Goal: Information Seeking & Learning: Learn about a topic

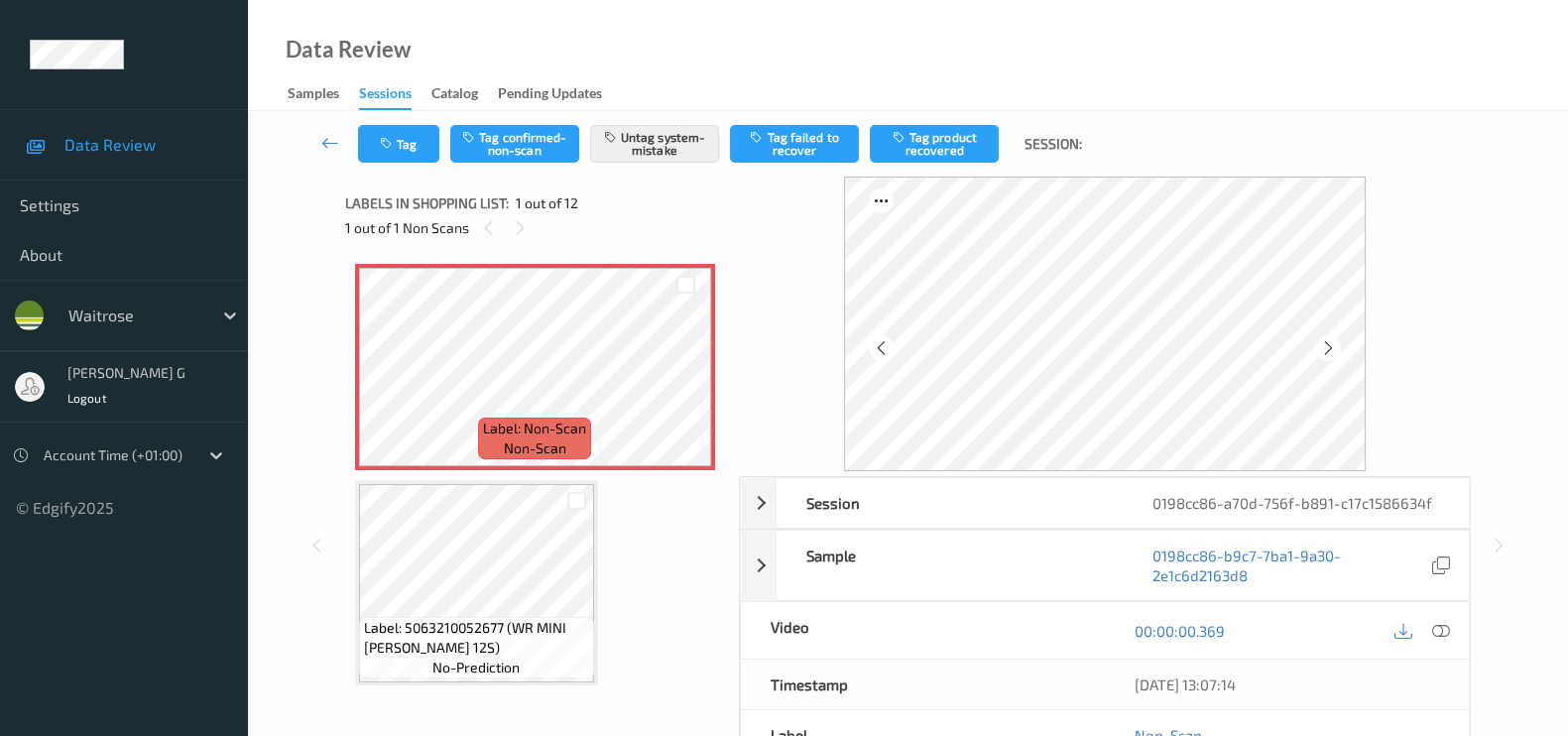
click at [599, 223] on div "1 out of 1 Non Scans" at bounding box center [534, 227] width 380 height 25
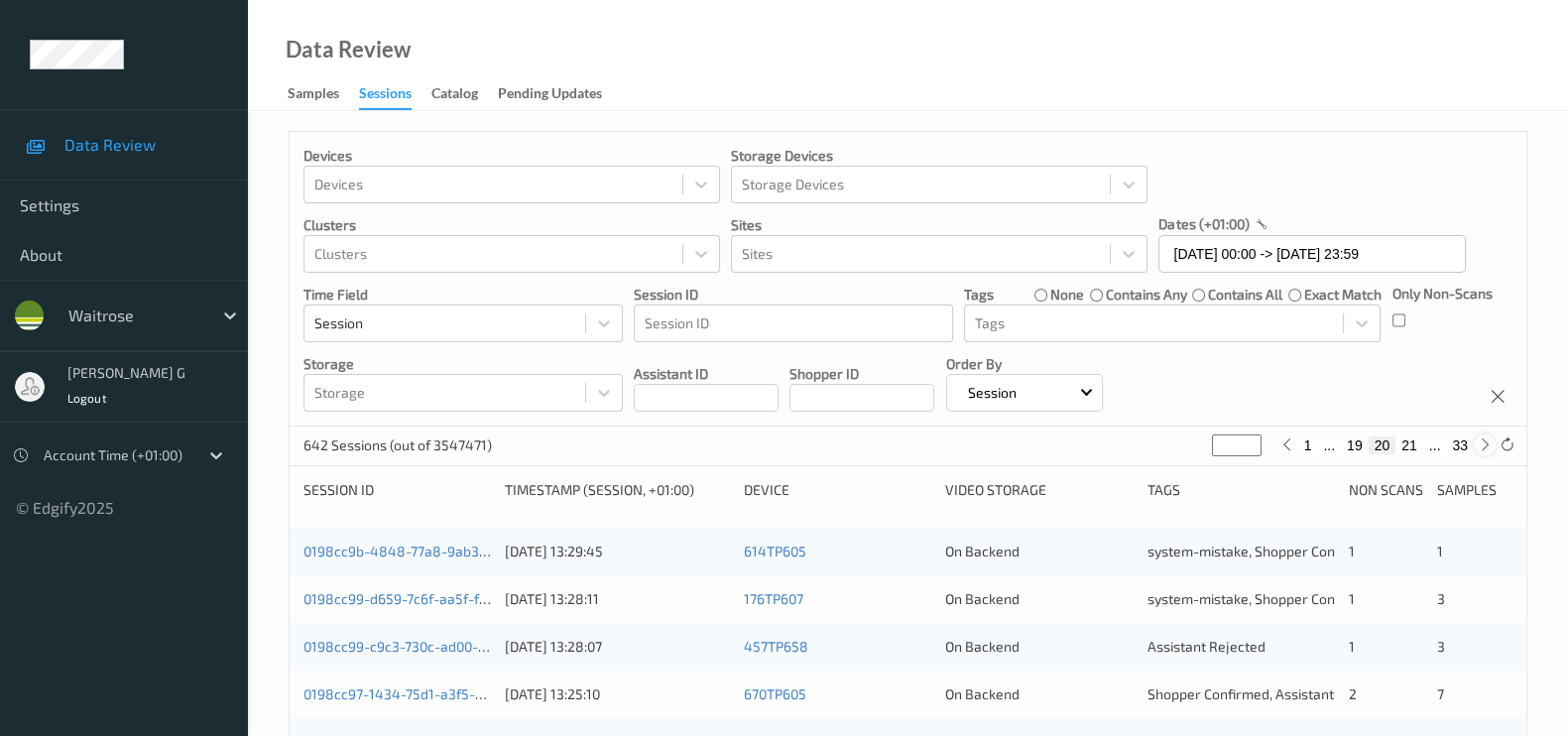
click at [1480, 449] on icon at bounding box center [1484, 445] width 15 height 15
type input "**"
click at [1480, 449] on icon at bounding box center [1484, 445] width 15 height 15
type input "**"
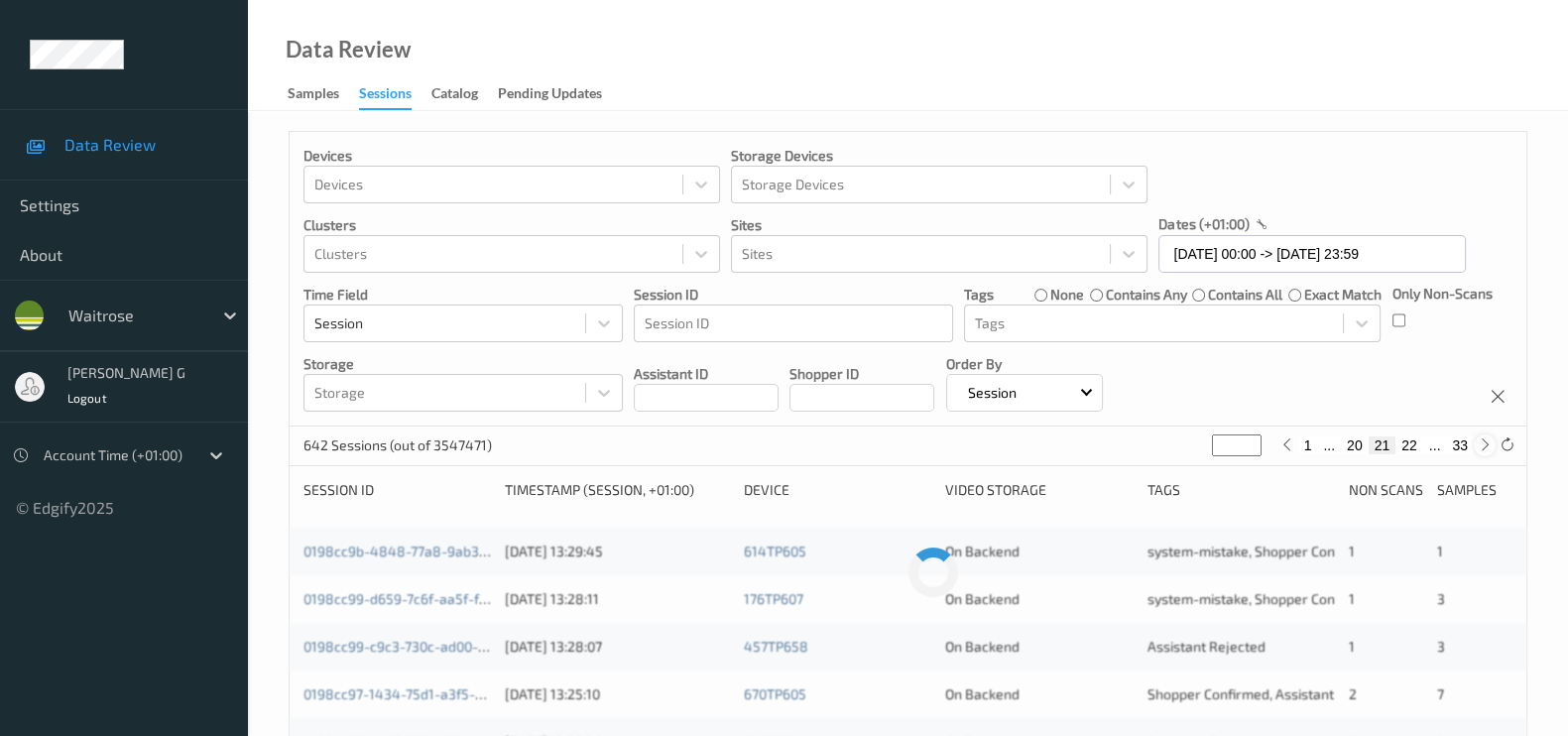
type input "**"
click at [1480, 449] on icon at bounding box center [1484, 445] width 15 height 15
type input "**"
click at [1480, 449] on icon at bounding box center [1484, 445] width 15 height 15
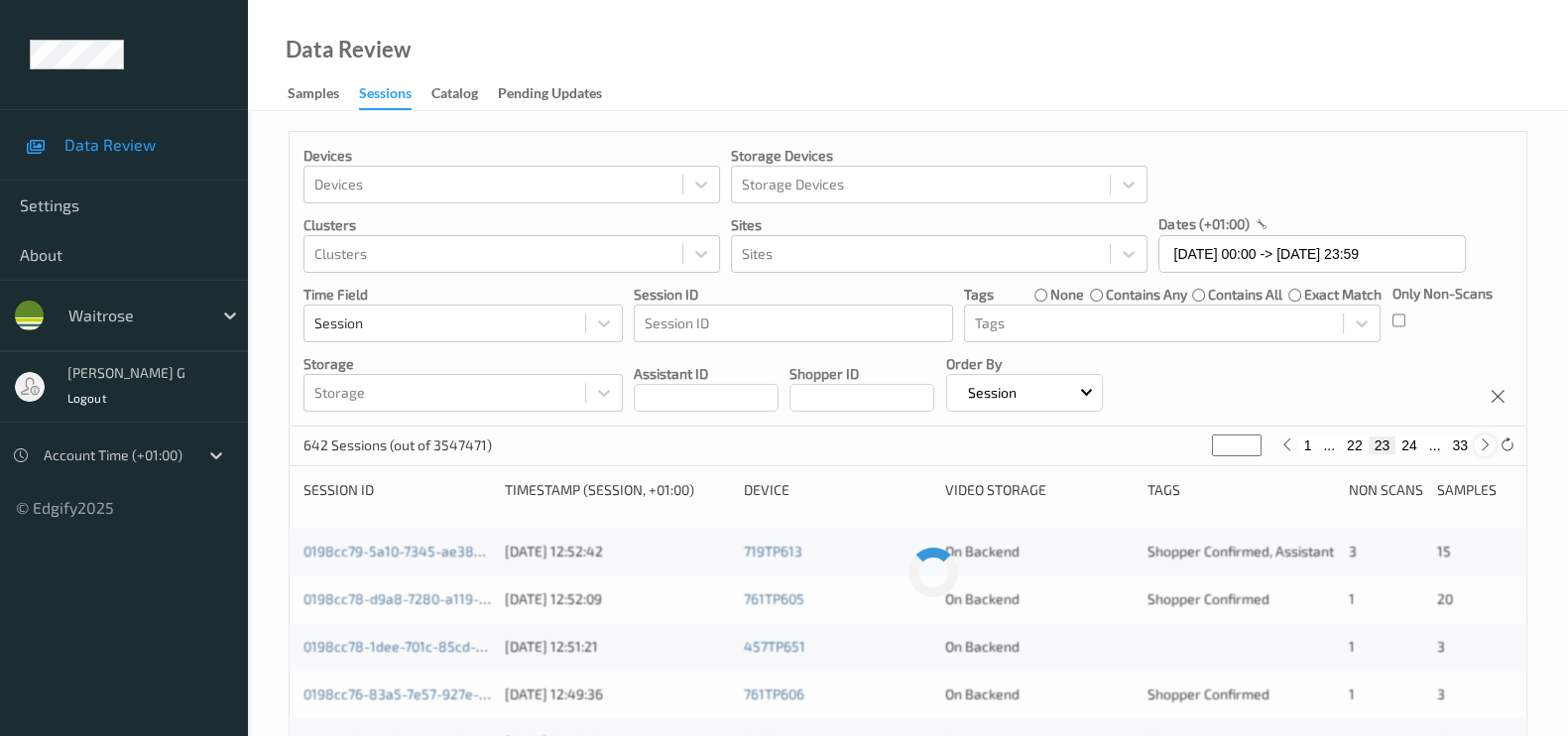
type input "**"
click at [1480, 449] on icon at bounding box center [1484, 445] width 15 height 15
type input "**"
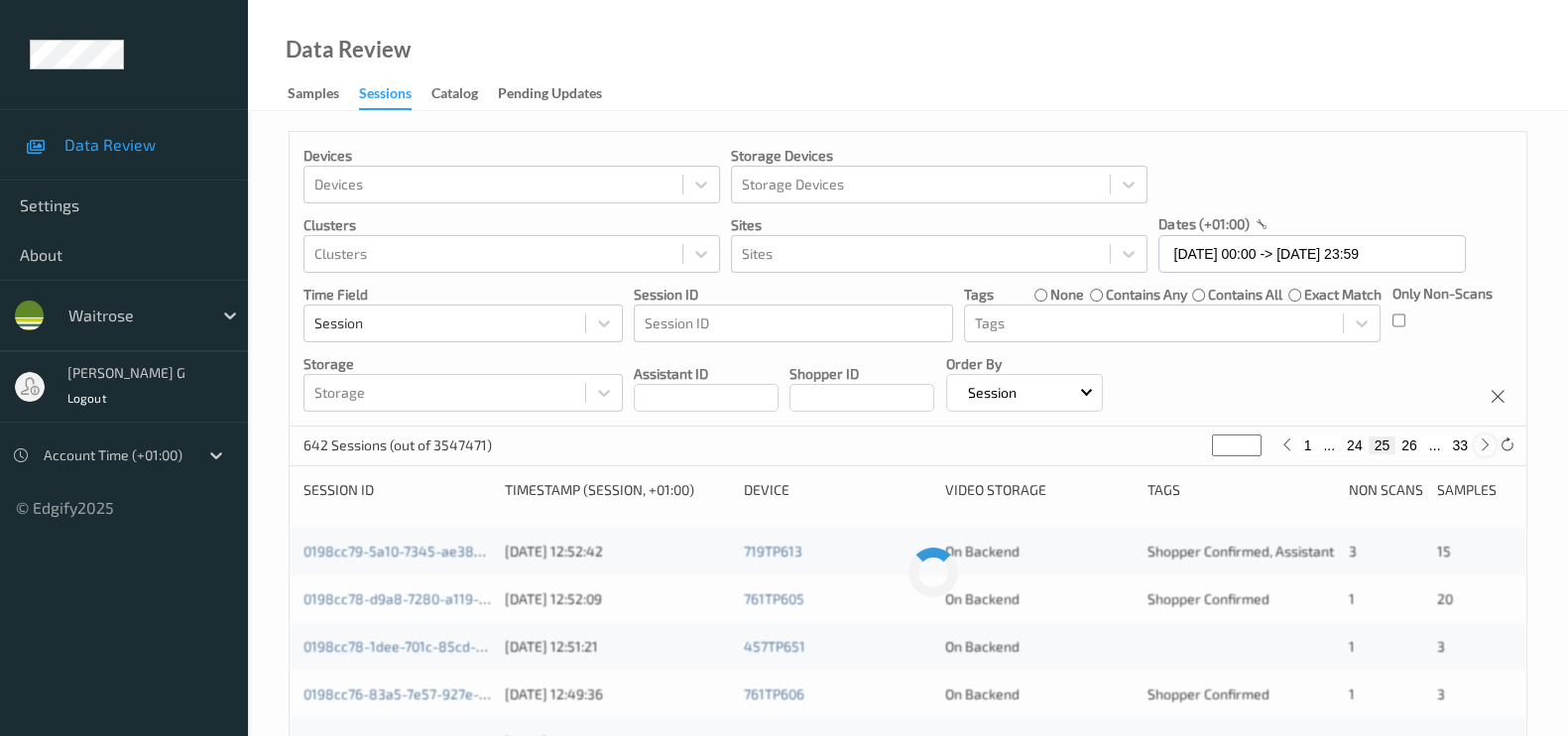
click at [1480, 449] on icon at bounding box center [1484, 445] width 15 height 15
type input "**"
click at [1480, 449] on icon at bounding box center [1484, 445] width 15 height 15
type input "**"
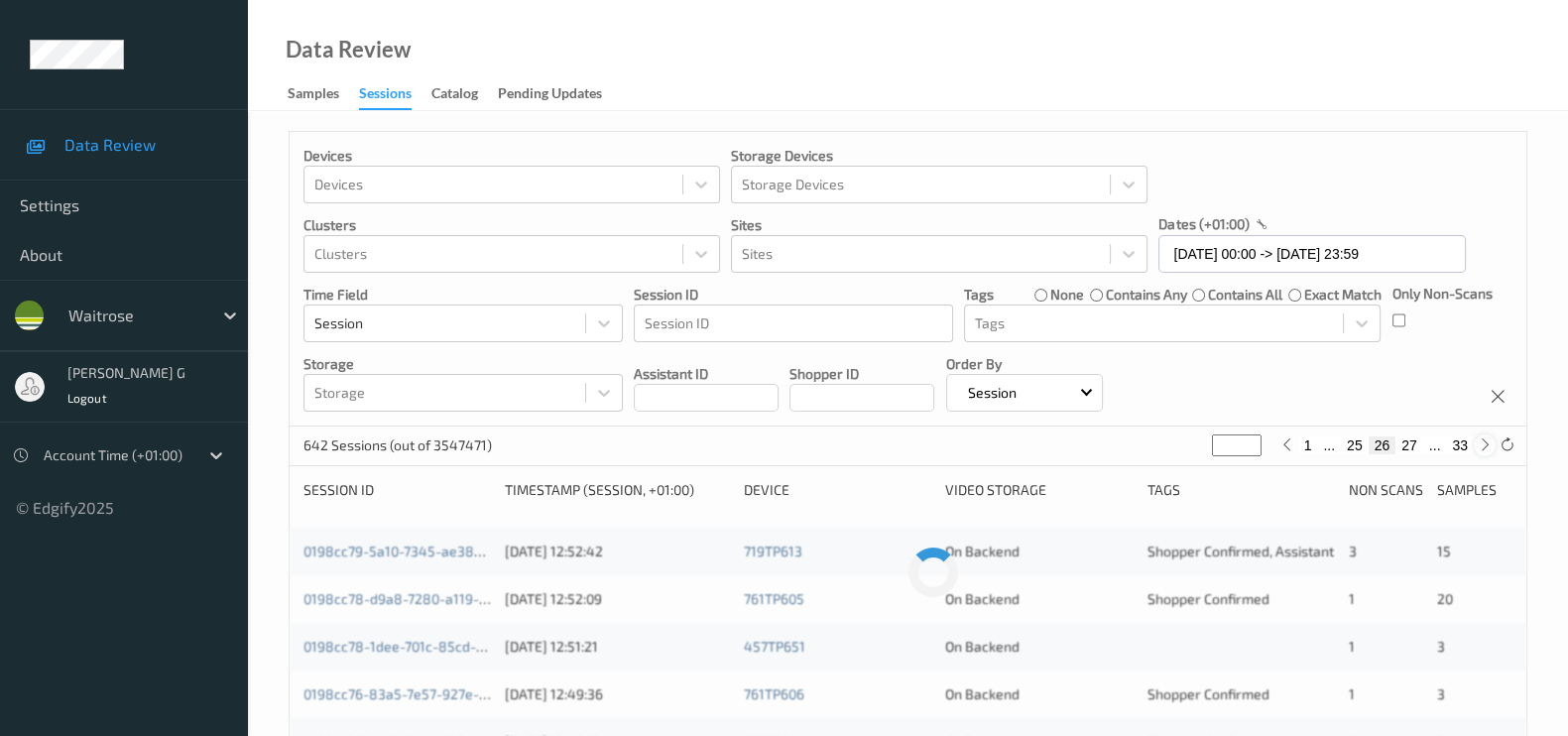
type input "**"
click at [359, 552] on link "0198cc19-be21-7305-8bd2-f4154511751c" at bounding box center [433, 551] width 259 height 17
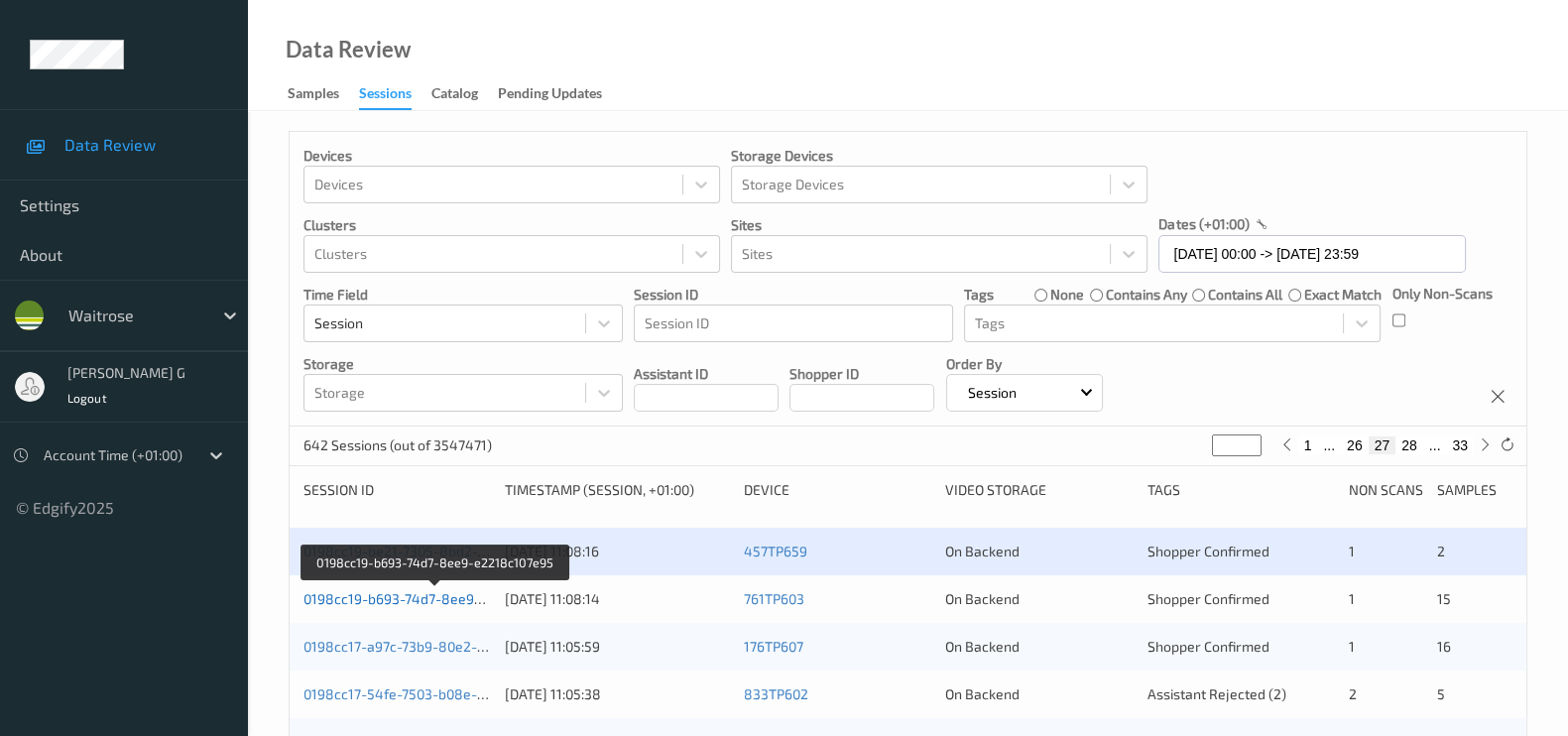
click at [406, 603] on link "0198cc19-b693-74d7-8ee9-e2218c107e95" at bounding box center [437, 598] width 267 height 17
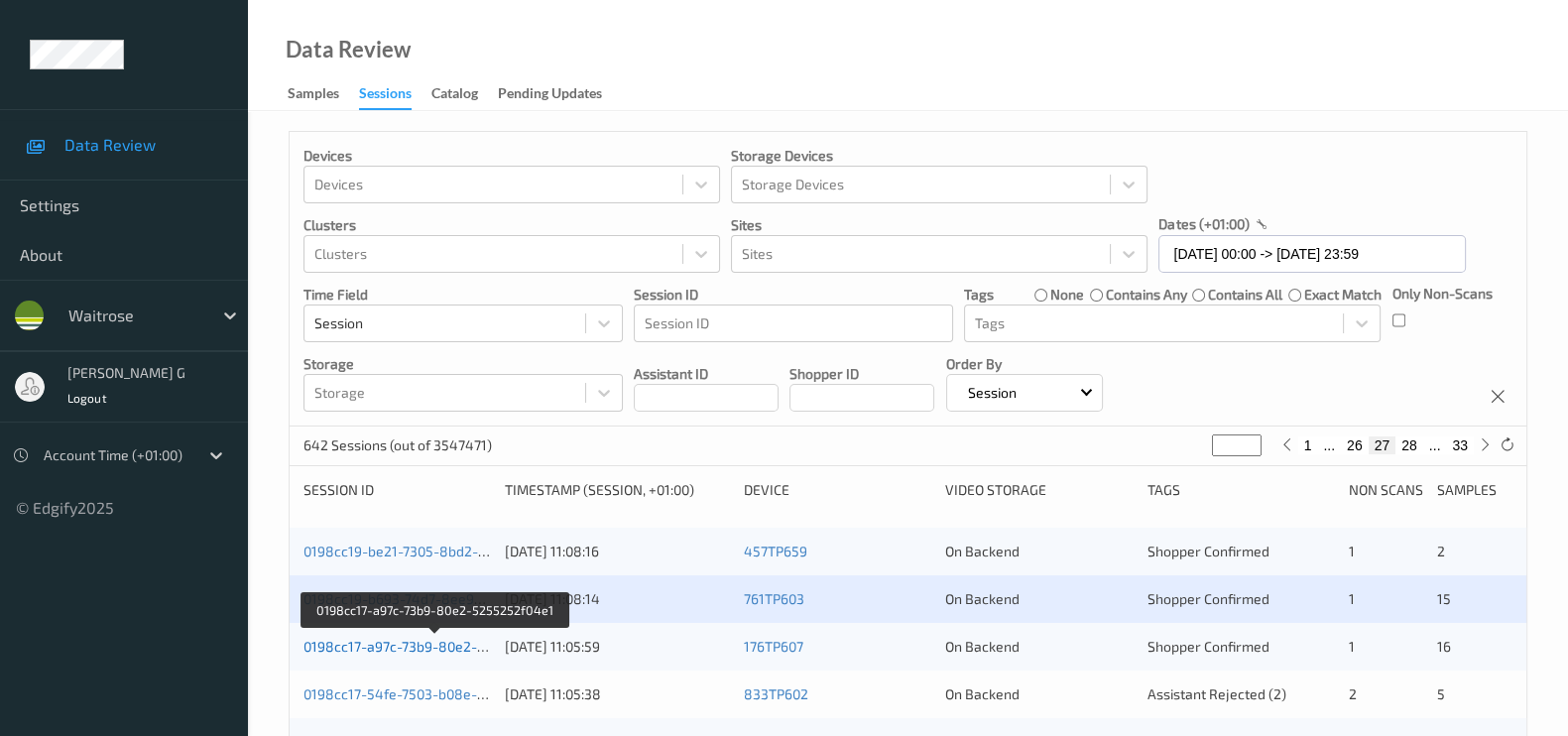
click at [402, 647] on link "0198cc17-a97c-73b9-80e2-5255252f04e1" at bounding box center [436, 646] width 265 height 17
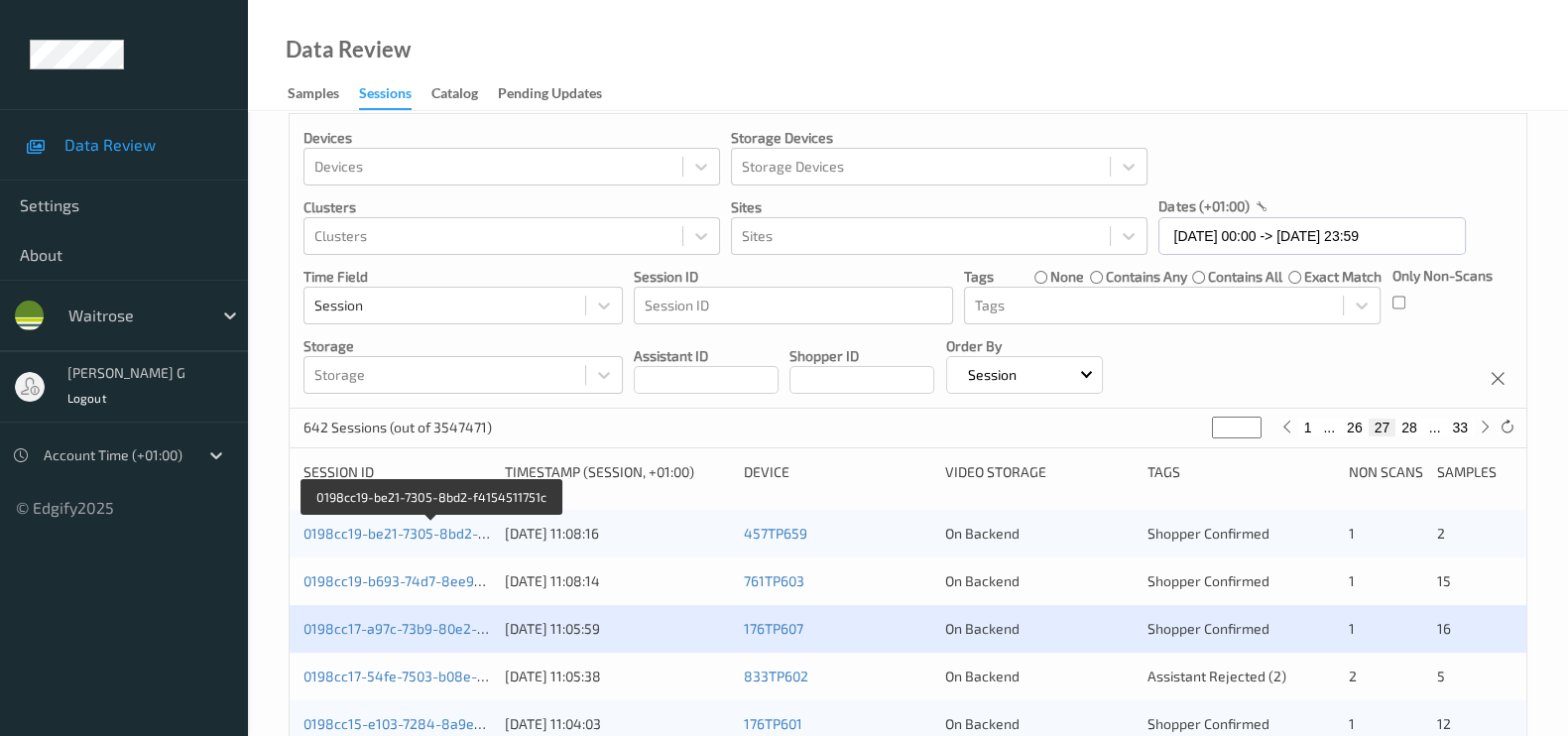
scroll to position [123, 0]
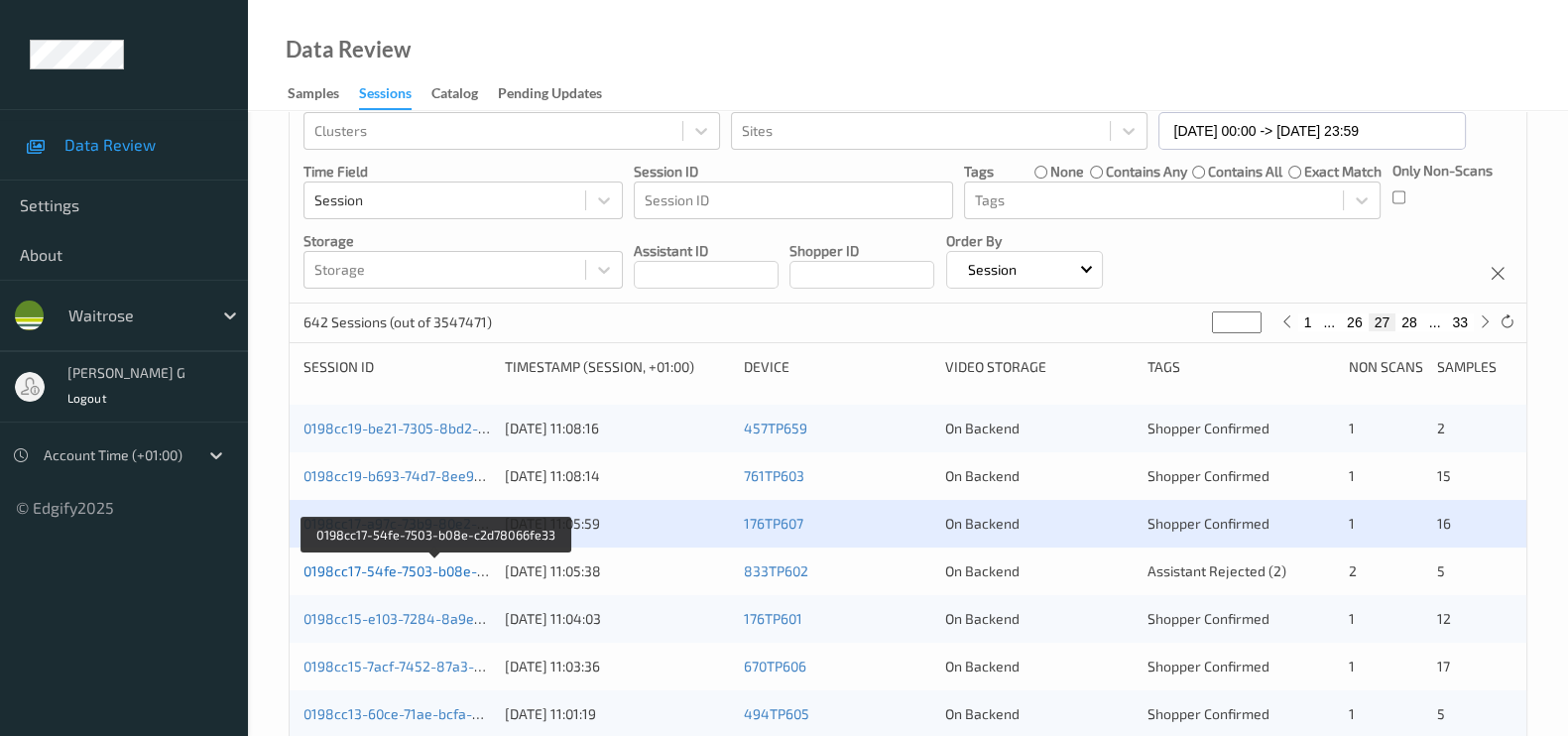
click at [361, 570] on link "0198cc17-54fe-7503-b08e-c2d78066fe33" at bounding box center [436, 570] width 265 height 17
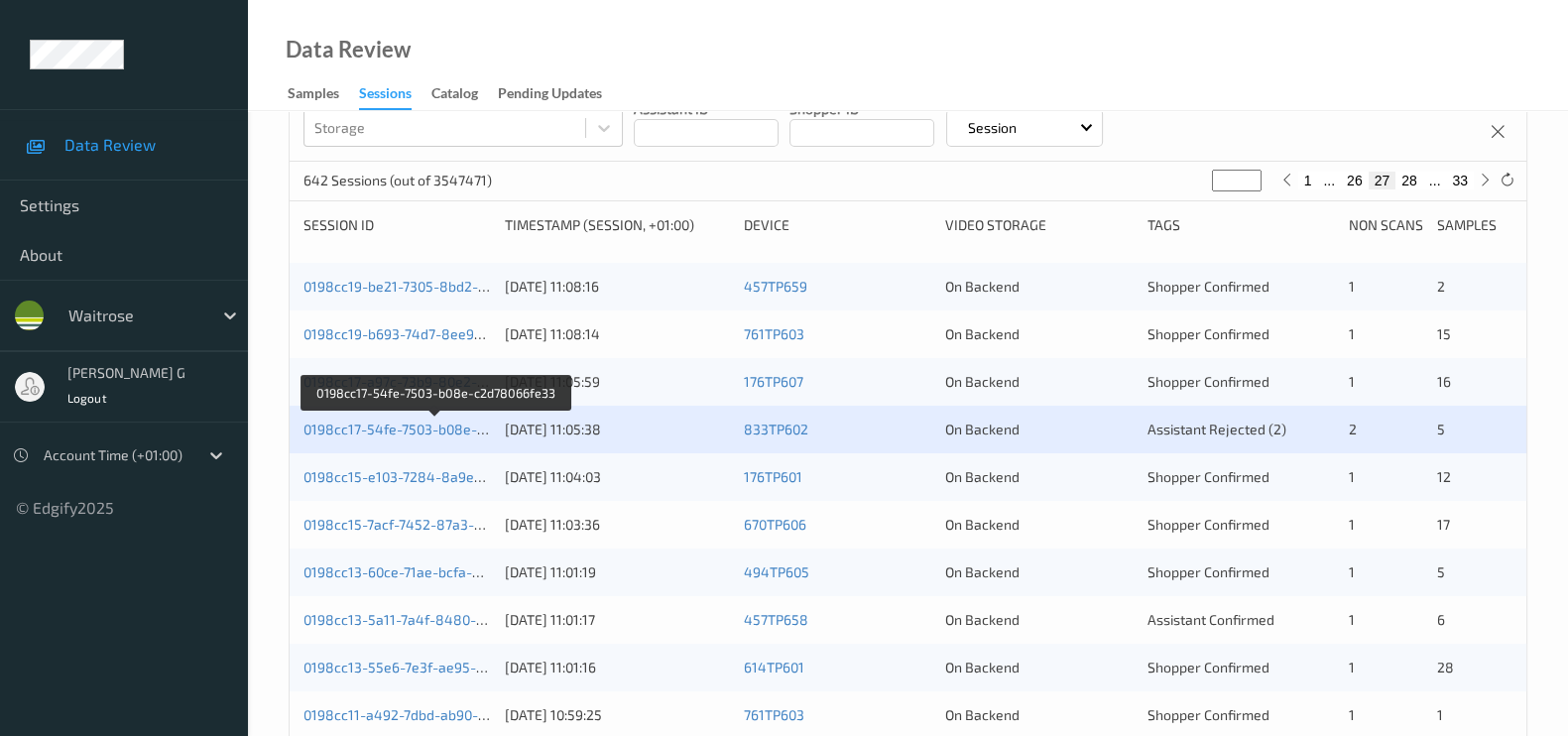
scroll to position [372, 0]
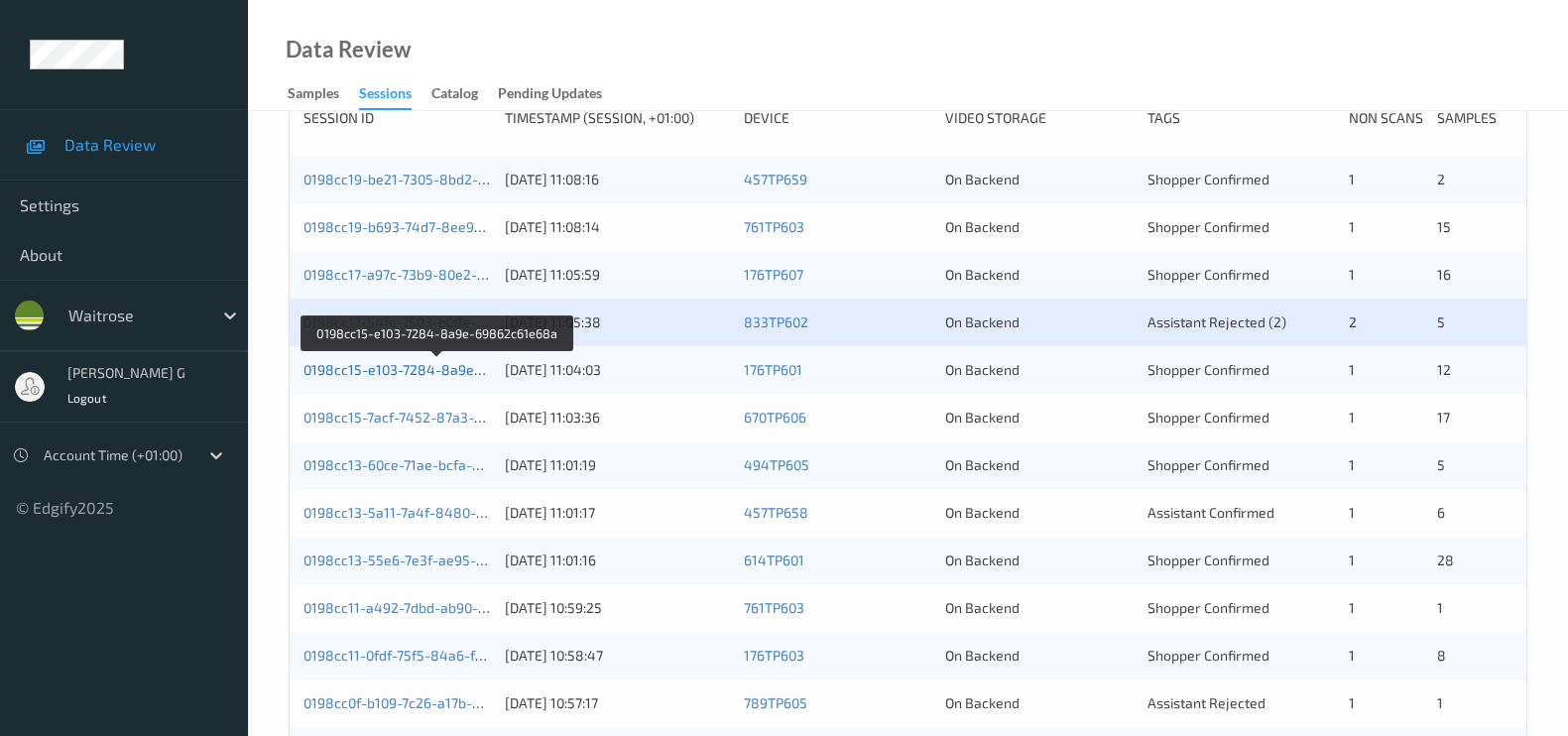
click at [391, 363] on link "0198cc15-e103-7284-8a9e-69862c61e68a" at bounding box center [439, 369] width 271 height 17
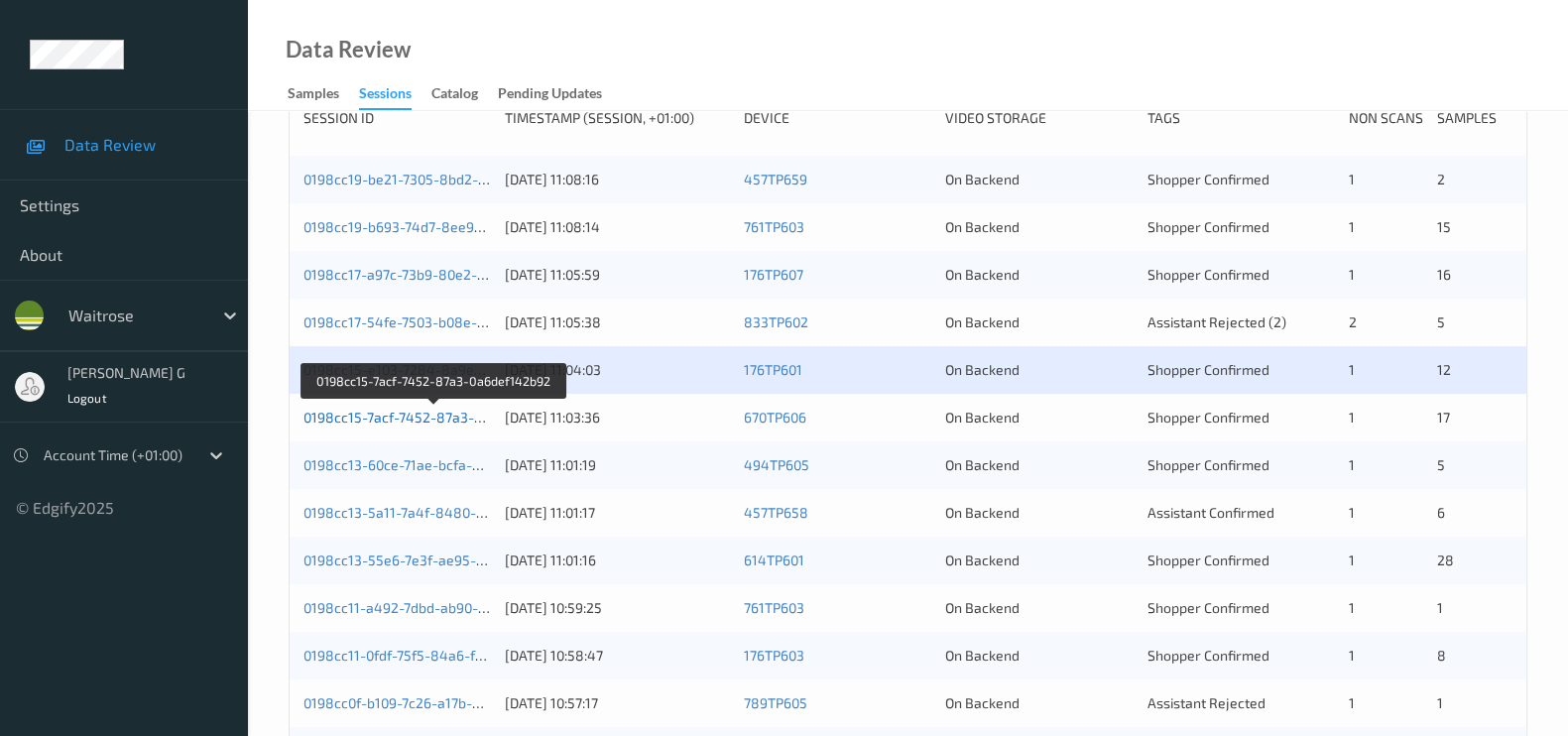
click at [405, 413] on link "0198cc15-7acf-7452-87a3-0a6def142b92" at bounding box center [434, 417] width 262 height 17
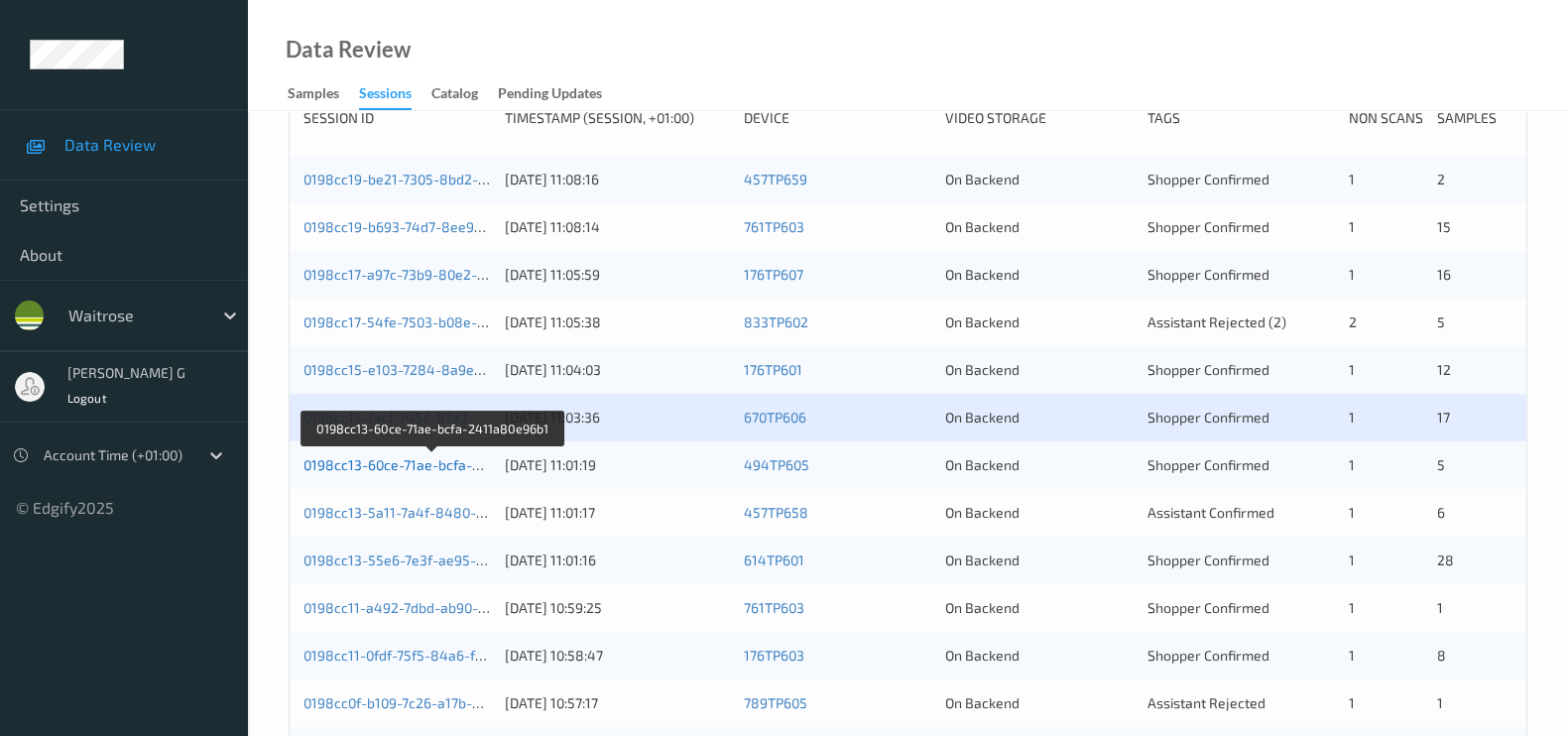
click at [363, 467] on link "0198cc13-60ce-71ae-bcfa-2411a80e96b1" at bounding box center [433, 465] width 260 height 17
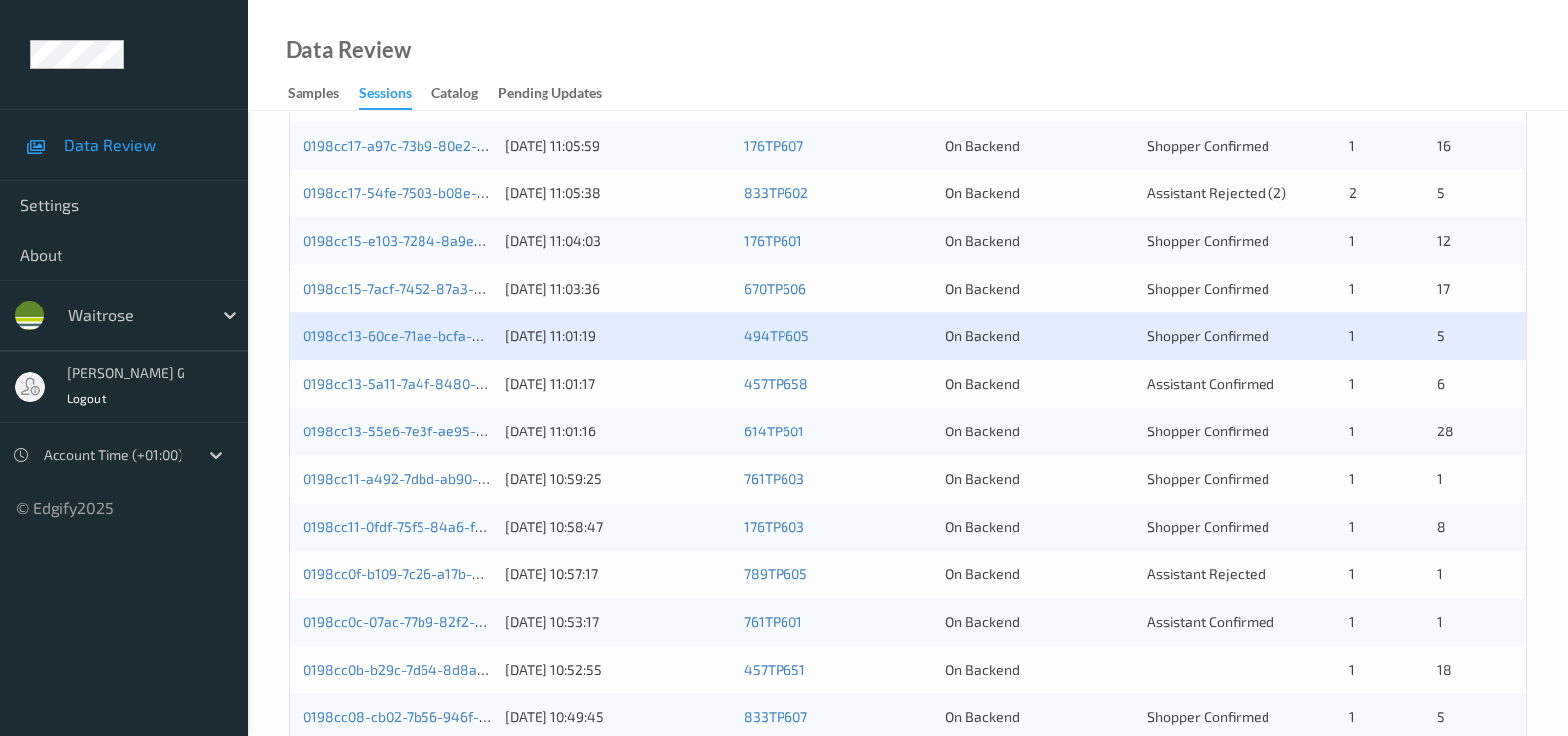
scroll to position [451, 0]
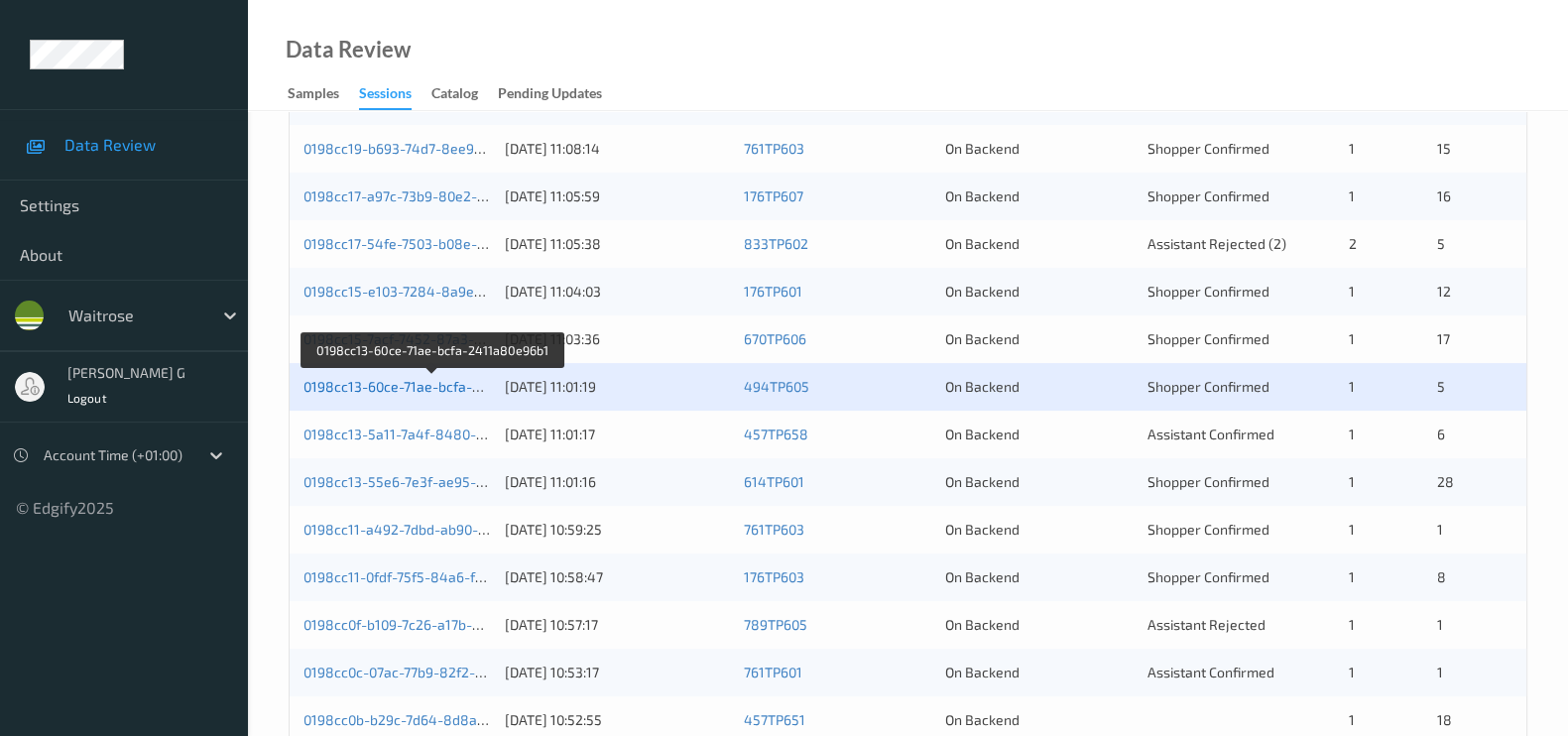
click at [350, 388] on link "0198cc13-60ce-71ae-bcfa-2411a80e96b1" at bounding box center [433, 386] width 260 height 17
click at [353, 430] on link "0198cc13-5a11-7a4f-8480-23017bd7fdc3" at bounding box center [433, 434] width 260 height 17
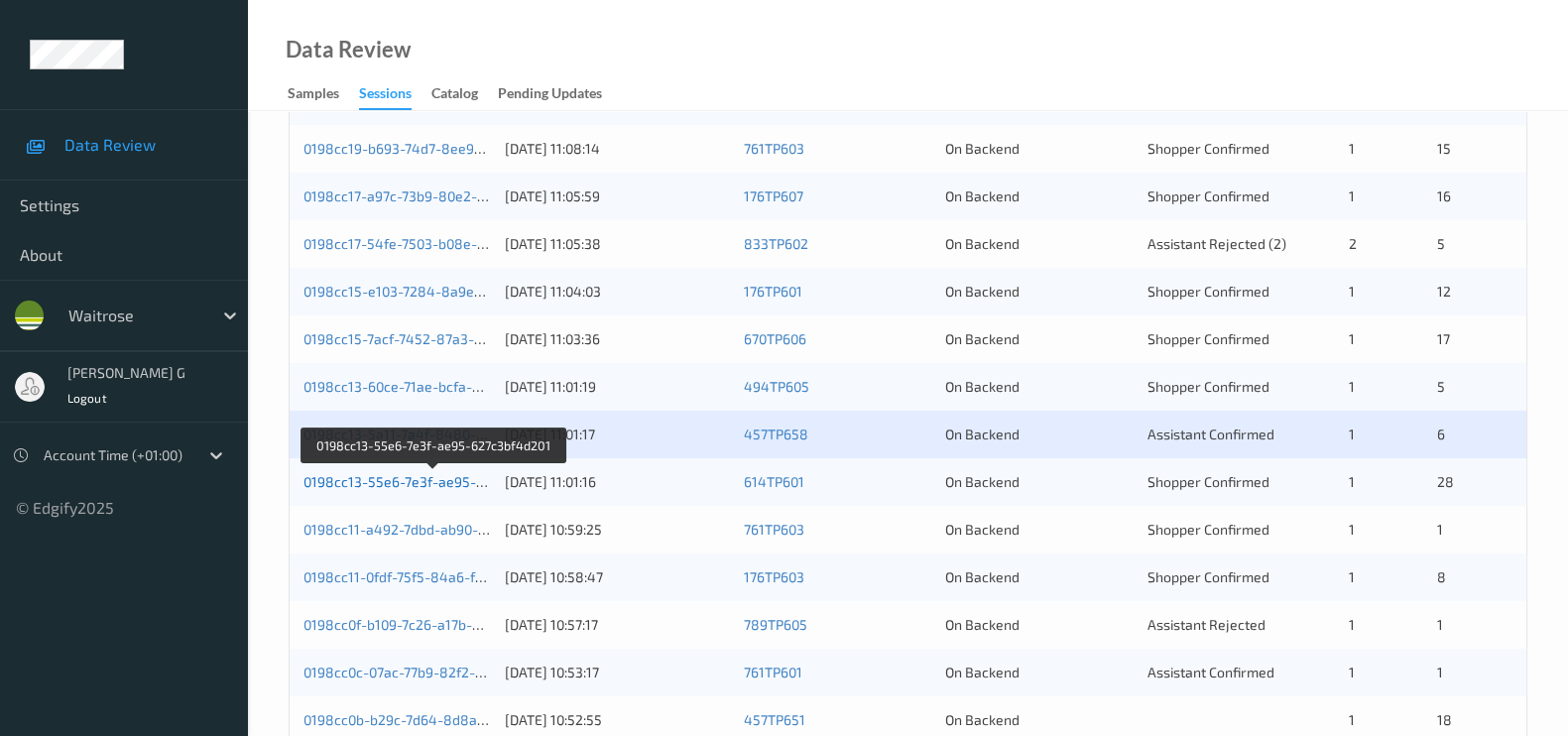
click at [372, 475] on link "0198cc13-55e6-7e3f-ae95-627c3bf4d201" at bounding box center [434, 481] width 262 height 17
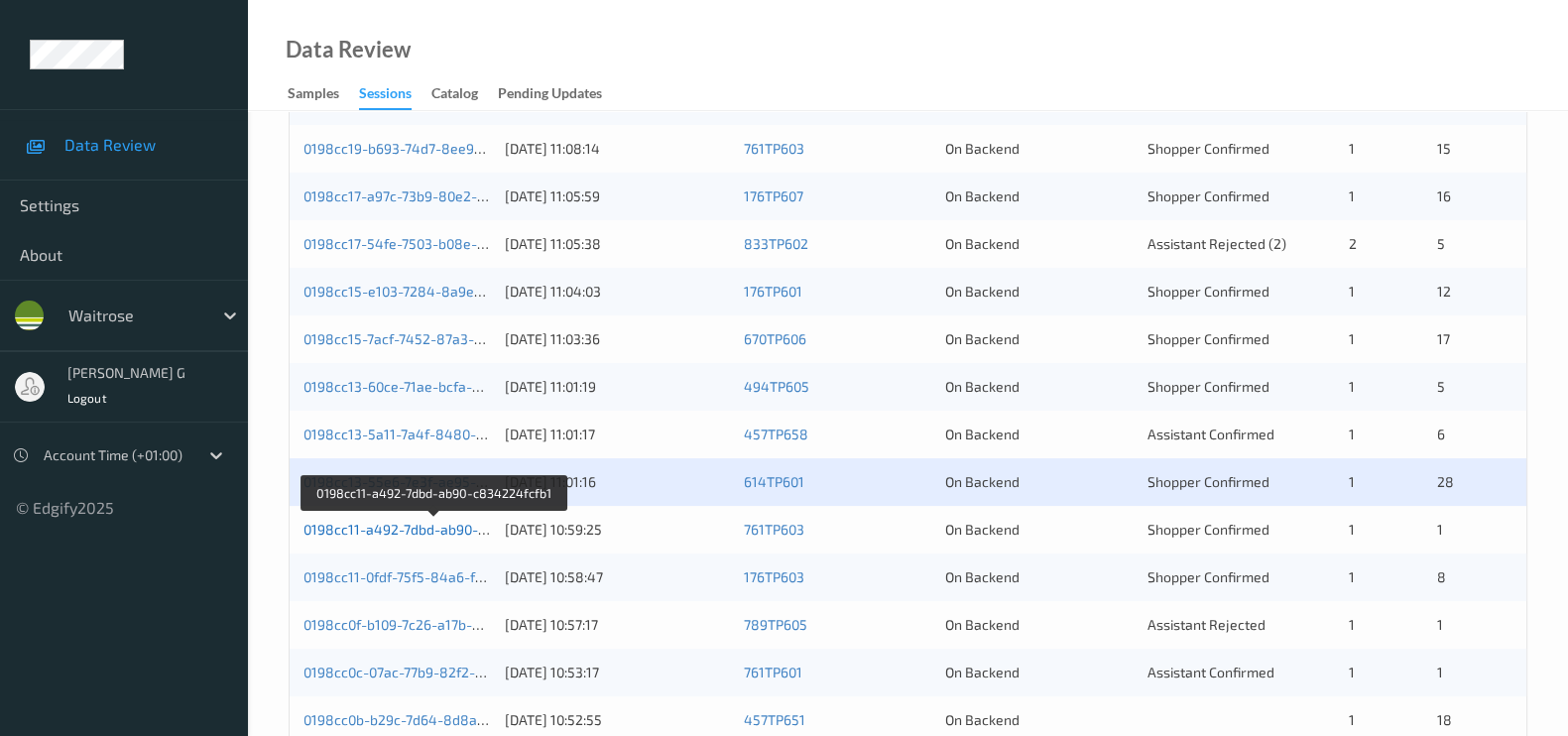
click at [422, 534] on link "0198cc11-a492-7dbd-ab90-c834224fcfb1" at bounding box center [435, 529] width 263 height 17
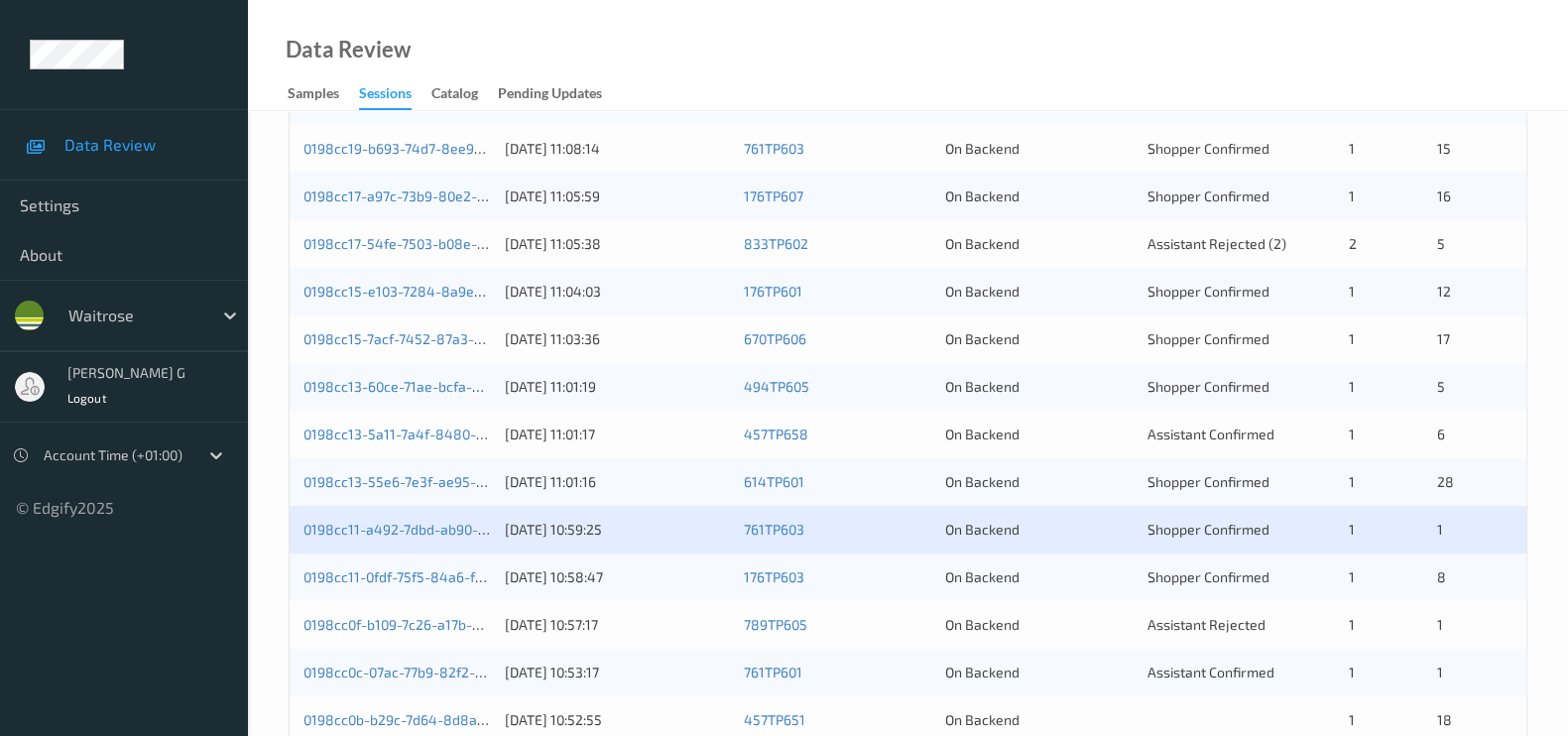
scroll to position [0, 0]
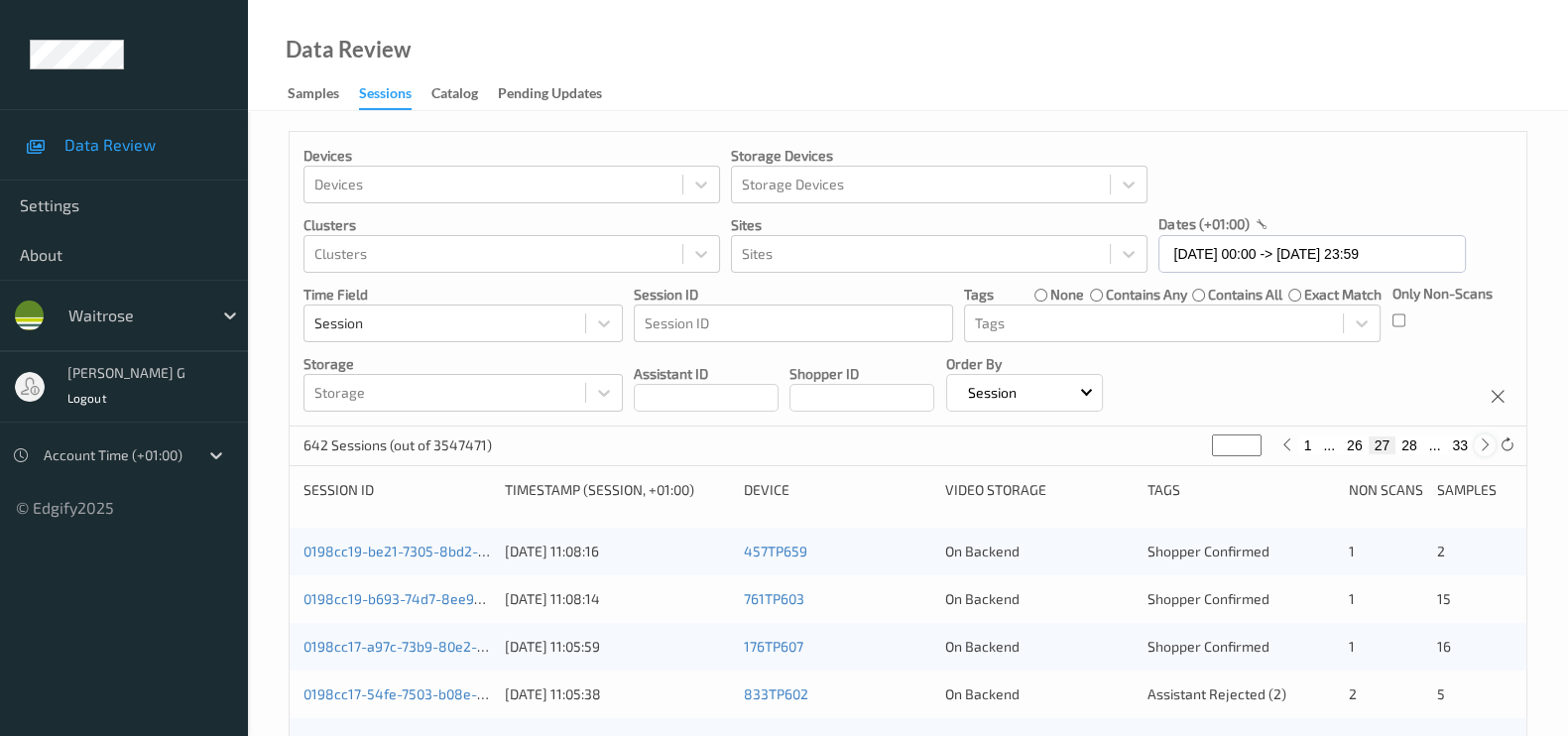
click at [1478, 446] on icon at bounding box center [1484, 445] width 15 height 15
type input "**"
click at [1478, 446] on icon at bounding box center [1484, 445] width 15 height 15
type input "**"
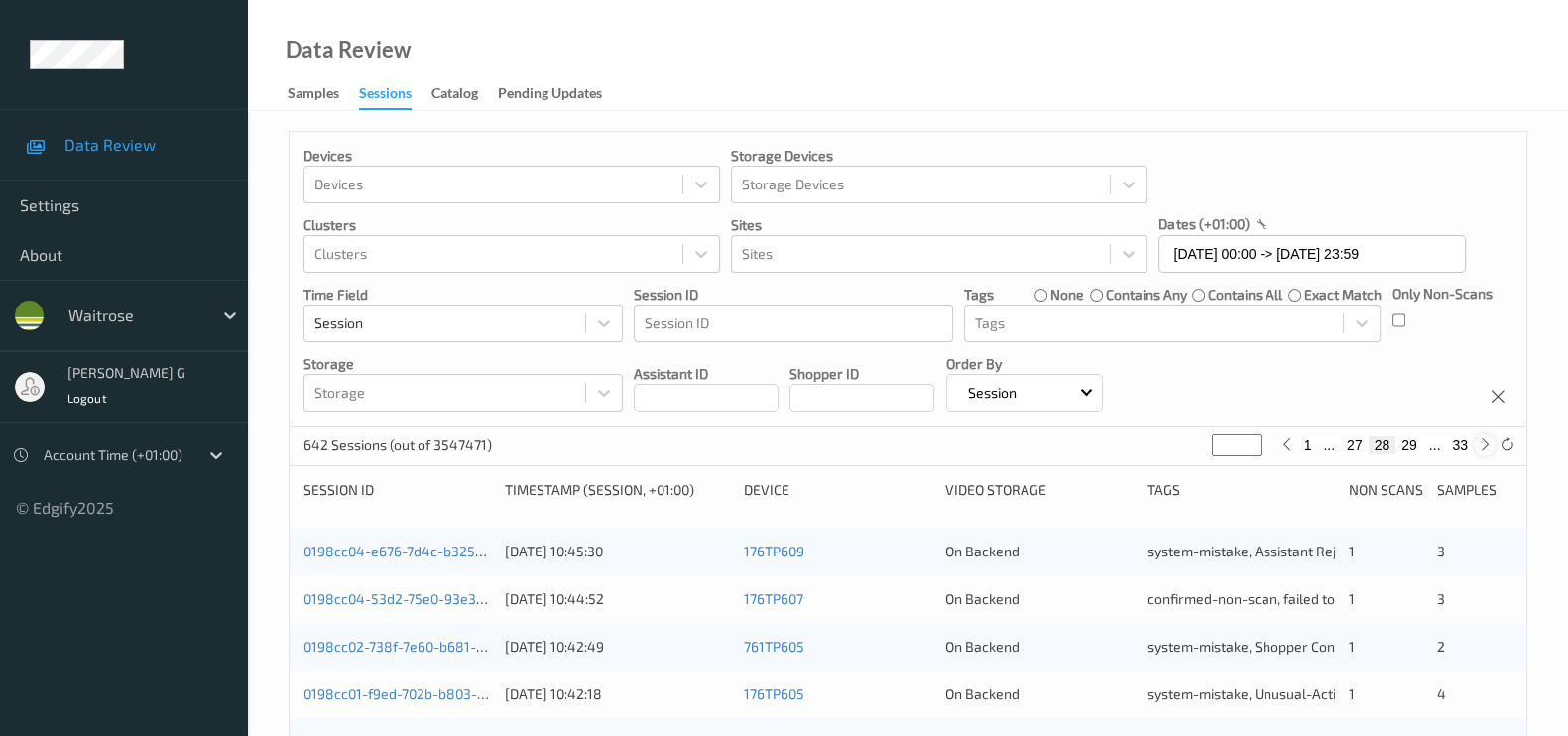
type input "**"
click at [1478, 446] on icon at bounding box center [1484, 445] width 15 height 15
type input "**"
click at [1478, 446] on icon at bounding box center [1484, 445] width 15 height 15
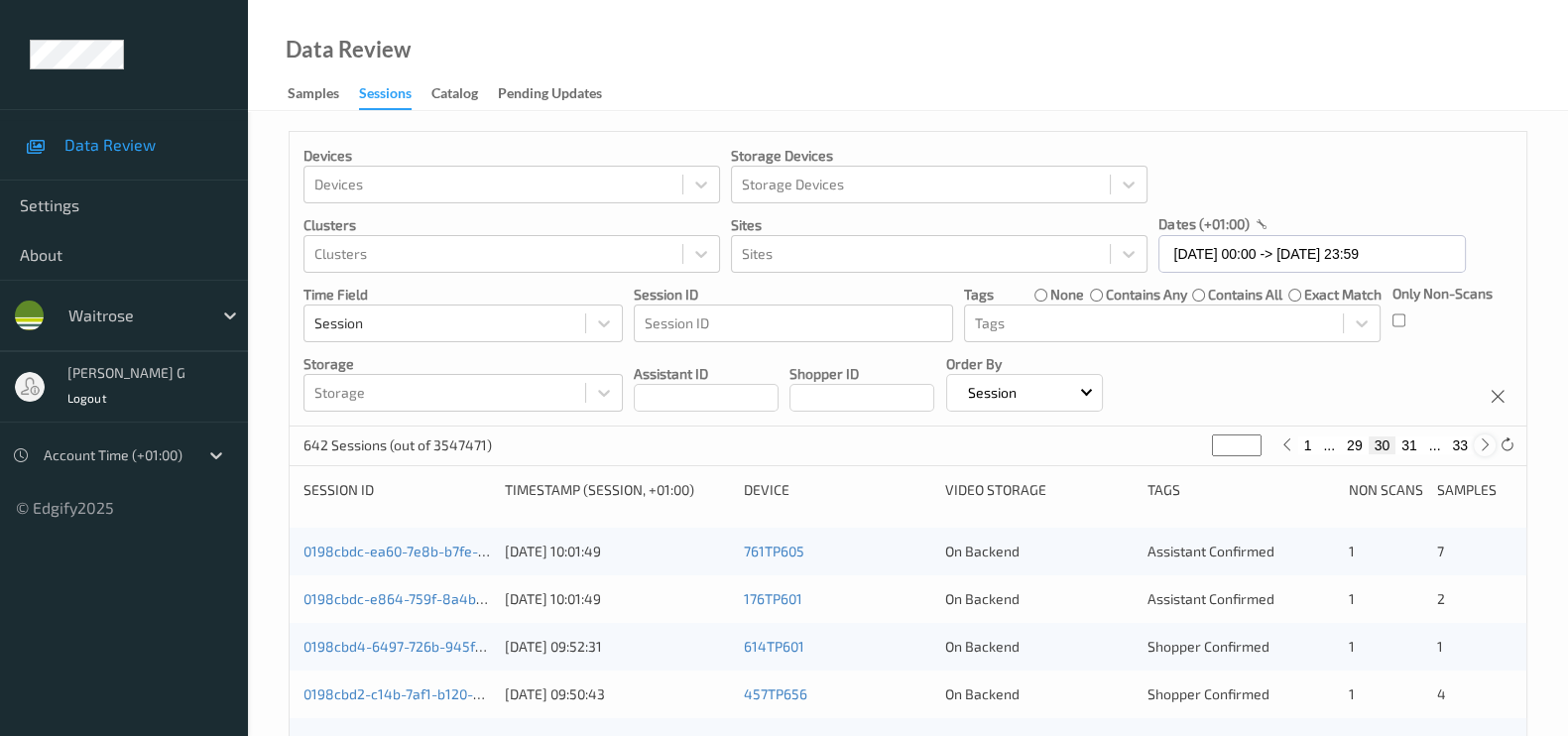
type input "**"
click at [1478, 446] on icon at bounding box center [1484, 445] width 15 height 15
type input "**"
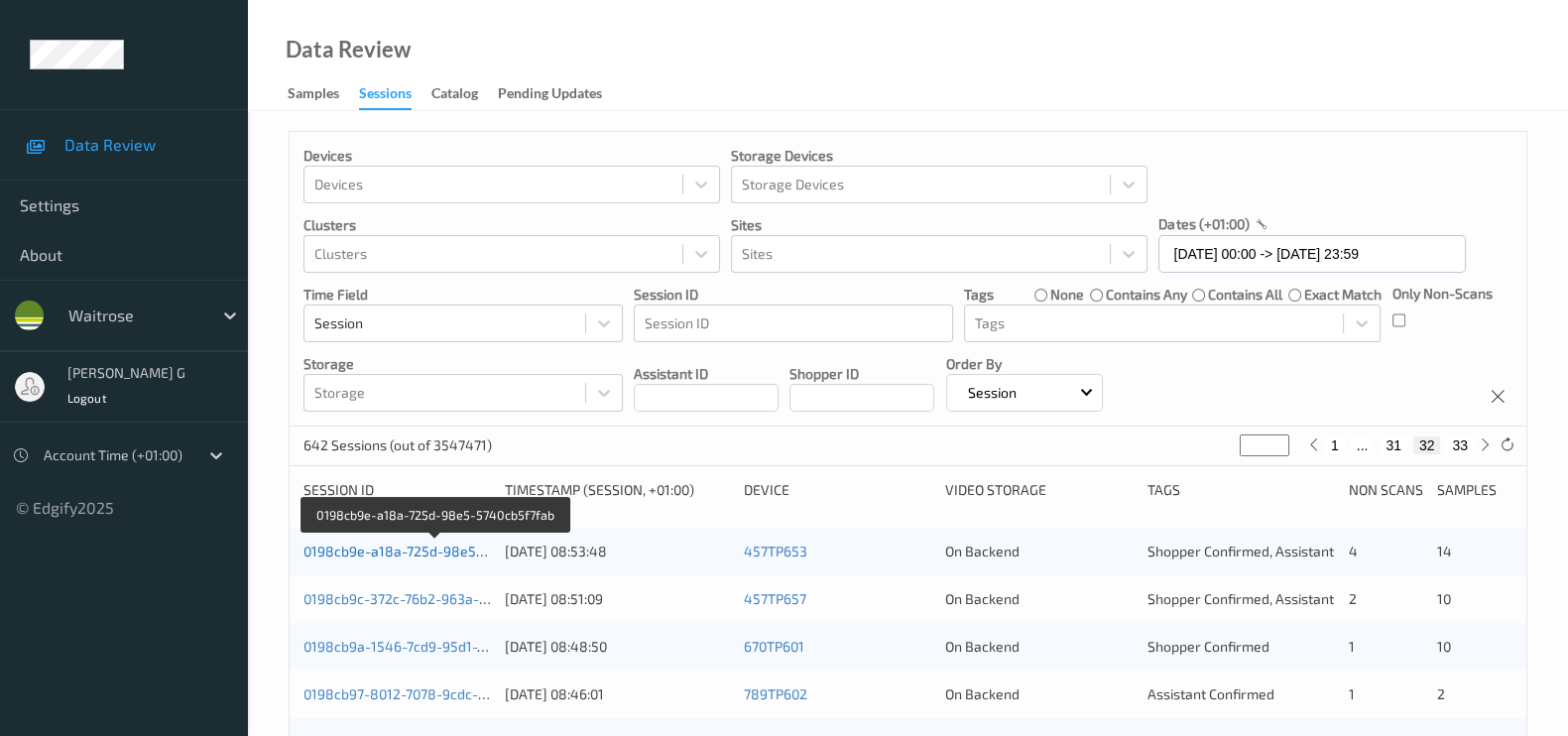
click at [400, 543] on link "0198cb9e-a18a-725d-98e5-5740cb5f7fab" at bounding box center [436, 551] width 266 height 17
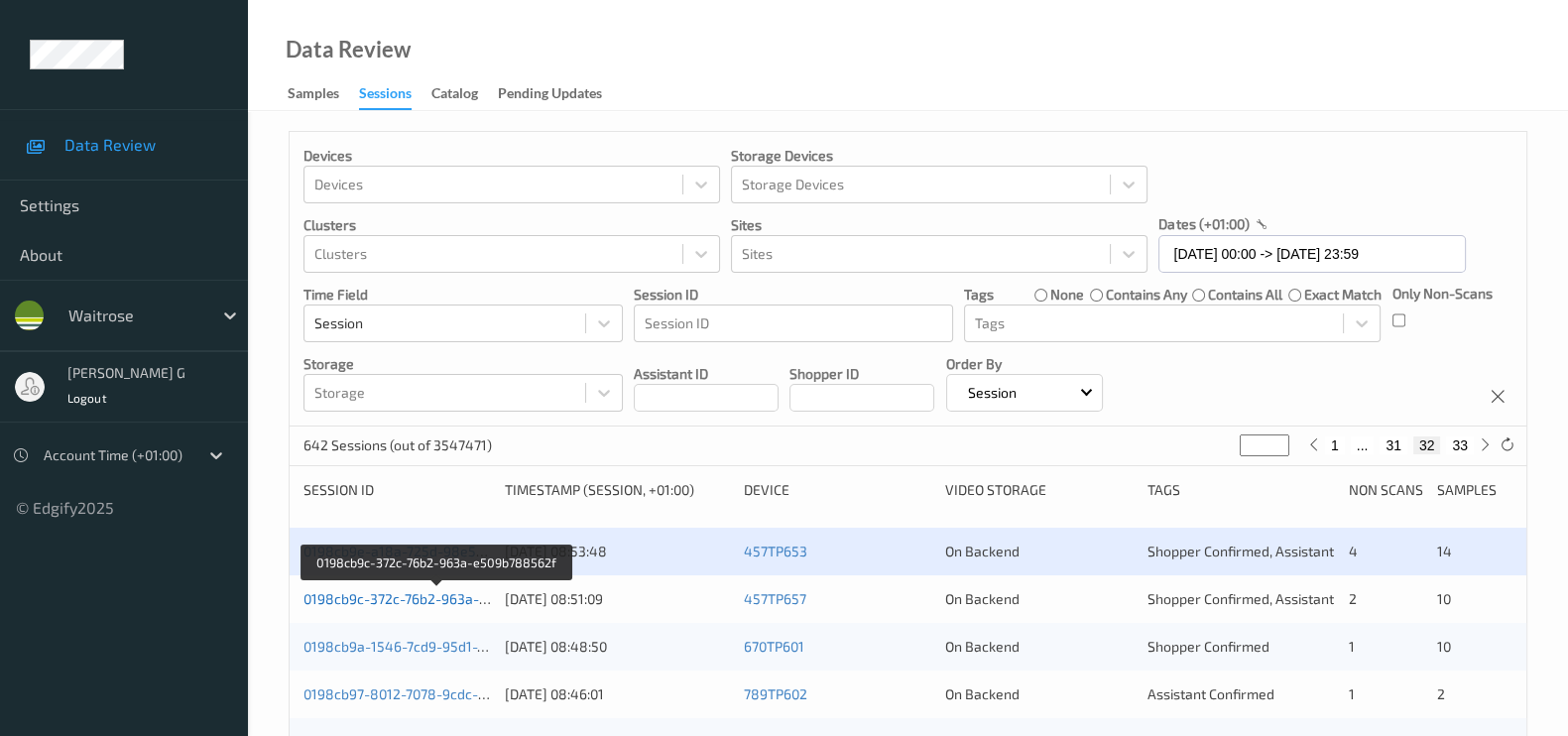
click at [422, 605] on link "0198cb9c-372c-76b2-963a-e509b788562f" at bounding box center [438, 598] width 269 height 17
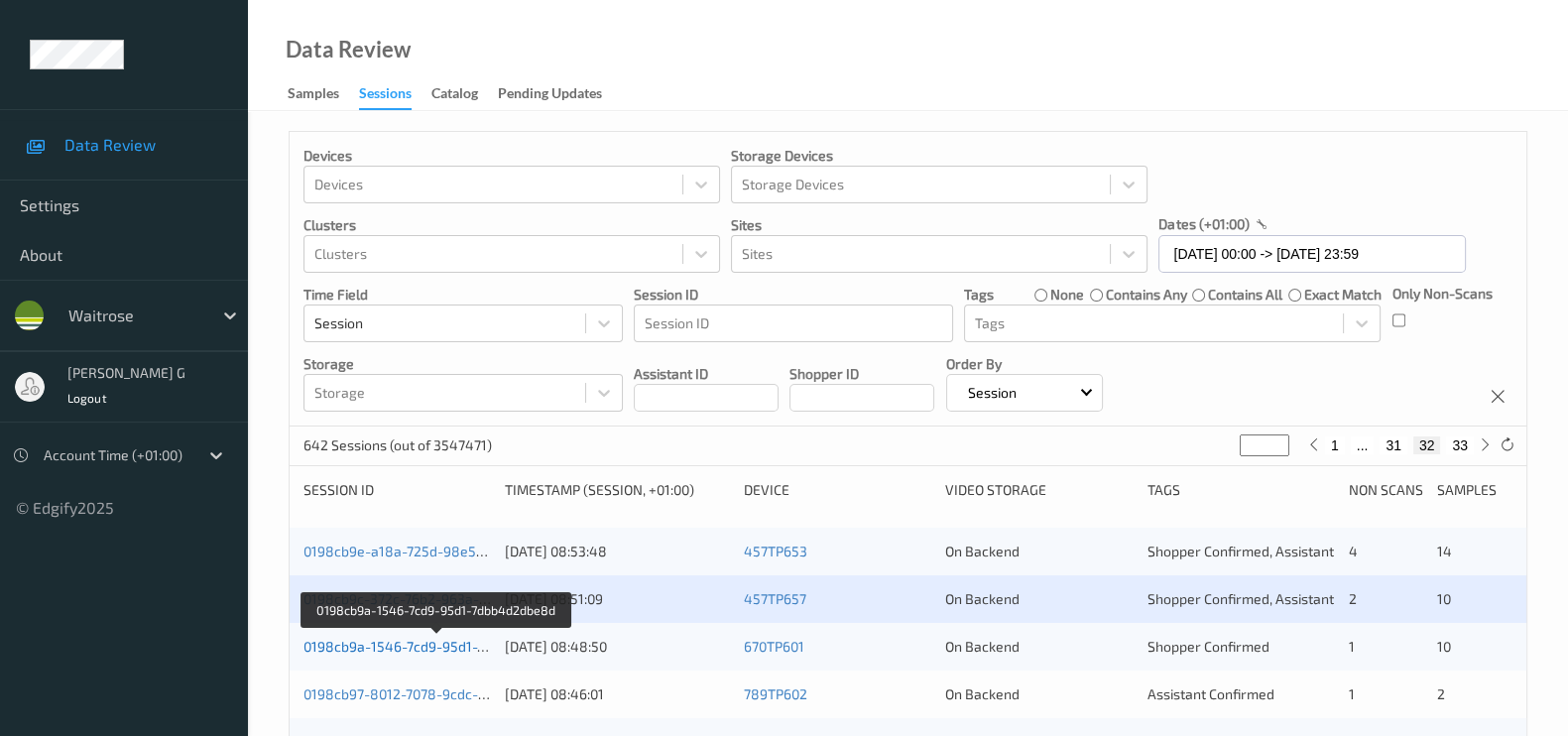
click at [387, 645] on link "0198cb9a-1546-7cd9-95d1-7dbb4d2dbe8d" at bounding box center [438, 646] width 270 height 17
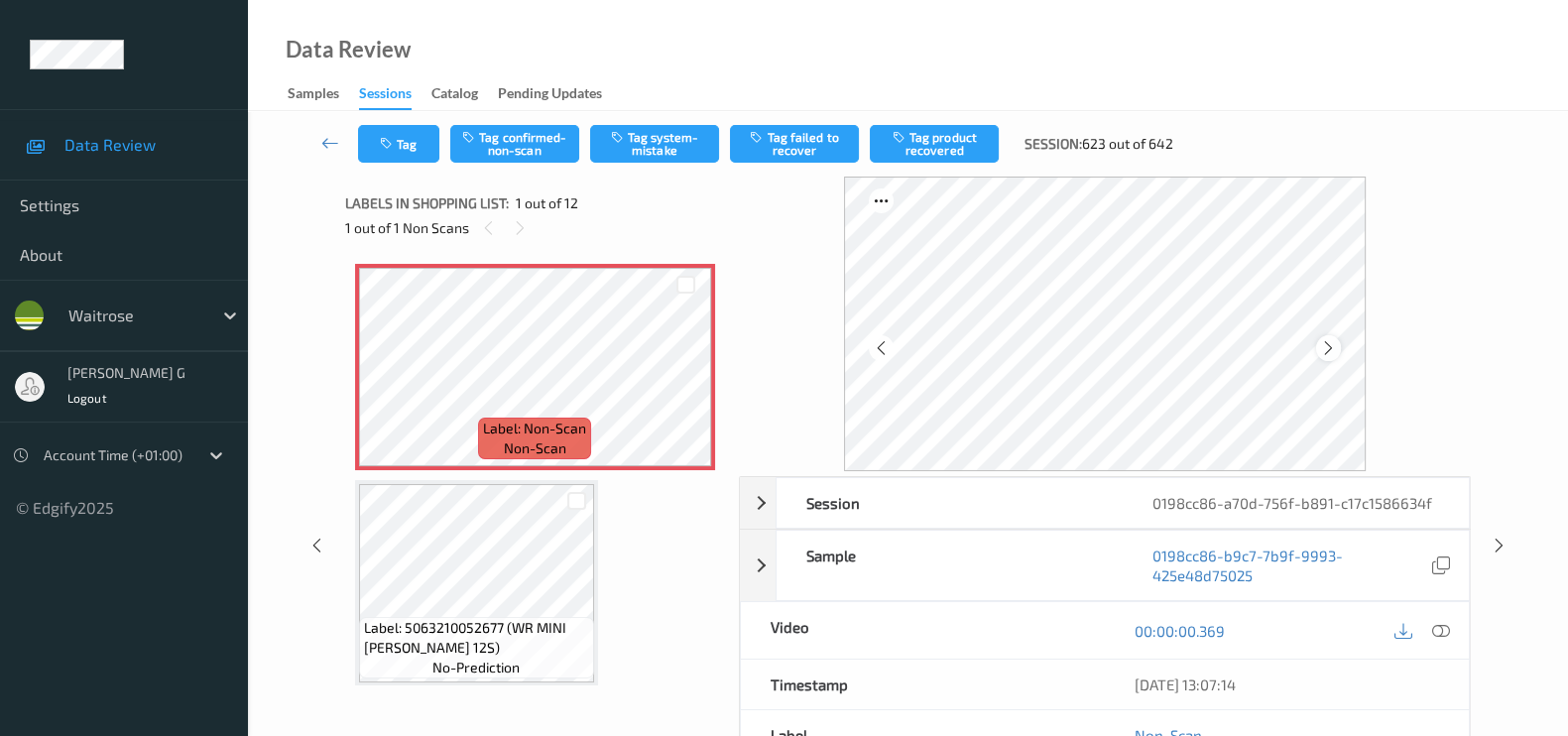
click at [1327, 347] on icon at bounding box center [1328, 348] width 17 height 18
click at [1329, 347] on icon at bounding box center [1328, 348] width 17 height 18
click at [1450, 628] on div at bounding box center [1439, 630] width 27 height 27
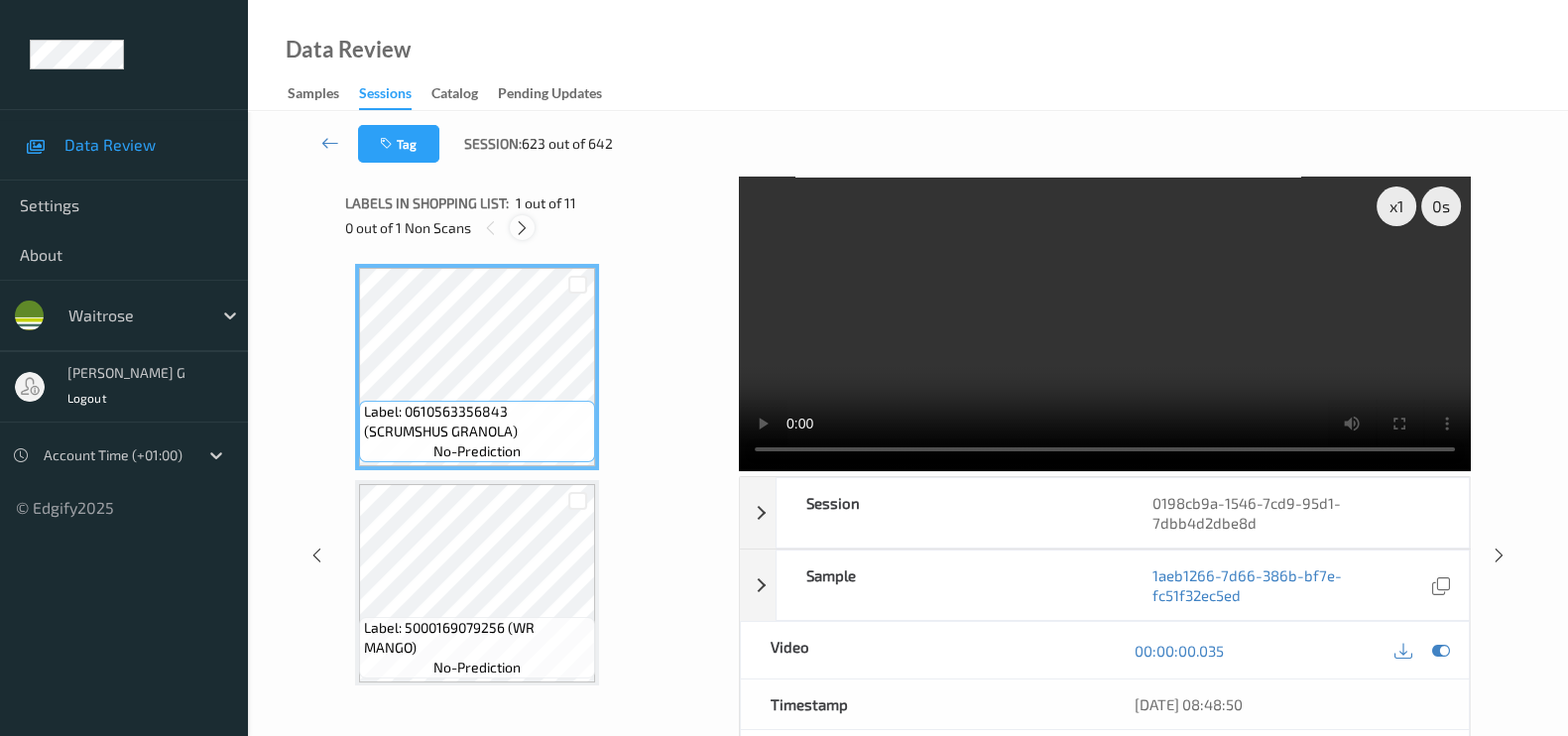
click at [525, 227] on icon at bounding box center [521, 228] width 17 height 18
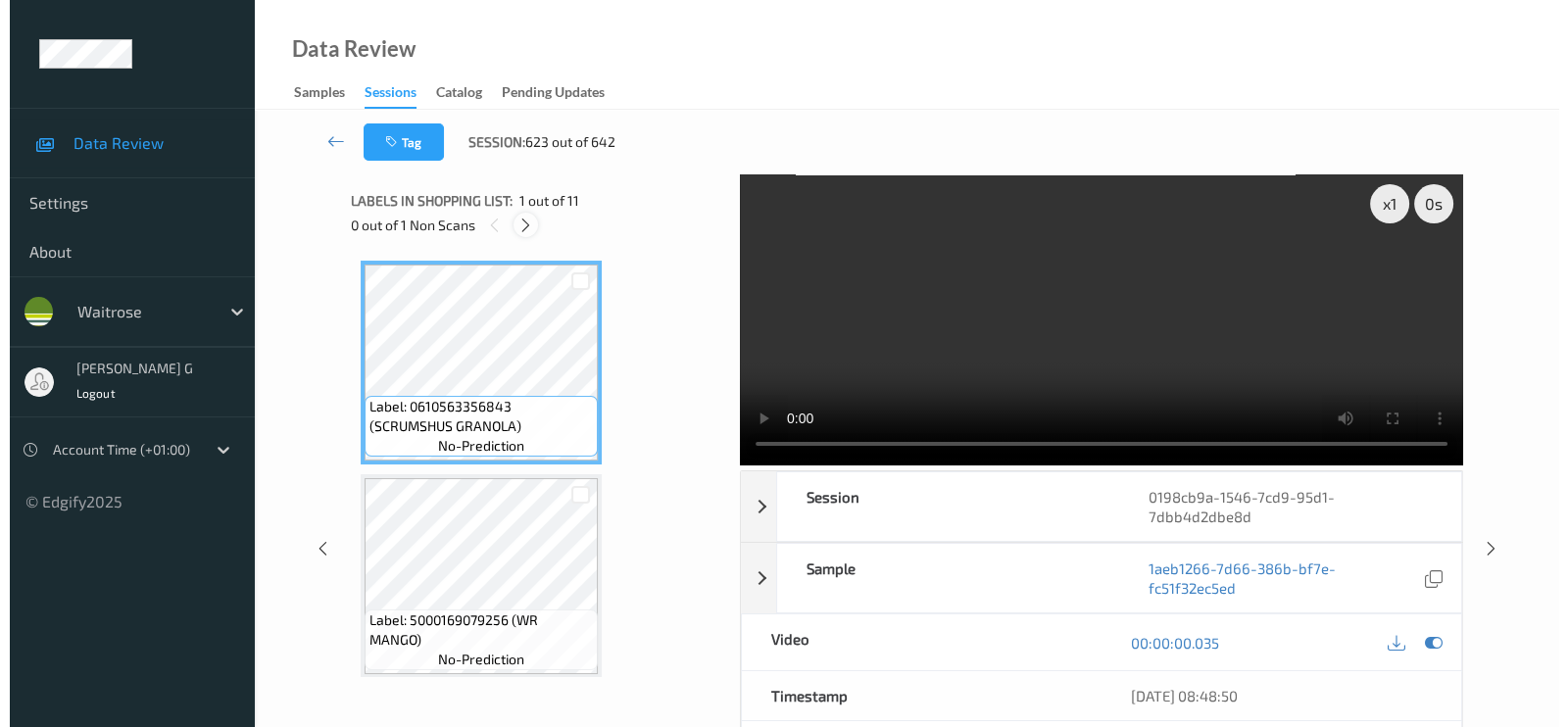
scroll to position [1494, 0]
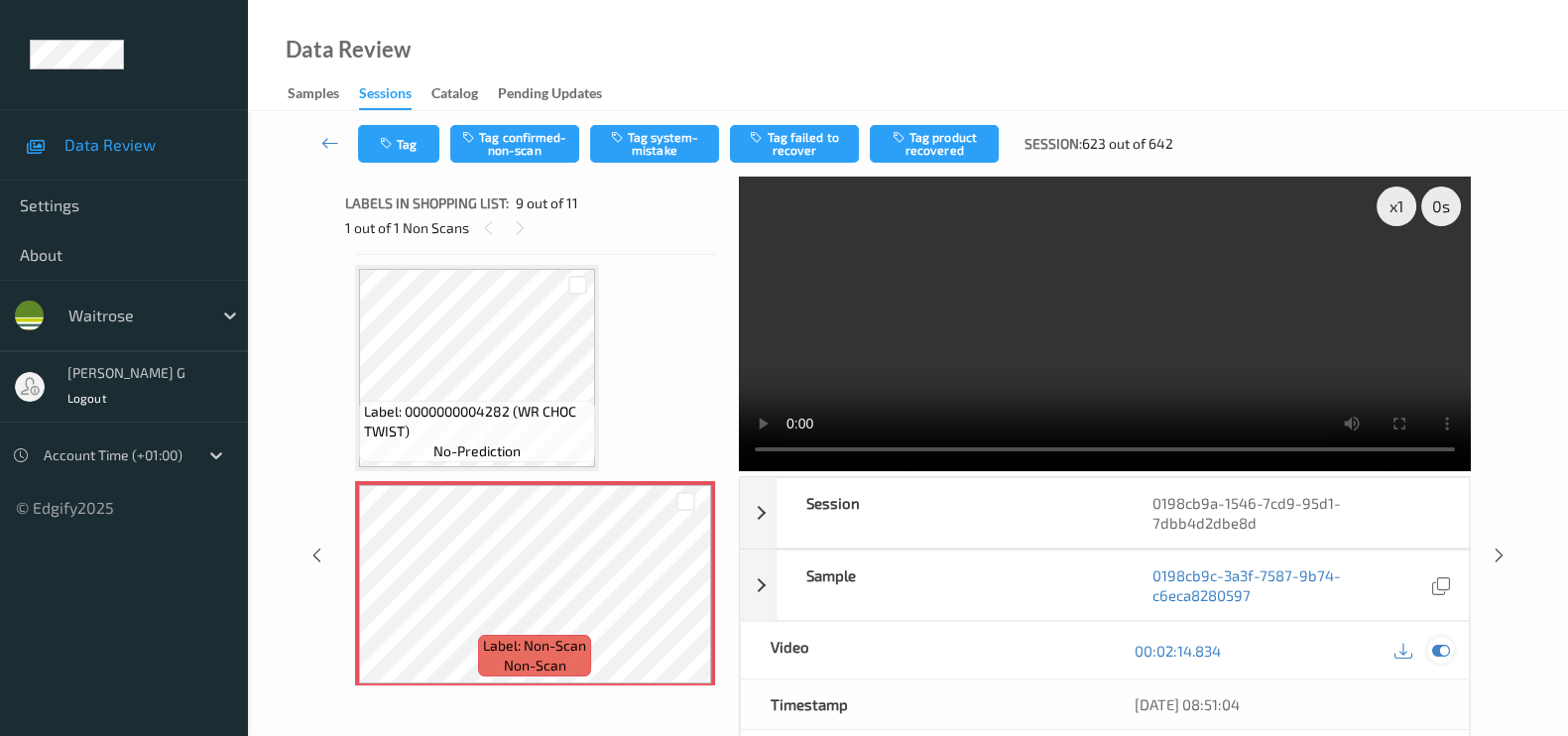
click at [1440, 649] on icon at bounding box center [1440, 651] width 18 height 18
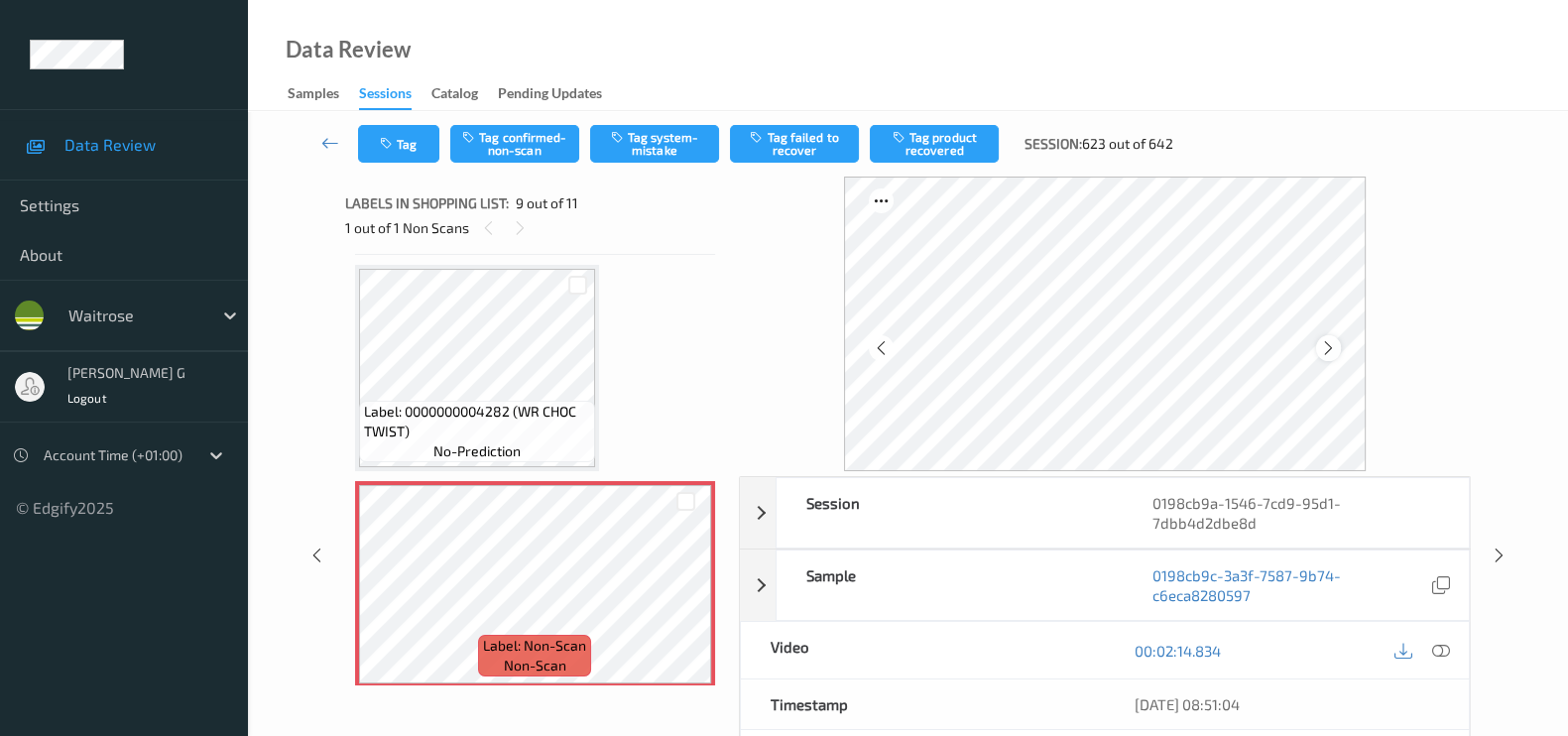
click at [1337, 357] on div at bounding box center [1328, 347] width 25 height 25
click at [1333, 348] on icon at bounding box center [1328, 348] width 17 height 18
click at [1441, 666] on div "00:02:14.834" at bounding box center [1286, 650] width 364 height 57
click at [1444, 643] on icon at bounding box center [1440, 651] width 18 height 18
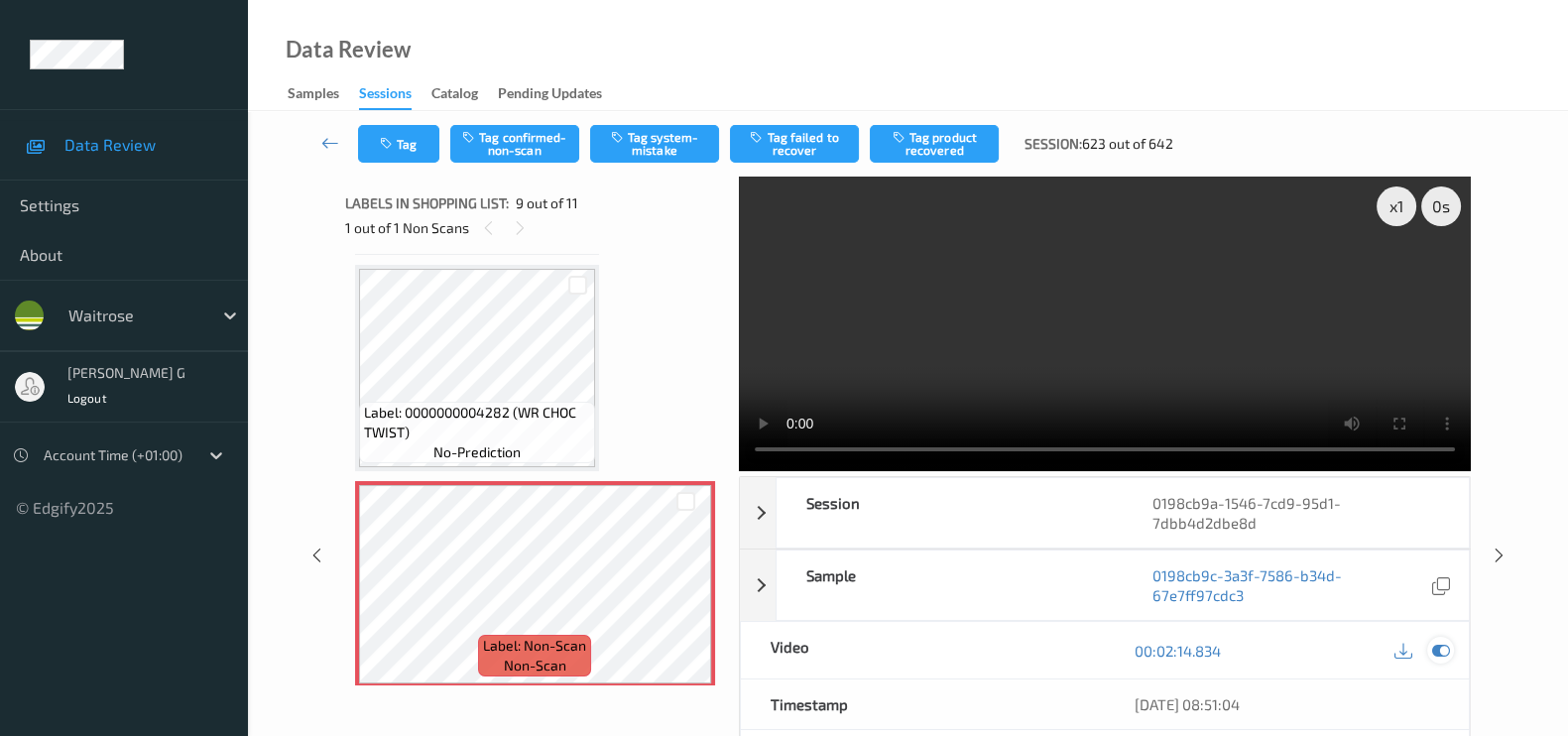
click at [1432, 654] on icon at bounding box center [1440, 651] width 18 height 18
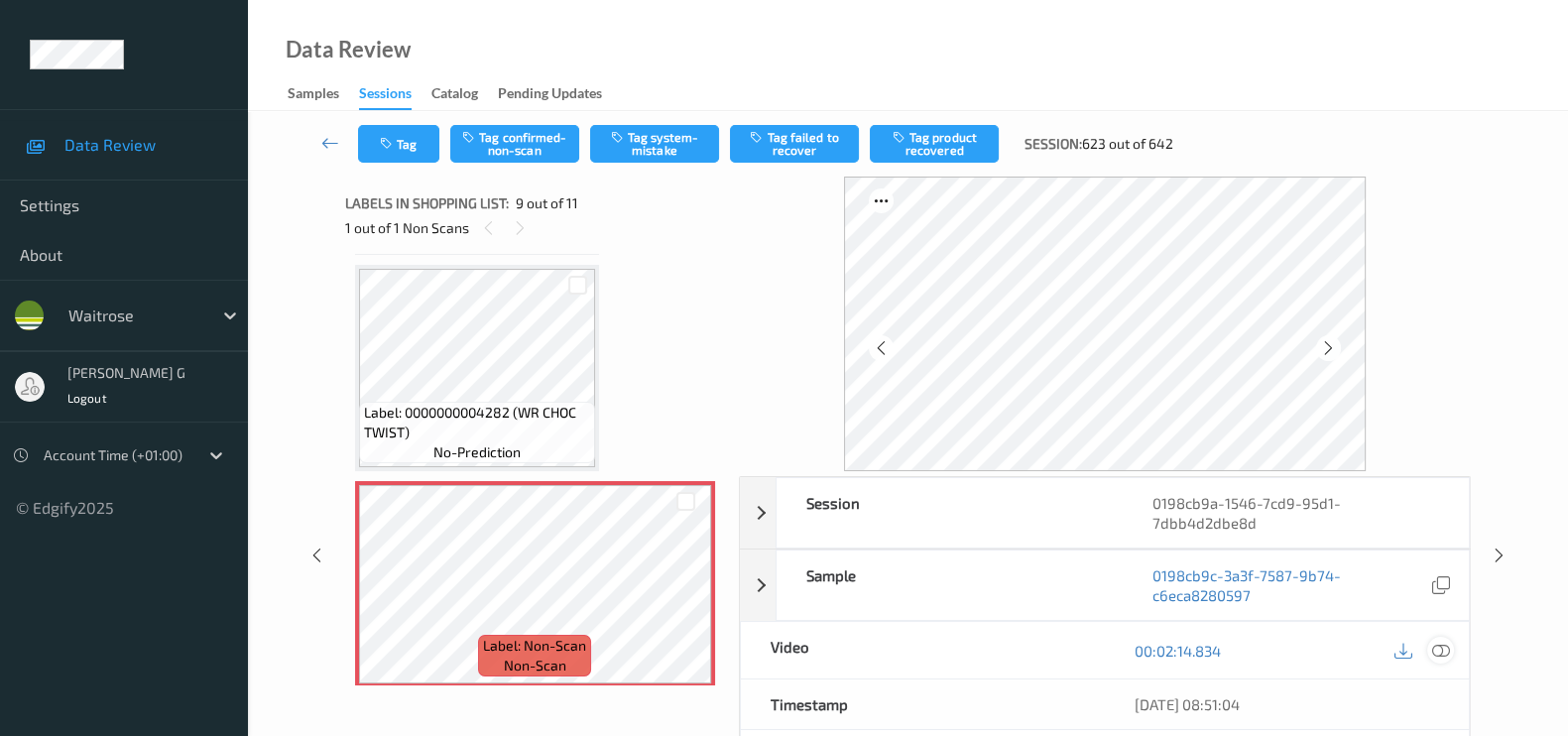
click at [1437, 651] on icon at bounding box center [1440, 651] width 18 height 18
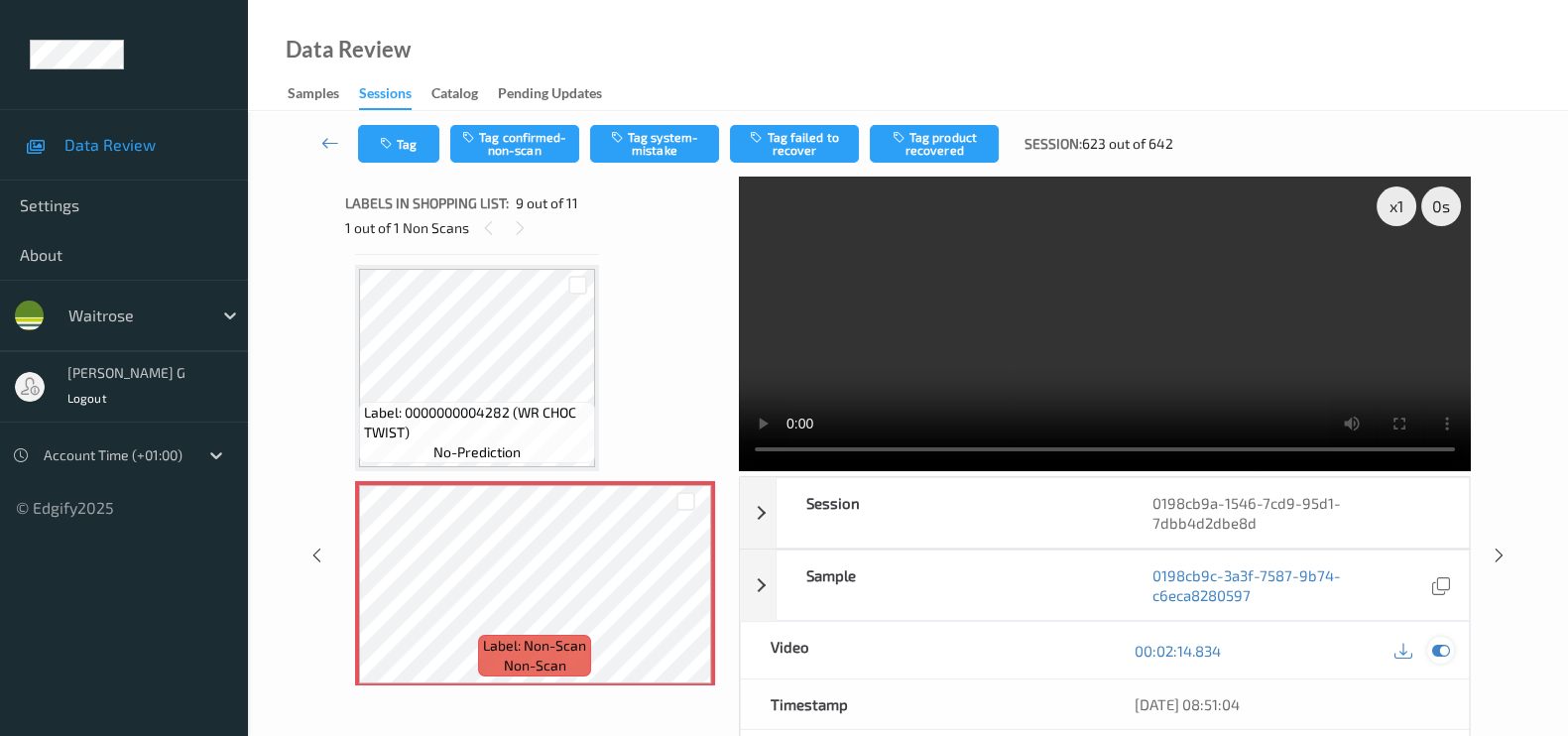
click at [1432, 643] on icon at bounding box center [1440, 651] width 18 height 18
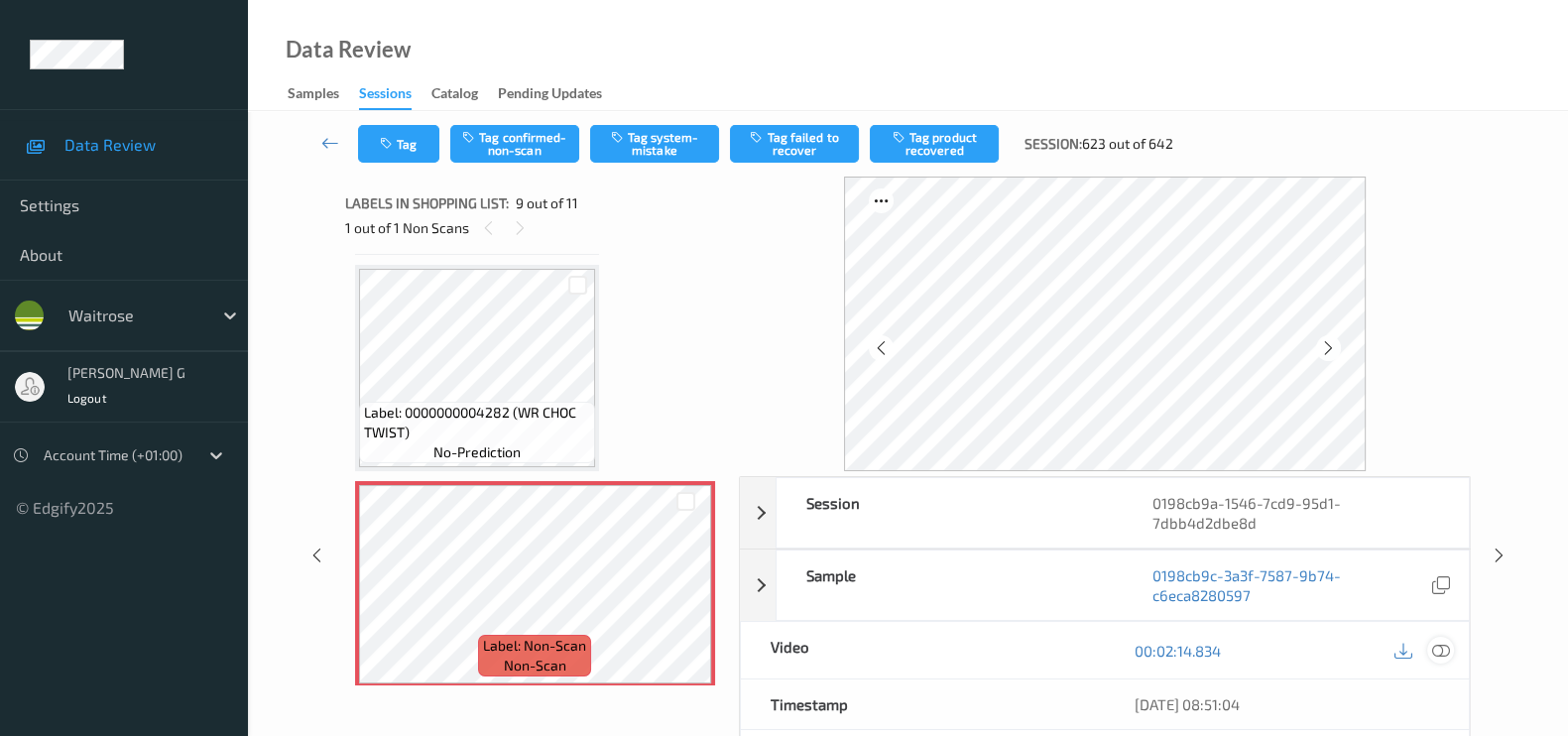
click at [1447, 651] on icon at bounding box center [1440, 651] width 18 height 18
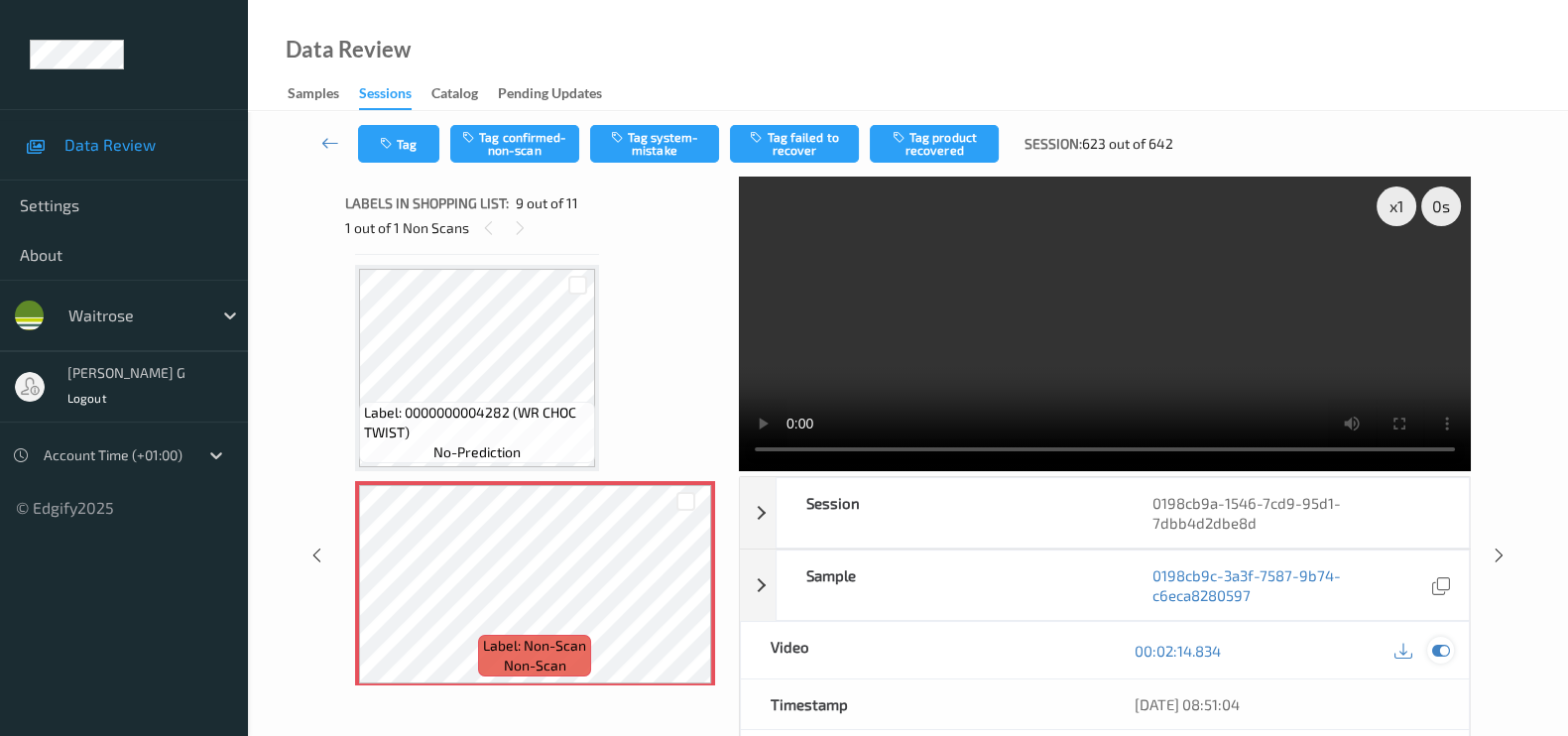
click at [1452, 647] on div at bounding box center [1439, 650] width 27 height 27
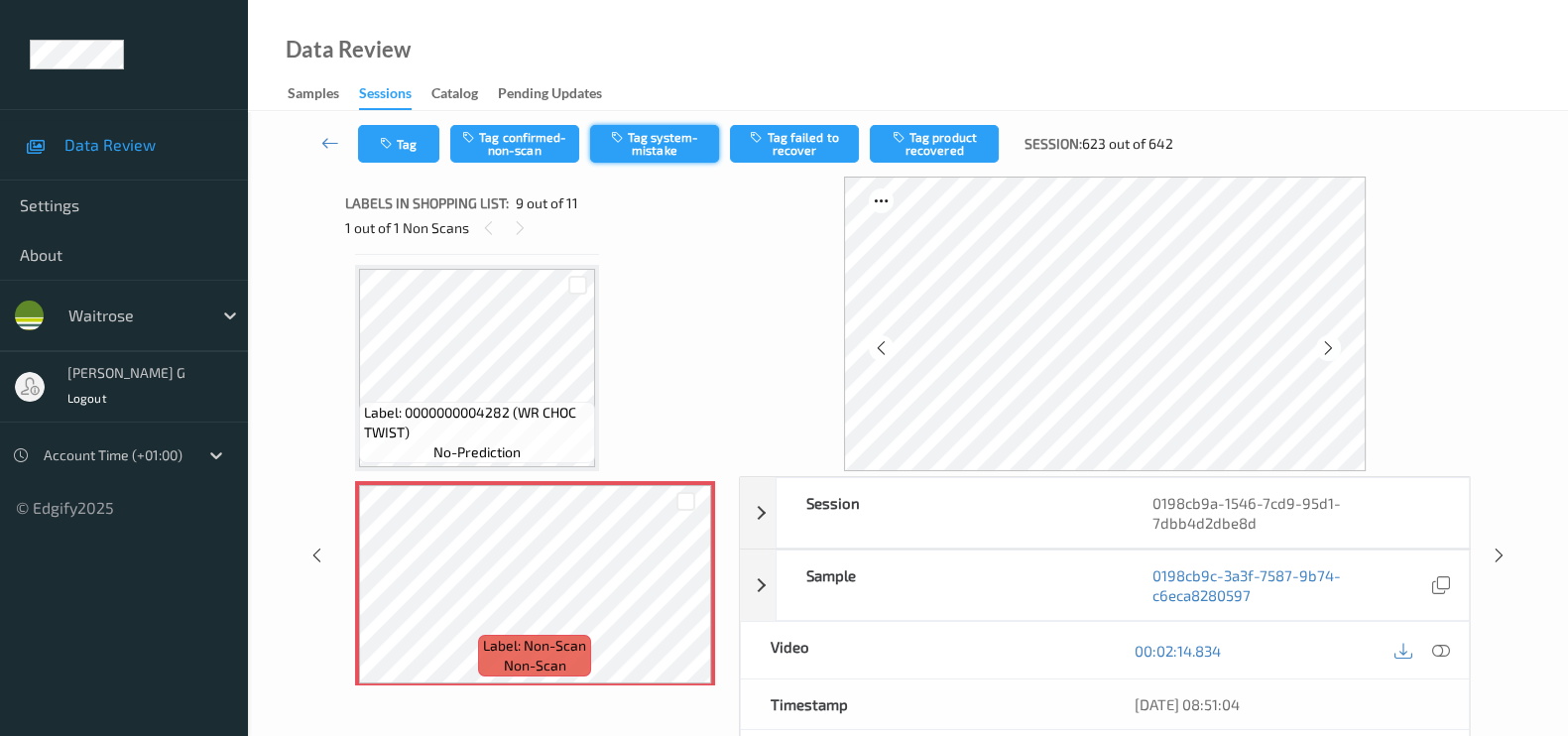
click at [670, 147] on button "Tag system-mistake" at bounding box center [654, 144] width 129 height 38
click at [405, 141] on button "Tag" at bounding box center [399, 144] width 82 height 38
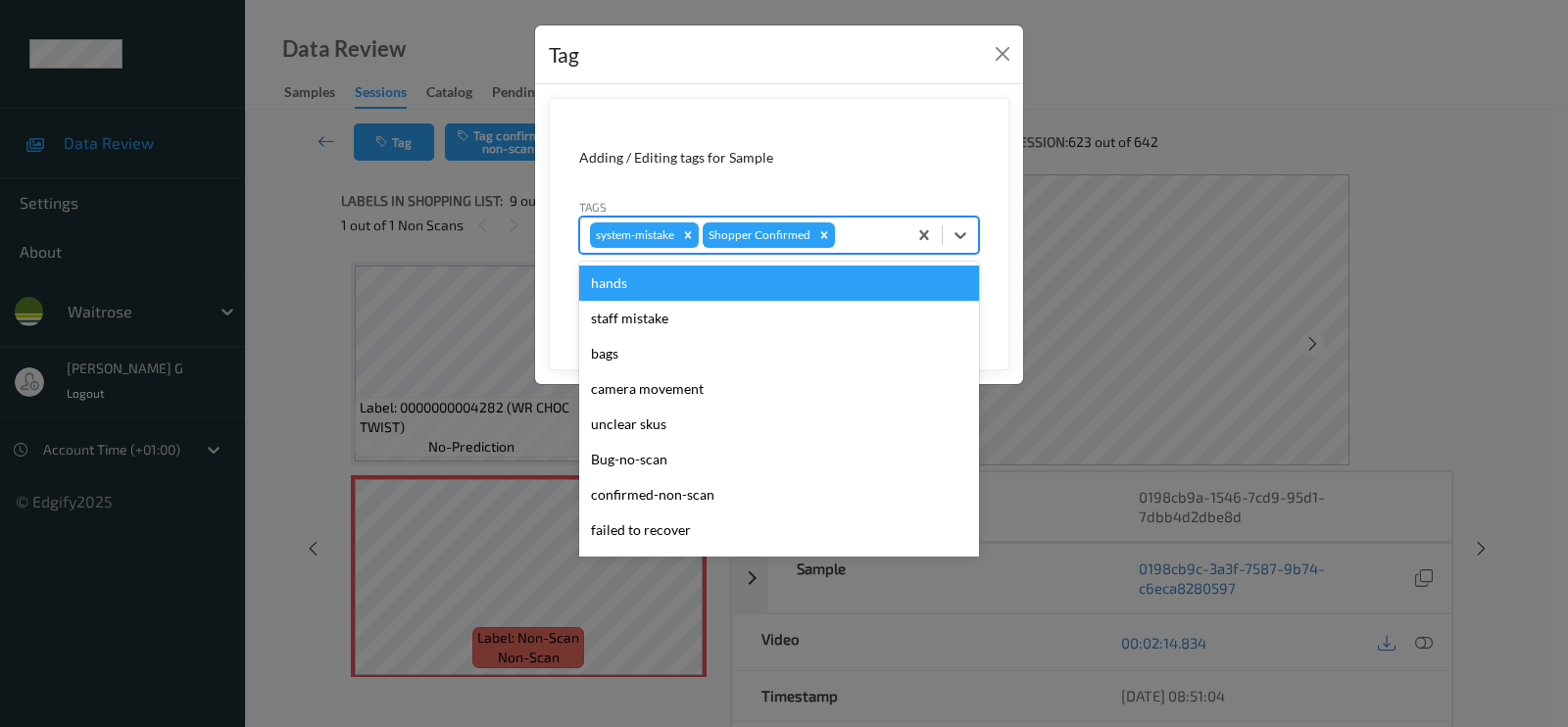
click at [880, 246] on div at bounding box center [867, 235] width 58 height 24
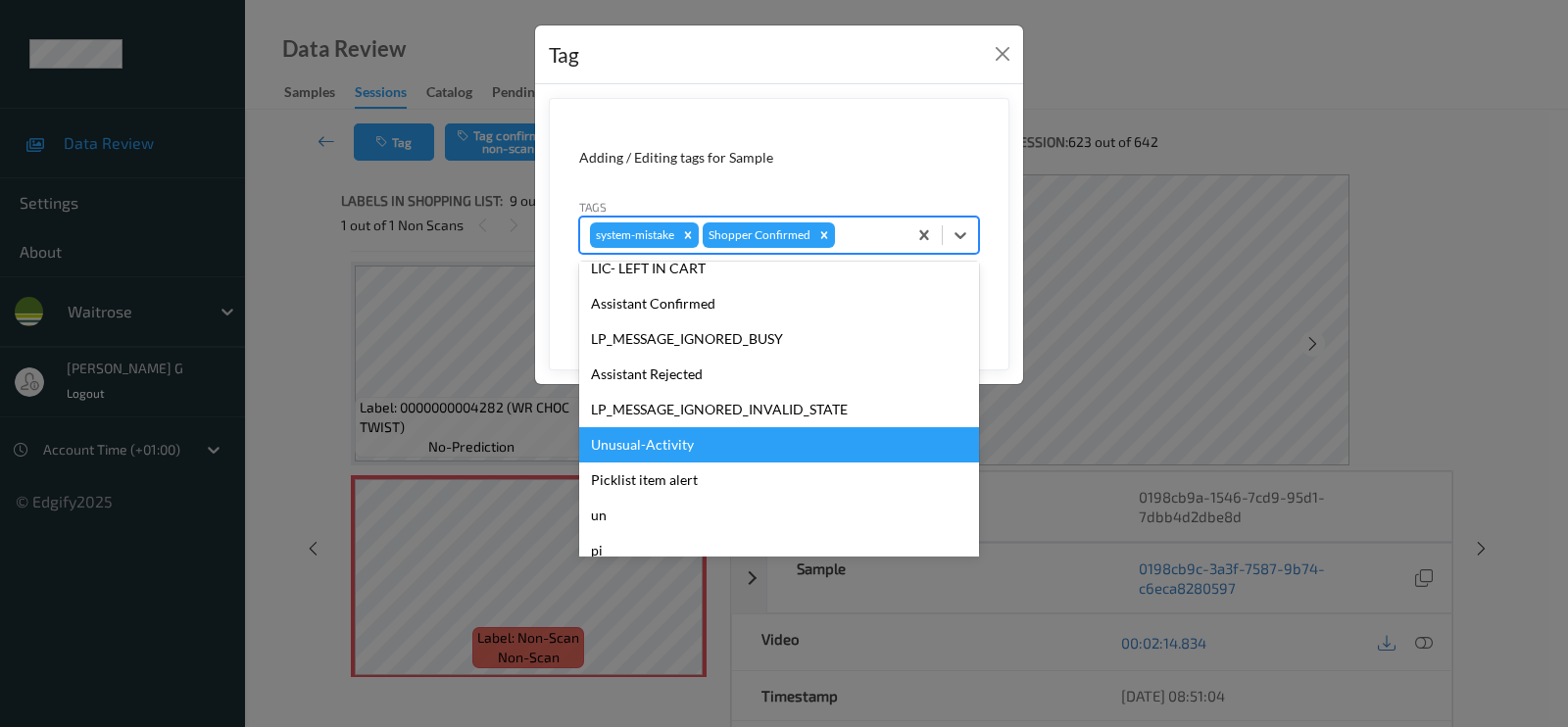
scroll to position [383, 0]
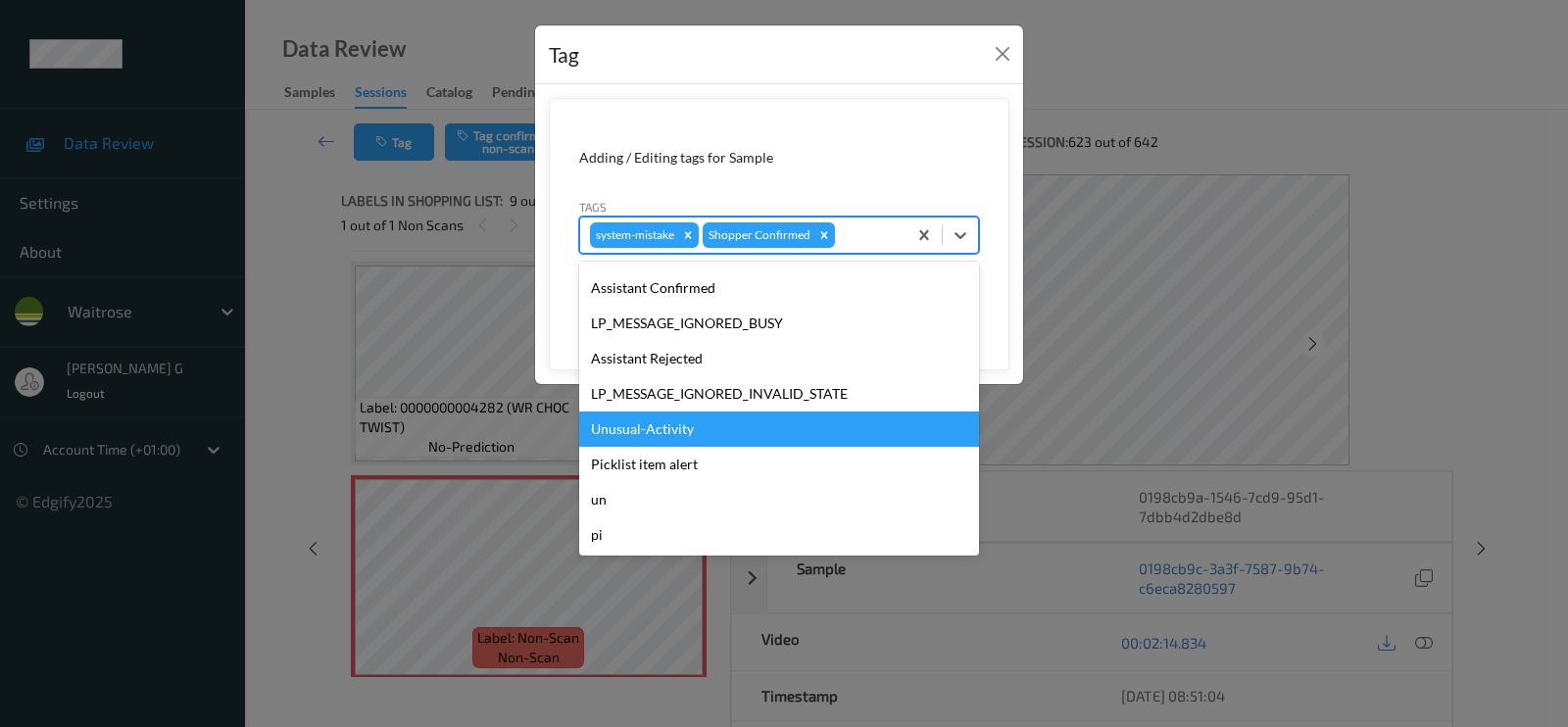
click at [630, 427] on div "Unusual-Activity" at bounding box center [780, 430] width 400 height 35
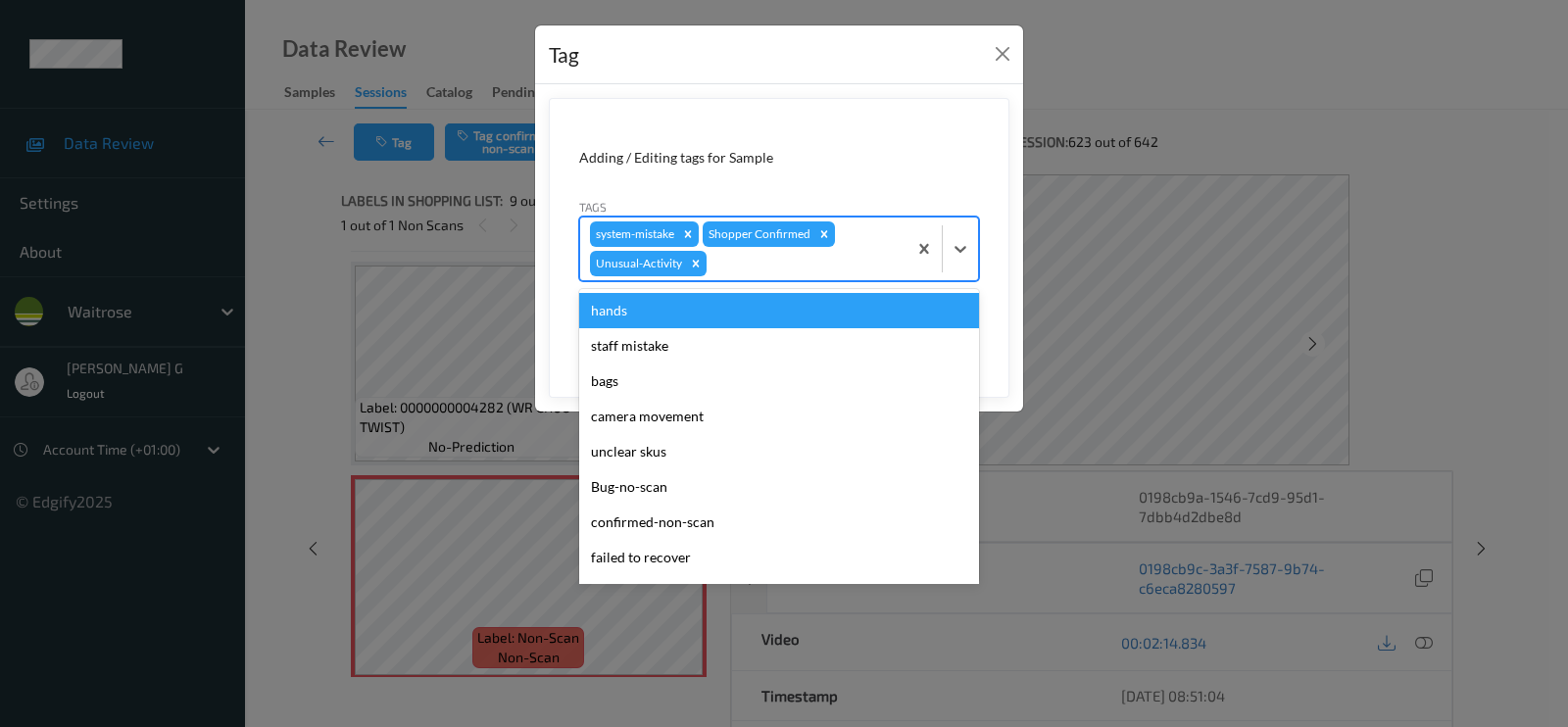
click at [820, 261] on div at bounding box center [803, 264] width 186 height 24
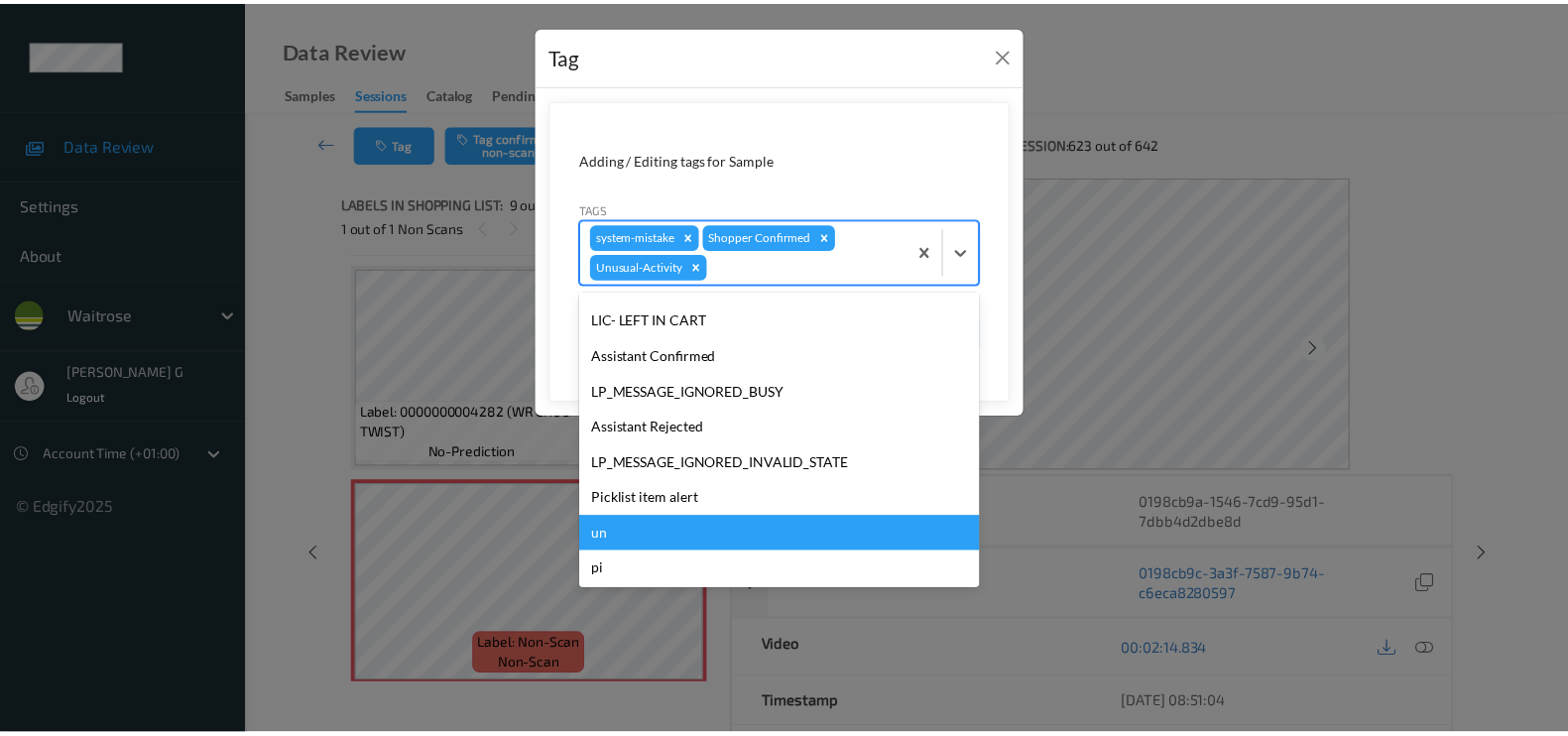
scroll to position [352, 0]
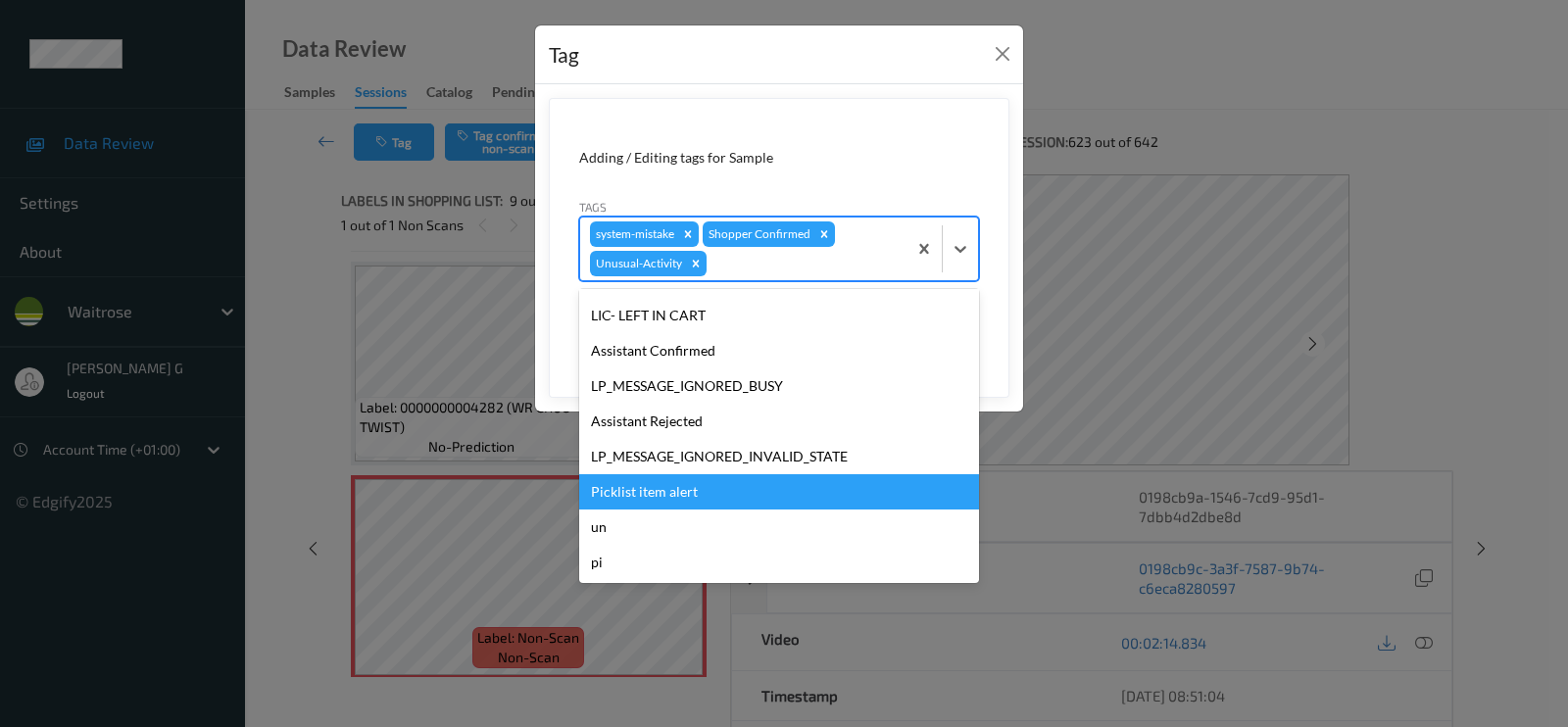
click at [656, 502] on div "Picklist item alert" at bounding box center [780, 492] width 400 height 35
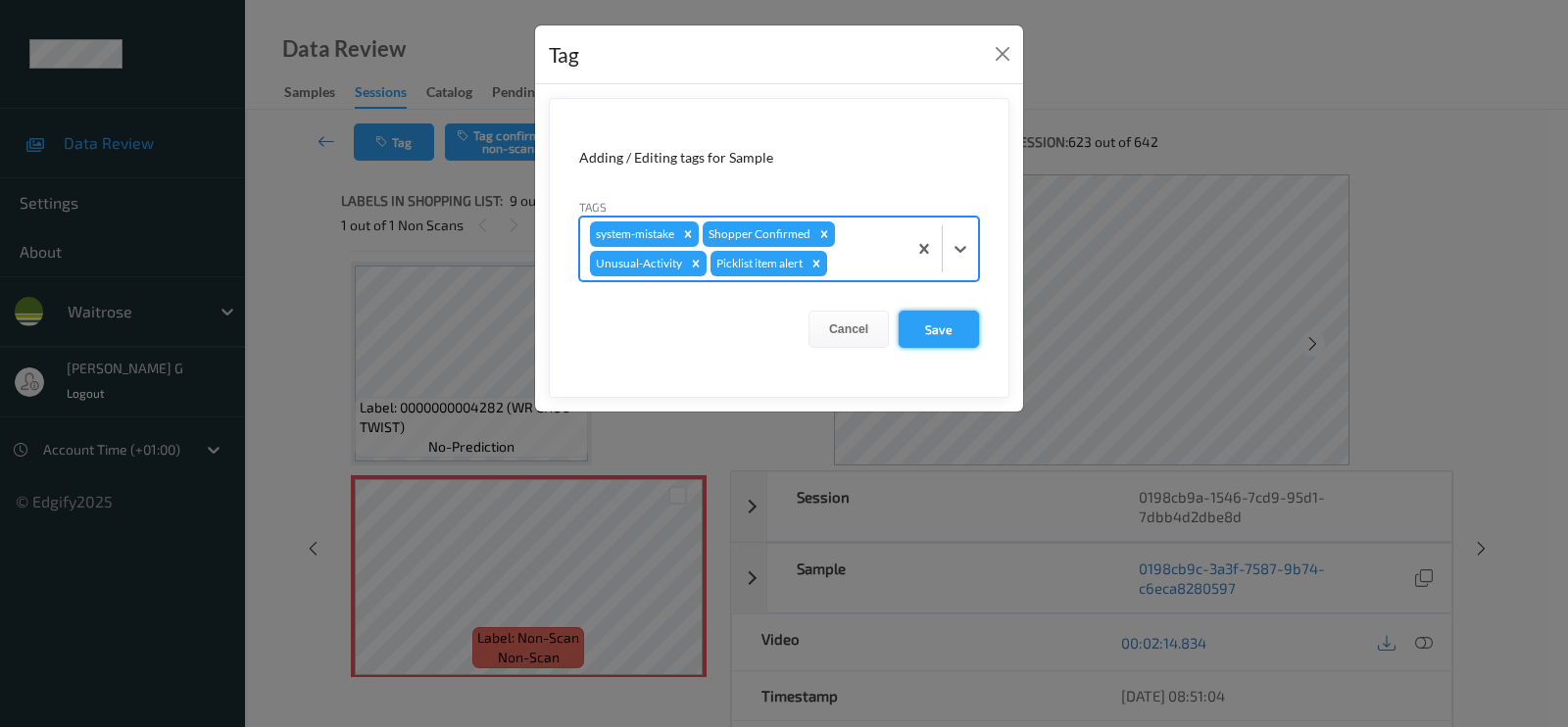
click at [921, 335] on button "Save" at bounding box center [939, 329] width 81 height 37
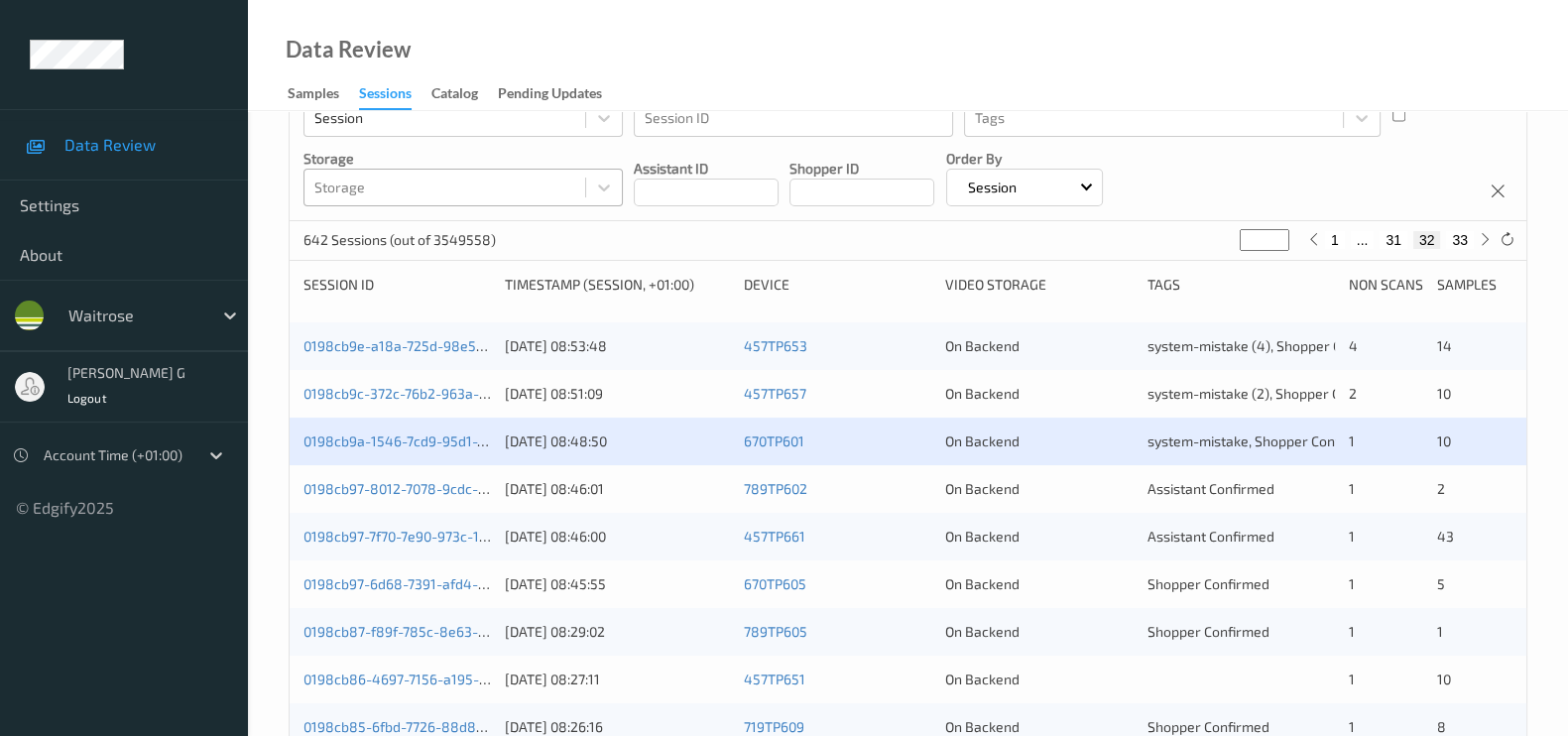
scroll to position [247, 0]
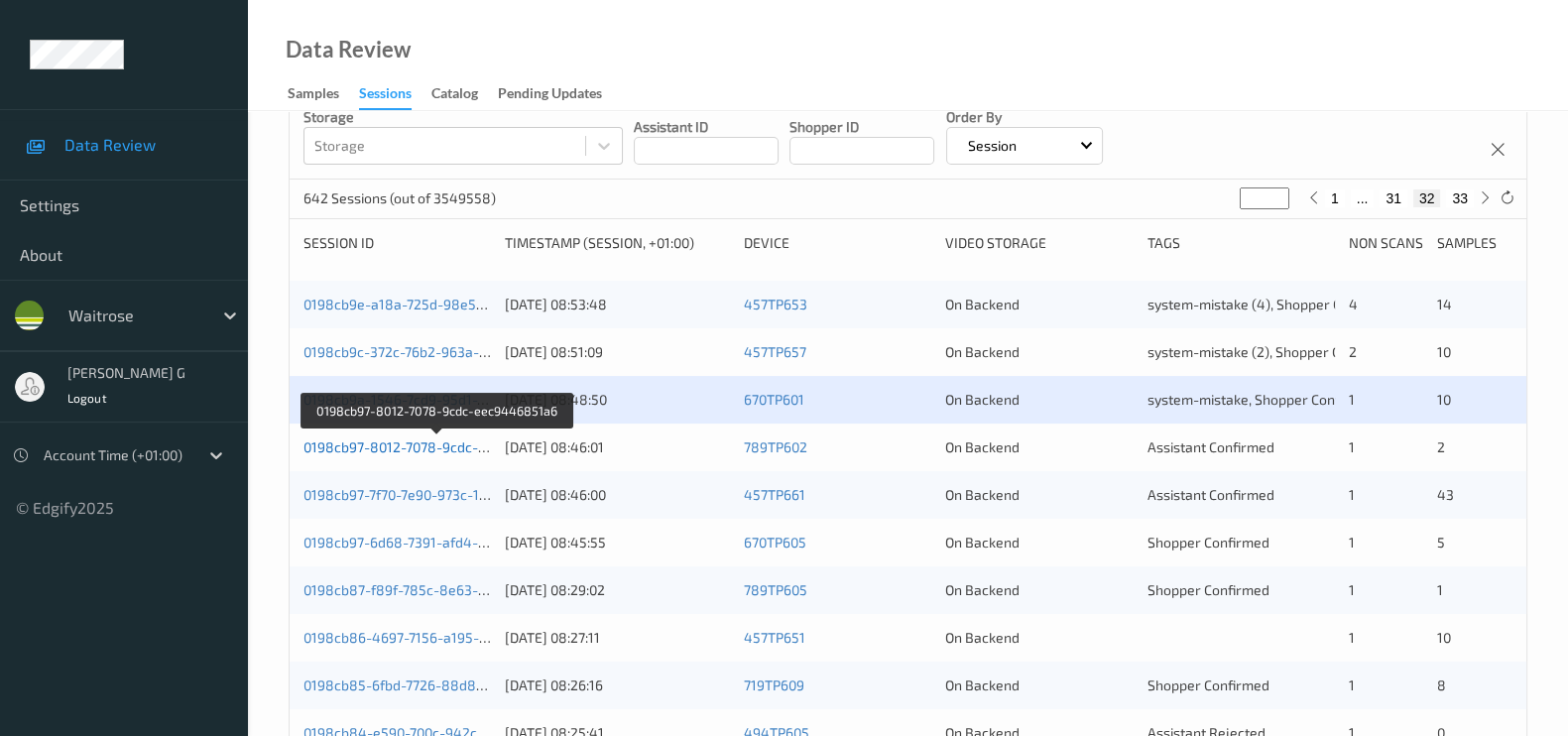
click at [356, 451] on link "0198cb97-8012-7078-9cdc-eec9446851a6" at bounding box center [438, 447] width 270 height 17
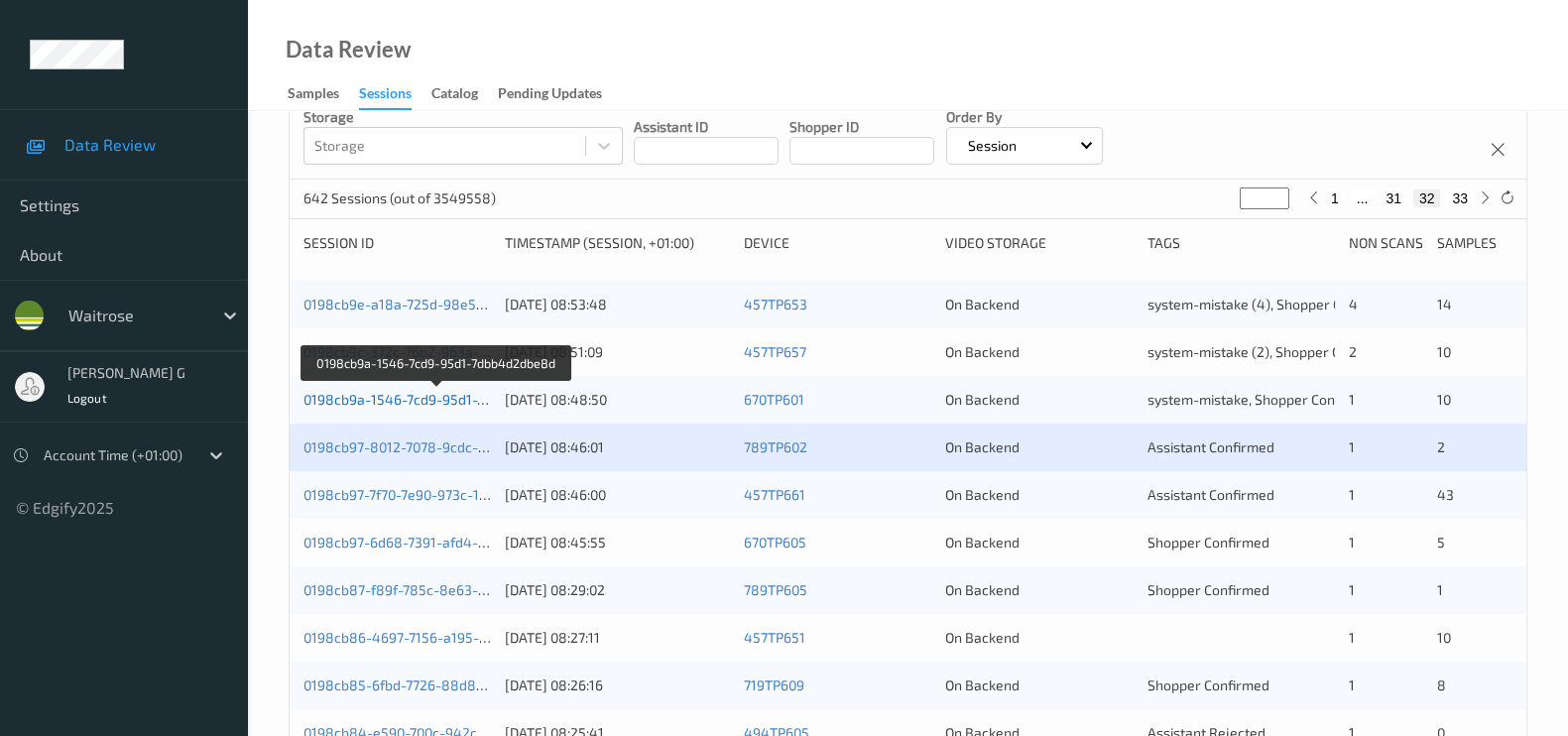
click at [358, 399] on link "0198cb9a-1546-7cd9-95d1-7dbb4d2dbe8d" at bounding box center [438, 399] width 270 height 17
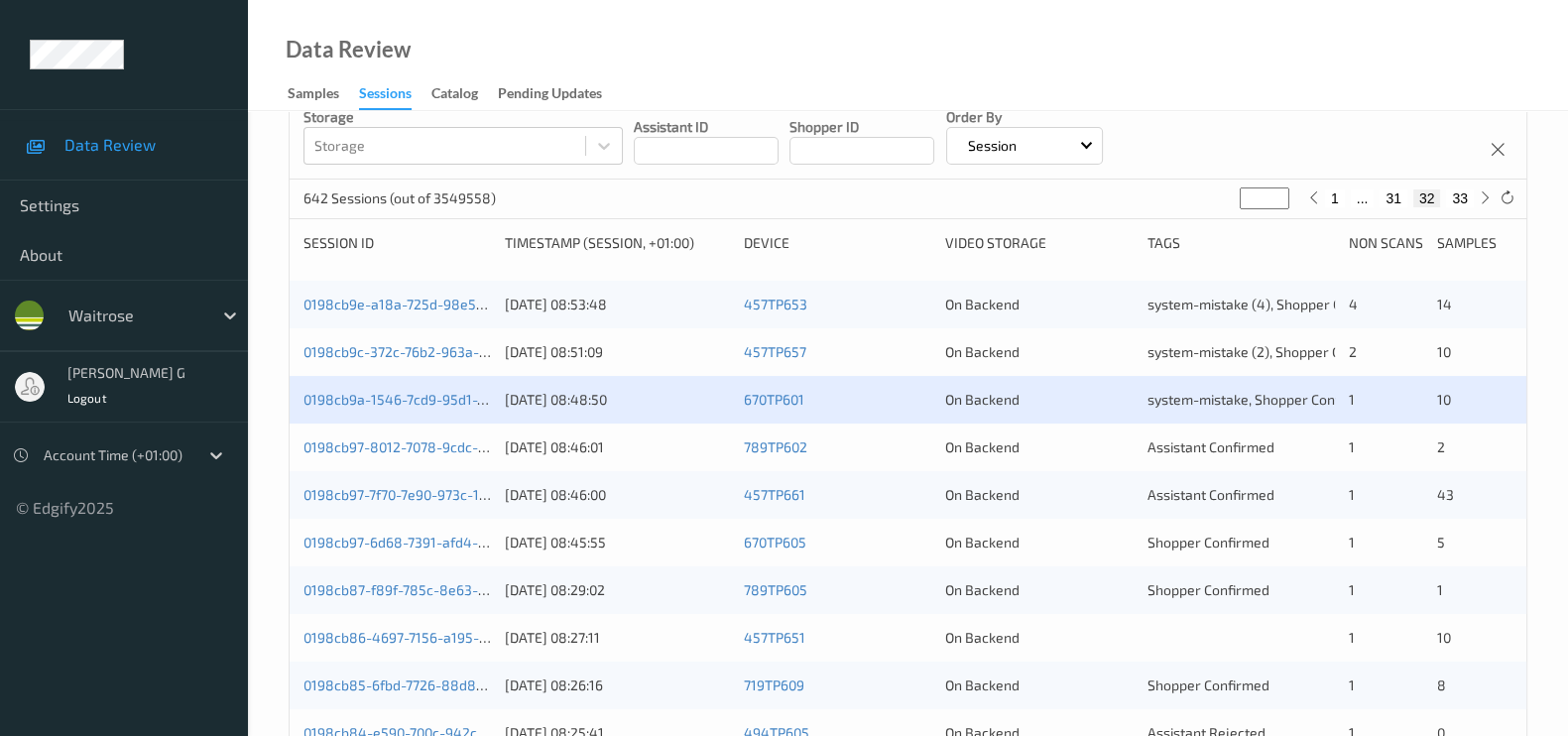
click at [375, 409] on div "0198cb9a-1546-7cd9-95d1-7dbb4d2dbe8d 21/08/2025 08:48:50 670TP601 On Backend sy…" at bounding box center [907, 400] width 1236 height 48
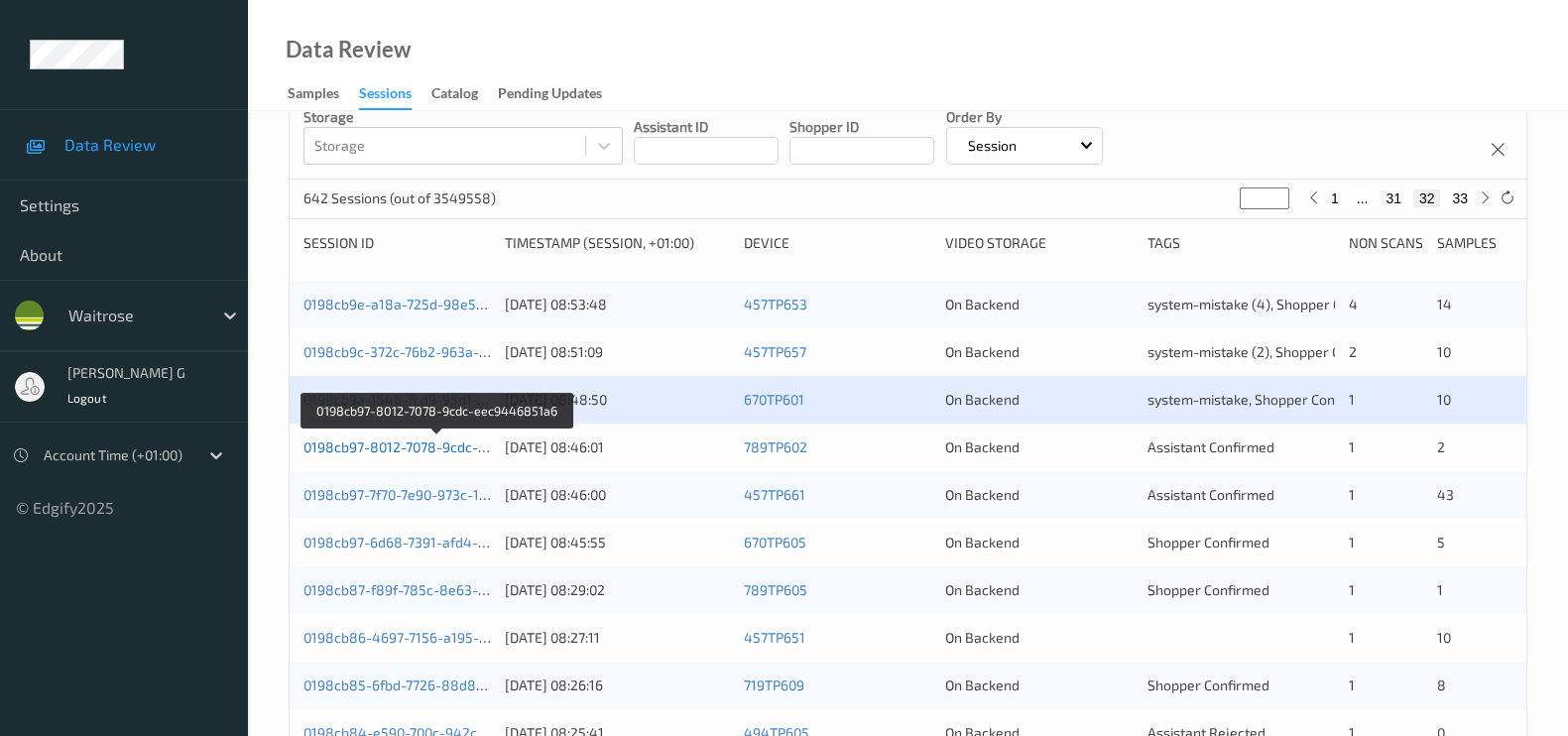
click at [374, 451] on link "0198cb97-8012-7078-9cdc-eec9446851a6" at bounding box center [438, 447] width 270 height 17
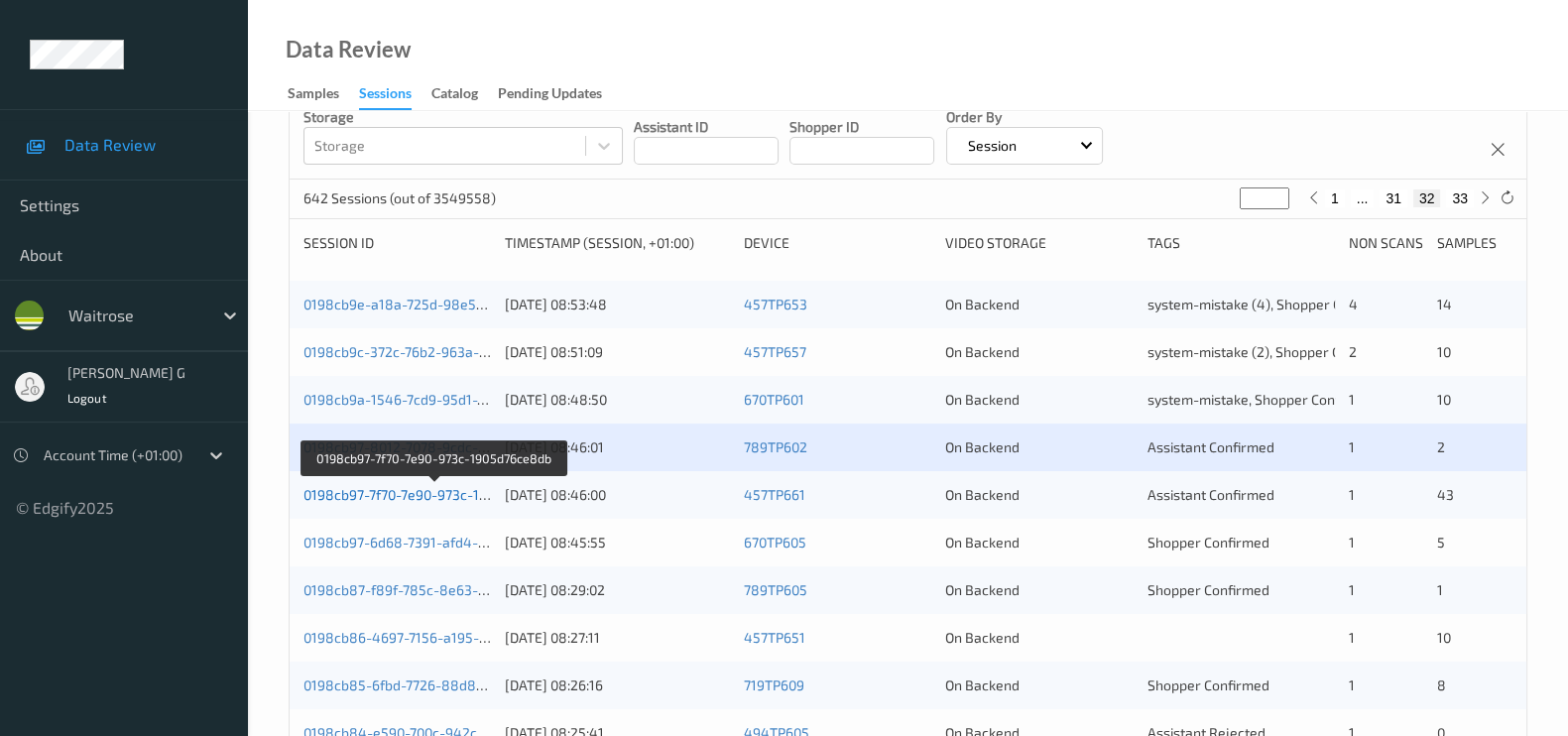
click at [377, 495] on link "0198cb97-7f70-7e90-973c-1905d76ce8db" at bounding box center [434, 494] width 262 height 17
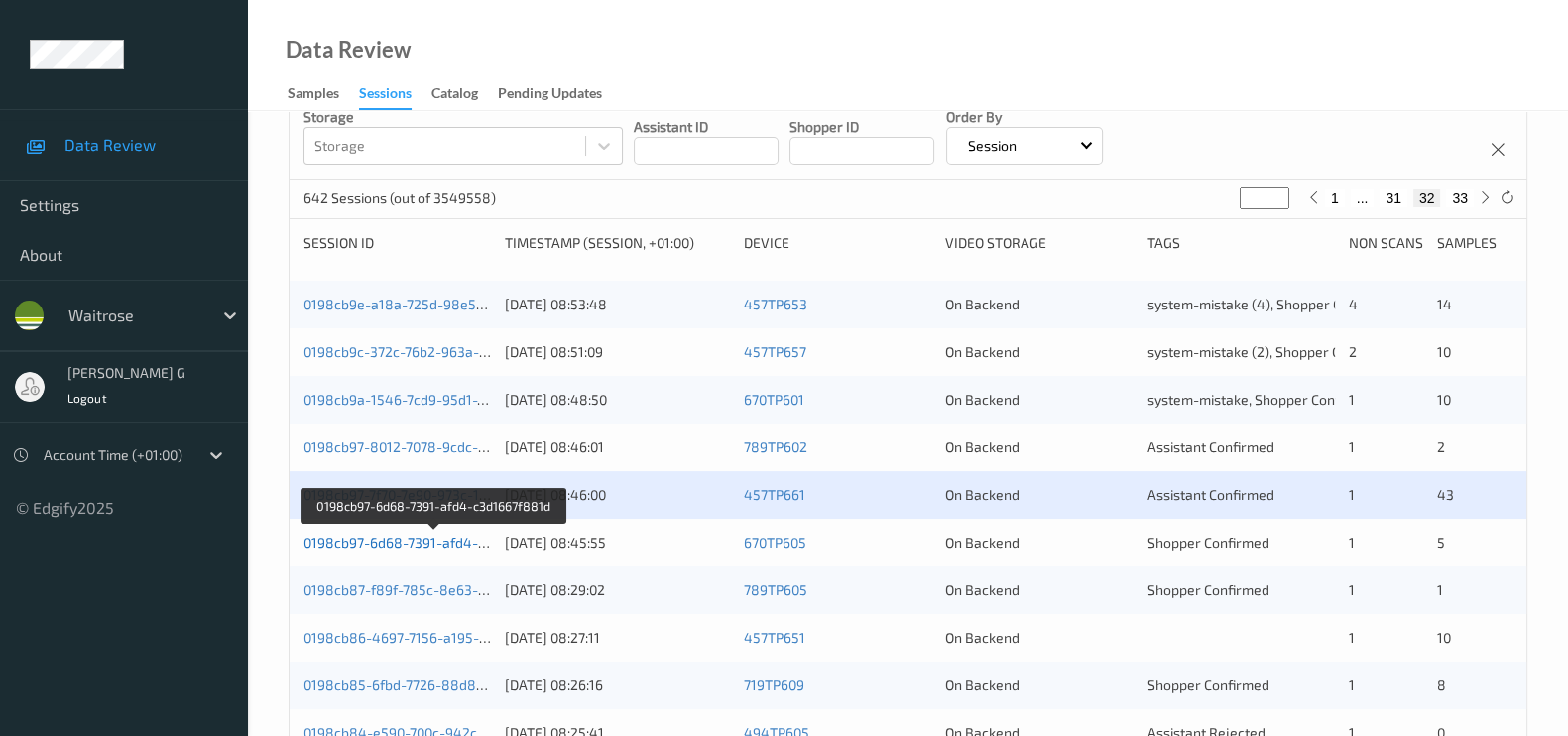
click at [370, 534] on link "0198cb97-6d68-7391-afd4-c3d1667f881d" at bounding box center [435, 542] width 263 height 17
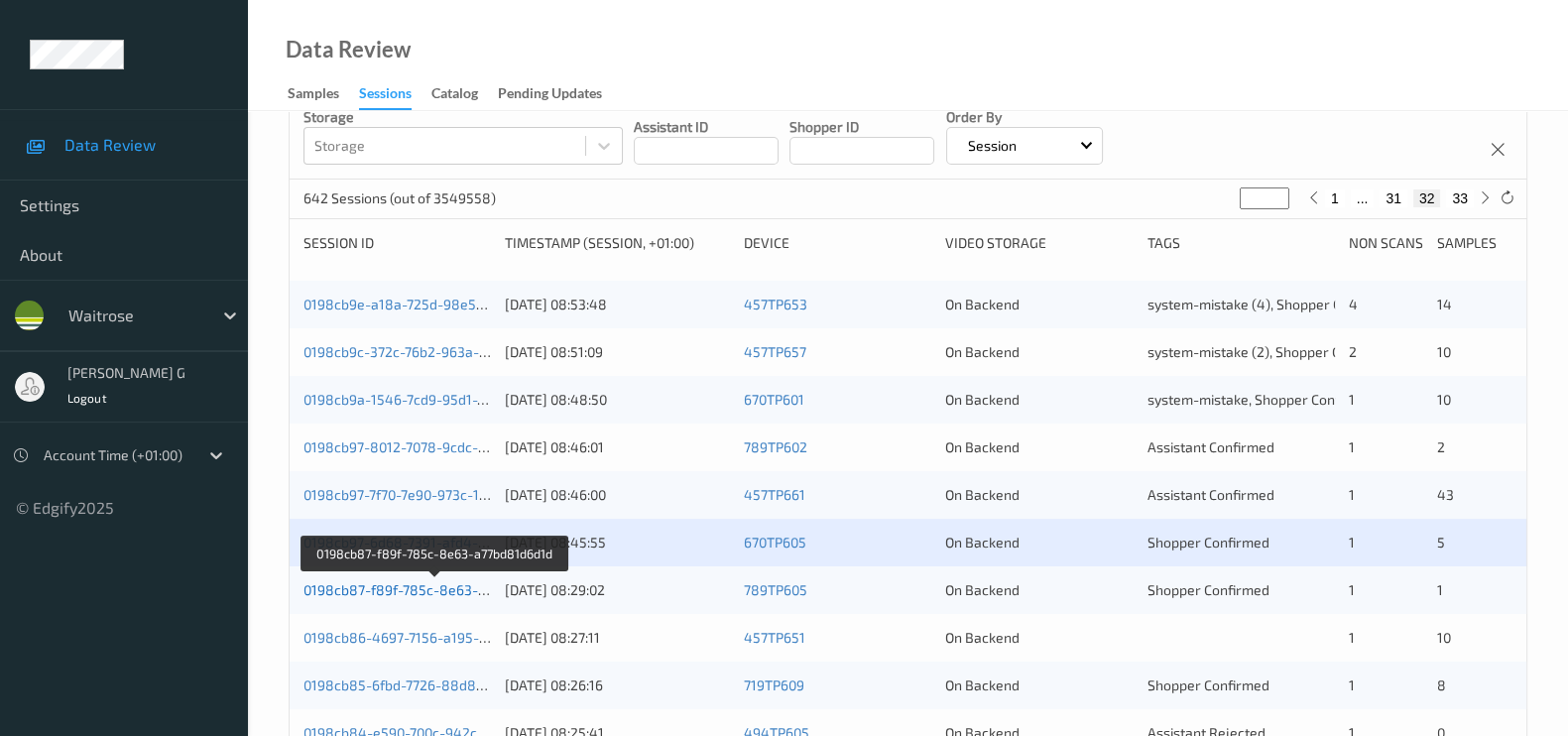
click at [403, 588] on link "0198cb87-f89f-785c-8e63-a77bd81d6d1d" at bounding box center [436, 589] width 265 height 17
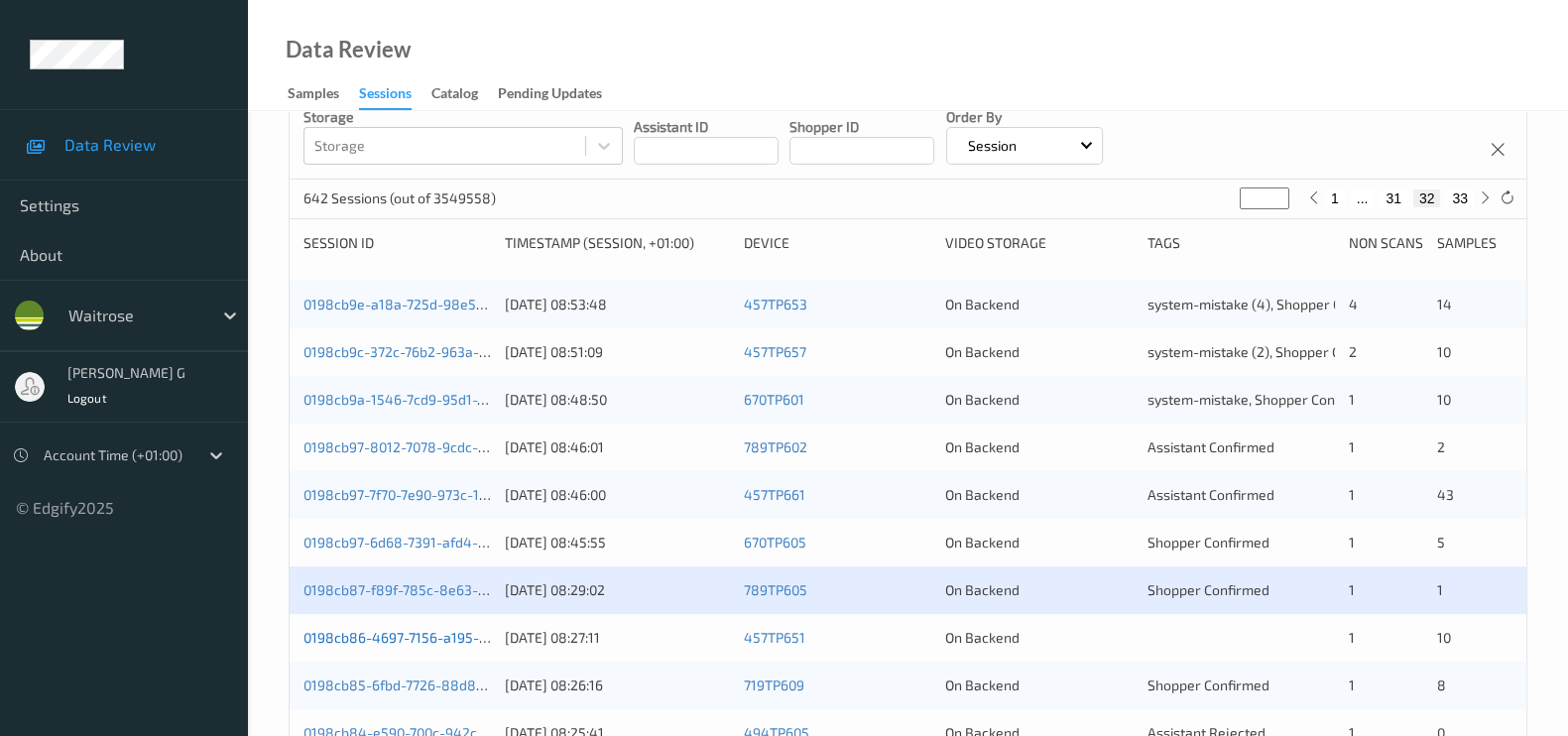
click at [379, 635] on link "0198cb86-4697-7156-a195-59be8a739d5a" at bounding box center [439, 637] width 271 height 17
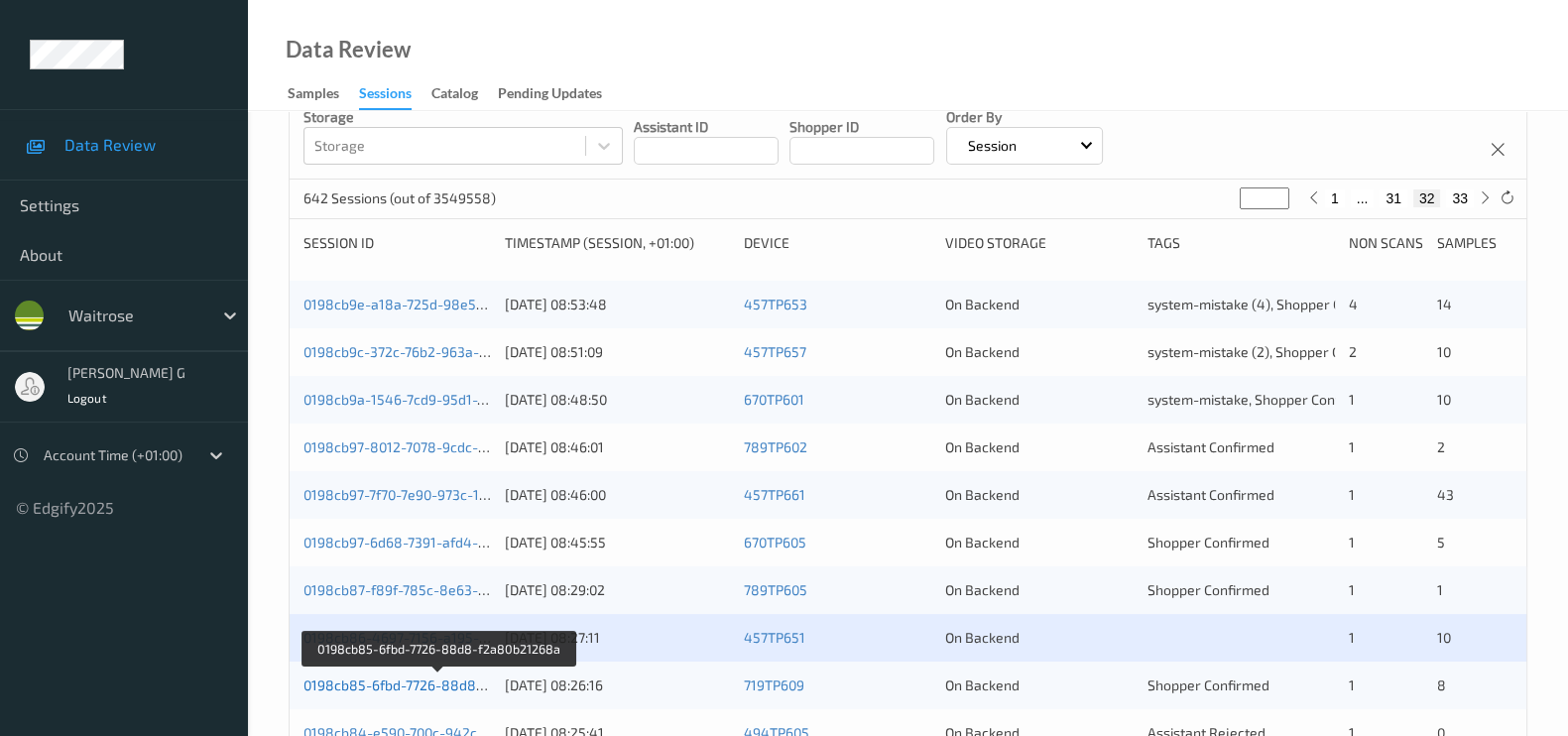
click at [361, 685] on link "0198cb85-6fbd-7726-88d8-f2a80b21268a" at bounding box center [439, 684] width 271 height 17
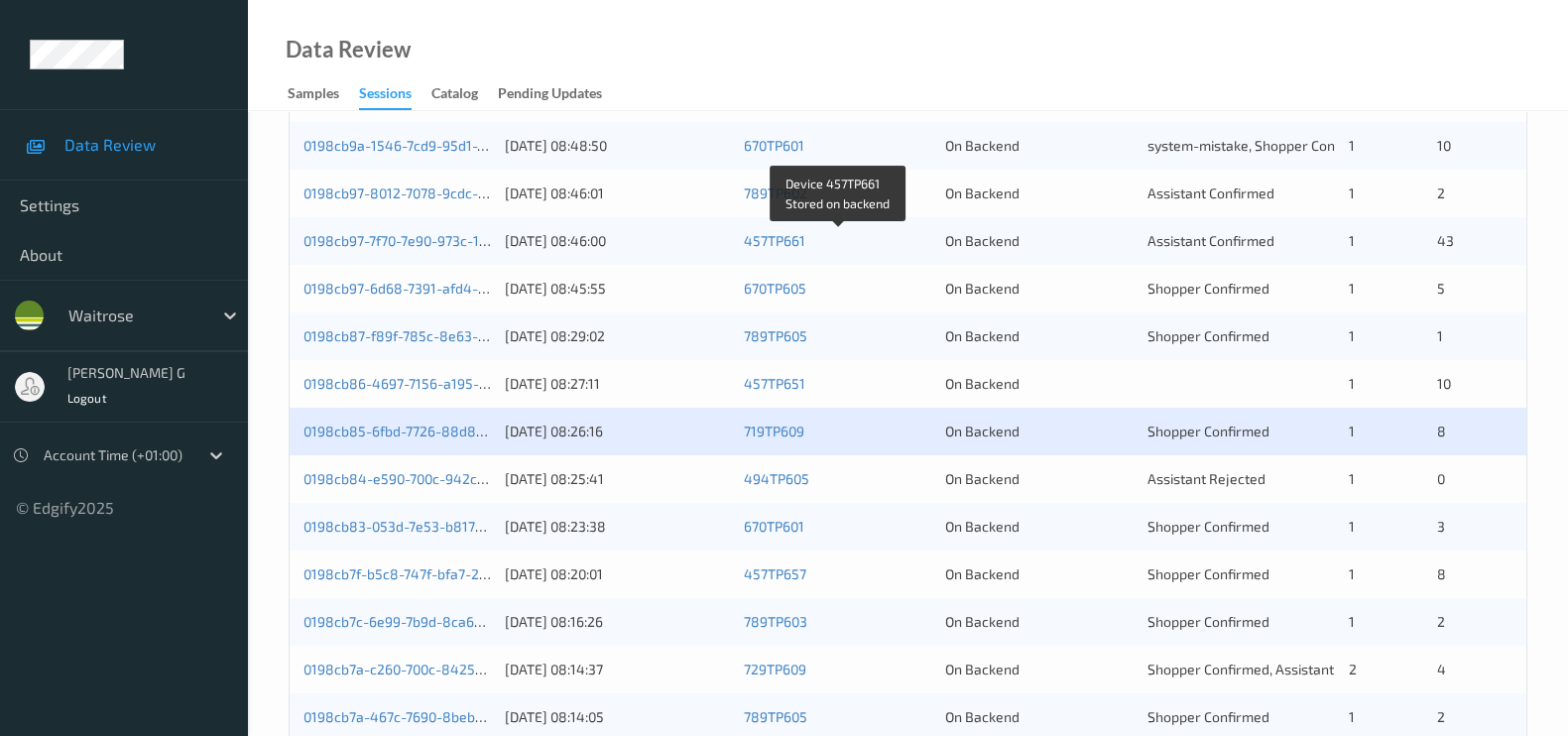
scroll to position [620, 0]
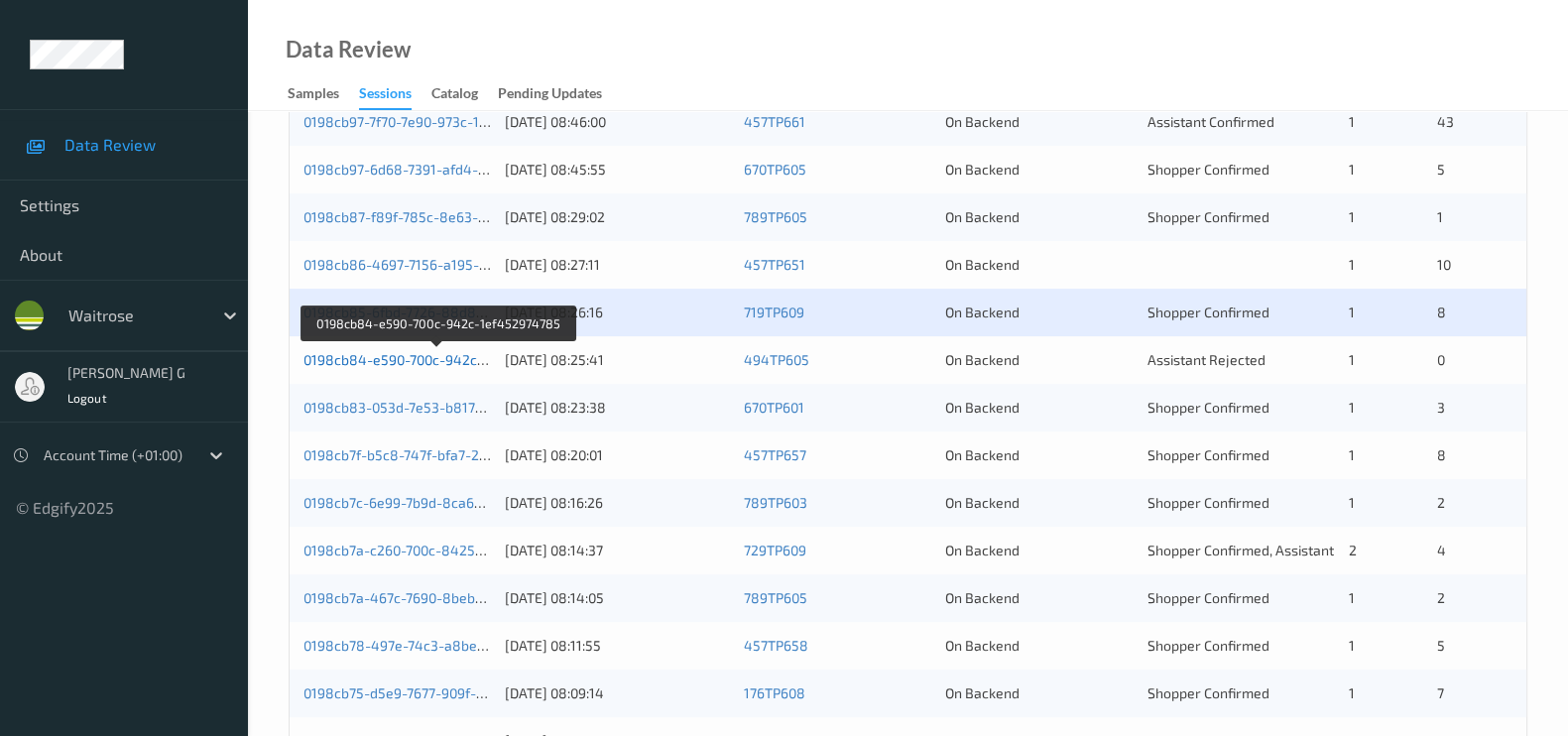
click at [367, 360] on link "0198cb84-e590-700c-942c-1ef452974785" at bounding box center [439, 359] width 271 height 17
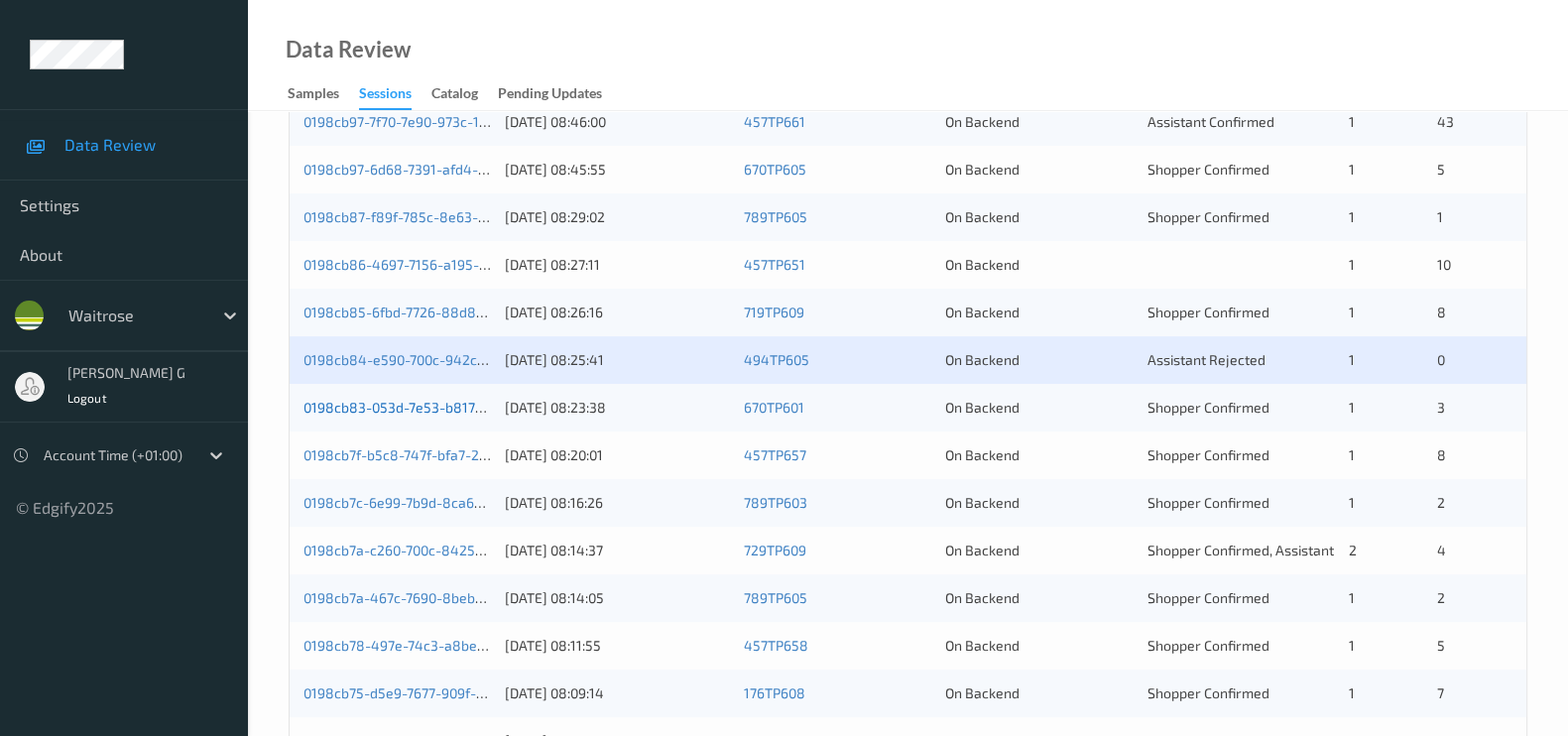
click at [351, 411] on link "0198cb83-053d-7e53-b817-b4cdc7bed858" at bounding box center [440, 407] width 273 height 17
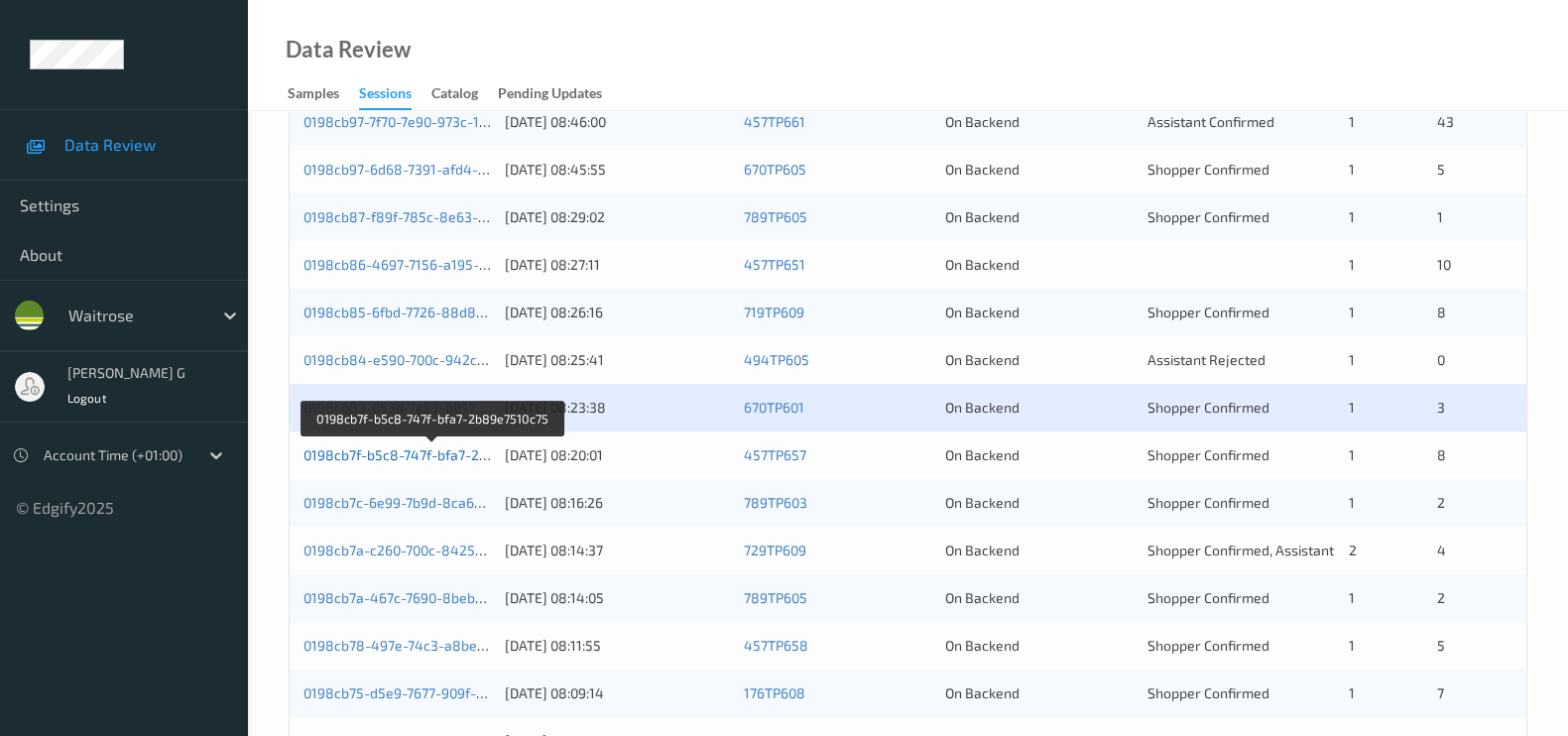
click at [395, 454] on link "0198cb7f-b5c8-747f-bfa7-2b89e7510c75" at bounding box center [433, 455] width 259 height 17
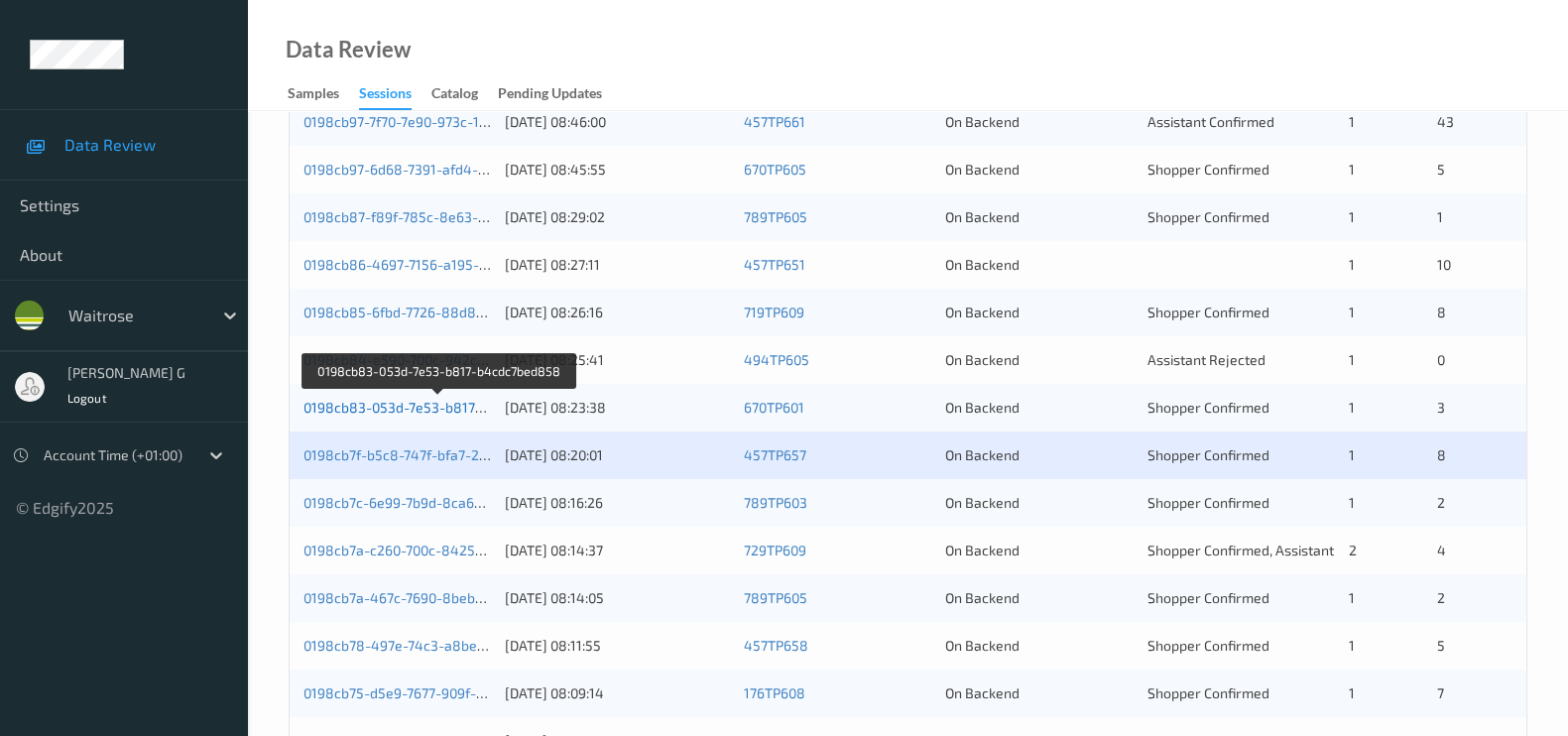
click at [412, 404] on link "0198cb83-053d-7e53-b817-b4cdc7bed858" at bounding box center [440, 407] width 273 height 17
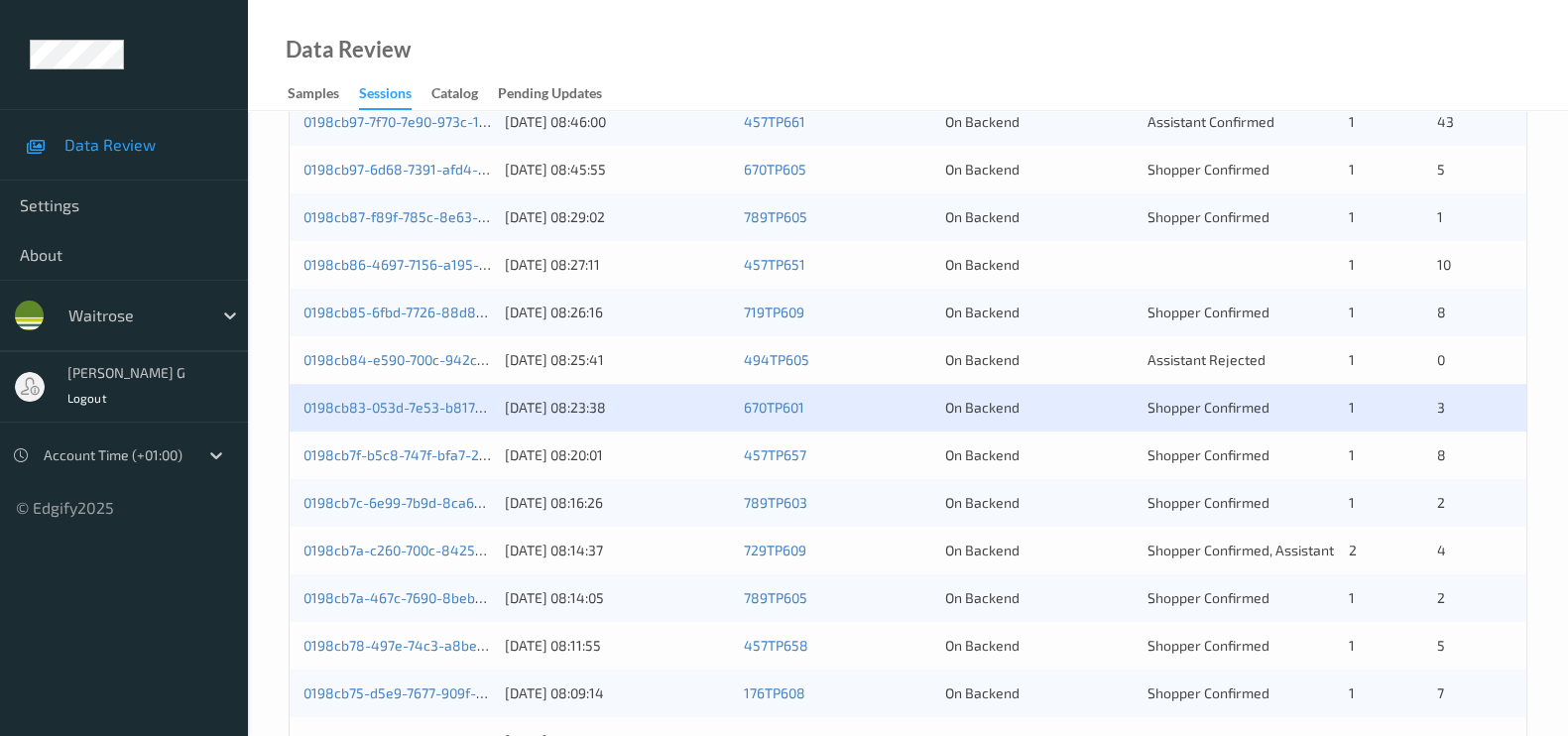
click at [448, 511] on div "0198cb7c-6e99-7b9d-8ca6-b3c759ce35fe 21/08/2025 08:16:26 789TP603 On Backend Sh…" at bounding box center [907, 503] width 1236 height 48
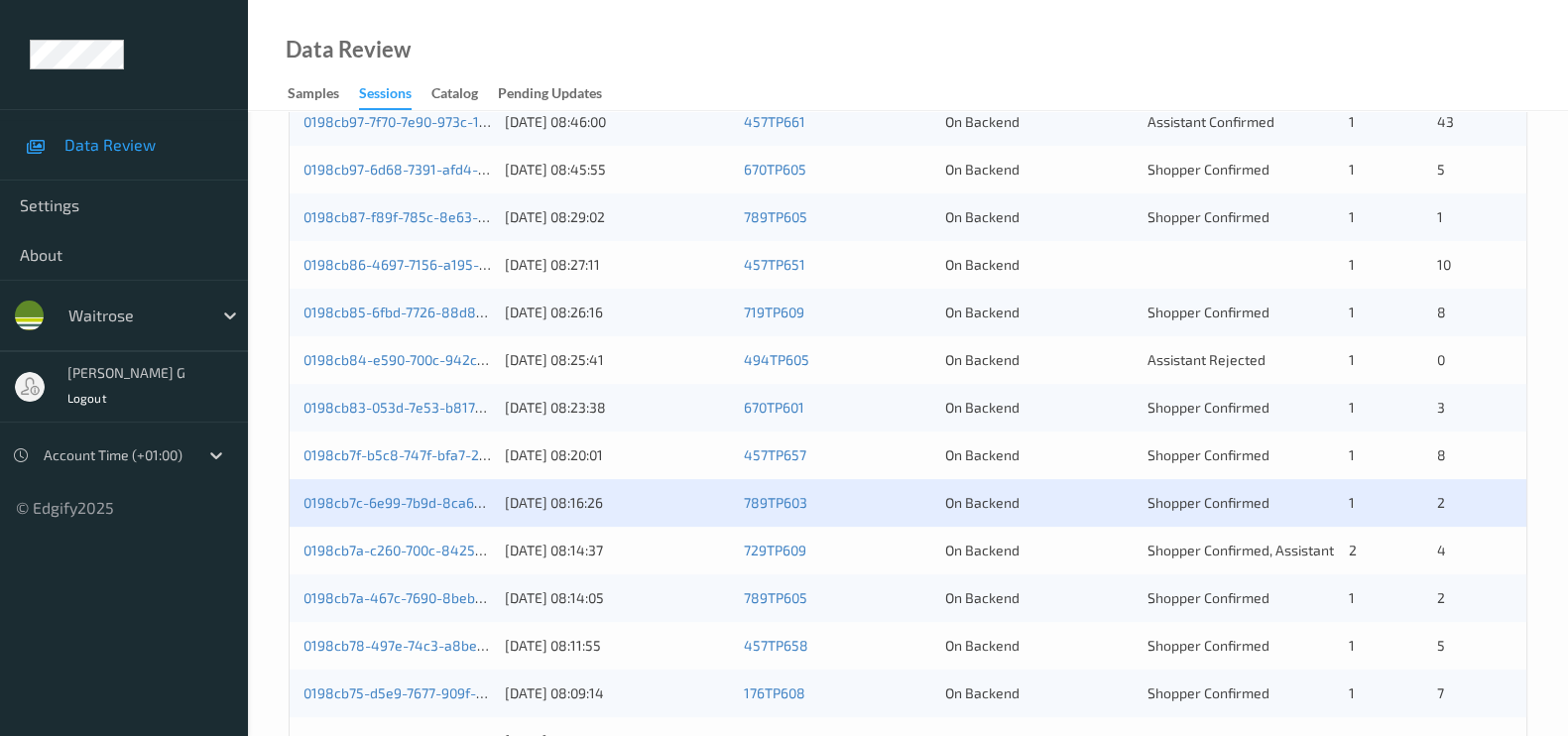
click at [392, 510] on div "0198cb7c-6e99-7b9d-8ca6-b3c759ce35fe" at bounding box center [397, 503] width 187 height 20
click at [407, 494] on link "0198cb7c-6e99-7b9d-8ca6-b3c759ce35fe" at bounding box center [436, 502] width 266 height 17
click at [372, 555] on link "0198cb7a-c260-700c-8425-314c5908d2c2" at bounding box center [439, 550] width 271 height 17
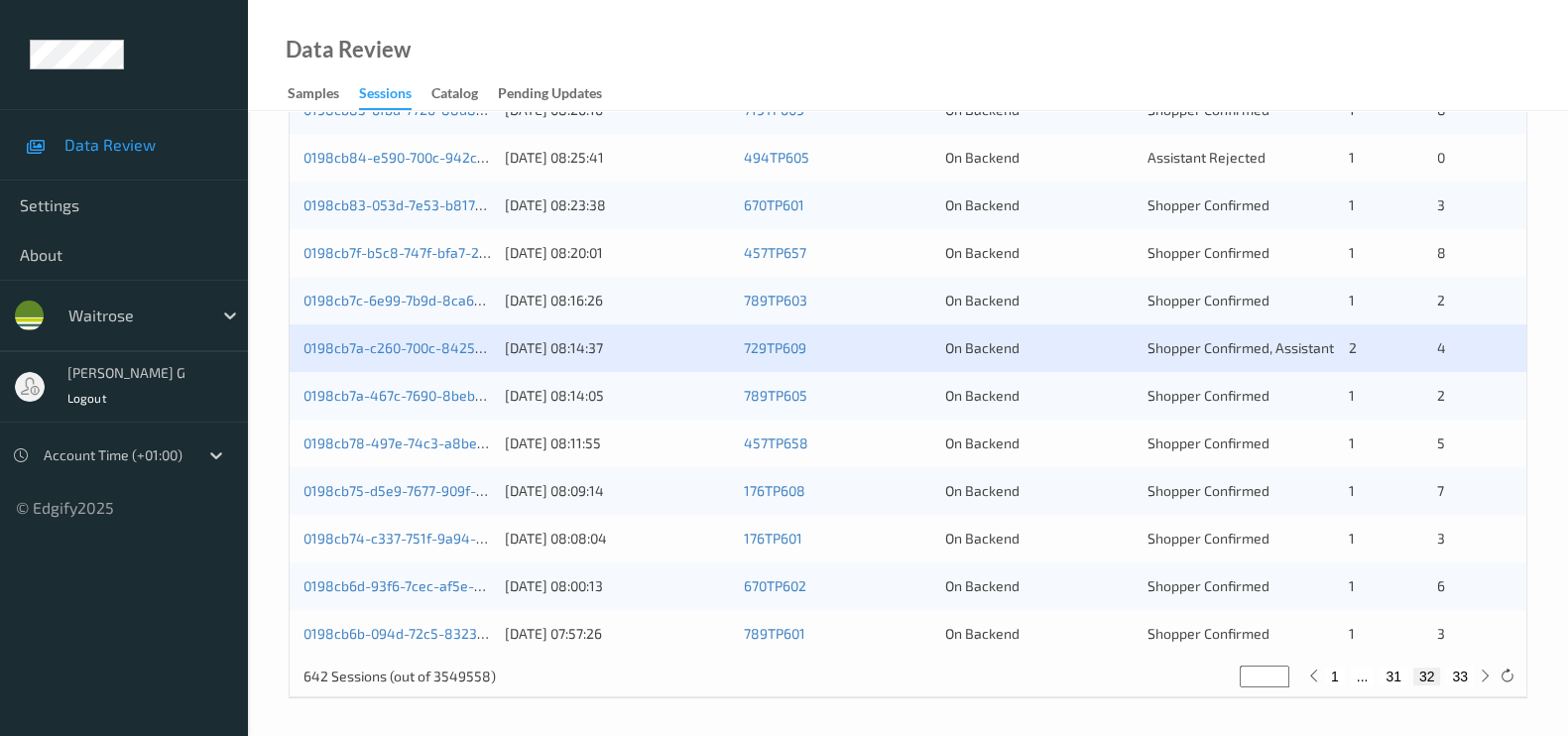
scroll to position [823, 0]
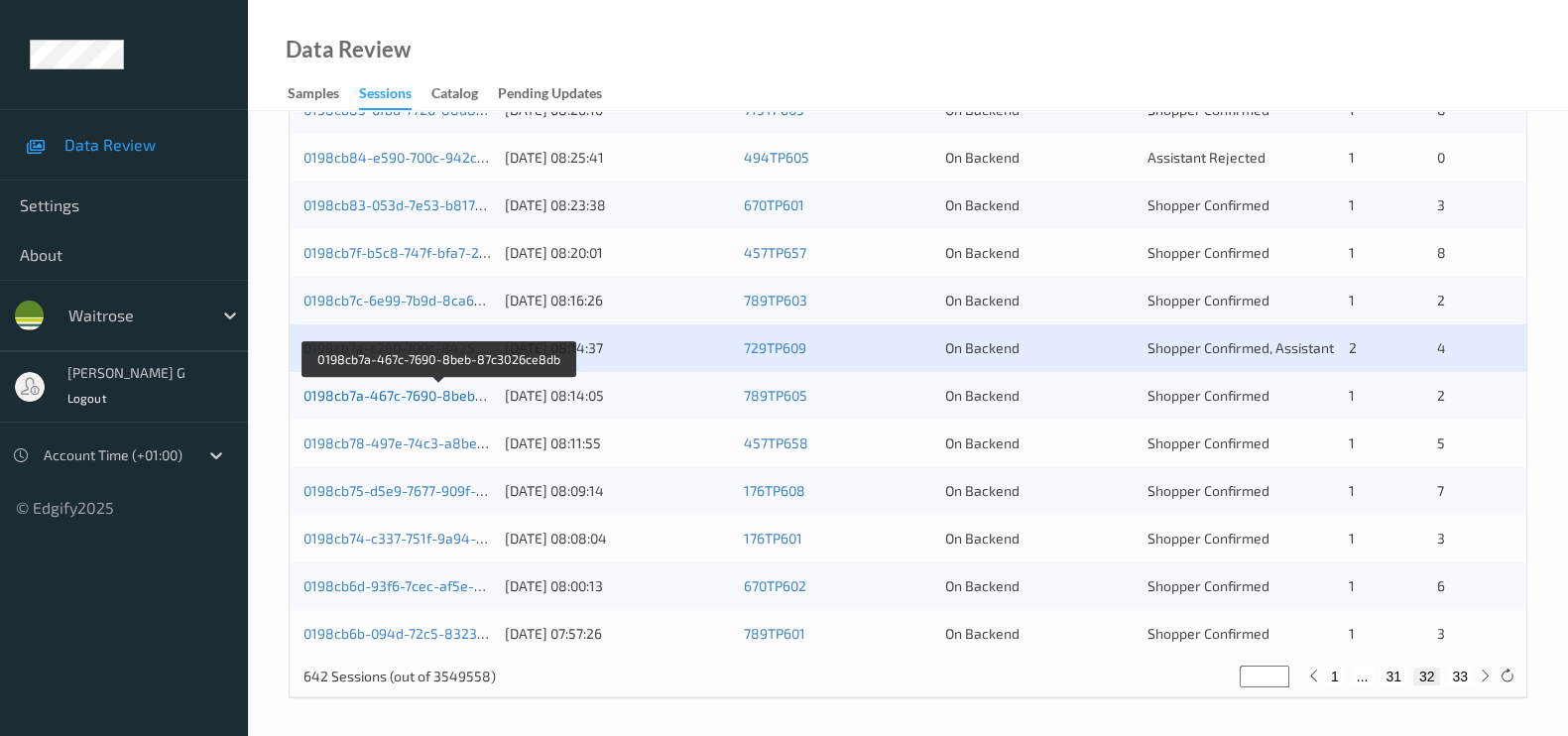
click at [403, 393] on link "0198cb7a-467c-7690-8beb-87c3026ce8db" at bounding box center [439, 395] width 272 height 17
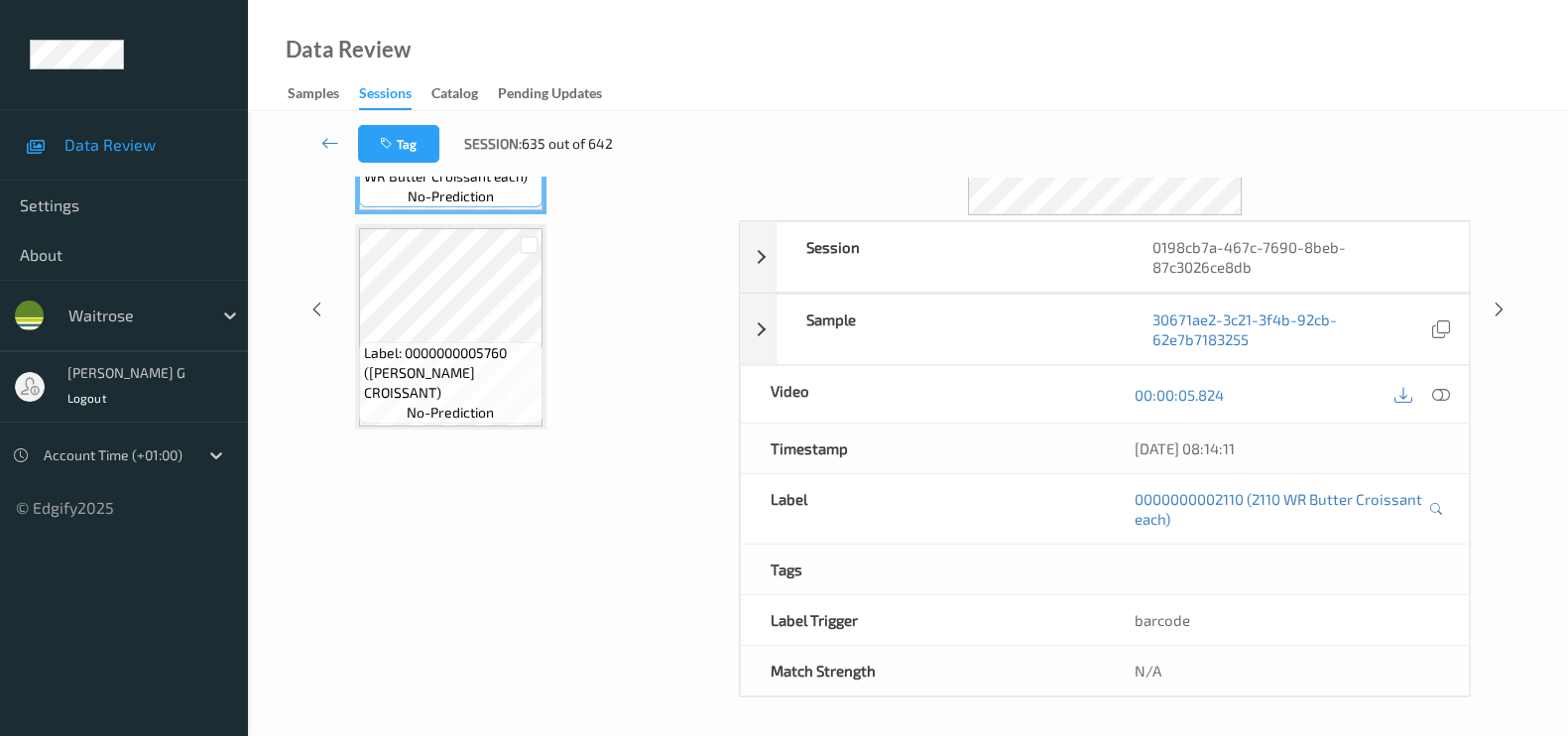
scroll to position [823, 0]
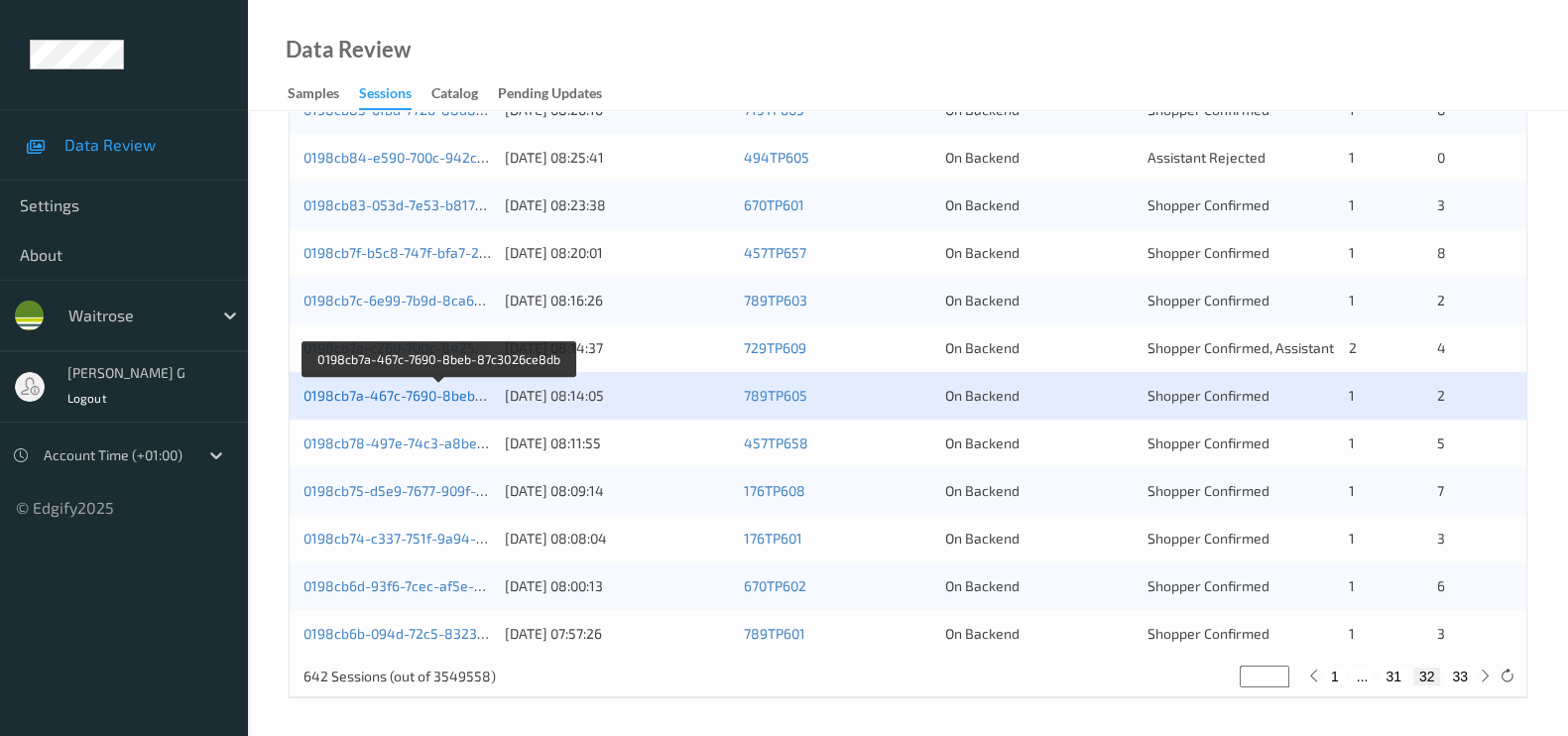
click at [375, 389] on link "0198cb7a-467c-7690-8beb-87c3026ce8db" at bounding box center [439, 395] width 272 height 17
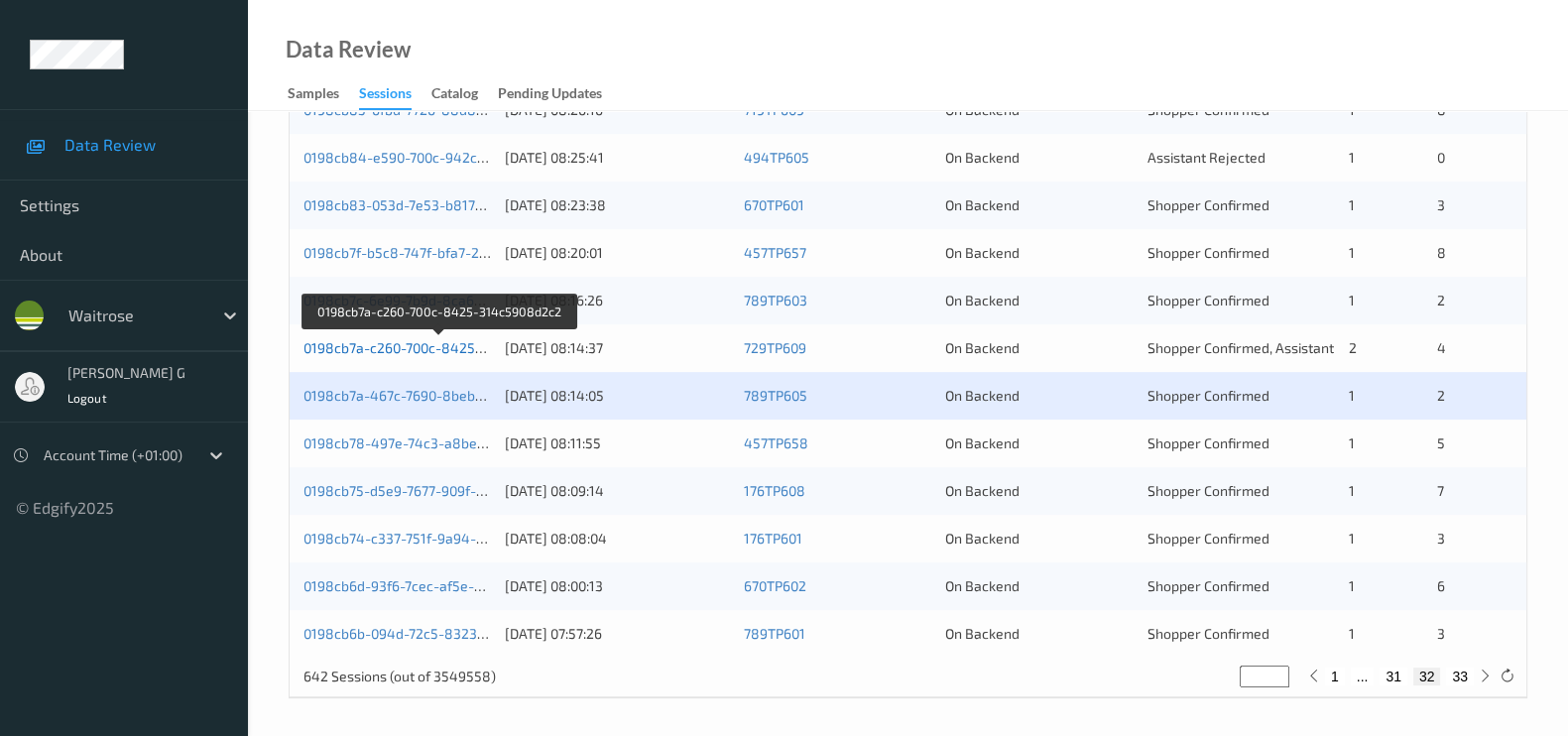
click at [402, 349] on link "0198cb7a-c260-700c-8425-314c5908d2c2" at bounding box center [439, 347] width 271 height 17
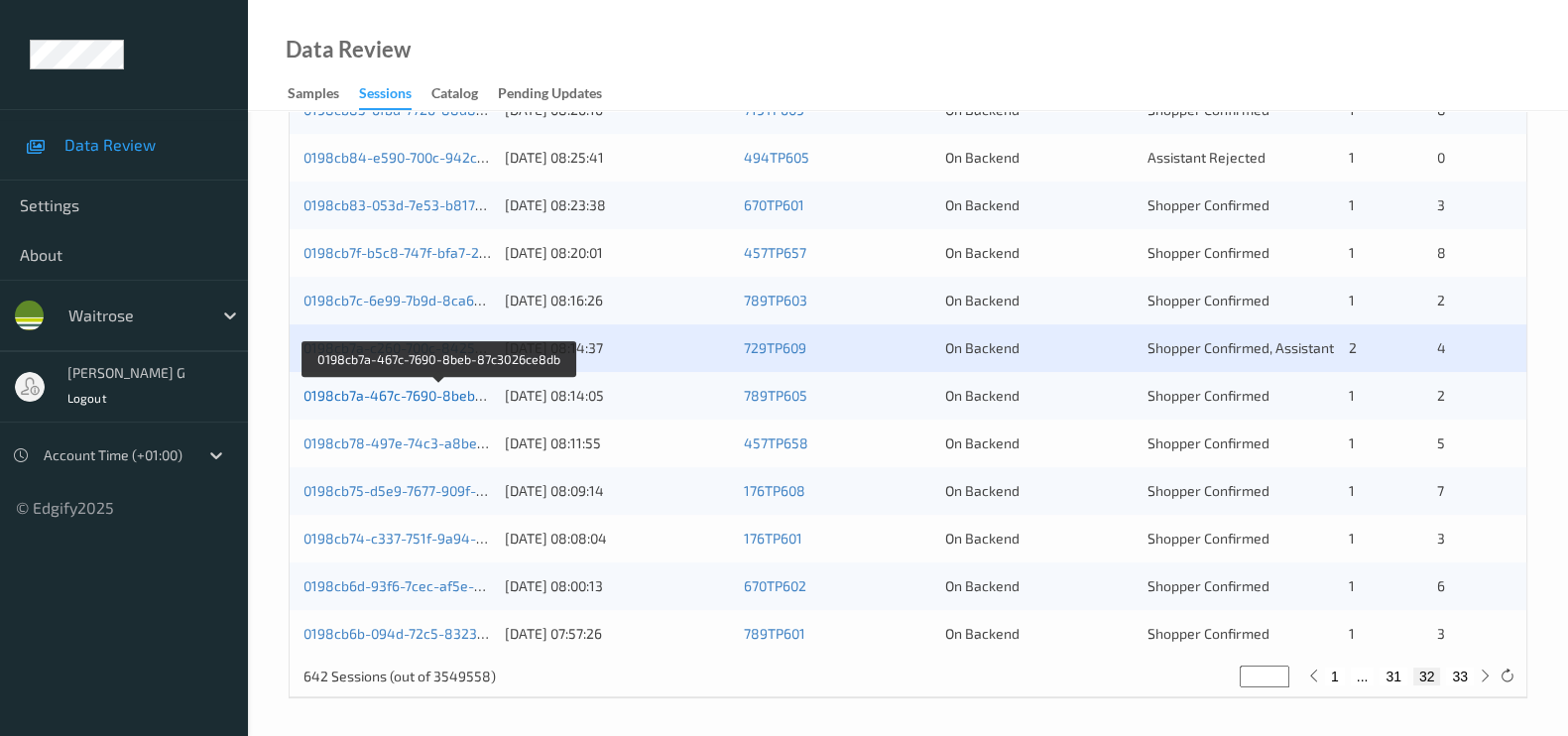
click at [382, 393] on link "0198cb7a-467c-7690-8beb-87c3026ce8db" at bounding box center [439, 395] width 272 height 17
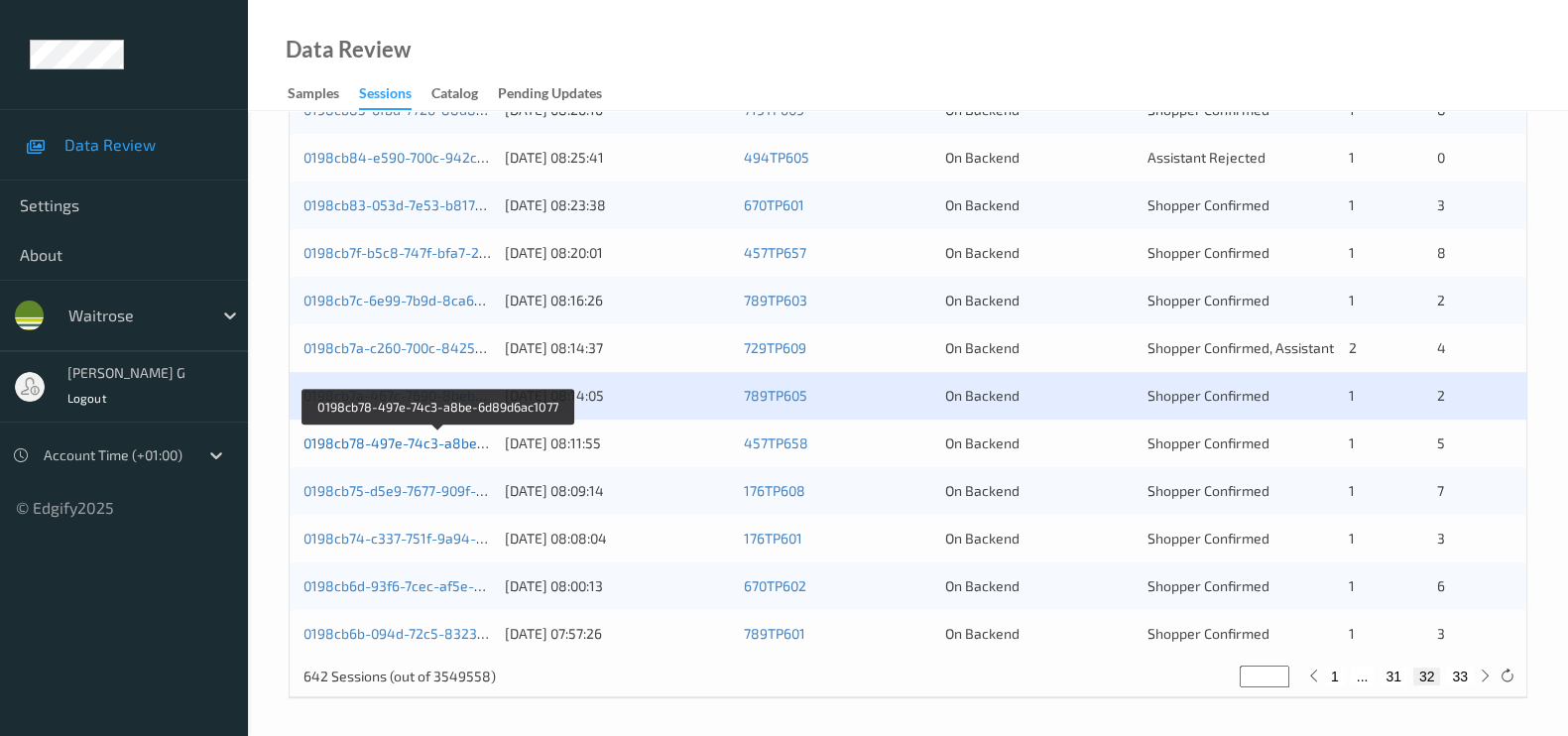
click at [400, 435] on link "0198cb78-497e-74c3-a8be-6d89d6ac1077" at bounding box center [439, 443] width 271 height 17
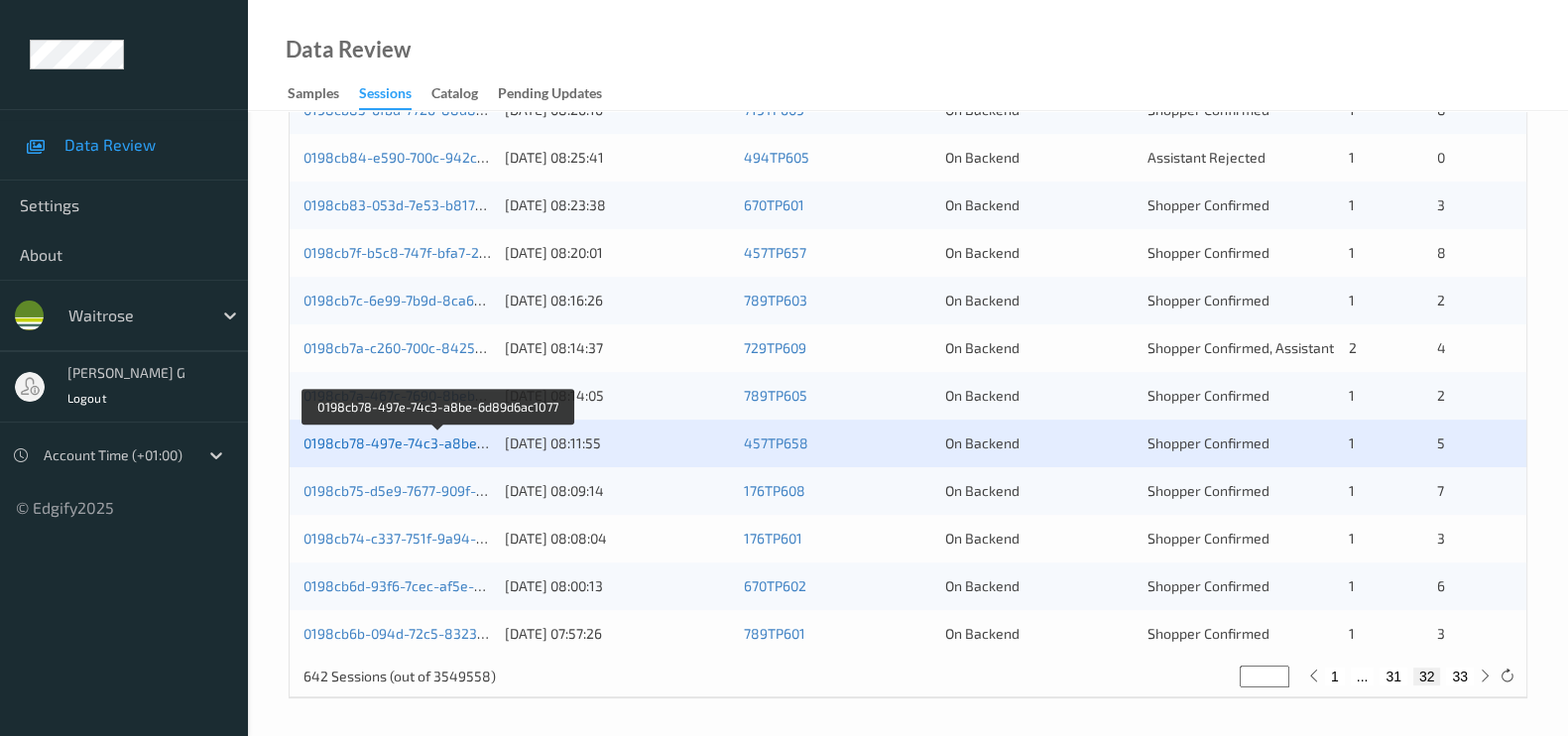
click at [417, 435] on link "0198cb78-497e-74c3-a8be-6d89d6ac1077" at bounding box center [439, 443] width 271 height 17
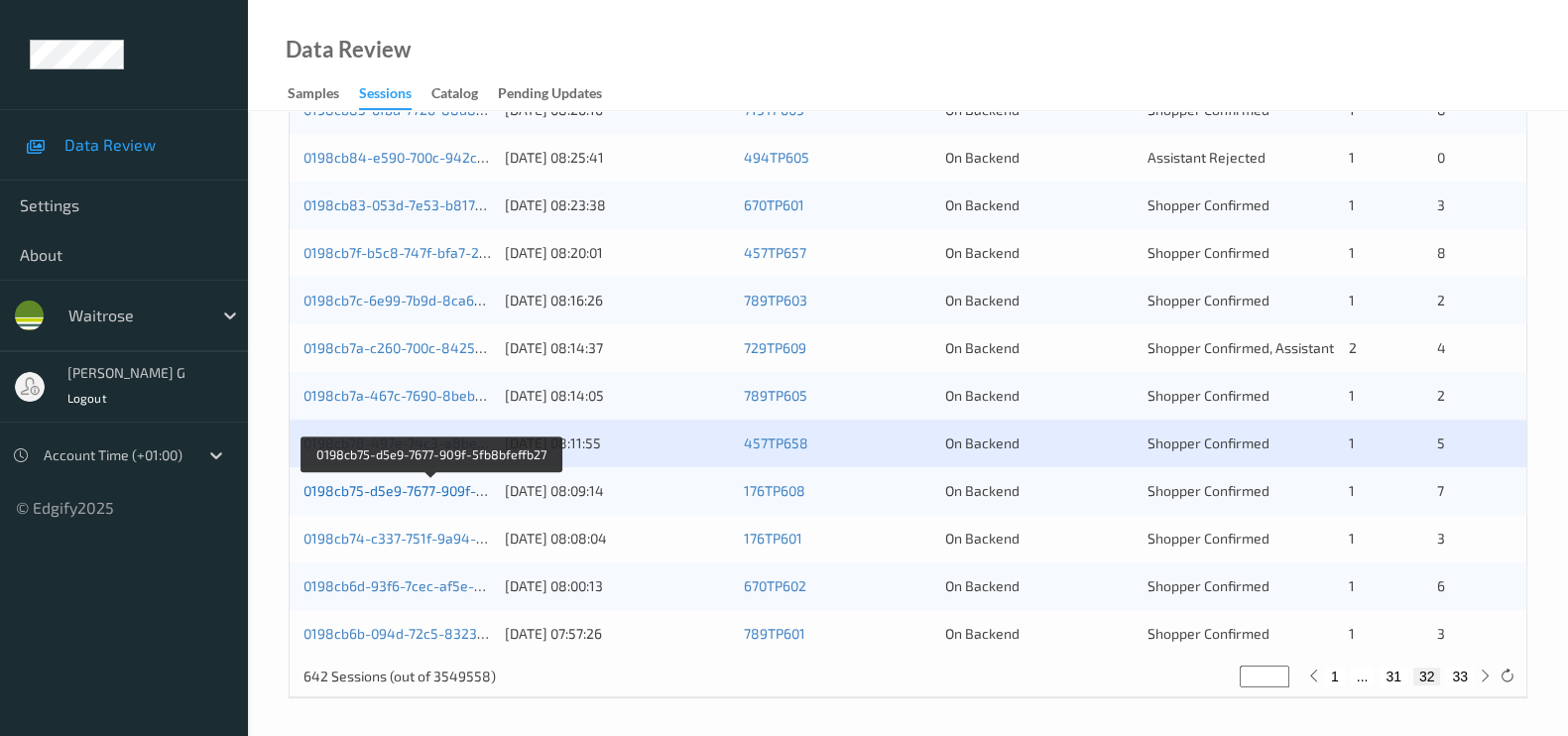
click at [385, 485] on link "0198cb75-d5e9-7677-909f-5fb8bfeffb27" at bounding box center [431, 490] width 256 height 17
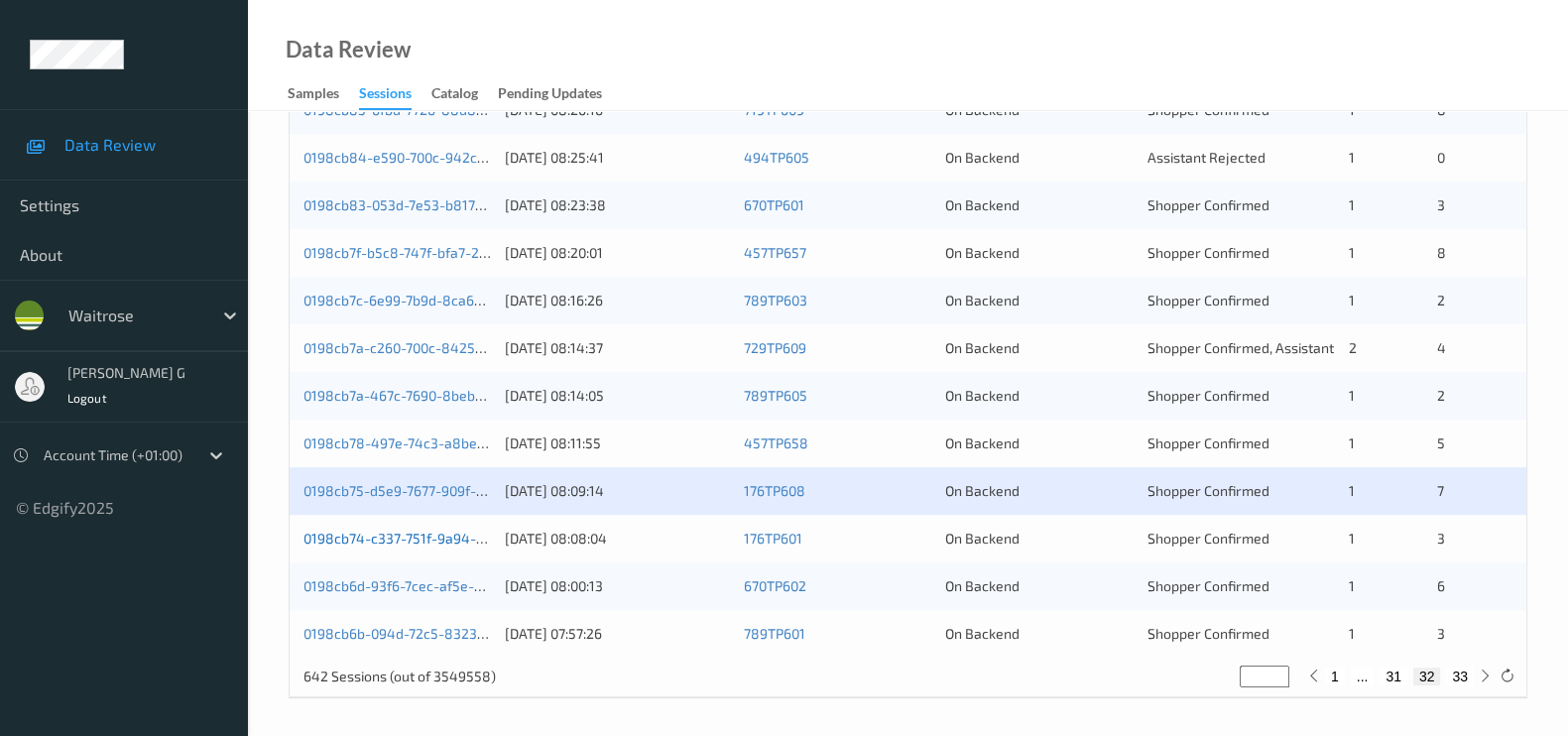
click at [424, 543] on link "0198cb74-c337-751f-9a94-03de0ecee36a" at bounding box center [437, 538] width 267 height 17
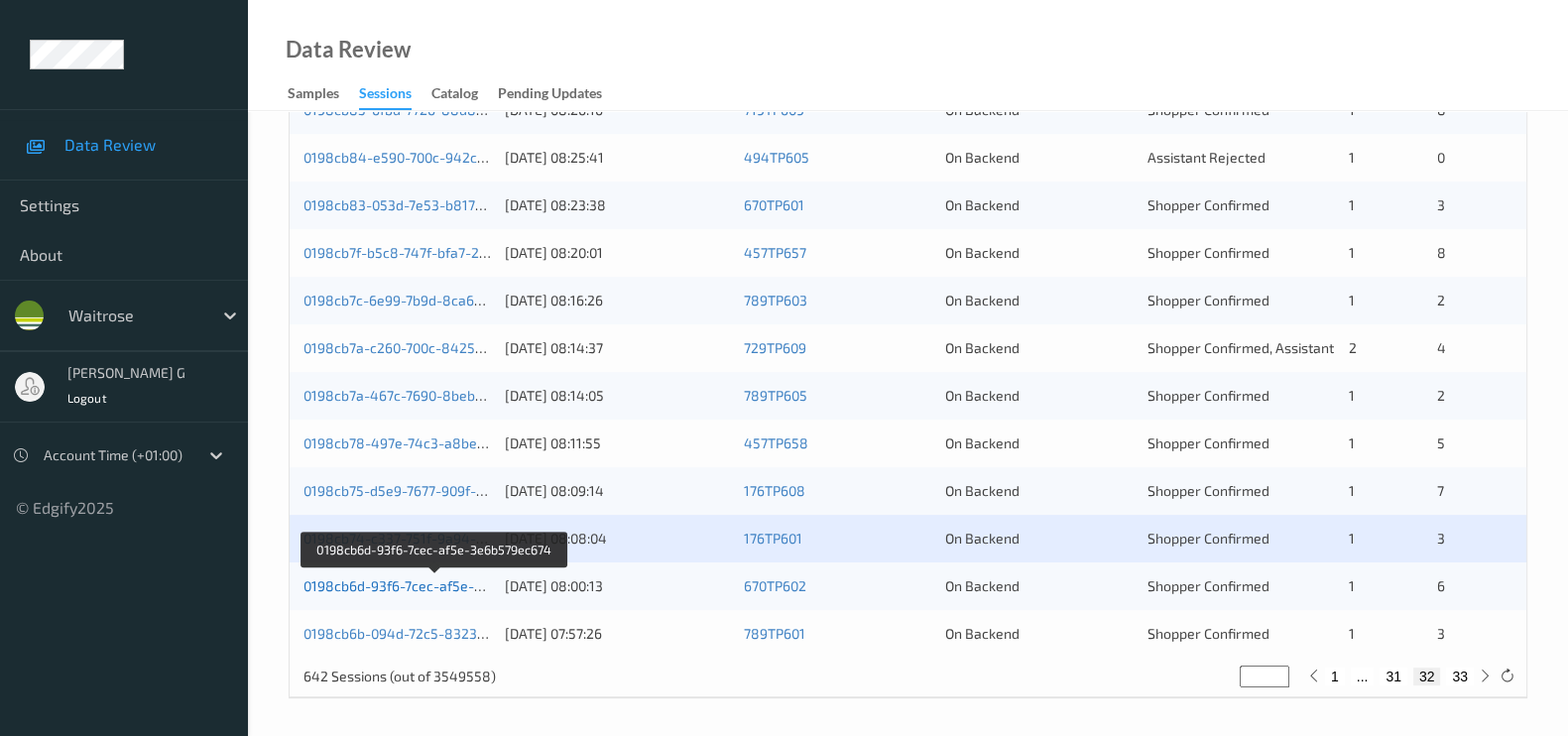
click at [384, 582] on link "0198cb6d-93f6-7cec-af5e-3e6b579ec674" at bounding box center [435, 585] width 264 height 17
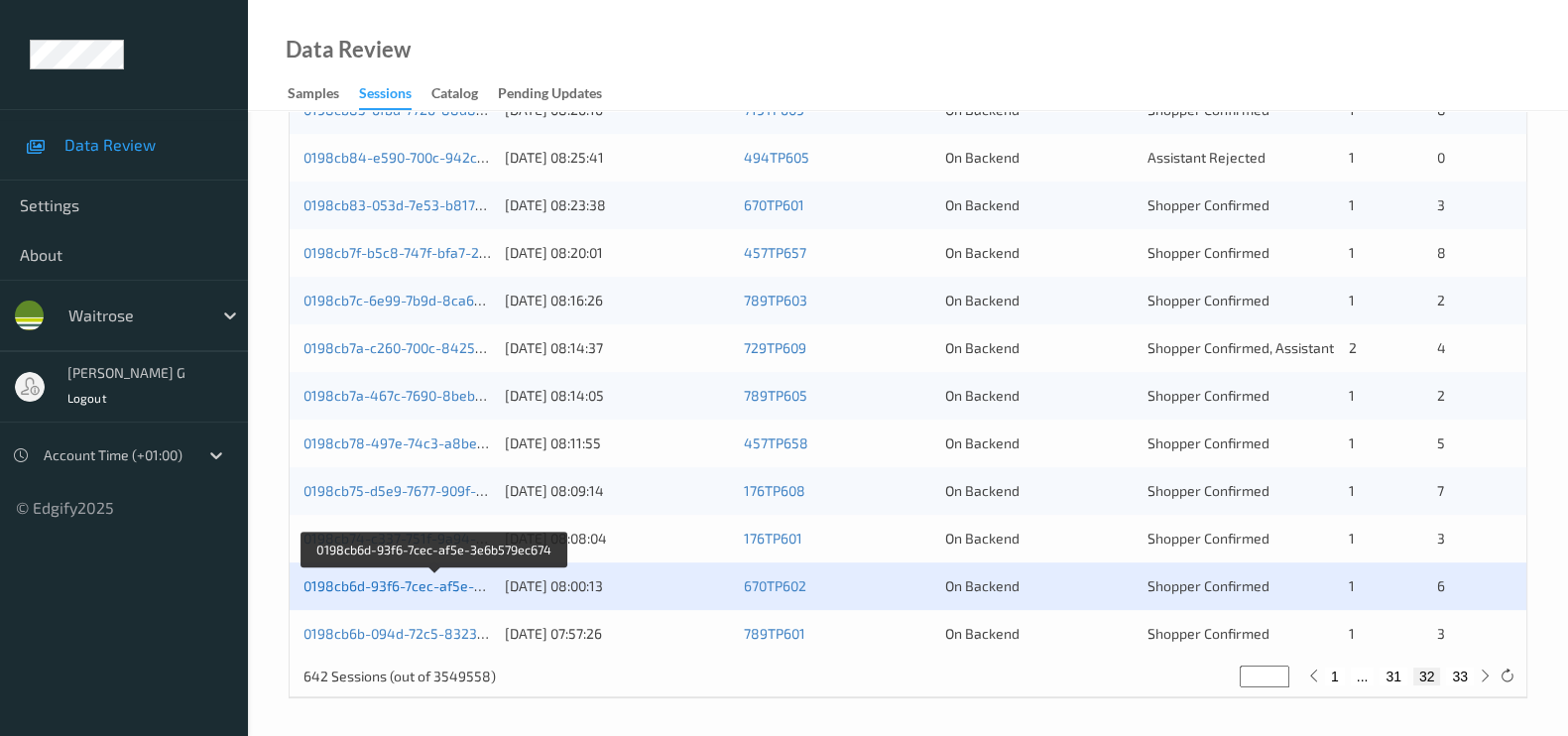
click at [388, 590] on link "0198cb6d-93f6-7cec-af5e-3e6b579ec674" at bounding box center [435, 585] width 264 height 17
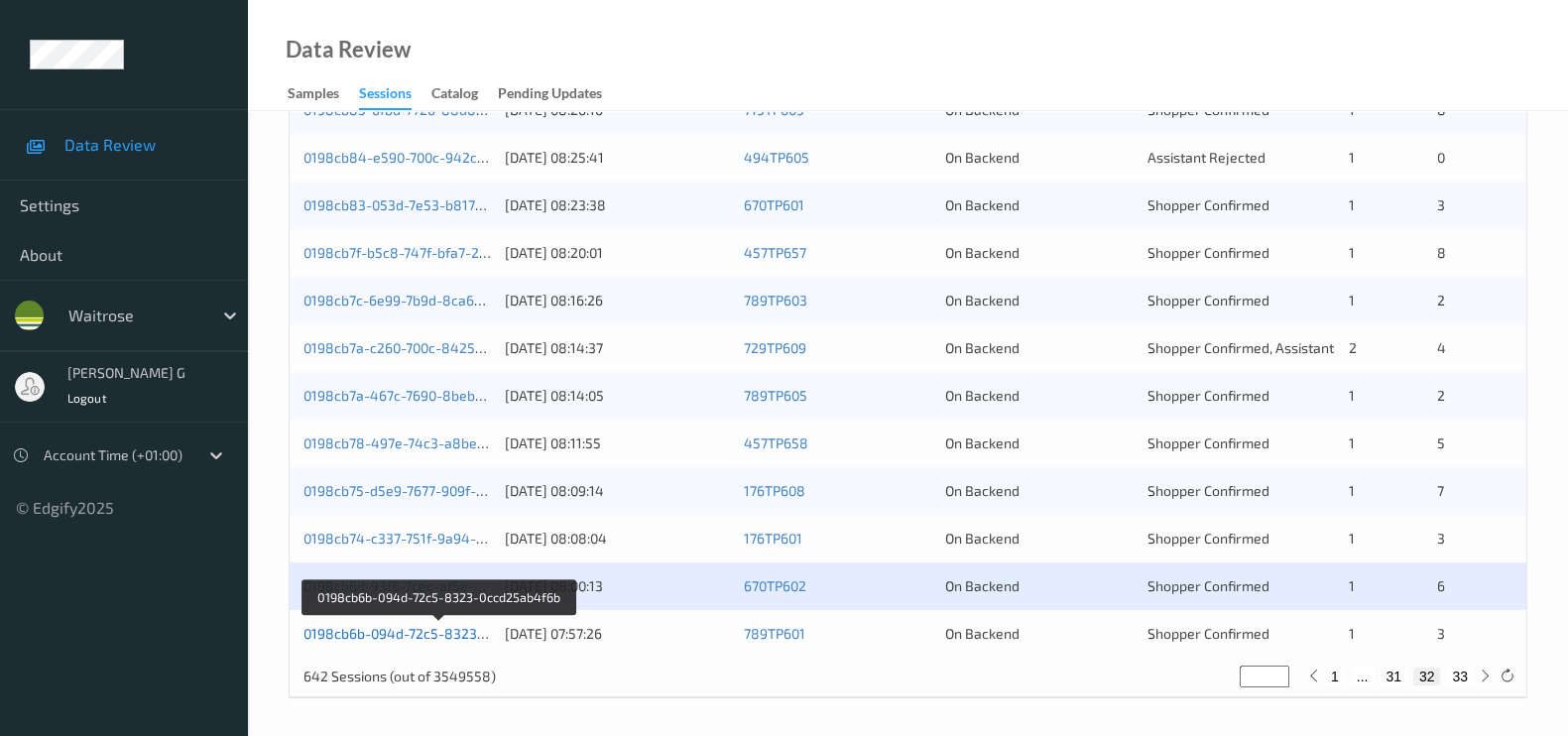
click at [442, 634] on link "0198cb6b-094d-72c5-8323-0ccd25ab4f6b" at bounding box center [439, 633] width 271 height 17
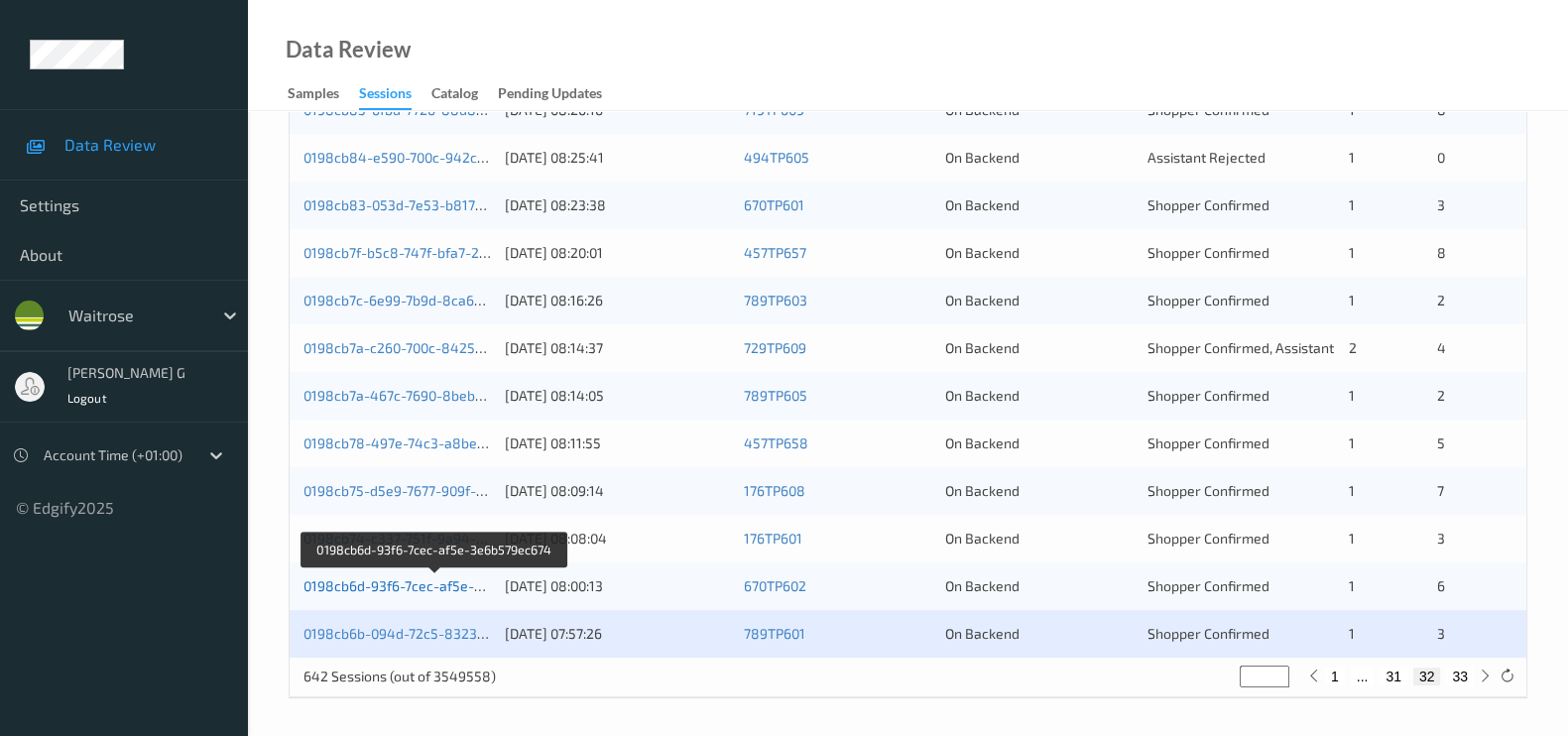
click at [390, 582] on link "0198cb6d-93f6-7cec-af5e-3e6b579ec674" at bounding box center [435, 585] width 264 height 17
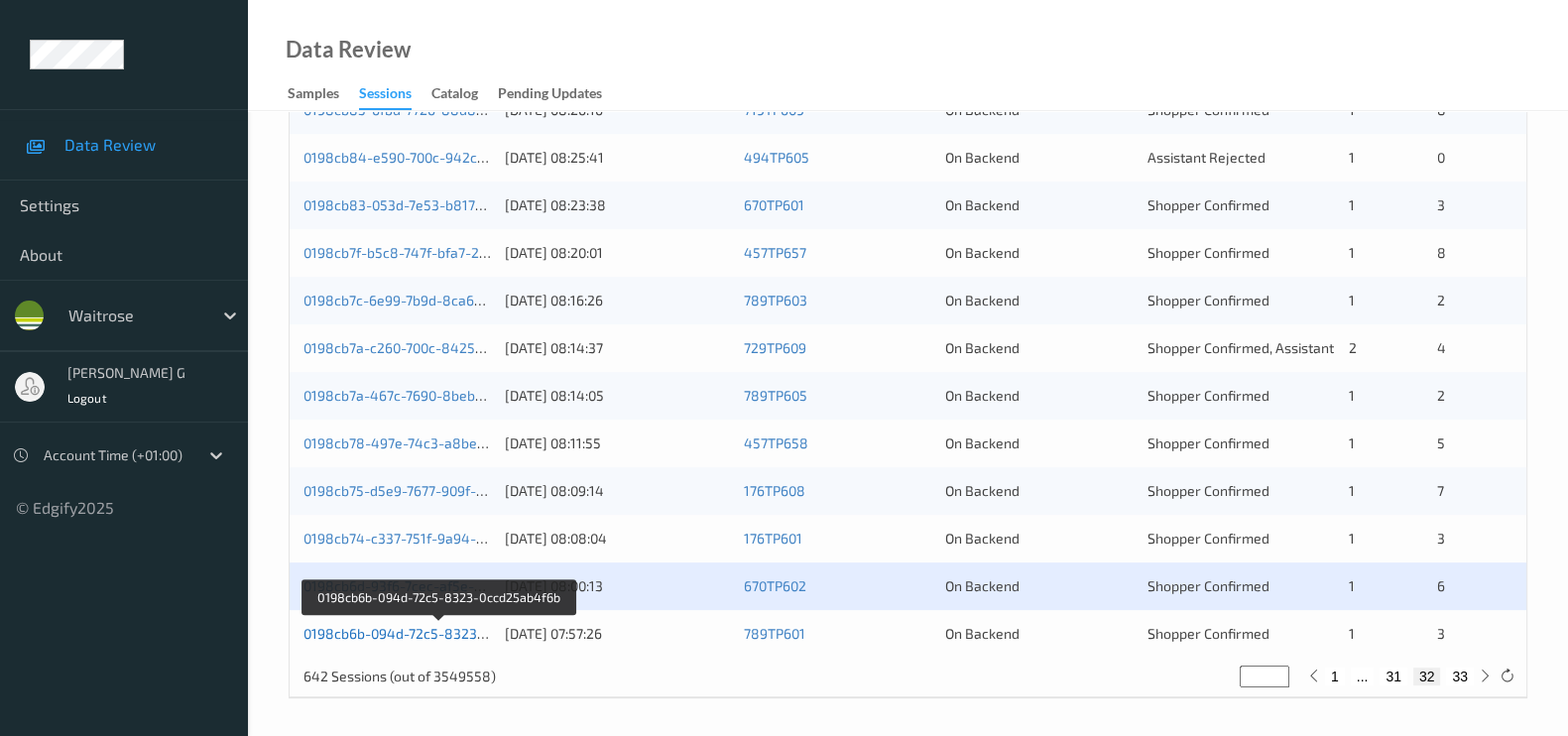
click at [395, 637] on link "0198cb6b-094d-72c5-8323-0ccd25ab4f6b" at bounding box center [439, 633] width 271 height 17
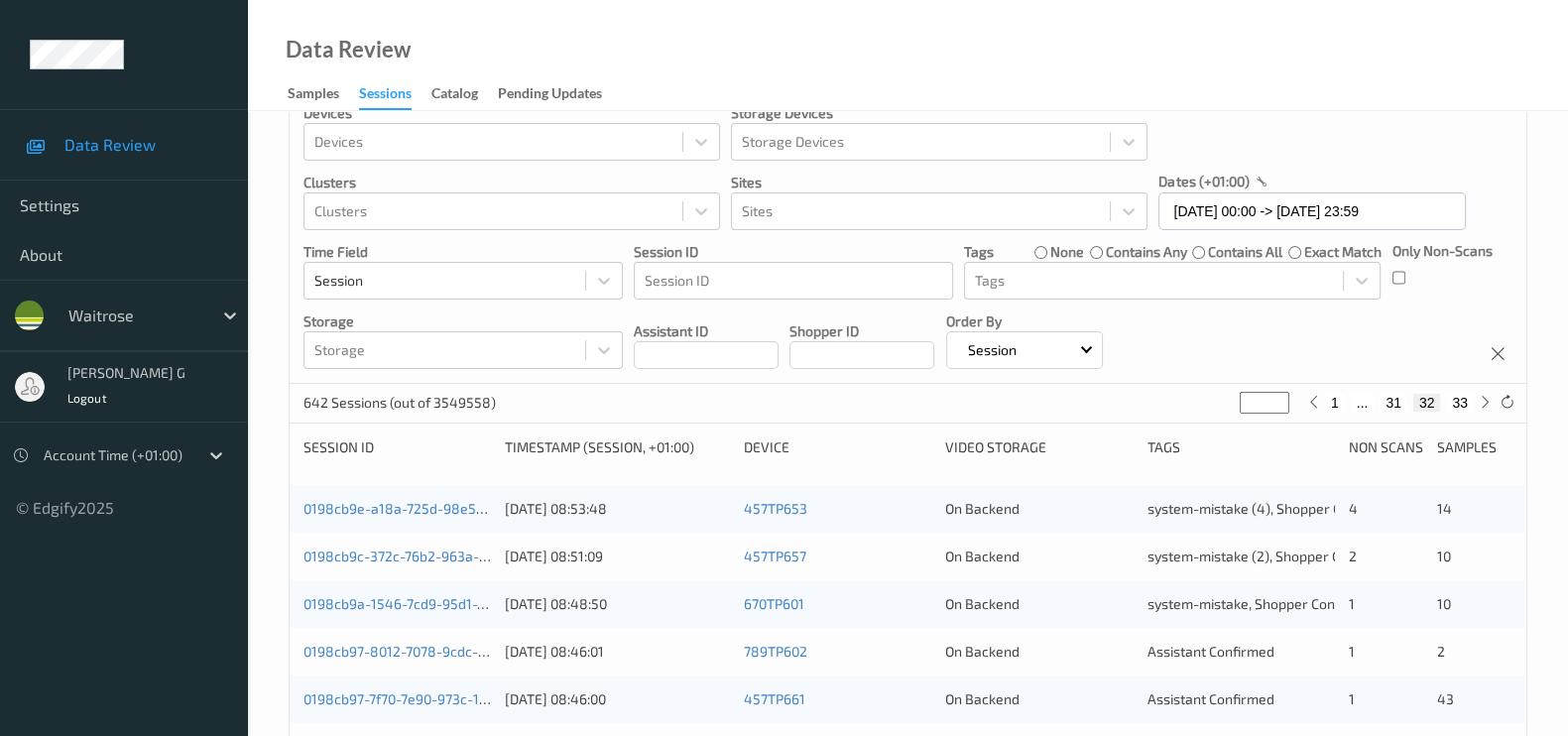
scroll to position [0, 0]
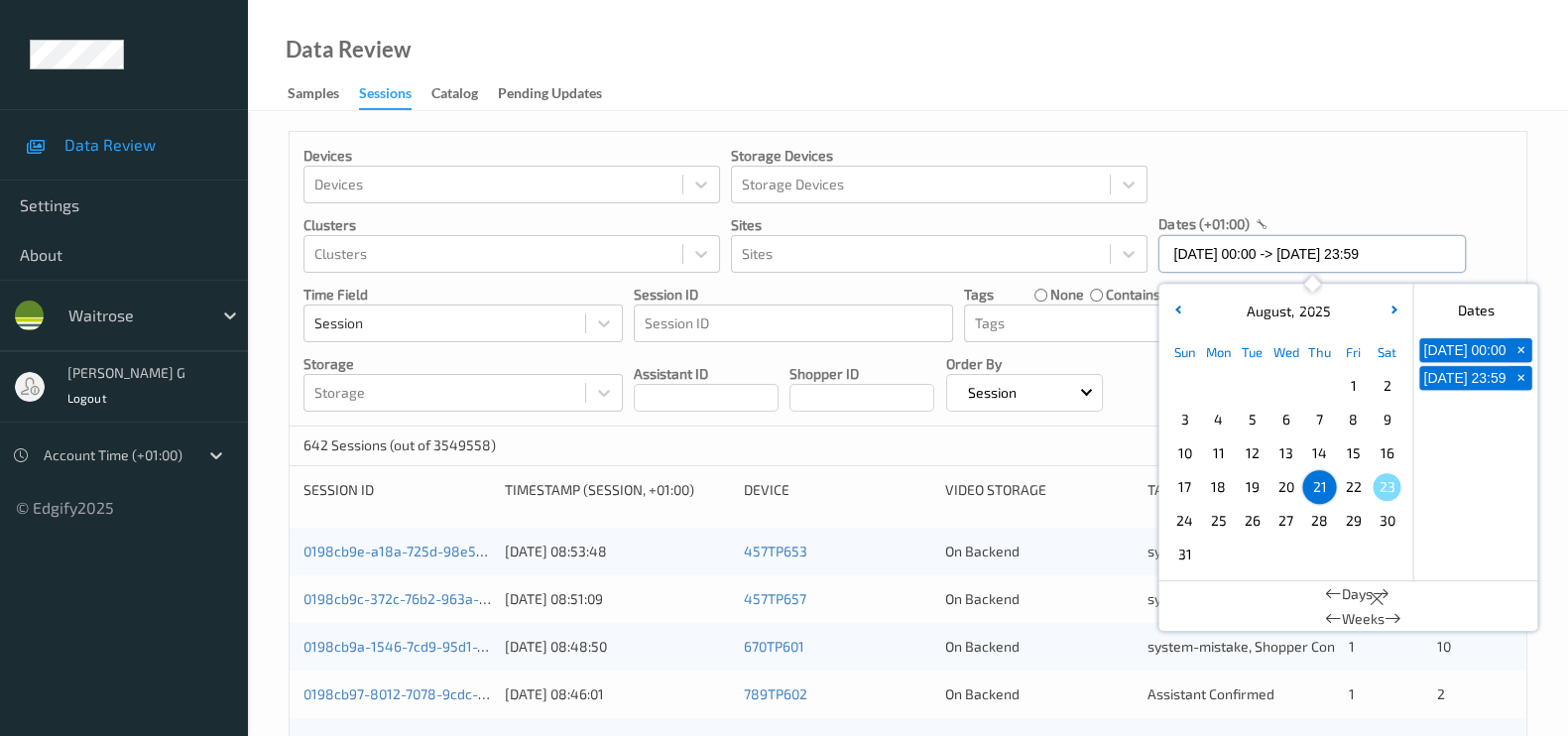
click at [1427, 255] on input "21/08/2025 00:00 -> 21/08/2025 23:59" at bounding box center [1312, 254] width 307 height 38
click at [1516, 355] on span "+" at bounding box center [1520, 350] width 21 height 21
type input "21/08/2025 00:00"
type input "*"
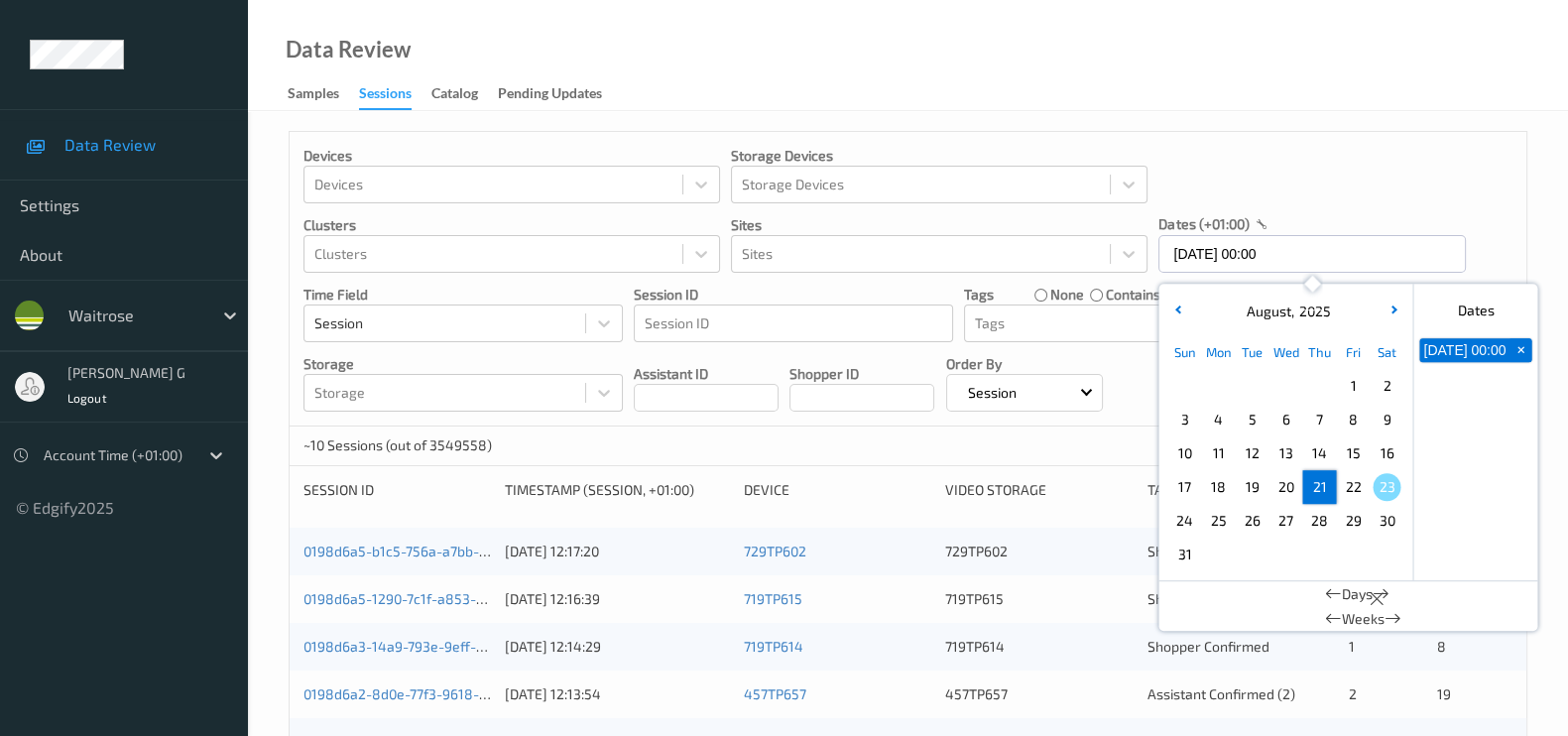
click at [1518, 353] on span "+" at bounding box center [1520, 350] width 21 height 21
click at [1359, 487] on span "22" at bounding box center [1353, 487] width 28 height 28
click at [1356, 484] on span "22" at bounding box center [1353, 487] width 28 height 28
type input "22/08/2025 00:00 -> 22/08/2025 23:59"
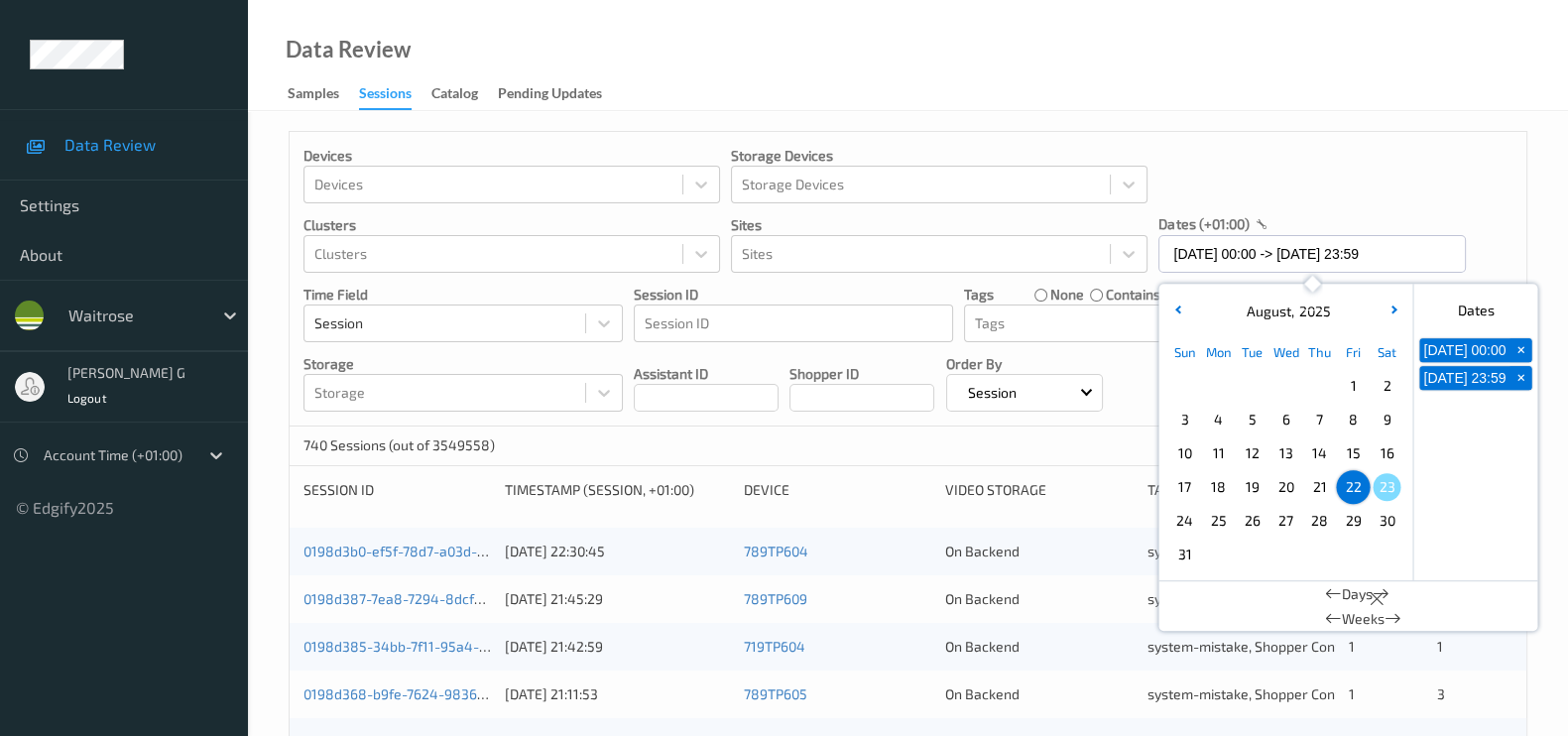
click at [1493, 187] on div "Devices Devices Storage Devices Storage Devices Clusters Clusters Sites Sites d…" at bounding box center [907, 278] width 1236 height 294
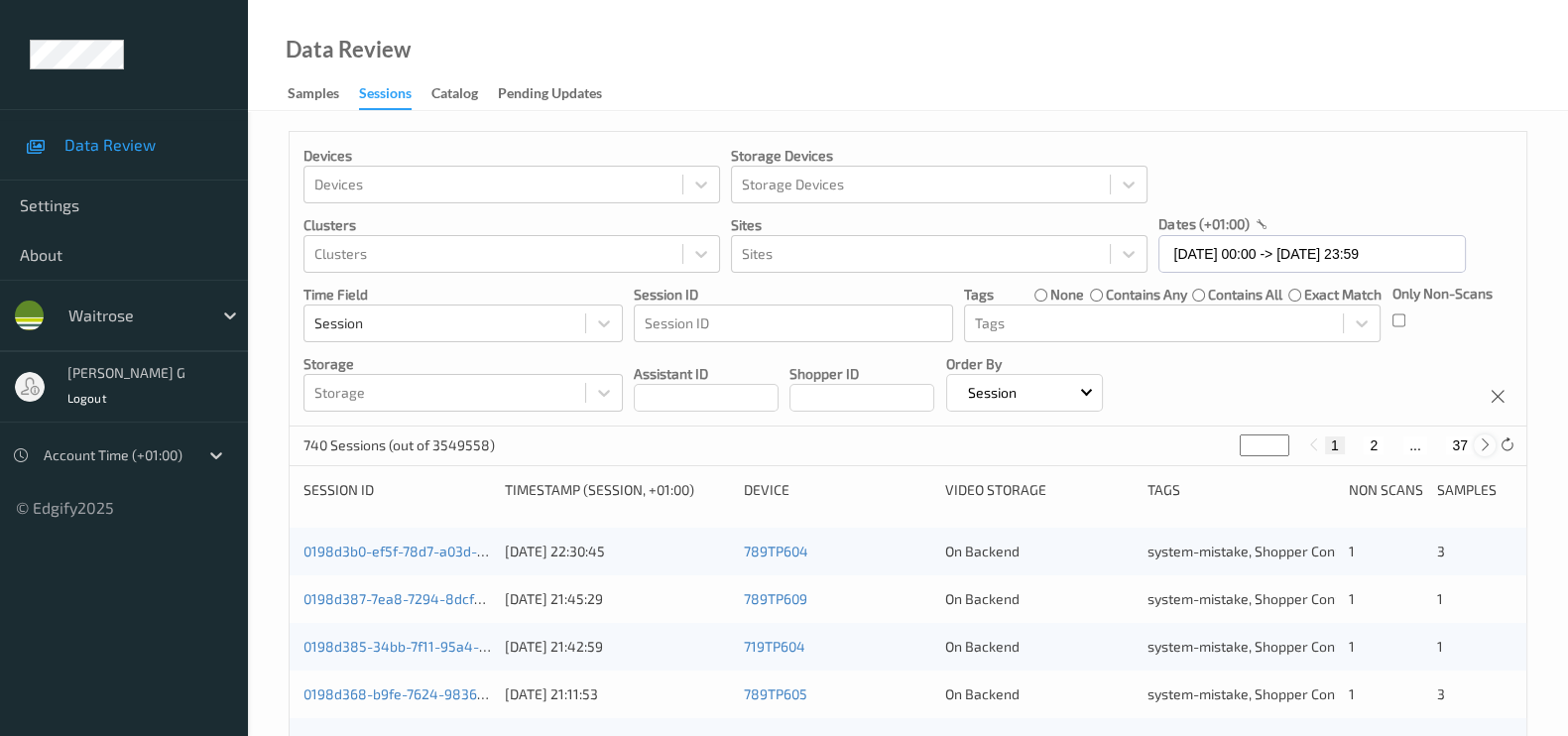
click at [1482, 447] on icon at bounding box center [1484, 445] width 15 height 15
type input "*"
click at [1482, 447] on icon at bounding box center [1484, 445] width 15 height 15
type input "*"
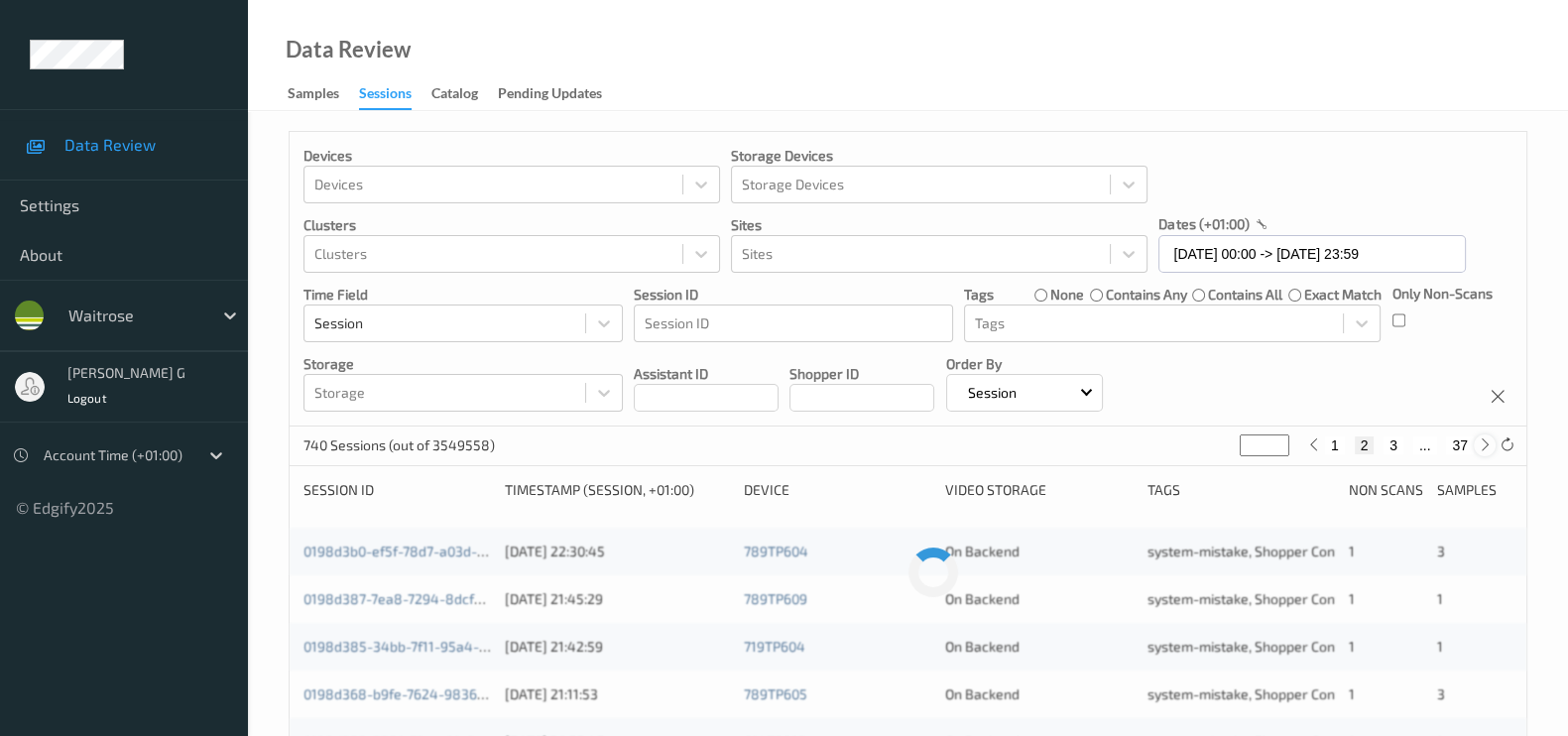
type input "*"
click at [1482, 447] on icon at bounding box center [1484, 445] width 15 height 15
type input "*"
click at [1482, 447] on icon at bounding box center [1484, 445] width 15 height 15
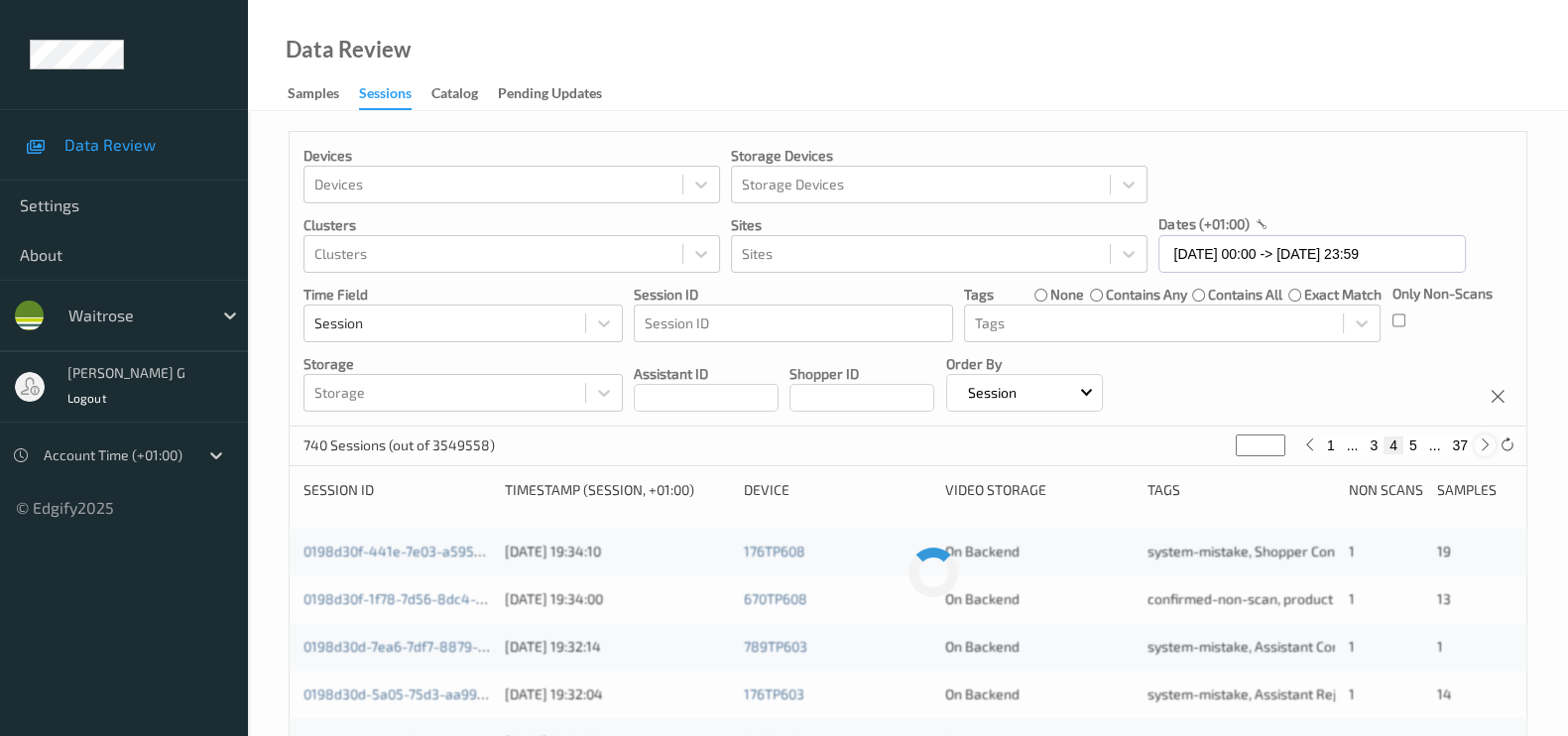
type input "*"
click at [1482, 447] on icon at bounding box center [1484, 445] width 15 height 15
type input "*"
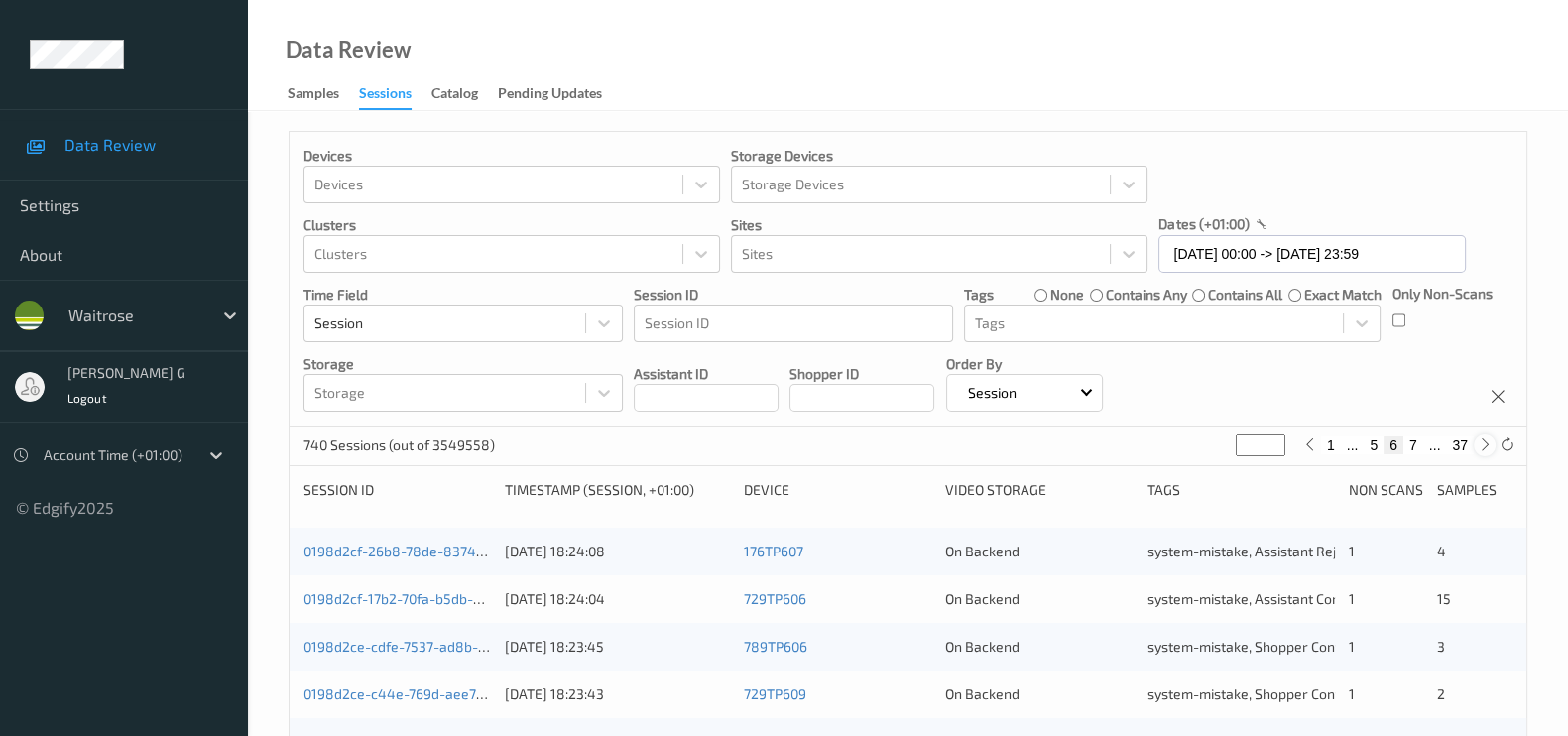
click at [1482, 447] on icon at bounding box center [1484, 445] width 15 height 15
type input "*"
click at [1482, 447] on icon at bounding box center [1484, 445] width 15 height 15
type input "*"
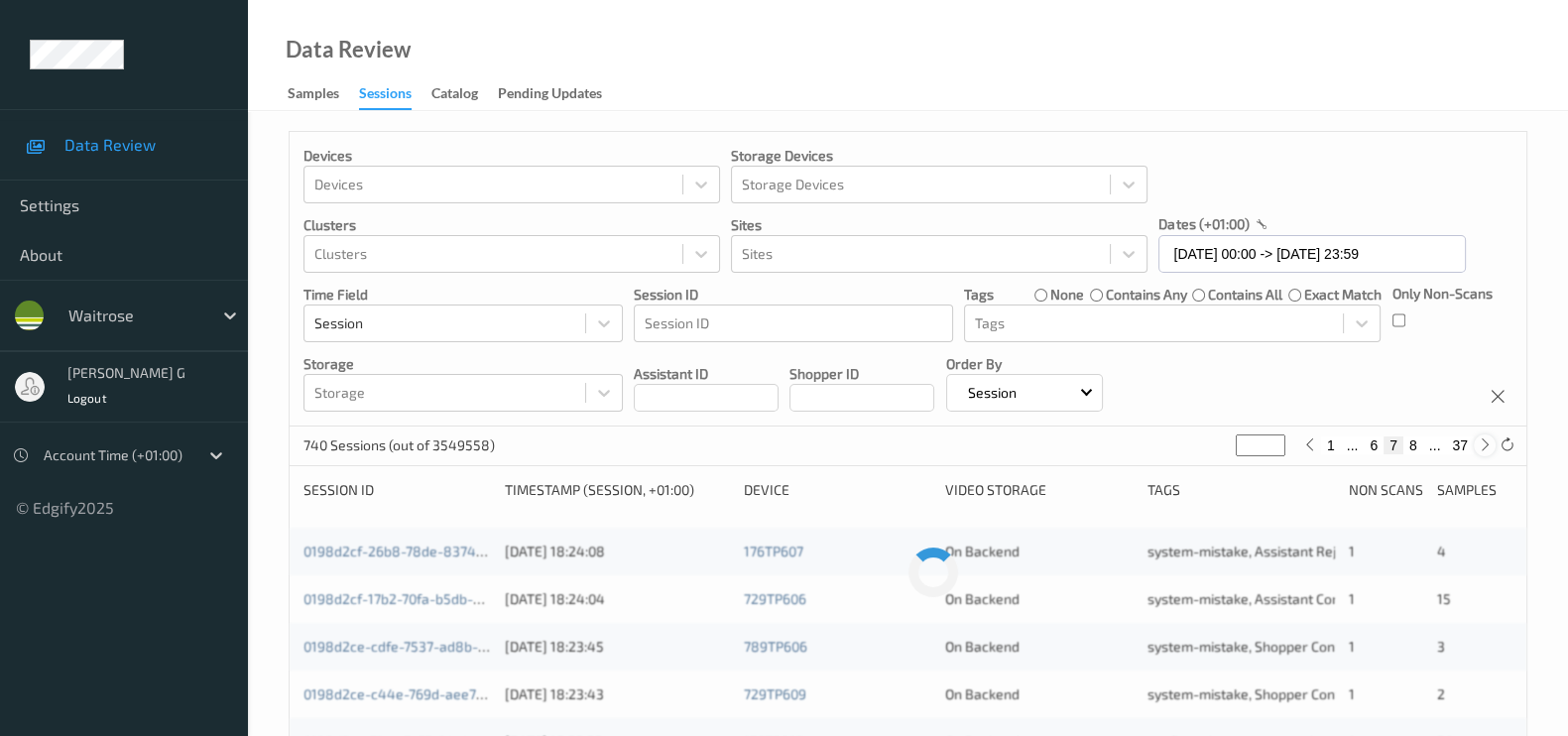
type input "*"
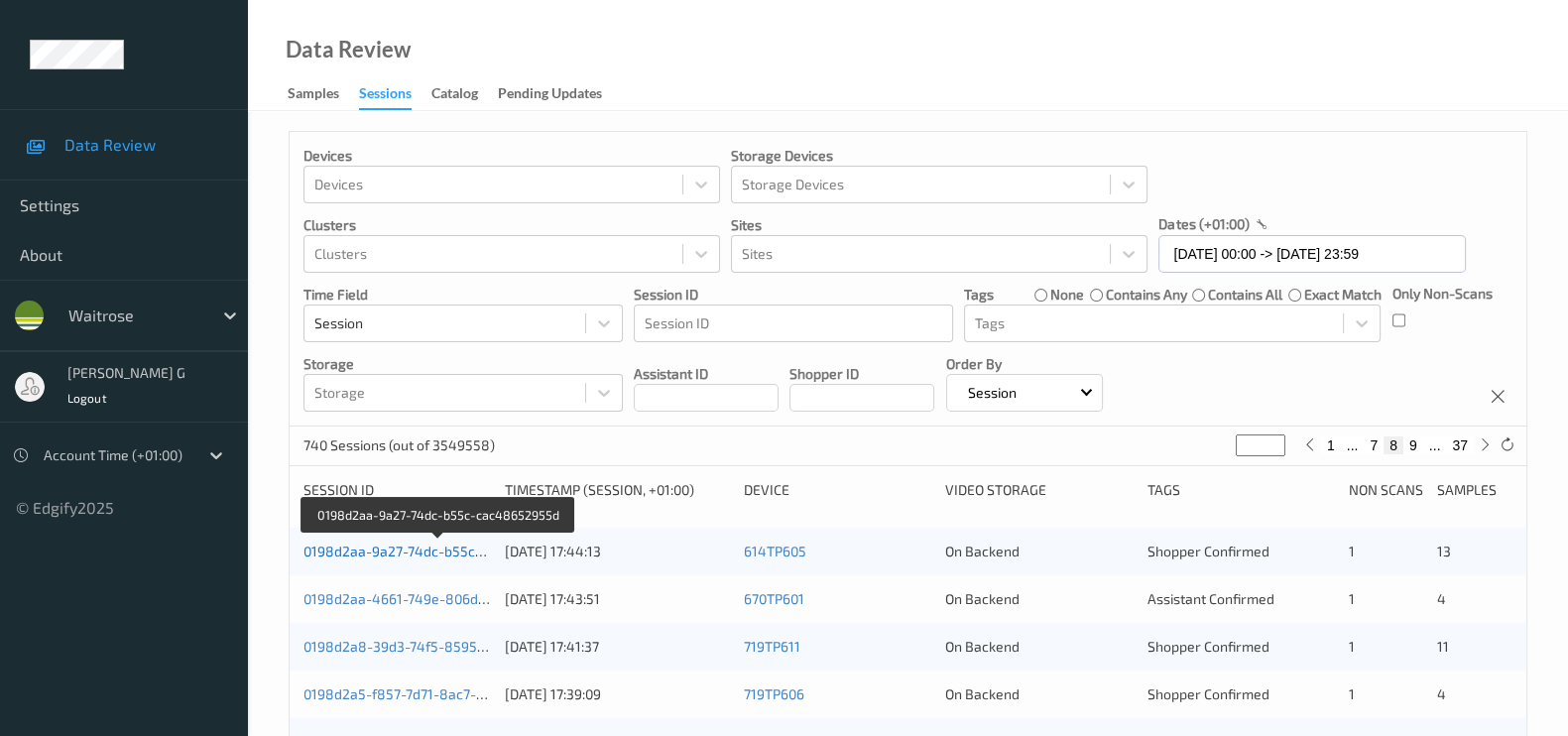
click at [397, 552] on link "0198d2aa-9a27-74dc-b55c-cac48652955d" at bounding box center [440, 551] width 273 height 17
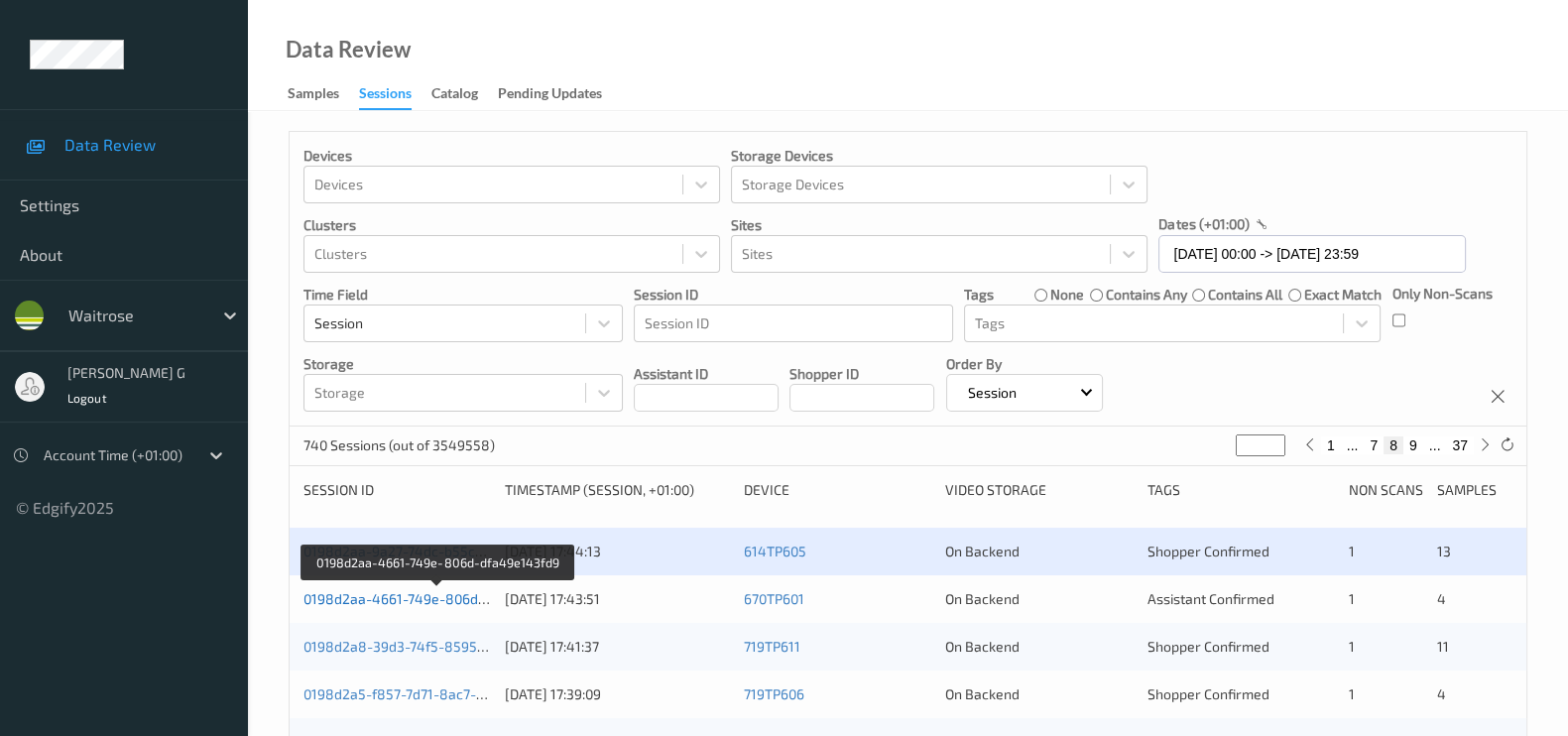
click at [365, 602] on link "0198d2aa-4661-749e-806d-dfa49e143fd9" at bounding box center [438, 598] width 270 height 17
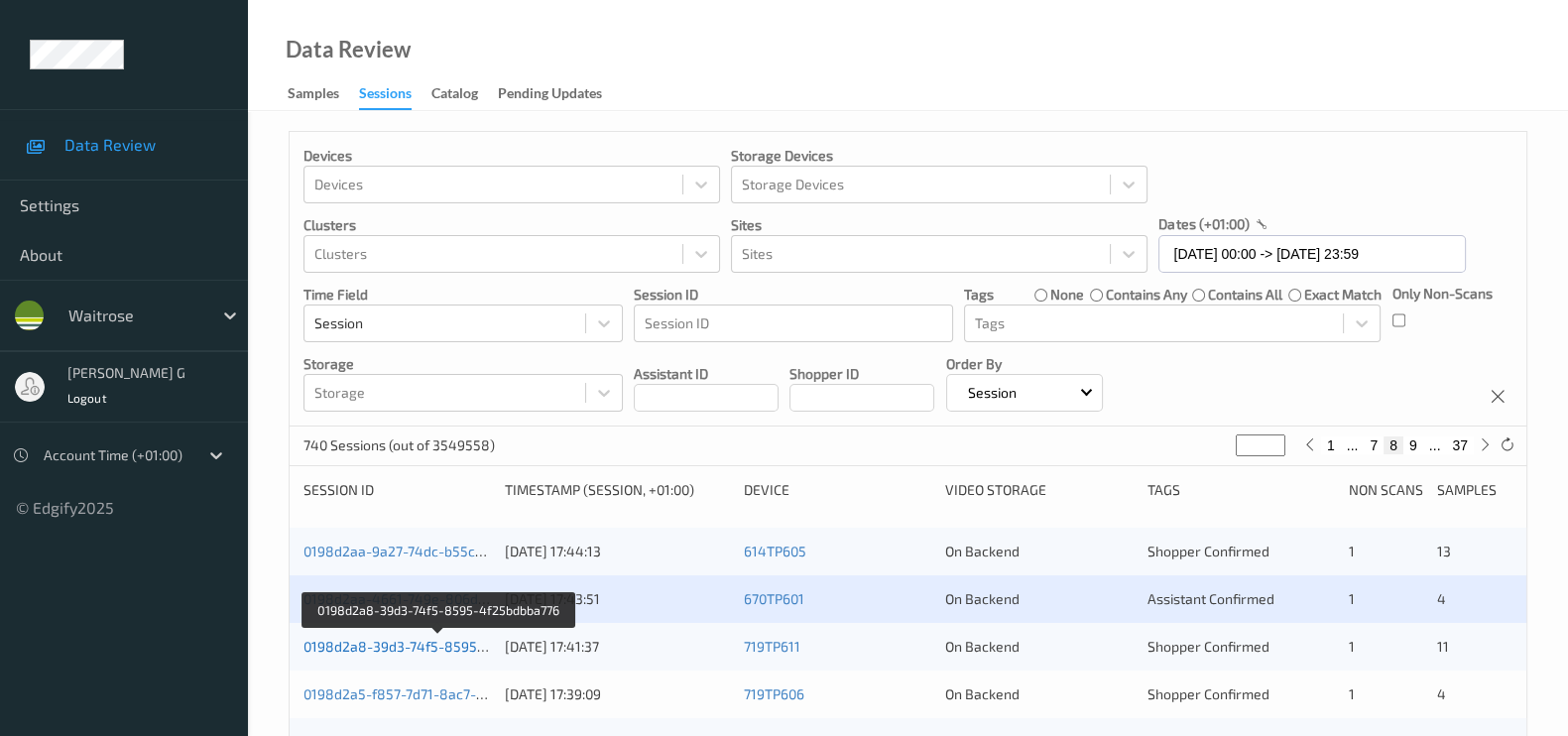
click at [374, 645] on link "0198d2a8-39d3-74f5-8595-4f25bdbba776" at bounding box center [439, 646] width 271 height 17
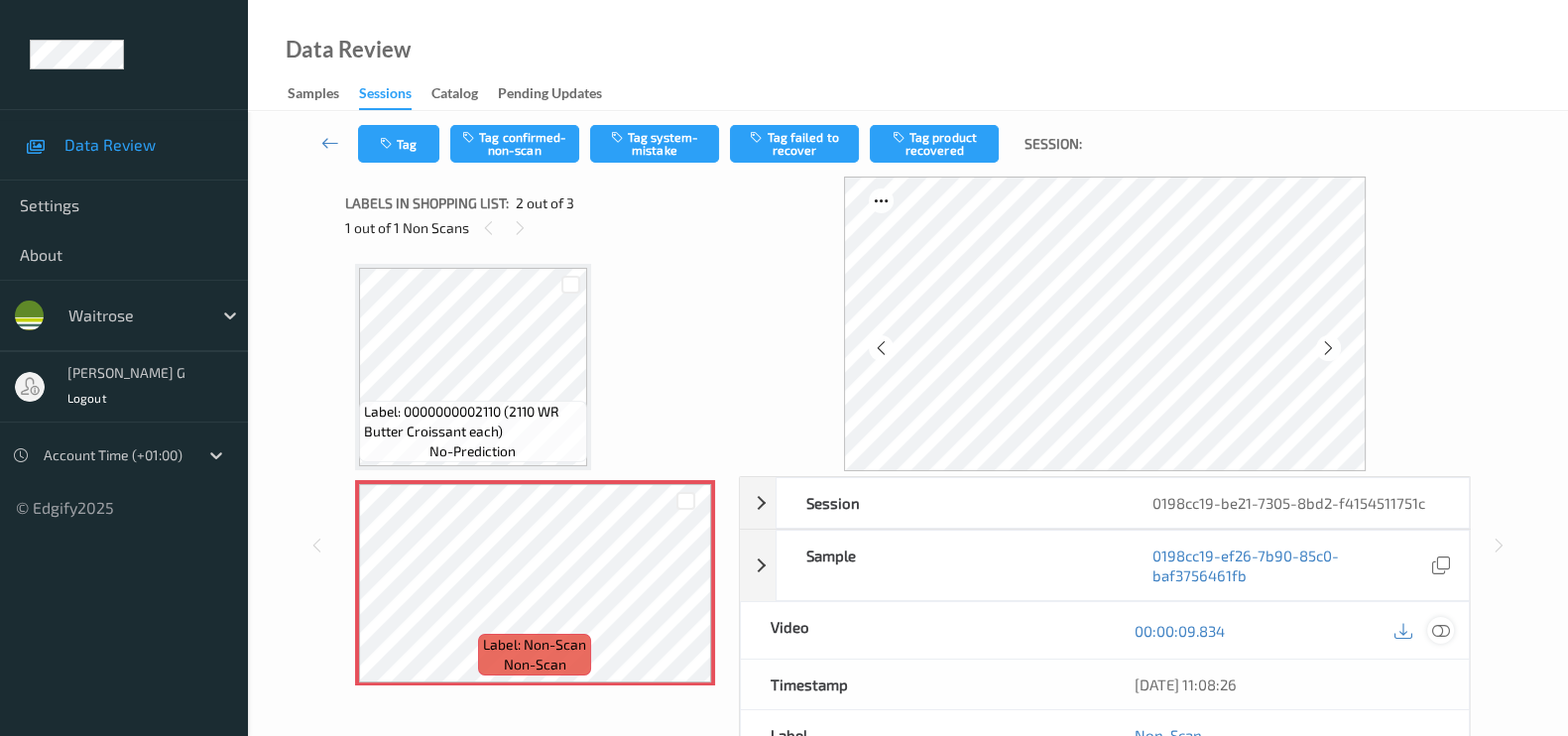
click at [1441, 627] on icon at bounding box center [1440, 631] width 18 height 18
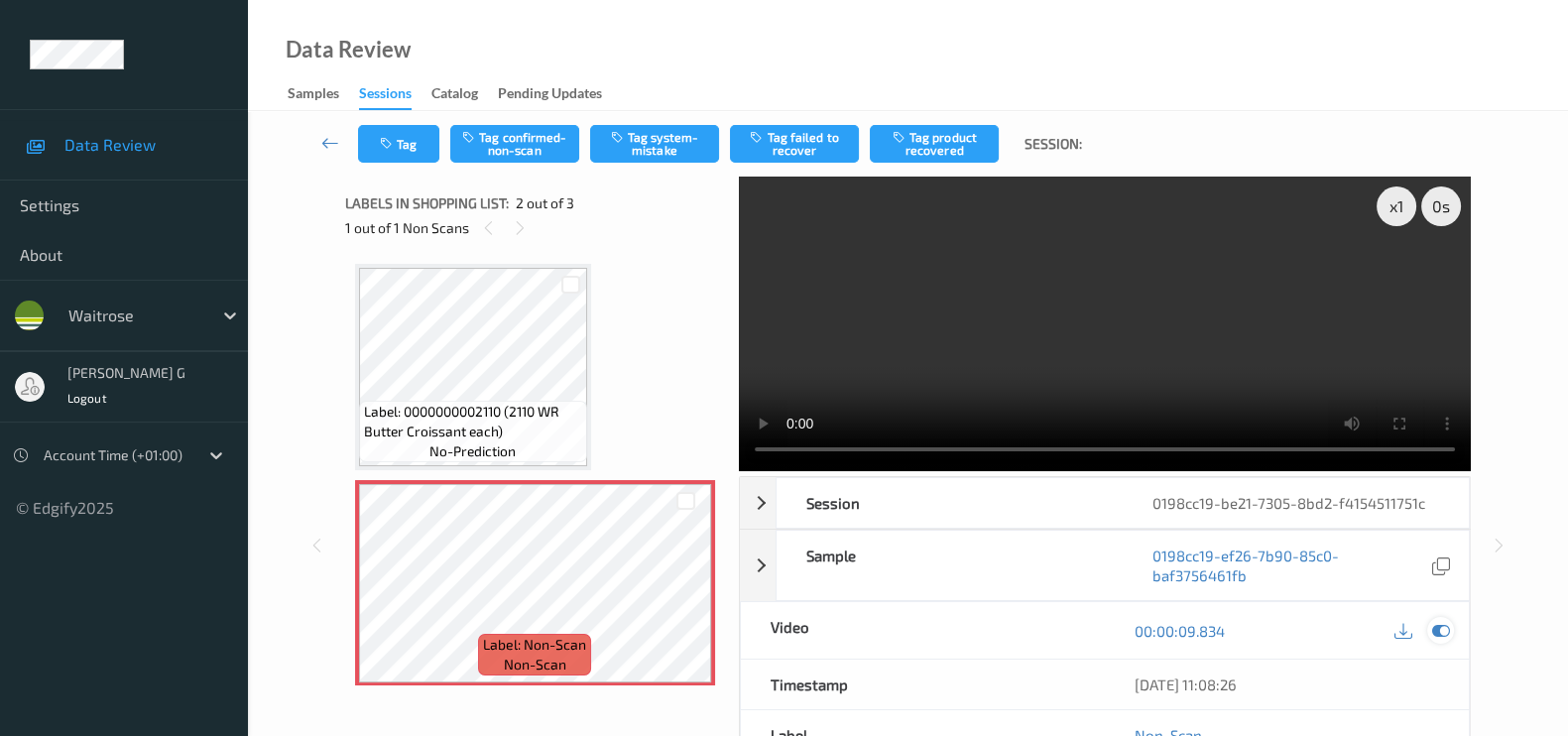
click at [1444, 635] on icon at bounding box center [1440, 631] width 18 height 18
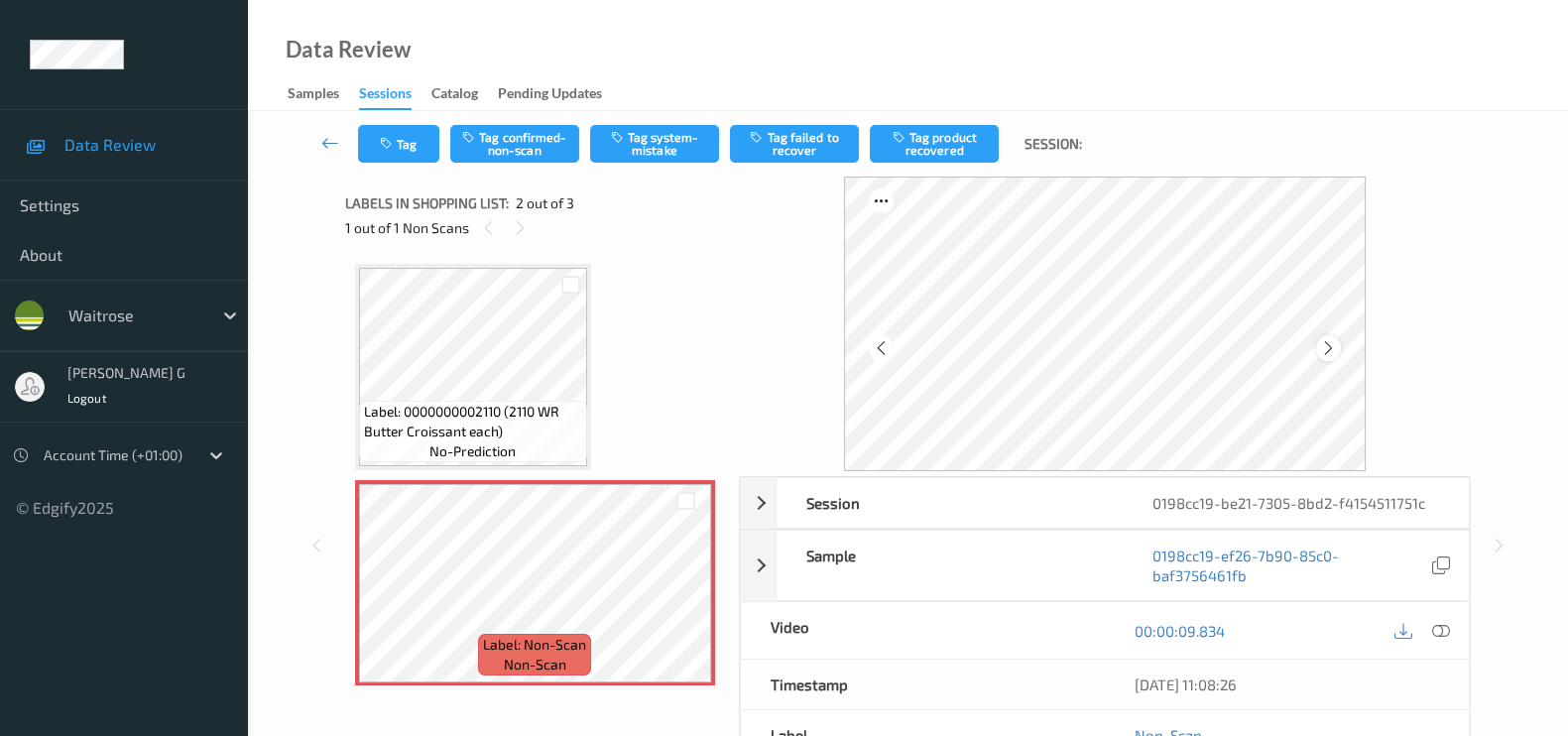
click at [1337, 354] on icon at bounding box center [1328, 348] width 17 height 18
click at [645, 146] on button "Tag system-mistake" at bounding box center [654, 144] width 129 height 38
click at [417, 126] on button "Tag" at bounding box center [399, 144] width 82 height 38
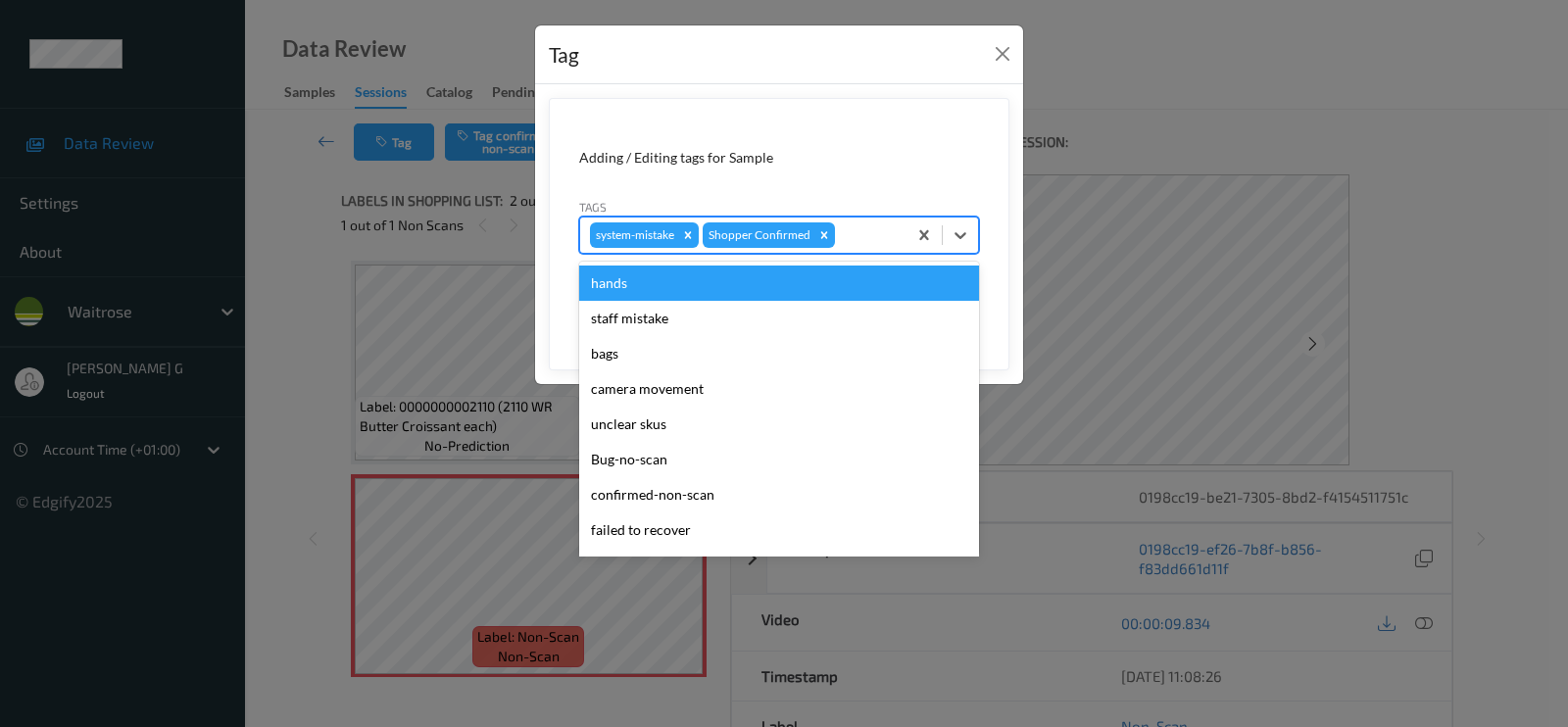
click at [868, 228] on div at bounding box center [867, 235] width 58 height 24
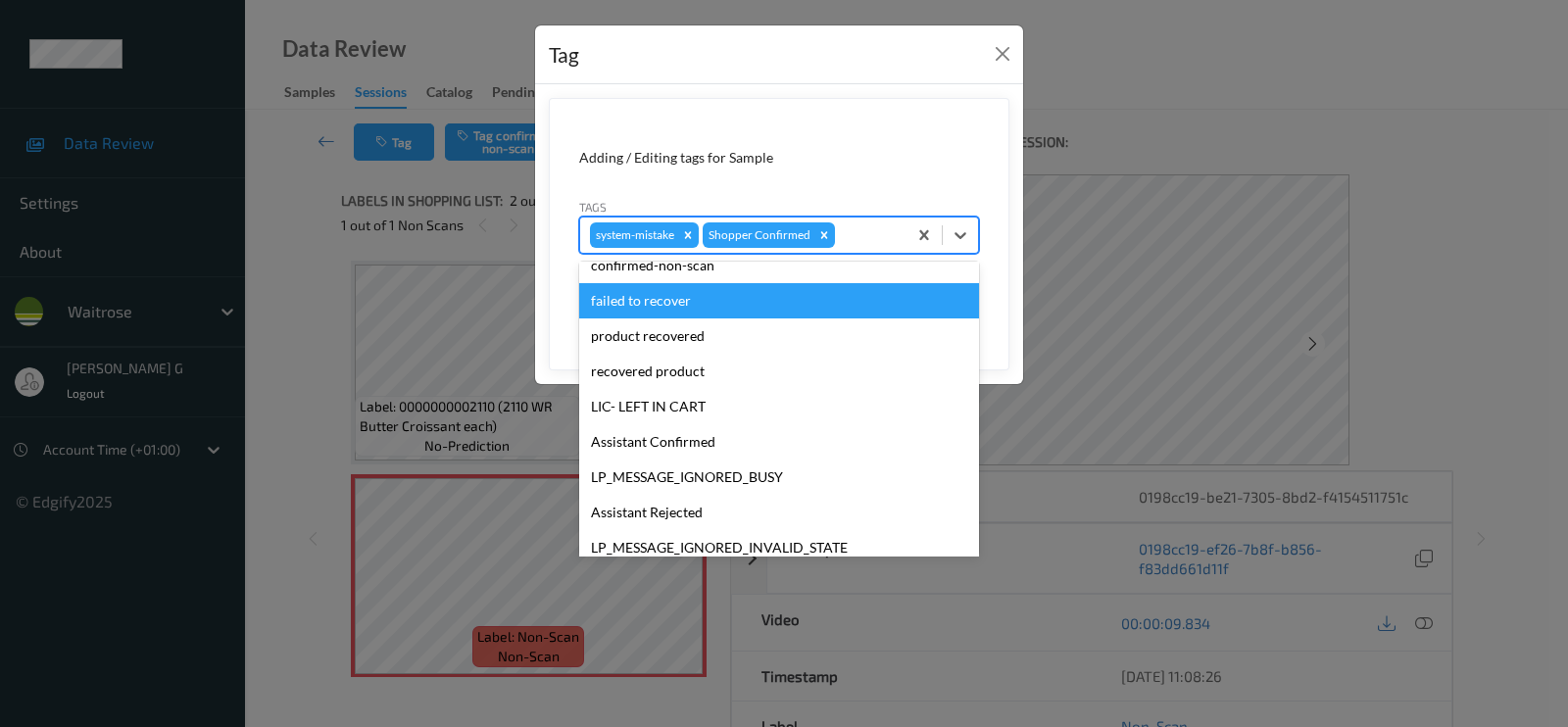
scroll to position [383, 0]
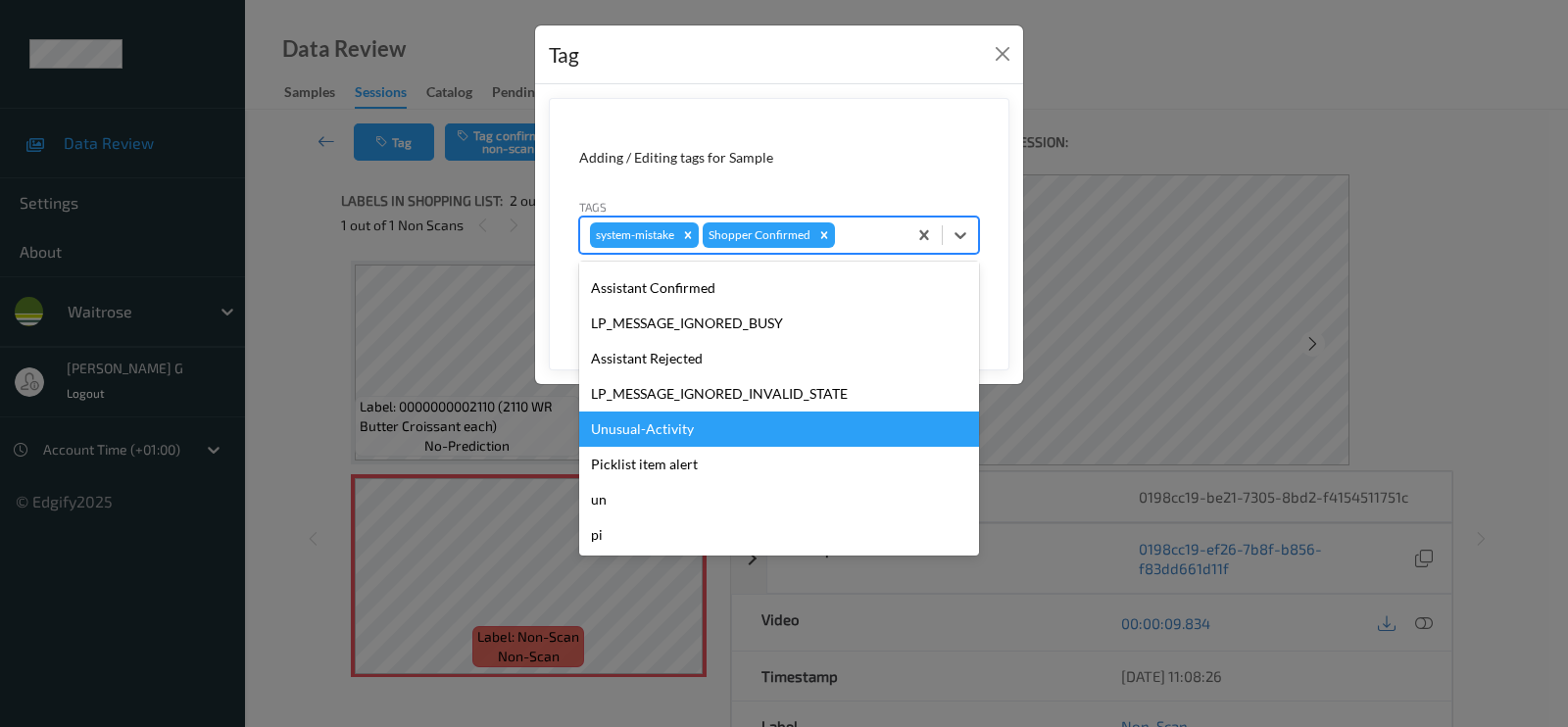
click at [652, 442] on div "Unusual-Activity" at bounding box center [780, 430] width 400 height 35
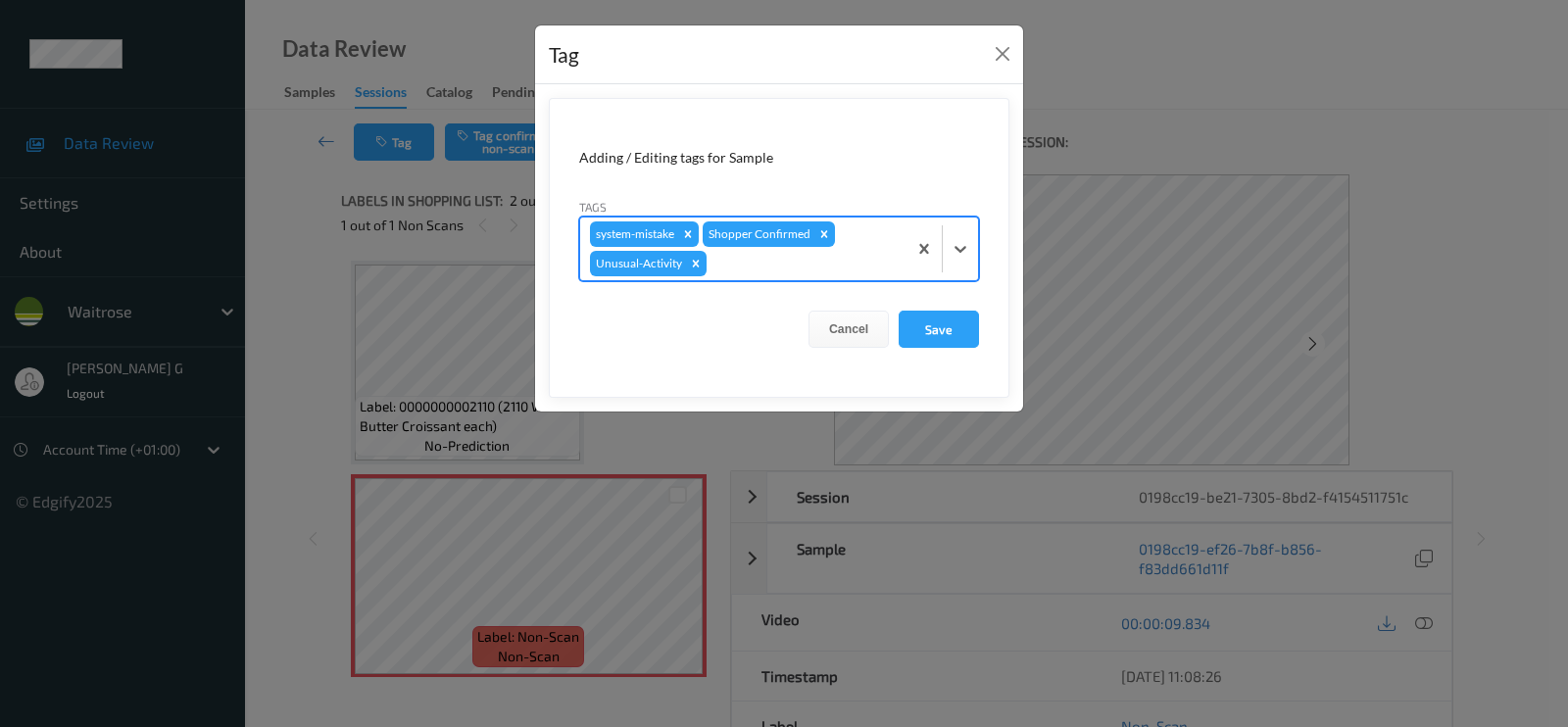
click at [764, 272] on div at bounding box center [803, 264] width 186 height 24
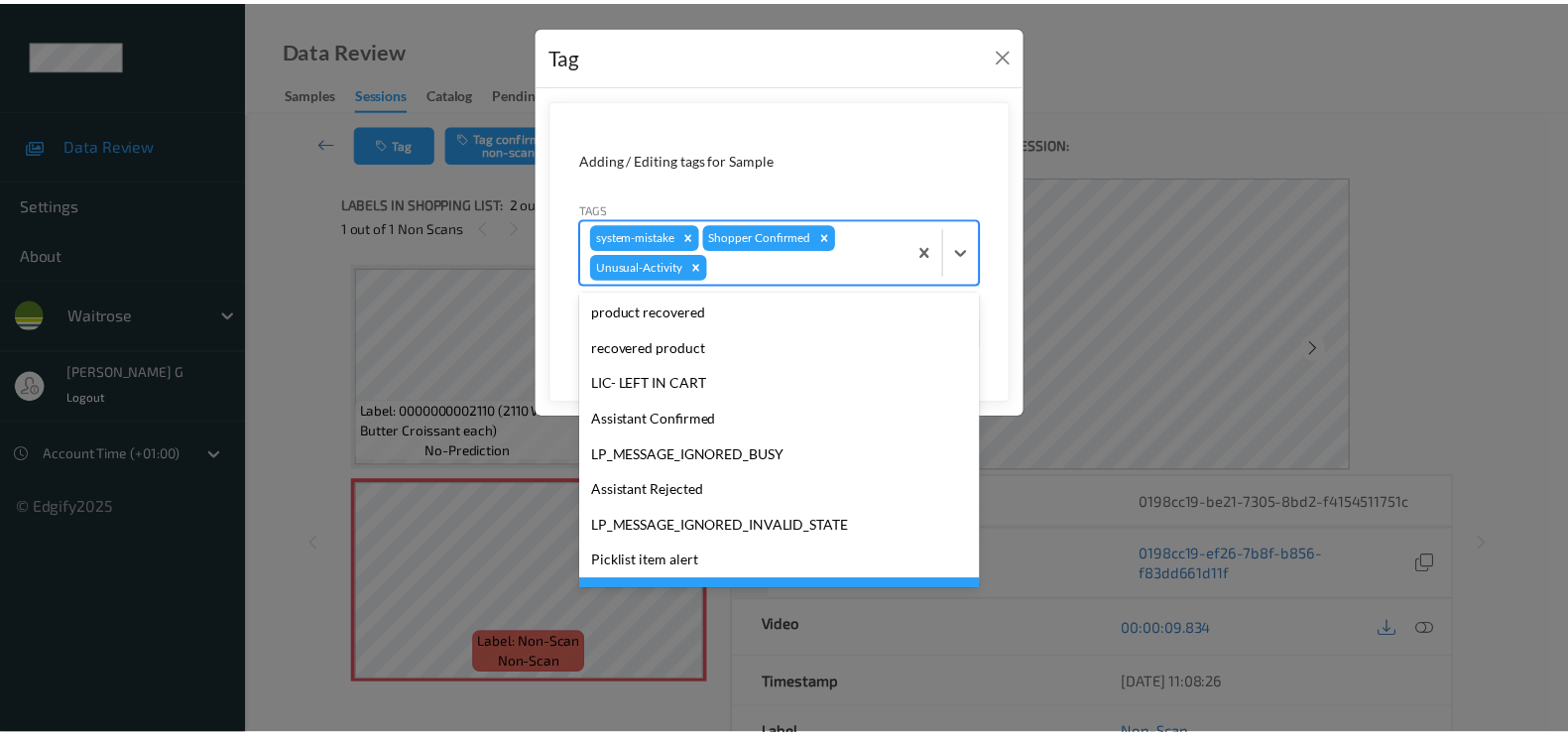
scroll to position [352, 0]
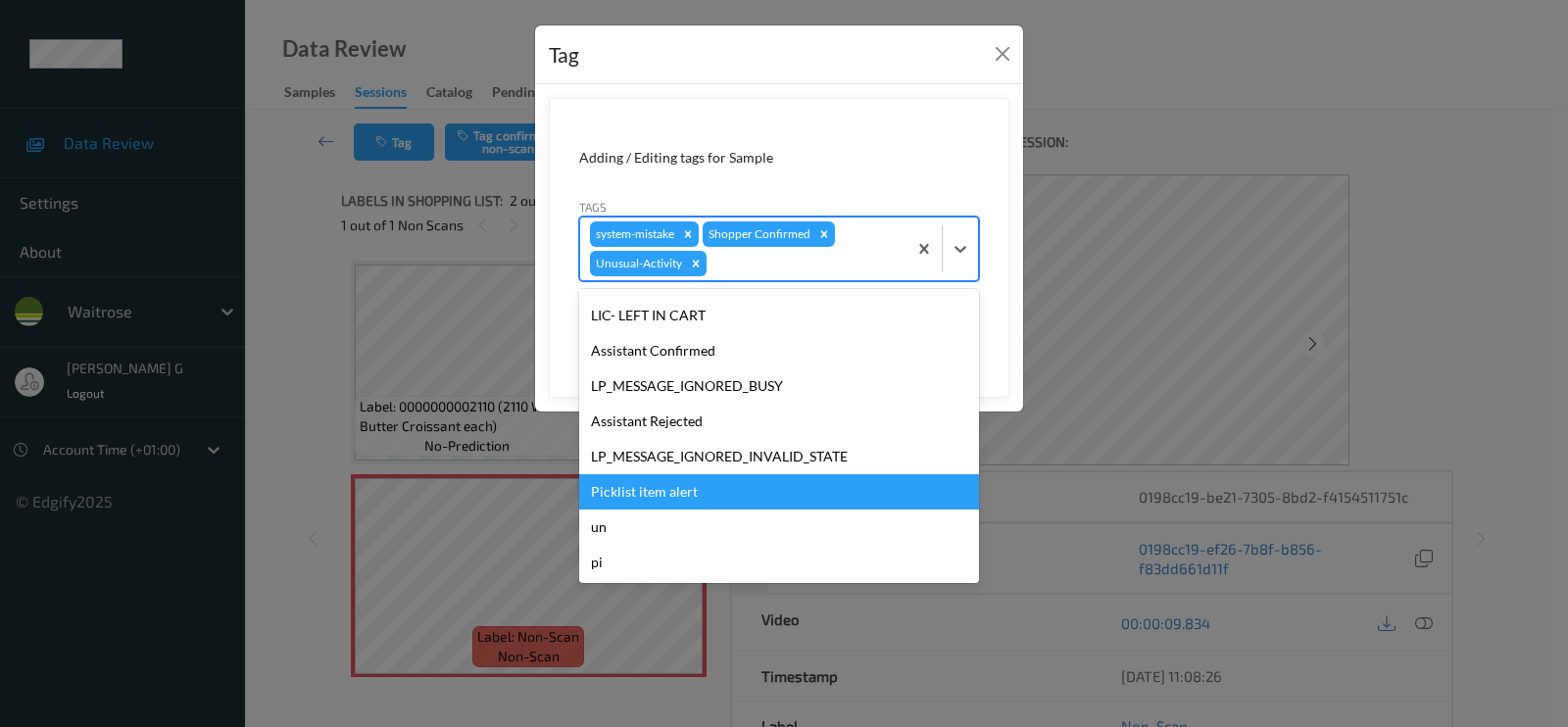
click at [660, 495] on div "Picklist item alert" at bounding box center [780, 492] width 400 height 35
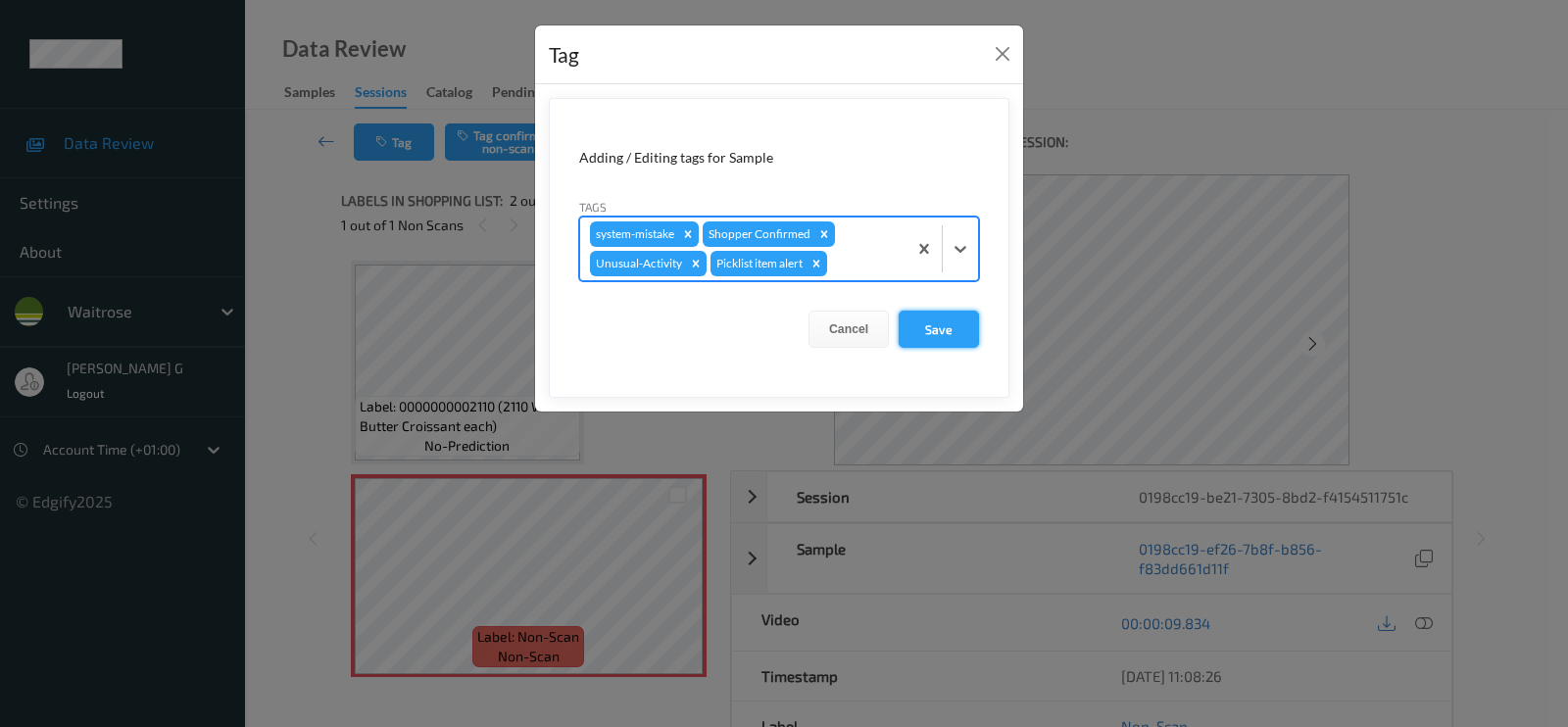
click at [930, 336] on button "Save" at bounding box center [939, 329] width 81 height 37
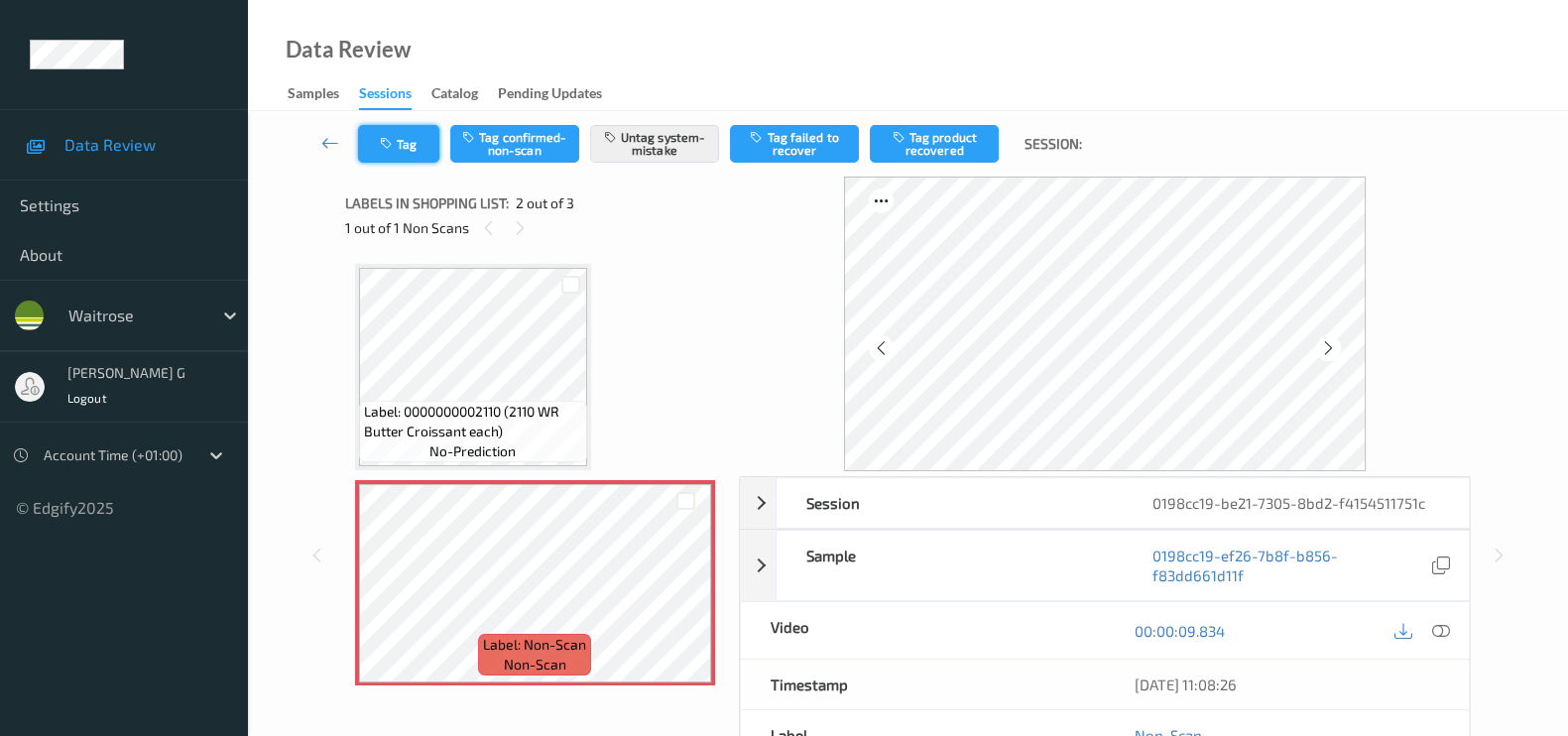
click at [391, 138] on icon "button" at bounding box center [388, 144] width 17 height 14
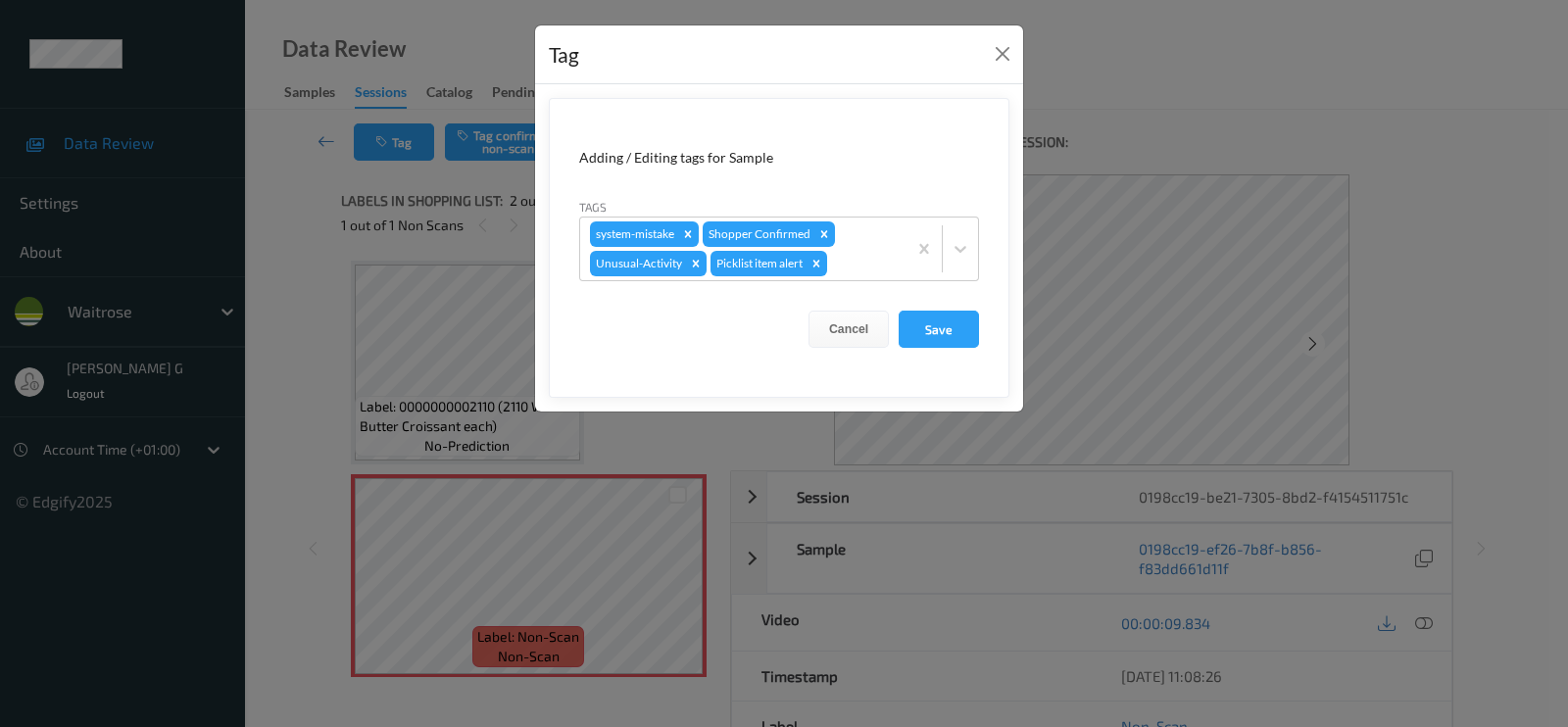
click at [278, 385] on div "Tag Adding / Editing tags for Sample Tags system-mistake Shopper Confirmed Unus…" at bounding box center [784, 364] width 1568 height 727
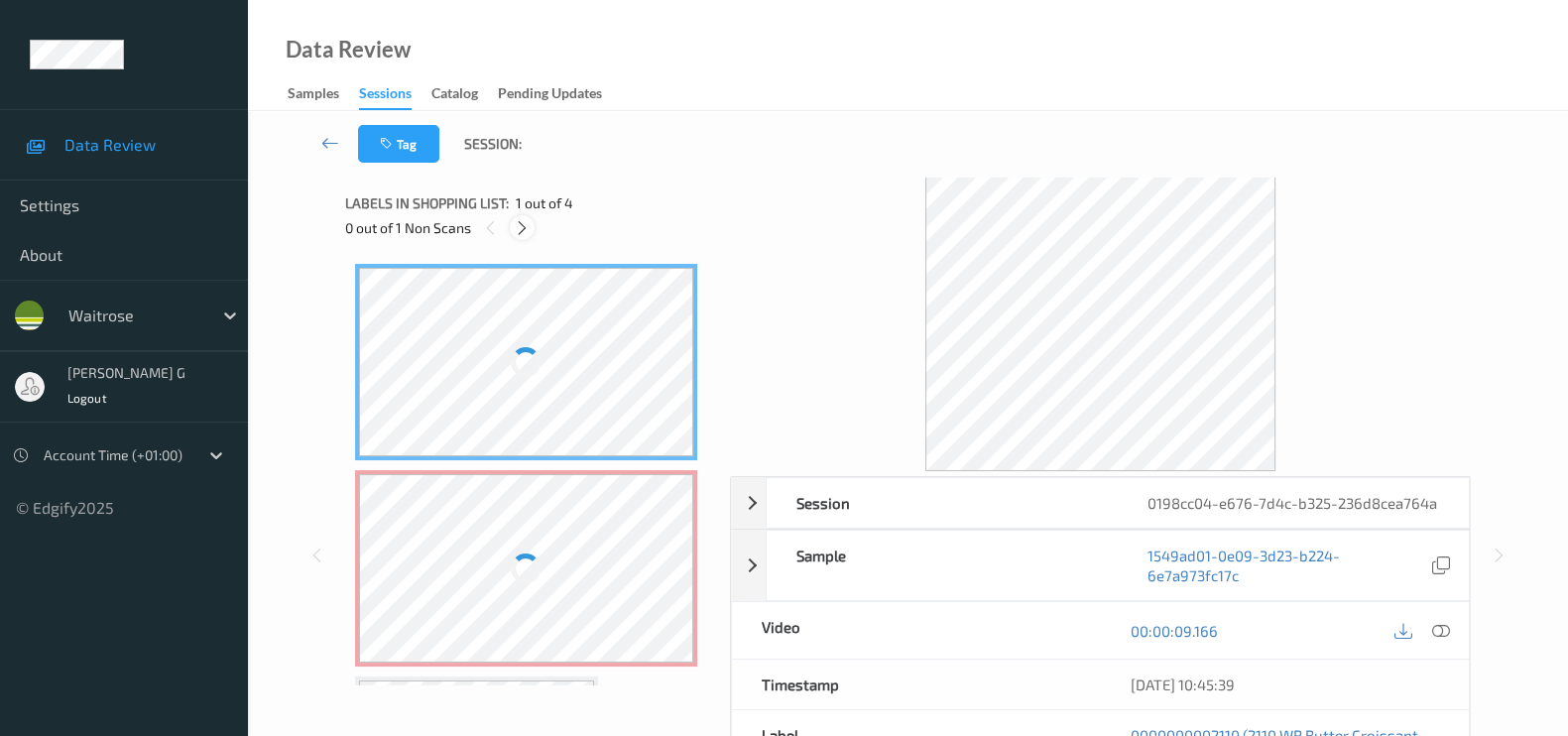
click at [530, 230] on icon at bounding box center [521, 228] width 17 height 18
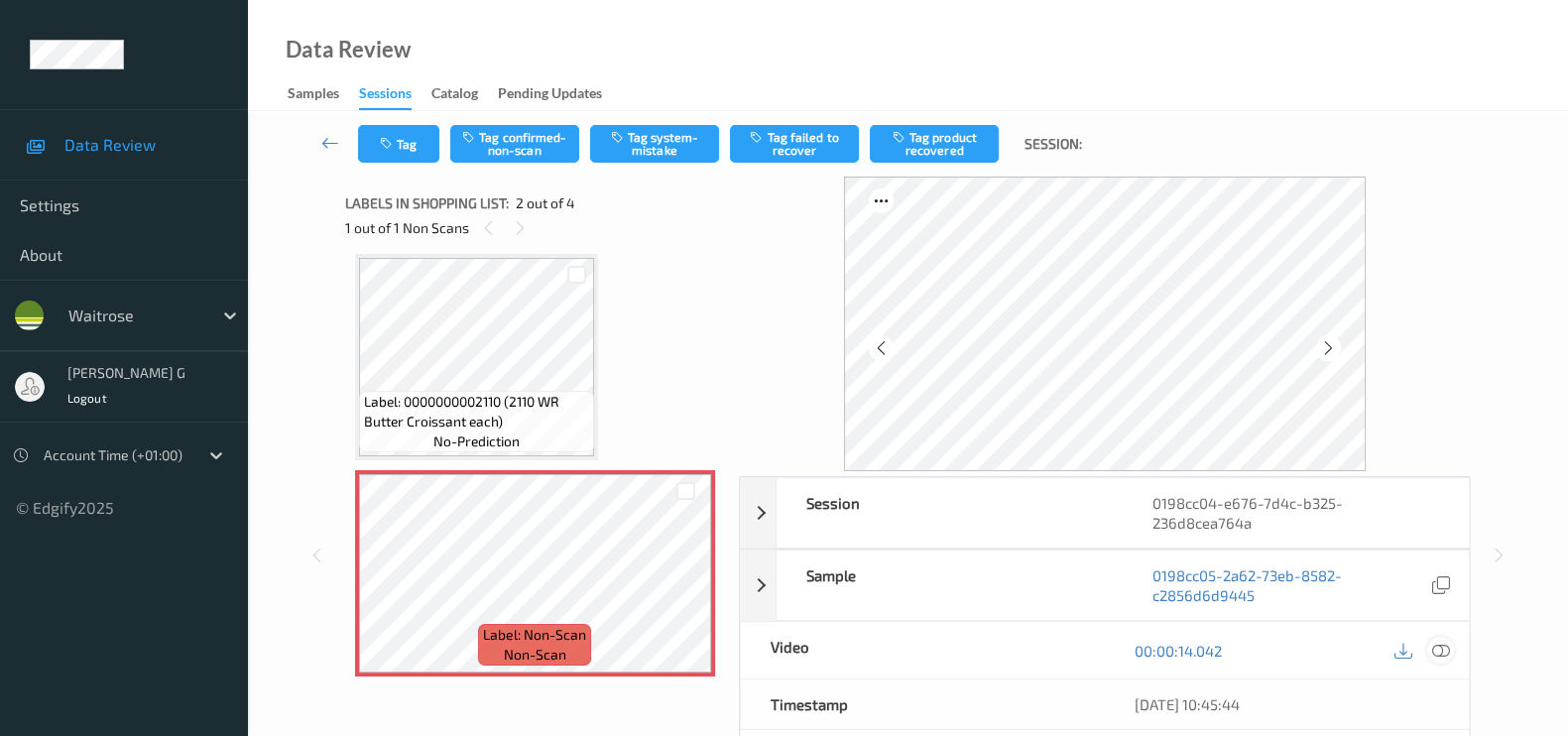
click at [1433, 647] on icon at bounding box center [1440, 651] width 18 height 18
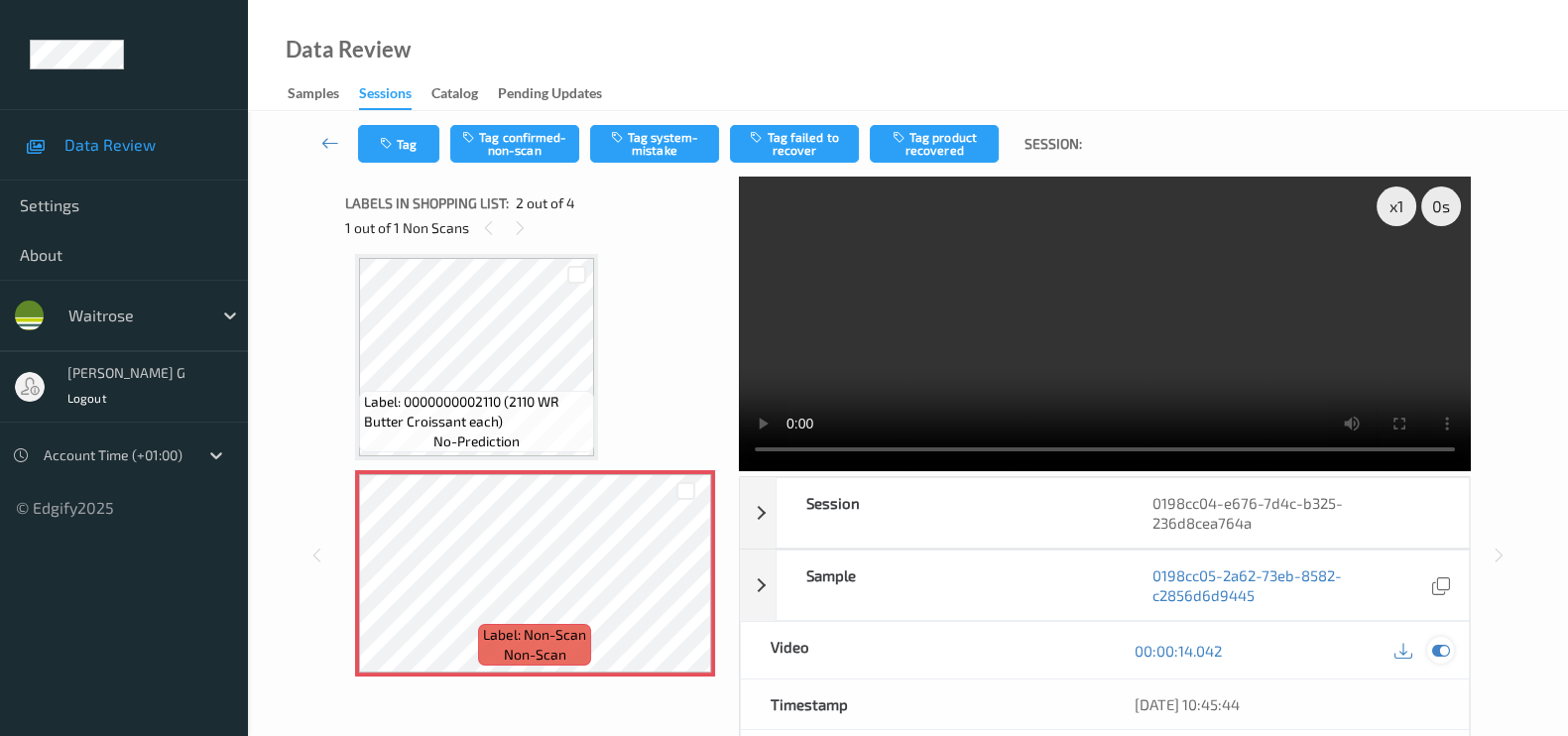
click at [1438, 647] on icon at bounding box center [1440, 651] width 18 height 18
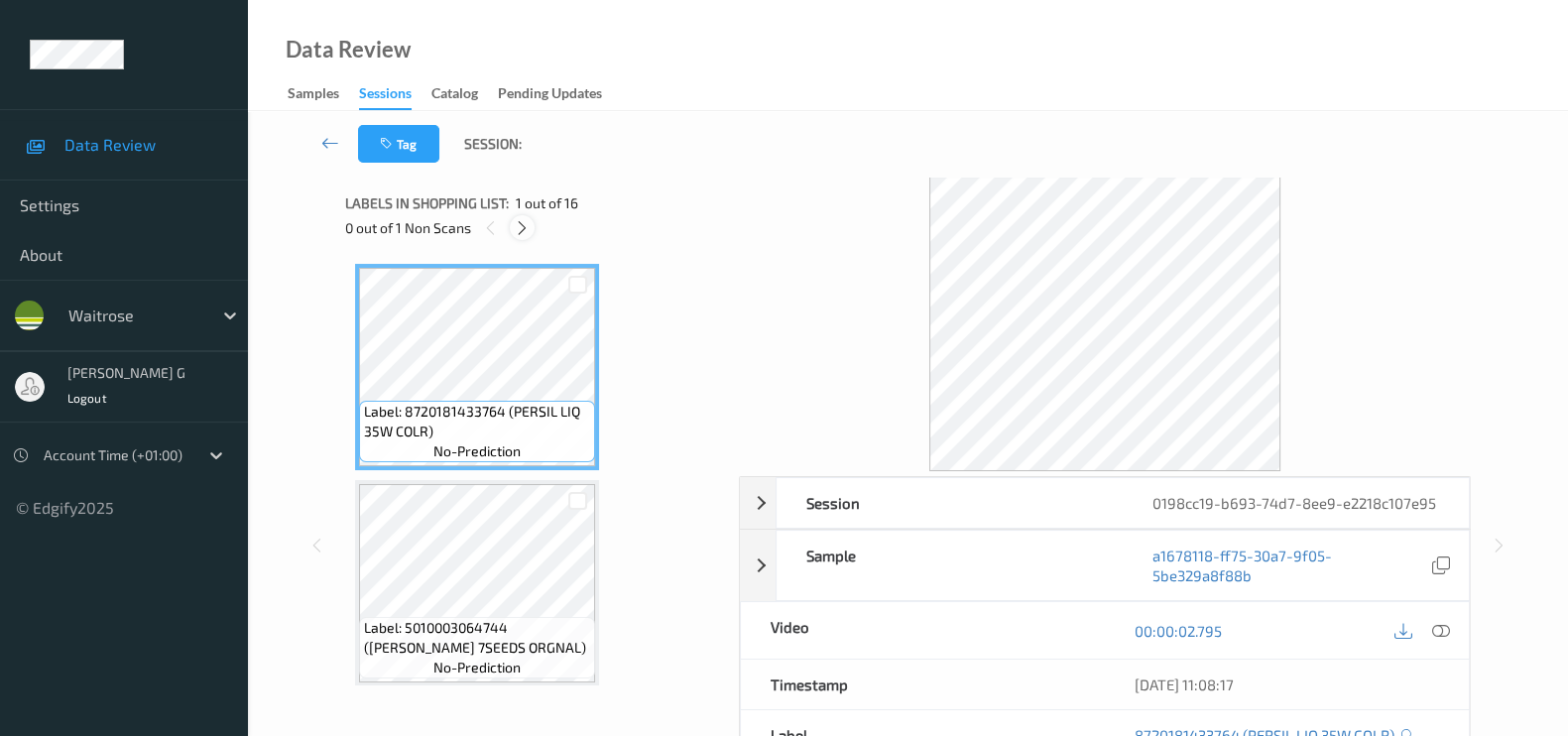
click at [515, 228] on icon at bounding box center [521, 228] width 17 height 18
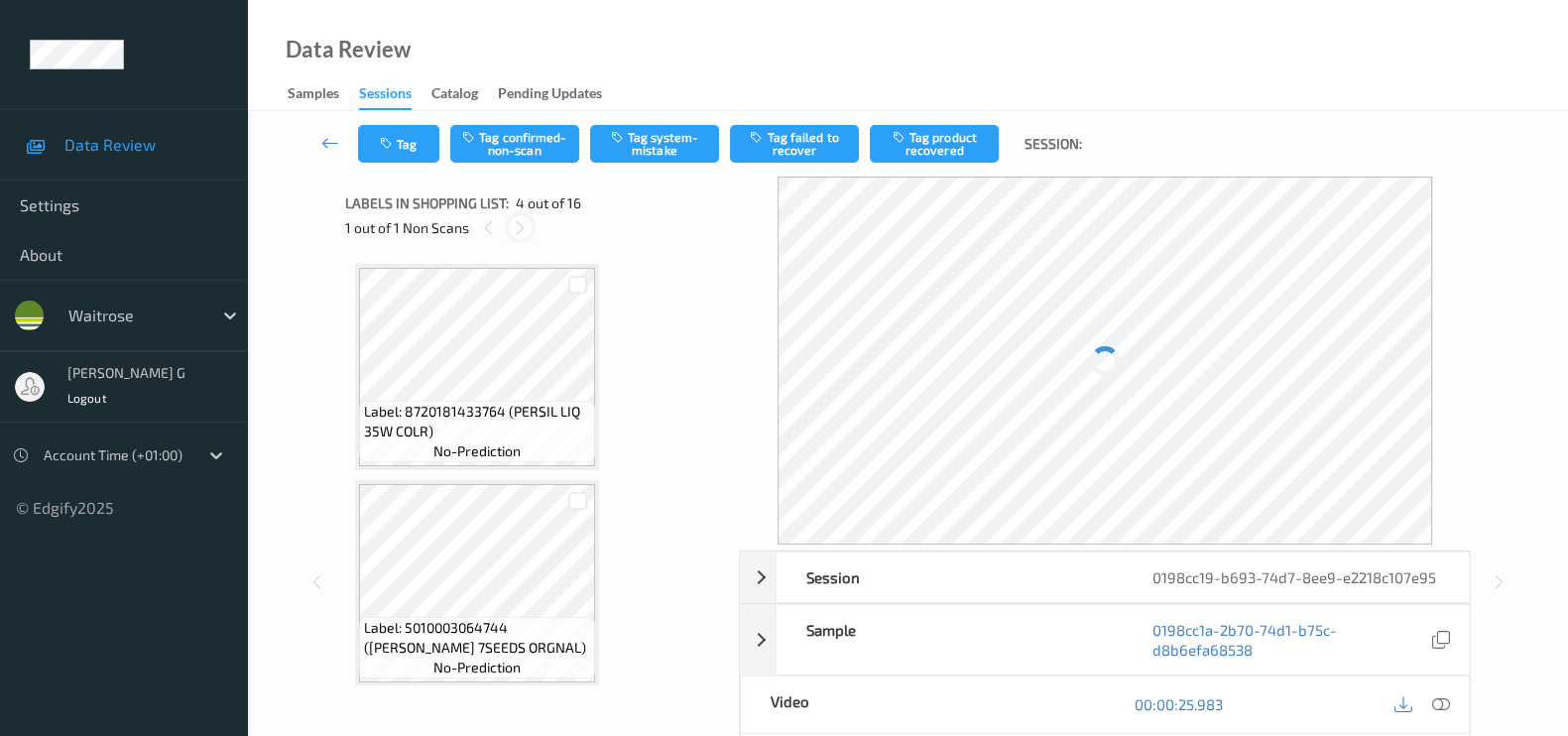
scroll to position [440, 0]
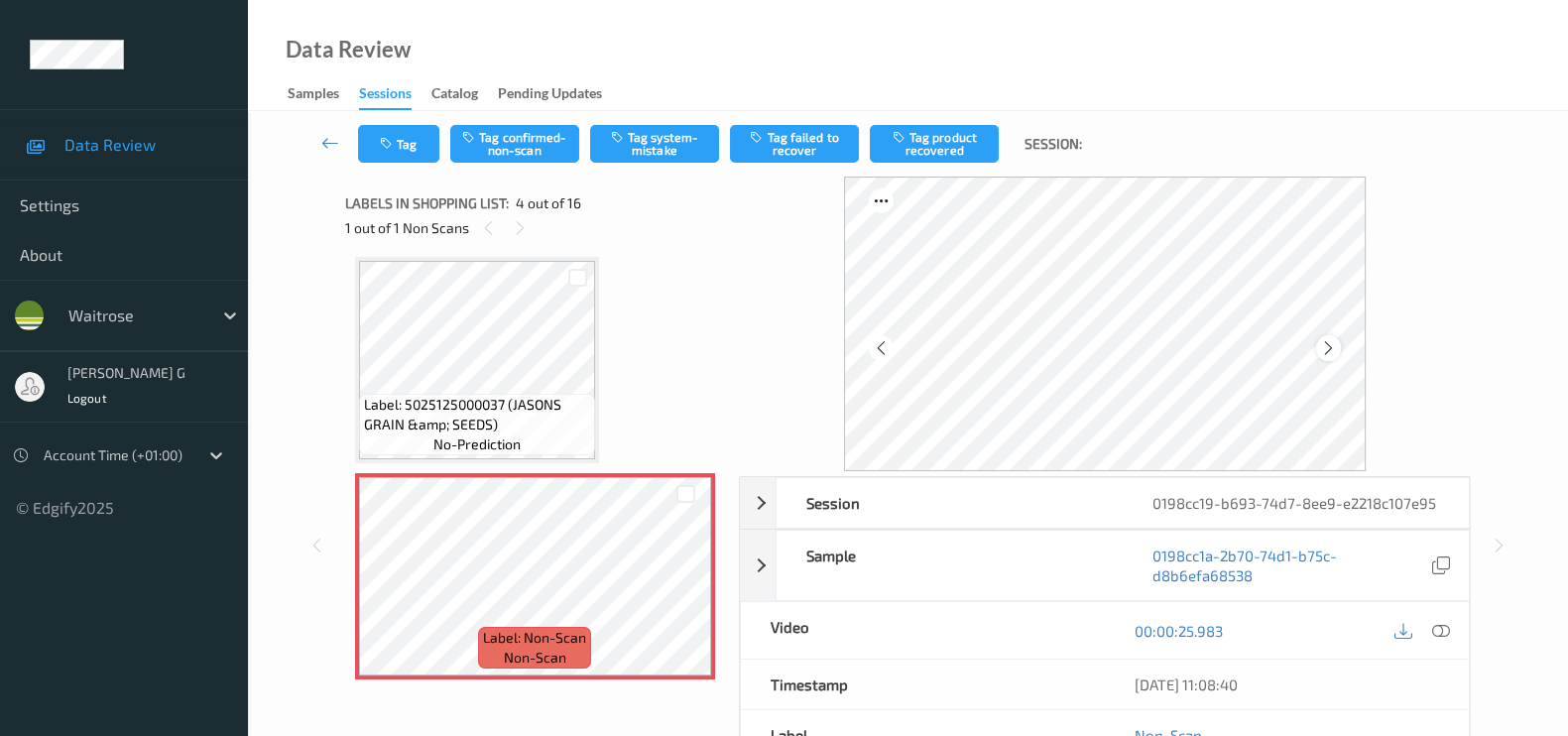
click at [1325, 345] on icon at bounding box center [1328, 348] width 17 height 18
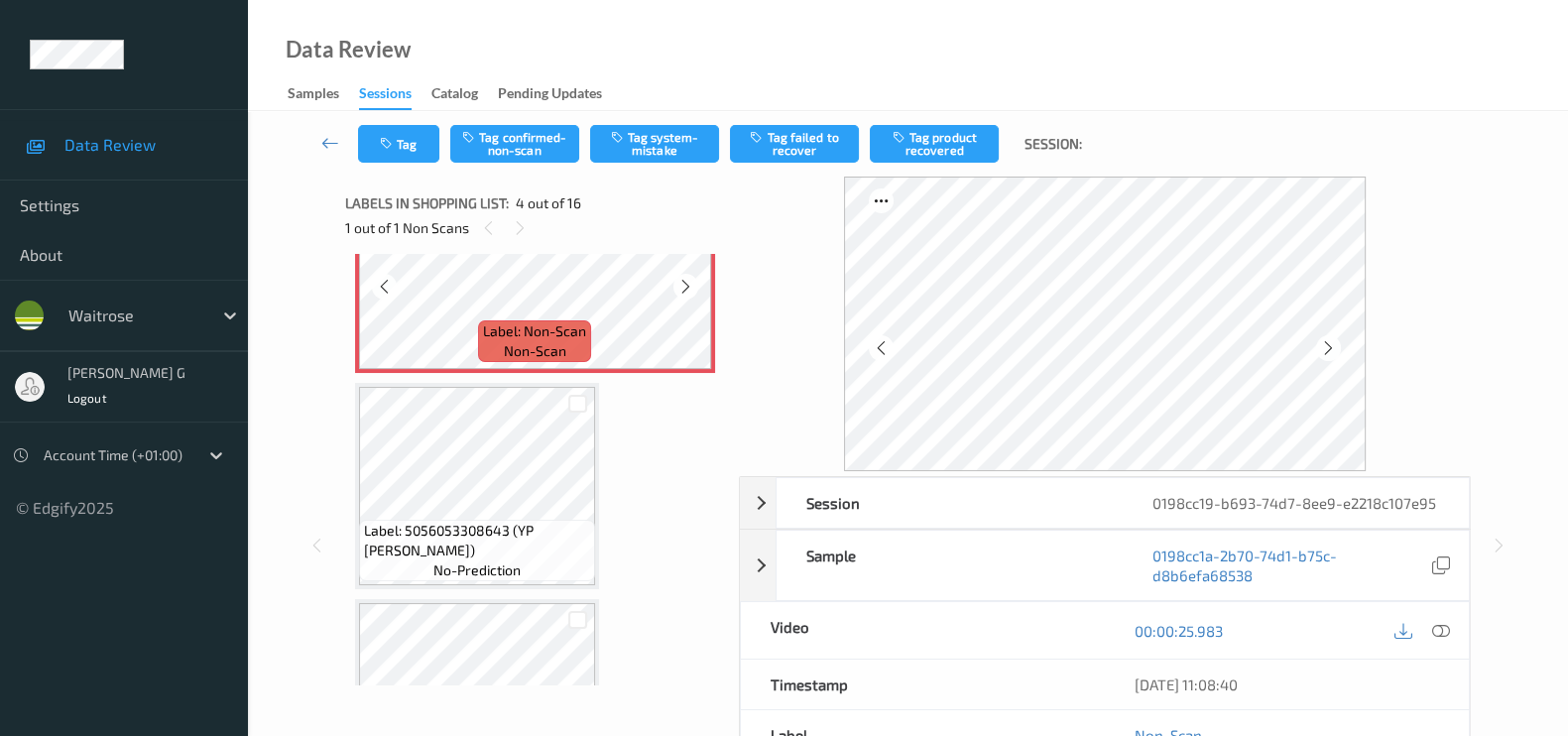
scroll to position [812, 0]
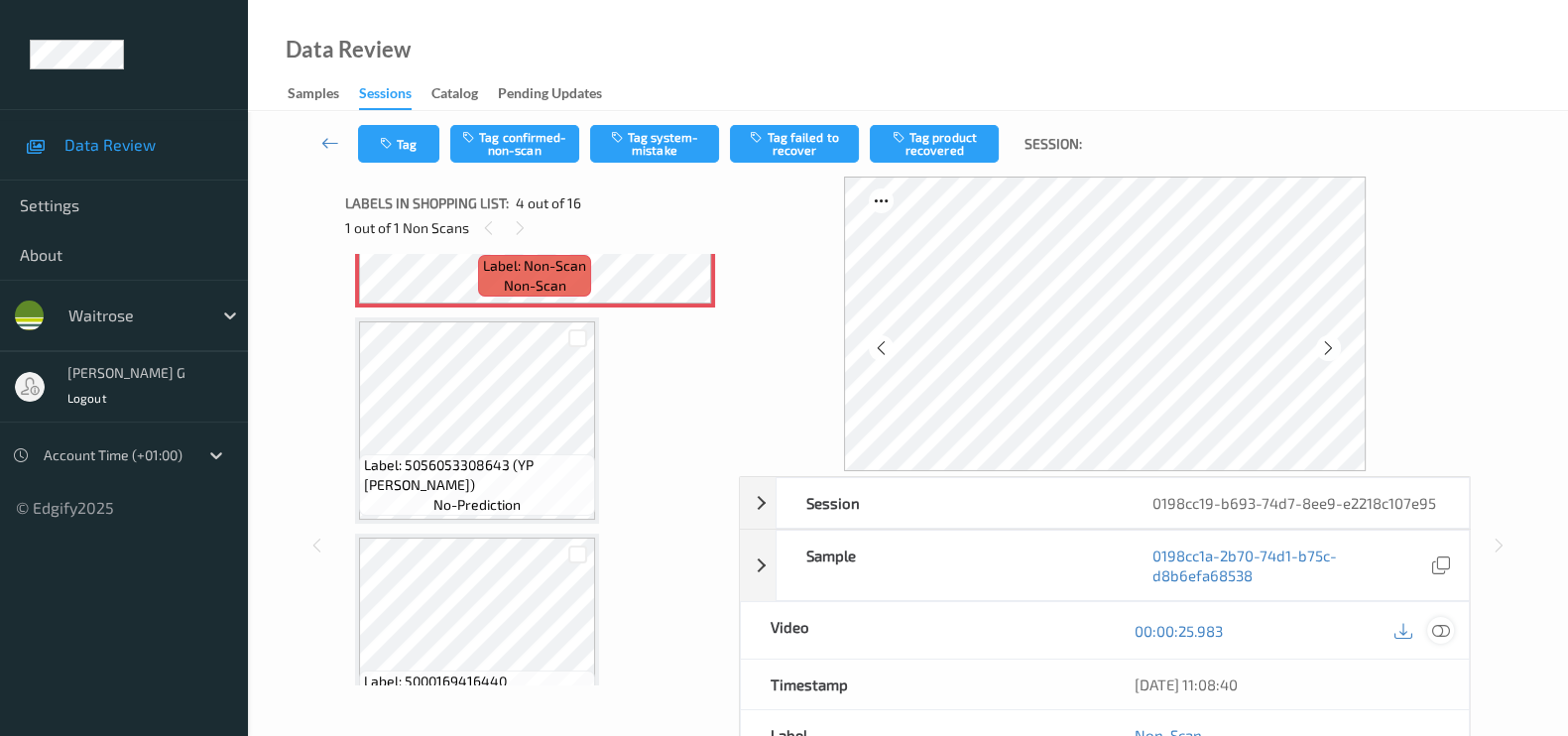
click at [1452, 632] on div at bounding box center [1439, 630] width 27 height 27
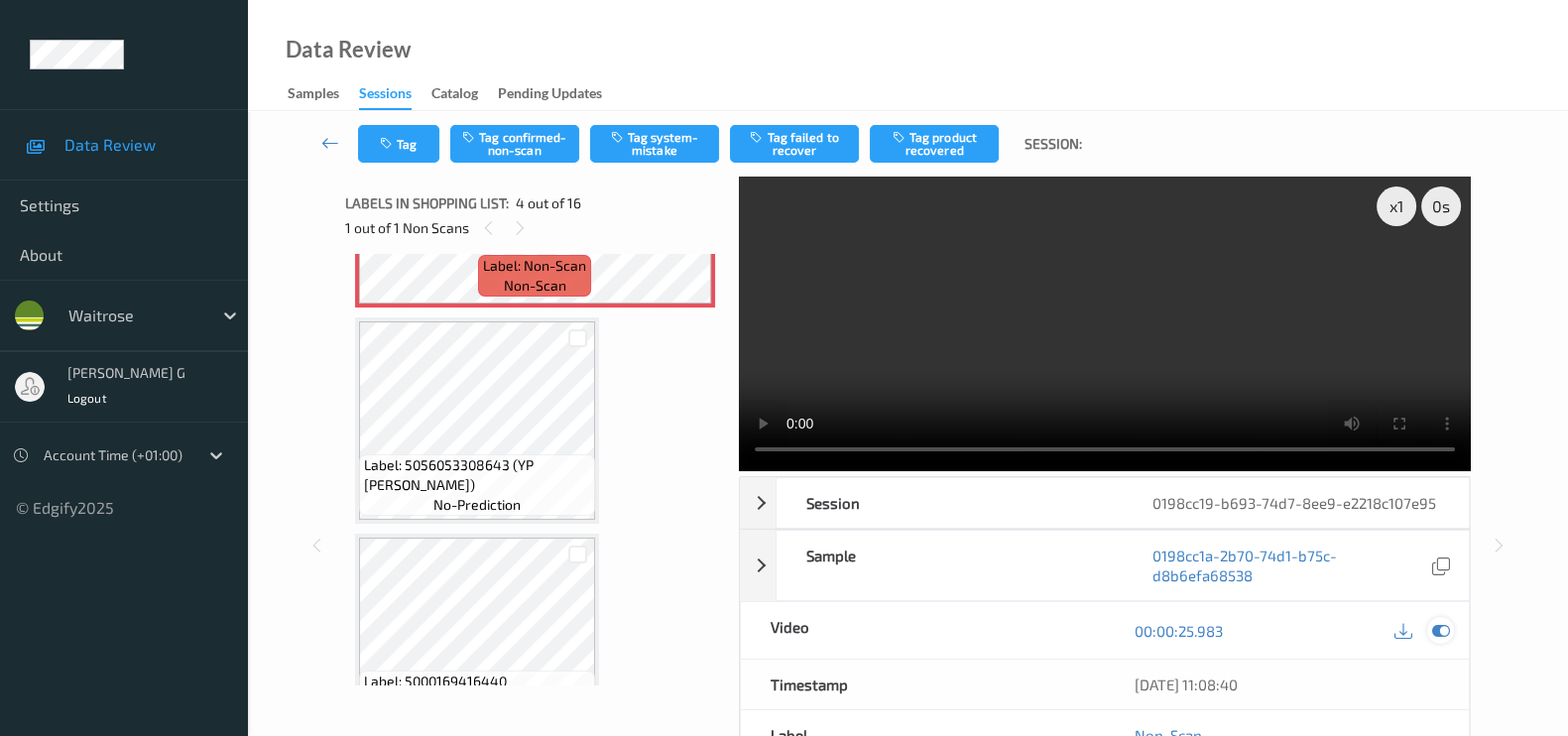
click at [1442, 622] on icon at bounding box center [1440, 631] width 18 height 18
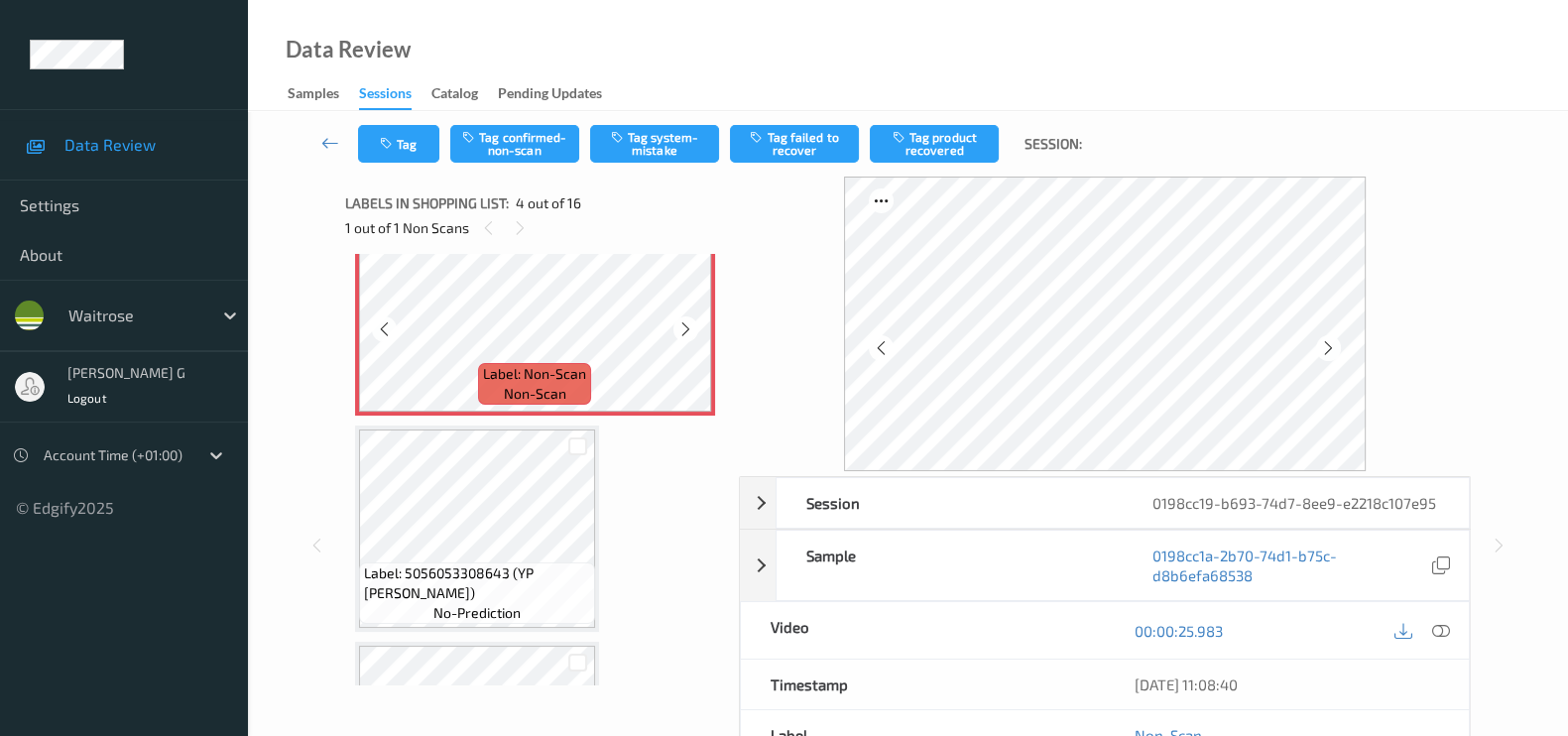
scroll to position [563, 0]
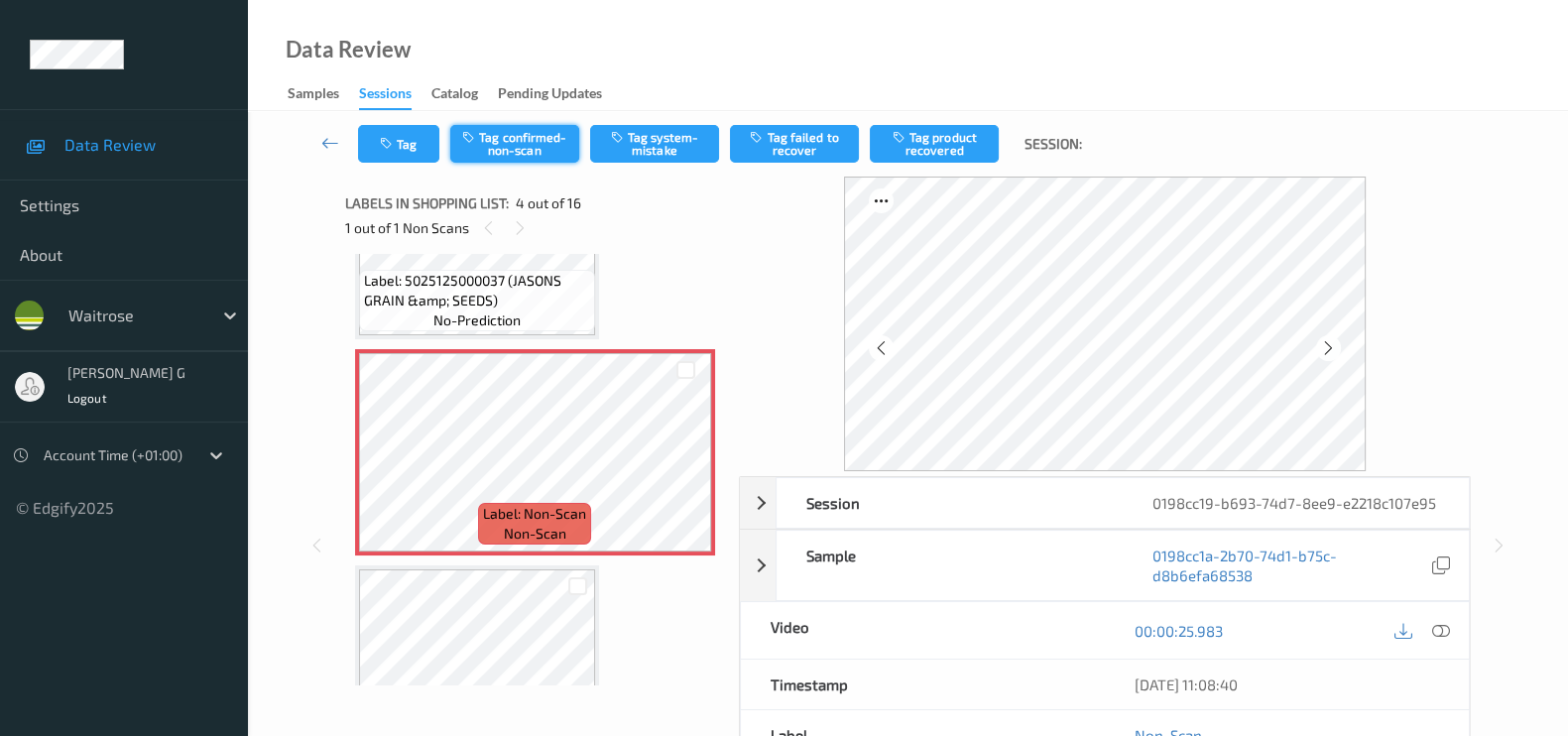
click at [521, 148] on button "Tag confirmed-non-scan" at bounding box center [514, 144] width 129 height 38
click at [920, 137] on button "Tag product recovered" at bounding box center [933, 144] width 129 height 38
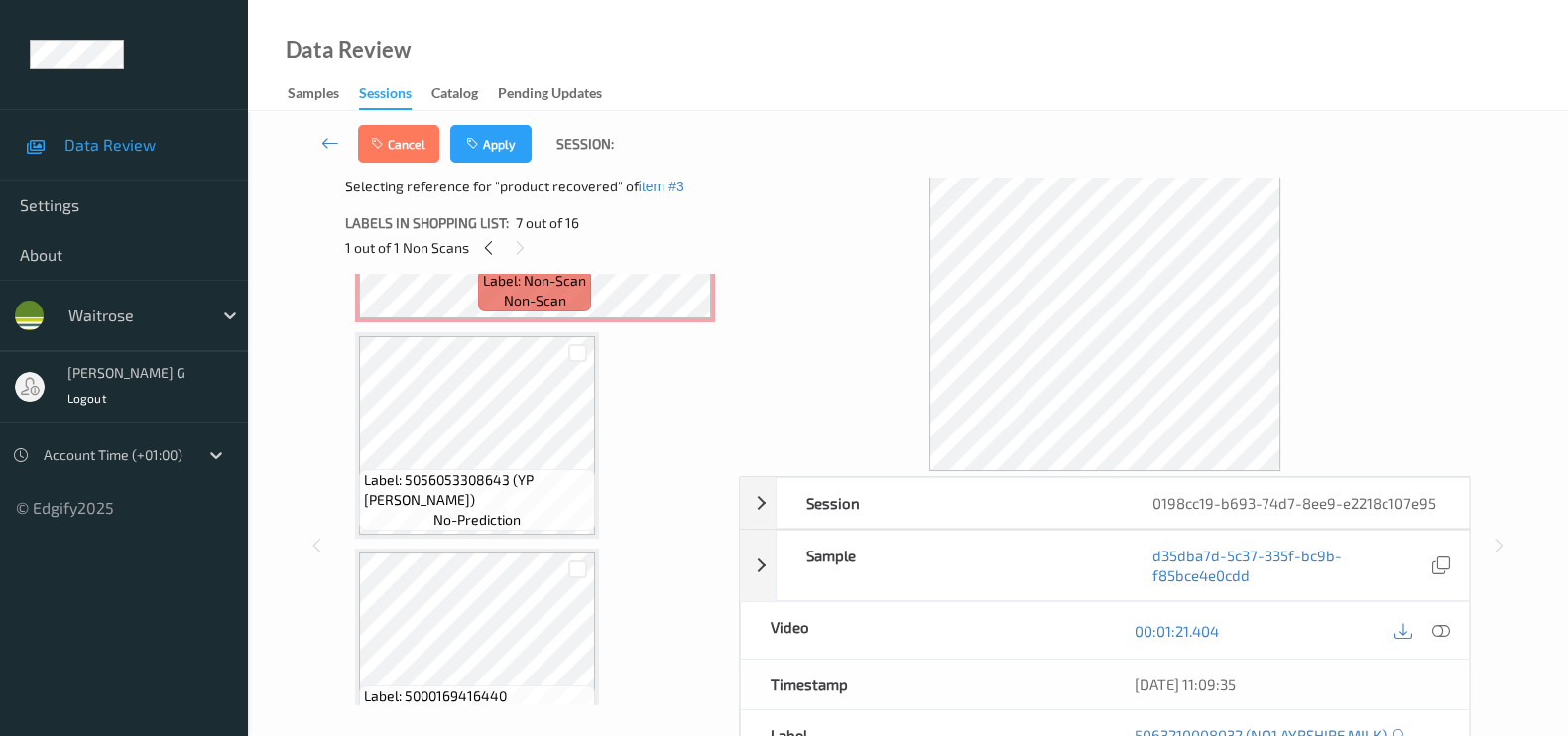
scroll to position [687, 0]
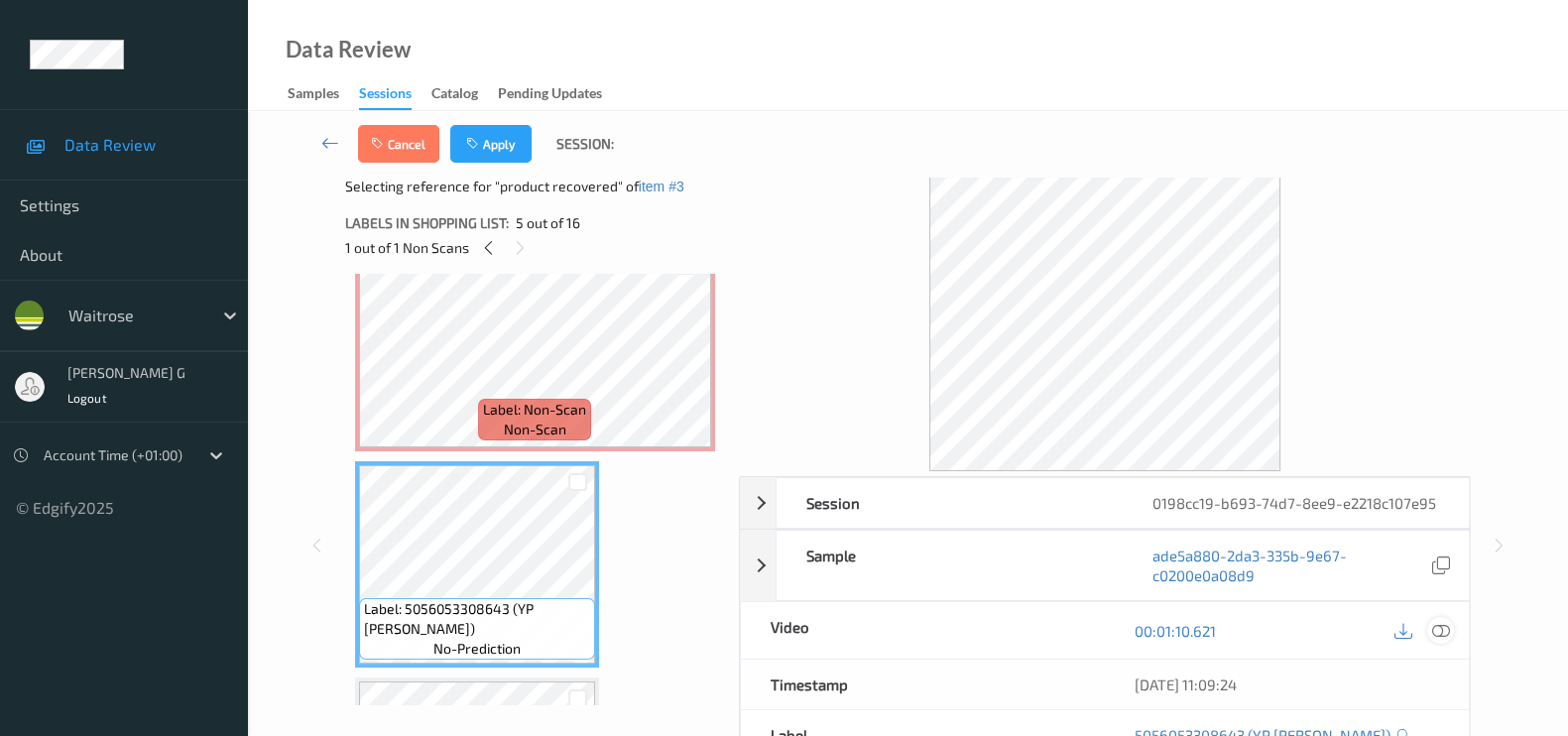
click at [1444, 628] on icon at bounding box center [1440, 631] width 18 height 18
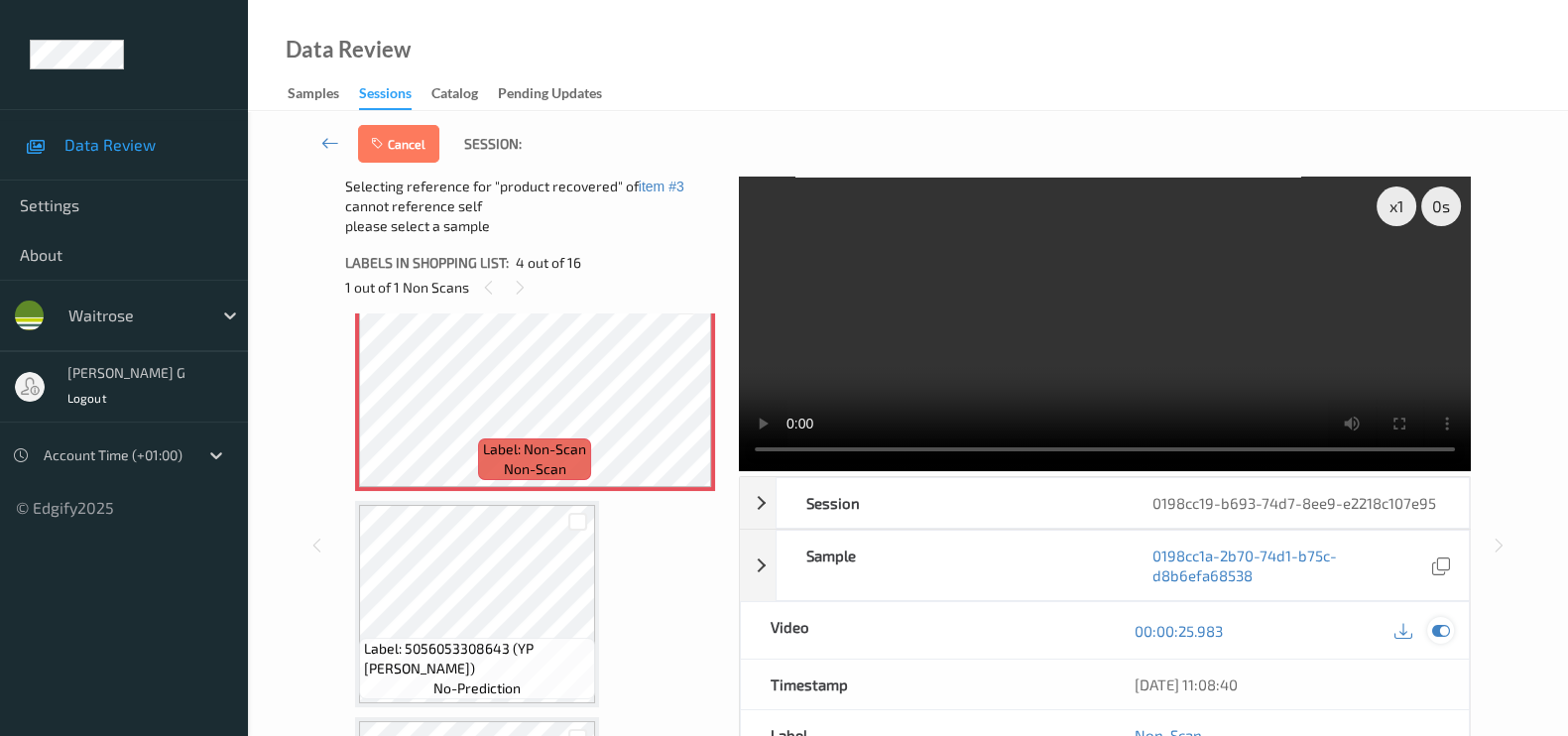
click at [1438, 636] on icon at bounding box center [1440, 631] width 18 height 18
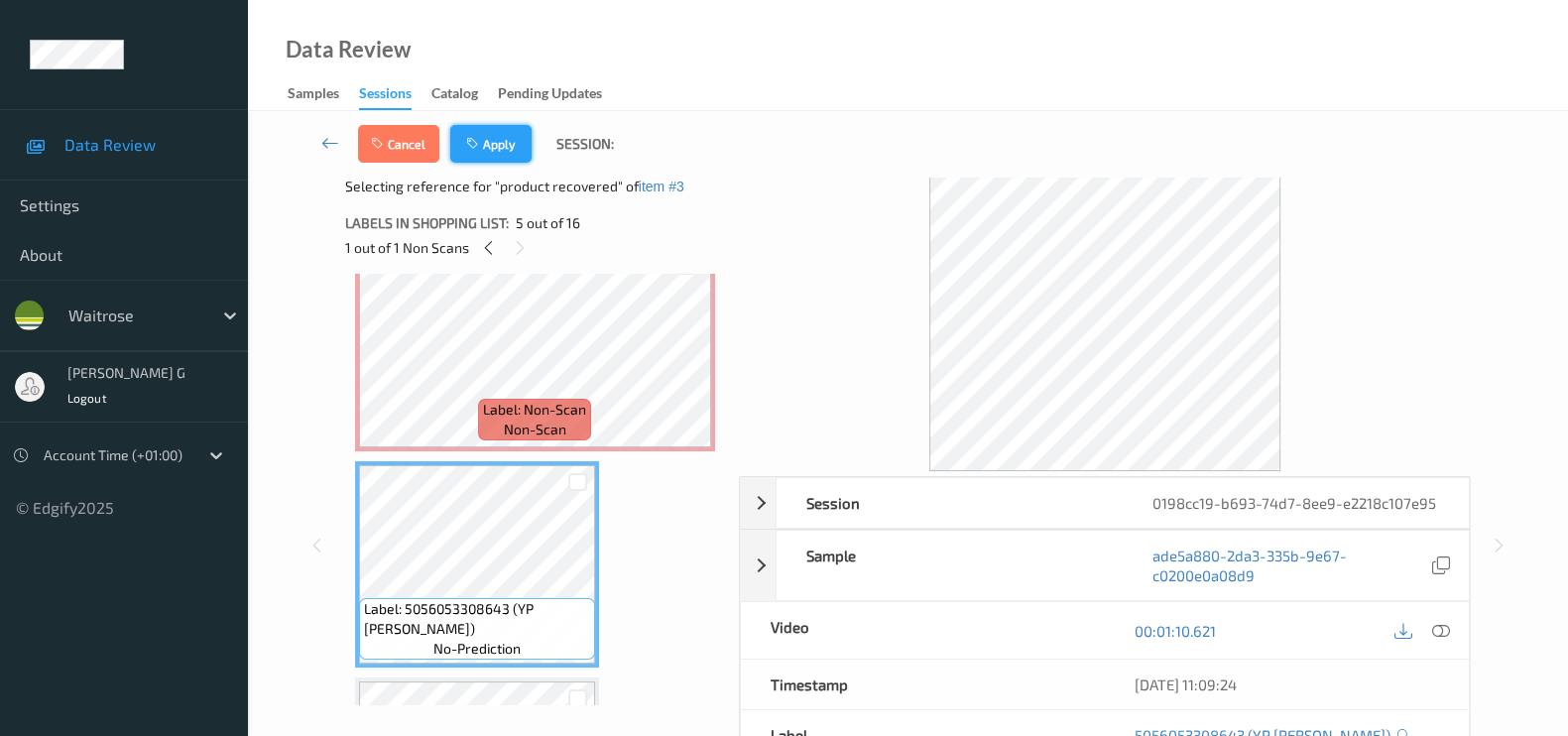
click at [500, 146] on button "Apply" at bounding box center [491, 144] width 82 height 38
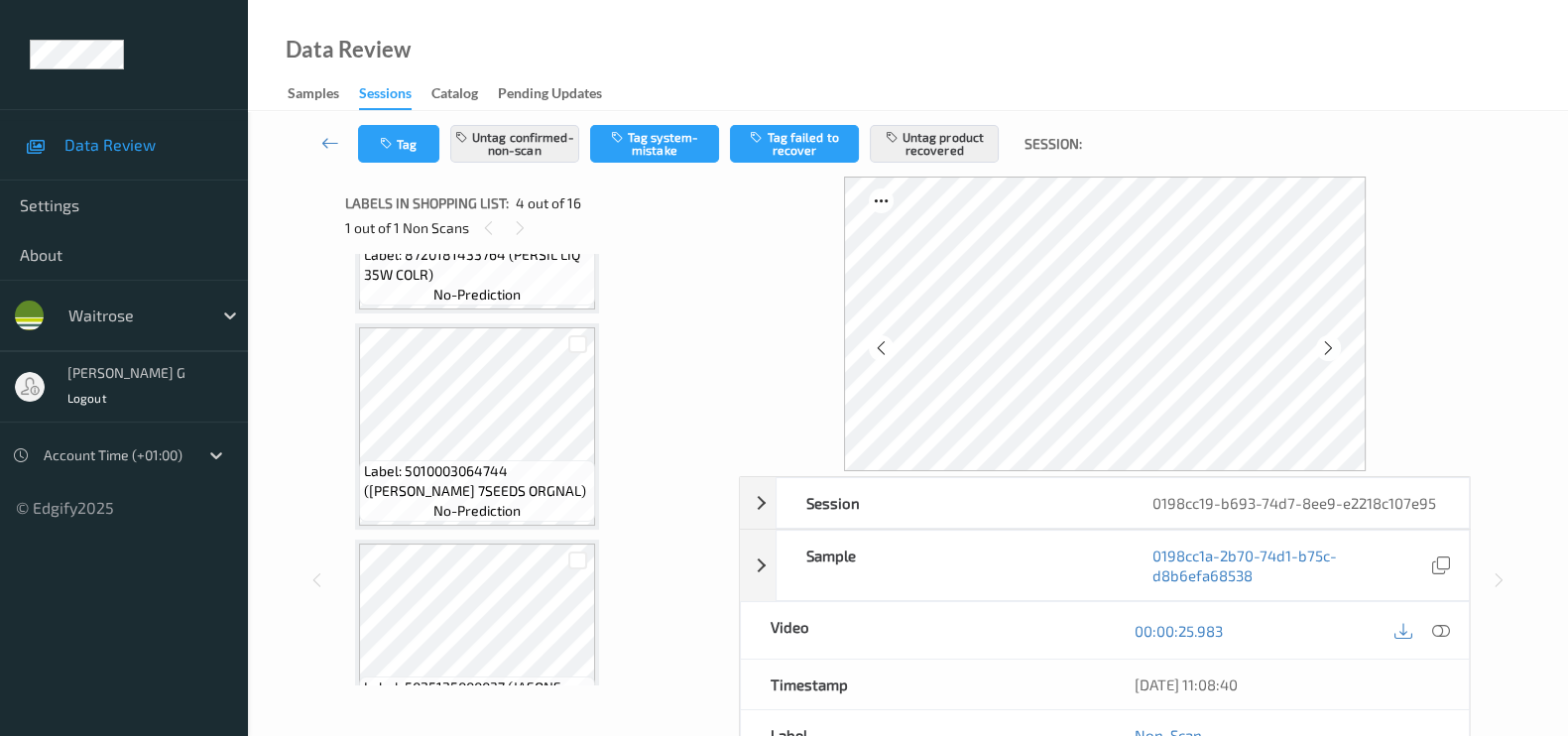
scroll to position [68, 0]
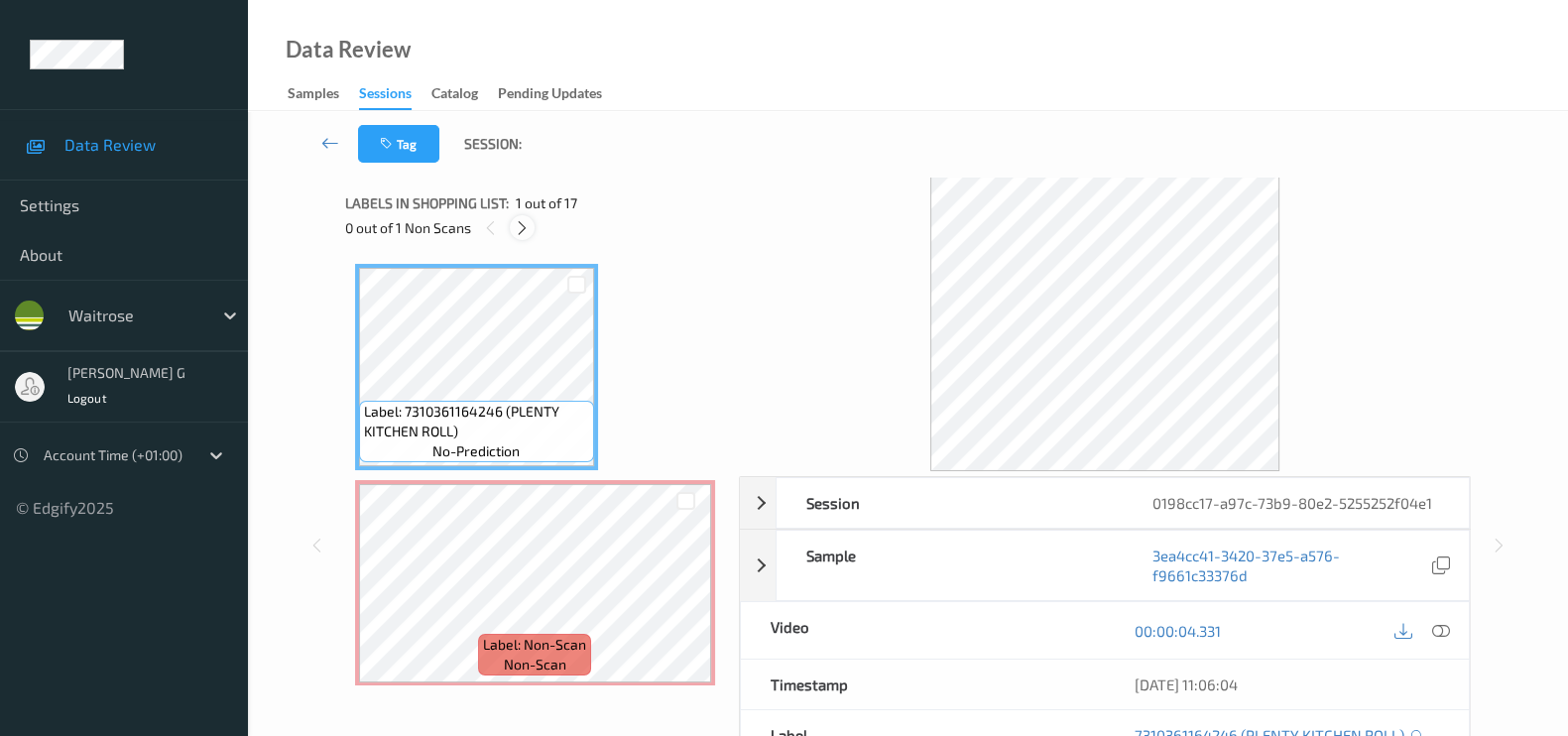
click at [532, 221] on div at bounding box center [521, 227] width 25 height 25
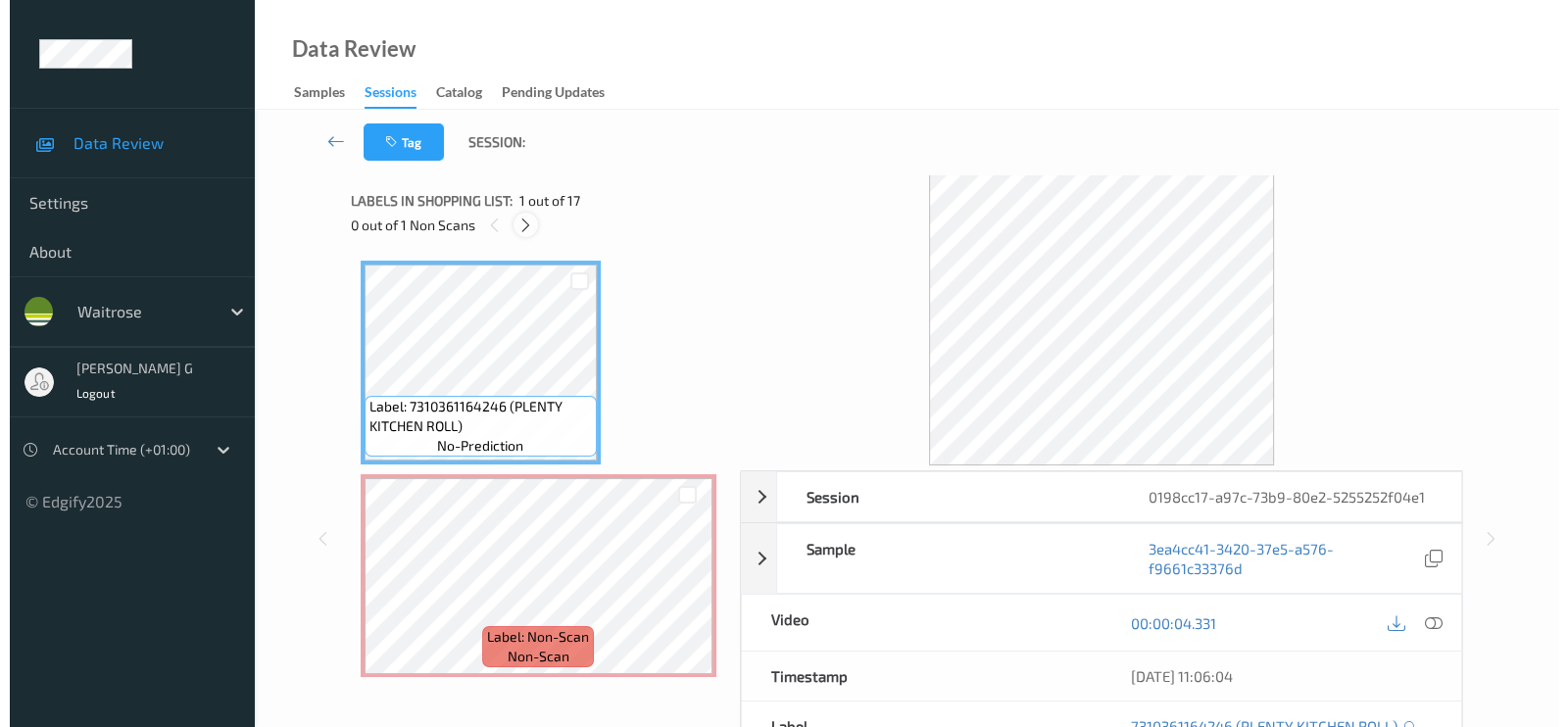
scroll to position [10, 0]
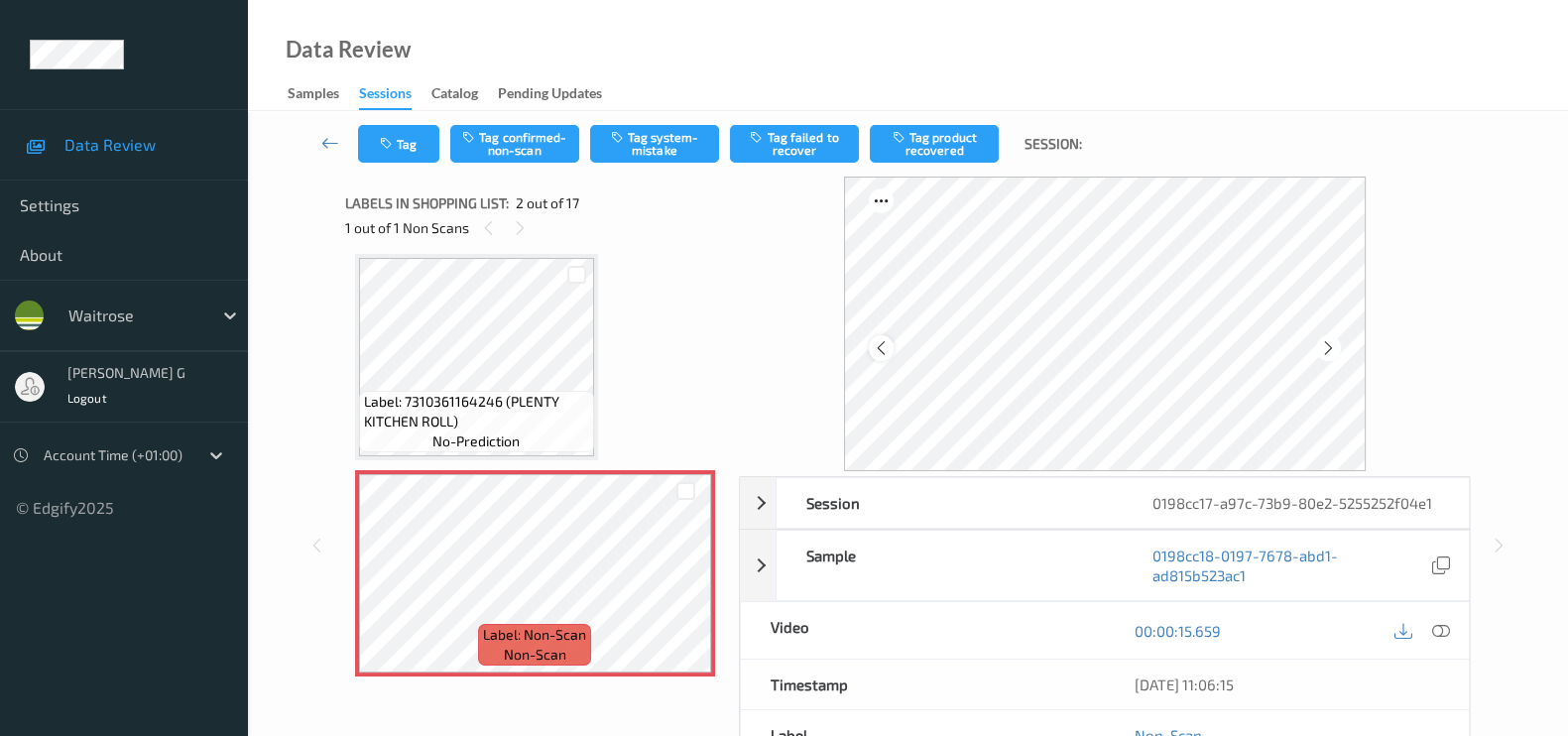
click at [888, 343] on icon at bounding box center [880, 348] width 17 height 18
click at [1337, 344] on icon at bounding box center [1328, 348] width 17 height 18
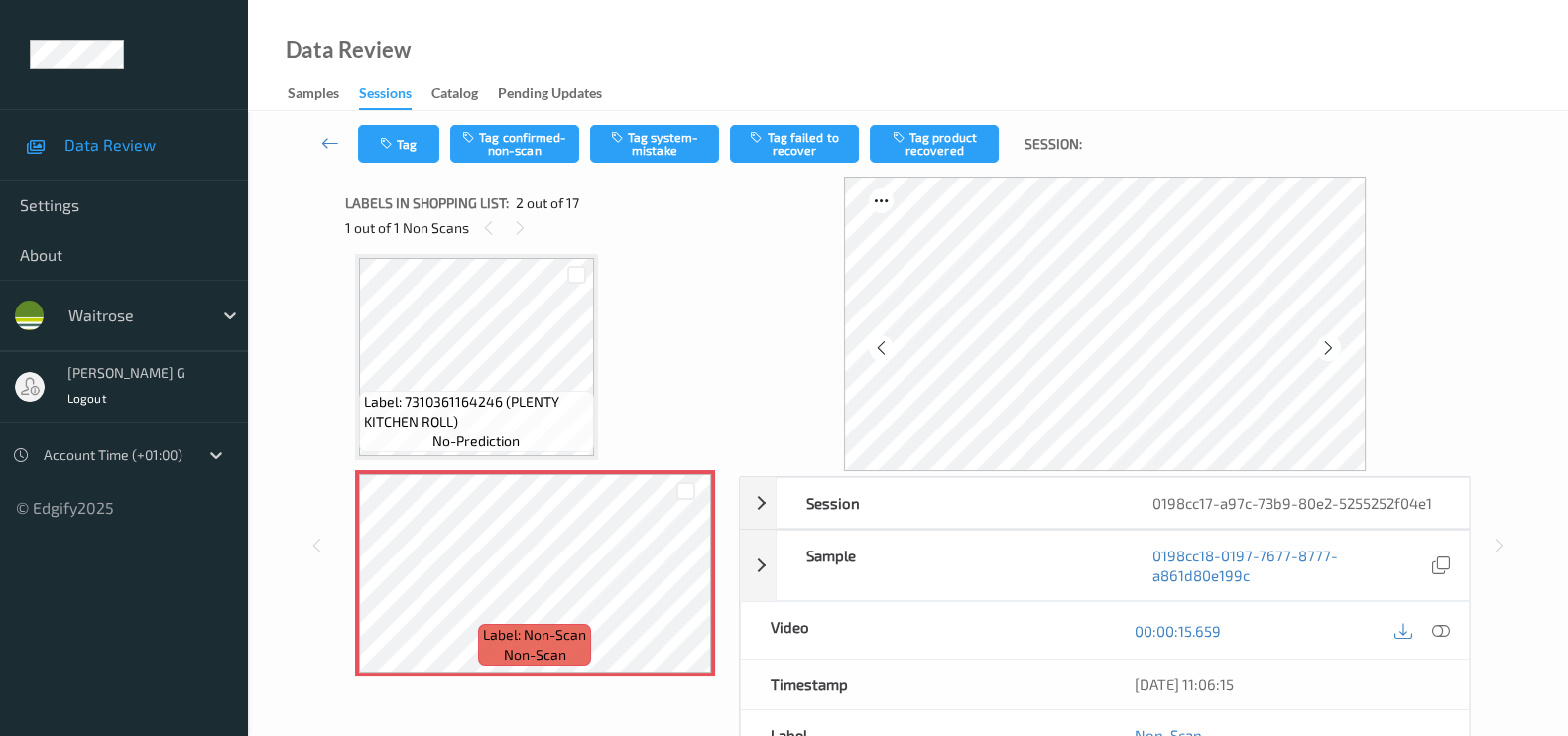
click at [1337, 344] on icon at bounding box center [1328, 348] width 17 height 18
click at [1447, 632] on icon at bounding box center [1440, 631] width 18 height 18
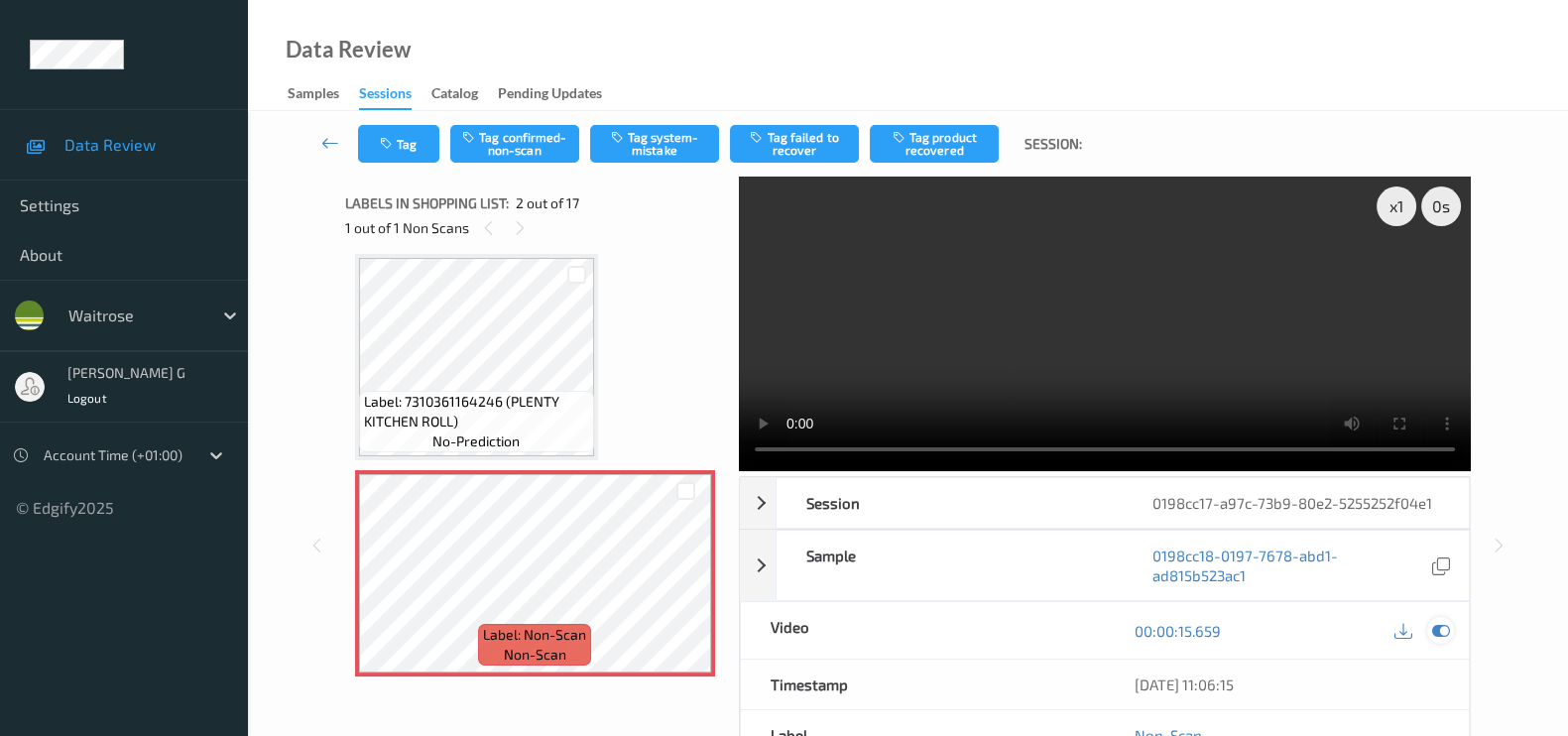
click at [1443, 627] on icon at bounding box center [1440, 631] width 18 height 18
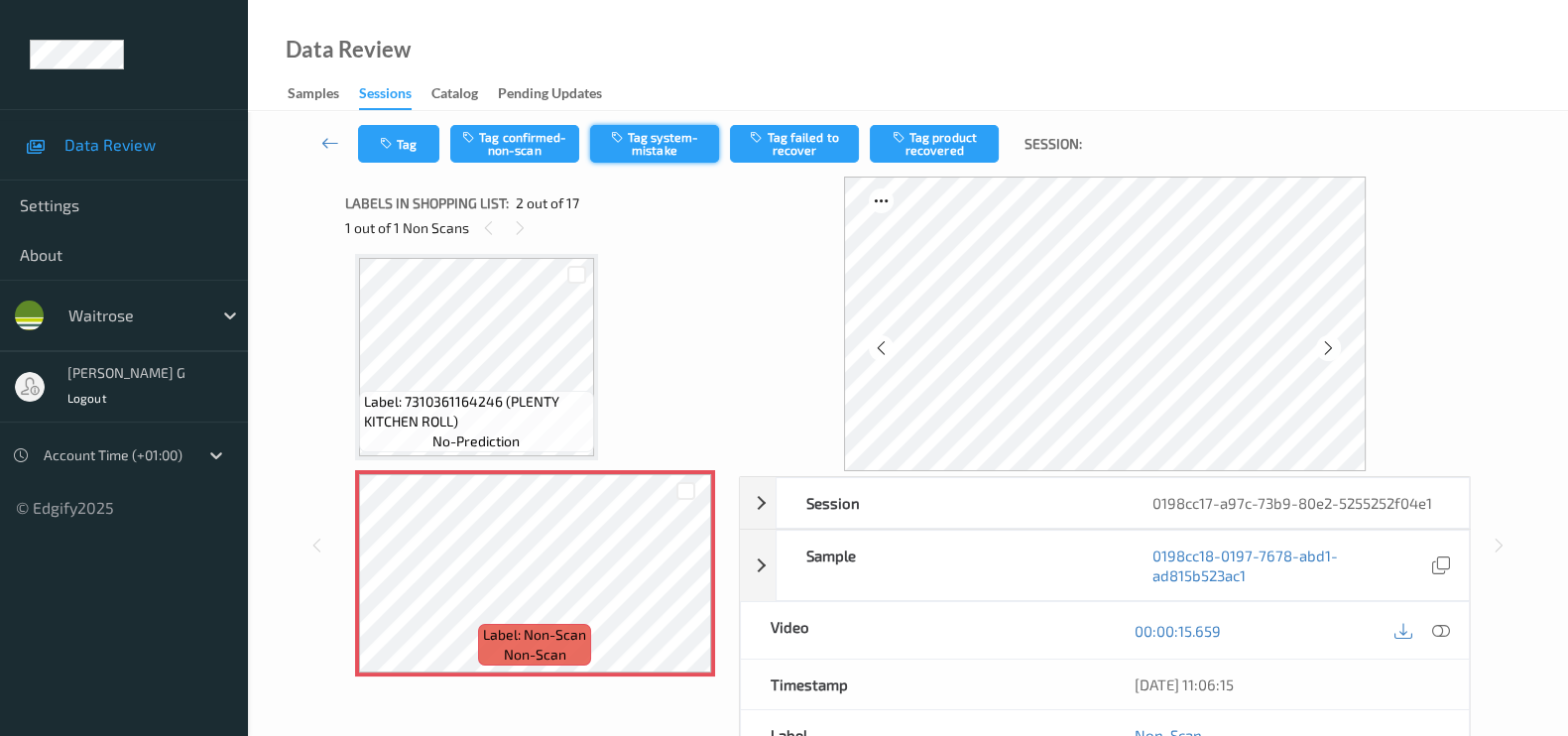
click at [674, 146] on button "Tag system-mistake" at bounding box center [654, 144] width 129 height 38
click at [402, 146] on button "Tag" at bounding box center [399, 144] width 82 height 38
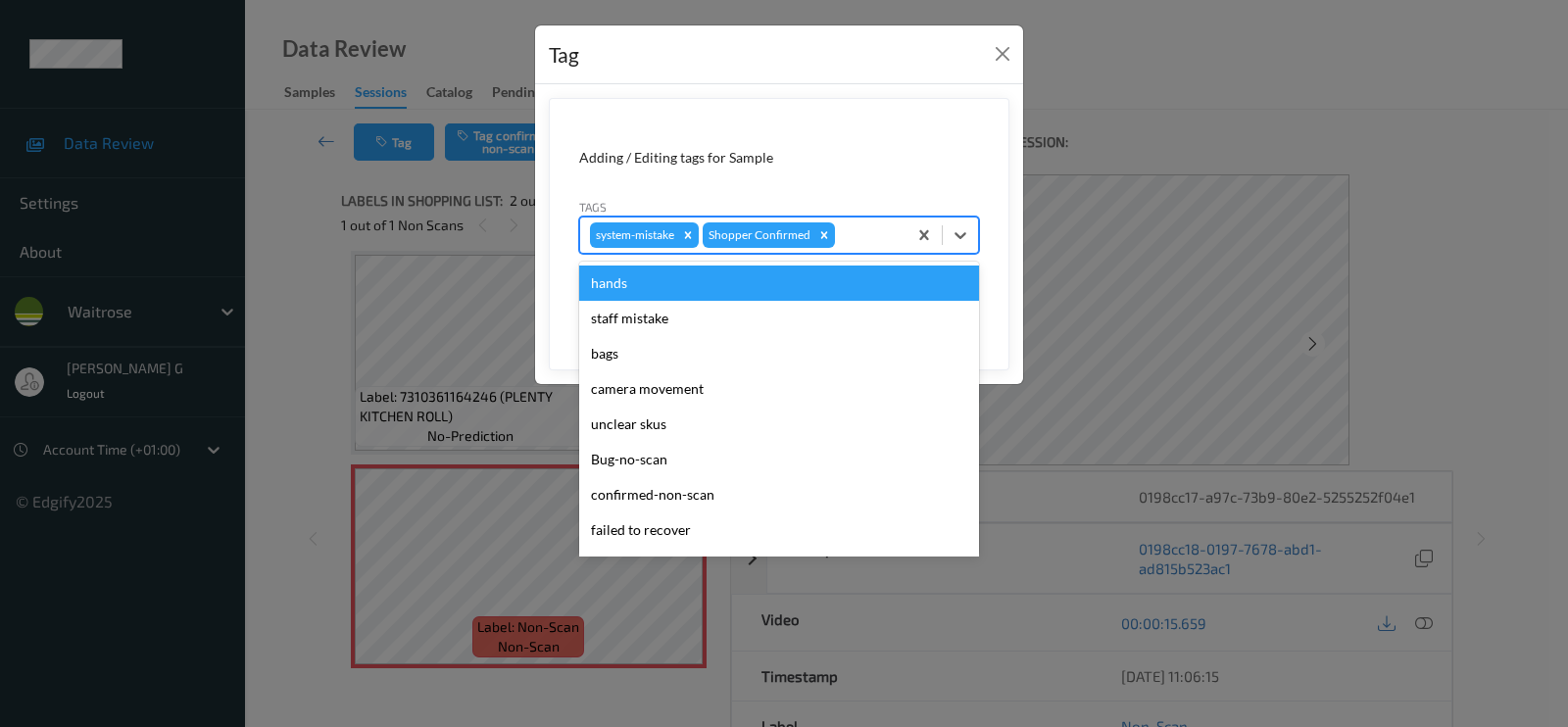
click at [863, 236] on div at bounding box center [867, 235] width 58 height 24
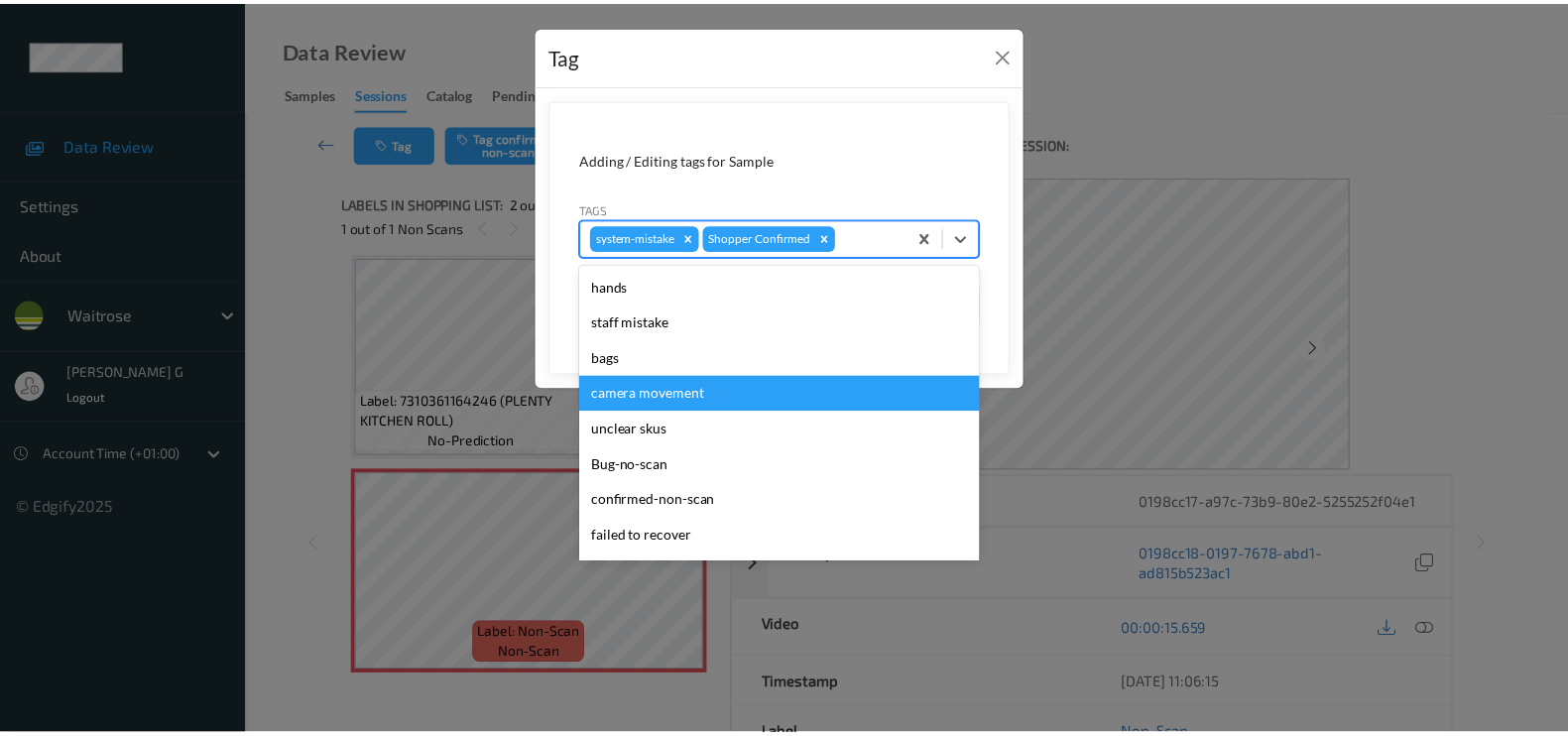
scroll to position [0, 0]
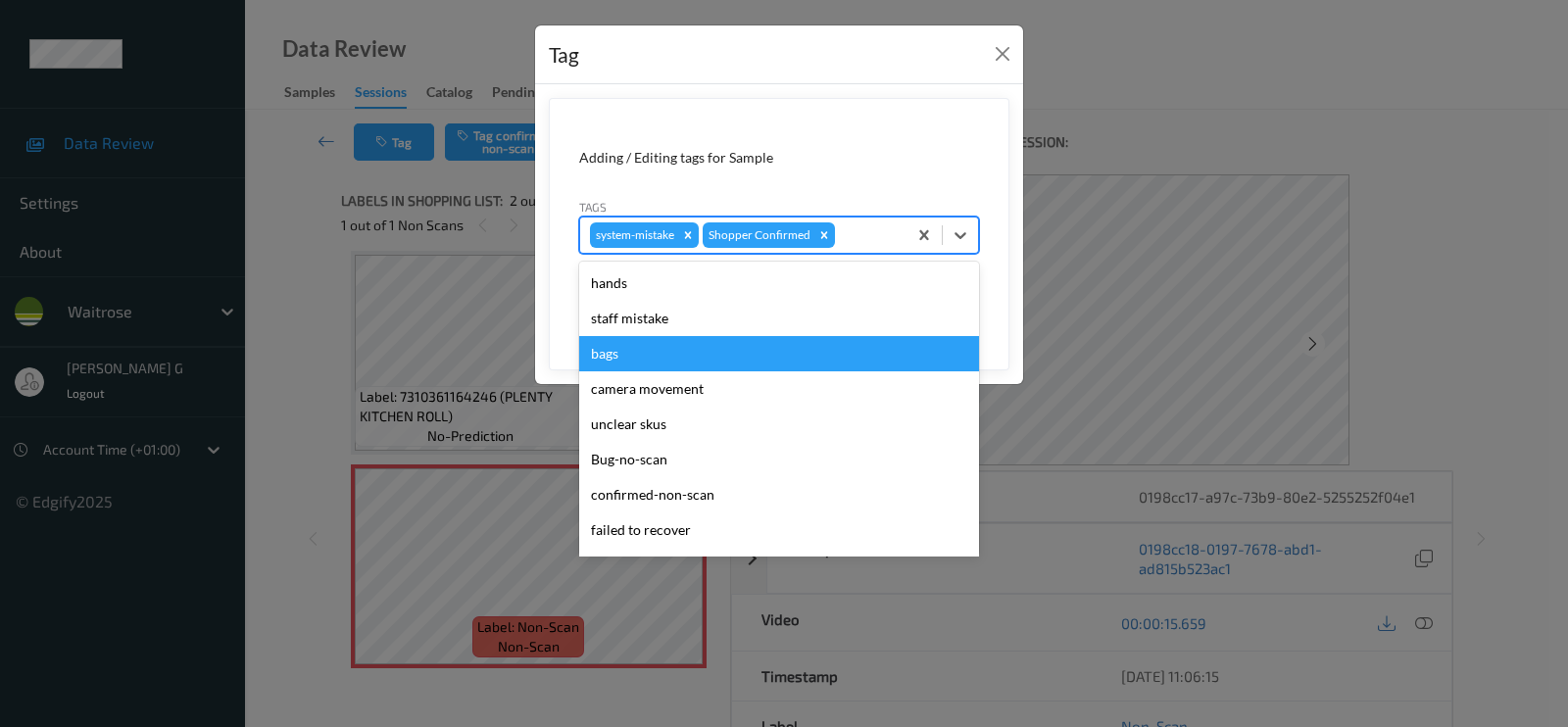
click at [646, 367] on div "bags" at bounding box center [780, 354] width 400 height 35
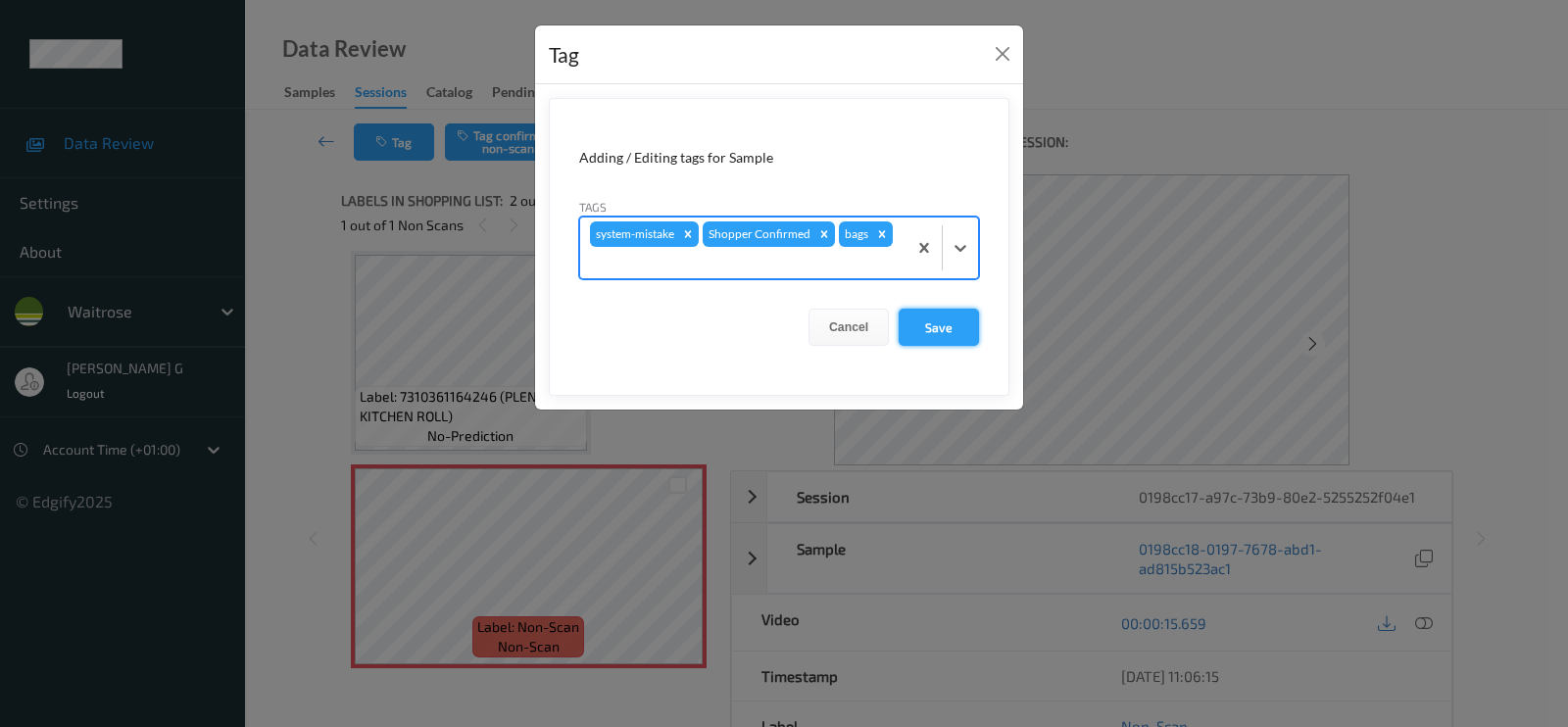
click at [943, 323] on button "Save" at bounding box center [939, 327] width 81 height 37
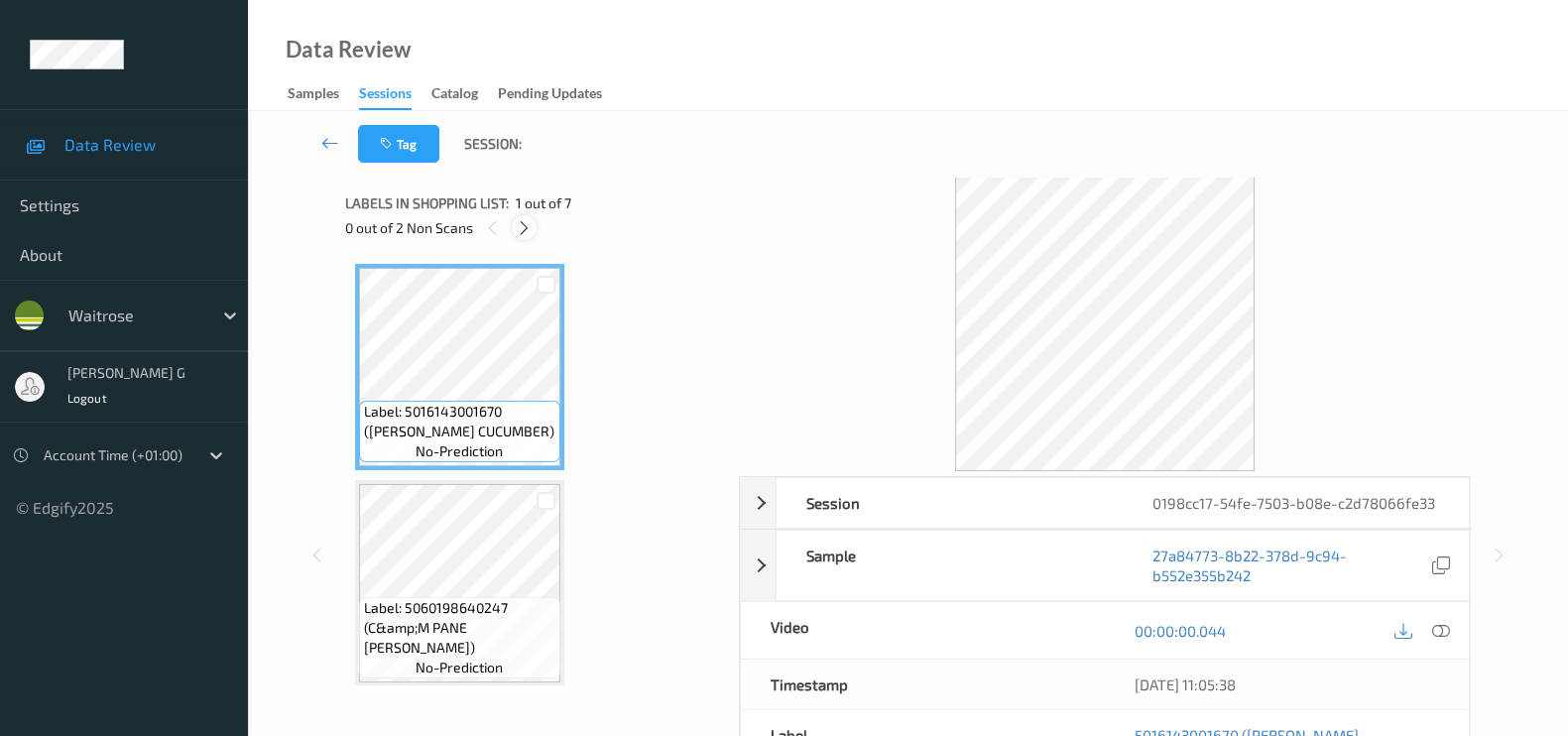
click at [516, 231] on icon at bounding box center [523, 228] width 17 height 18
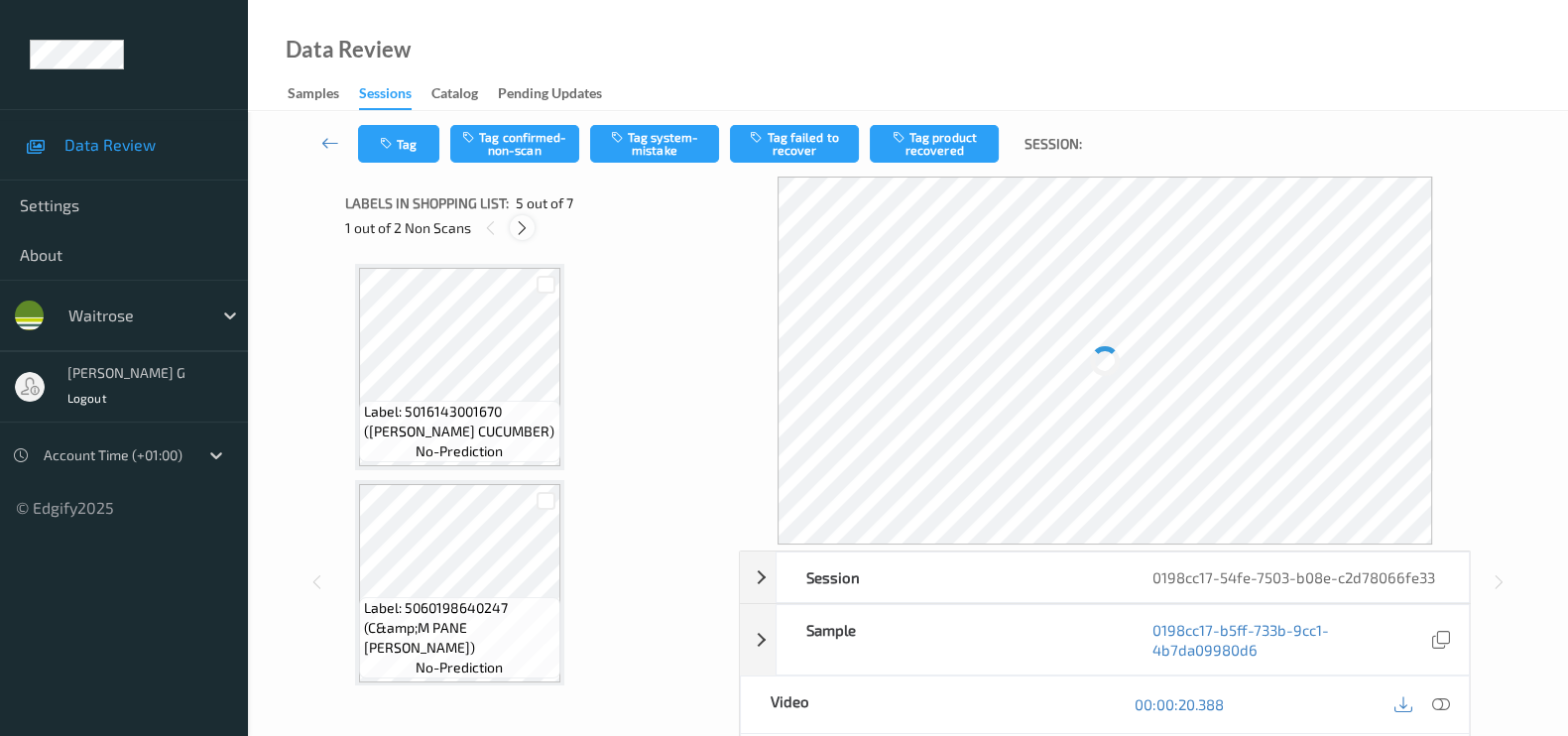
scroll to position [654, 0]
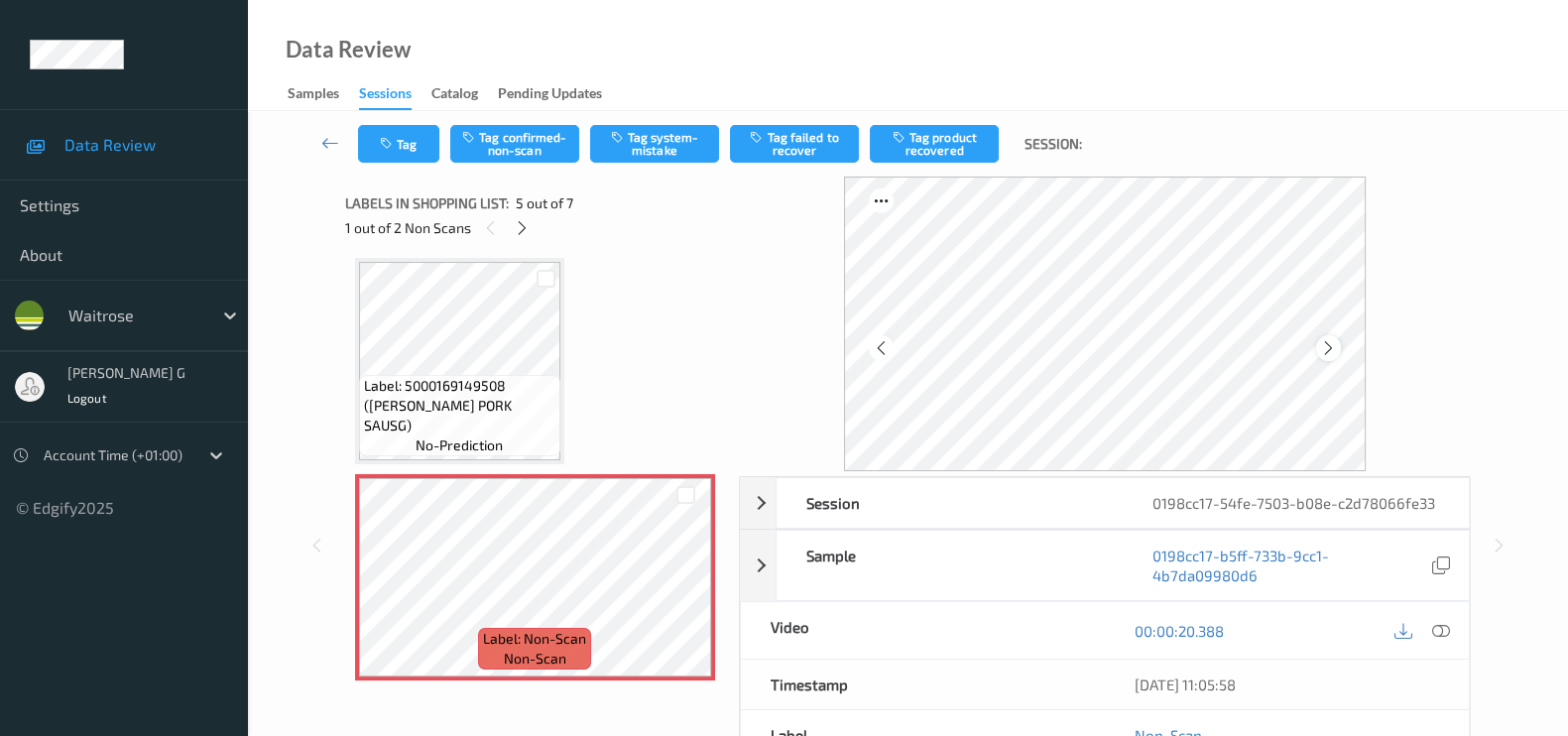
click at [1337, 348] on icon at bounding box center [1328, 348] width 17 height 18
click at [1442, 632] on icon at bounding box center [1440, 631] width 18 height 18
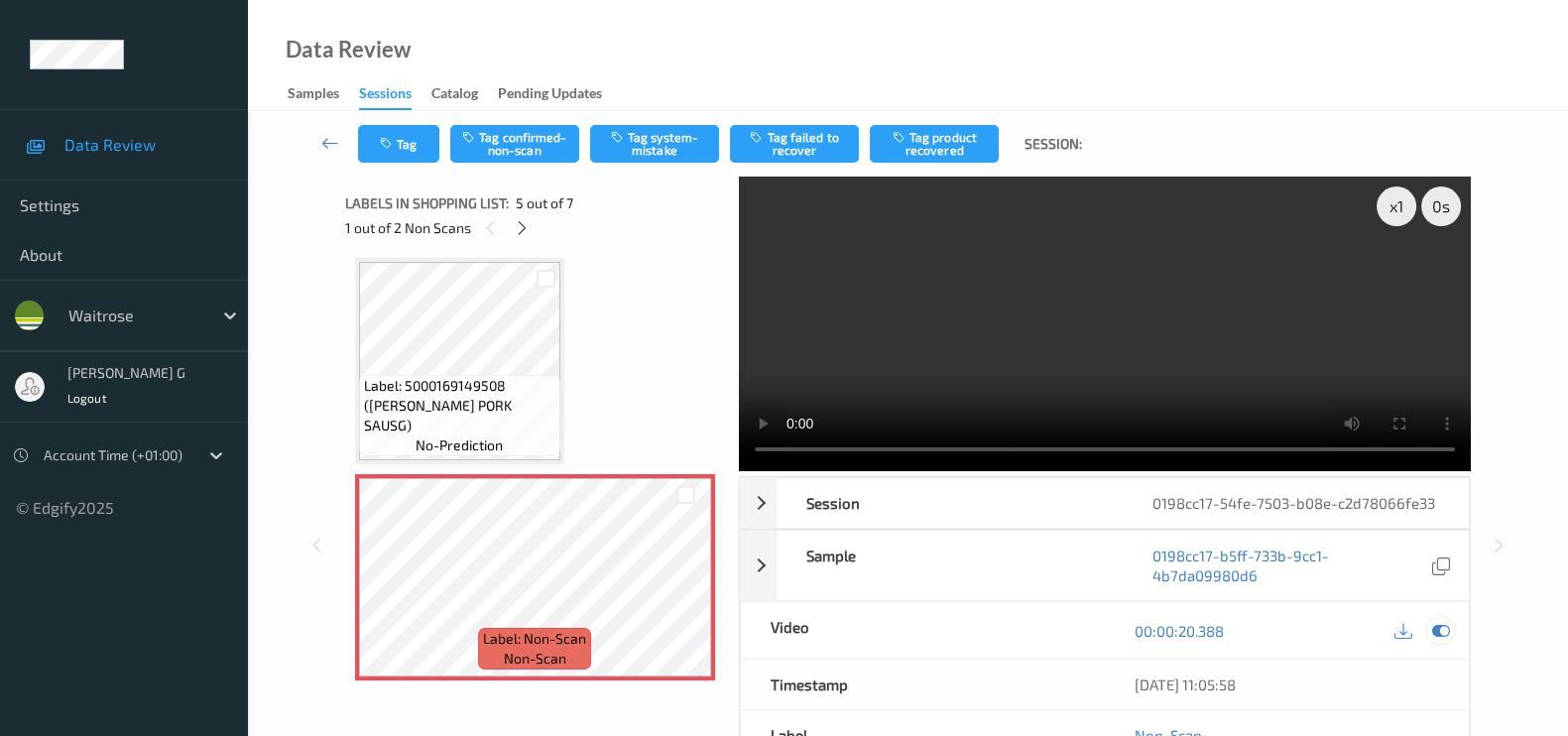
click at [1442, 628] on icon at bounding box center [1440, 631] width 18 height 18
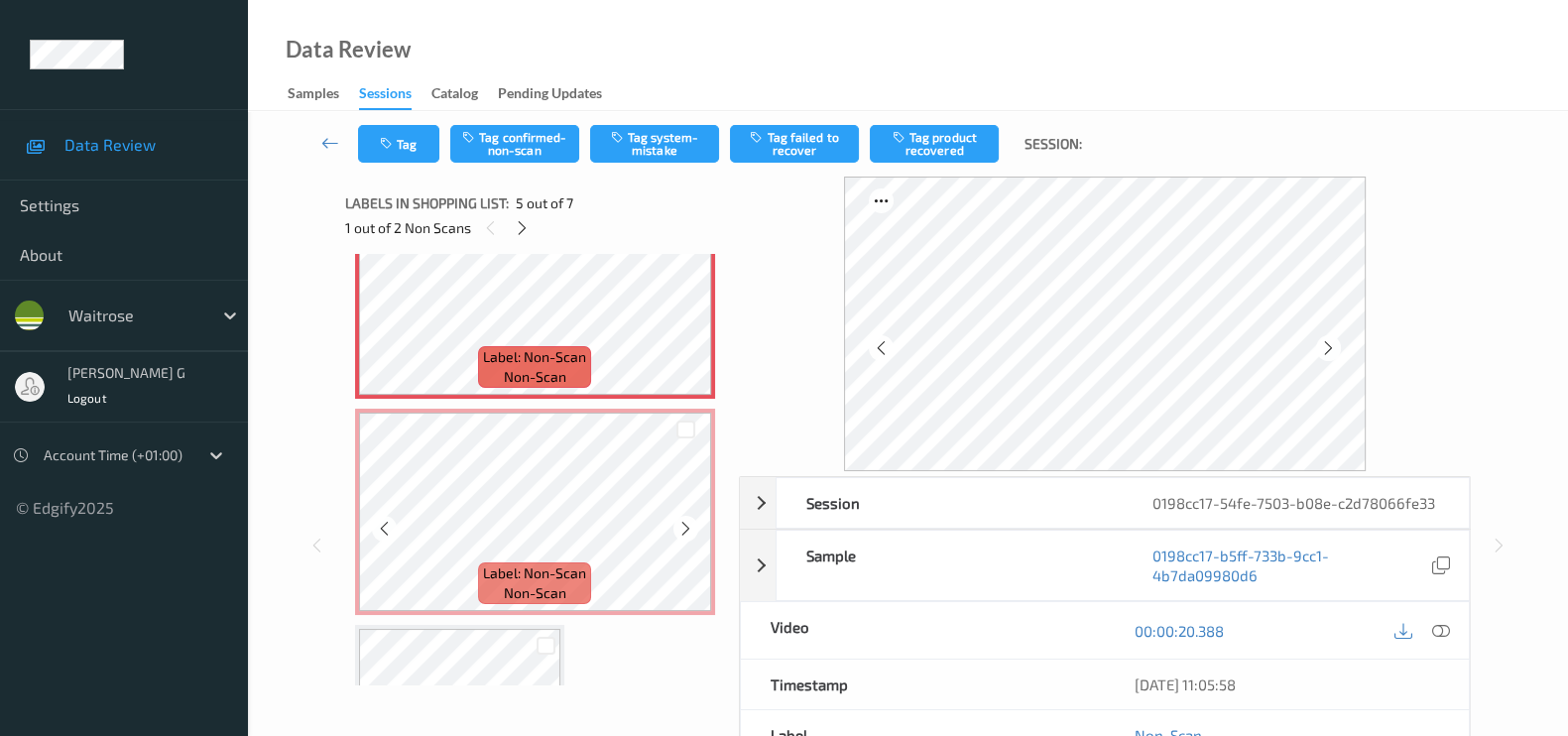
scroll to position [902, 0]
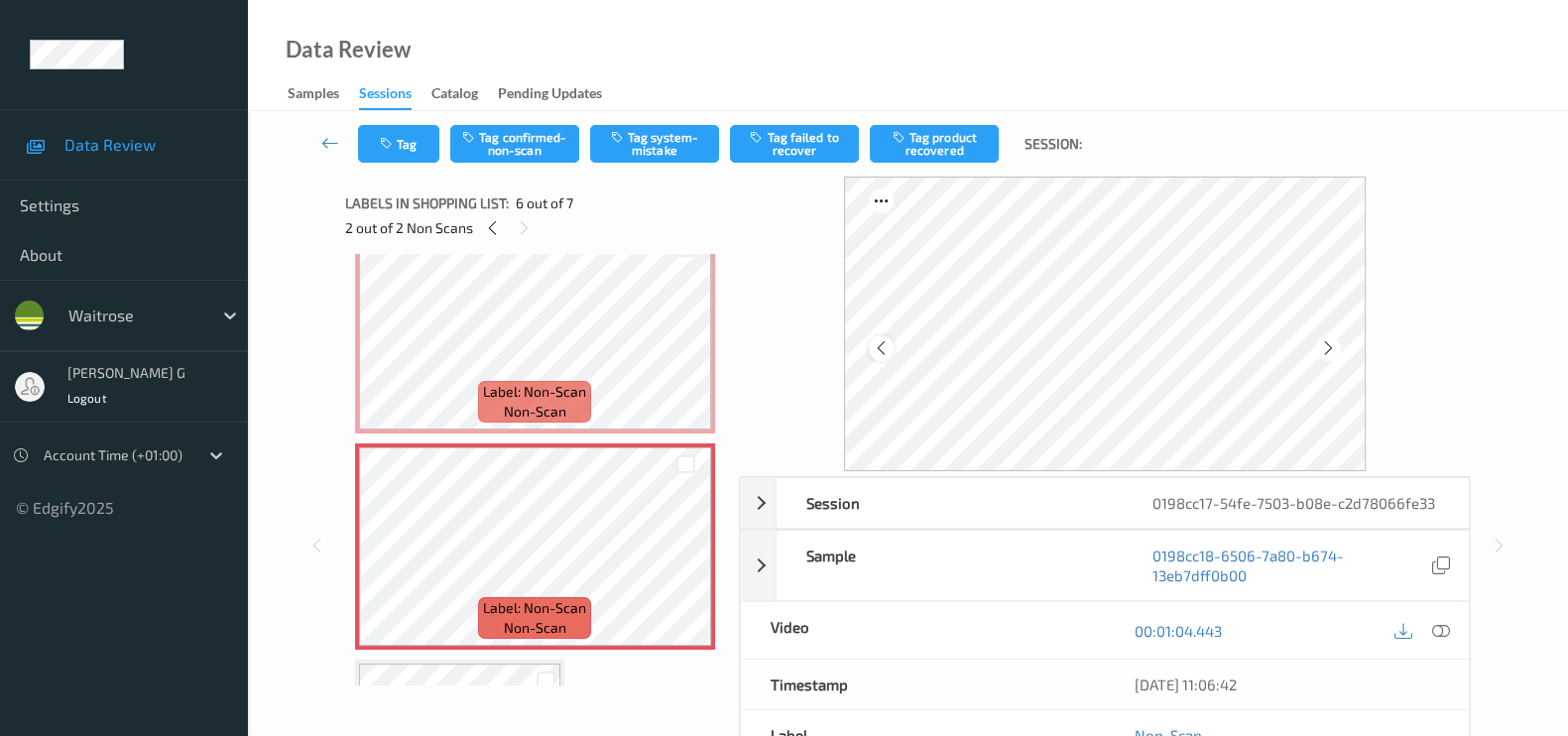
click at [885, 346] on icon at bounding box center [880, 348] width 17 height 18
click at [1449, 641] on div at bounding box center [1421, 630] width 65 height 27
click at [1442, 628] on icon at bounding box center [1440, 631] width 18 height 18
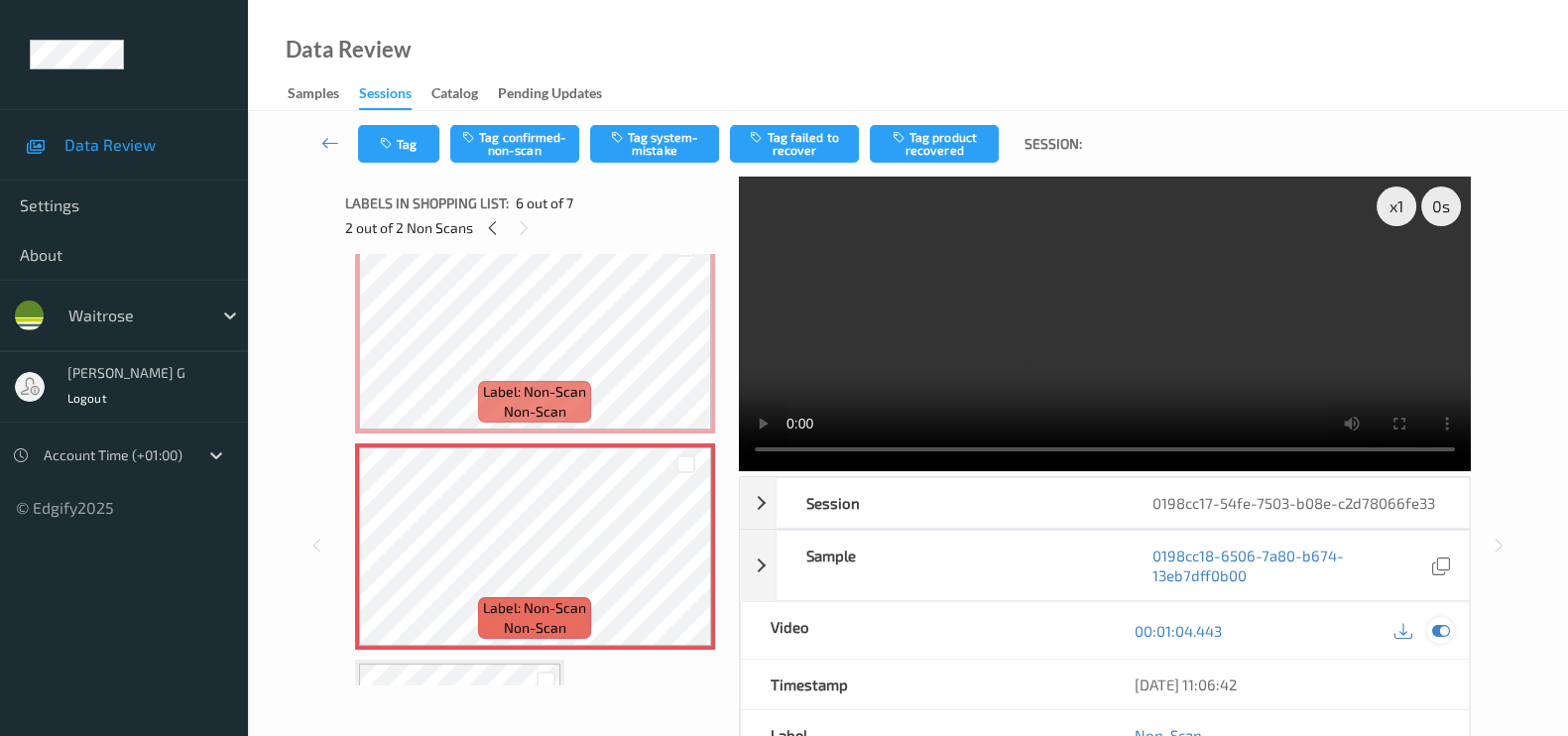
click at [1434, 627] on icon at bounding box center [1440, 631] width 18 height 18
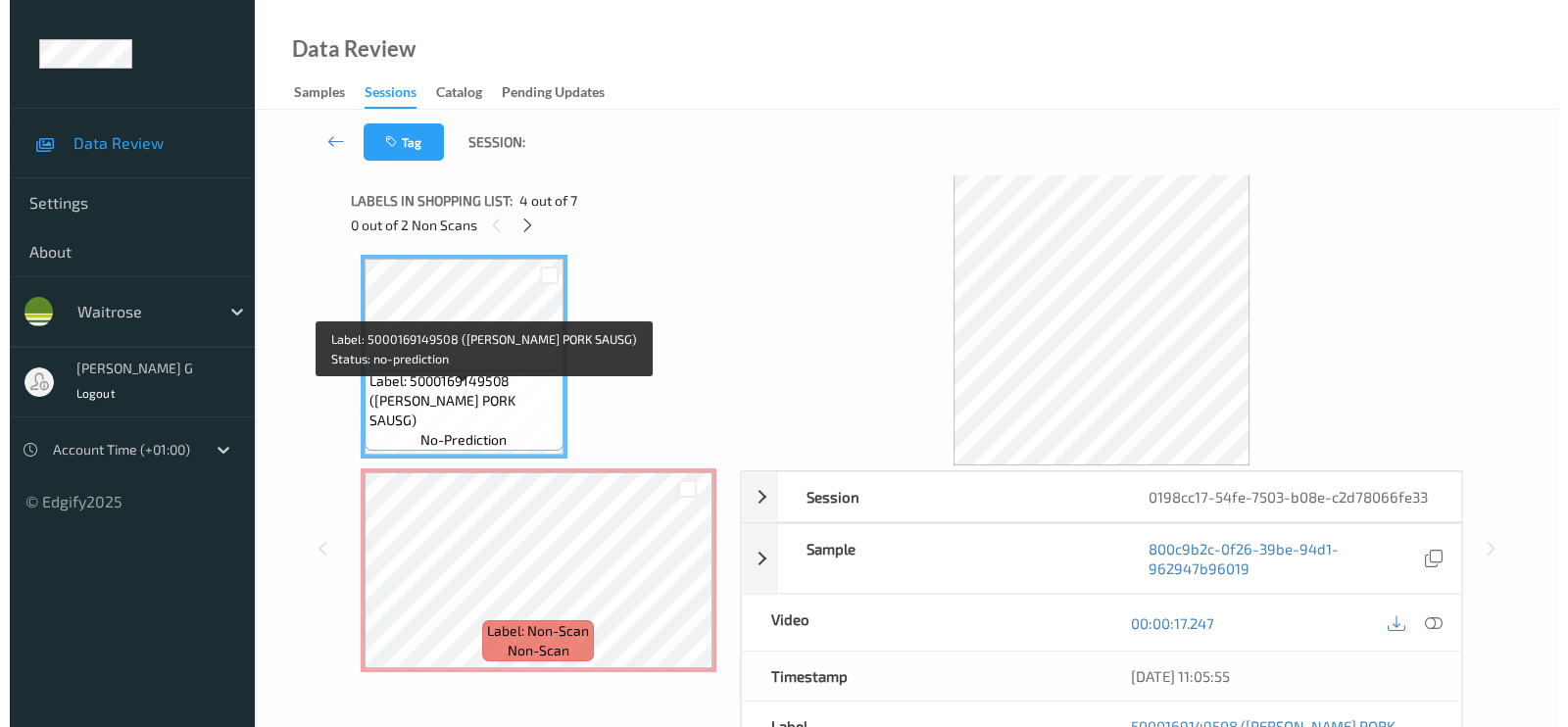
scroll to position [768, 0]
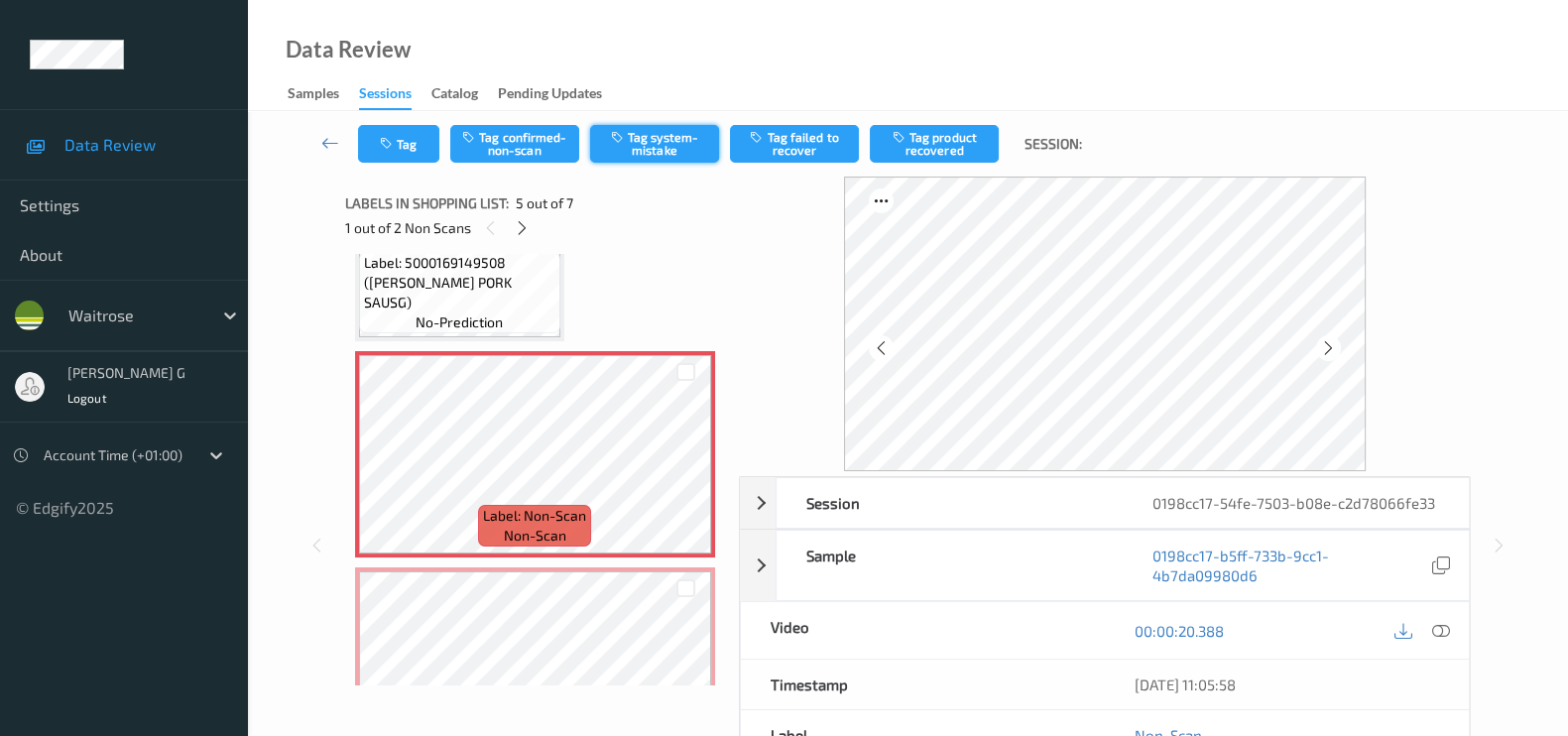
click at [643, 145] on button "Tag system-mistake" at bounding box center [654, 144] width 129 height 38
click at [673, 144] on button "Tag system-mistake" at bounding box center [654, 144] width 129 height 38
click at [407, 147] on button "Tag" at bounding box center [399, 144] width 82 height 38
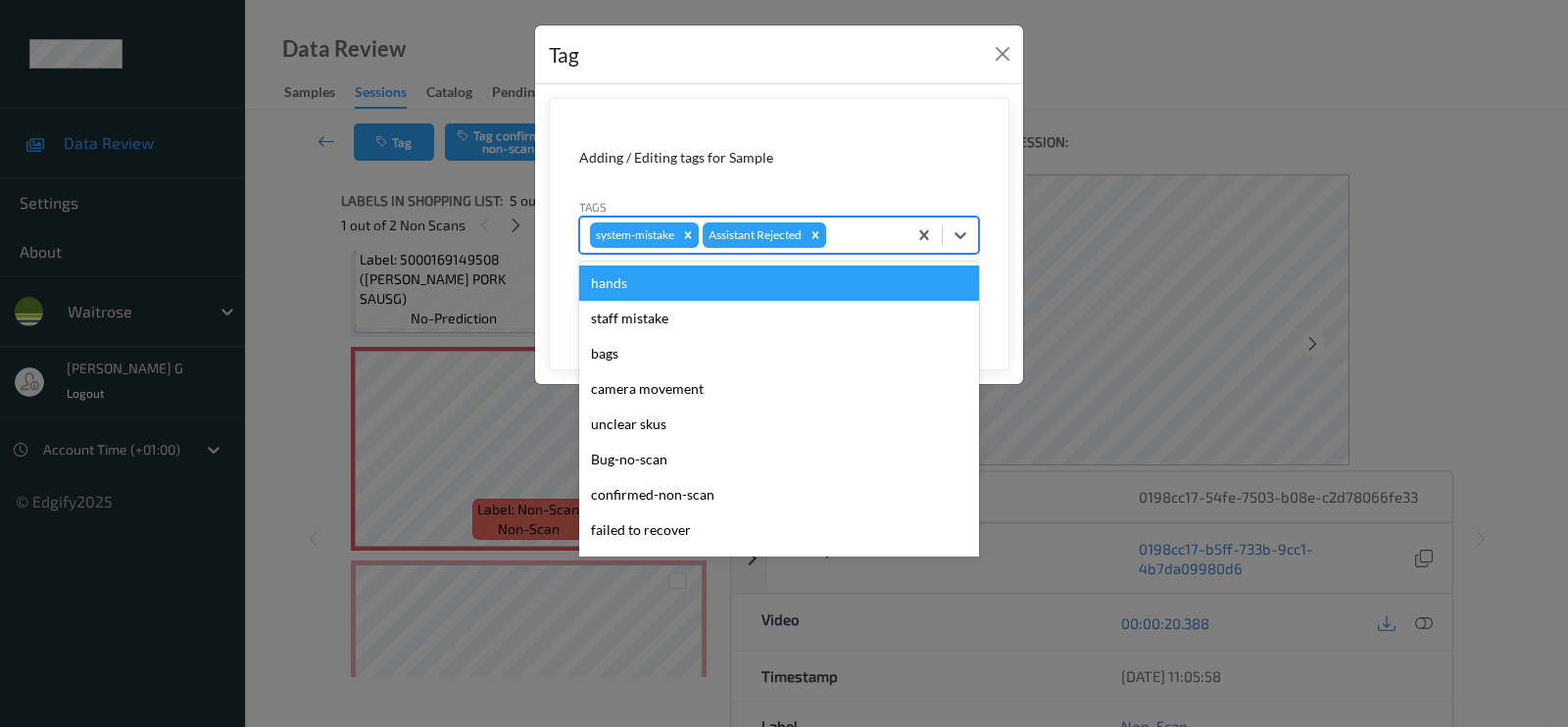
click at [854, 236] on div at bounding box center [863, 235] width 67 height 24
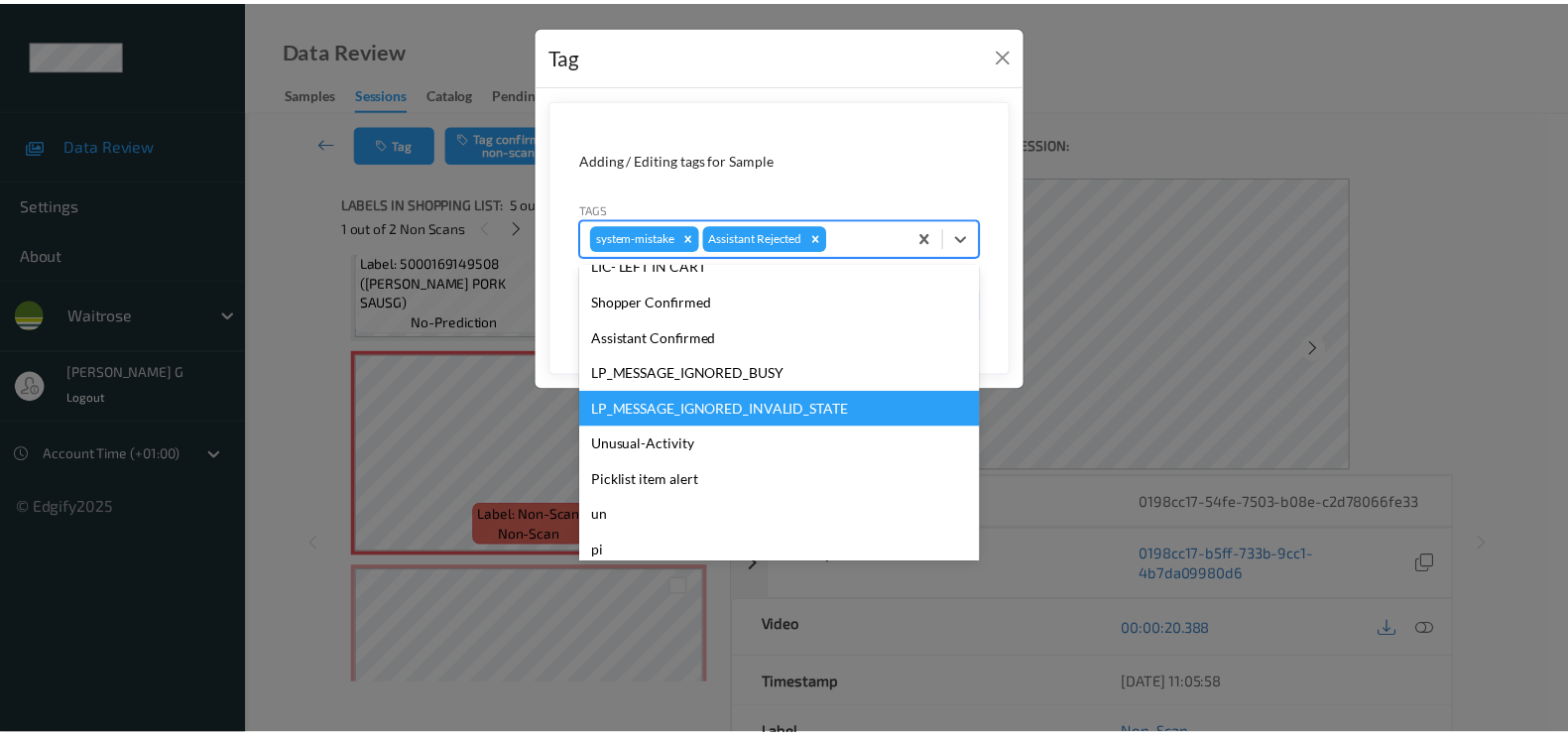
scroll to position [388, 0]
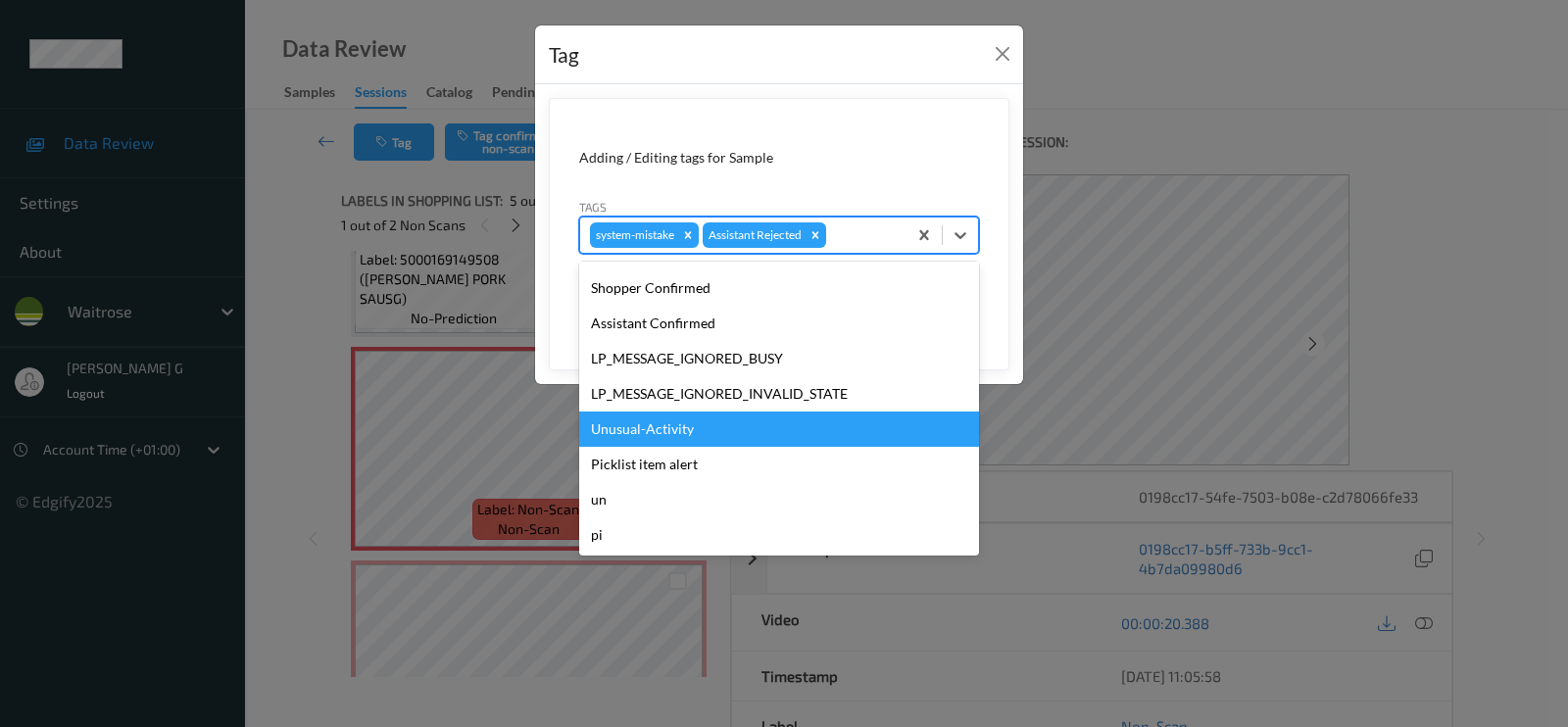
click at [644, 425] on div "Unusual-Activity" at bounding box center [780, 430] width 400 height 35
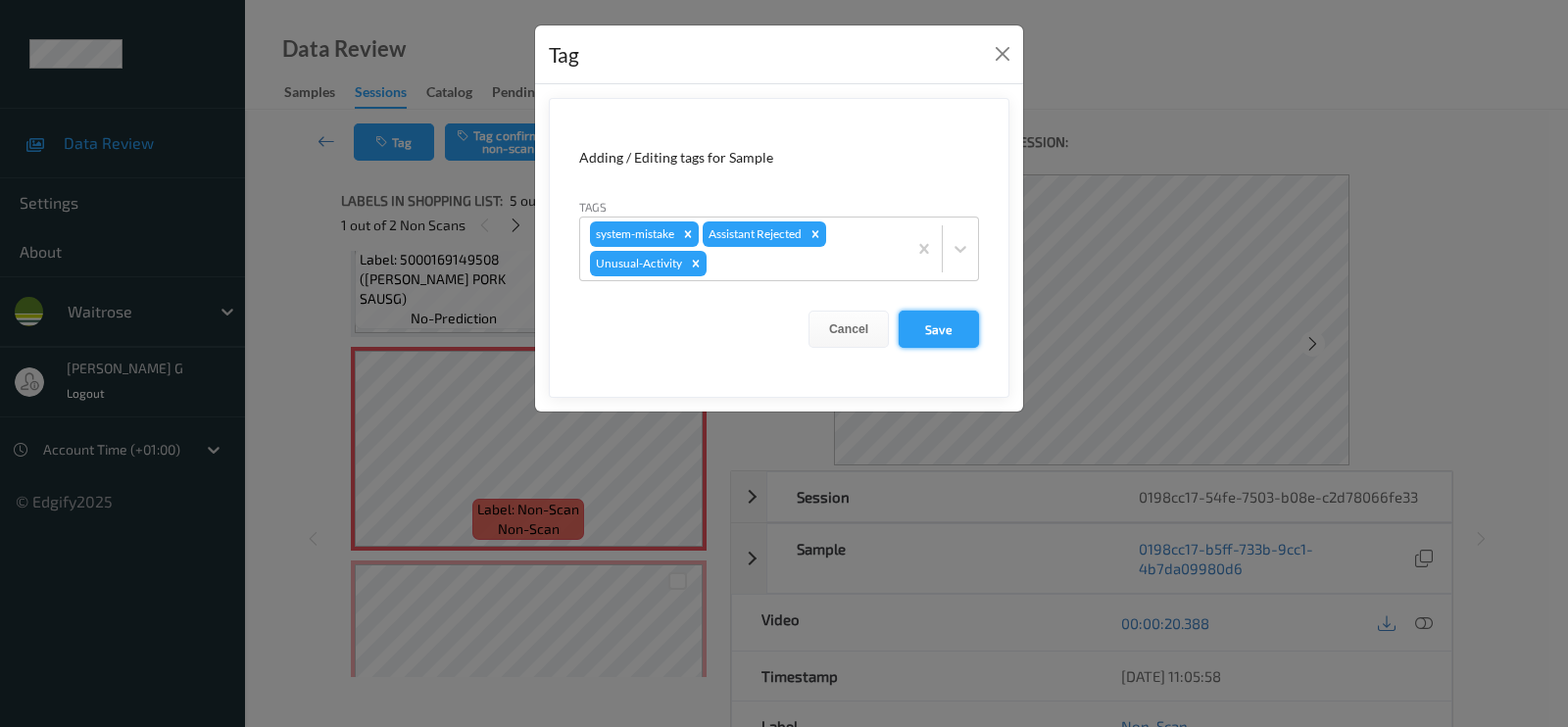
click at [943, 327] on button "Save" at bounding box center [939, 329] width 81 height 37
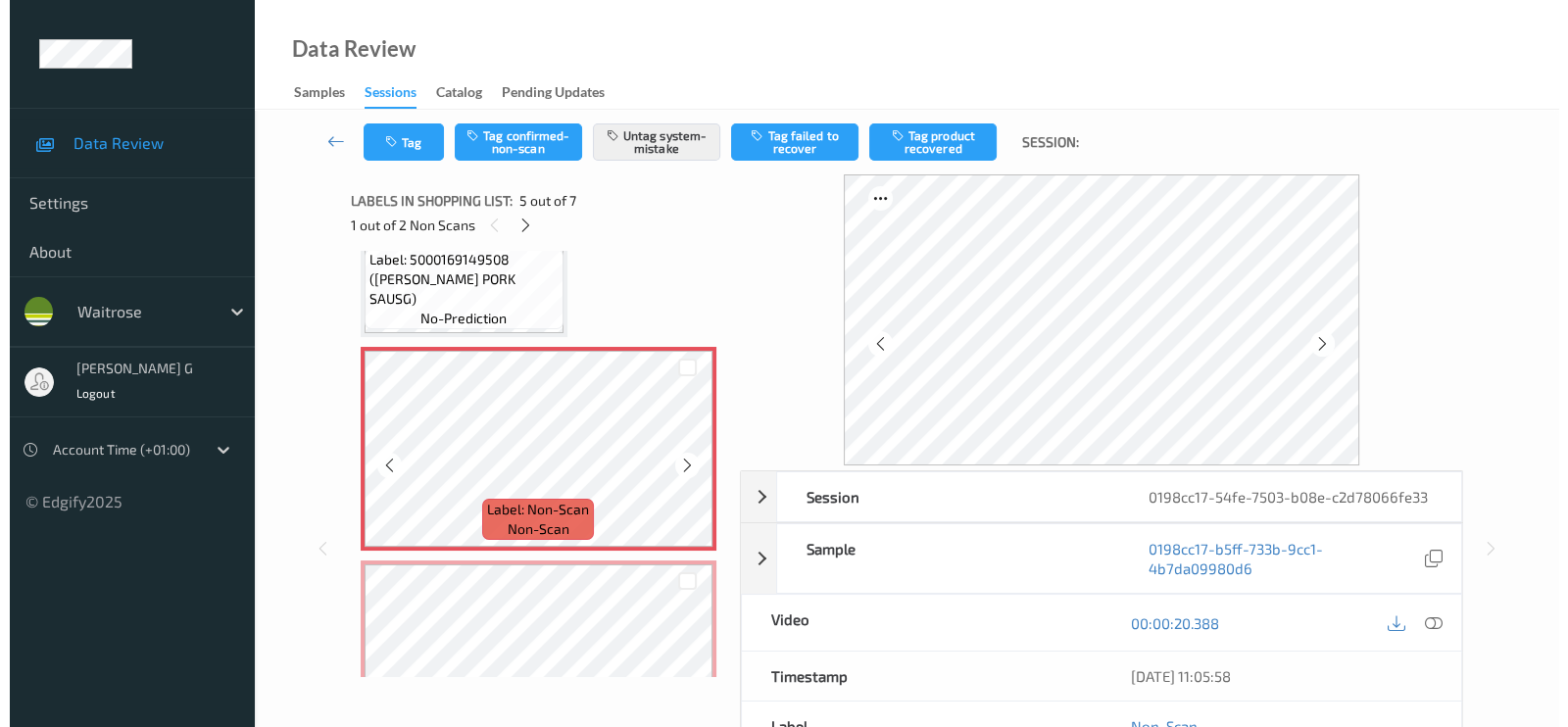
scroll to position [891, 0]
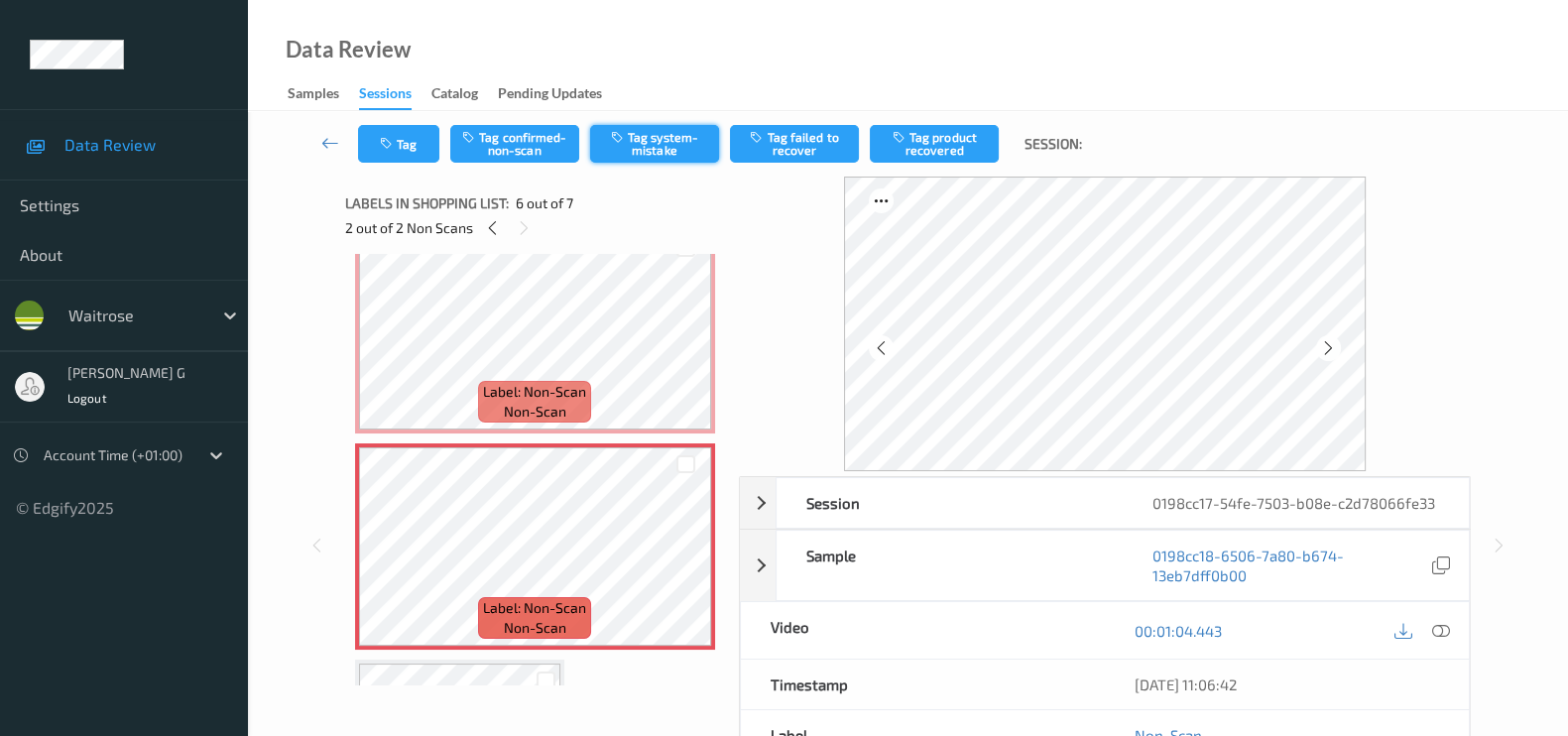
click at [632, 143] on button "Tag system-mistake" at bounding box center [654, 144] width 129 height 38
click at [417, 180] on div "Labels in shopping list: 6 out of 7 2 out of 2 Non Scans" at bounding box center [534, 215] width 380 height 78
click at [403, 141] on button "Tag" at bounding box center [399, 144] width 82 height 38
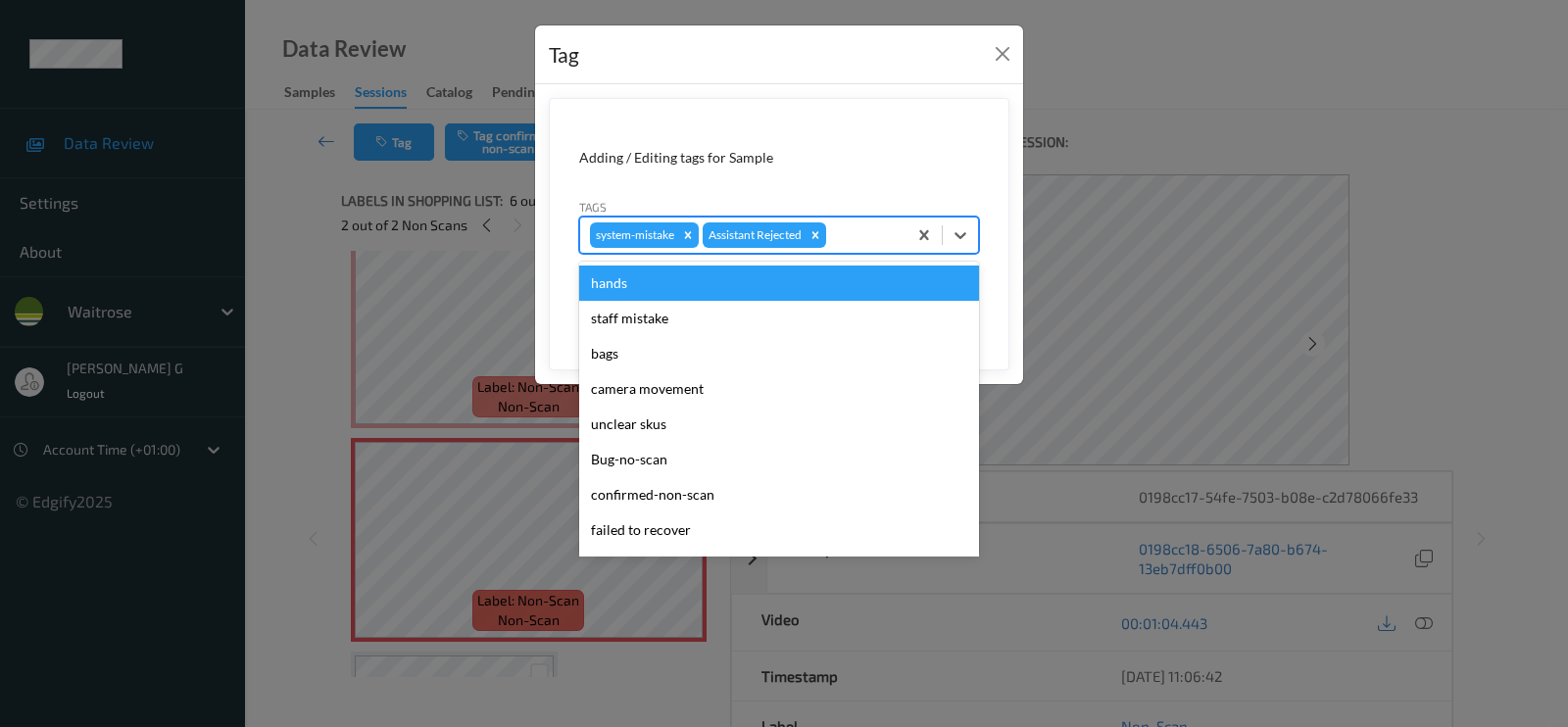
click at [861, 232] on div at bounding box center [863, 235] width 67 height 24
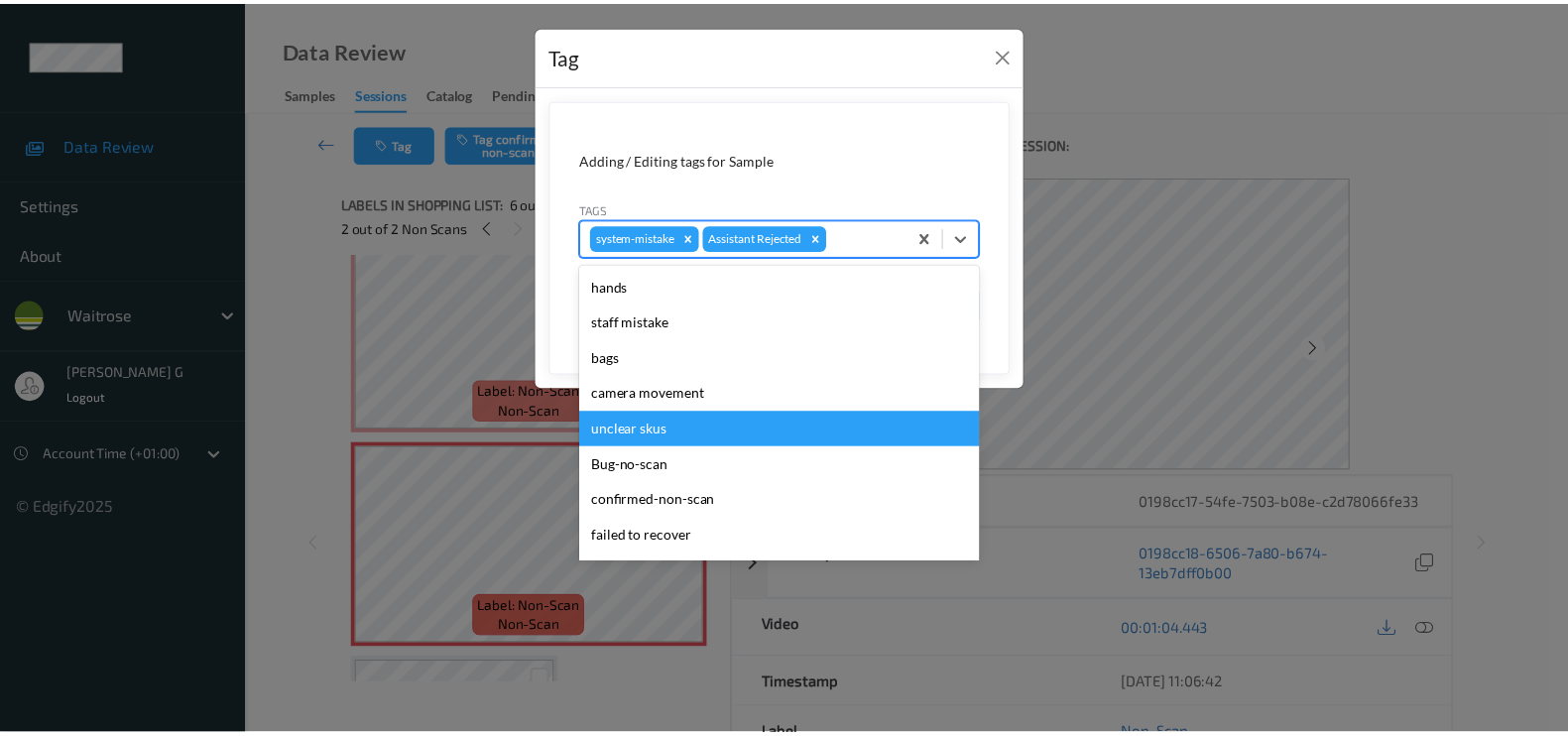
scroll to position [372, 0]
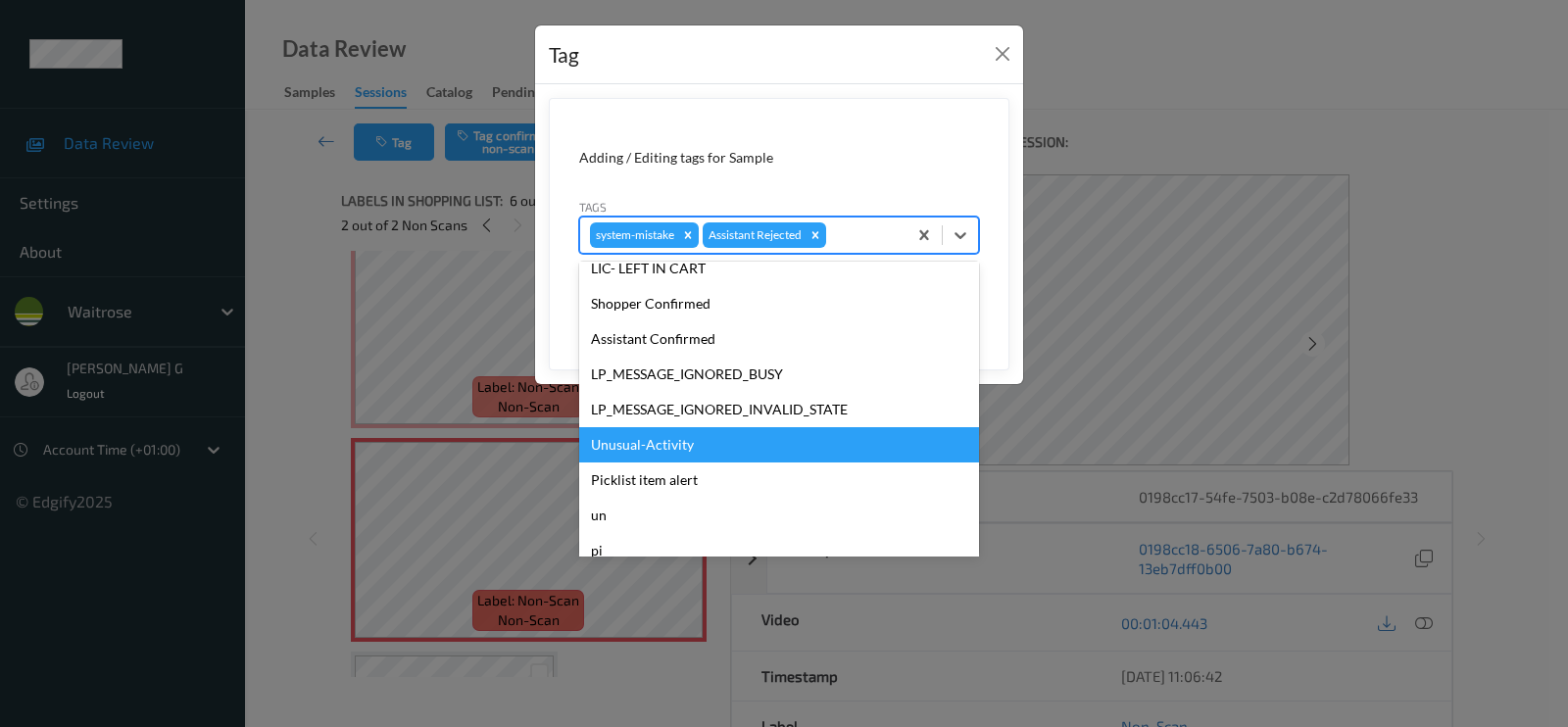
click at [619, 441] on div "Unusual-Activity" at bounding box center [780, 445] width 400 height 35
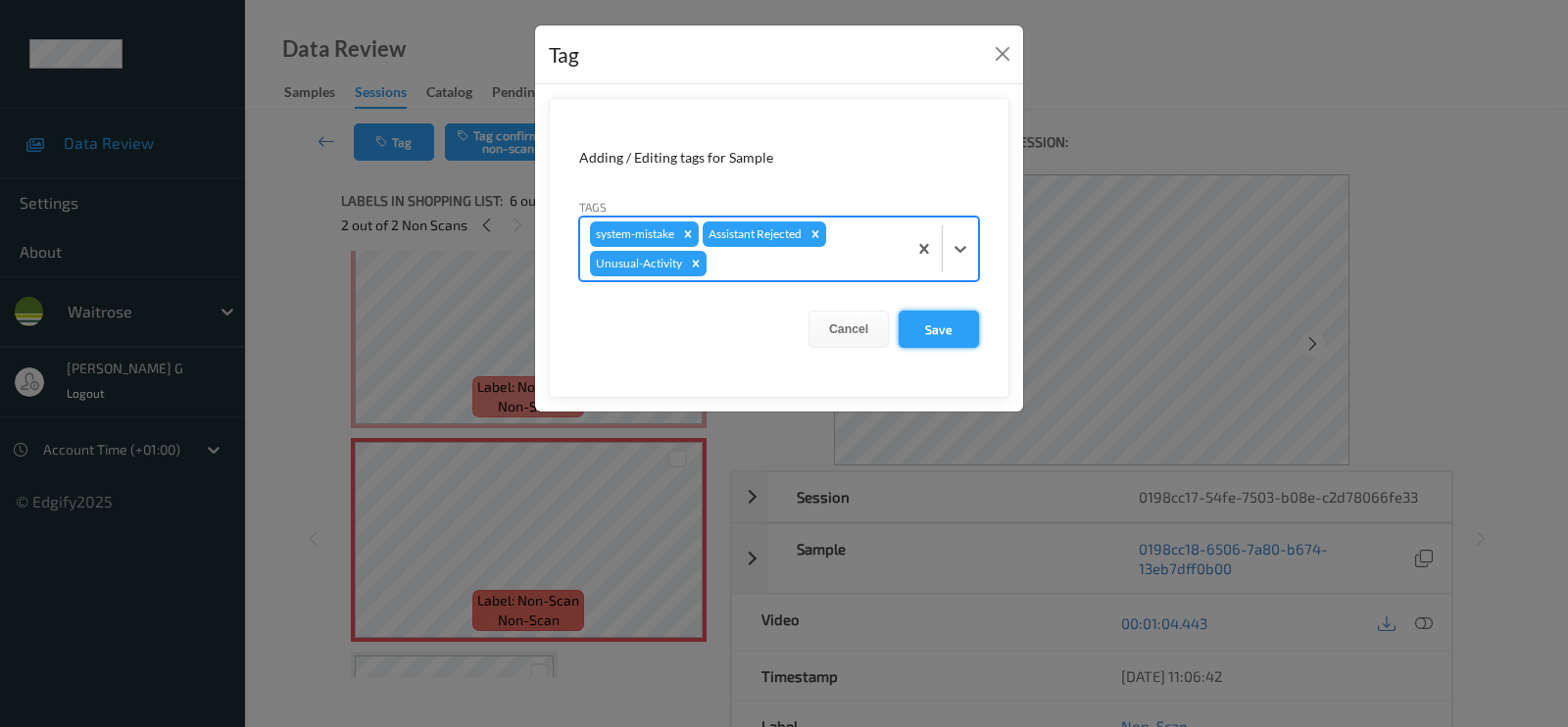
click at [946, 326] on button "Save" at bounding box center [939, 329] width 81 height 37
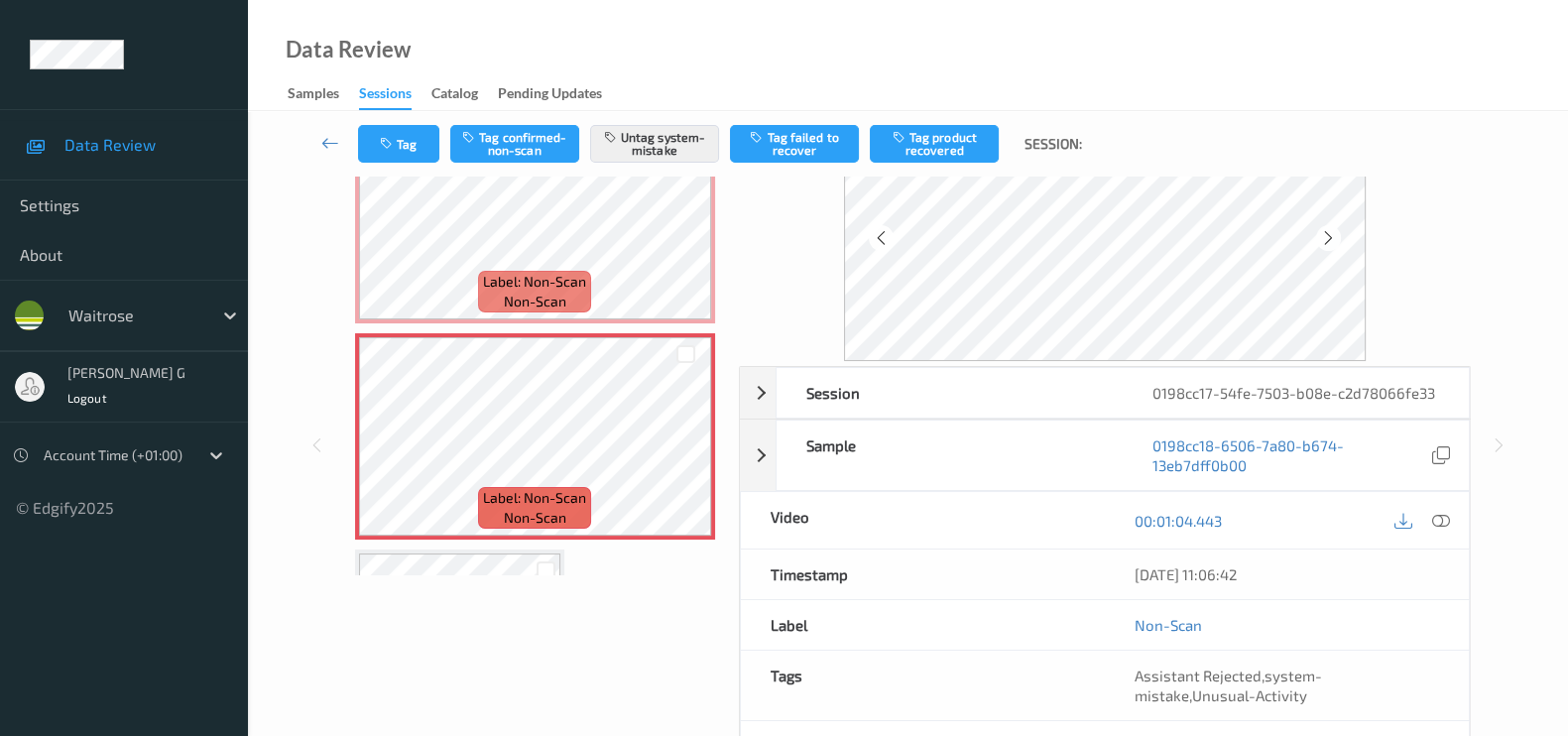
scroll to position [0, 0]
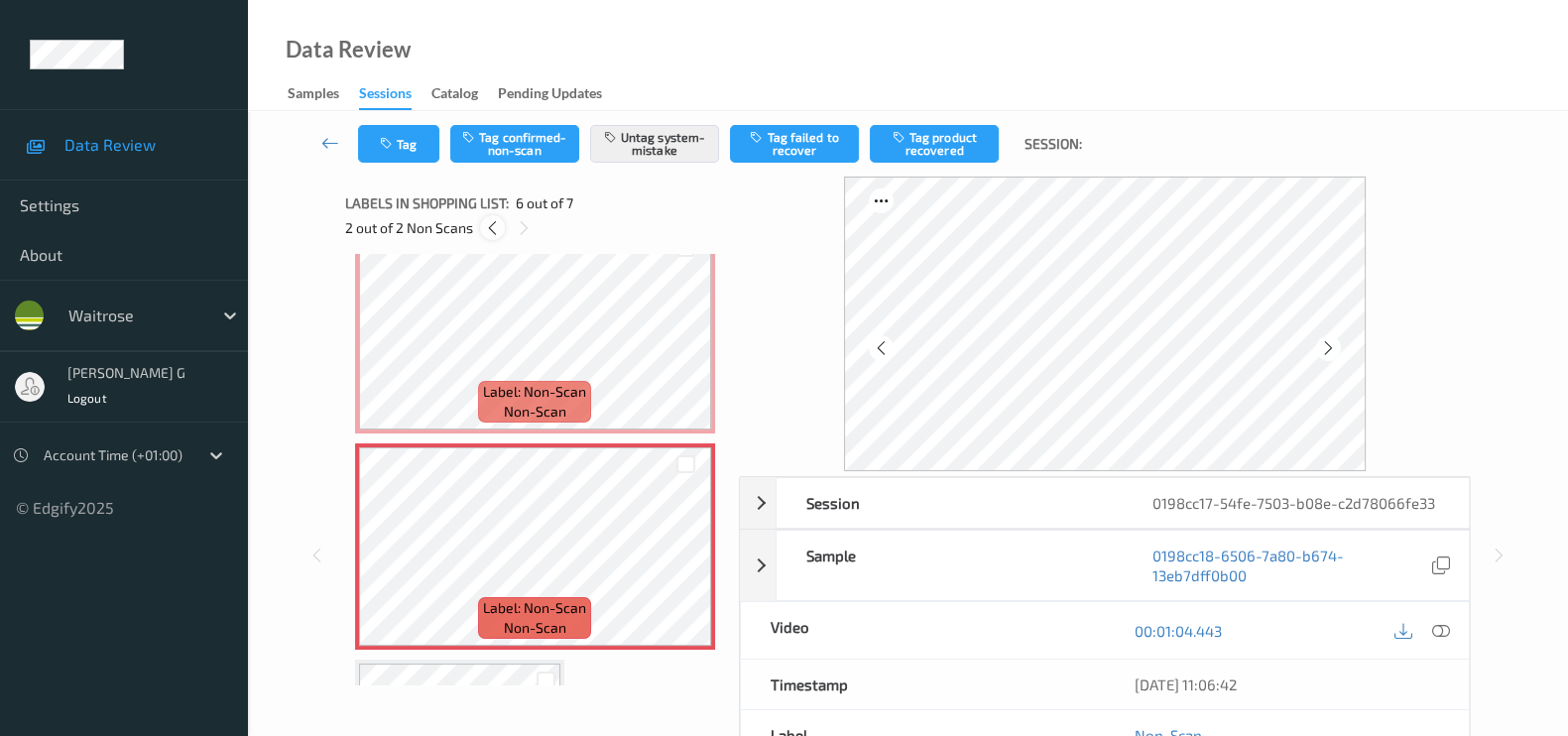
click at [488, 228] on icon at bounding box center [491, 228] width 17 height 18
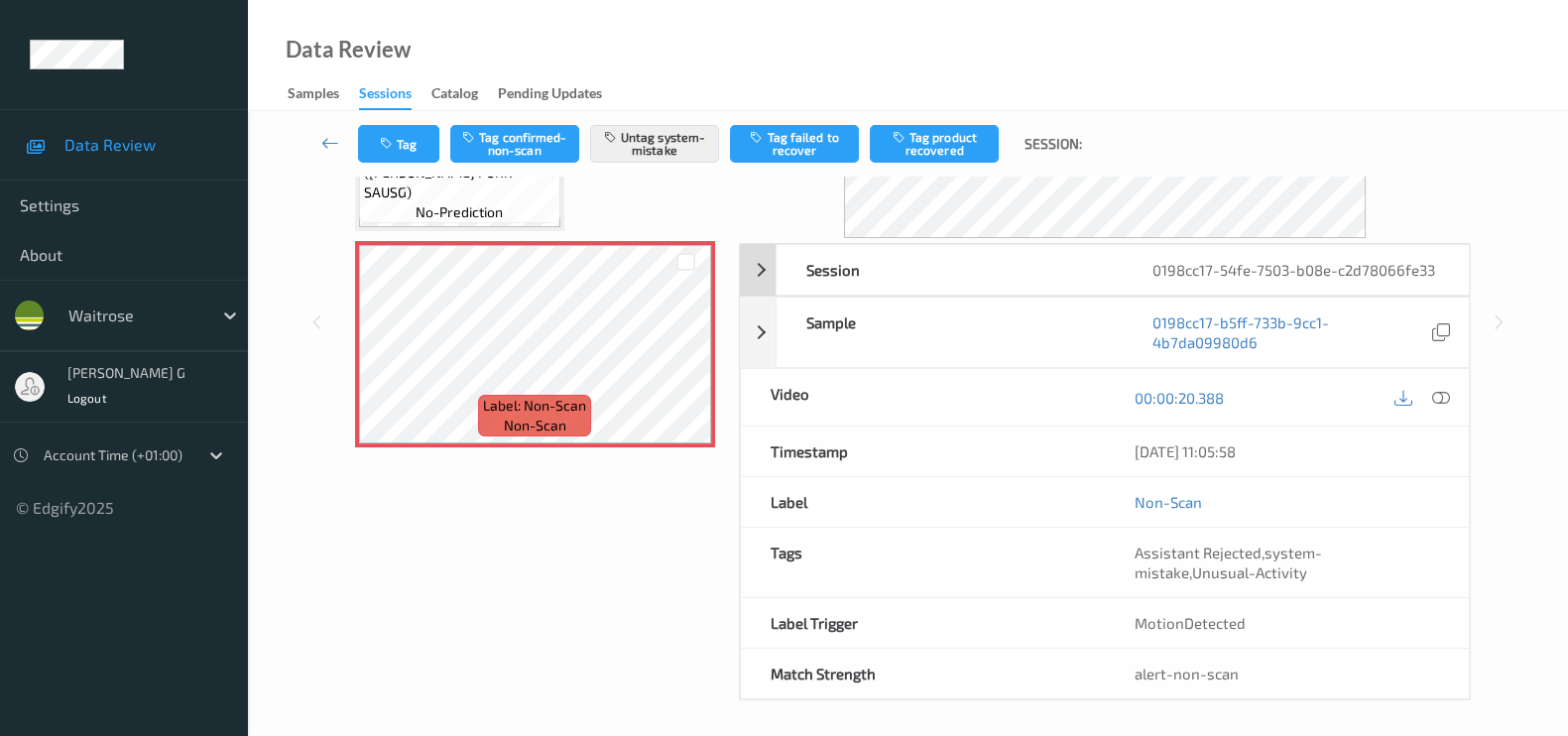
scroll to position [236, 0]
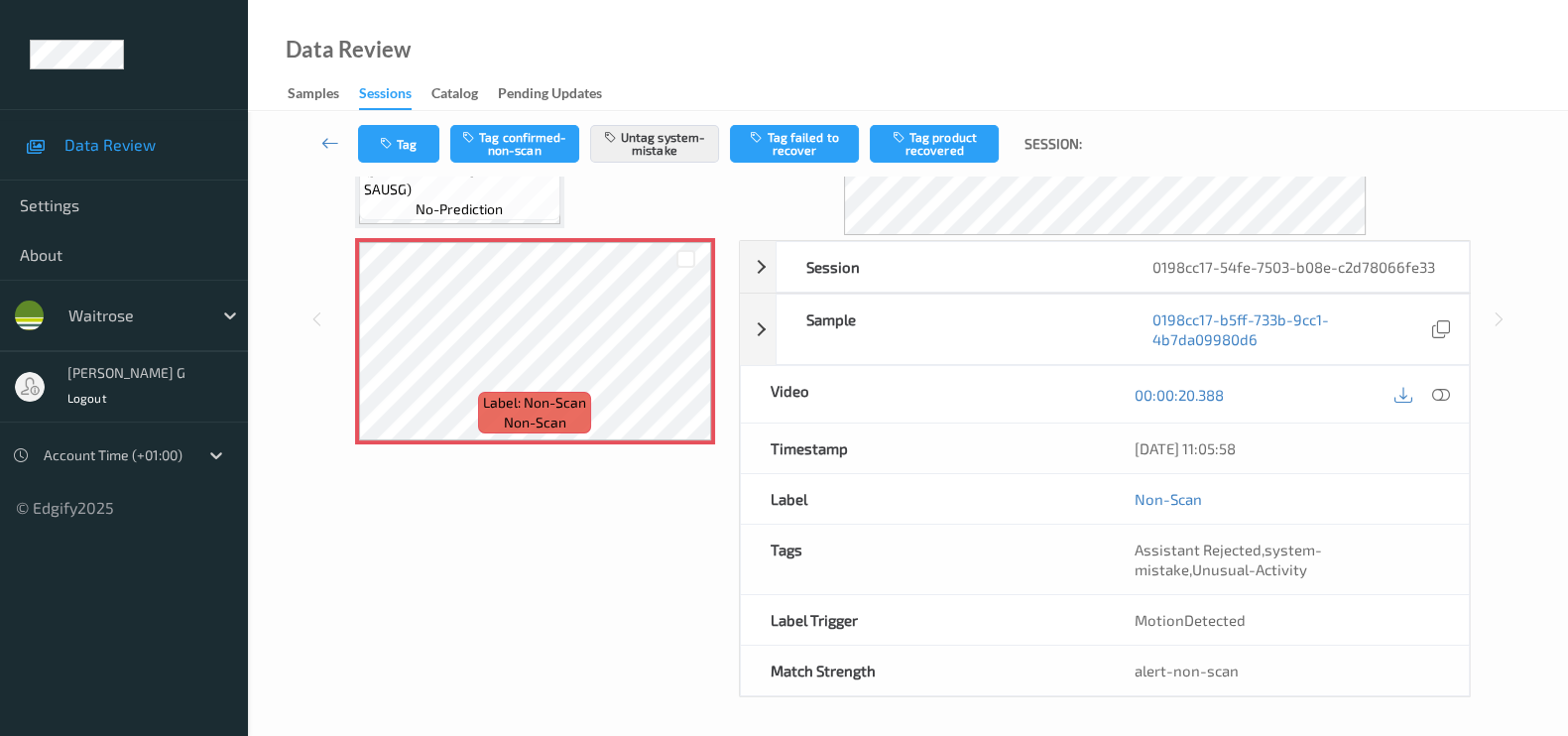
click at [1519, 499] on div "Session 0198cc17-54fe-7503-b08e-c2d78066fe33 Session ID 0198cc17-54fe-7503-b08e…" at bounding box center [907, 318] width 1238 height 757
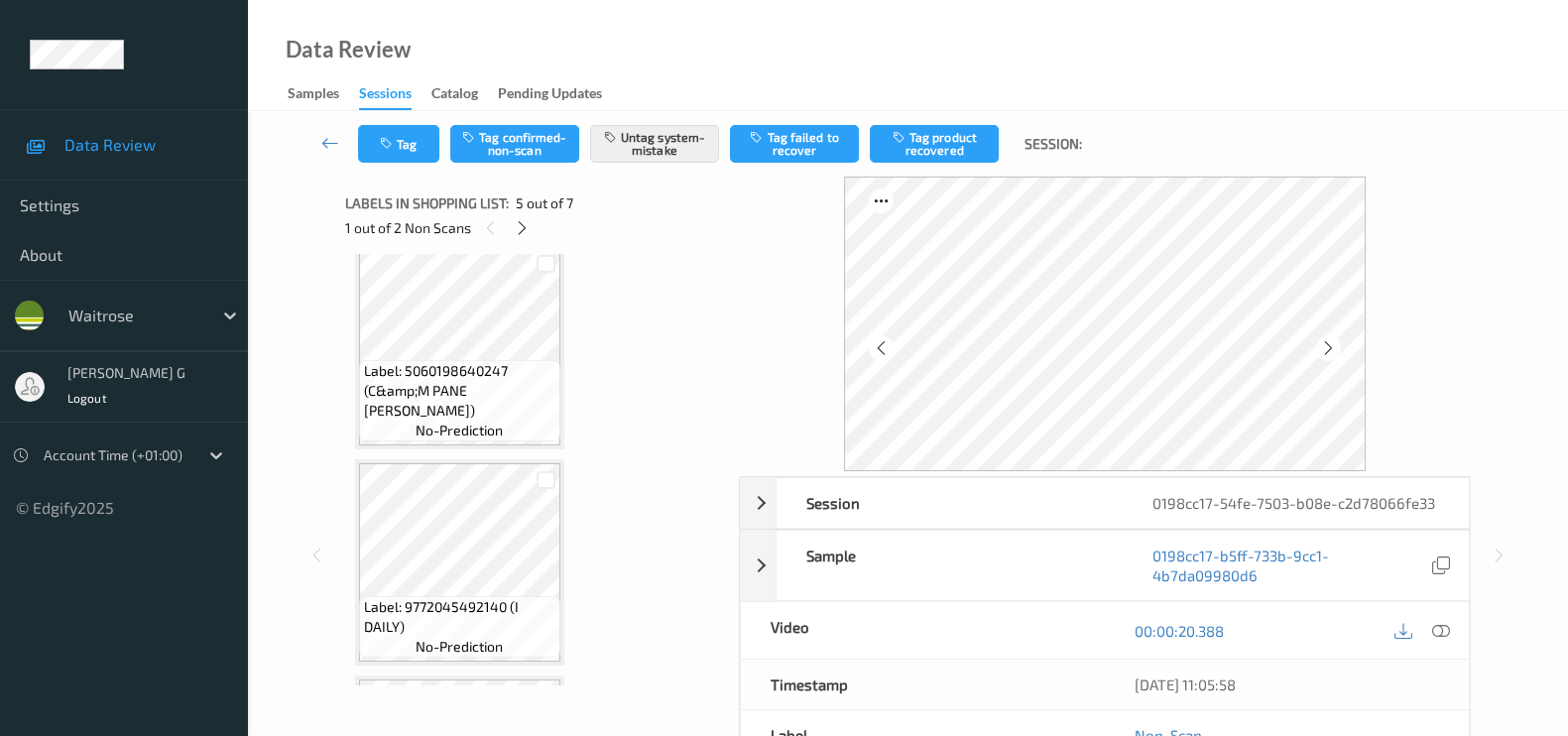
scroll to position [159, 0]
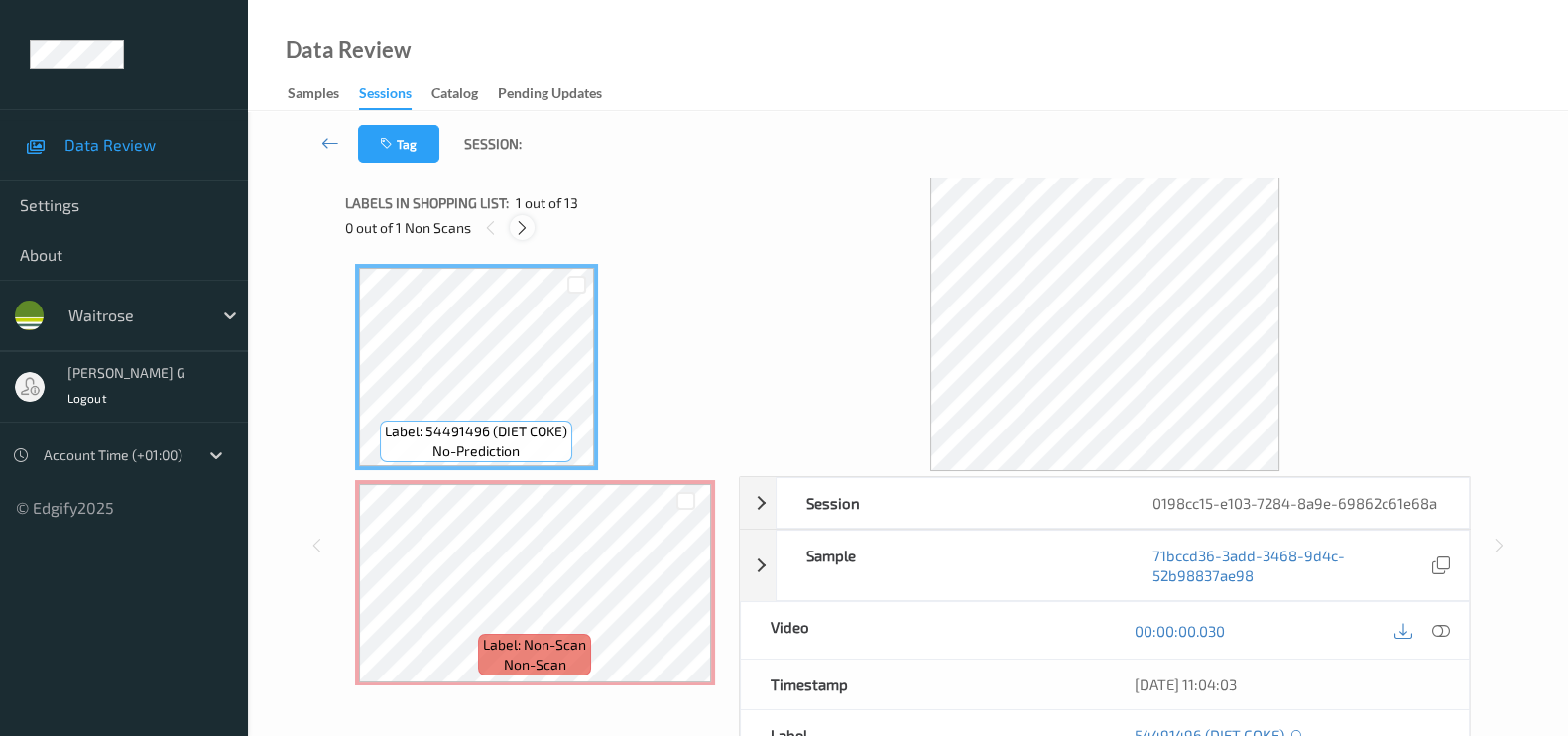
click at [515, 224] on icon at bounding box center [521, 228] width 17 height 18
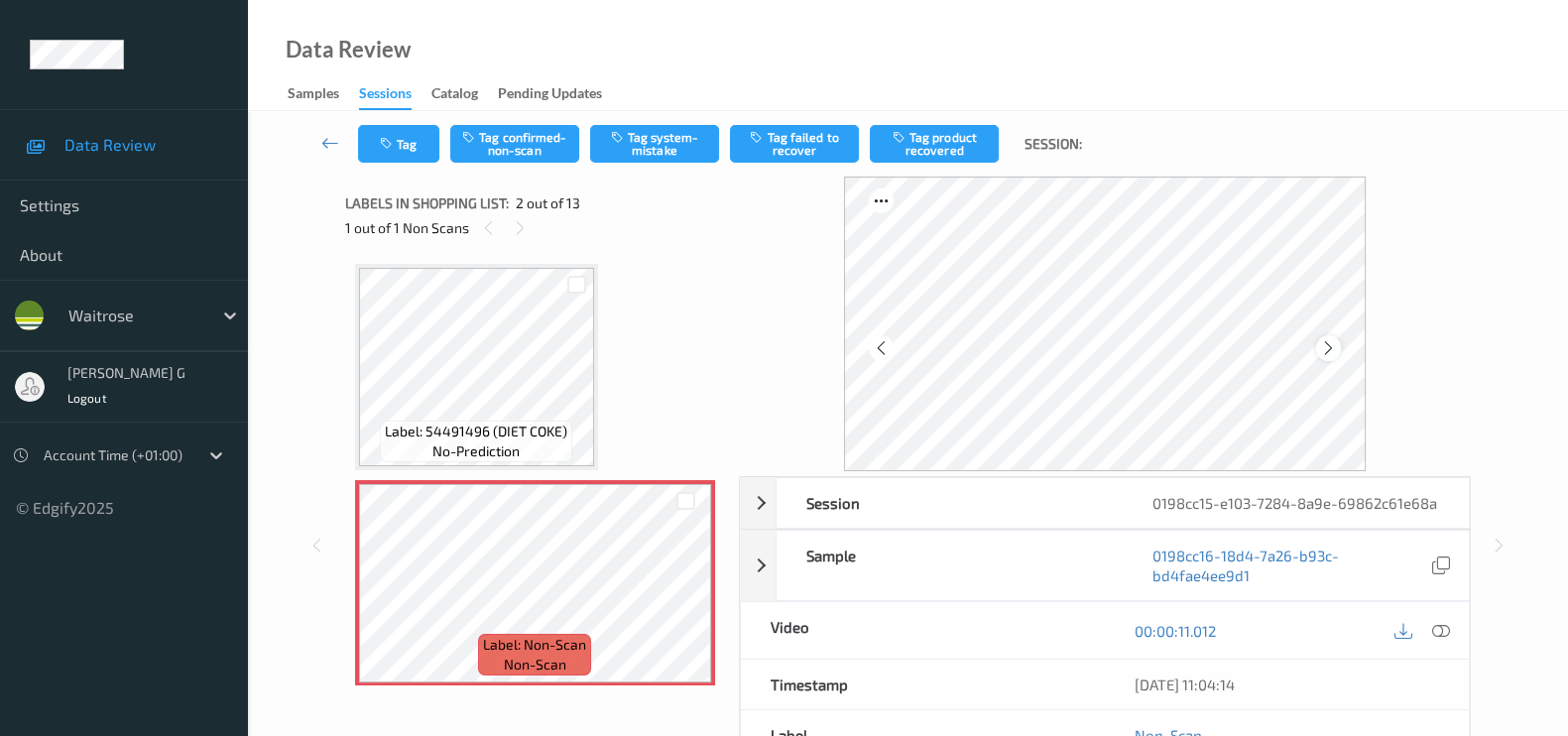
click at [1334, 354] on icon at bounding box center [1328, 348] width 17 height 18
click at [1435, 640] on icon at bounding box center [1440, 631] width 18 height 18
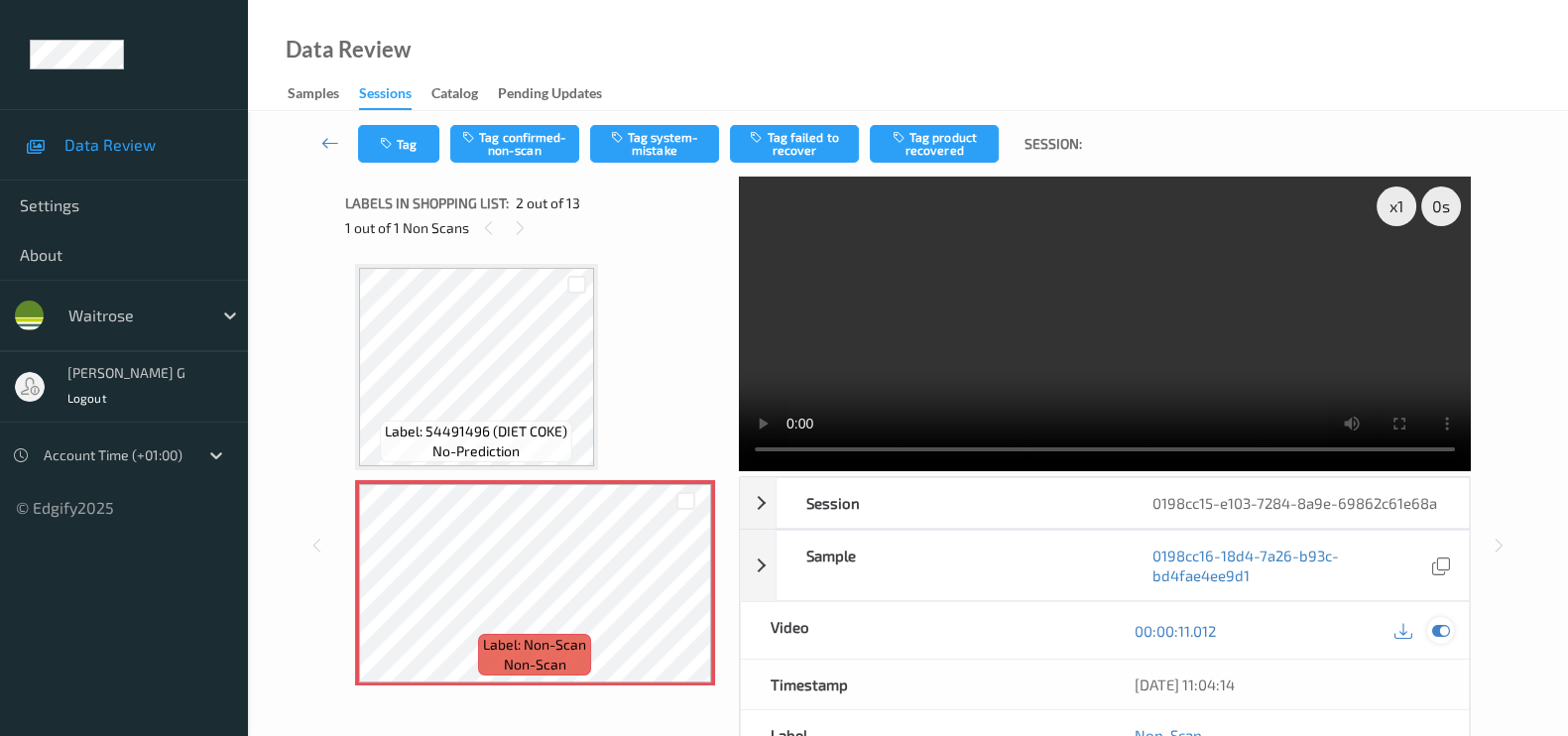
click at [1449, 644] on div at bounding box center [1439, 630] width 27 height 27
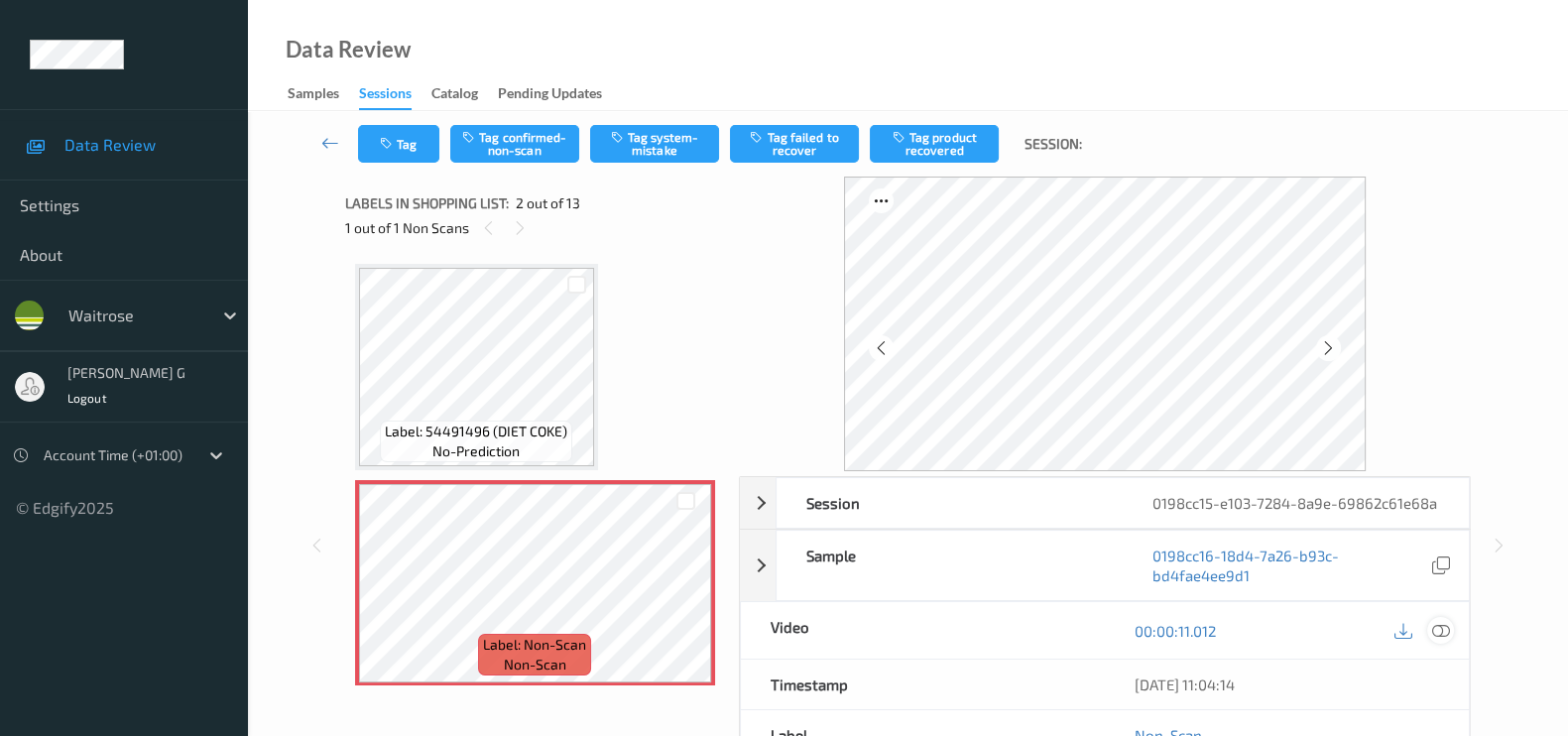
click at [1442, 640] on icon at bounding box center [1440, 631] width 18 height 18
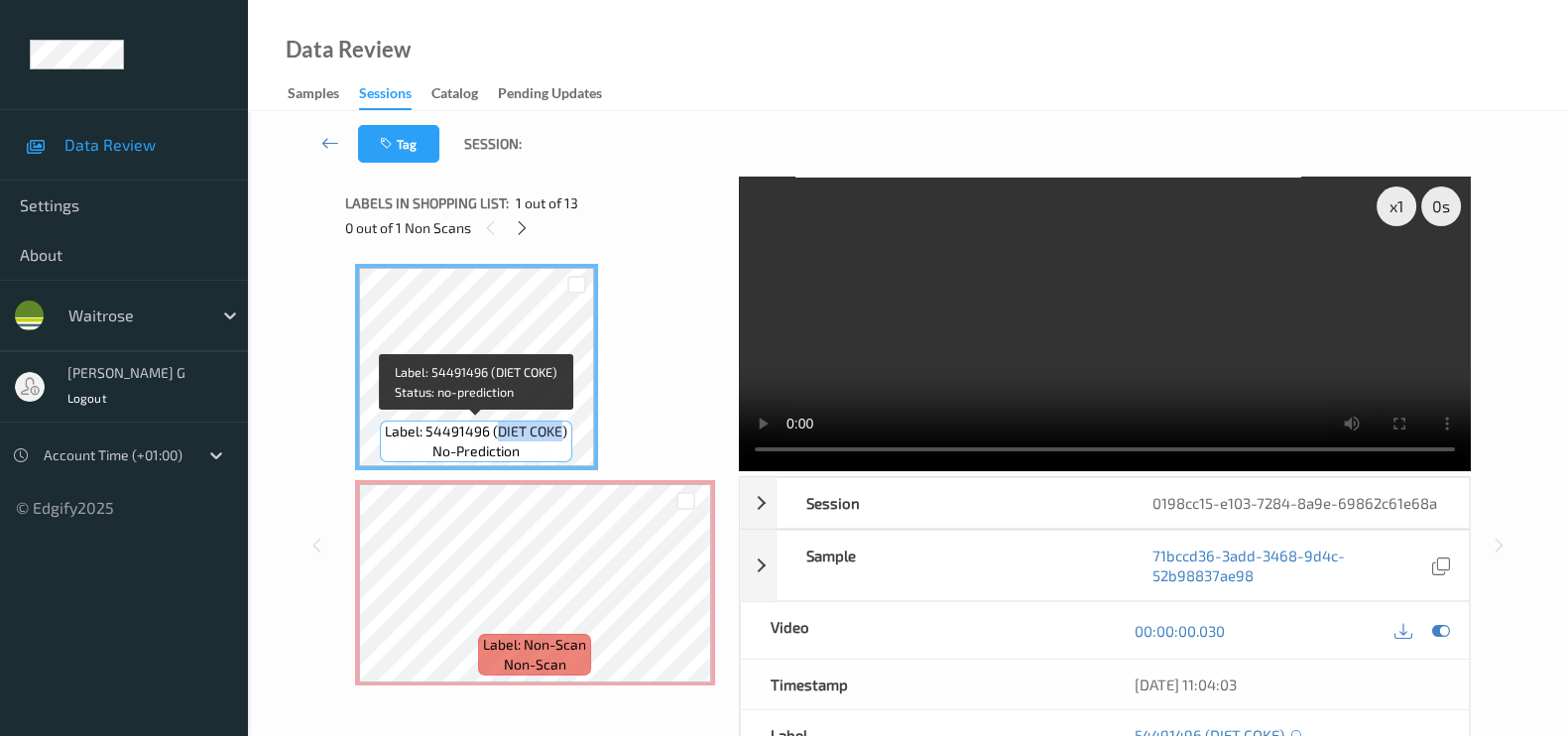
drag, startPoint x: 493, startPoint y: 438, endPoint x: 558, endPoint y: 425, distance: 66.3
click at [558, 425] on span "Label: 54491496 (DIET COKE)" at bounding box center [475, 432] width 182 height 20
copy span "DIET COKE"
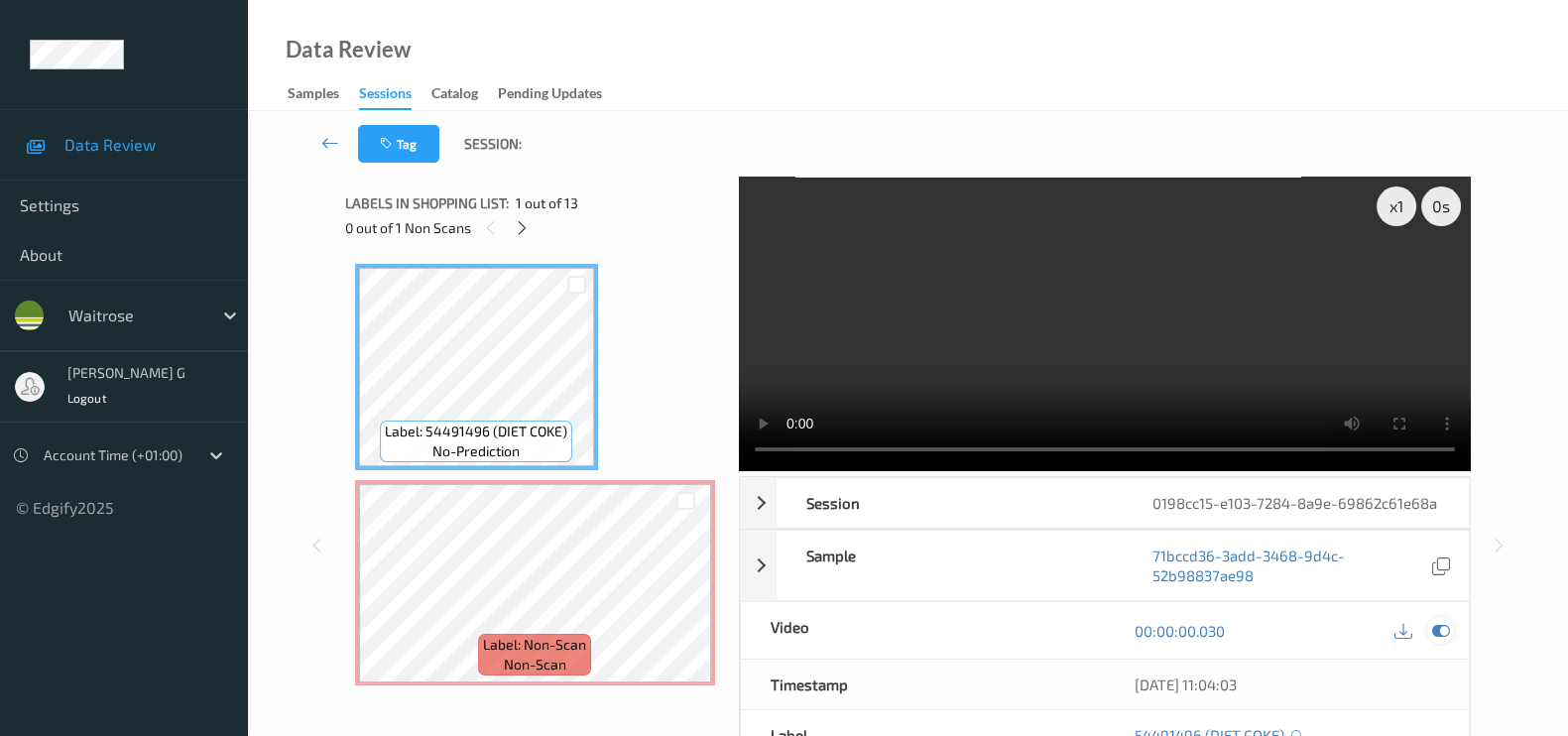
click at [1438, 640] on icon at bounding box center [1440, 631] width 18 height 18
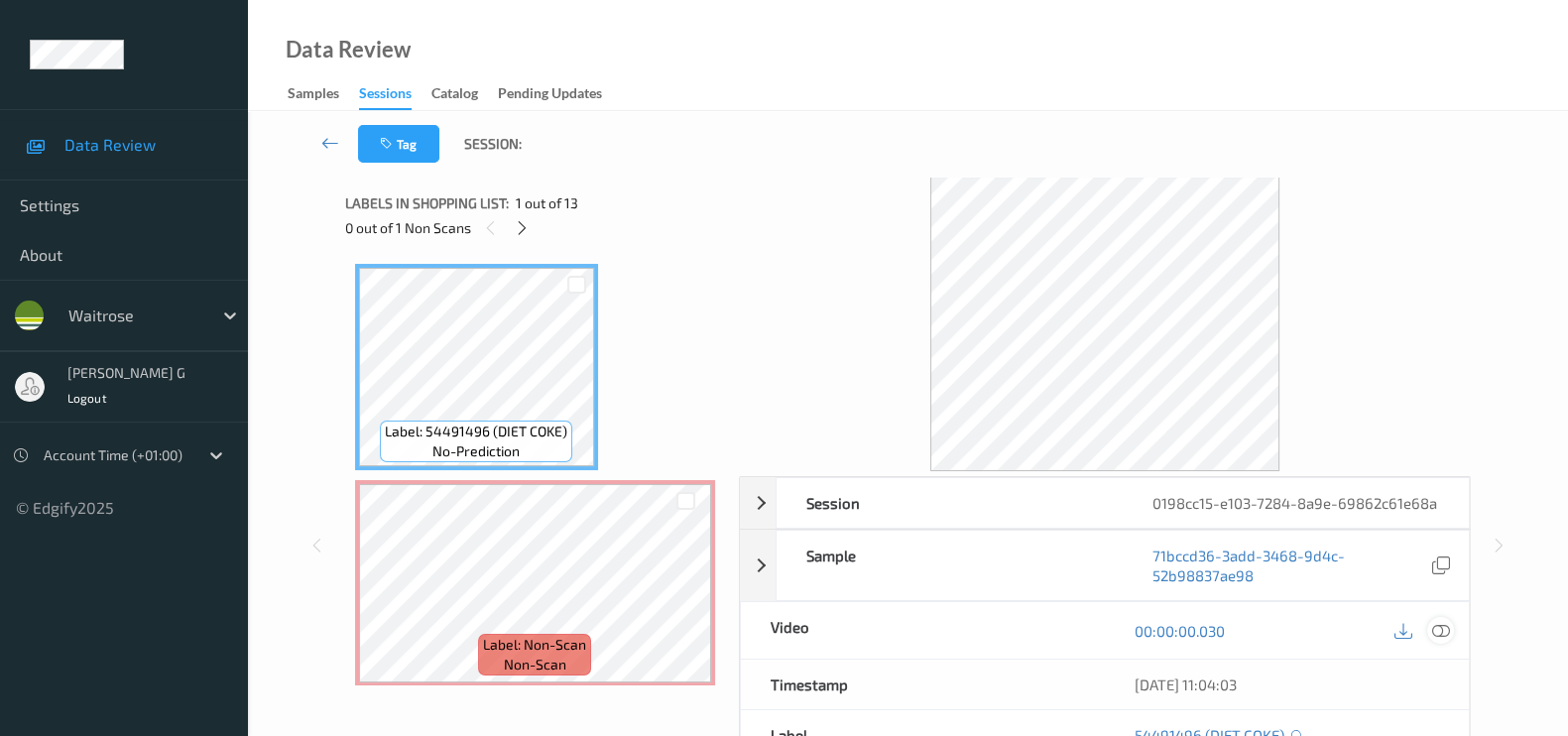
click at [1444, 640] on icon at bounding box center [1440, 631] width 18 height 18
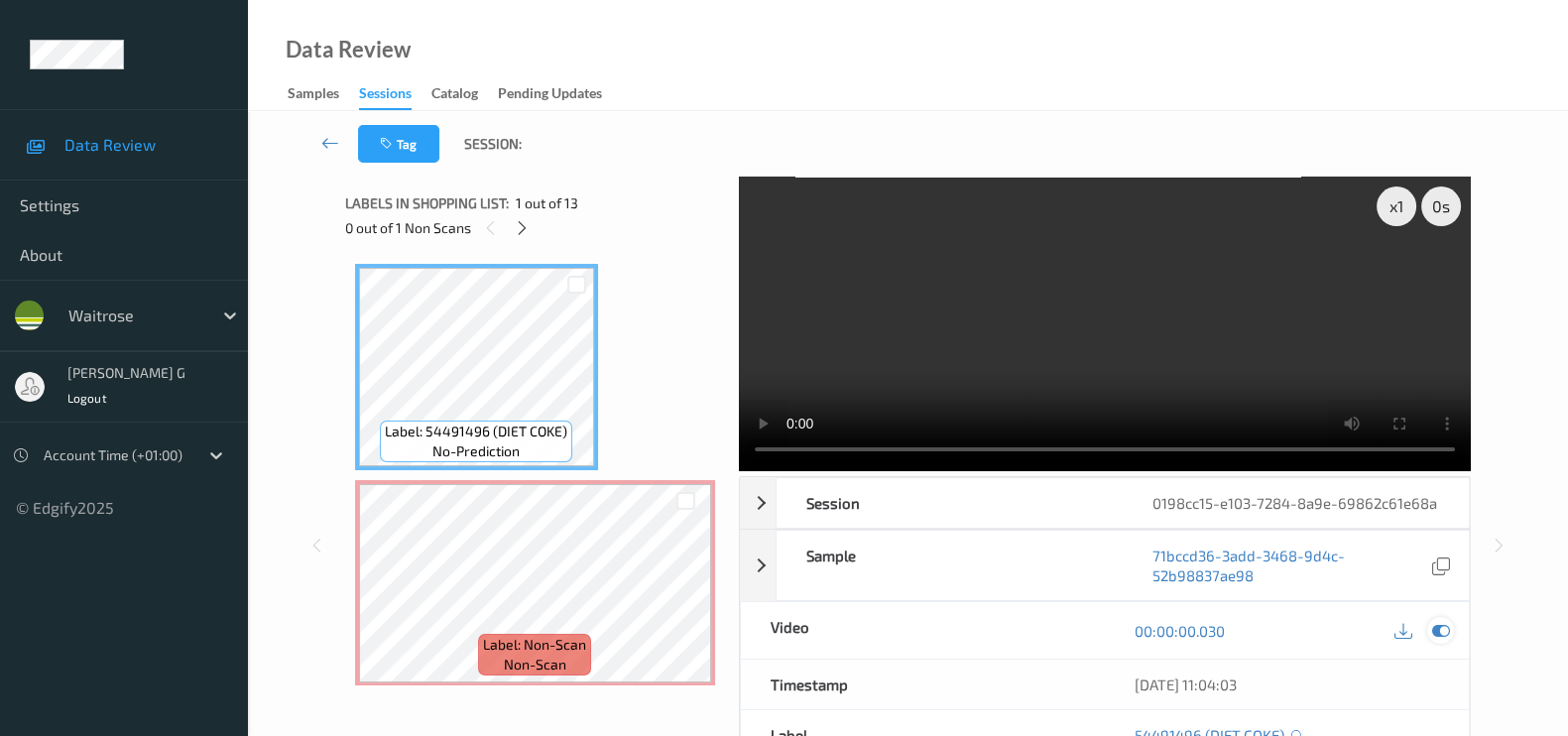
click at [1442, 640] on icon at bounding box center [1440, 631] width 18 height 18
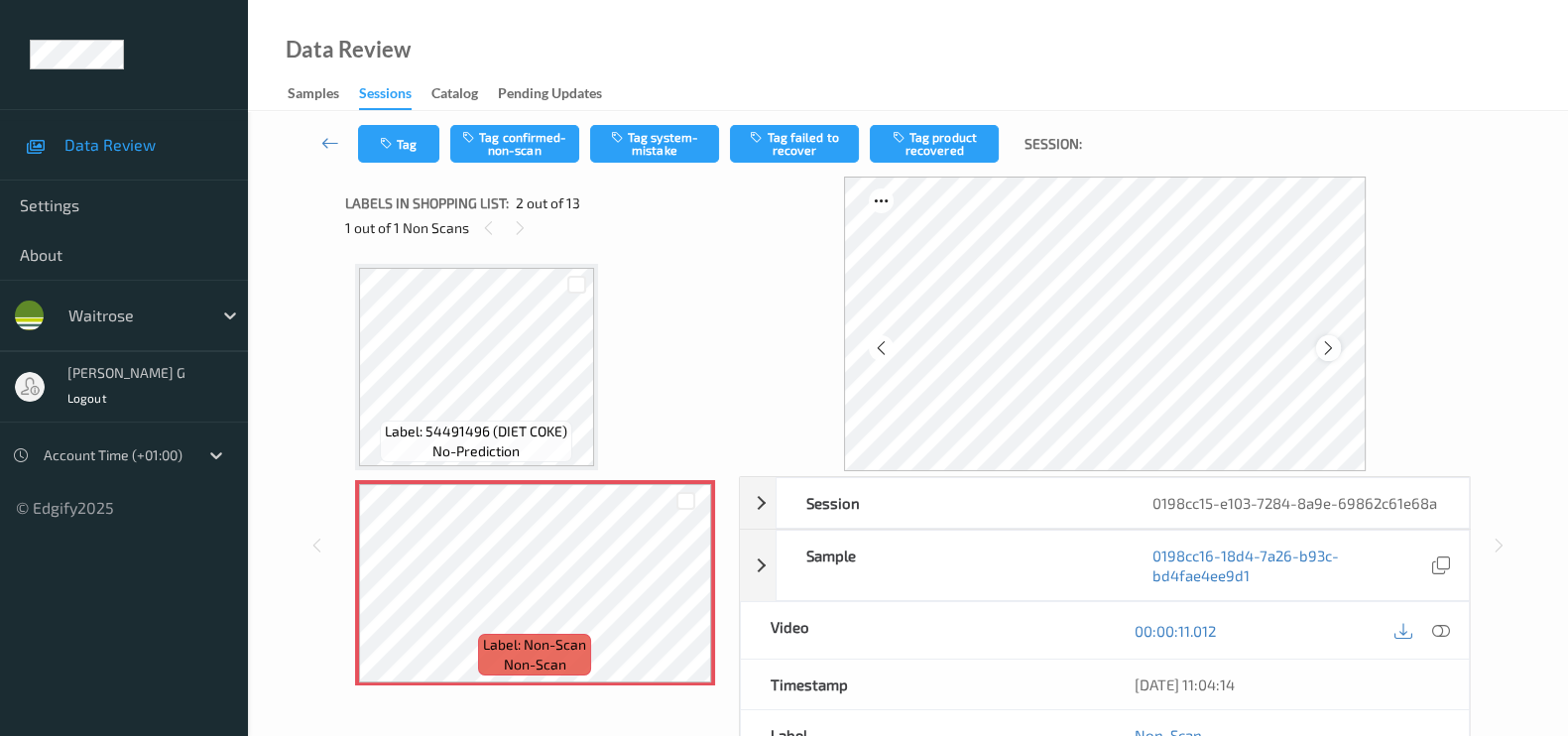
click at [1334, 347] on icon at bounding box center [1328, 348] width 17 height 18
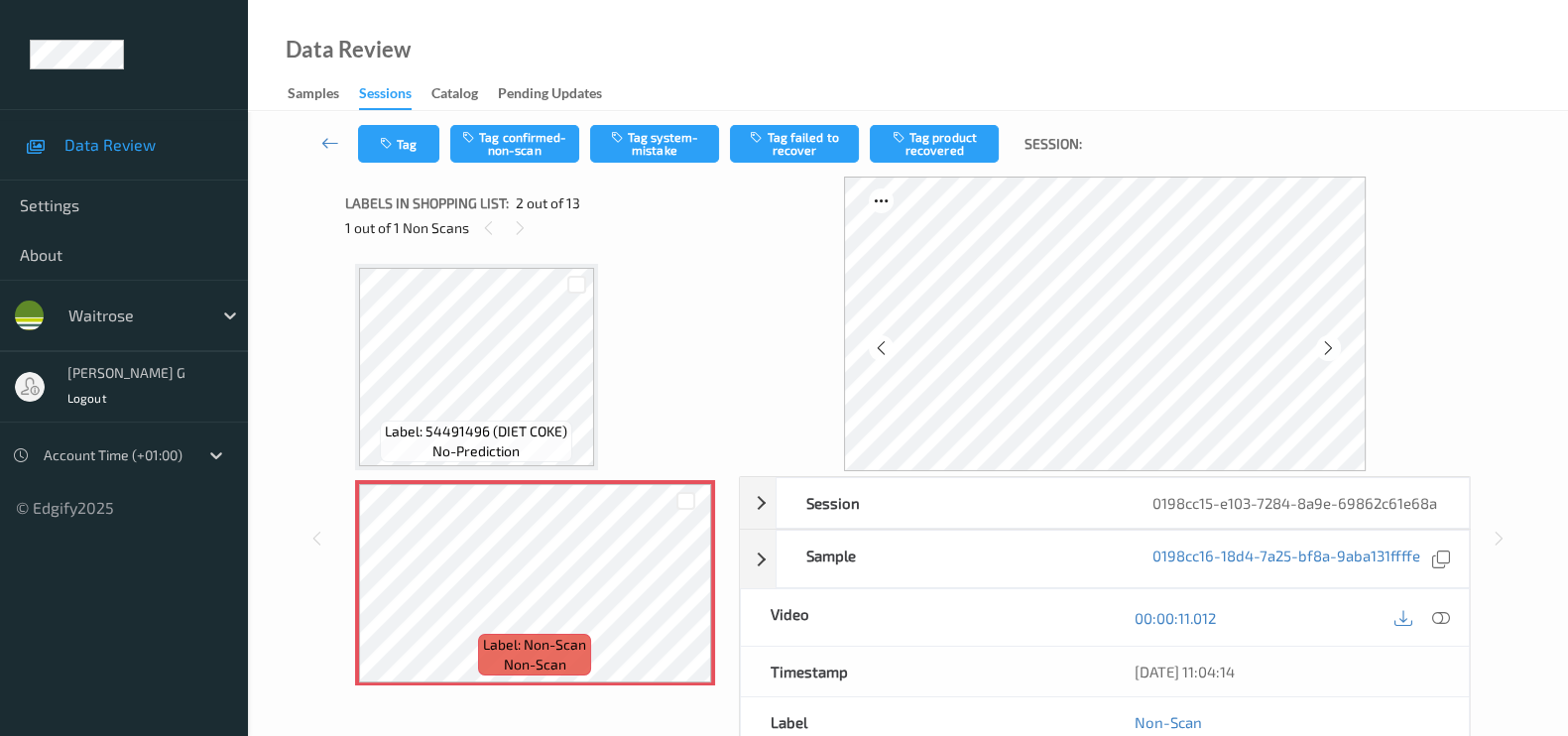
click at [1334, 347] on icon at bounding box center [1328, 348] width 17 height 18
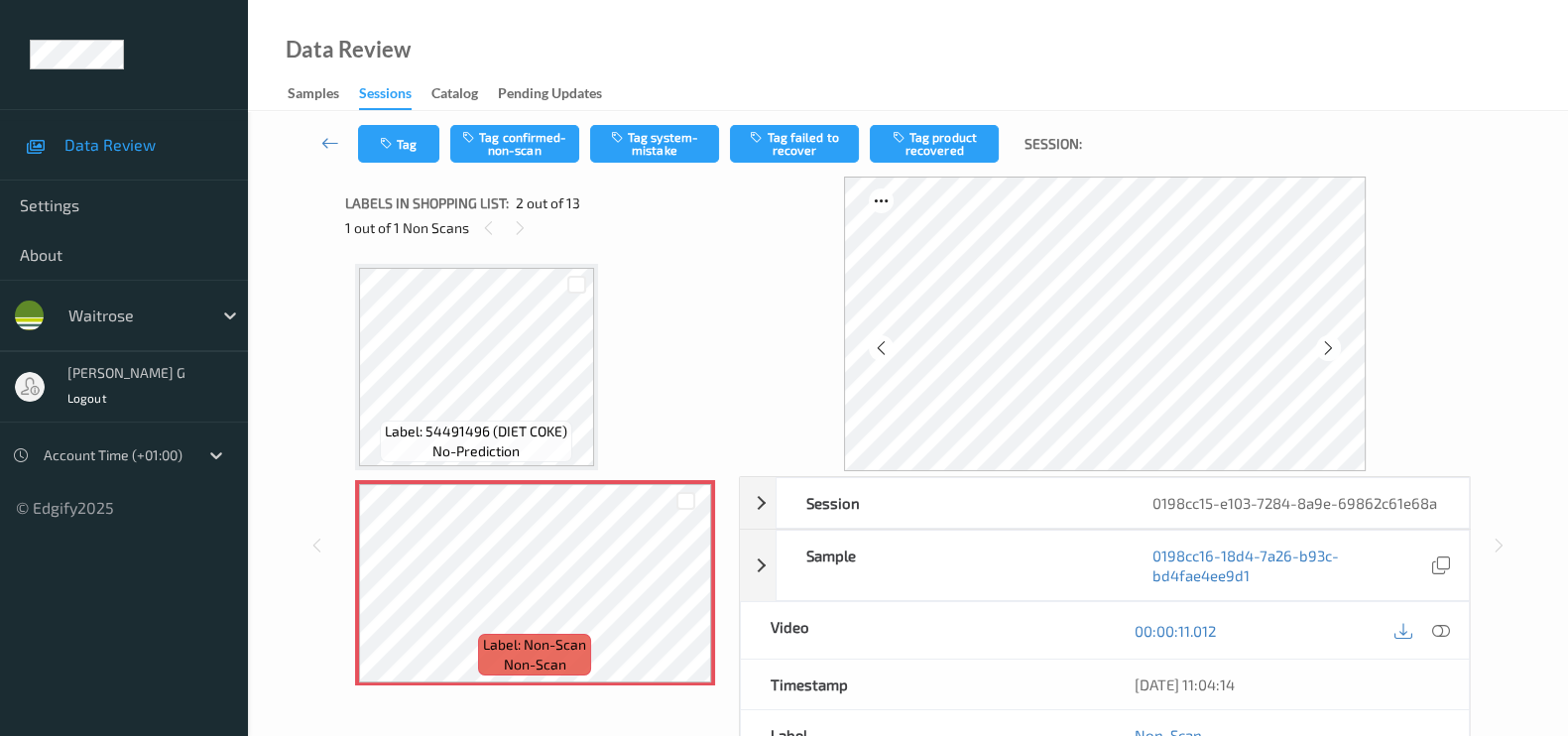
click at [1334, 347] on icon at bounding box center [1328, 348] width 17 height 18
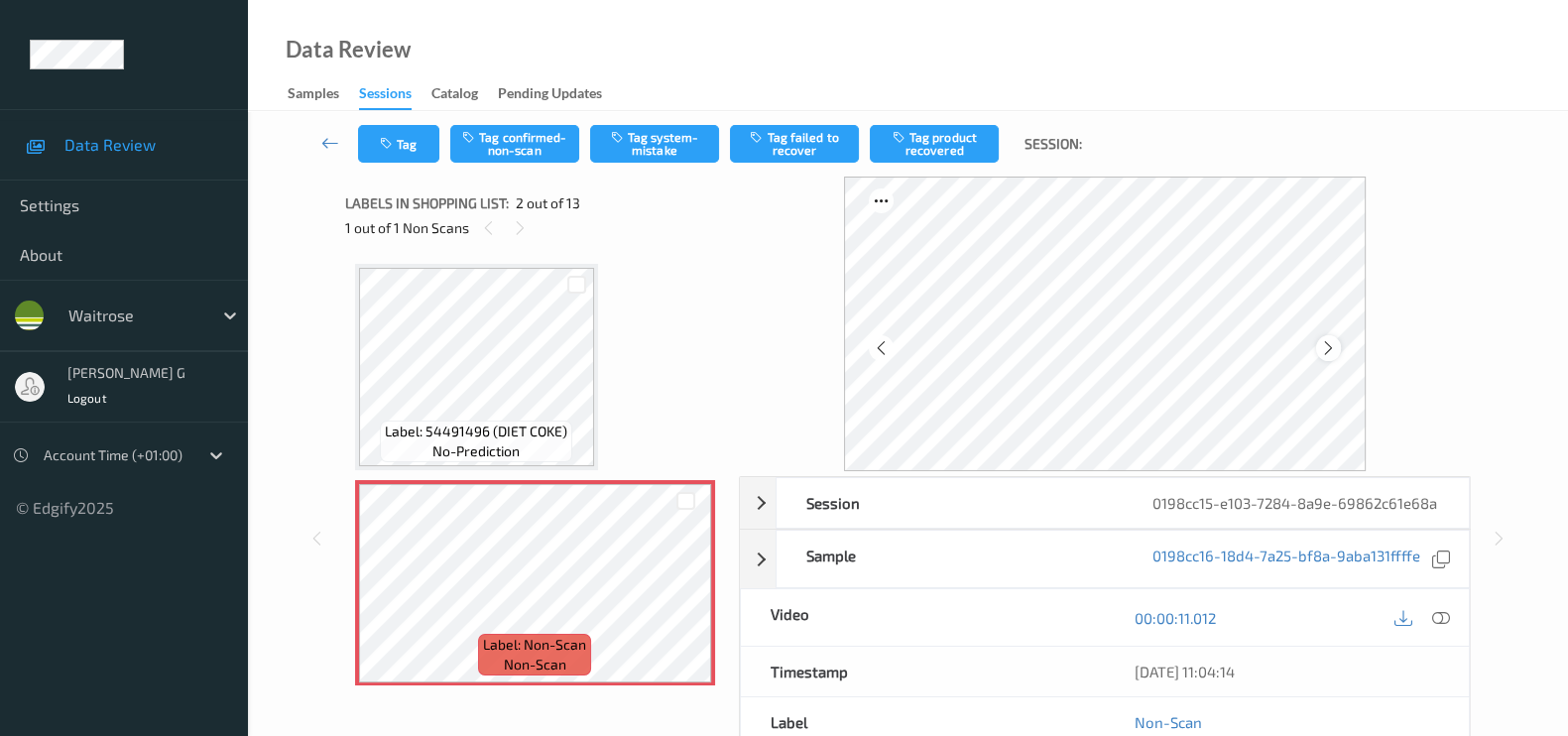
click at [1341, 345] on div at bounding box center [1328, 347] width 25 height 25
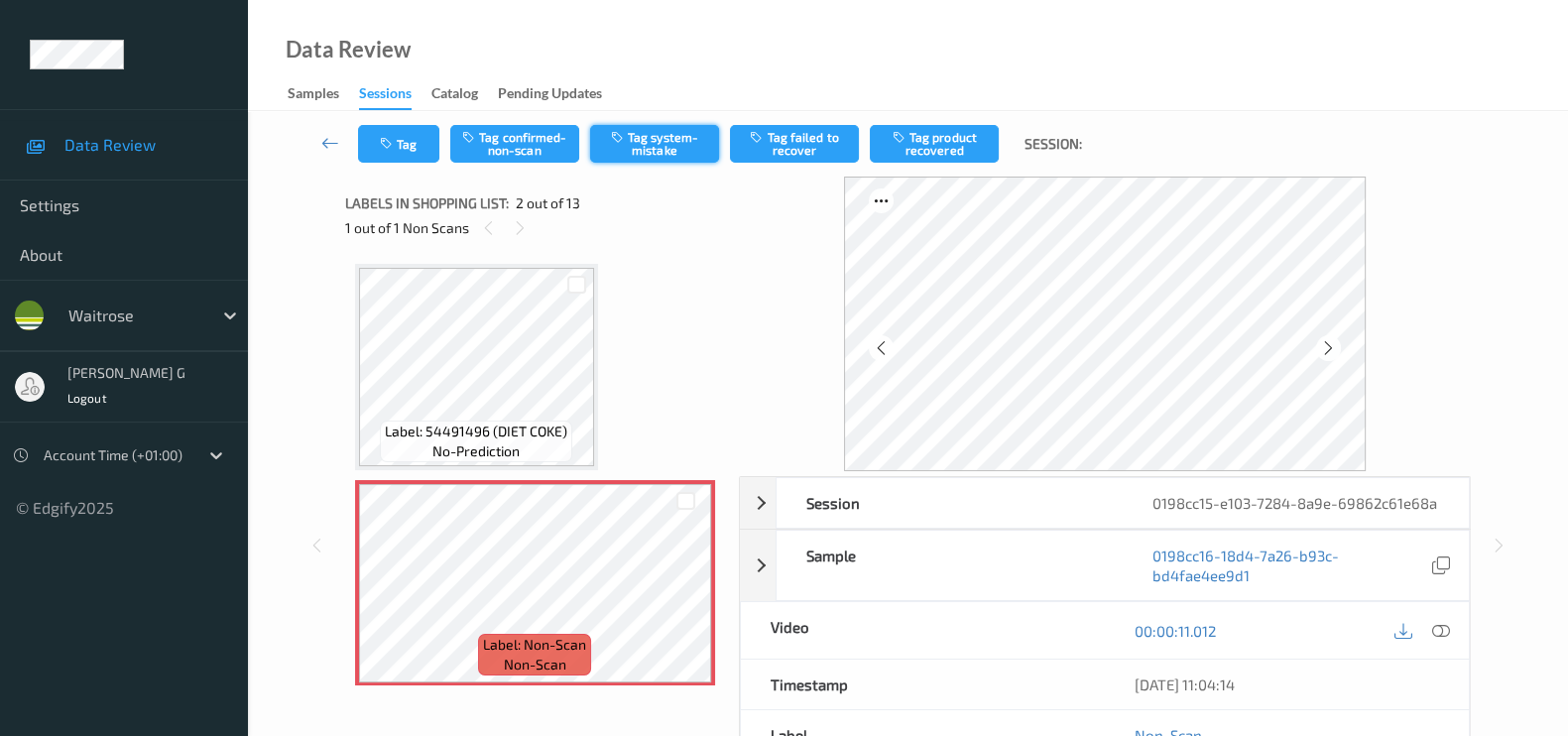
click at [676, 134] on button "Tag system-mistake" at bounding box center [654, 144] width 129 height 38
click at [418, 140] on button "Tag" at bounding box center [399, 144] width 82 height 38
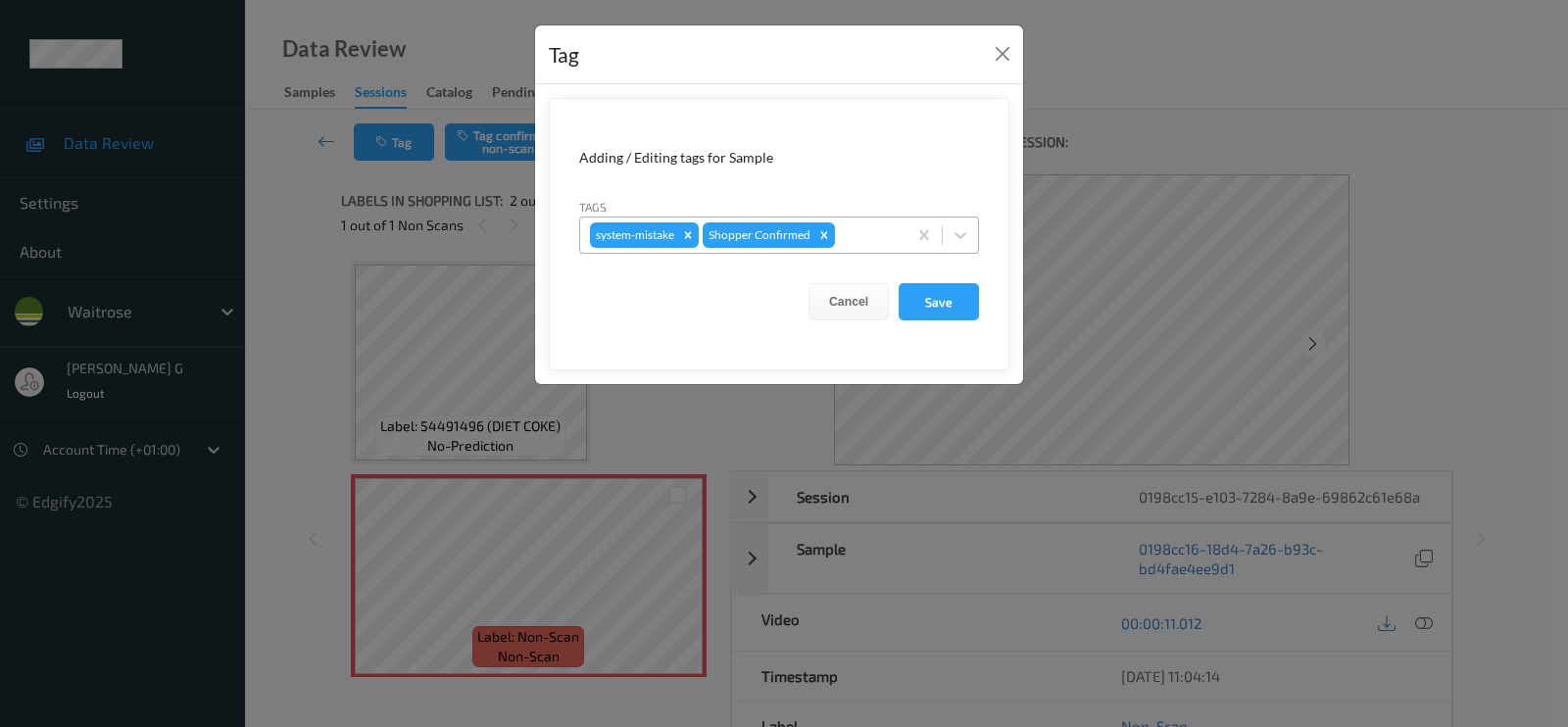
click at [874, 247] on div "system-mistake Shopper Confirmed" at bounding box center [743, 235] width 326 height 33
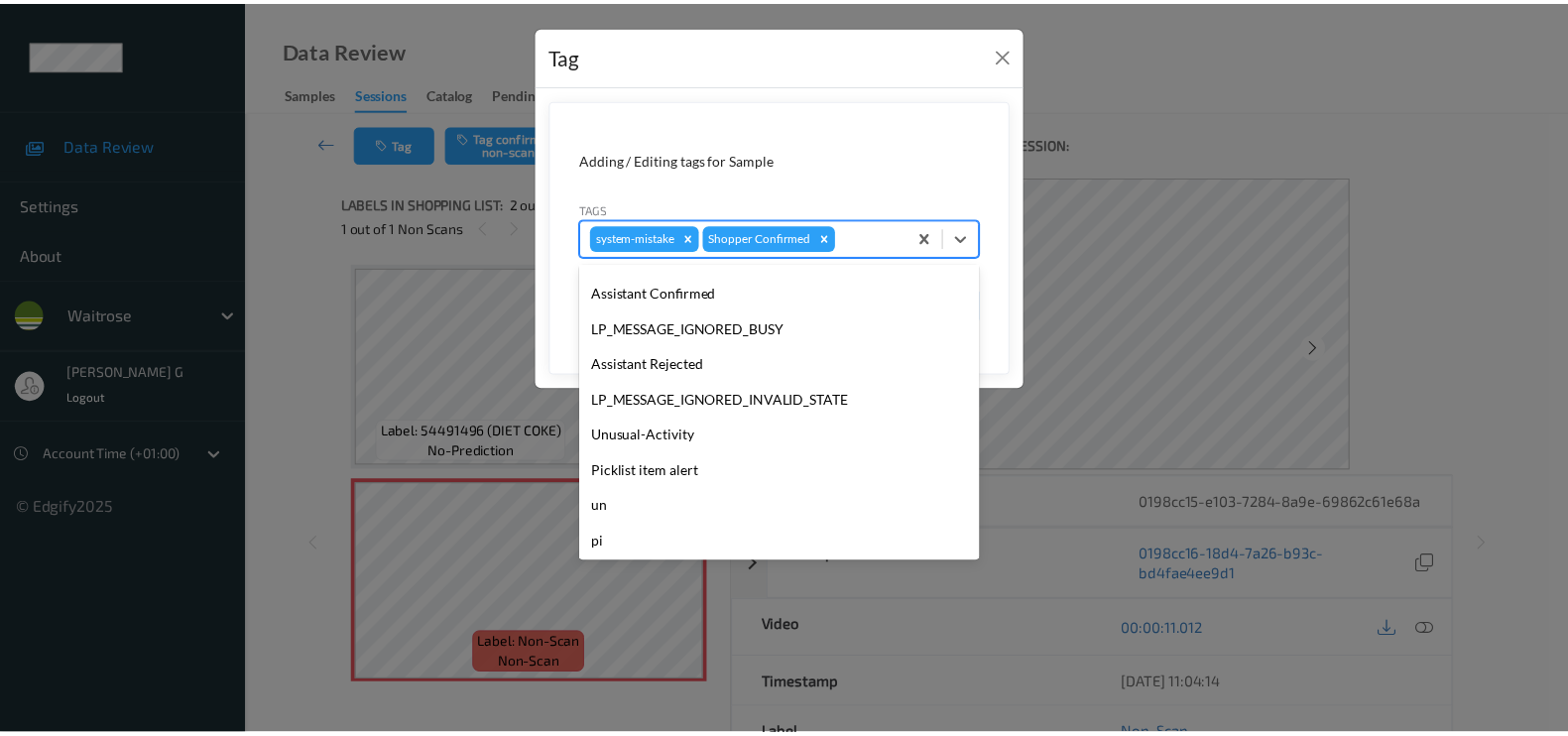
scroll to position [388, 0]
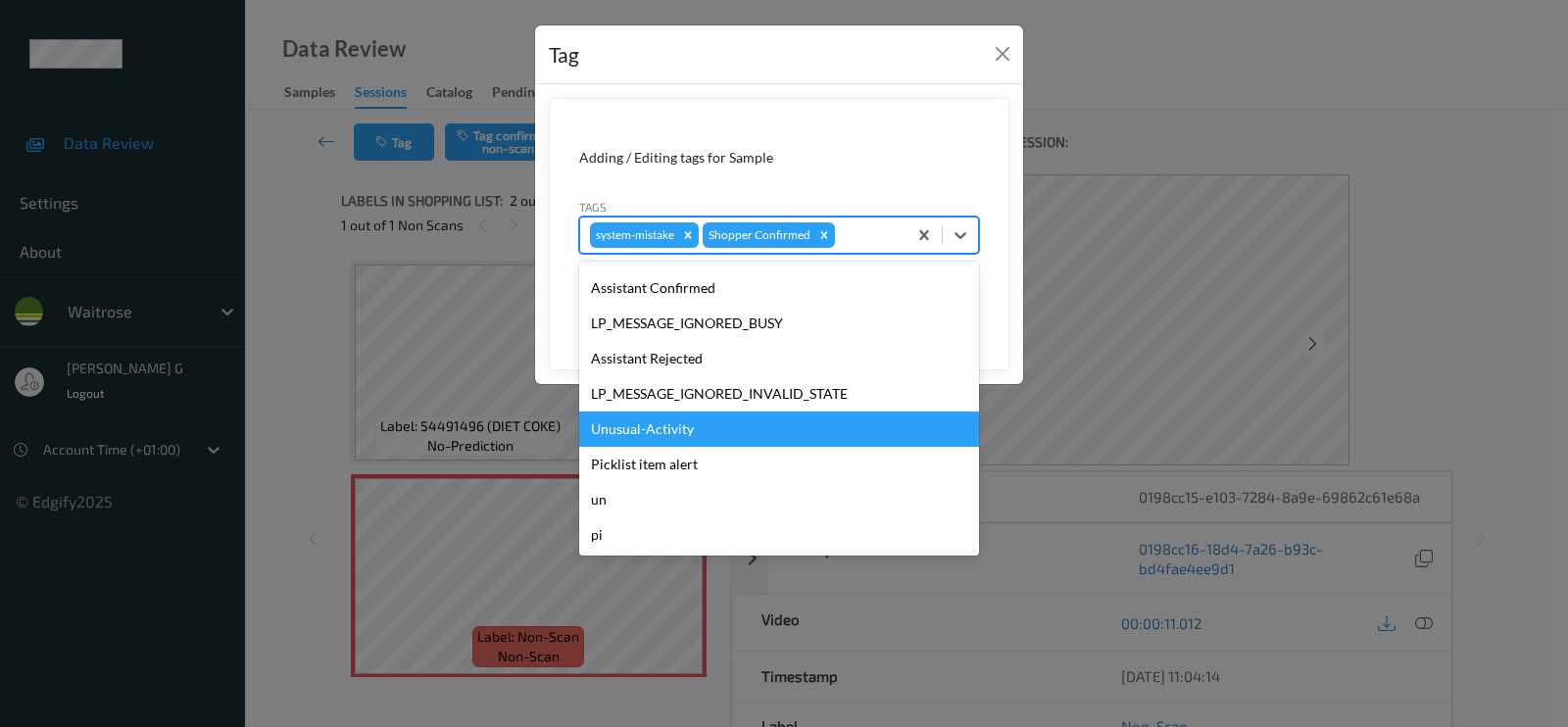
click at [661, 431] on div "Unusual-Activity" at bounding box center [780, 430] width 400 height 35
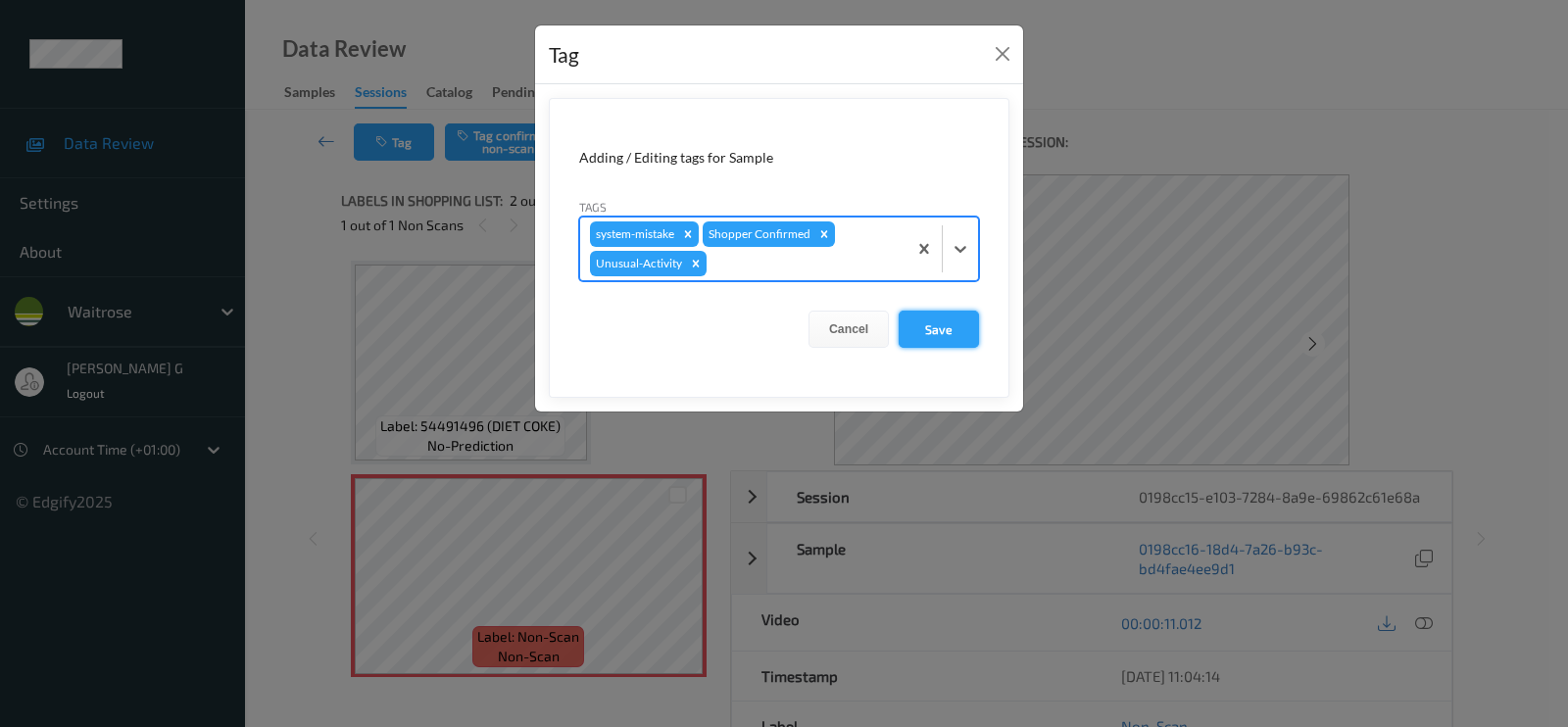
click at [961, 326] on button "Save" at bounding box center [939, 329] width 81 height 37
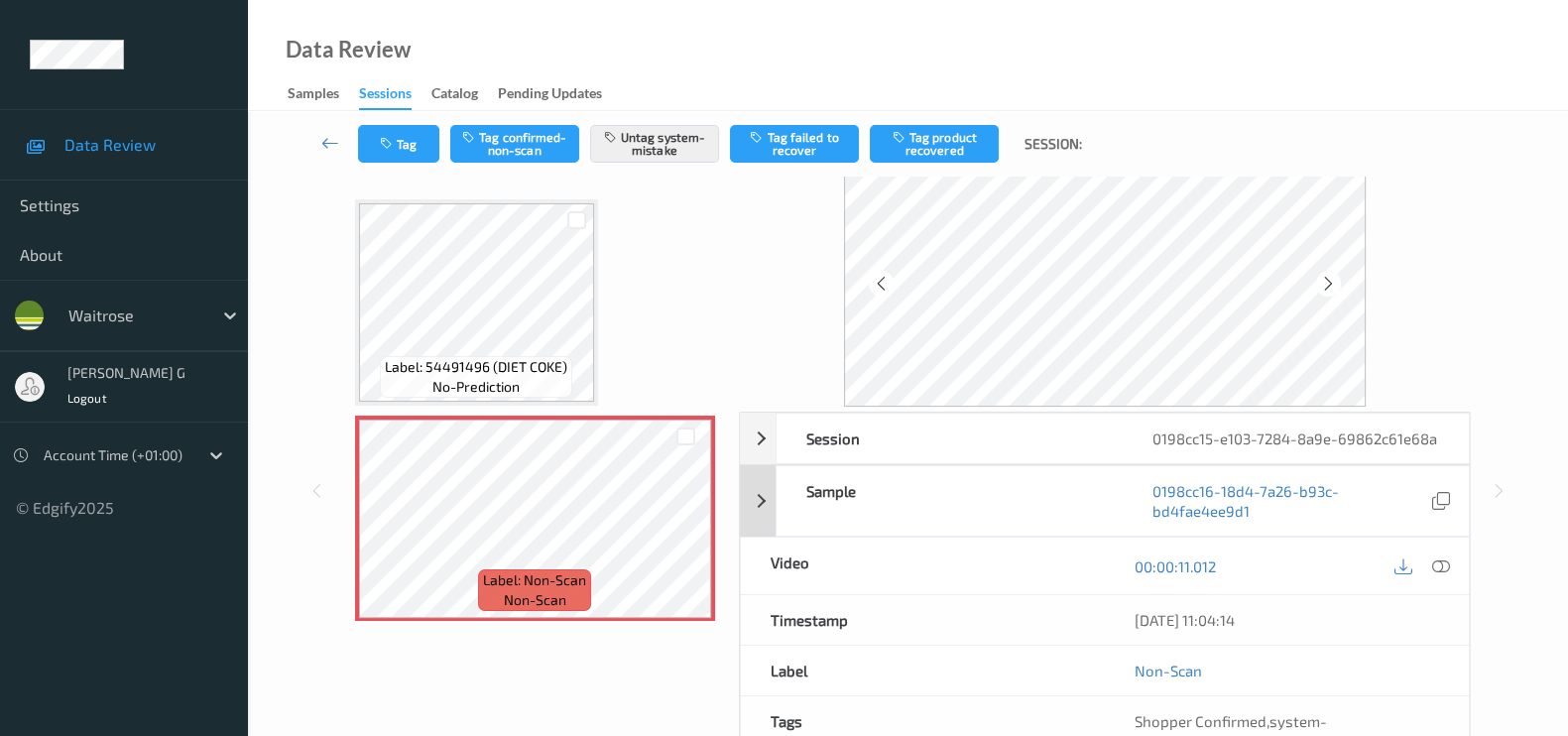
scroll to position [0, 0]
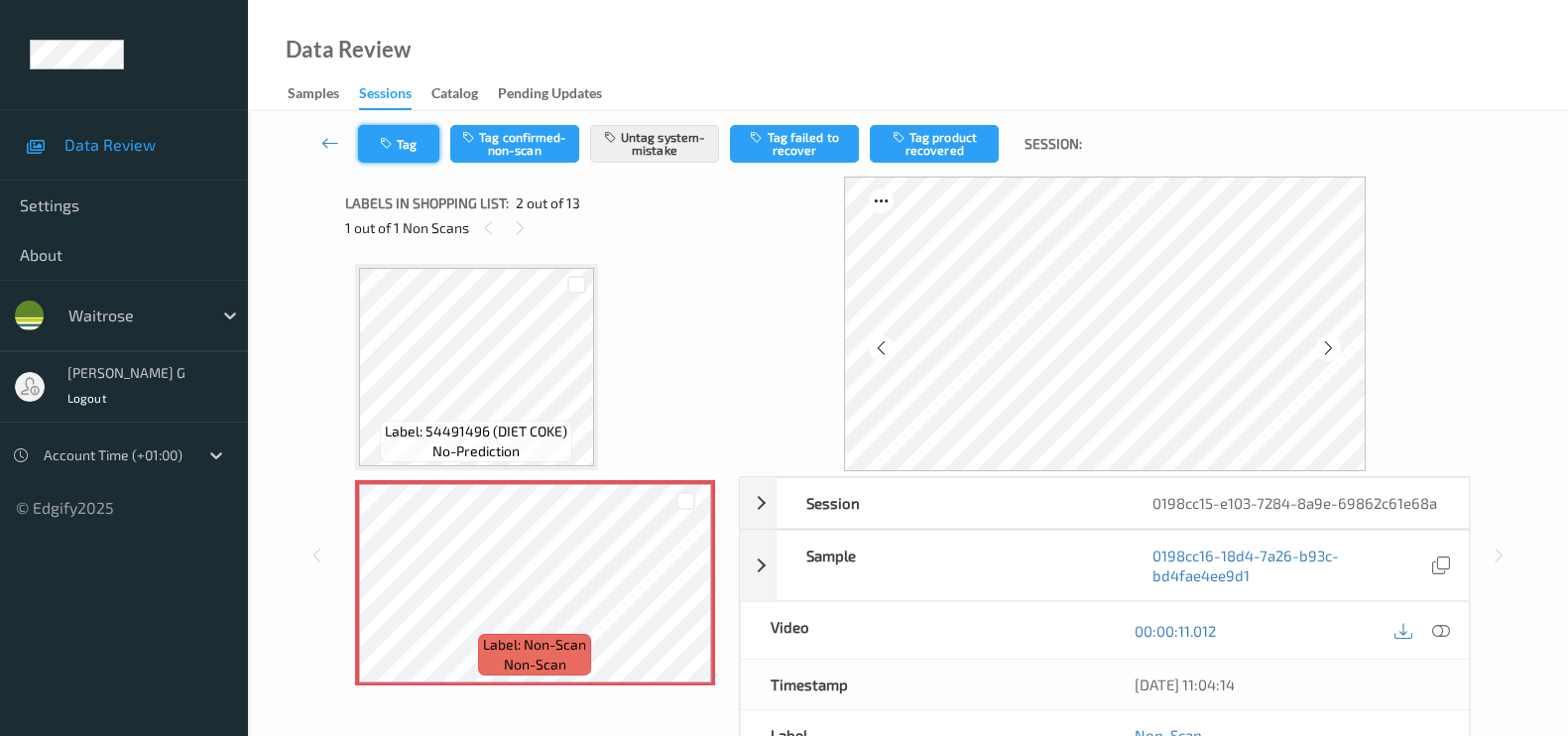
click at [421, 151] on button "Tag" at bounding box center [399, 144] width 82 height 38
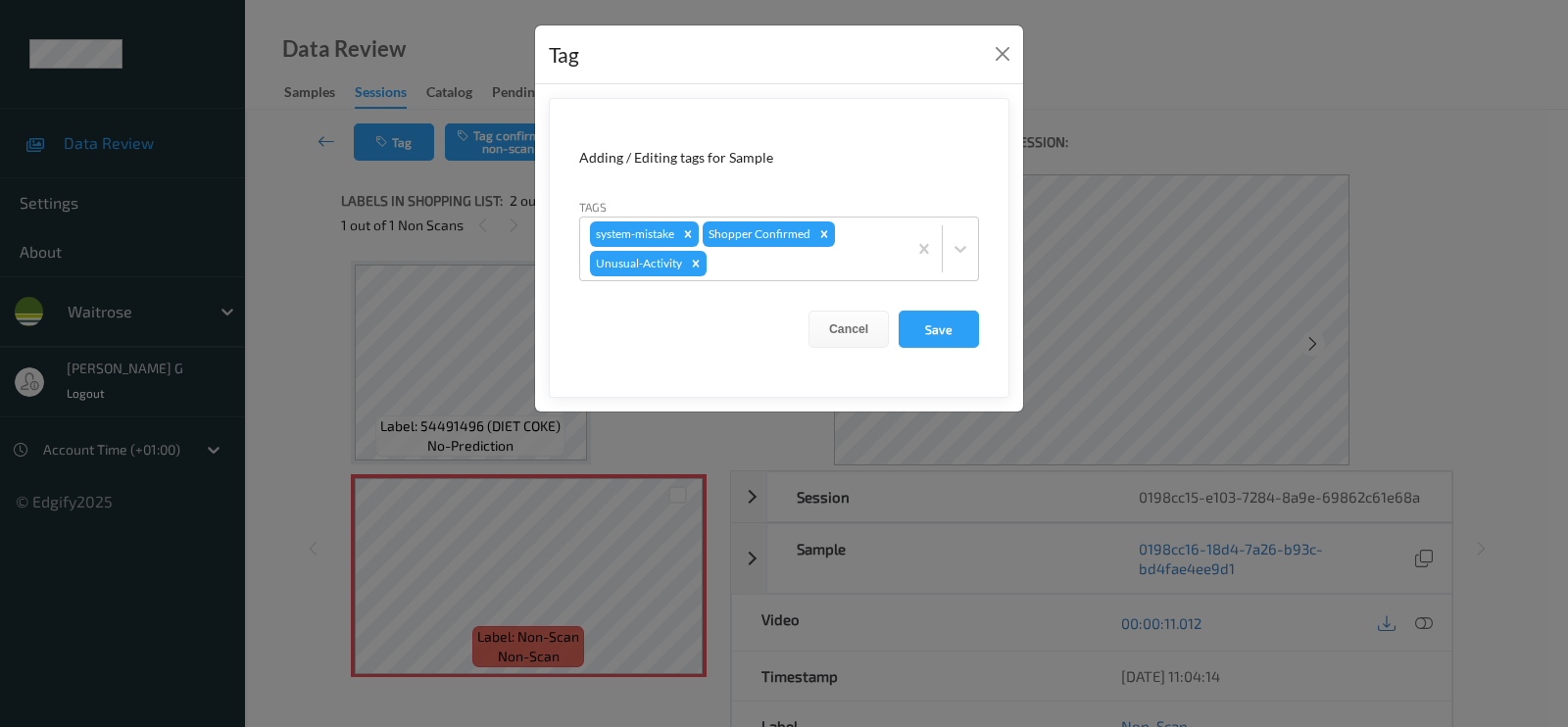
click at [274, 426] on div "Tag Adding / Editing tags for Sample Tags system-mistake Shopper Confirmed Unus…" at bounding box center [784, 364] width 1568 height 727
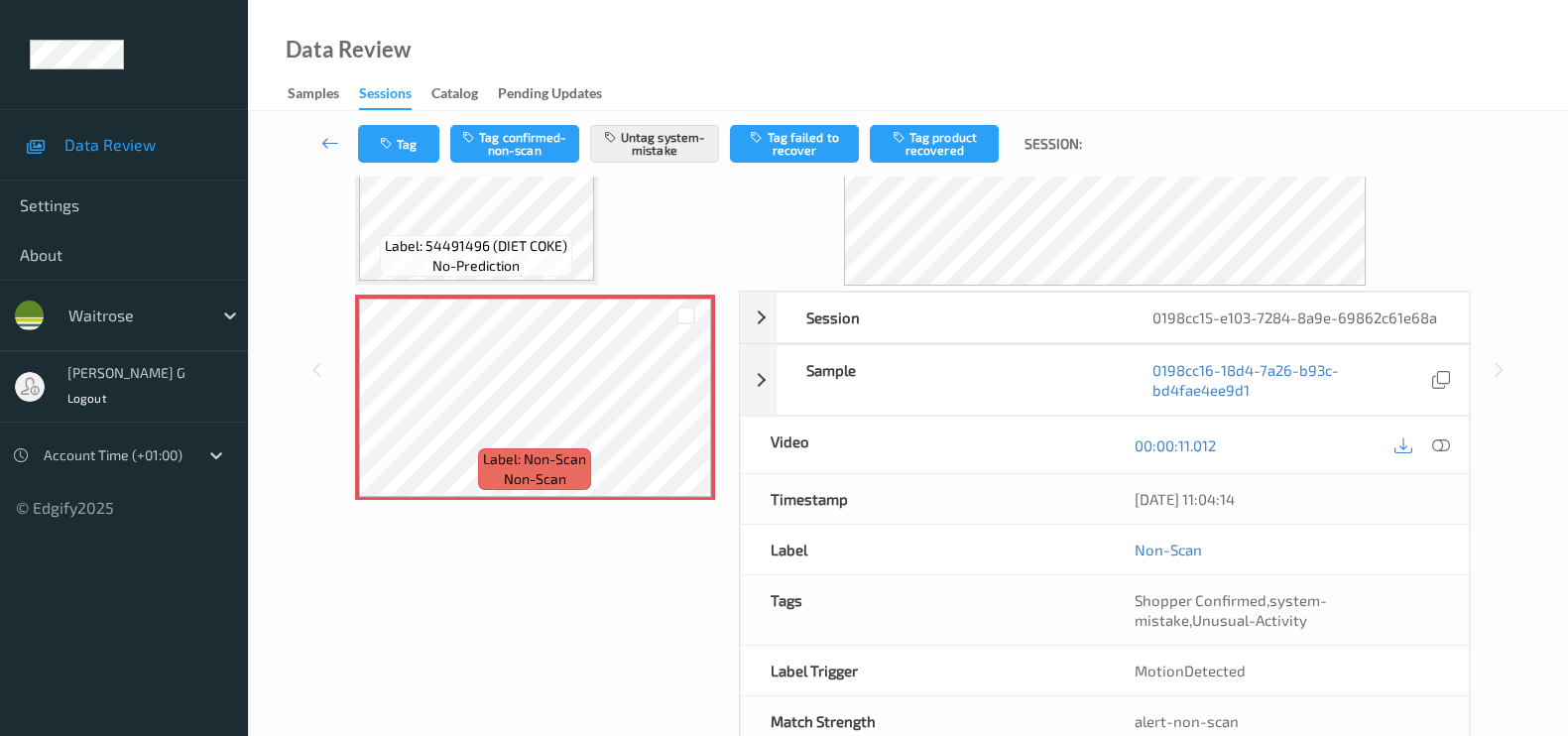
scroll to position [256, 0]
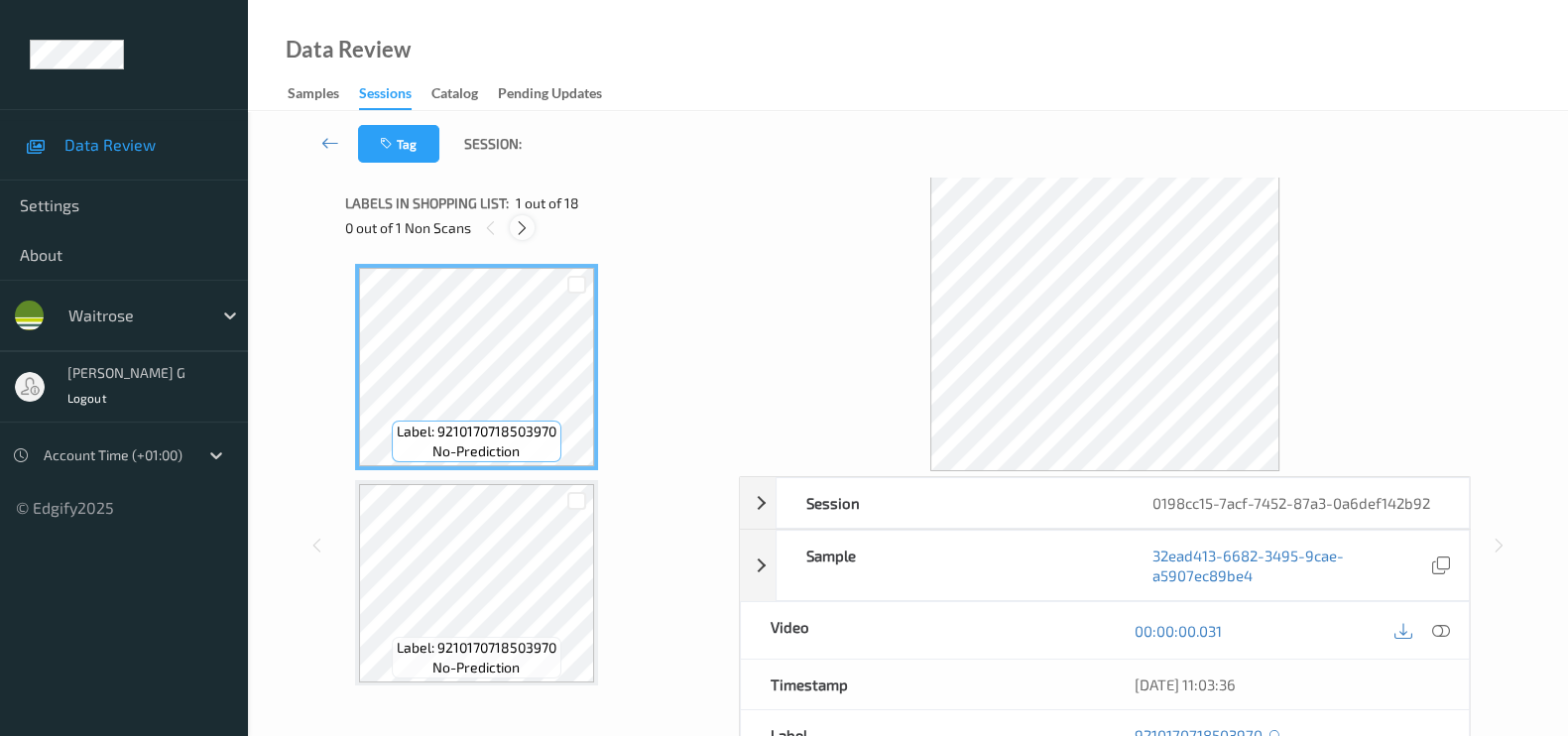
click at [525, 234] on icon at bounding box center [521, 228] width 17 height 18
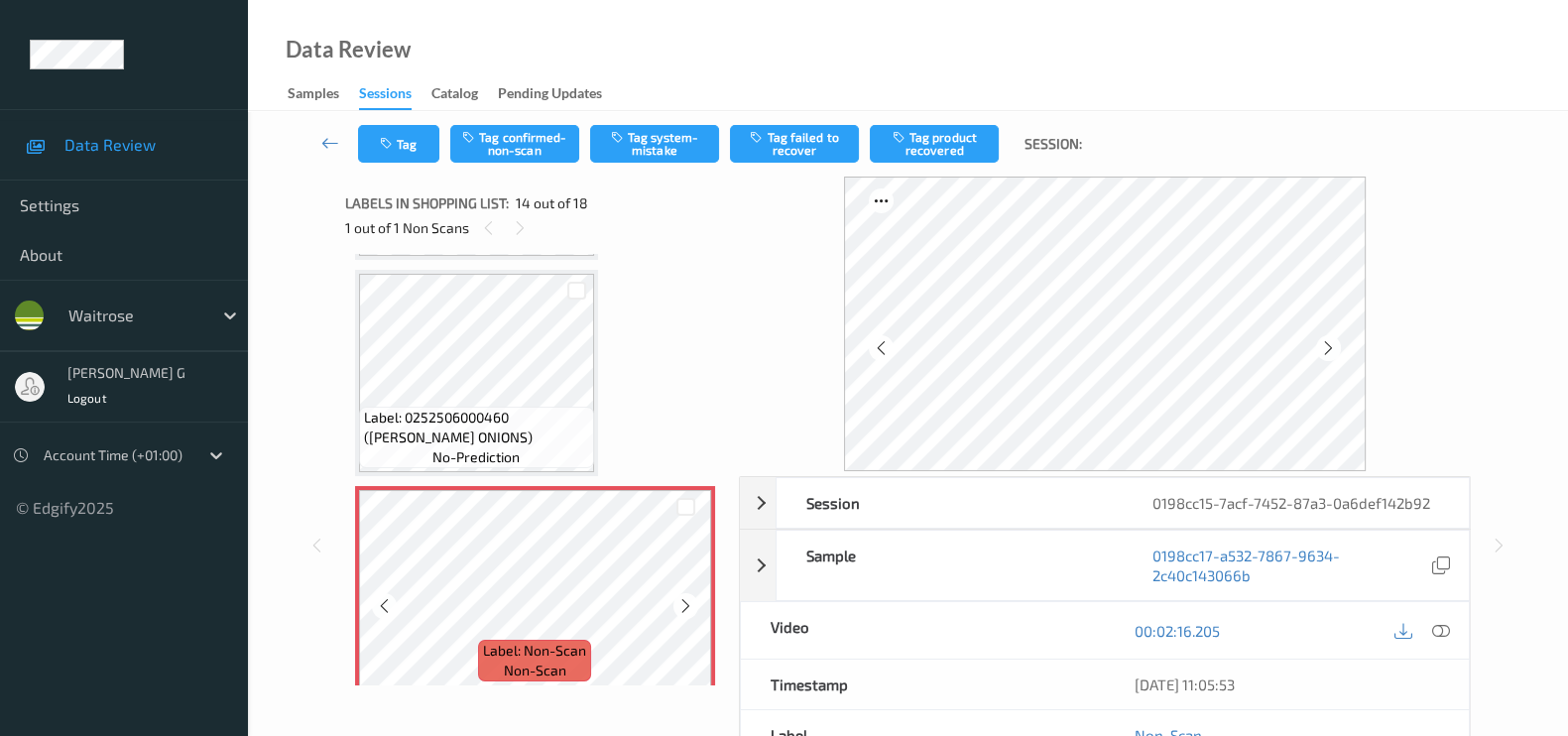
scroll to position [2713, 0]
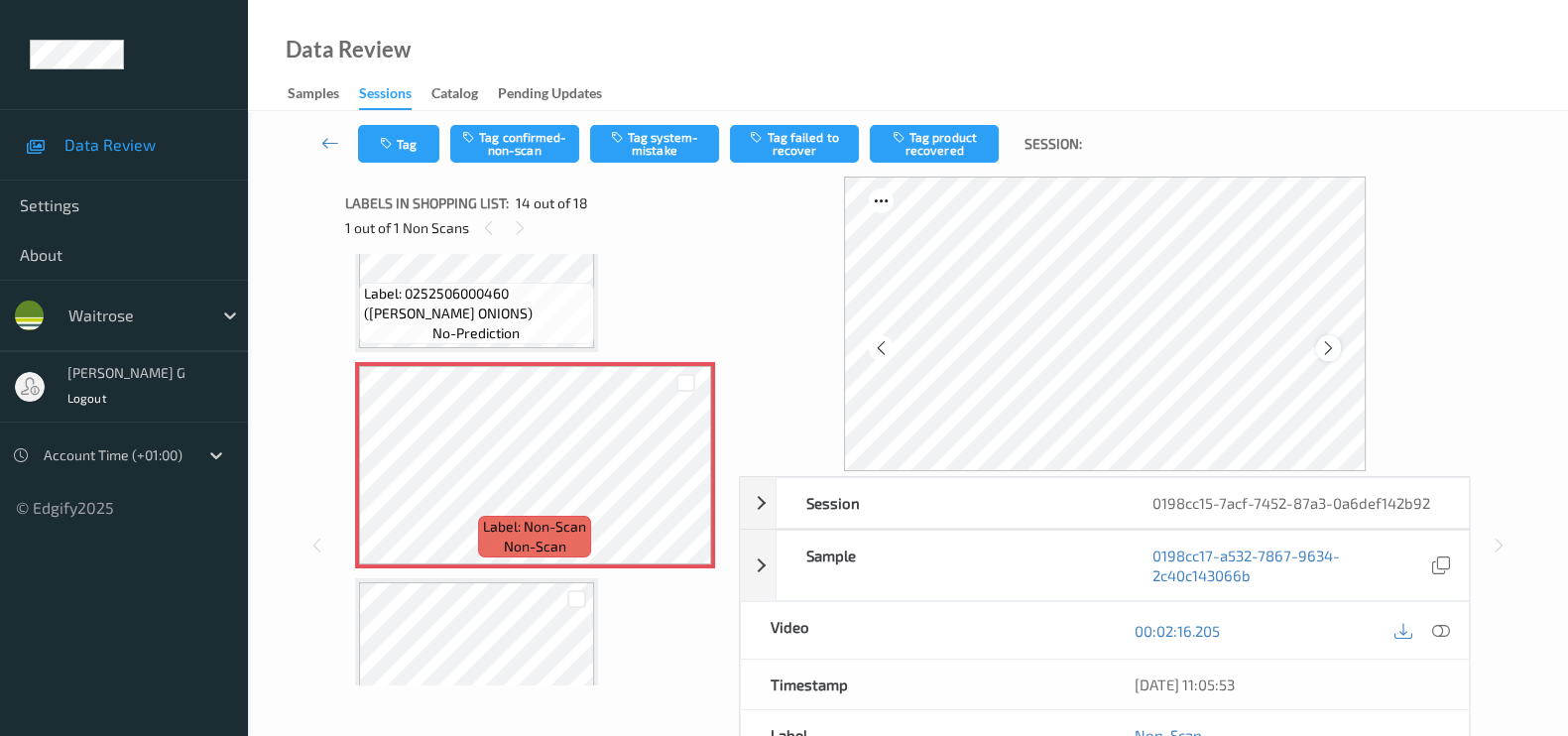
click at [1328, 344] on icon at bounding box center [1328, 348] width 17 height 18
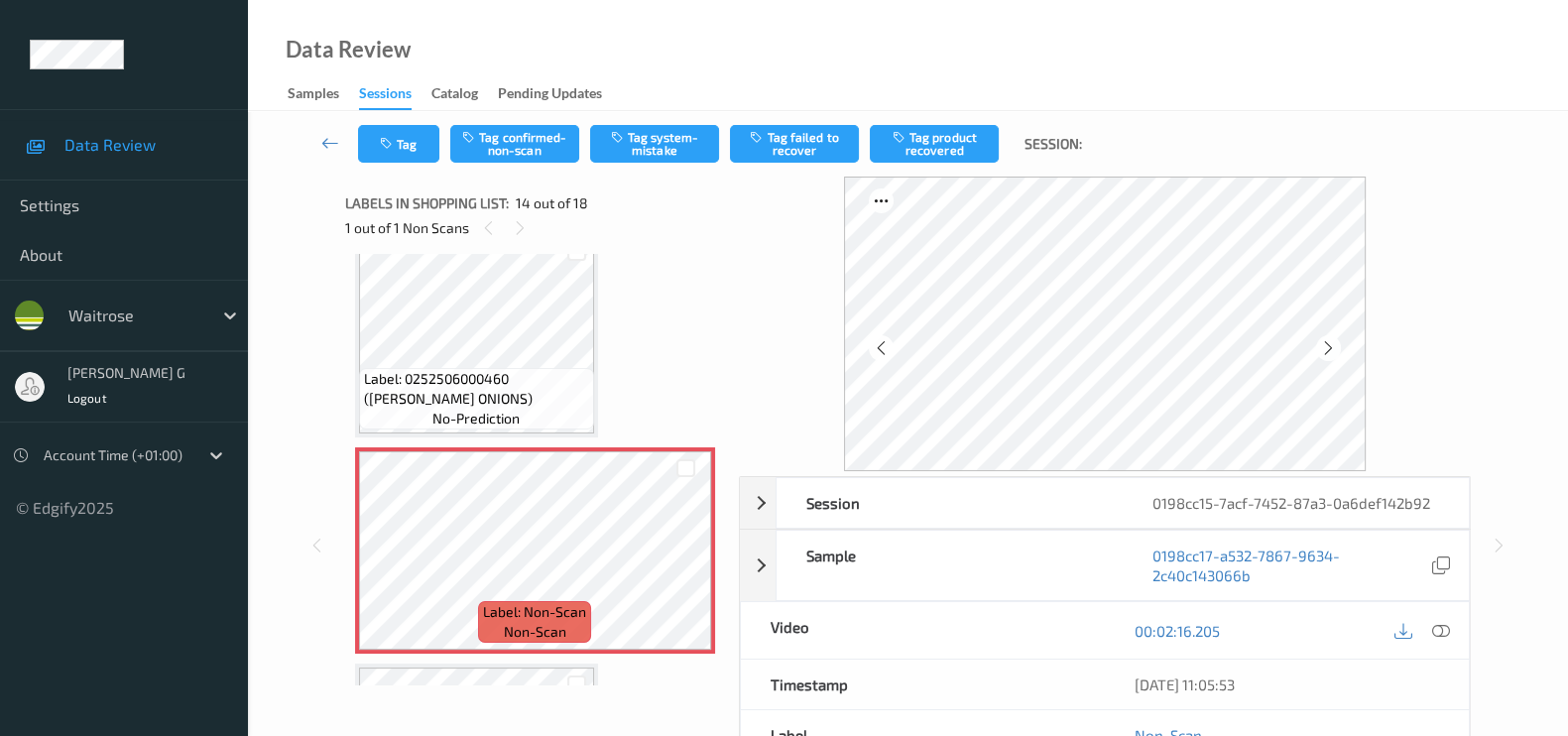
scroll to position [2589, 0]
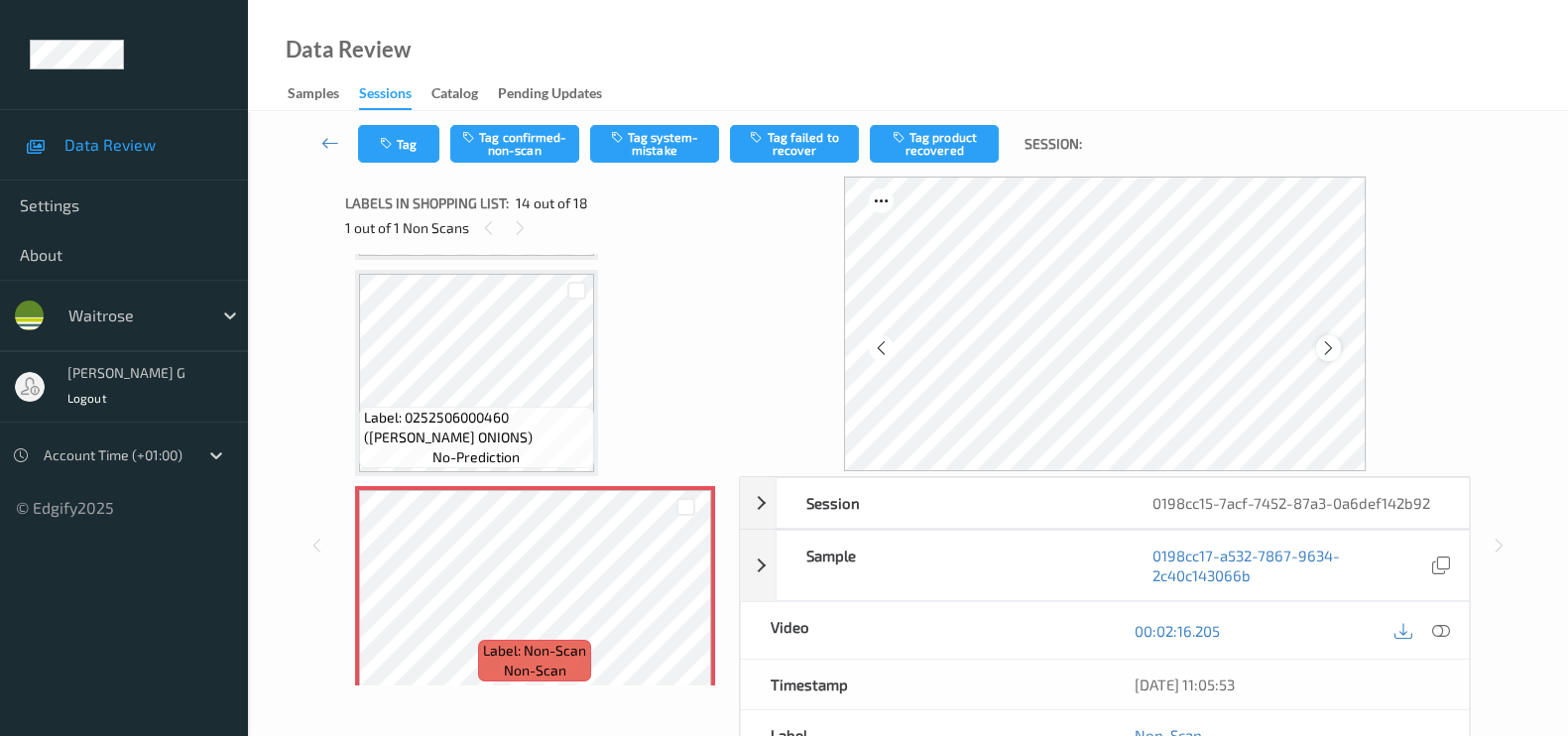
click at [1337, 349] on icon at bounding box center [1328, 348] width 17 height 18
click at [1449, 631] on div at bounding box center [1439, 630] width 27 height 27
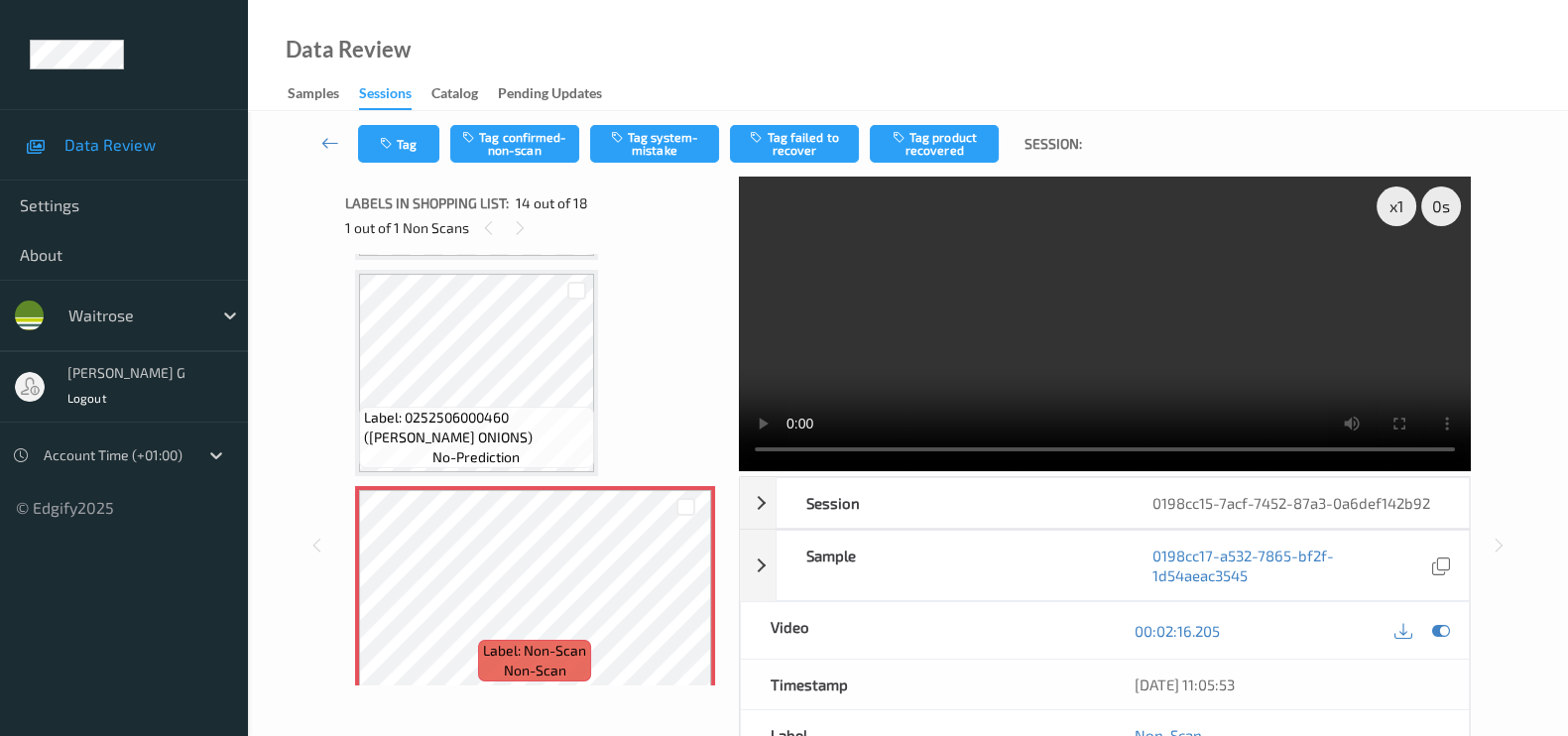
click at [1452, 617] on div at bounding box center [1421, 630] width 65 height 27
click at [1442, 626] on icon at bounding box center [1440, 631] width 18 height 18
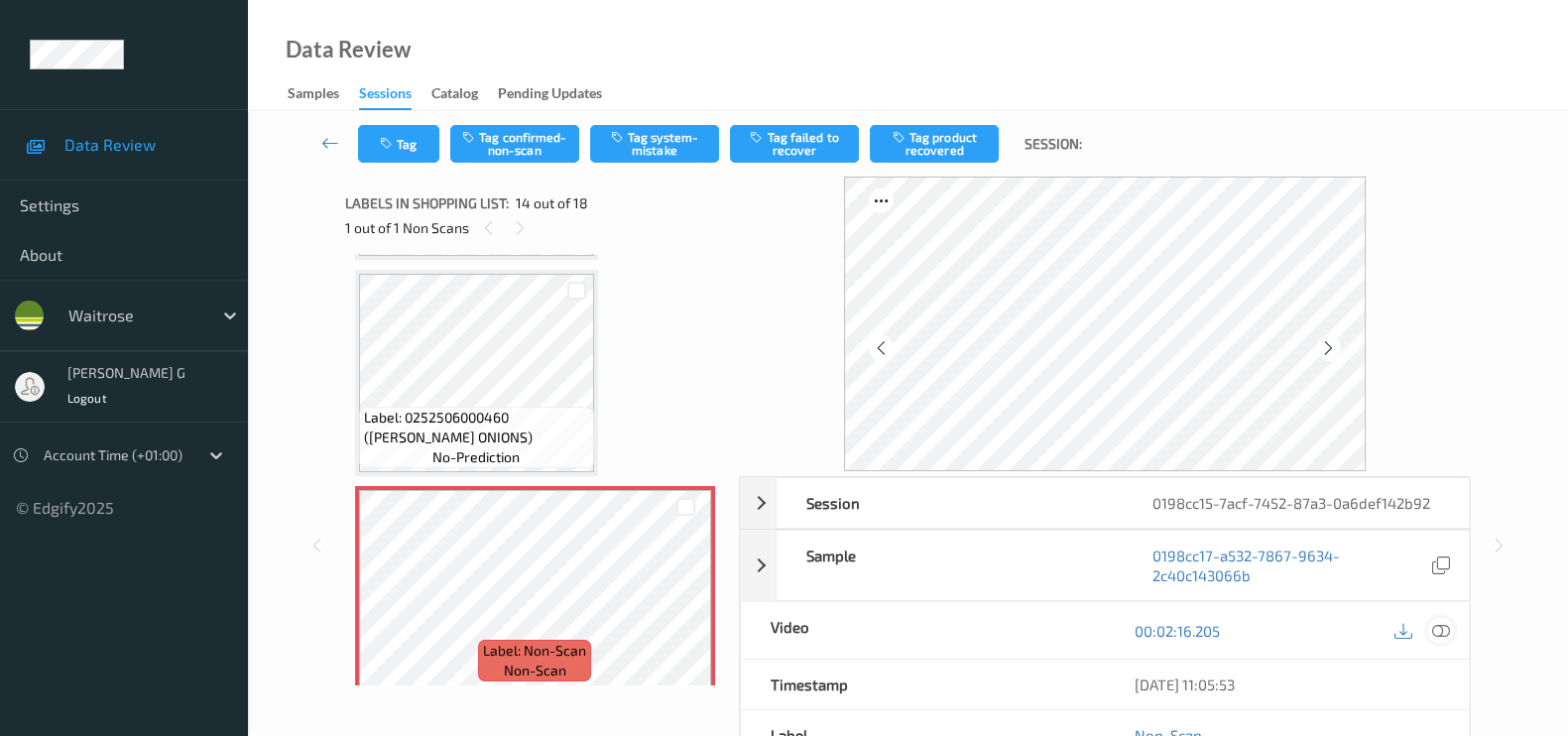
click at [1442, 636] on icon at bounding box center [1440, 631] width 18 height 18
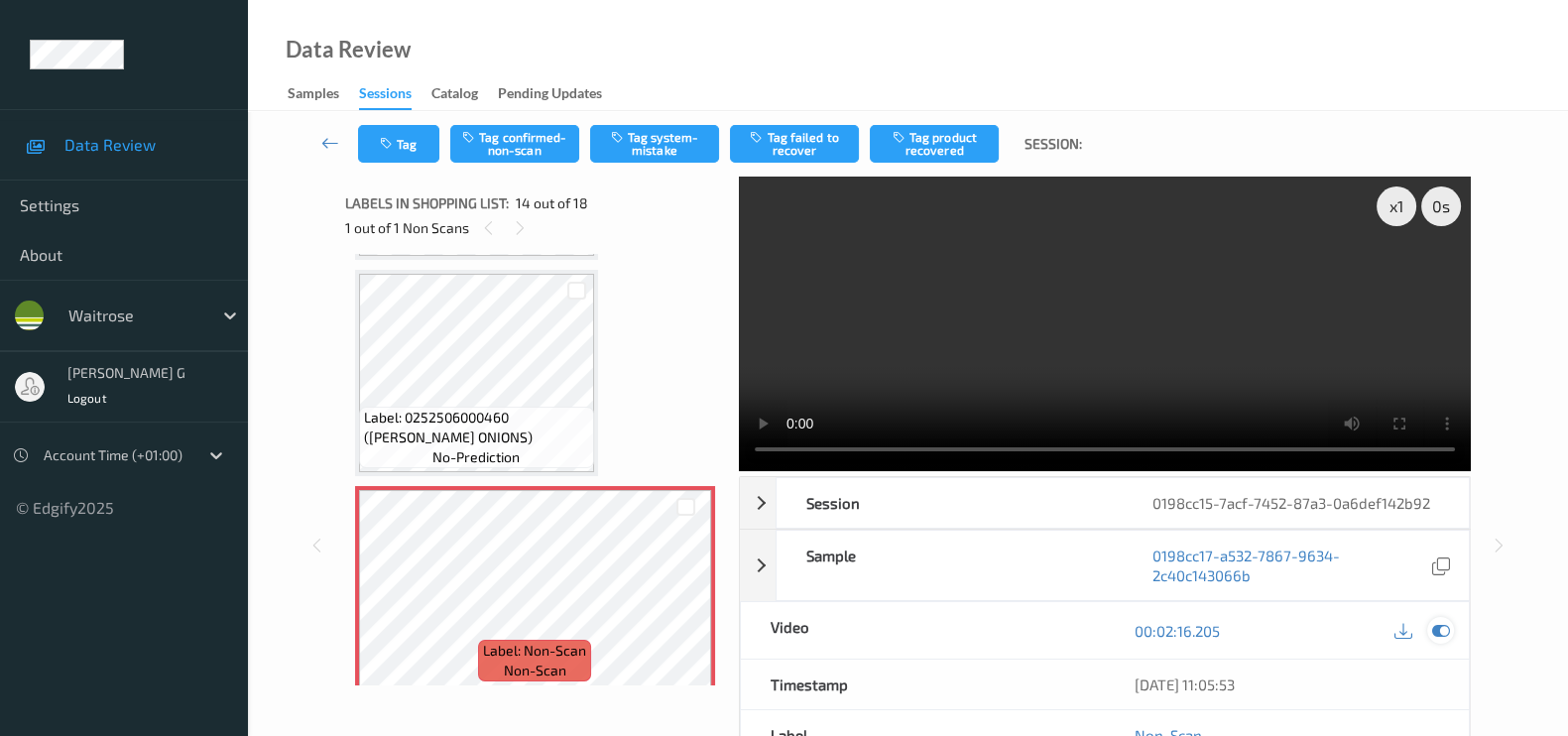
click at [1437, 622] on icon at bounding box center [1440, 631] width 18 height 18
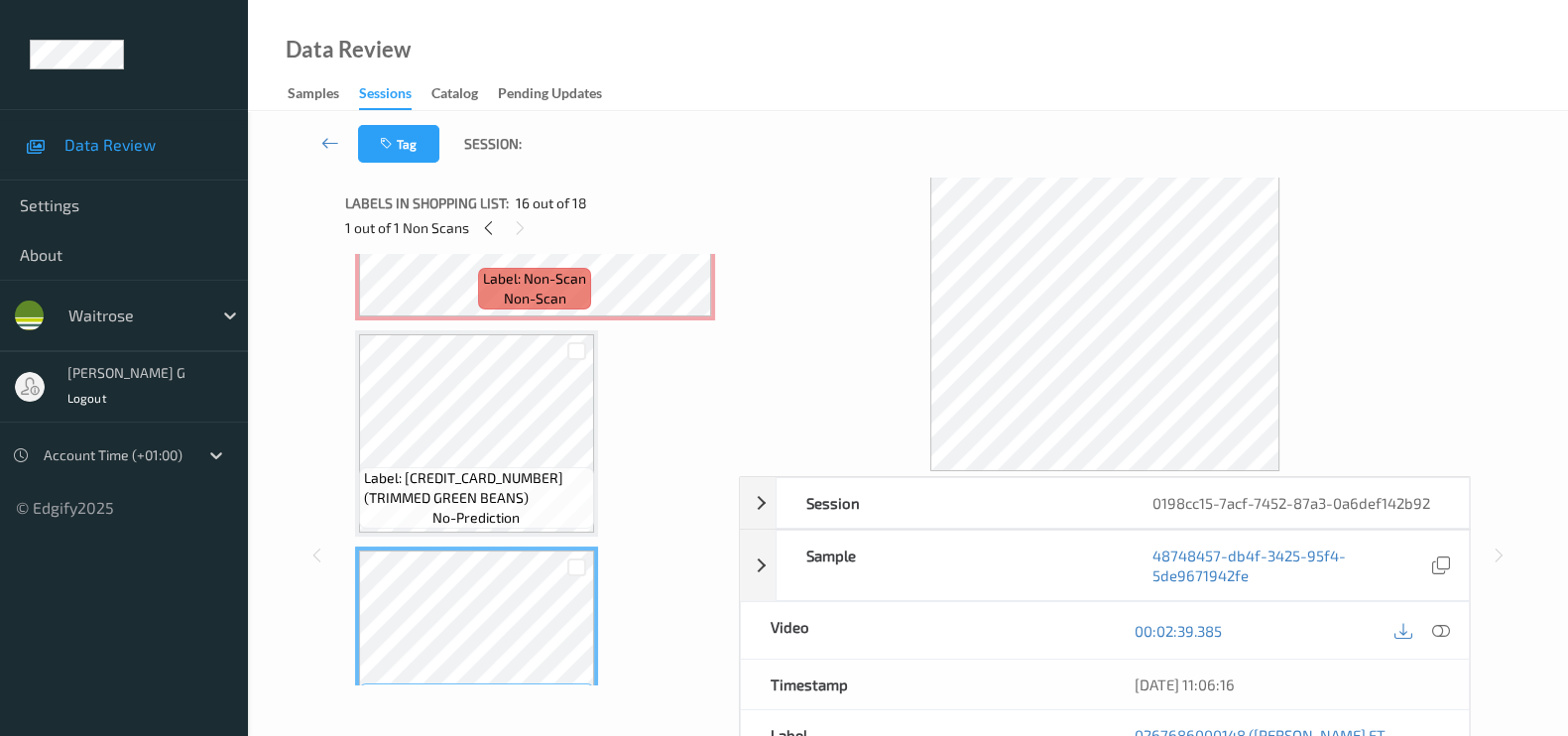
scroll to position [2713, 0]
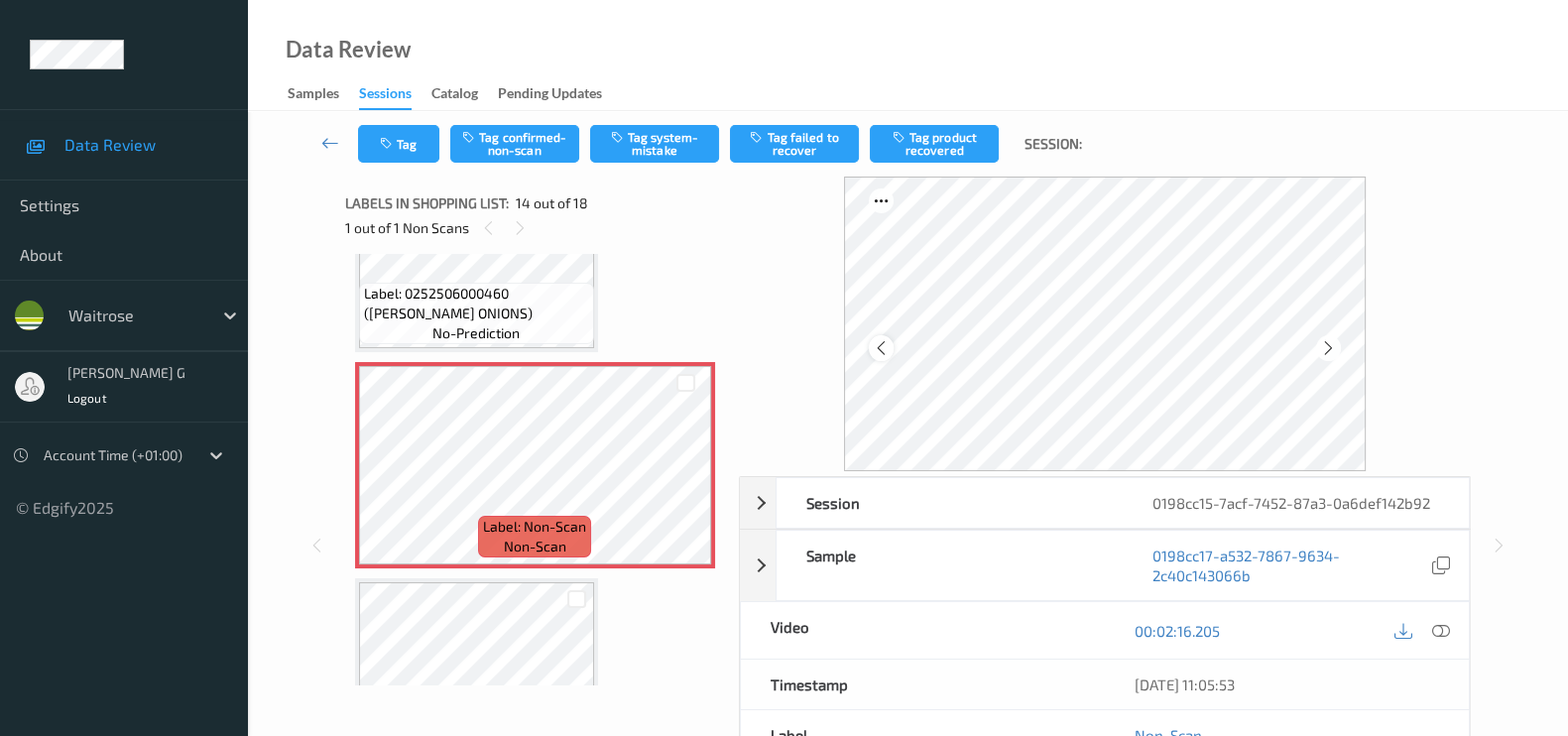
click at [893, 349] on div at bounding box center [880, 347] width 25 height 25
click at [490, 151] on button "Tag confirmed-non-scan" at bounding box center [514, 144] width 129 height 38
click at [812, 141] on button "Tag failed to recover" at bounding box center [793, 144] width 129 height 38
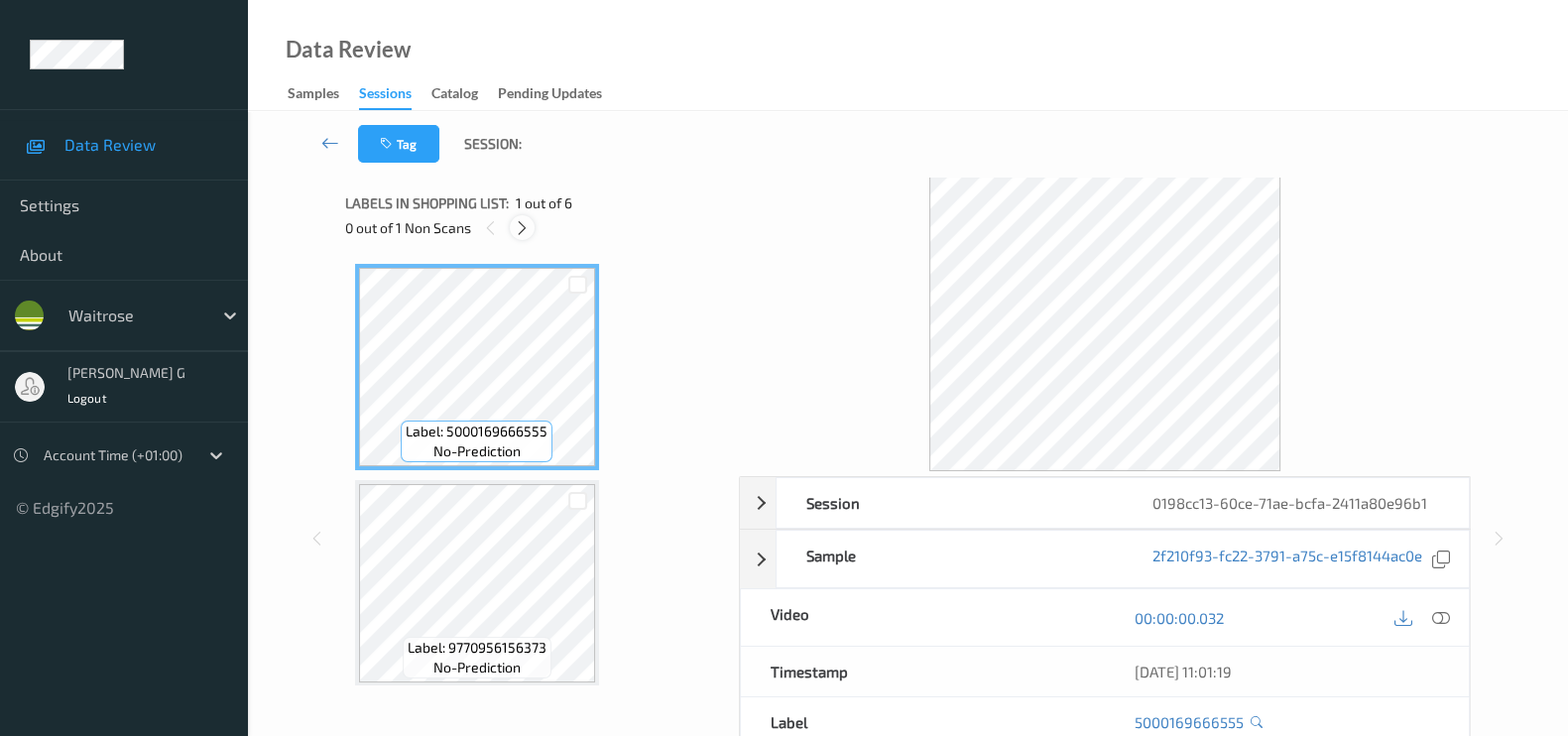
click at [520, 225] on icon at bounding box center [521, 228] width 17 height 18
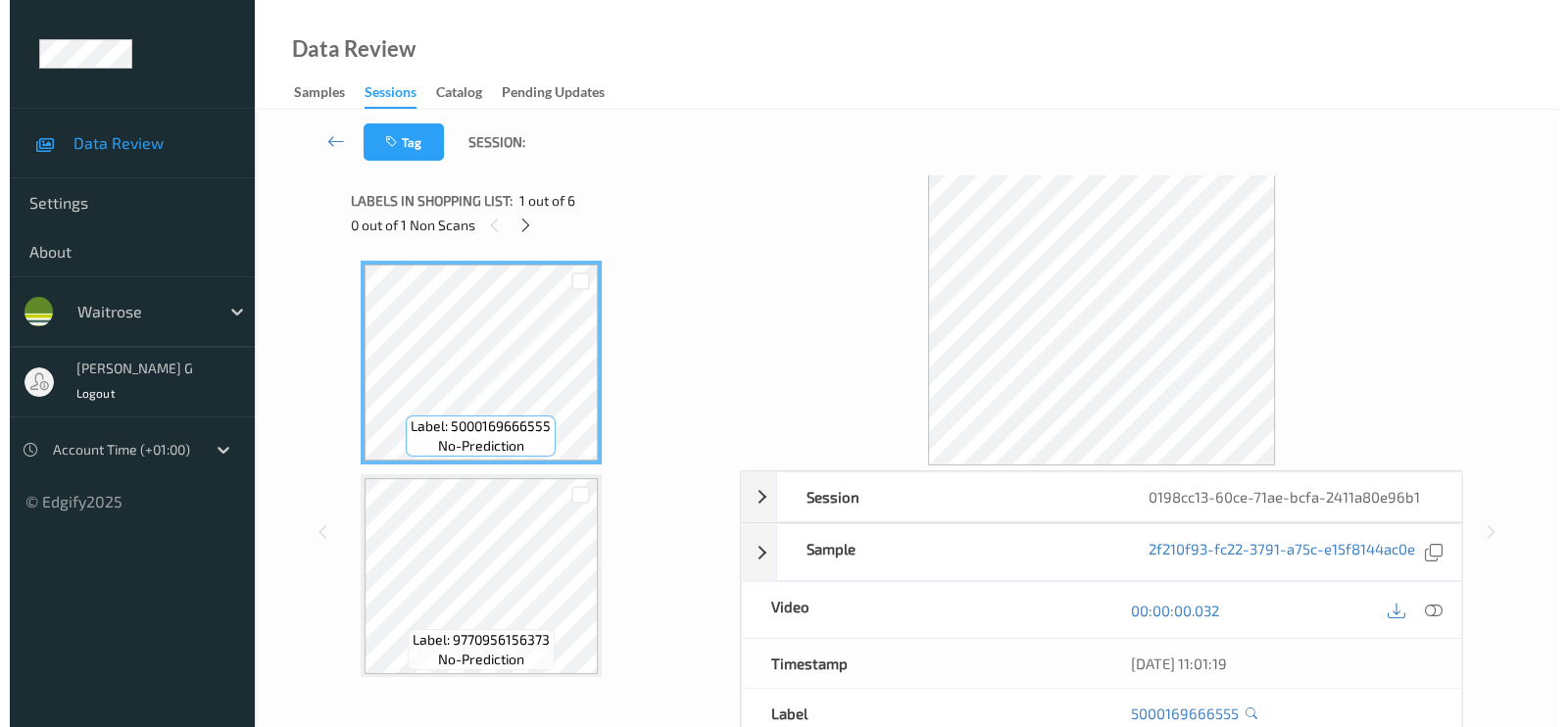
scroll to position [434, 0]
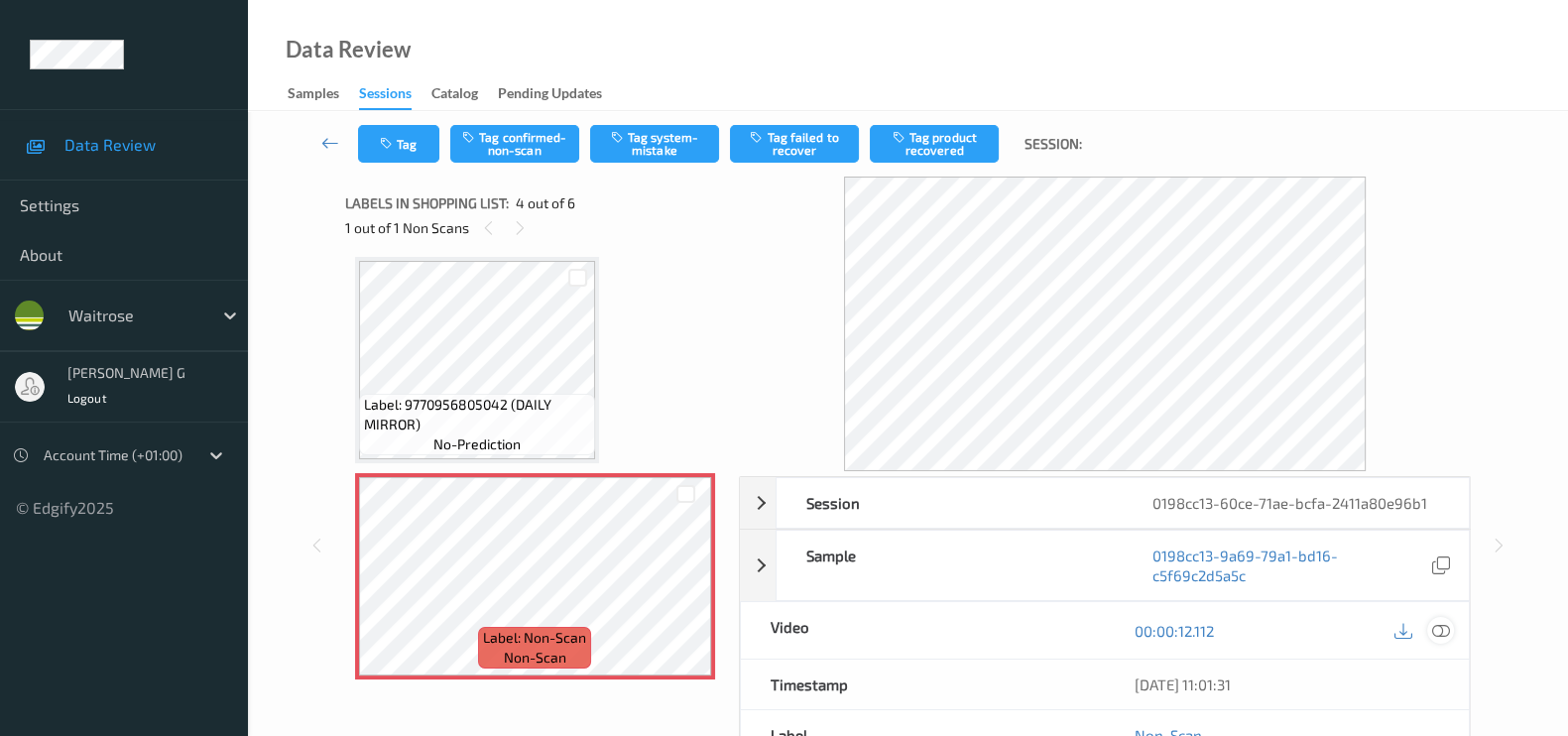
click at [1442, 630] on icon at bounding box center [1440, 631] width 18 height 18
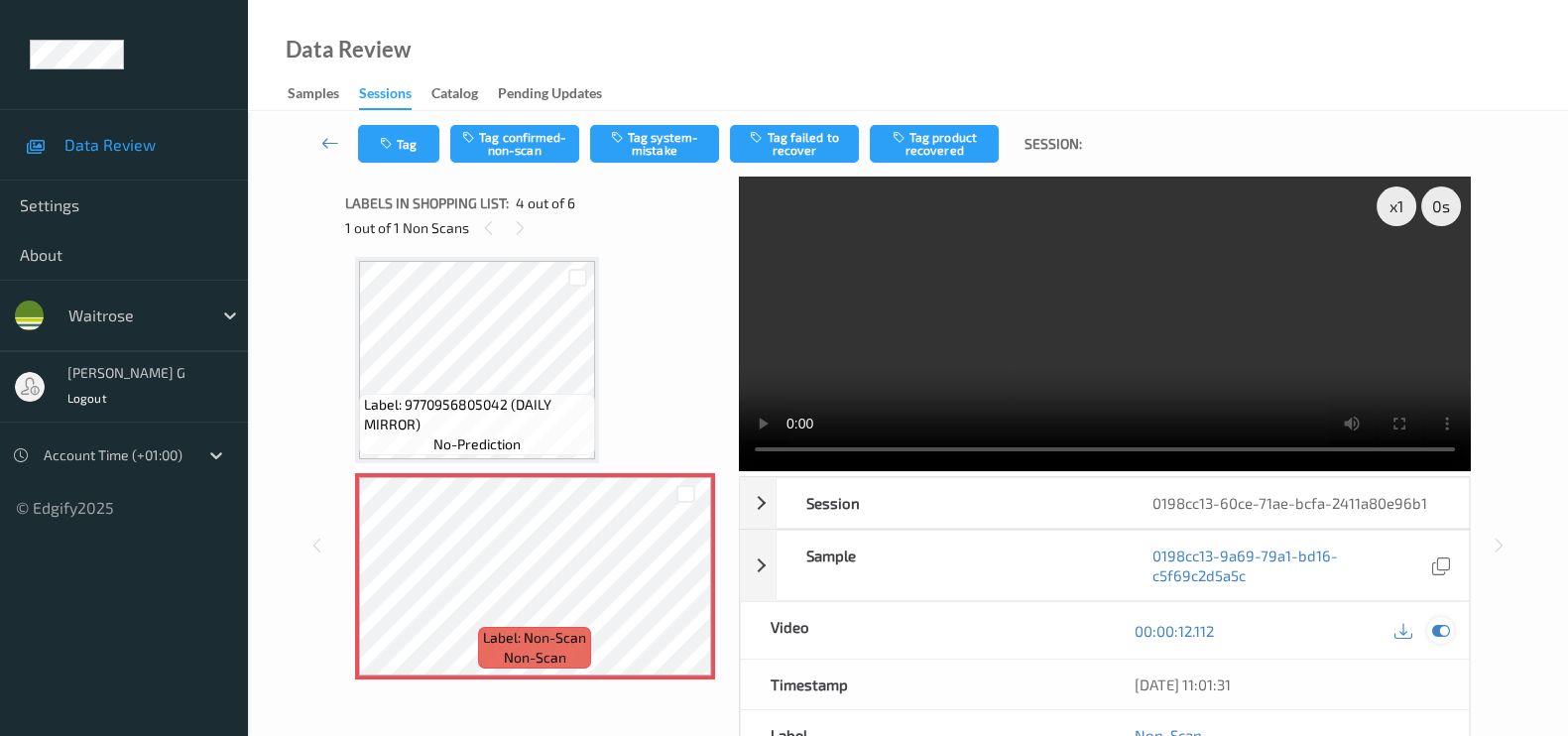
click at [1436, 640] on div at bounding box center [1439, 630] width 27 height 27
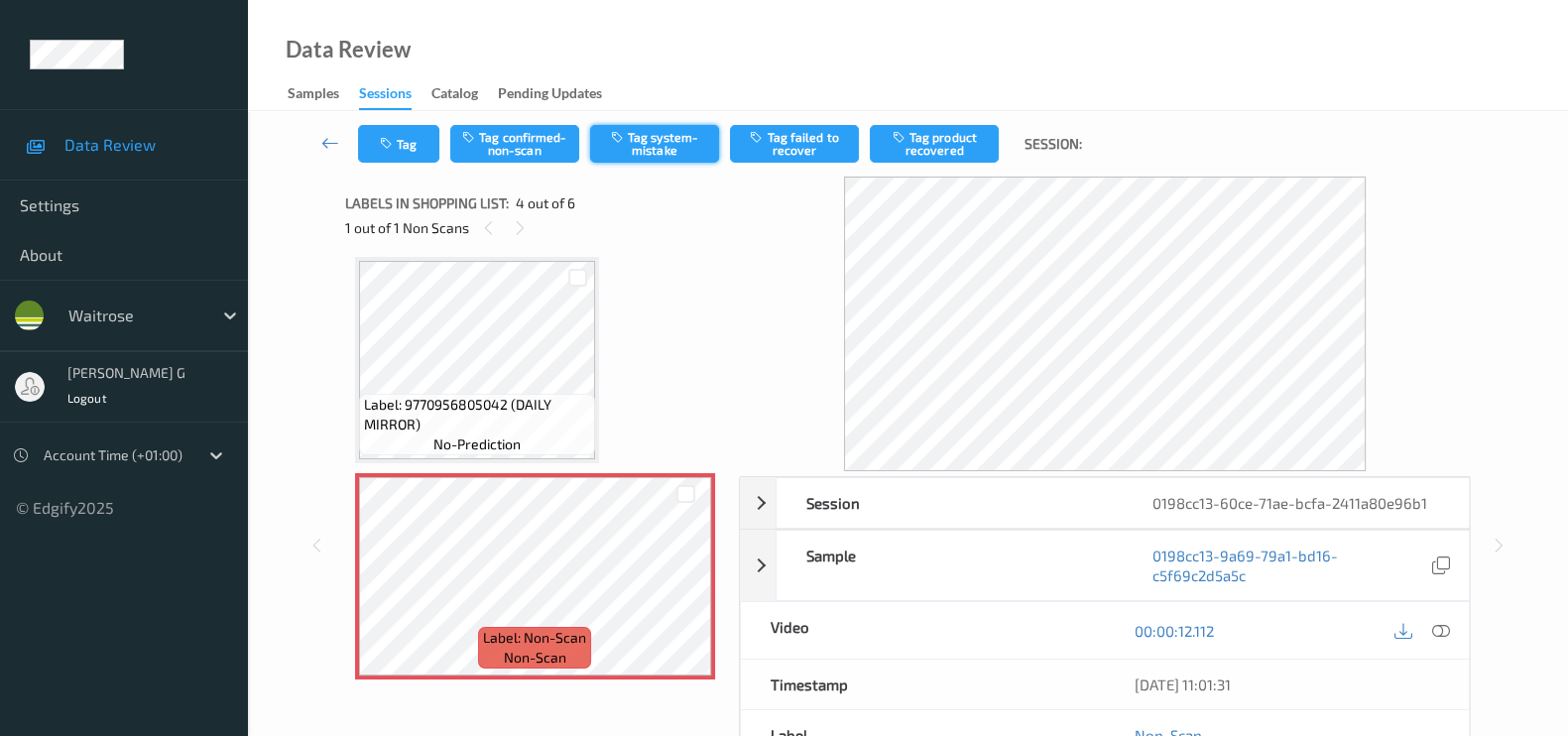
click at [669, 144] on button "Tag system-mistake" at bounding box center [654, 144] width 129 height 38
click at [402, 145] on button "Tag" at bounding box center [399, 144] width 82 height 38
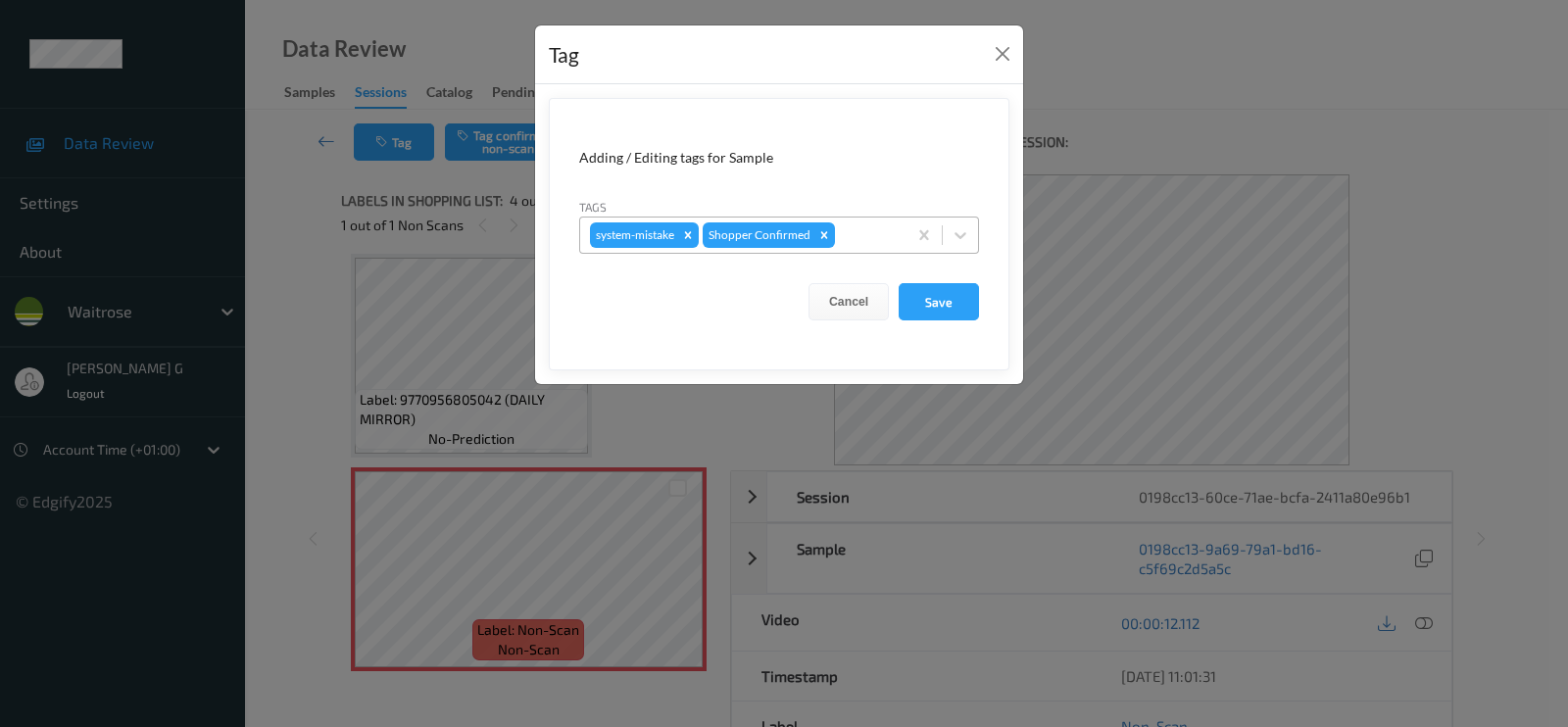
click at [855, 233] on div at bounding box center [867, 235] width 58 height 24
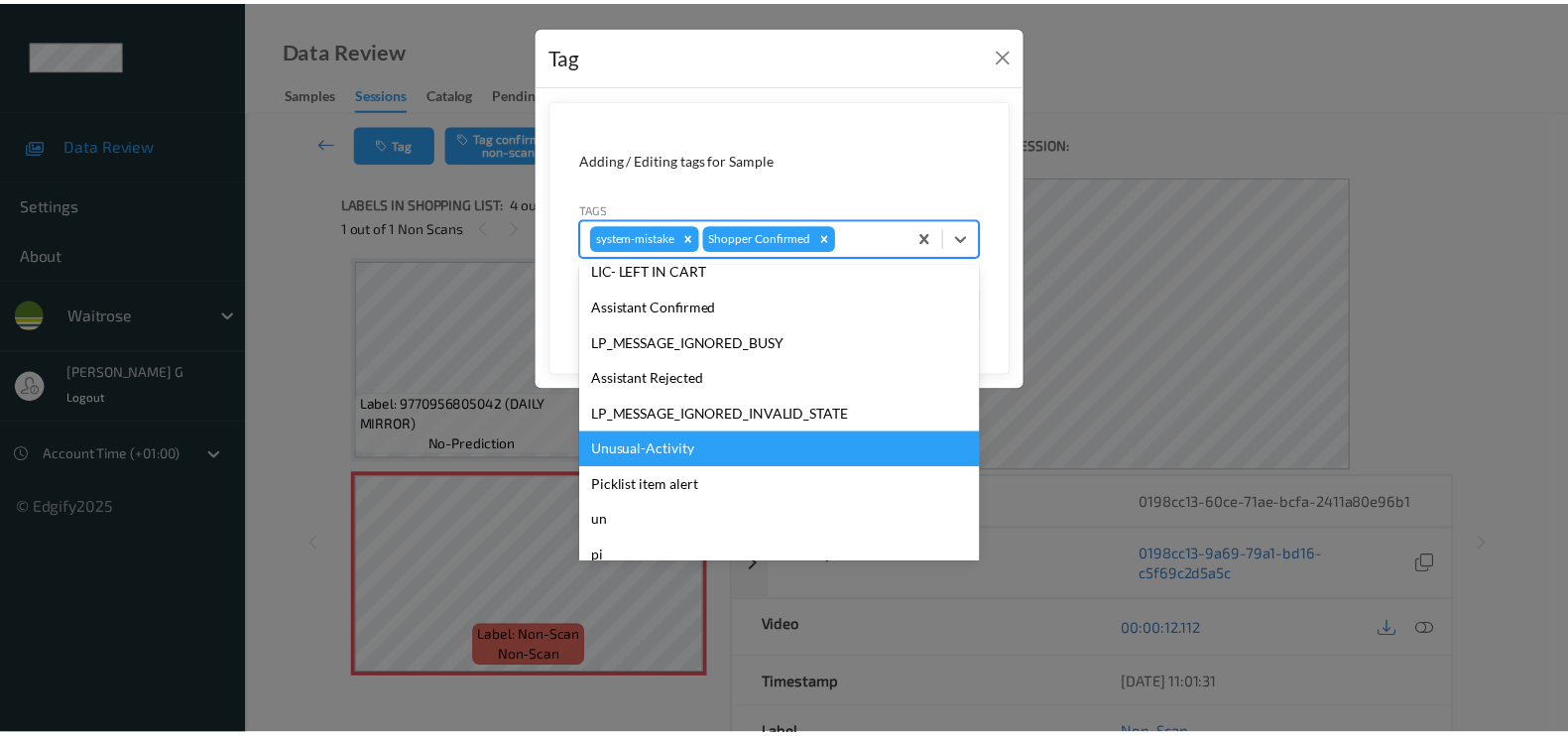
scroll to position [388, 0]
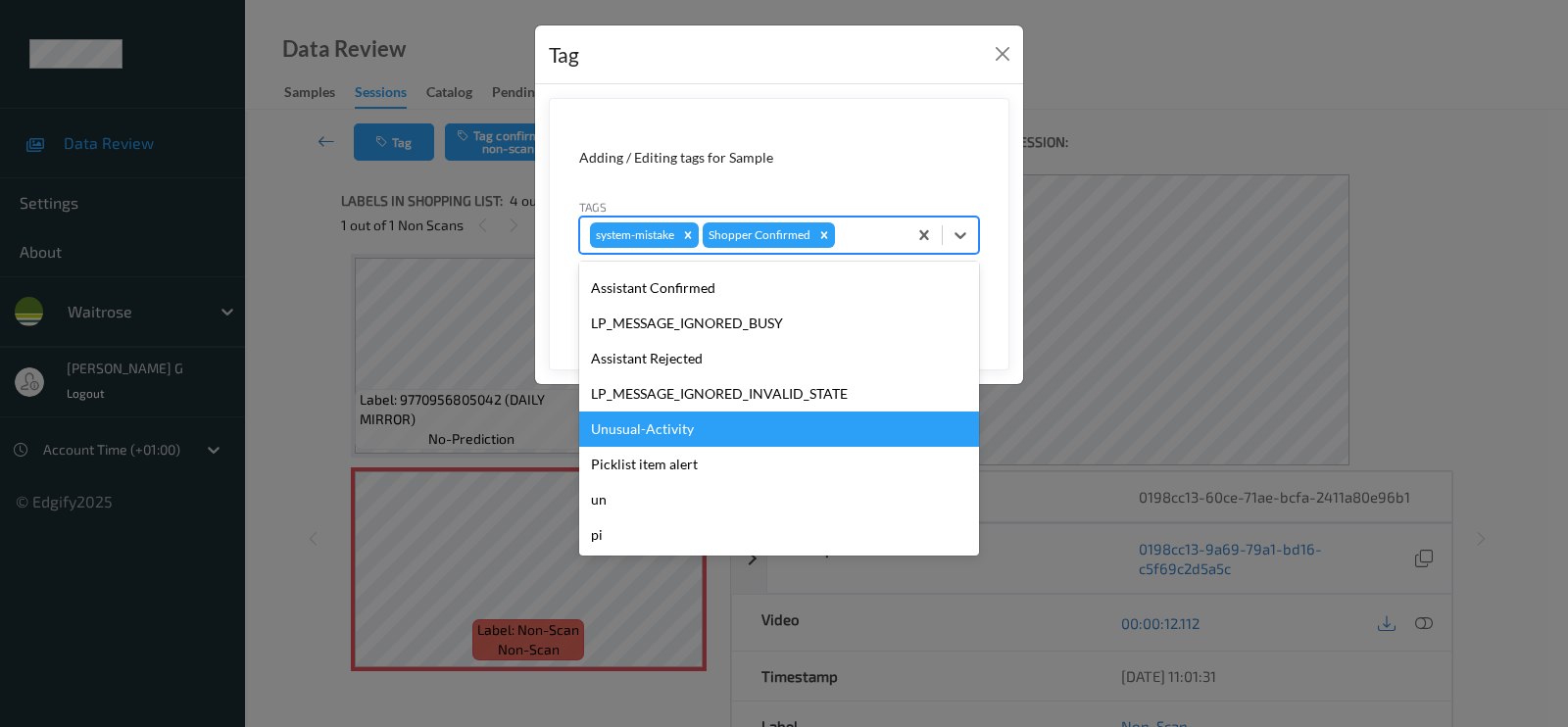
click at [646, 427] on div "Unusual-Activity" at bounding box center [780, 430] width 400 height 35
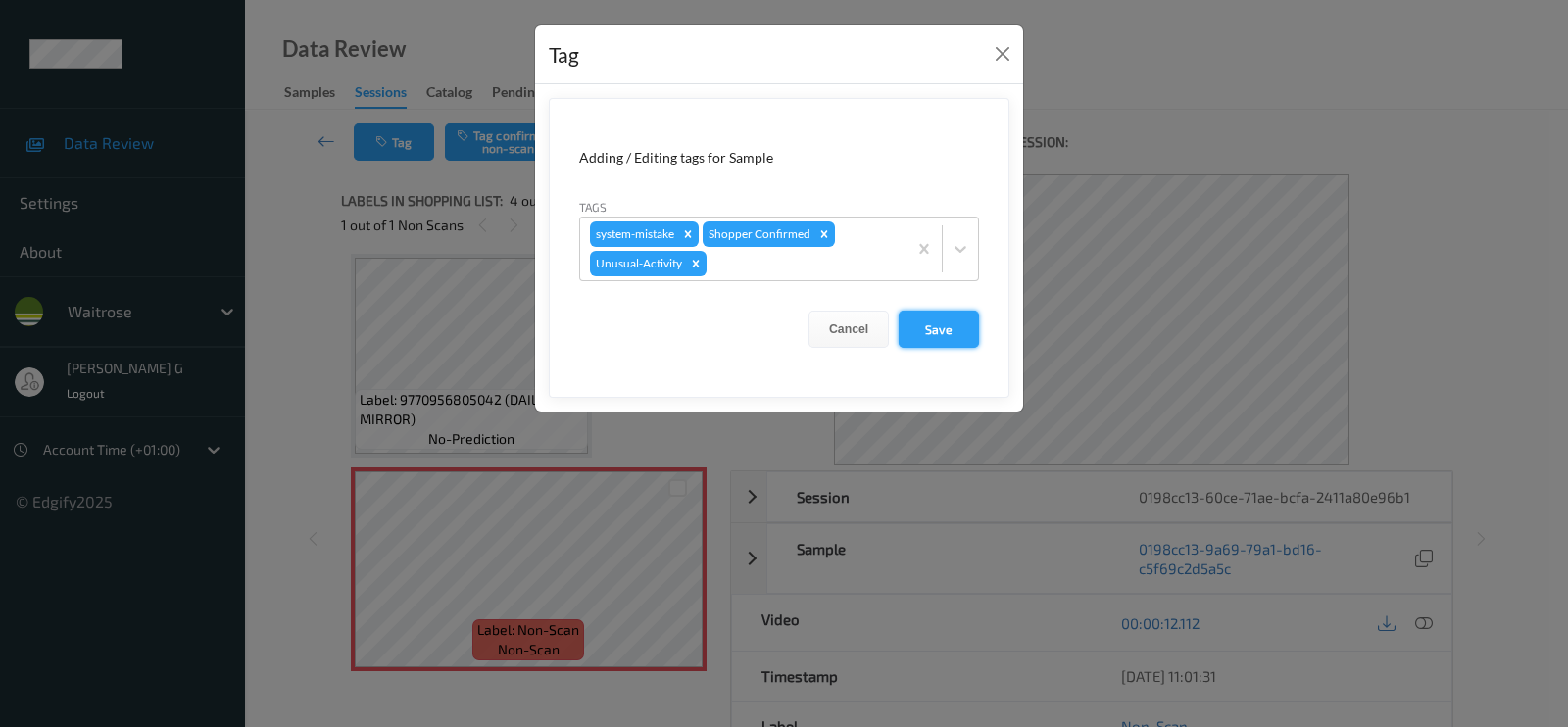
click at [946, 323] on button "Save" at bounding box center [939, 329] width 81 height 37
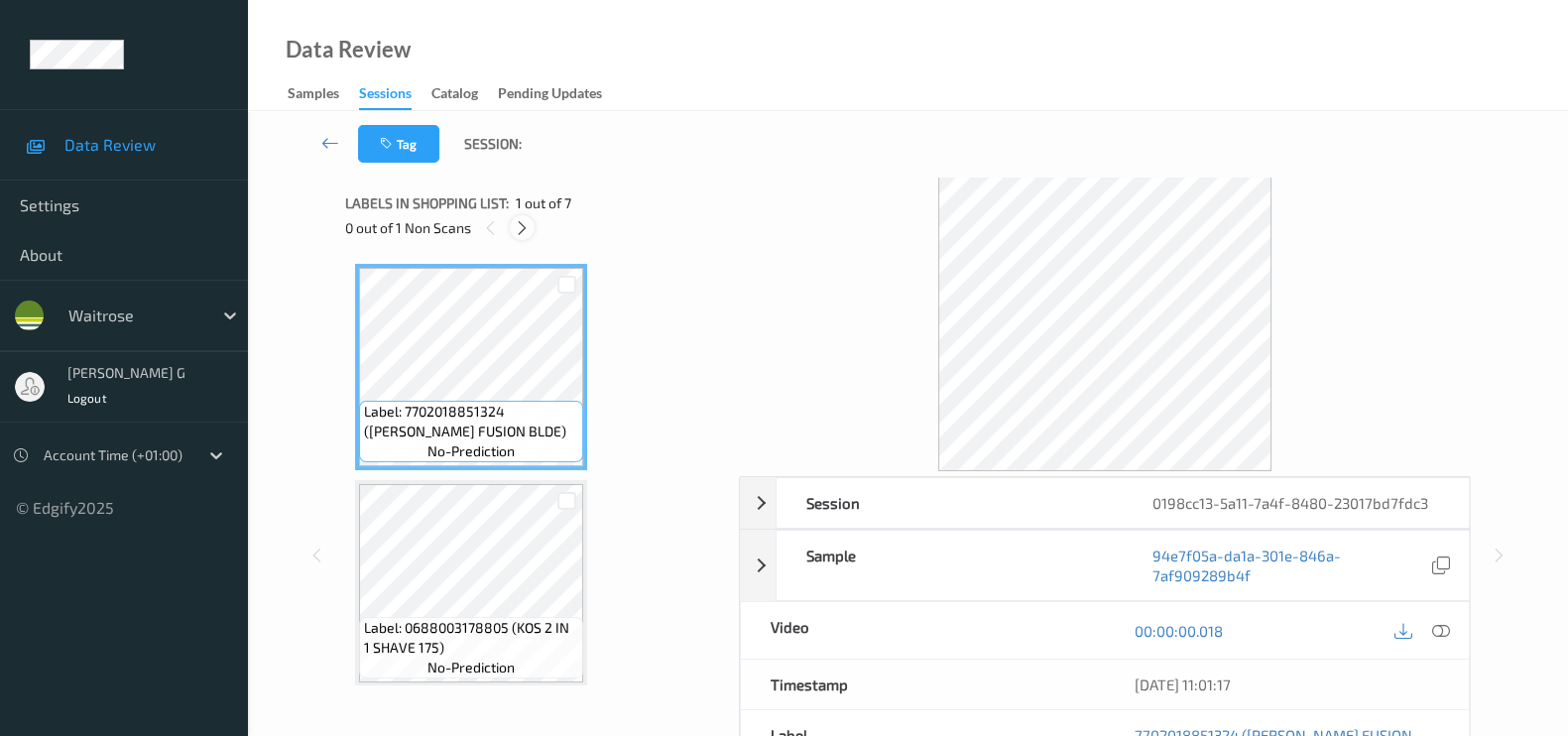
click at [524, 227] on icon at bounding box center [521, 228] width 17 height 18
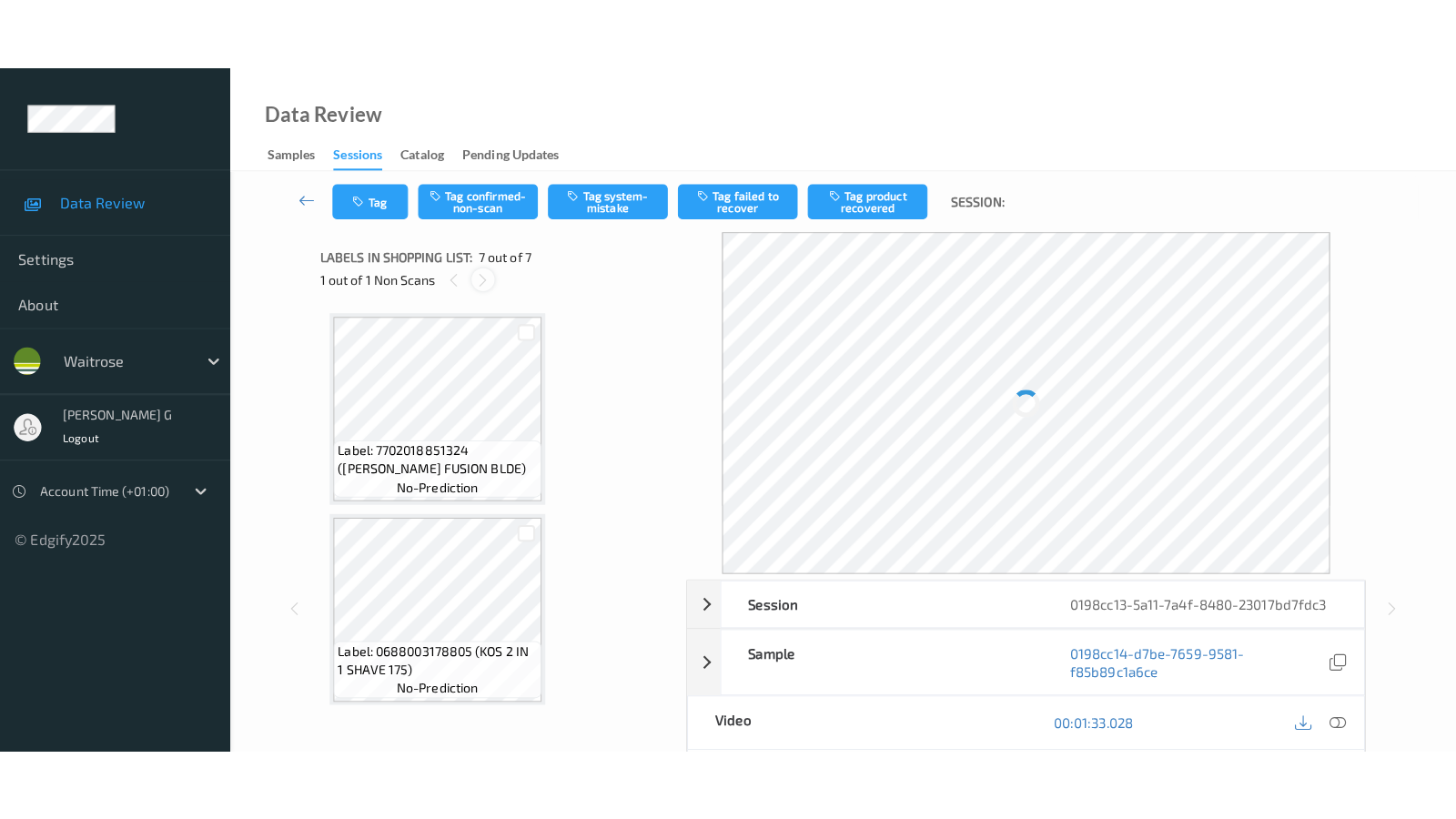
scroll to position [993, 0]
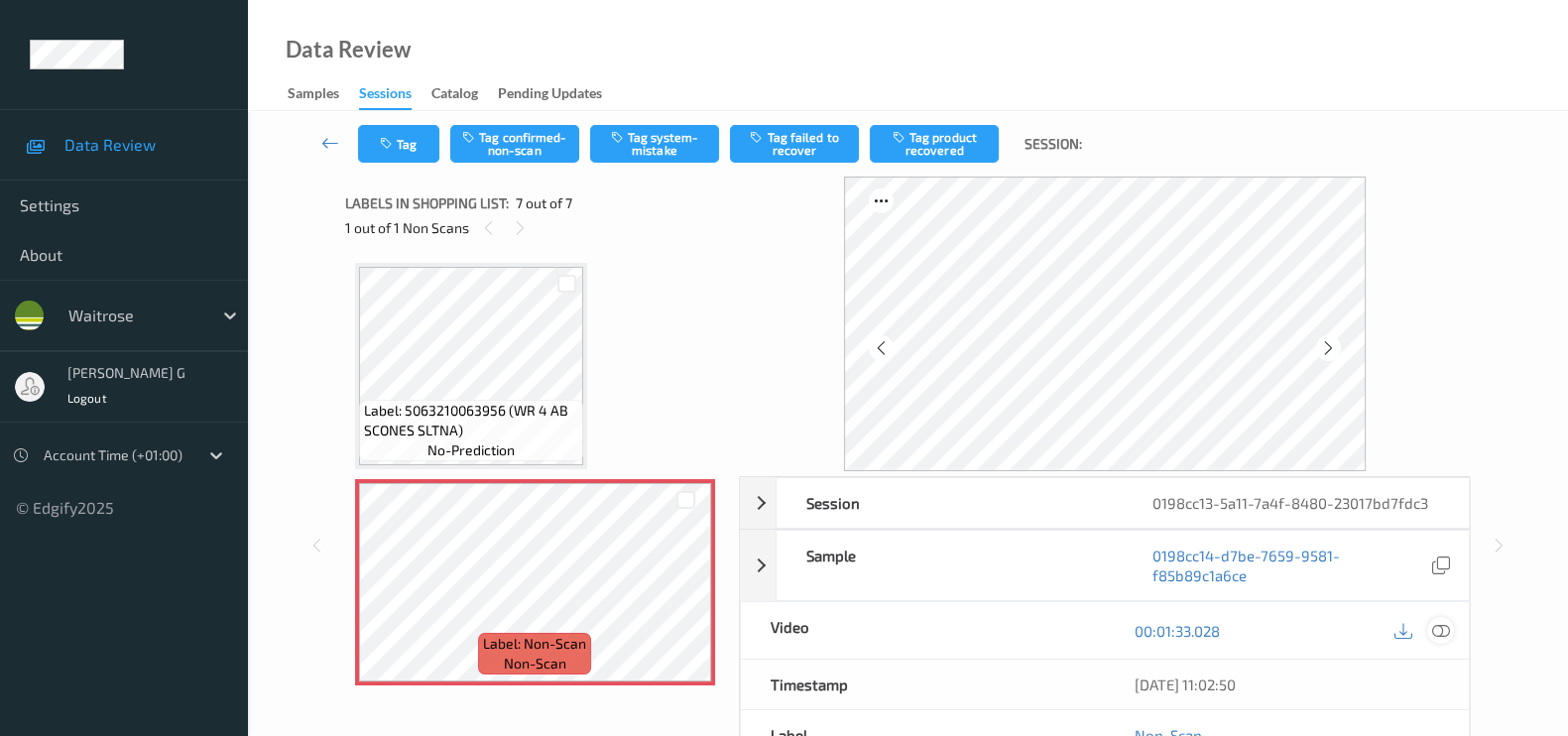
click at [1441, 627] on icon at bounding box center [1440, 631] width 18 height 18
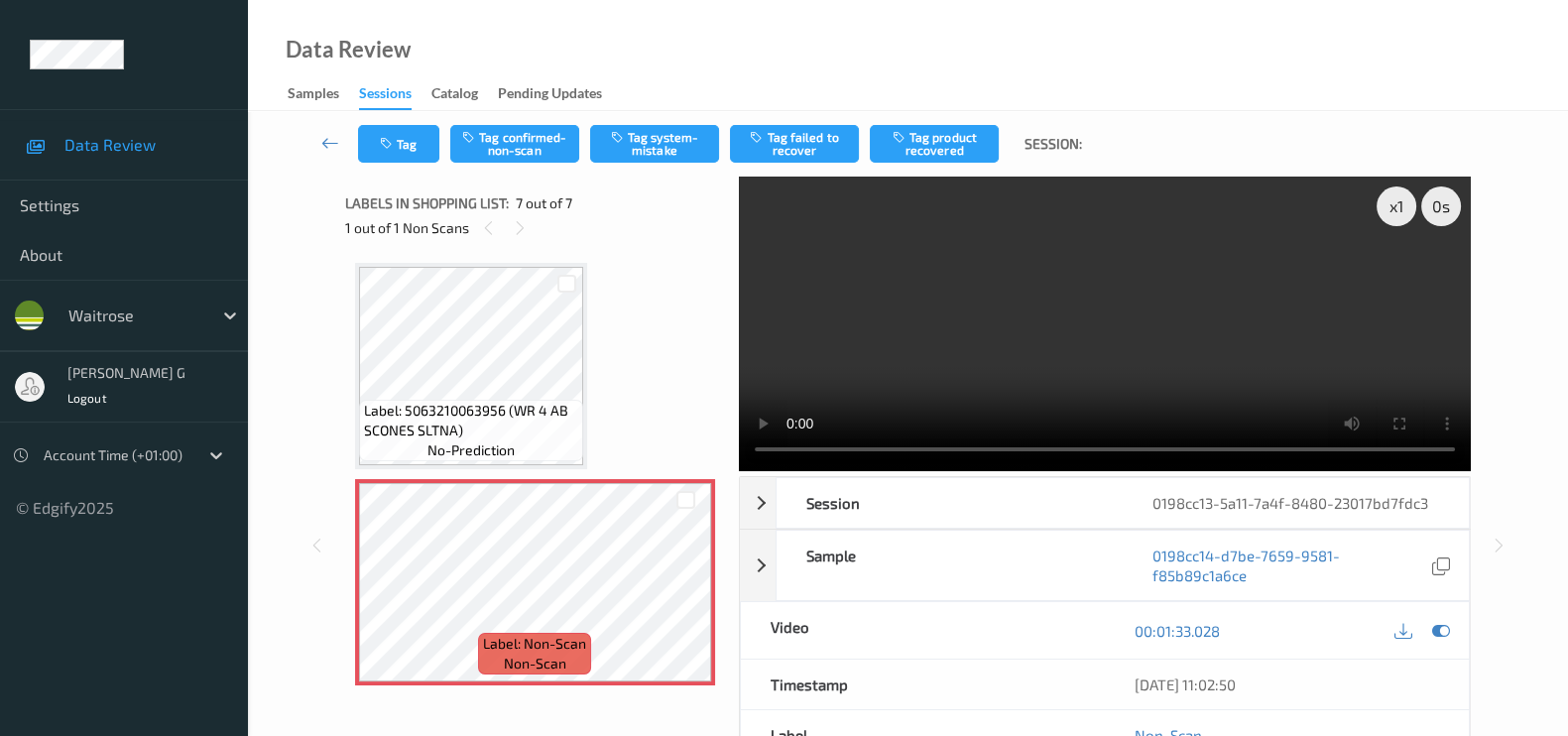
click at [1395, 280] on video at bounding box center [1104, 323] width 732 height 294
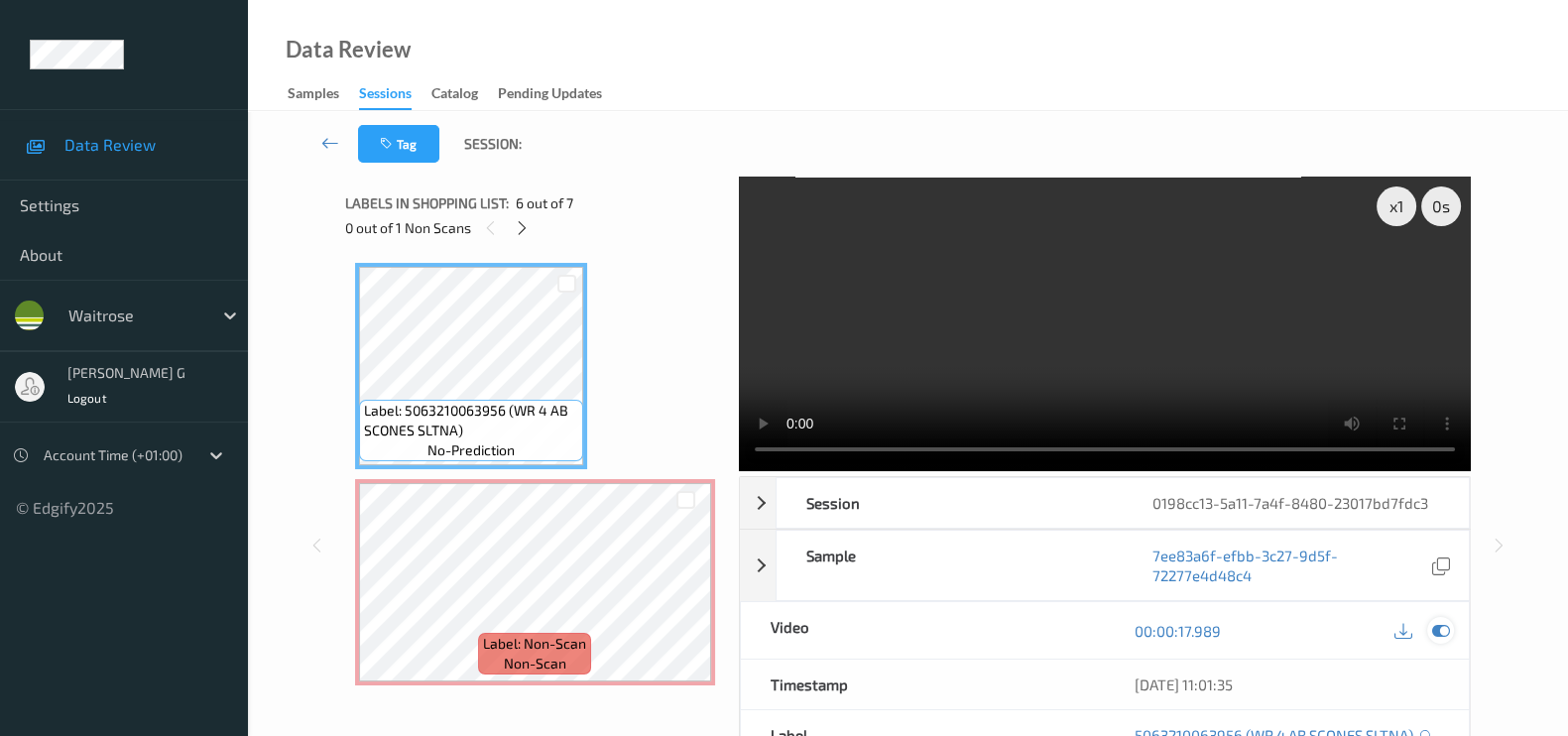
click at [1439, 622] on icon at bounding box center [1440, 631] width 18 height 18
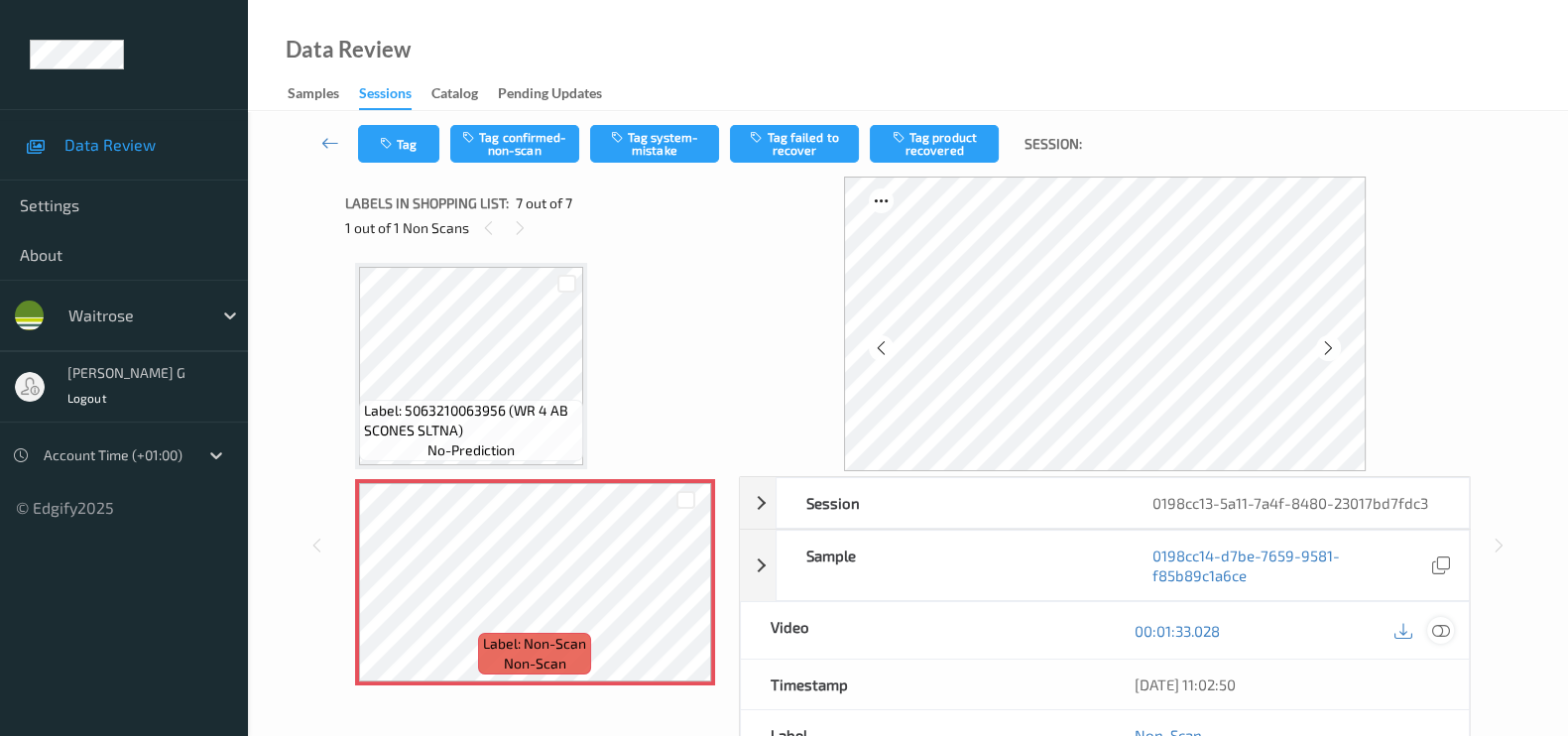
click at [1447, 634] on icon at bounding box center [1440, 631] width 18 height 18
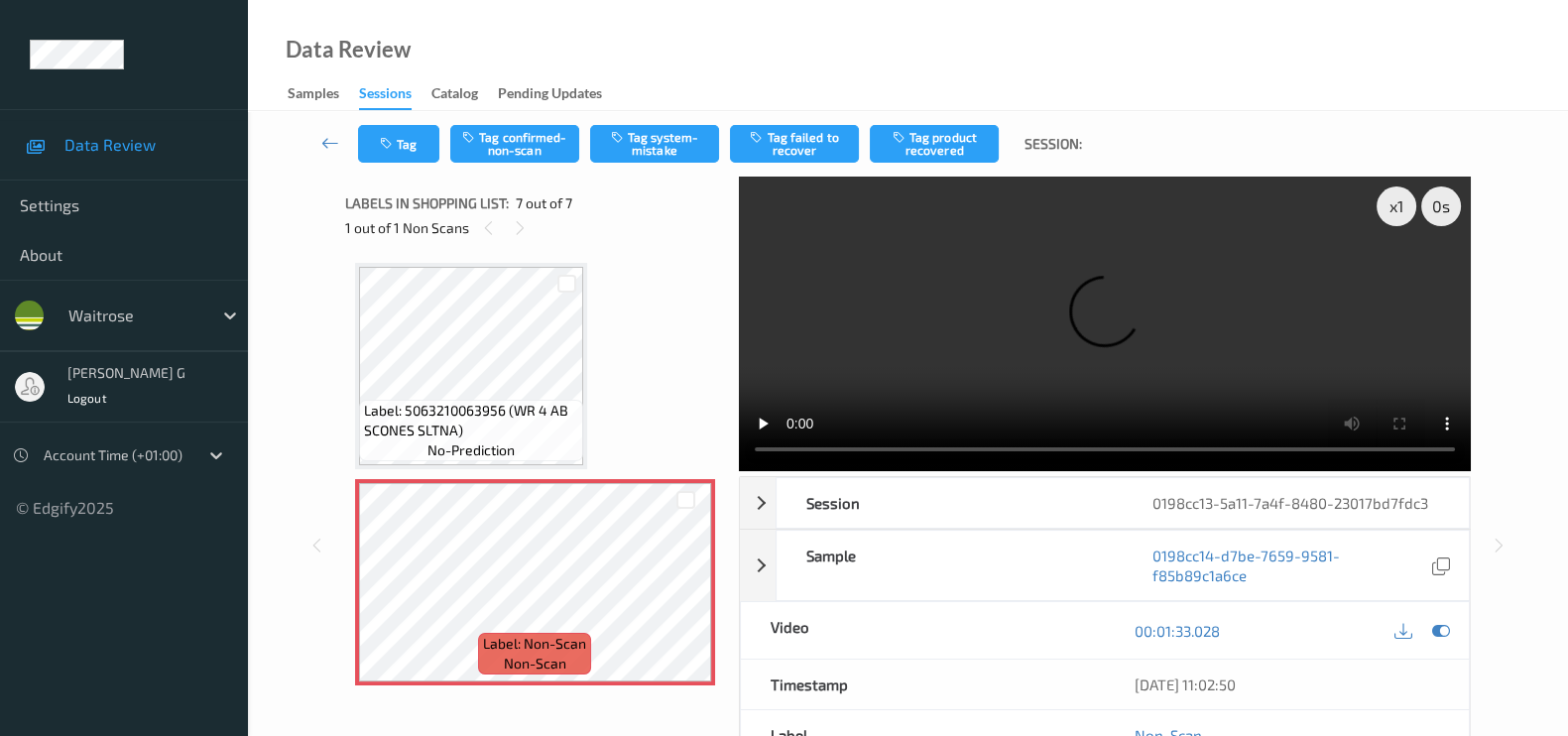
scroll to position [925, 0]
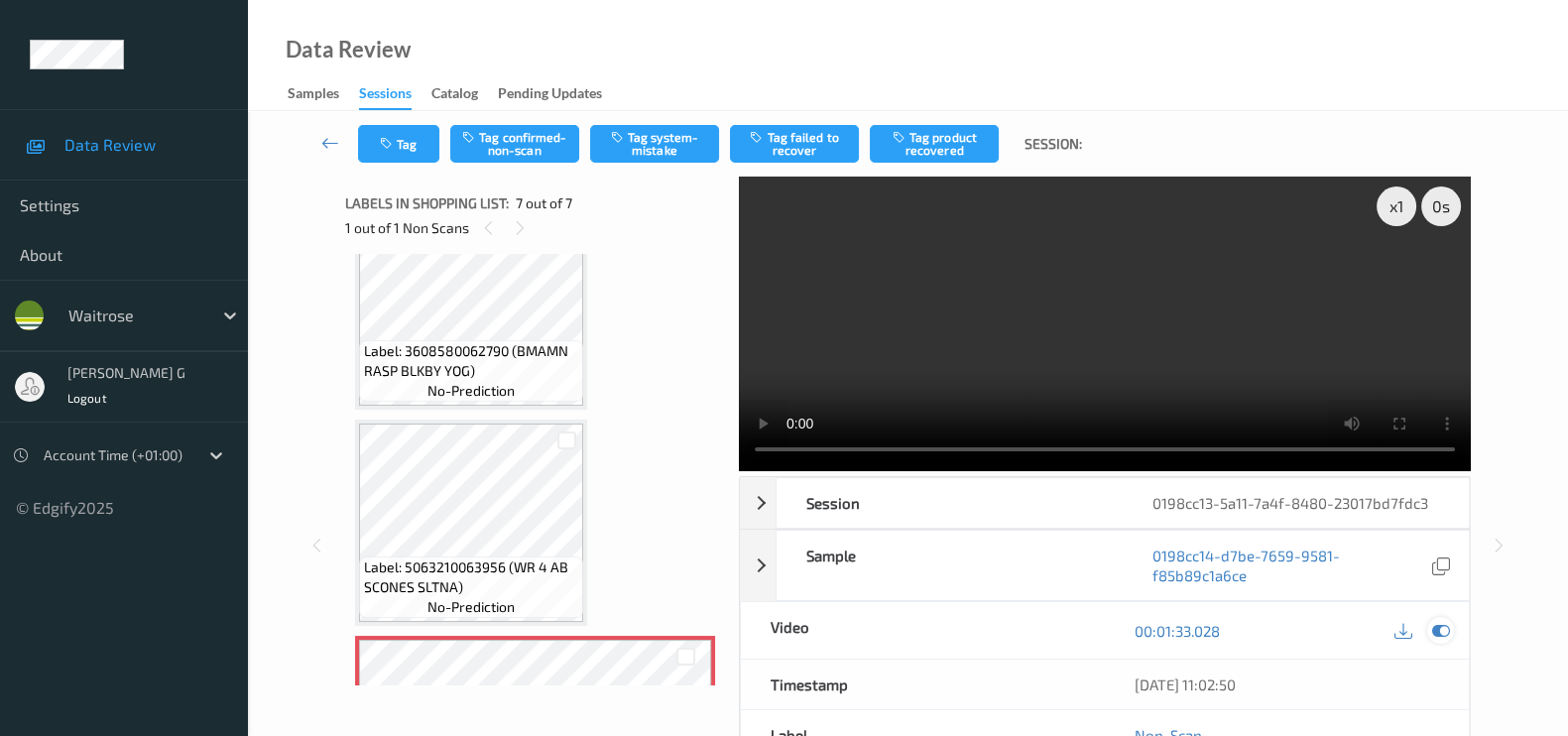
click at [1437, 628] on icon at bounding box center [1440, 631] width 18 height 18
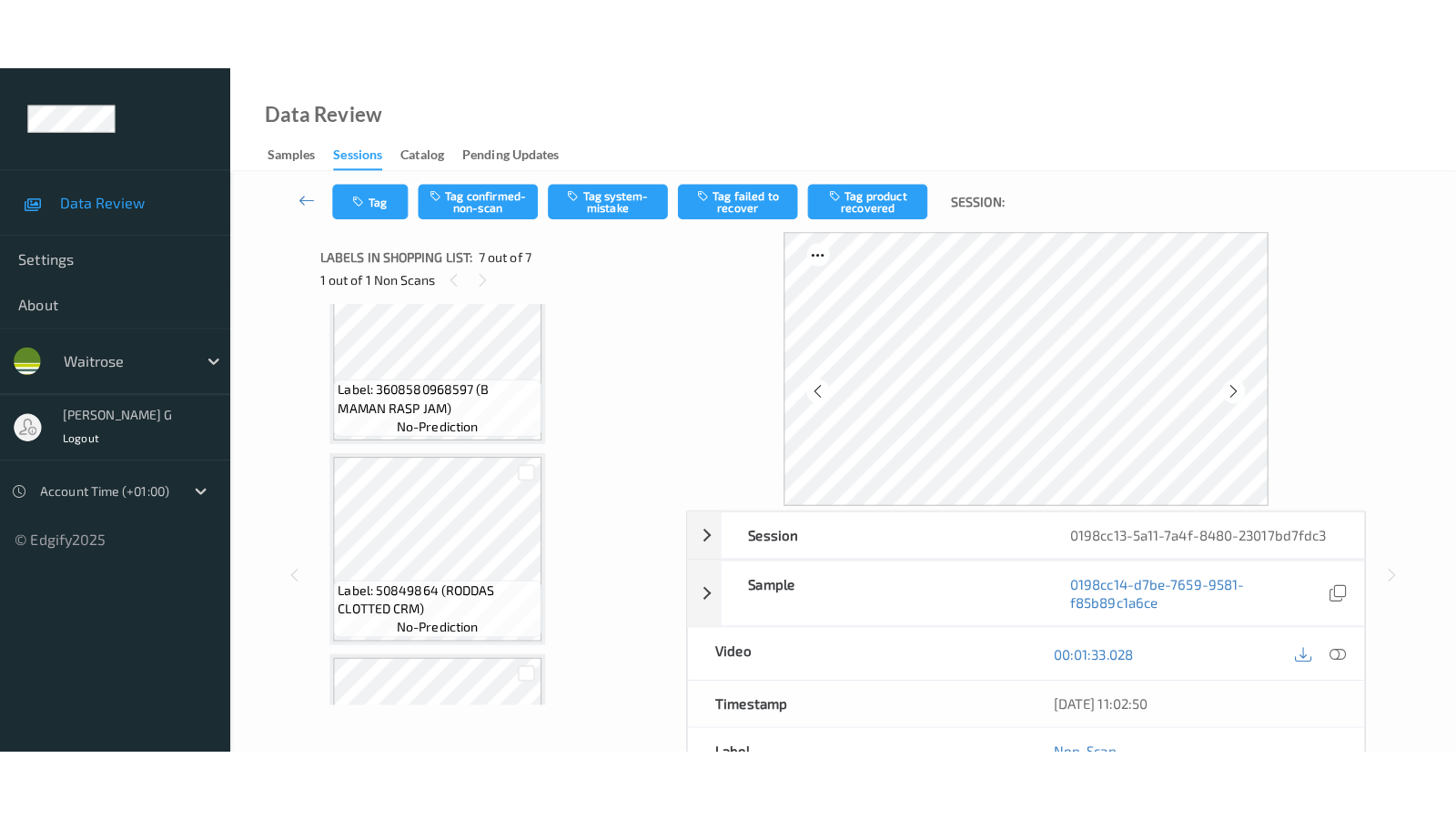
scroll to position [993, 0]
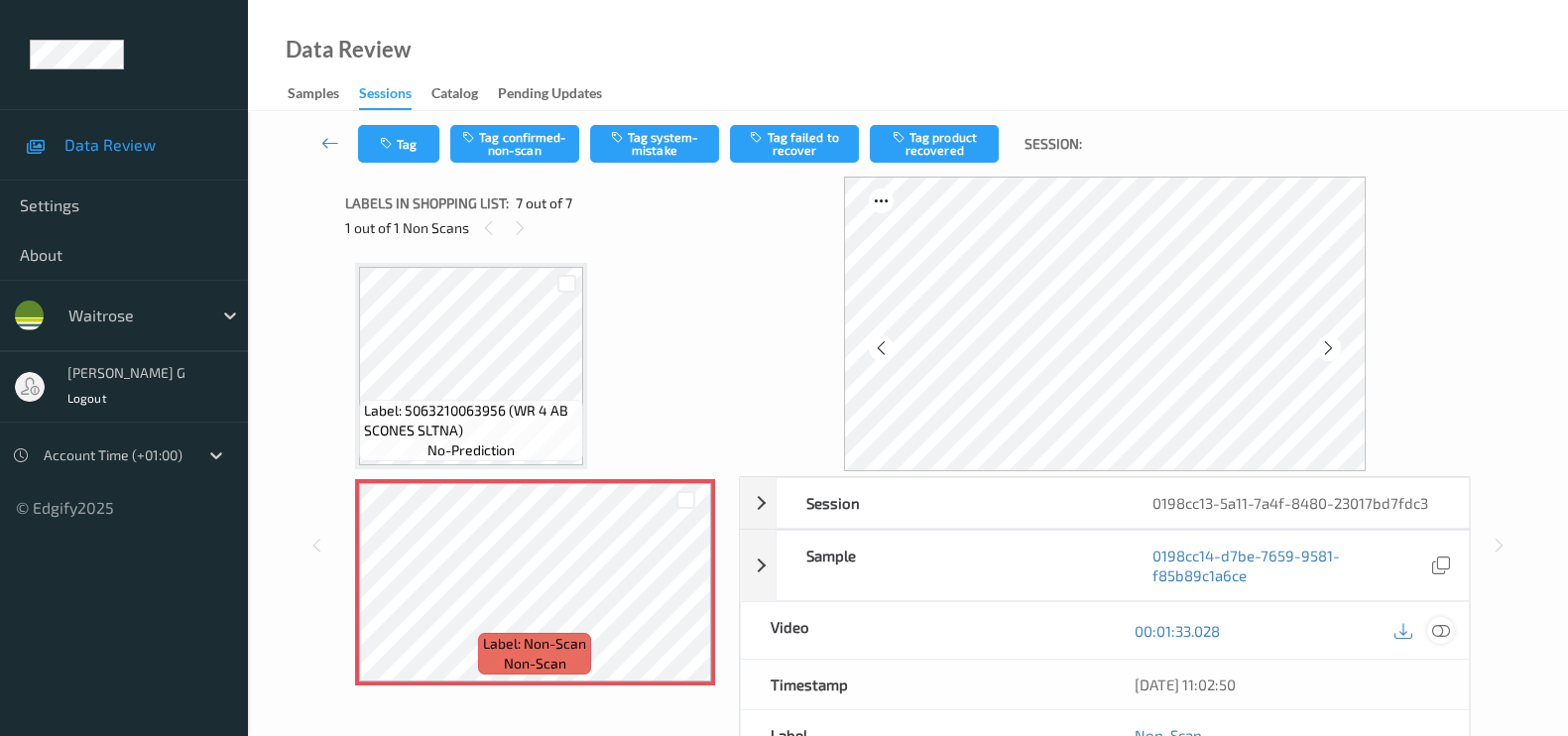
click at [1440, 629] on icon at bounding box center [1440, 631] width 18 height 18
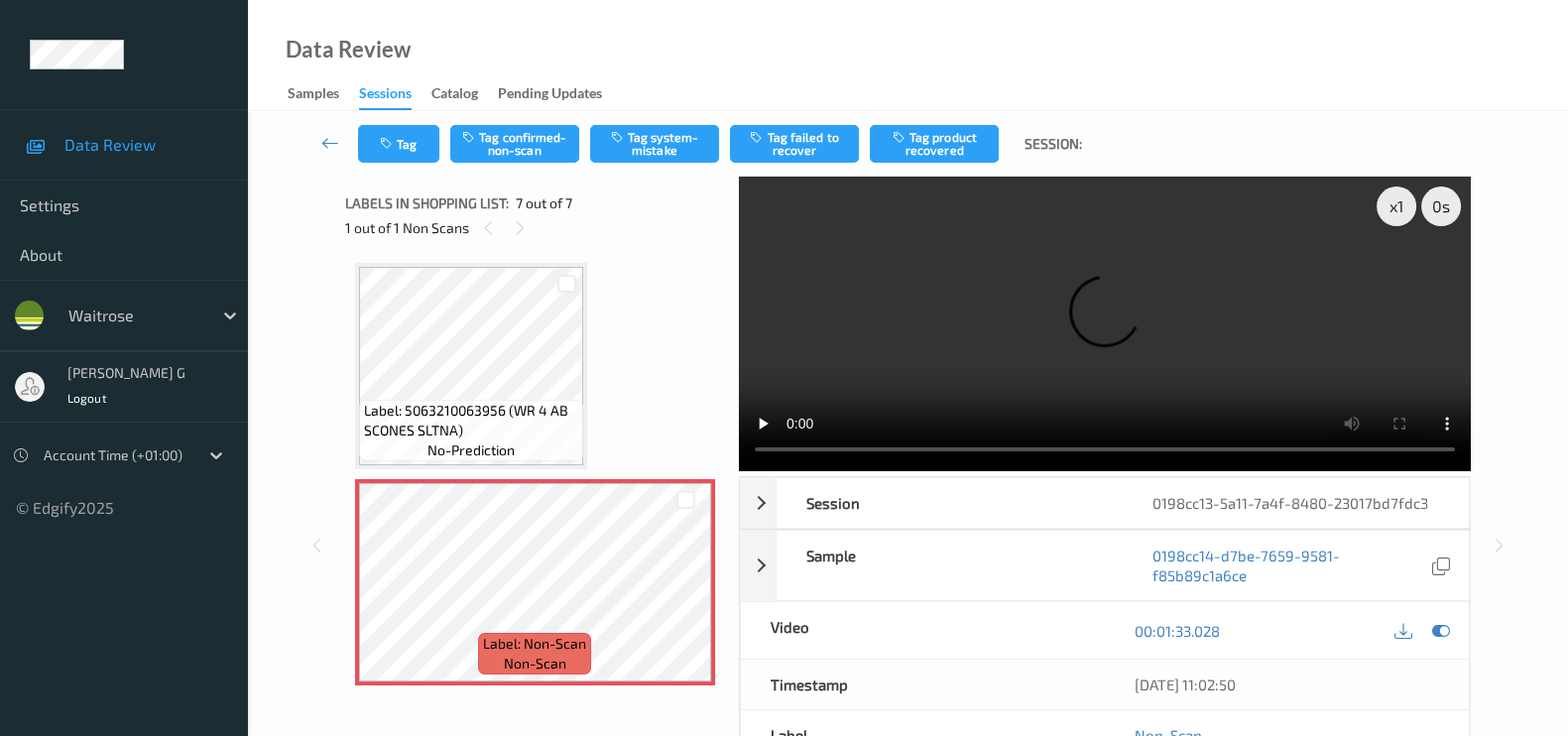
scroll to position [925, 0]
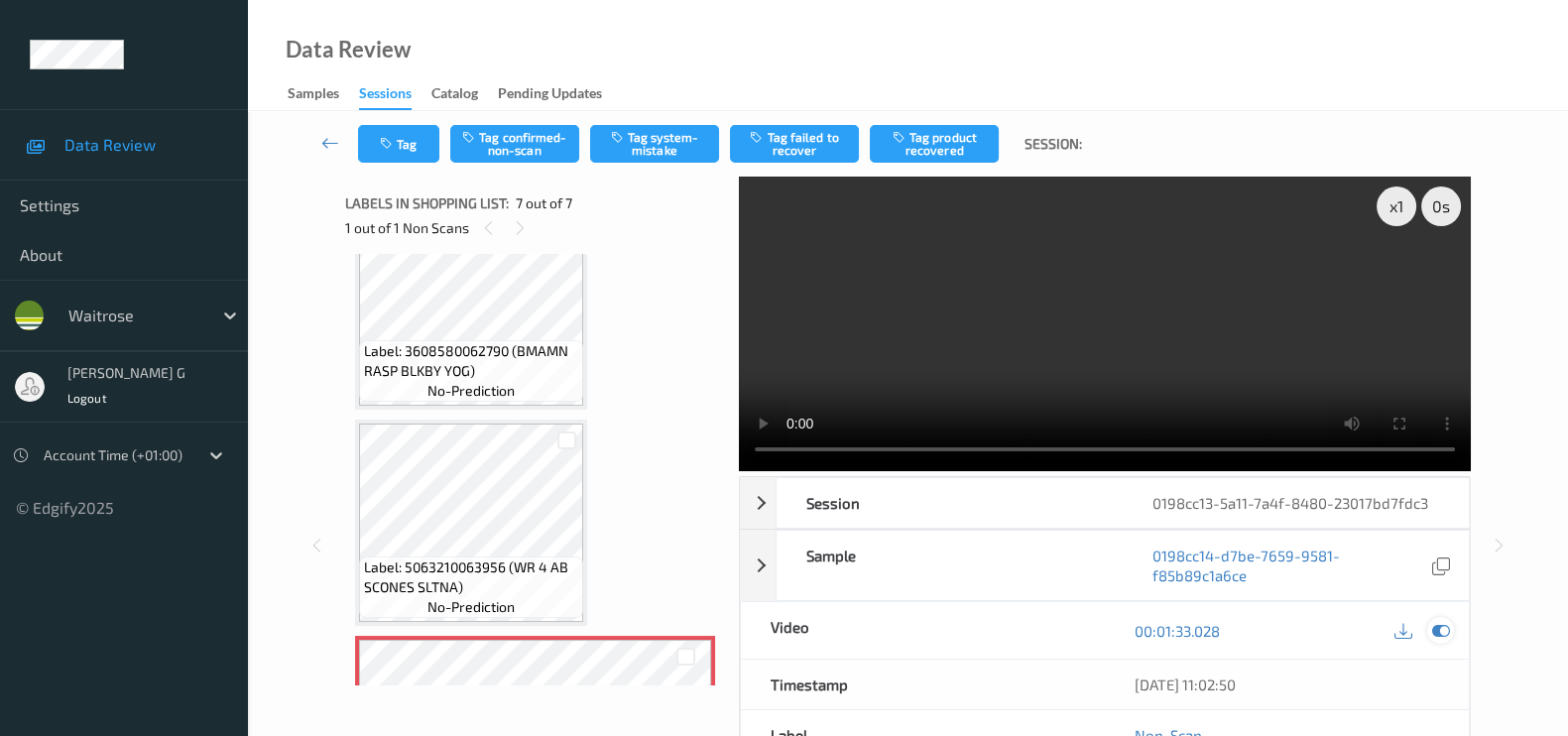
click at [1440, 626] on icon at bounding box center [1440, 631] width 18 height 18
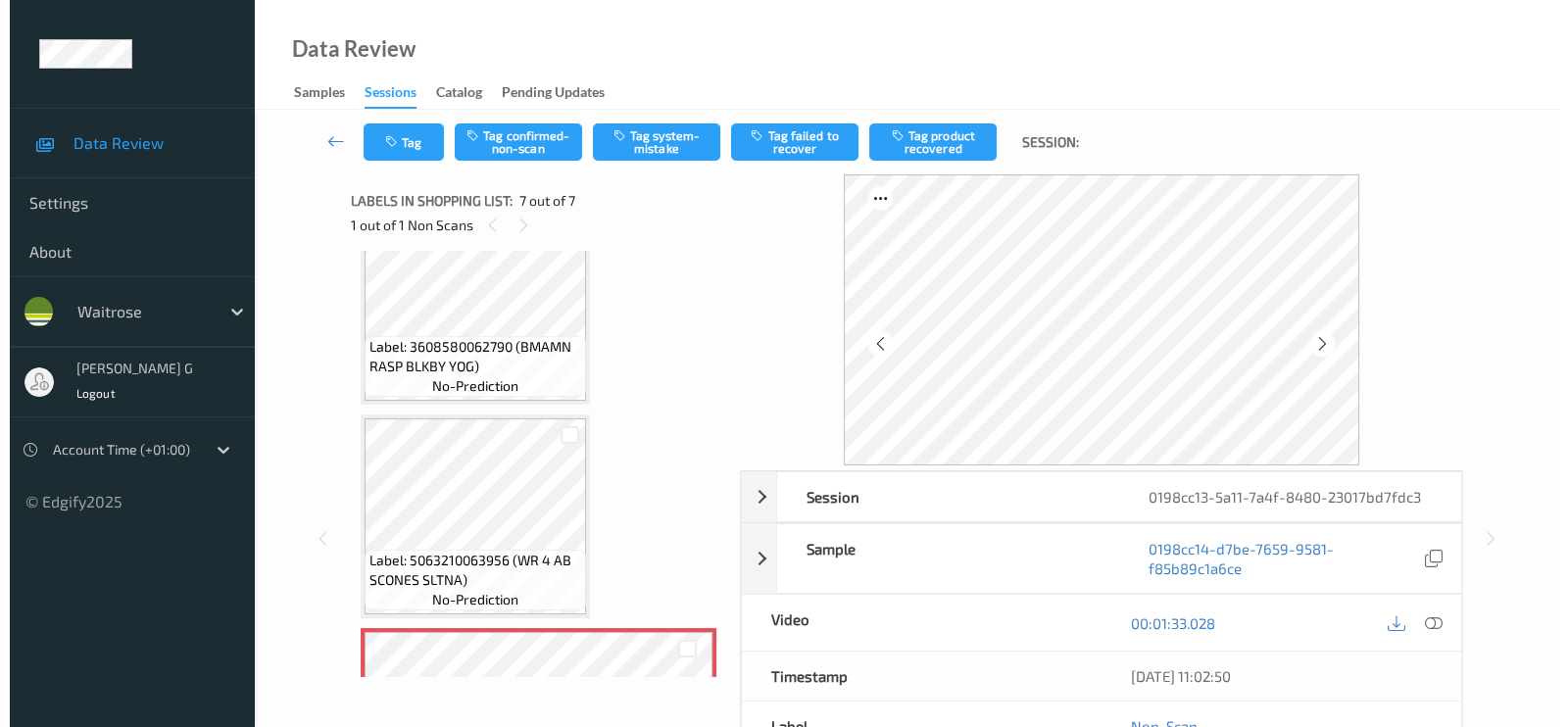
scroll to position [1069, 0]
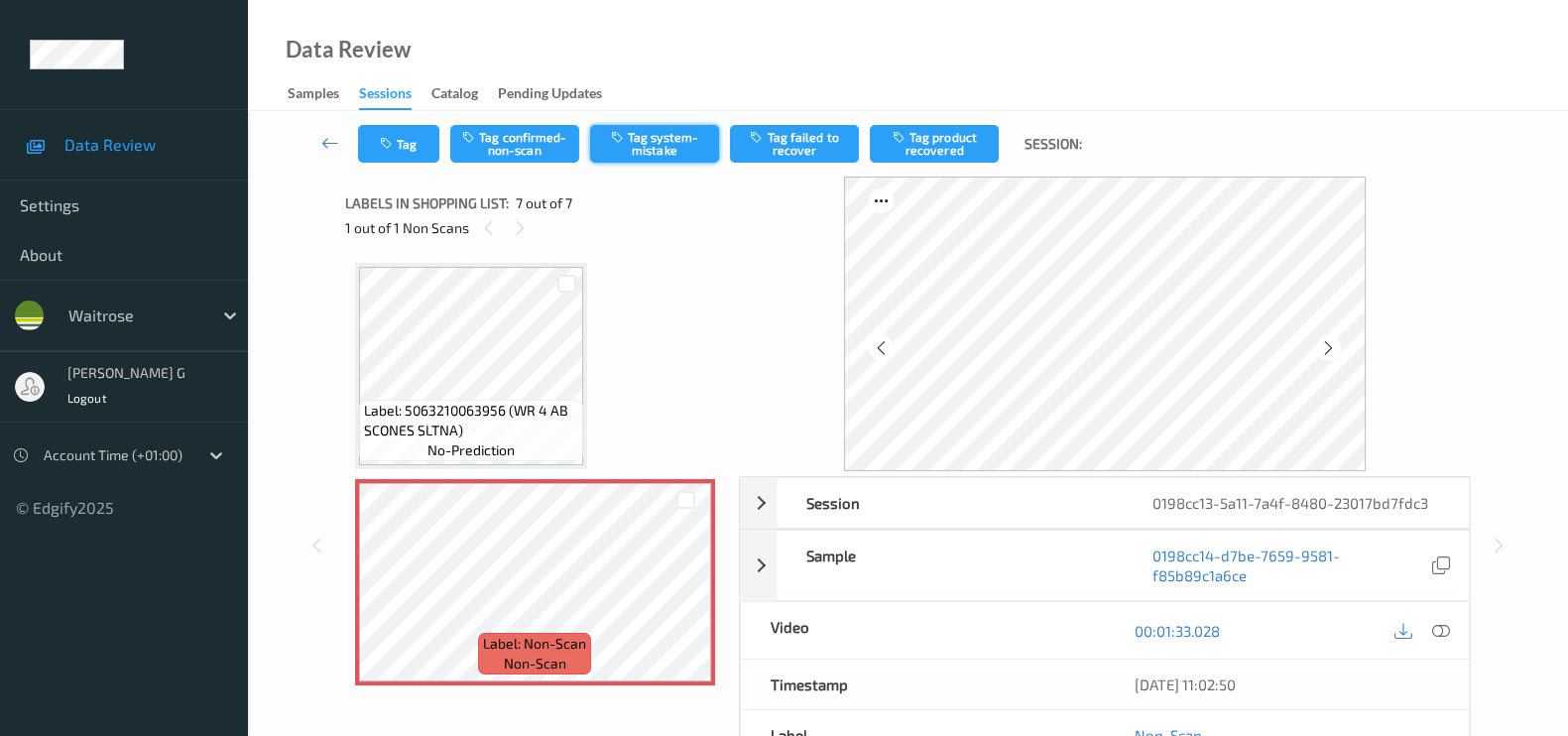
click at [677, 141] on button "Tag system-mistake" at bounding box center [654, 144] width 129 height 38
click at [380, 140] on icon "button" at bounding box center [388, 144] width 17 height 14
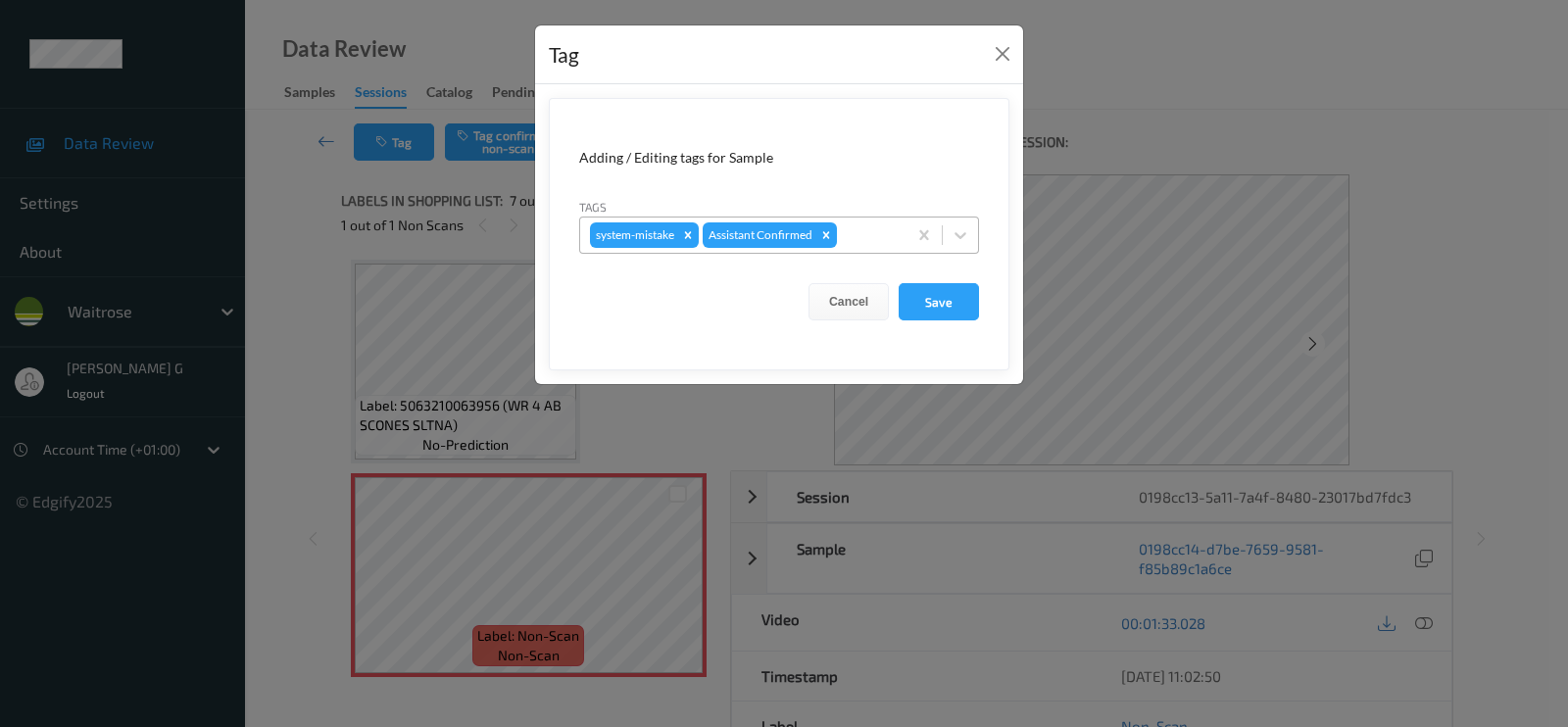
click at [881, 237] on div at bounding box center [868, 235] width 56 height 24
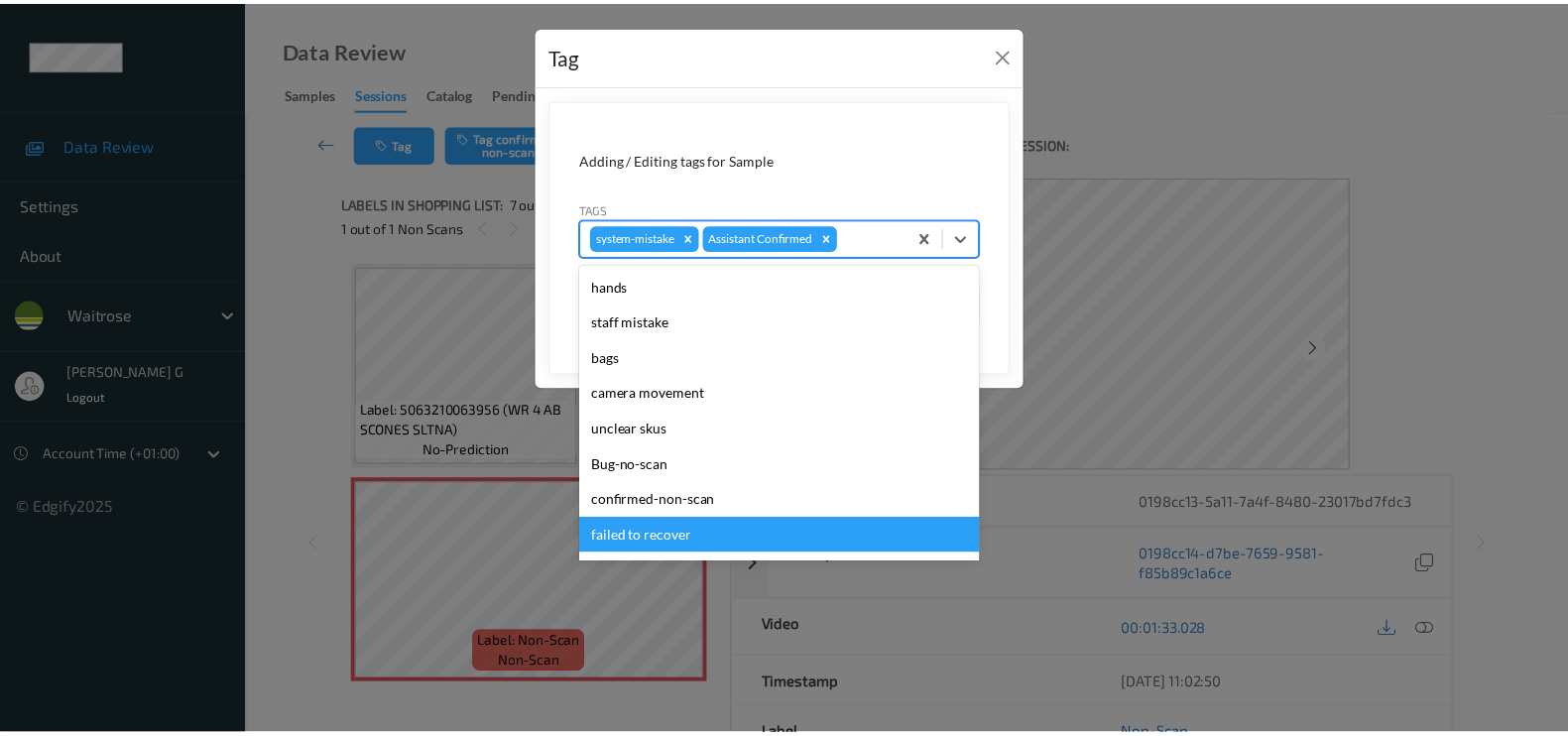
scroll to position [388, 0]
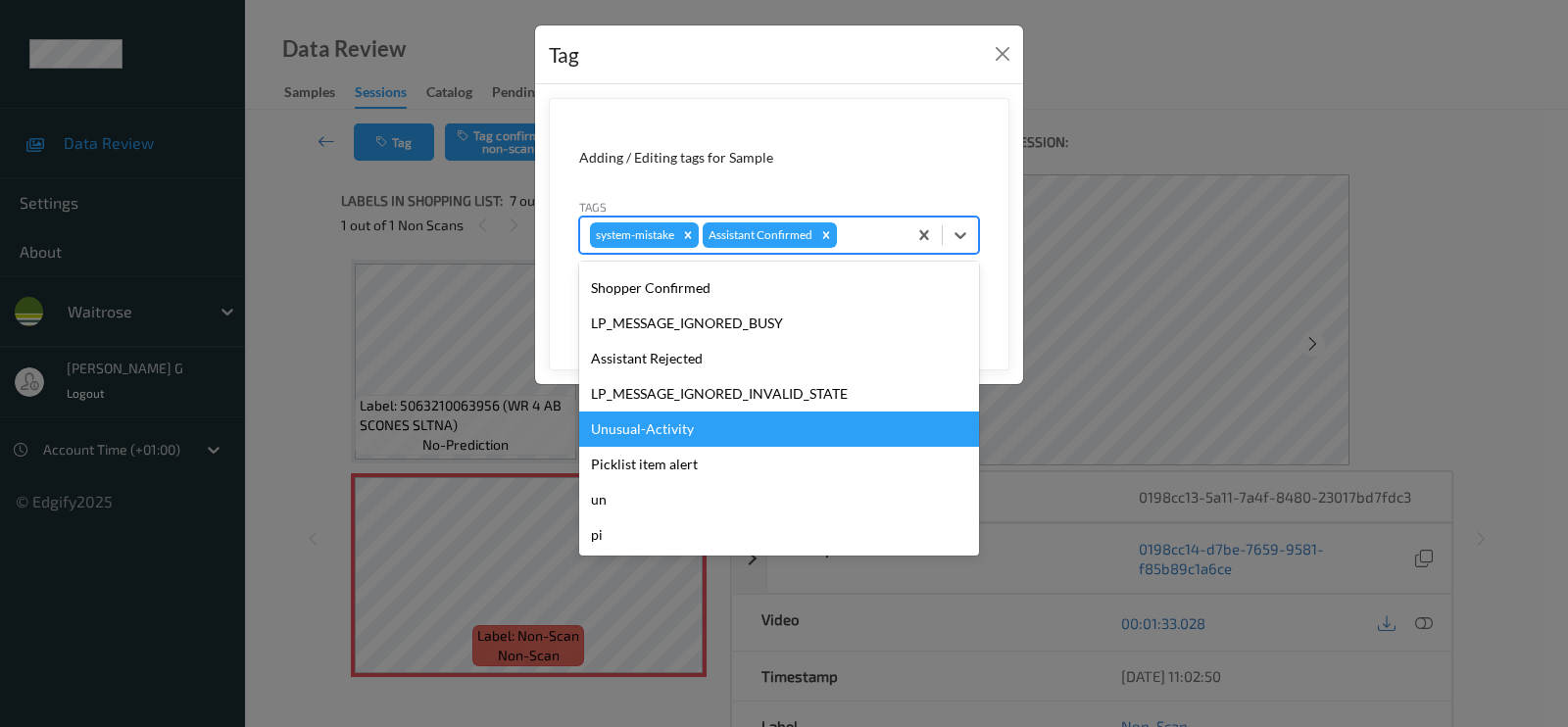
click at [638, 431] on div "Unusual-Activity" at bounding box center [780, 430] width 400 height 35
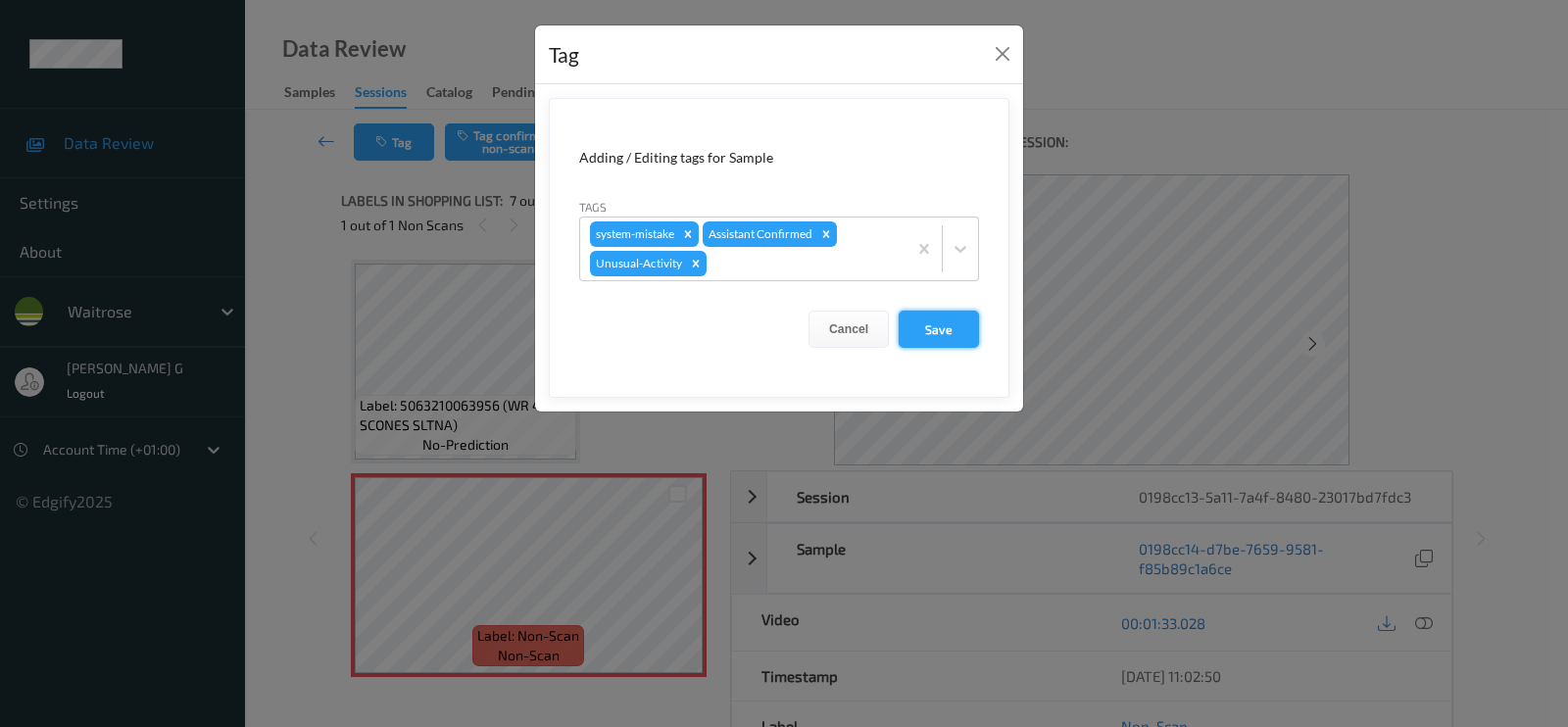
click at [925, 335] on button "Save" at bounding box center [939, 329] width 81 height 37
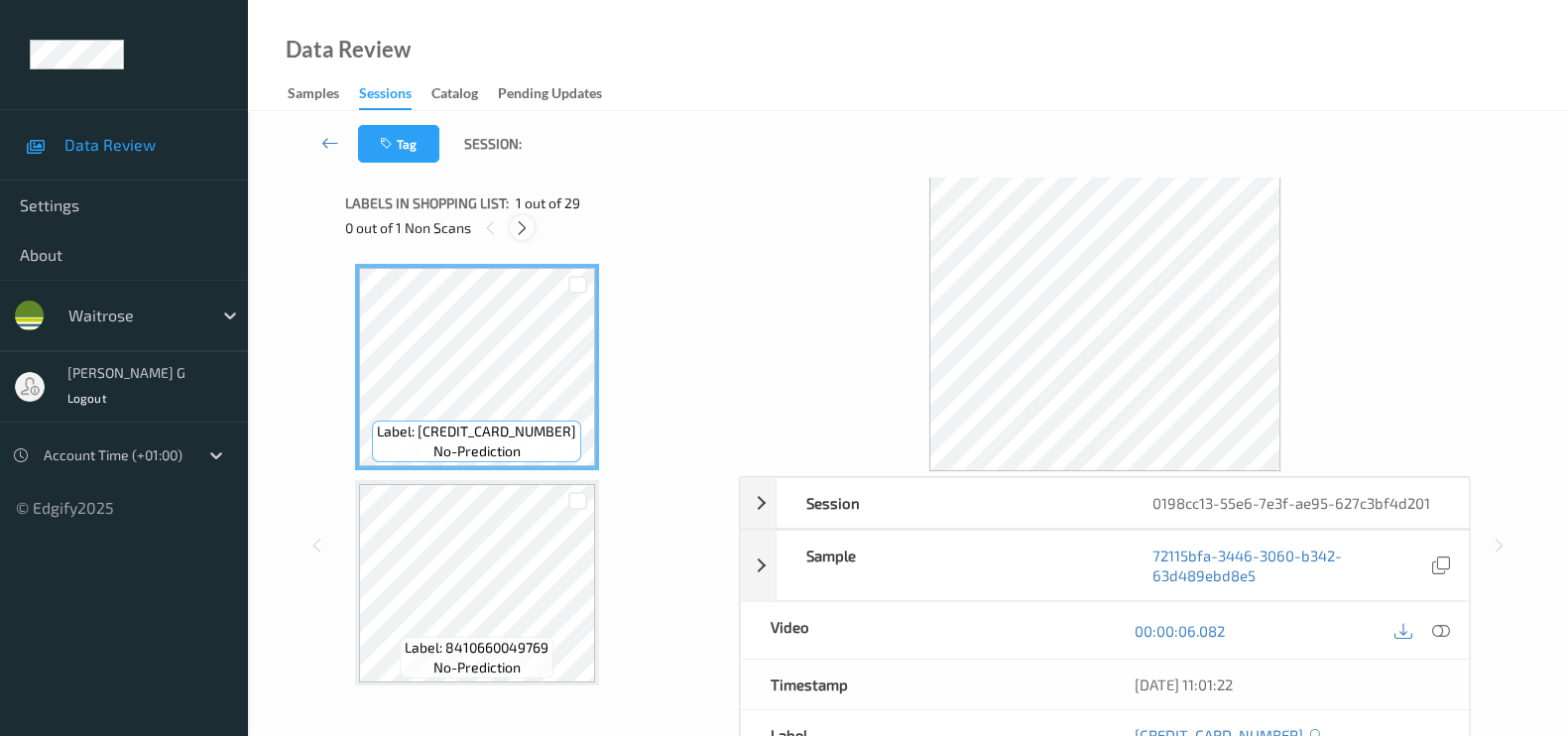
click at [528, 227] on icon at bounding box center [521, 228] width 17 height 18
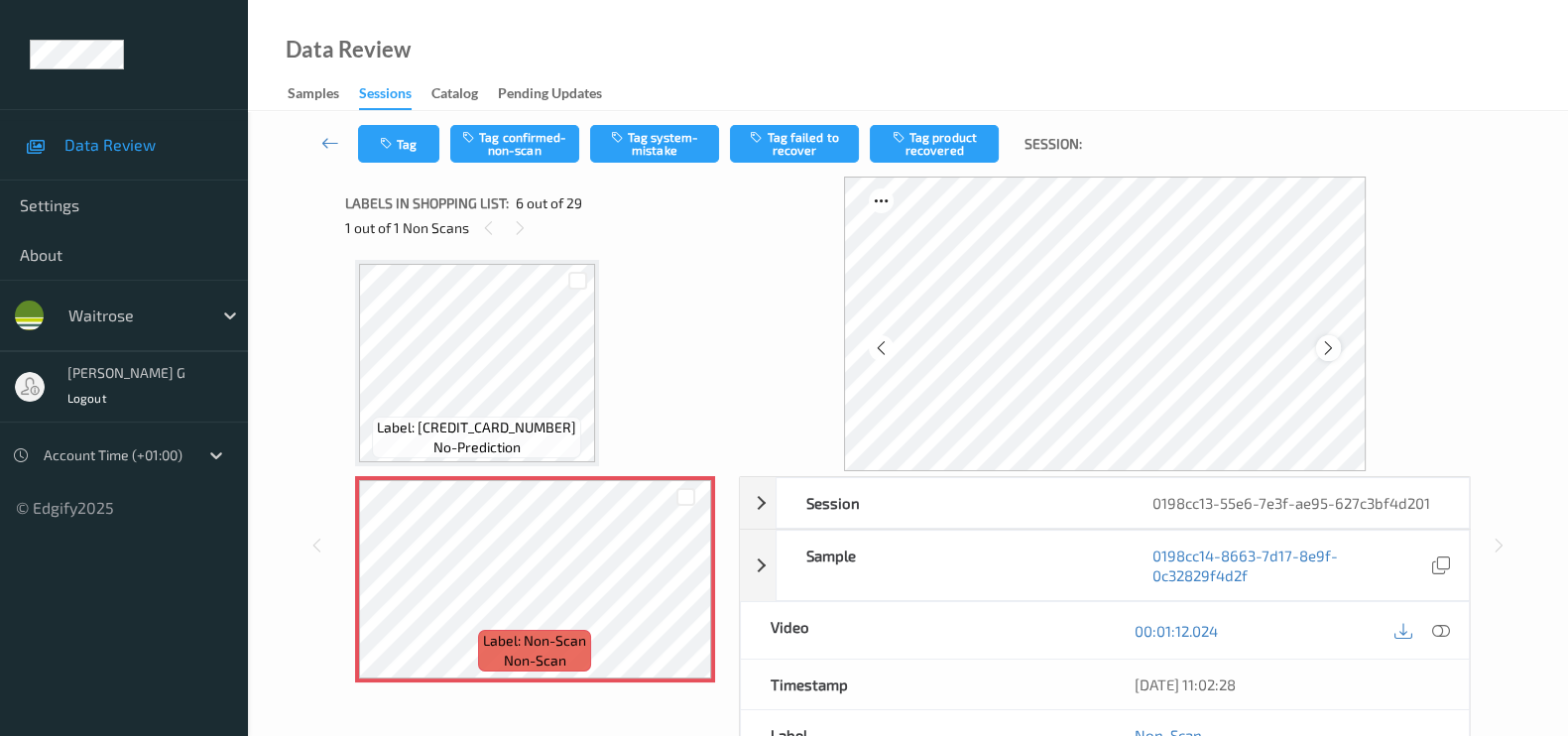
click at [1337, 342] on icon at bounding box center [1328, 348] width 17 height 18
click at [1449, 632] on div at bounding box center [1439, 630] width 27 height 27
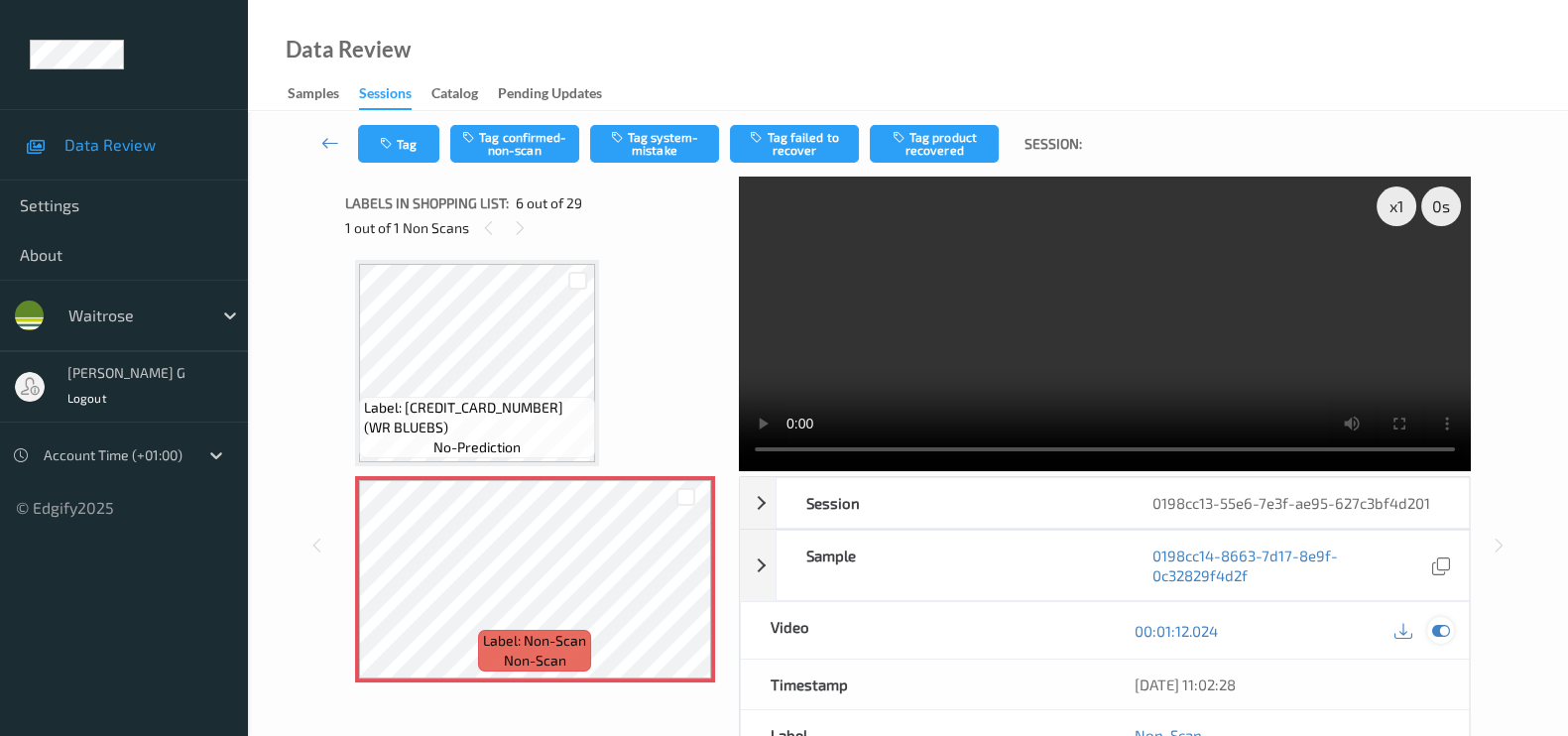
click at [1449, 628] on div at bounding box center [1439, 630] width 27 height 27
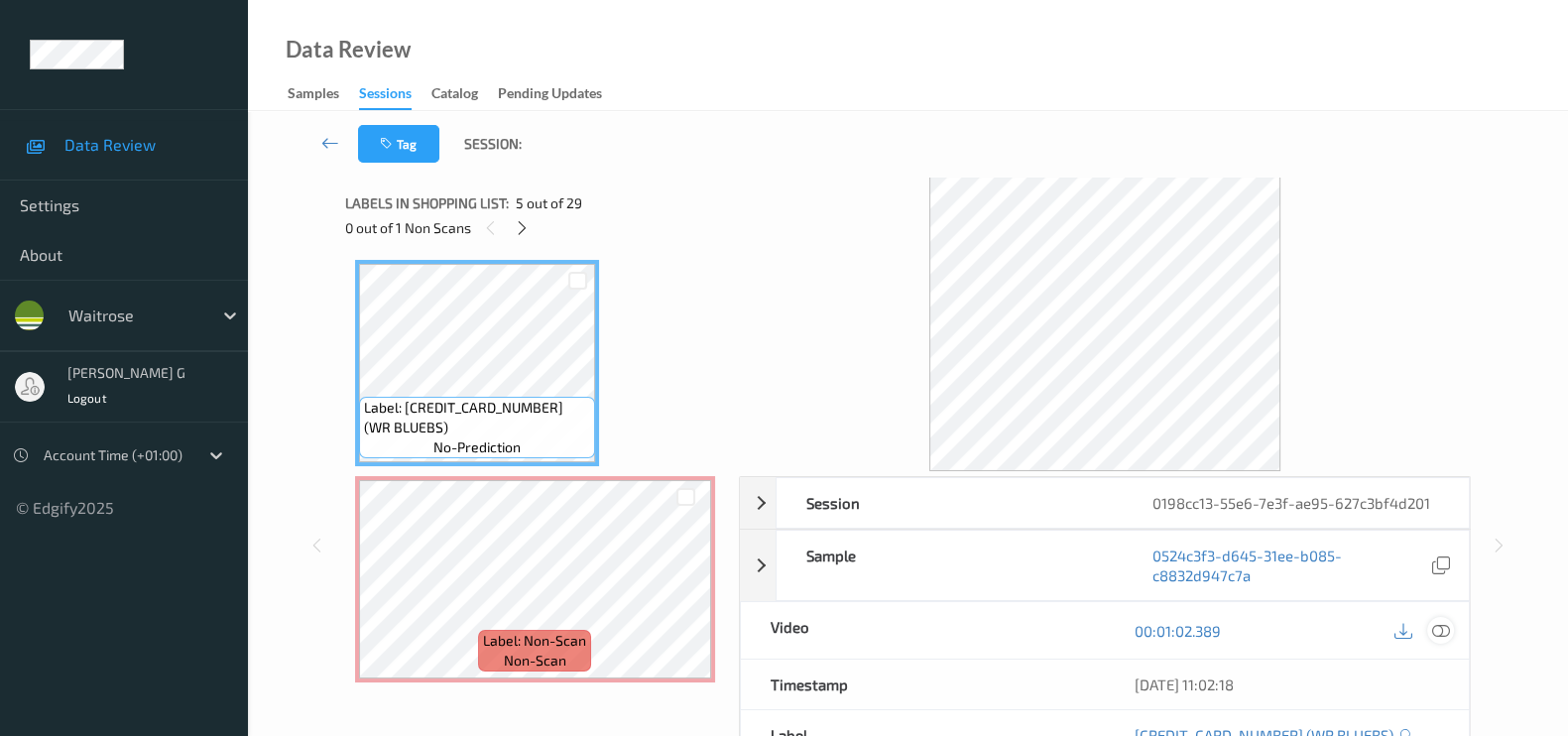
click at [1441, 632] on icon at bounding box center [1440, 631] width 18 height 18
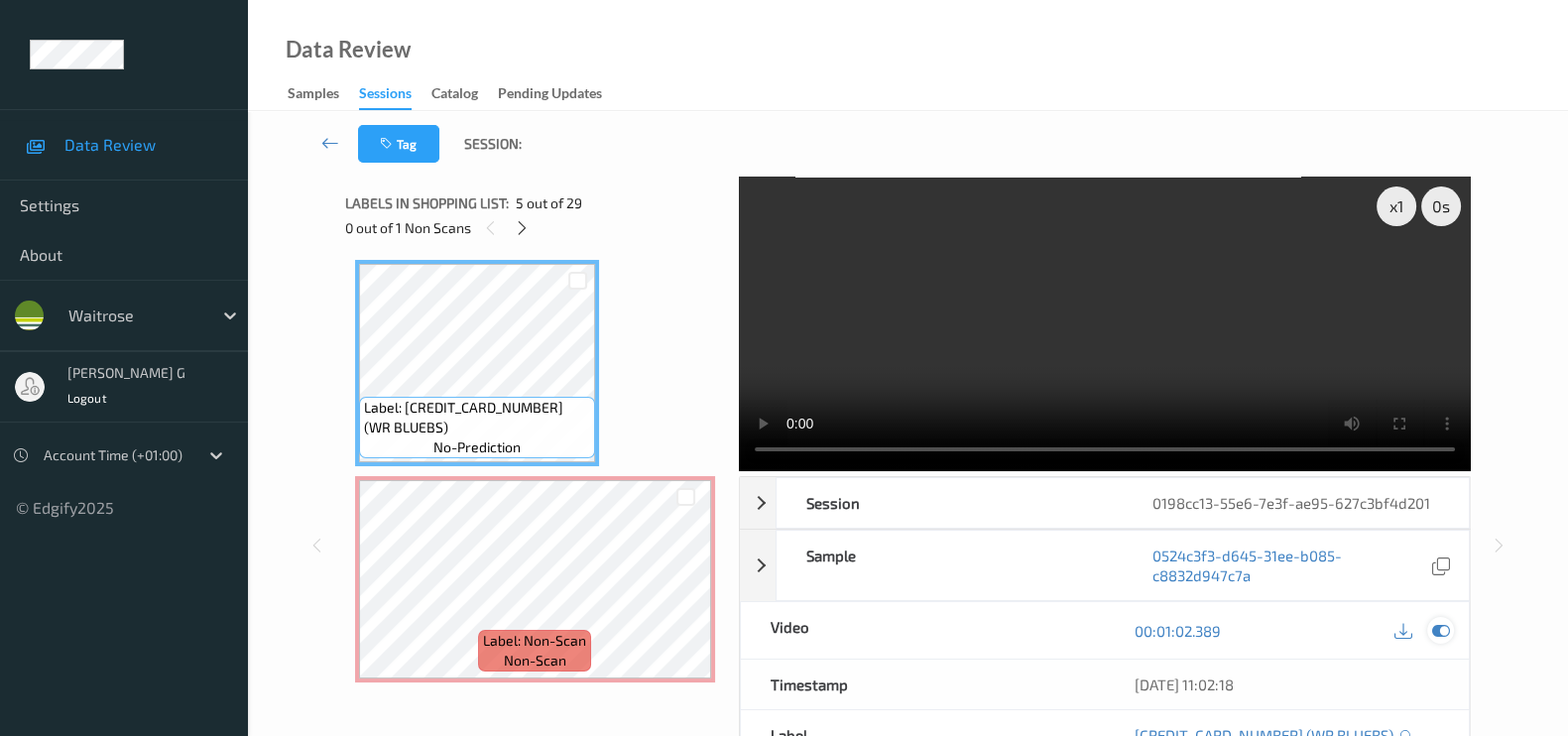
click at [1431, 623] on icon at bounding box center [1440, 631] width 18 height 18
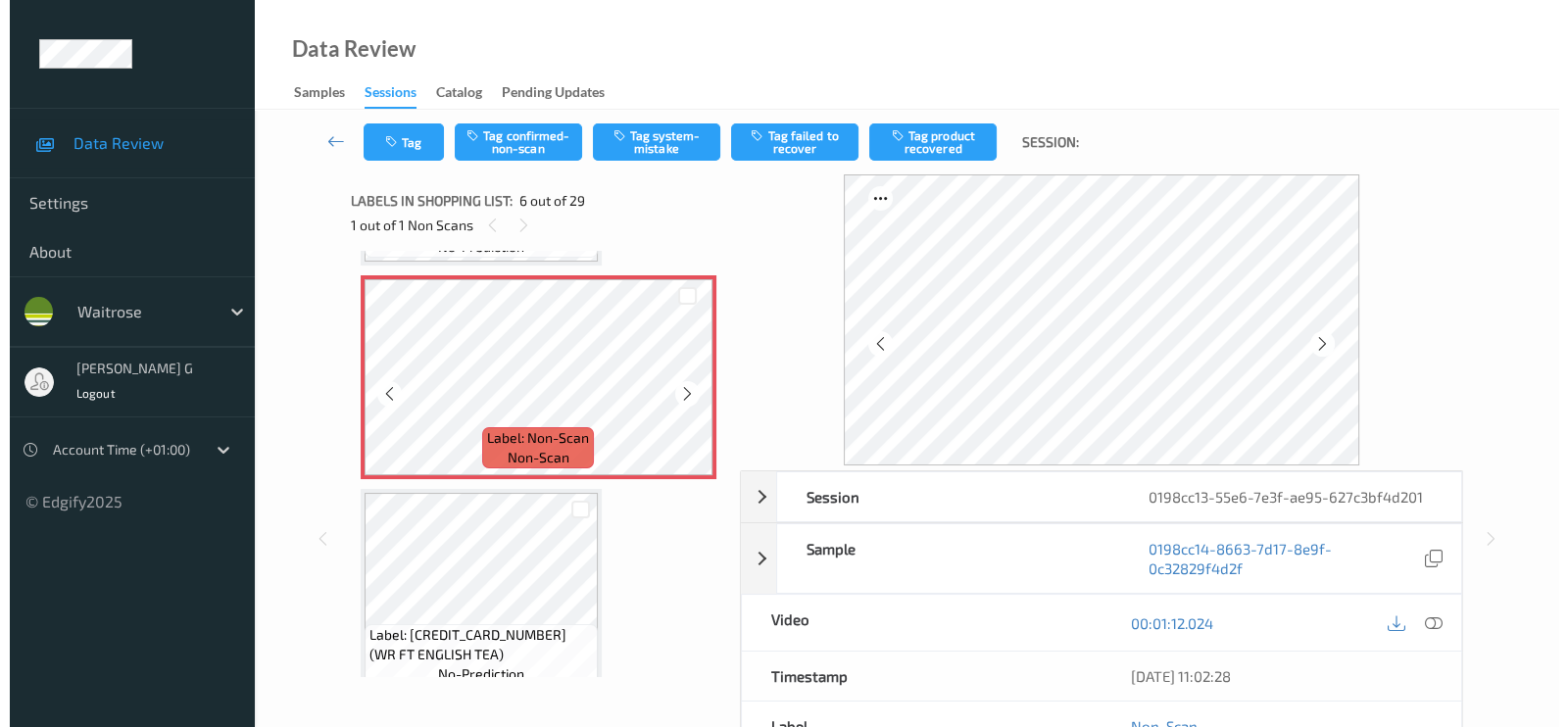
scroll to position [1103, 0]
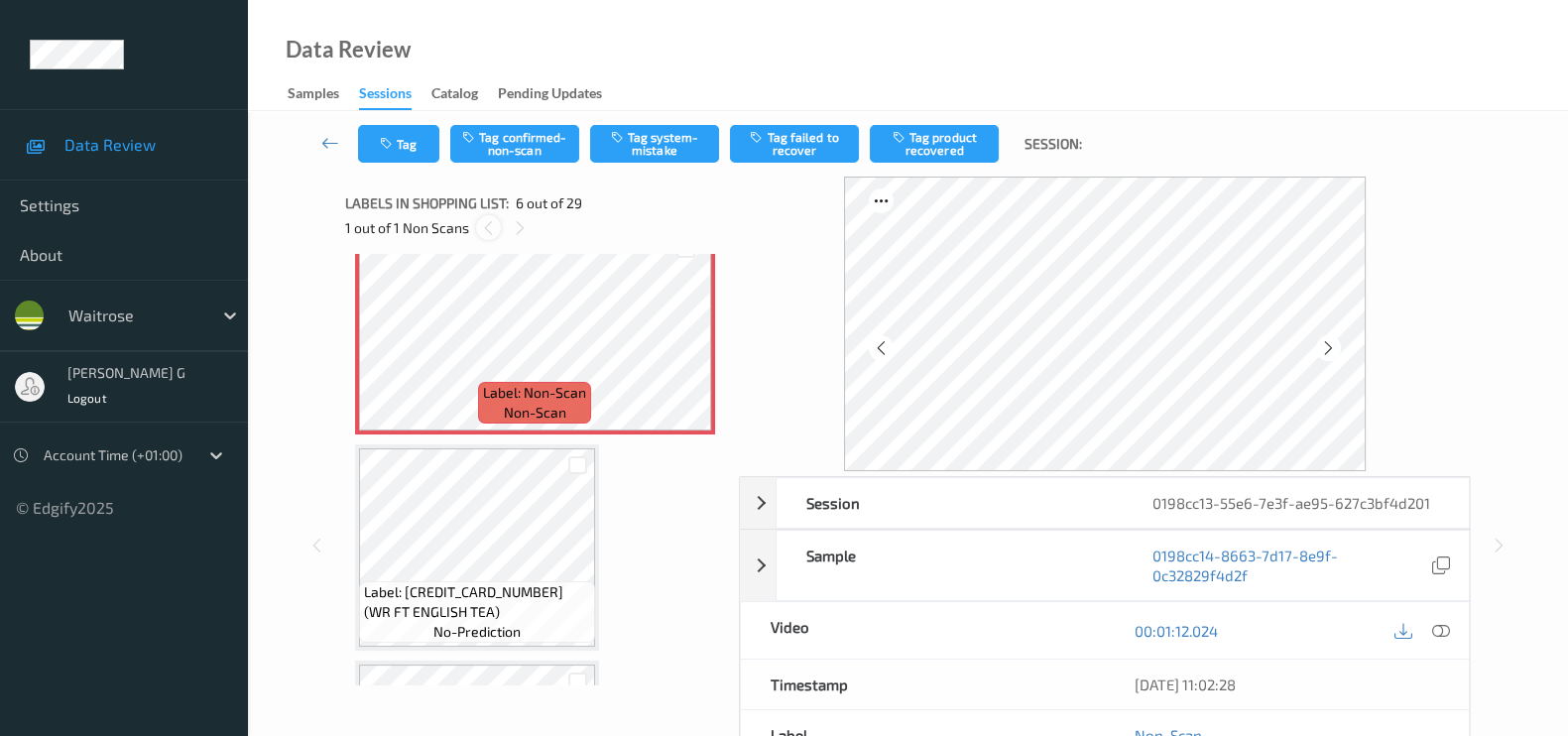
click at [485, 230] on icon at bounding box center [487, 228] width 17 height 18
click at [643, 143] on button "Tag system-mistake" at bounding box center [654, 144] width 129 height 38
click at [403, 146] on button "Tag" at bounding box center [399, 144] width 82 height 38
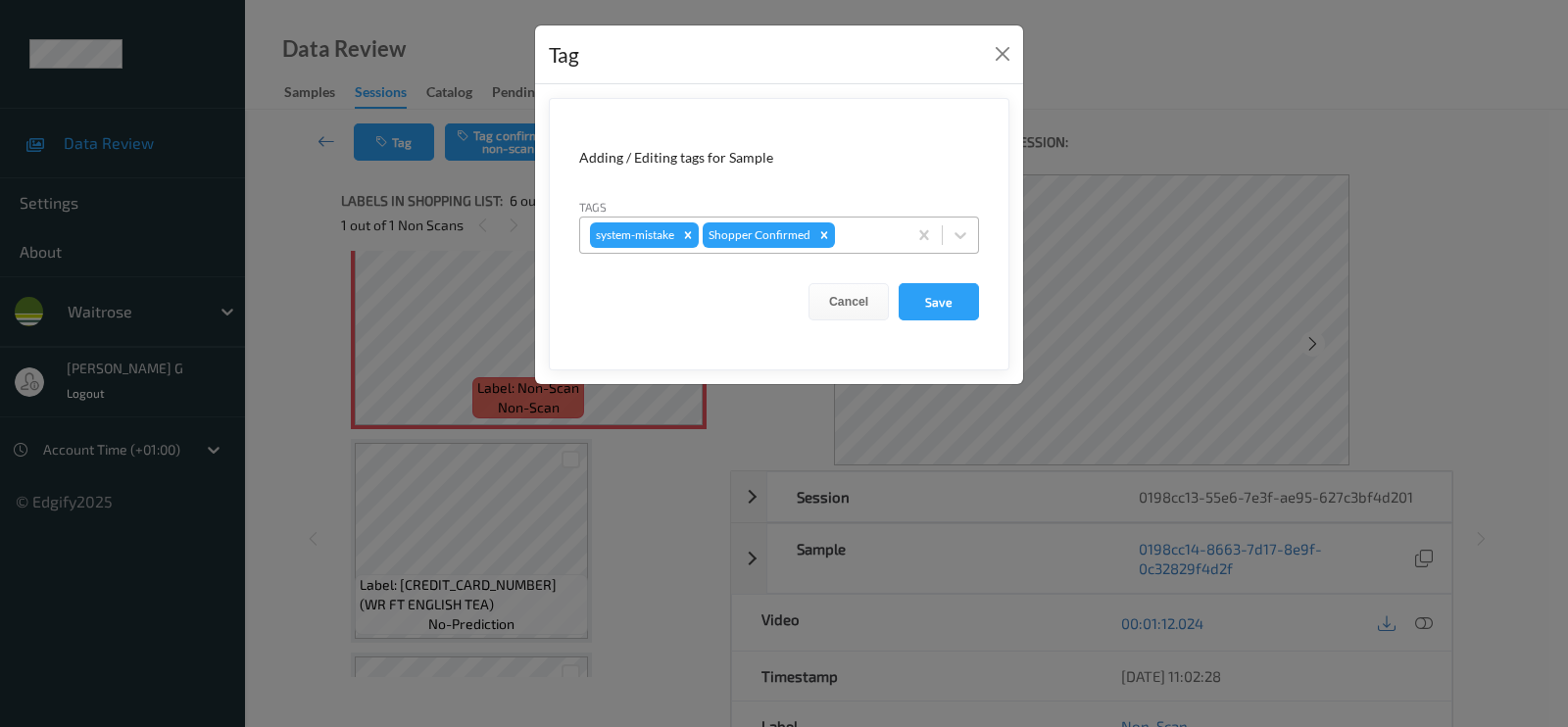
click at [862, 239] on div at bounding box center [867, 235] width 58 height 24
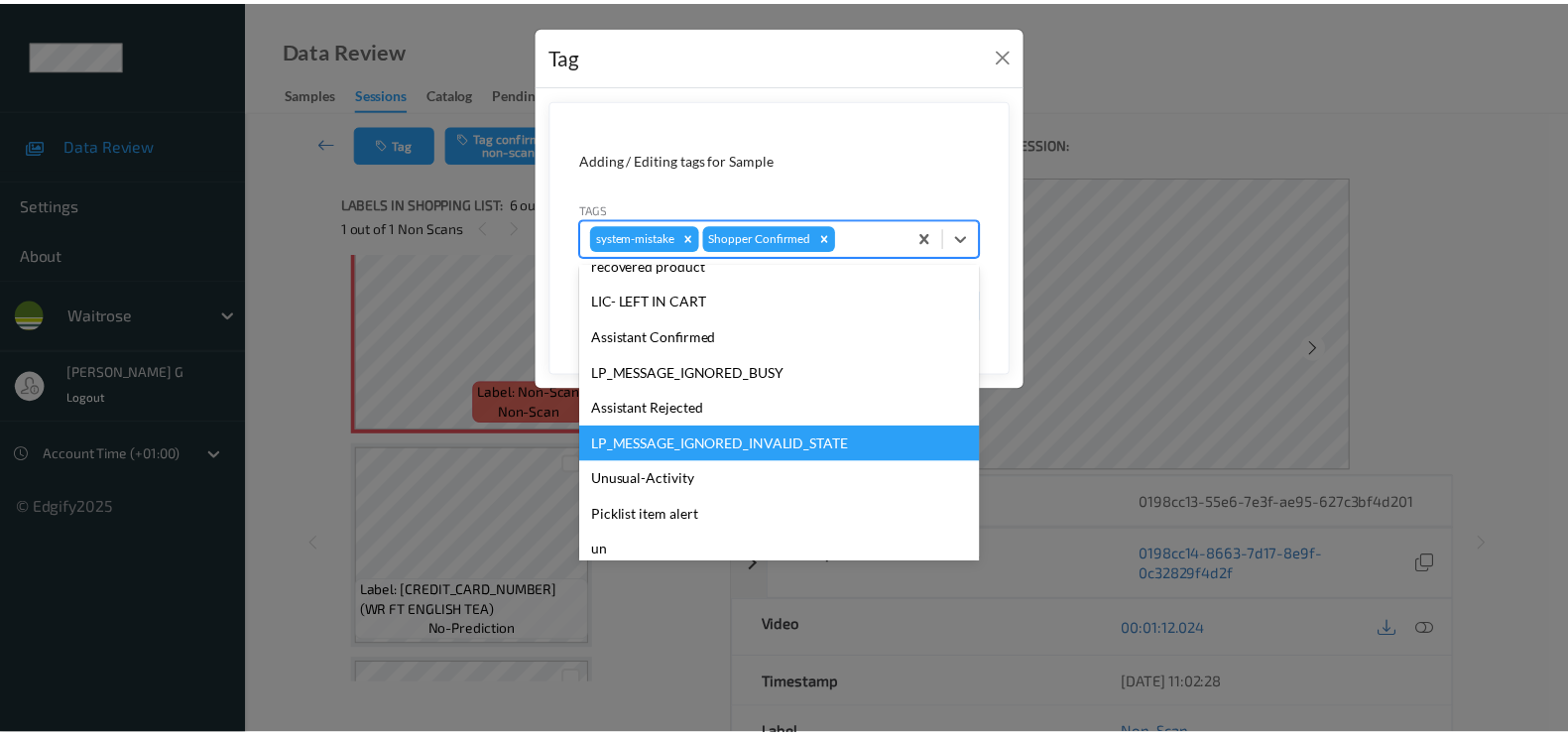
scroll to position [388, 0]
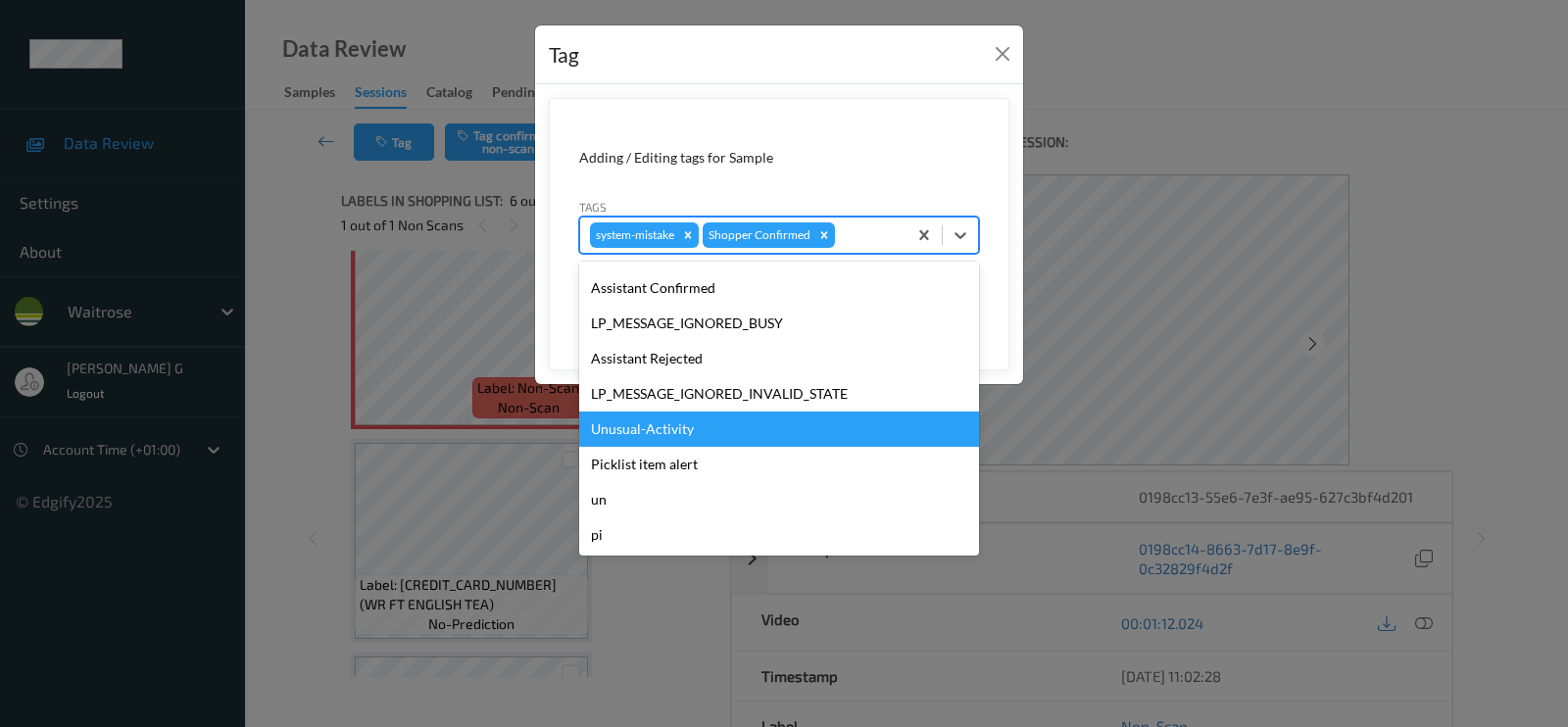
click at [681, 430] on div "Unusual-Activity" at bounding box center [780, 430] width 400 height 35
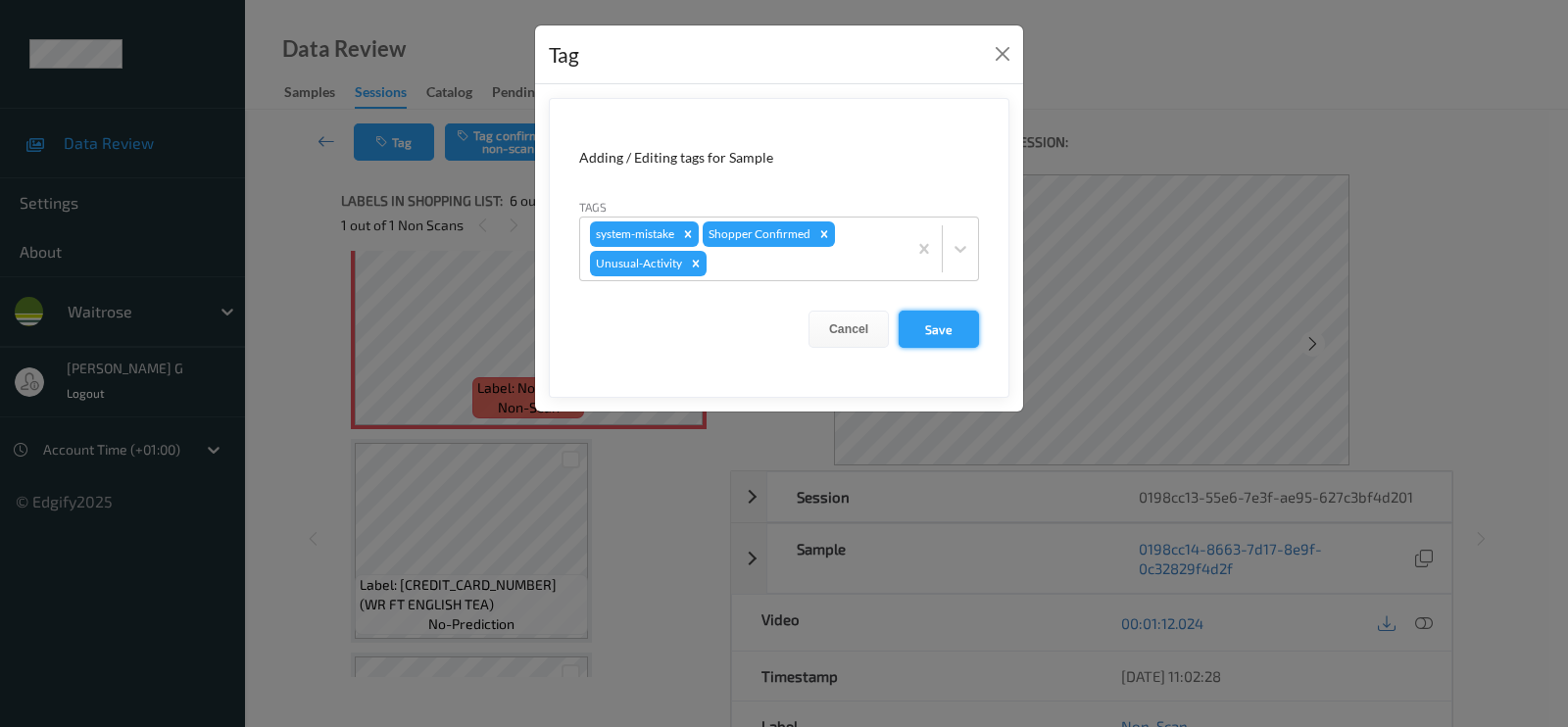
click at [933, 322] on button "Save" at bounding box center [939, 329] width 81 height 37
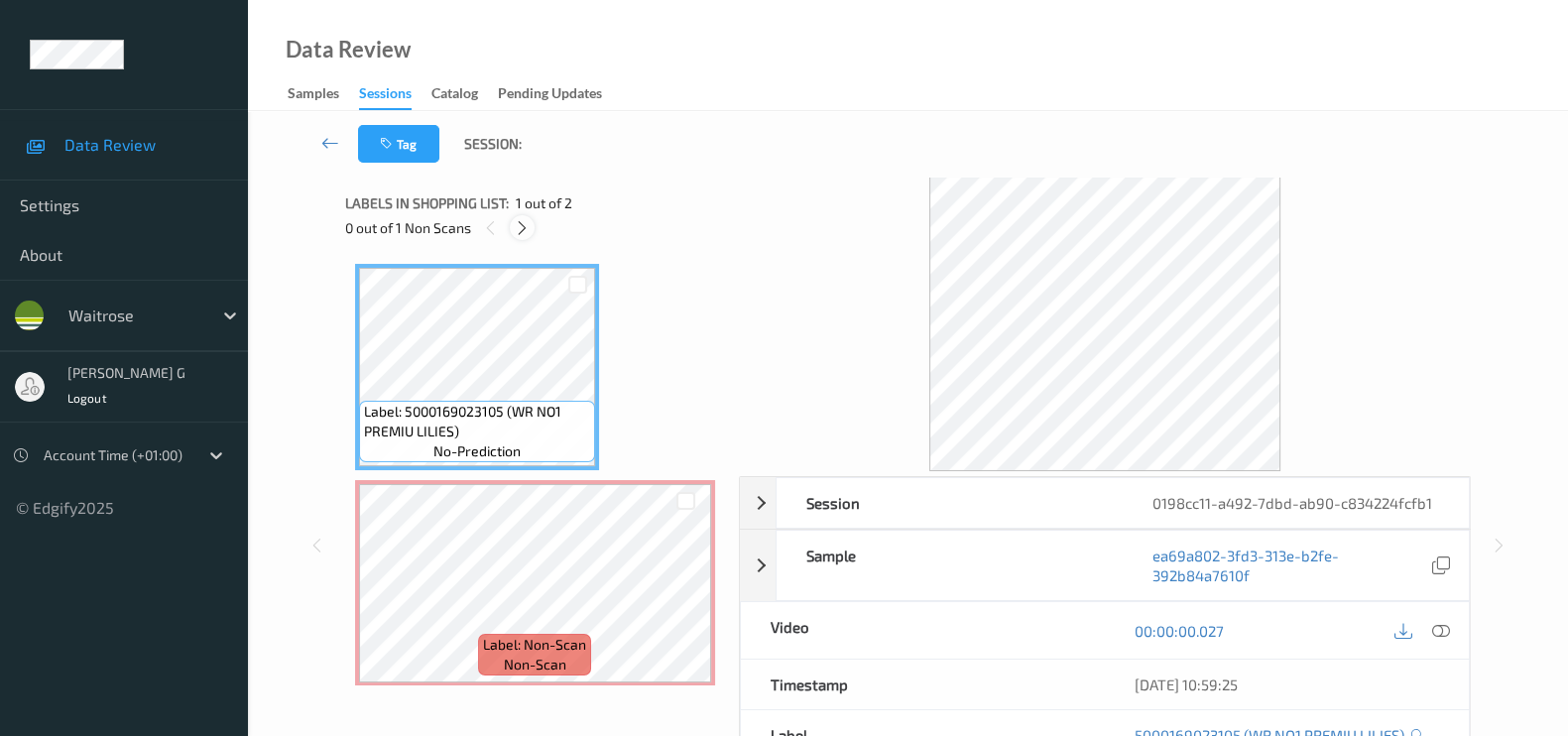
click at [522, 223] on icon at bounding box center [521, 228] width 17 height 18
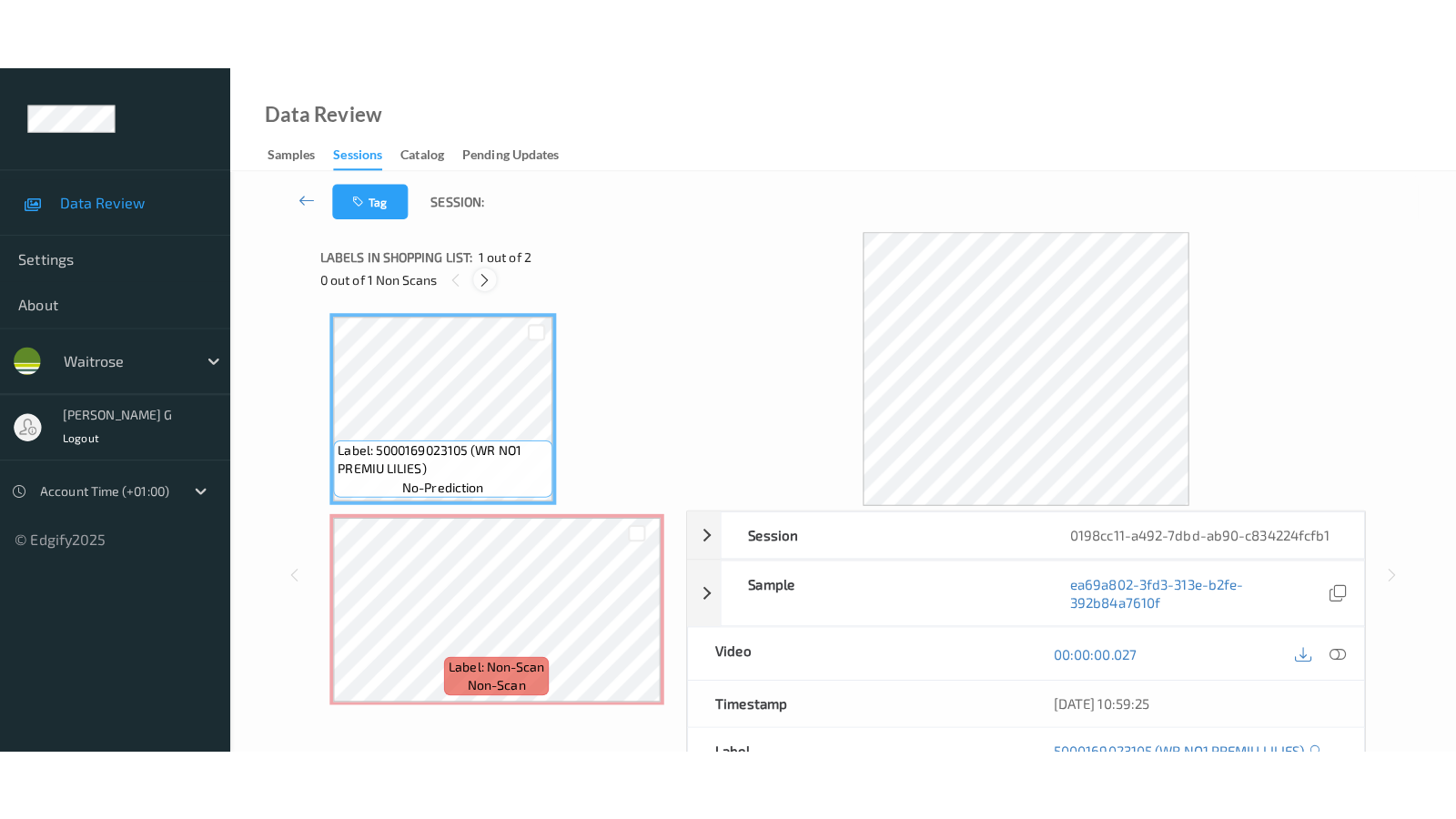
scroll to position [7, 0]
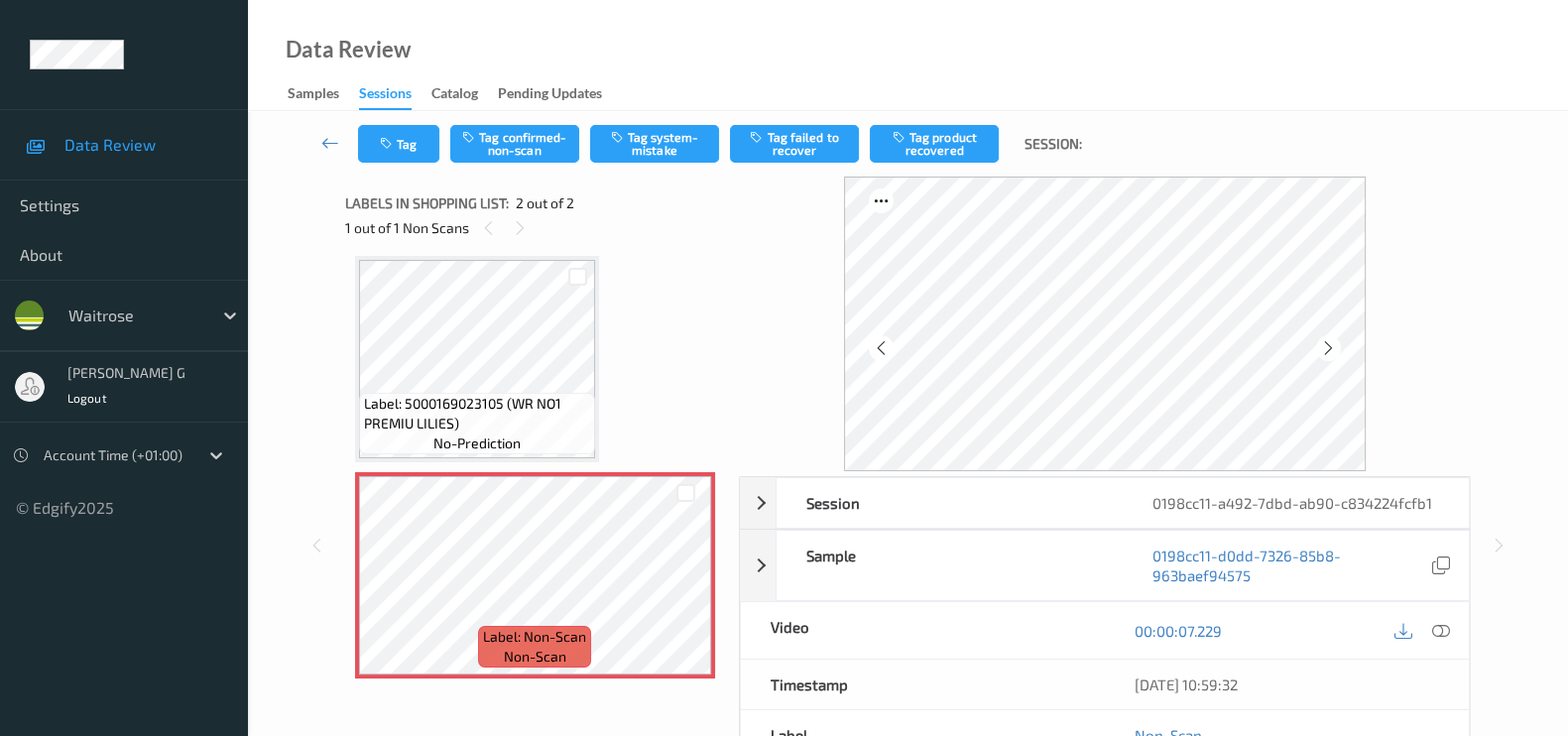
click at [1447, 635] on icon at bounding box center [1440, 631] width 18 height 18
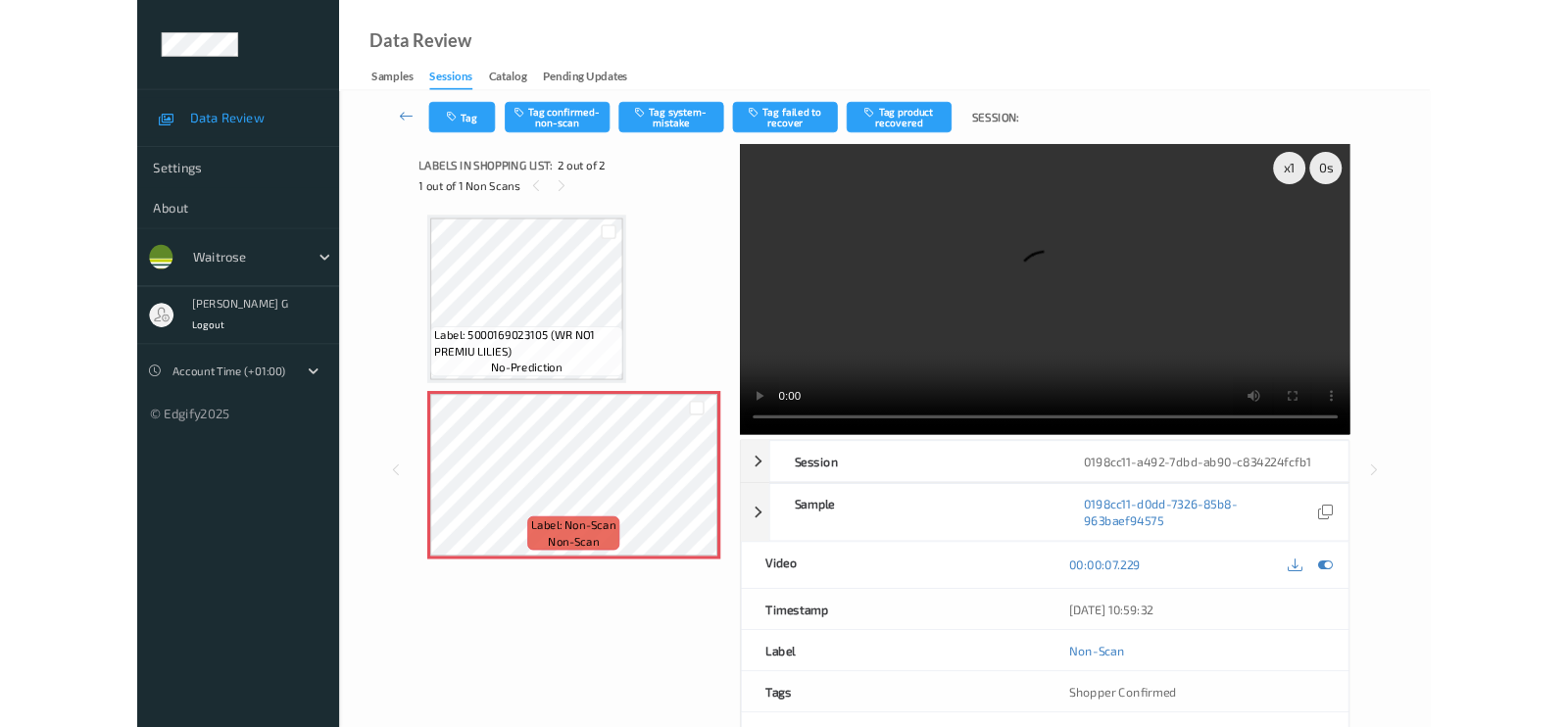
scroll to position [0, 0]
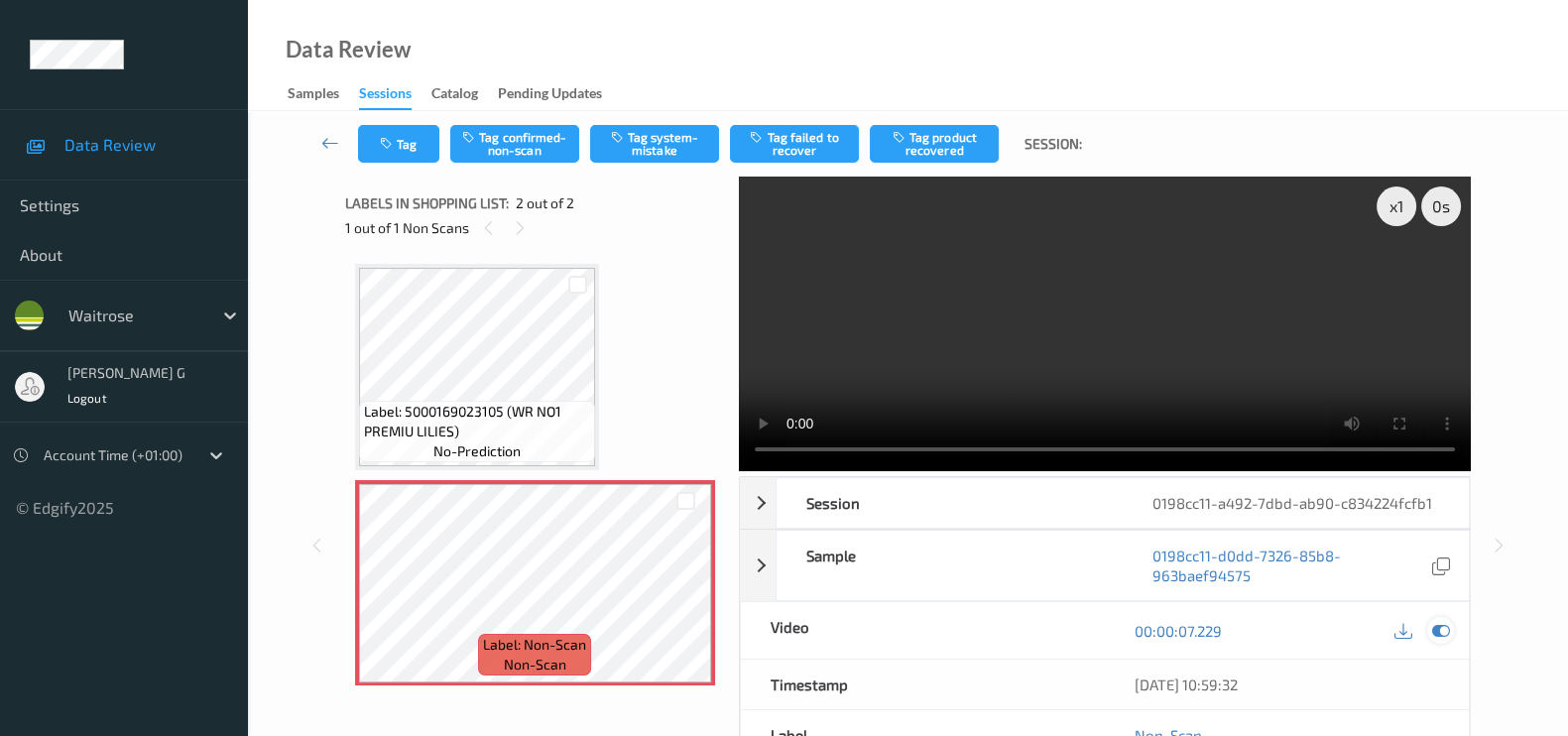
click at [1440, 630] on icon at bounding box center [1440, 631] width 18 height 18
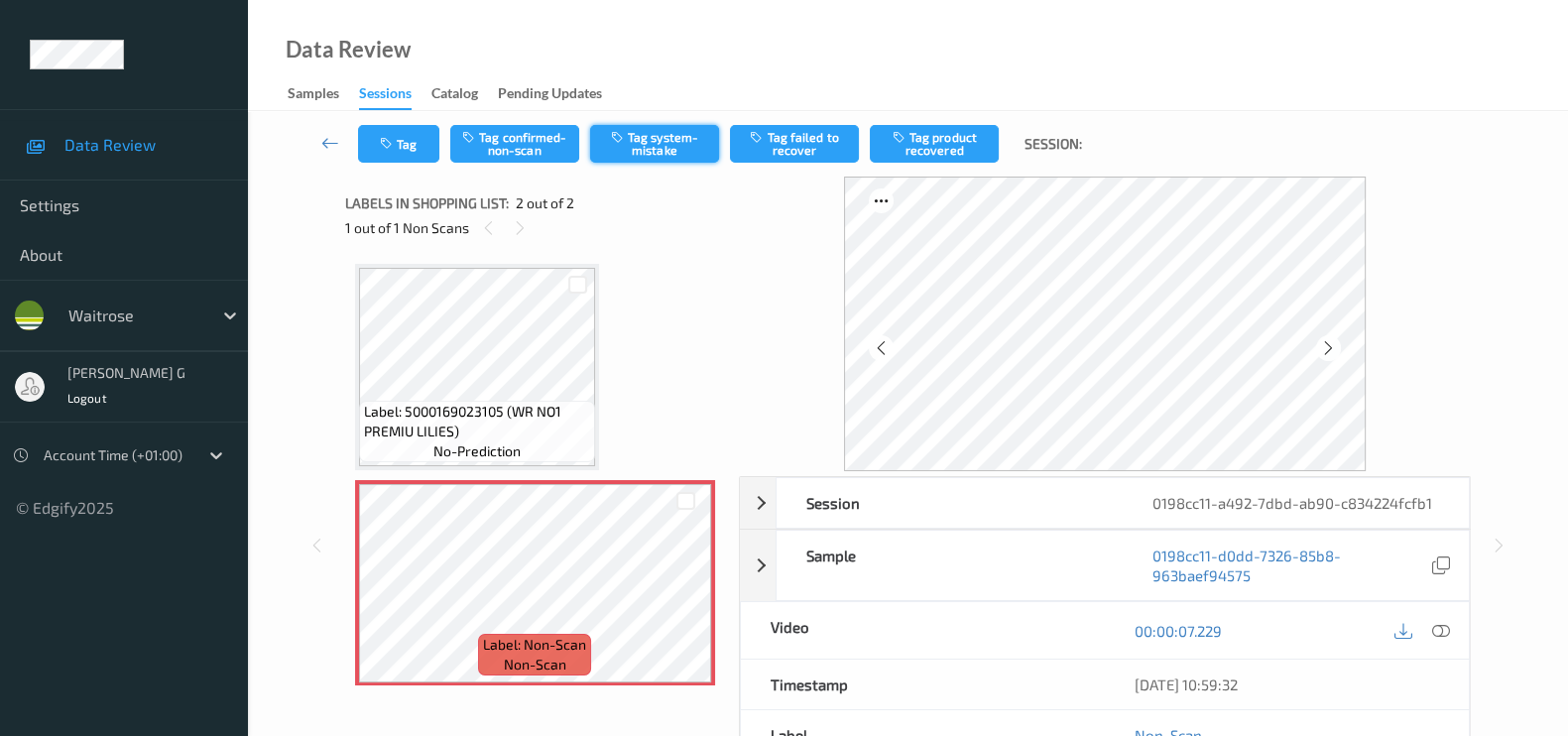
click at [649, 150] on button "Tag system-mistake" at bounding box center [654, 144] width 129 height 38
click at [404, 146] on button "Tag" at bounding box center [399, 144] width 82 height 38
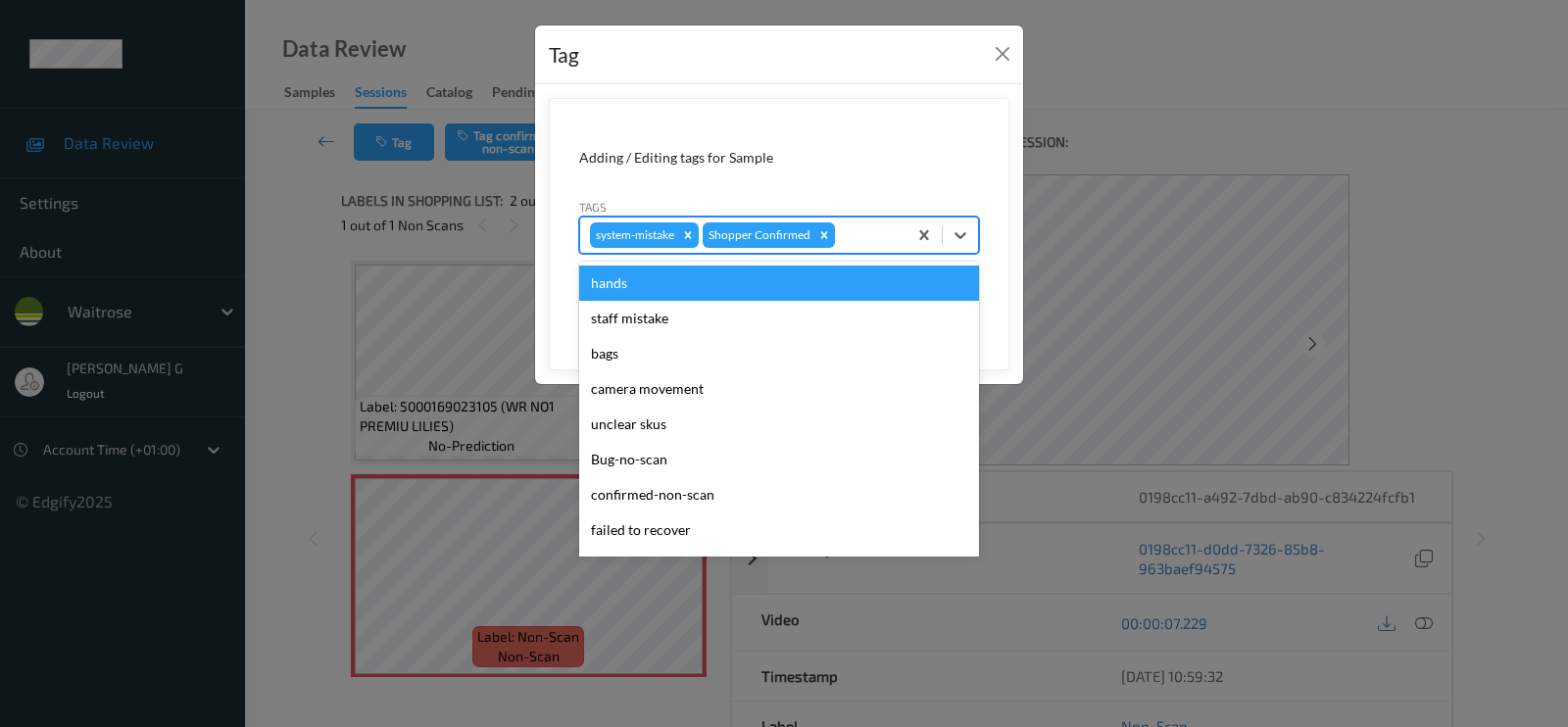
click at [863, 233] on div at bounding box center [867, 235] width 58 height 24
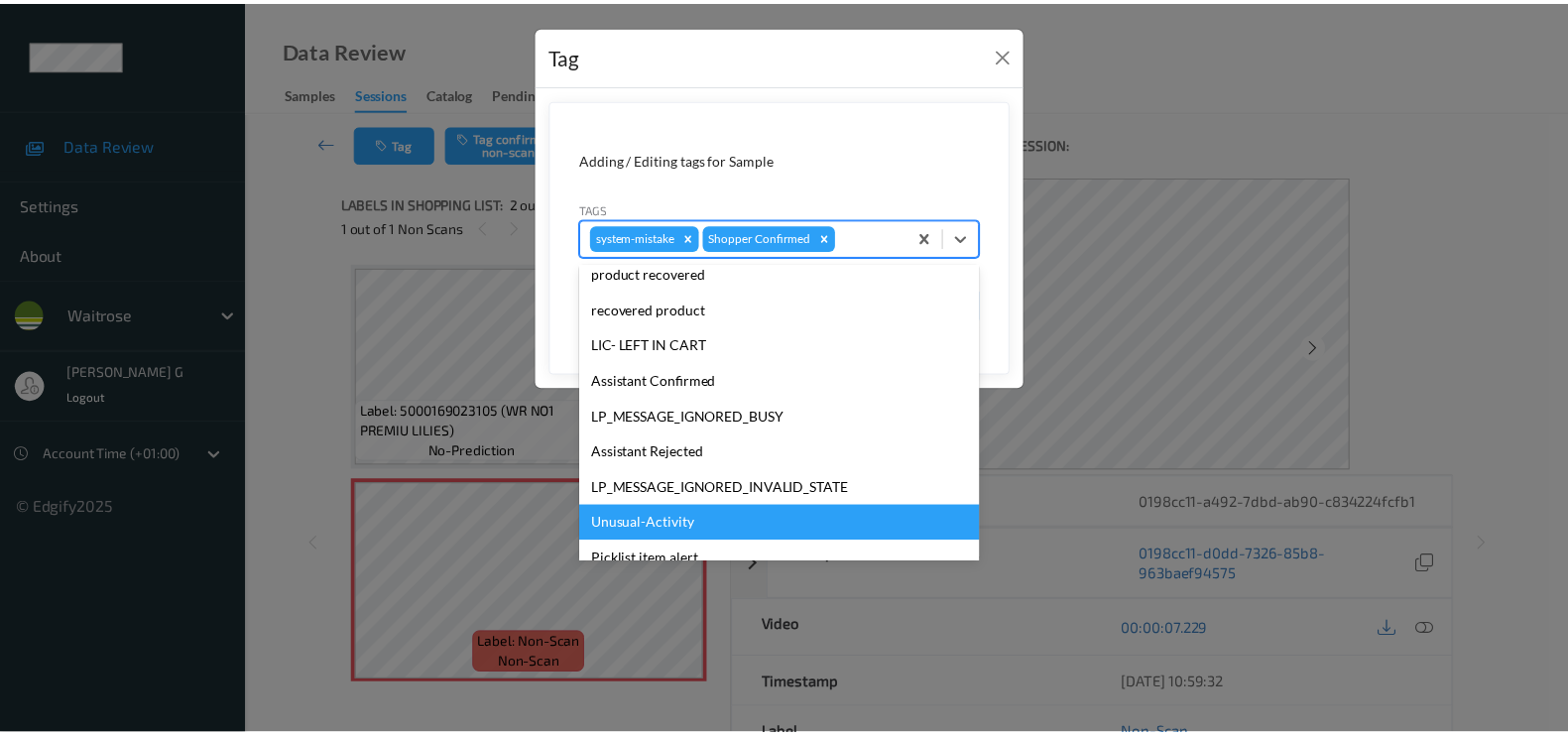
scroll to position [388, 0]
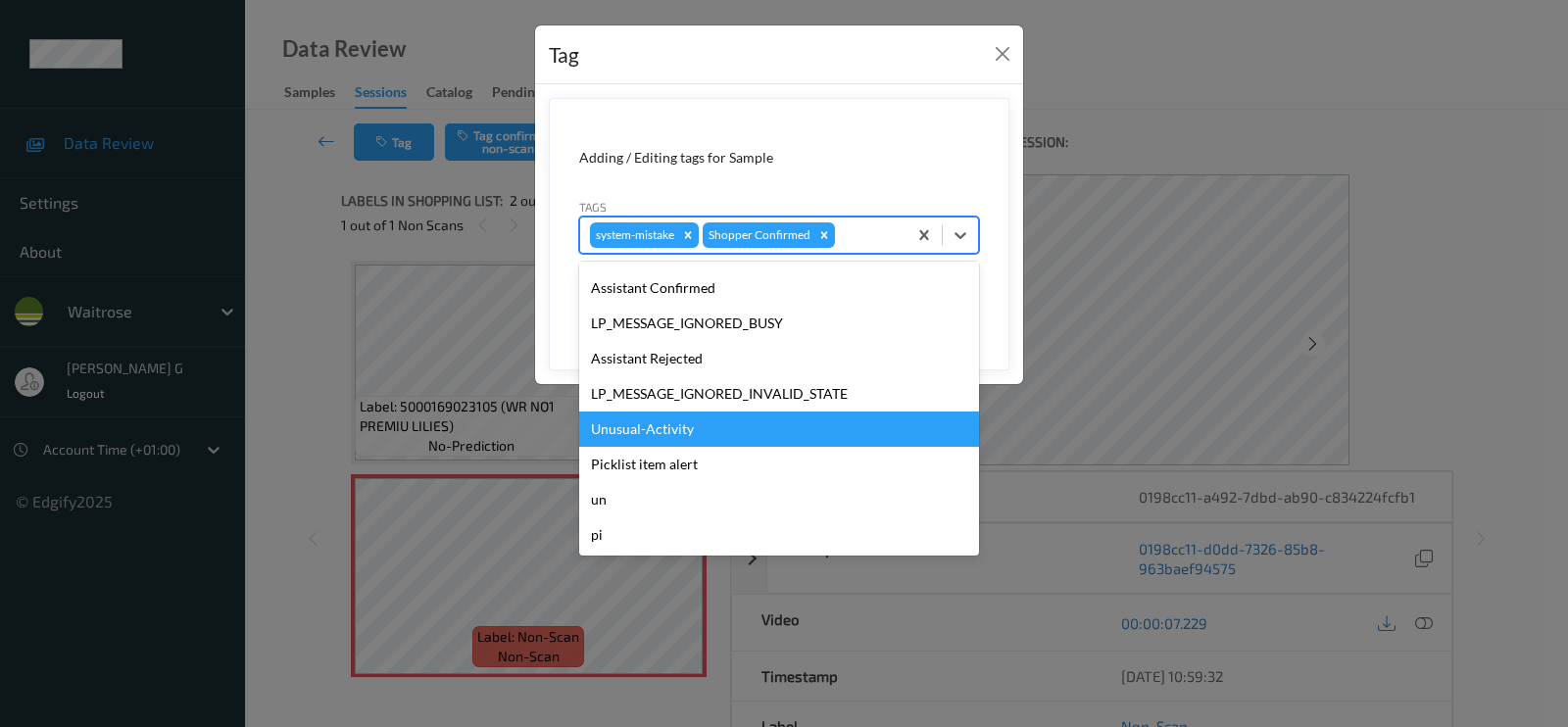
click at [659, 429] on div "Unusual-Activity" at bounding box center [780, 430] width 400 height 35
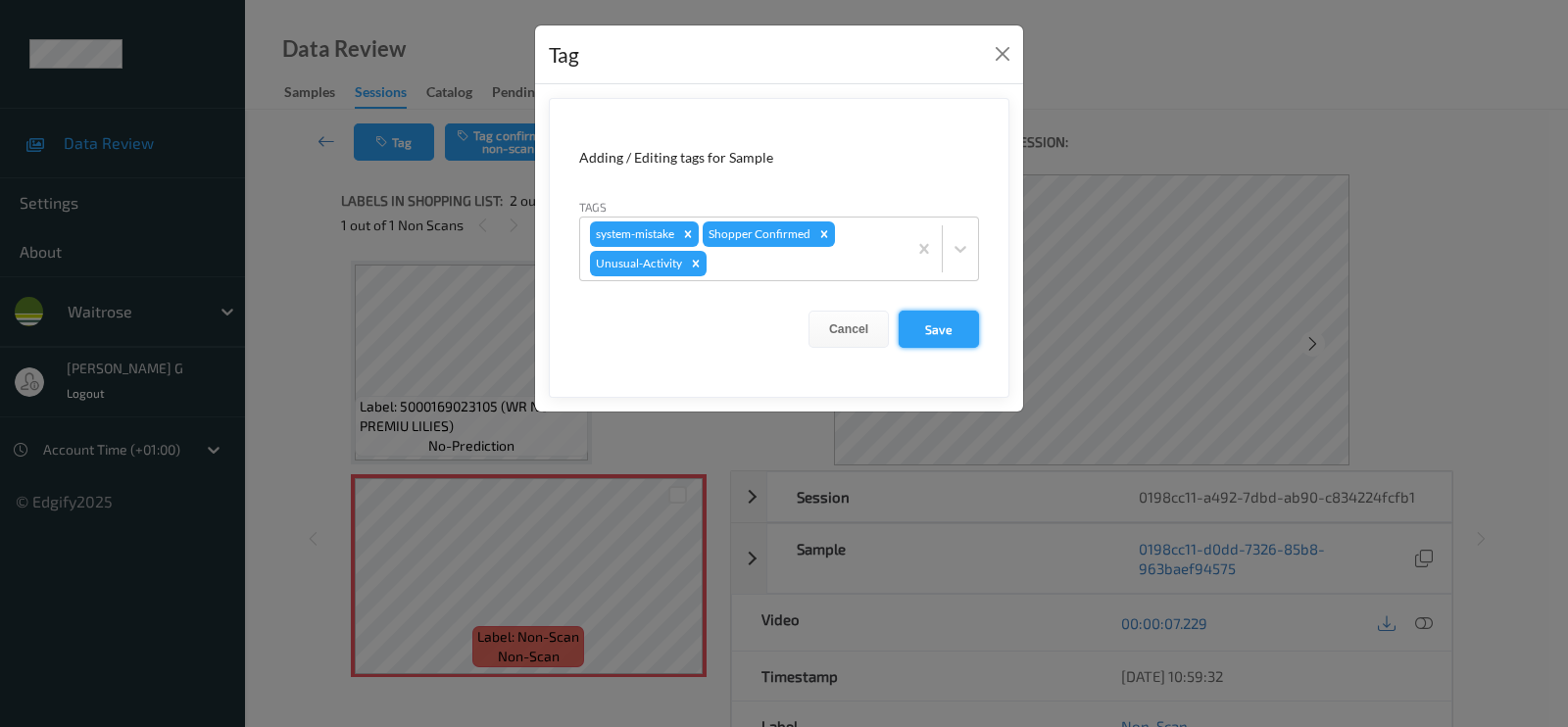
click at [937, 331] on button "Save" at bounding box center [939, 329] width 81 height 37
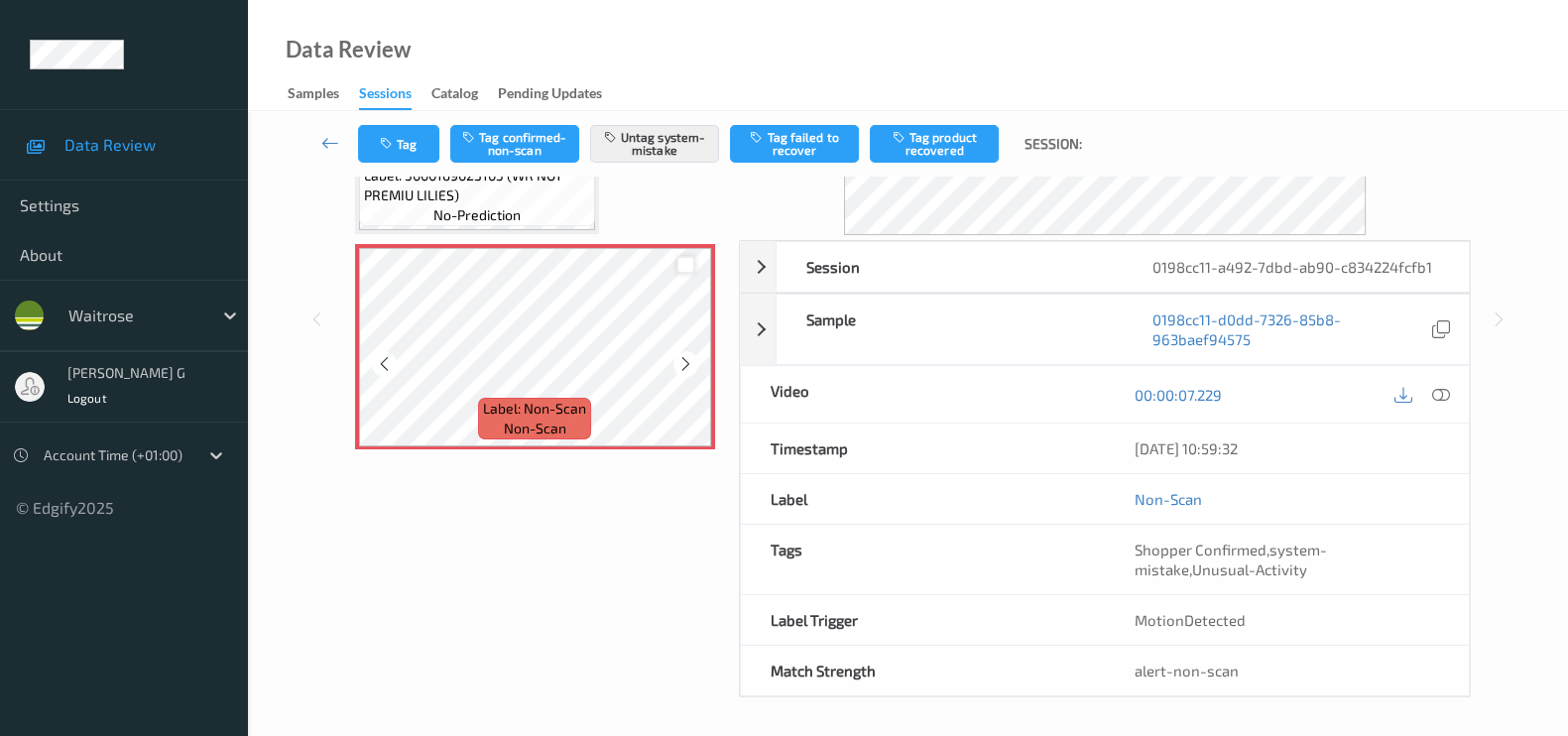
scroll to position [0, 0]
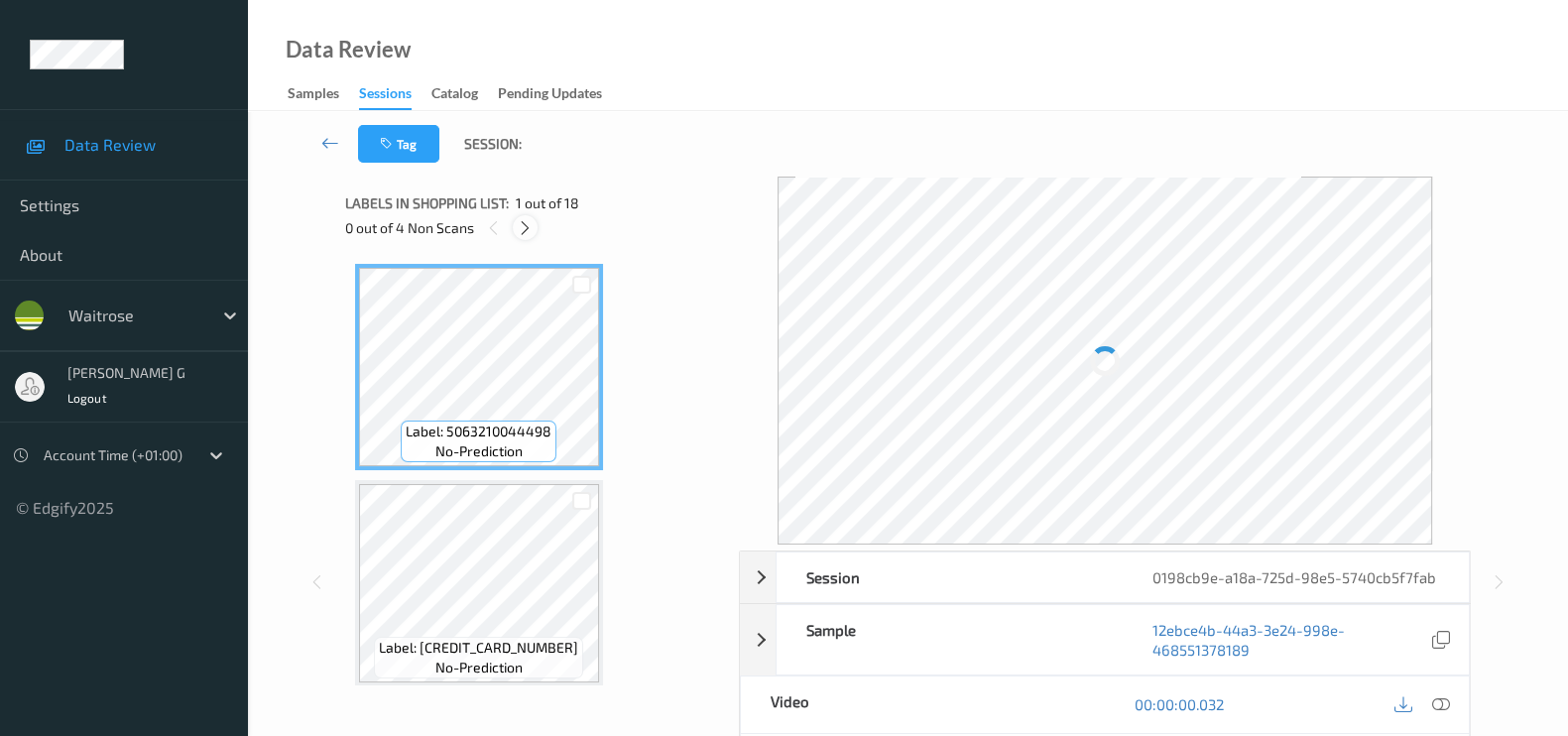
click at [519, 232] on icon at bounding box center [524, 228] width 17 height 18
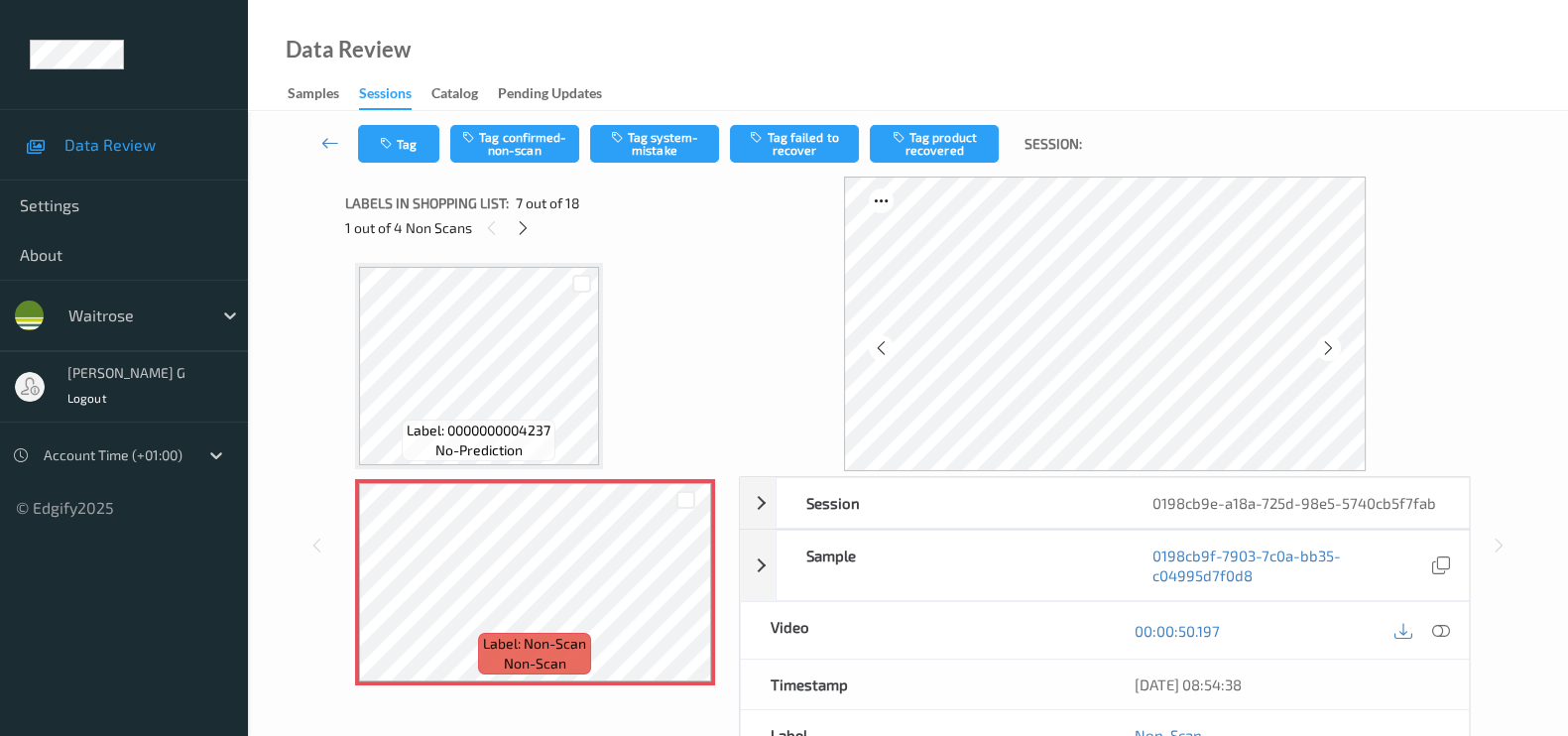
scroll to position [1083, 0]
click at [1007, 52] on div "Data Review Samples Sessions Catalog Pending Updates" at bounding box center [908, 55] width 1320 height 111
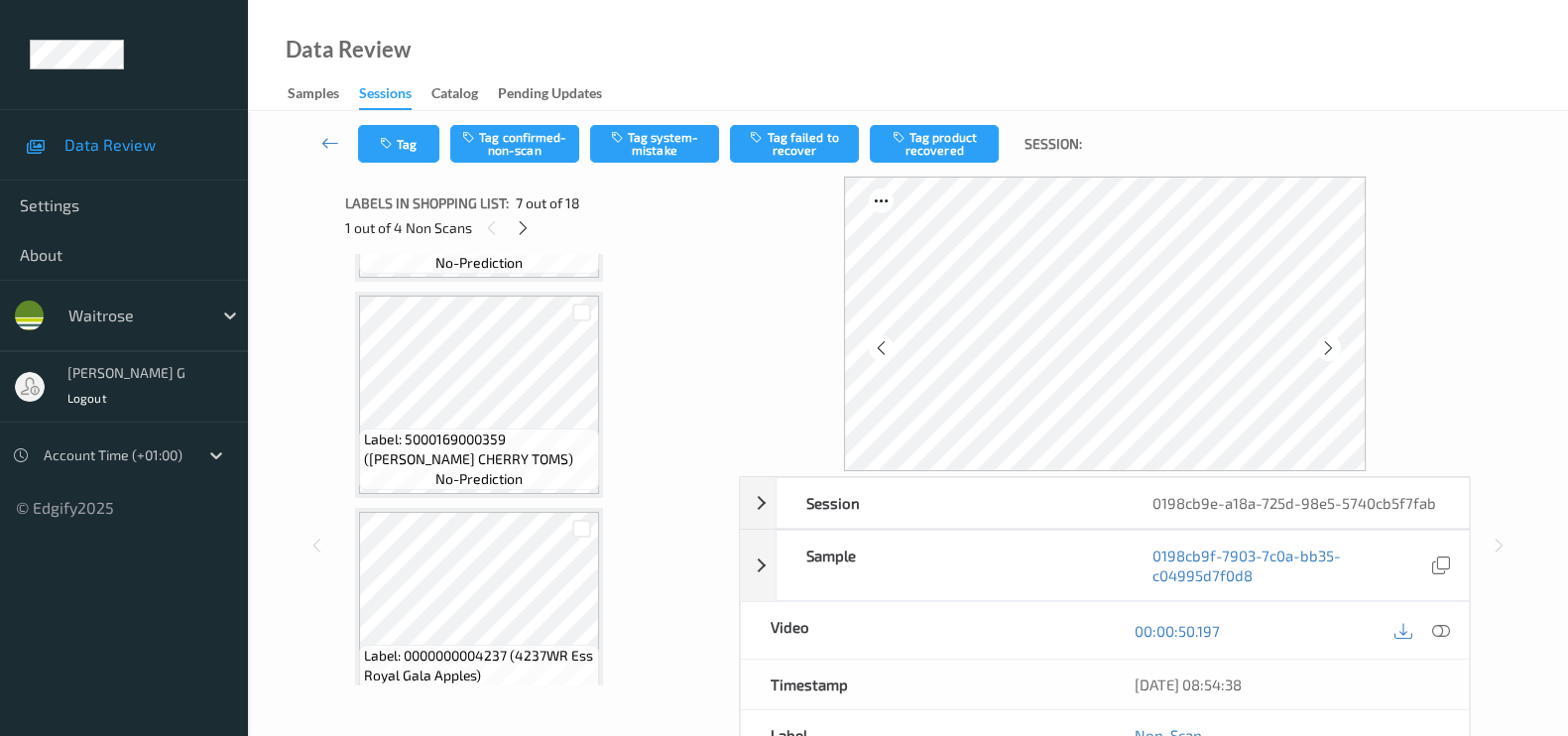
scroll to position [959, 0]
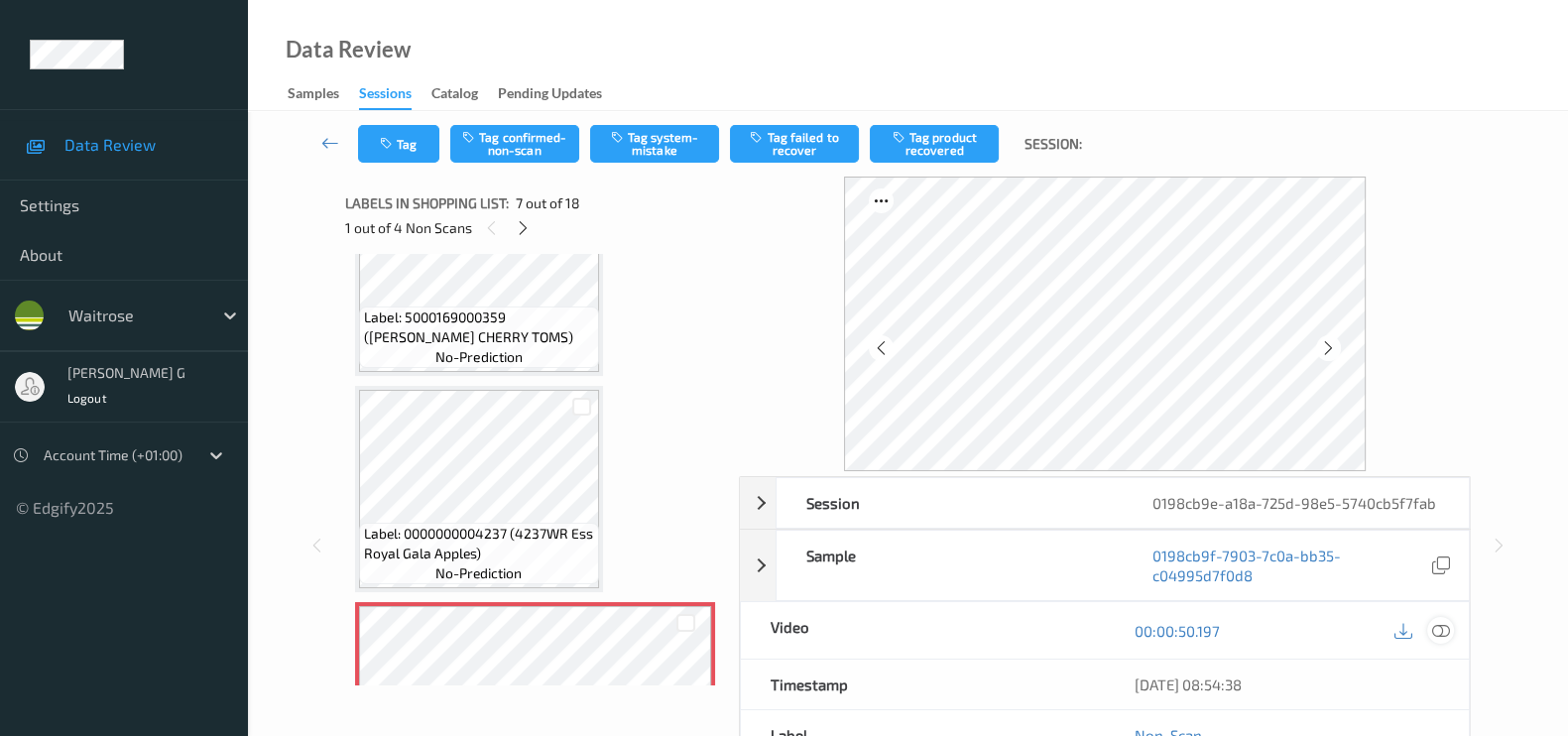
click at [1447, 631] on icon at bounding box center [1440, 631] width 18 height 18
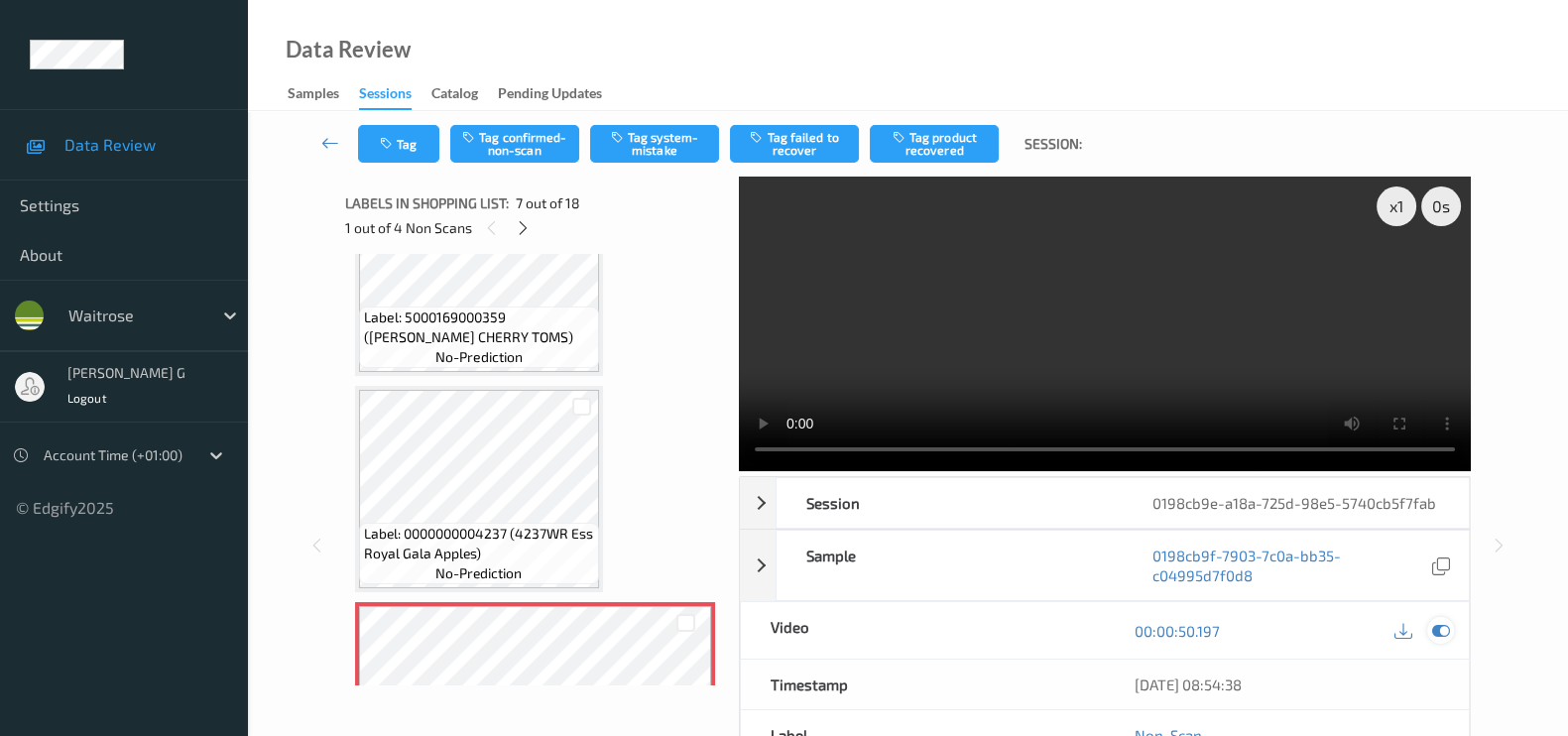
click at [1441, 628] on icon at bounding box center [1440, 631] width 18 height 18
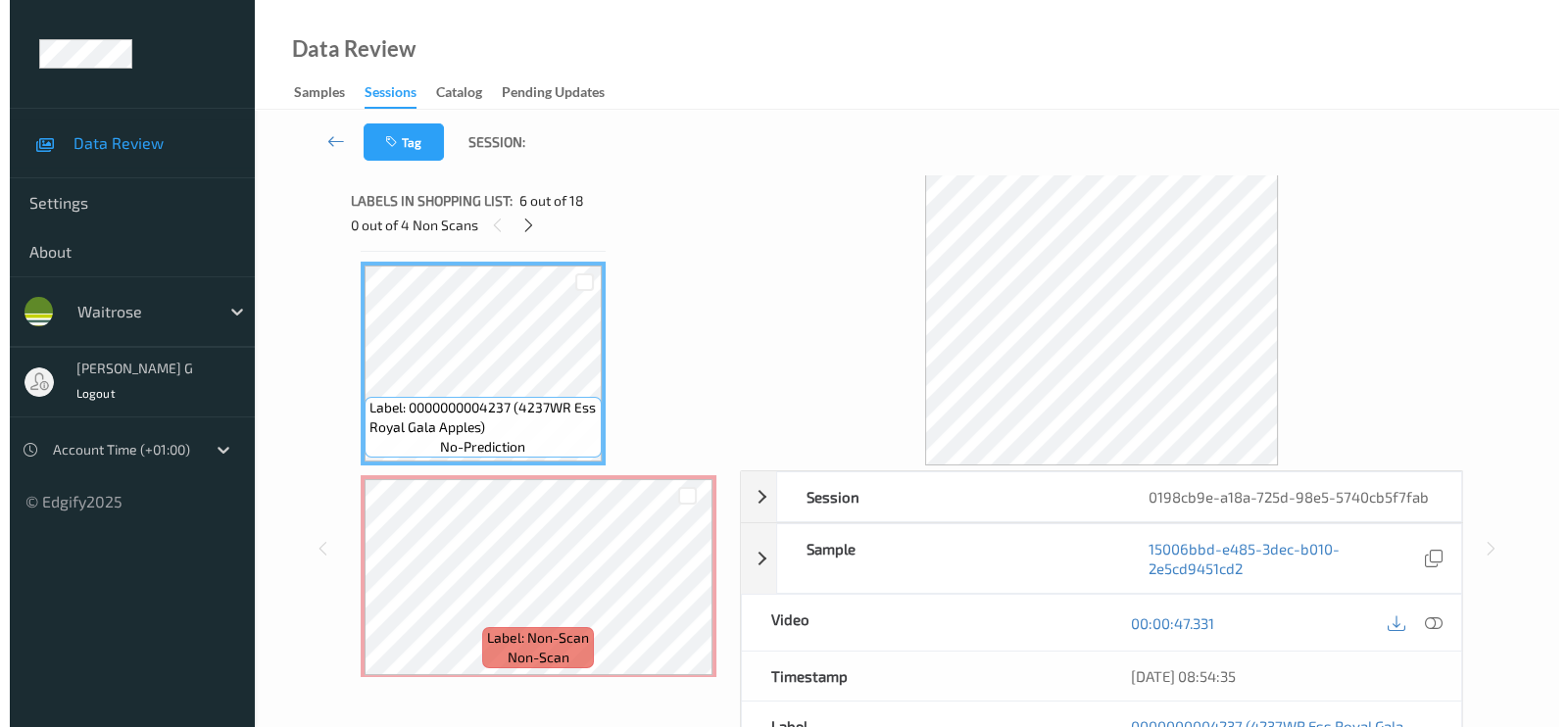
scroll to position [1070, 0]
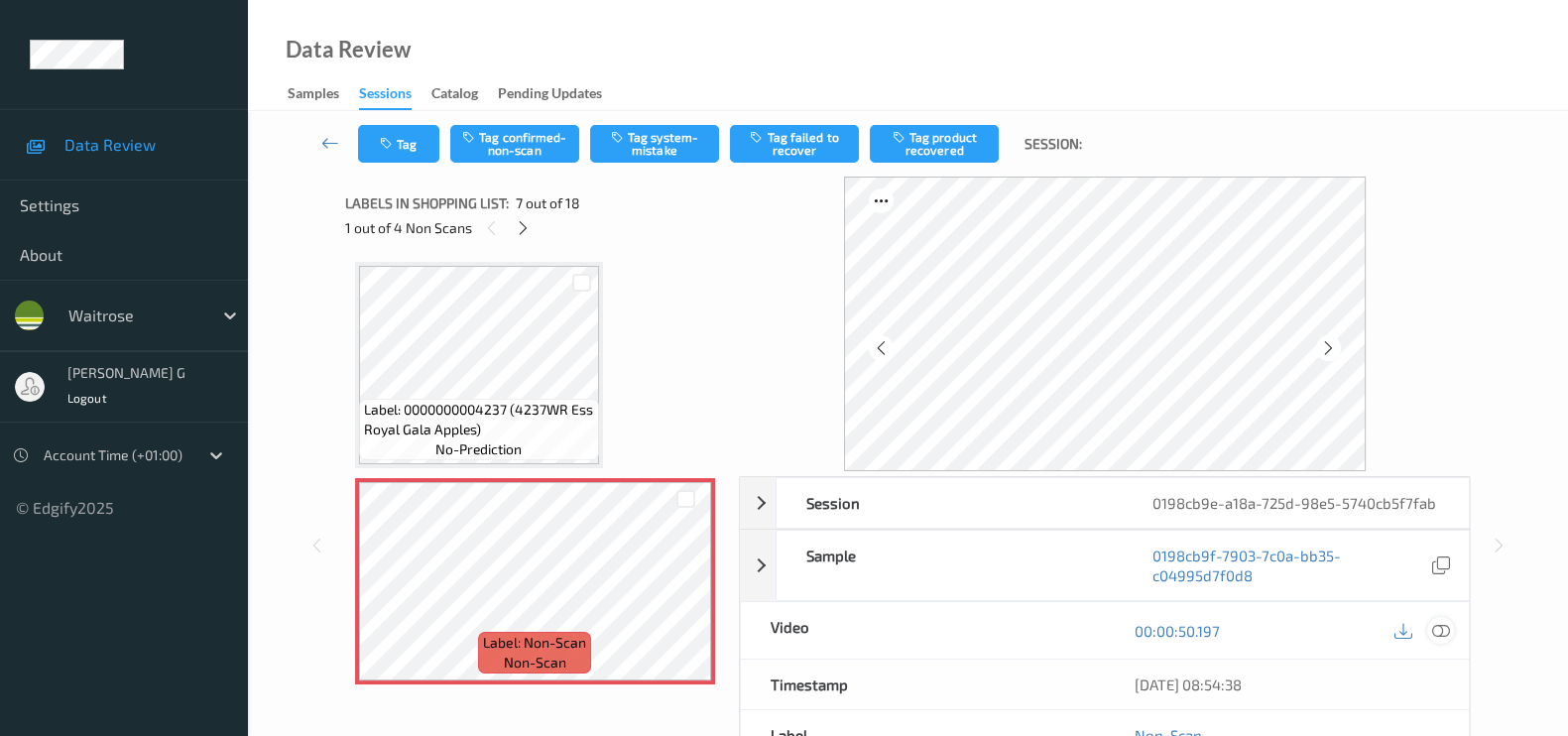
click at [1446, 636] on icon at bounding box center [1440, 631] width 18 height 18
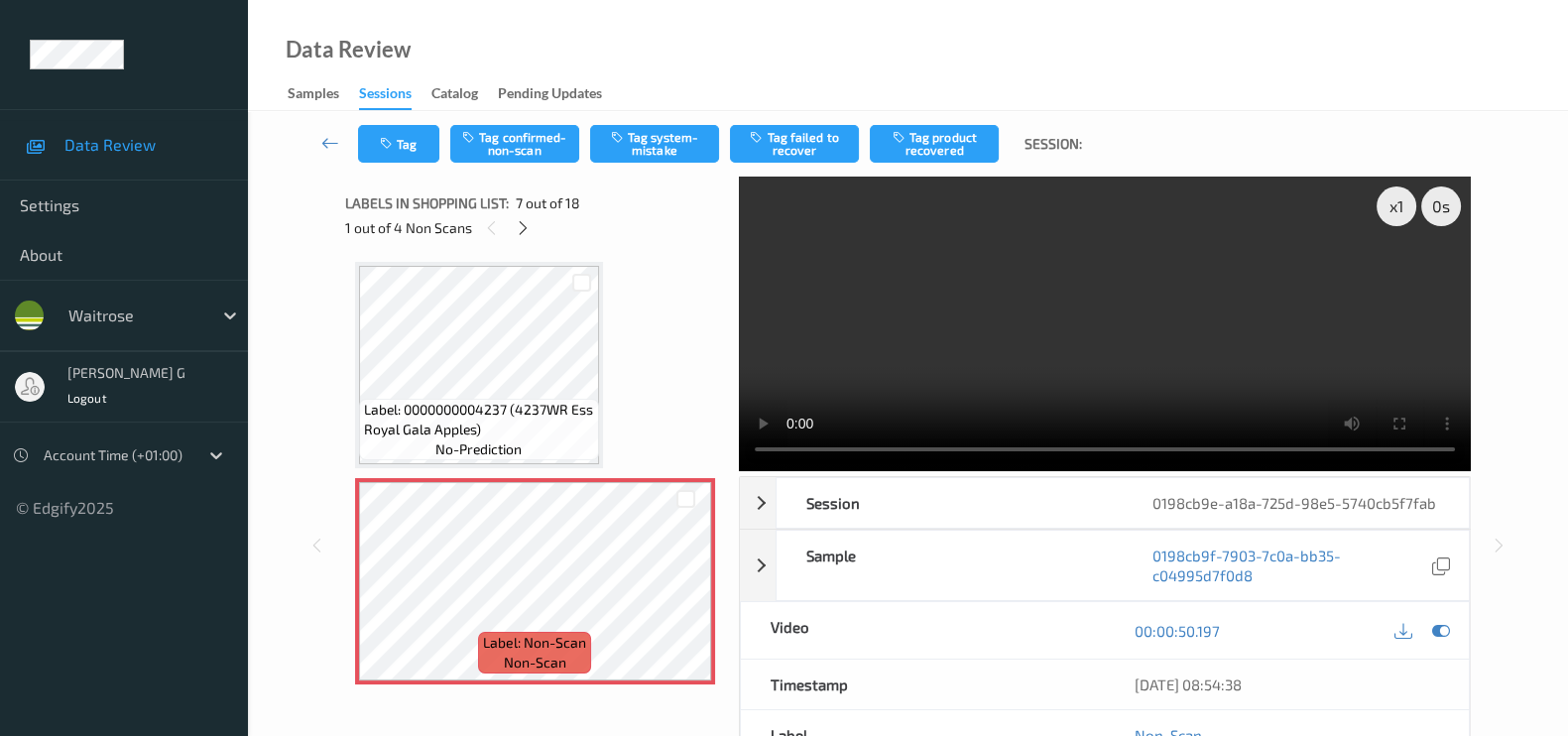
click at [1396, 284] on video at bounding box center [1104, 323] width 732 height 294
click at [1431, 630] on icon at bounding box center [1440, 631] width 18 height 18
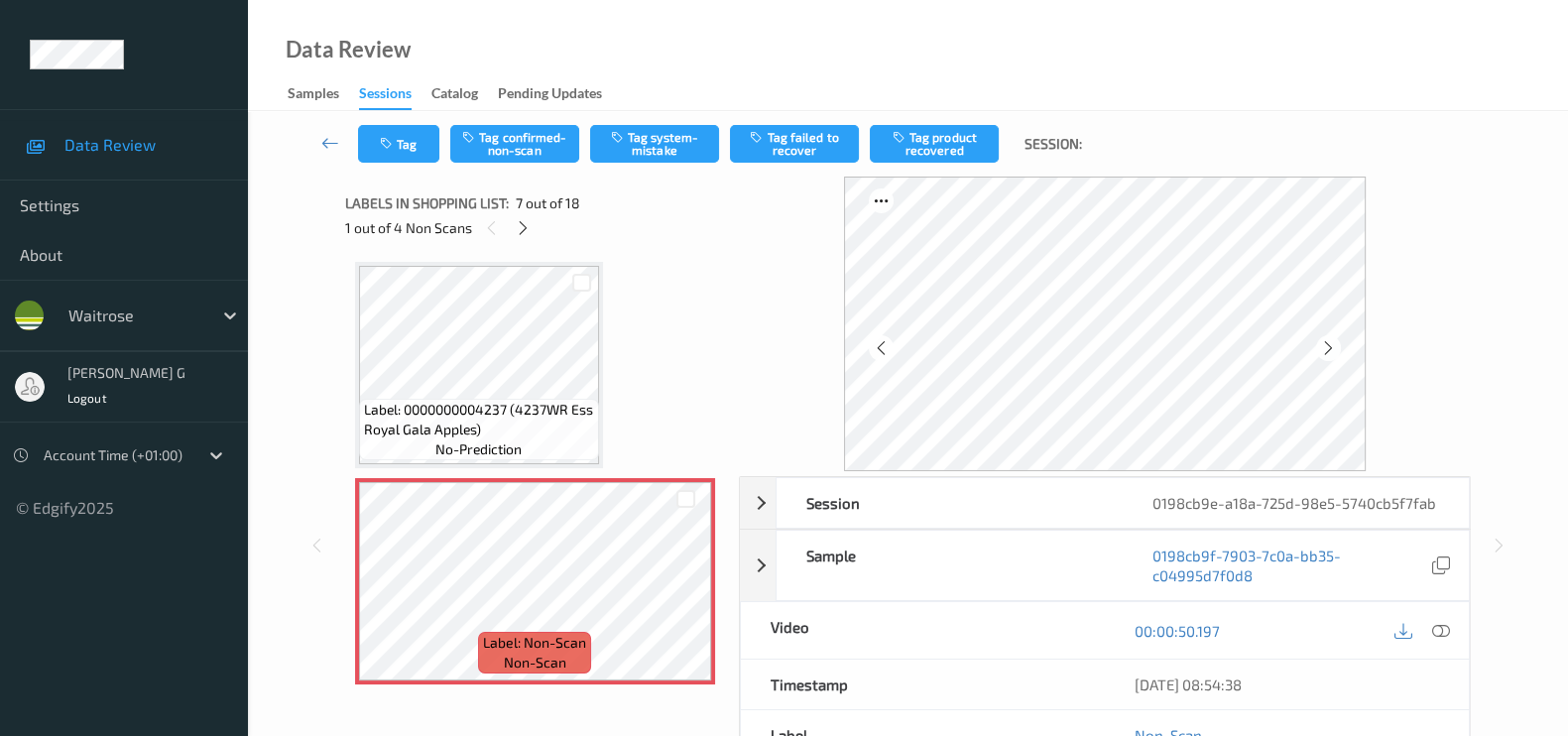
click at [640, 166] on div "Tag Tag confirmed-non-scan Tag system-mistake Tag failed to recover Tag product…" at bounding box center [907, 144] width 1238 height 66
click at [671, 139] on button "Tag system-mistake" at bounding box center [654, 144] width 129 height 38
click at [386, 150] on icon "button" at bounding box center [388, 144] width 17 height 14
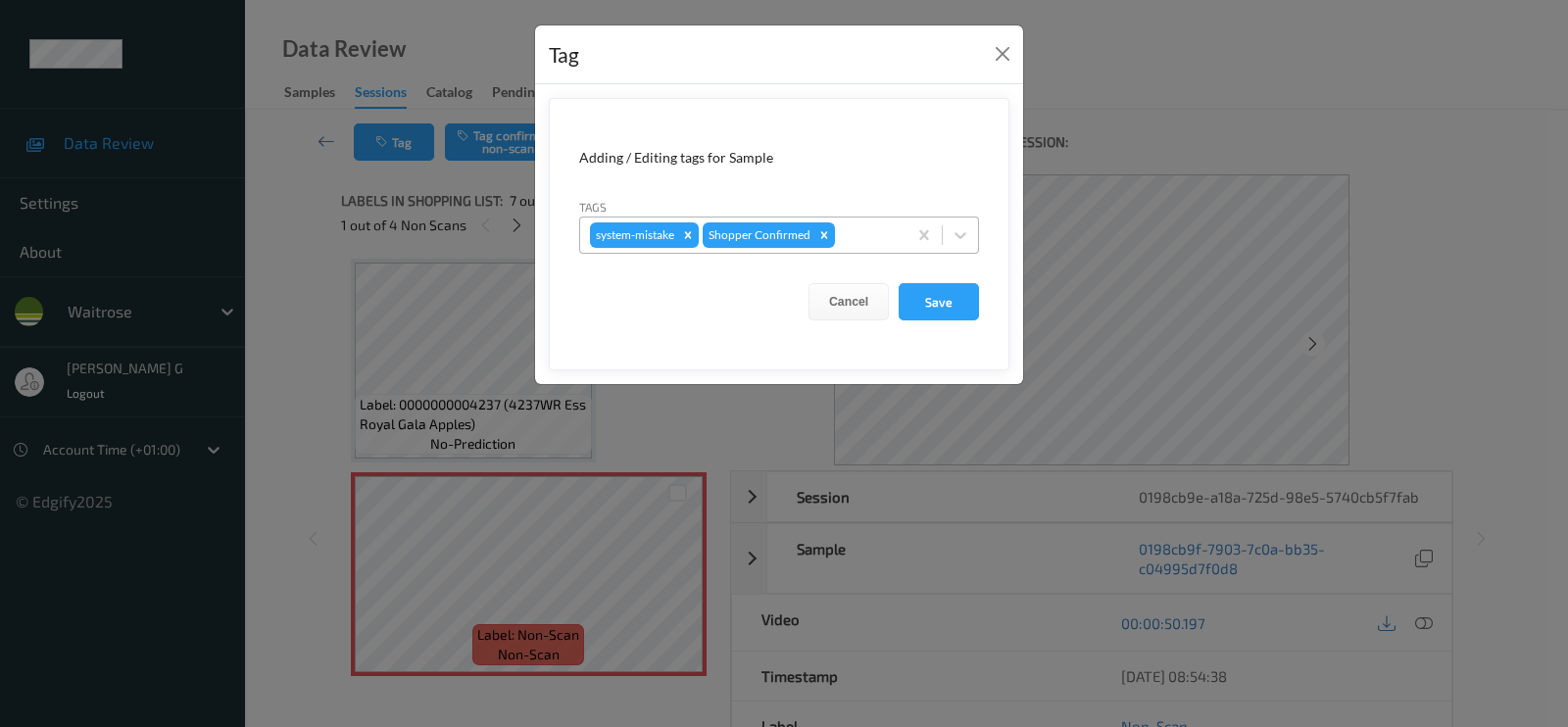
click at [871, 247] on div "system-mistake Shopper Confirmed" at bounding box center [743, 235] width 326 height 33
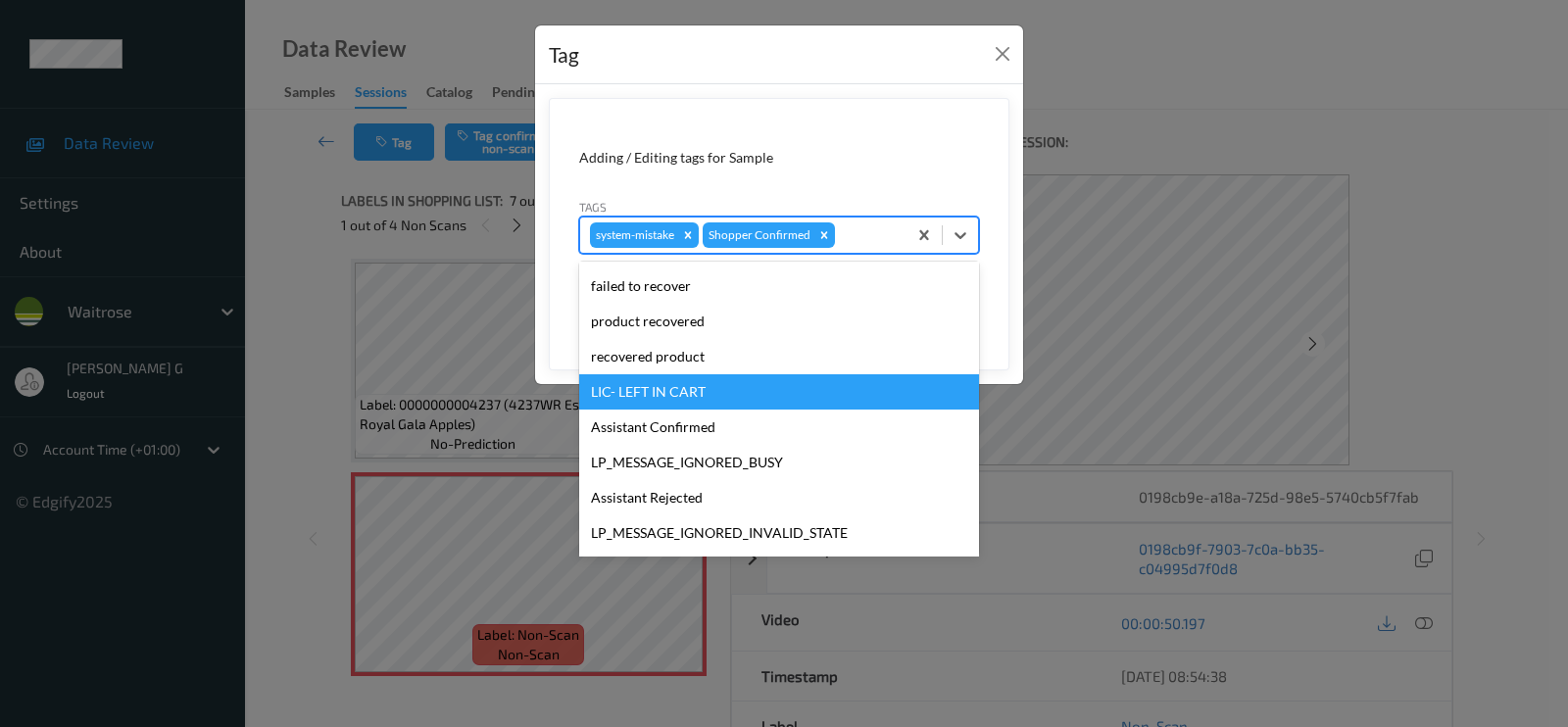
scroll to position [383, 0]
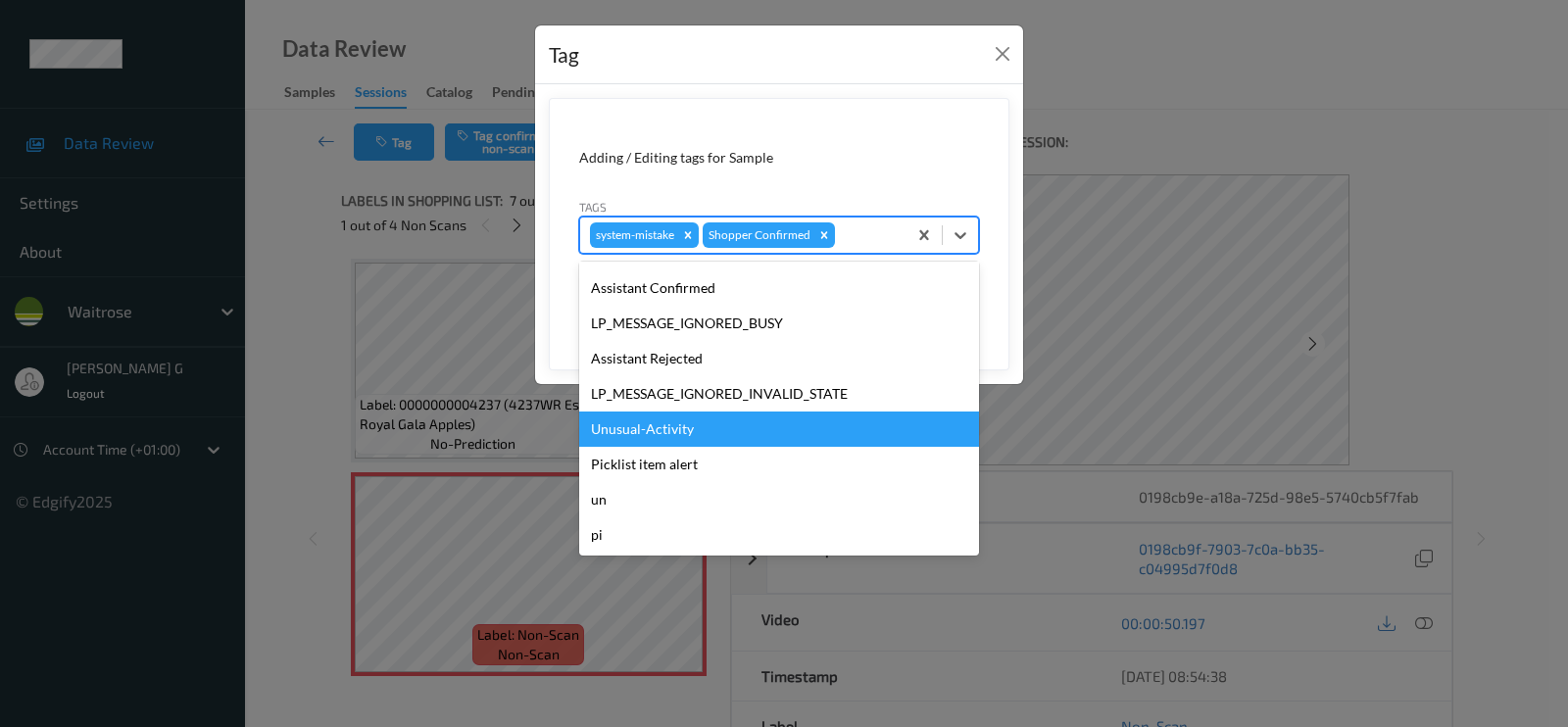
click at [676, 423] on div "Unusual-Activity" at bounding box center [780, 430] width 400 height 35
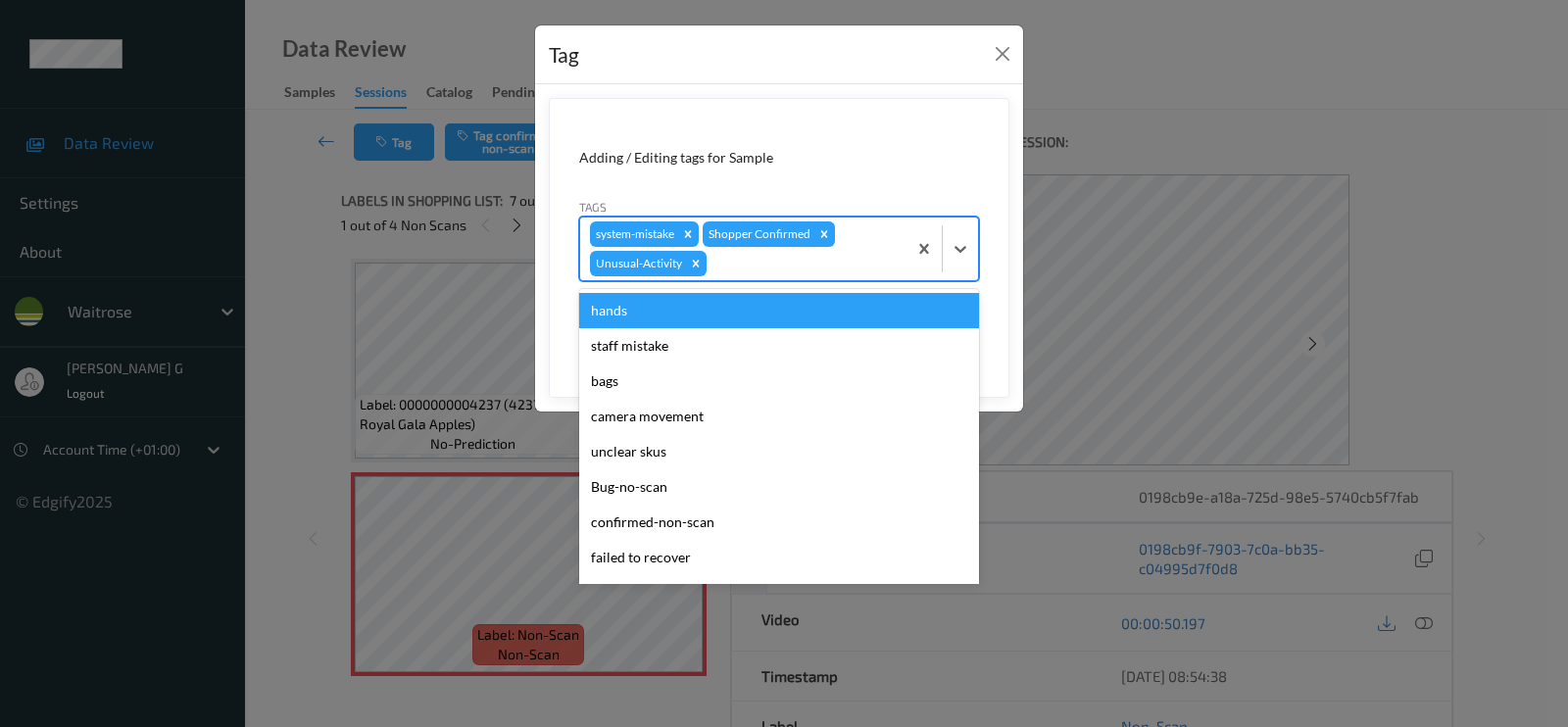
click at [802, 262] on div at bounding box center [803, 264] width 186 height 24
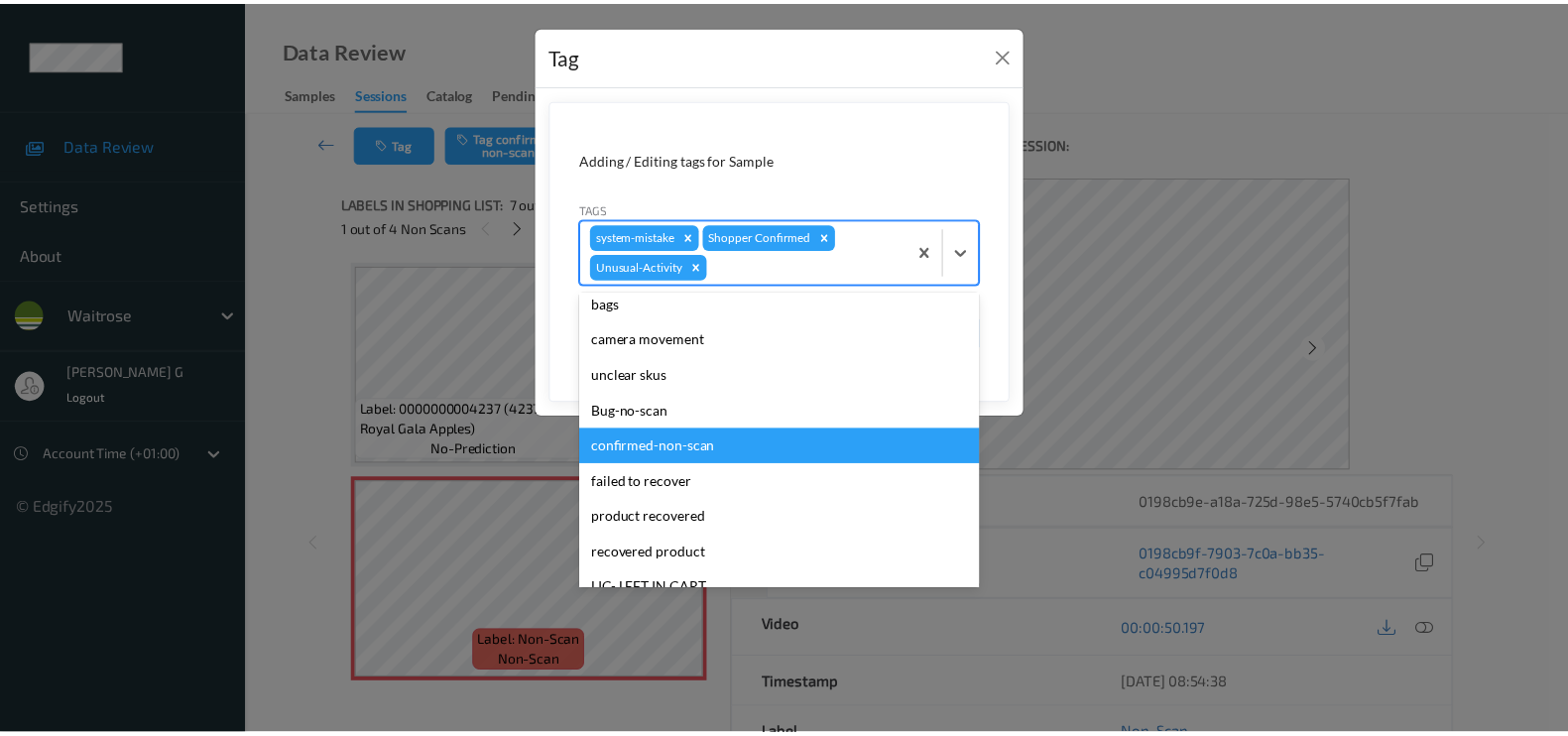
scroll to position [352, 0]
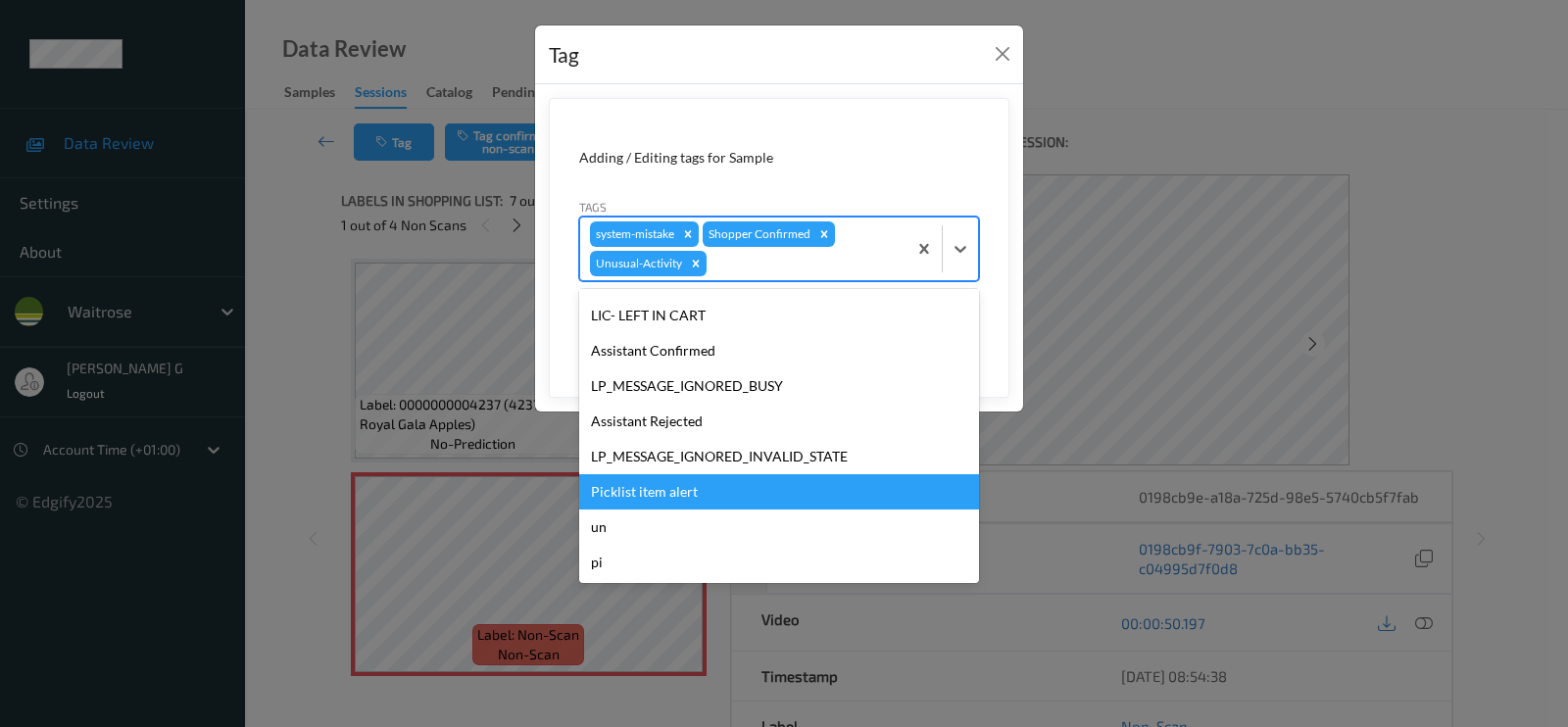
click at [671, 484] on div "Picklist item alert" at bounding box center [780, 492] width 400 height 35
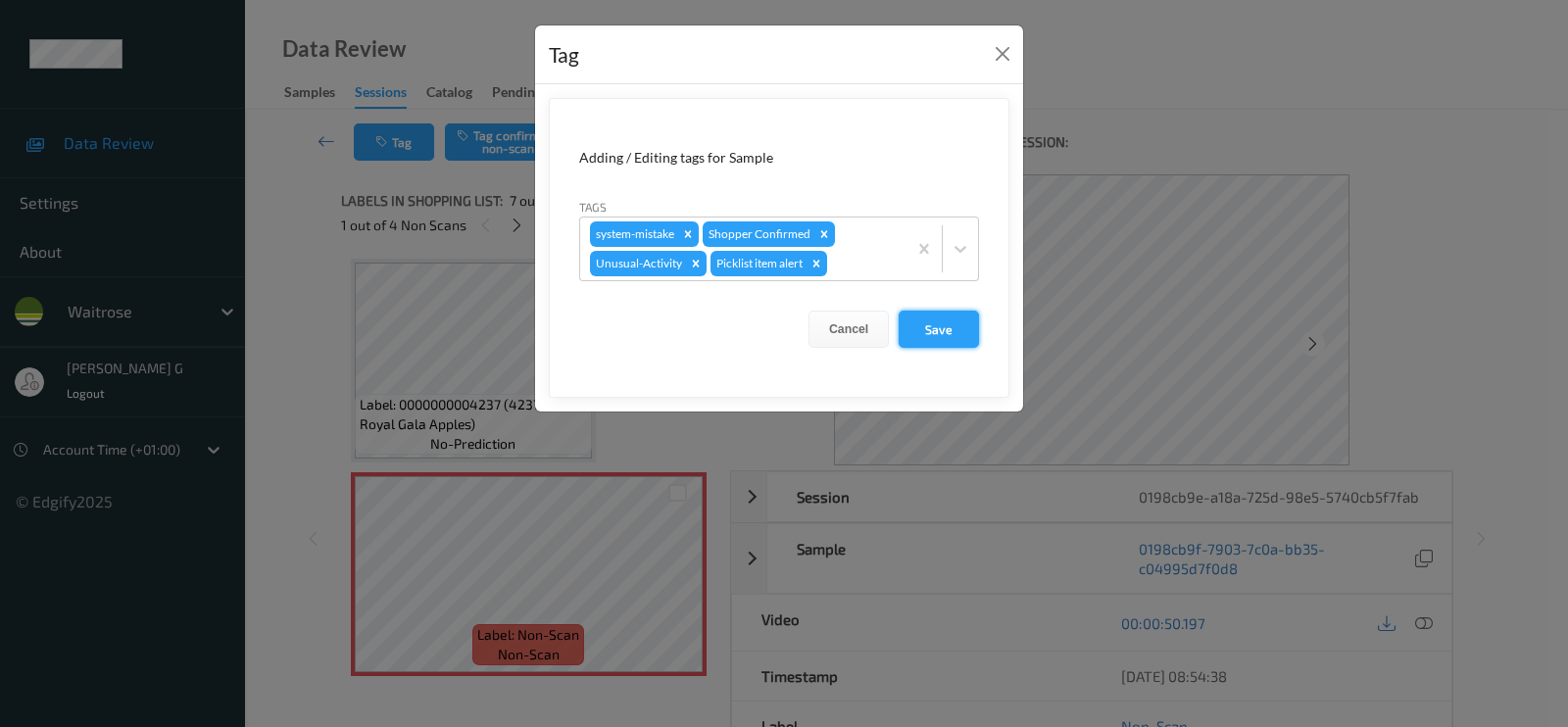
click at [924, 334] on button "Save" at bounding box center [939, 329] width 81 height 37
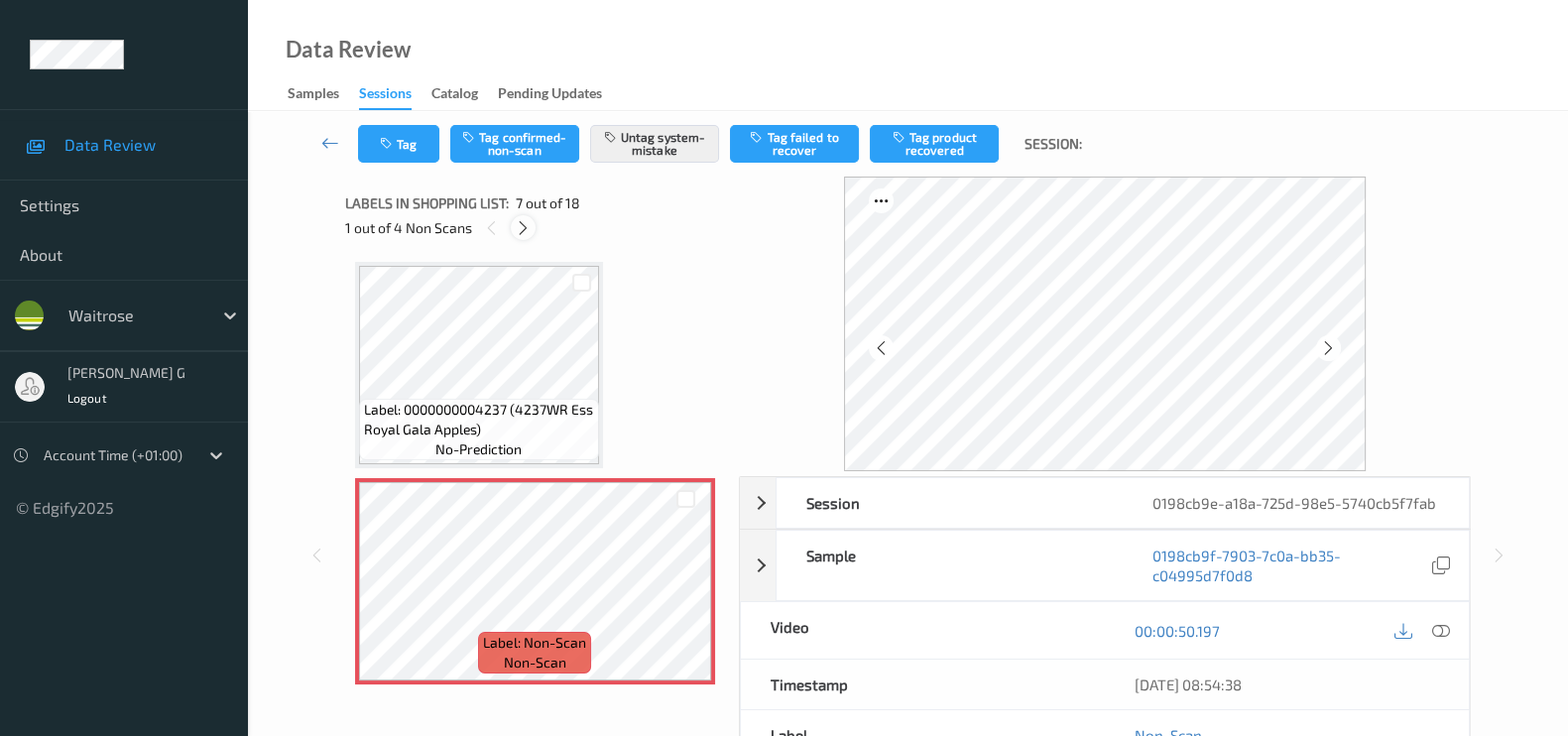
click at [530, 228] on div at bounding box center [522, 227] width 25 height 25
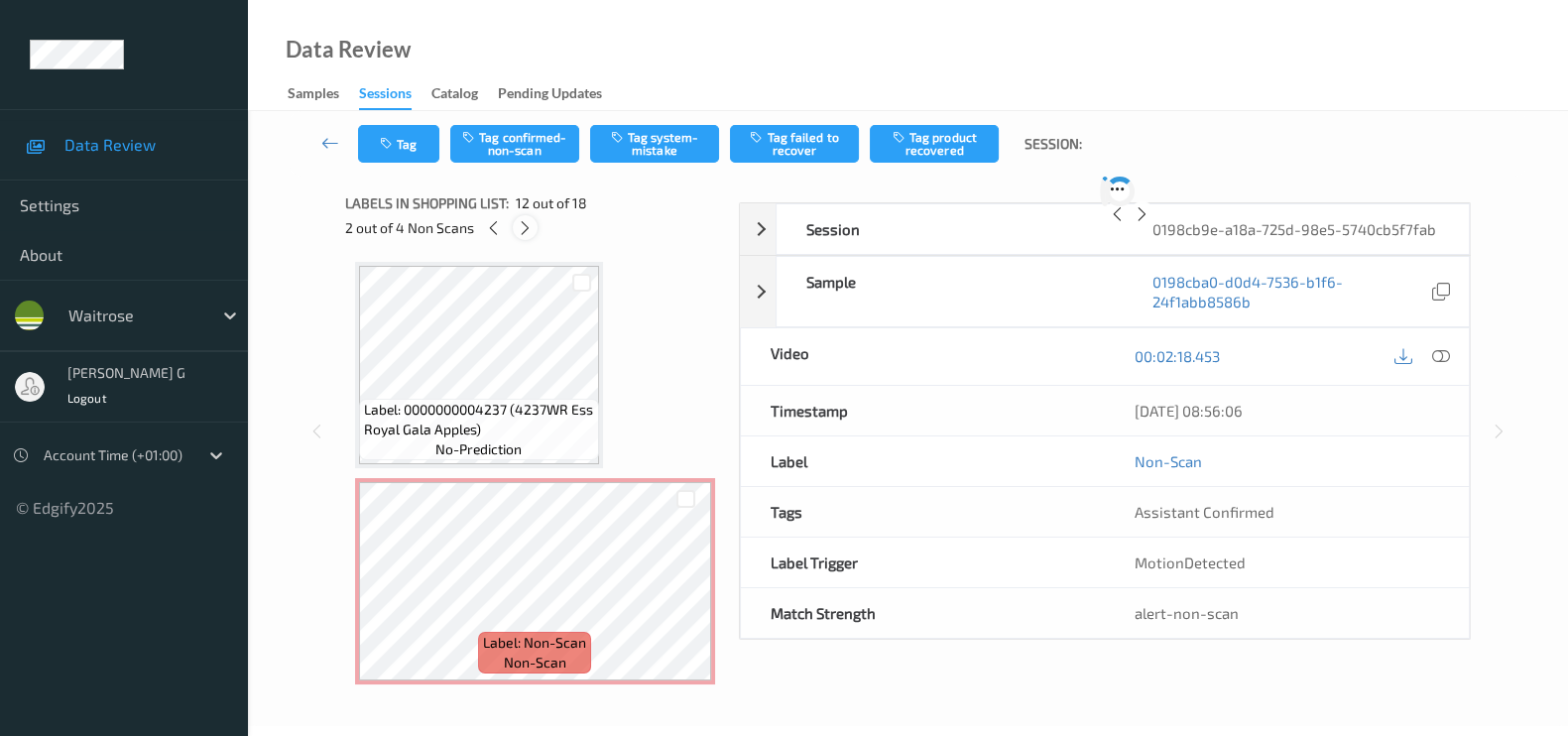
scroll to position [2158, 0]
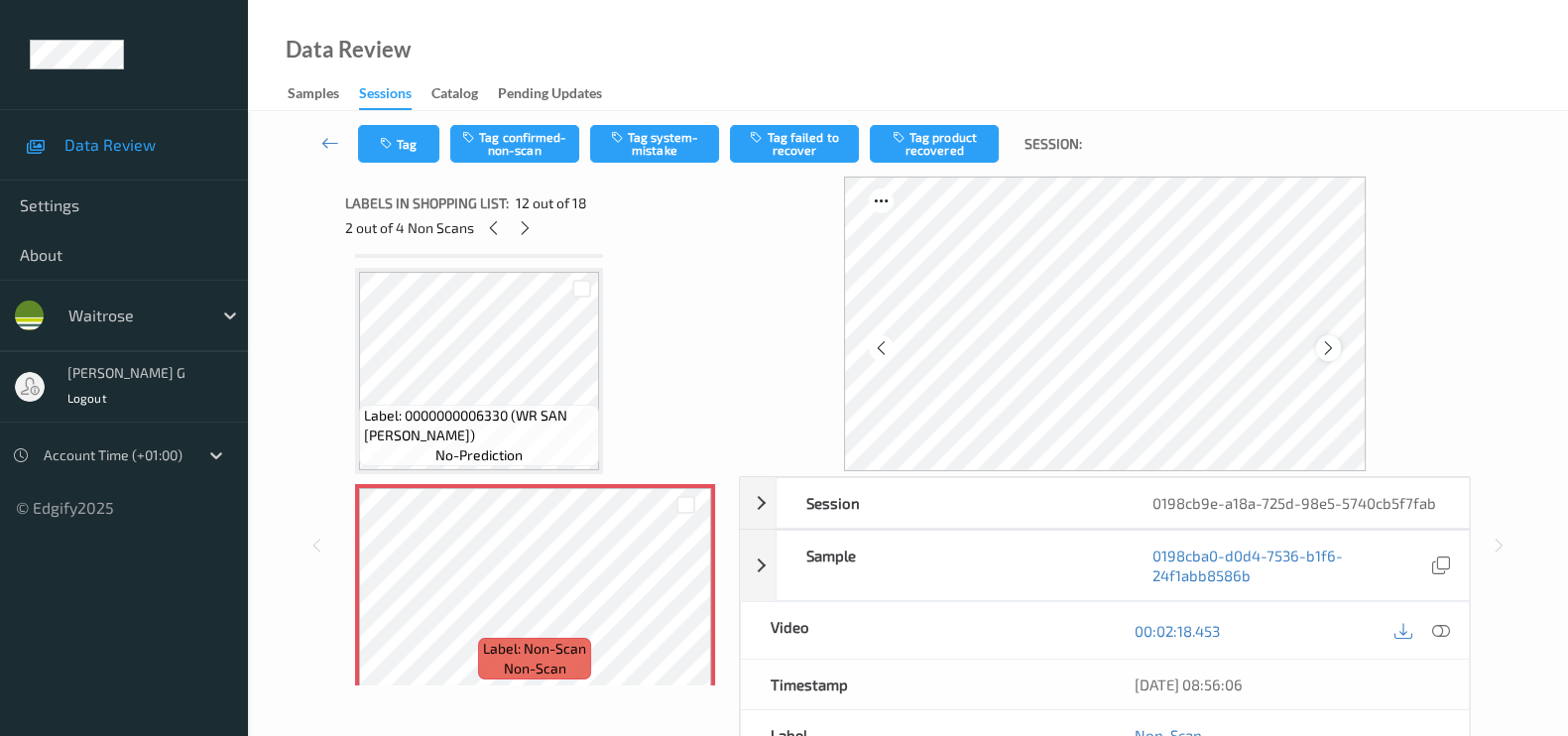
click at [1329, 345] on icon at bounding box center [1328, 348] width 17 height 18
click at [1441, 627] on icon at bounding box center [1440, 631] width 18 height 18
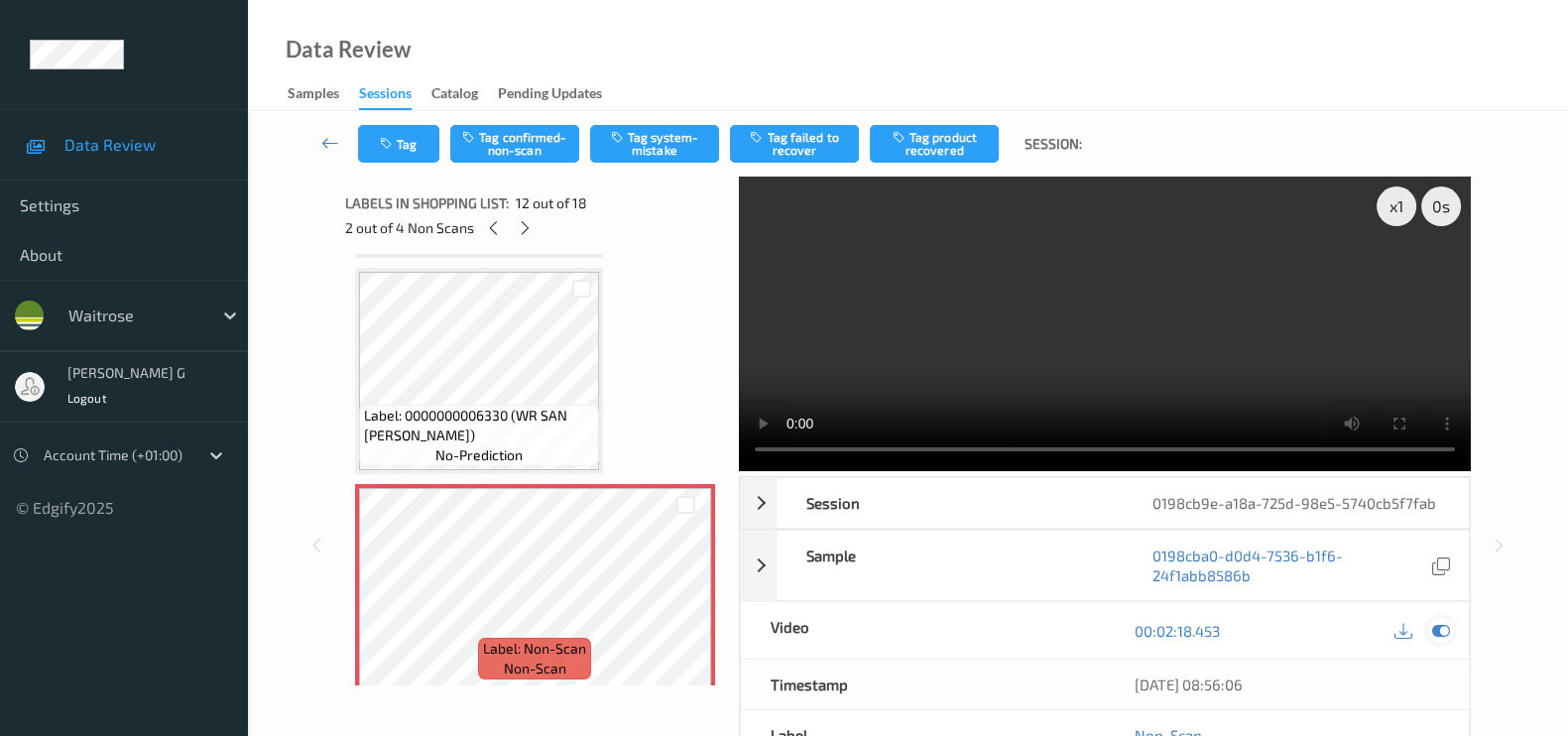
click at [1441, 631] on icon at bounding box center [1440, 631] width 18 height 18
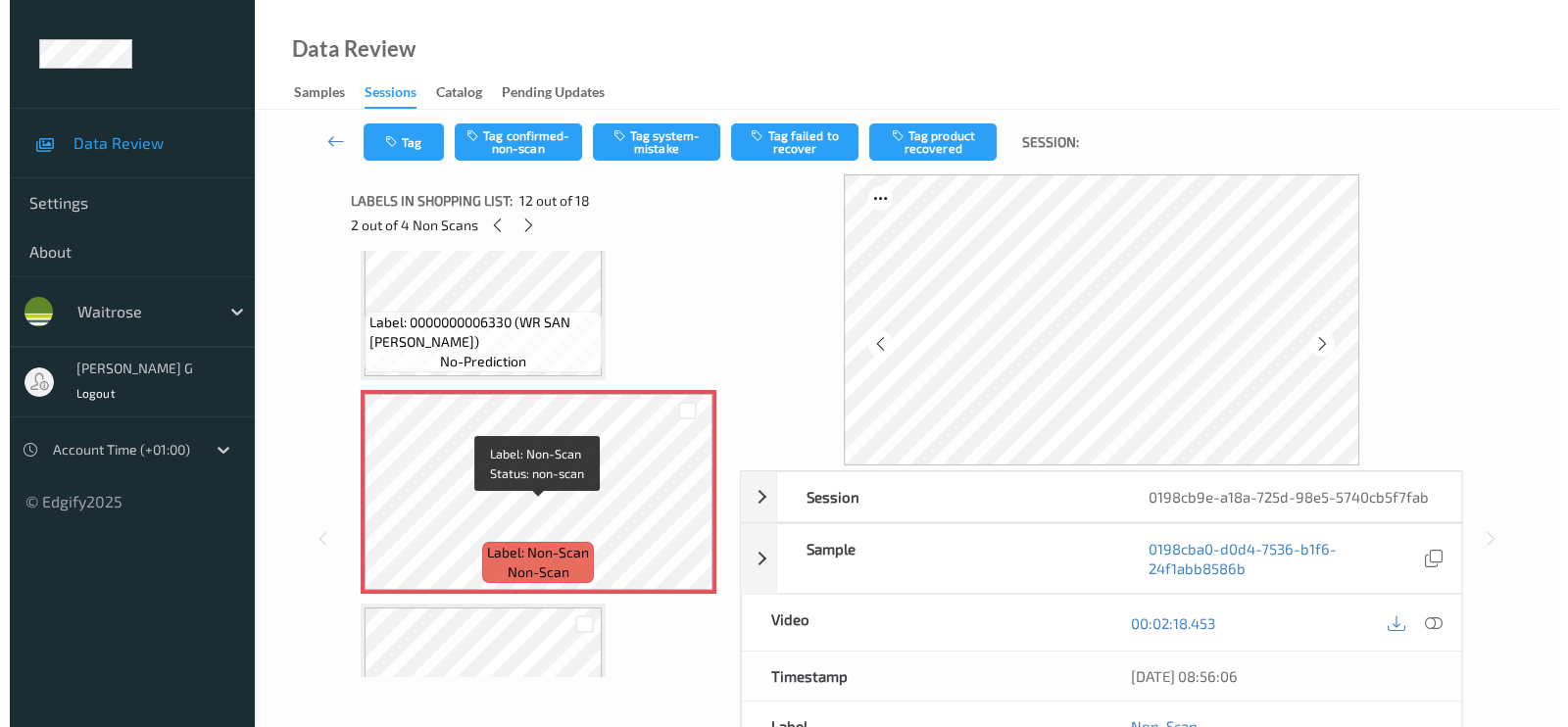
scroll to position [2255, 0]
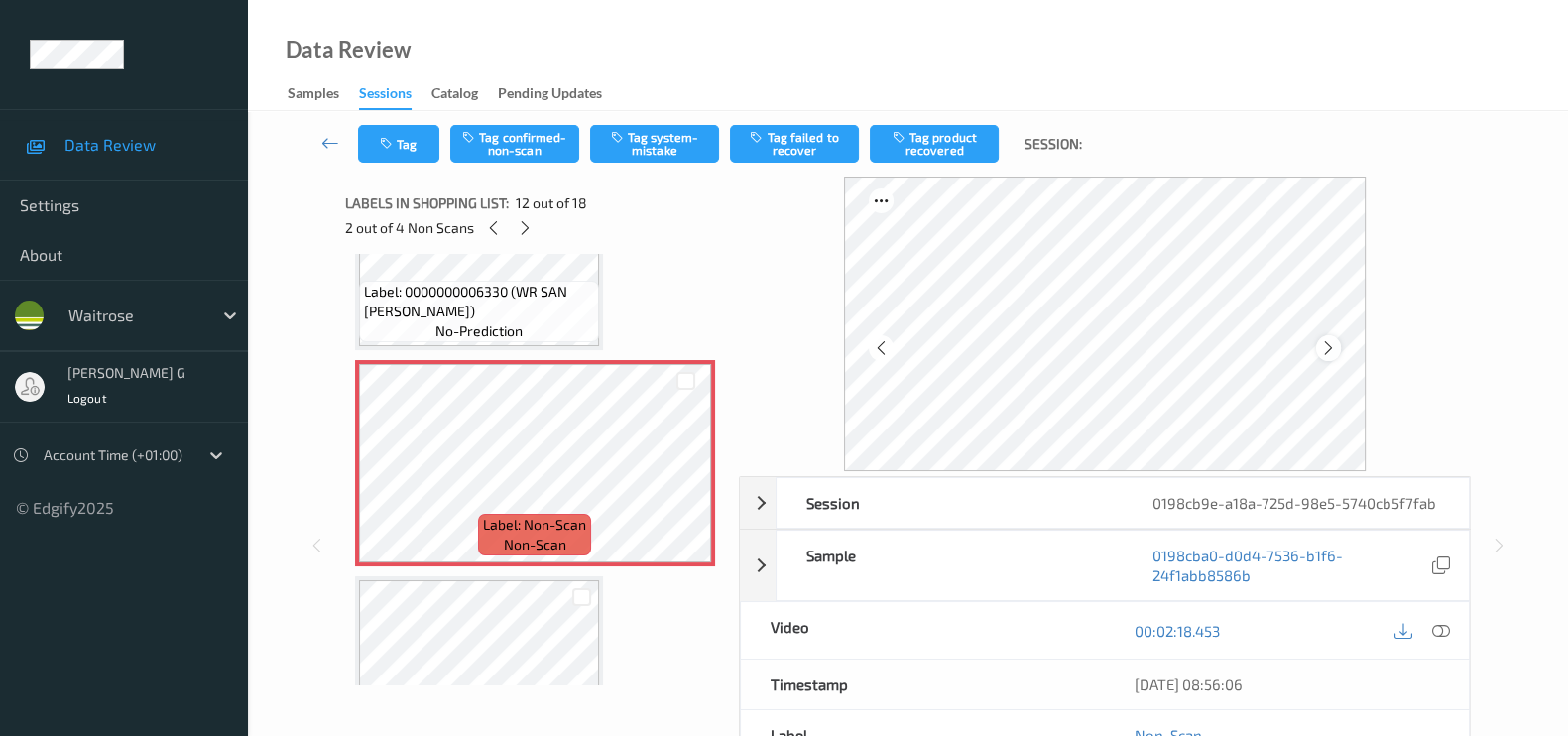
click at [1328, 351] on icon at bounding box center [1328, 348] width 17 height 18
click at [689, 142] on button "Tag system-mistake" at bounding box center [654, 144] width 129 height 38
click at [391, 139] on icon "button" at bounding box center [388, 144] width 17 height 14
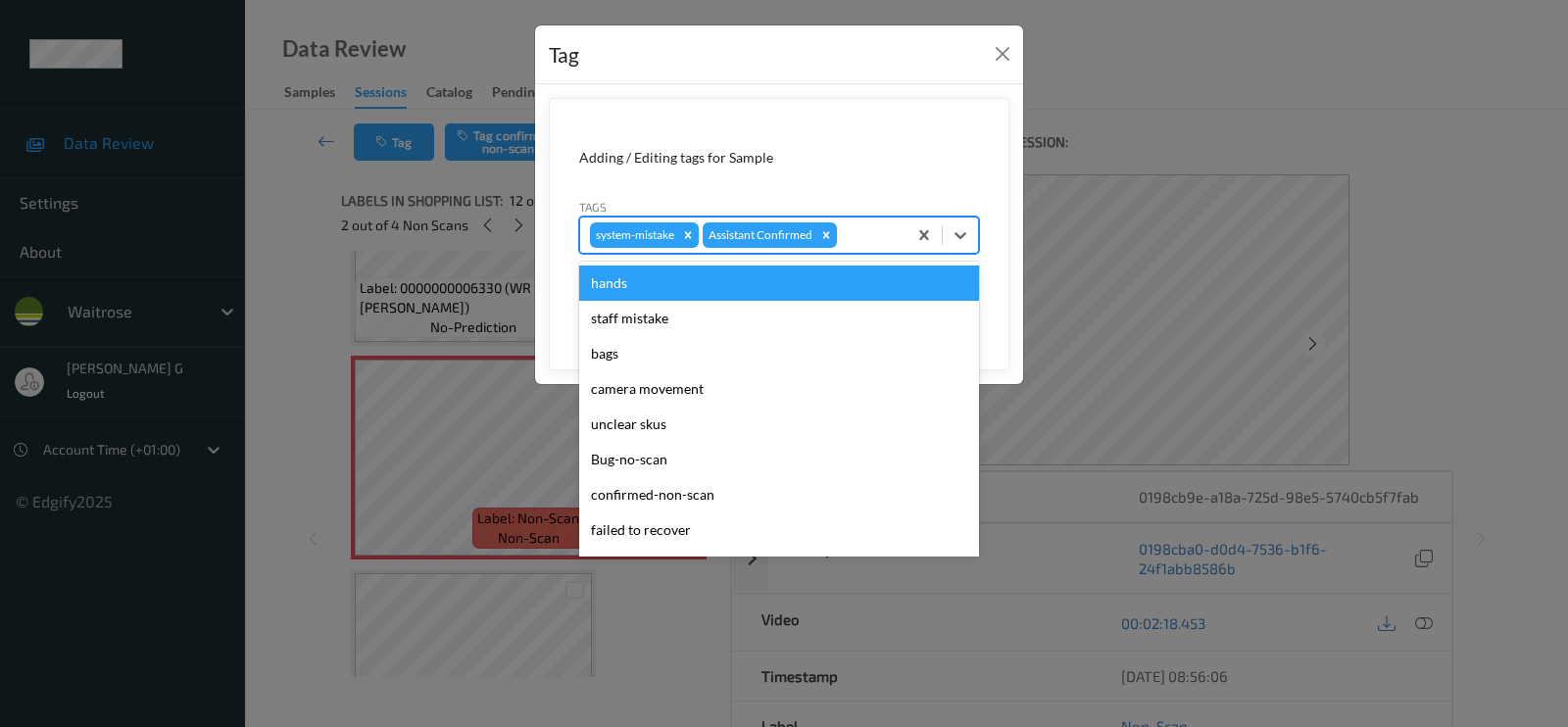
click at [855, 230] on div at bounding box center [868, 235] width 56 height 24
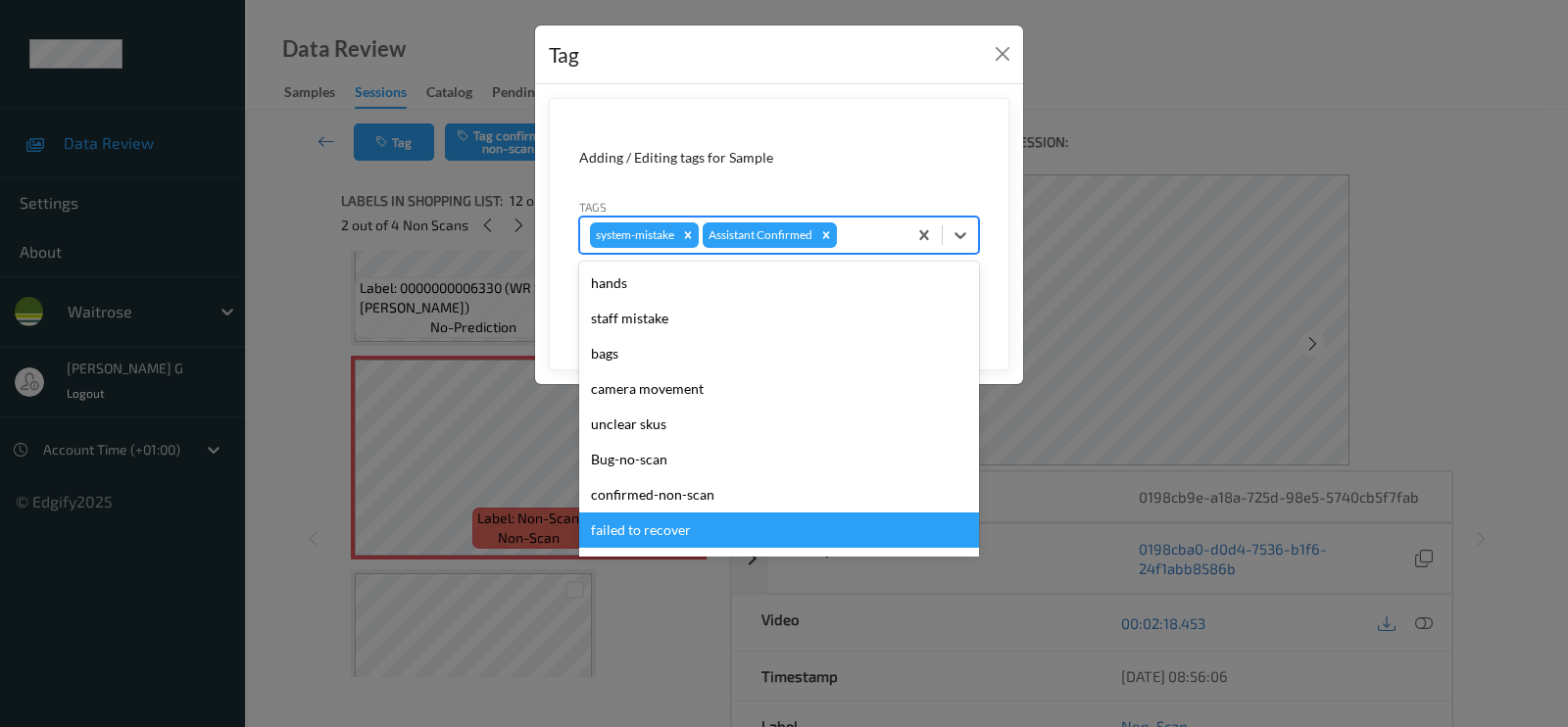
scroll to position [367, 0]
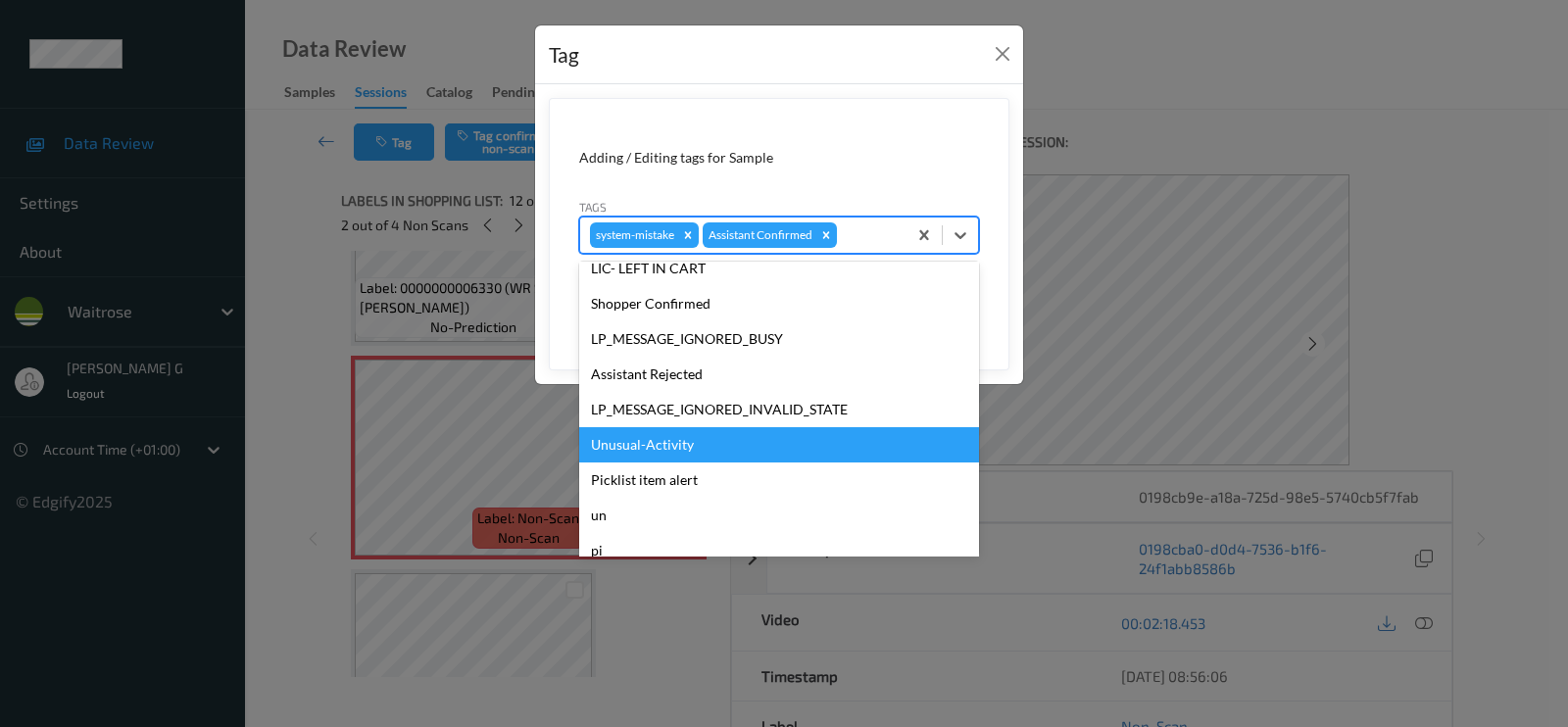
click at [667, 458] on div "Unusual-Activity" at bounding box center [780, 445] width 400 height 35
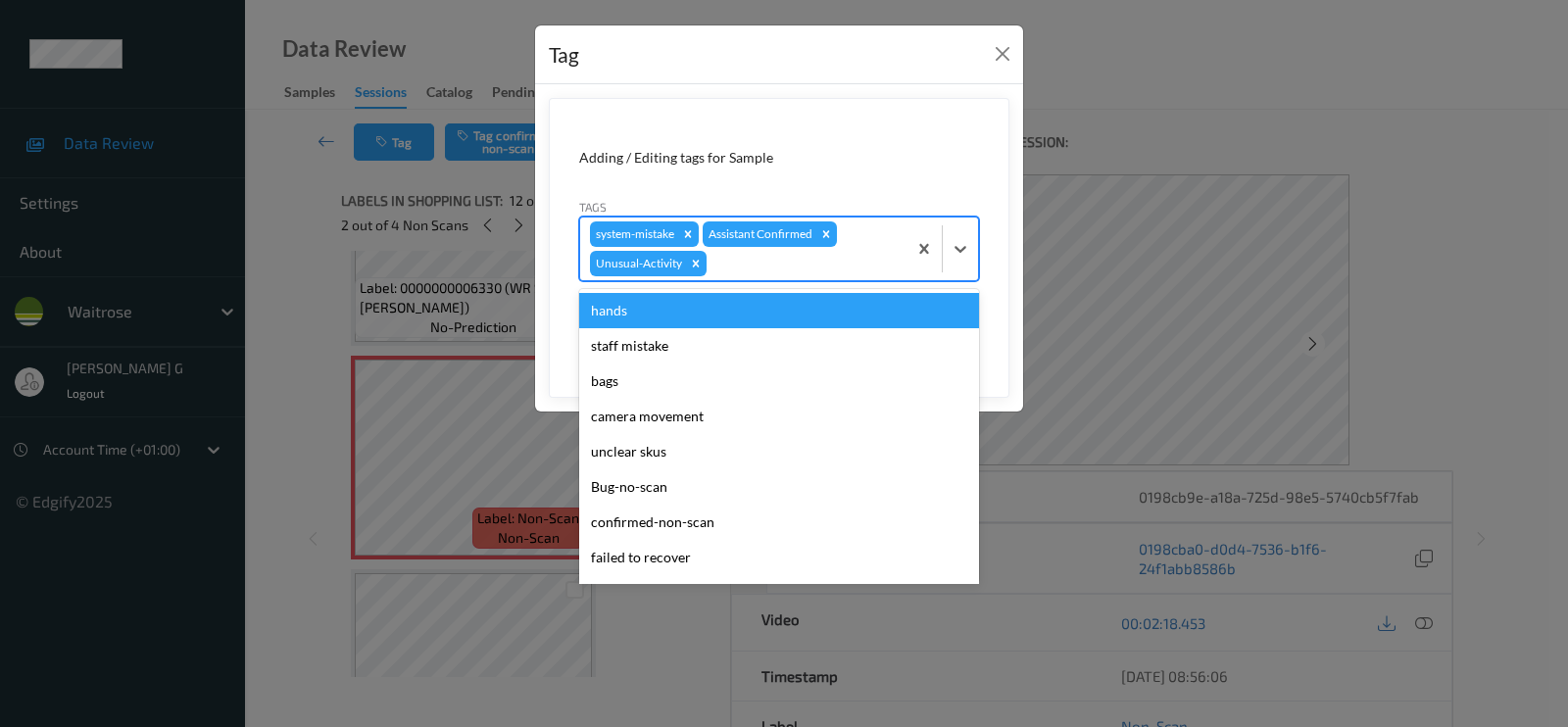
click at [770, 275] on div "system-mistake Assistant Confirmed Unusual-Activity" at bounding box center [743, 249] width 326 height 63
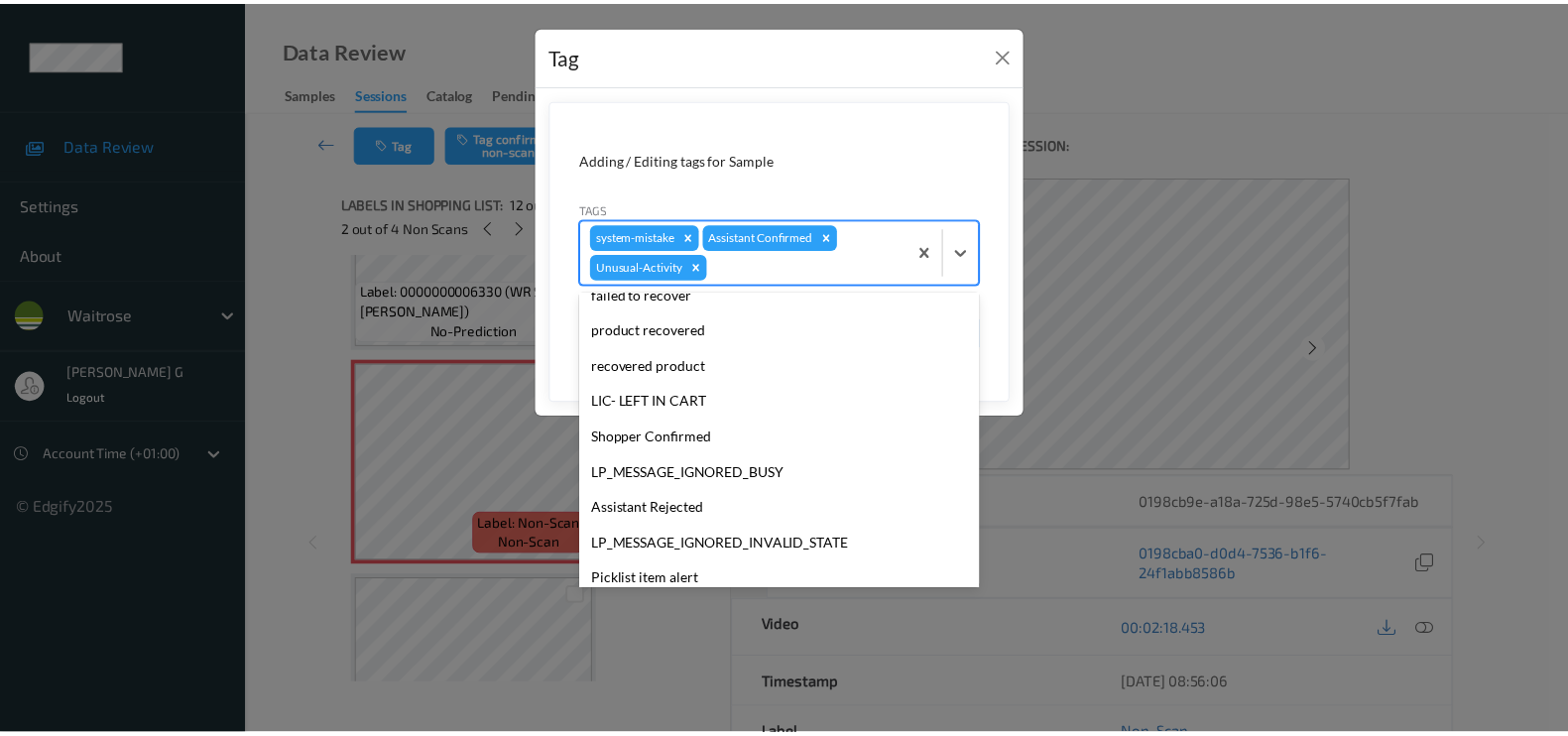
scroll to position [352, 0]
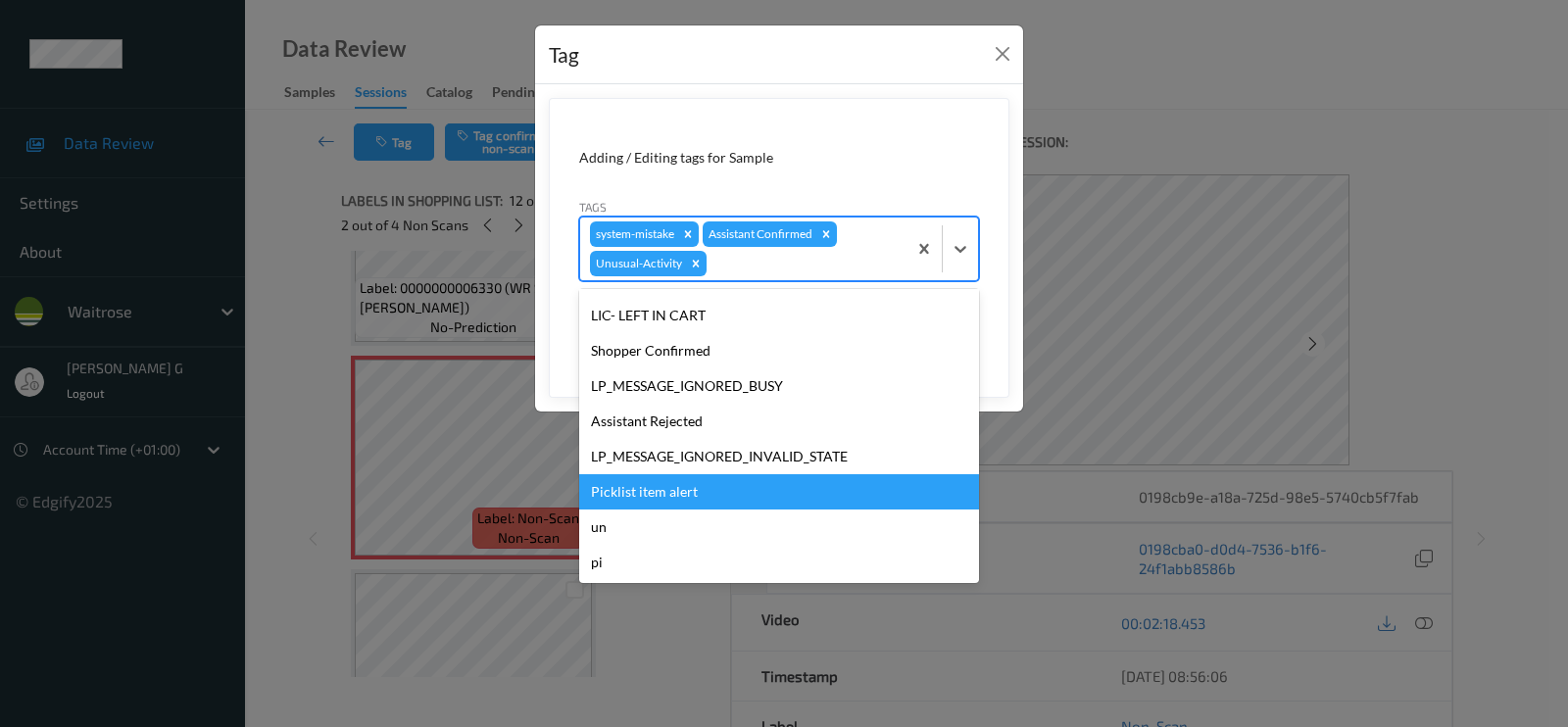
click at [634, 492] on div "Picklist item alert" at bounding box center [780, 492] width 400 height 35
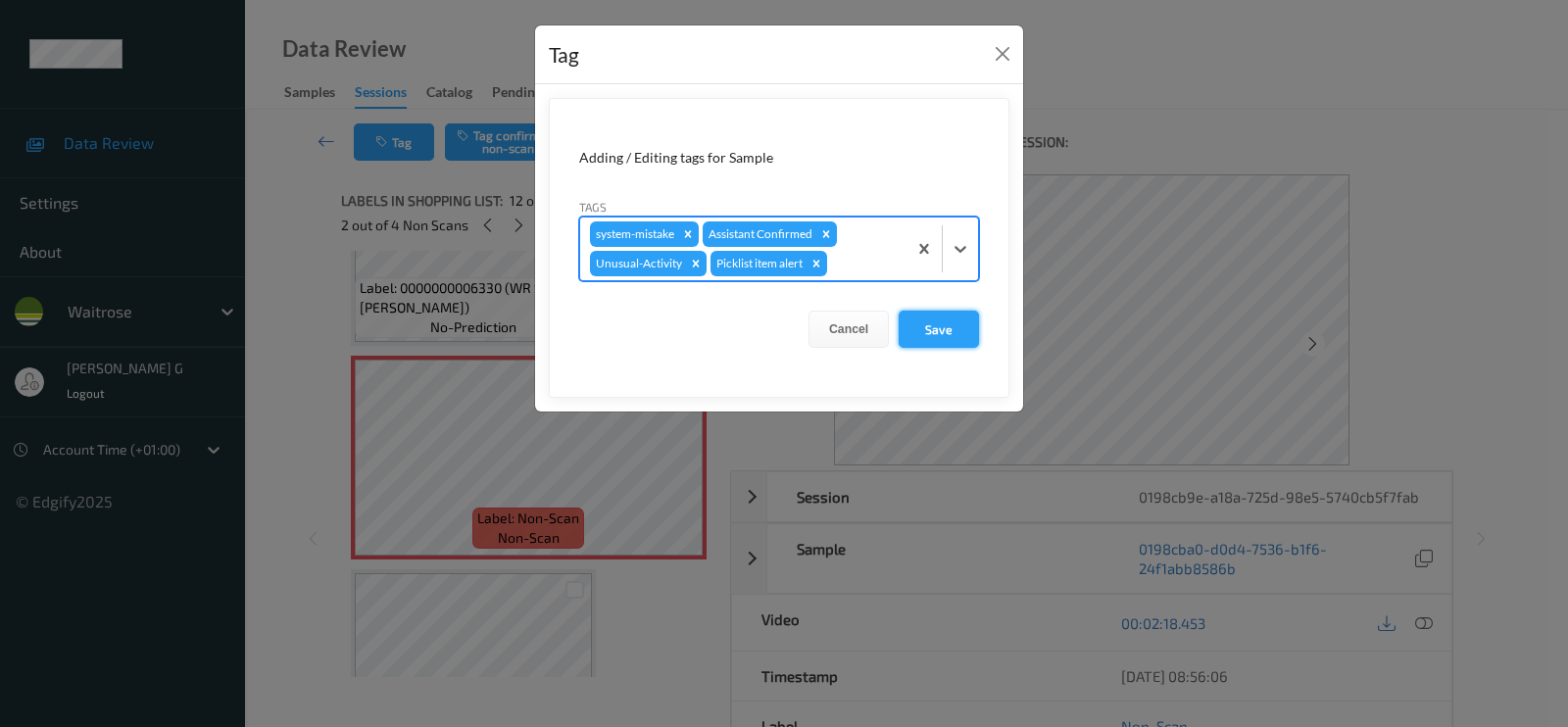
click at [934, 333] on button "Save" at bounding box center [939, 329] width 81 height 37
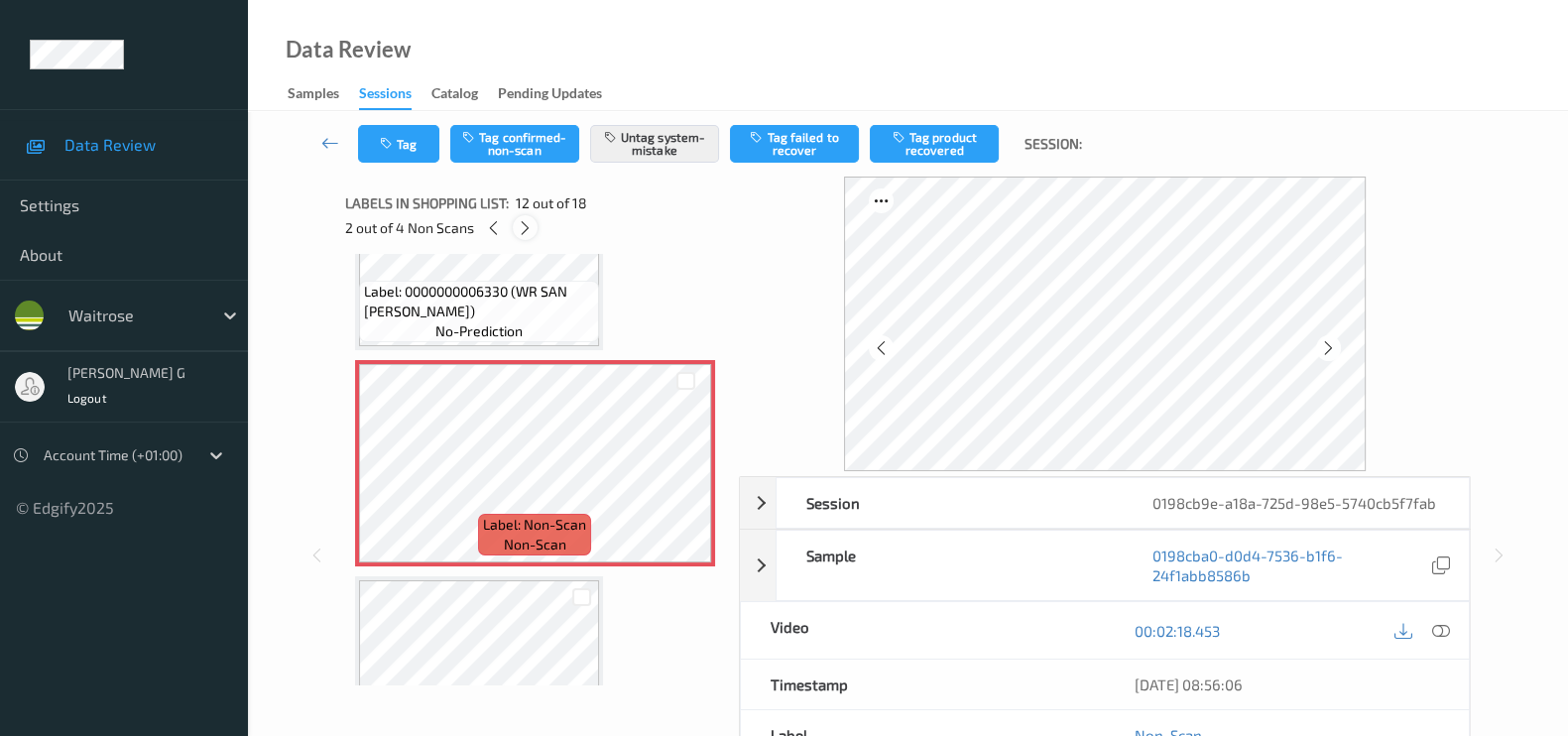
click at [528, 225] on icon at bounding box center [524, 228] width 17 height 18
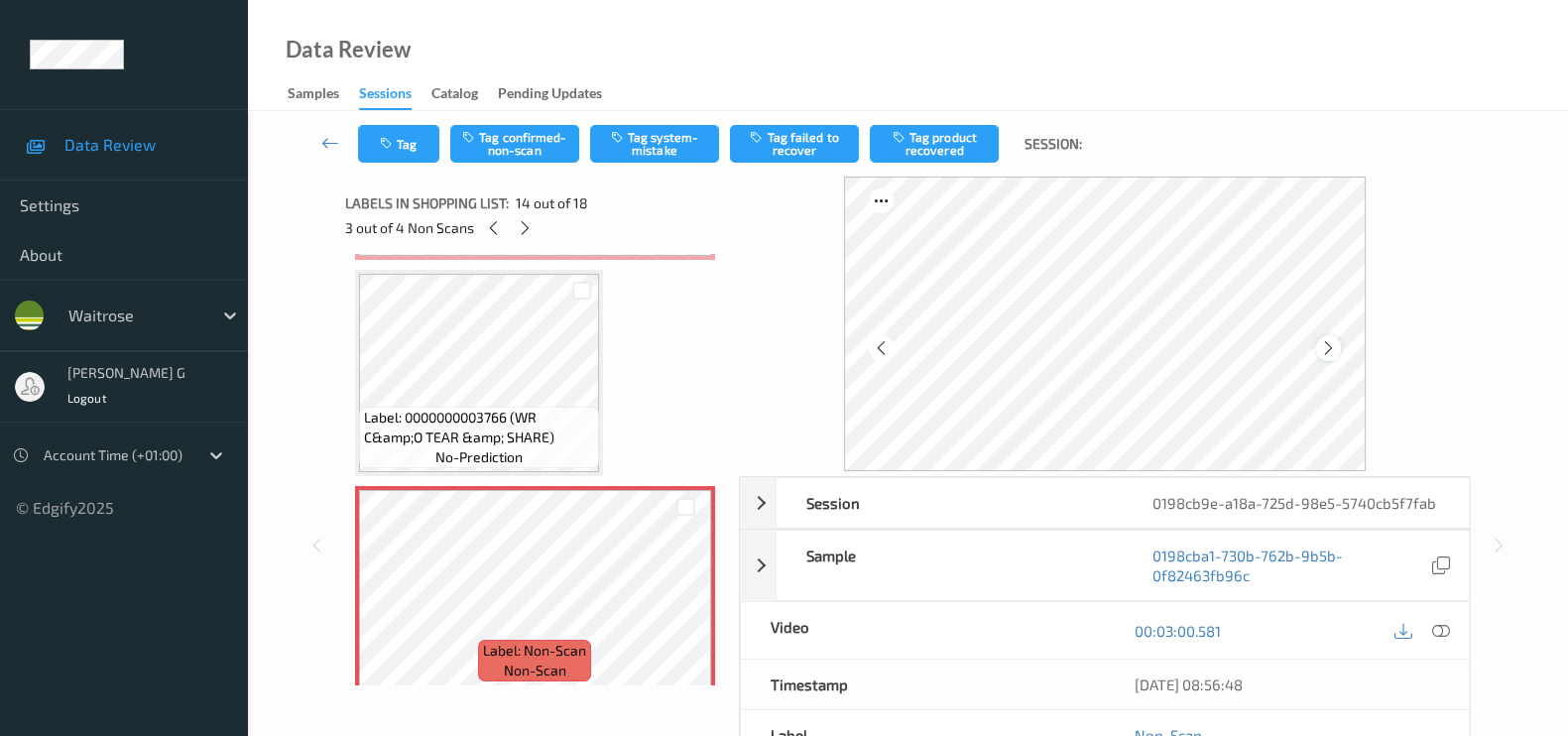
click at [1334, 357] on div at bounding box center [1328, 347] width 25 height 25
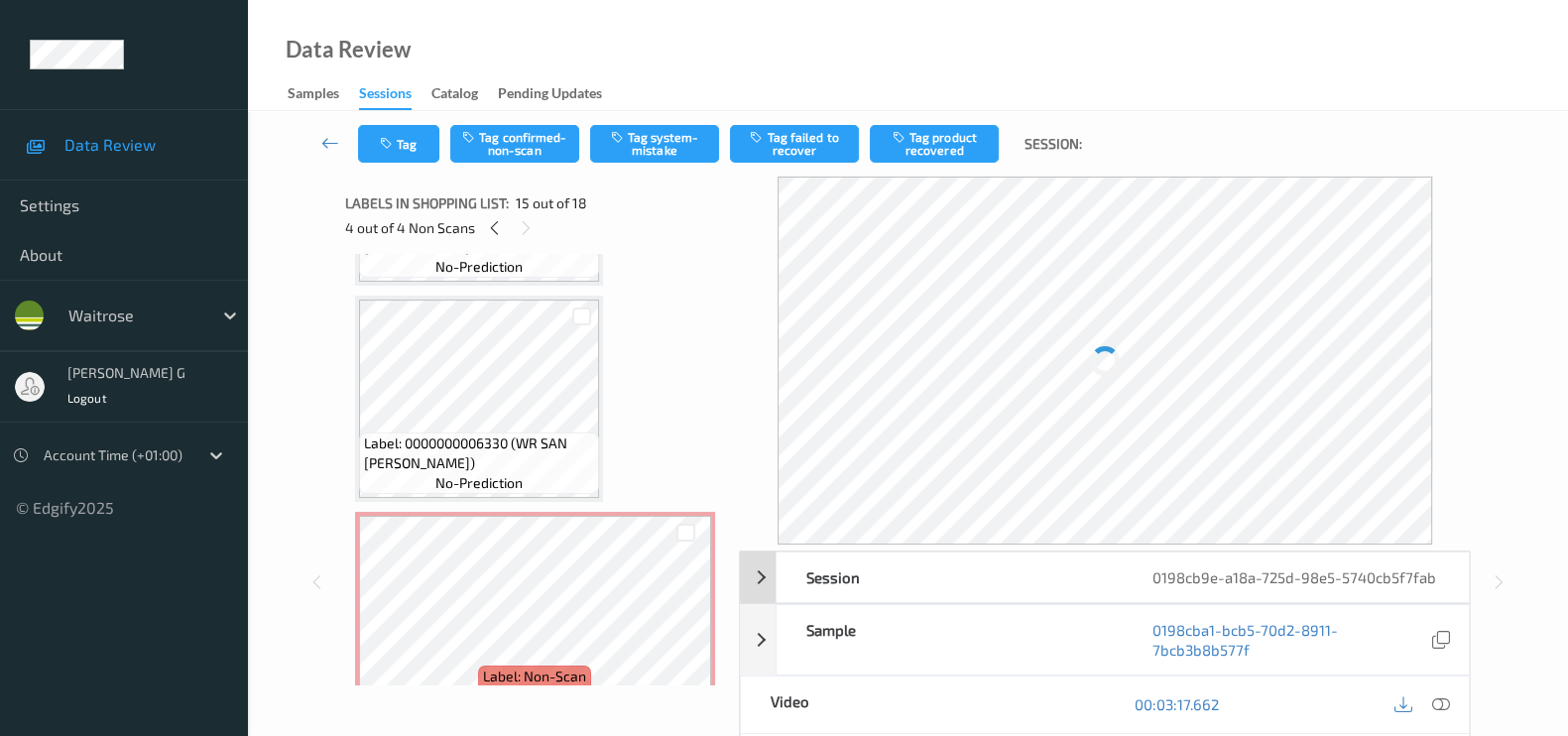
scroll to position [2093, 0]
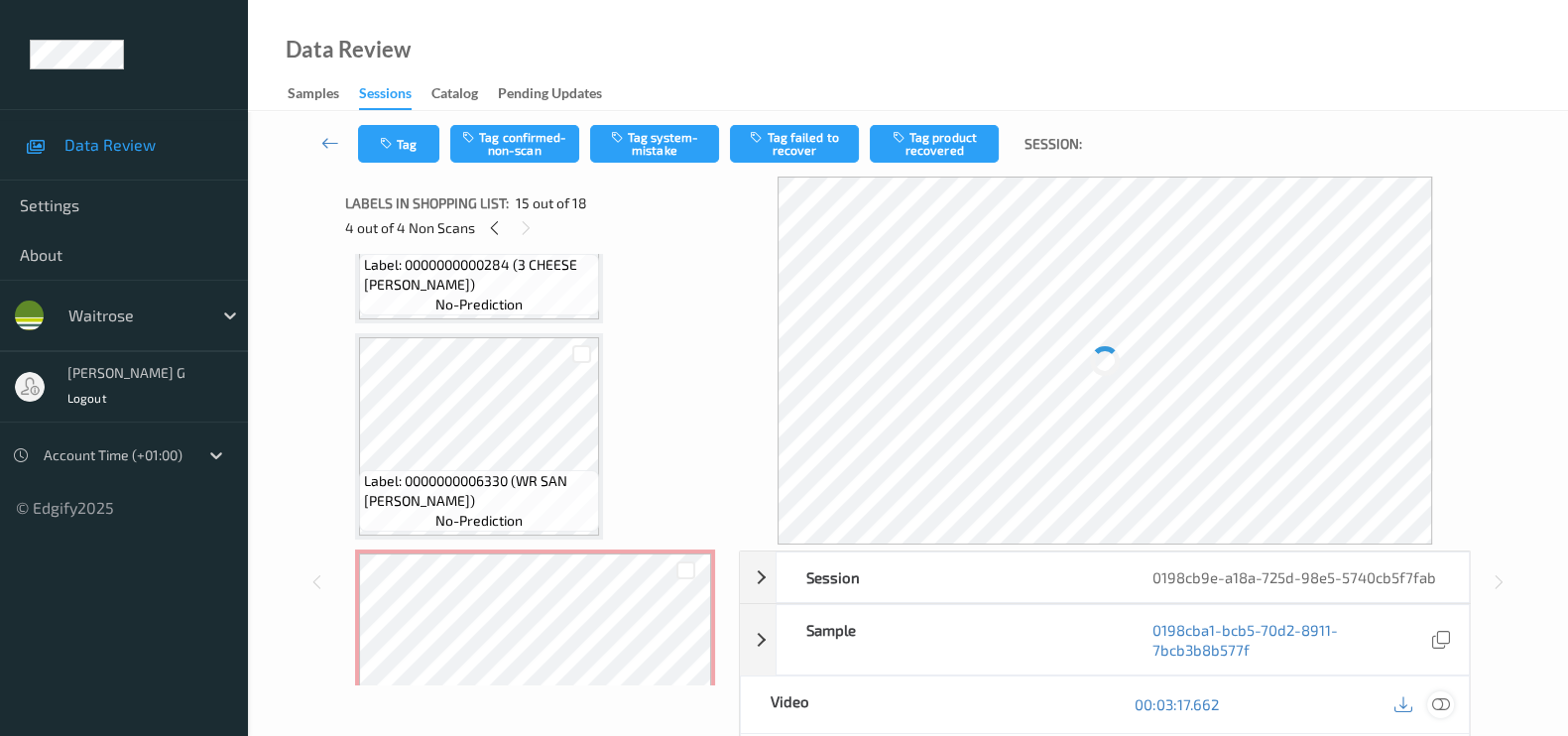
click at [1443, 704] on icon at bounding box center [1440, 704] width 18 height 18
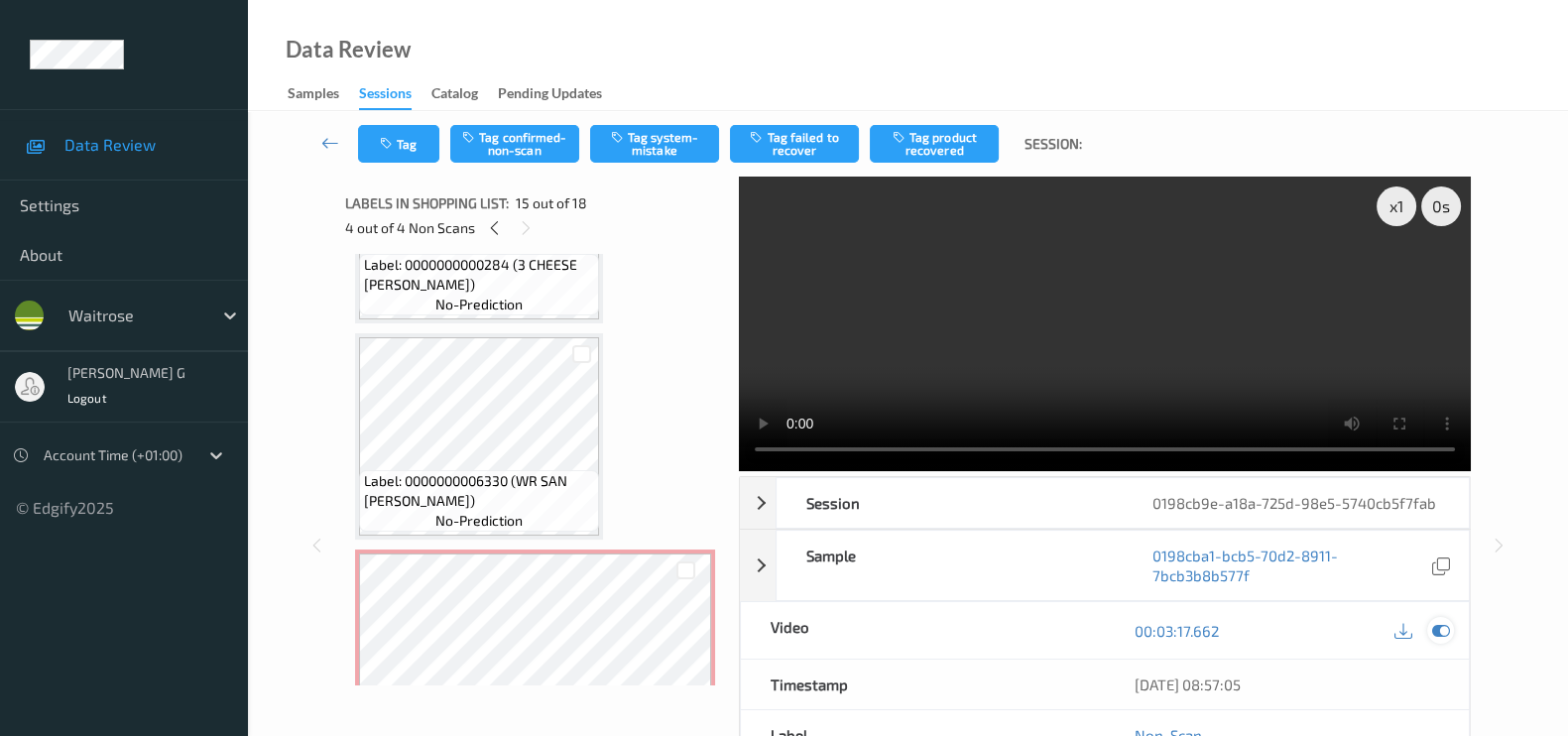
click at [1437, 632] on icon at bounding box center [1440, 631] width 18 height 18
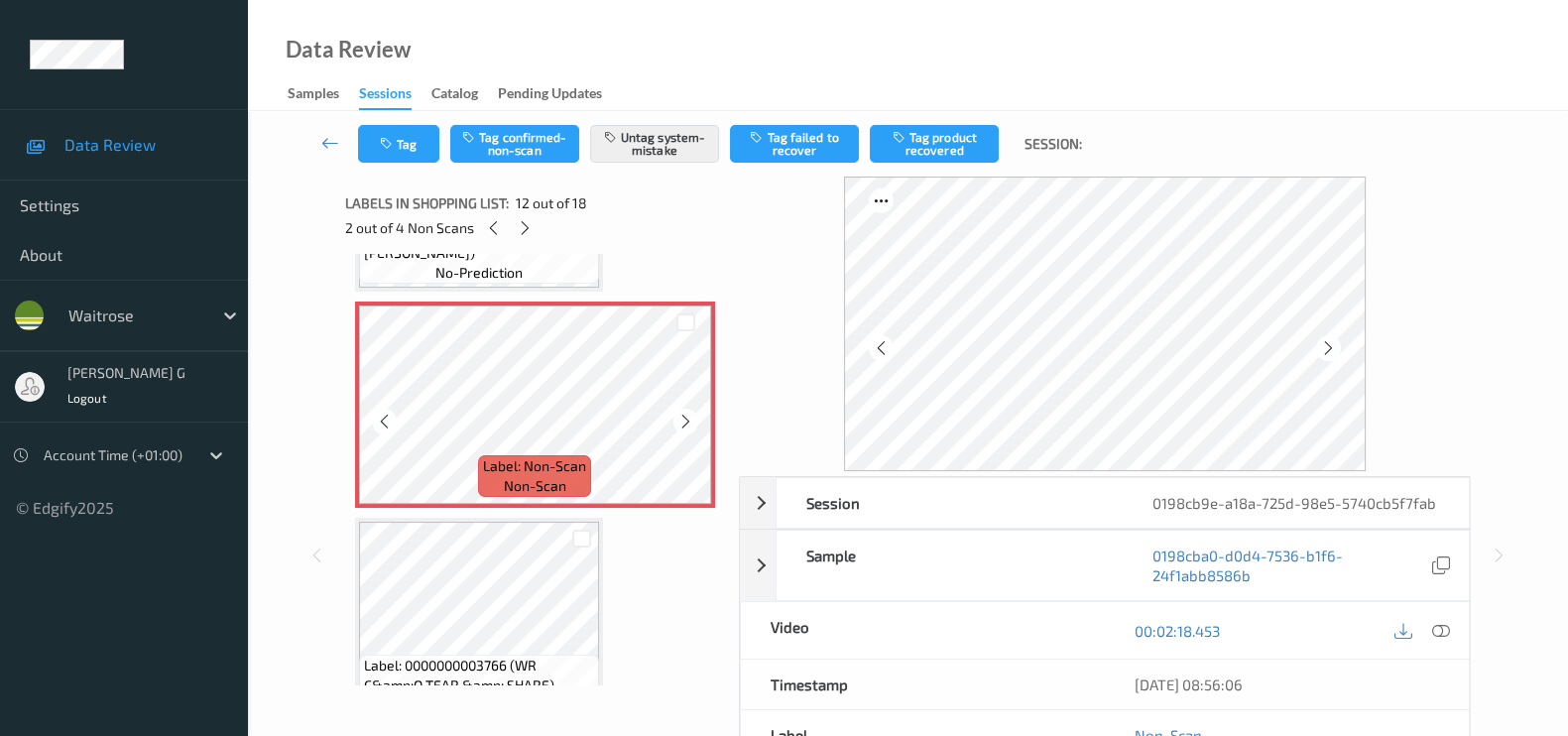
scroll to position [2465, 0]
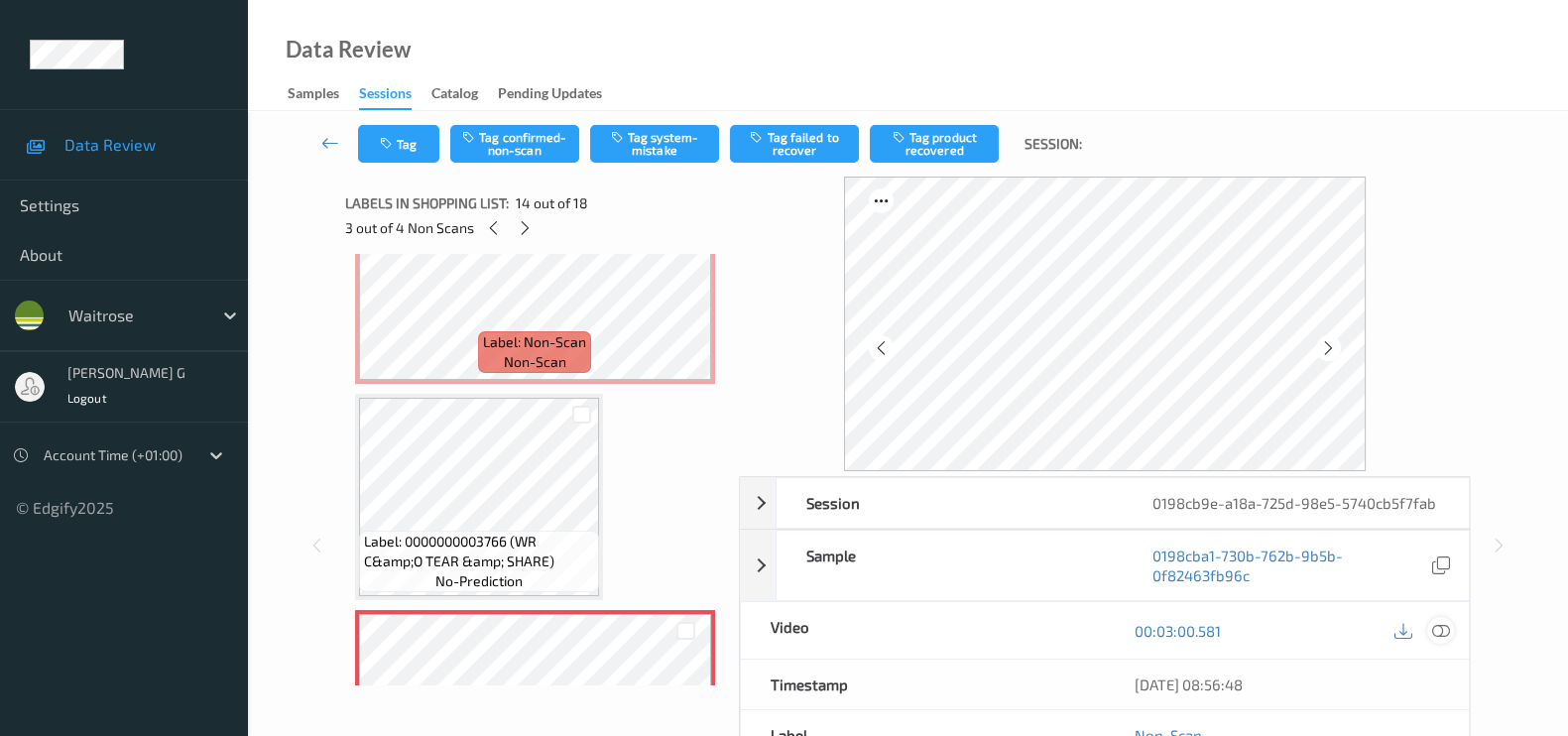
click at [1452, 629] on div at bounding box center [1439, 630] width 27 height 27
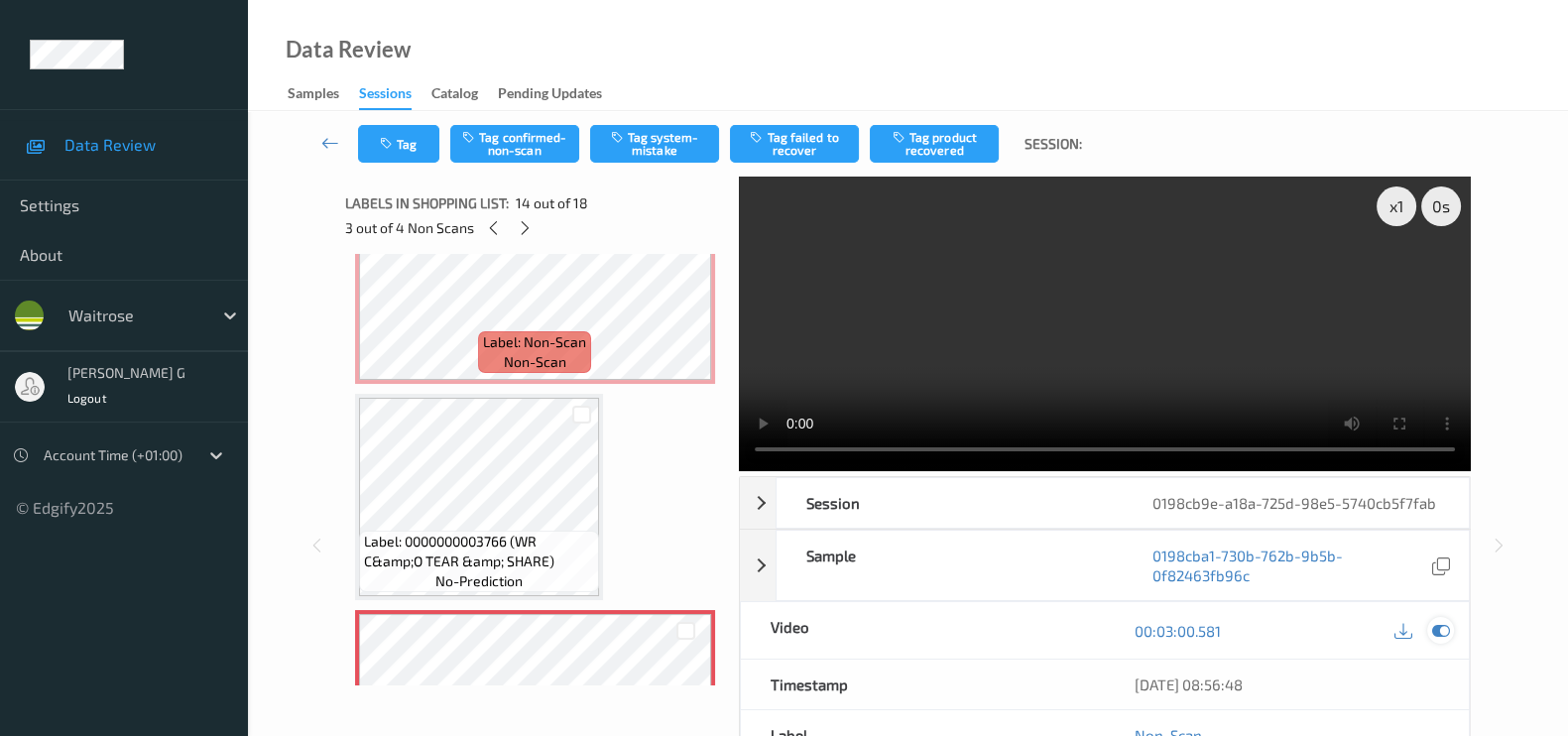
click at [1442, 622] on icon at bounding box center [1440, 631] width 18 height 18
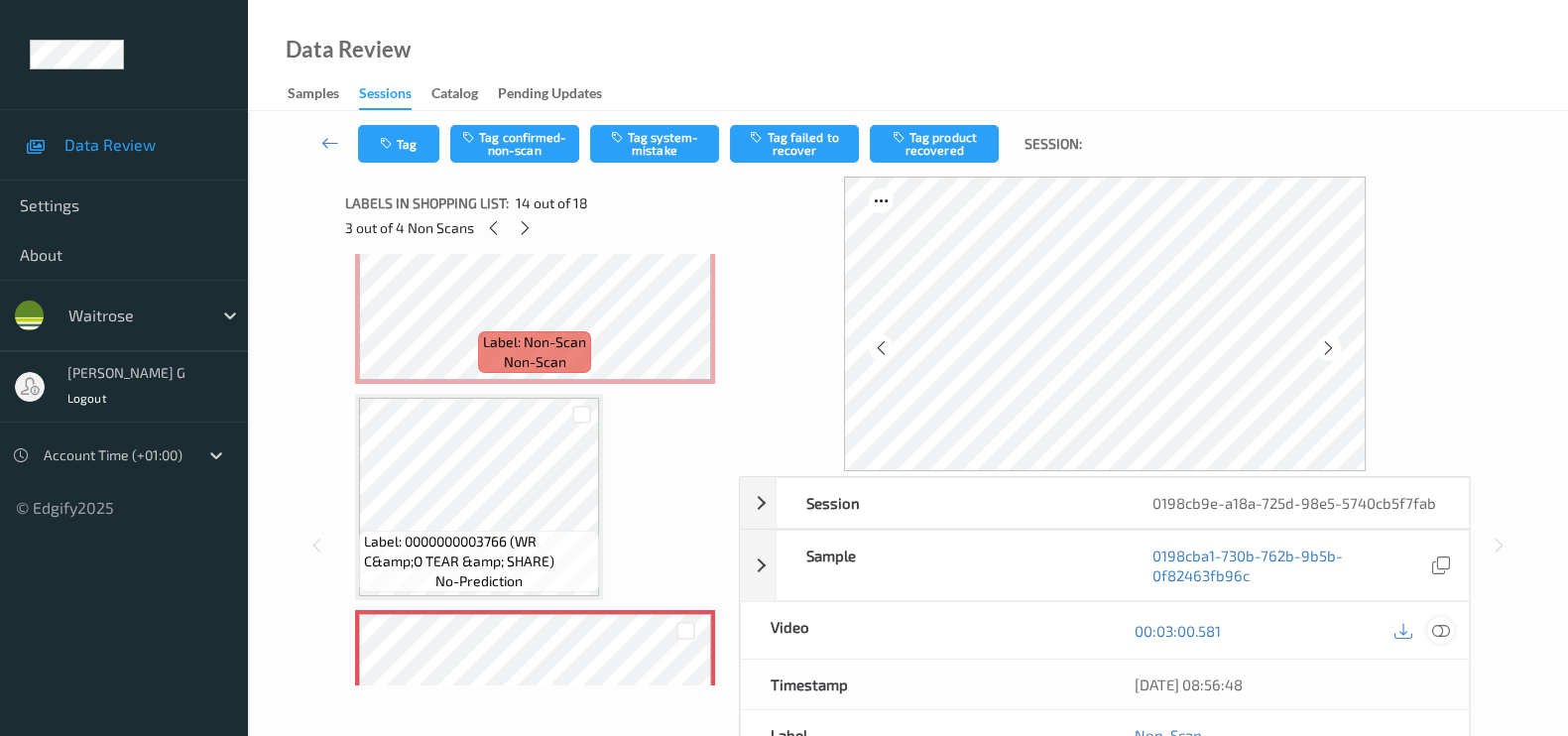
click at [1442, 630] on icon at bounding box center [1440, 631] width 18 height 18
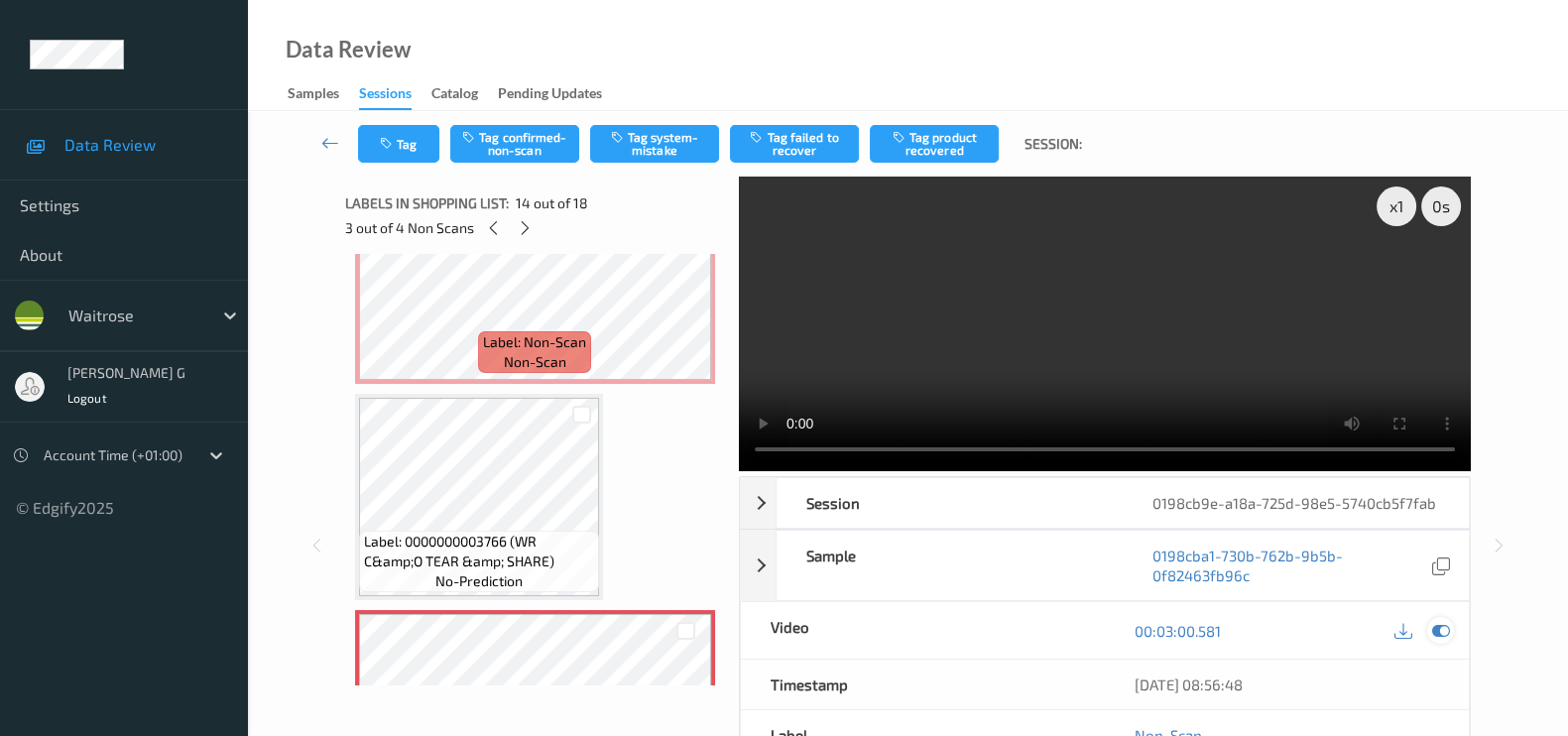
click at [1428, 622] on div at bounding box center [1439, 630] width 27 height 27
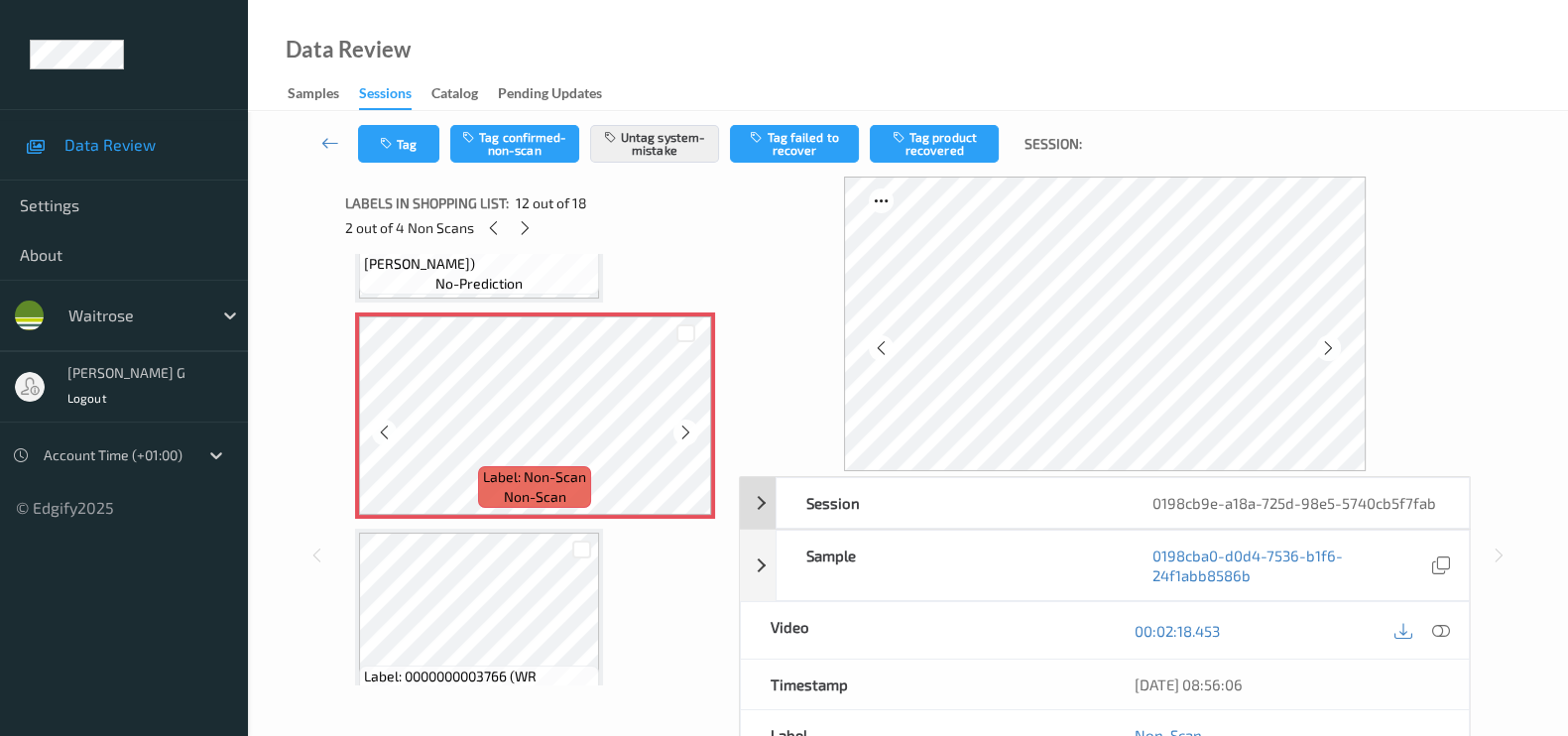
scroll to position [2341, 0]
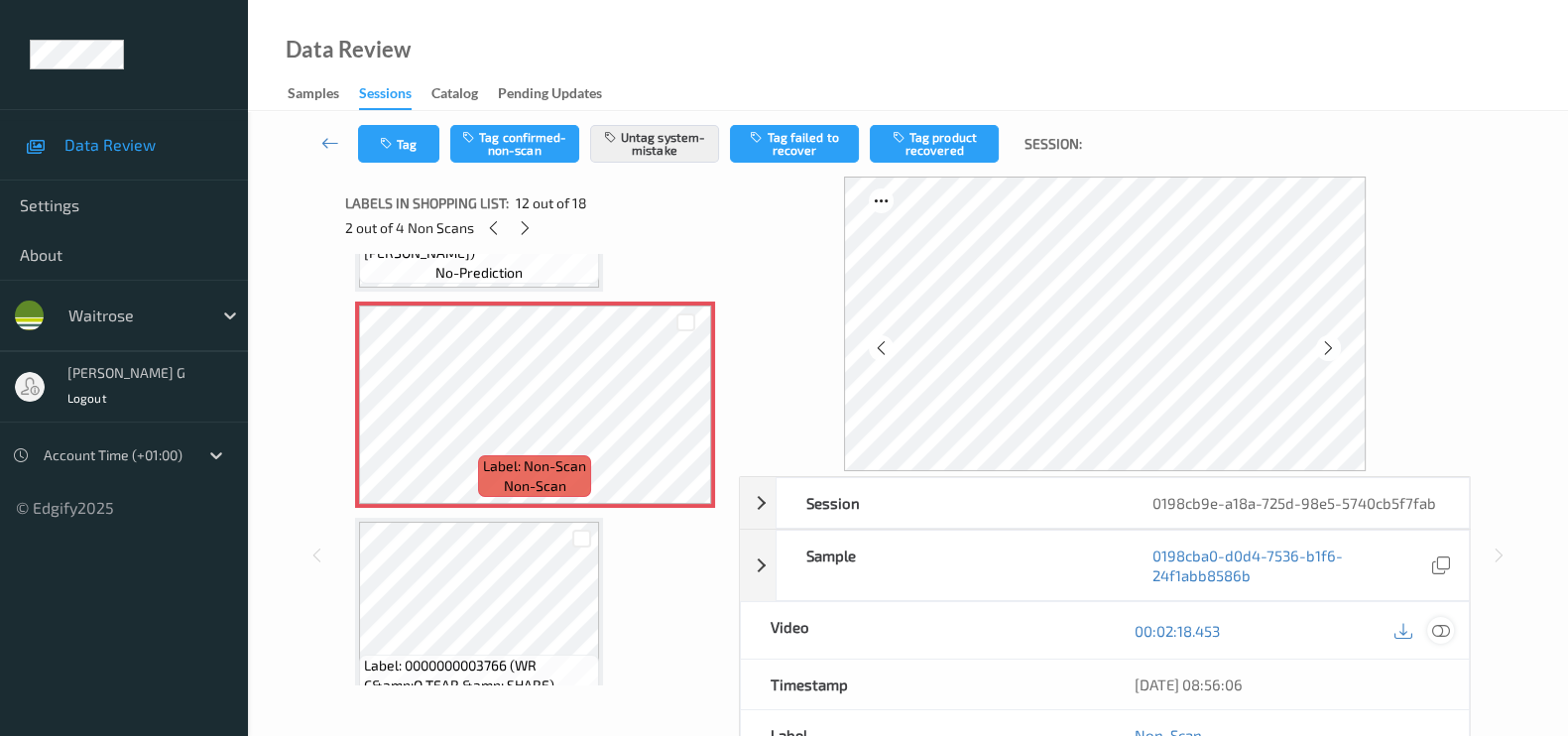
click at [1435, 628] on icon at bounding box center [1440, 631] width 18 height 18
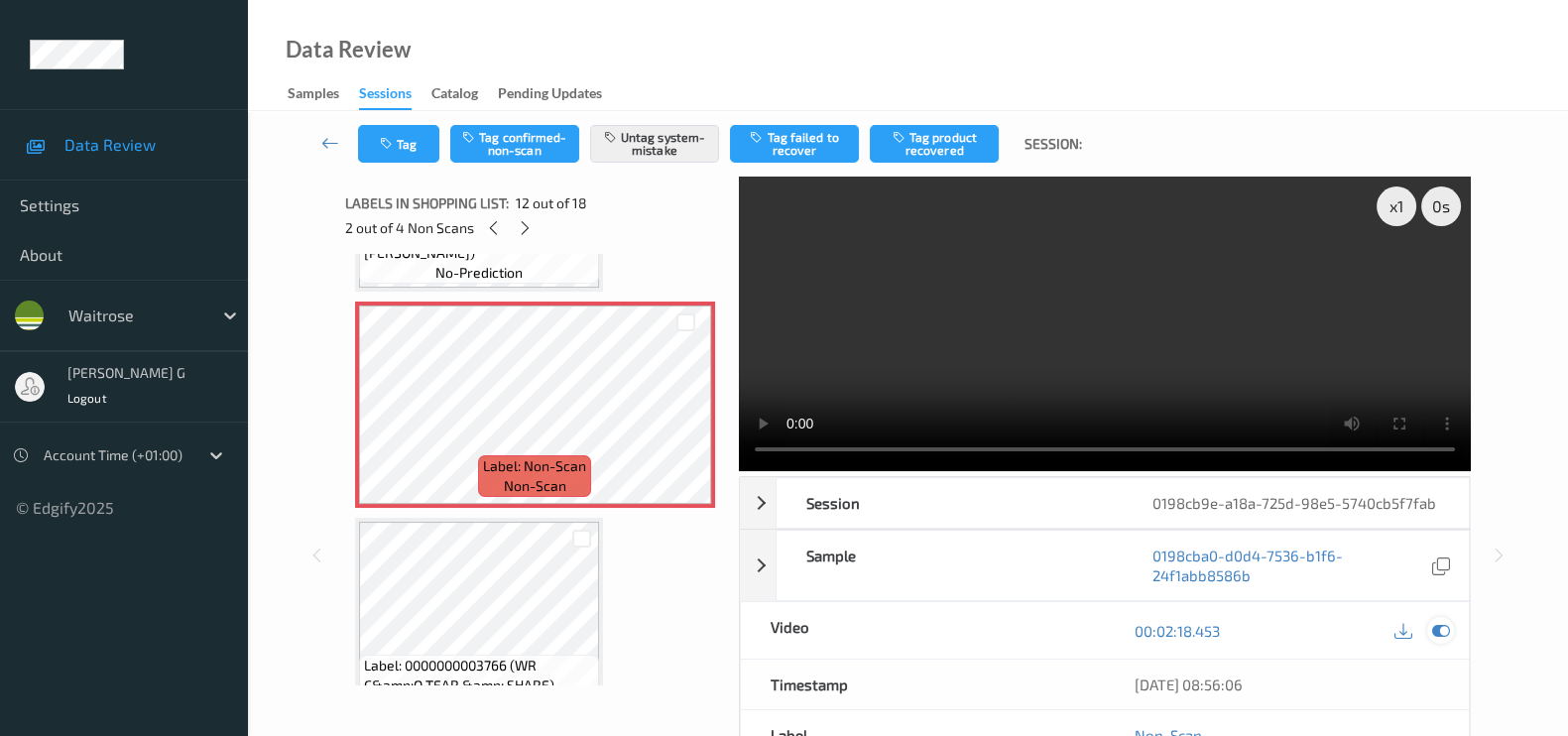
click at [1435, 633] on icon at bounding box center [1440, 631] width 18 height 18
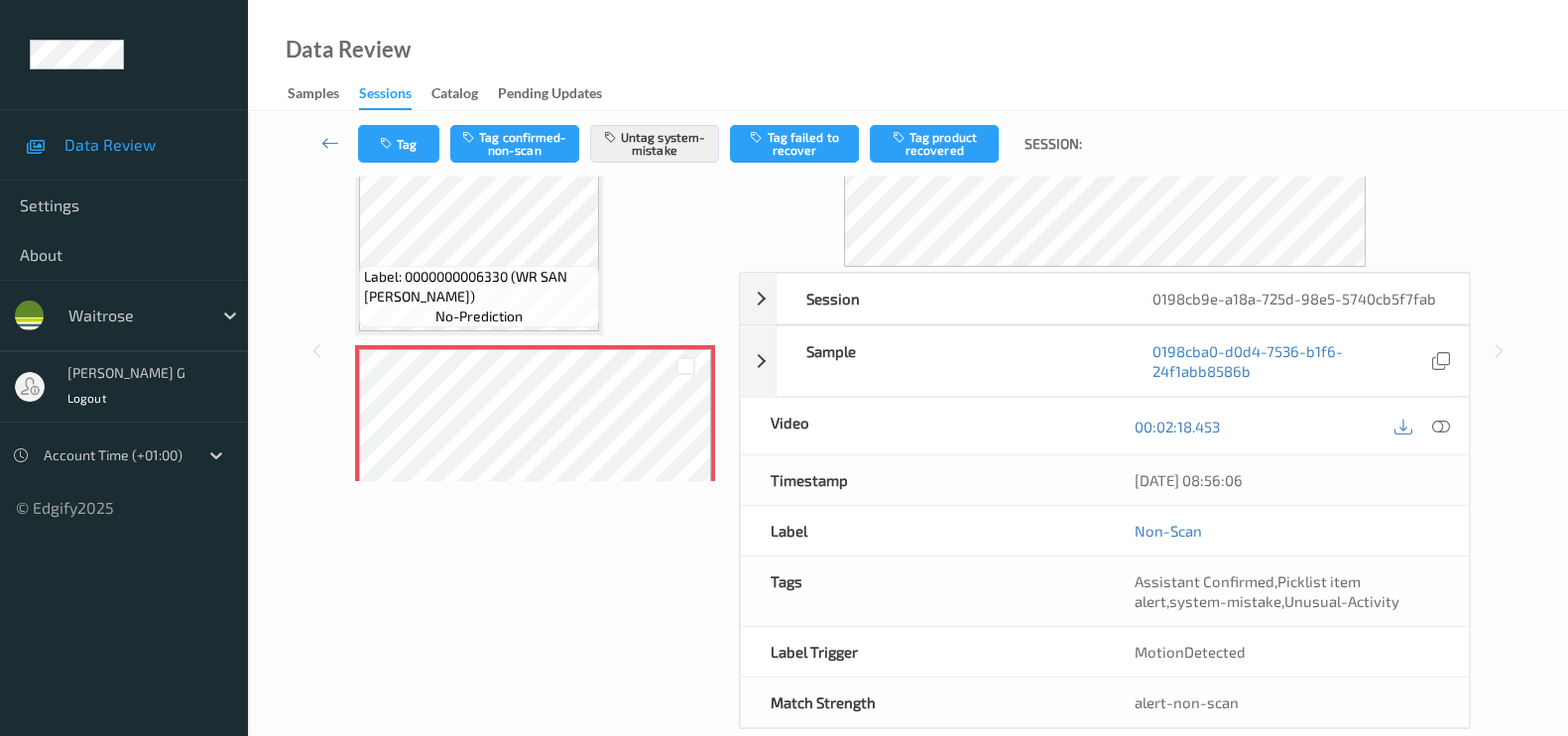
scroll to position [0, 0]
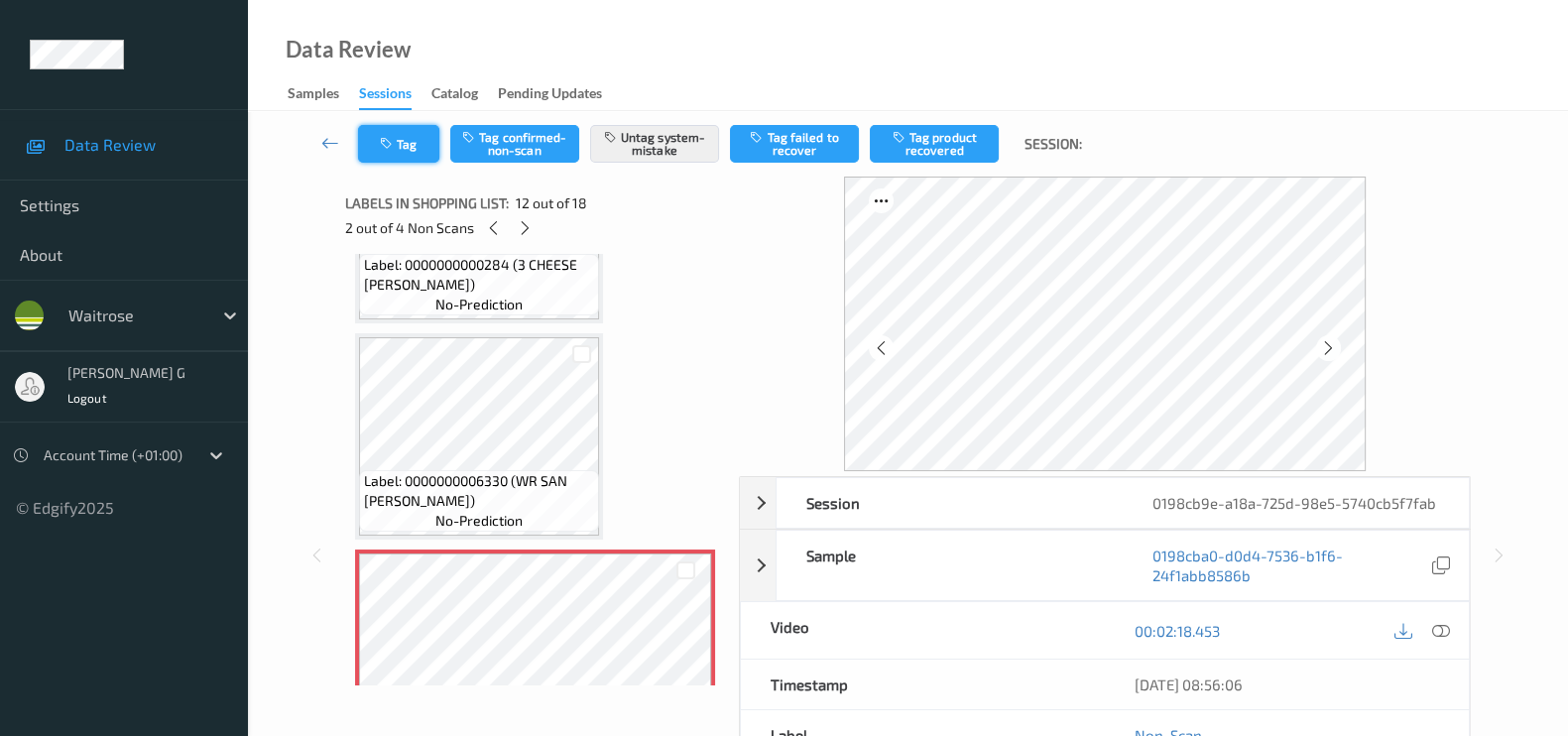
click at [398, 136] on button "Tag" at bounding box center [399, 144] width 82 height 38
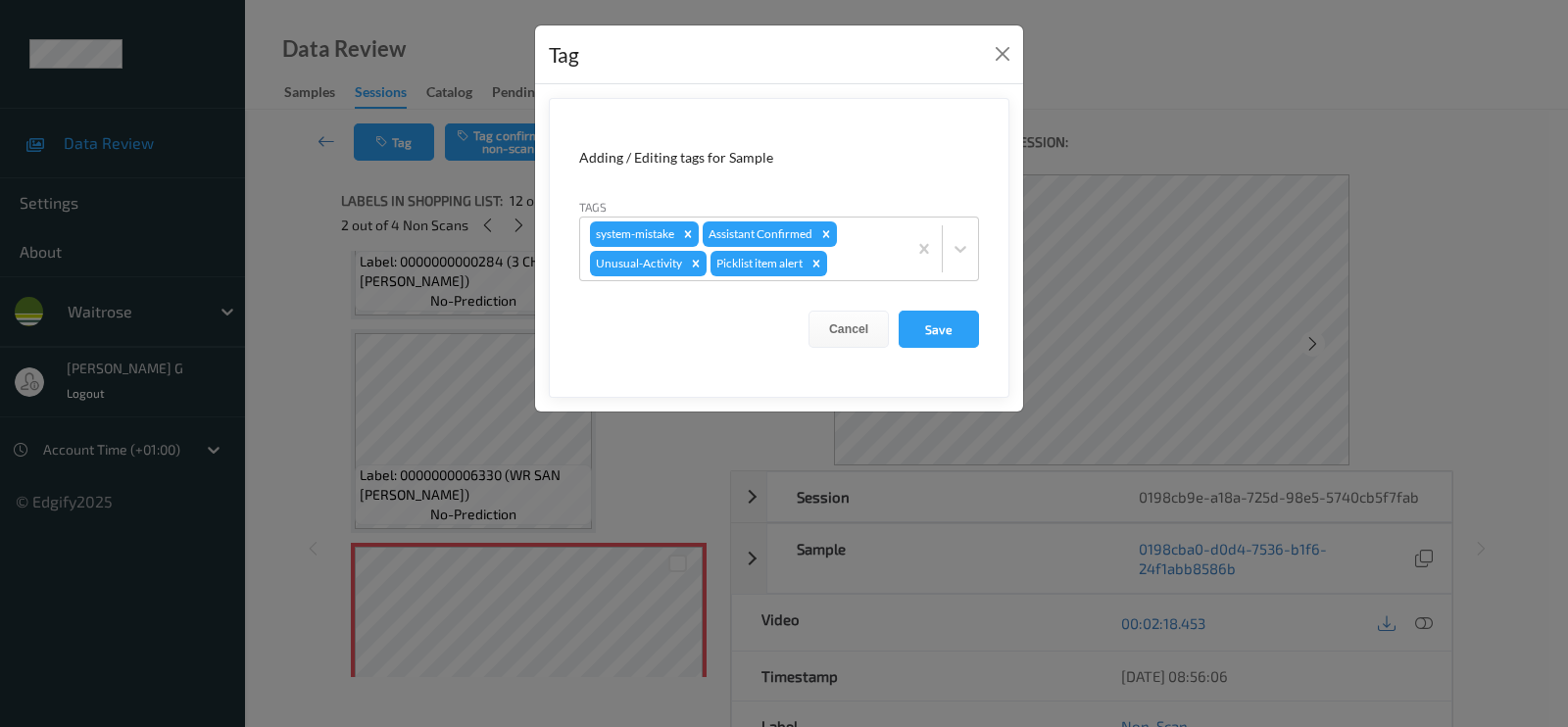
click at [278, 425] on div "Tag Adding / Editing tags for Sample Tags system-mistake Assistant Confirmed Un…" at bounding box center [784, 364] width 1568 height 727
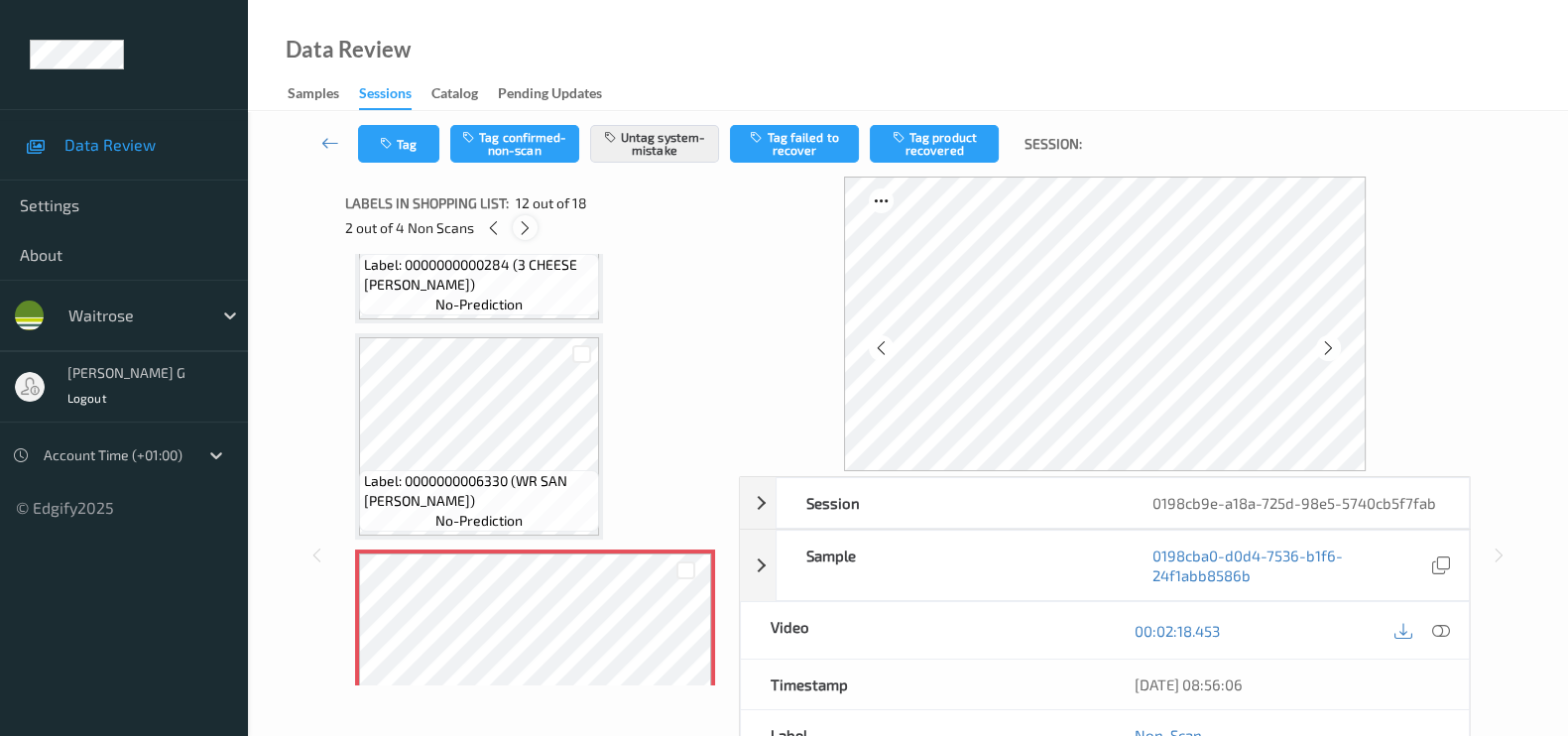
click at [525, 226] on icon at bounding box center [524, 228] width 17 height 18
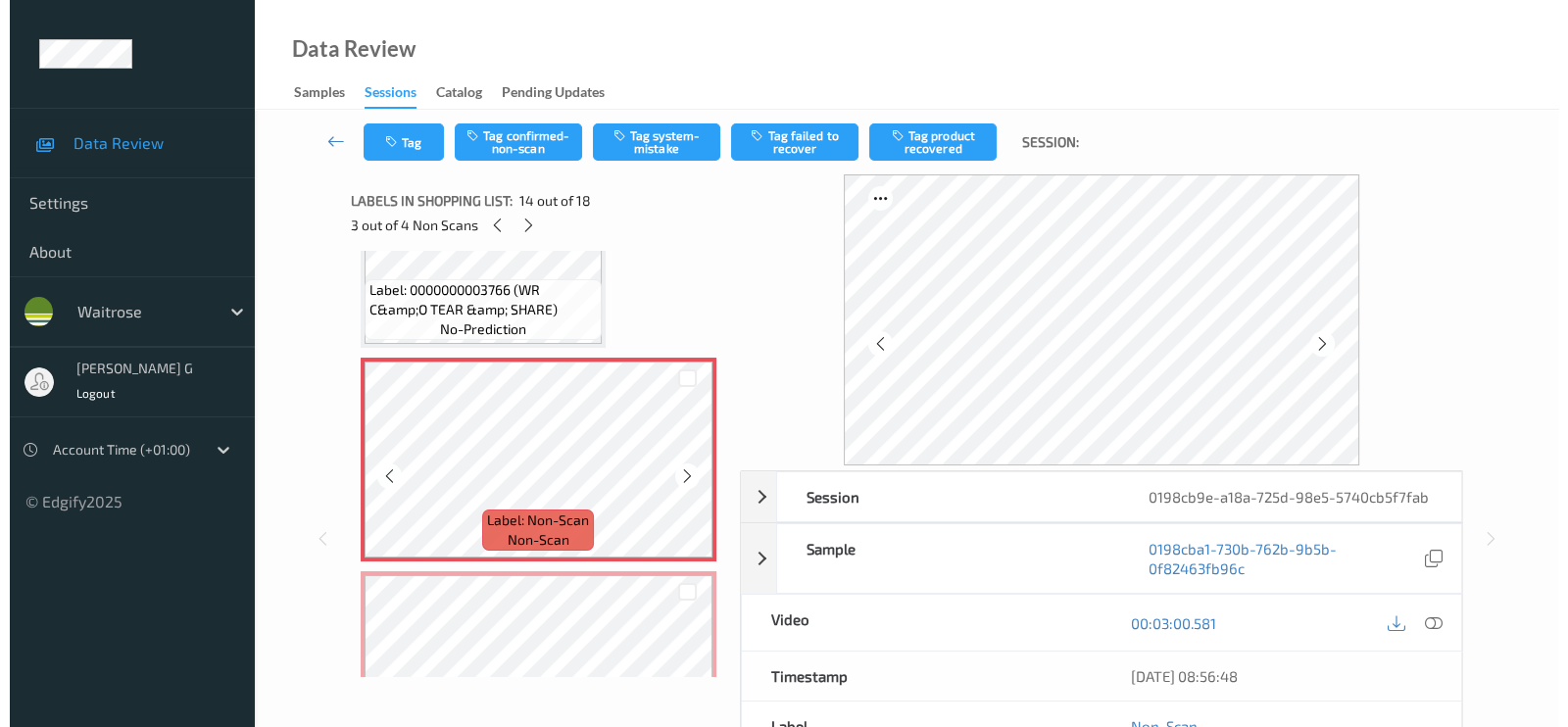
scroll to position [2803, 0]
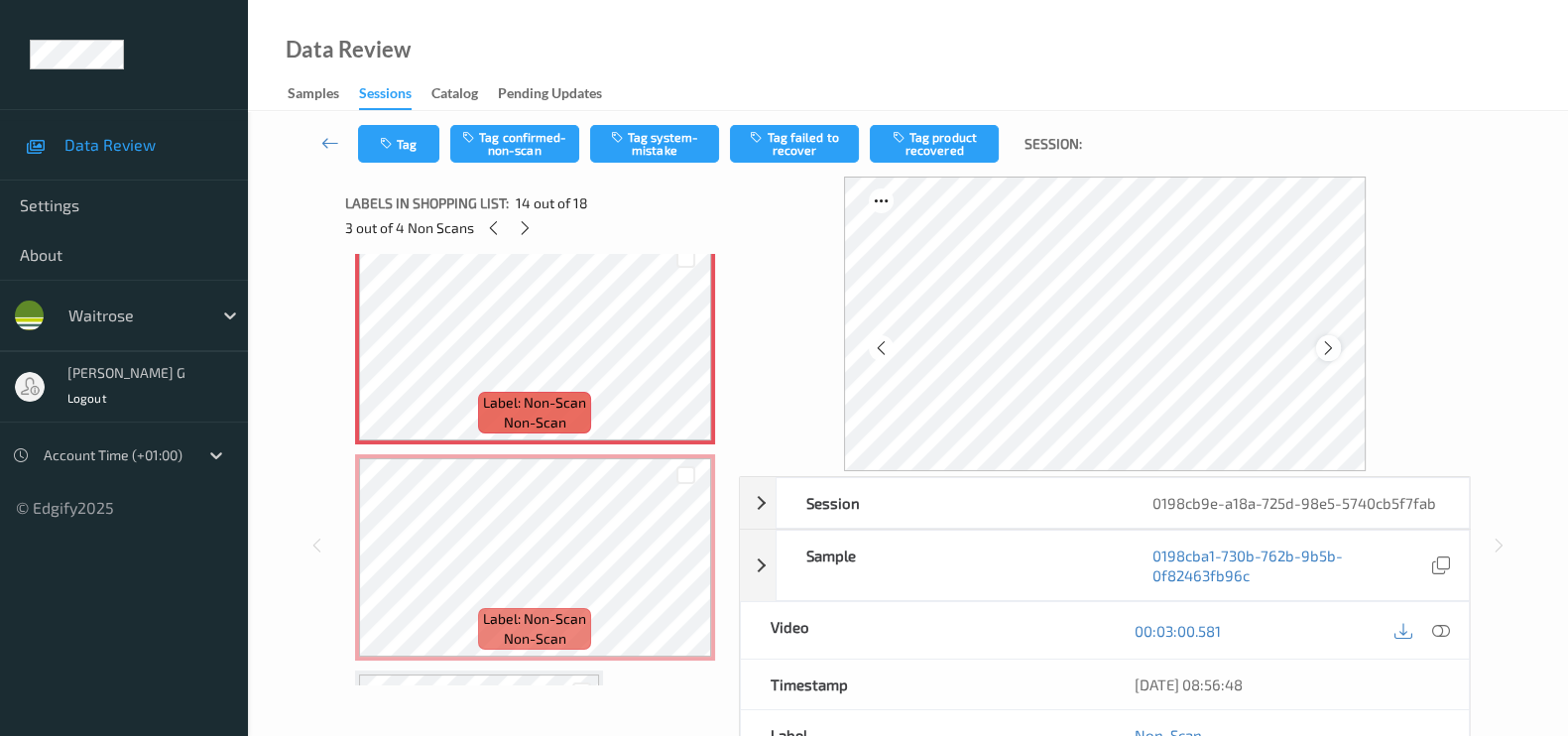
click at [1335, 349] on icon at bounding box center [1328, 348] width 17 height 18
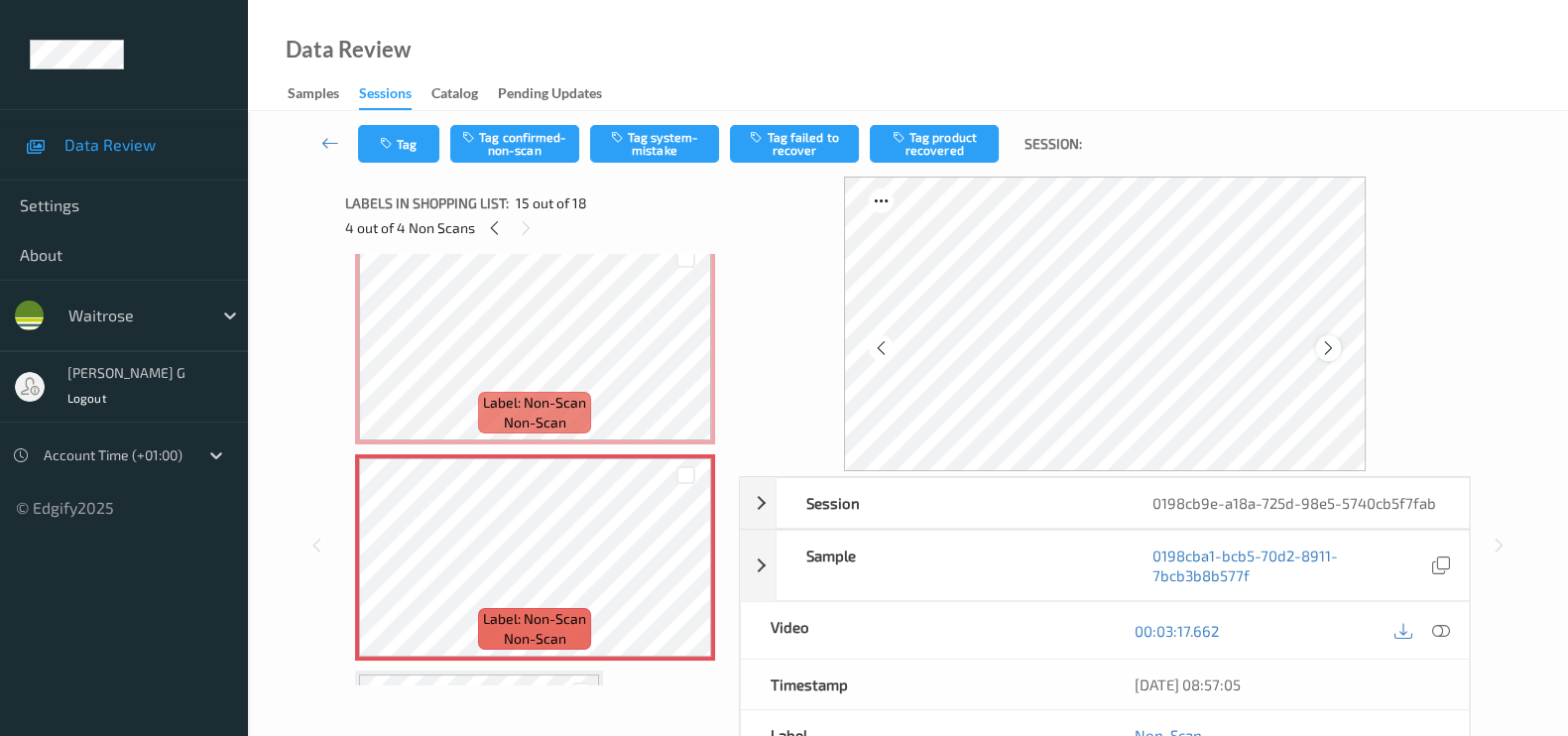
click at [1334, 353] on icon at bounding box center [1328, 348] width 17 height 18
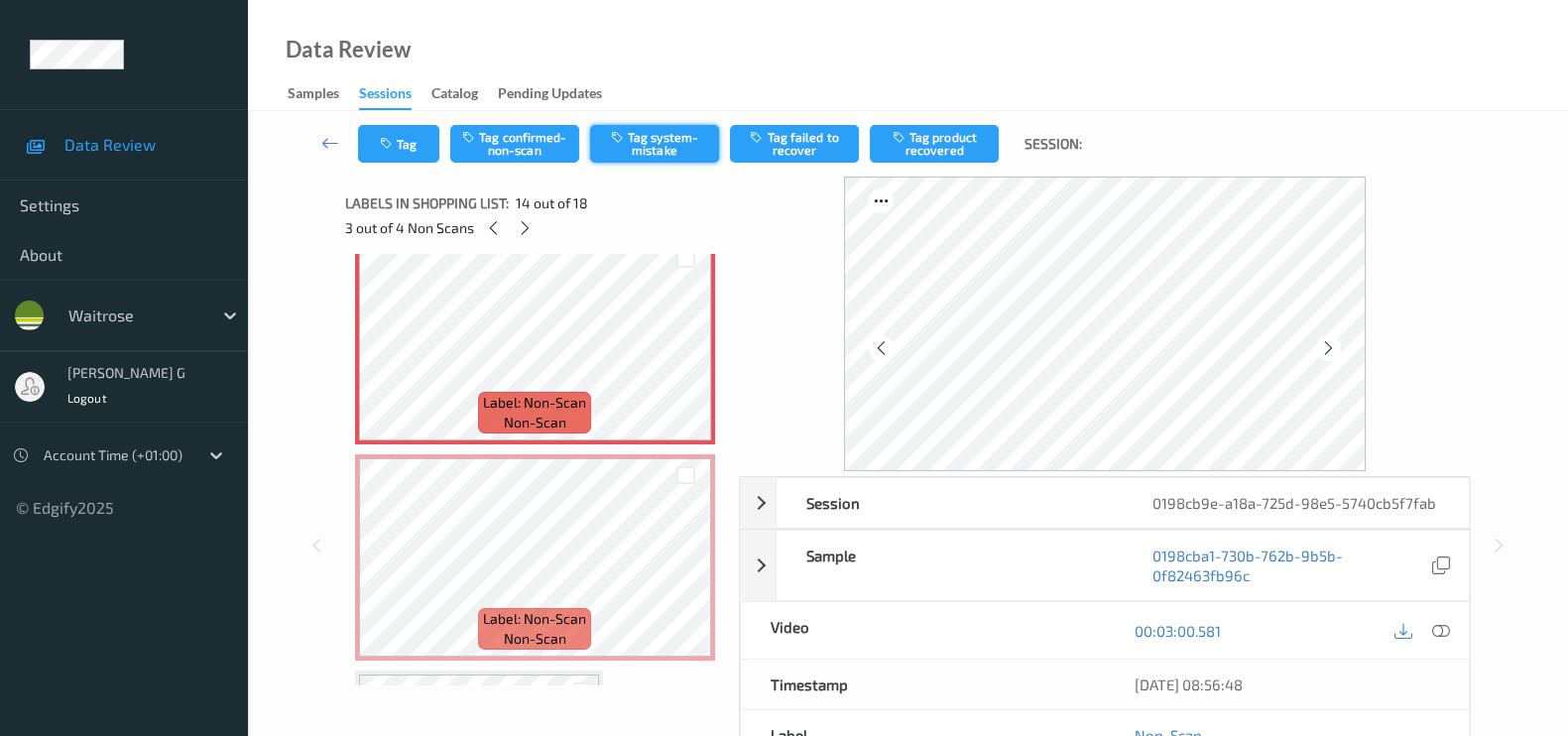
click at [644, 146] on button "Tag system-mistake" at bounding box center [654, 144] width 129 height 38
click at [397, 156] on button "Tag" at bounding box center [399, 144] width 82 height 38
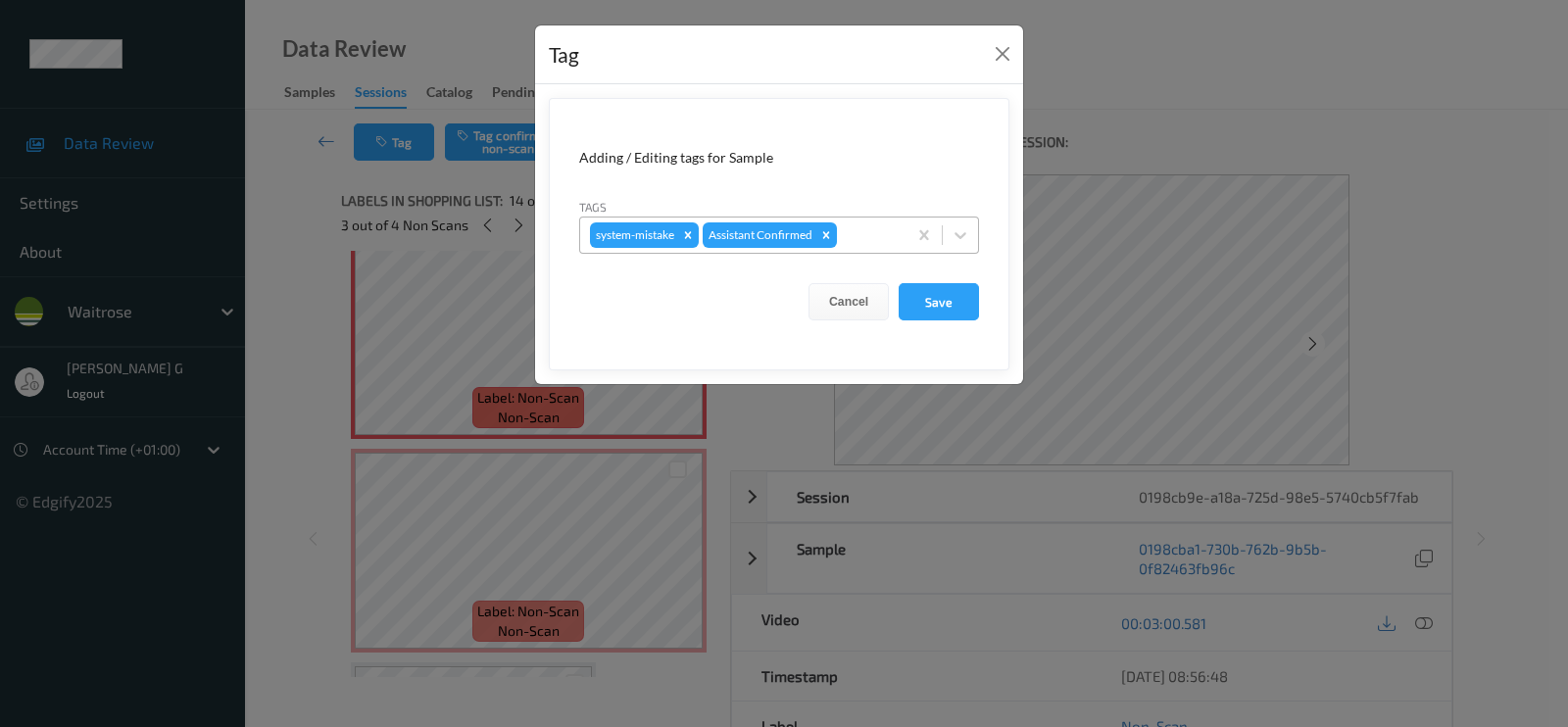
click at [848, 233] on div at bounding box center [868, 235] width 56 height 24
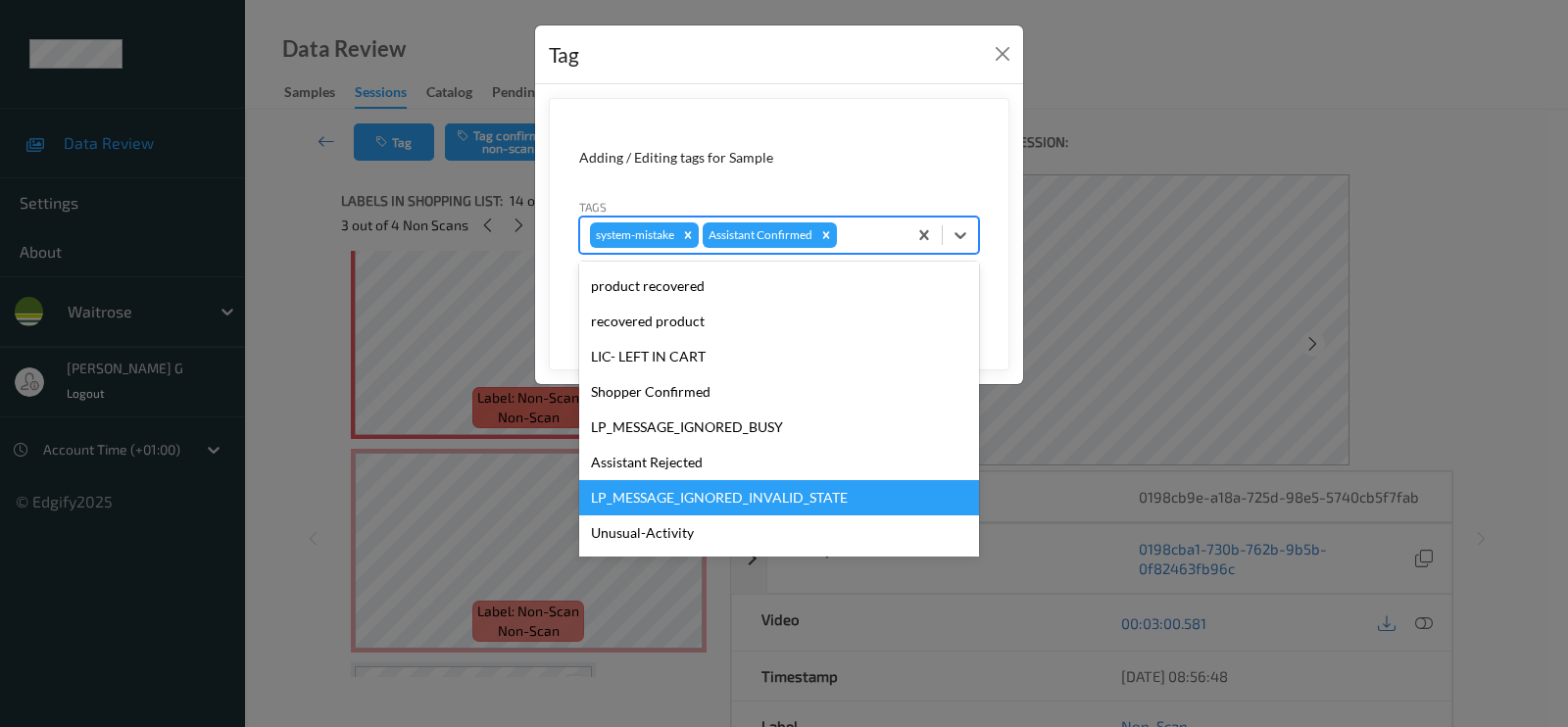
scroll to position [383, 0]
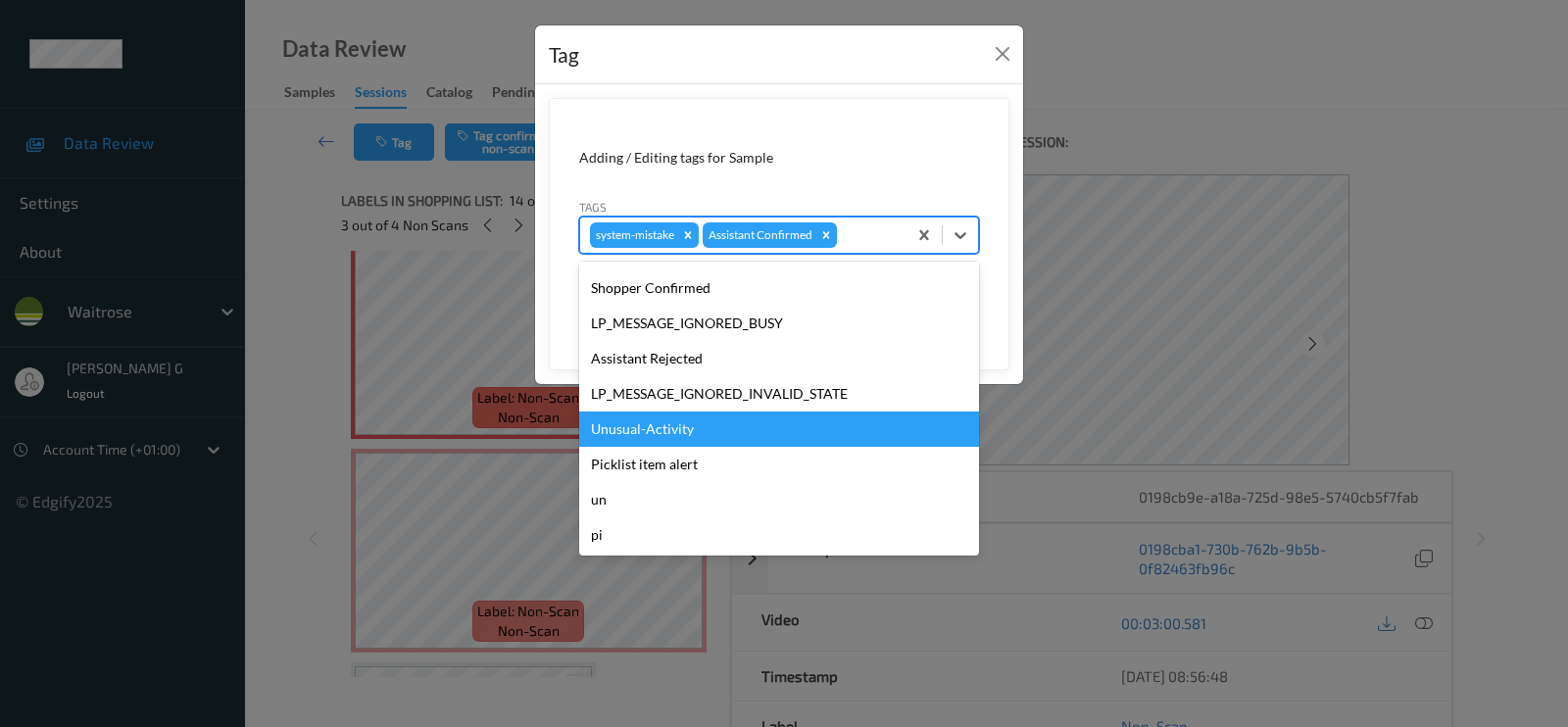
click at [657, 430] on div "Unusual-Activity" at bounding box center [780, 430] width 400 height 35
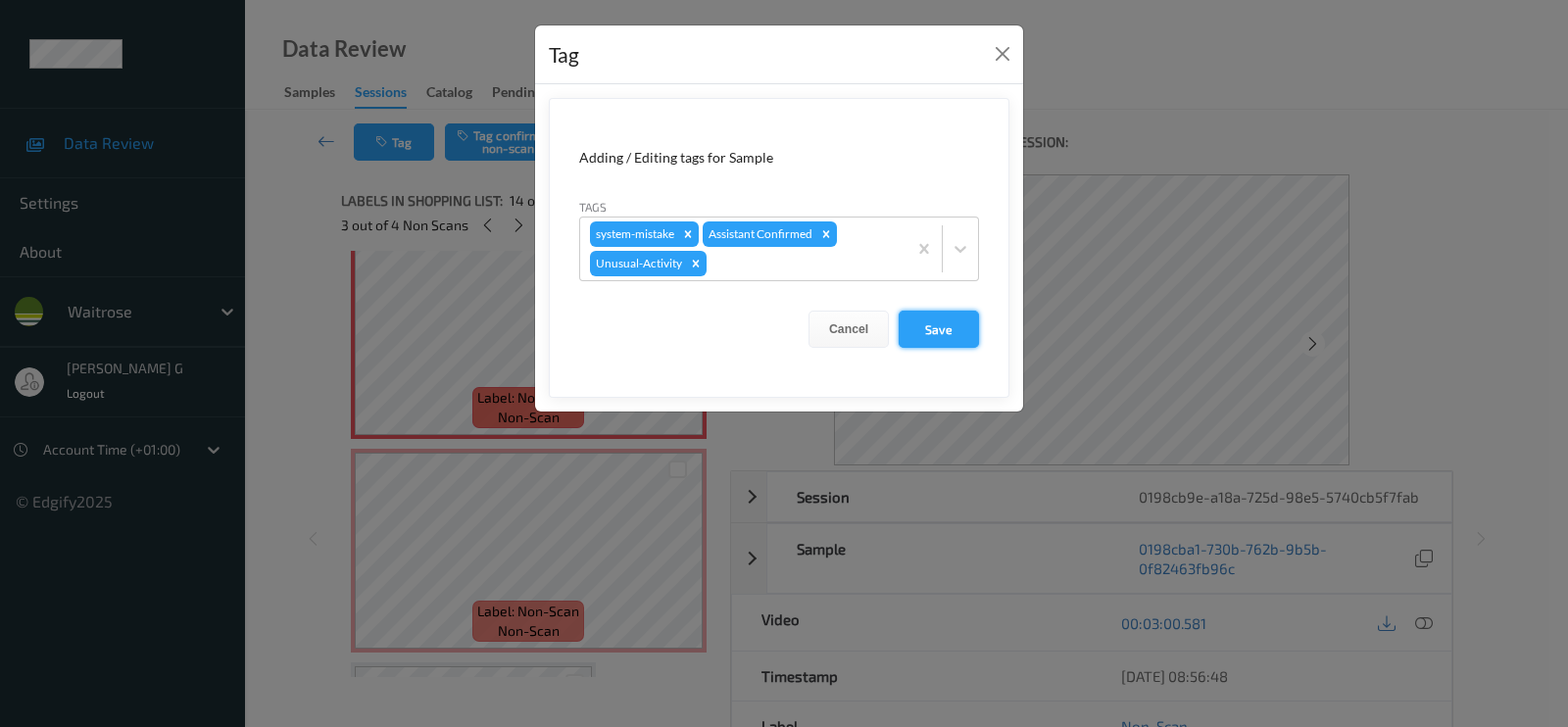
click at [932, 333] on button "Save" at bounding box center [939, 329] width 81 height 37
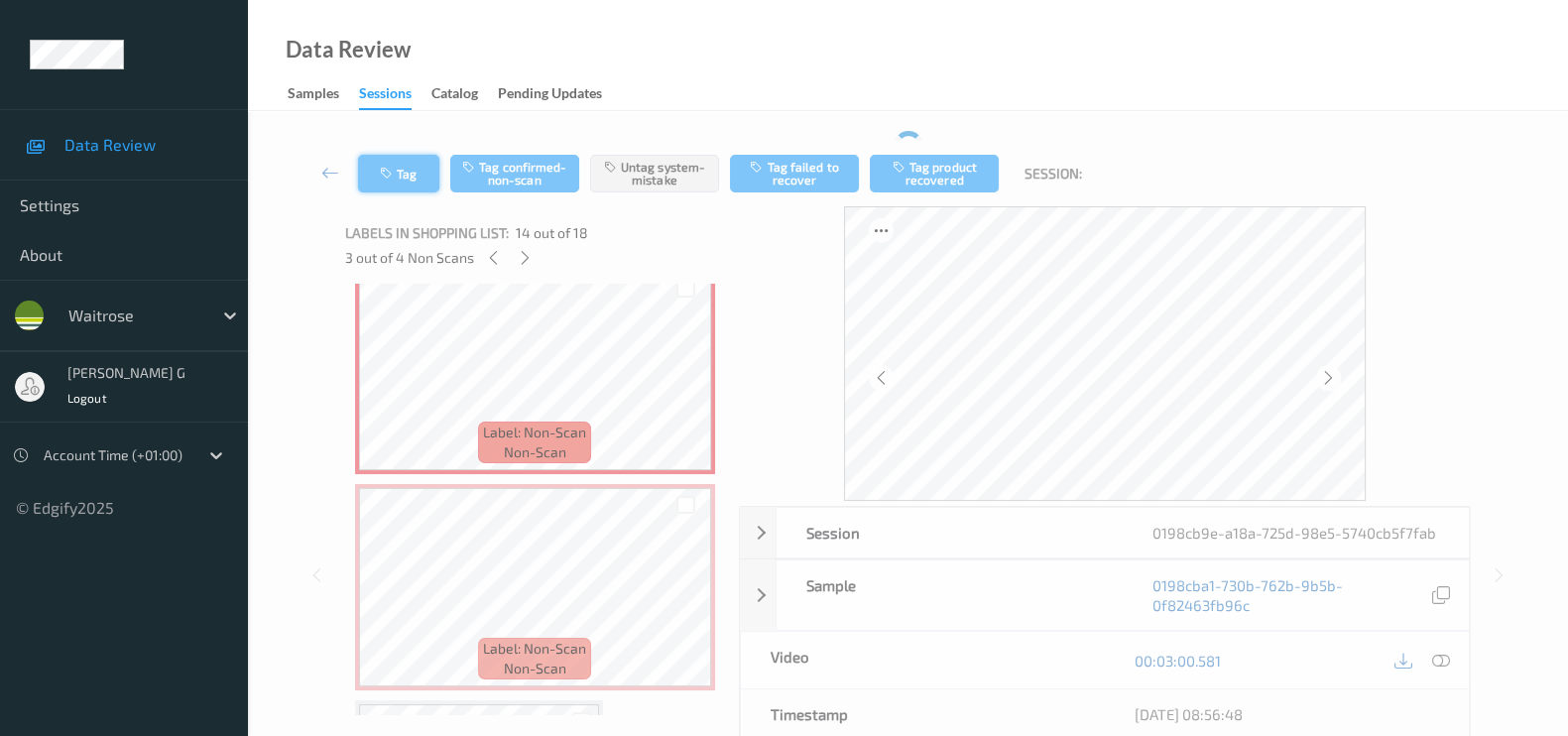
click at [394, 176] on icon "button" at bounding box center [388, 174] width 17 height 14
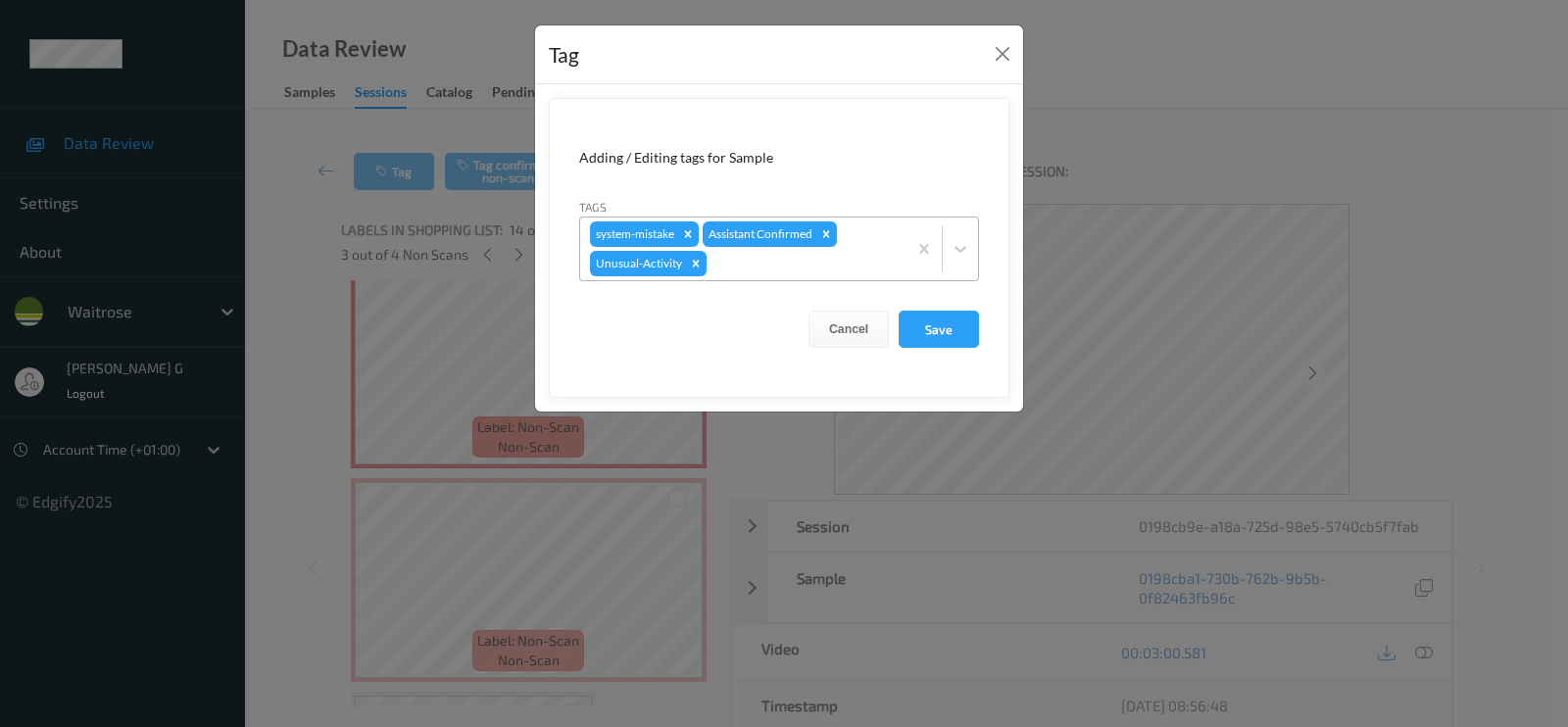
click at [774, 261] on div at bounding box center [803, 264] width 186 height 24
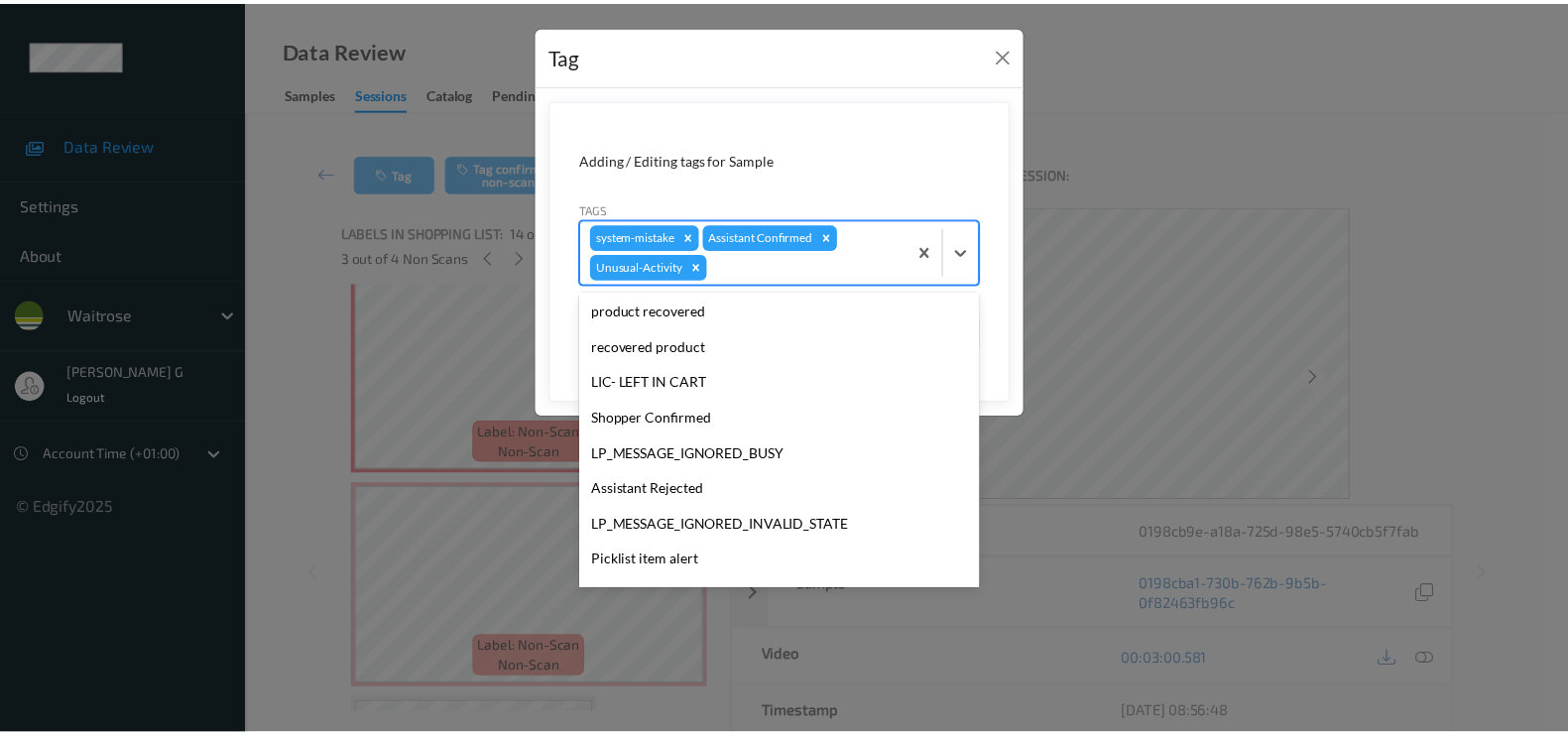
scroll to position [352, 0]
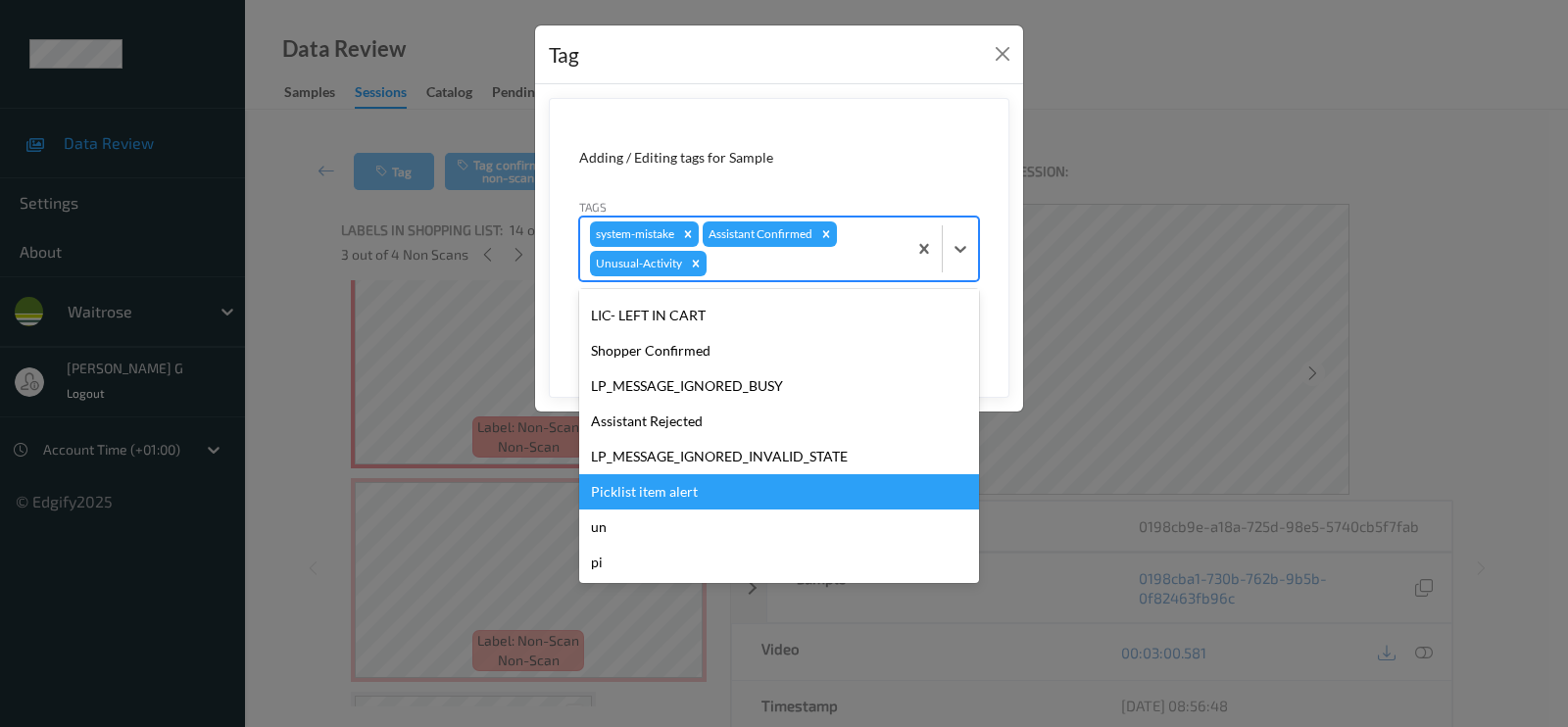
click at [640, 485] on div "Picklist item alert" at bounding box center [780, 492] width 400 height 35
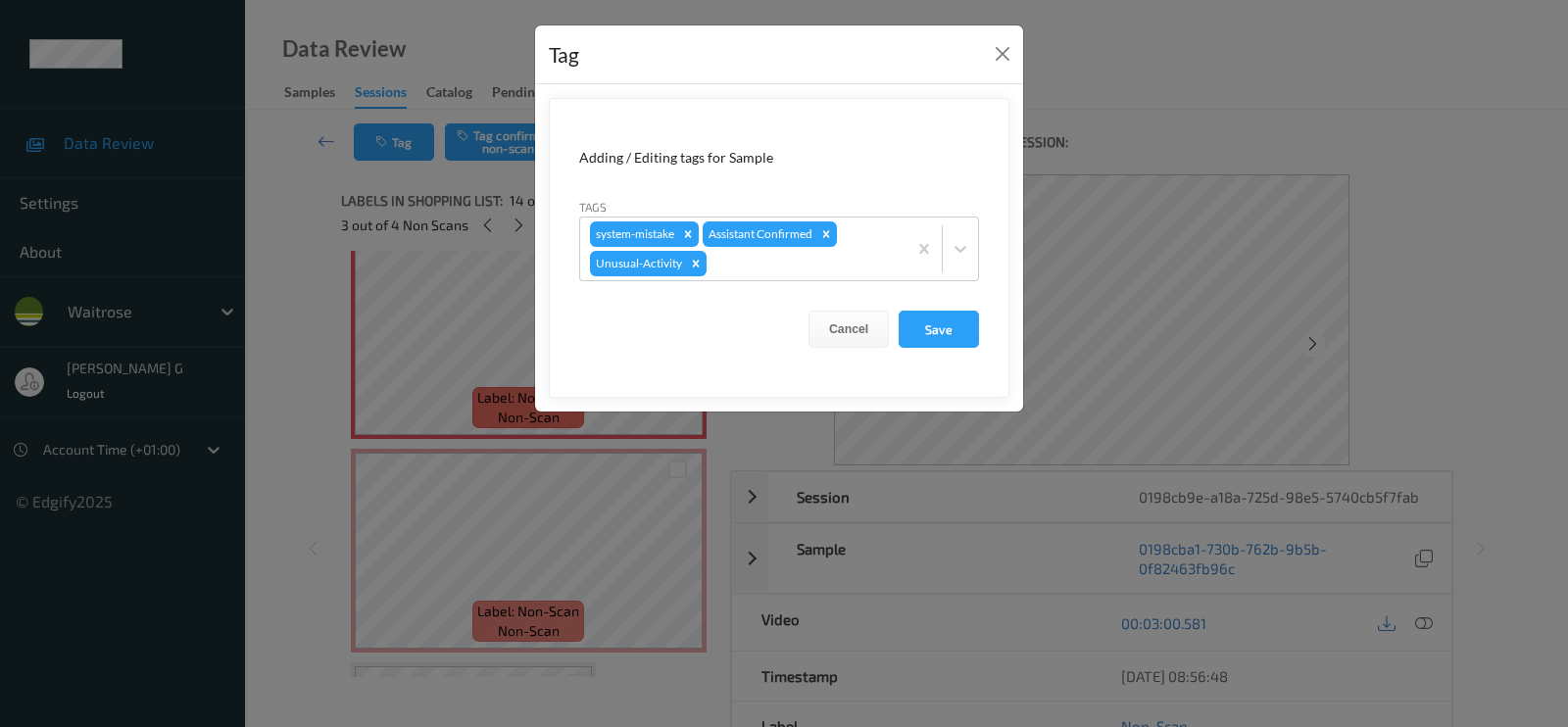
click at [287, 362] on div "Tag Adding / Editing tags for Sample Tags system-mistake Assistant Confirmed Un…" at bounding box center [784, 364] width 1568 height 727
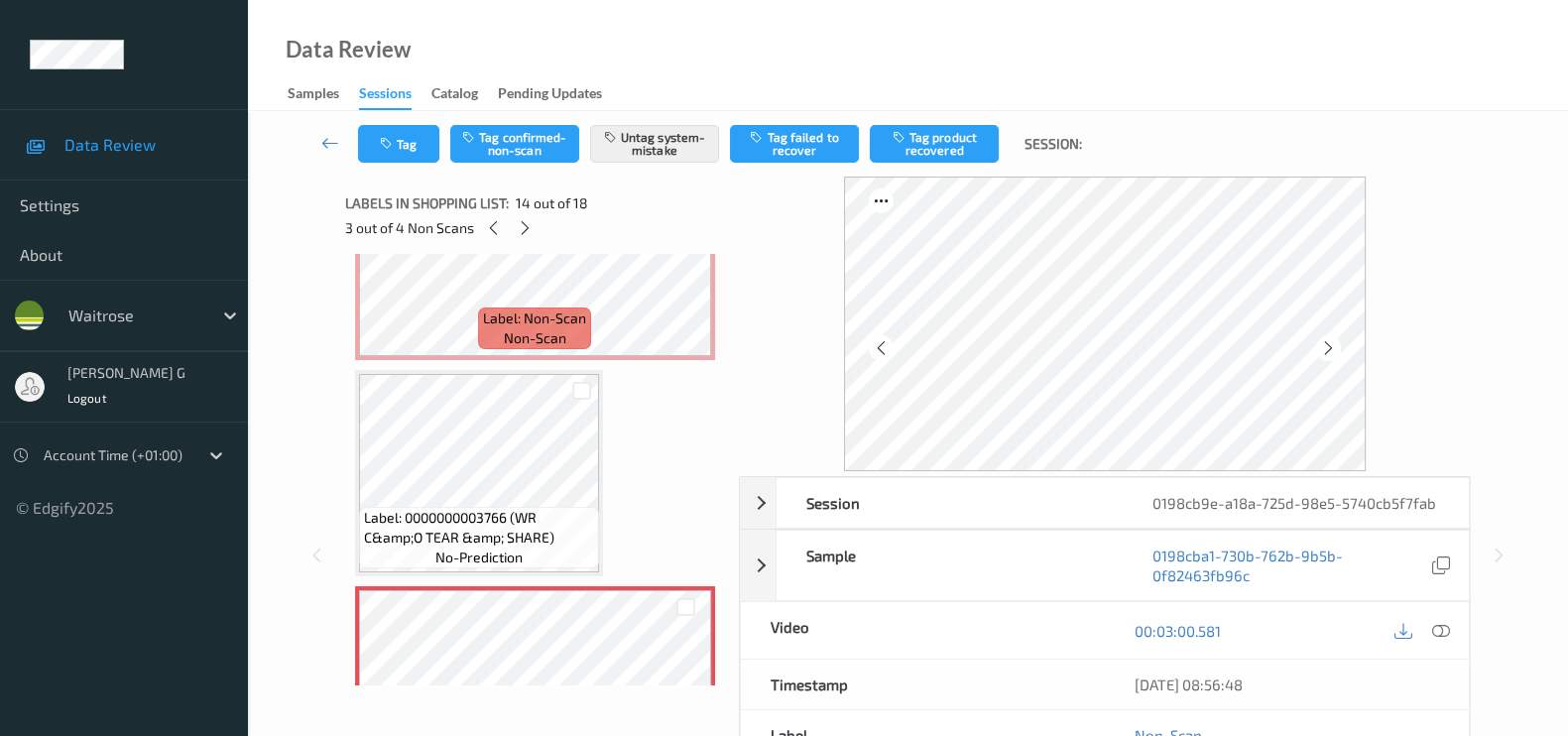
scroll to position [2465, 0]
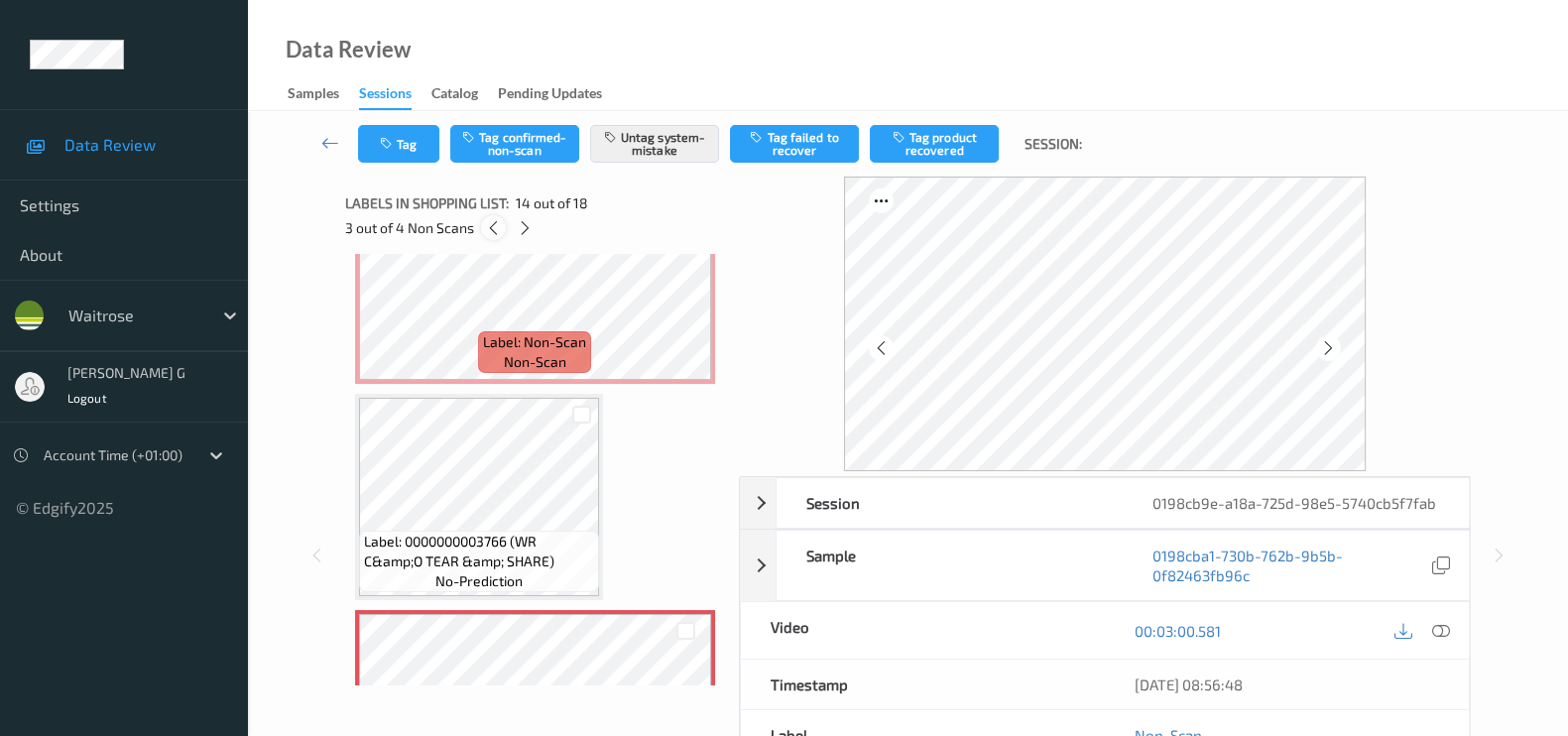
click at [490, 229] on icon at bounding box center [492, 228] width 17 height 18
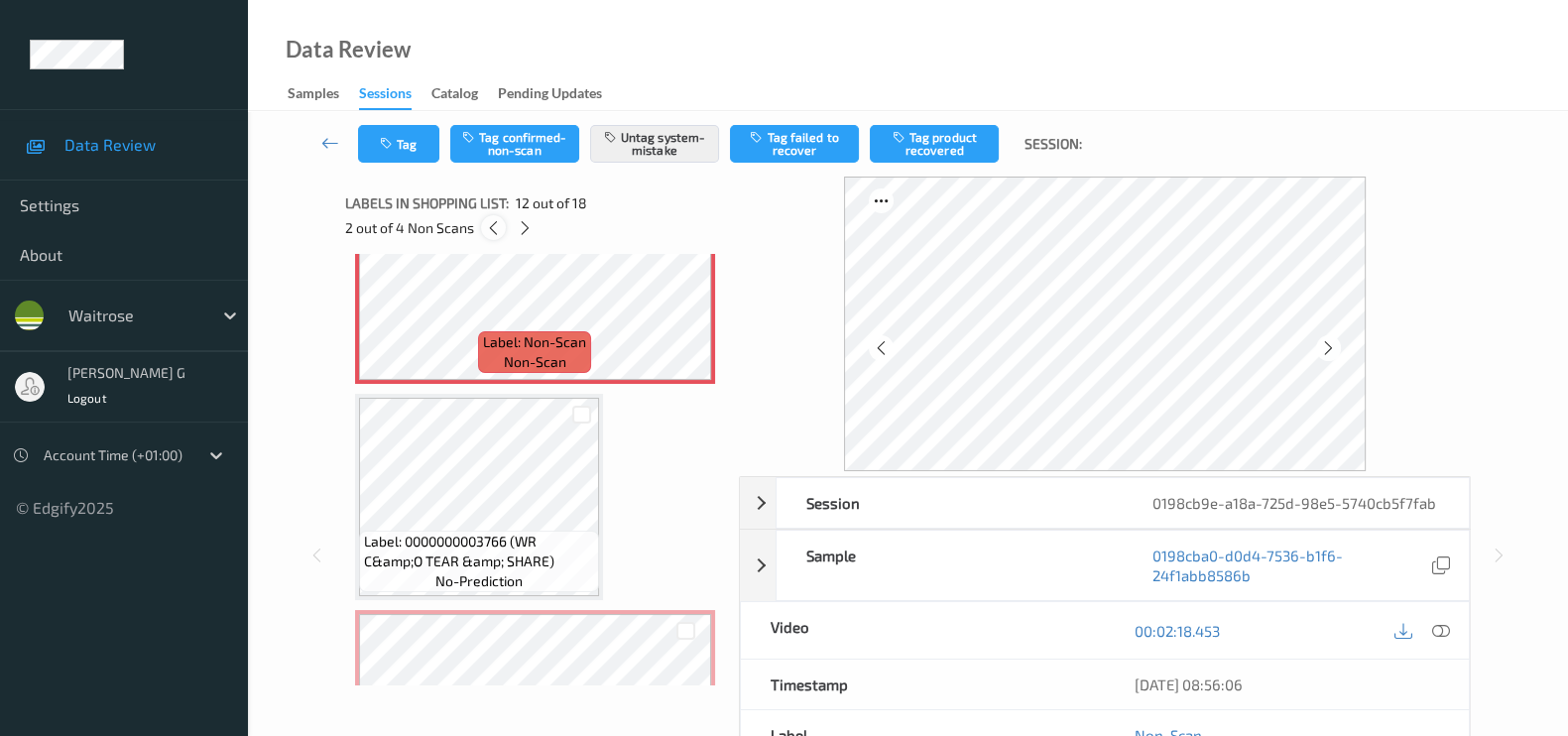
scroll to position [2158, 0]
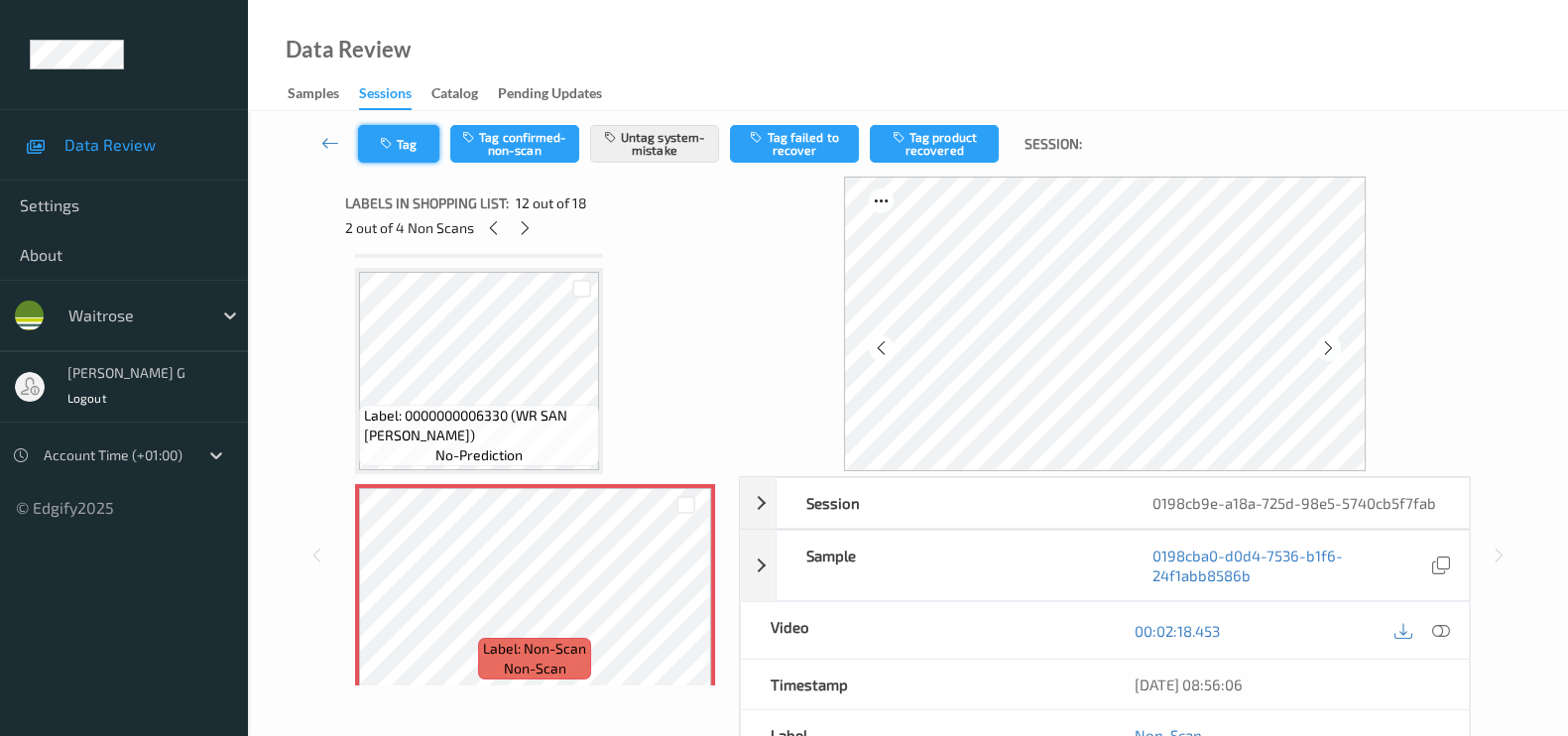
click at [385, 146] on icon "button" at bounding box center [388, 144] width 17 height 14
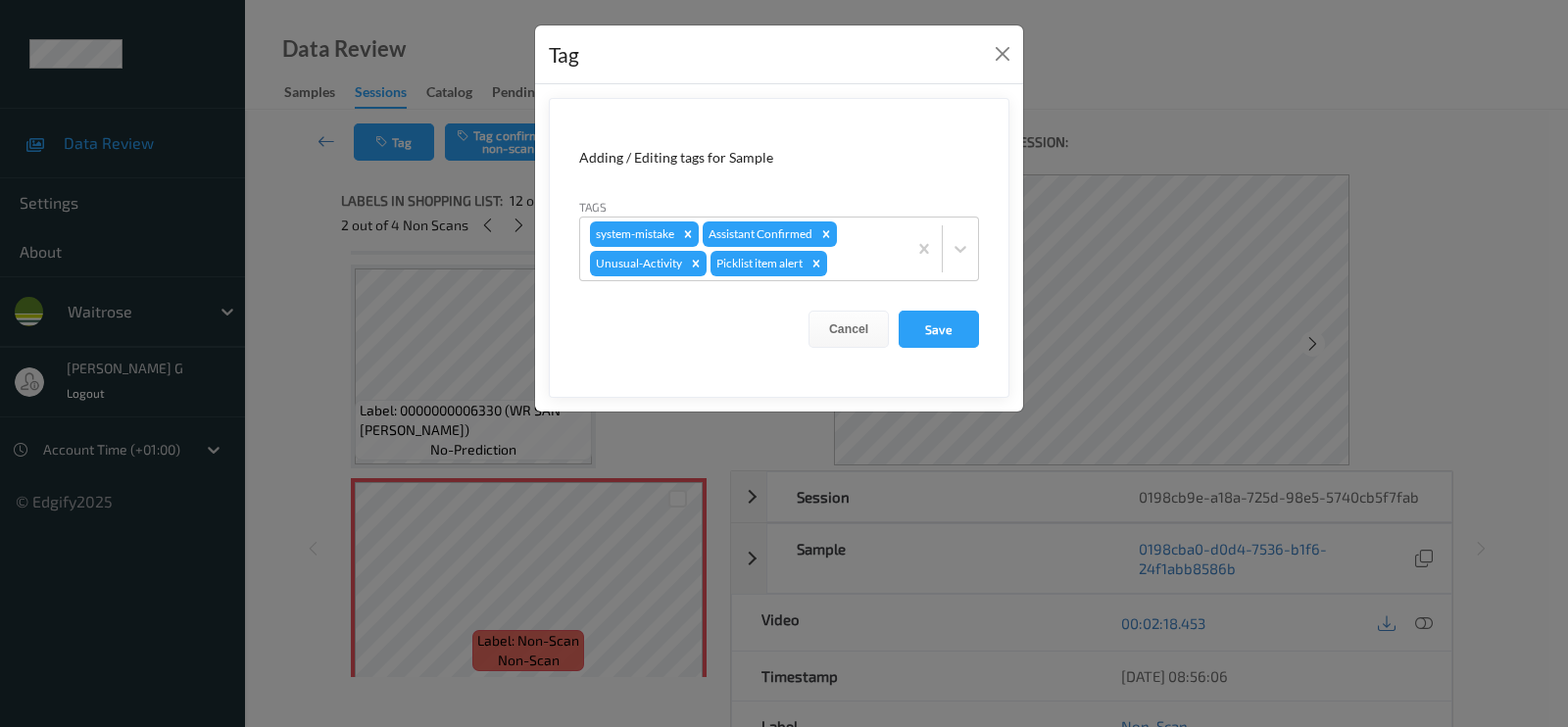
click at [312, 273] on div "Tag Adding / Editing tags for Sample Tags system-mistake Assistant Confirmed Un…" at bounding box center [784, 364] width 1568 height 727
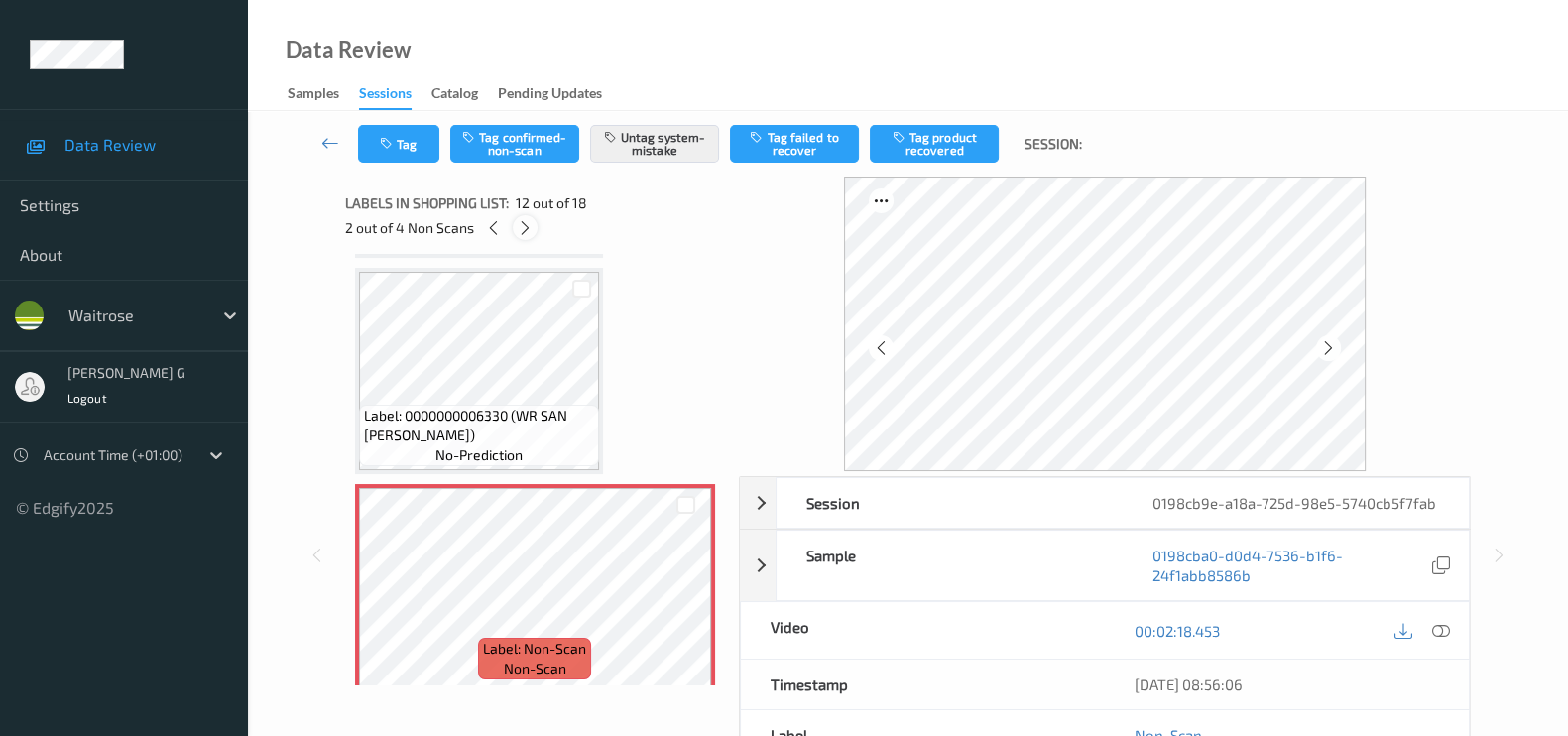
click at [518, 230] on icon at bounding box center [524, 228] width 17 height 18
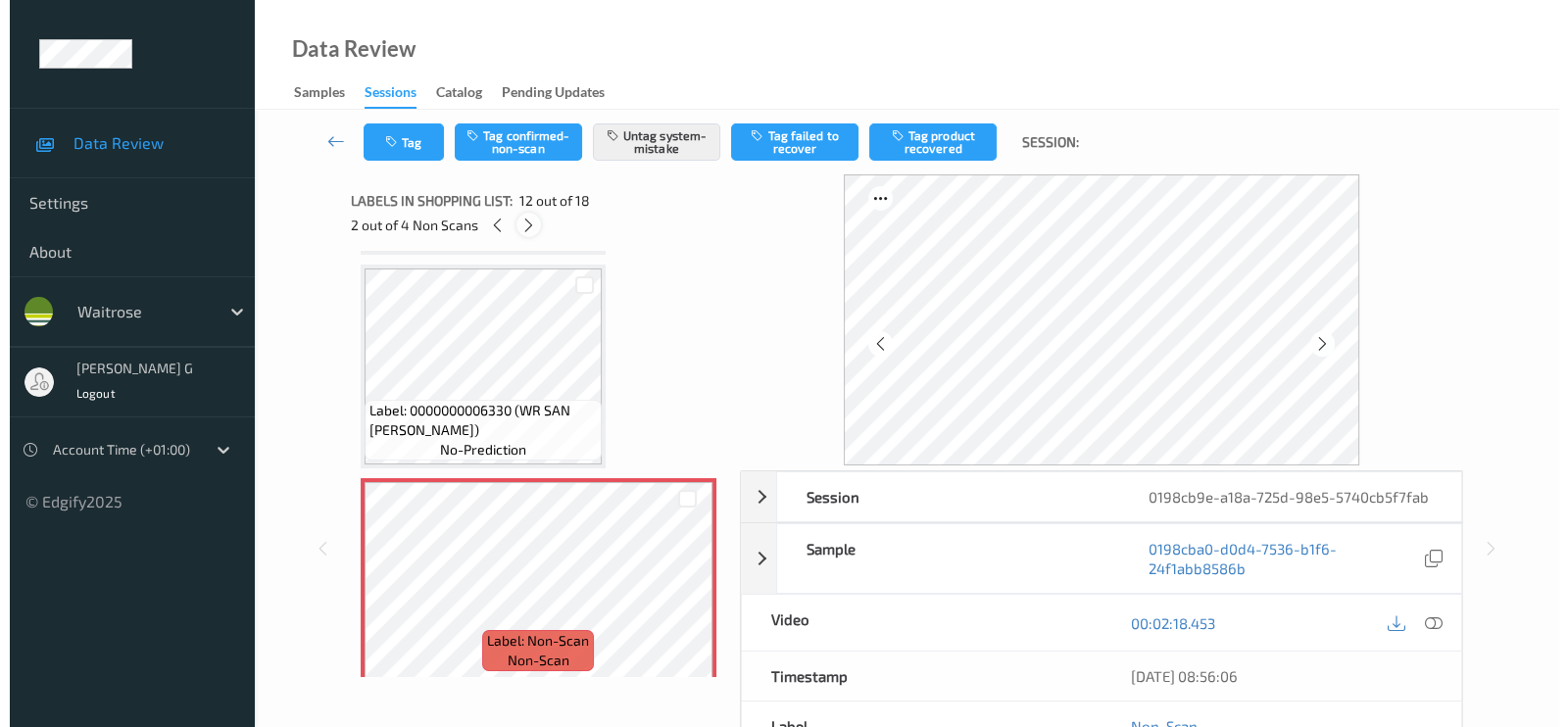
scroll to position [2557, 0]
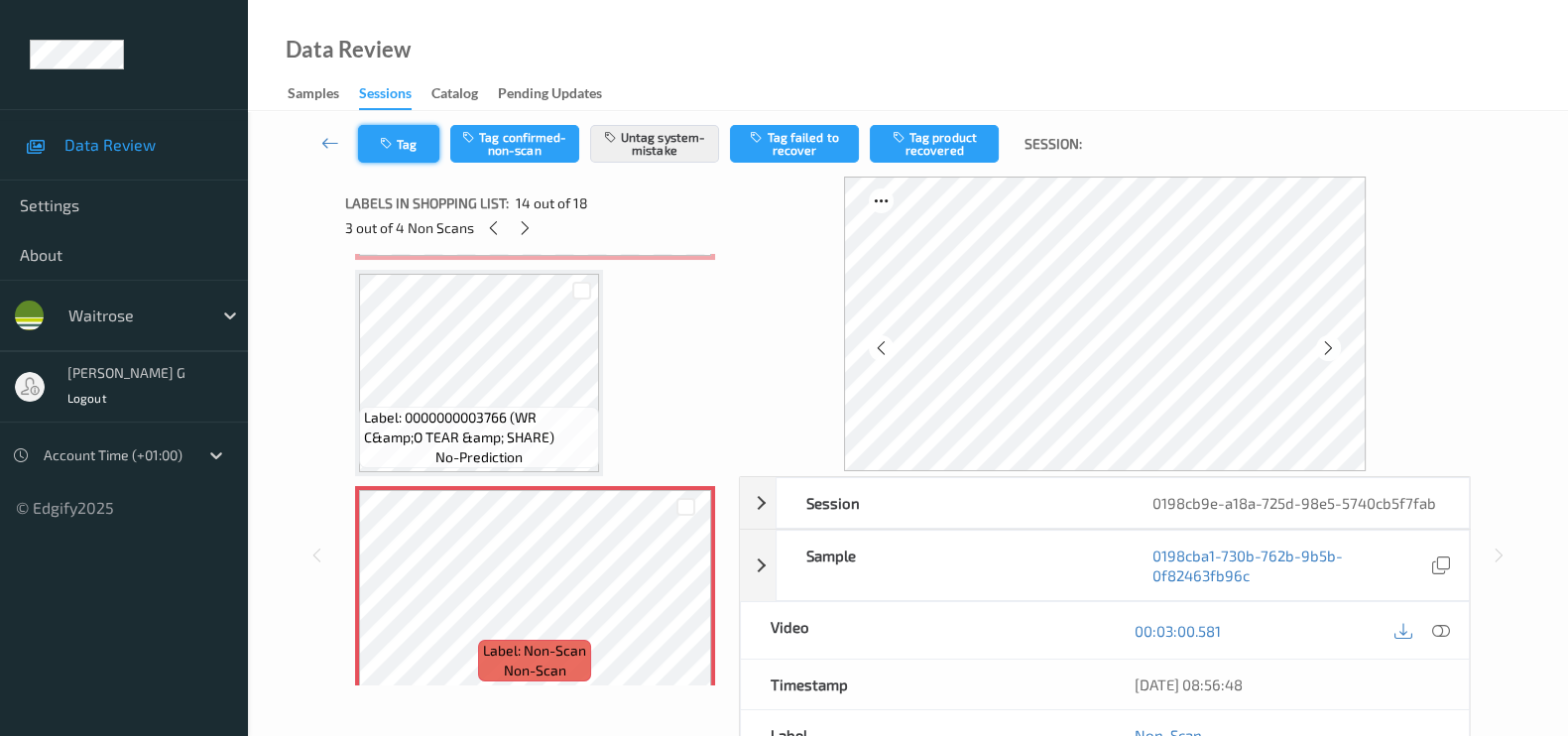
click at [375, 140] on button "Tag" at bounding box center [399, 144] width 82 height 38
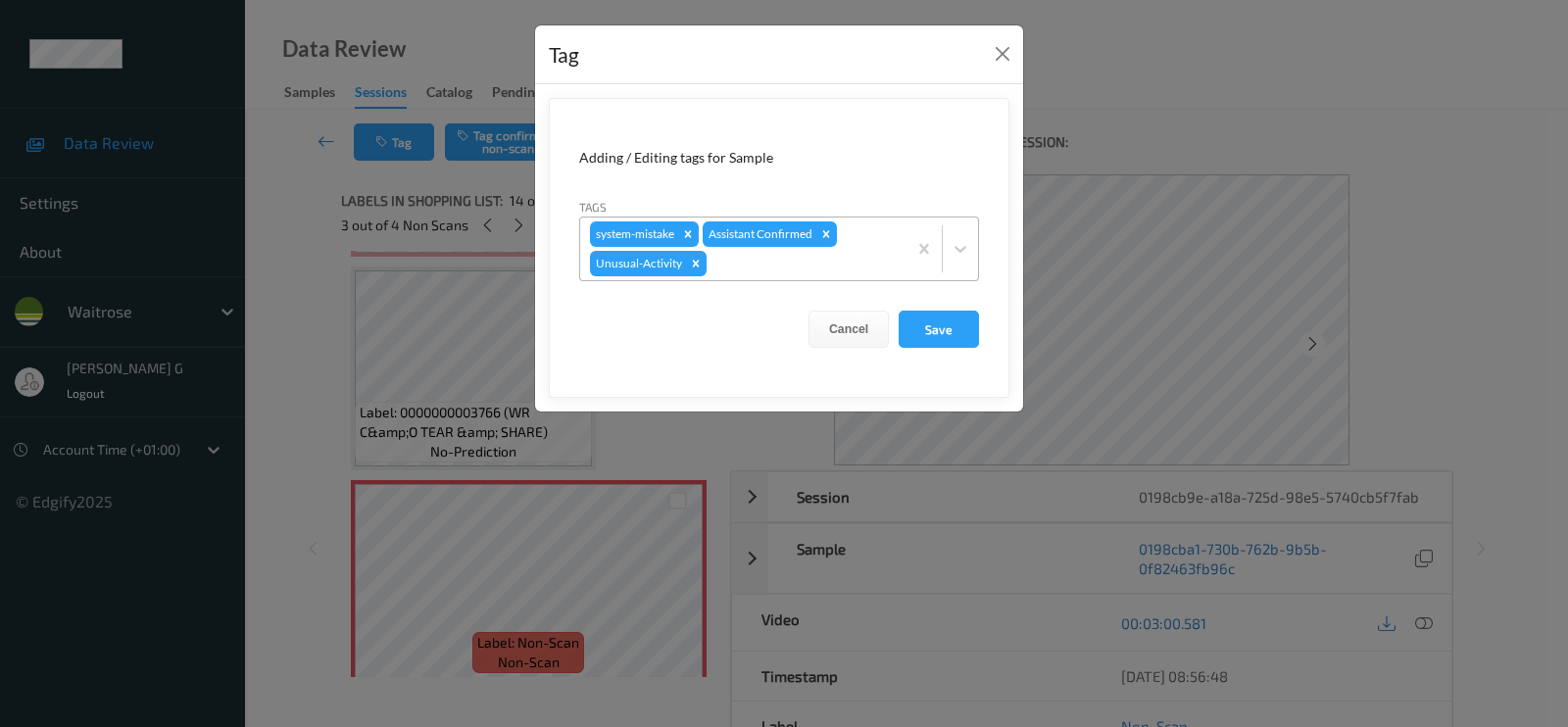
click at [762, 266] on div at bounding box center [803, 264] width 186 height 24
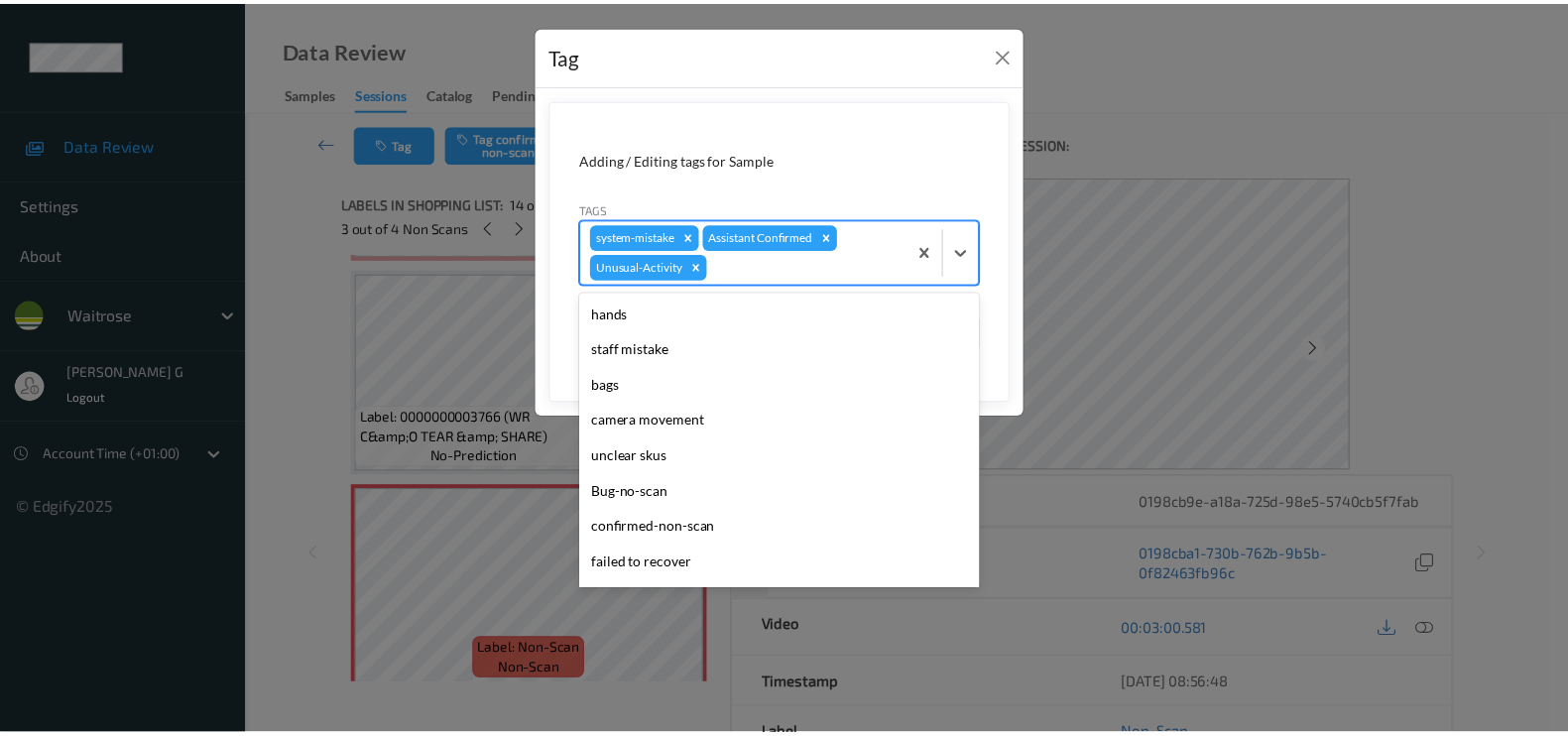
scroll to position [352, 0]
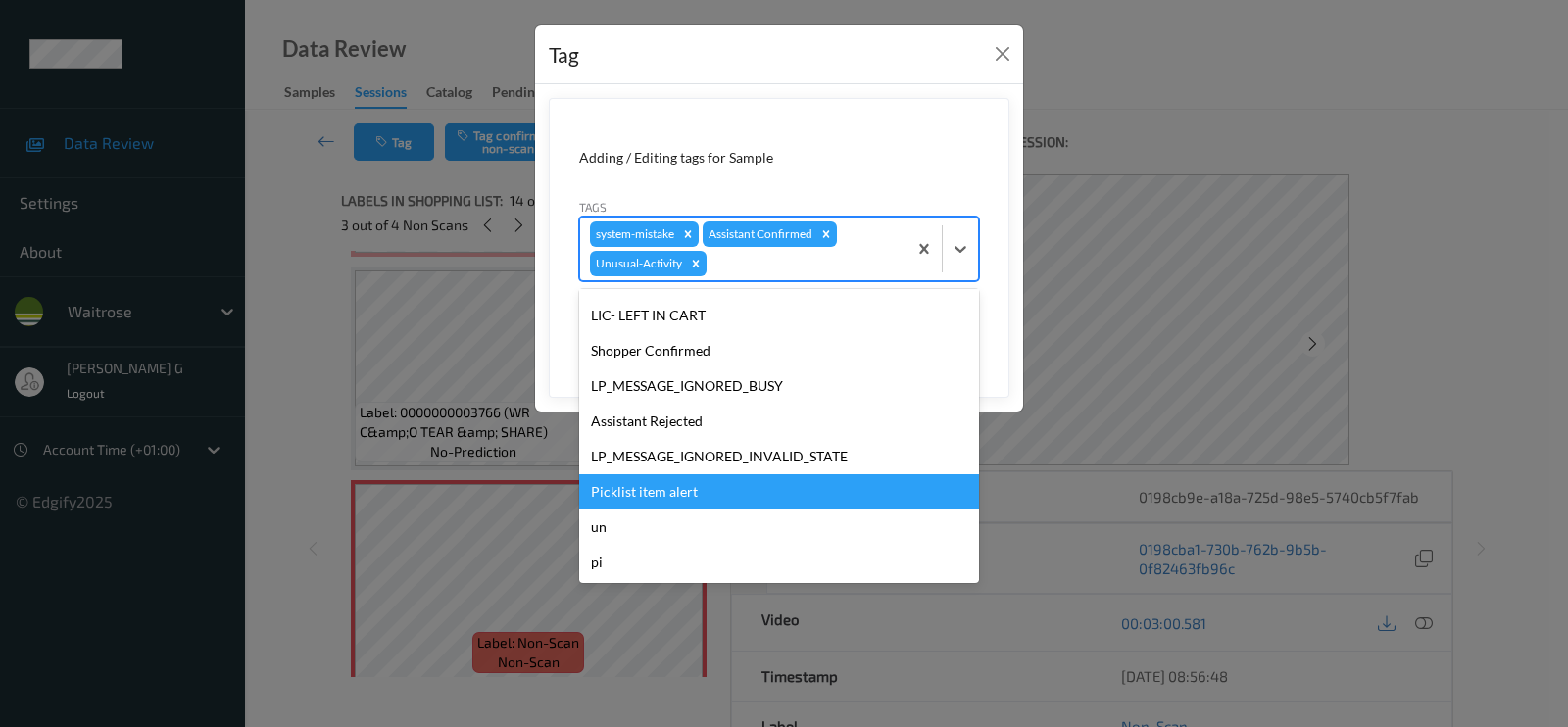
click at [647, 491] on div "Picklist item alert" at bounding box center [780, 492] width 400 height 35
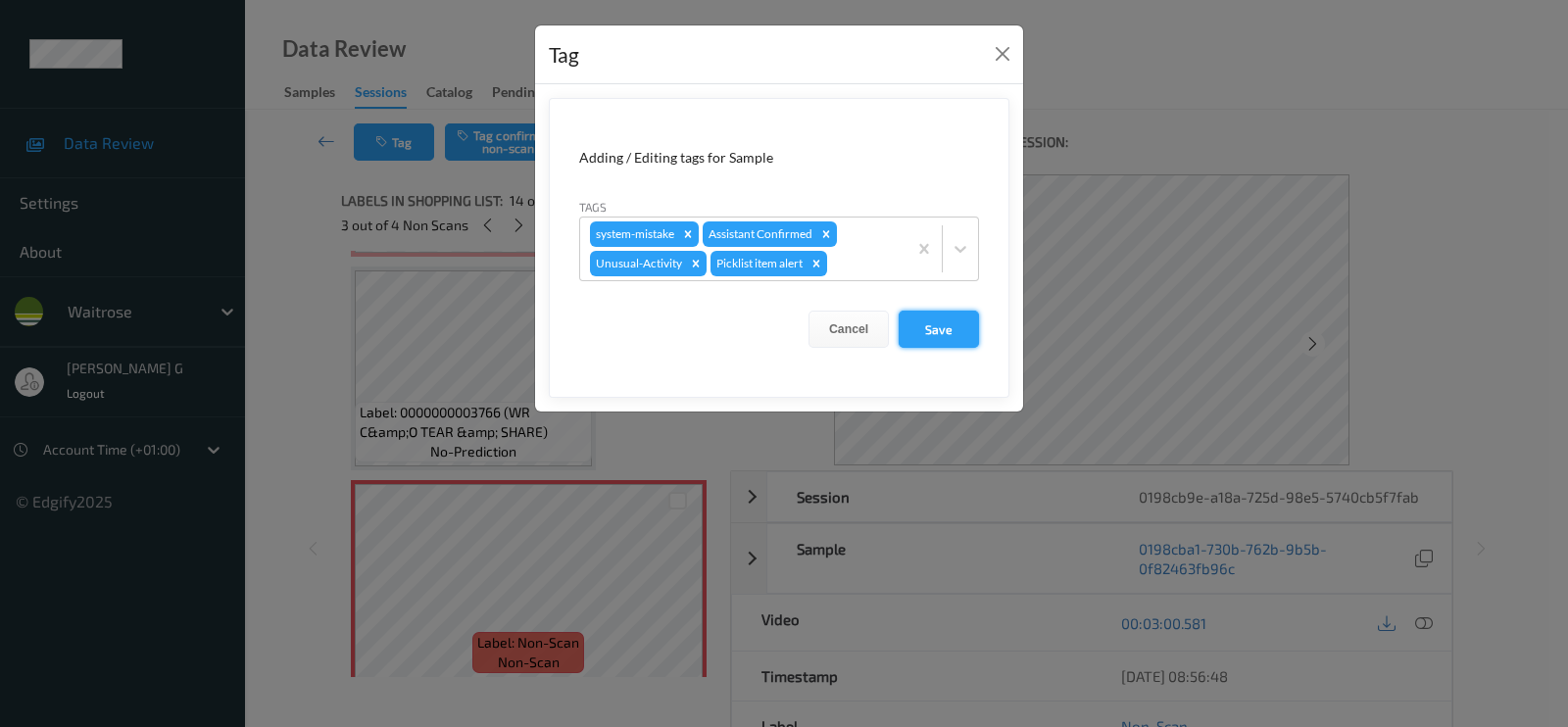
click at [925, 325] on button "Save" at bounding box center [939, 329] width 81 height 37
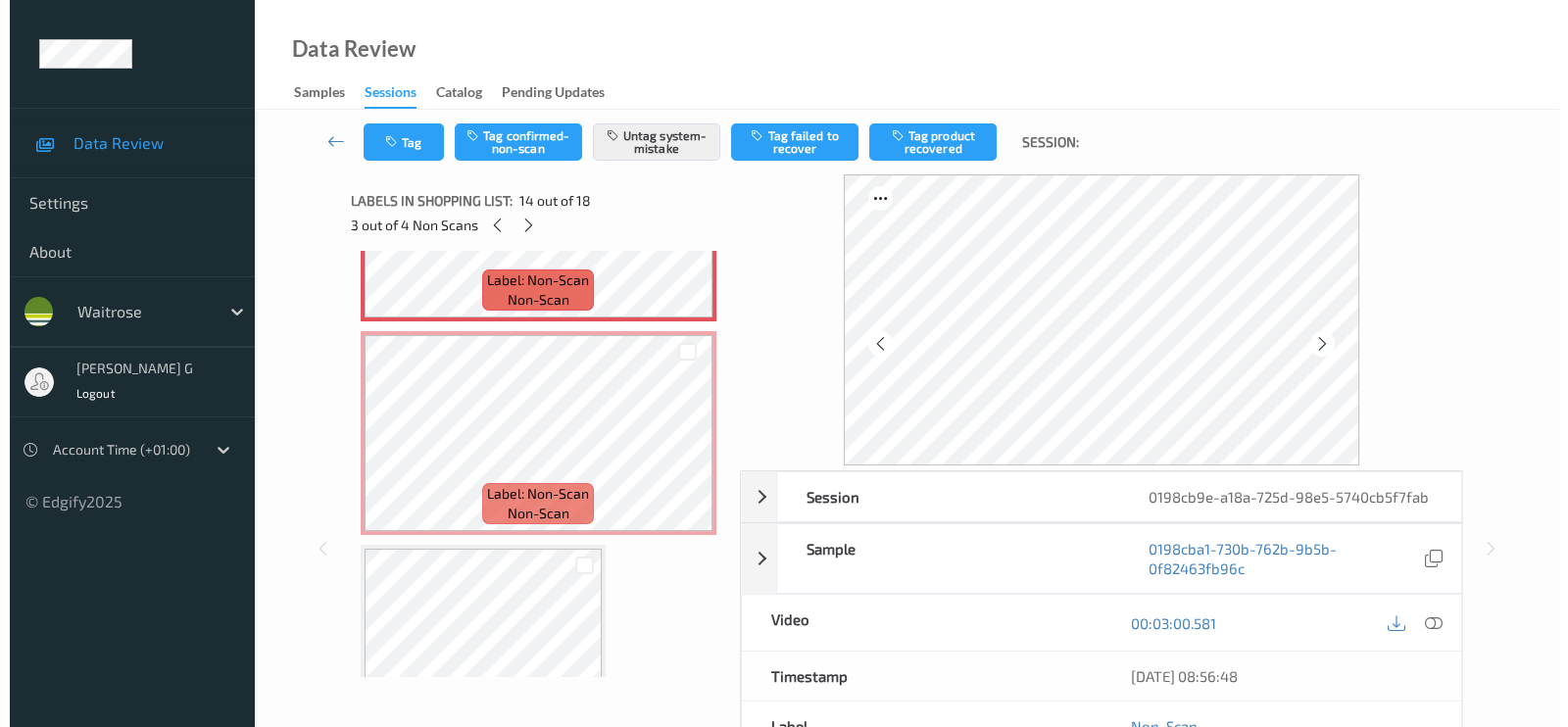
scroll to position [2803, 0]
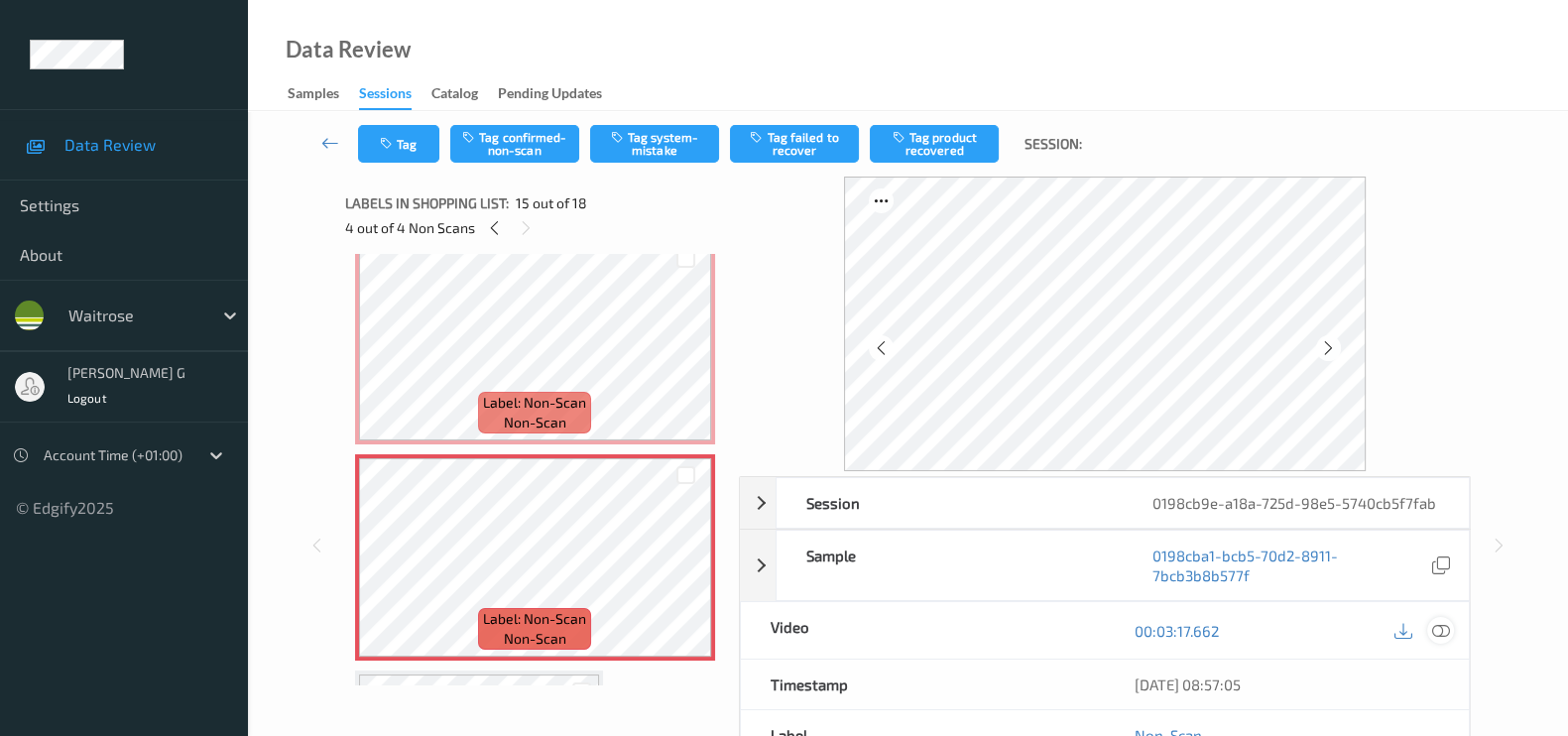
click at [1445, 632] on icon at bounding box center [1440, 631] width 18 height 18
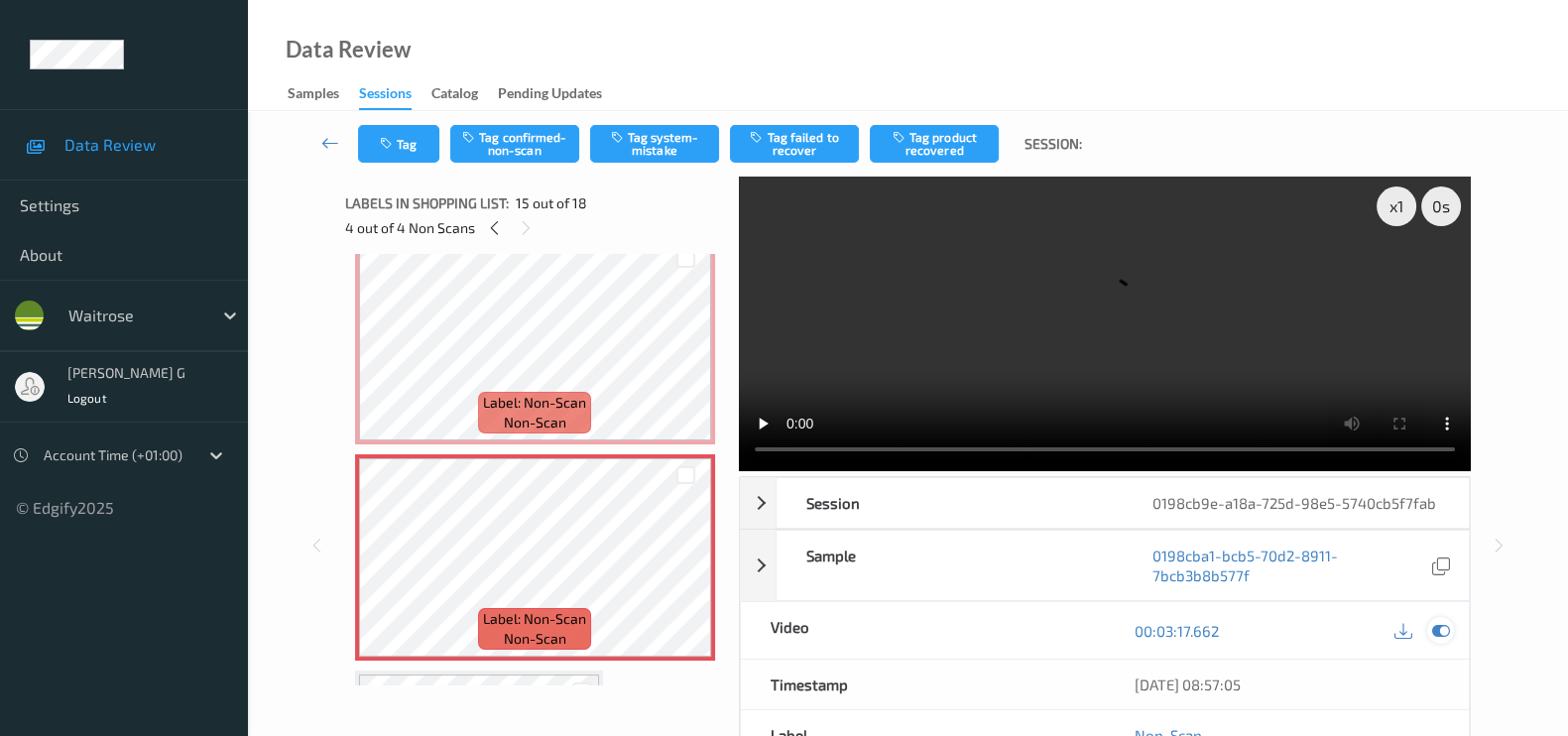
click at [1438, 622] on icon at bounding box center [1440, 631] width 18 height 18
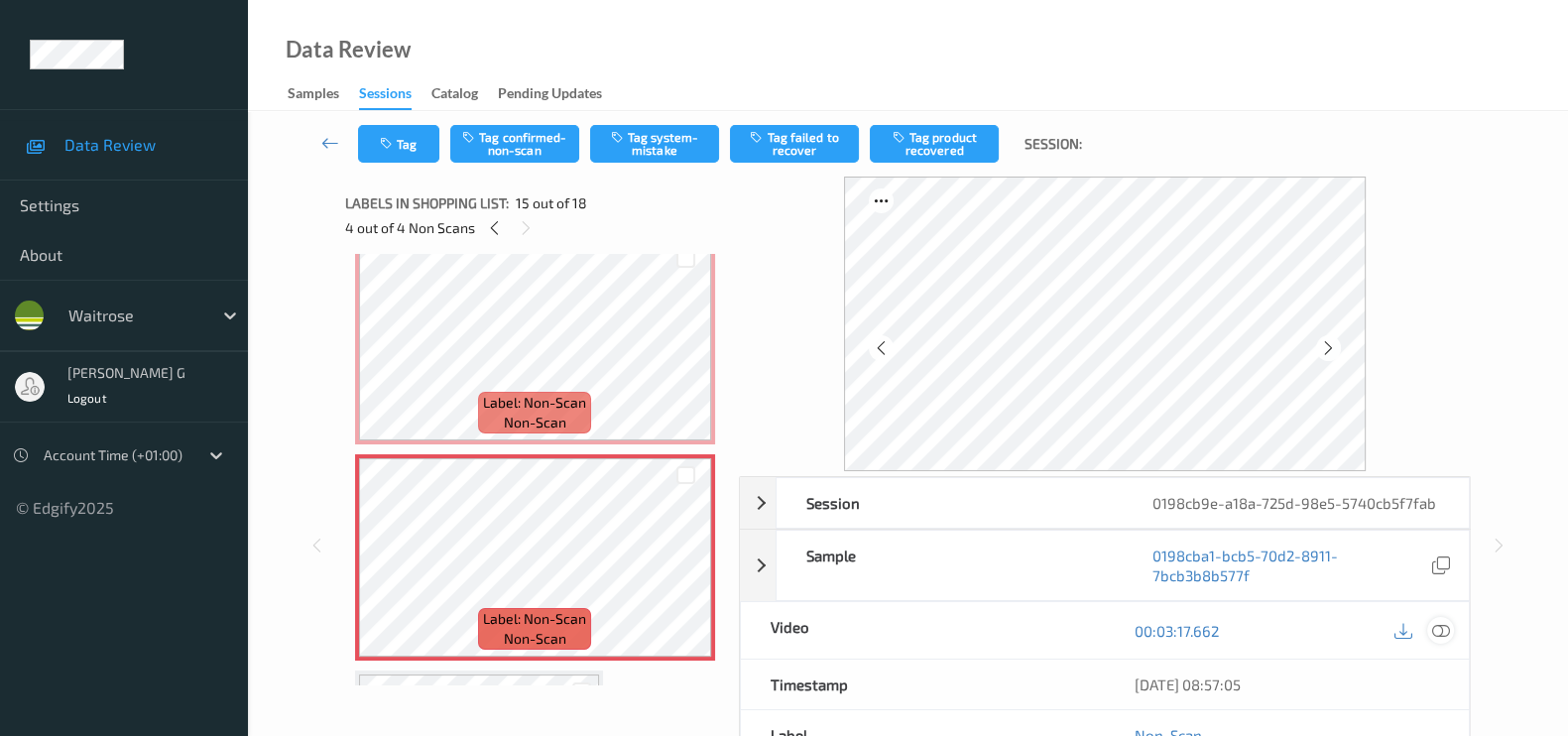
click at [1446, 635] on icon at bounding box center [1440, 631] width 18 height 18
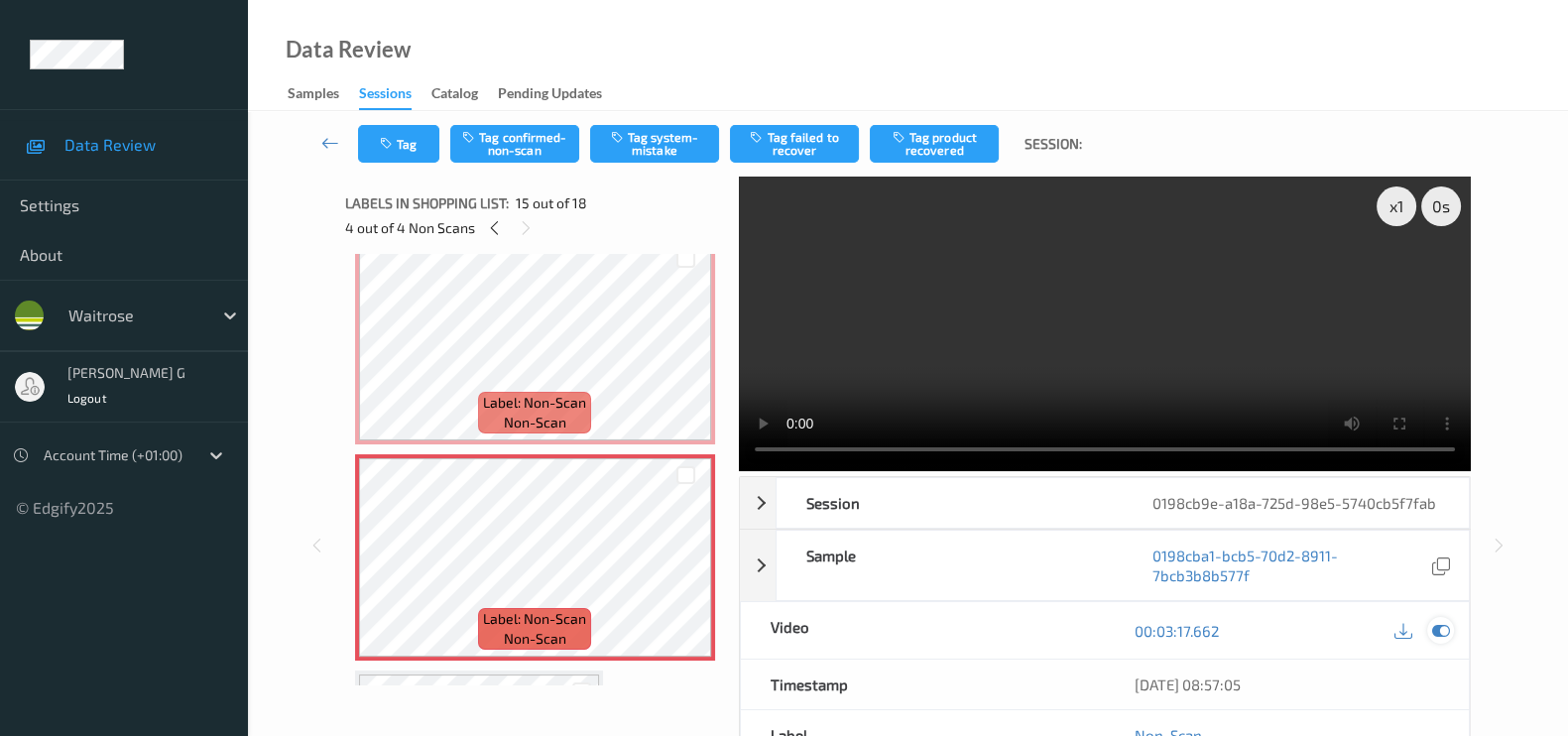
click at [1439, 632] on icon at bounding box center [1440, 631] width 18 height 18
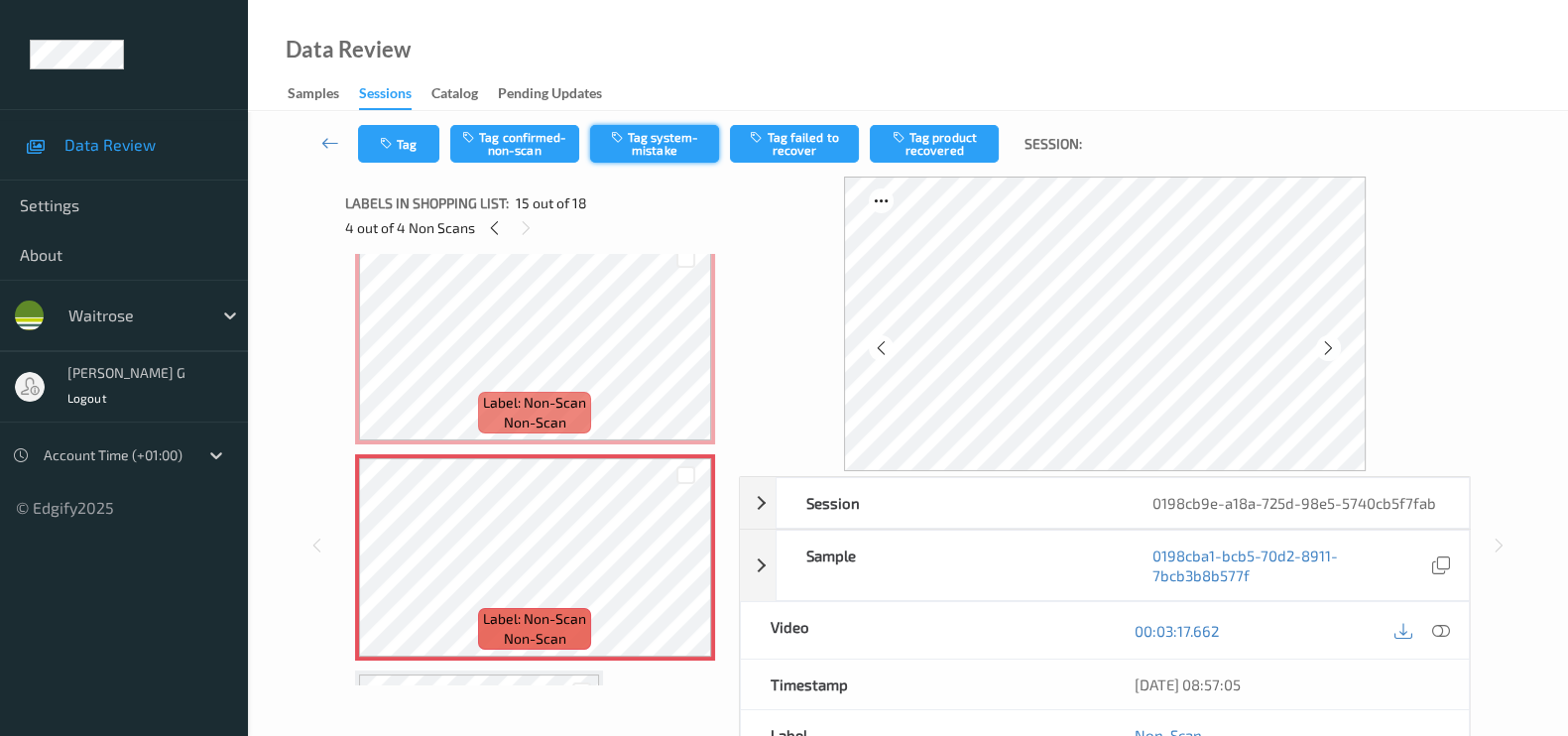
click at [664, 142] on button "Tag system-mistake" at bounding box center [654, 144] width 129 height 38
click at [411, 135] on button "Tag" at bounding box center [399, 144] width 82 height 38
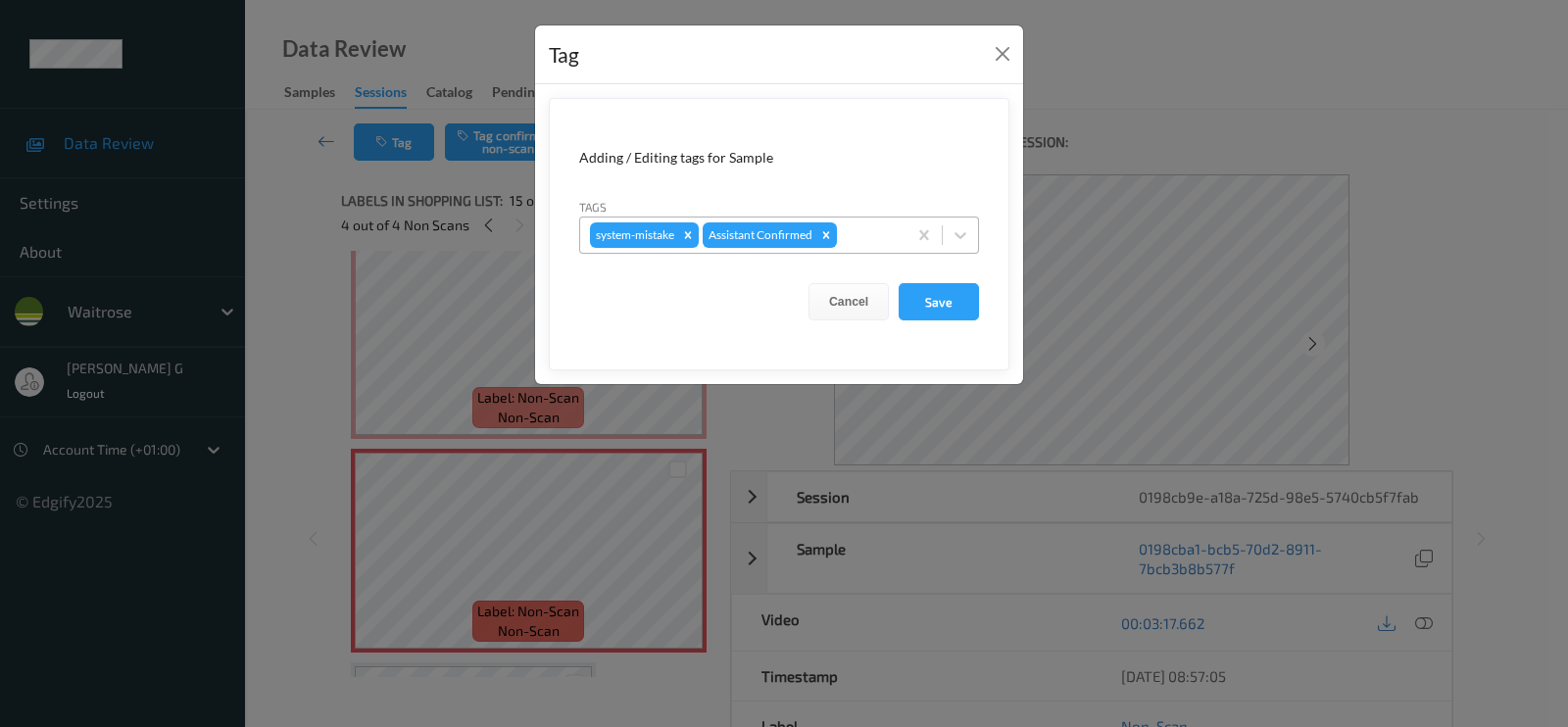
click at [864, 229] on div at bounding box center [868, 235] width 56 height 24
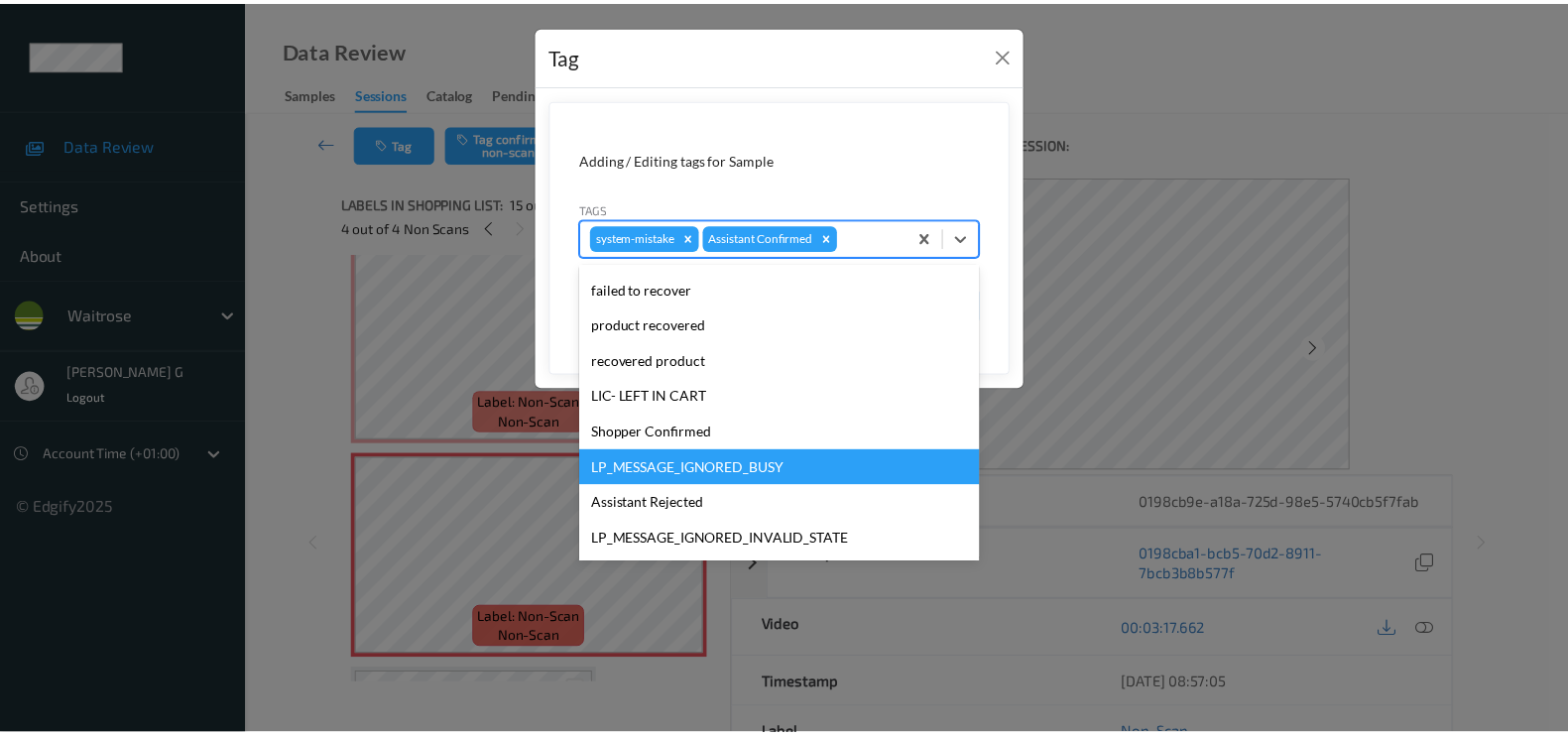
scroll to position [388, 0]
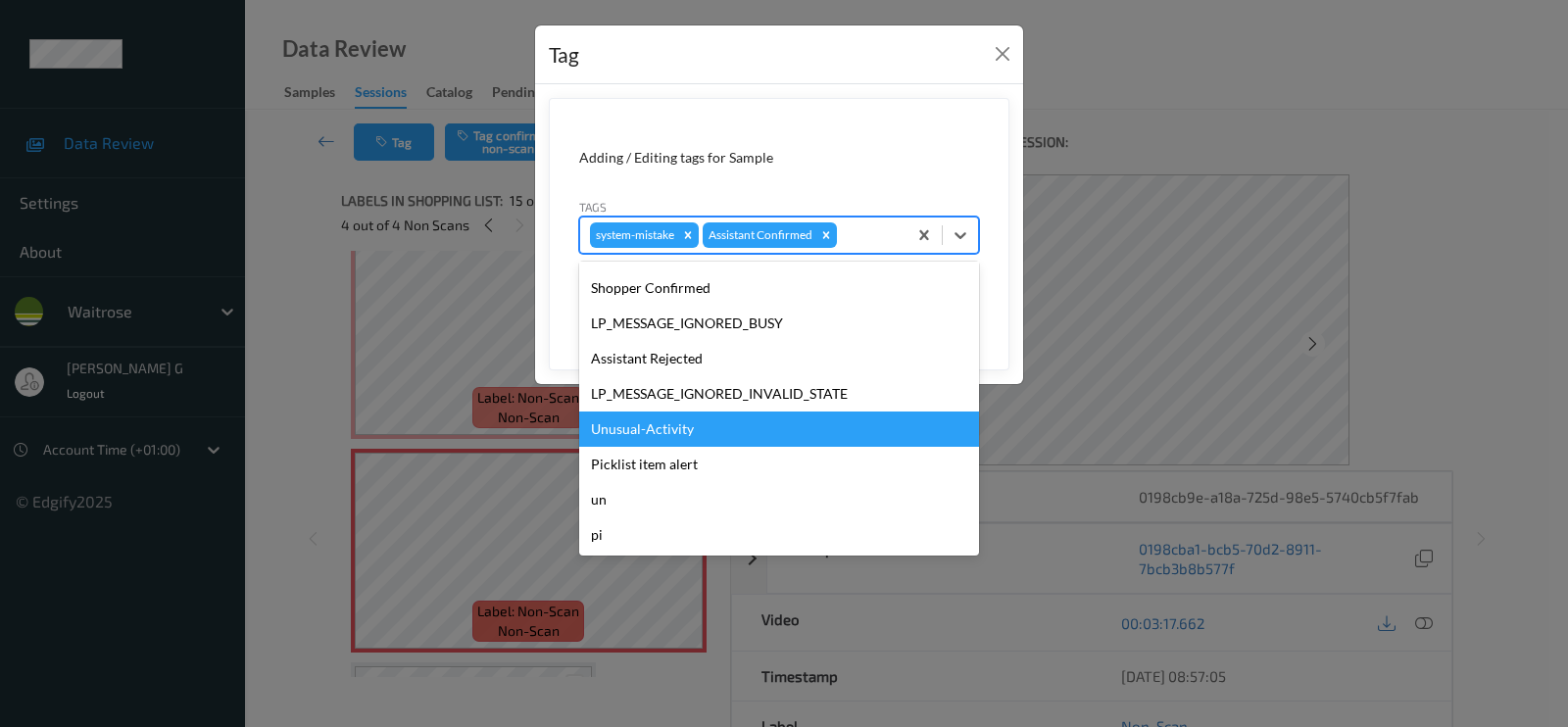
click at [641, 429] on div "Unusual-Activity" at bounding box center [780, 430] width 400 height 35
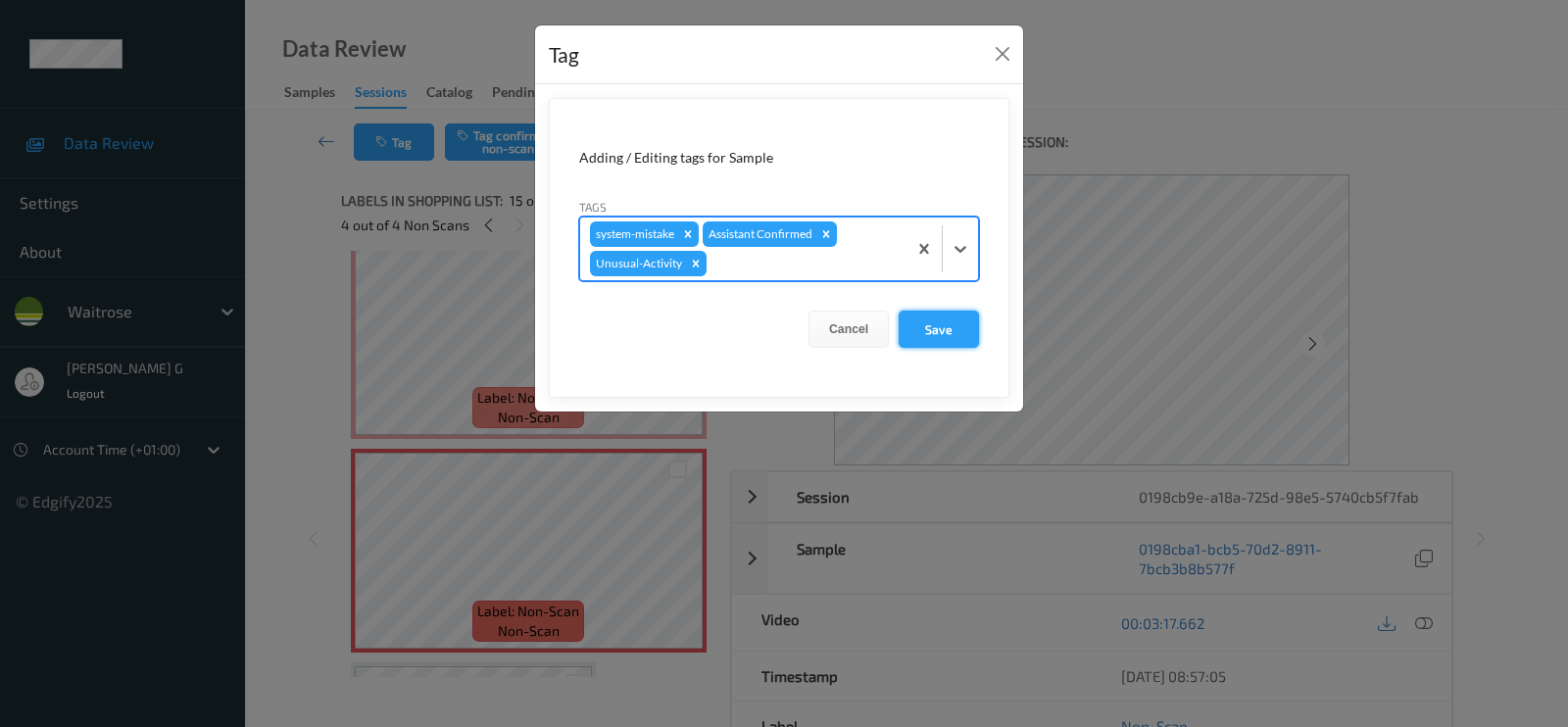
click at [939, 327] on button "Save" at bounding box center [939, 329] width 81 height 37
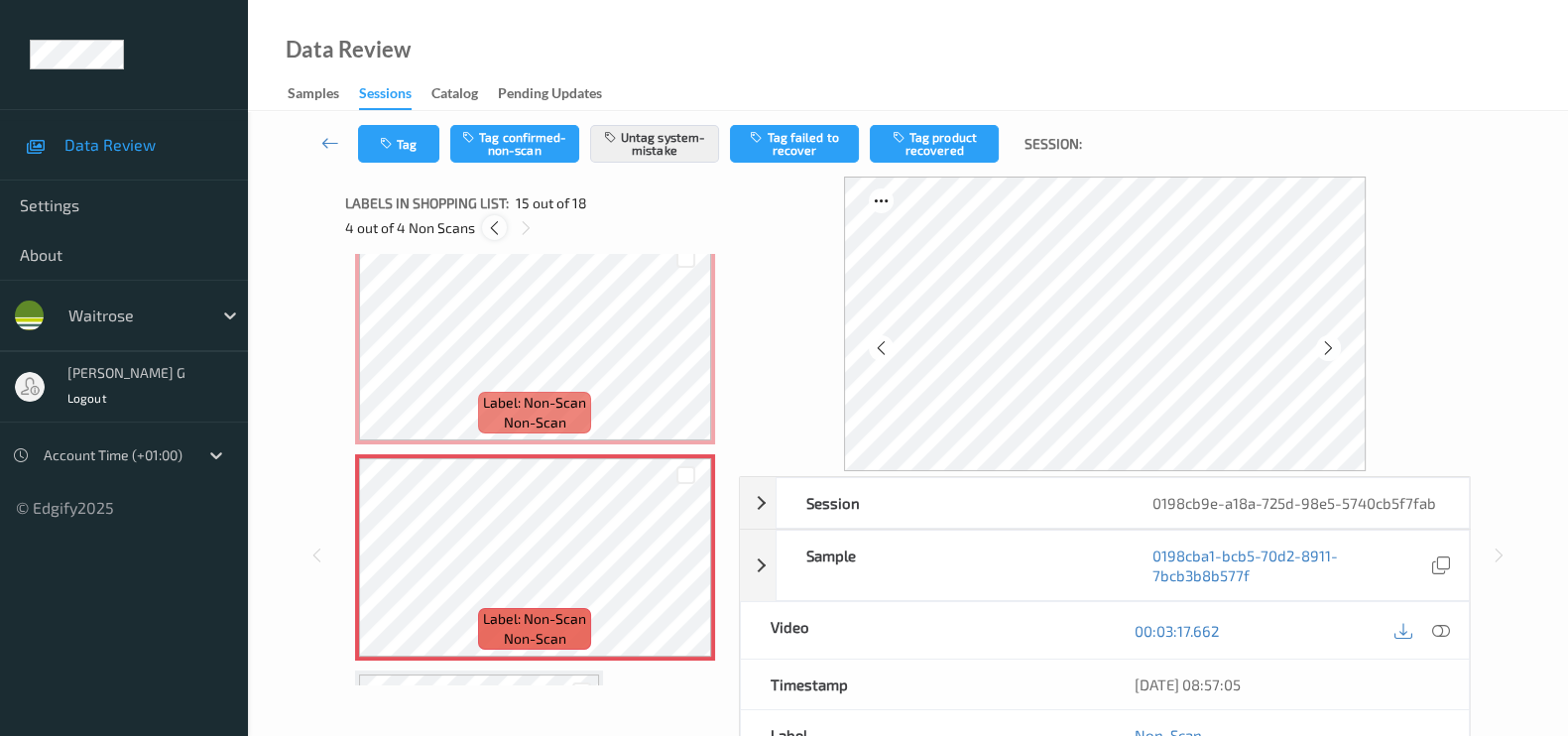
click at [496, 226] on icon at bounding box center [493, 228] width 17 height 18
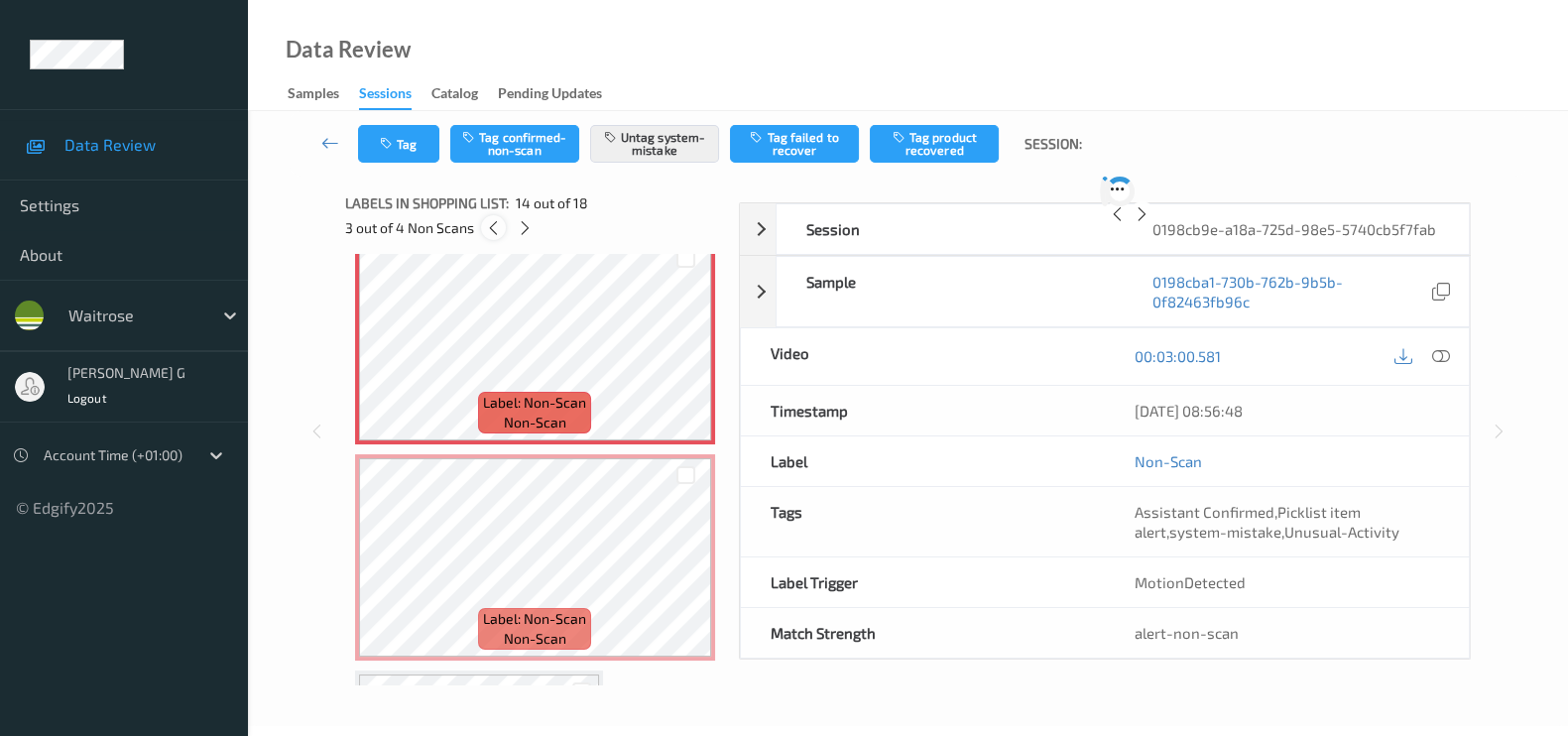
scroll to position [2589, 0]
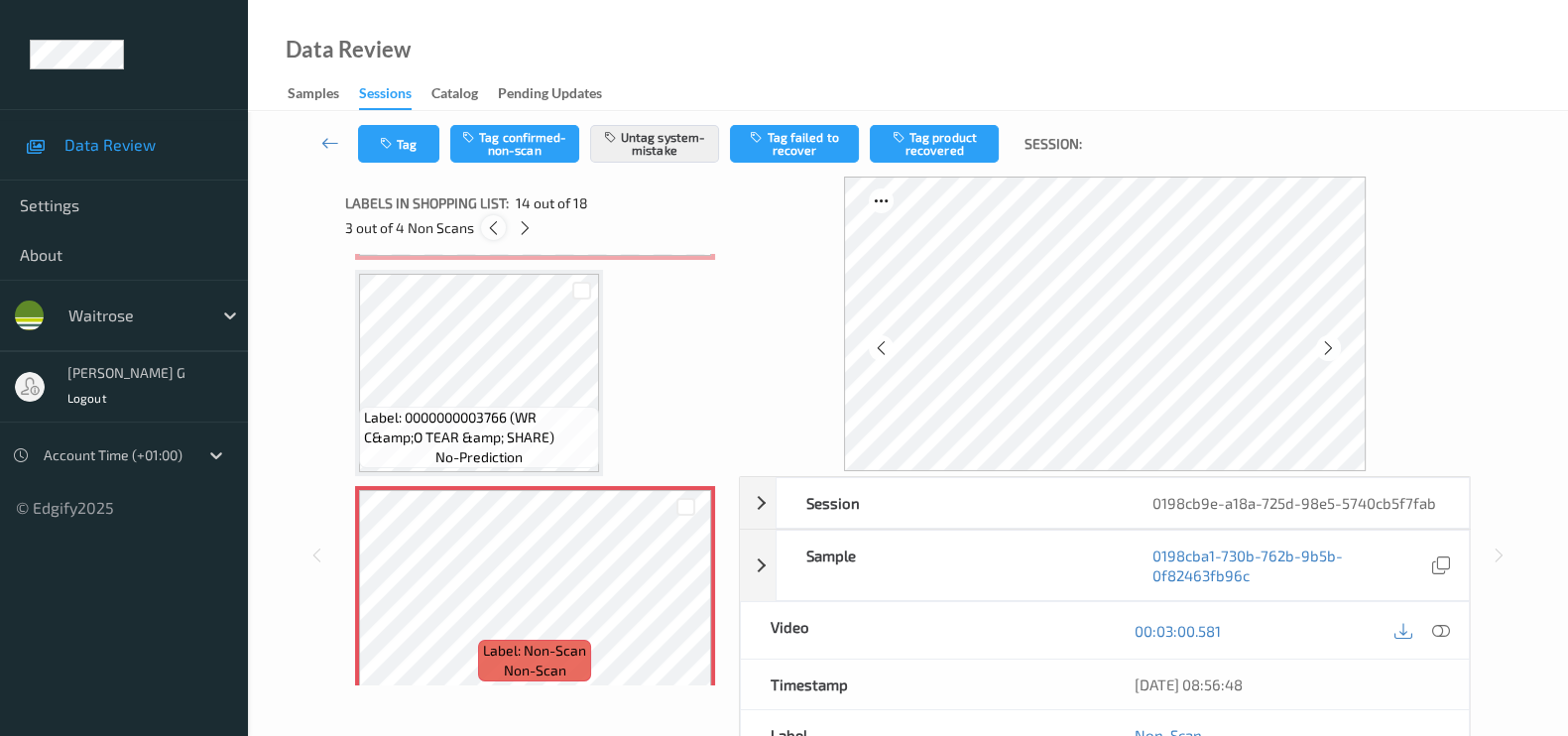
click at [496, 226] on icon at bounding box center [492, 228] width 17 height 18
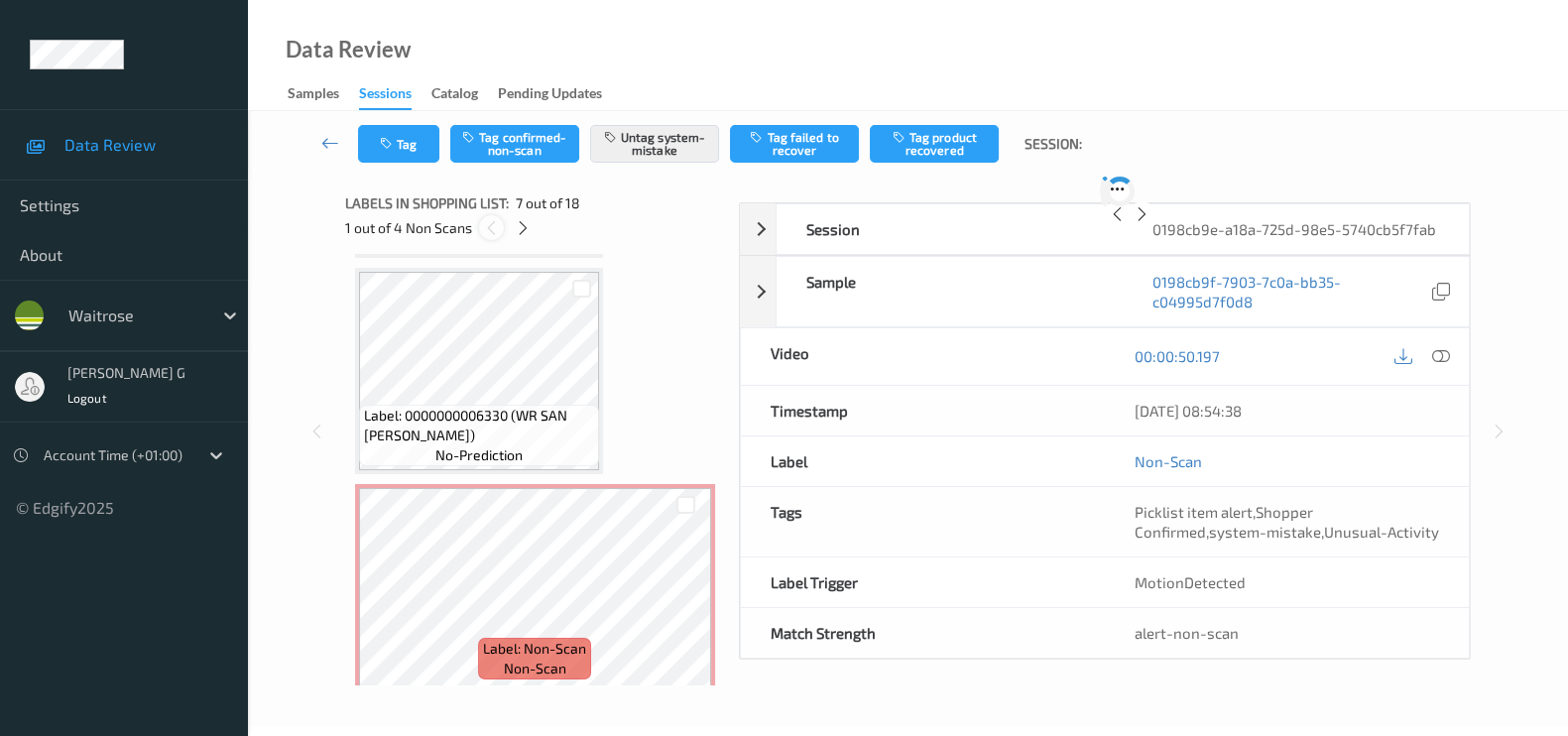
scroll to position [1084, 0]
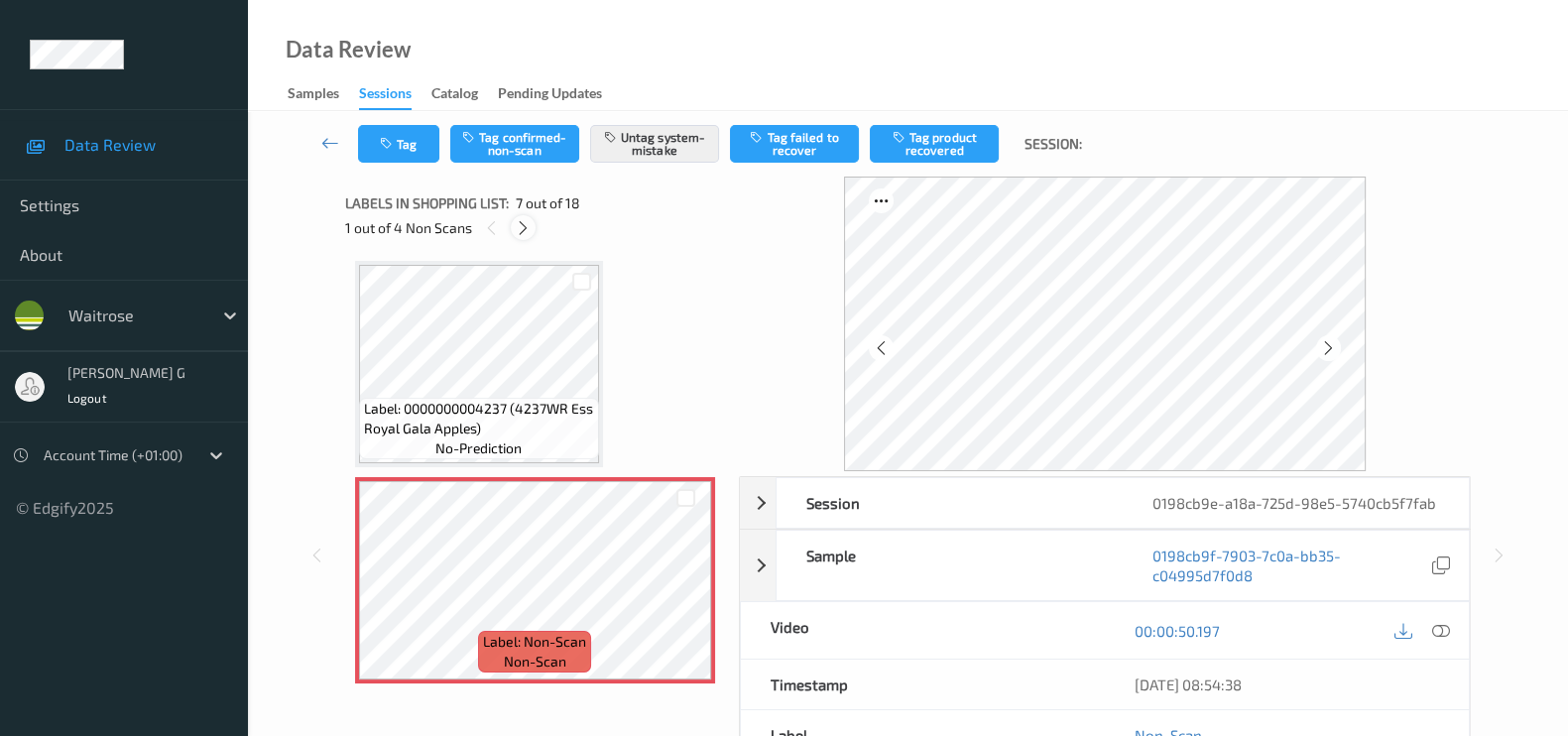
click at [522, 228] on icon at bounding box center [522, 228] width 17 height 18
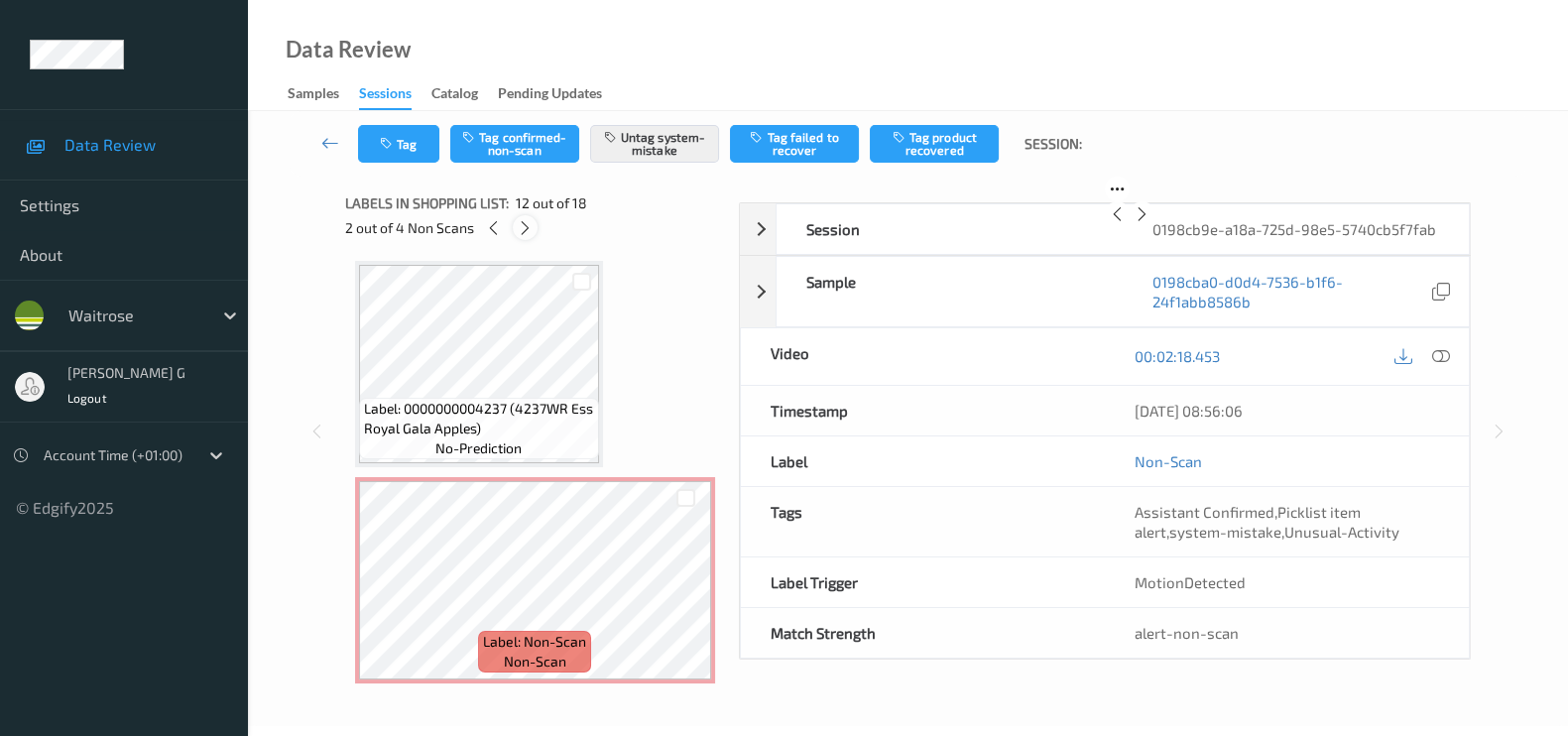
scroll to position [2158, 0]
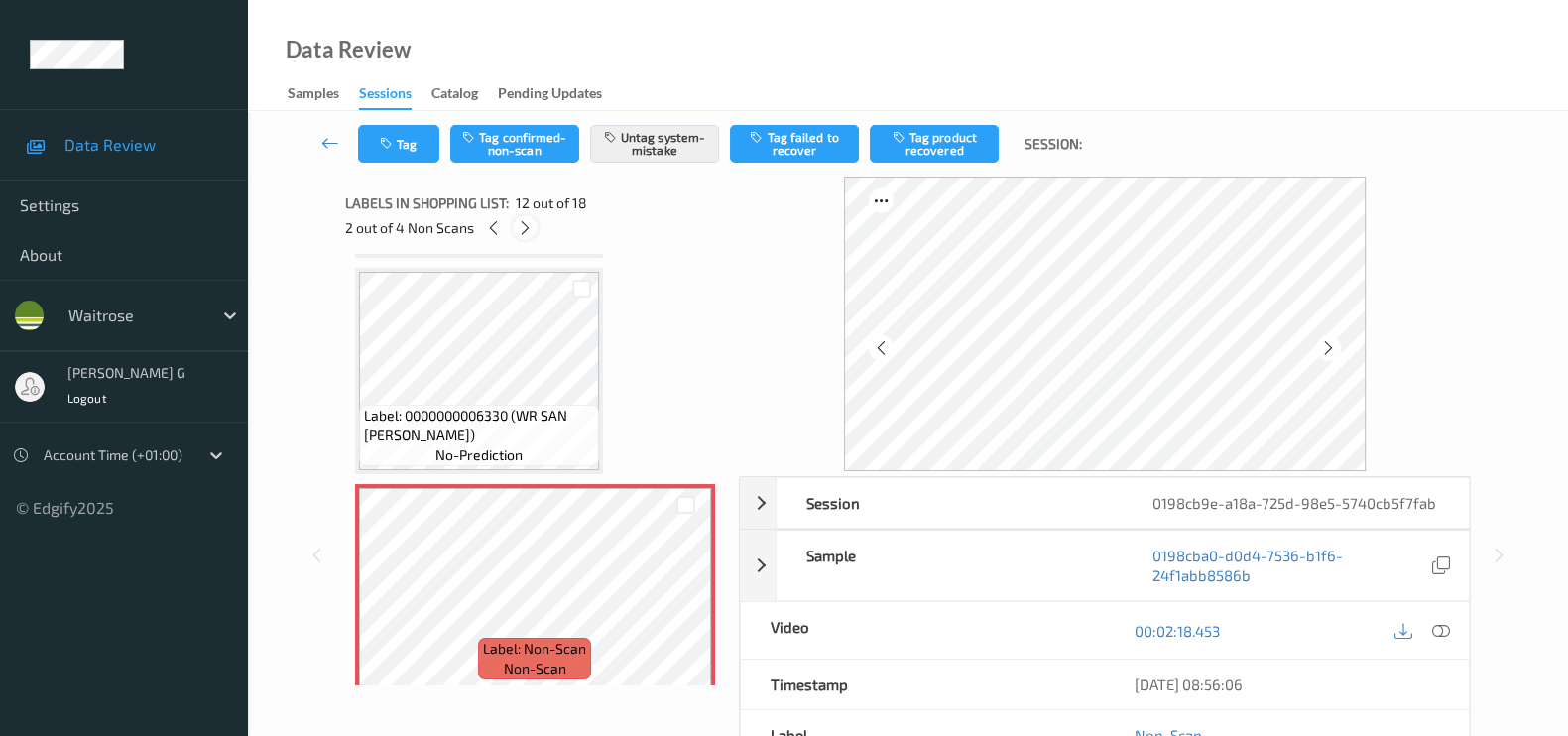
click at [522, 228] on icon at bounding box center [524, 228] width 17 height 18
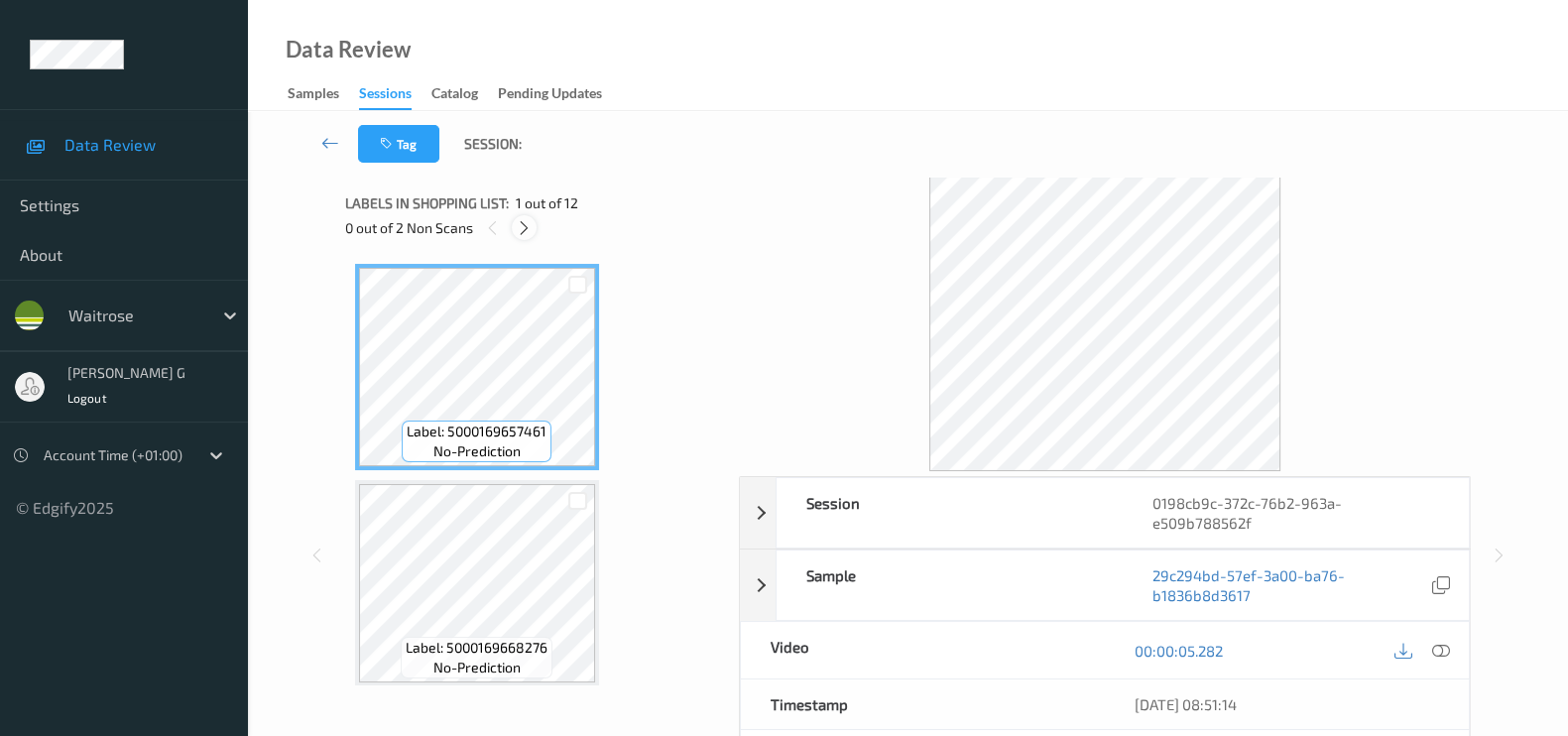
click at [520, 220] on icon at bounding box center [523, 228] width 17 height 18
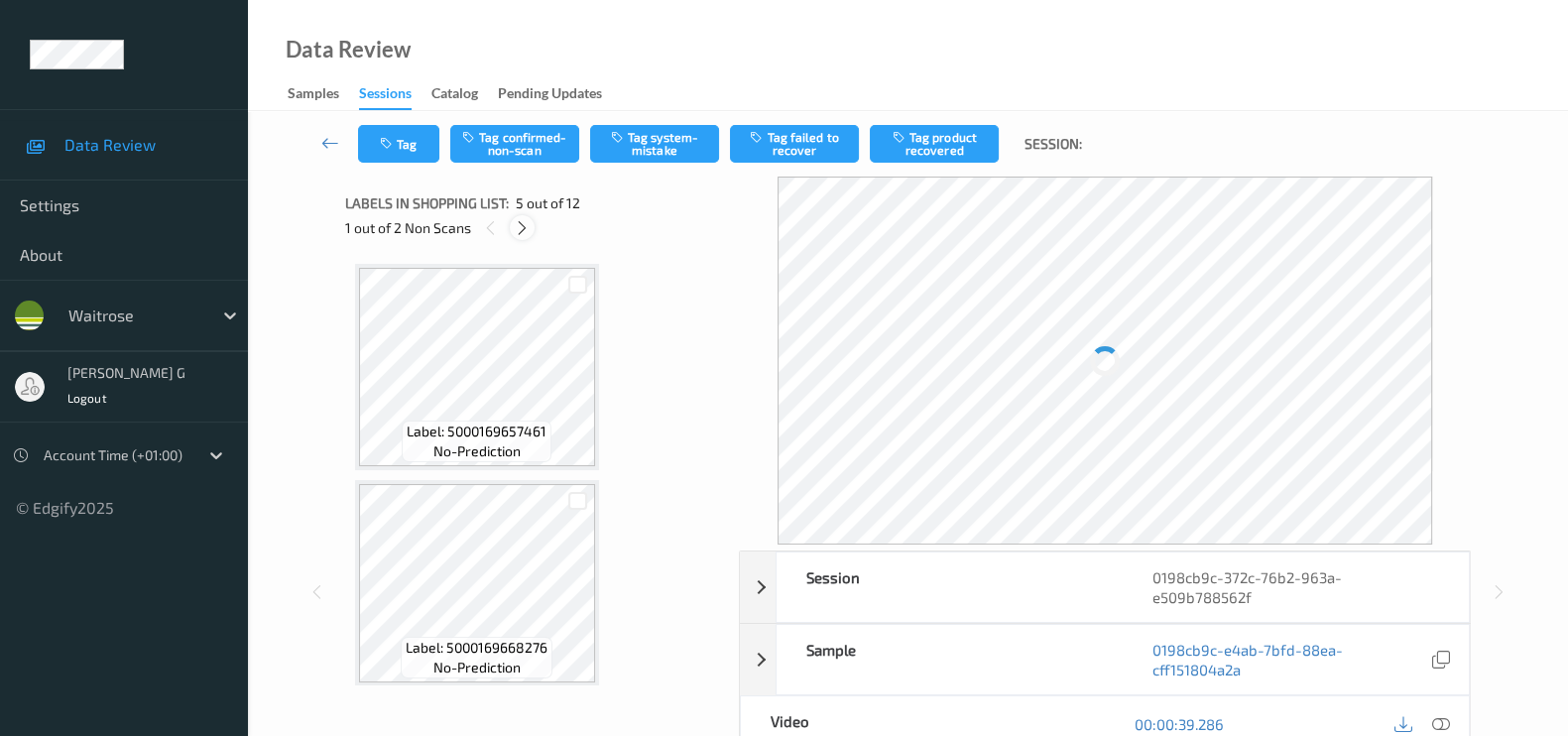
scroll to position [654, 0]
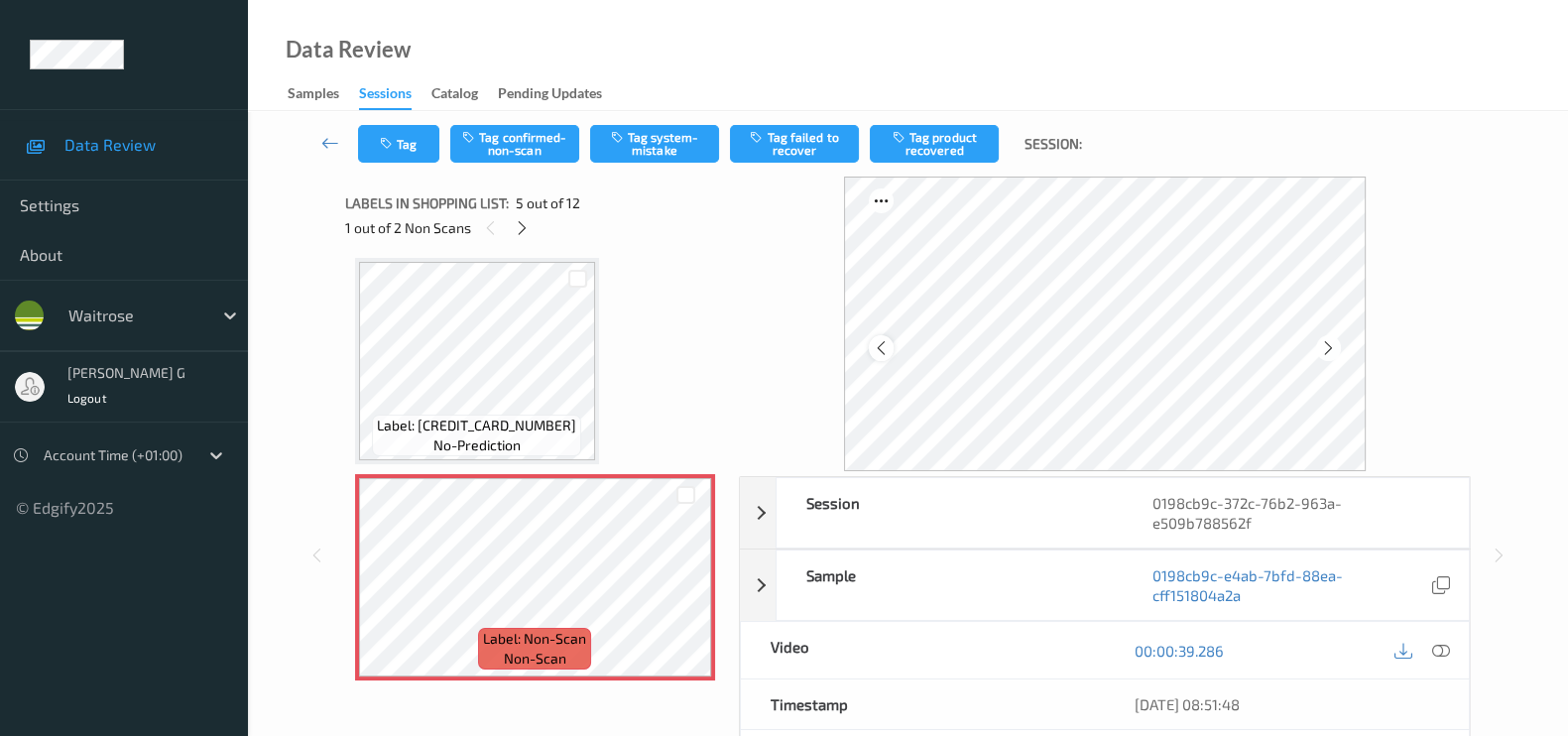
click at [876, 351] on icon at bounding box center [880, 348] width 17 height 18
click at [527, 231] on icon at bounding box center [521, 228] width 17 height 18
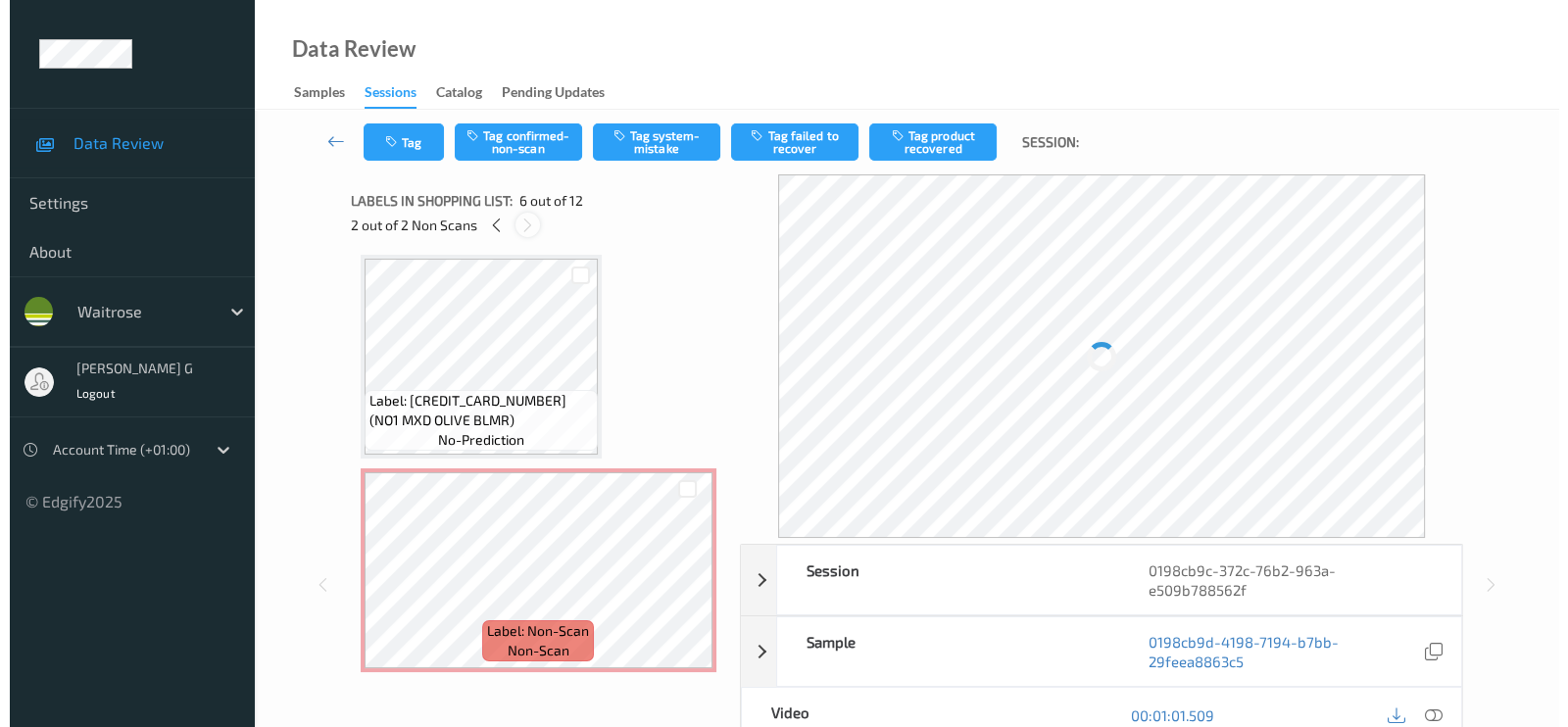
scroll to position [858, 0]
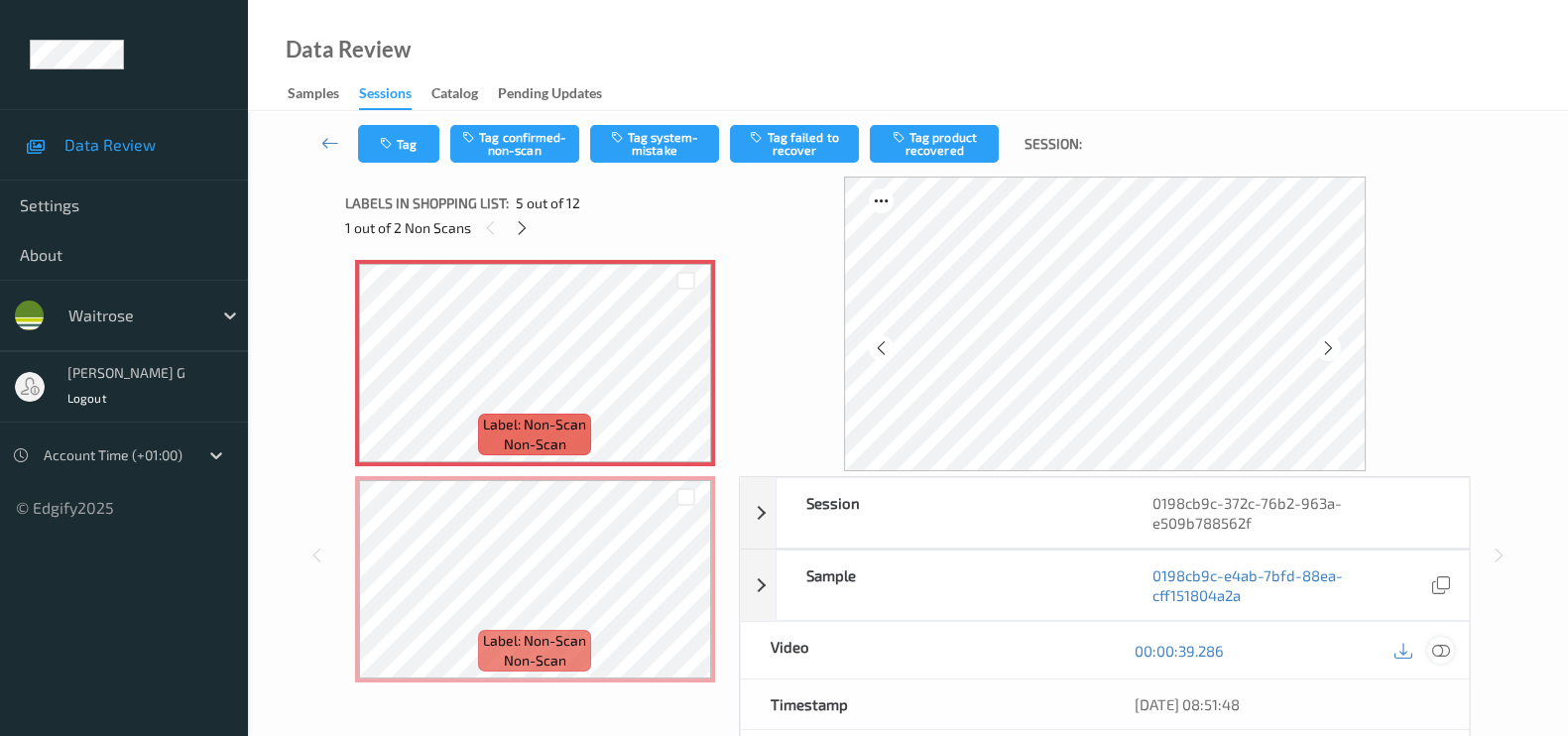
click at [1447, 652] on icon at bounding box center [1440, 651] width 18 height 18
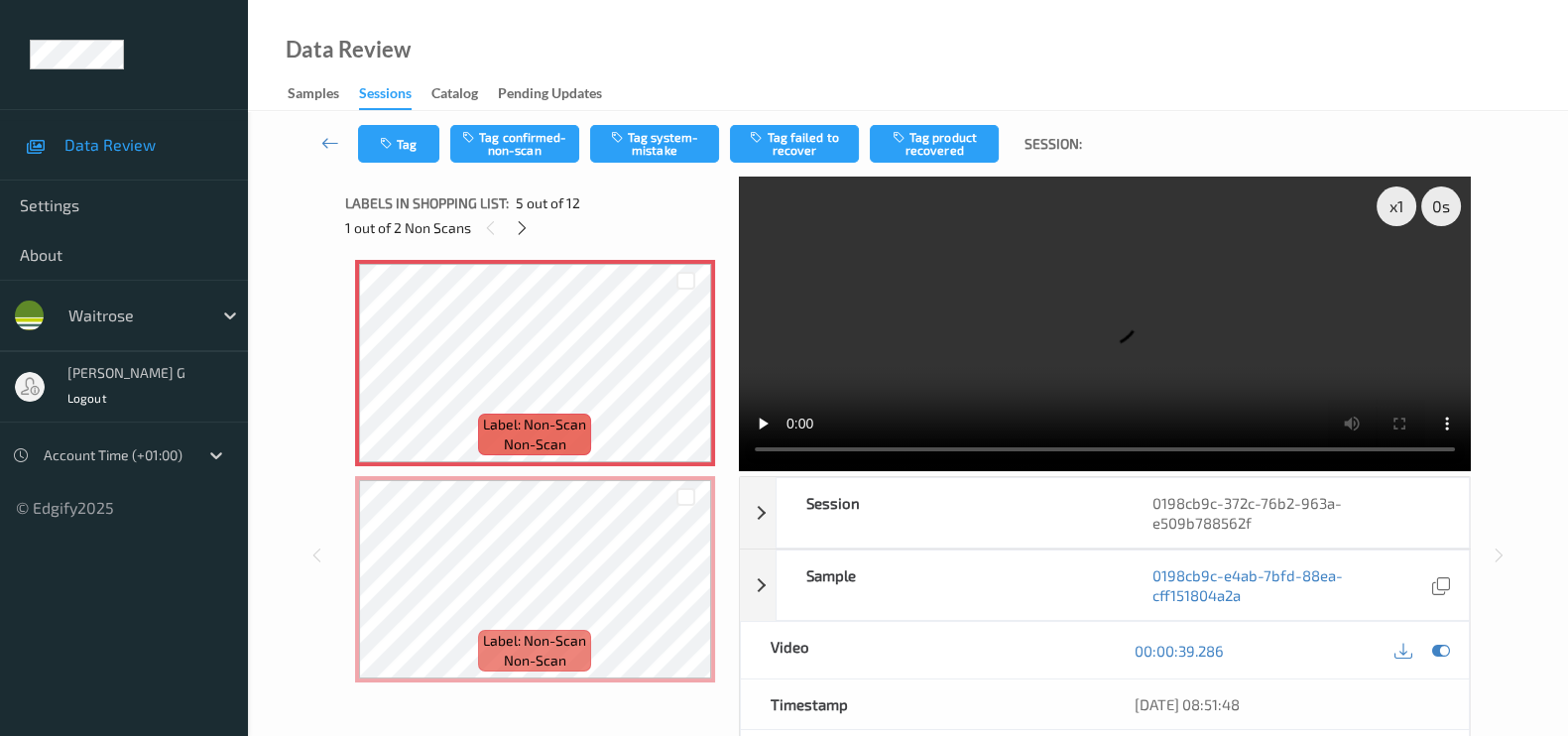
click at [1396, 278] on video at bounding box center [1104, 323] width 732 height 294
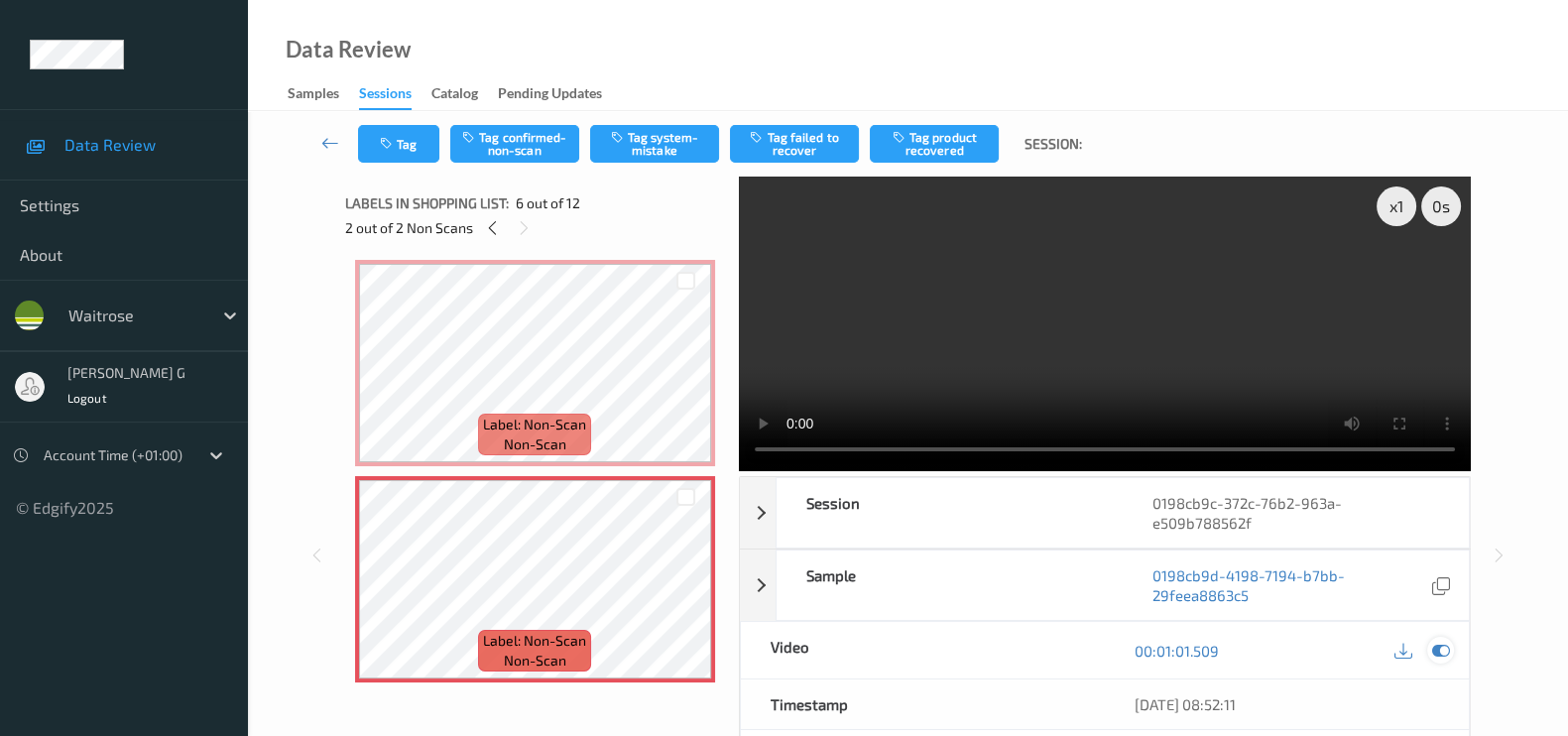
click at [1444, 647] on icon at bounding box center [1440, 651] width 18 height 18
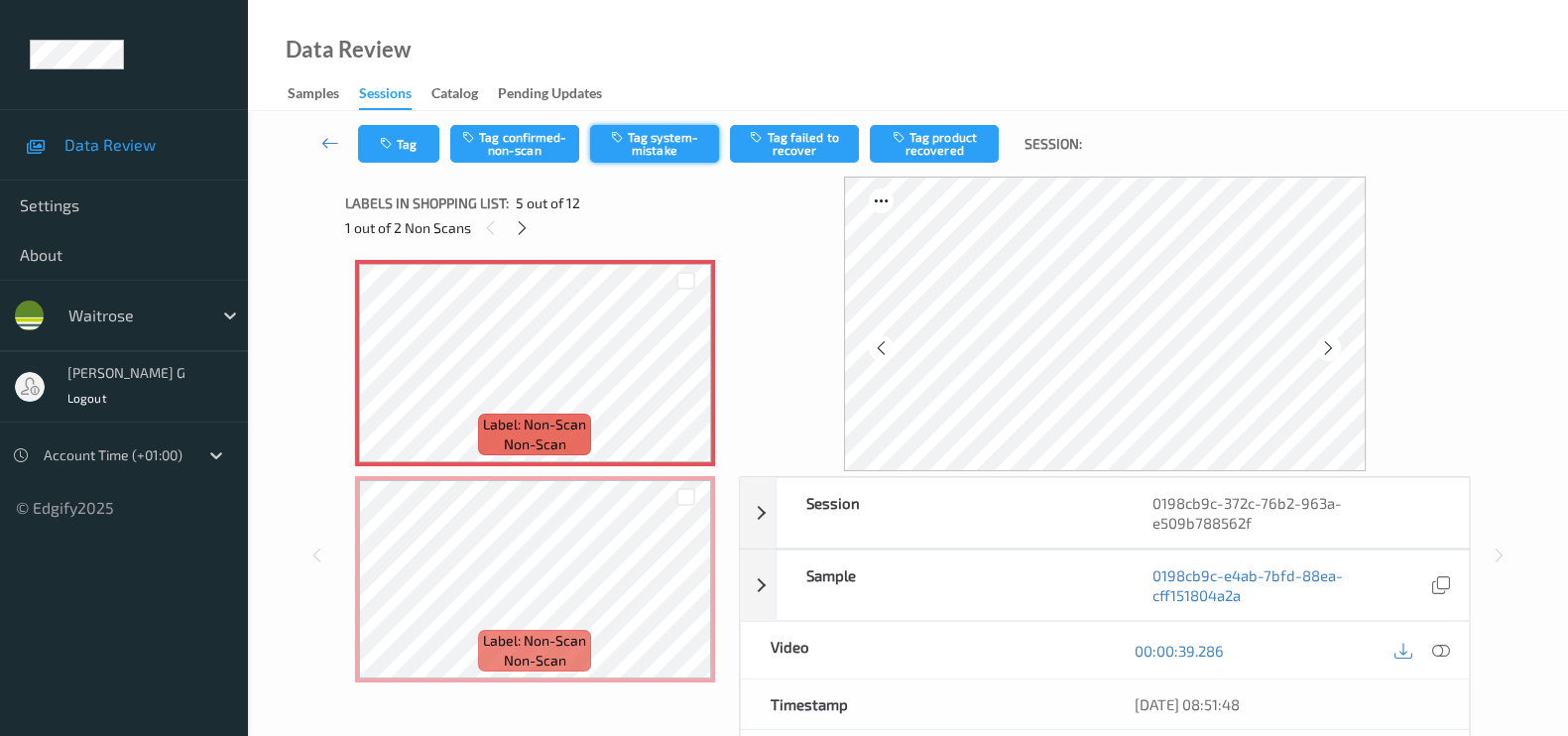
click at [654, 145] on button "Tag system-mistake" at bounding box center [654, 144] width 129 height 38
click at [394, 142] on icon "button" at bounding box center [388, 144] width 17 height 14
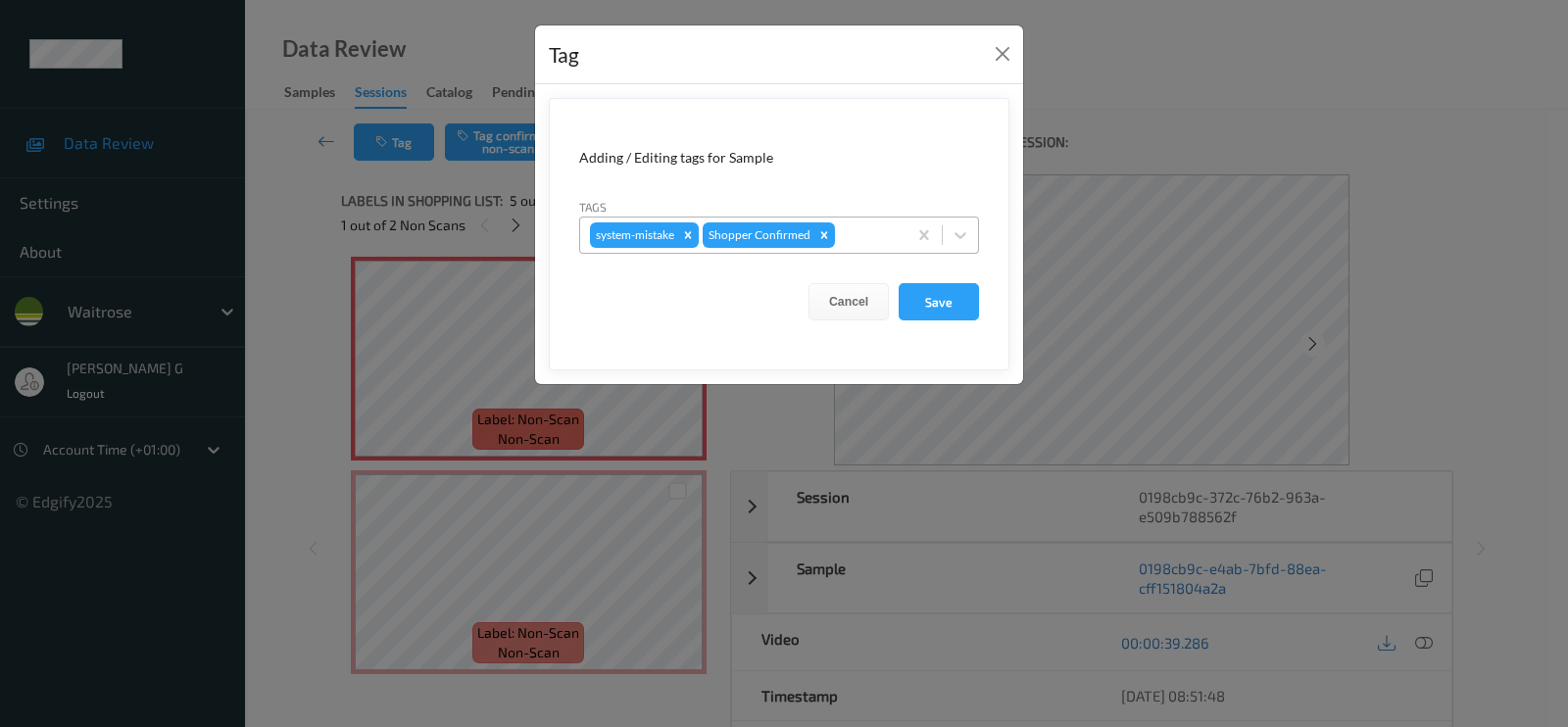
click at [855, 234] on div at bounding box center [867, 235] width 58 height 24
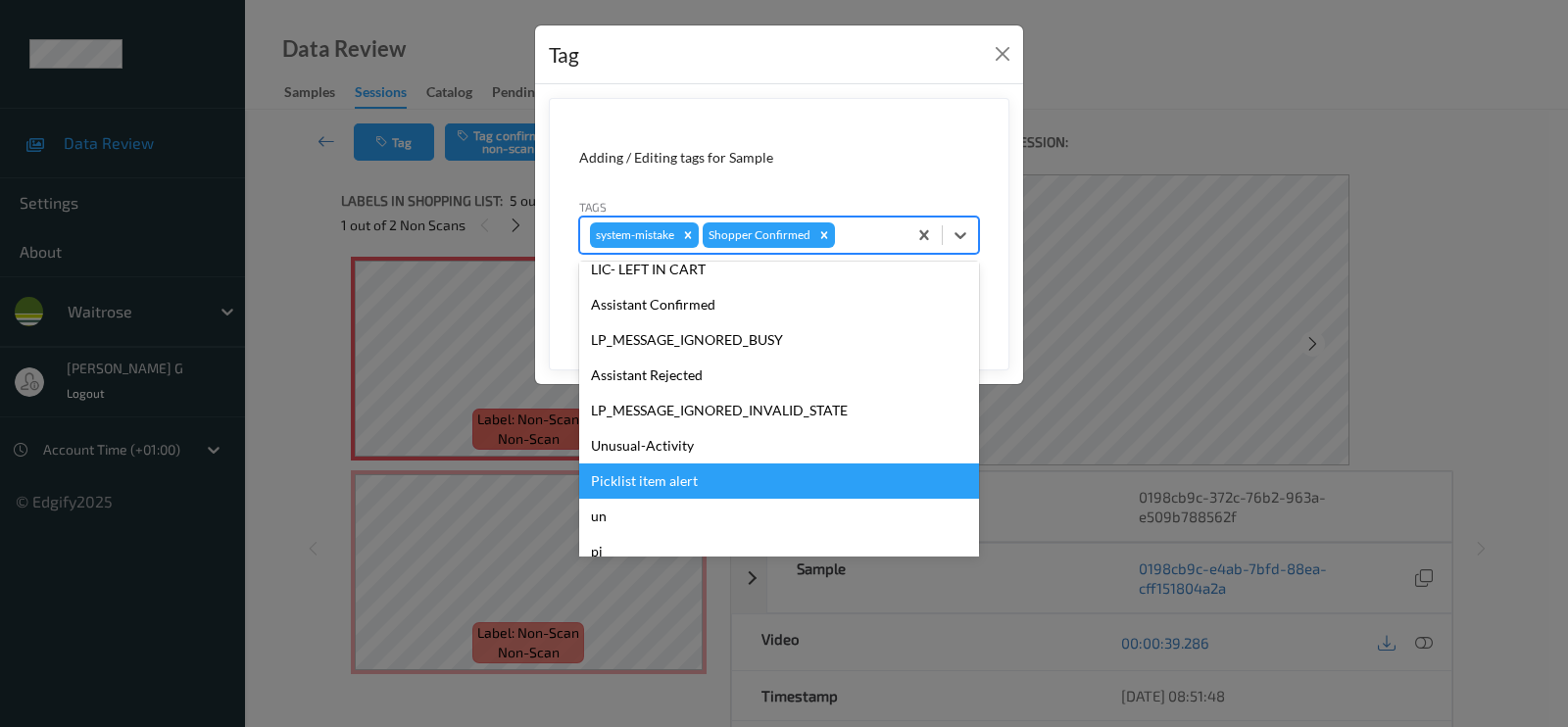
scroll to position [367, 0]
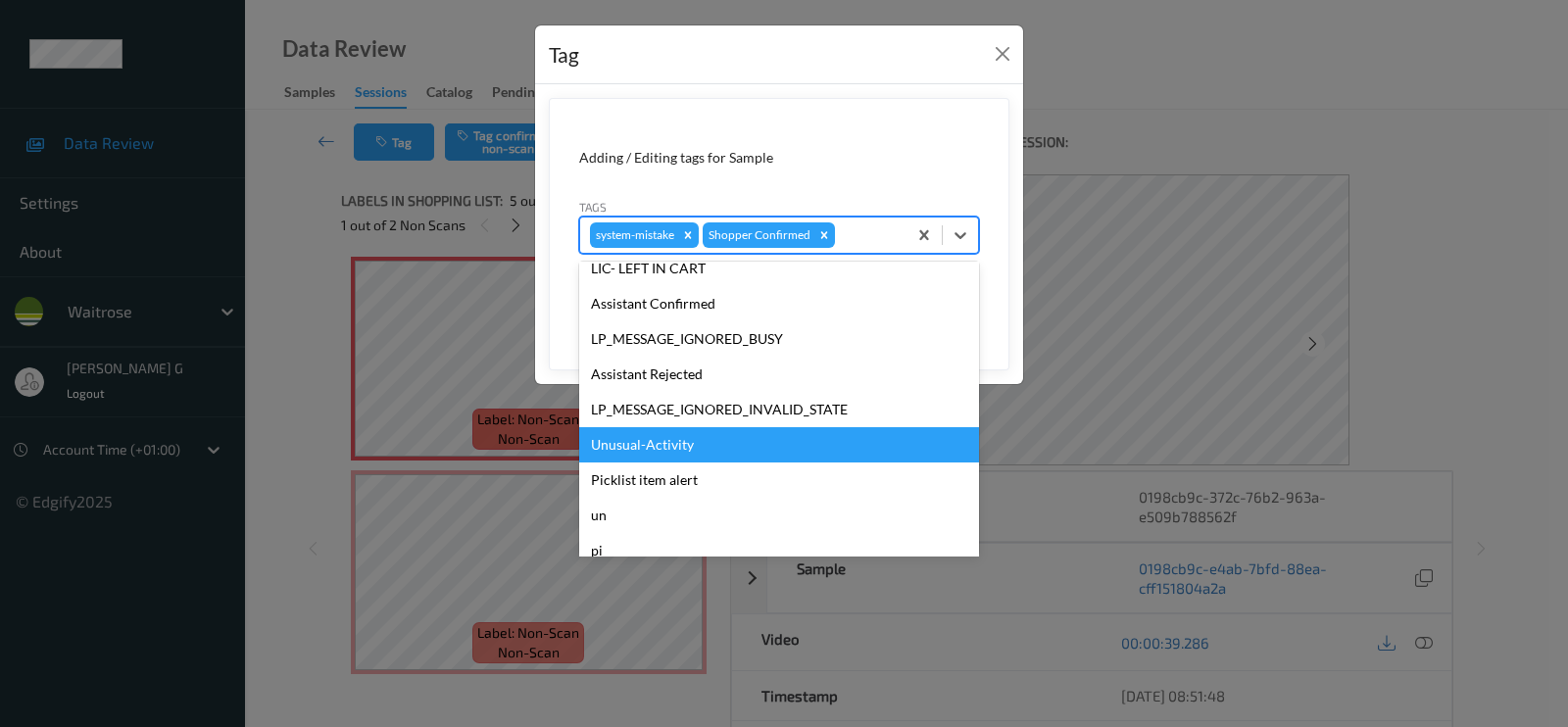
click at [639, 438] on div "Unusual-Activity" at bounding box center [780, 445] width 400 height 35
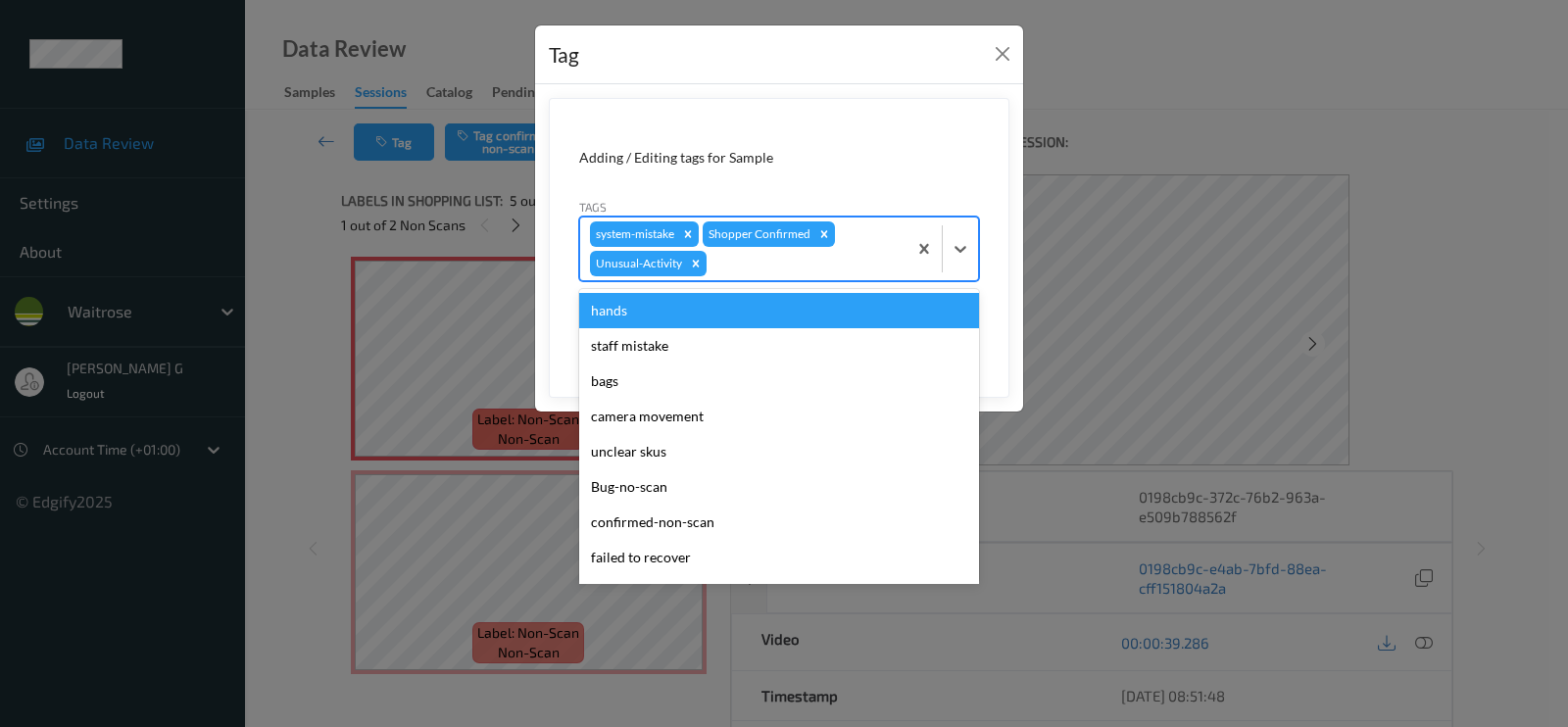
click at [749, 258] on div at bounding box center [803, 264] width 186 height 24
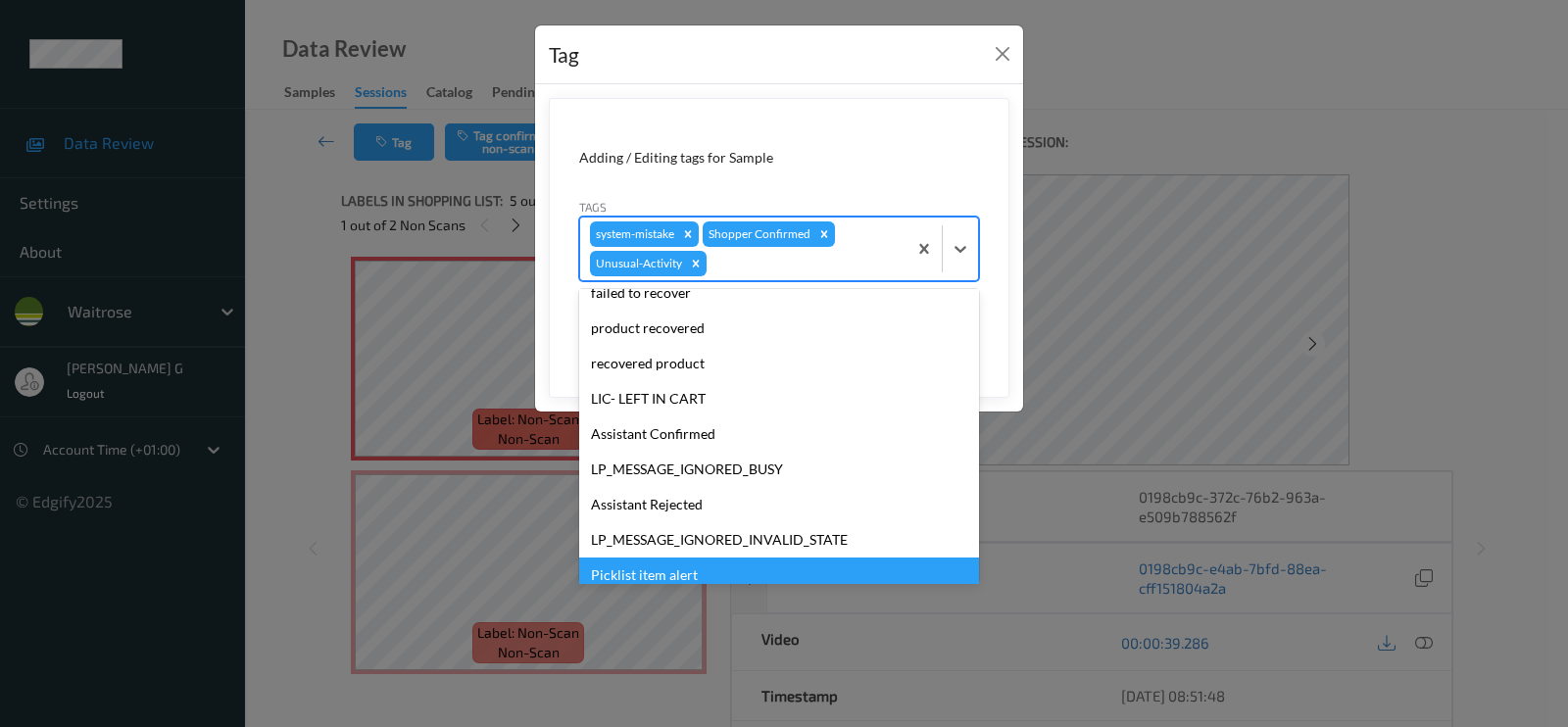
scroll to position [348, 0]
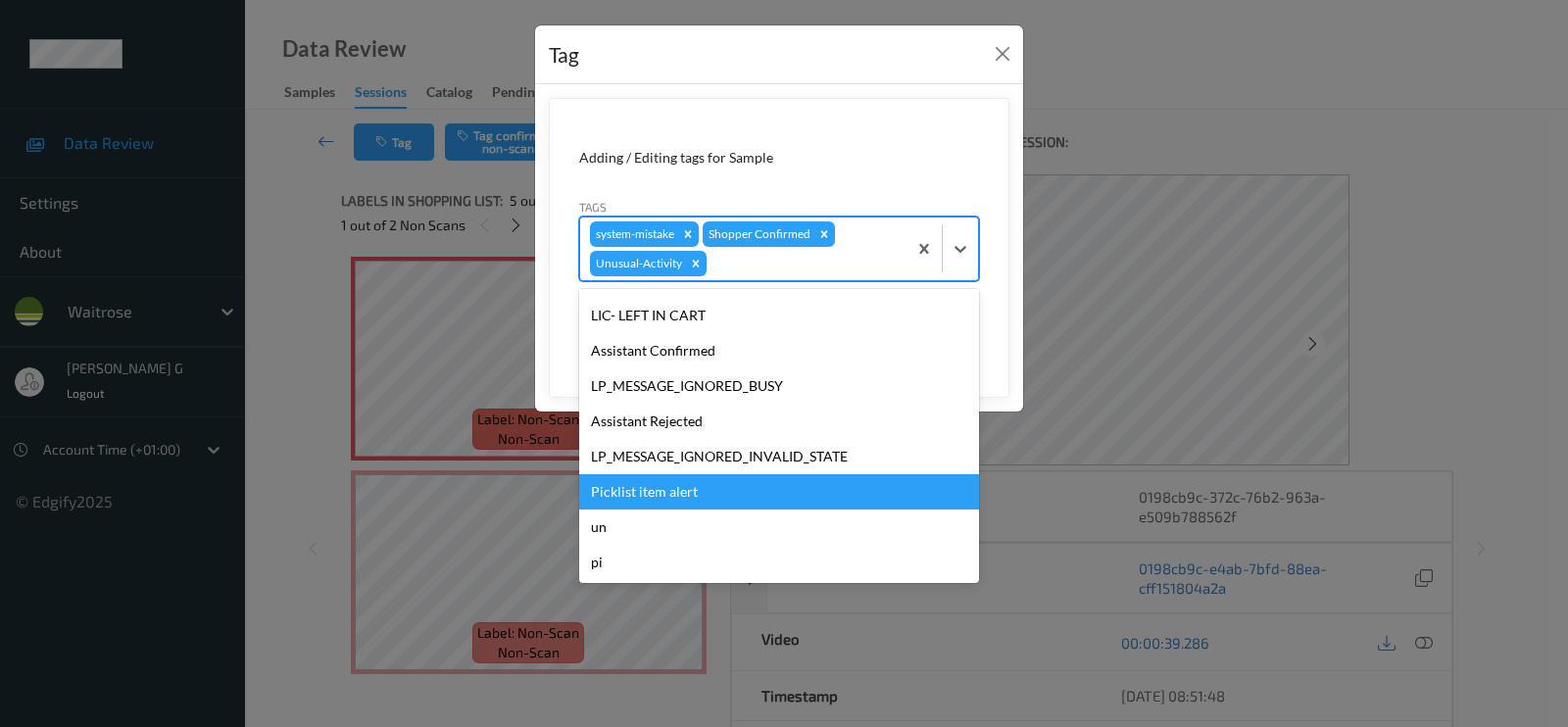
click at [623, 482] on div "Picklist item alert" at bounding box center [780, 492] width 400 height 35
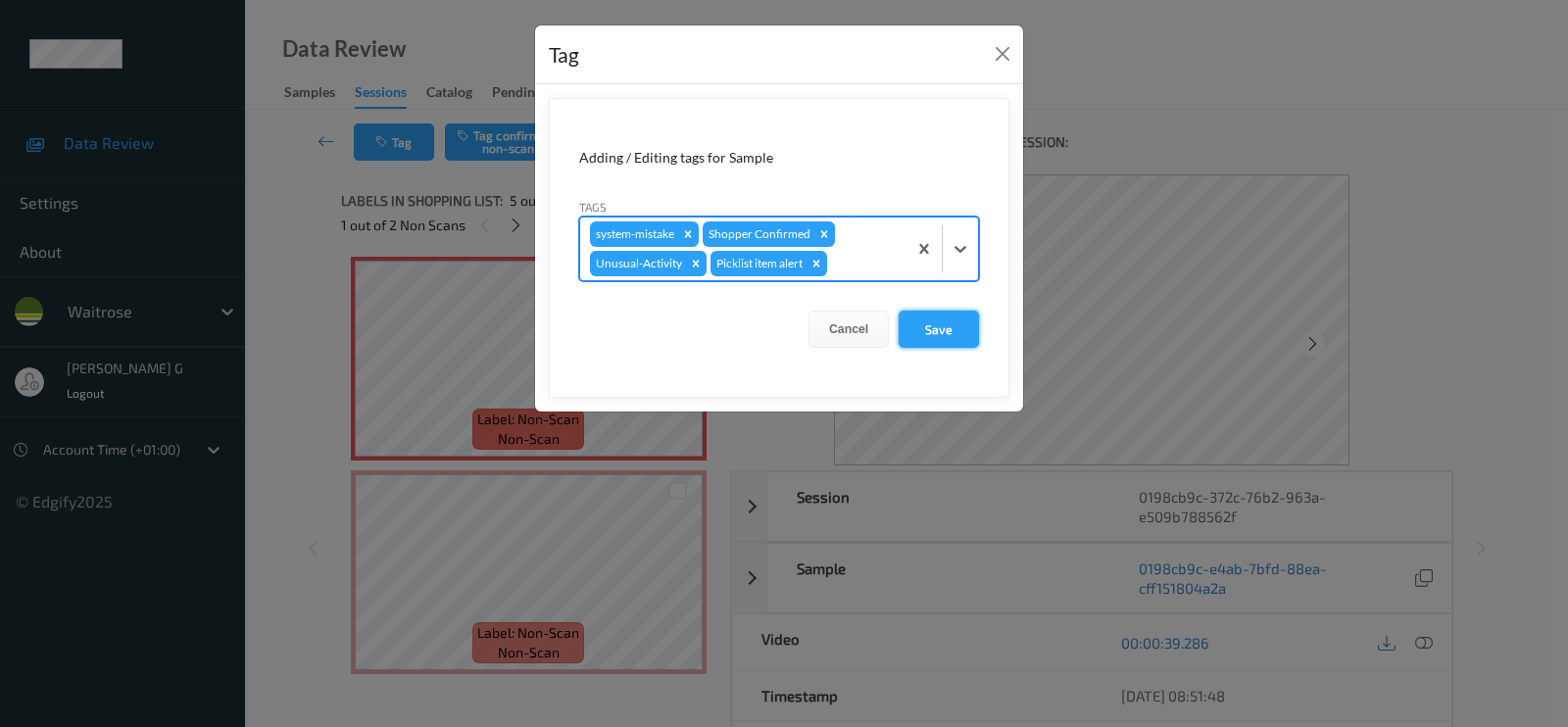
click at [945, 325] on button "Save" at bounding box center [939, 329] width 81 height 37
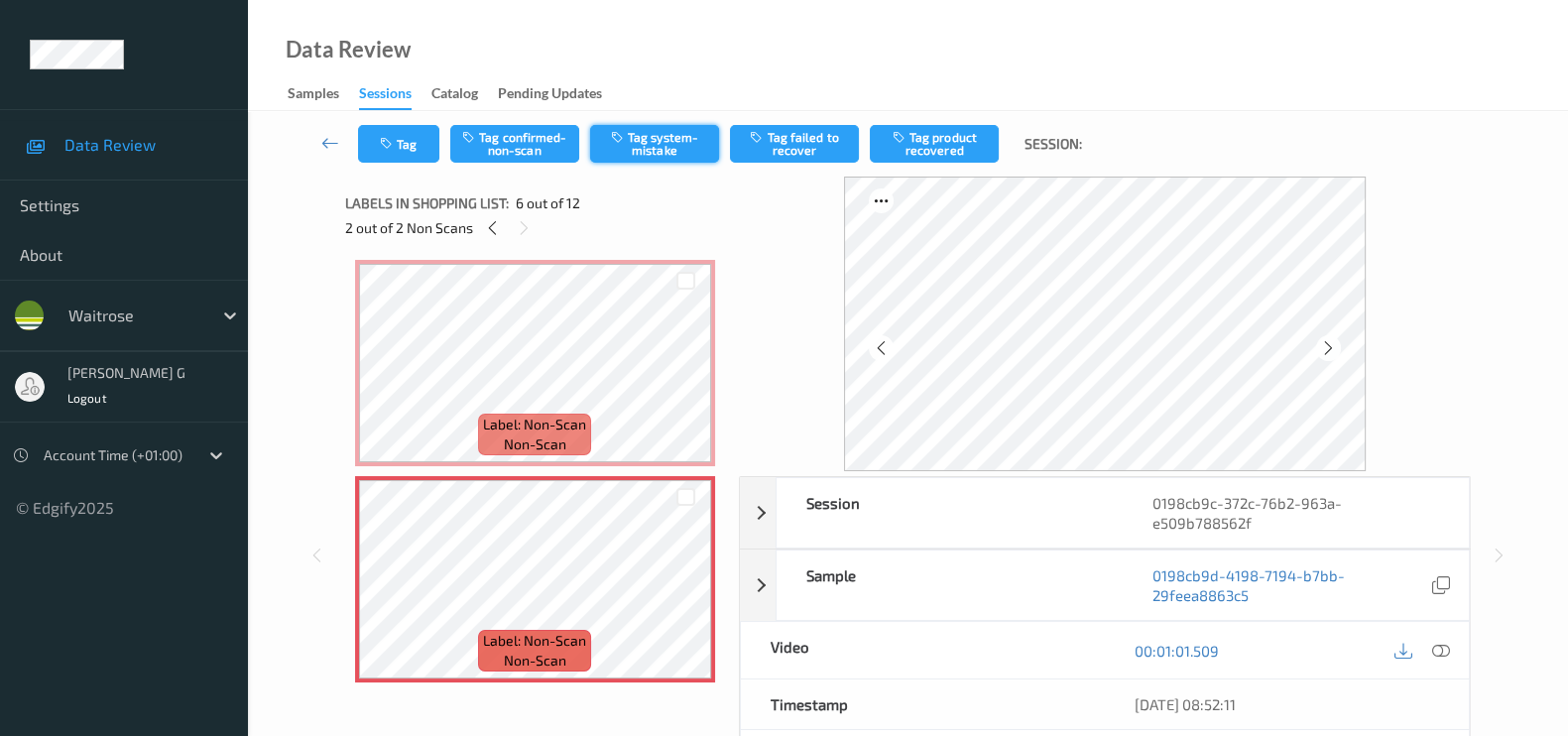
click at [629, 133] on button "Tag system-mistake" at bounding box center [654, 144] width 129 height 38
click at [372, 141] on button "Tag" at bounding box center [399, 144] width 82 height 38
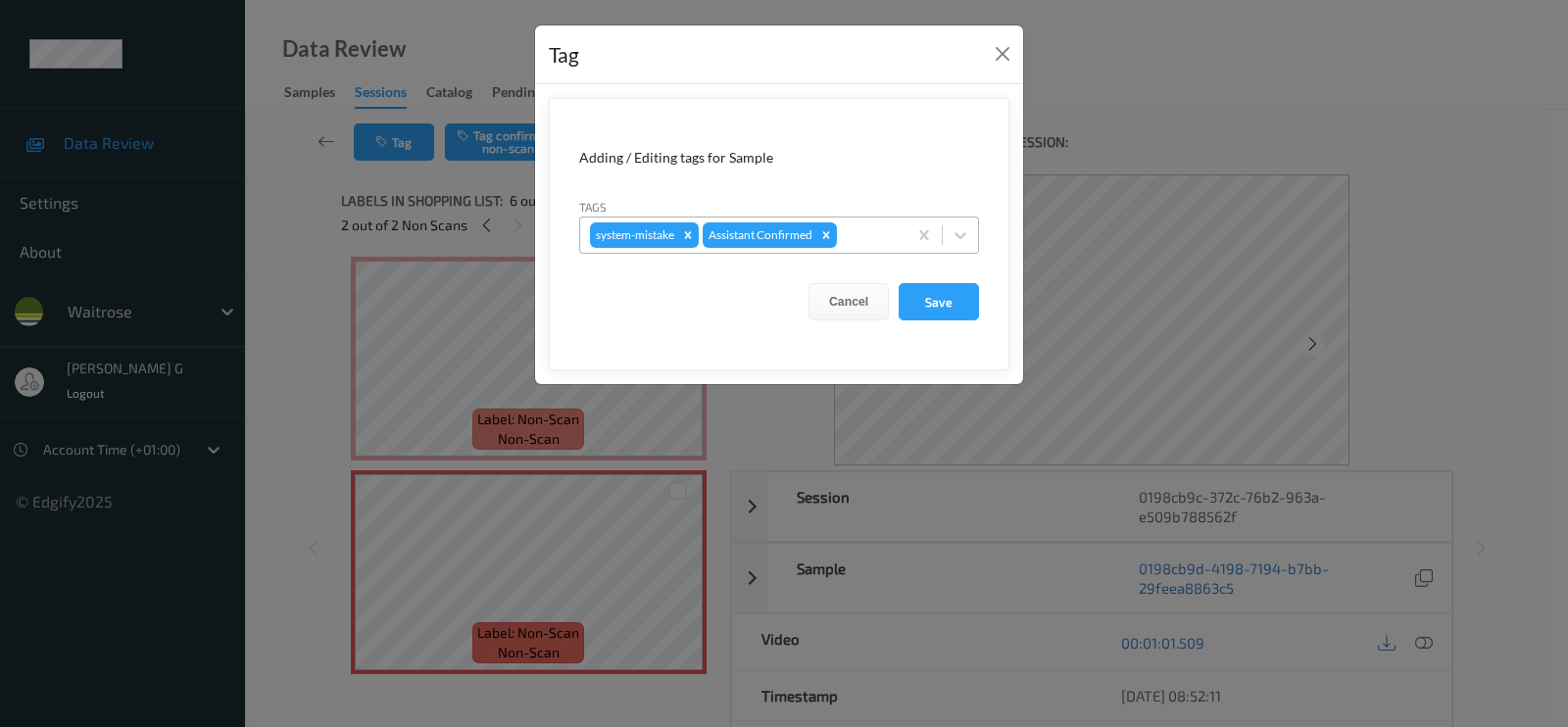
click at [877, 240] on div at bounding box center [868, 235] width 56 height 24
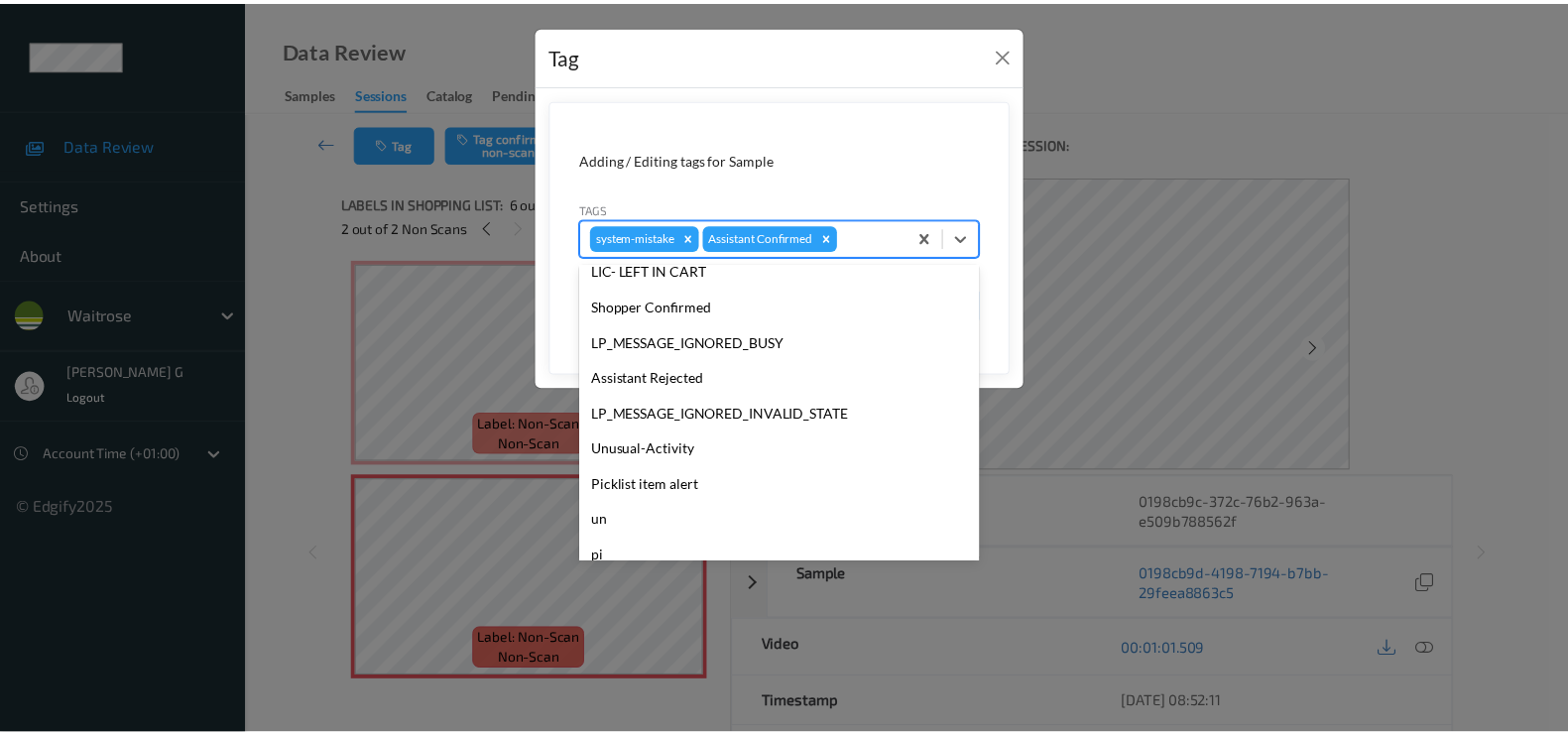
scroll to position [388, 0]
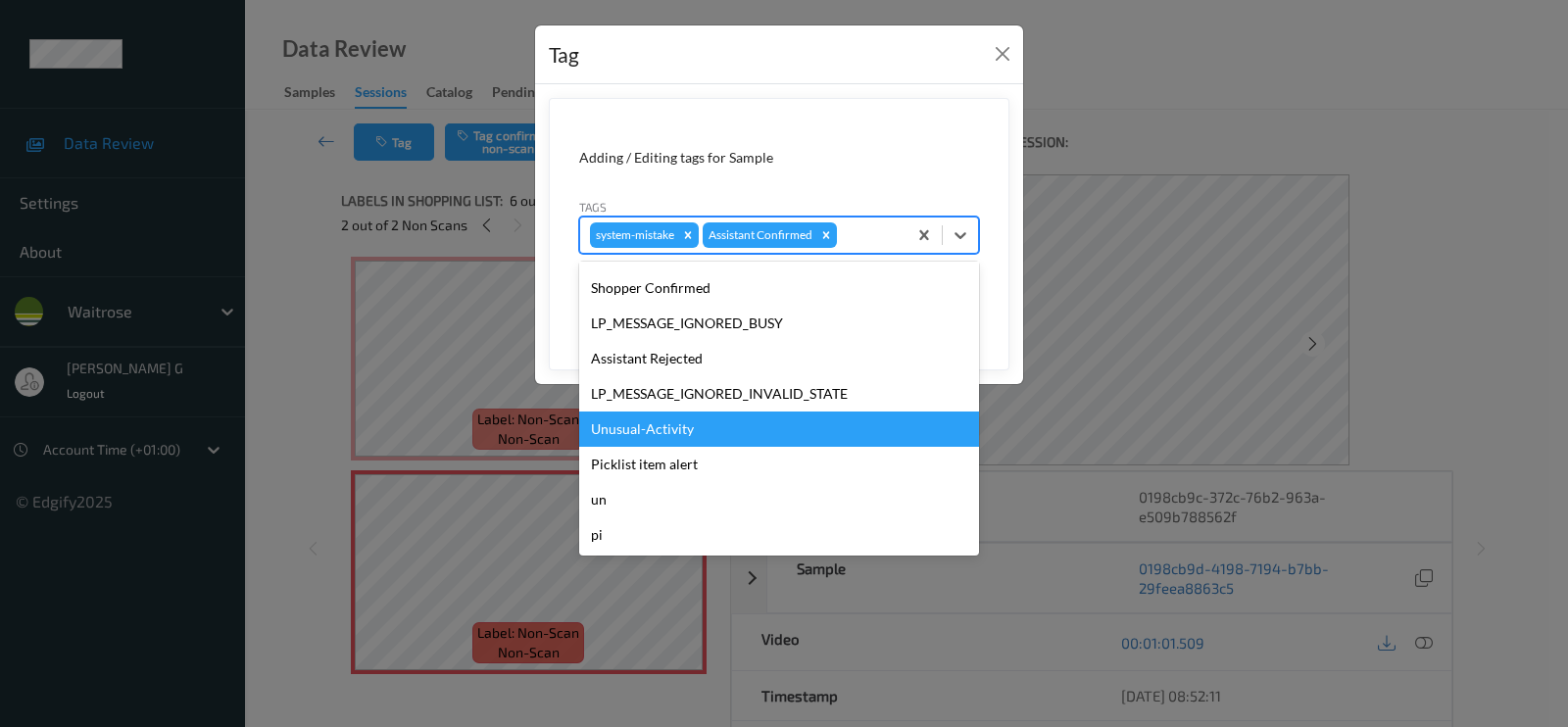
click at [647, 433] on div "Unusual-Activity" at bounding box center [780, 430] width 400 height 35
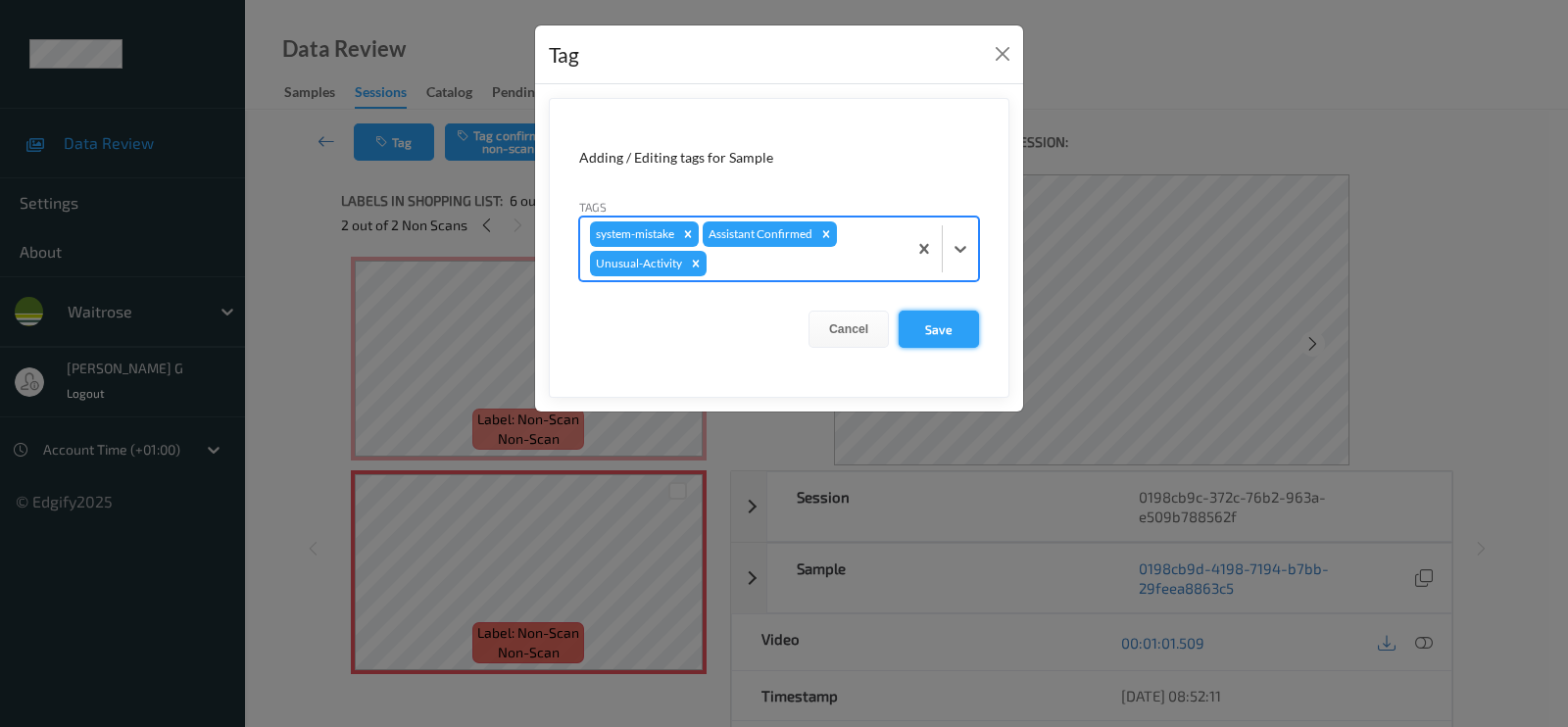
click at [922, 331] on button "Save" at bounding box center [939, 329] width 81 height 37
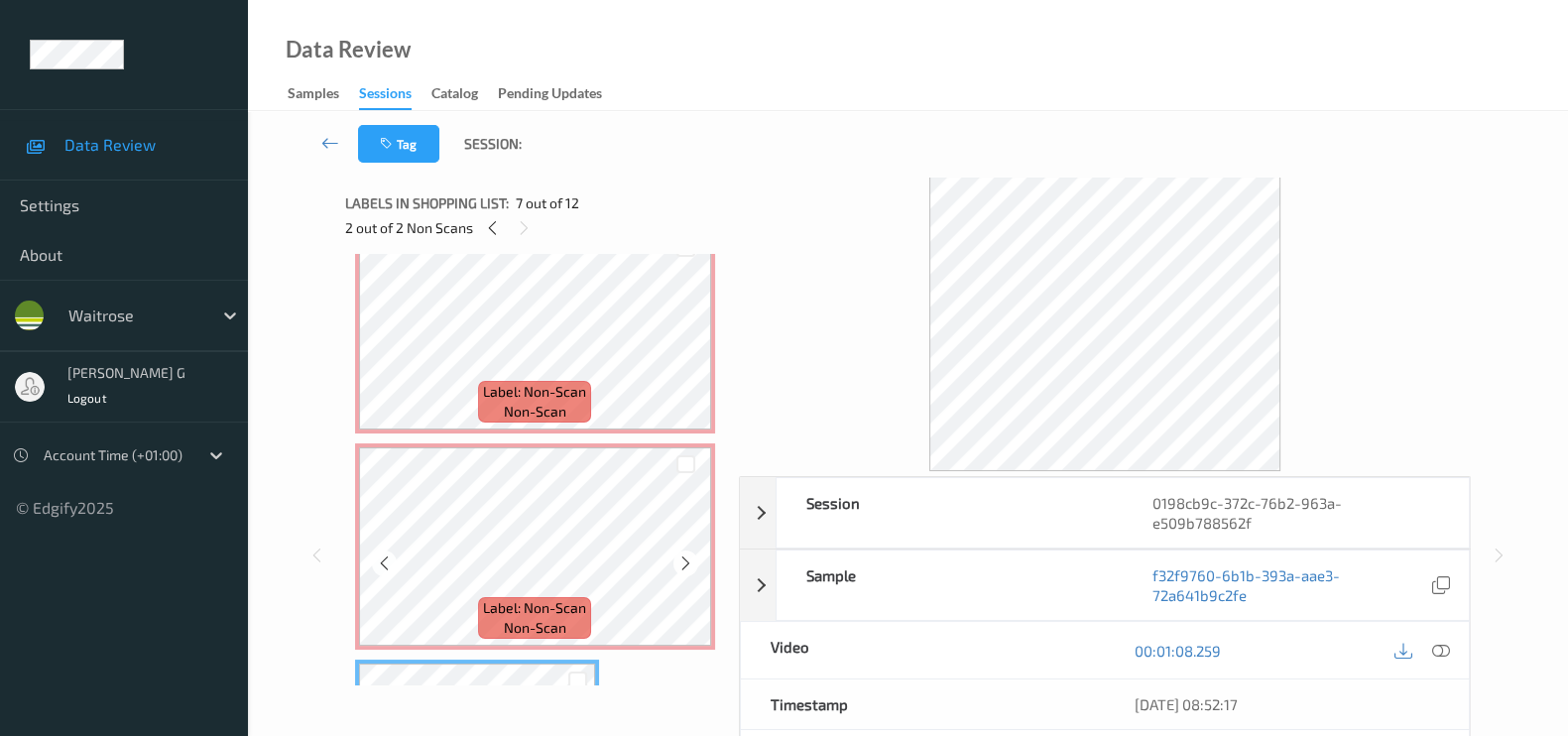
scroll to position [621, 0]
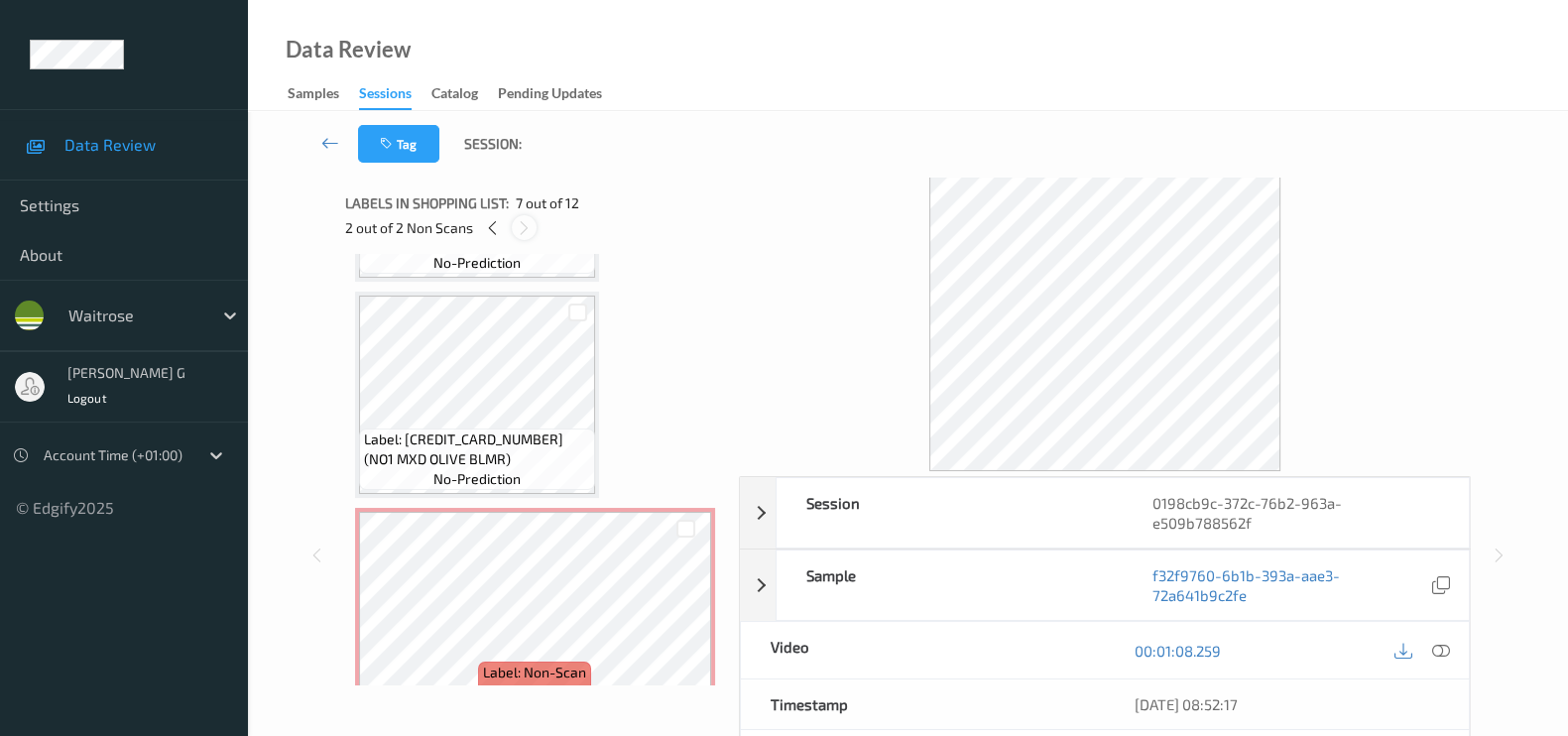
click at [527, 231] on icon at bounding box center [523, 228] width 17 height 18
click at [490, 230] on icon at bounding box center [491, 228] width 17 height 18
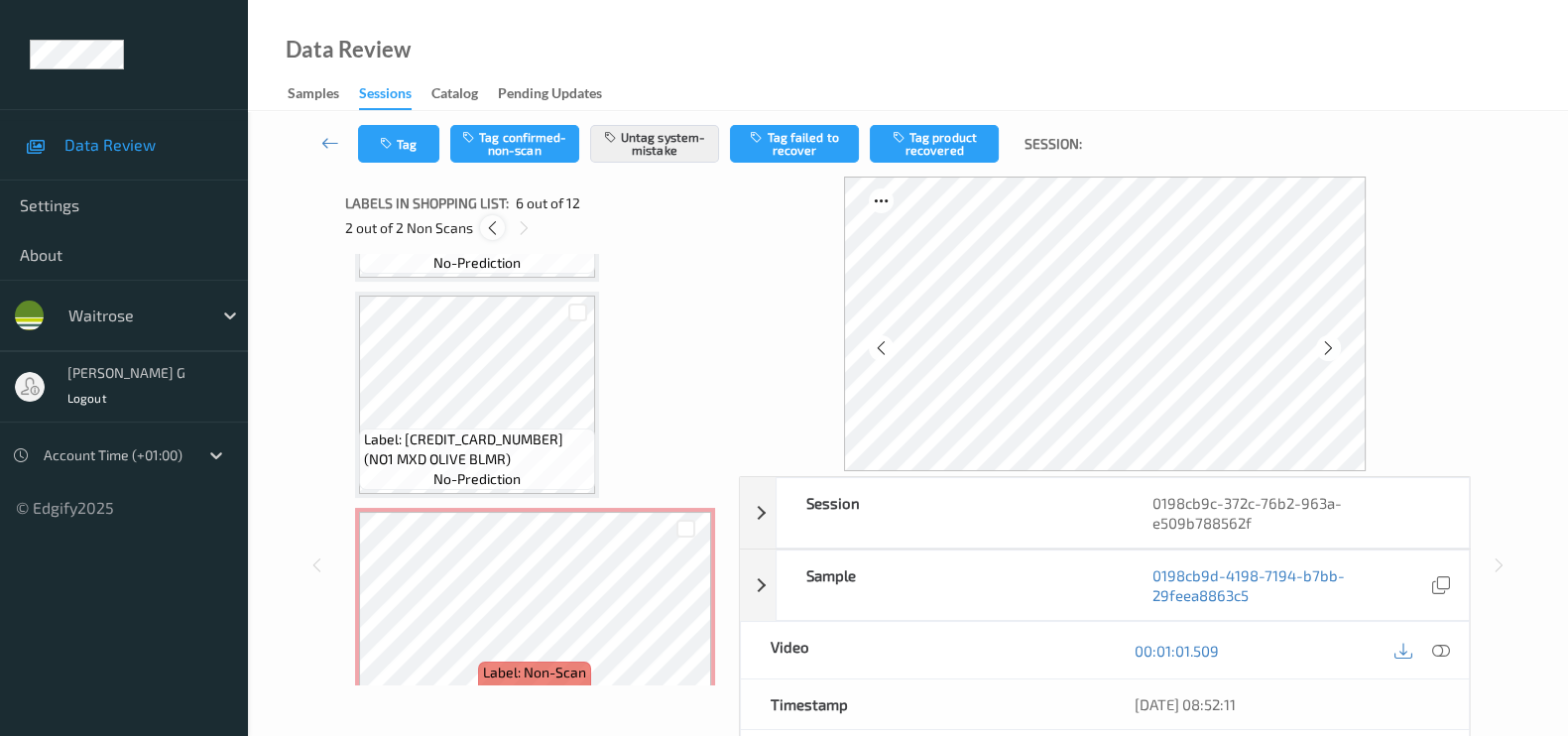
scroll to position [869, 0]
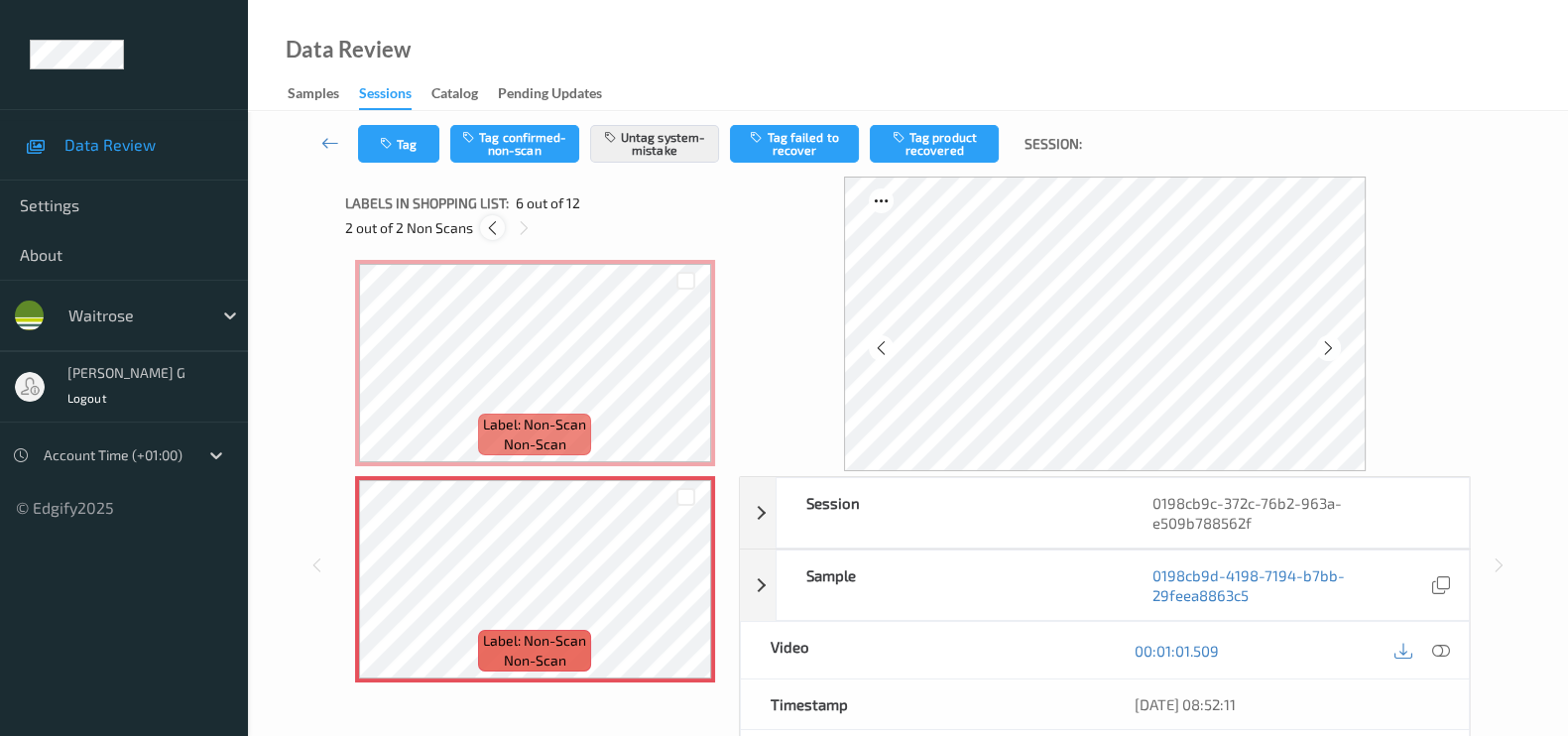
click at [490, 230] on icon at bounding box center [491, 228] width 17 height 18
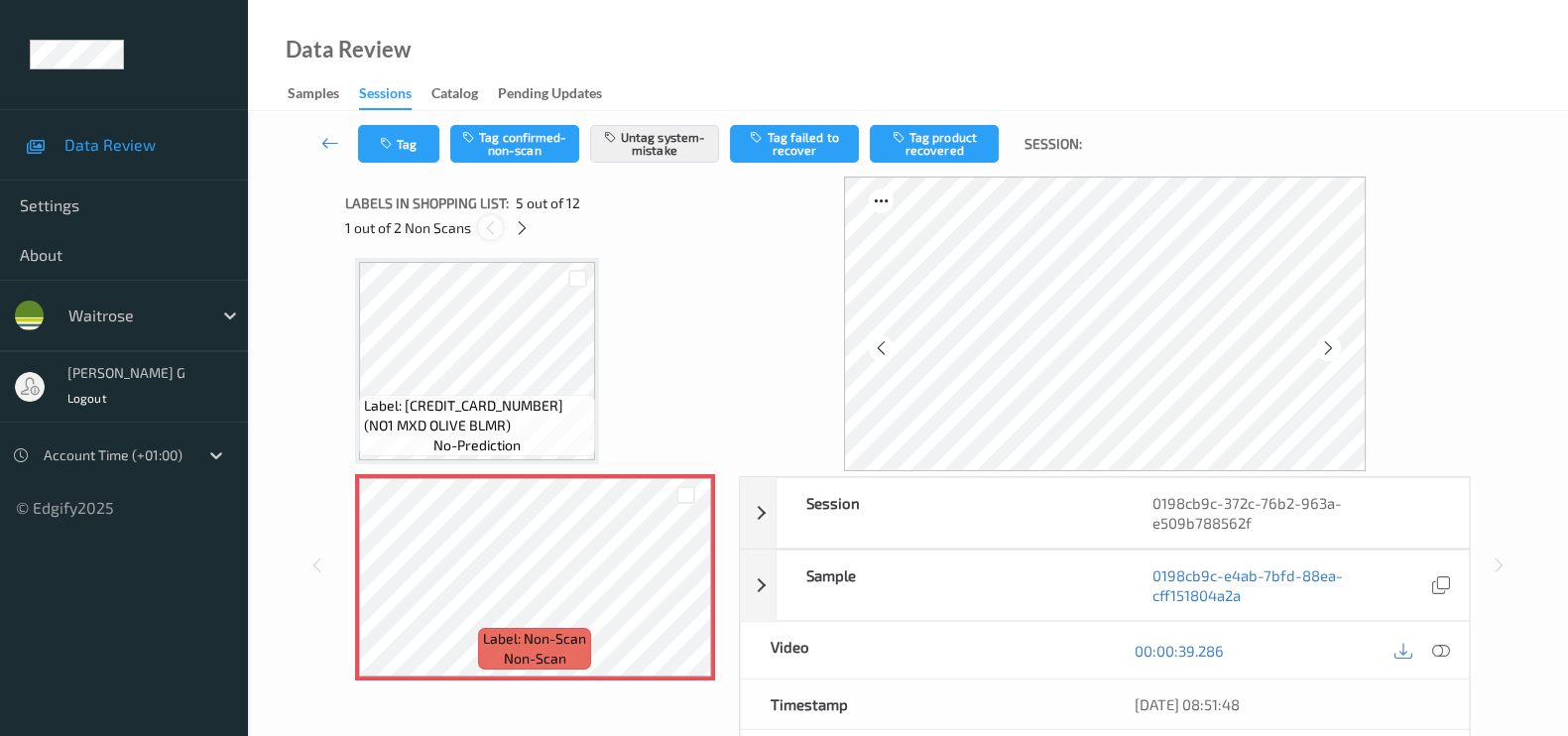
click at [490, 230] on icon at bounding box center [489, 228] width 17 height 18
click at [525, 230] on icon at bounding box center [521, 228] width 17 height 18
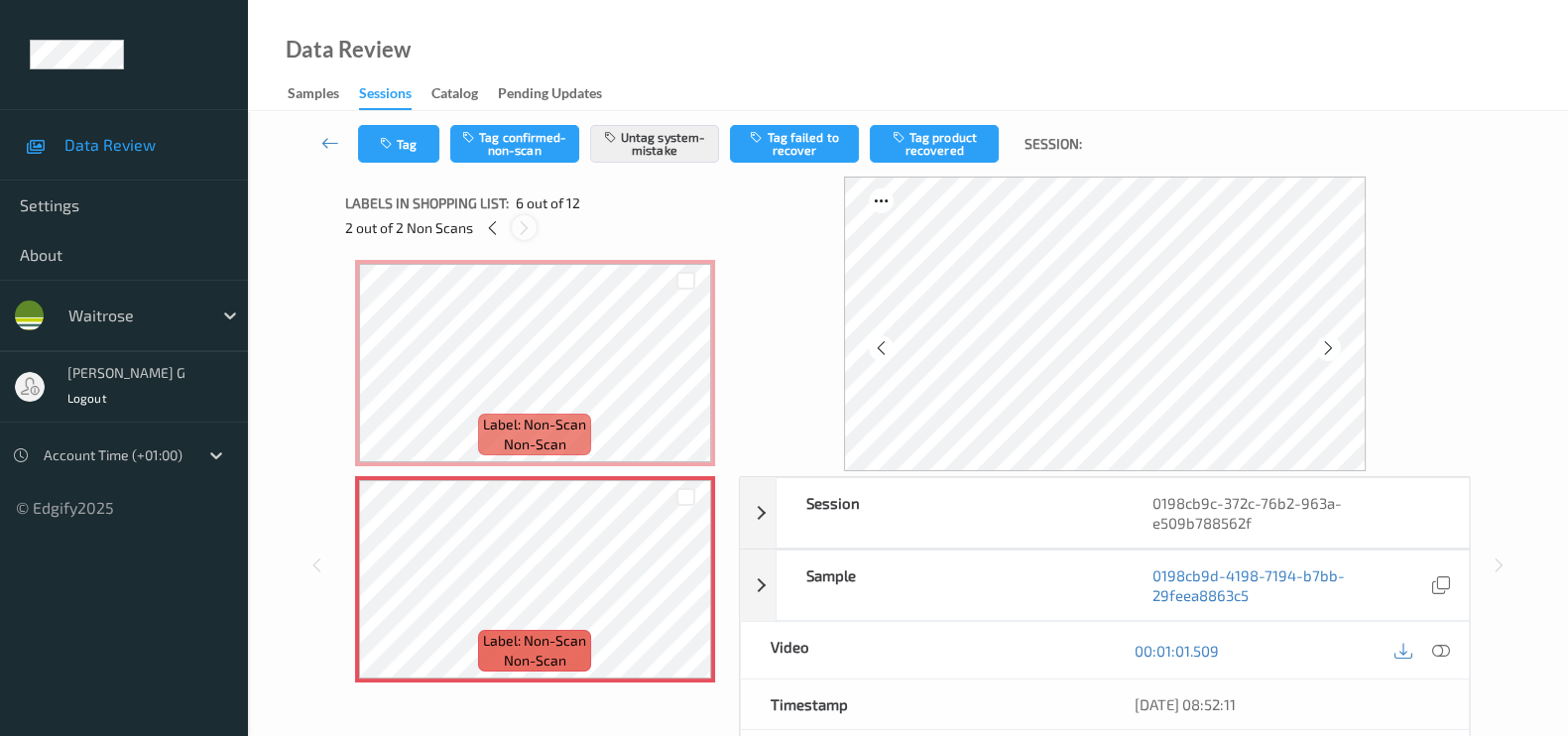
click at [525, 230] on icon at bounding box center [523, 228] width 17 height 18
click at [390, 155] on button "Tag" at bounding box center [399, 144] width 82 height 38
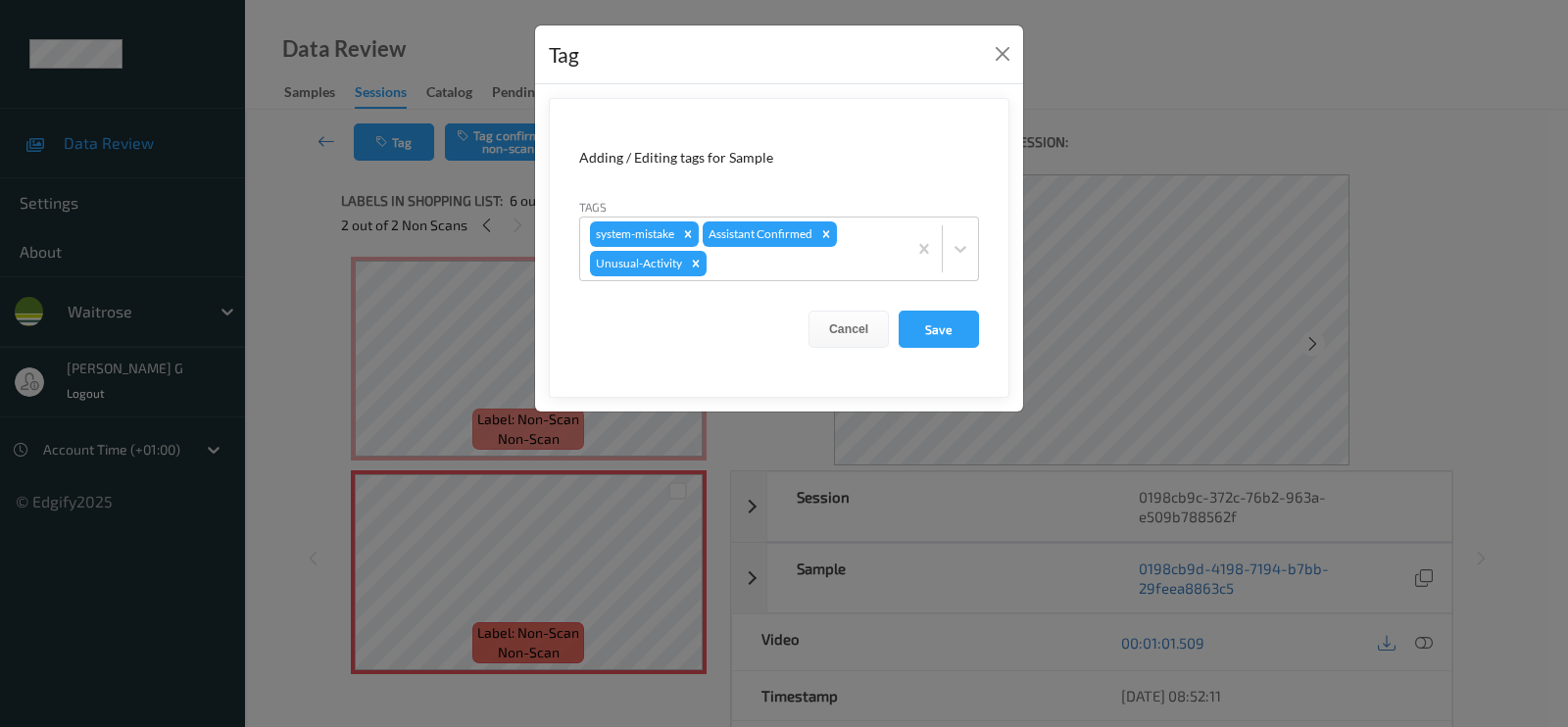
click at [319, 319] on div "Tag Adding / Editing tags for Sample Tags system-mistake Assistant Confirmed Un…" at bounding box center [784, 364] width 1568 height 727
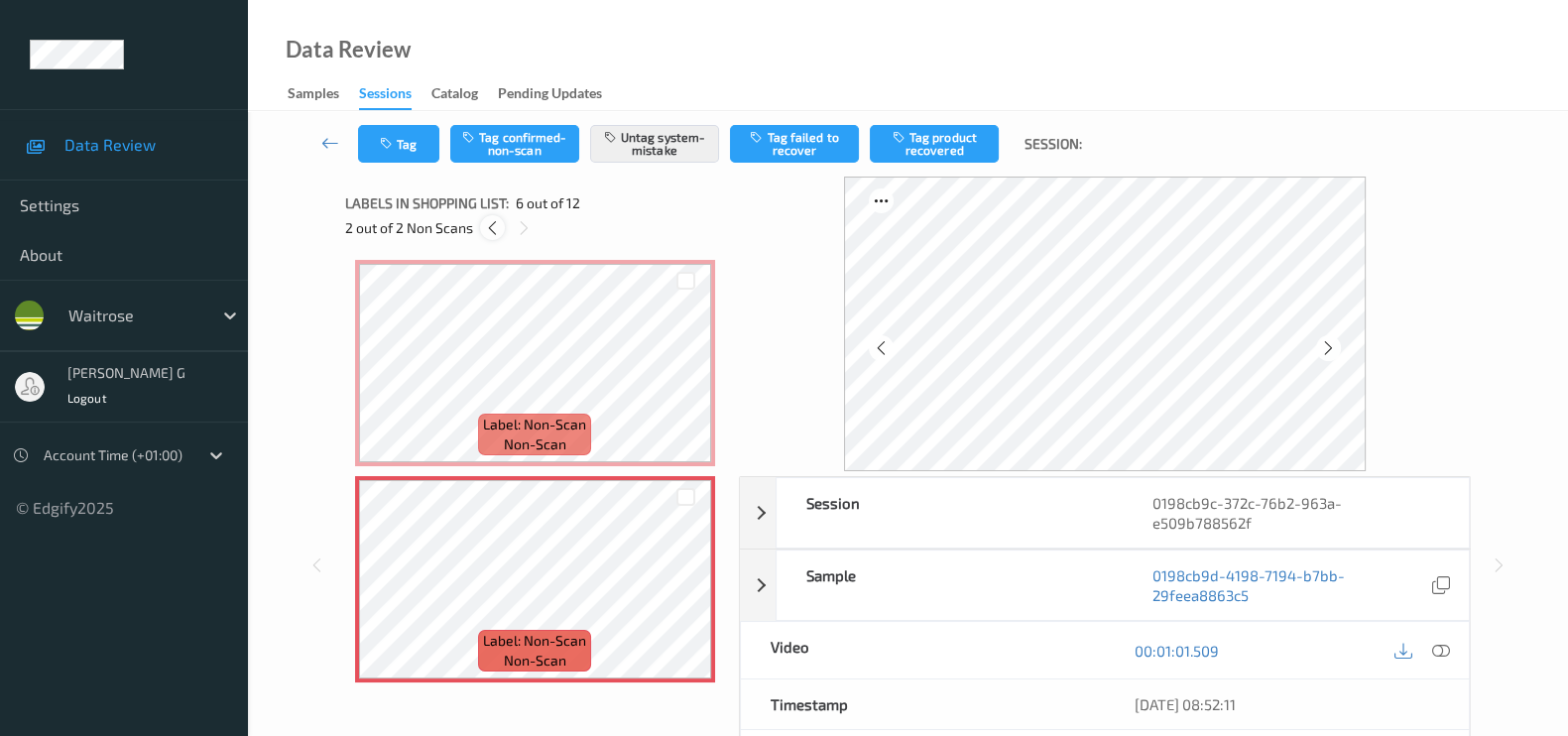
click at [488, 230] on icon at bounding box center [491, 228] width 17 height 18
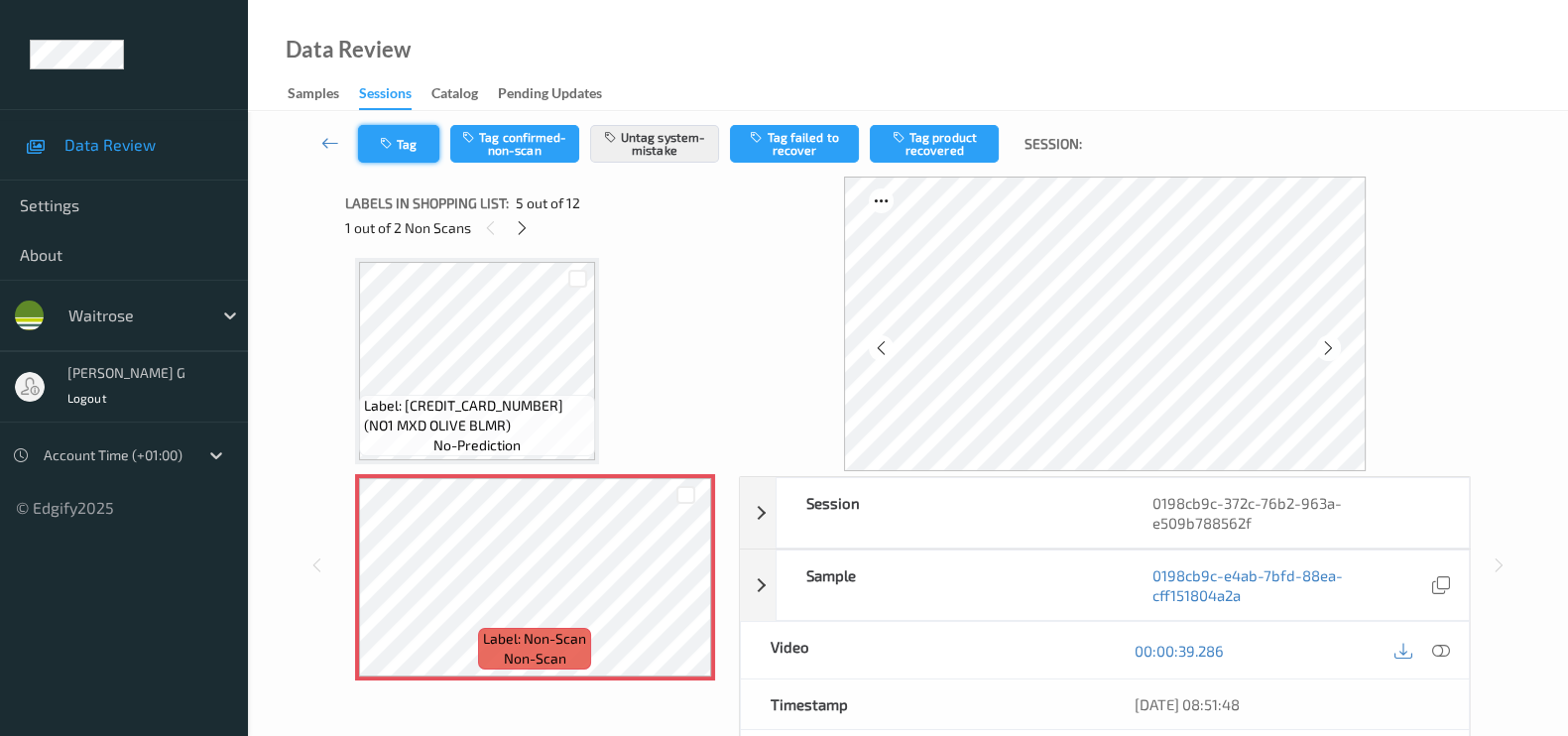
click at [387, 156] on button "Tag" at bounding box center [399, 144] width 82 height 38
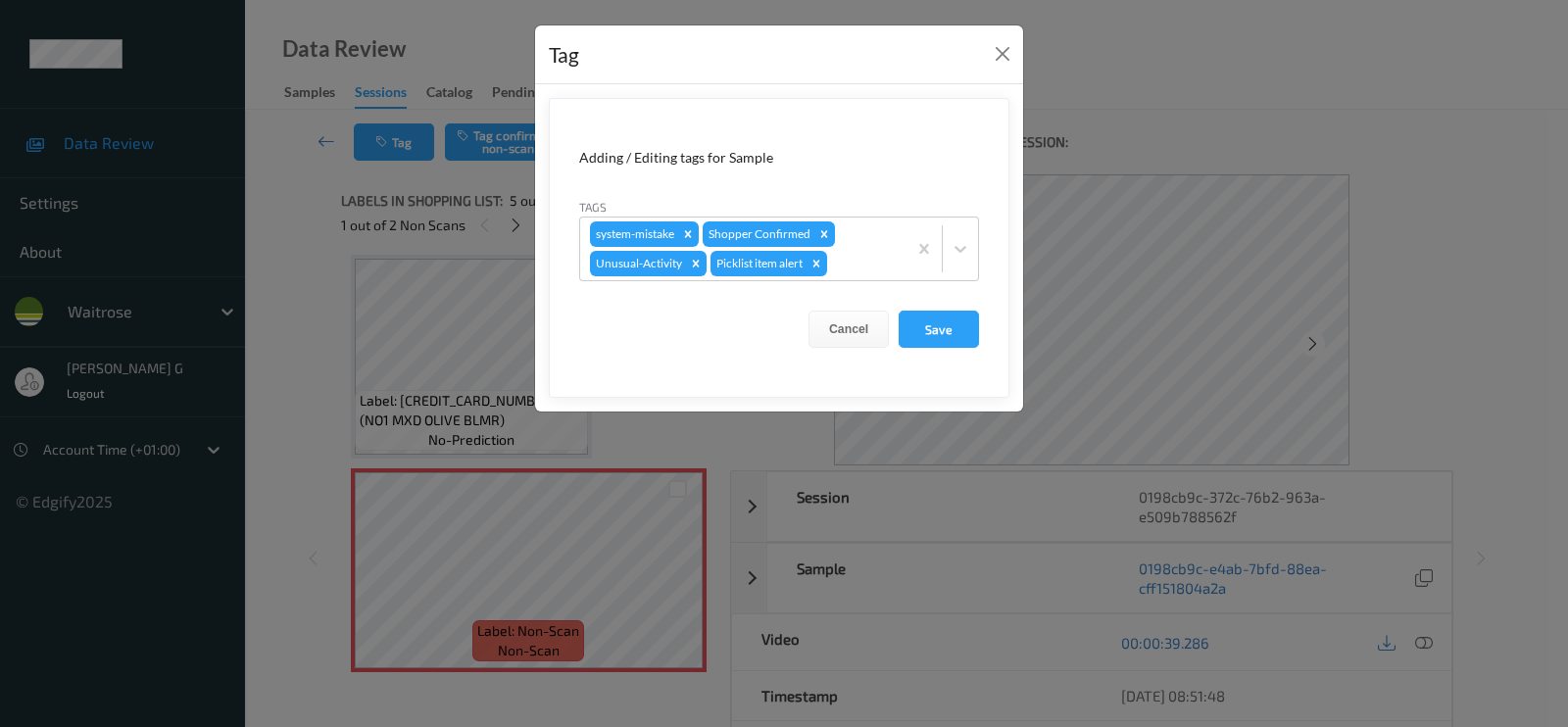
click at [254, 330] on div "Tag Adding / Editing tags for Sample Tags system-mistake Shopper Confirmed Unus…" at bounding box center [784, 364] width 1568 height 727
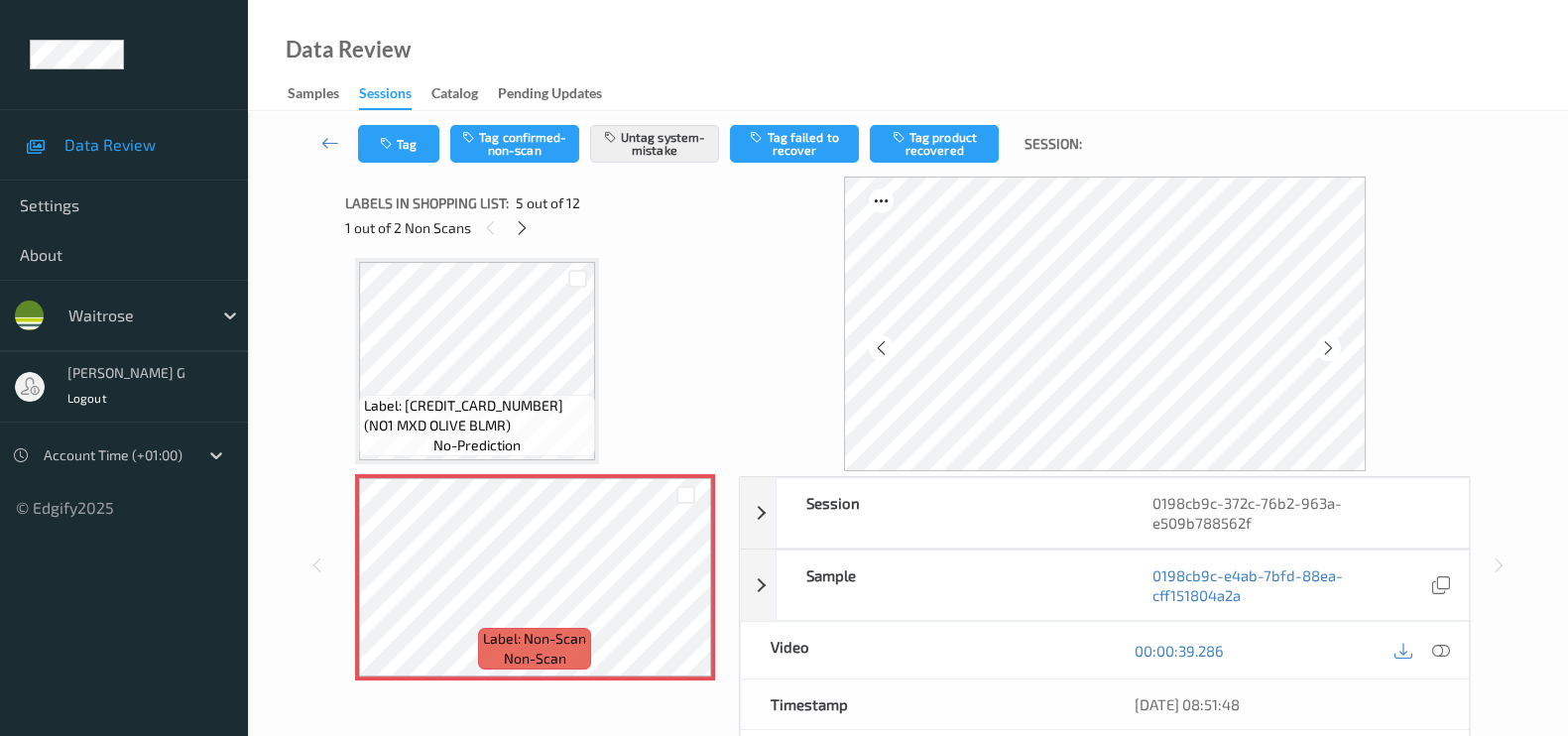
click at [307, 270] on div "Session 0198cb9c-372c-76b2-963a-e509b788562f Session ID 0198cb9c-372c-76b2-963a…" at bounding box center [907, 564] width 1238 height 777
click at [391, 137] on icon "button" at bounding box center [388, 144] width 17 height 14
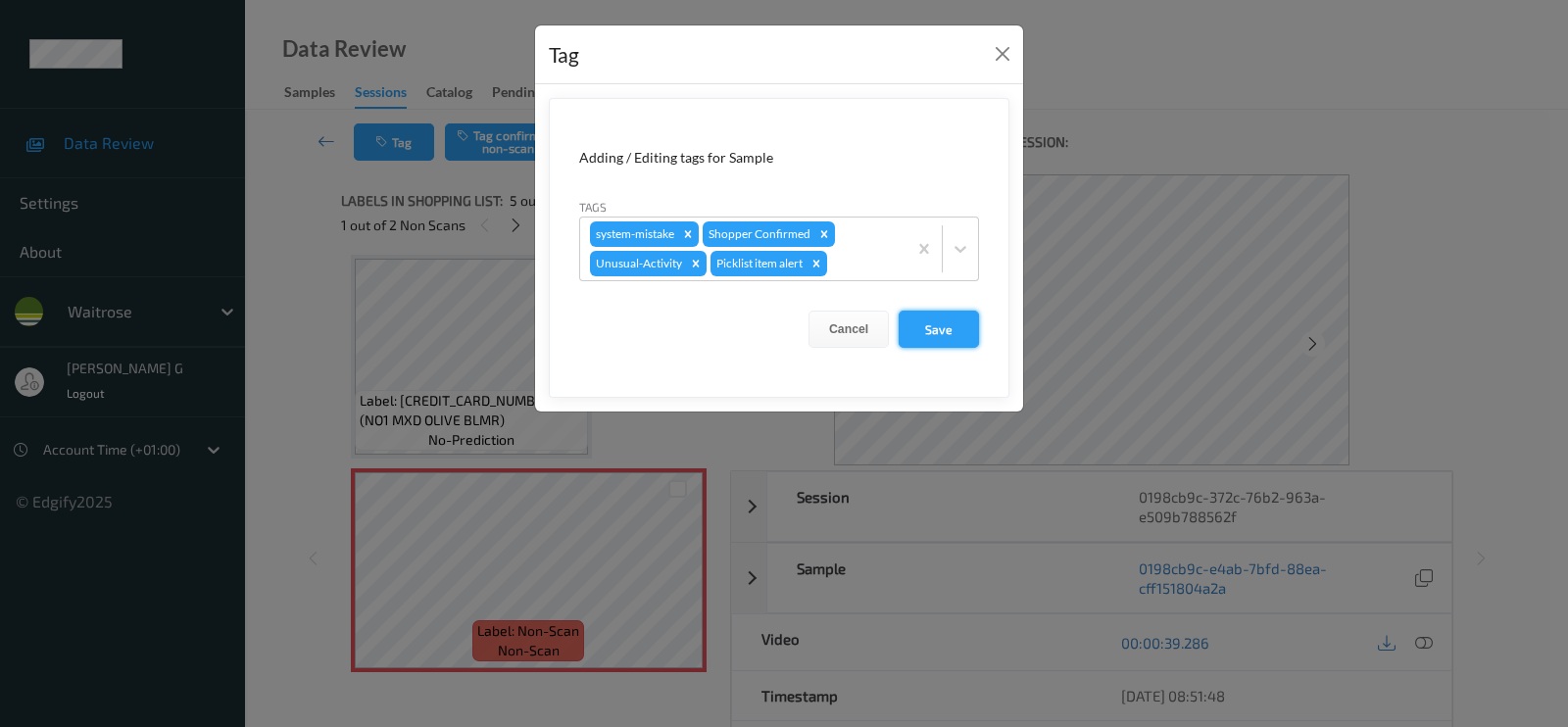
click at [922, 328] on button "Save" at bounding box center [939, 329] width 81 height 37
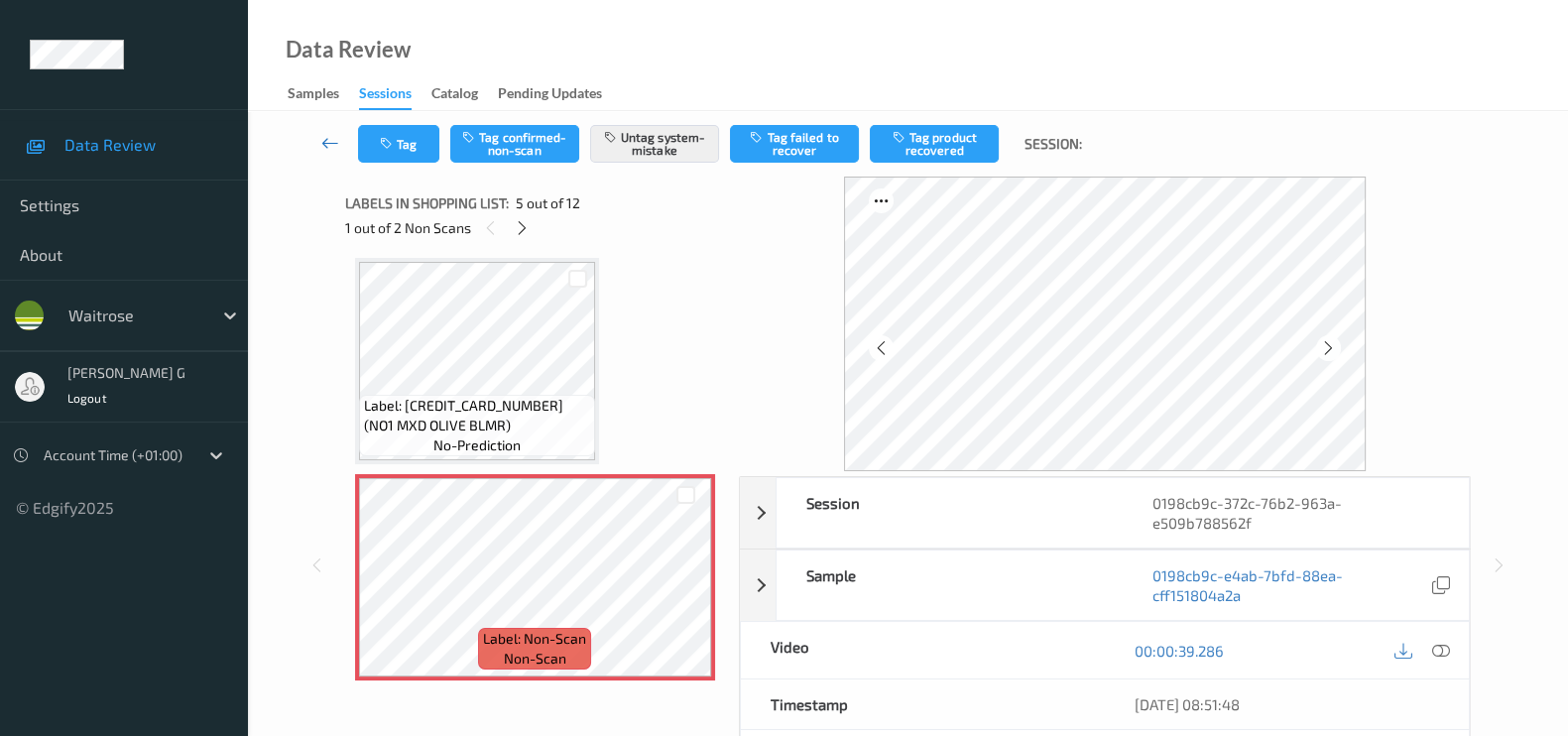
click at [335, 151] on icon at bounding box center [330, 143] width 18 height 20
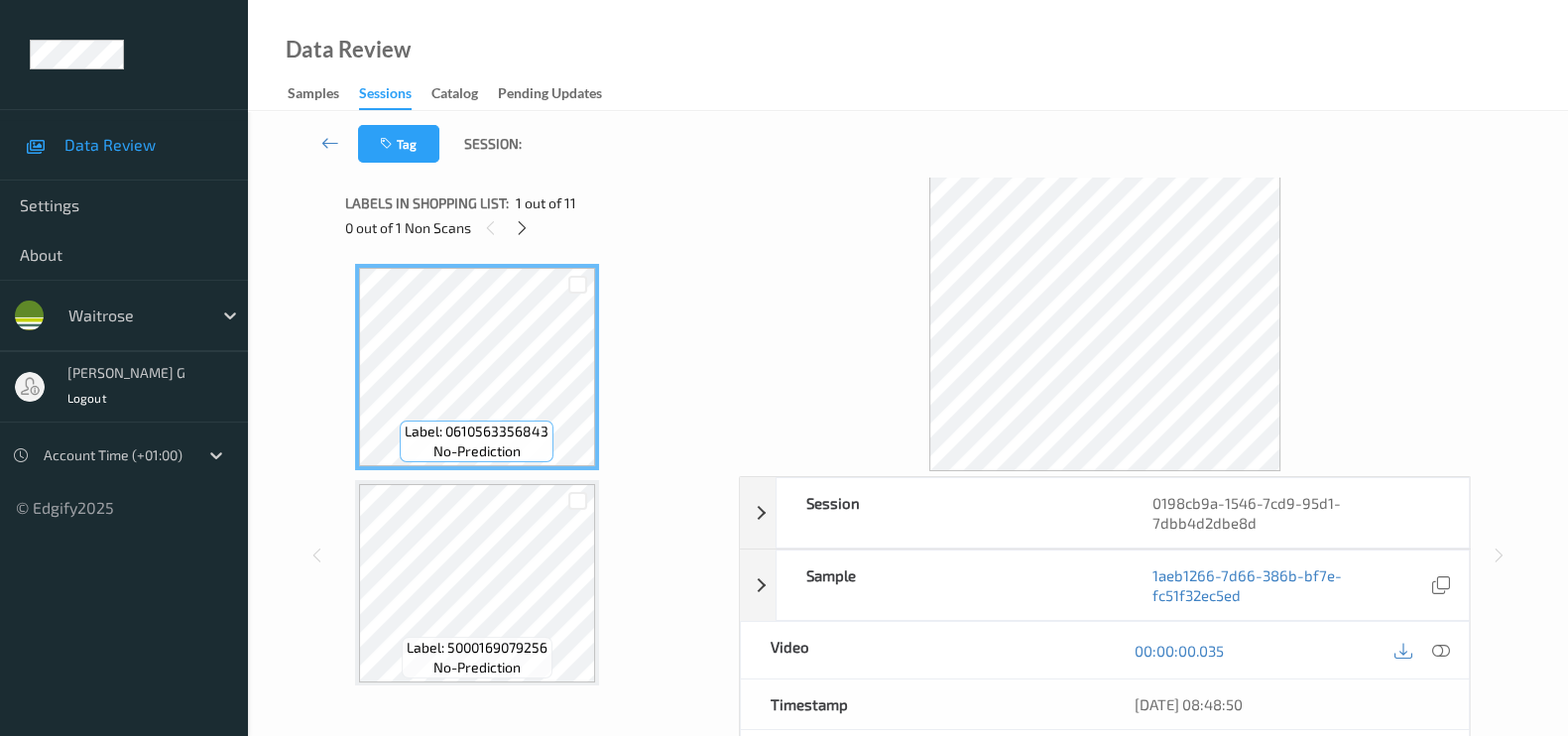
click at [510, 225] on div at bounding box center [521, 227] width 25 height 25
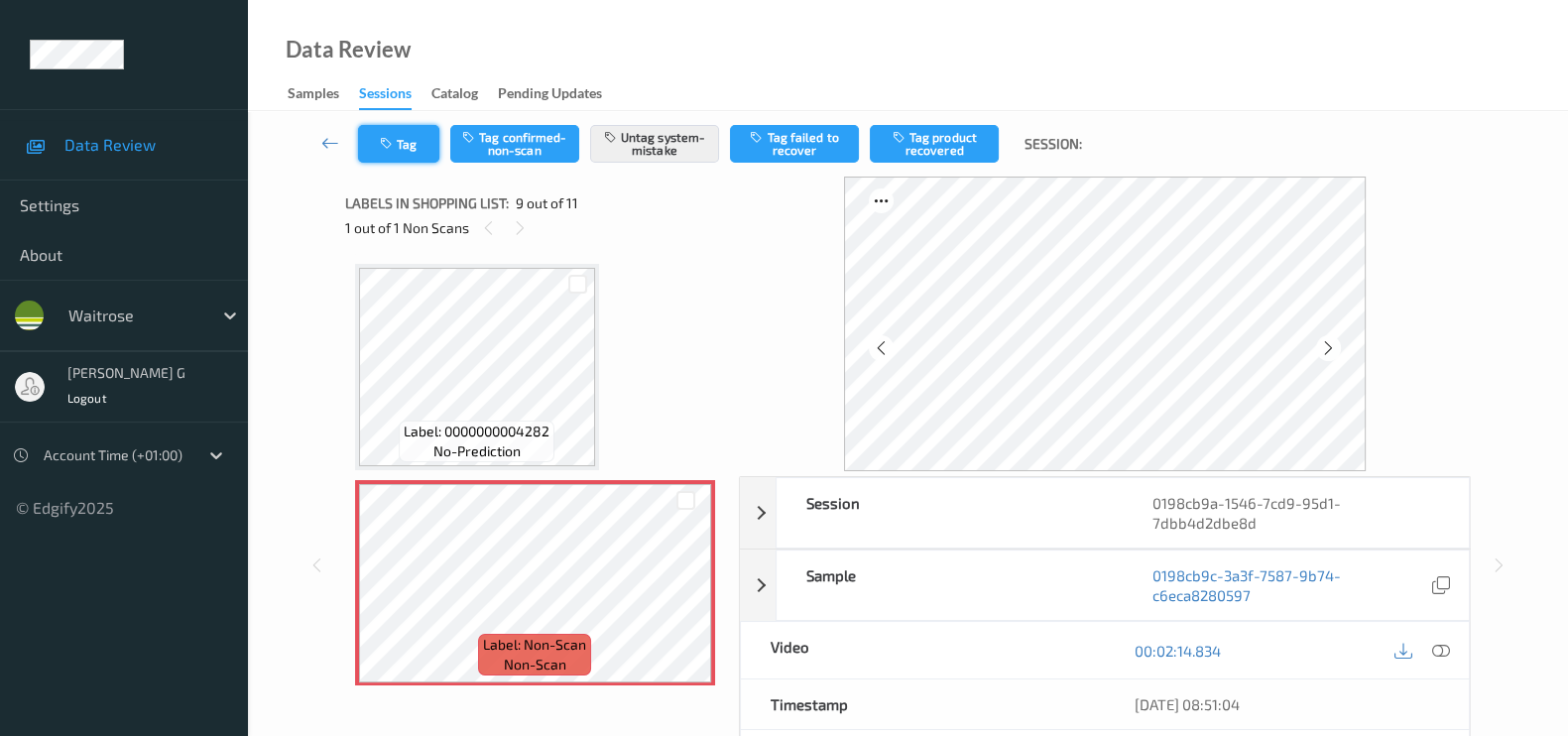
click at [386, 142] on icon "button" at bounding box center [388, 144] width 17 height 14
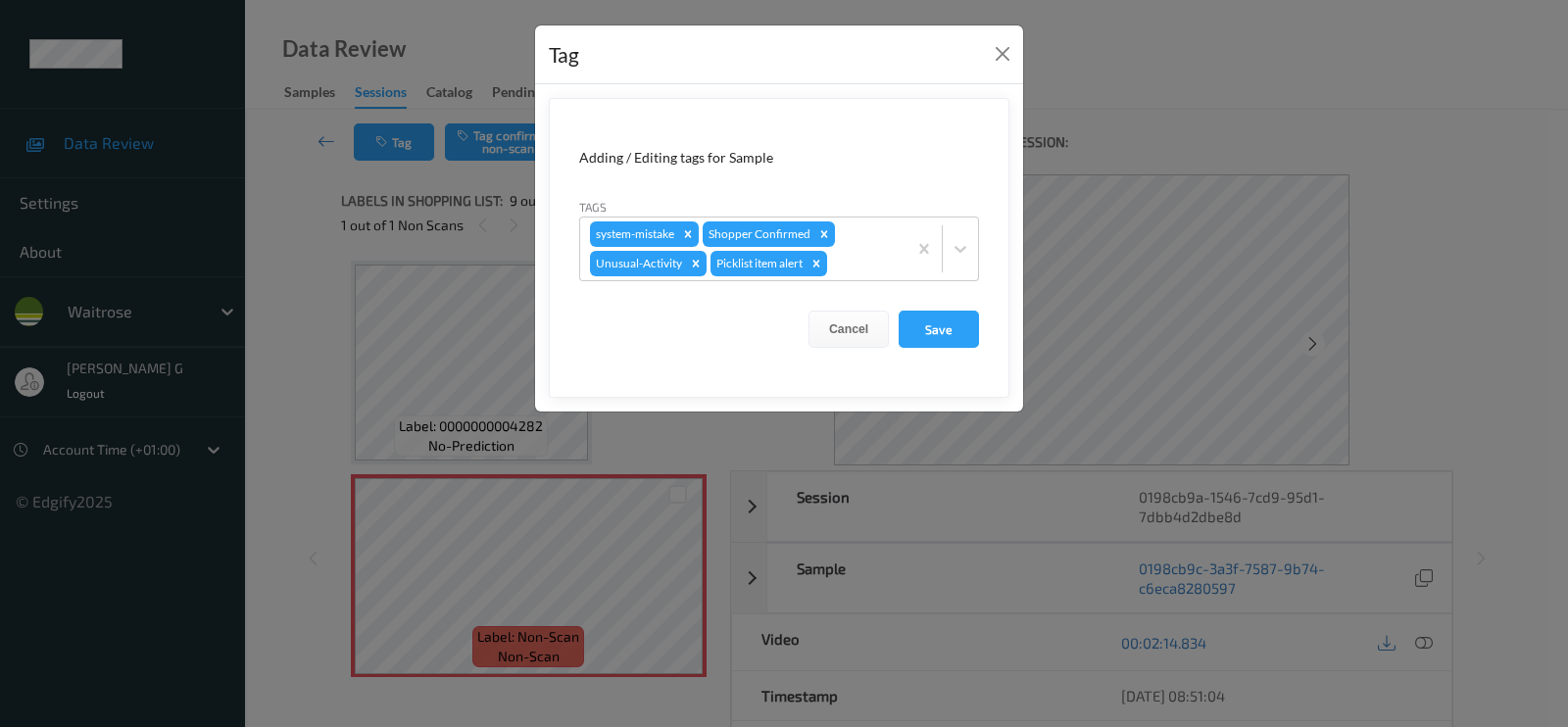
click at [273, 256] on div "Tag Adding / Editing tags for Sample Tags system-mistake Shopper Confirmed Unus…" at bounding box center [784, 364] width 1568 height 727
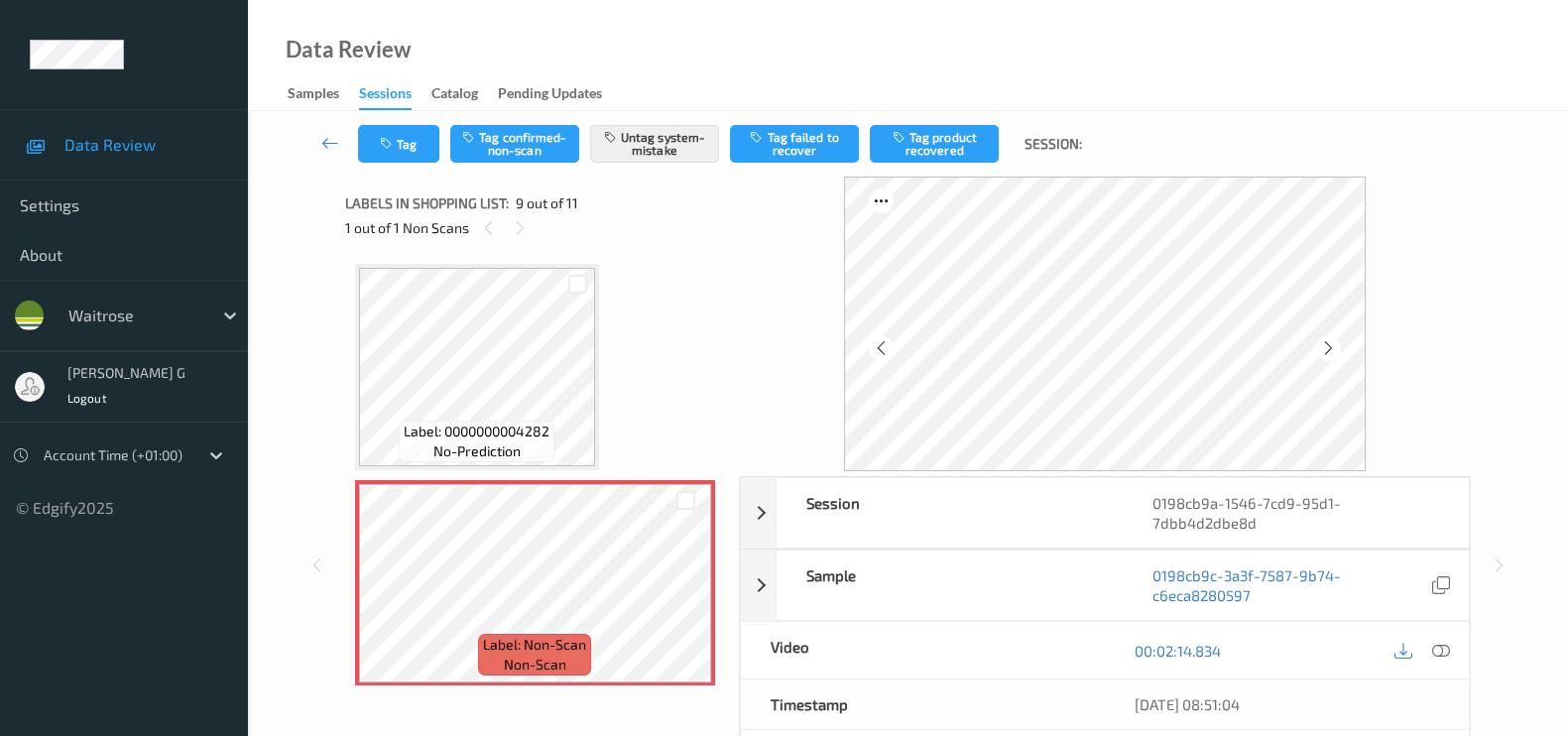
click at [725, 219] on div "1 out of 1 Non Scans" at bounding box center [534, 227] width 380 height 25
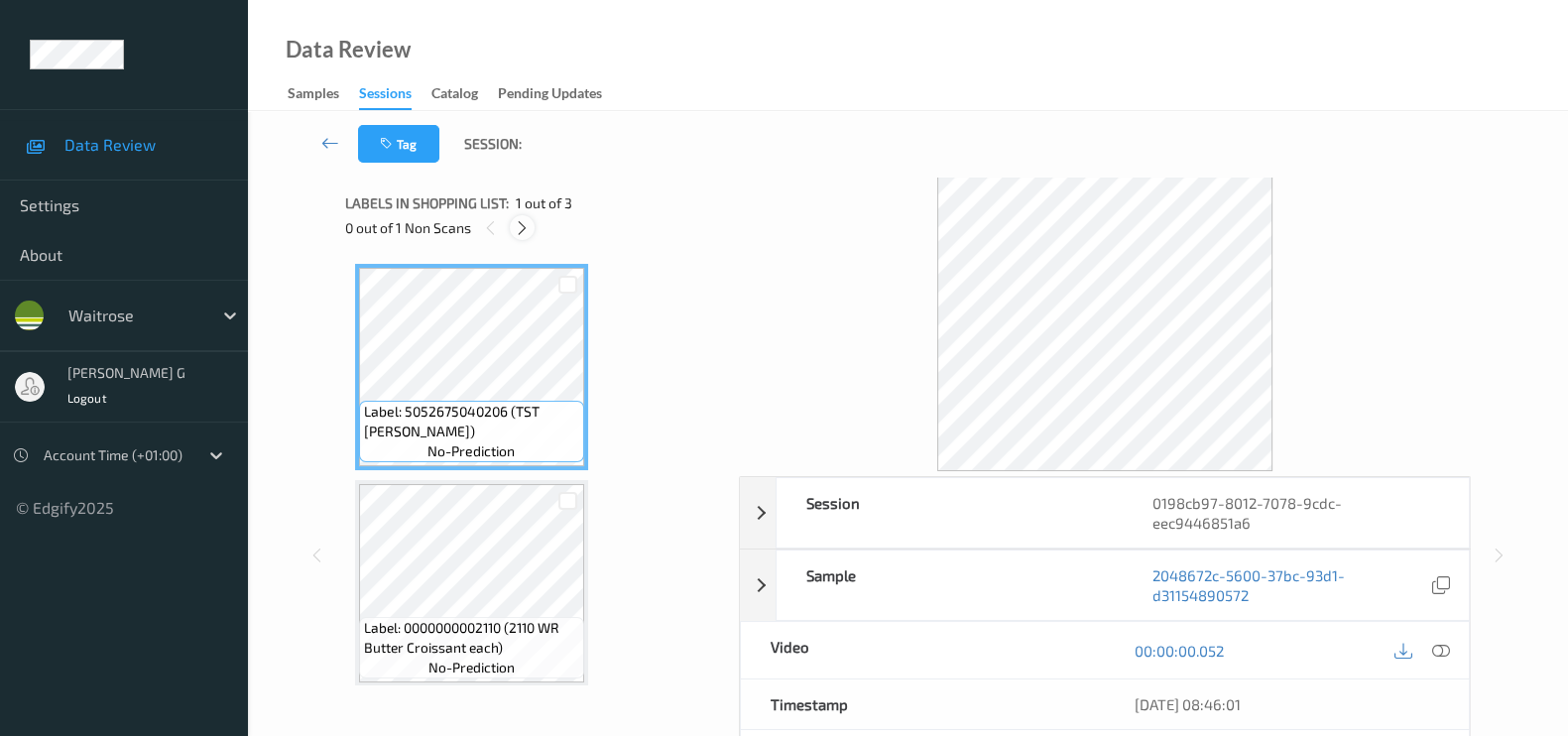
click at [525, 228] on icon at bounding box center [521, 228] width 17 height 18
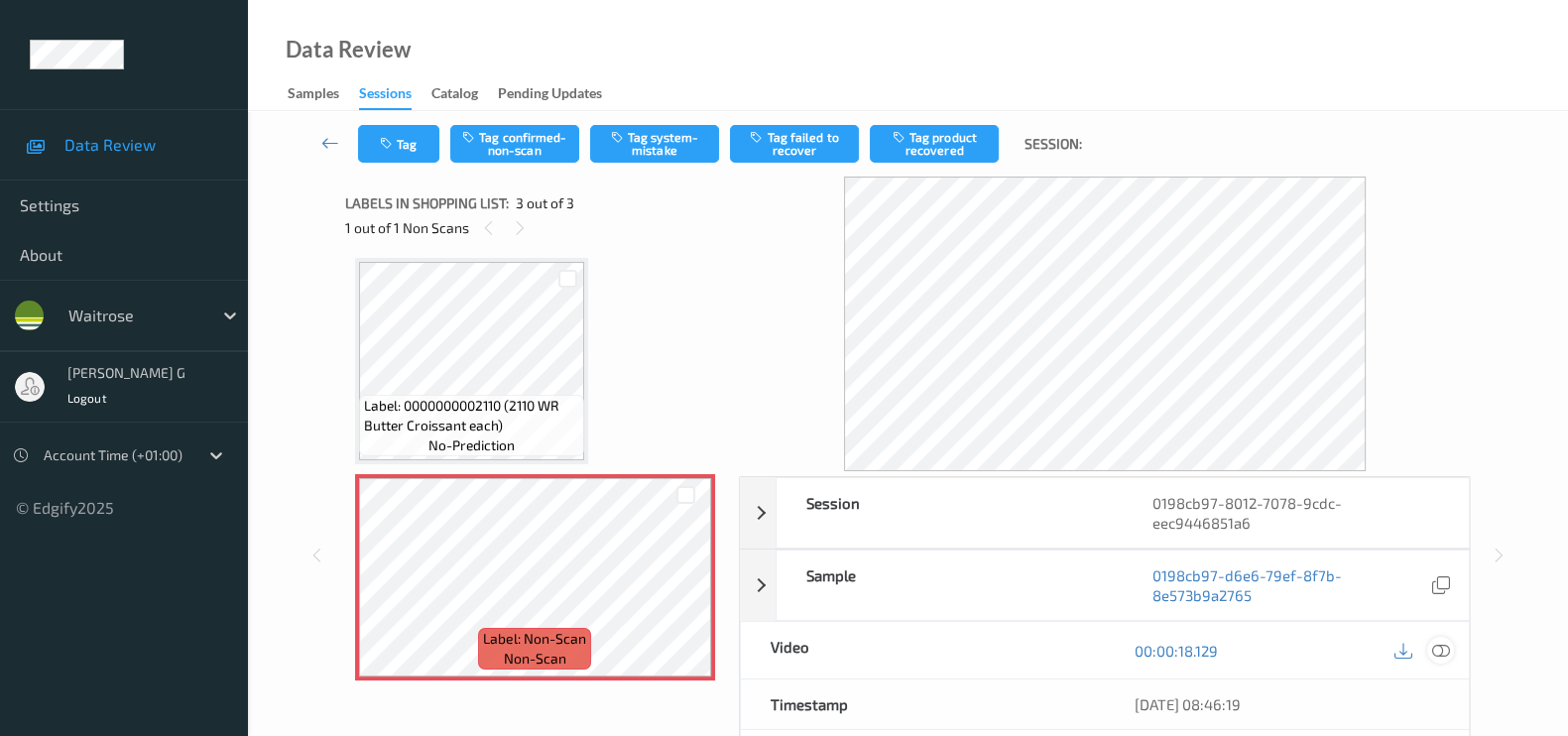
click at [1444, 649] on icon at bounding box center [1440, 651] width 18 height 18
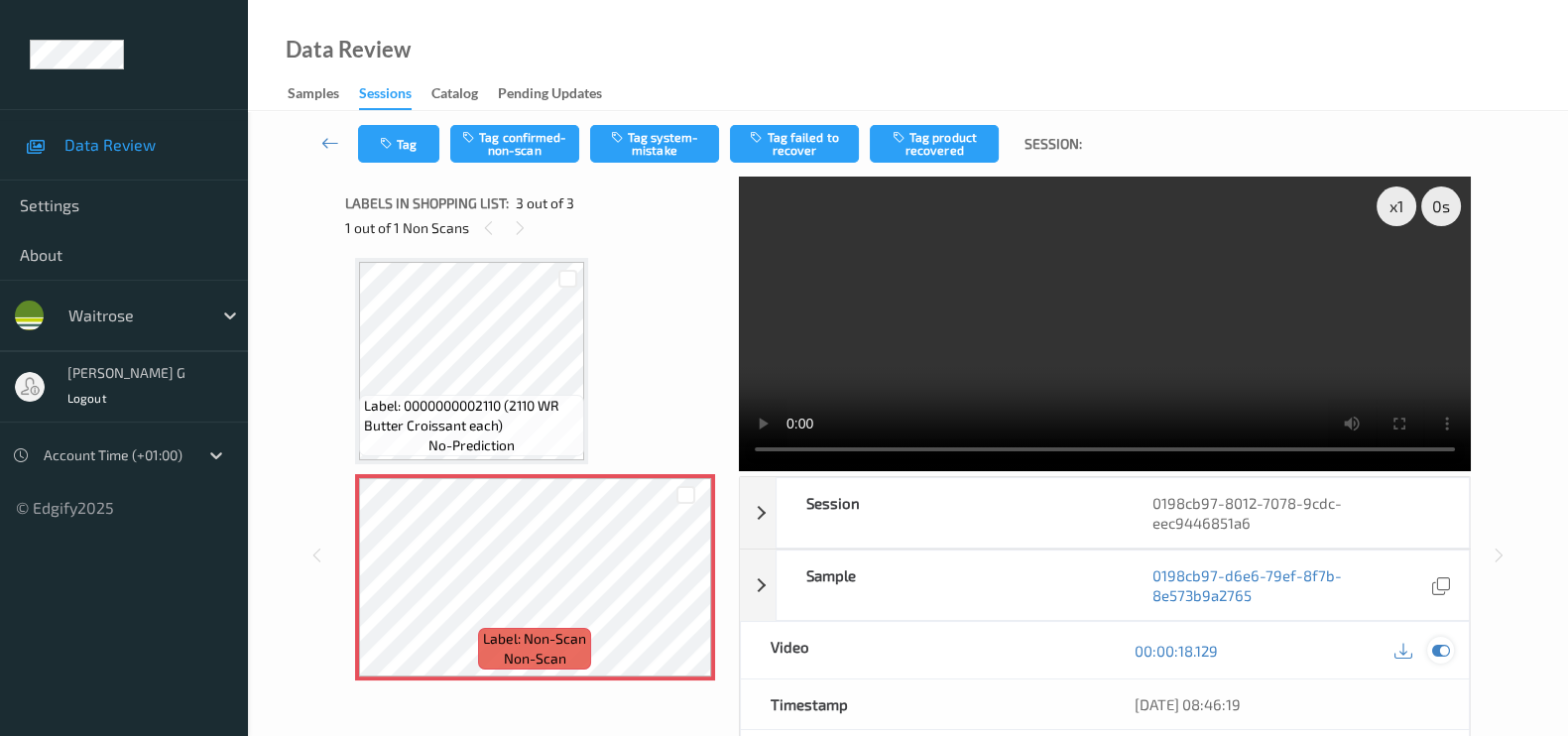
click at [1437, 648] on icon at bounding box center [1440, 651] width 18 height 18
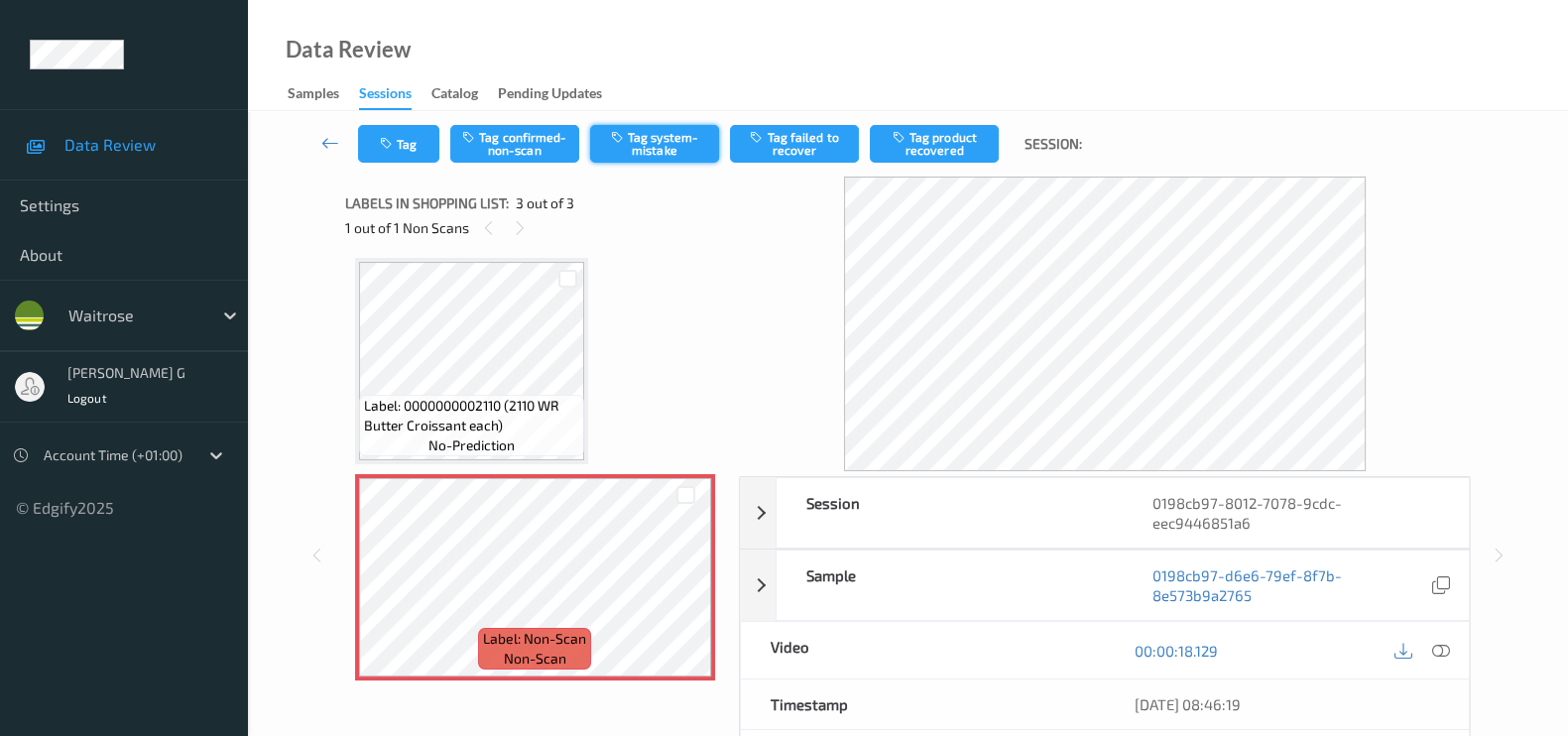
click at [620, 132] on icon "button" at bounding box center [619, 137] width 17 height 14
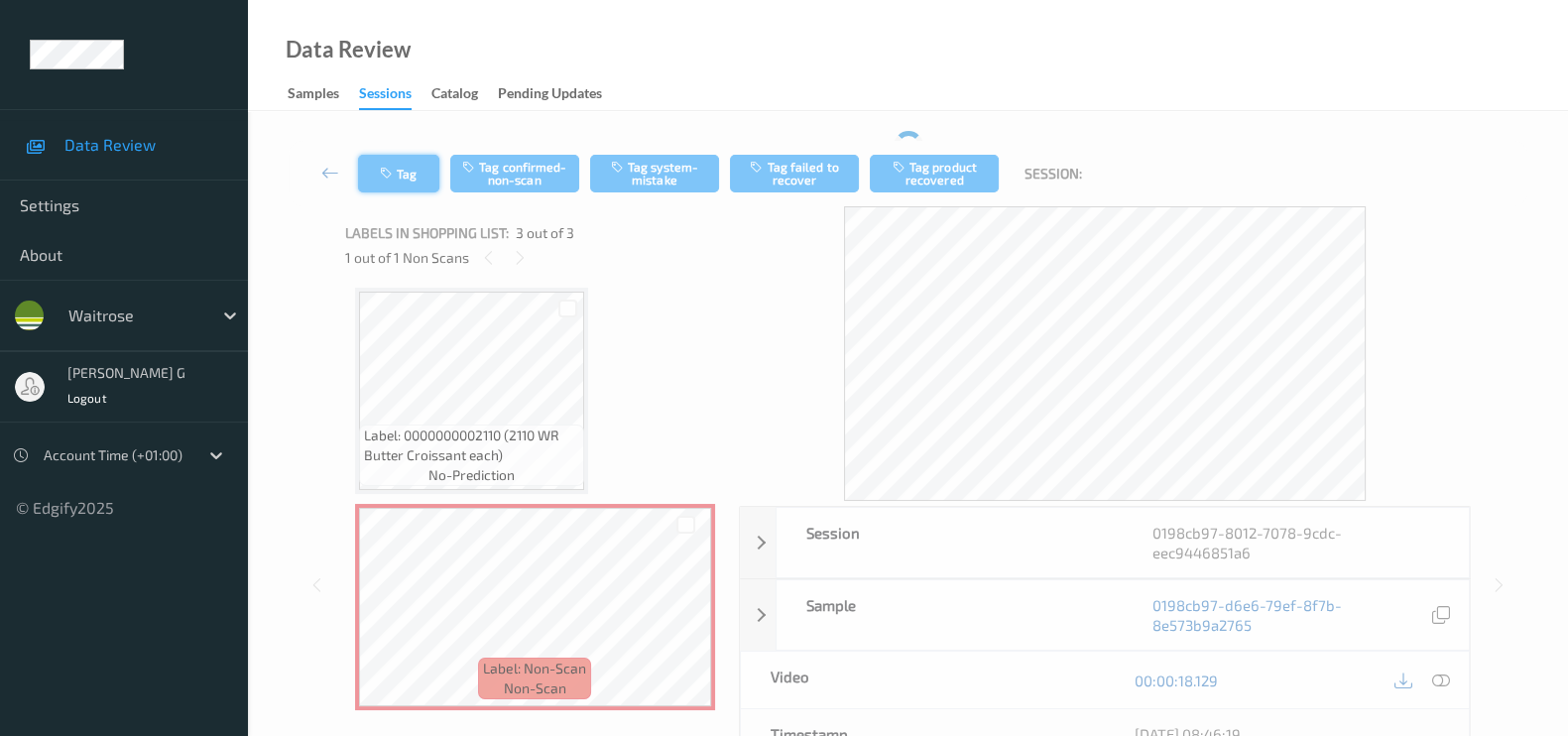
click at [413, 173] on button "Tag" at bounding box center [399, 174] width 82 height 38
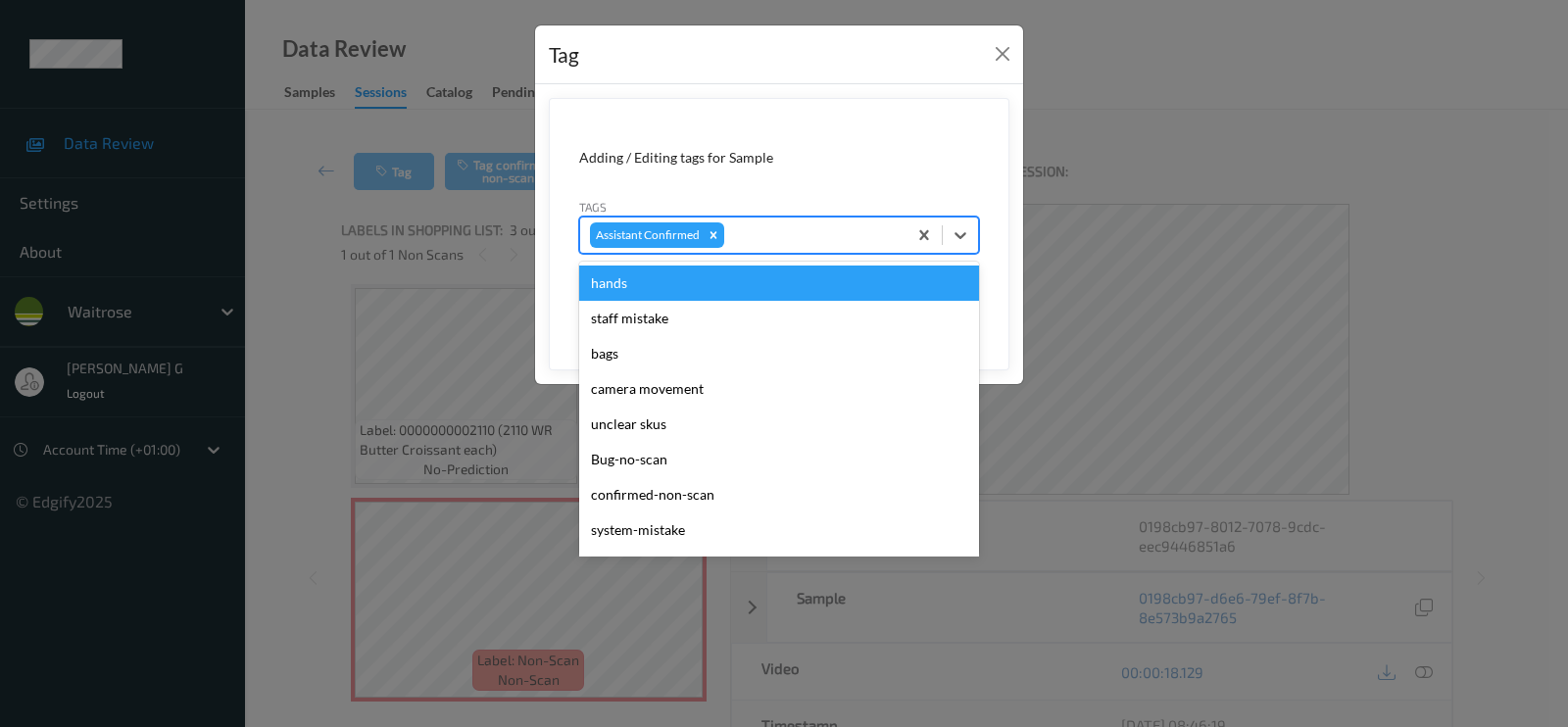
click at [794, 220] on div "Assistant Confirmed" at bounding box center [743, 235] width 326 height 33
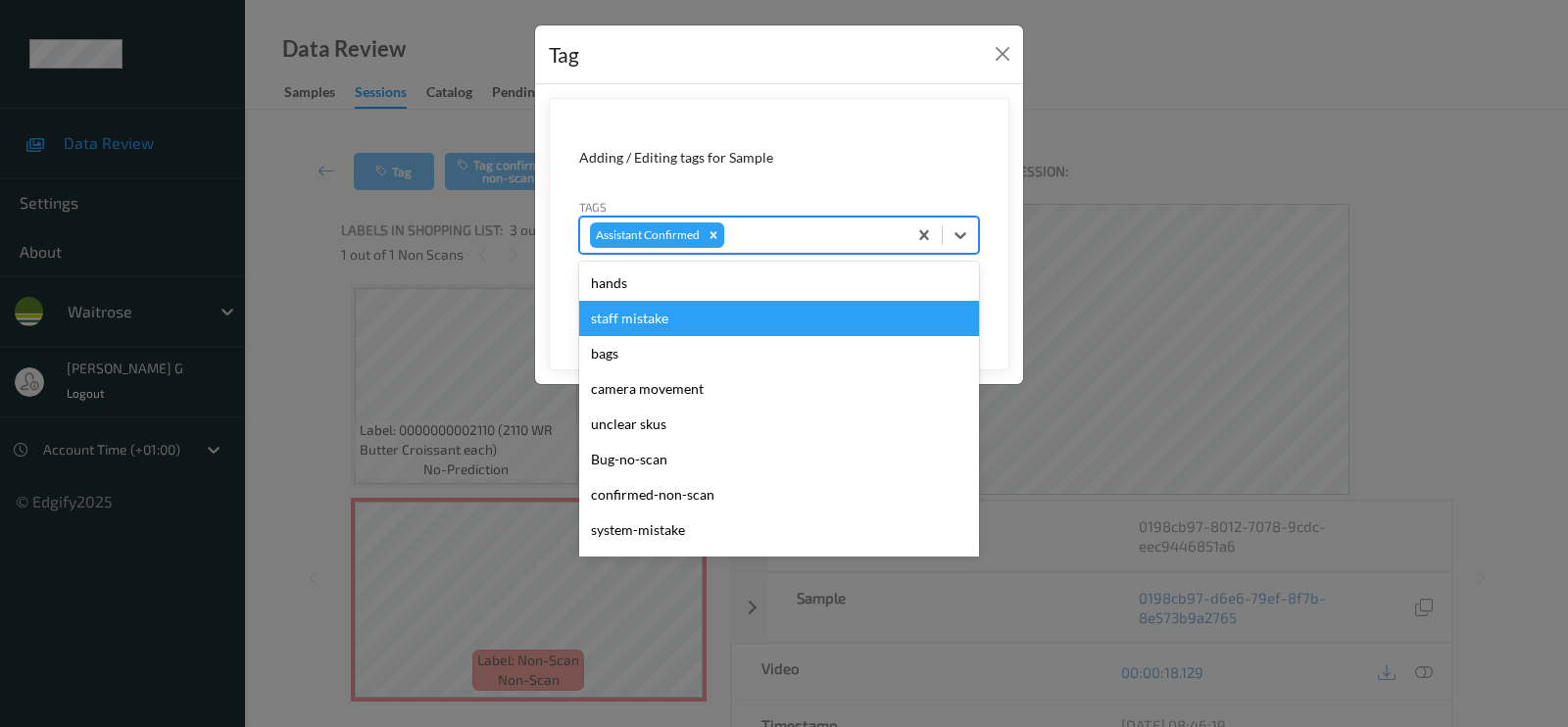
scroll to position [419, 0]
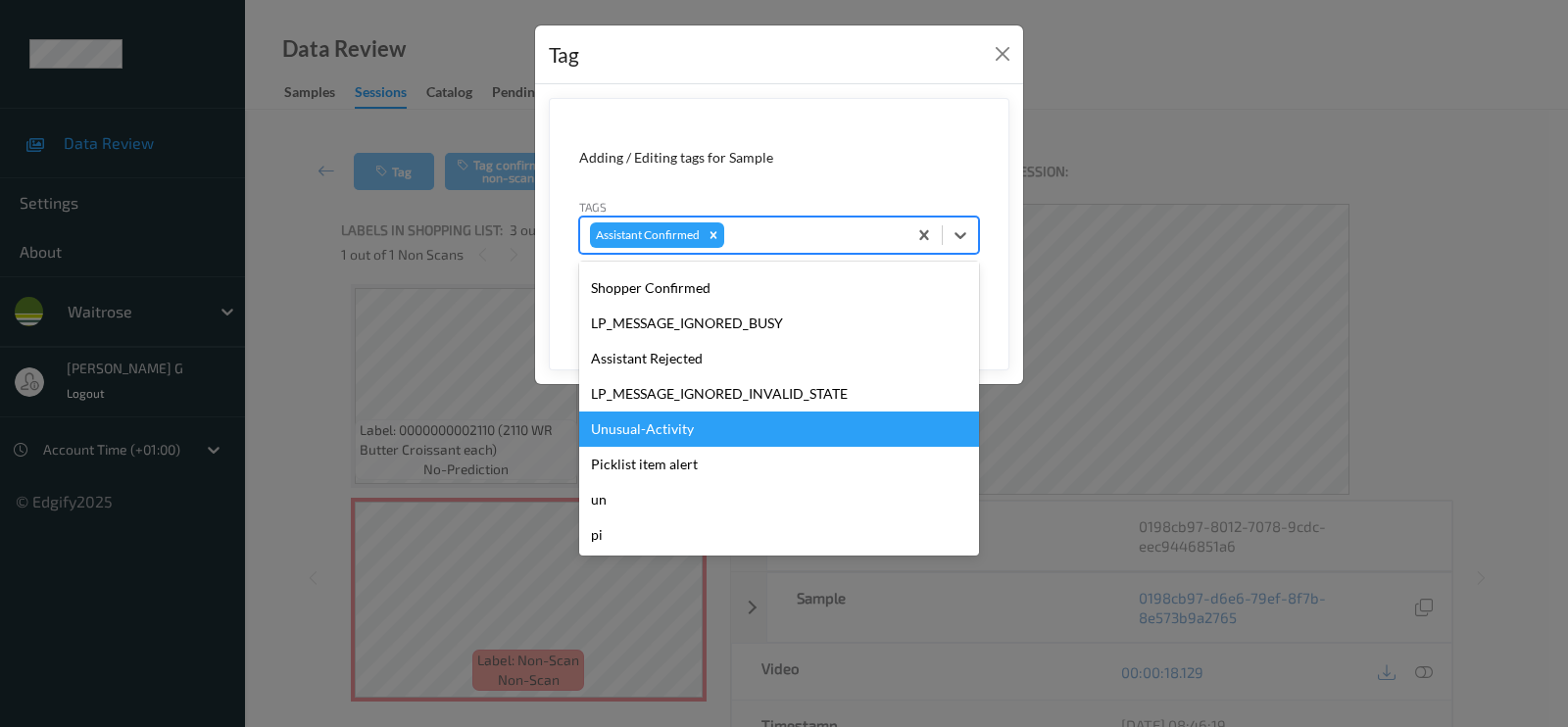
click at [636, 429] on div "Unusual-Activity" at bounding box center [780, 430] width 400 height 35
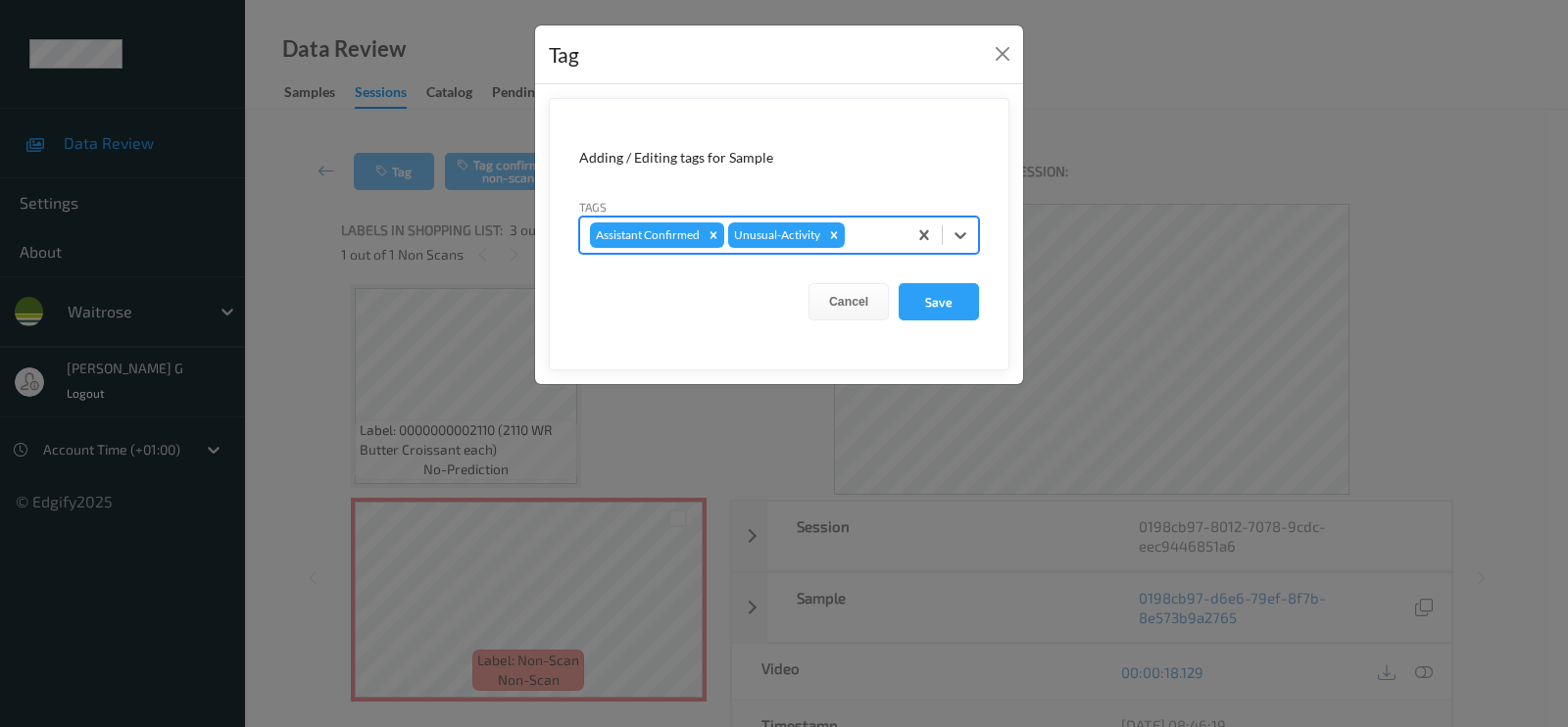
click at [874, 233] on div at bounding box center [872, 235] width 48 height 24
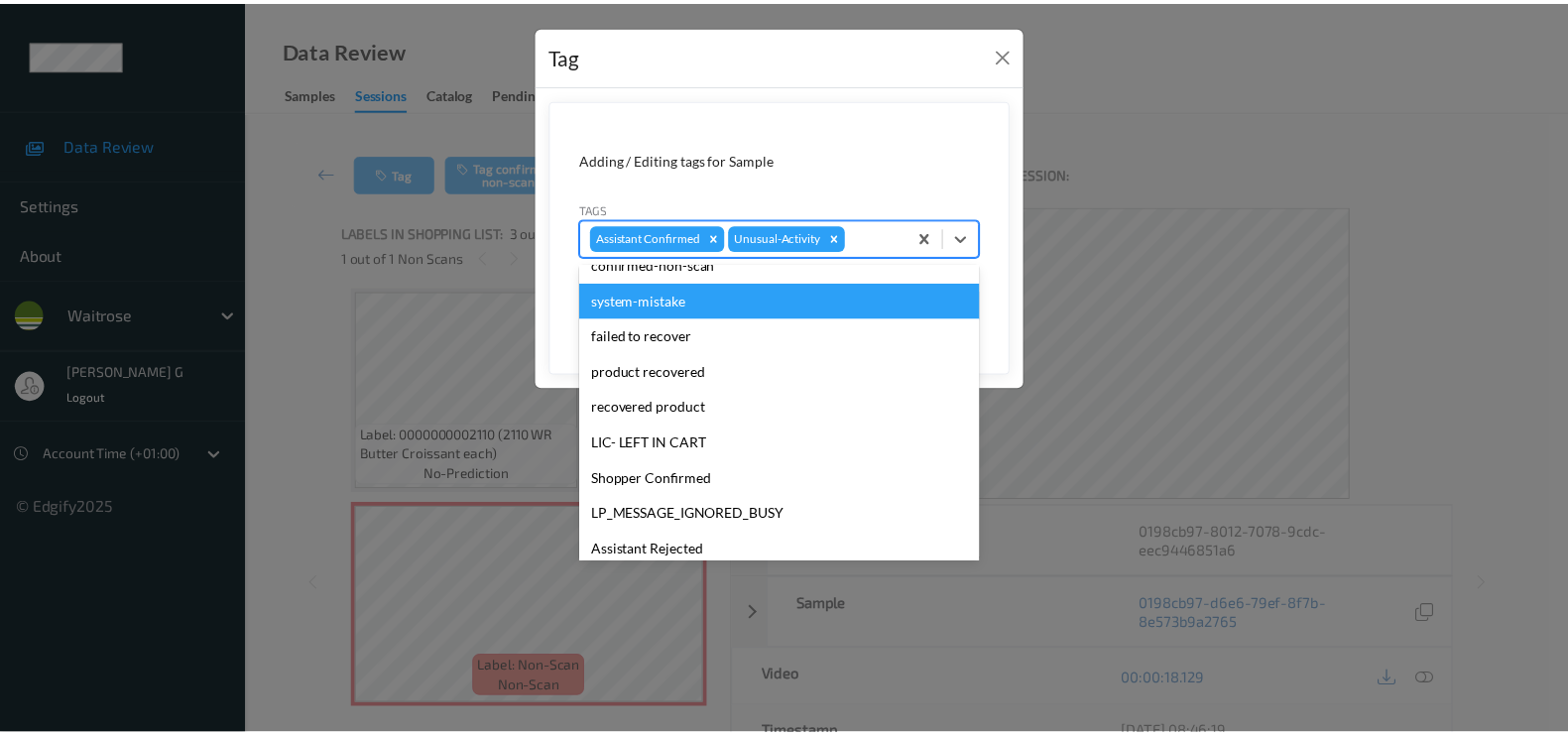
scroll to position [388, 0]
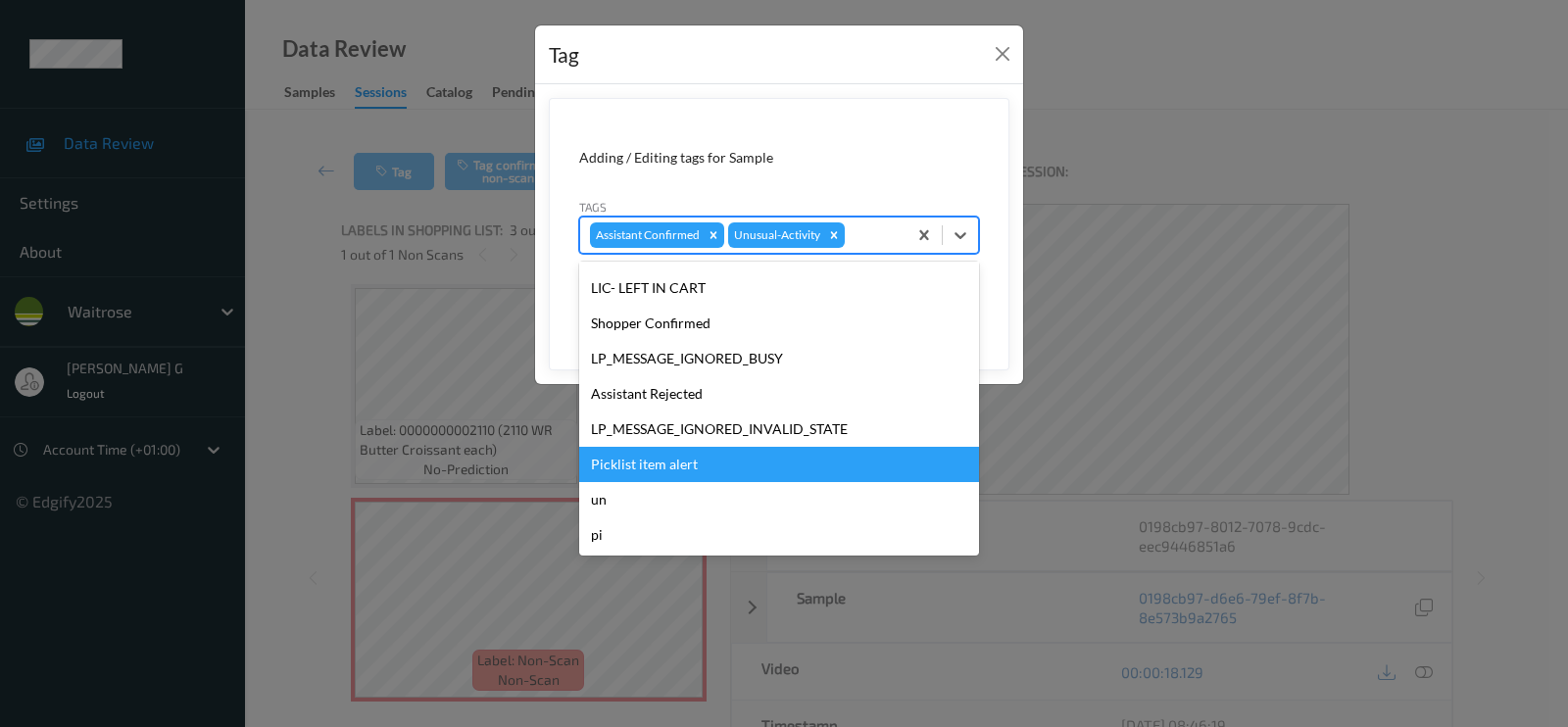
click at [644, 469] on div "Picklist item alert" at bounding box center [780, 465] width 400 height 35
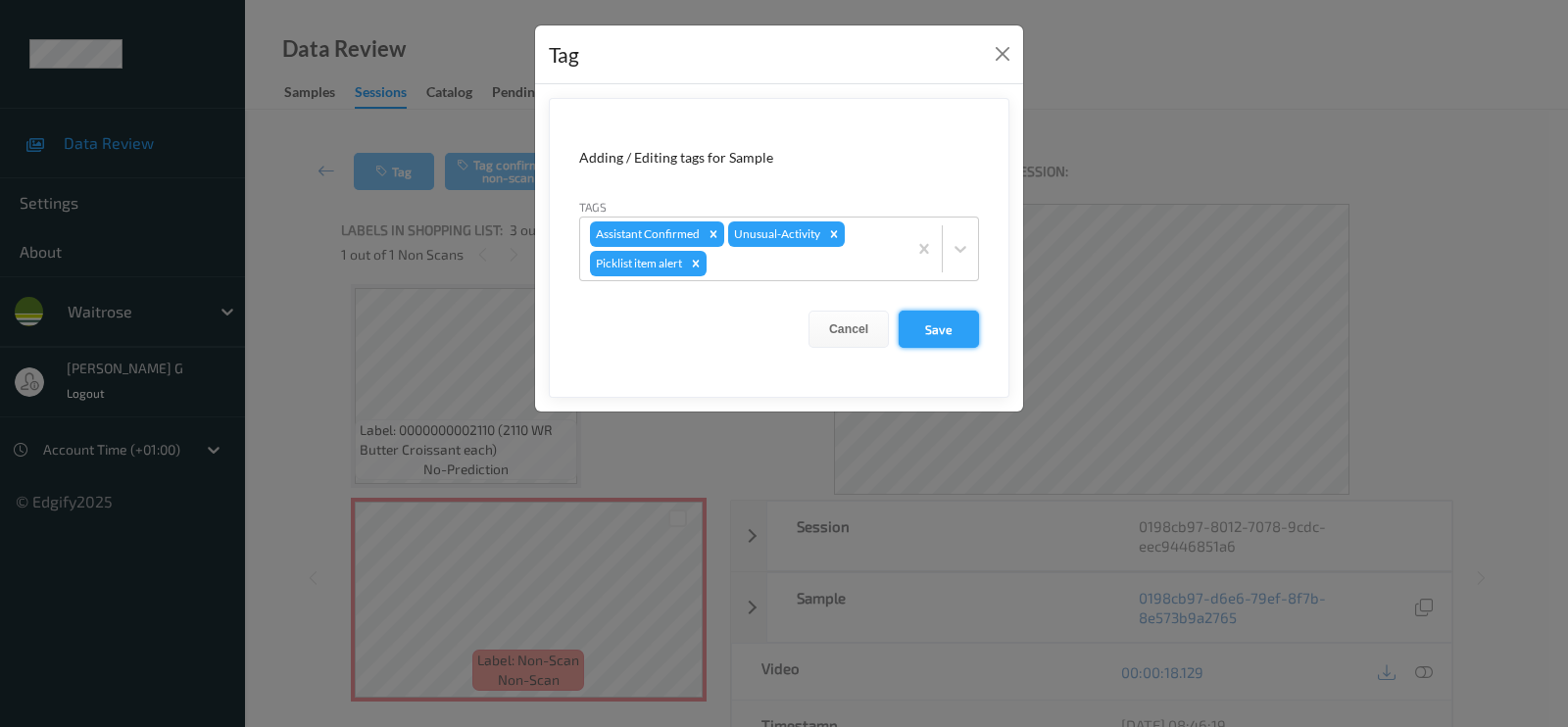
click at [946, 332] on button "Save" at bounding box center [939, 329] width 81 height 37
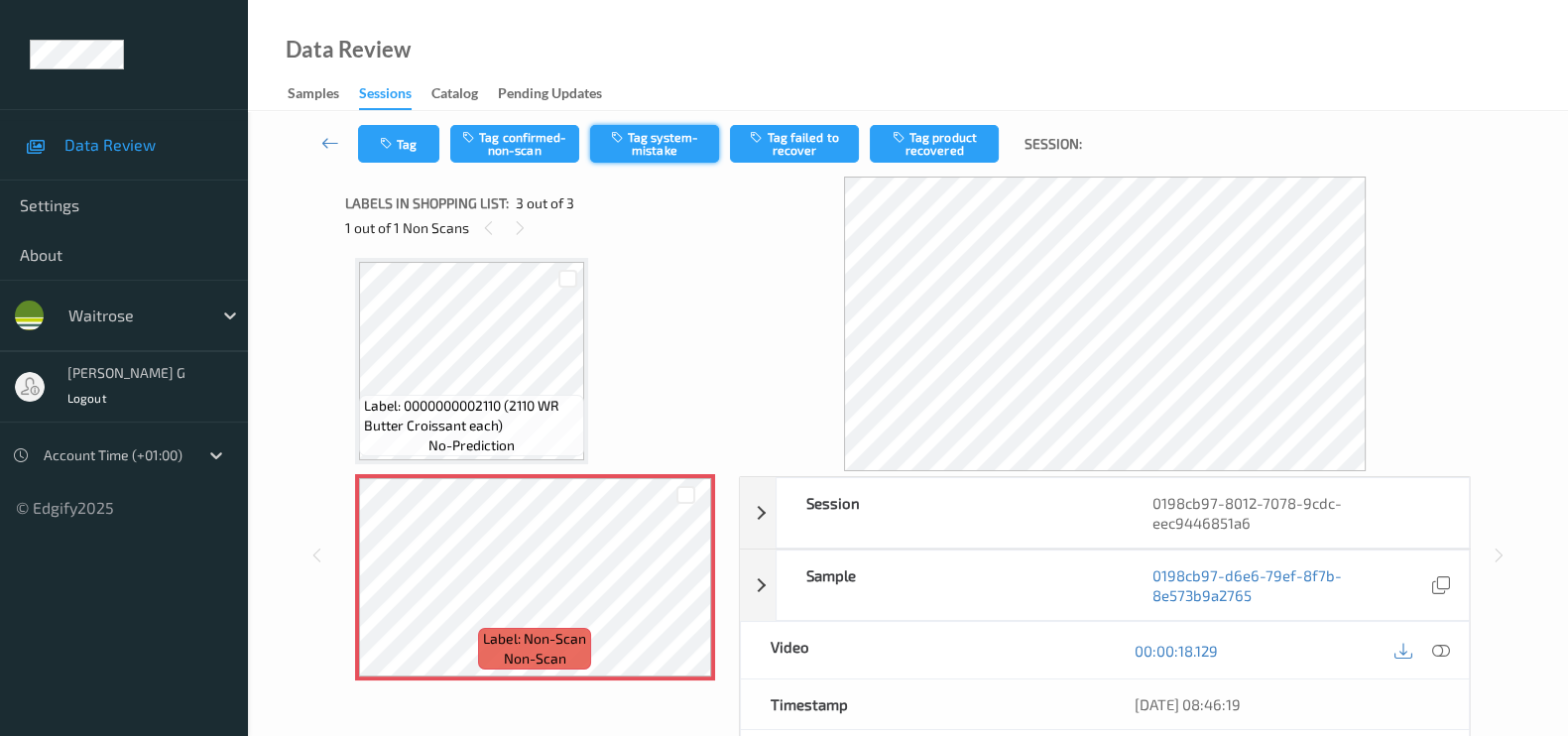
click at [666, 147] on button "Tag system-mistake" at bounding box center [654, 144] width 129 height 38
click at [392, 153] on button "Tag" at bounding box center [399, 144] width 82 height 38
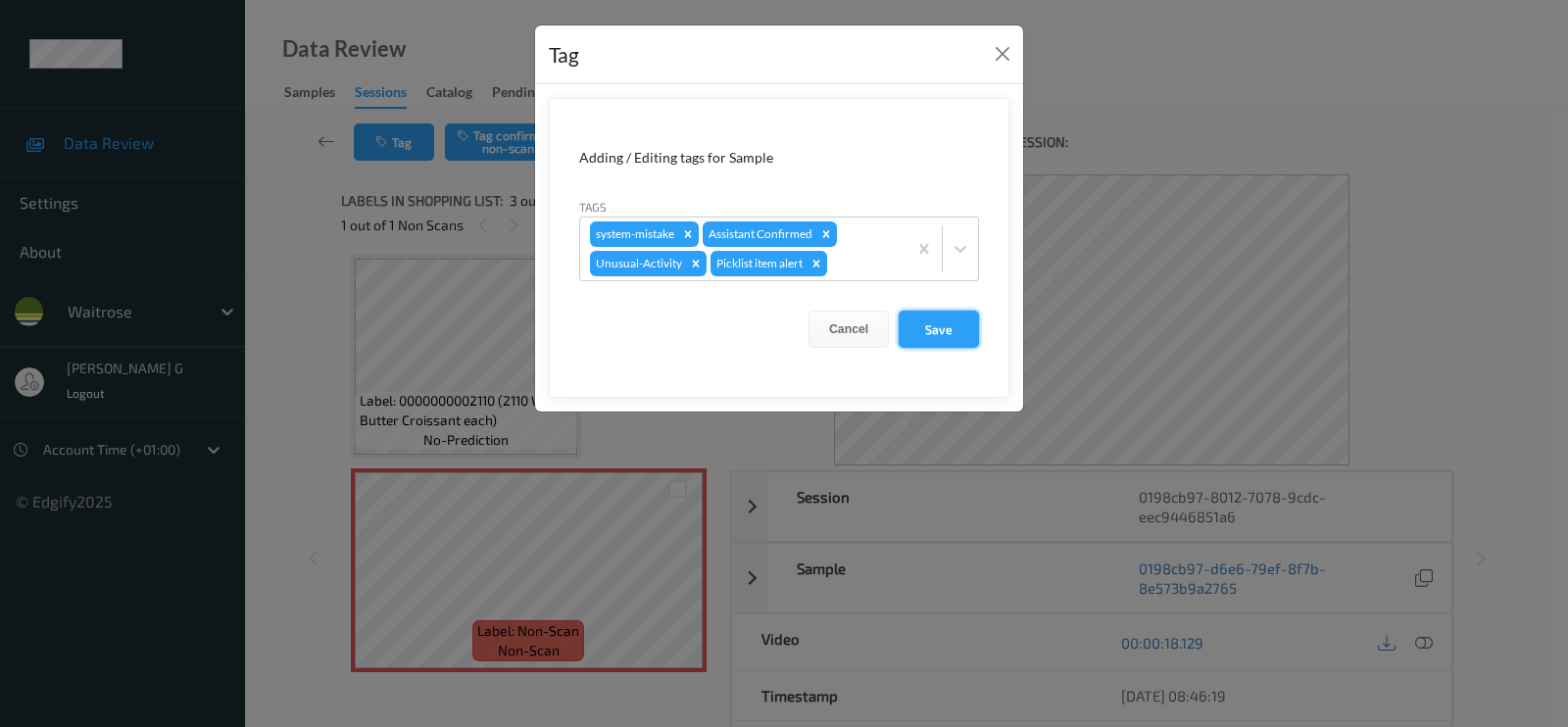
click at [925, 335] on button "Save" at bounding box center [939, 329] width 81 height 37
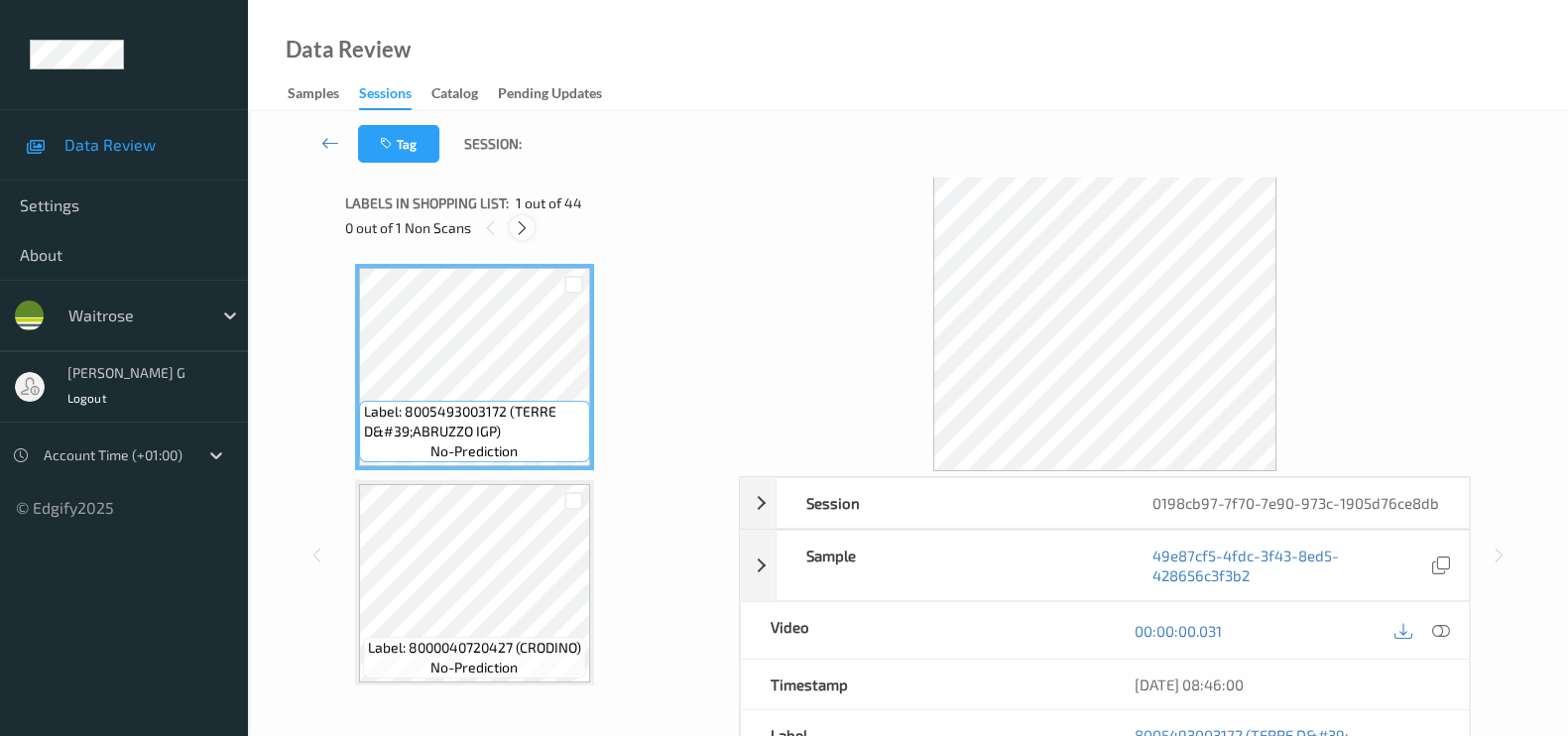
click at [518, 230] on icon at bounding box center [521, 228] width 17 height 18
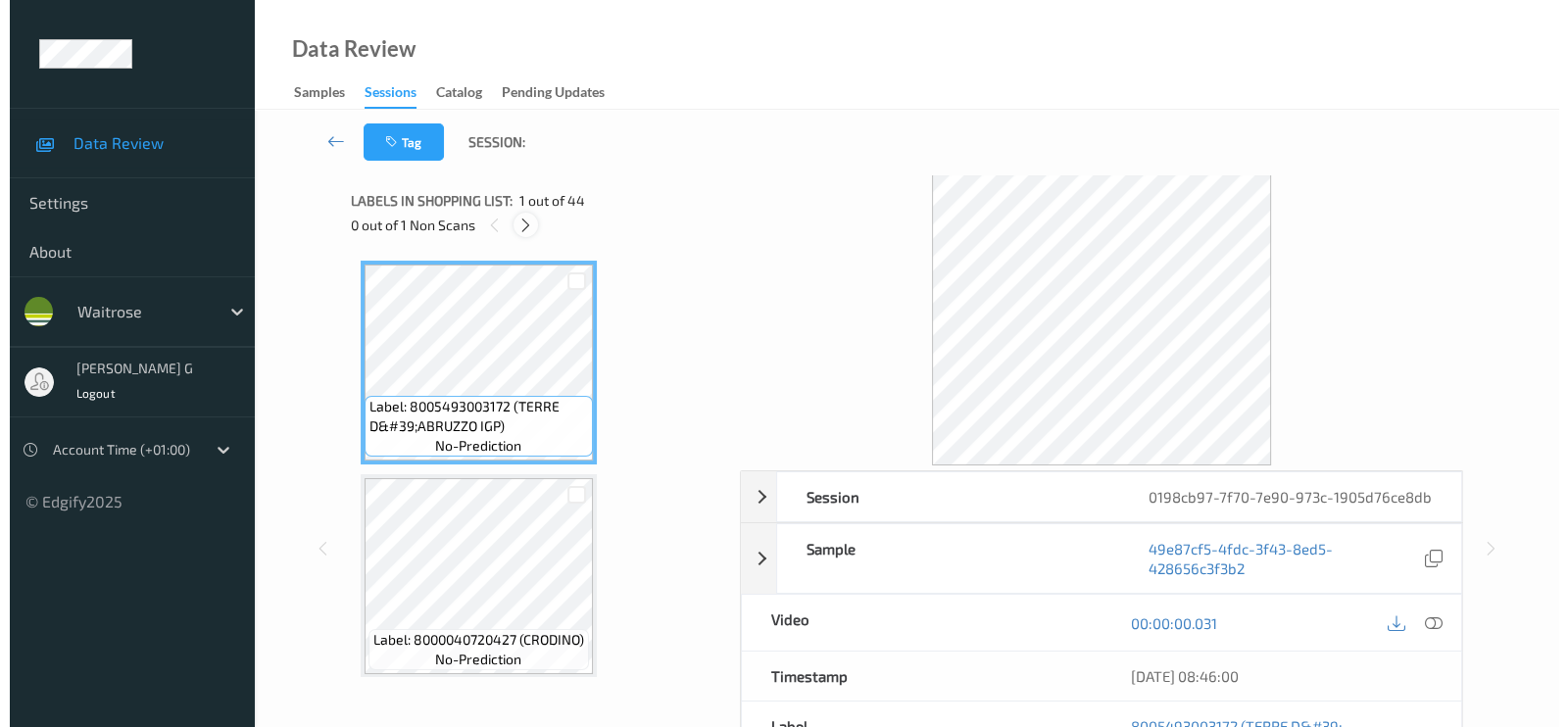
scroll to position [3830, 0]
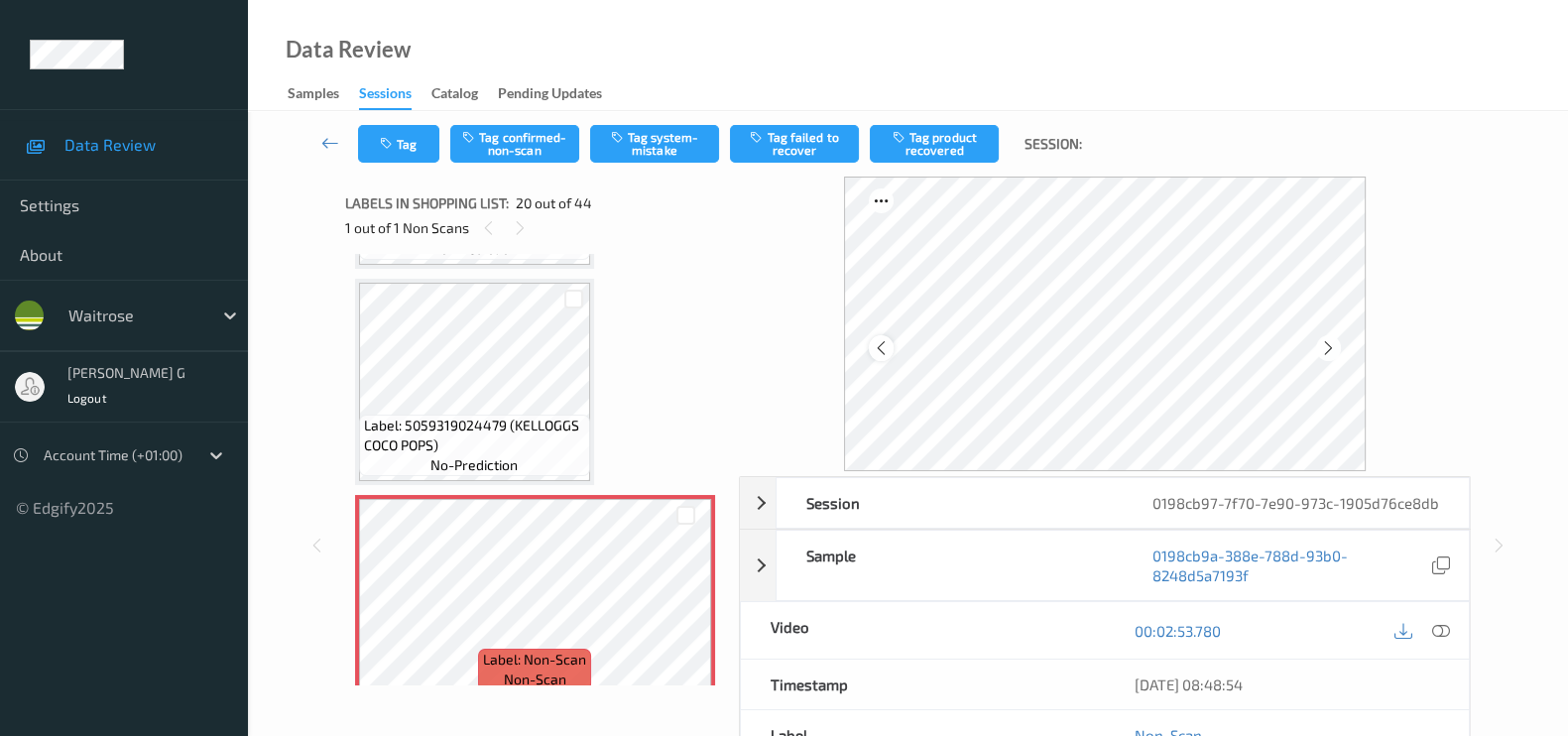
click at [886, 344] on icon at bounding box center [880, 348] width 17 height 18
click at [1445, 627] on icon at bounding box center [1440, 631] width 18 height 18
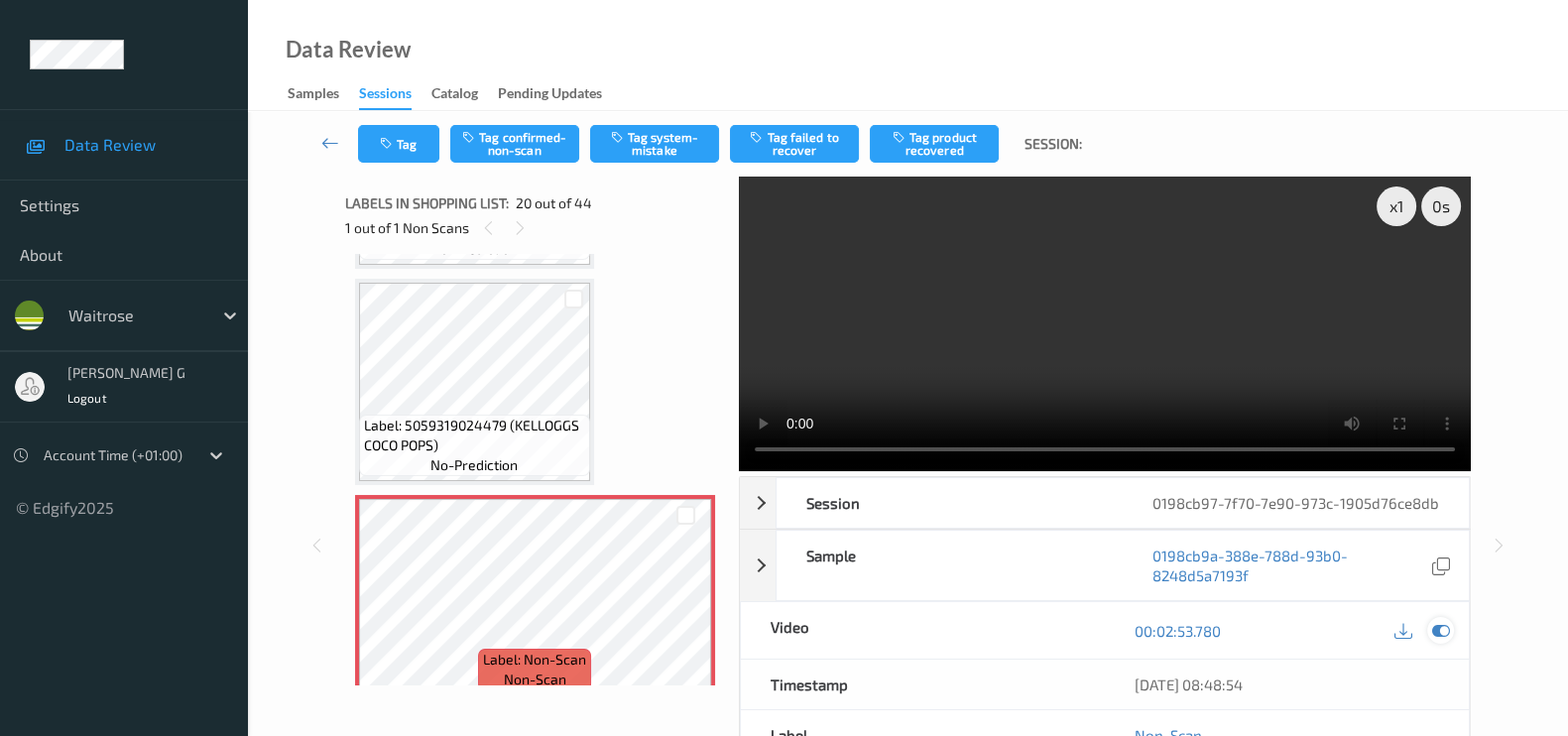
click at [1441, 632] on icon at bounding box center [1440, 631] width 18 height 18
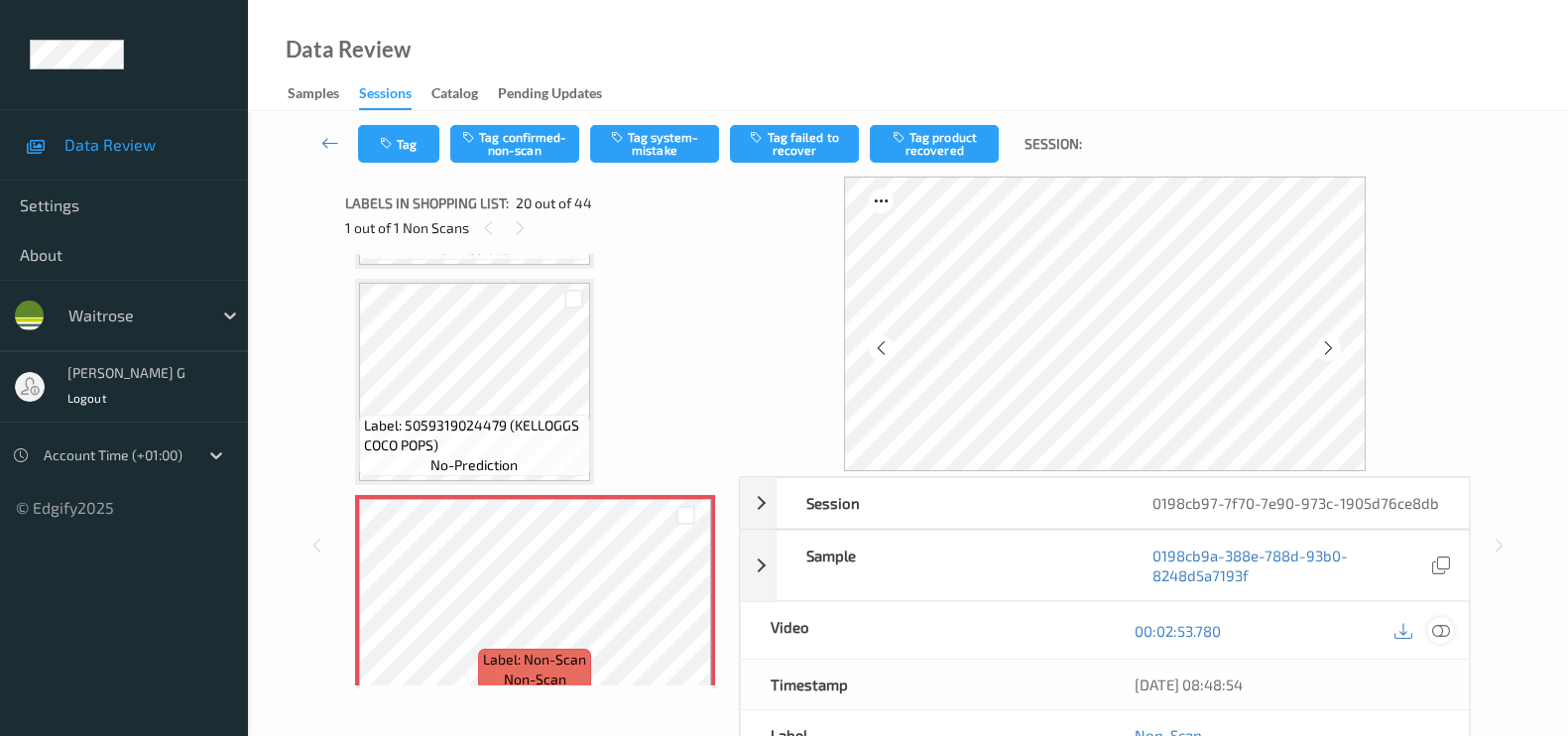
click at [1439, 630] on icon at bounding box center [1440, 631] width 18 height 18
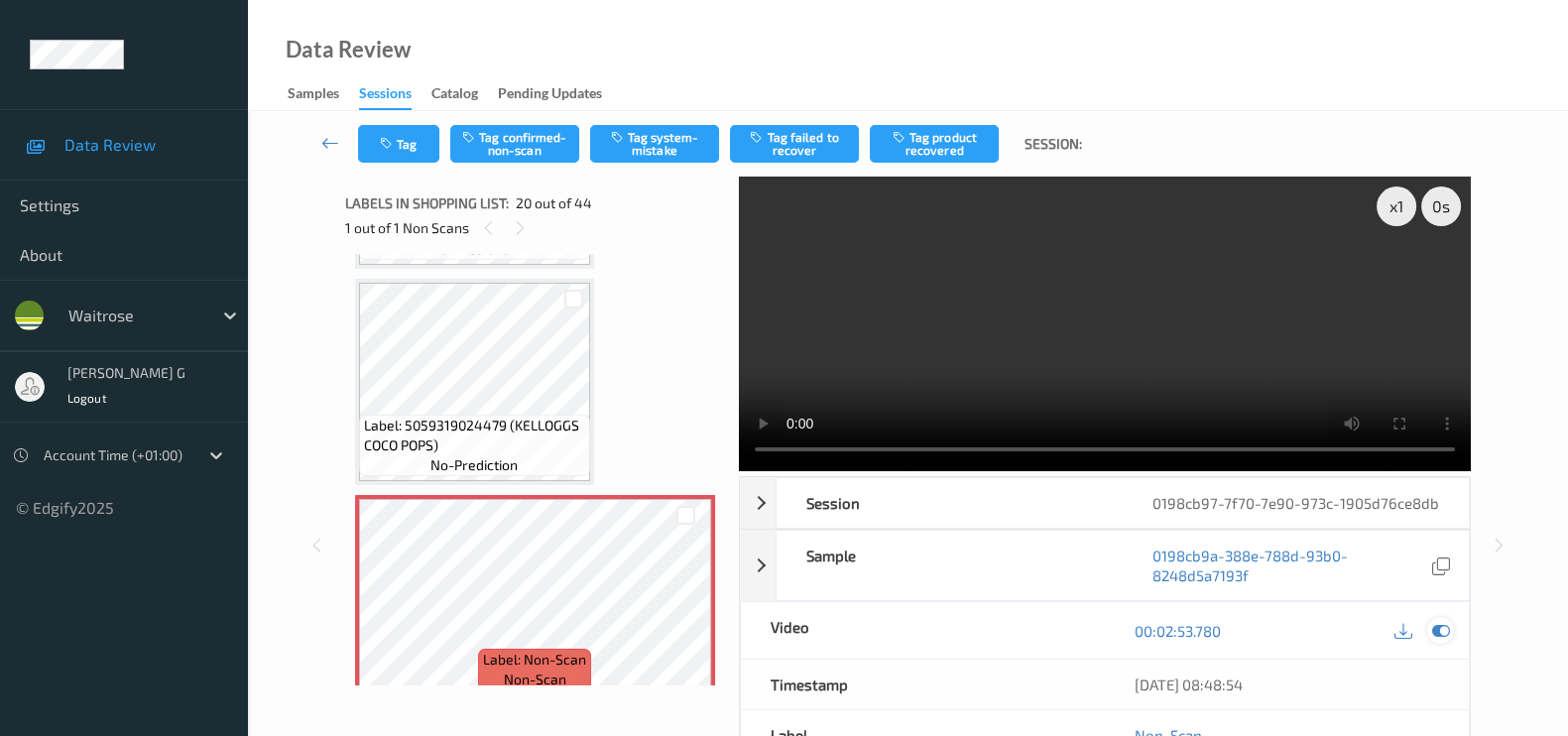
click at [1445, 631] on icon at bounding box center [1440, 631] width 18 height 18
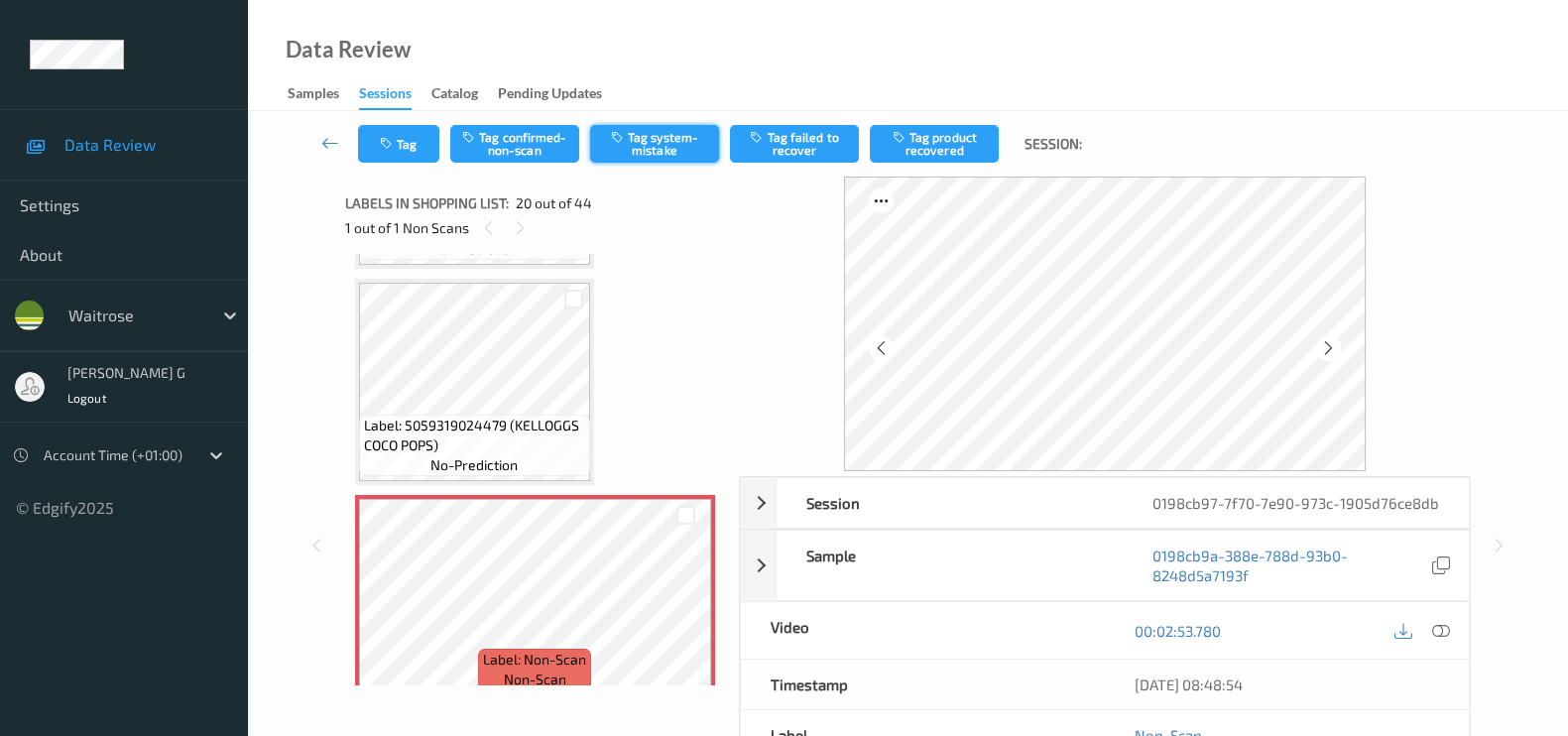
click at [640, 142] on button "Tag system-mistake" at bounding box center [654, 144] width 129 height 38
click at [398, 147] on button "Tag" at bounding box center [399, 144] width 82 height 38
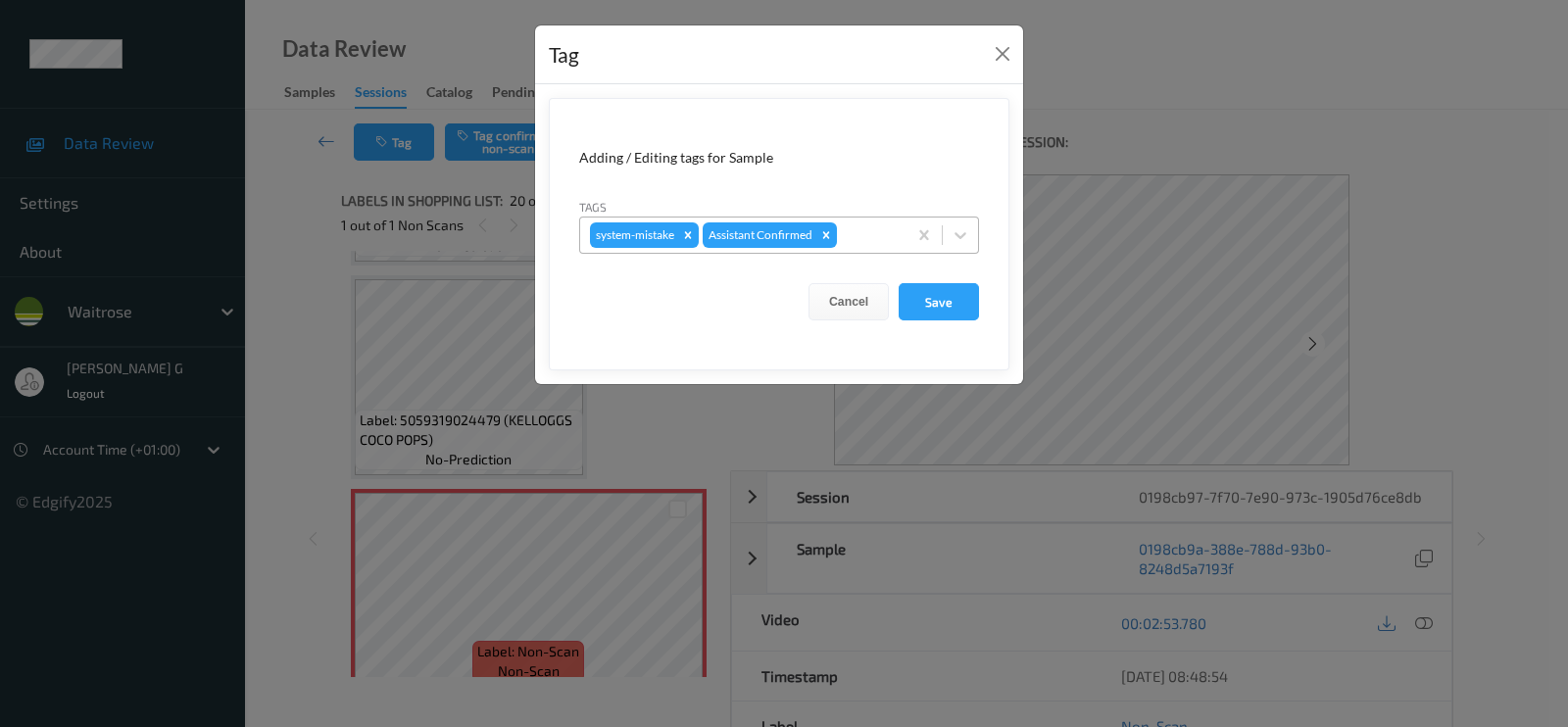
click at [865, 245] on div at bounding box center [868, 235] width 56 height 24
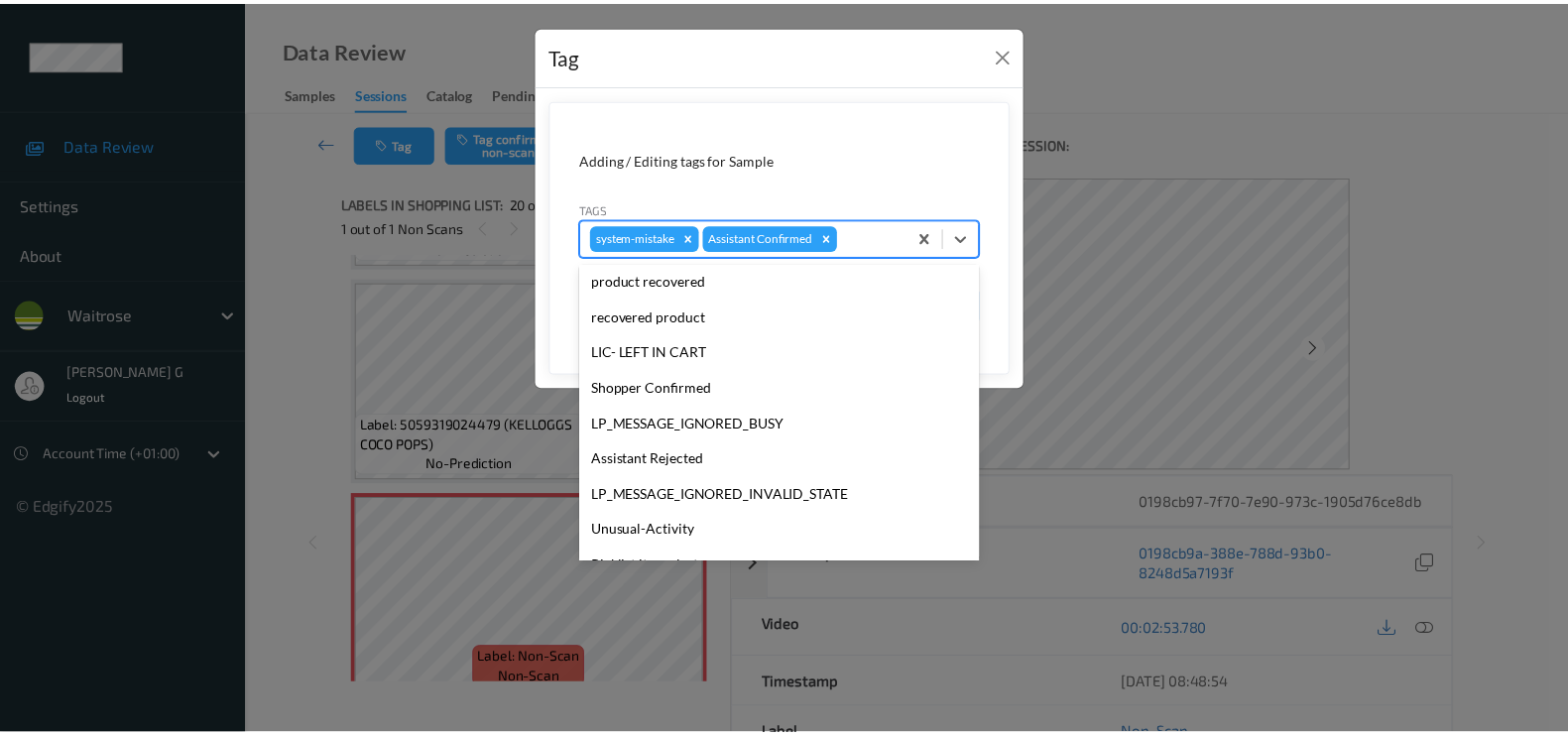
scroll to position [388, 0]
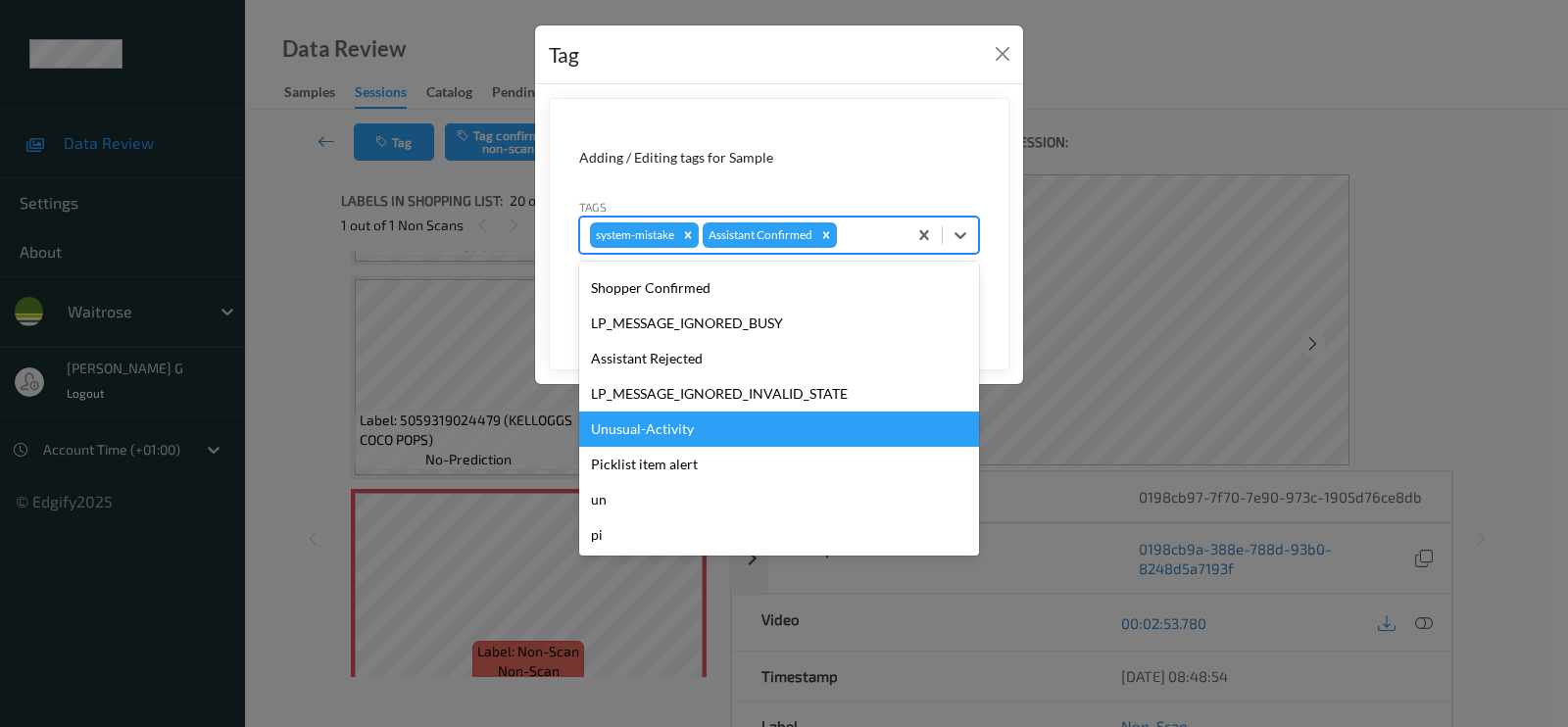
click at [638, 431] on div "Unusual-Activity" at bounding box center [780, 430] width 400 height 35
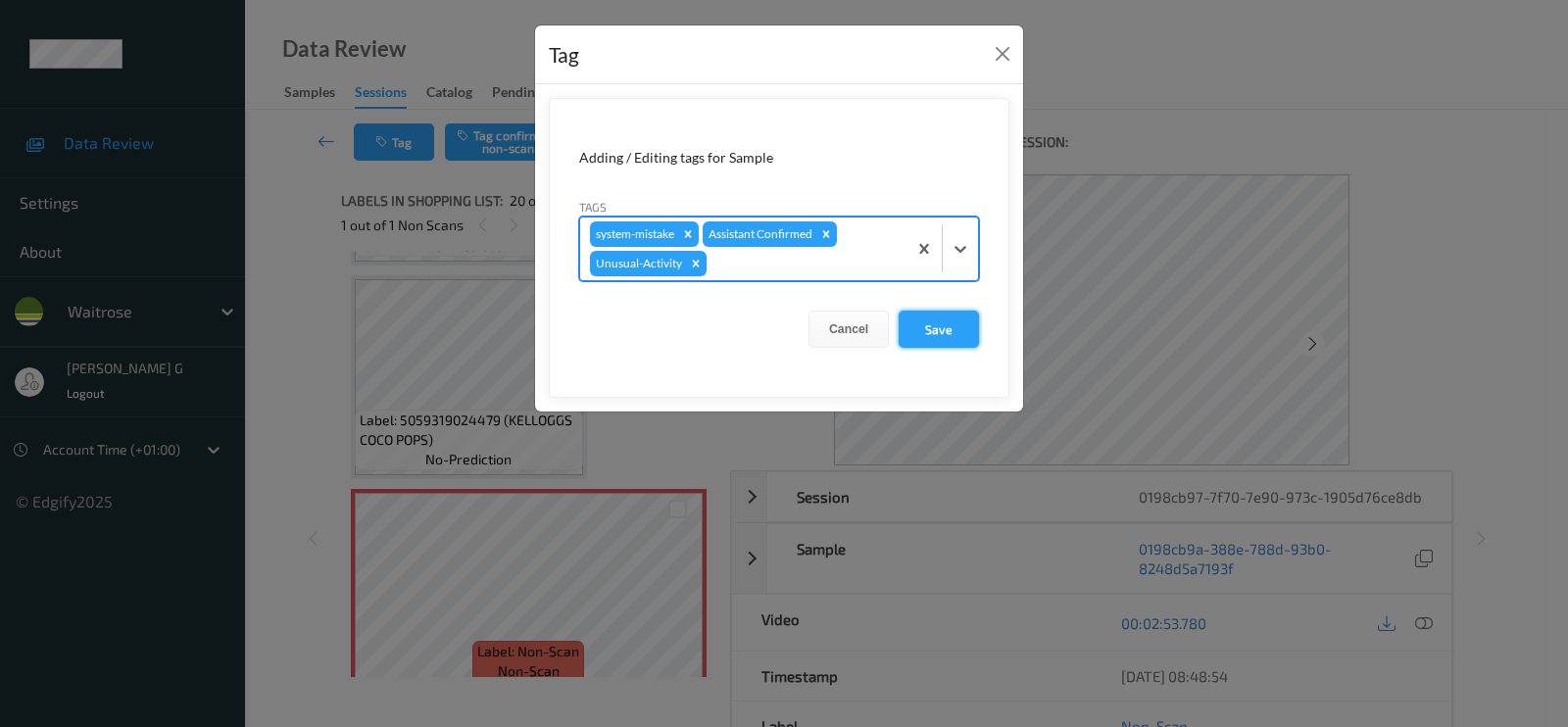
click at [936, 327] on button "Save" at bounding box center [939, 329] width 81 height 37
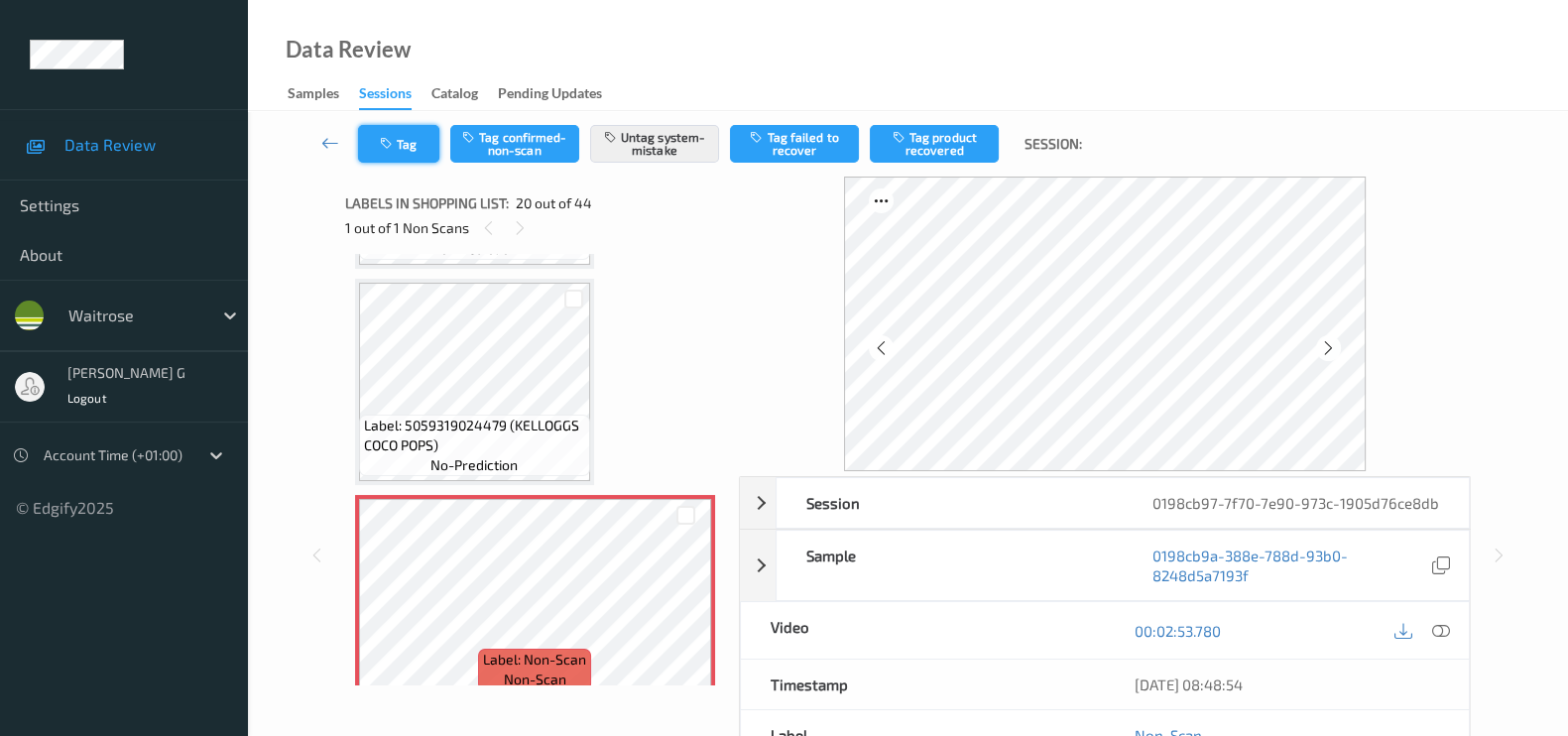
click at [401, 138] on button "Tag" at bounding box center [399, 144] width 82 height 38
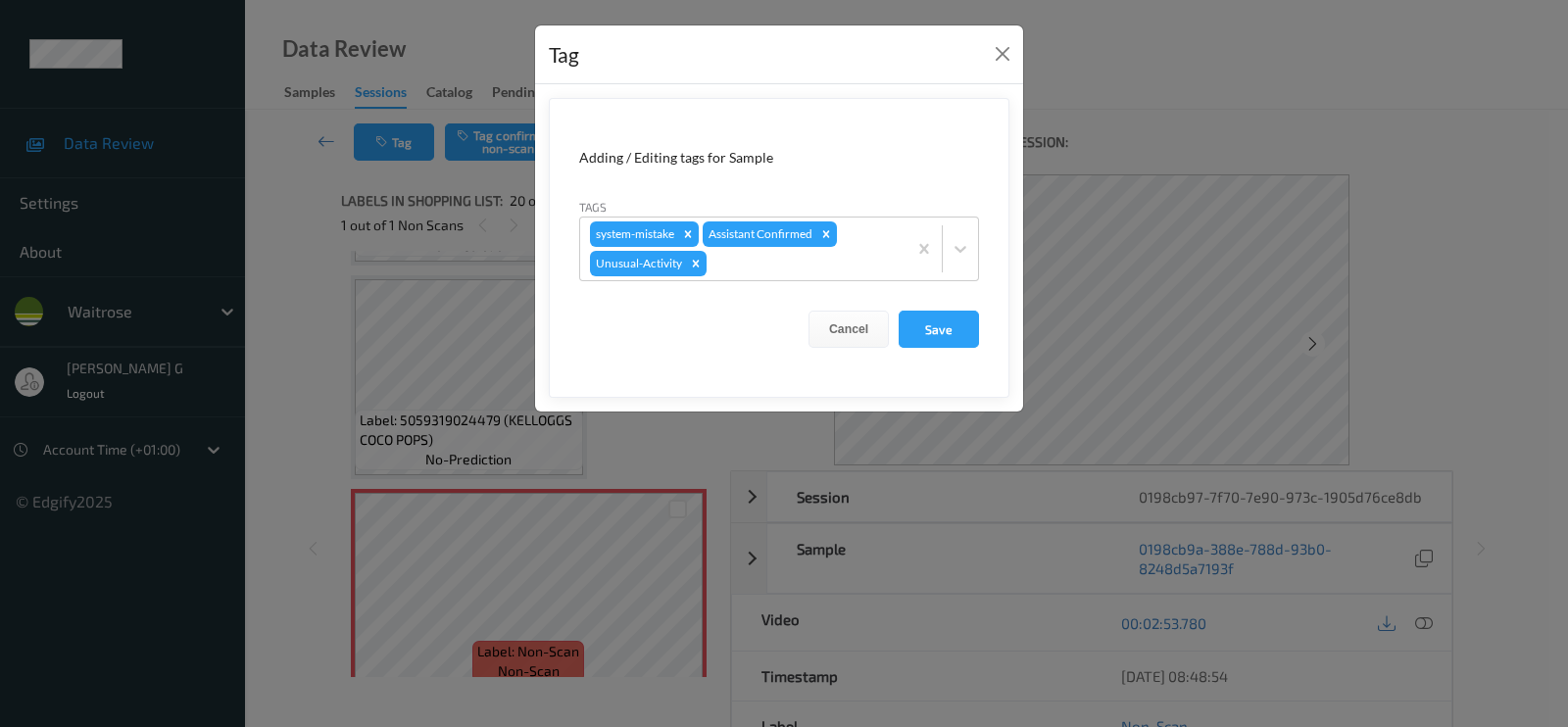
click at [320, 363] on div "Tag Adding / Editing tags for Sample Tags system-mistake Assistant Confirmed Un…" at bounding box center [784, 364] width 1568 height 727
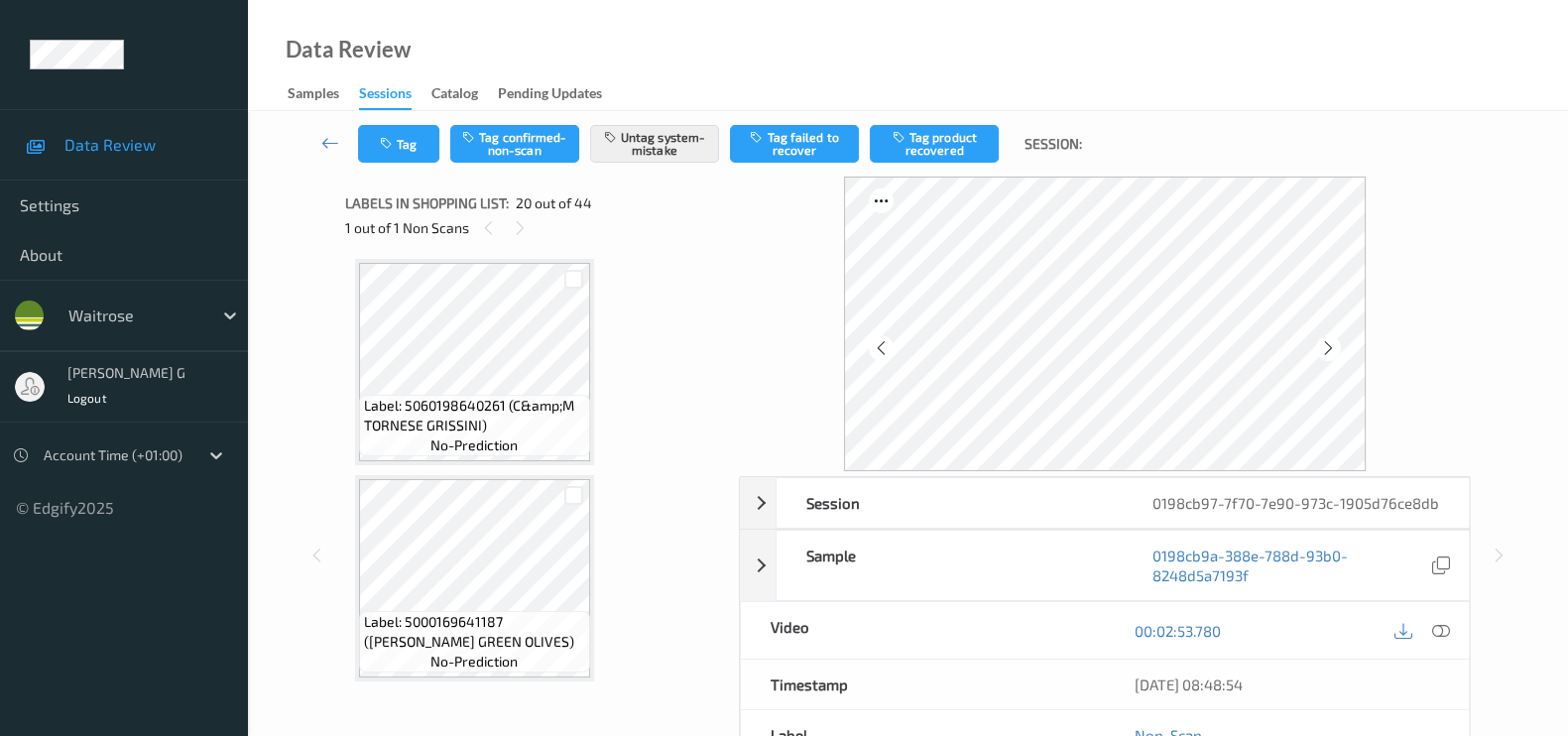
scroll to position [3257, 0]
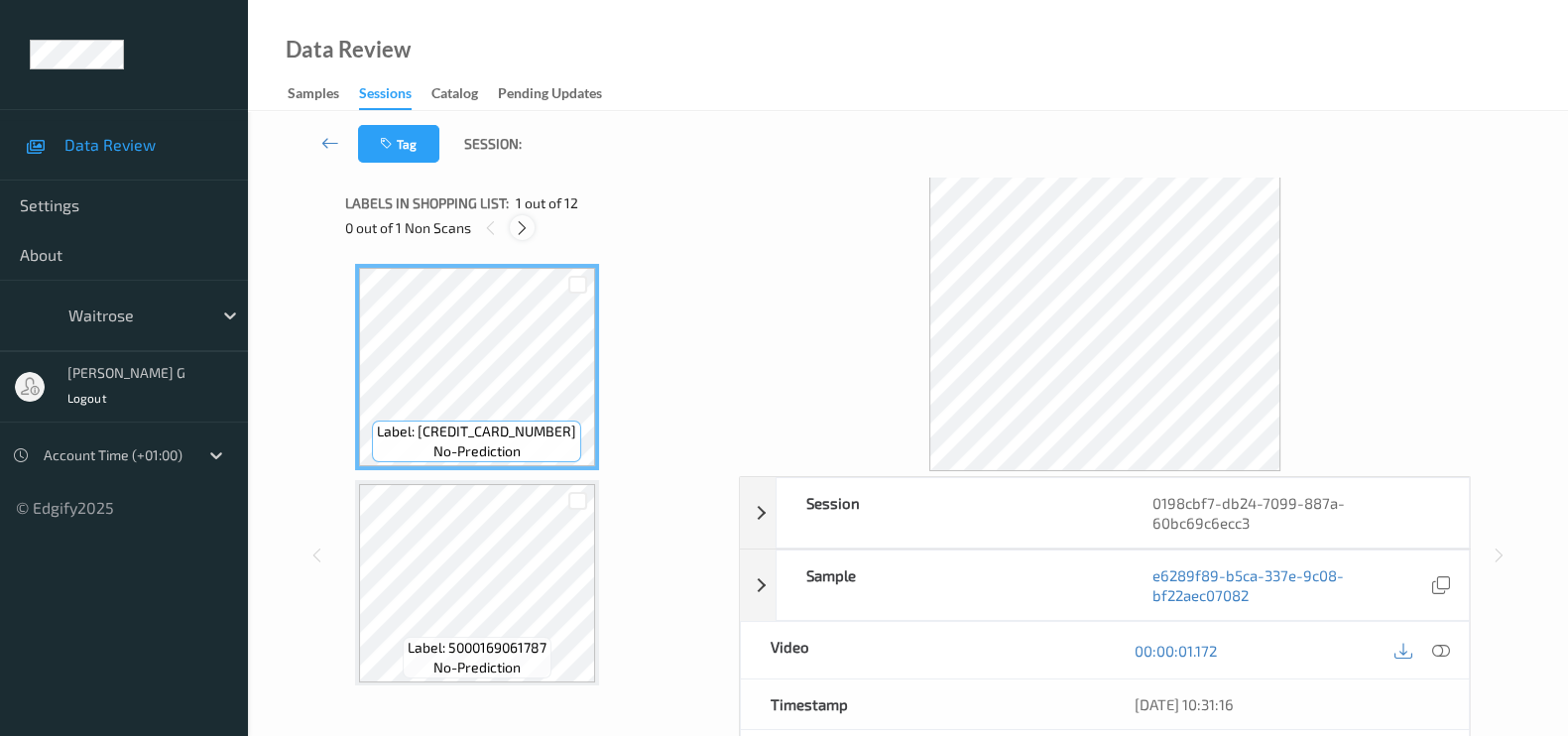
click at [517, 226] on icon at bounding box center [521, 228] width 17 height 18
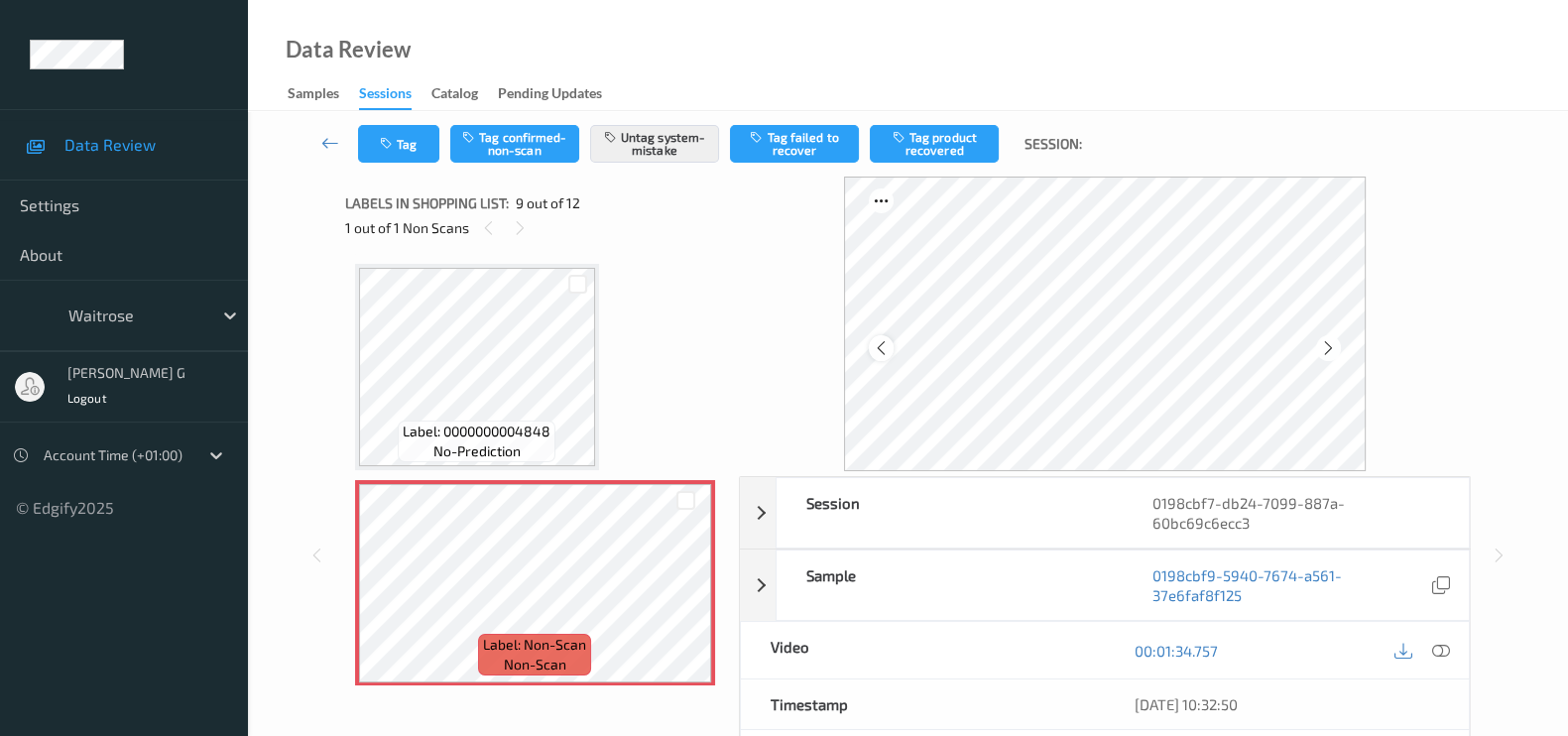
click at [887, 347] on icon at bounding box center [880, 348] width 17 height 18
click at [1441, 656] on icon at bounding box center [1440, 651] width 18 height 18
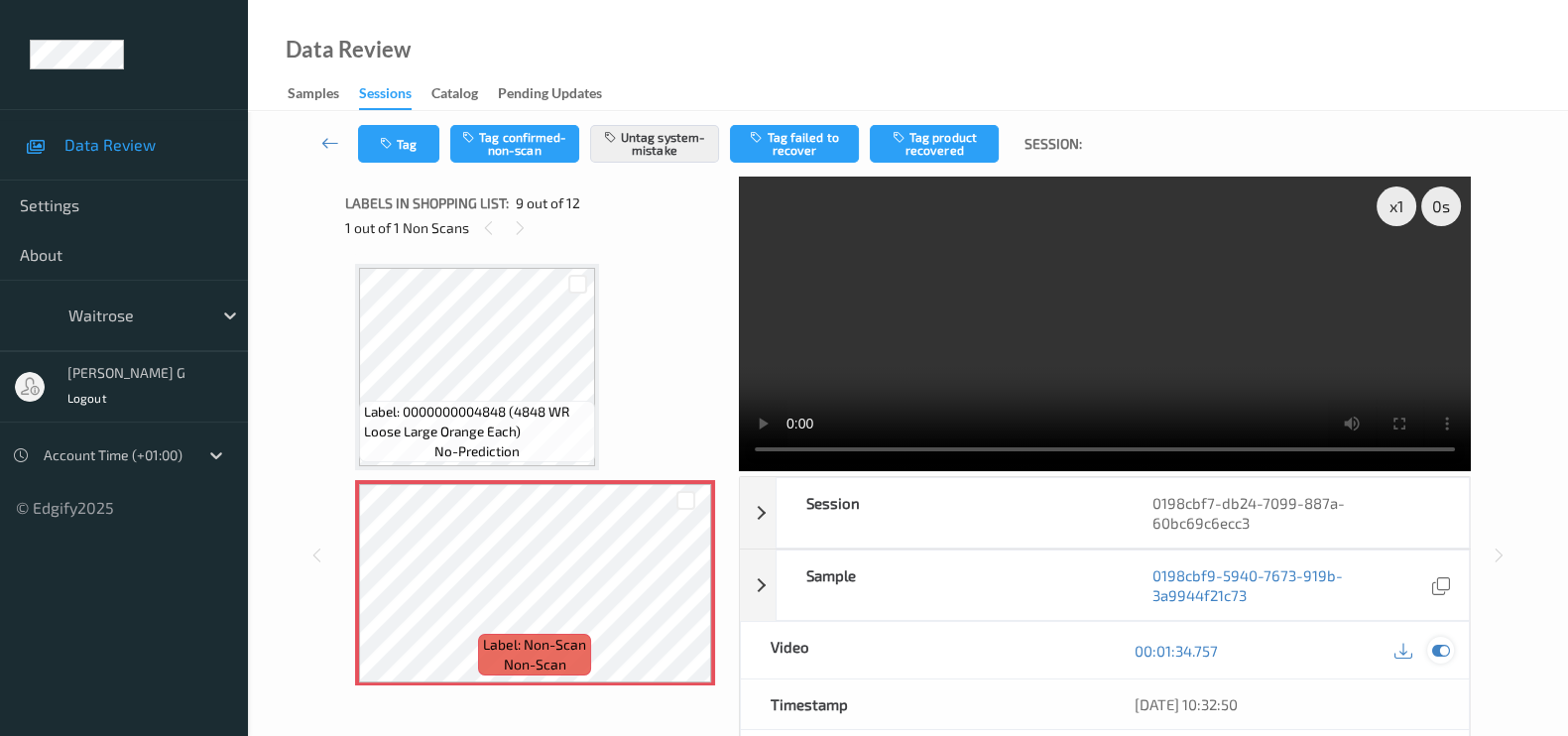
click at [1443, 649] on icon at bounding box center [1440, 651] width 18 height 18
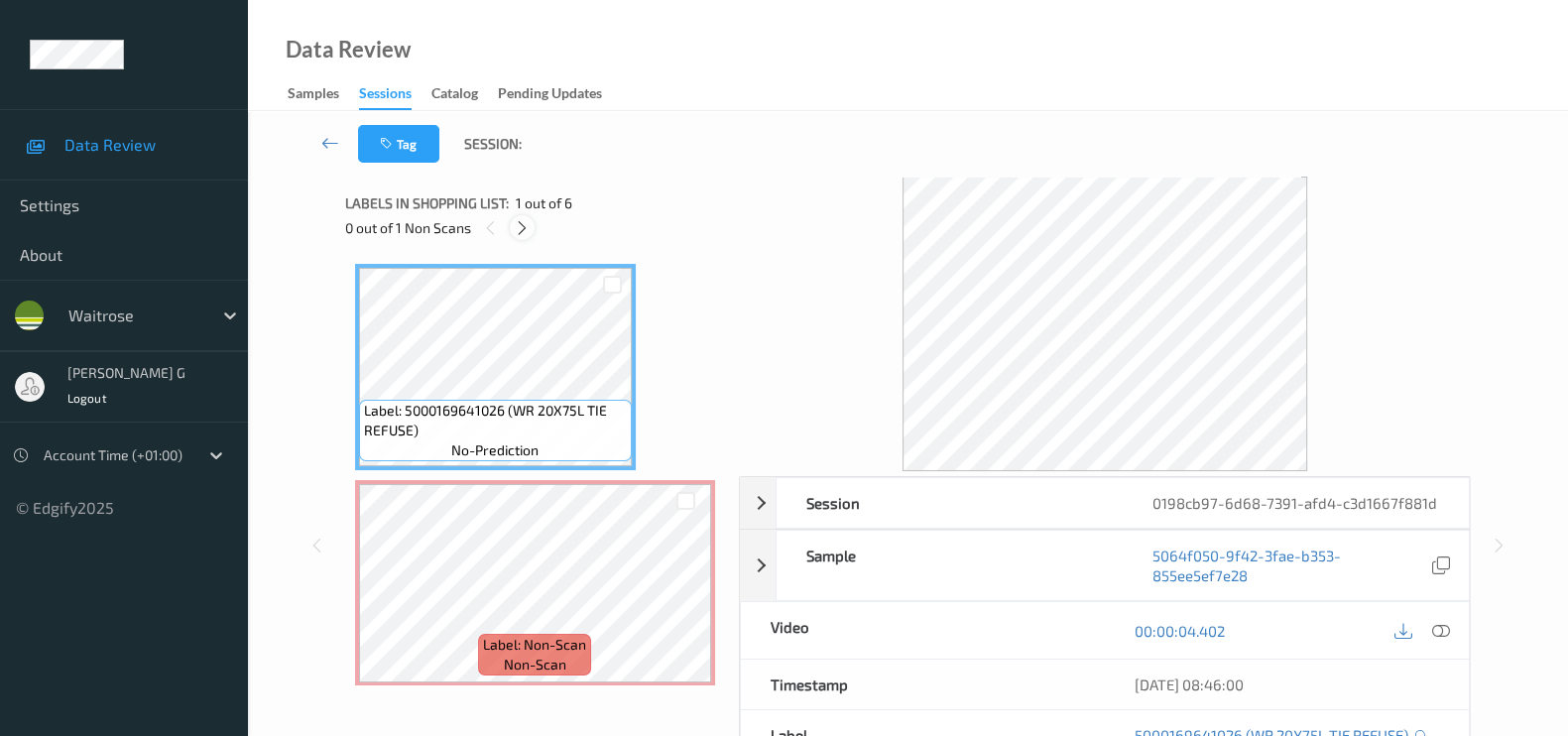
click at [521, 236] on div at bounding box center [521, 227] width 25 height 25
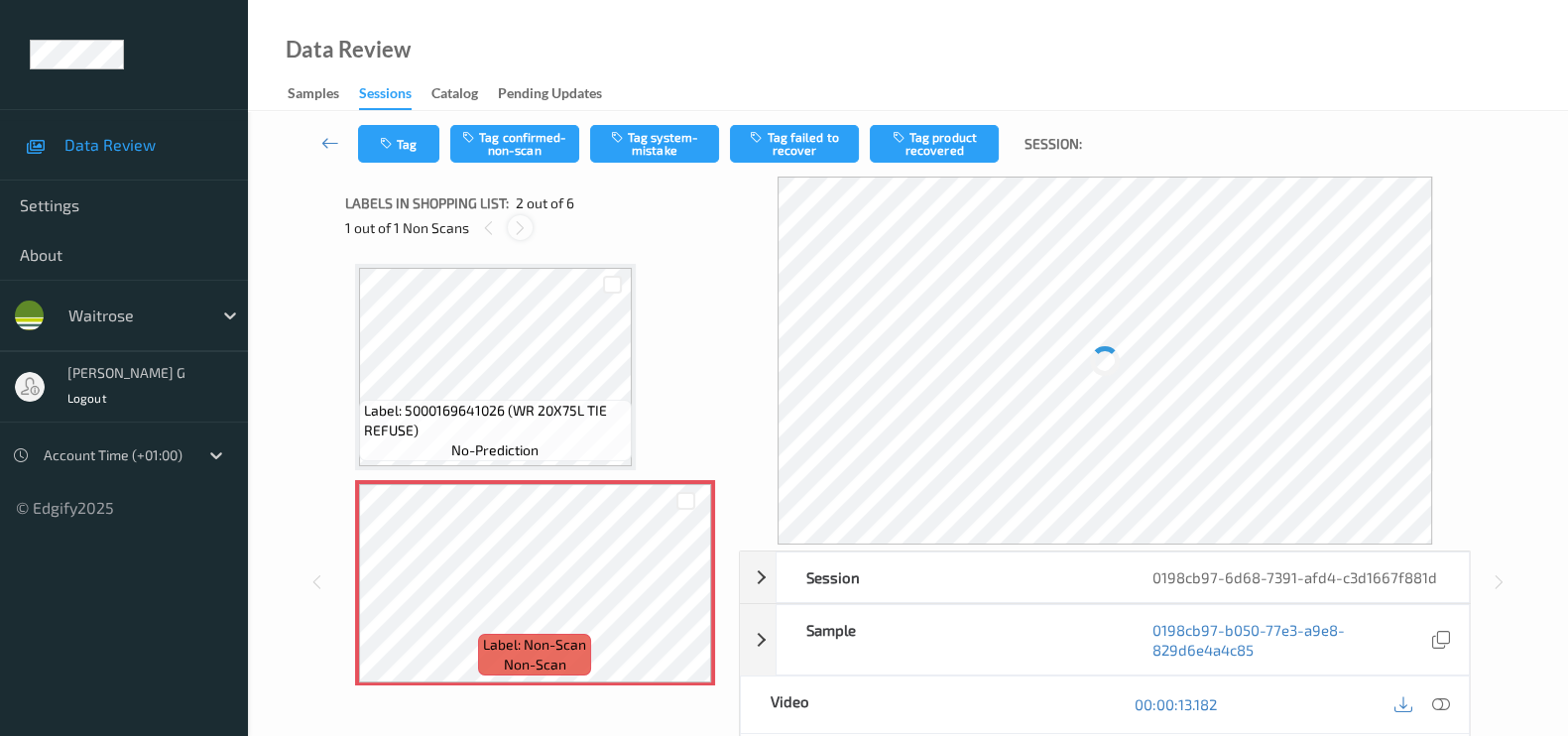
scroll to position [10, 0]
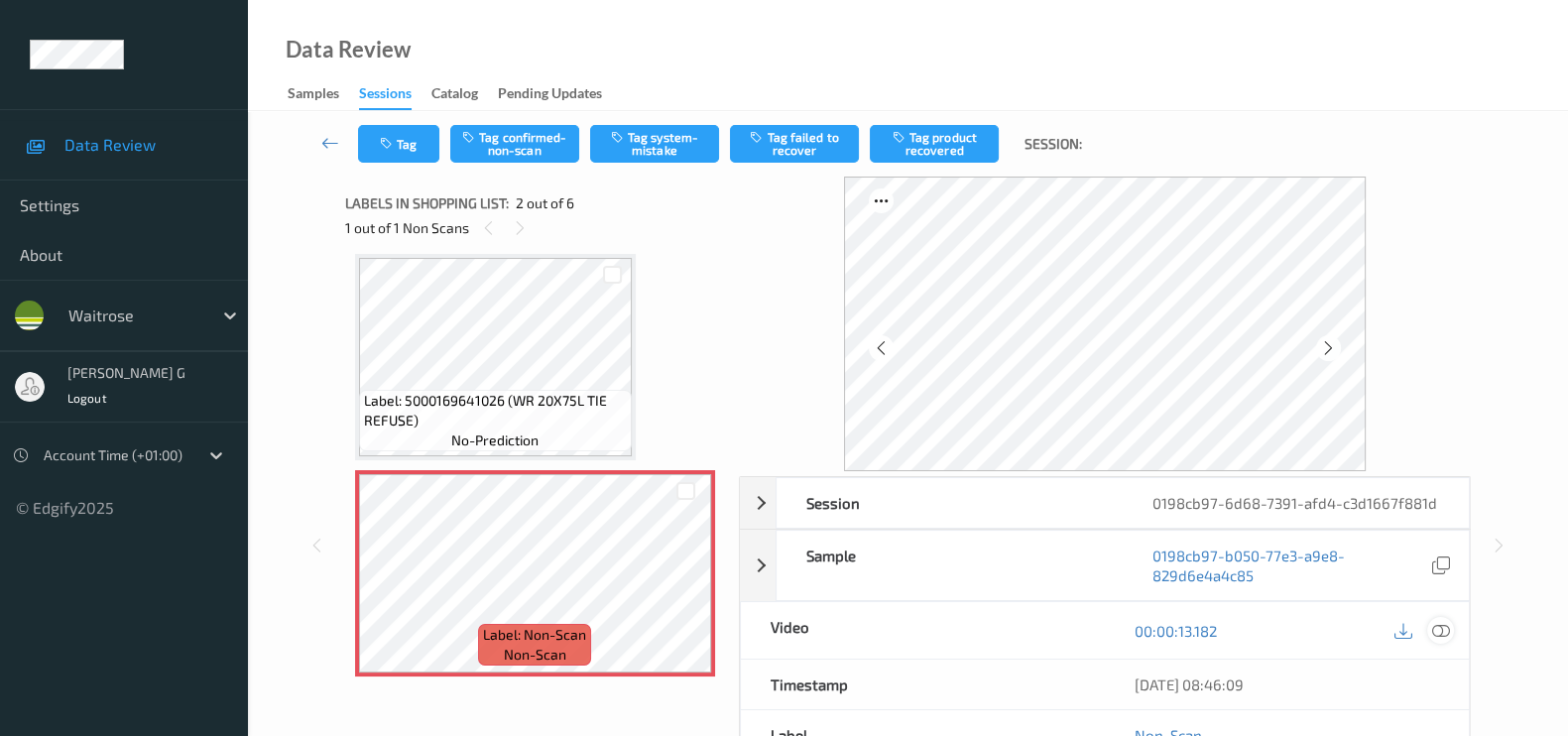
click at [1443, 630] on icon at bounding box center [1440, 631] width 18 height 18
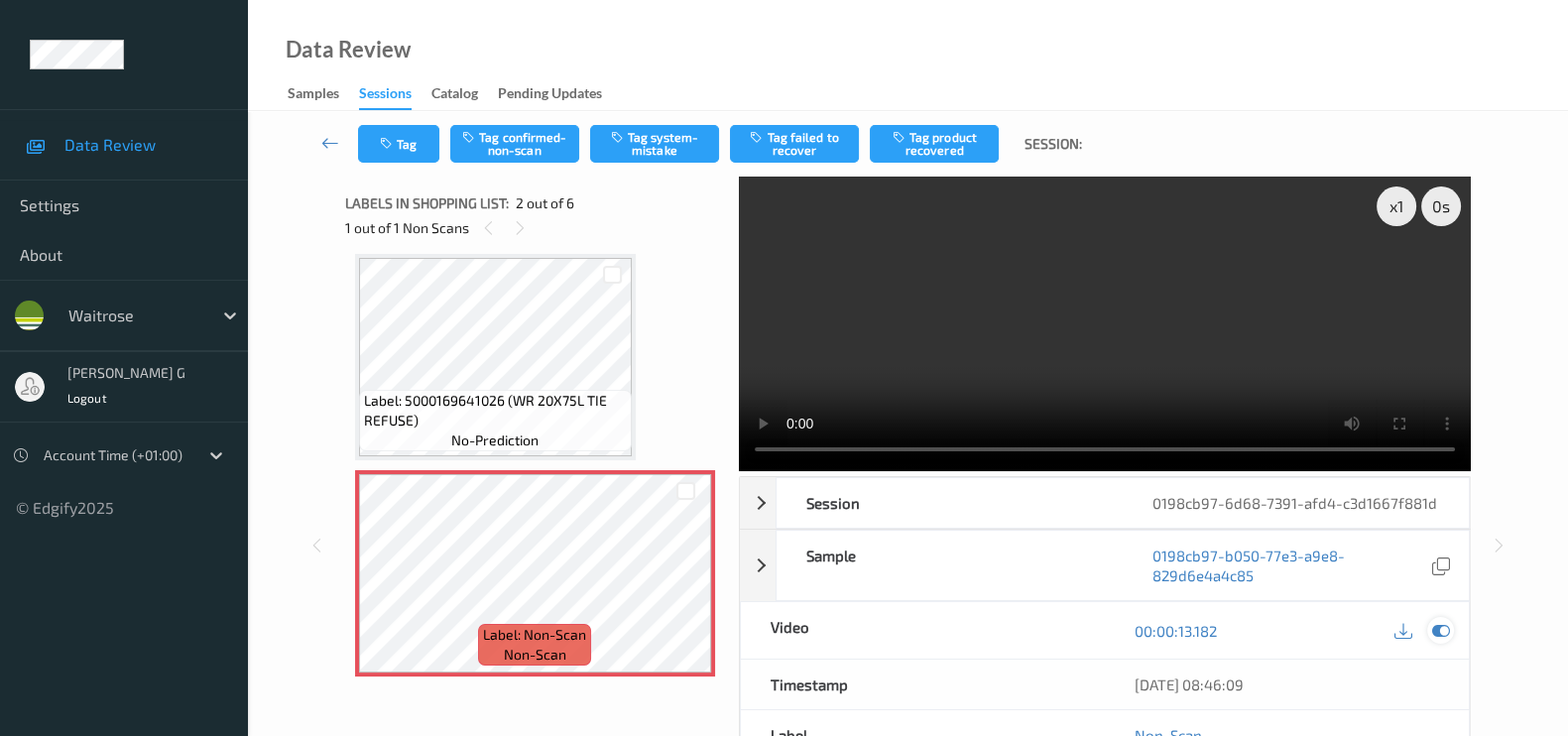
click at [1434, 623] on icon at bounding box center [1440, 631] width 18 height 18
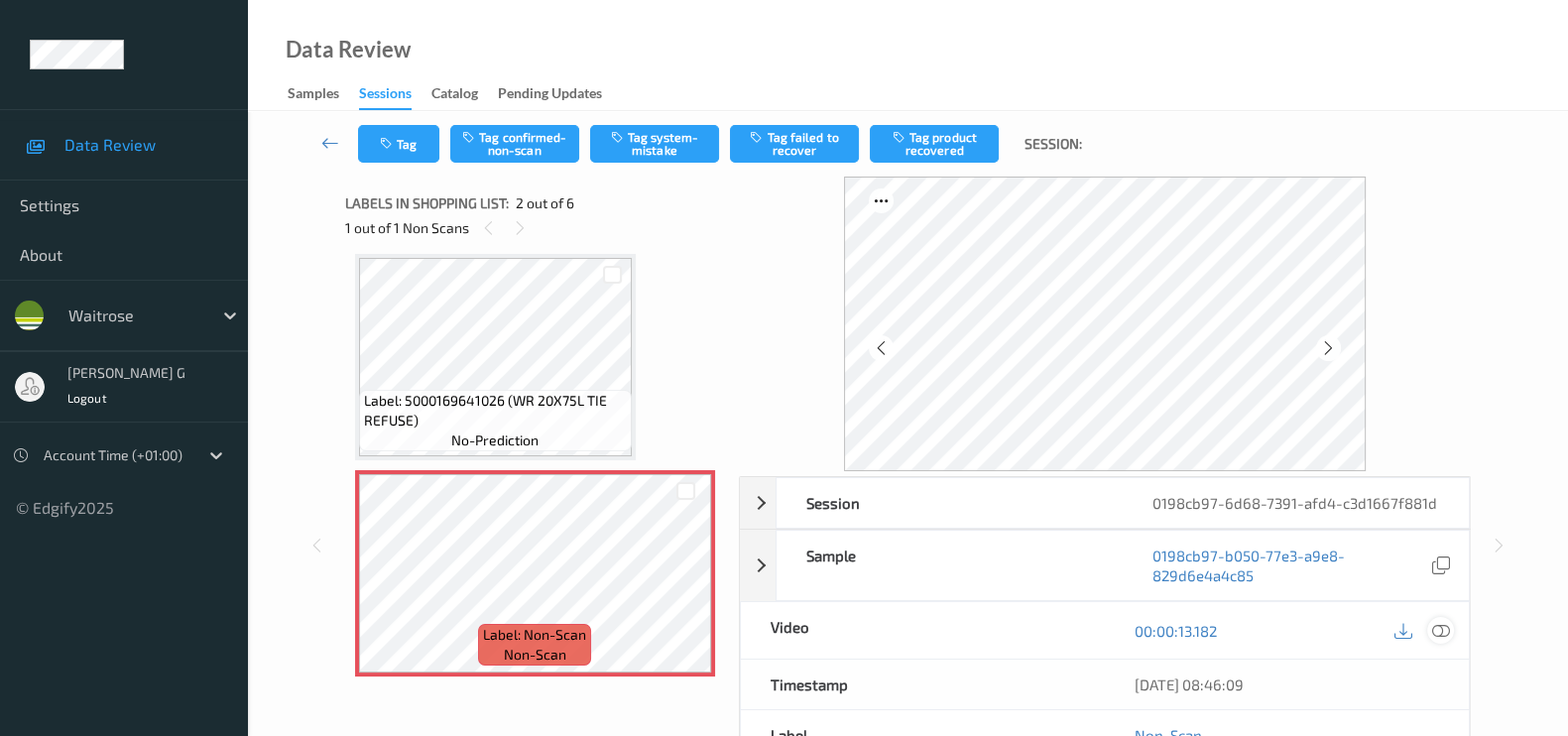
click at [1432, 627] on icon at bounding box center [1440, 631] width 18 height 18
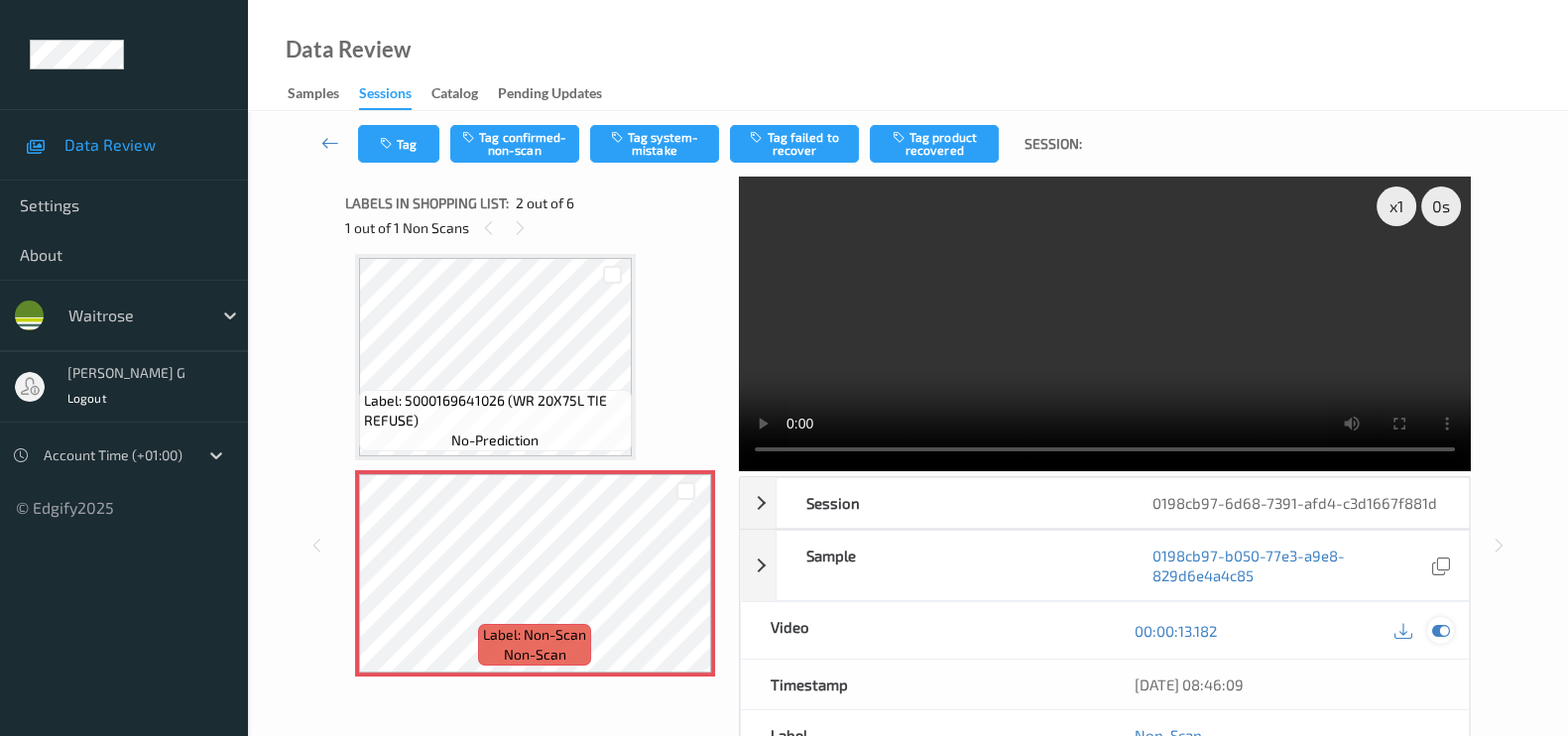
click at [1449, 637] on div at bounding box center [1439, 630] width 27 height 27
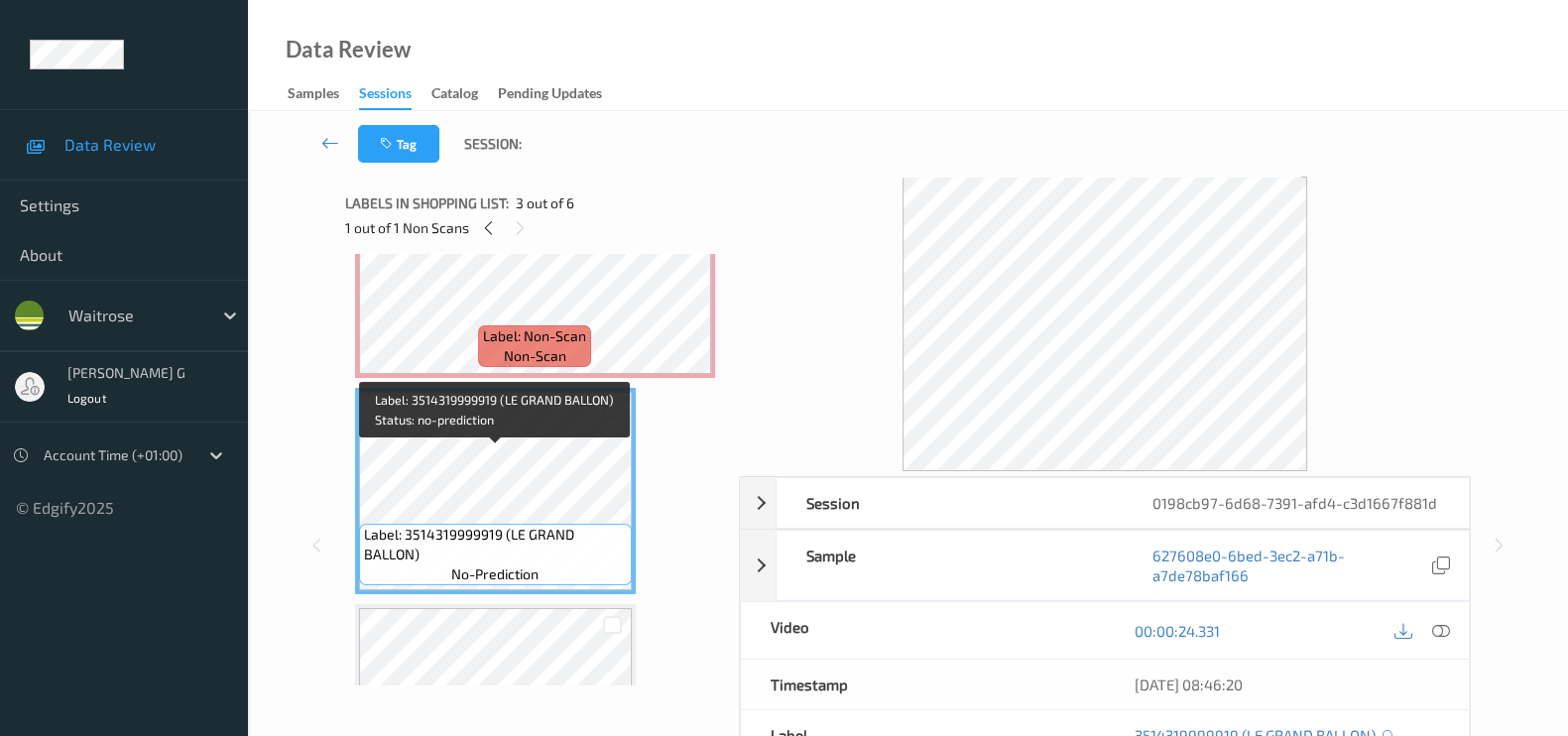
scroll to position [258, 0]
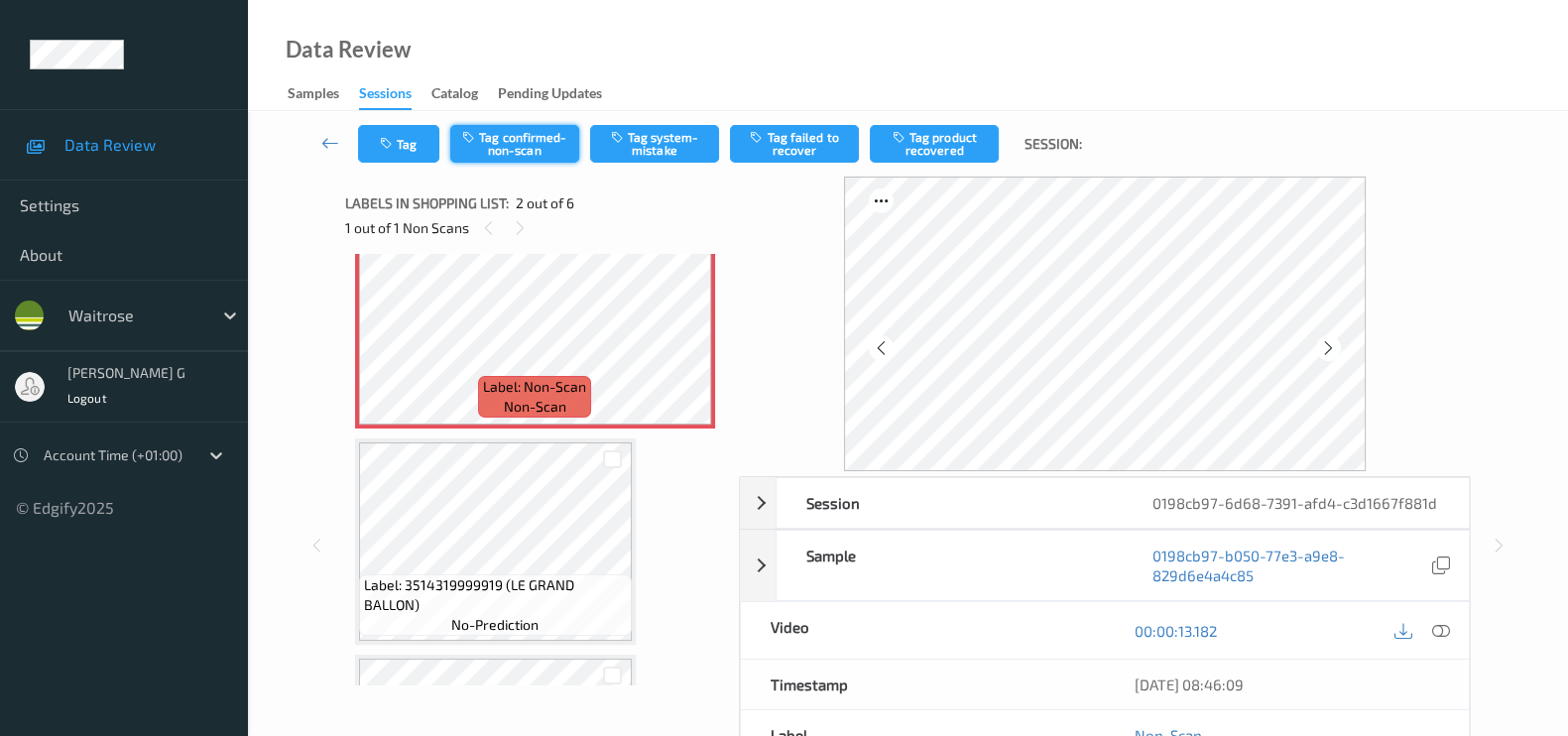
click at [505, 140] on button "Tag confirmed-non-scan" at bounding box center [514, 144] width 129 height 38
click at [926, 138] on button "Tag product recovered" at bounding box center [933, 144] width 129 height 38
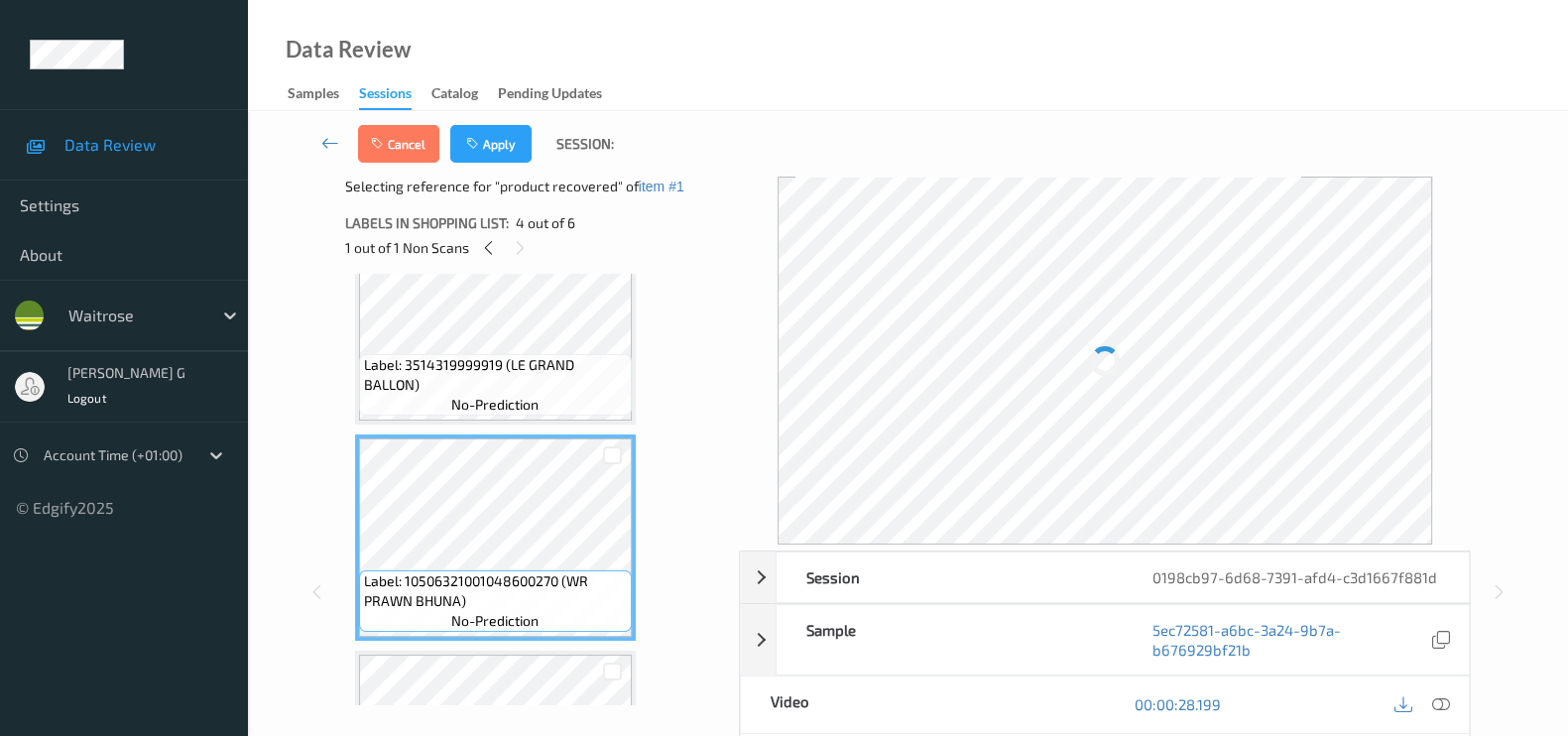
scroll to position [381, 0]
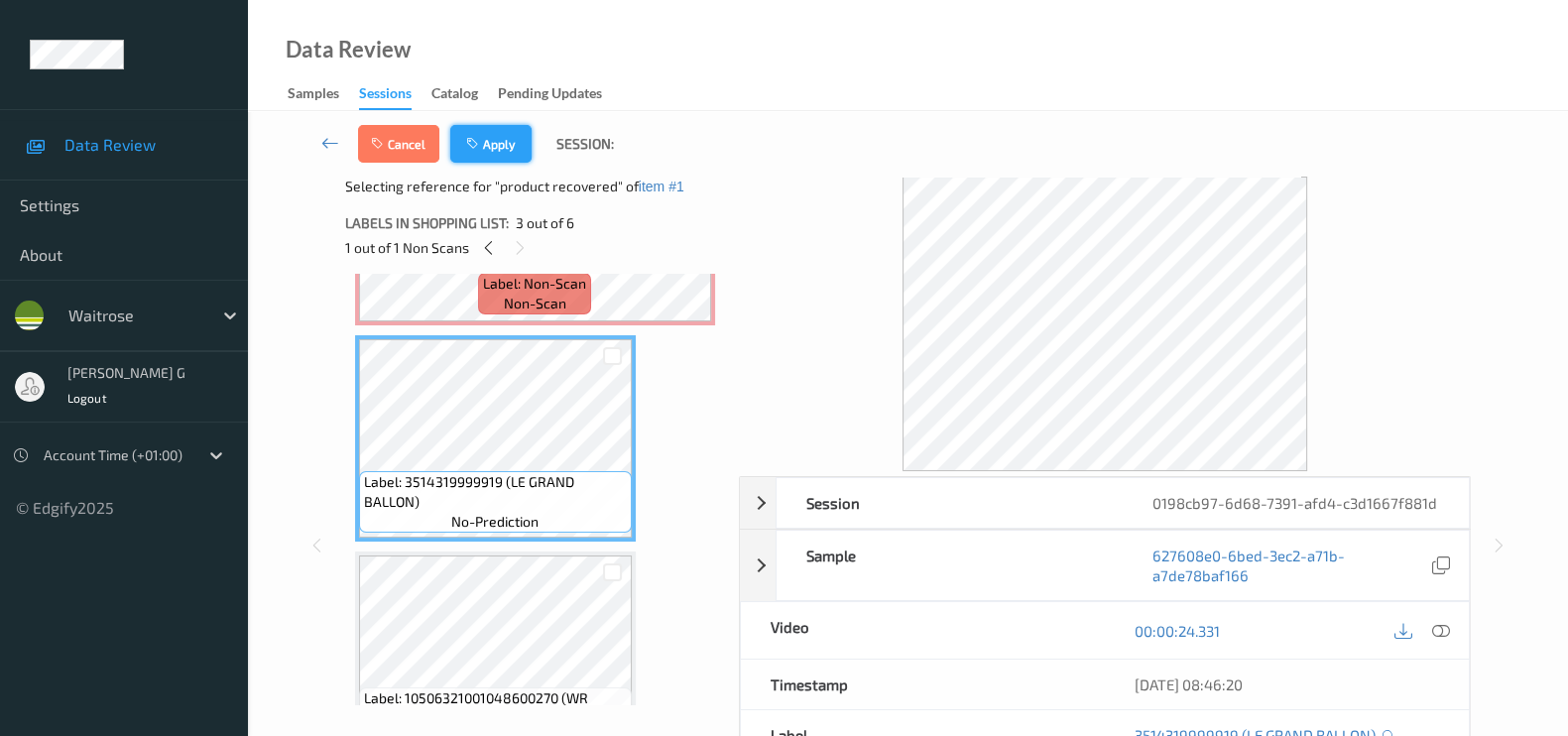
click at [505, 144] on button "Apply" at bounding box center [491, 144] width 82 height 38
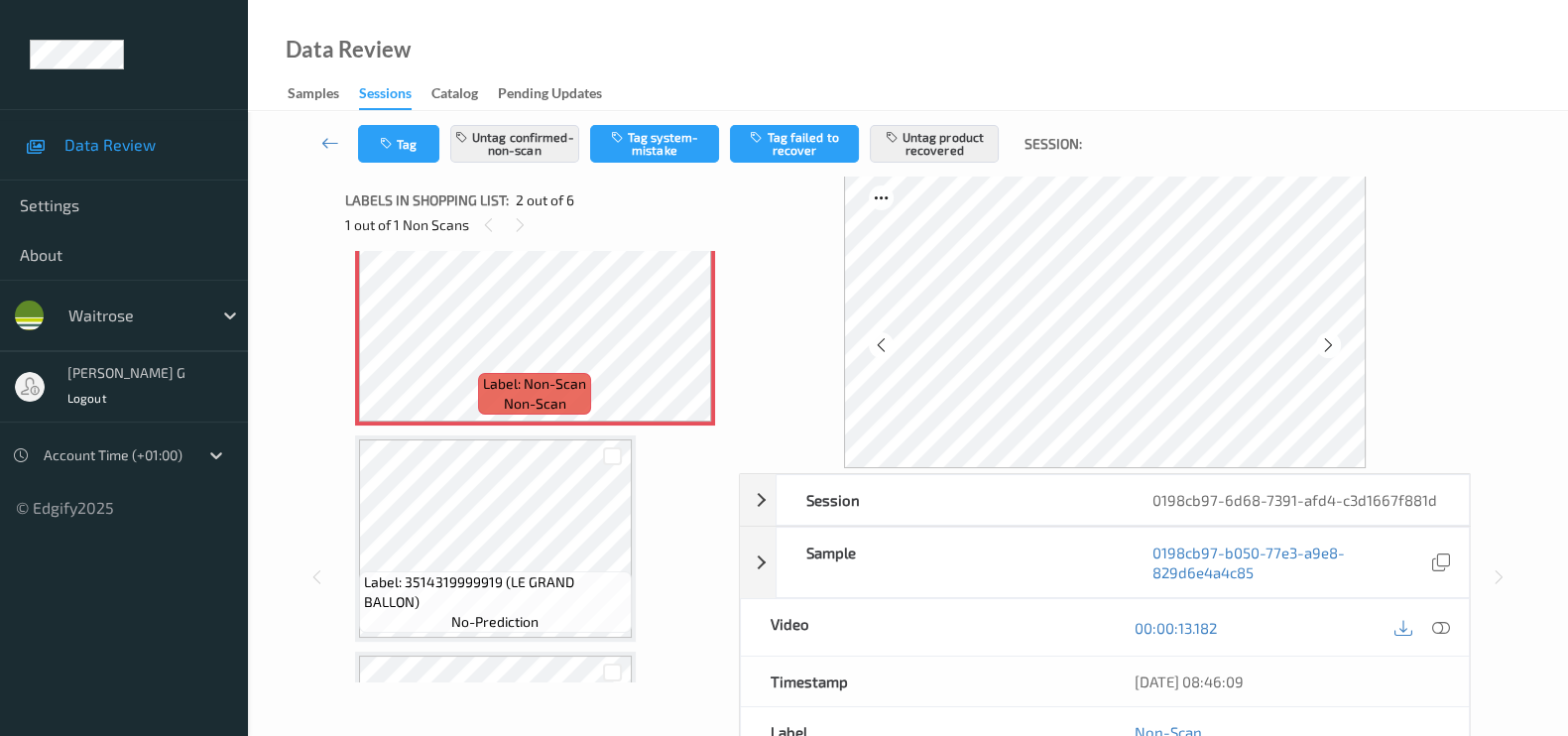
scroll to position [0, 0]
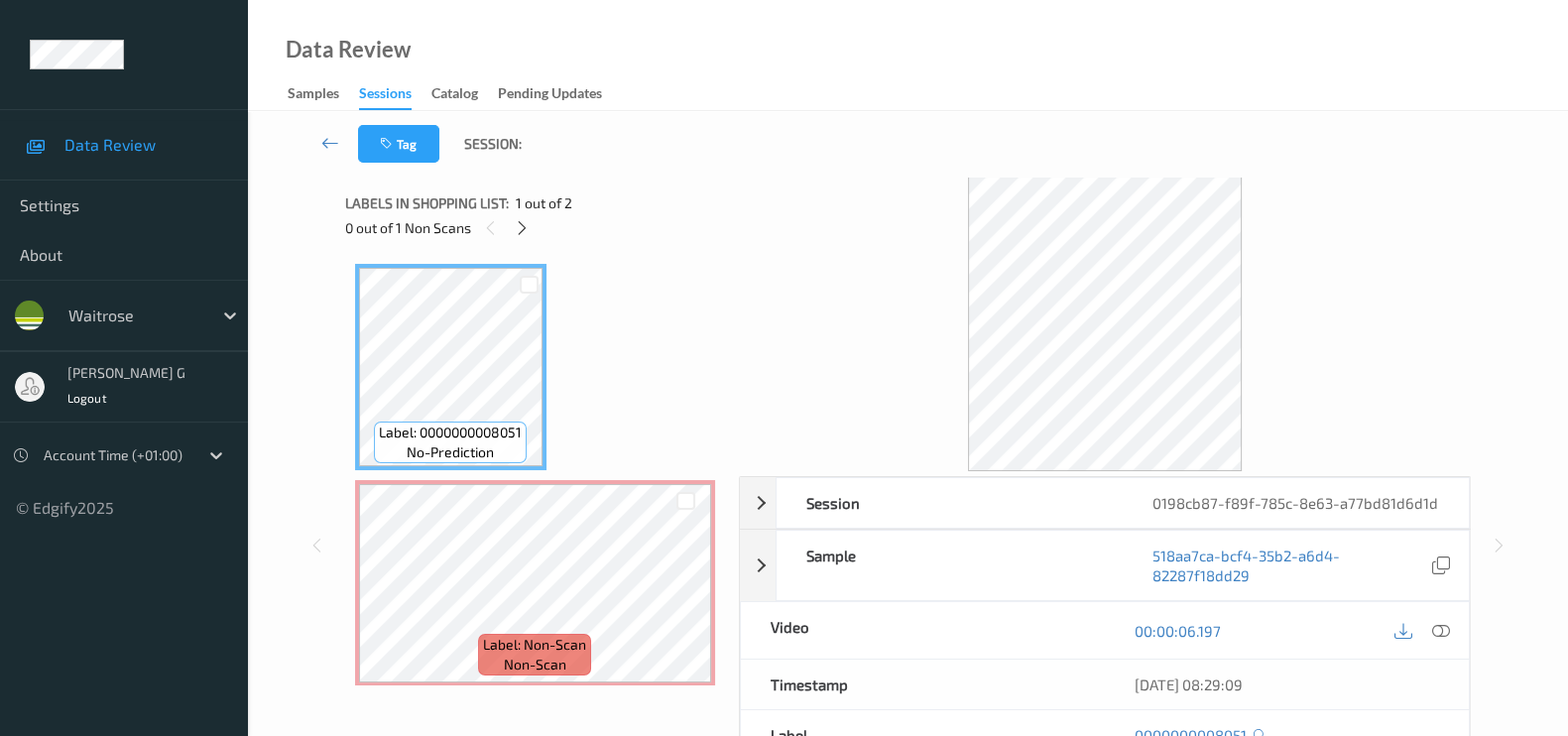
click at [658, 55] on div "Data Review Samples Sessions Catalog Pending Updates" at bounding box center [908, 55] width 1320 height 111
click at [518, 226] on icon at bounding box center [521, 228] width 17 height 18
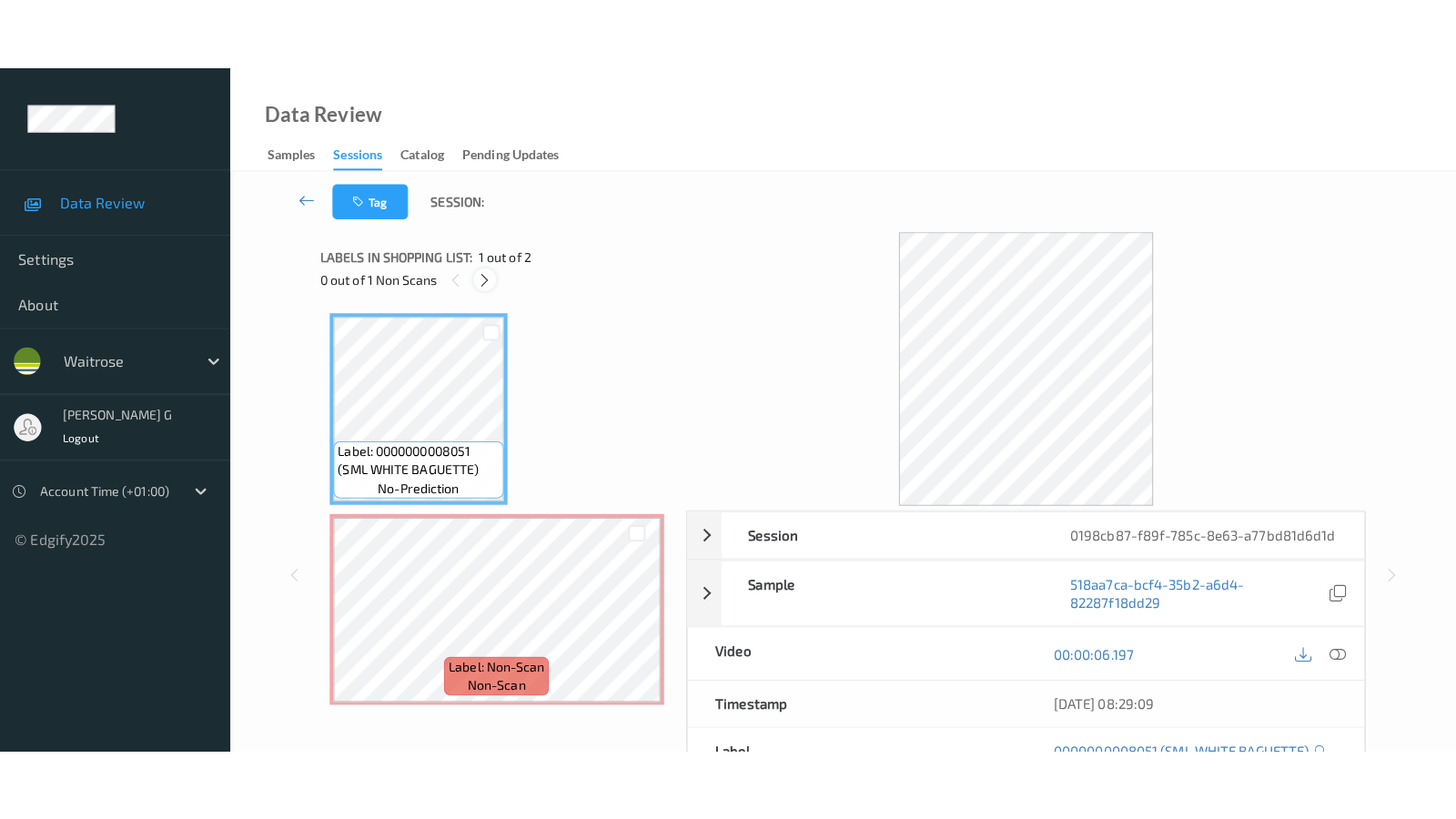
scroll to position [7, 0]
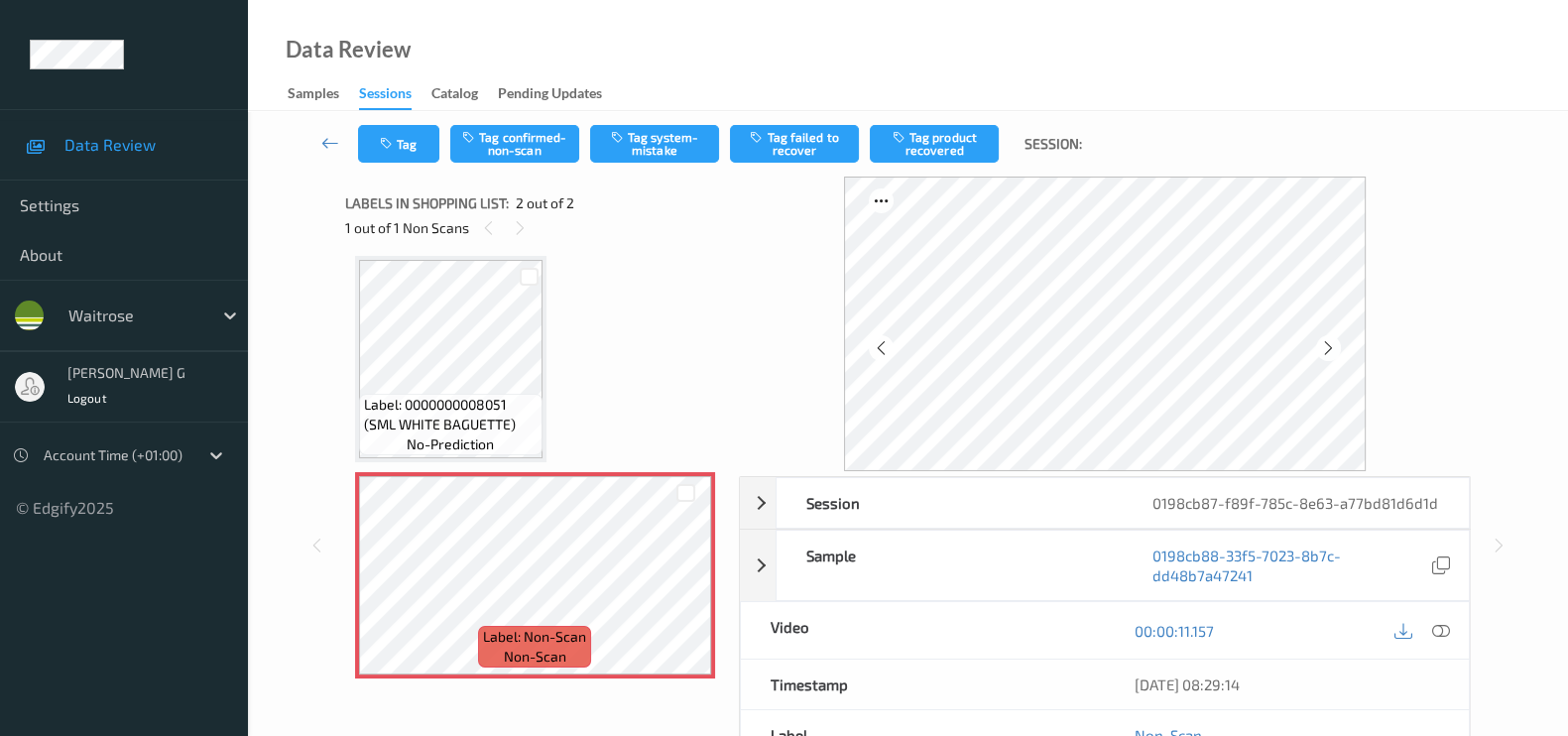
click at [1449, 648] on div "00:00:11.157" at bounding box center [1286, 630] width 364 height 57
click at [1442, 630] on icon at bounding box center [1440, 631] width 18 height 18
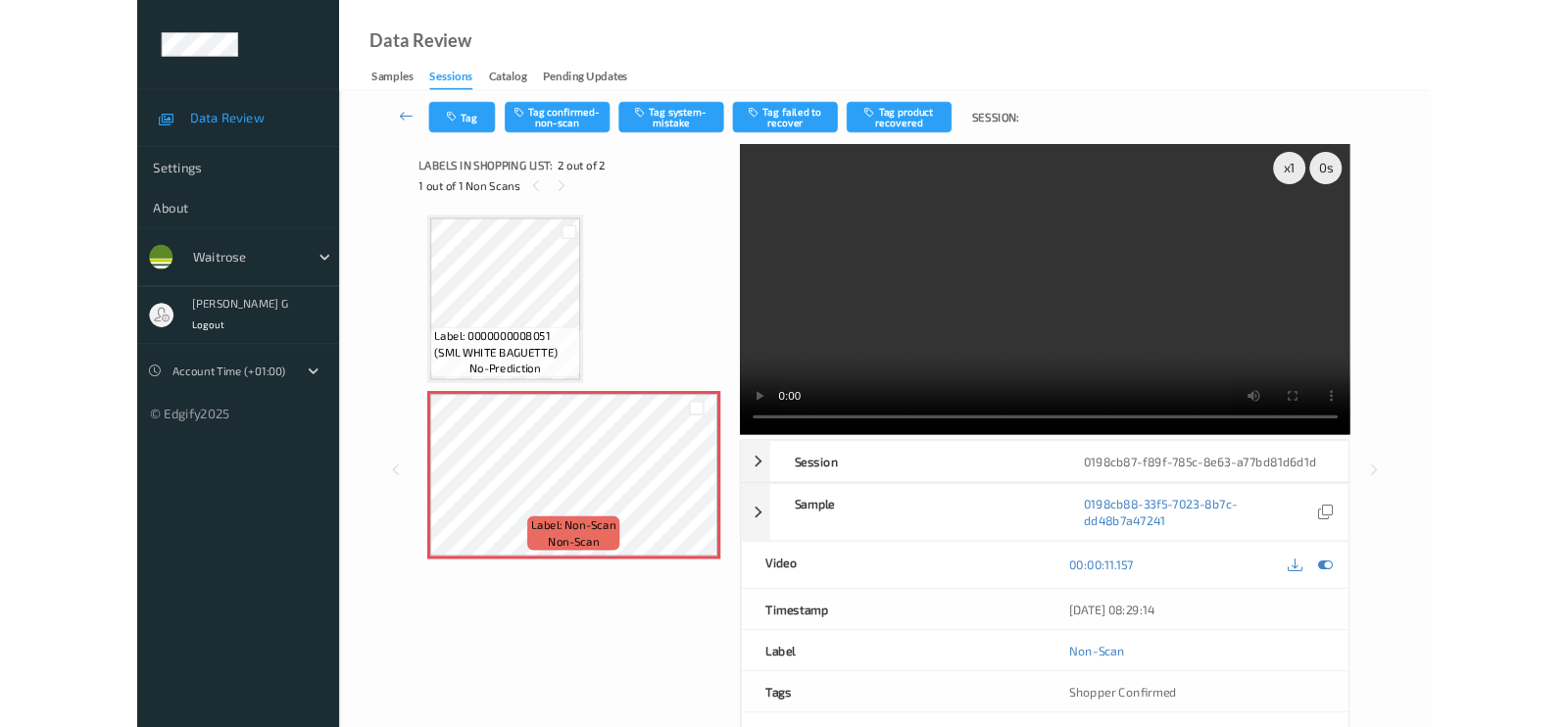
scroll to position [0, 0]
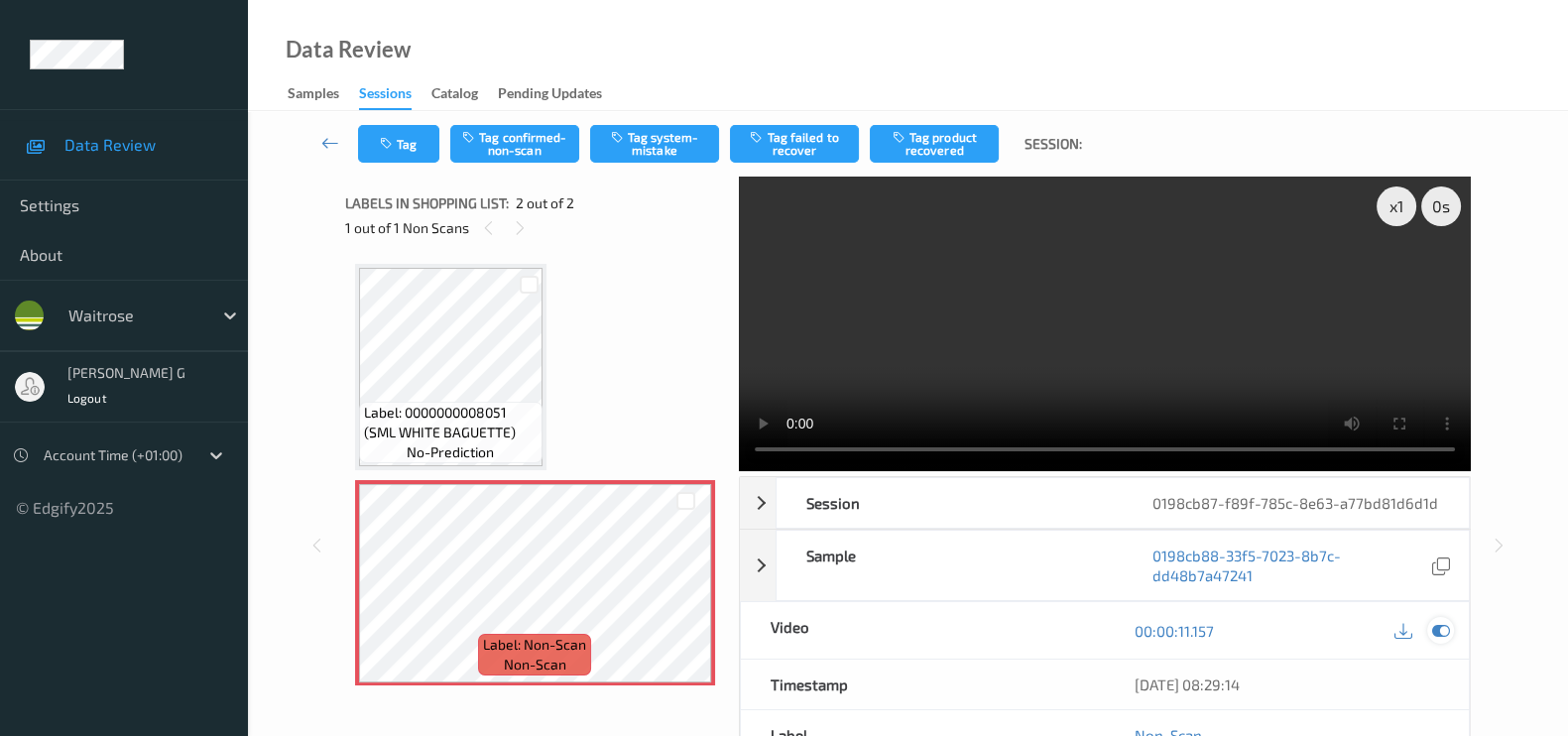
click at [1441, 632] on icon at bounding box center [1440, 631] width 18 height 18
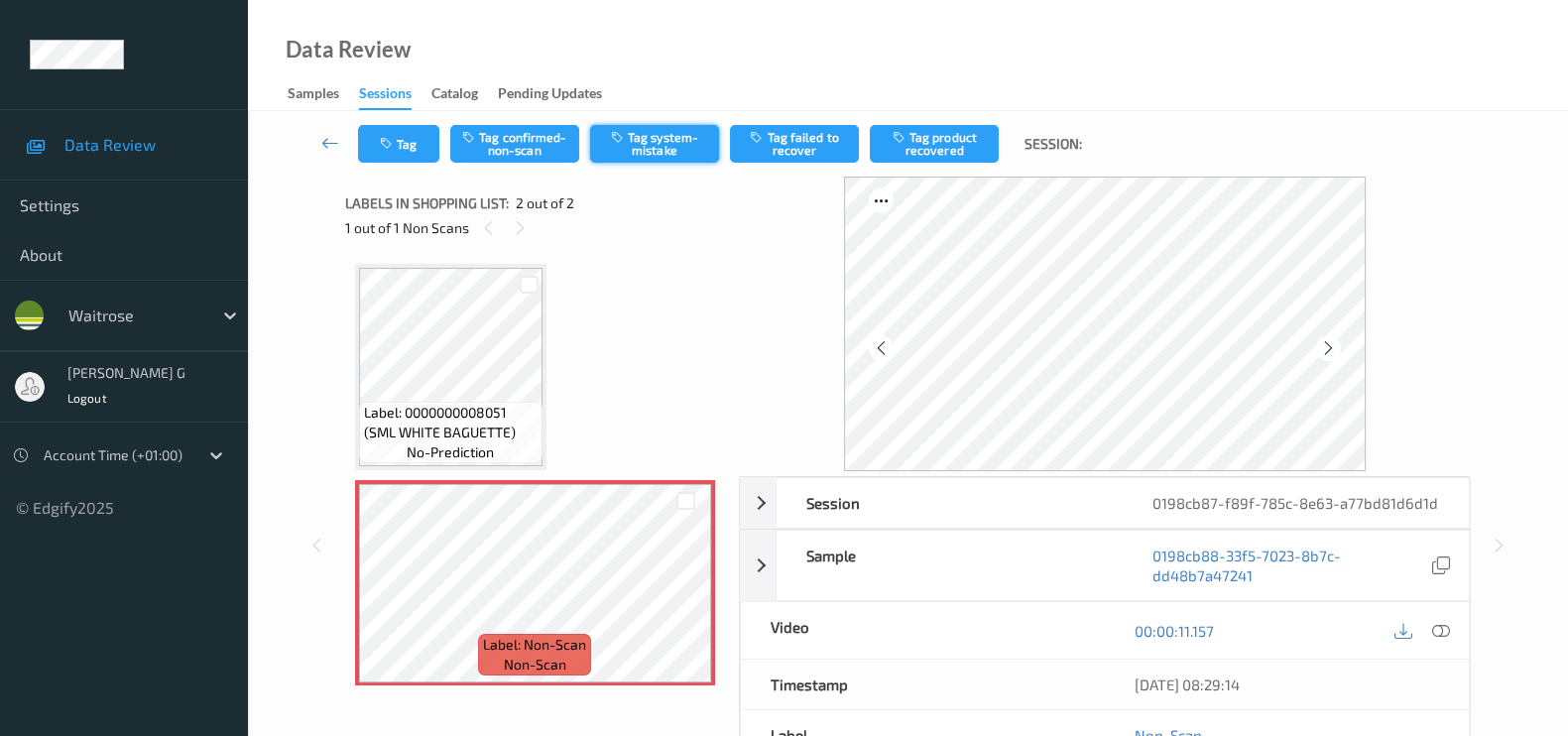
click at [645, 128] on button "Tag system-mistake" at bounding box center [654, 144] width 129 height 38
click at [398, 151] on button "Tag" at bounding box center [399, 144] width 82 height 38
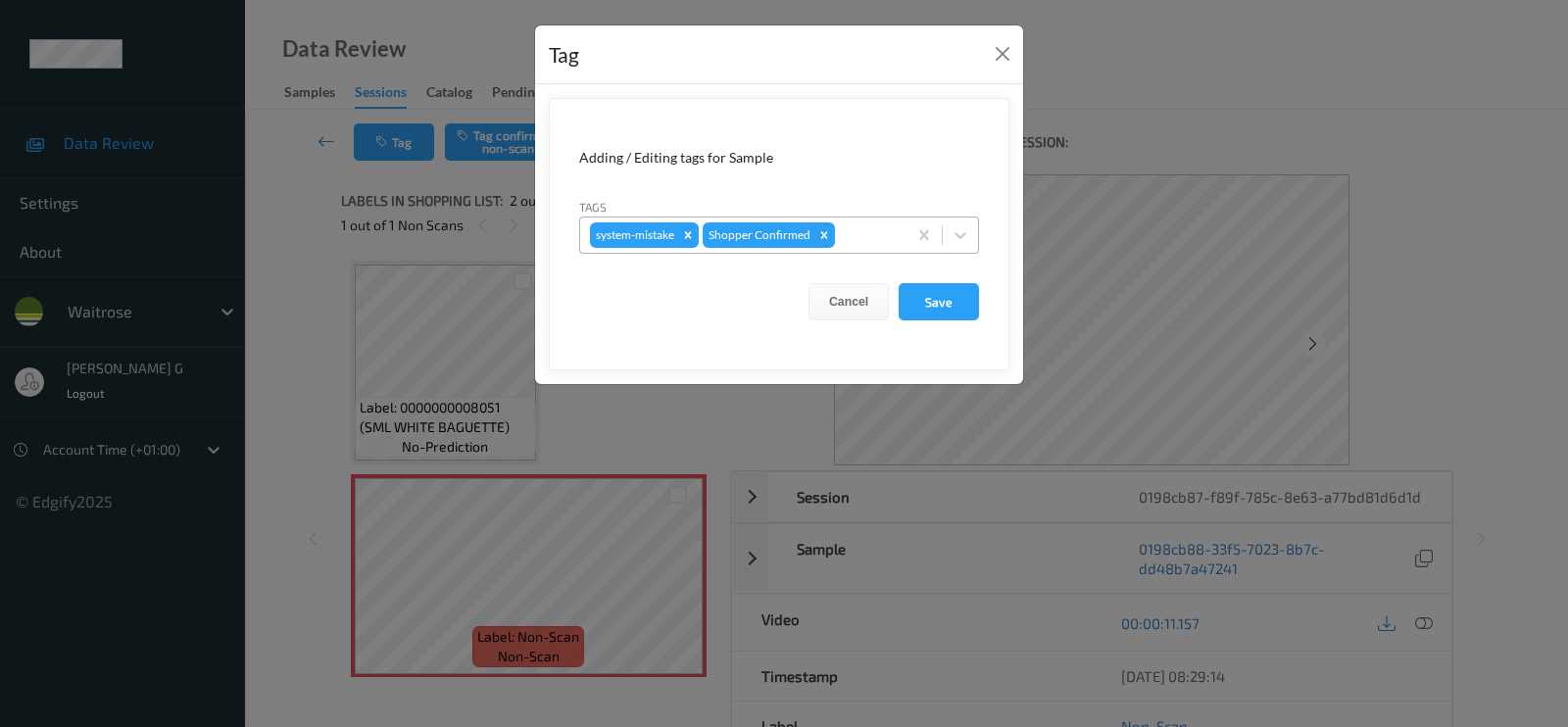
click at [860, 243] on div at bounding box center [867, 235] width 58 height 24
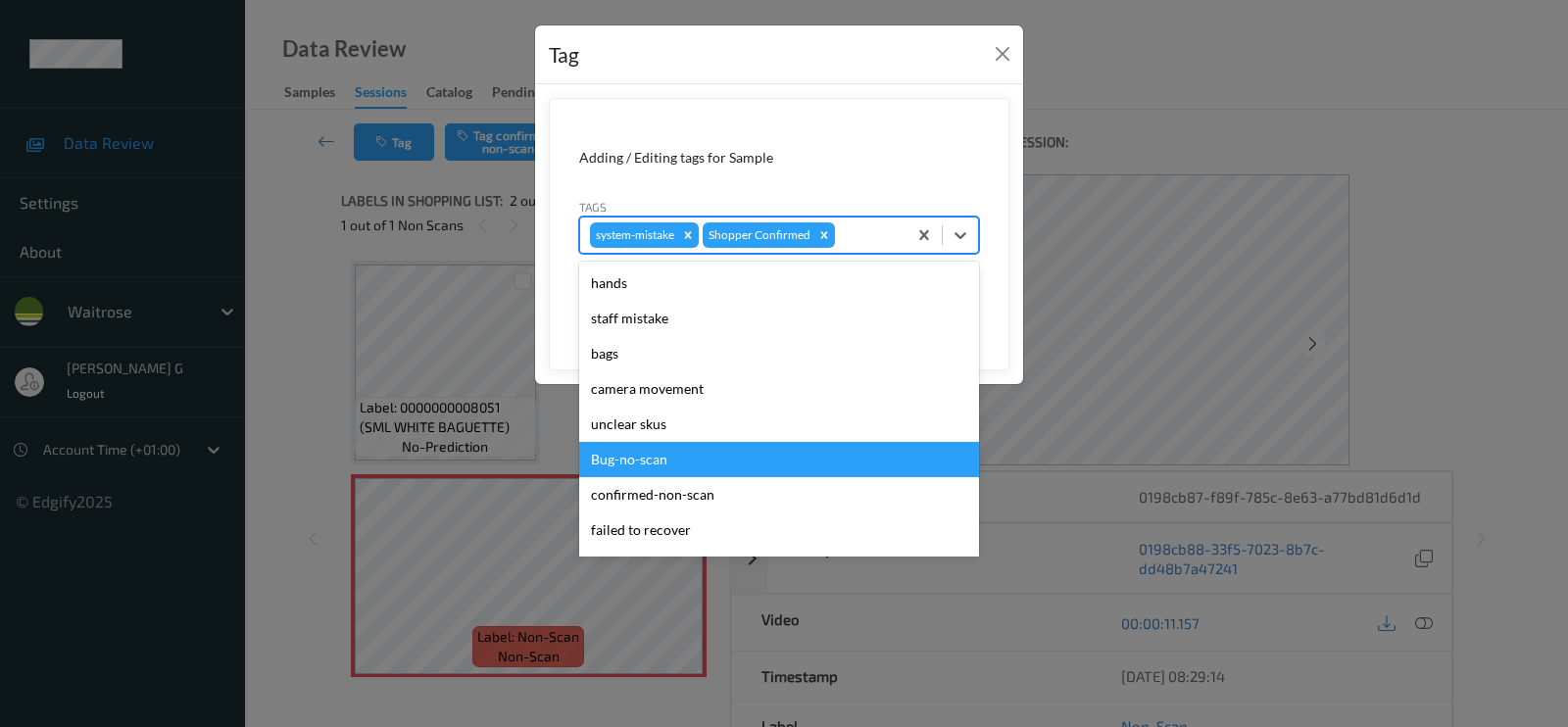
scroll to position [383, 0]
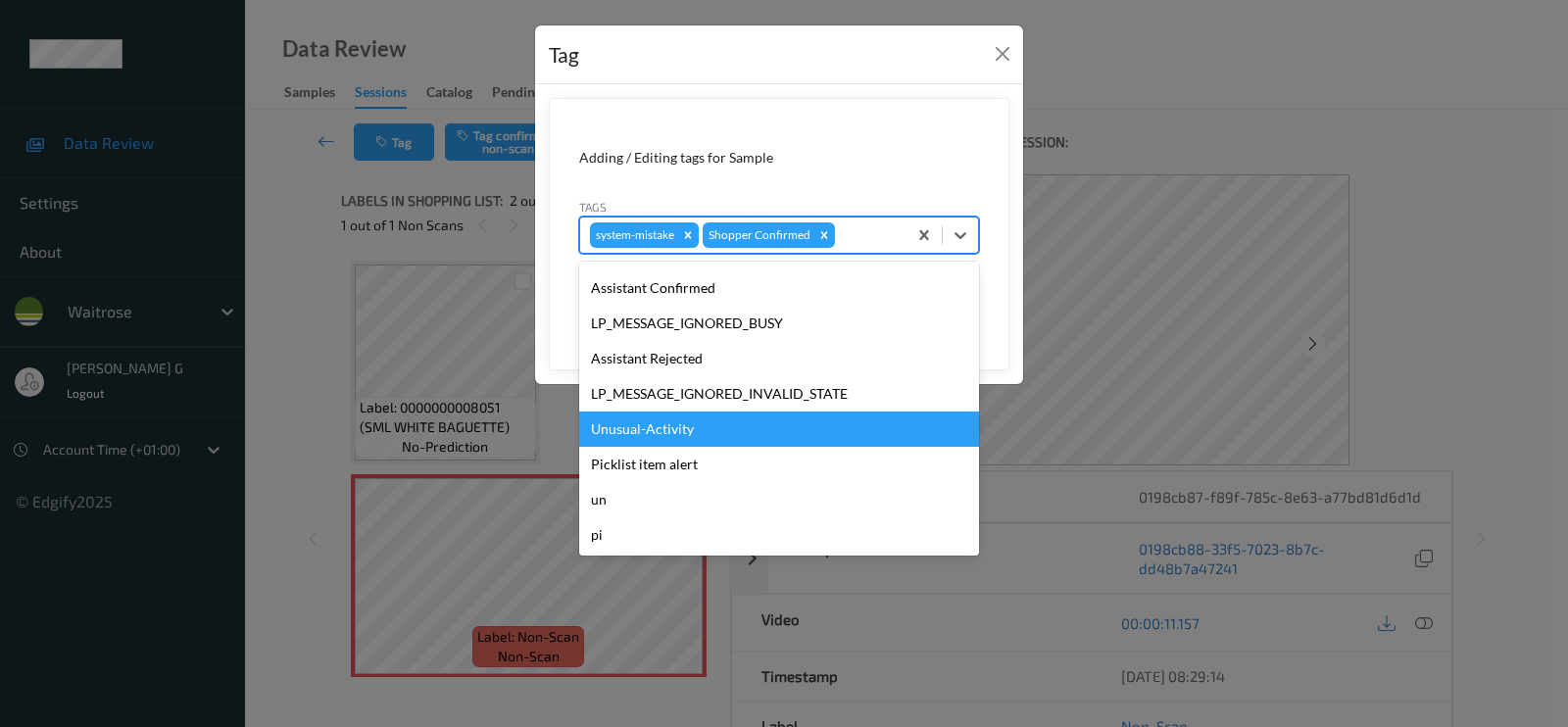
click at [655, 429] on div "Unusual-Activity" at bounding box center [780, 430] width 400 height 35
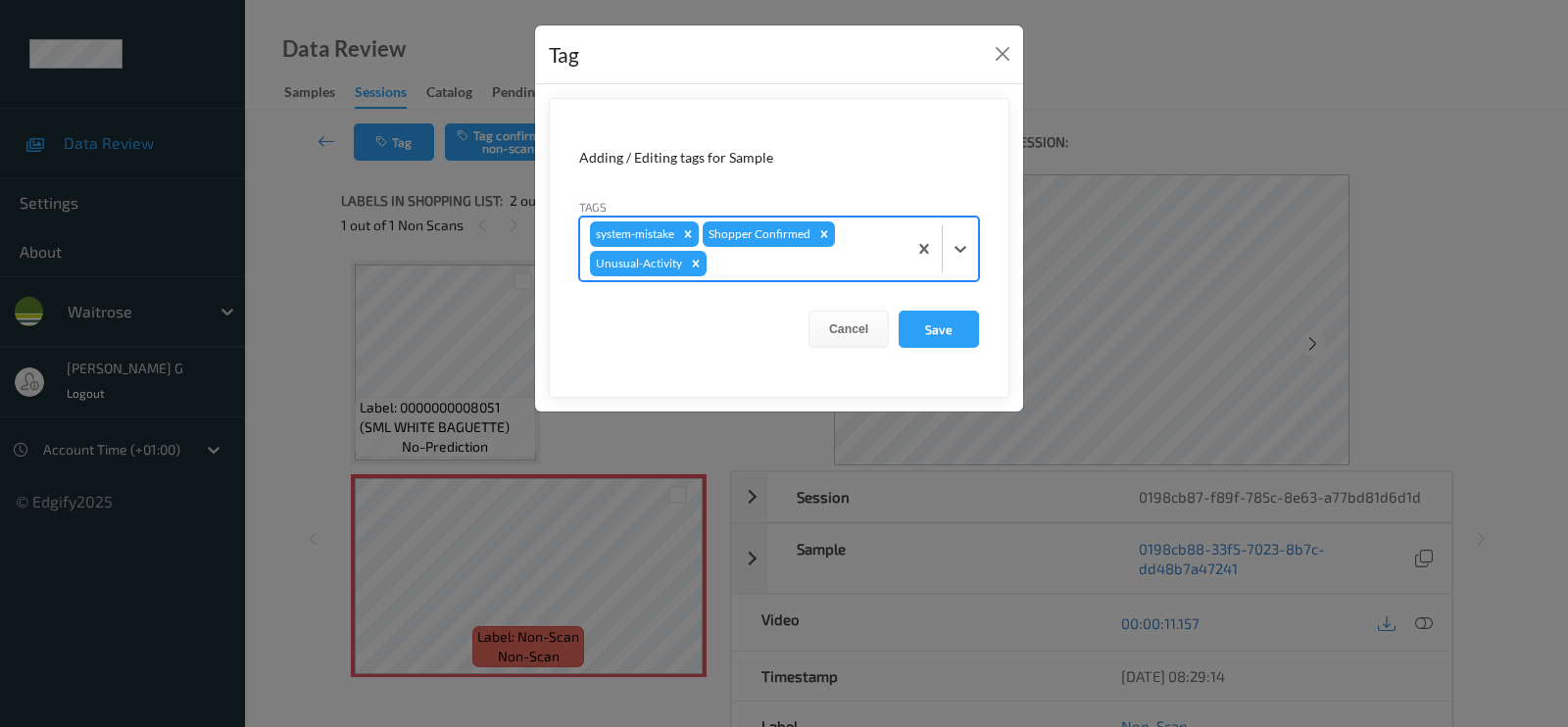
click at [746, 275] on div "system-mistake Shopper Confirmed Unusual-Activity" at bounding box center [743, 249] width 326 height 63
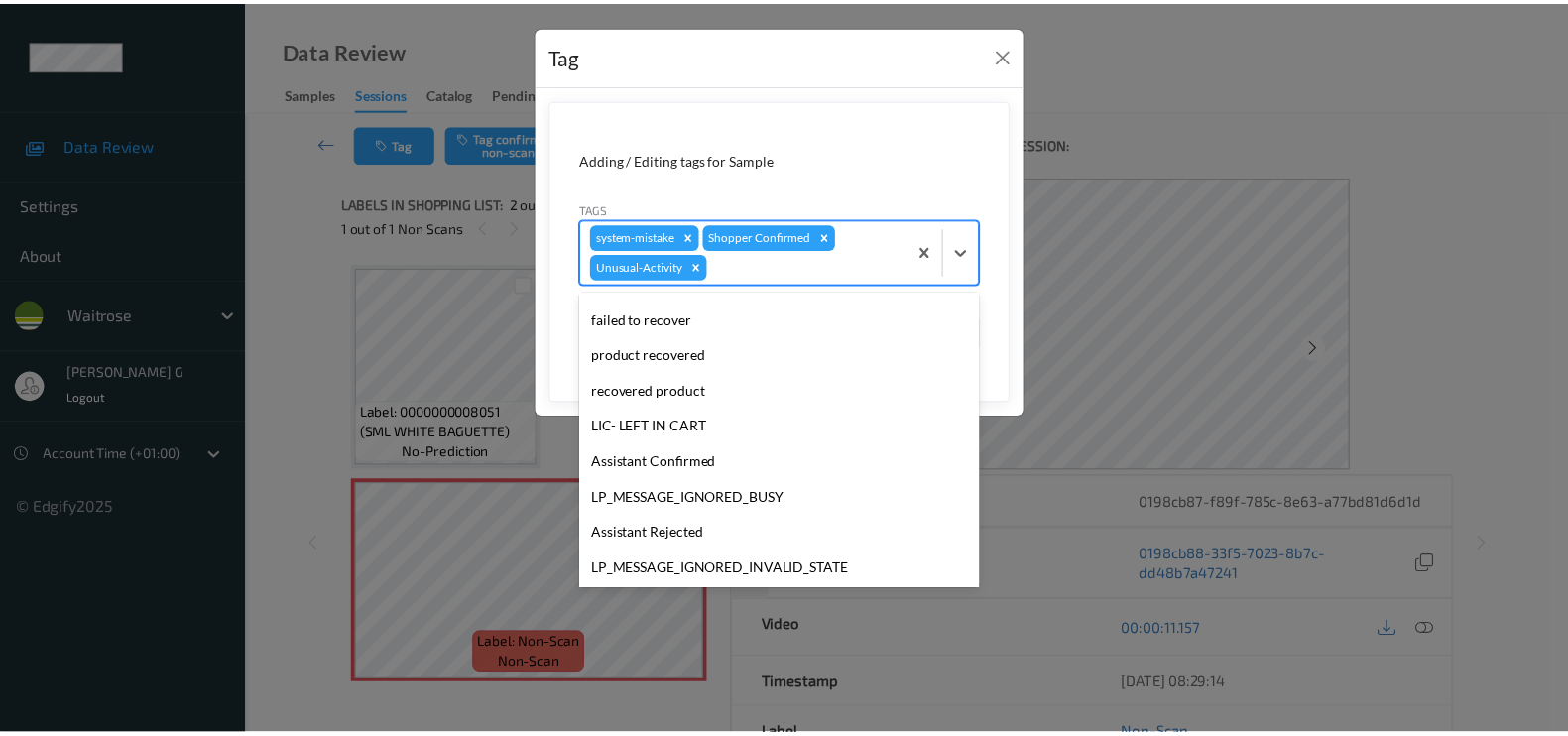
scroll to position [352, 0]
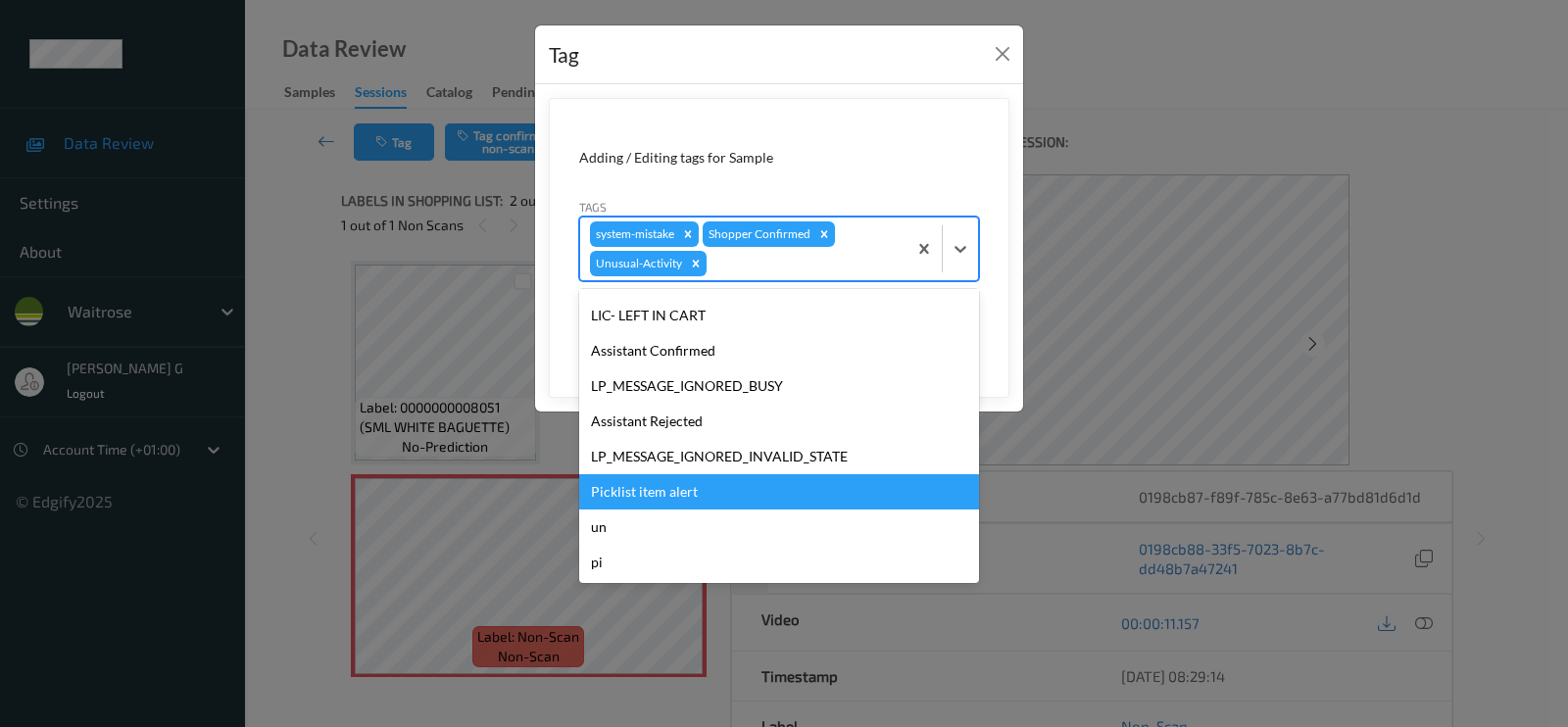
click at [652, 492] on div "Picklist item alert" at bounding box center [780, 492] width 400 height 35
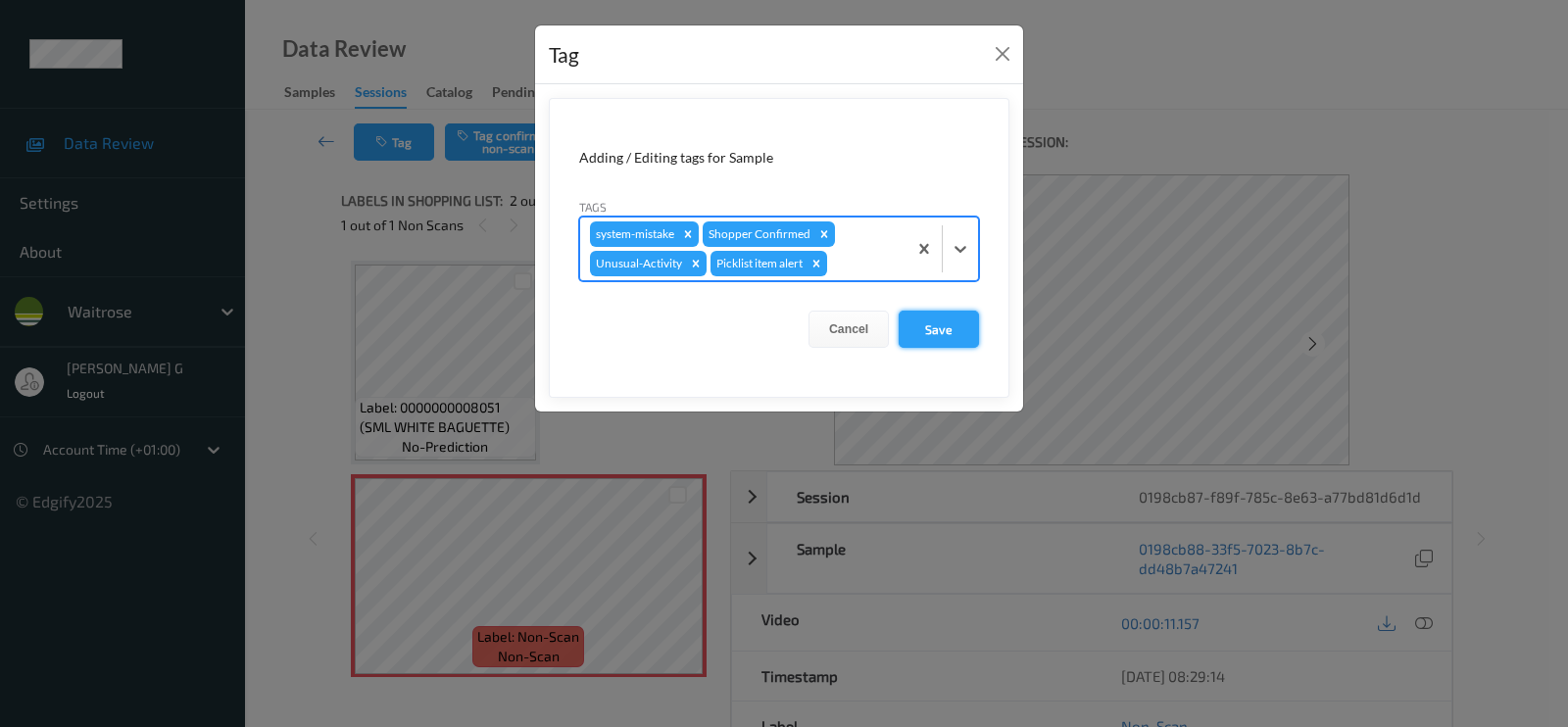
click at [948, 327] on button "Save" at bounding box center [939, 329] width 81 height 37
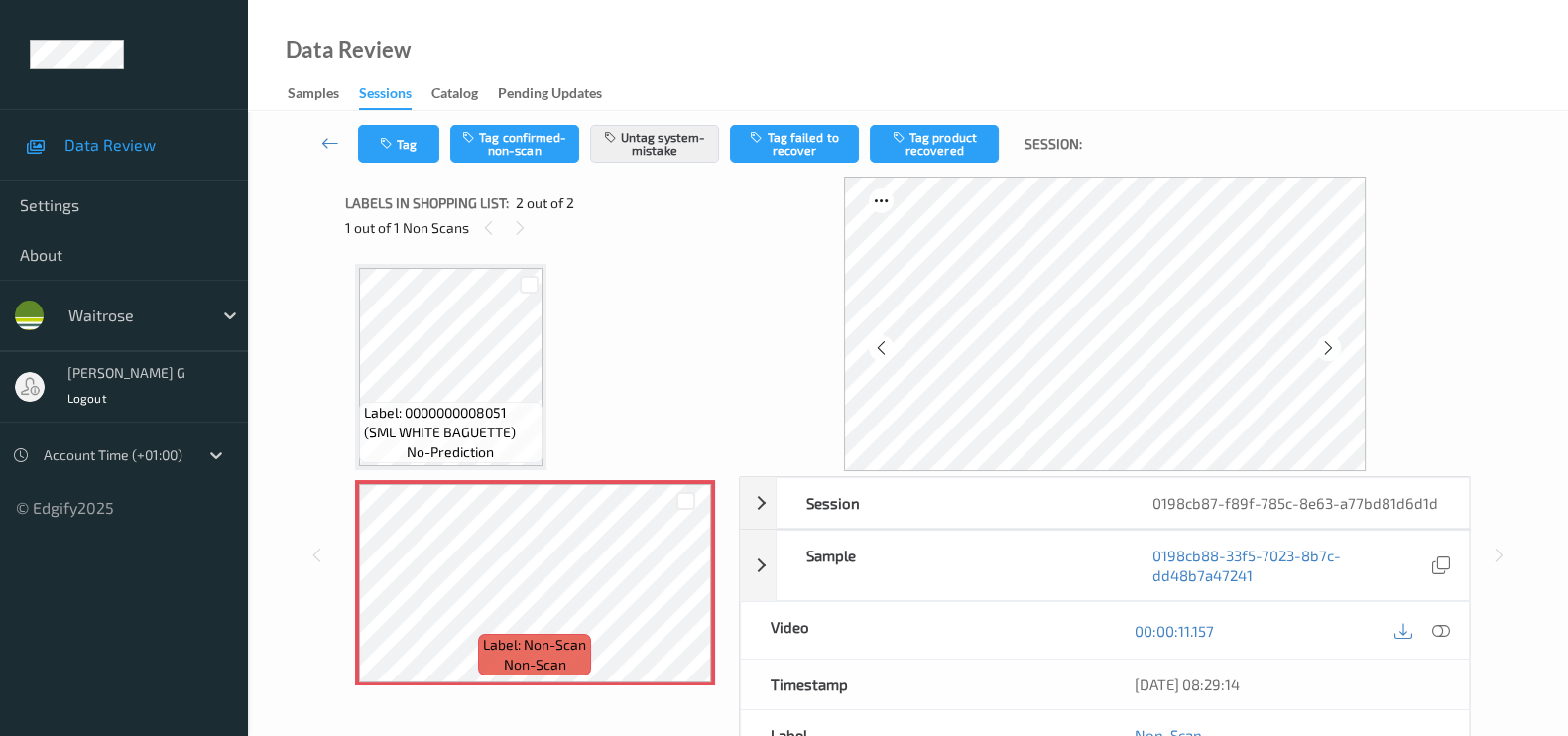
scroll to position [8, 0]
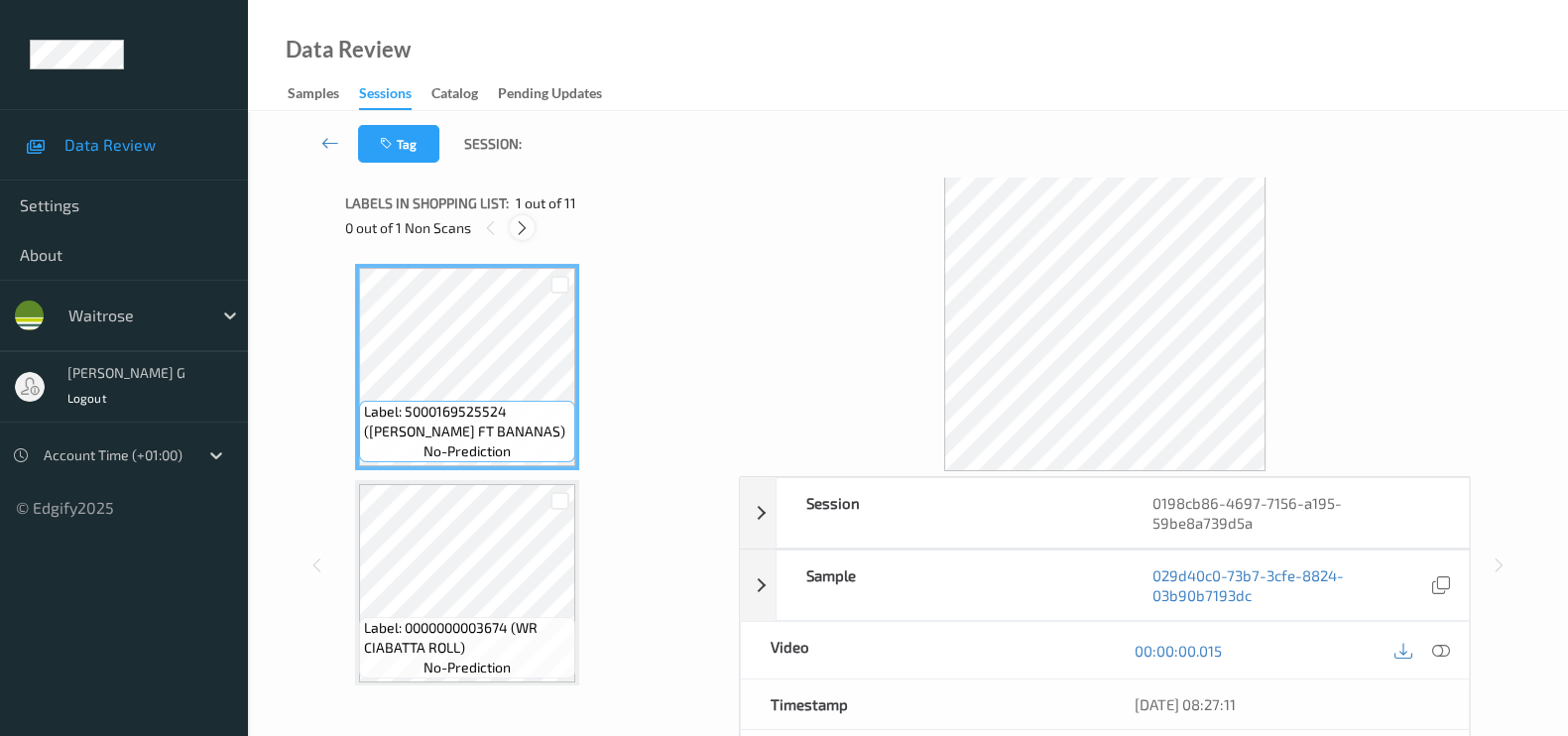
click at [515, 230] on icon at bounding box center [521, 228] width 17 height 18
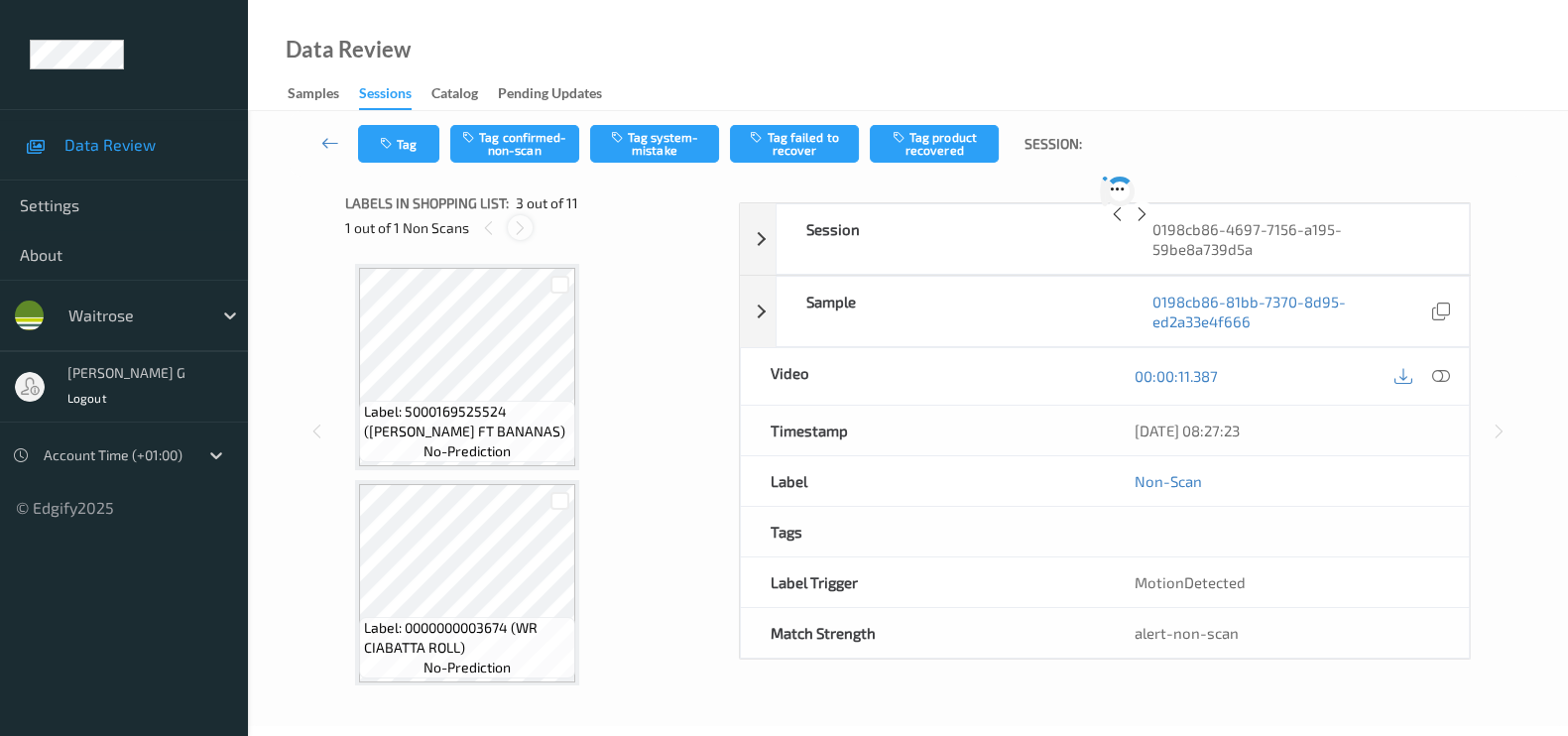
scroll to position [224, 0]
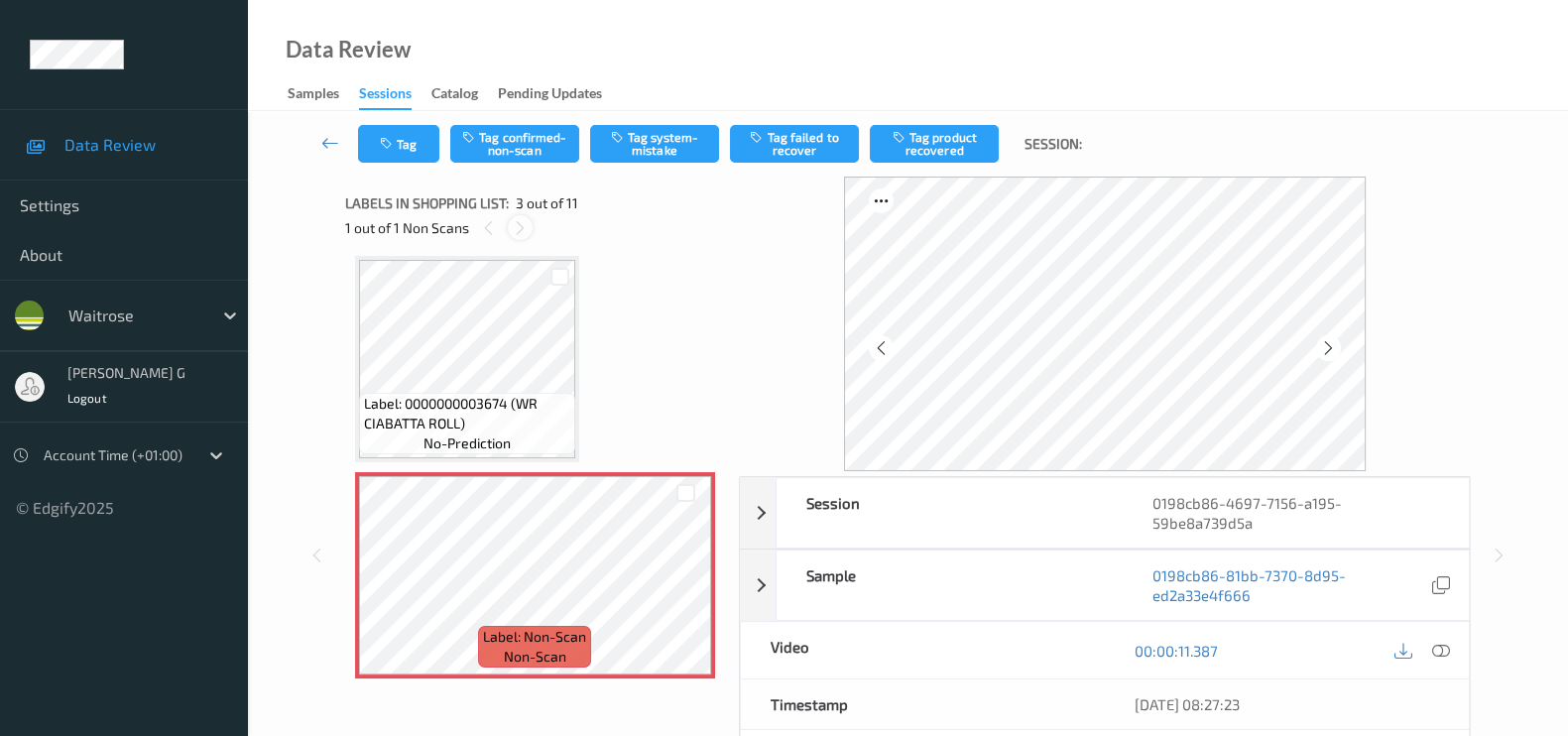
click at [526, 224] on icon at bounding box center [519, 228] width 17 height 18
click at [507, 229] on div at bounding box center [519, 227] width 25 height 25
click at [518, 229] on icon at bounding box center [519, 228] width 17 height 18
click at [518, 235] on icon at bounding box center [519, 228] width 17 height 18
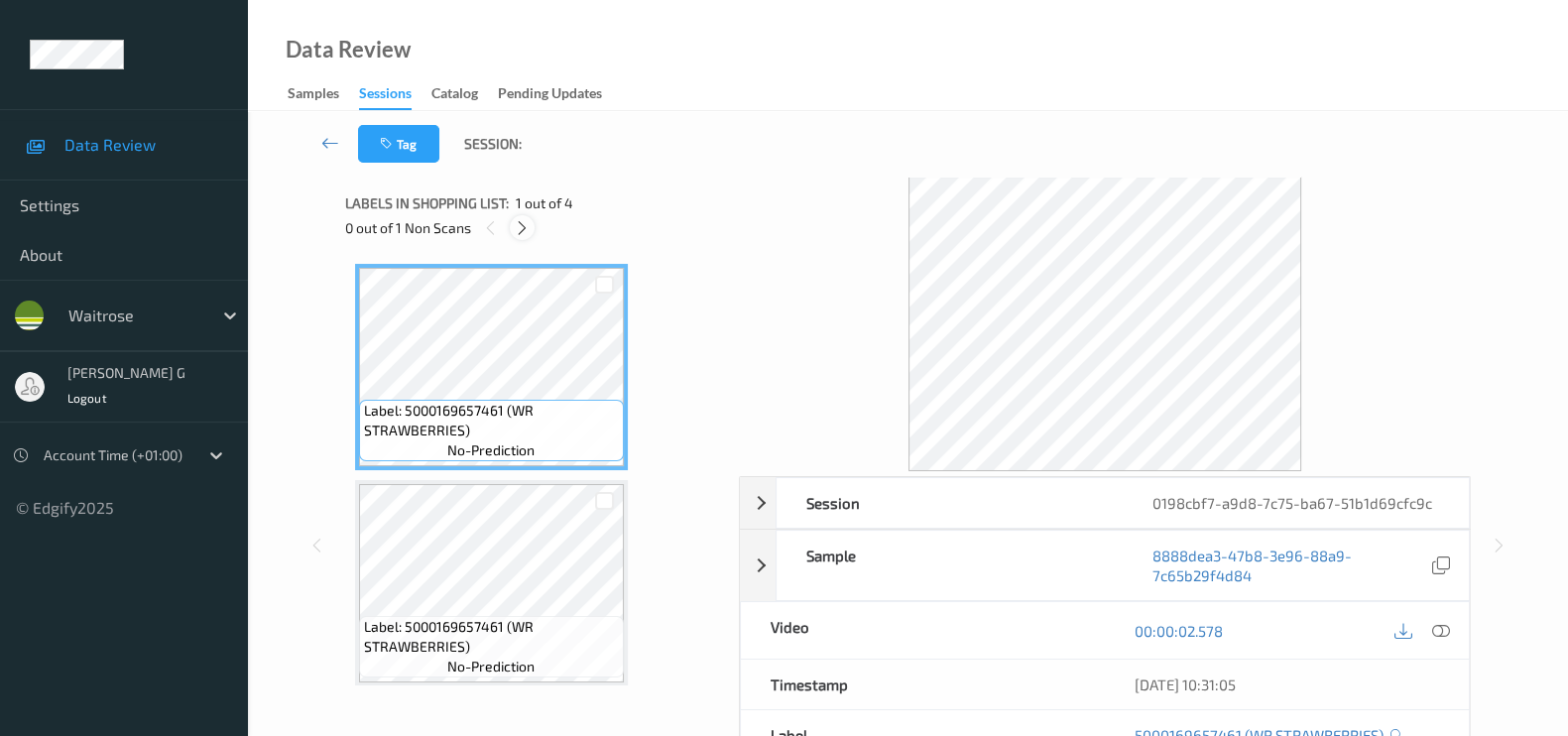
click at [519, 217] on div at bounding box center [521, 227] width 25 height 25
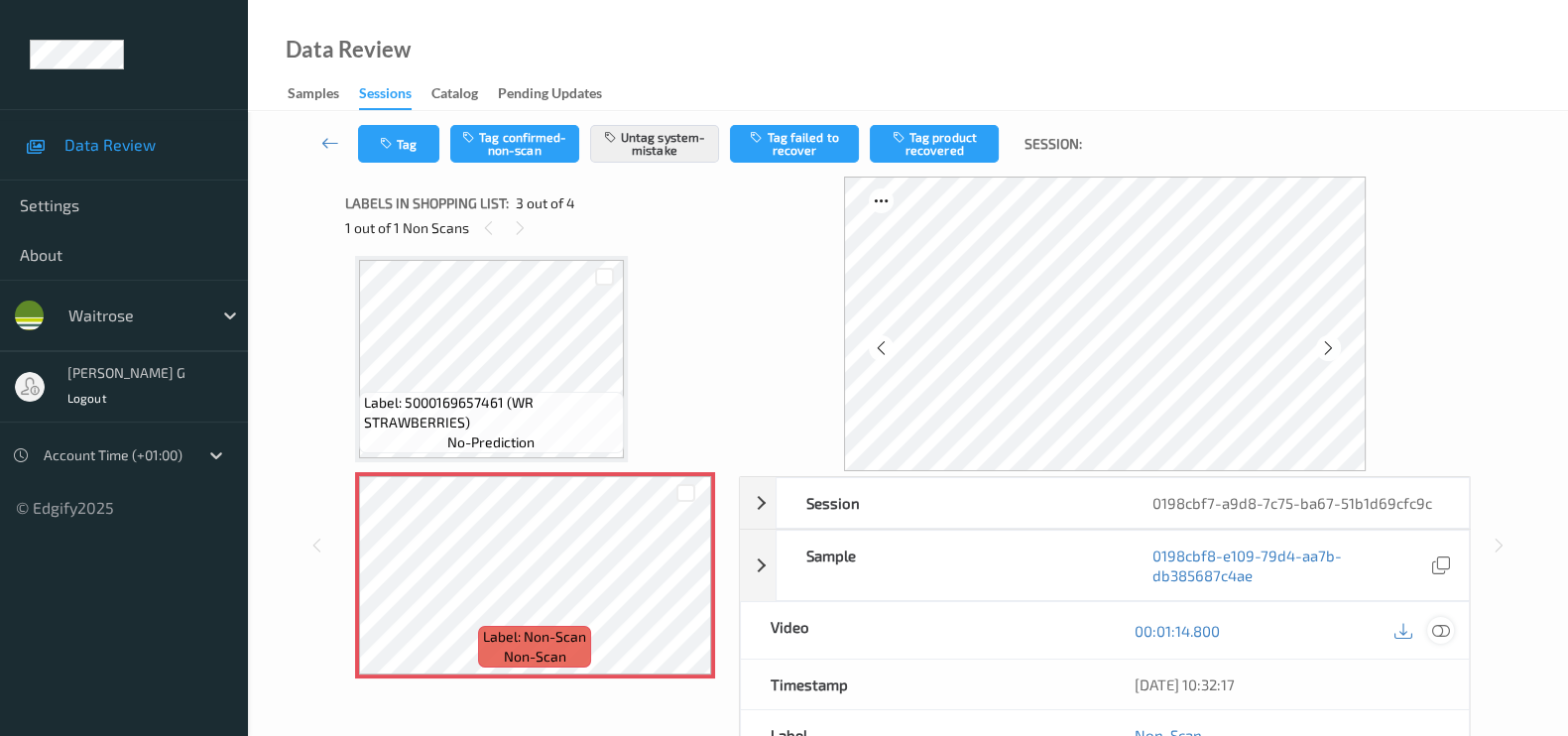
click at [1446, 635] on icon at bounding box center [1440, 631] width 18 height 18
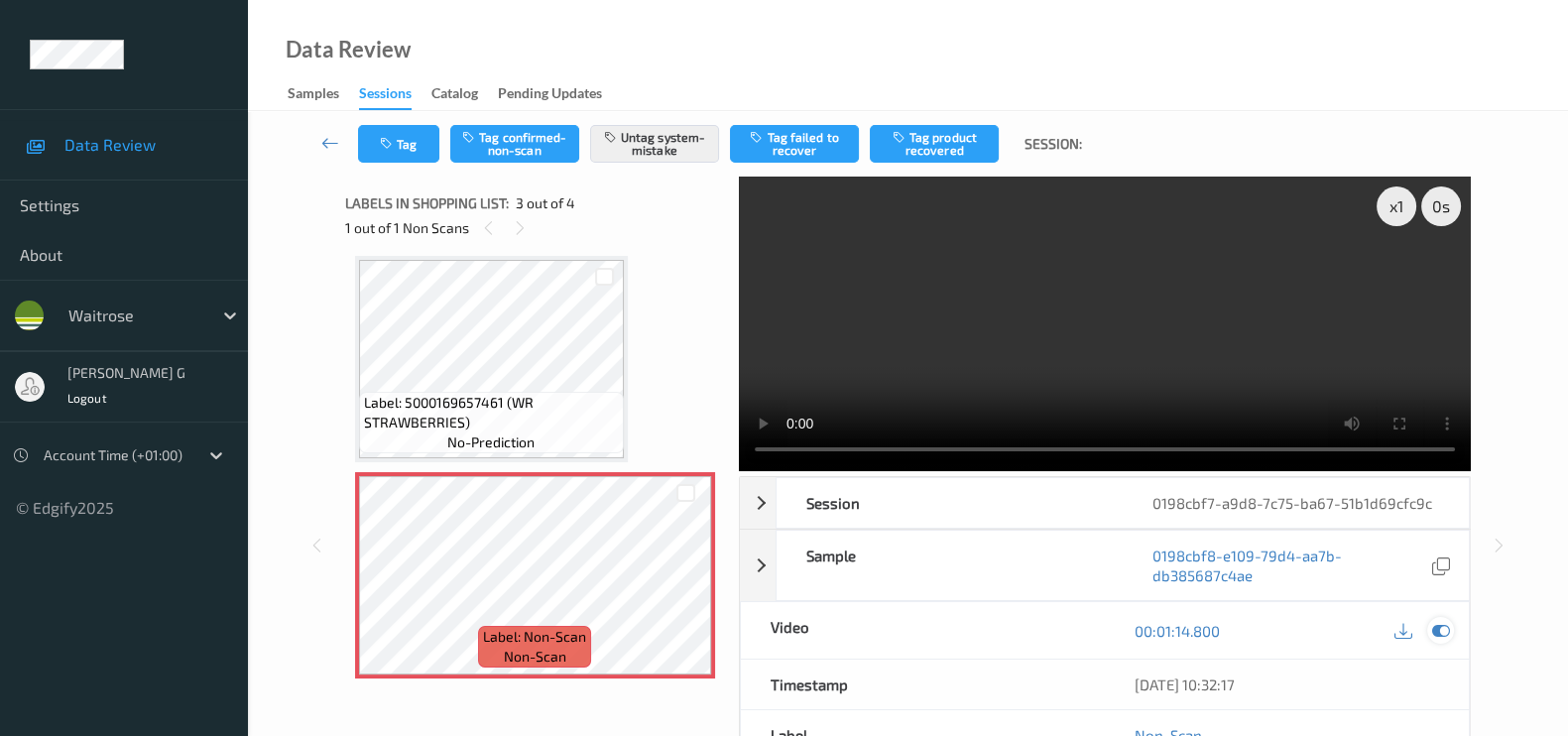
click at [1432, 622] on icon at bounding box center [1440, 631] width 18 height 18
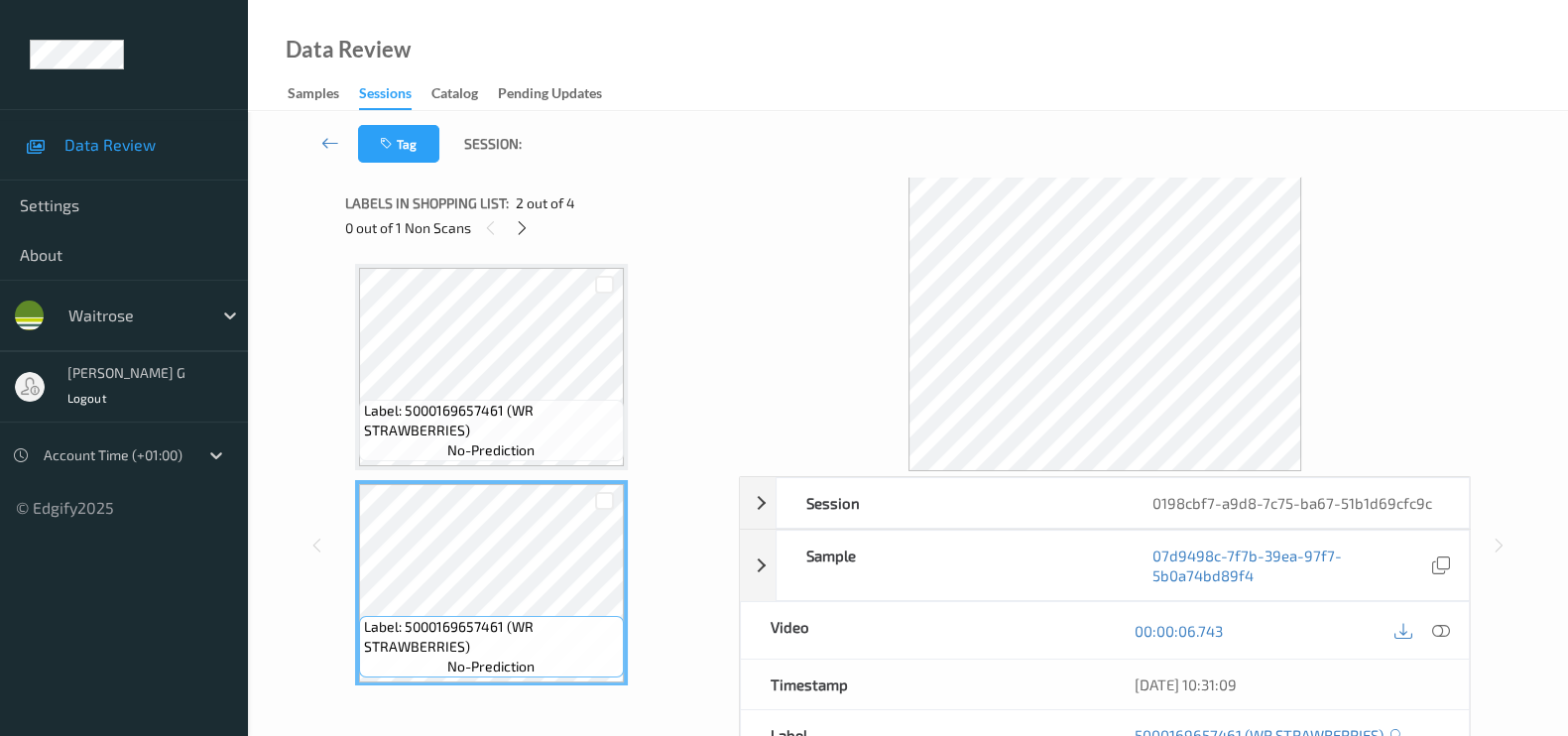
scroll to position [123, 0]
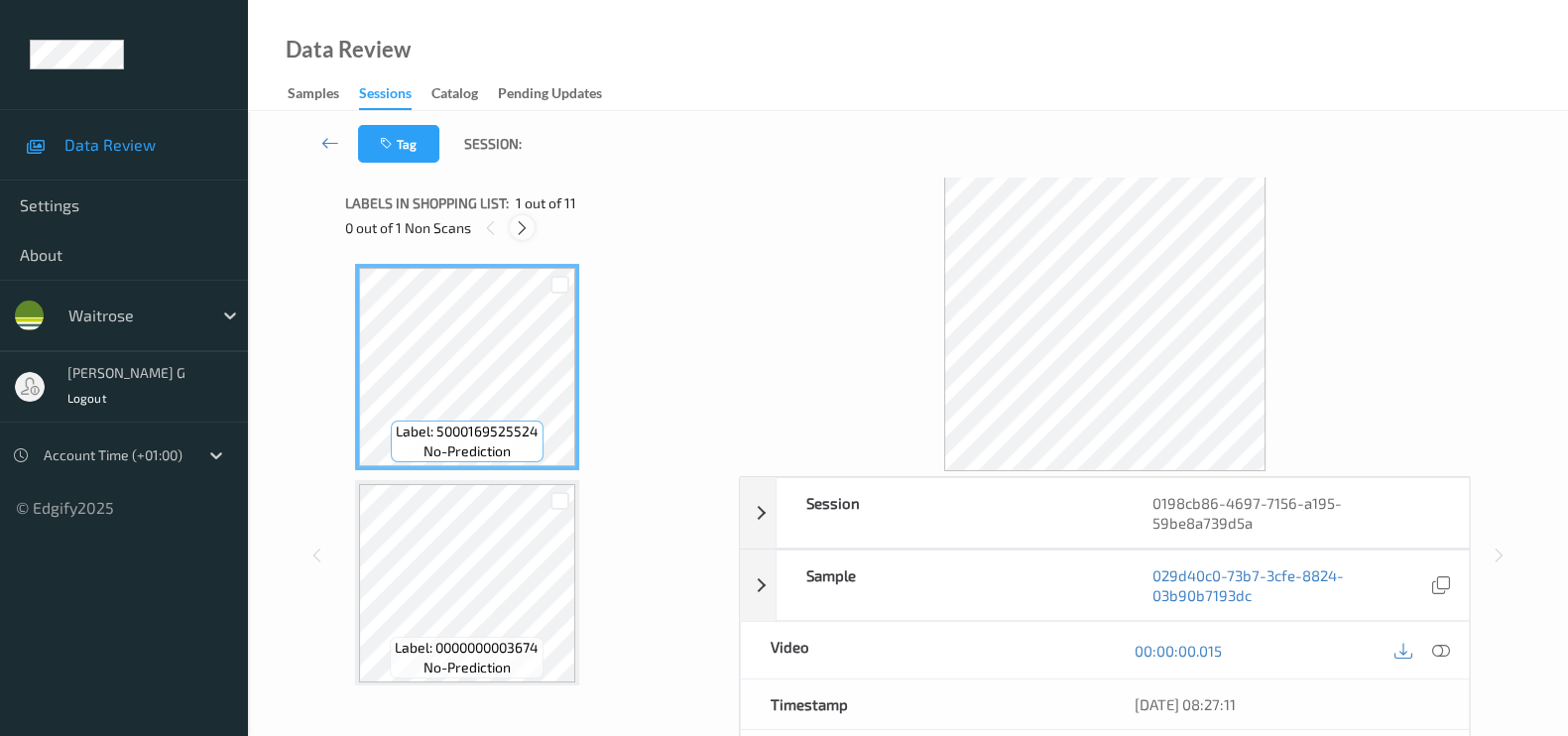
click at [521, 231] on icon at bounding box center [521, 228] width 17 height 18
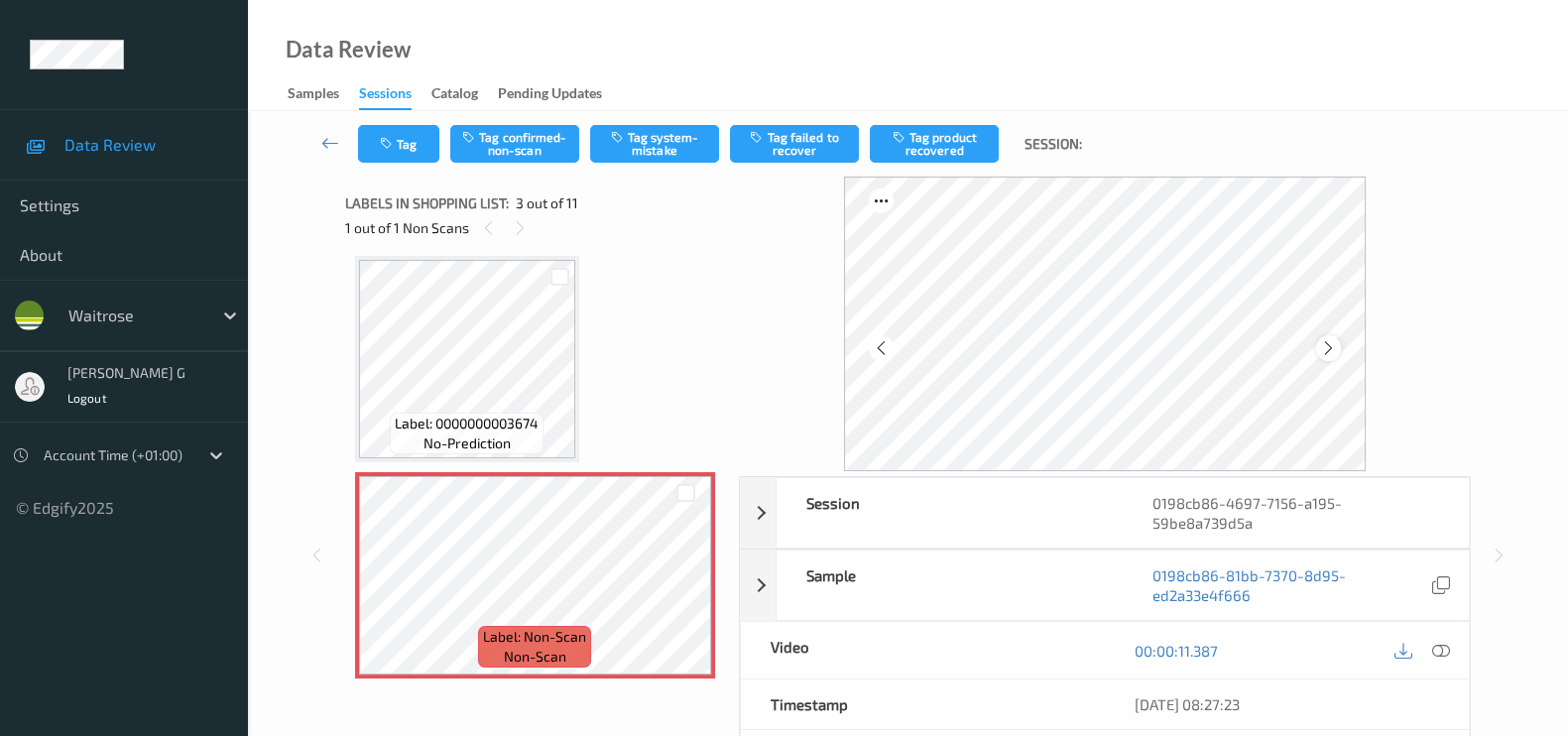
click at [1329, 349] on icon at bounding box center [1328, 348] width 17 height 18
click at [1442, 651] on icon at bounding box center [1440, 651] width 18 height 18
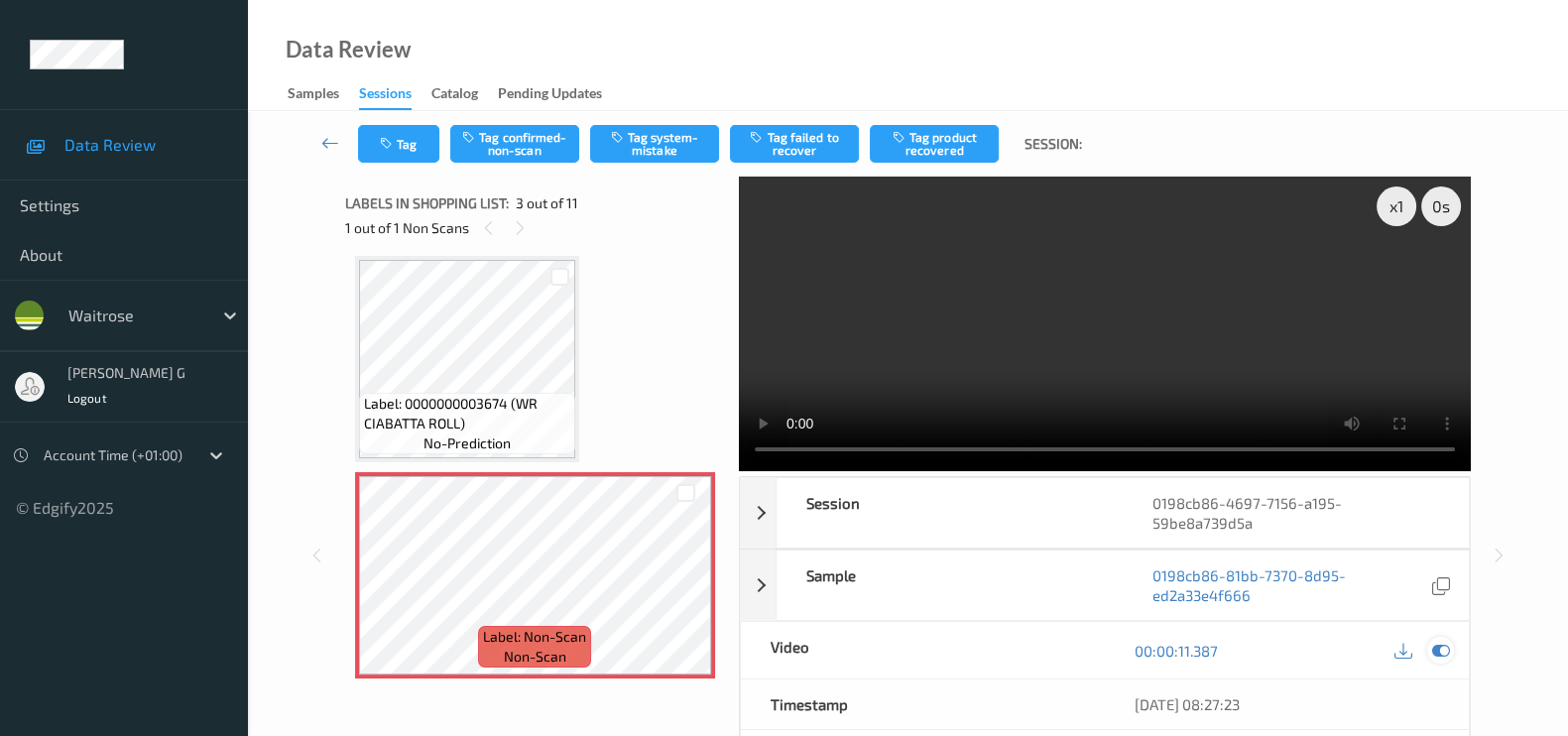
click at [1444, 642] on icon at bounding box center [1440, 651] width 18 height 18
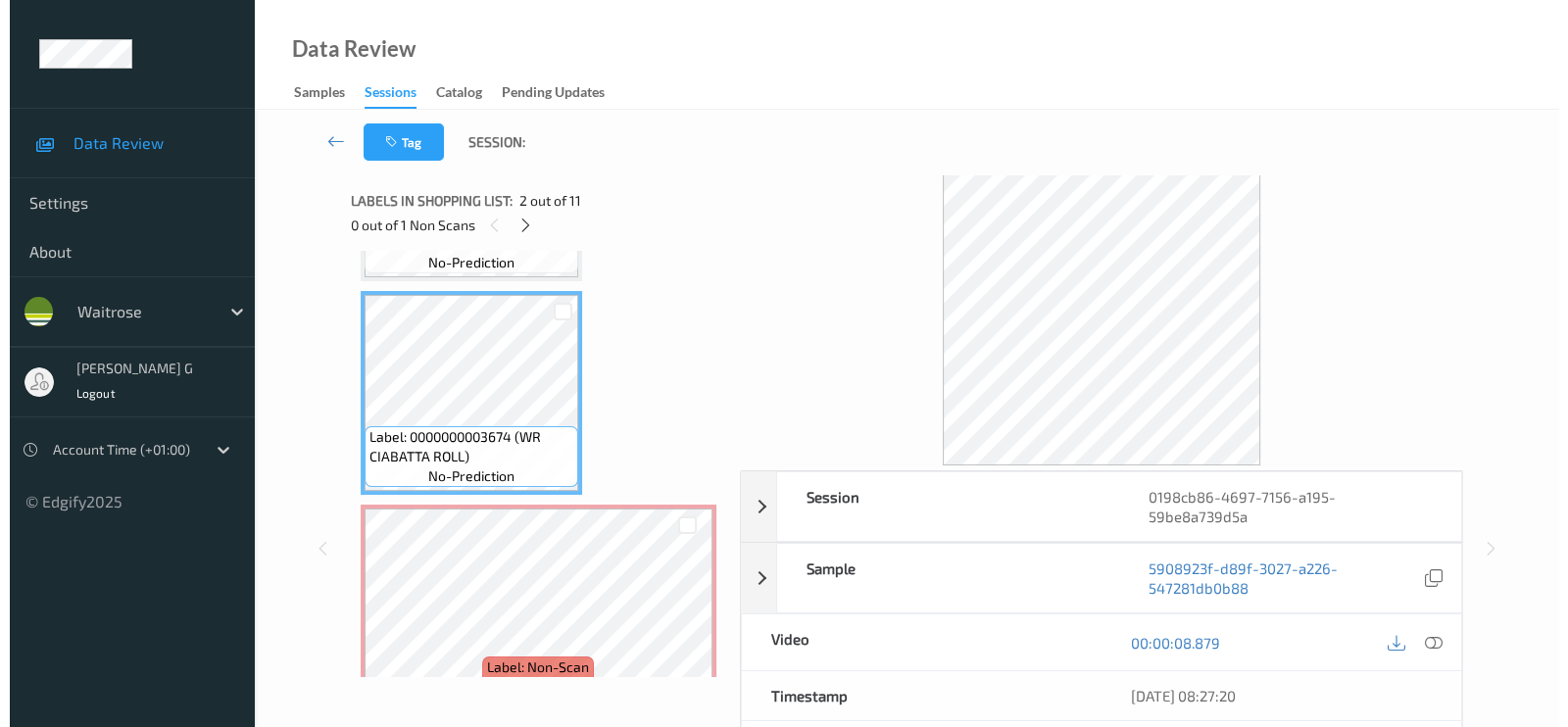
scroll to position [244, 0]
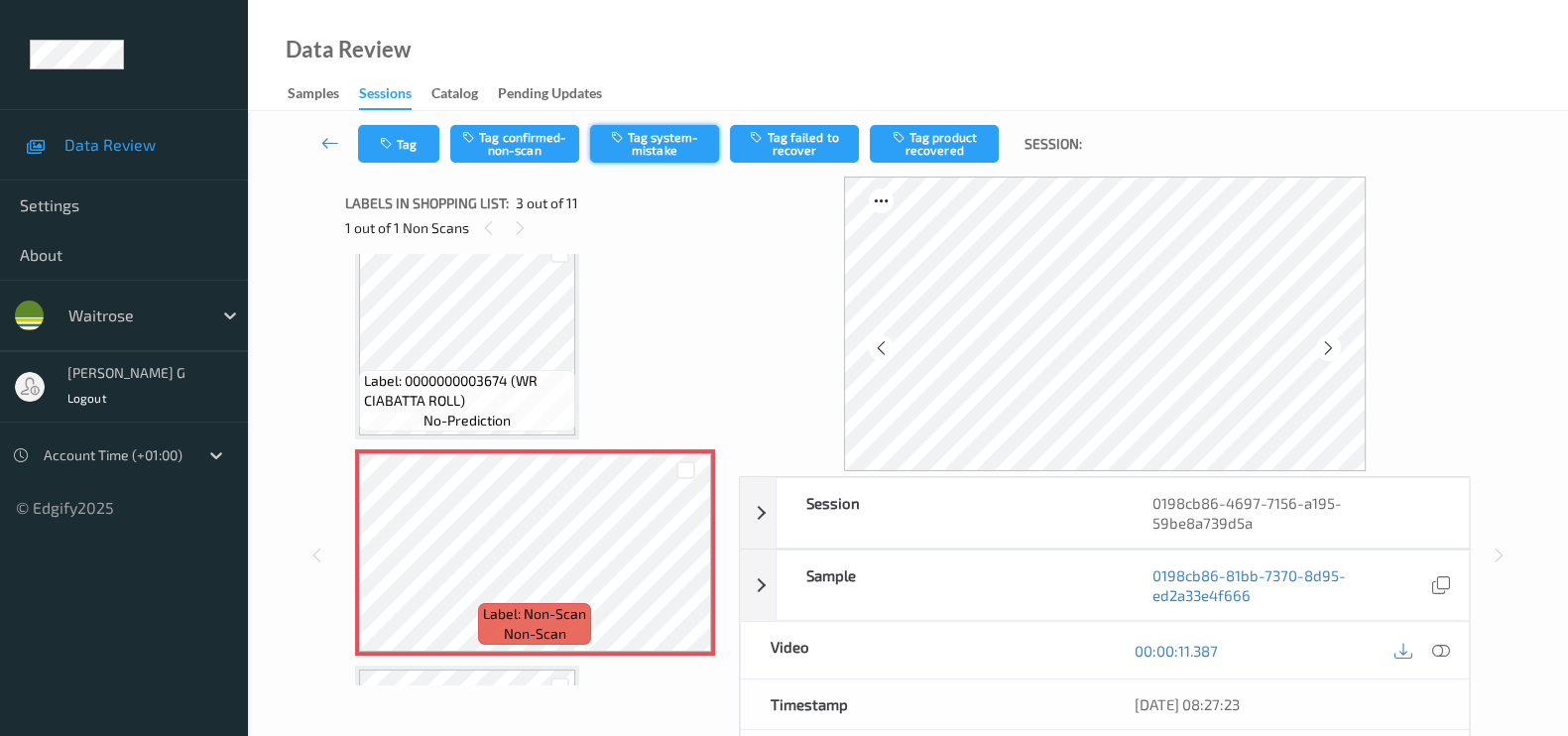
click at [660, 144] on button "Tag system-mistake" at bounding box center [654, 144] width 129 height 38
click at [395, 155] on button "Tag" at bounding box center [399, 144] width 82 height 38
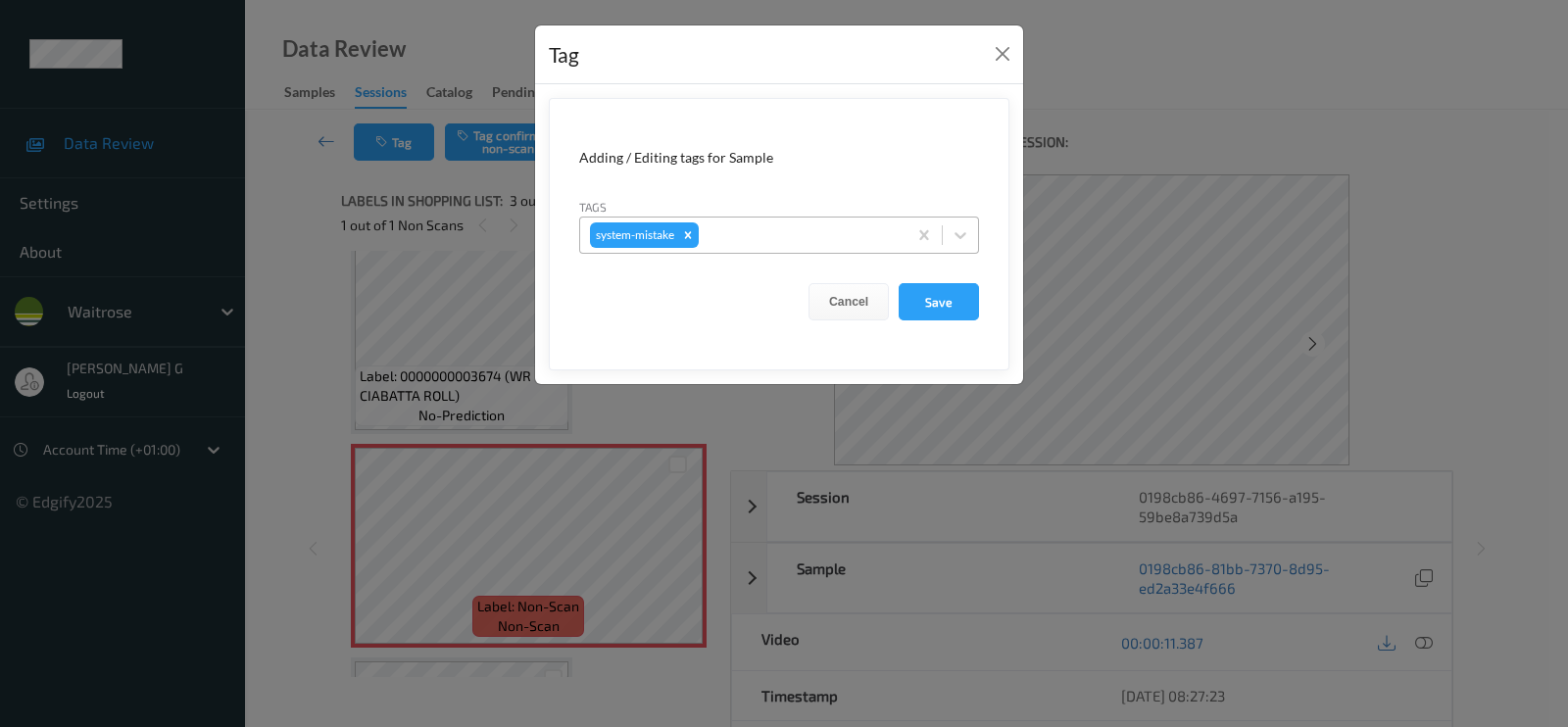
click at [758, 225] on div at bounding box center [799, 235] width 194 height 24
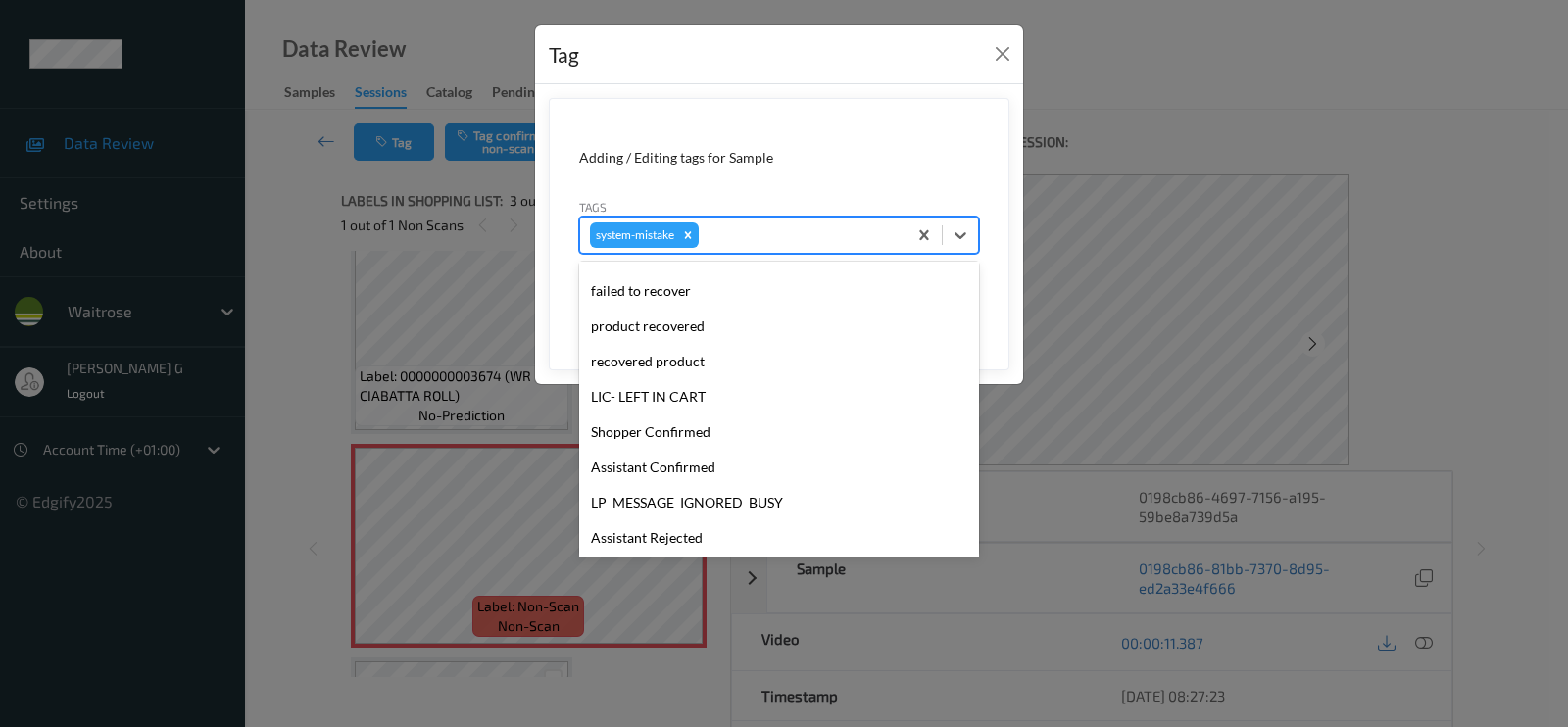
scroll to position [419, 0]
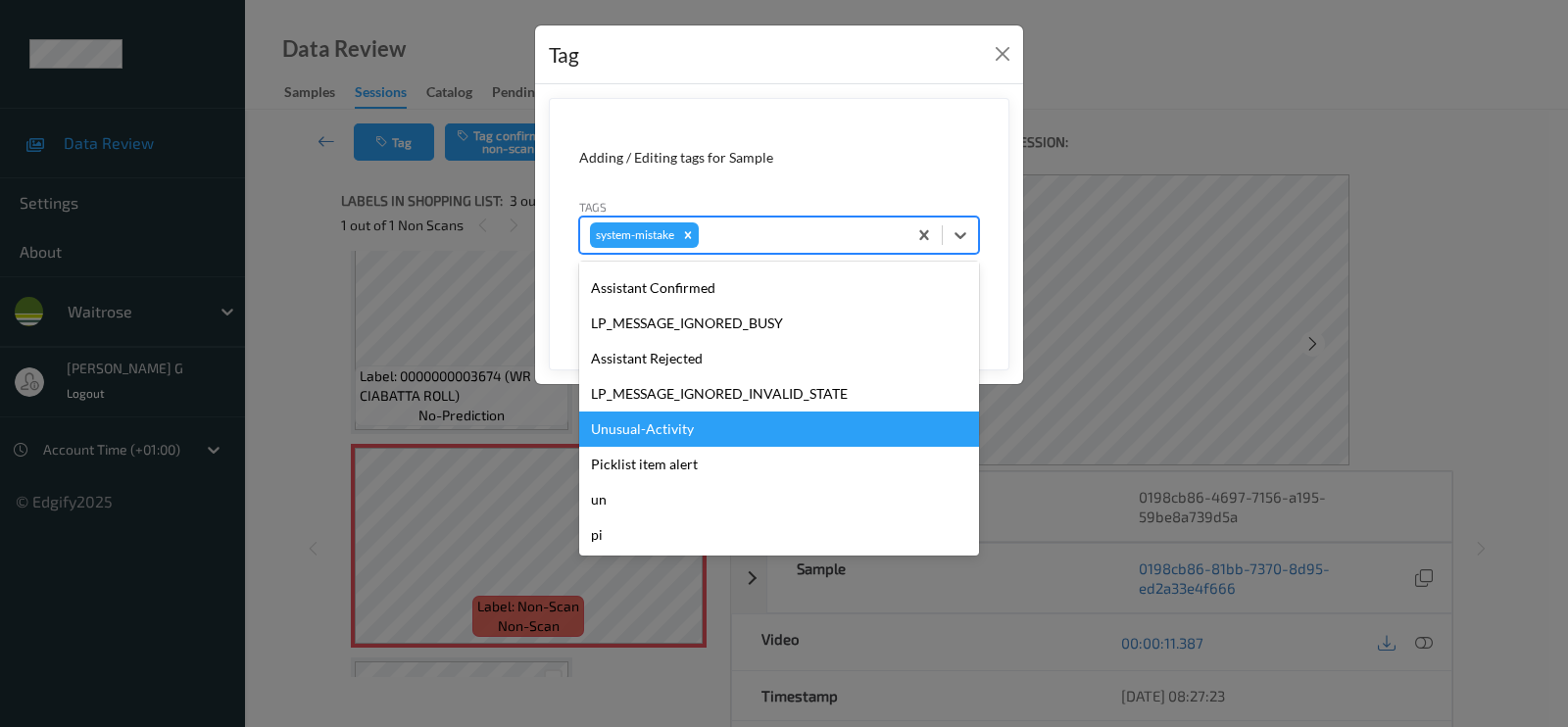
click at [608, 425] on div "Unusual-Activity" at bounding box center [780, 430] width 400 height 35
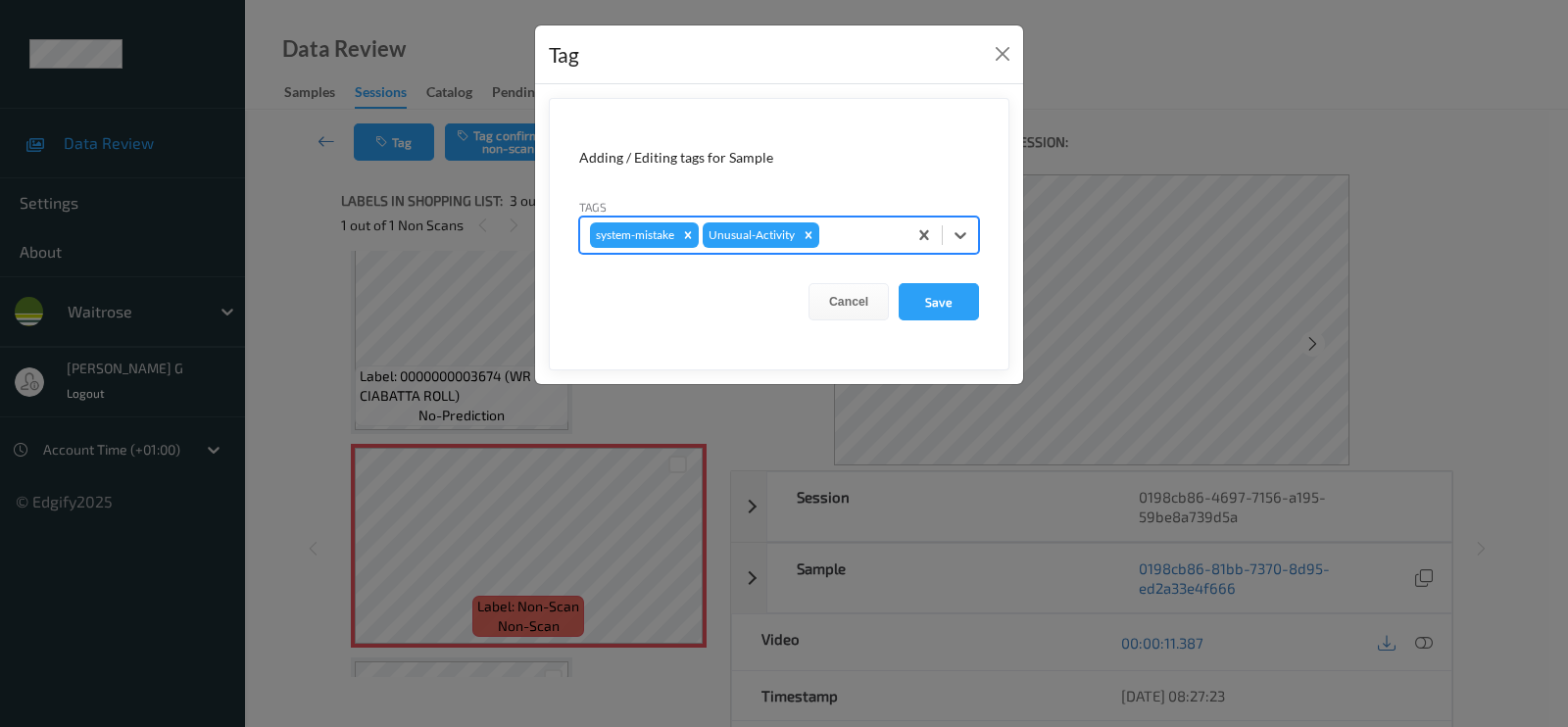
click at [843, 231] on div at bounding box center [860, 235] width 74 height 24
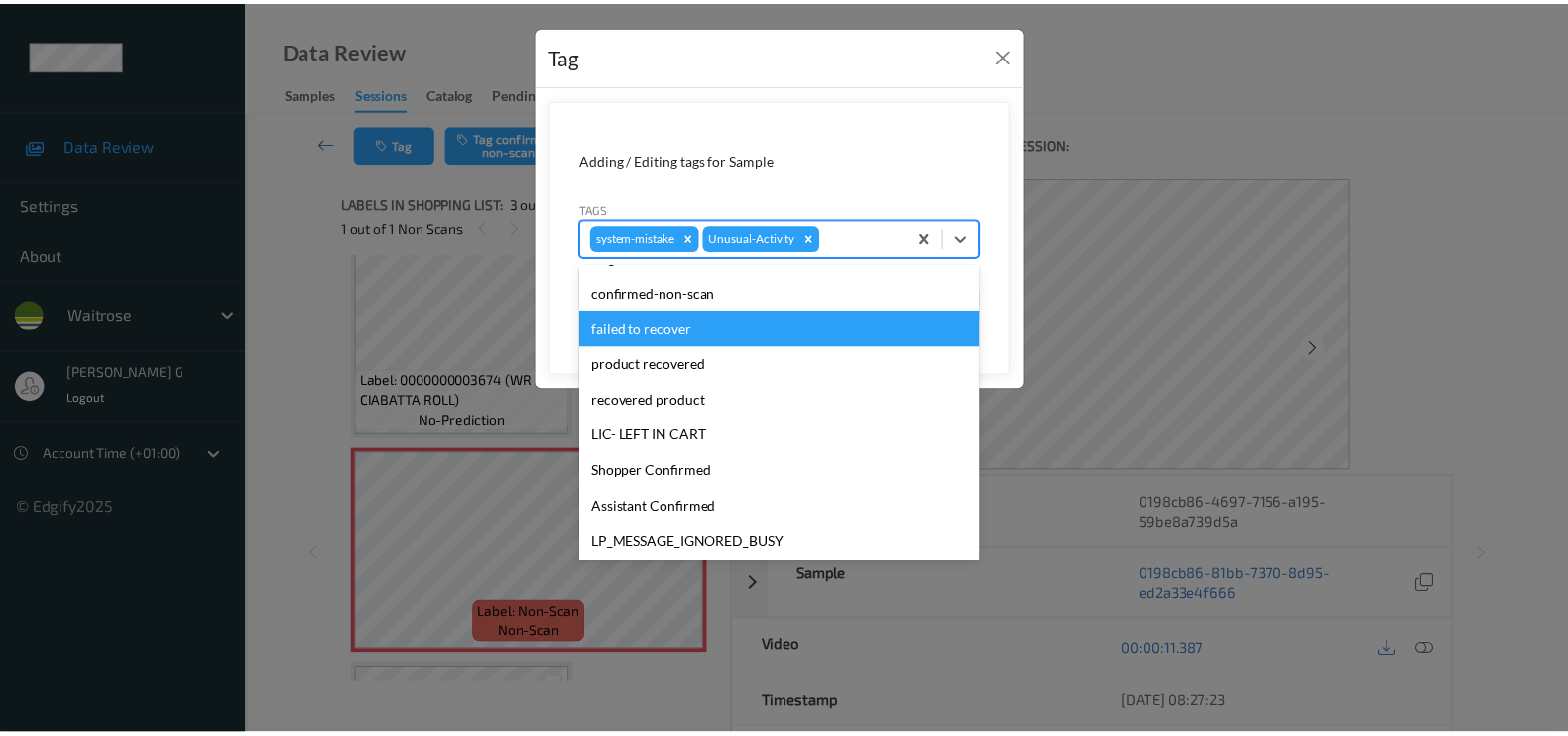
scroll to position [388, 0]
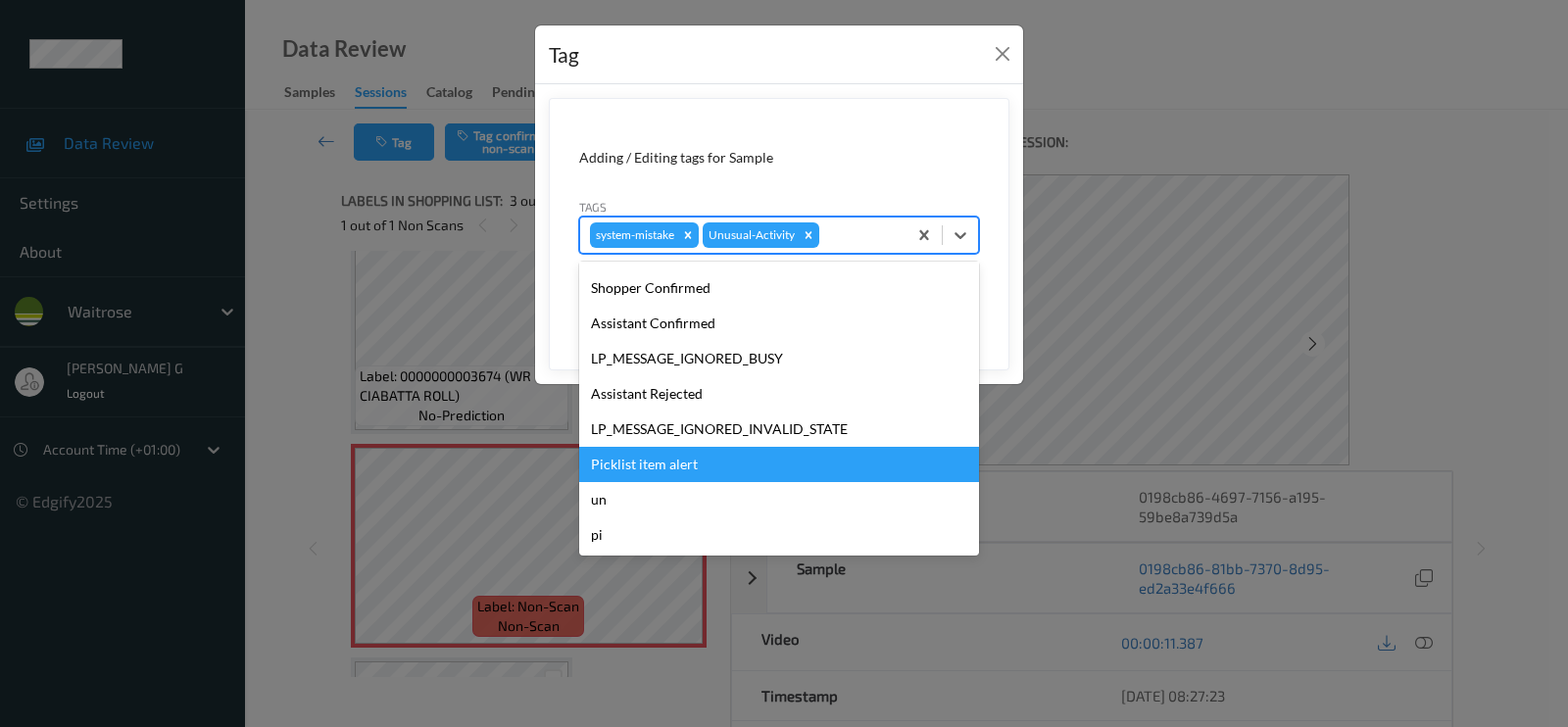
click at [662, 467] on div "Picklist item alert" at bounding box center [780, 465] width 400 height 35
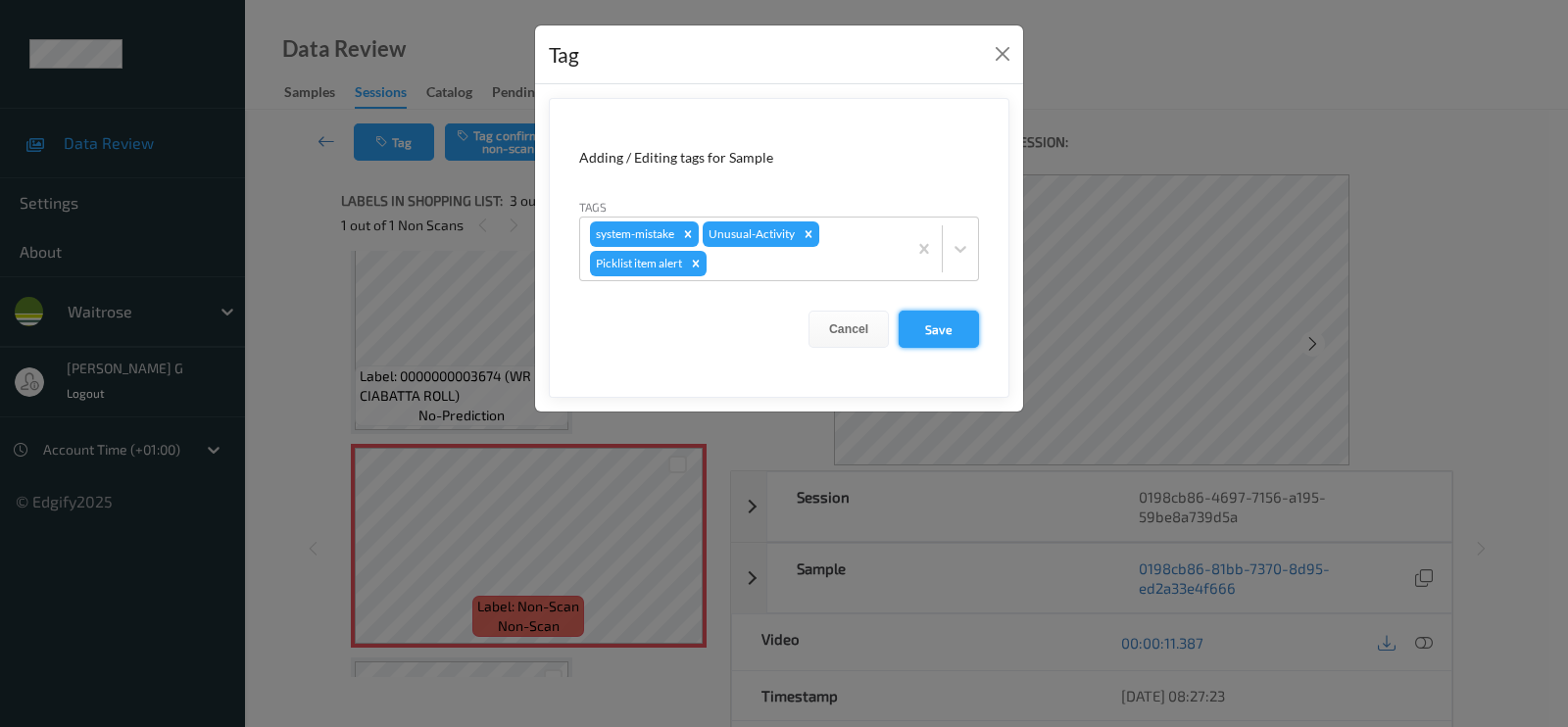
click at [944, 340] on button "Save" at bounding box center [939, 329] width 81 height 37
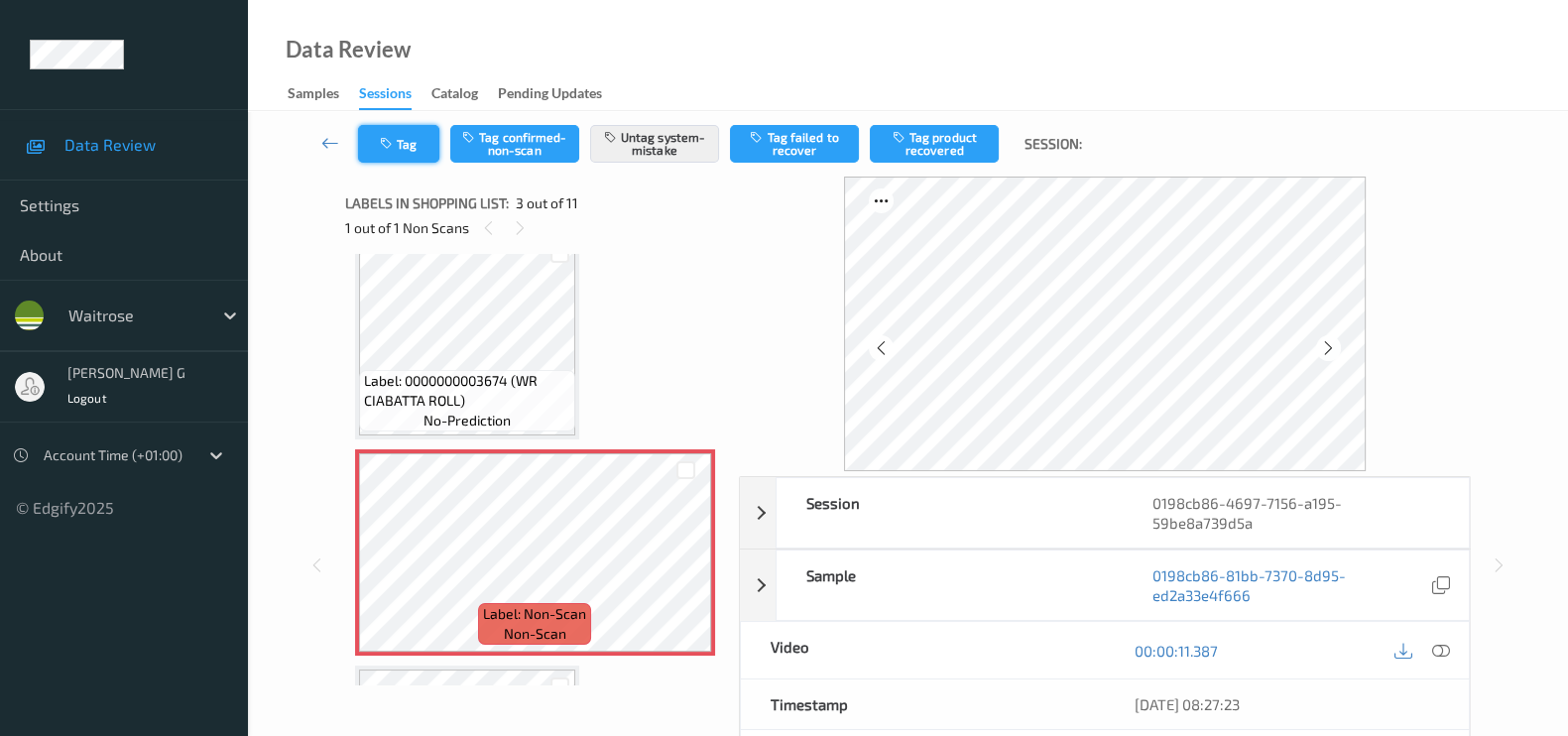
click at [374, 153] on button "Tag" at bounding box center [399, 144] width 82 height 38
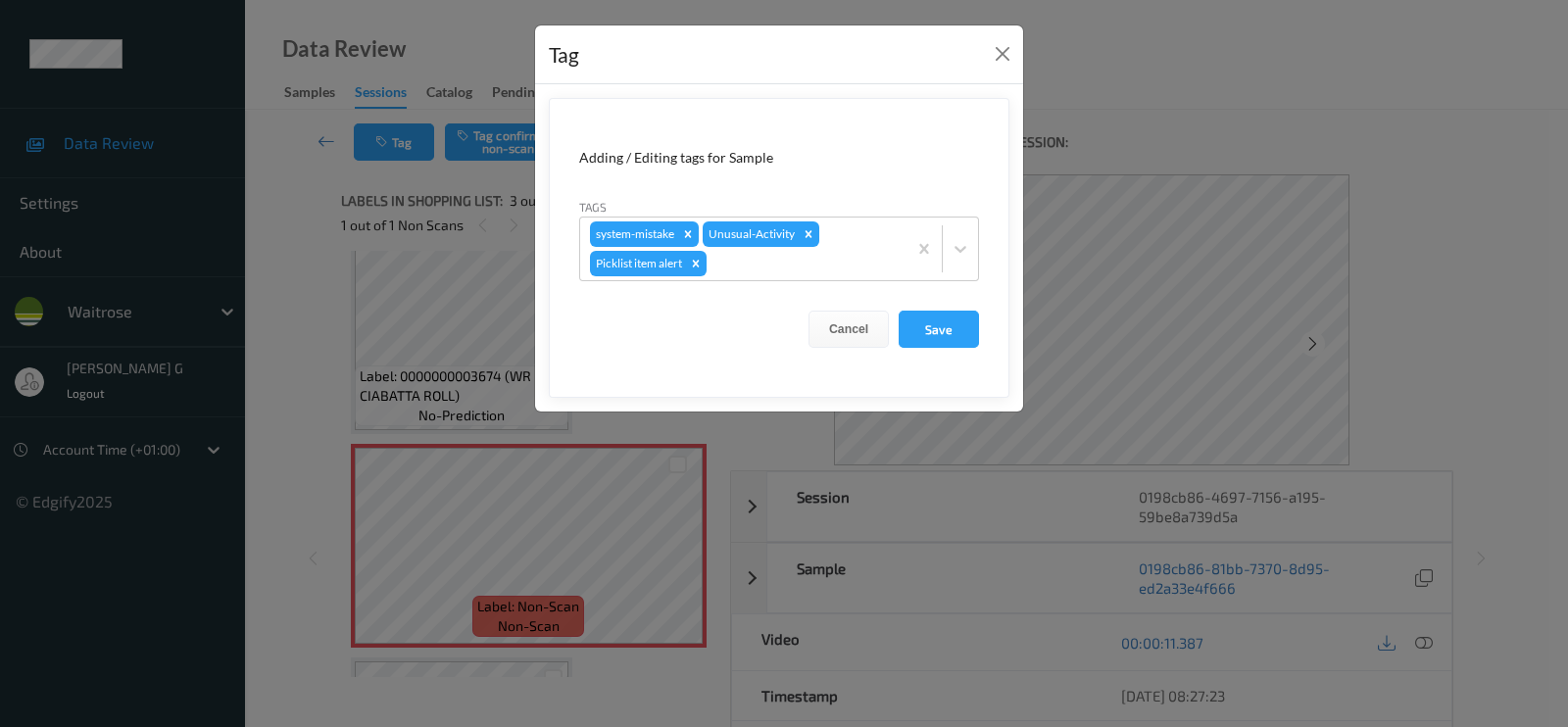
click at [296, 312] on div "Tag Adding / Editing tags for Sample Tags system-mistake Unusual-Activity Pickl…" at bounding box center [784, 364] width 1568 height 727
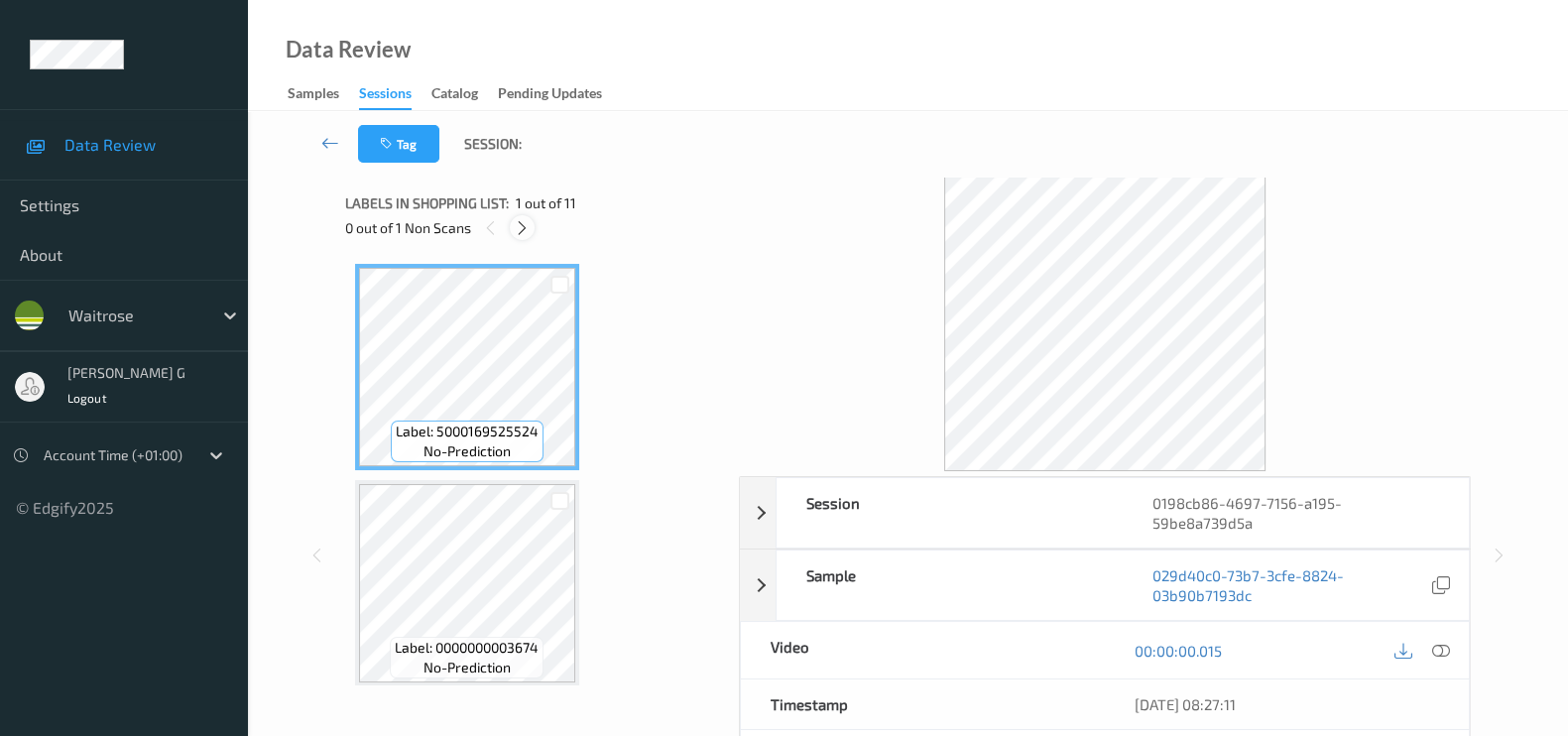
click at [515, 233] on icon at bounding box center [521, 228] width 17 height 18
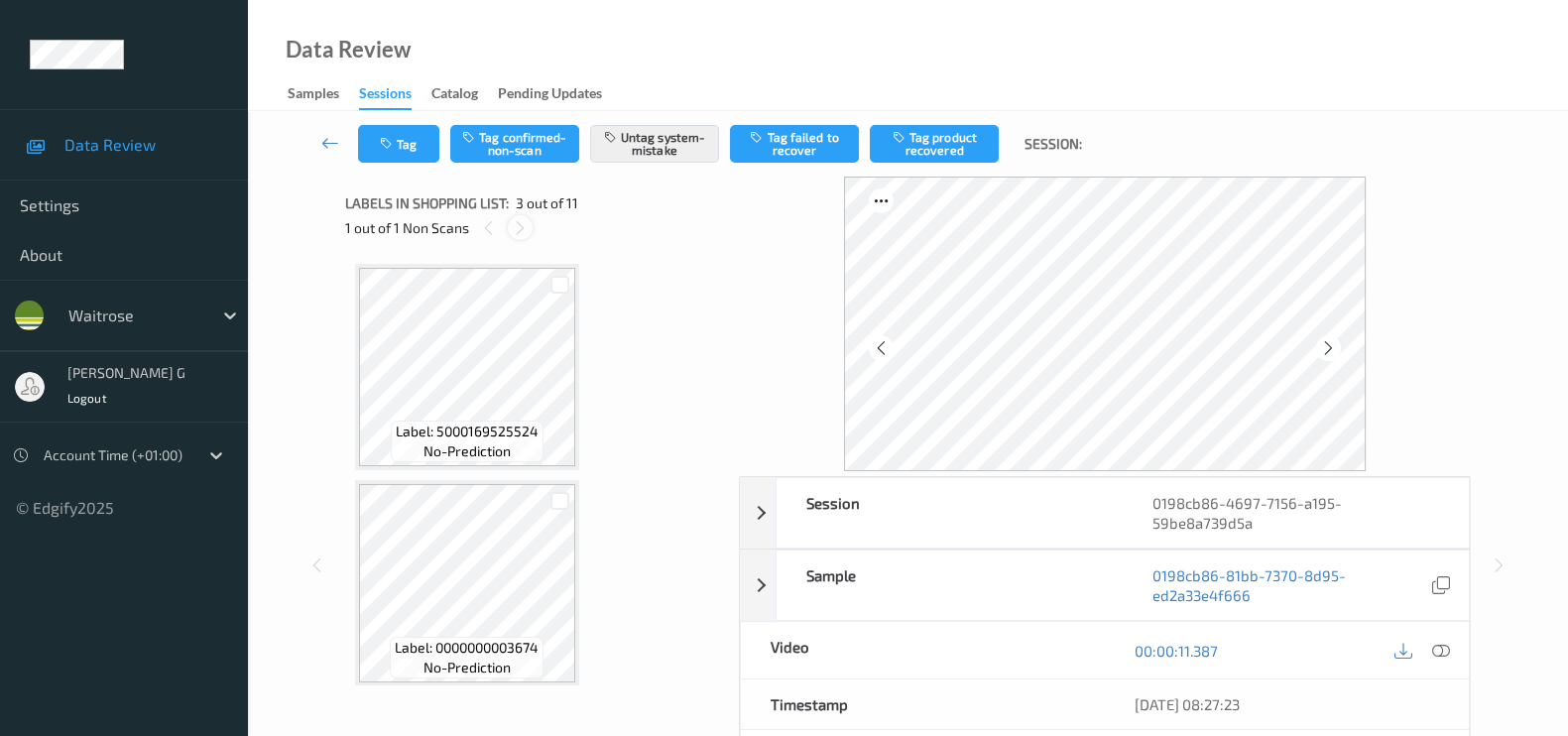
scroll to position [224, 0]
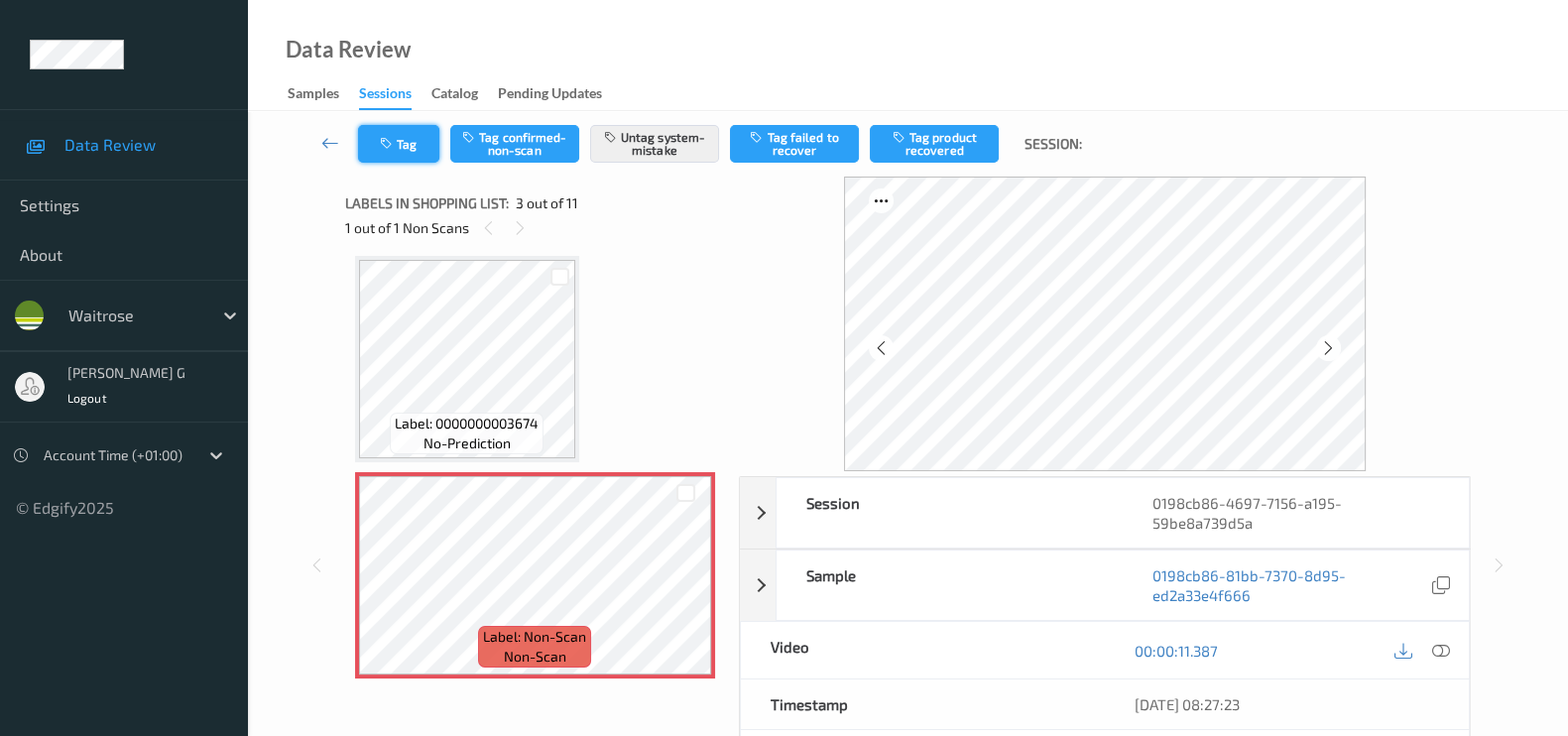
click at [416, 146] on button "Tag" at bounding box center [399, 144] width 82 height 38
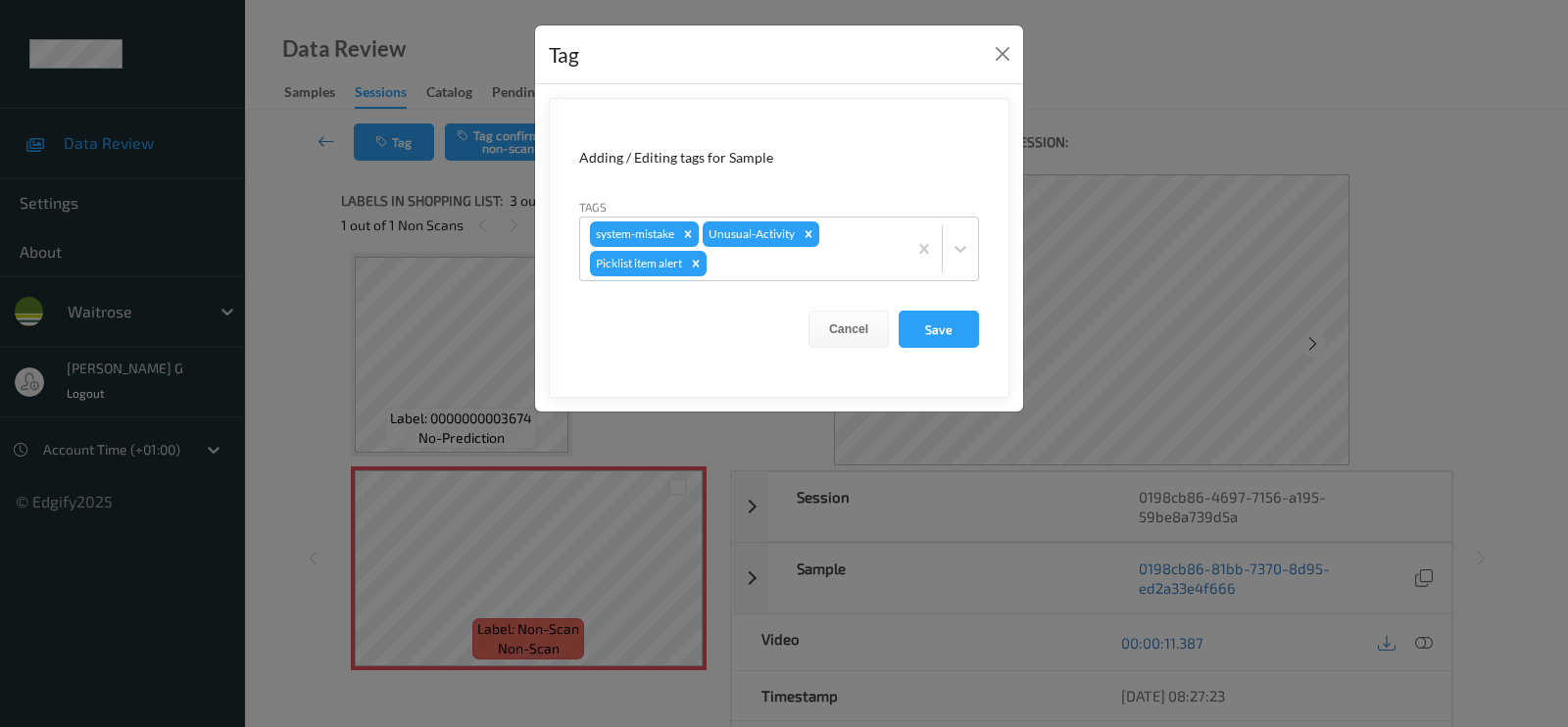
click at [279, 396] on div "Tag Adding / Editing tags for Sample Tags system-mistake Unusual-Activity Pickl…" at bounding box center [784, 364] width 1568 height 727
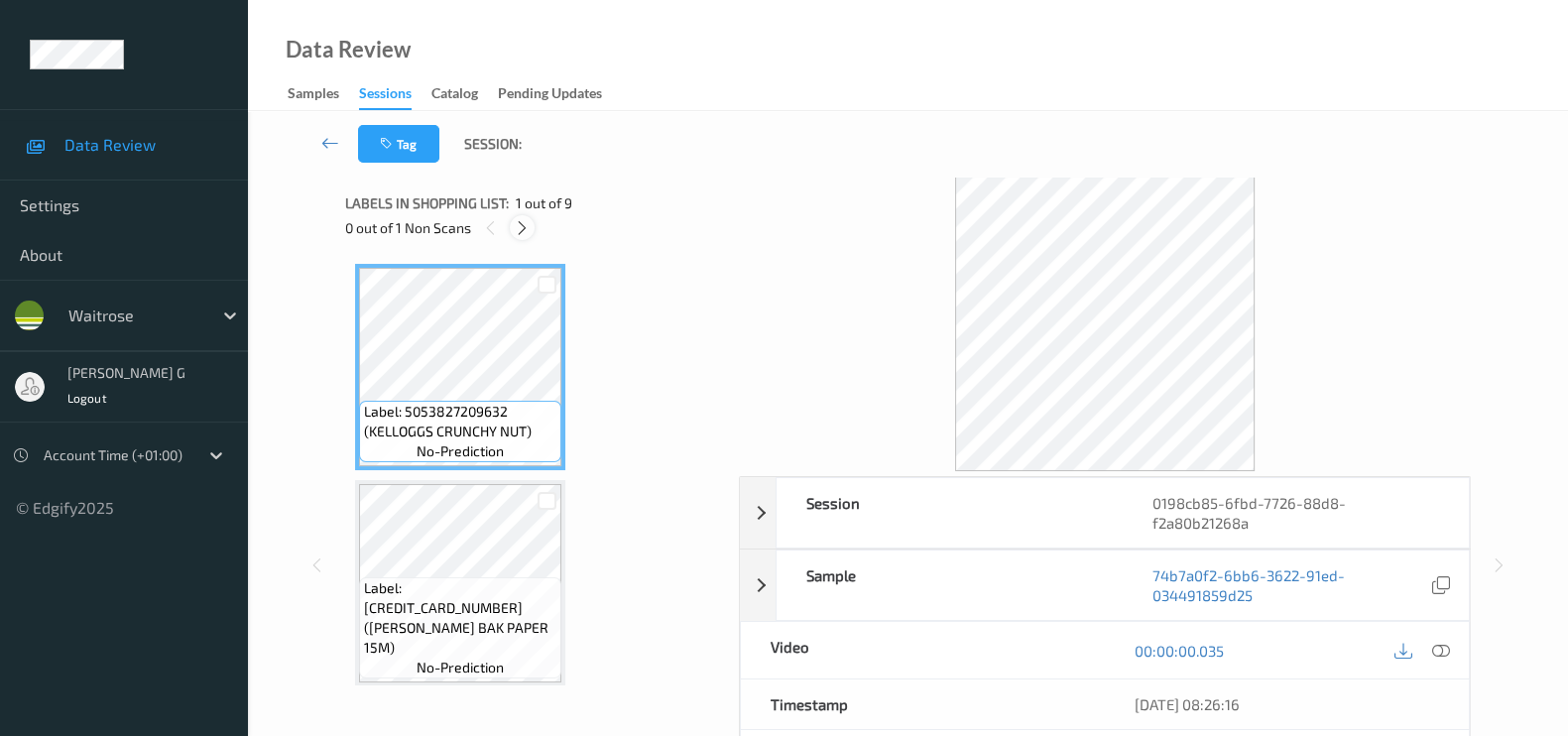
click at [510, 222] on div at bounding box center [521, 227] width 25 height 25
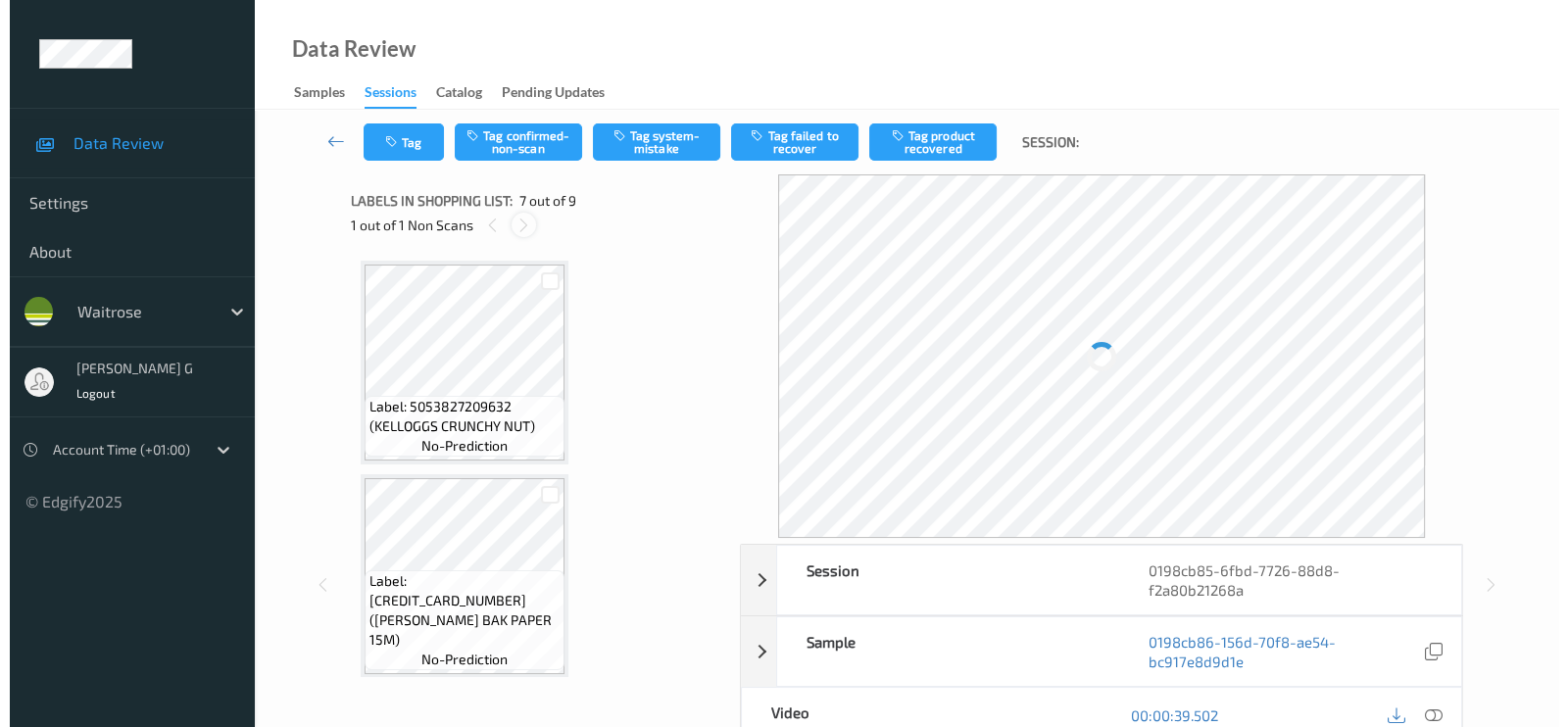
scroll to position [1071, 0]
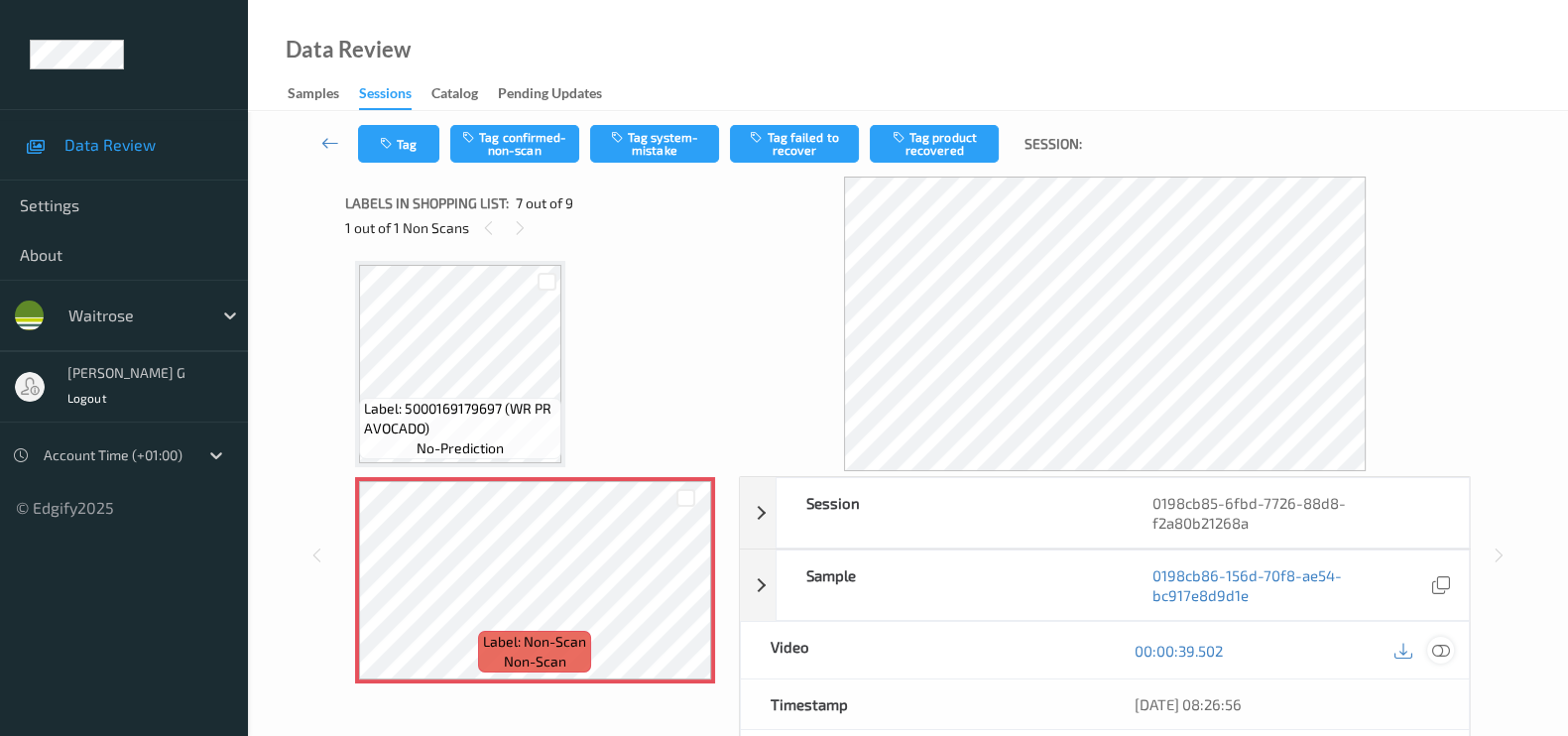
click at [1441, 648] on icon at bounding box center [1440, 651] width 18 height 18
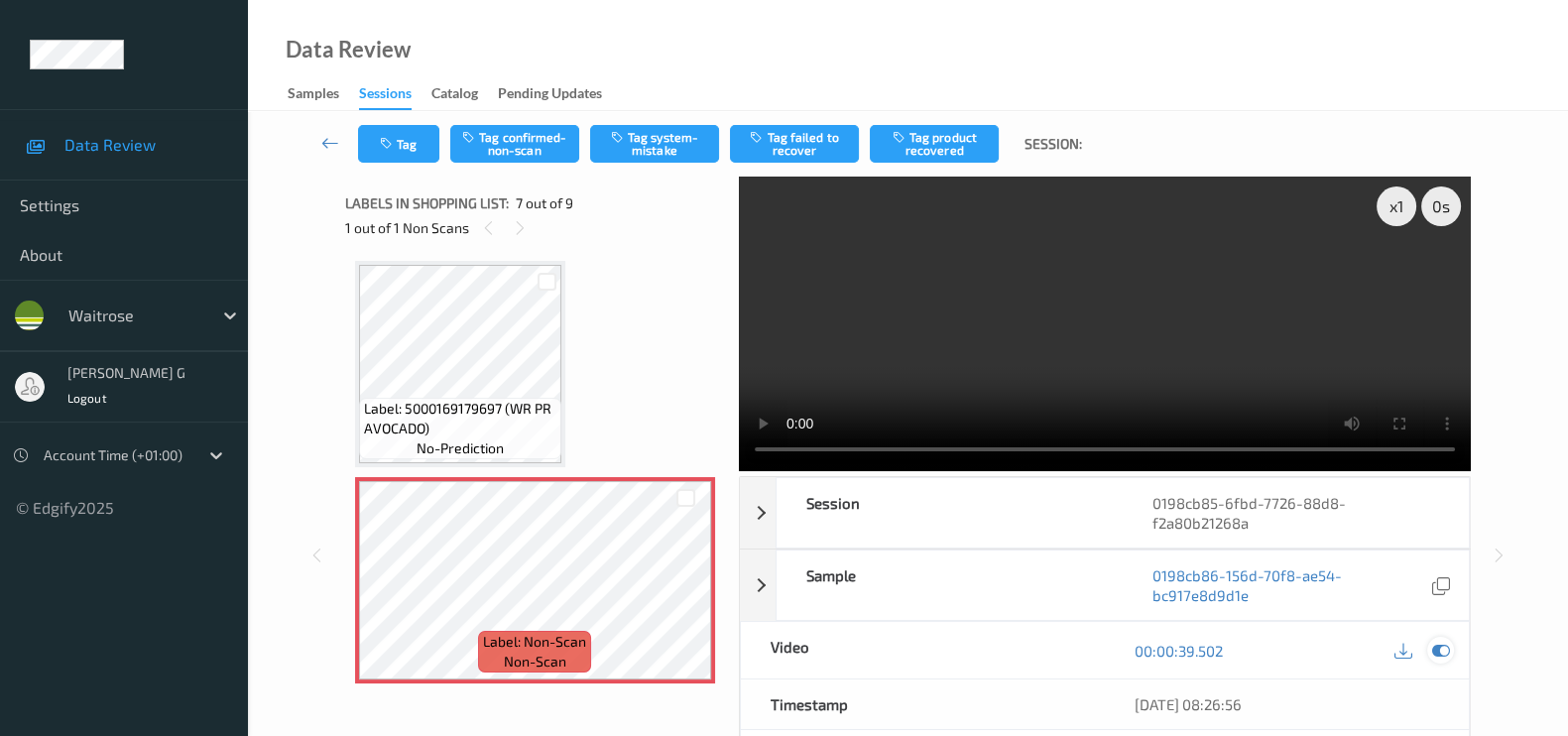
click at [1442, 643] on icon at bounding box center [1440, 651] width 18 height 18
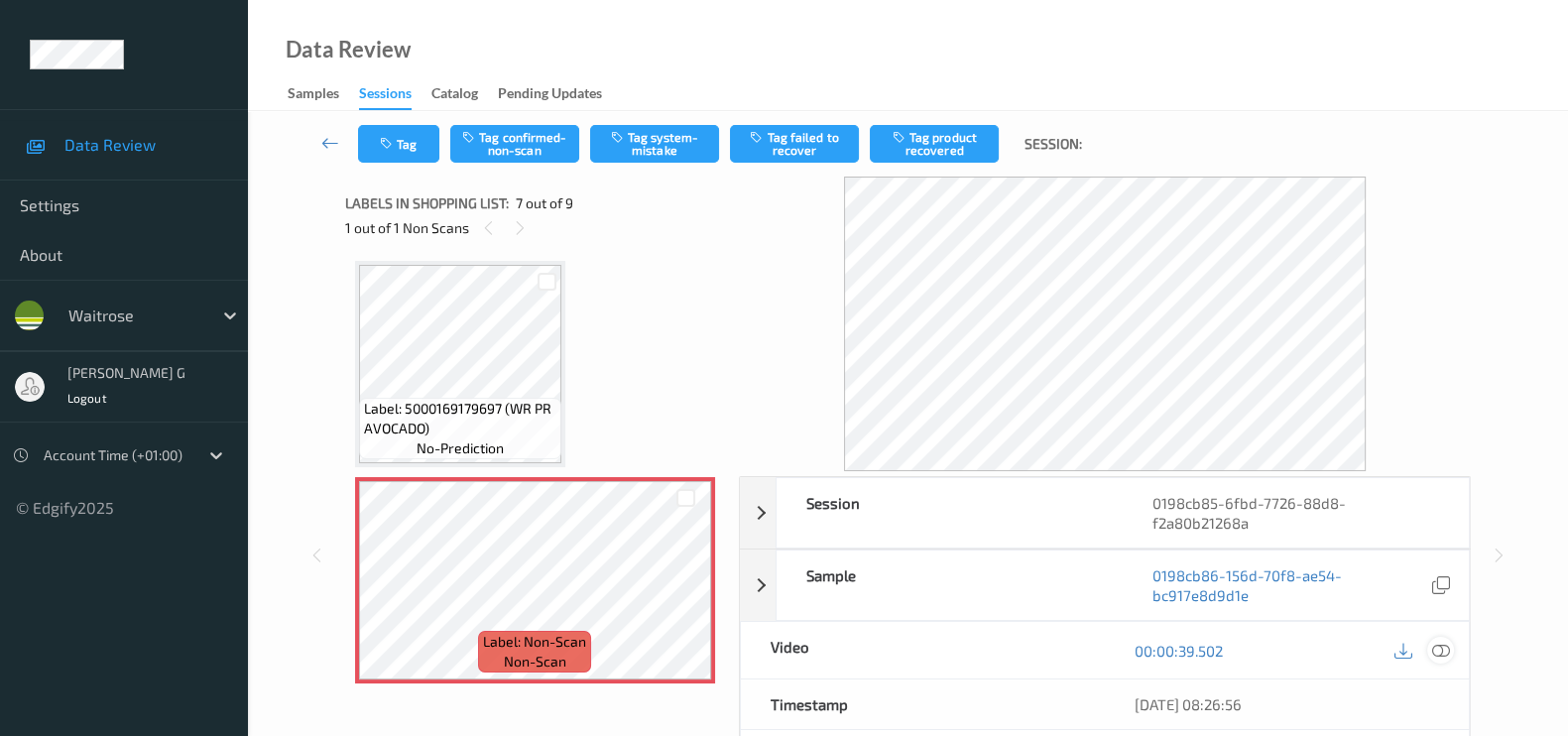
click at [1449, 648] on div at bounding box center [1439, 650] width 27 height 27
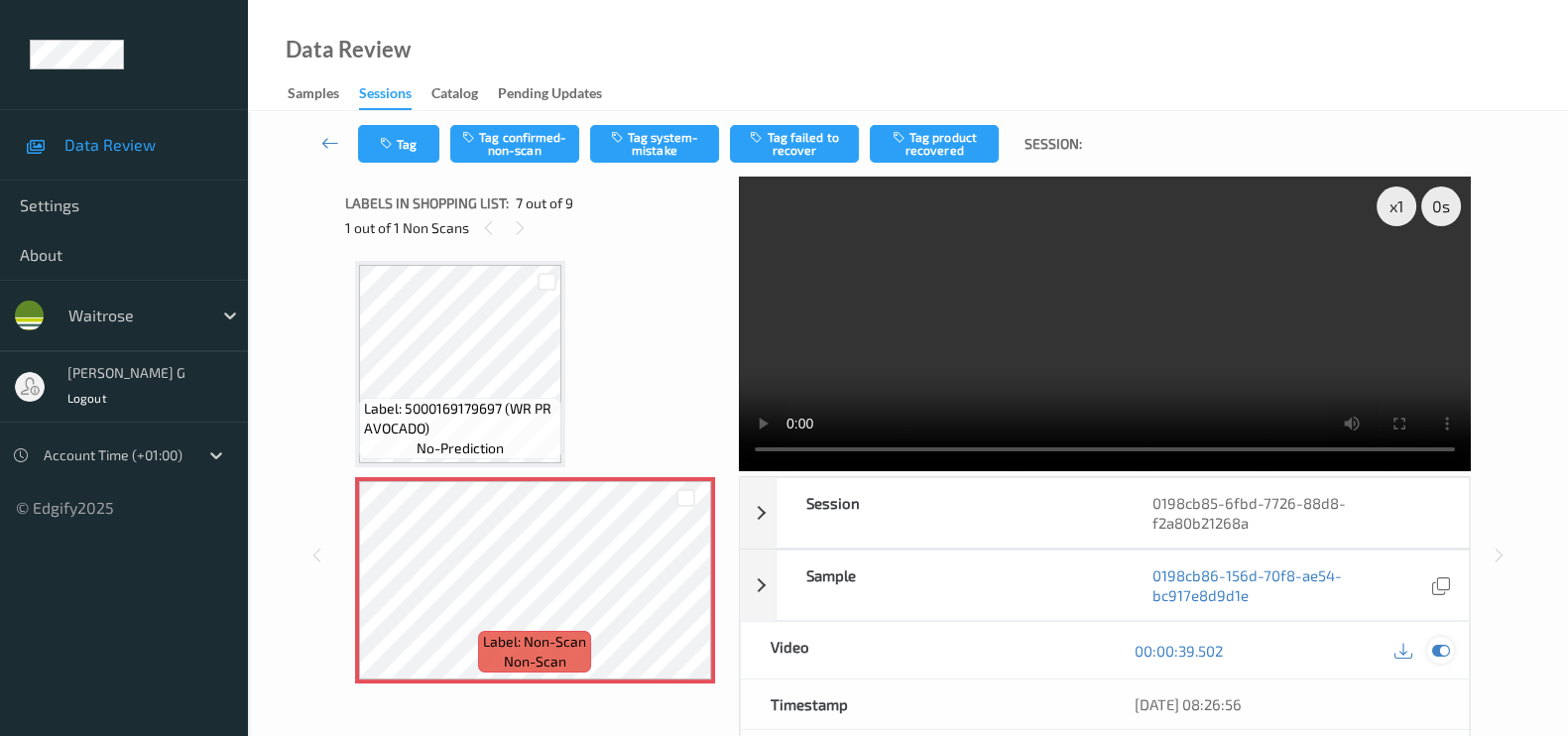
click at [1437, 645] on icon at bounding box center [1440, 651] width 18 height 18
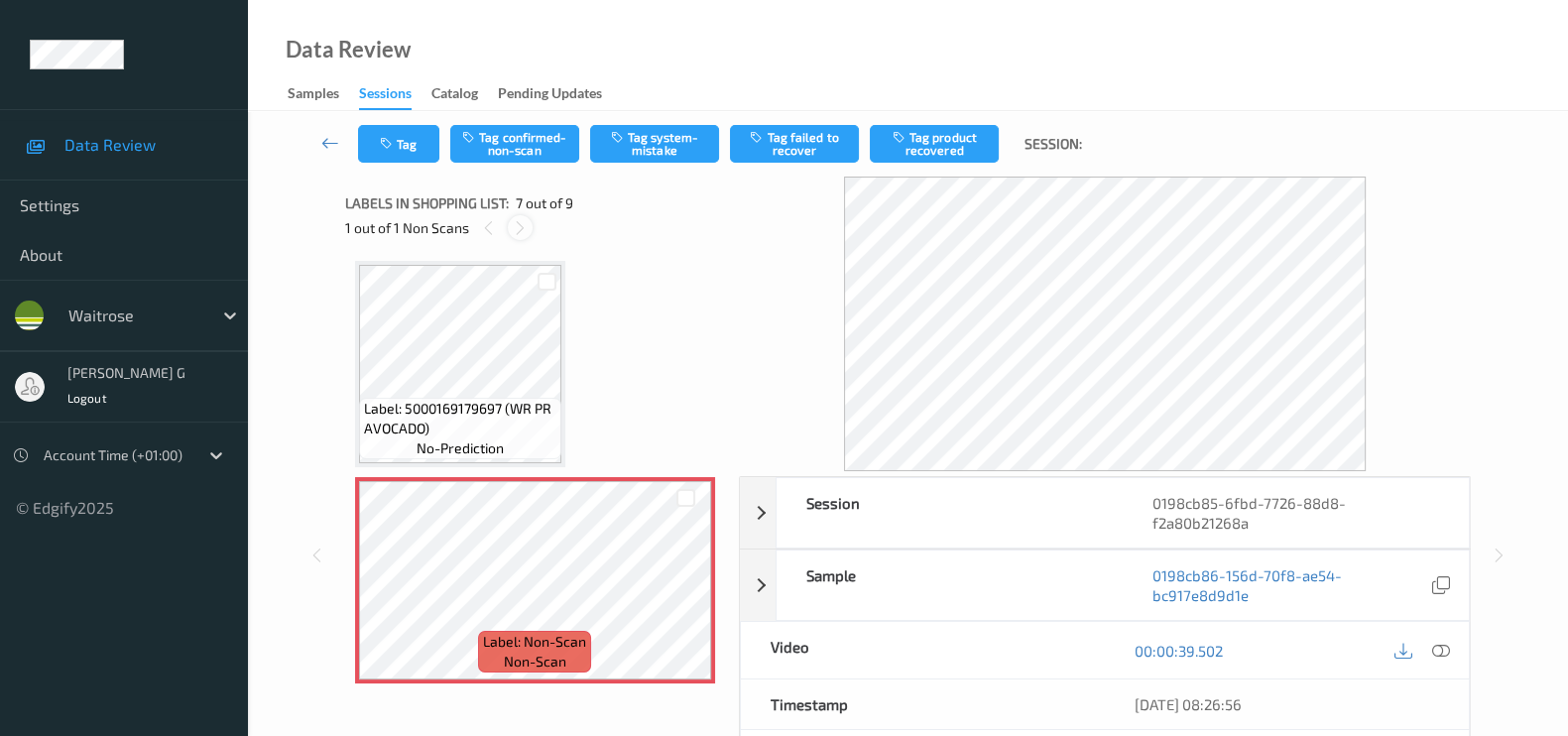
click at [518, 232] on icon at bounding box center [519, 228] width 17 height 18
click at [681, 134] on button "Tag system-mistake" at bounding box center [654, 144] width 129 height 38
click at [392, 146] on icon "button" at bounding box center [388, 144] width 17 height 14
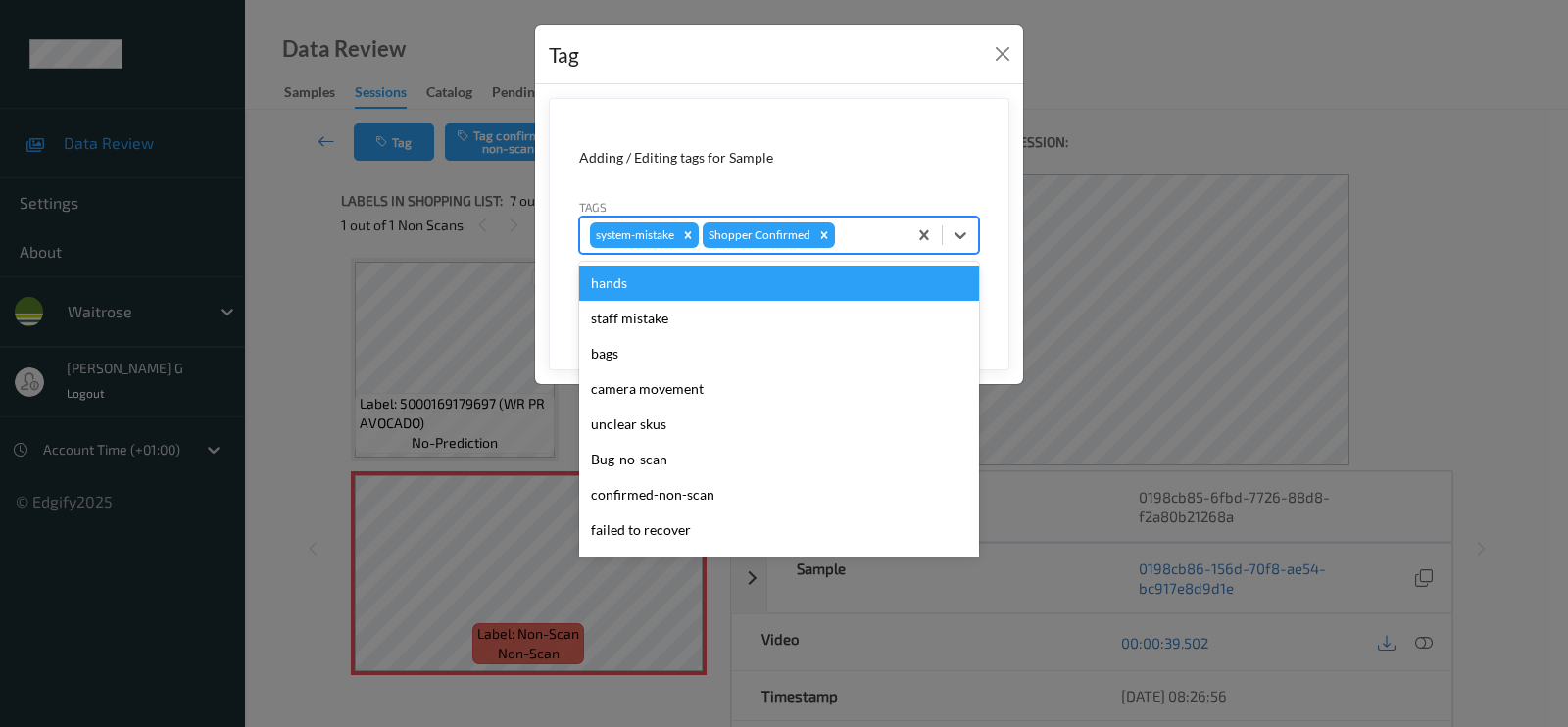
click at [857, 231] on div at bounding box center [867, 235] width 58 height 24
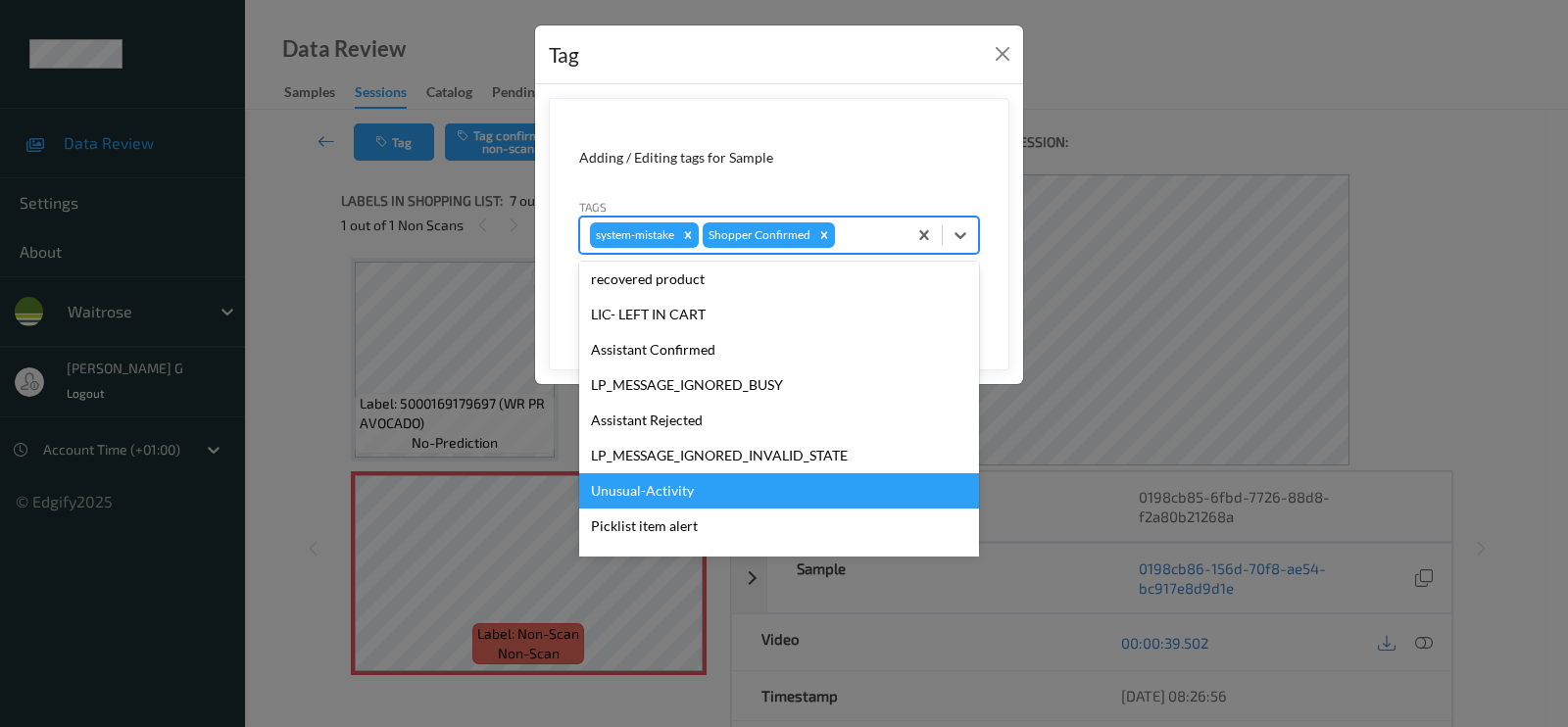
scroll to position [383, 0]
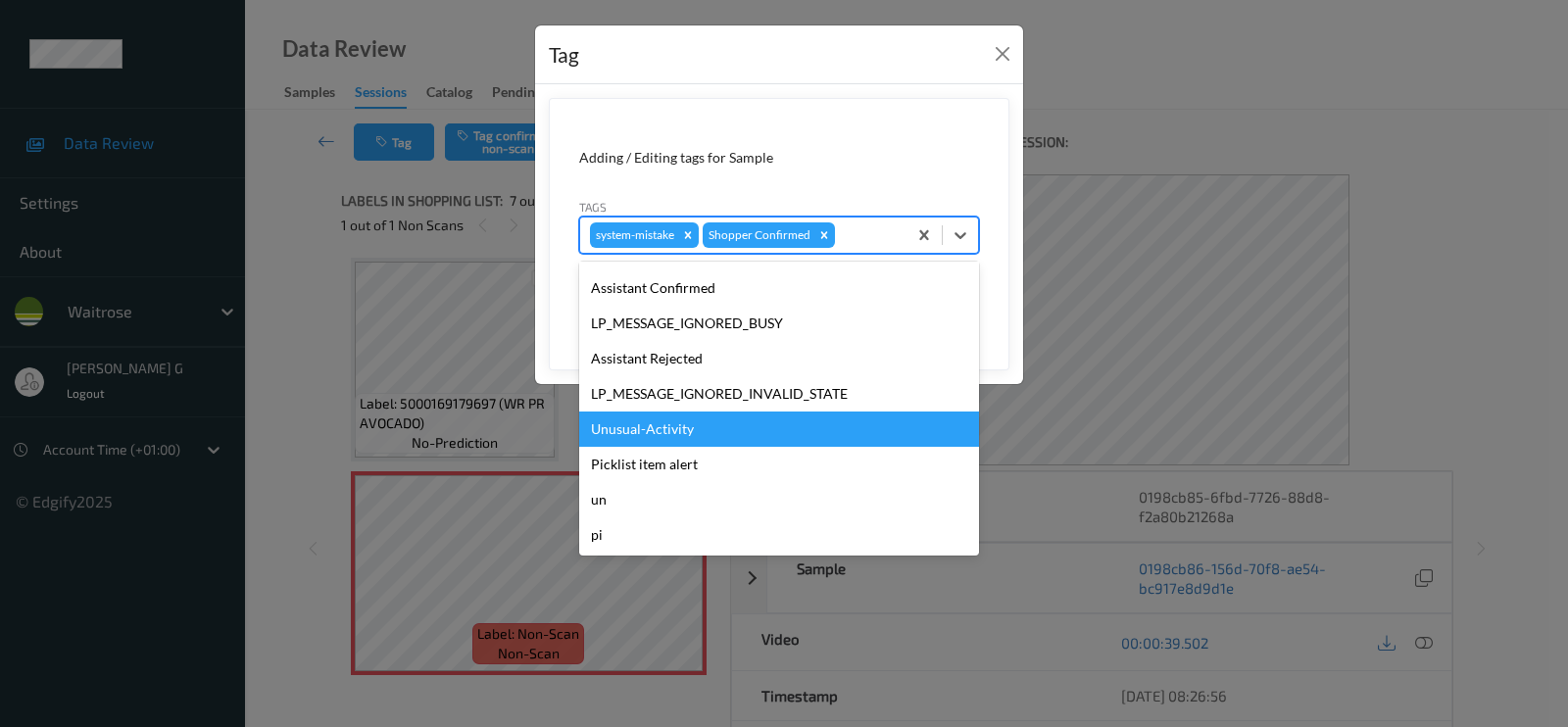
click at [643, 429] on div "Unusual-Activity" at bounding box center [780, 430] width 400 height 35
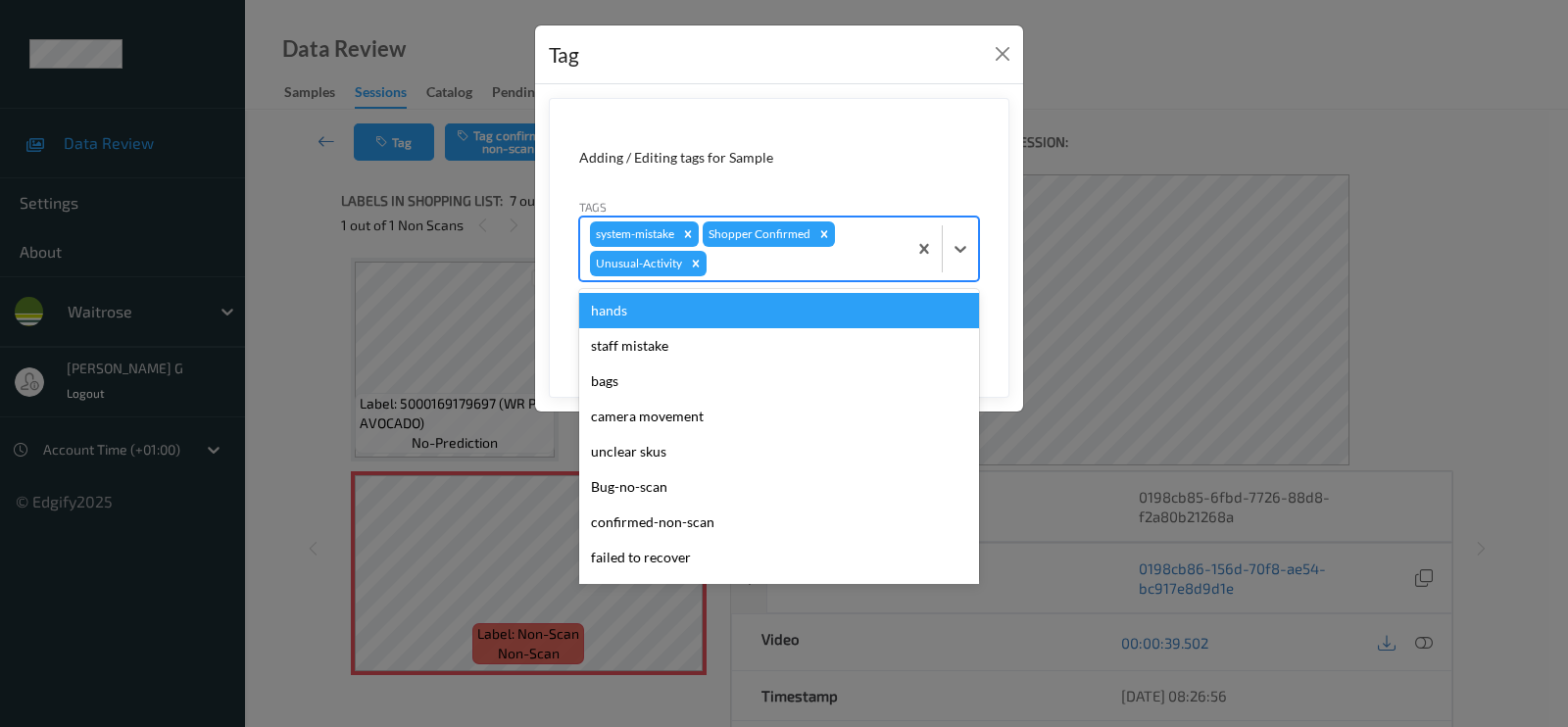
click at [792, 277] on div "system-mistake Shopper Confirmed Unusual-Activity" at bounding box center [743, 249] width 326 height 63
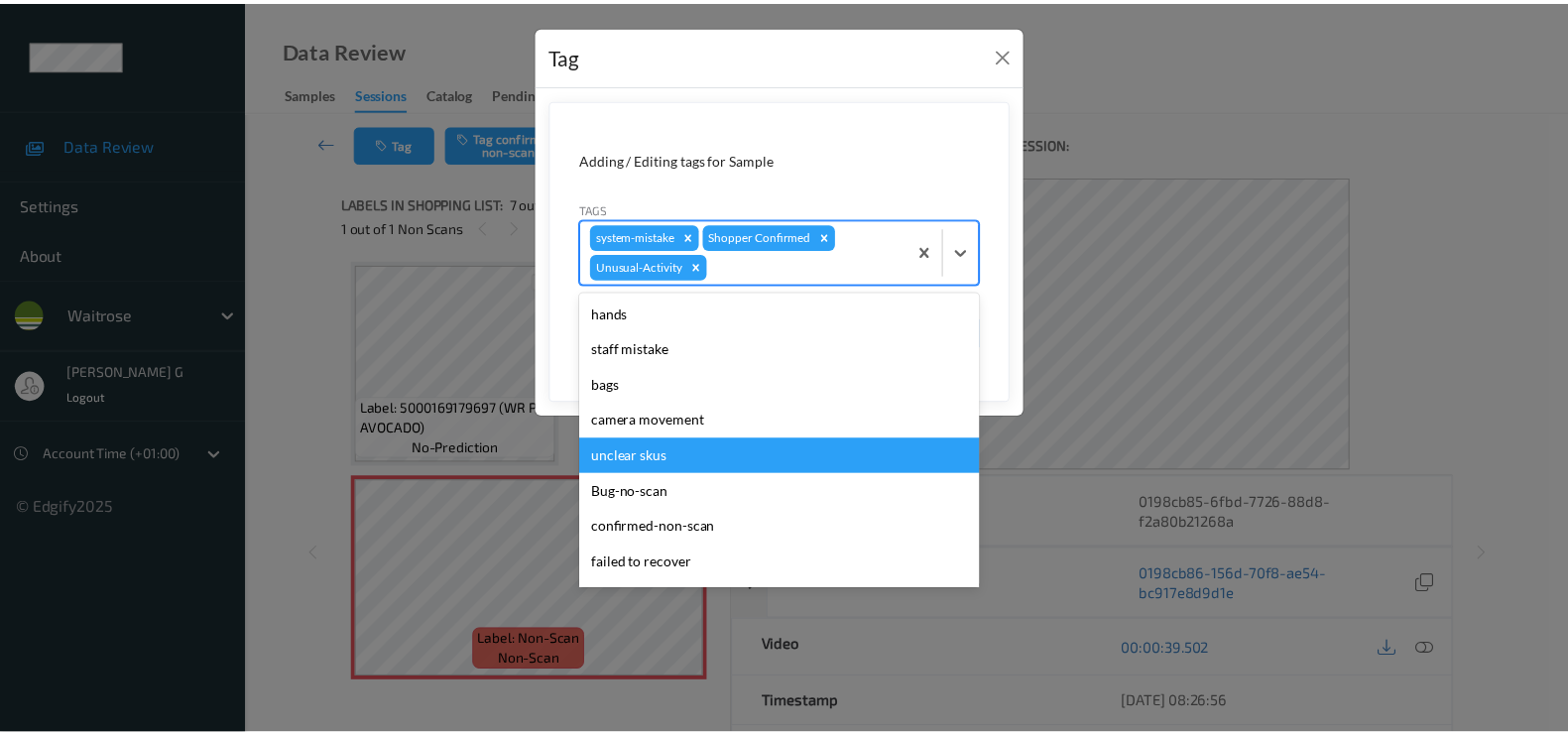
scroll to position [352, 0]
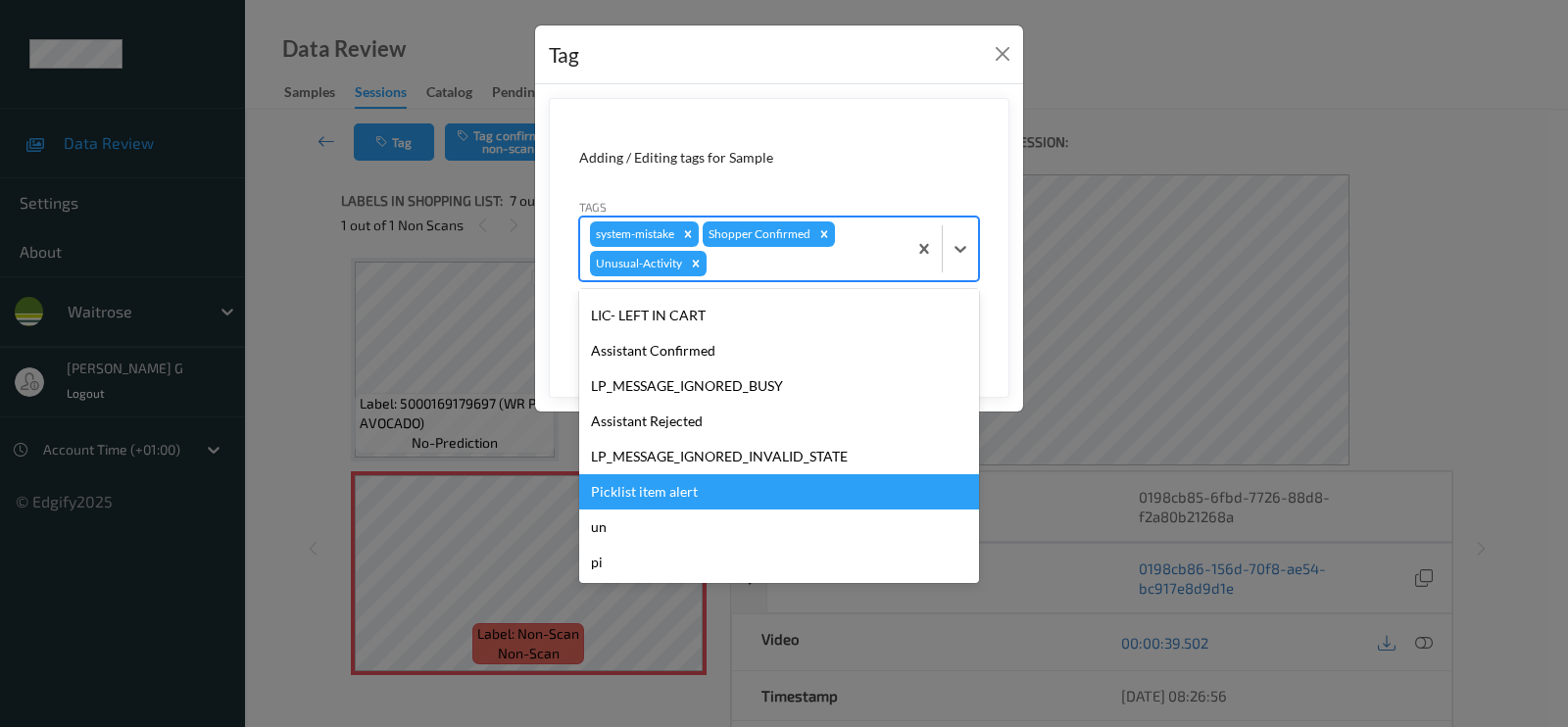
click at [647, 484] on div "Picklist item alert" at bounding box center [780, 492] width 400 height 35
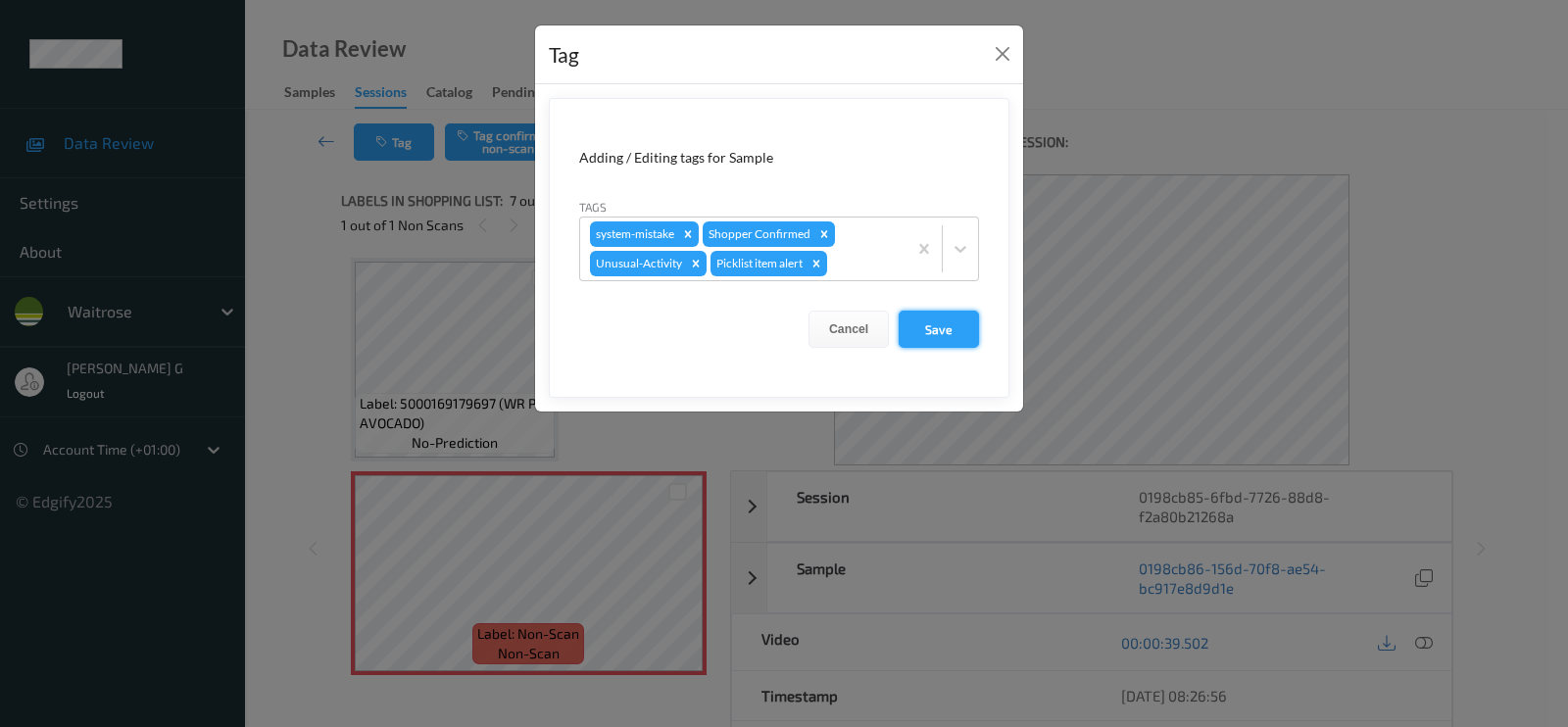
click at [931, 334] on button "Save" at bounding box center [939, 329] width 81 height 37
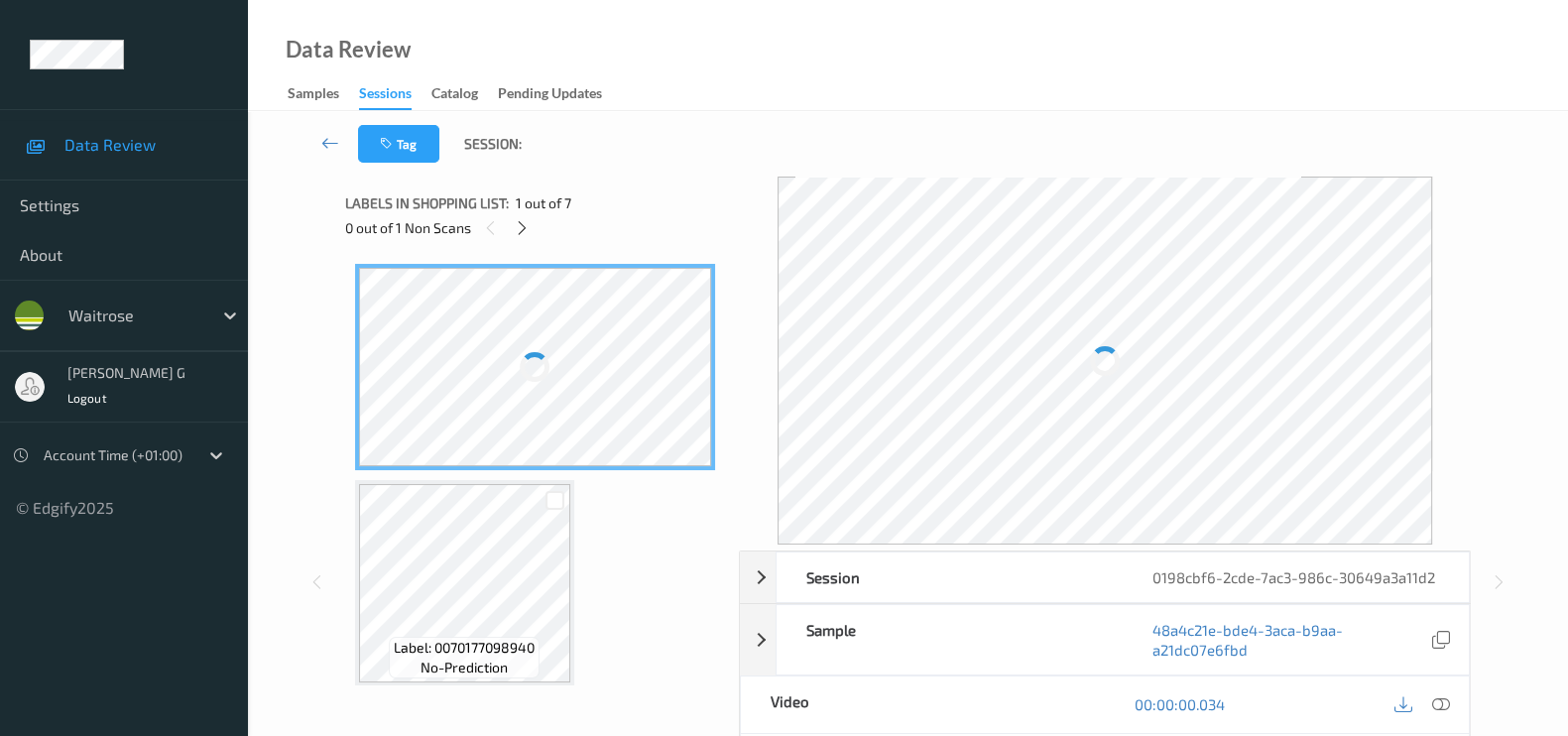
click at [516, 240] on div "0 out of 1 Non Scans" at bounding box center [534, 227] width 380 height 25
click at [522, 225] on icon at bounding box center [521, 228] width 17 height 18
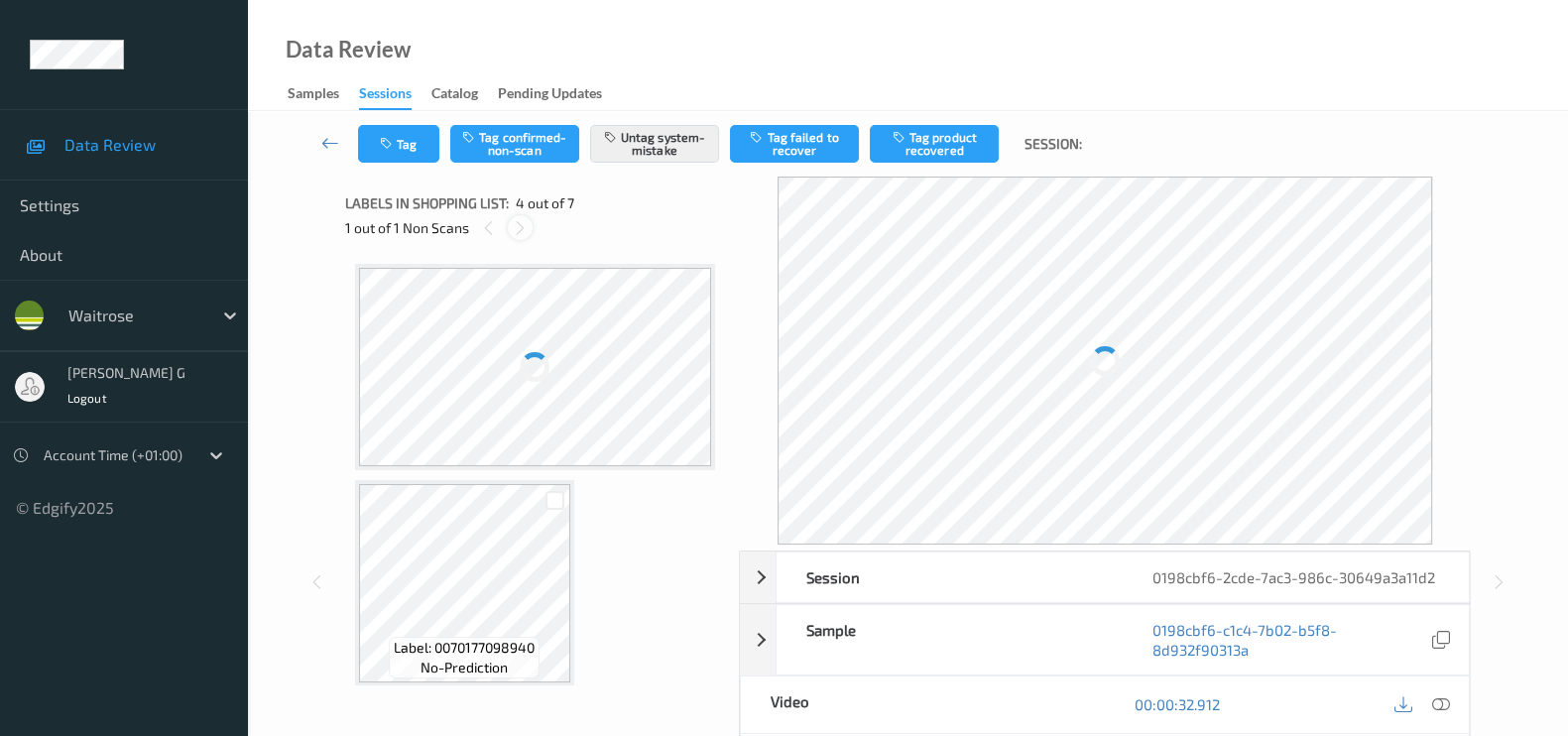
scroll to position [463, 0]
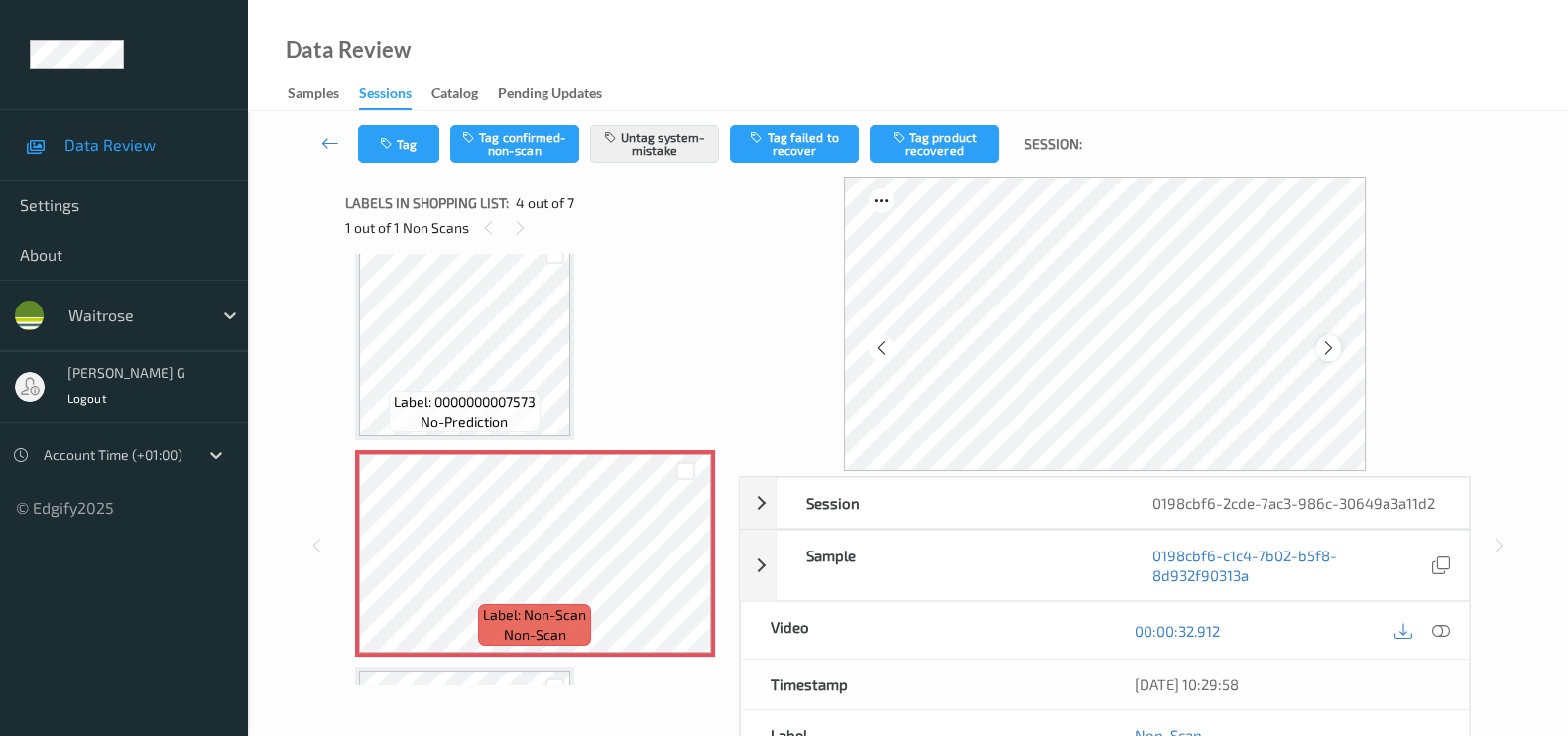
click at [1336, 349] on icon at bounding box center [1328, 348] width 17 height 18
click at [1445, 629] on icon at bounding box center [1440, 631] width 18 height 18
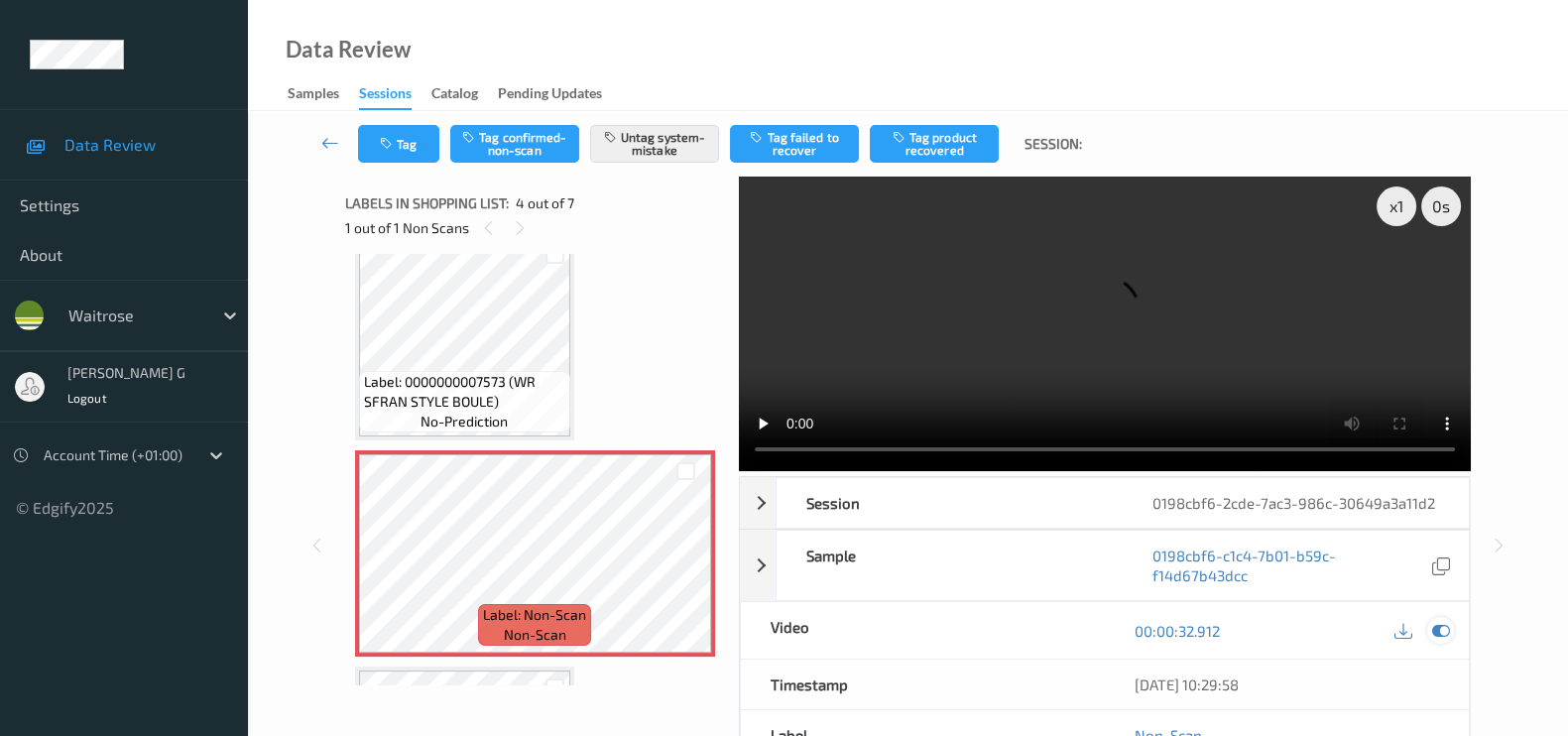
scroll to position [443, 0]
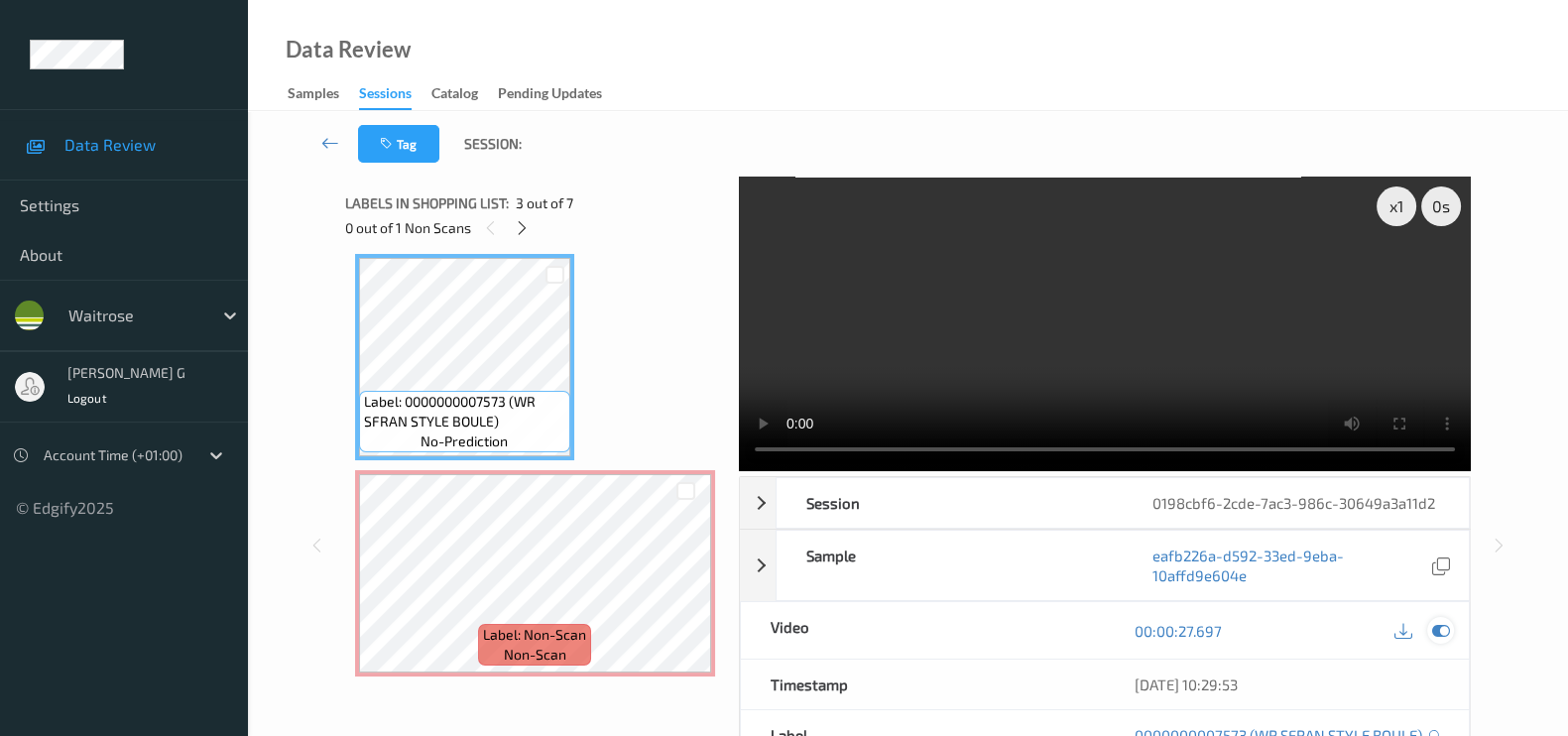
click at [1439, 627] on icon at bounding box center [1440, 631] width 18 height 18
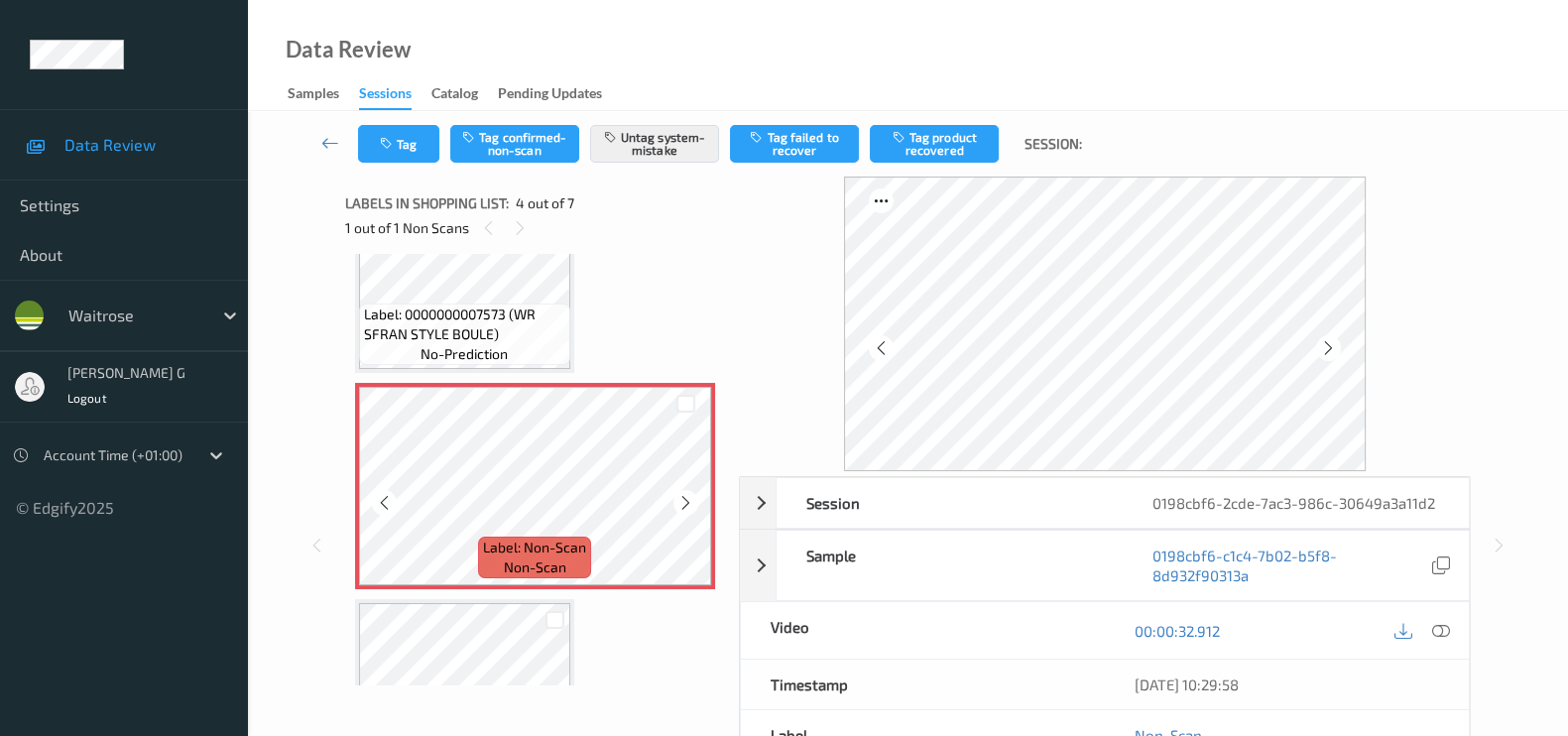
scroll to position [566, 0]
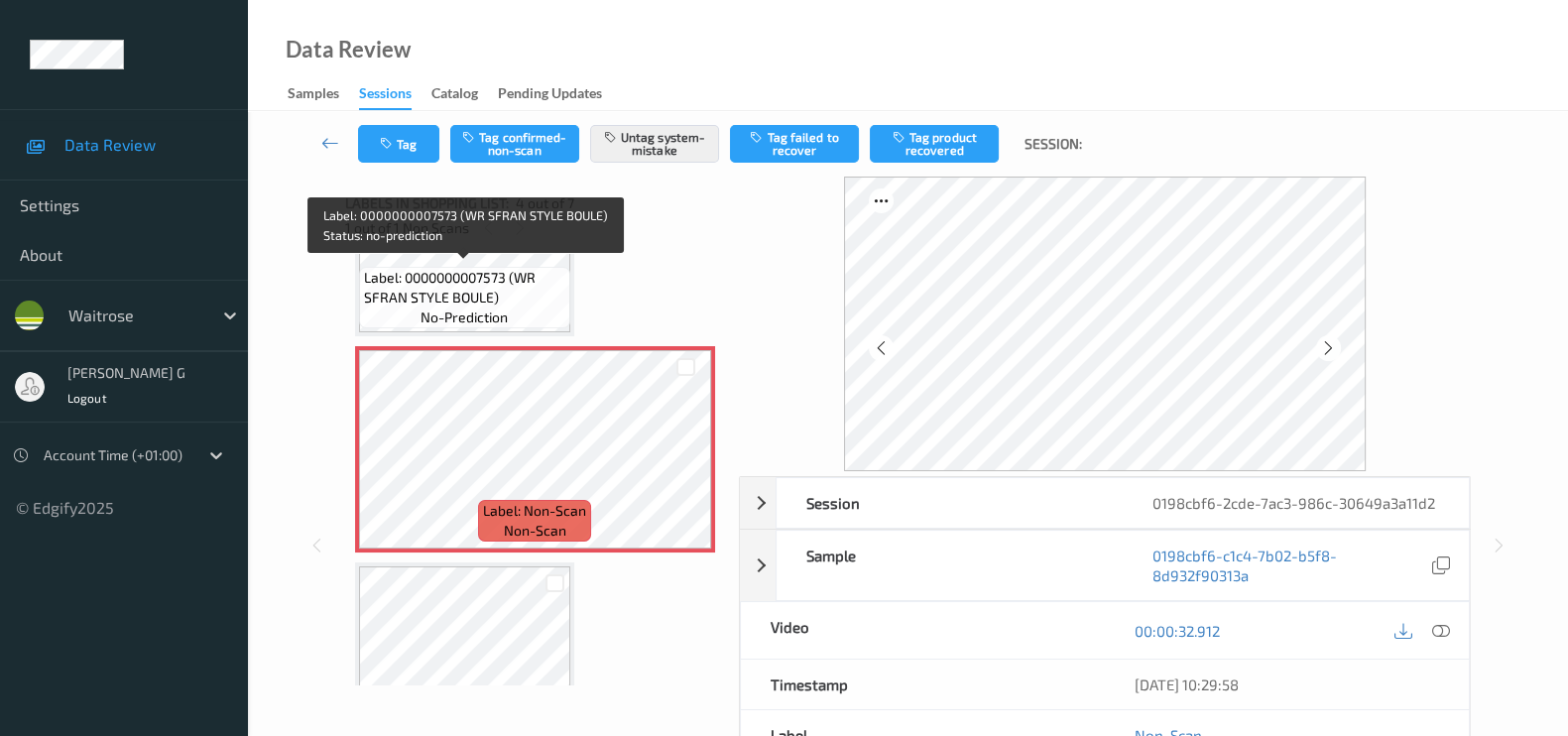
click at [463, 284] on span "Label: 0000000007573 (WR SFRAN STYLE BOULE)" at bounding box center [465, 288] width 201 height 40
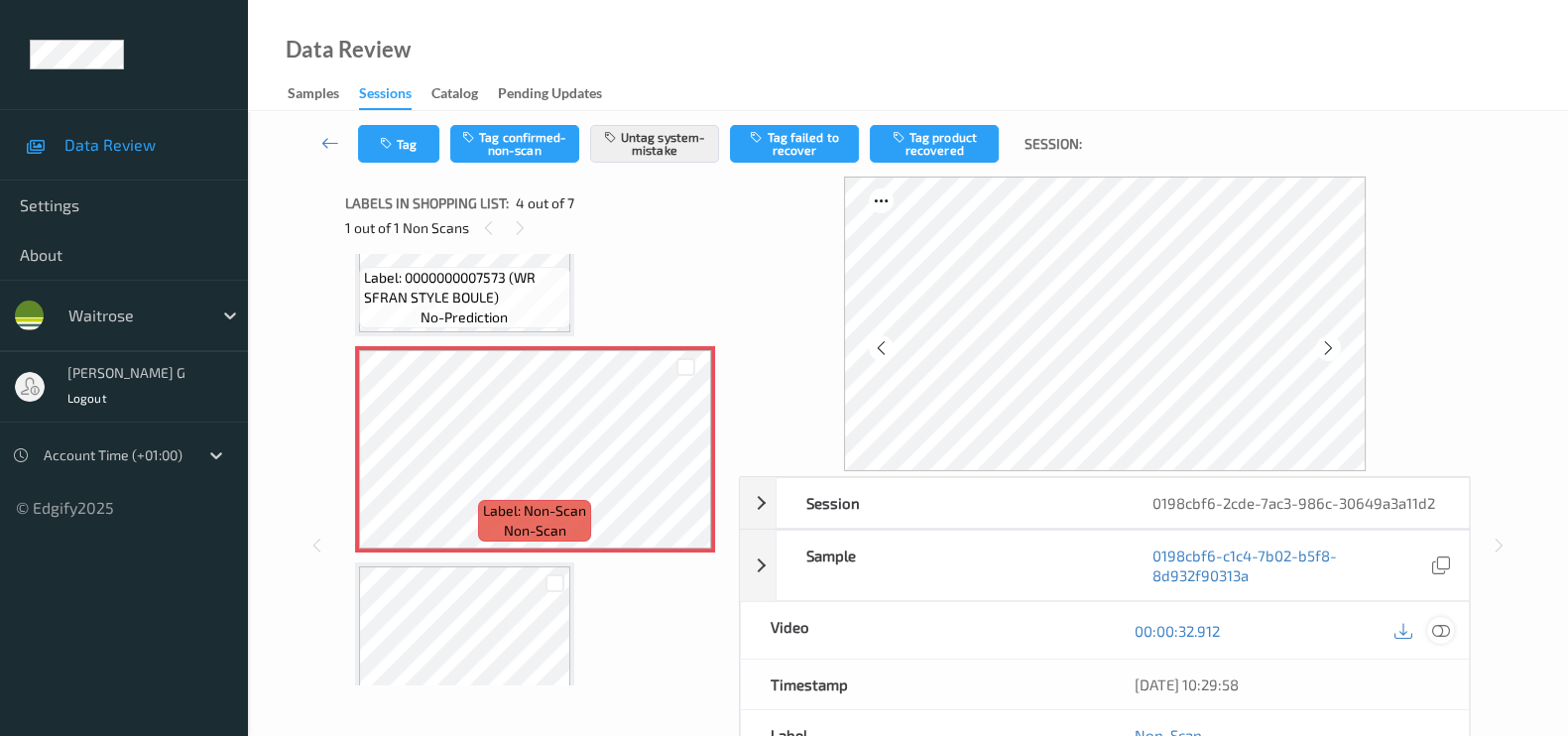
click at [1438, 628] on icon at bounding box center [1440, 631] width 18 height 18
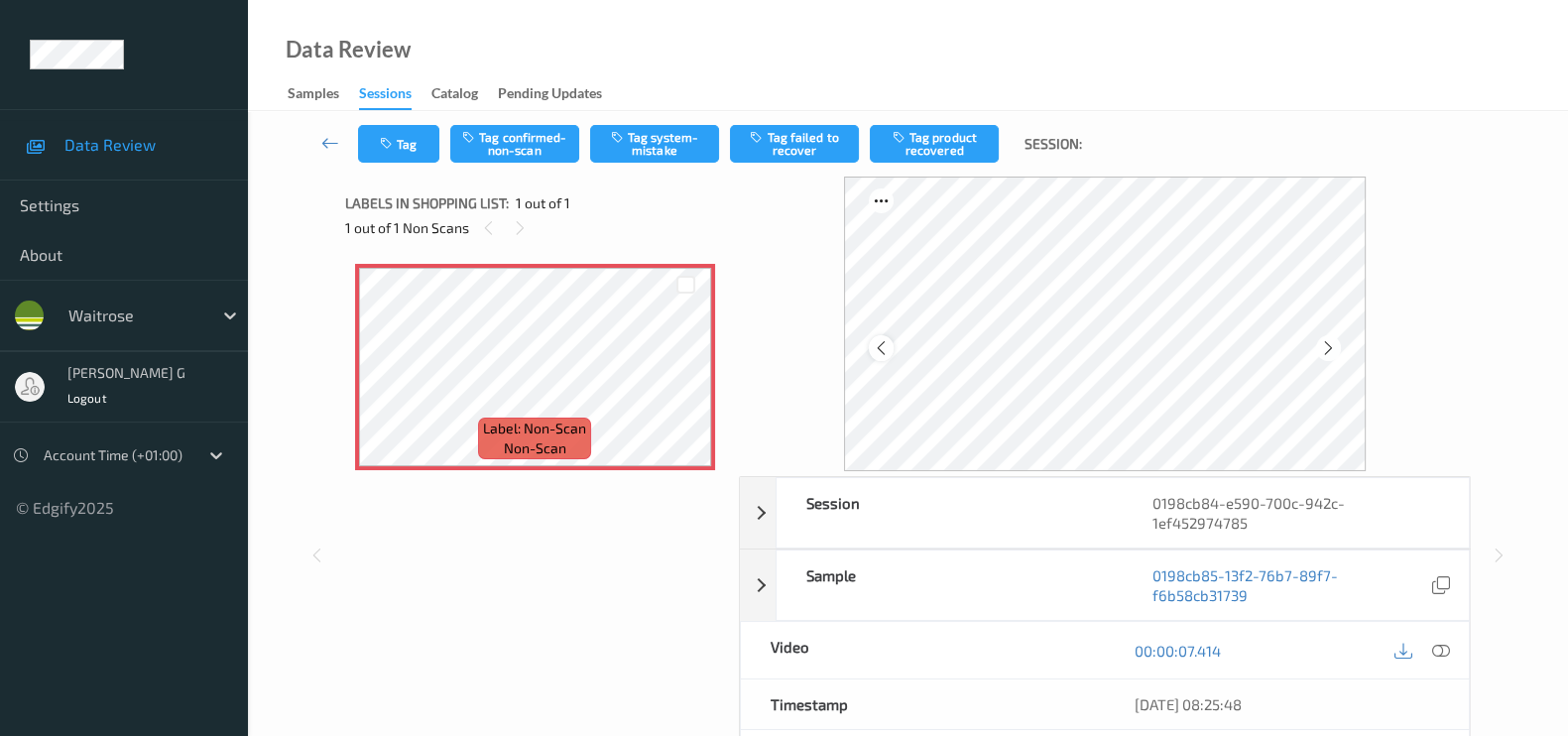
click at [877, 350] on icon at bounding box center [880, 348] width 17 height 18
click at [1437, 642] on icon at bounding box center [1440, 651] width 18 height 18
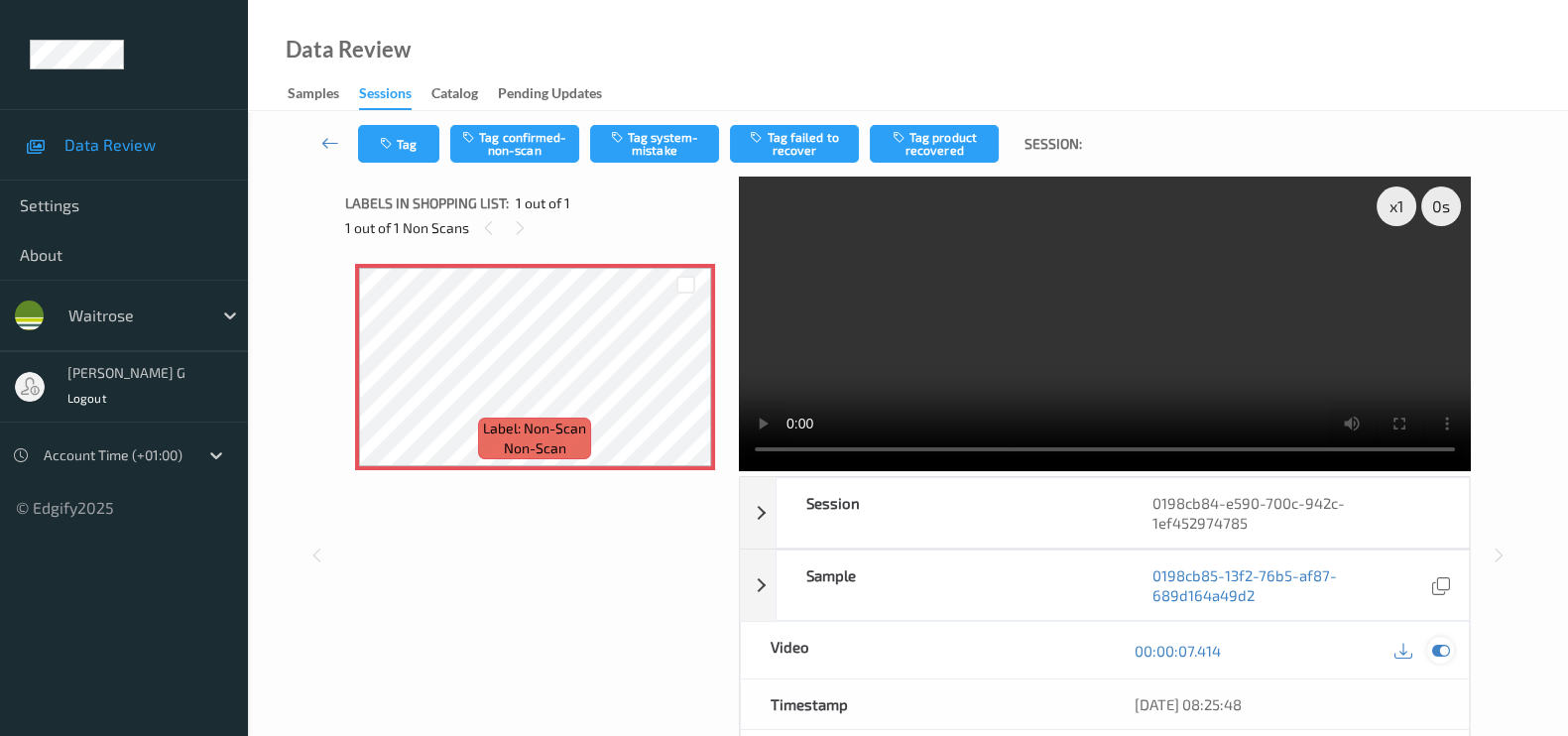
click at [1444, 642] on icon at bounding box center [1440, 651] width 18 height 18
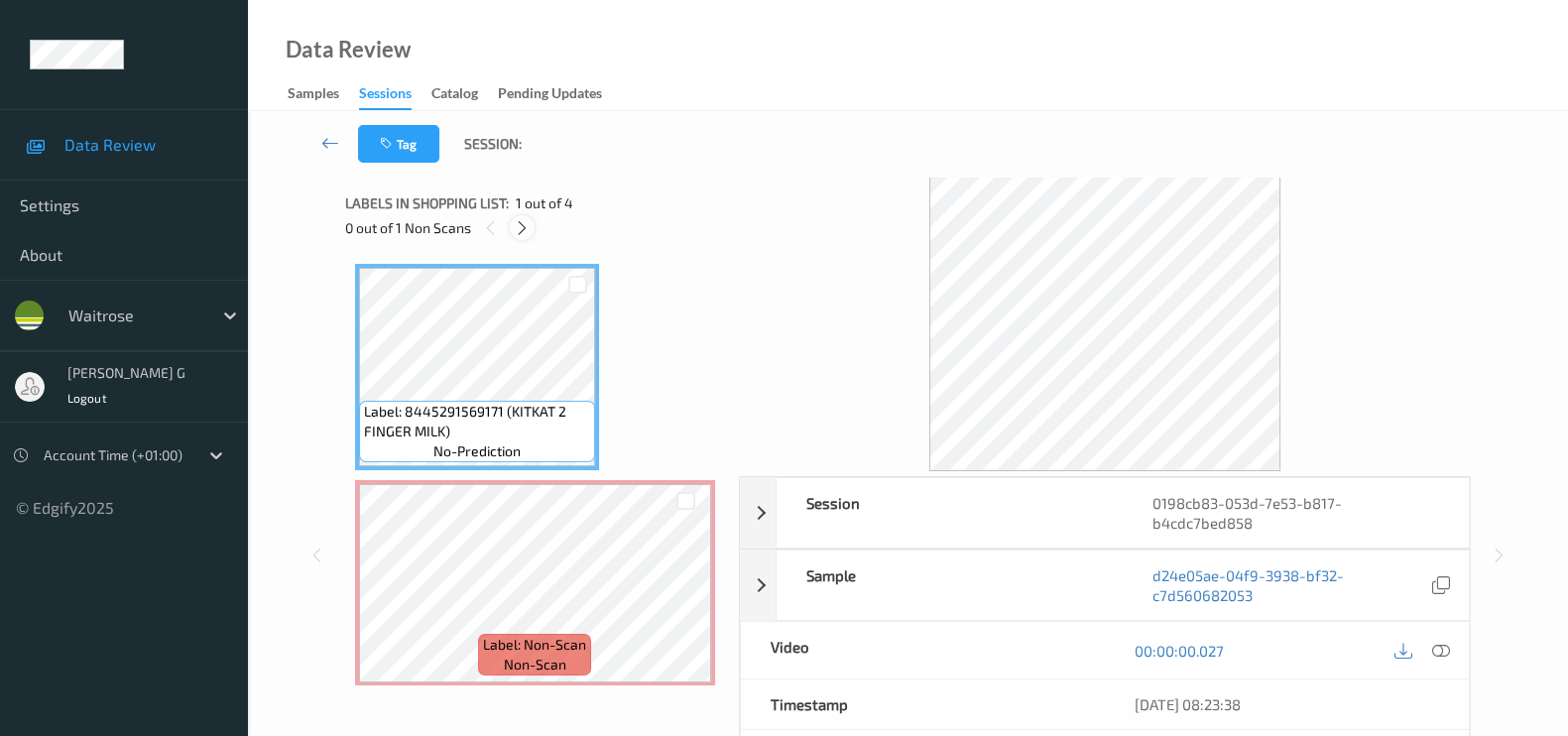
click at [525, 227] on icon at bounding box center [521, 228] width 17 height 18
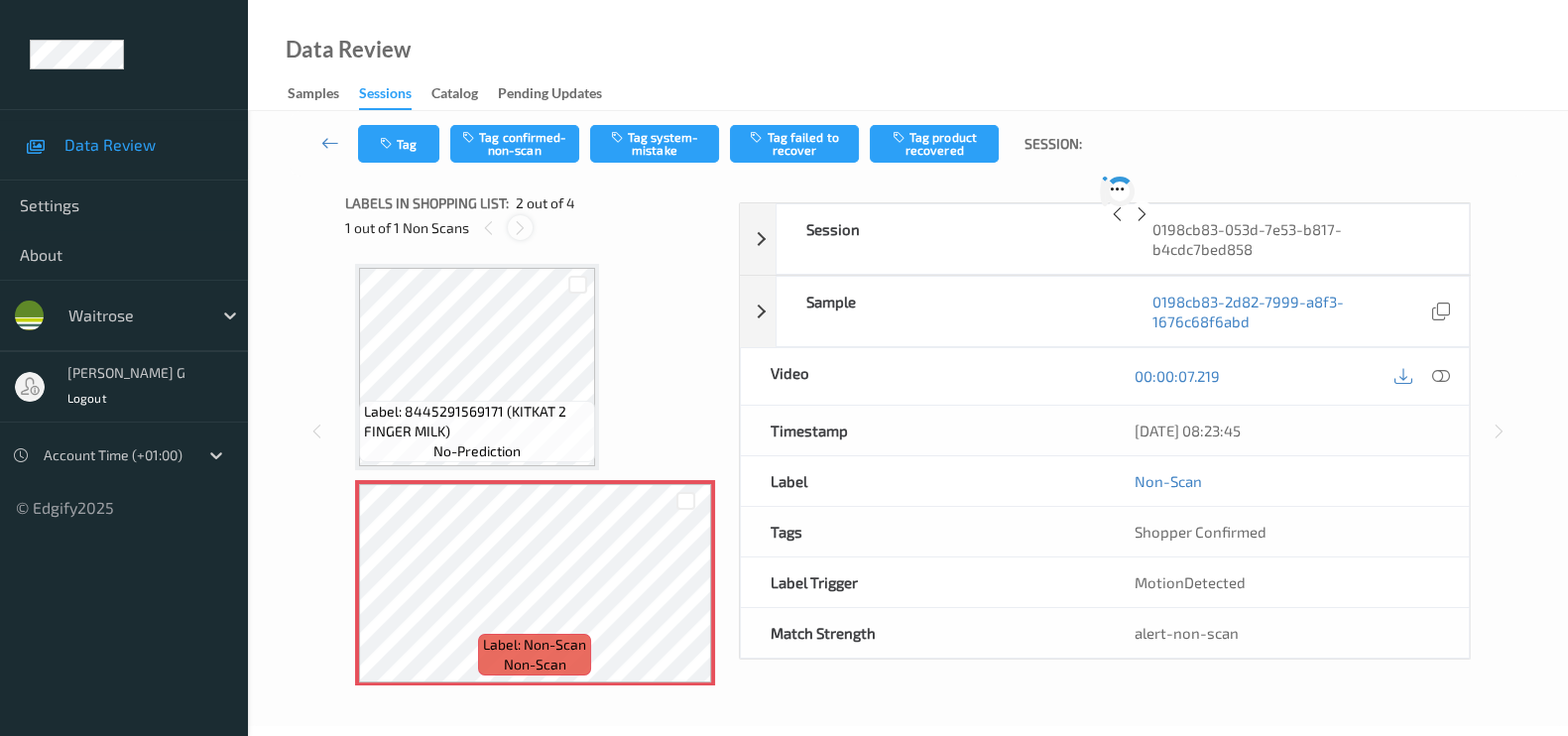
scroll to position [10, 0]
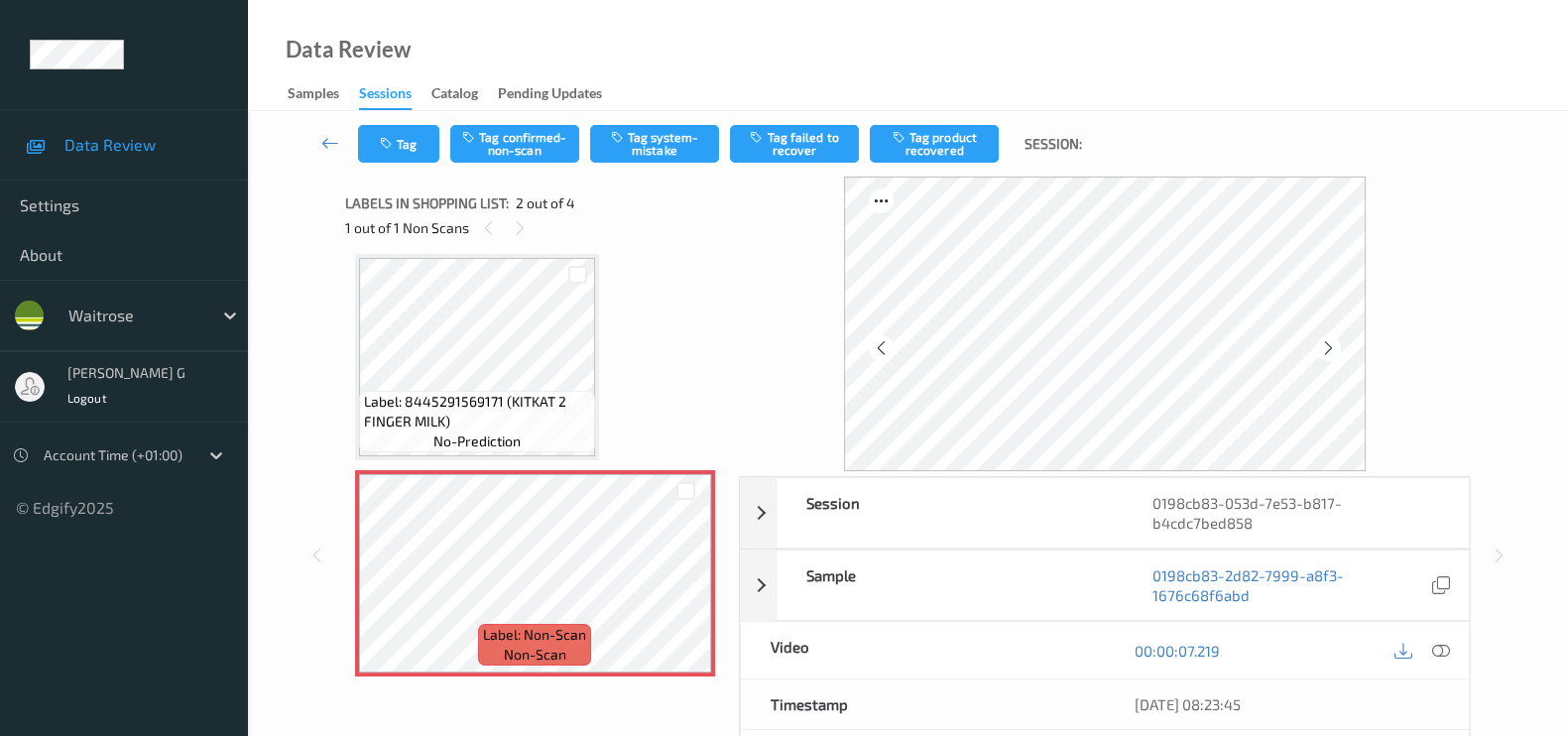
click at [1425, 647] on div at bounding box center [1421, 650] width 65 height 27
click at [1445, 645] on icon at bounding box center [1440, 651] width 18 height 18
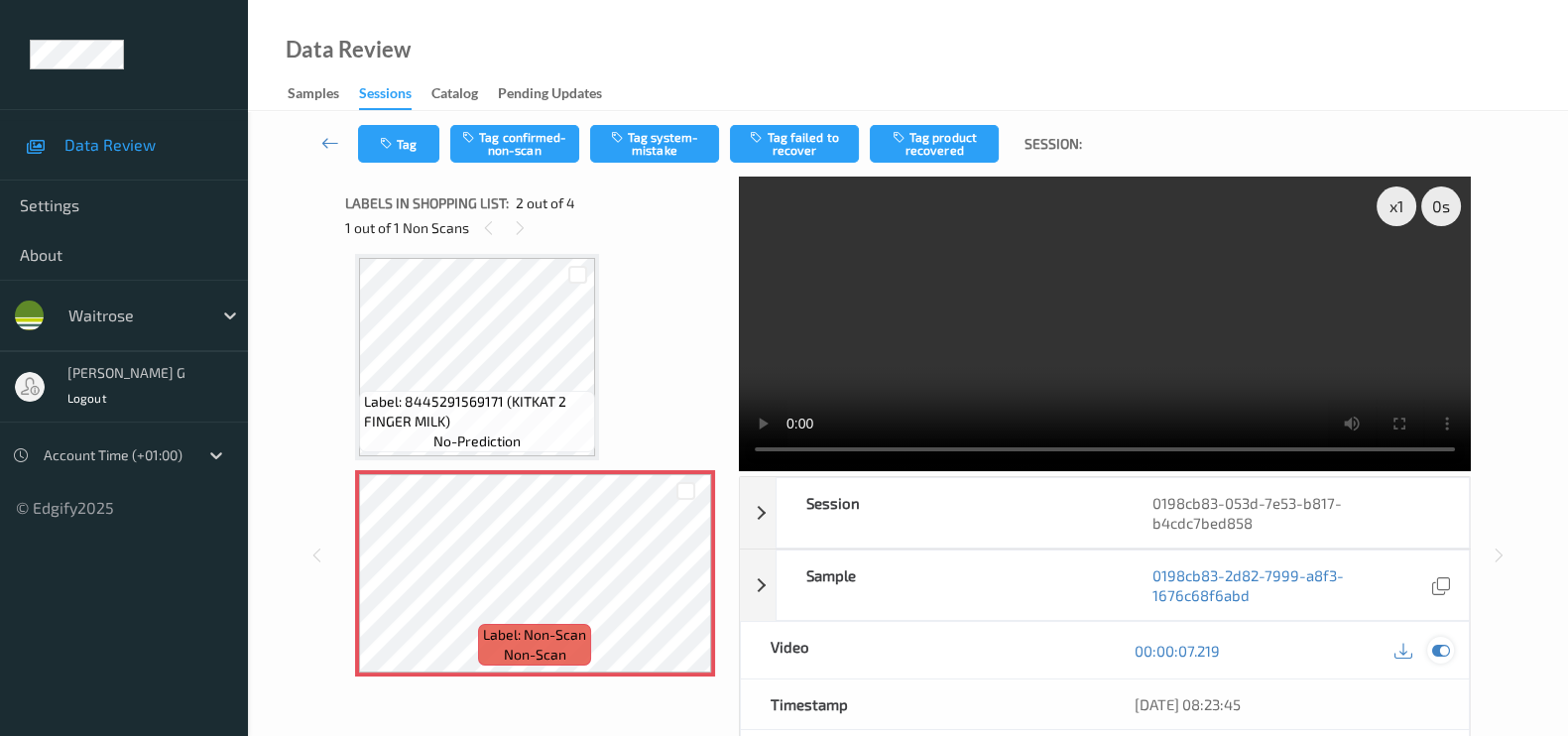
click at [1444, 653] on icon at bounding box center [1440, 651] width 18 height 18
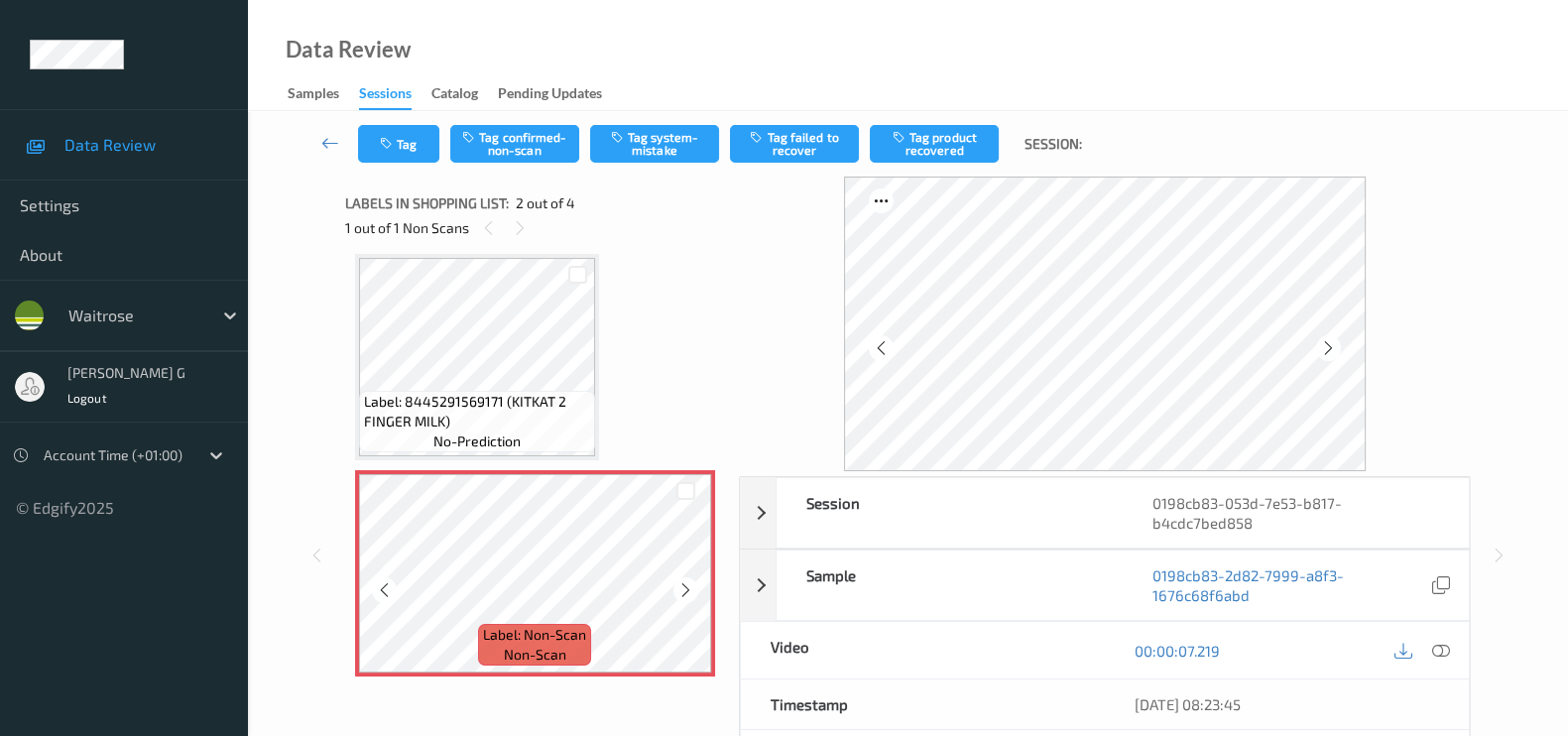
scroll to position [258, 0]
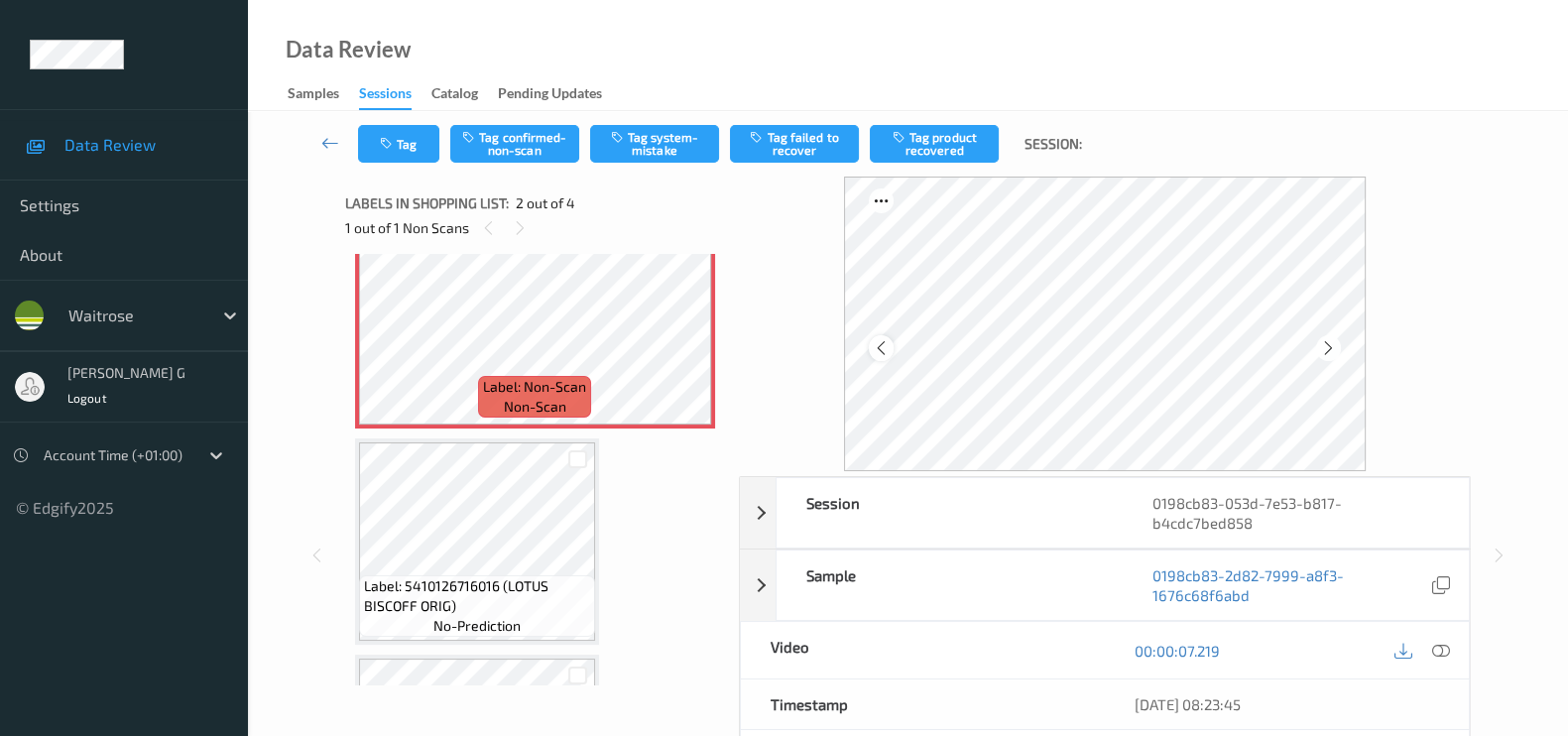
click at [877, 350] on icon at bounding box center [880, 348] width 17 height 18
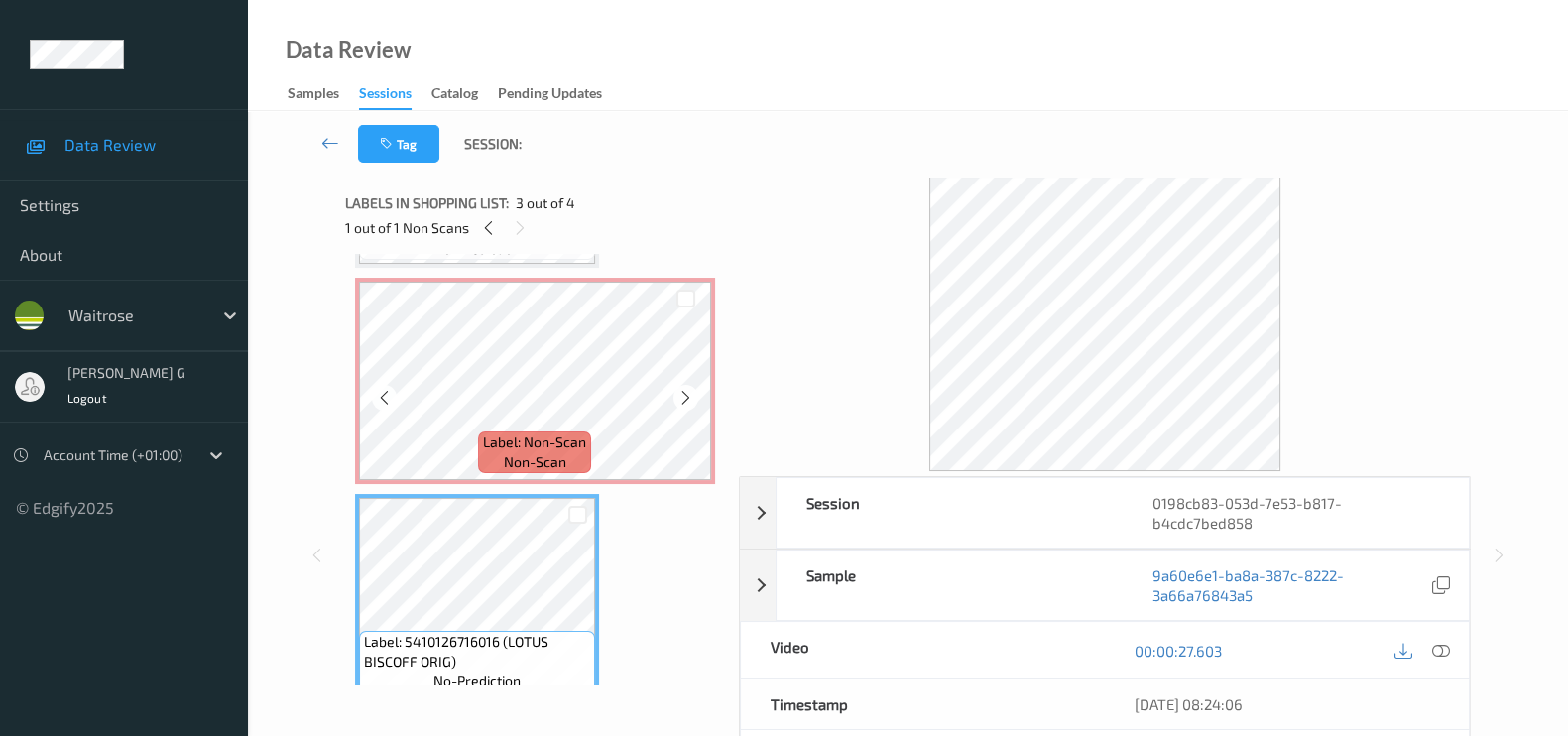
scroll to position [189, 0]
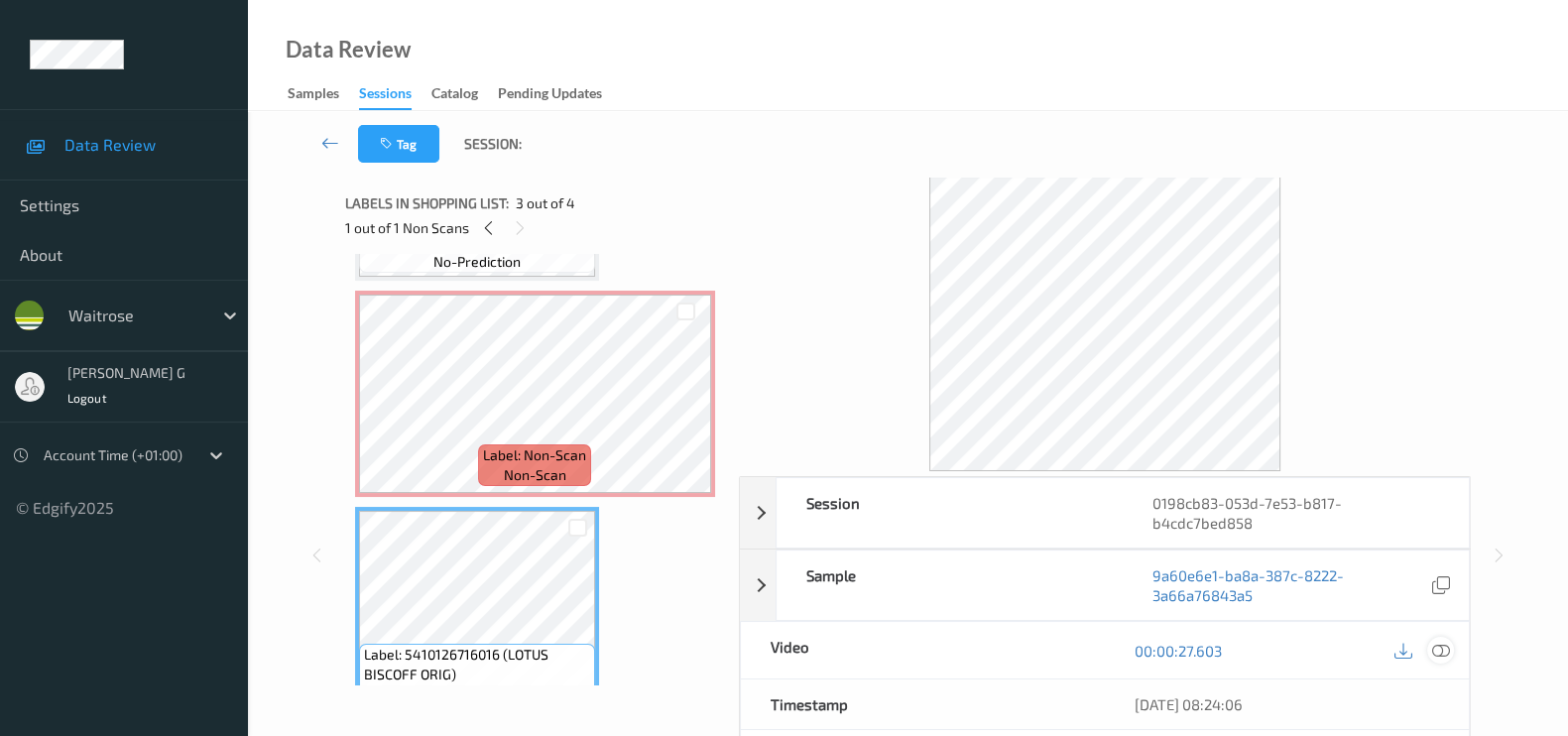
click at [1440, 656] on icon at bounding box center [1440, 651] width 18 height 18
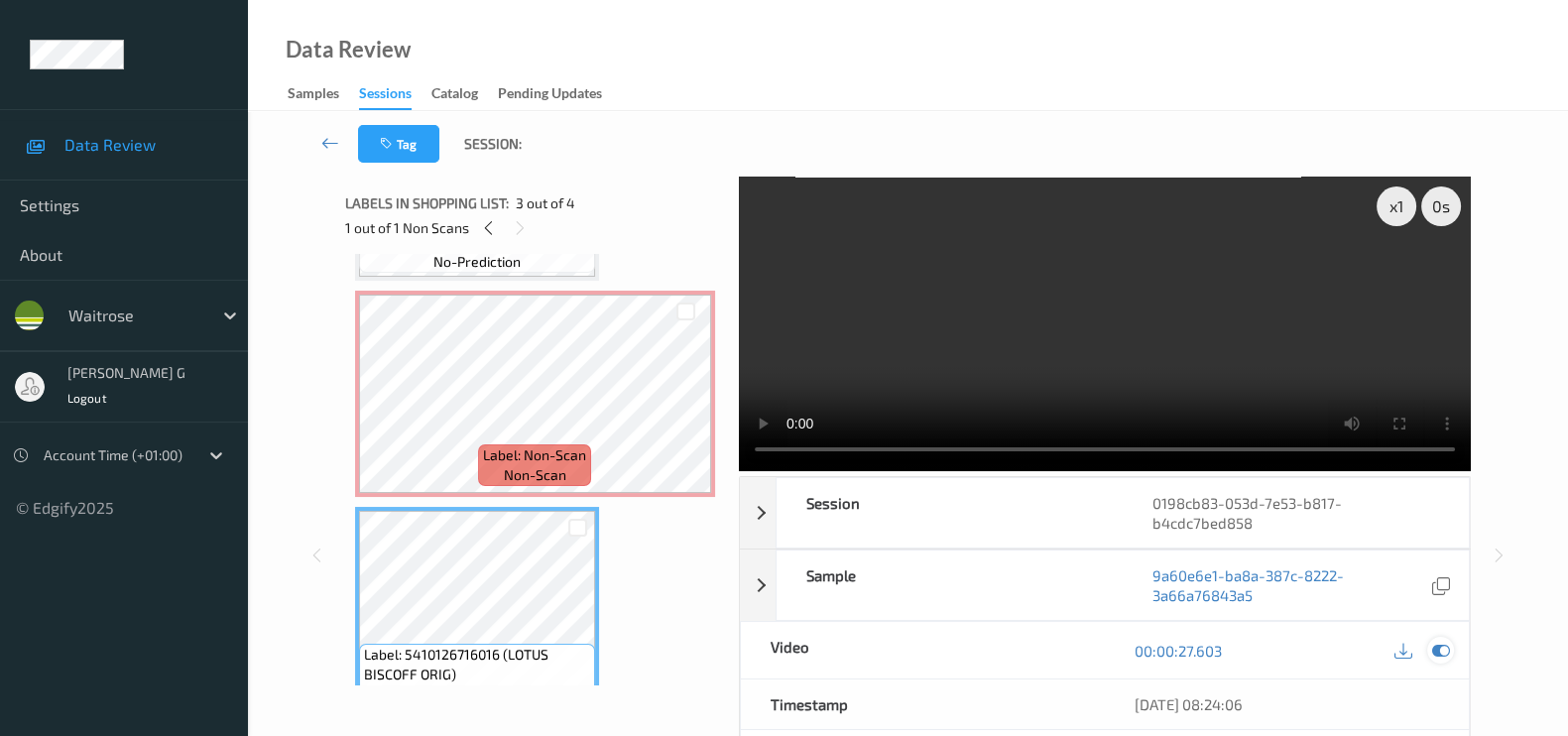
click at [1434, 653] on icon at bounding box center [1440, 651] width 18 height 18
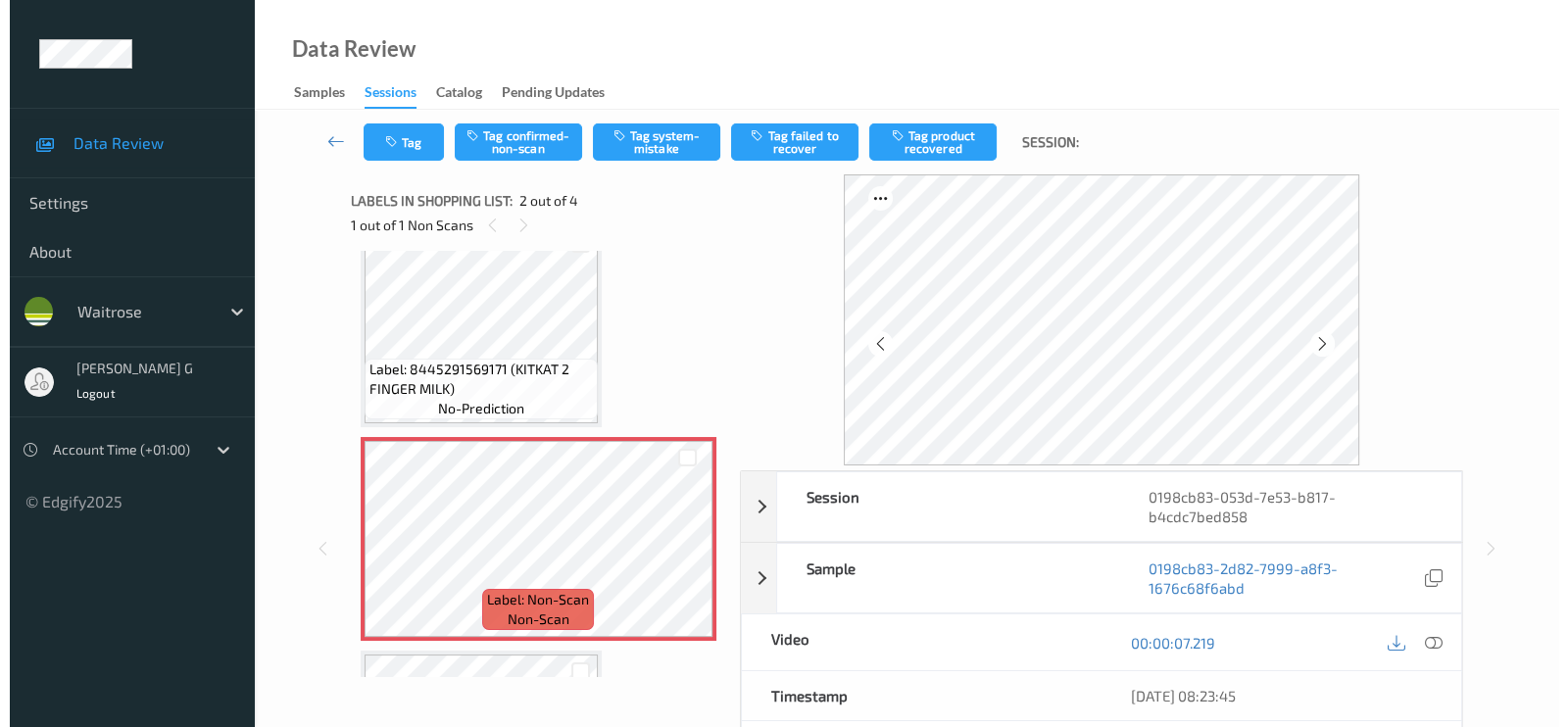
scroll to position [0, 0]
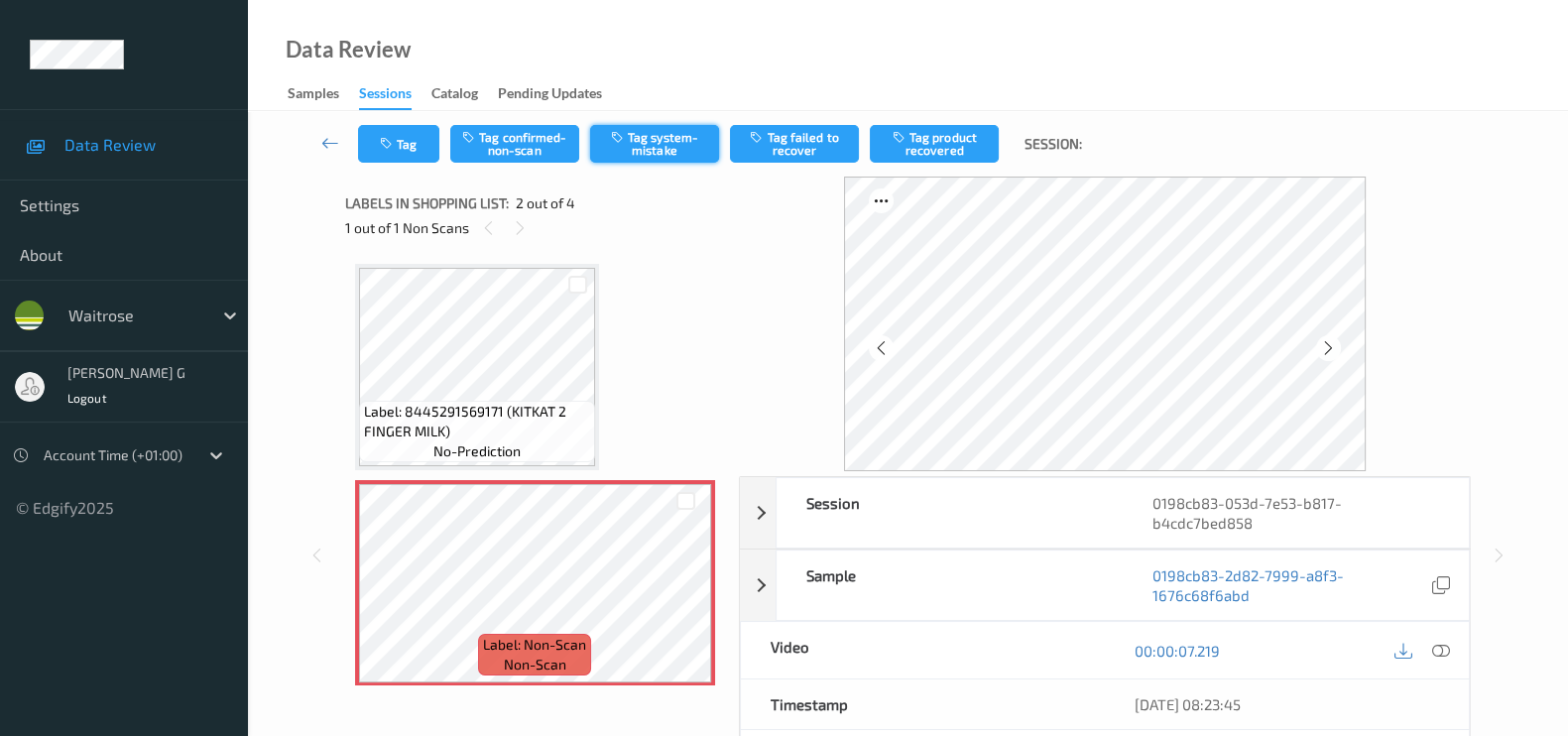
click at [659, 151] on button "Tag system-mistake" at bounding box center [654, 144] width 129 height 38
click at [393, 152] on button "Tag" at bounding box center [399, 144] width 82 height 38
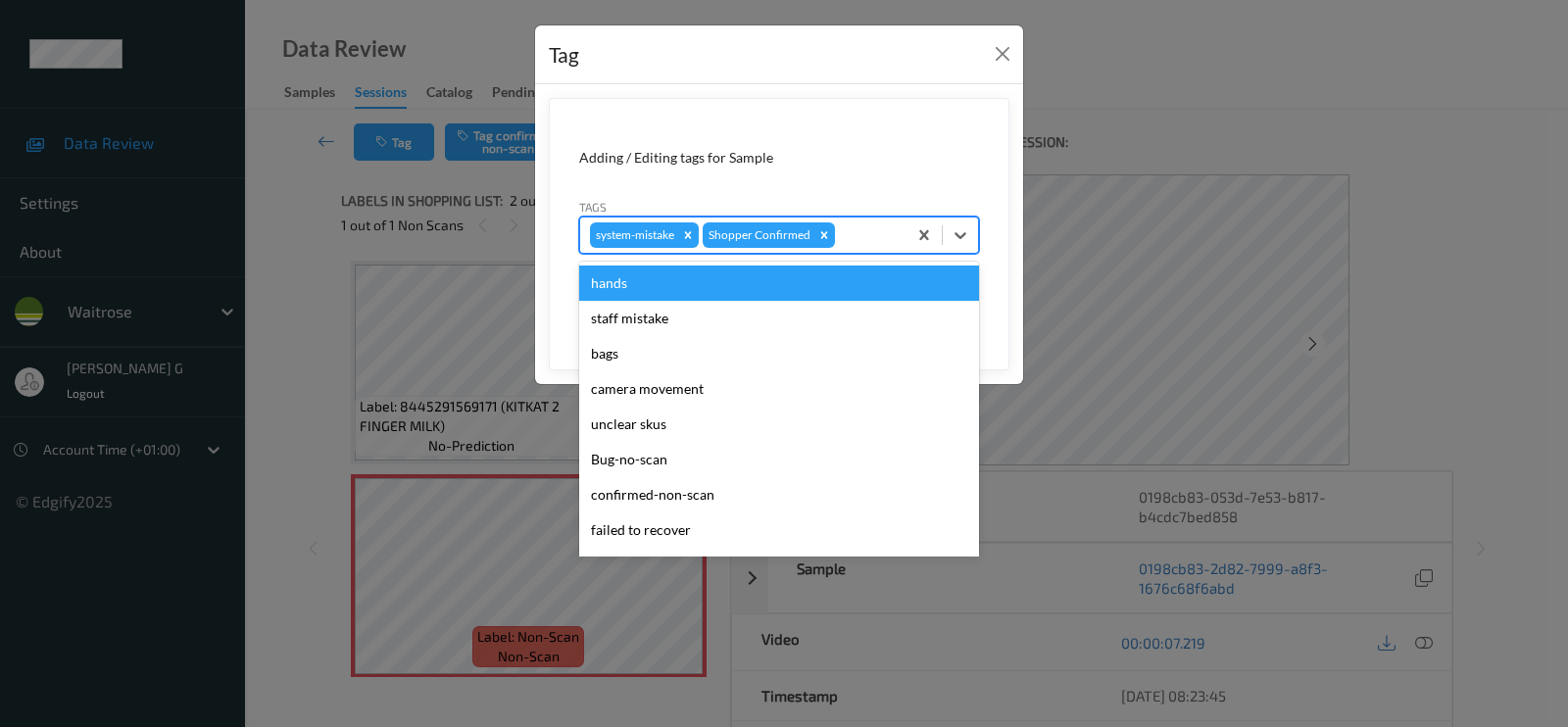
click at [848, 239] on div at bounding box center [867, 235] width 58 height 24
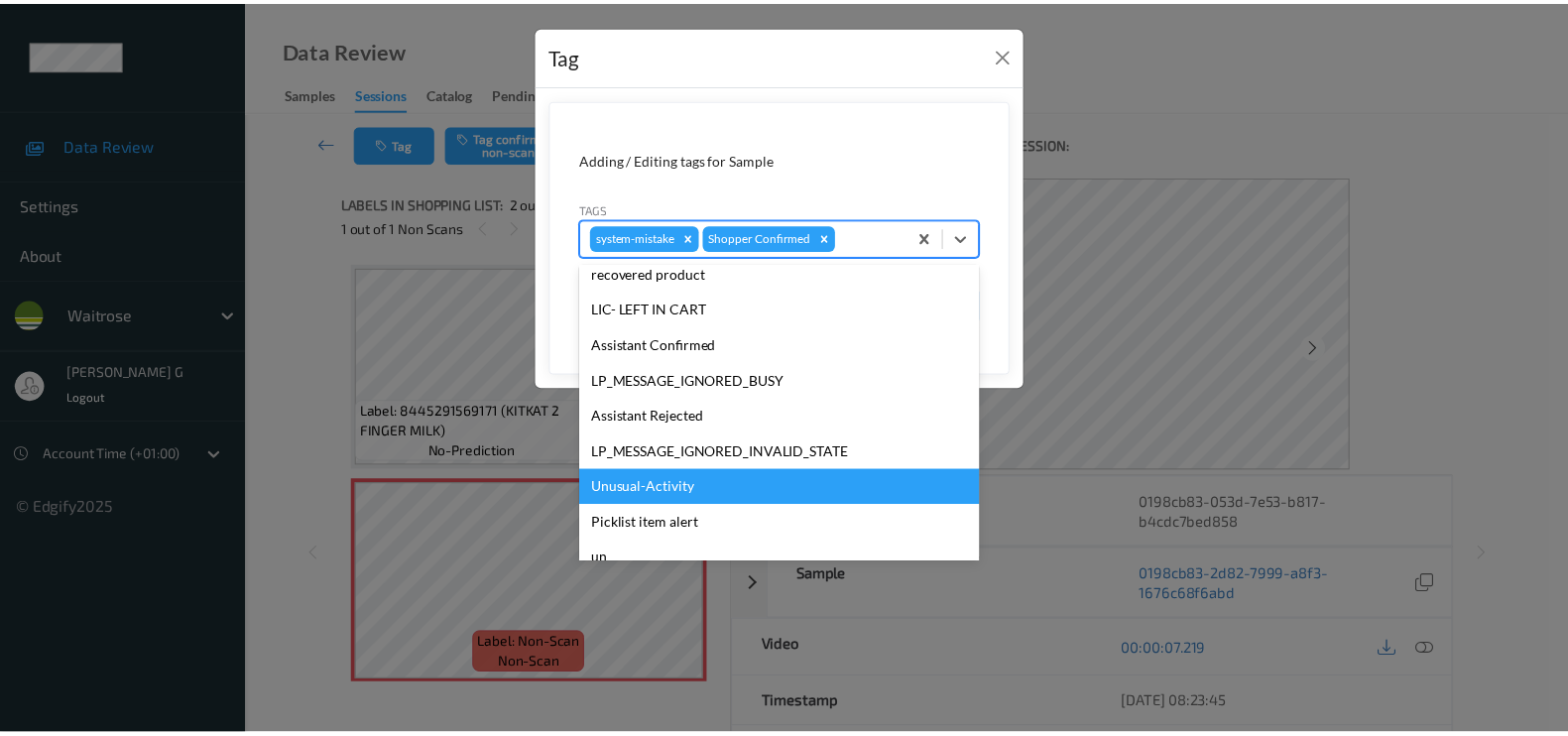
scroll to position [388, 0]
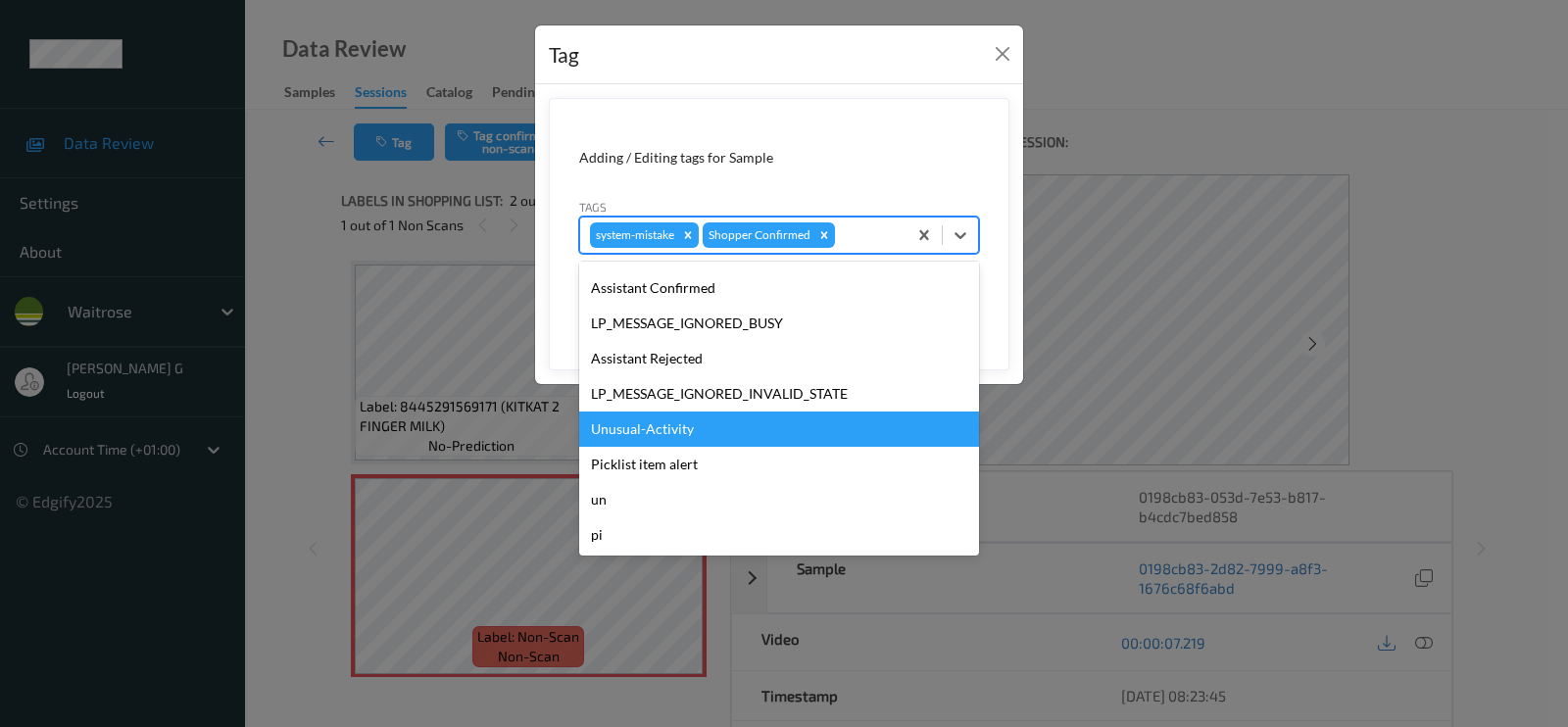
click at [645, 433] on div "Unusual-Activity" at bounding box center [780, 430] width 400 height 35
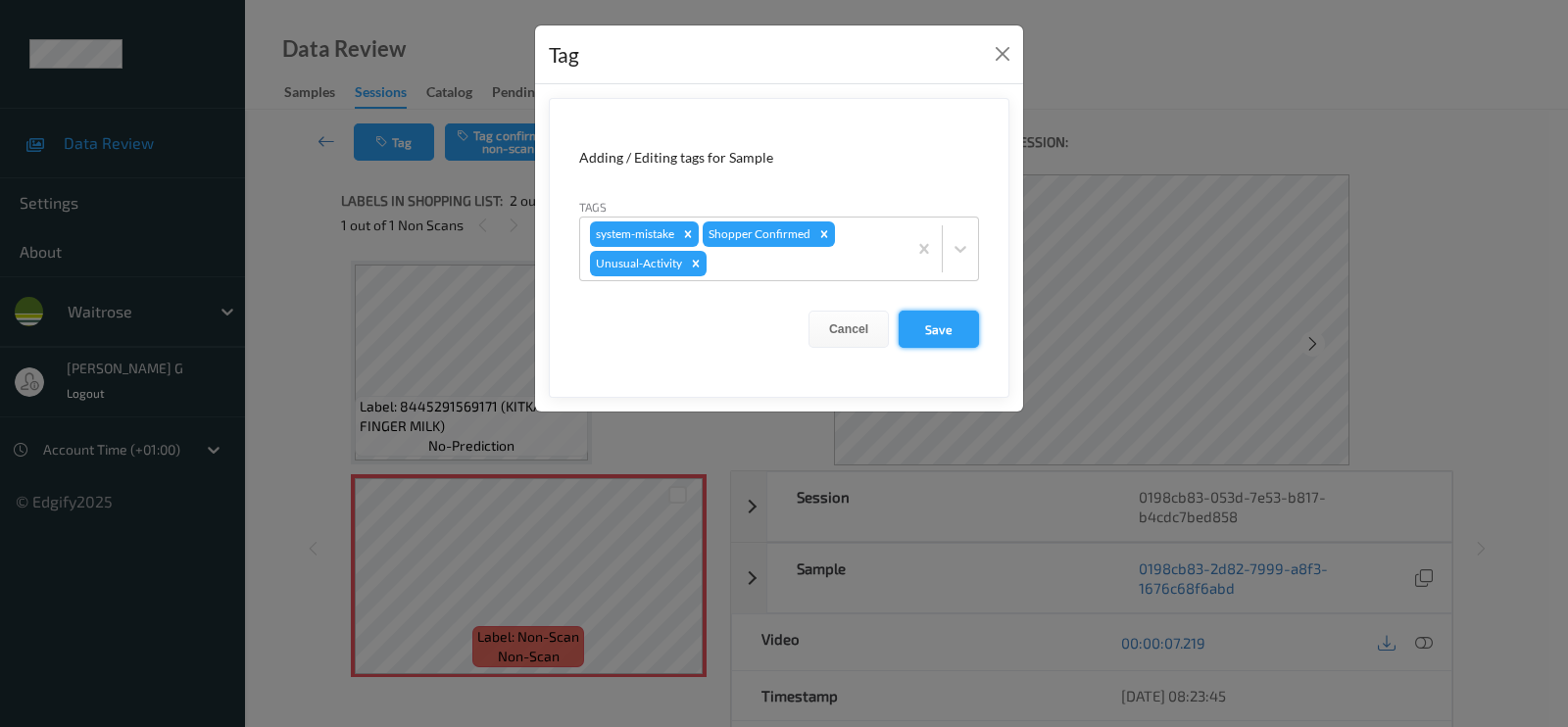
click at [951, 332] on button "Save" at bounding box center [939, 329] width 81 height 37
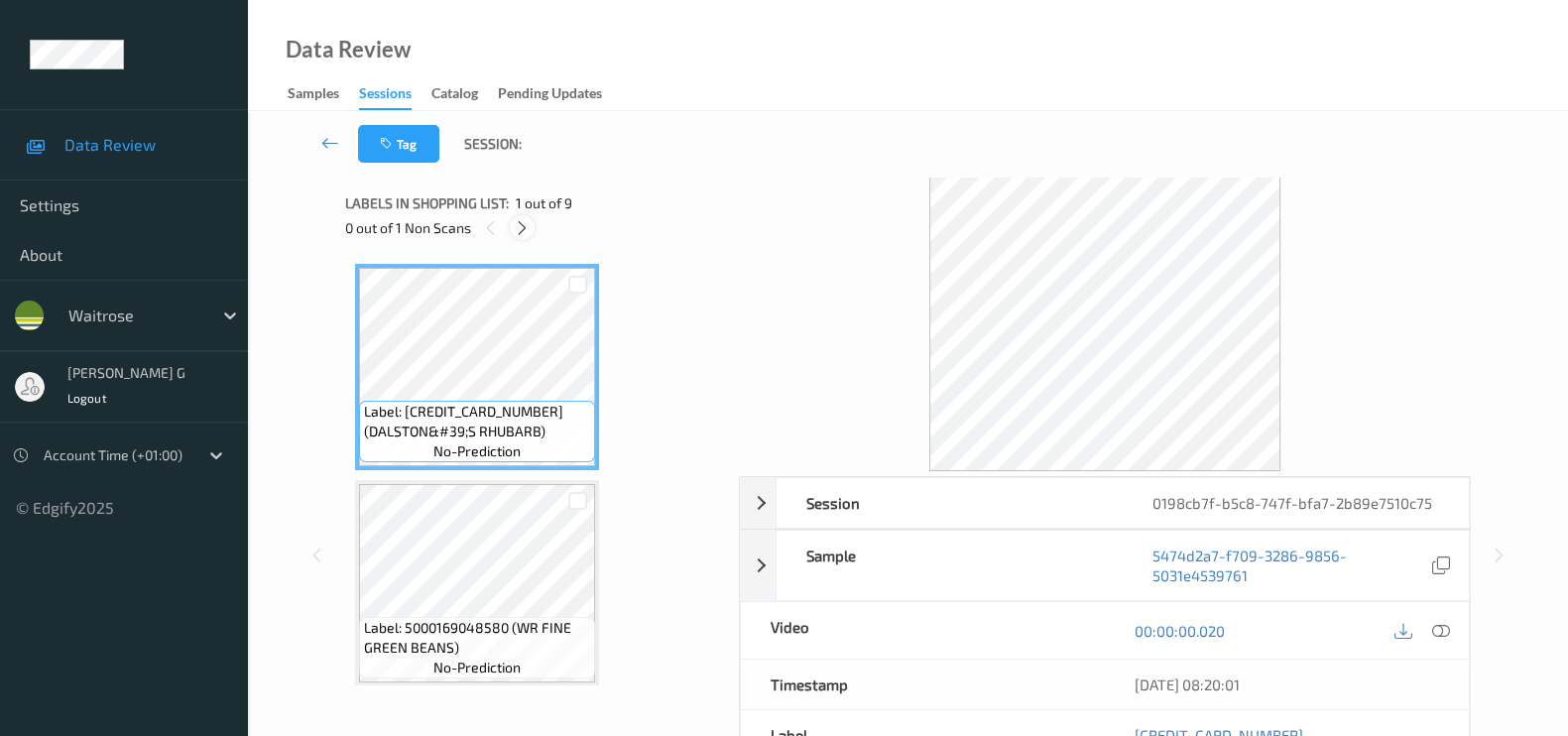
click at [521, 227] on icon at bounding box center [521, 228] width 17 height 18
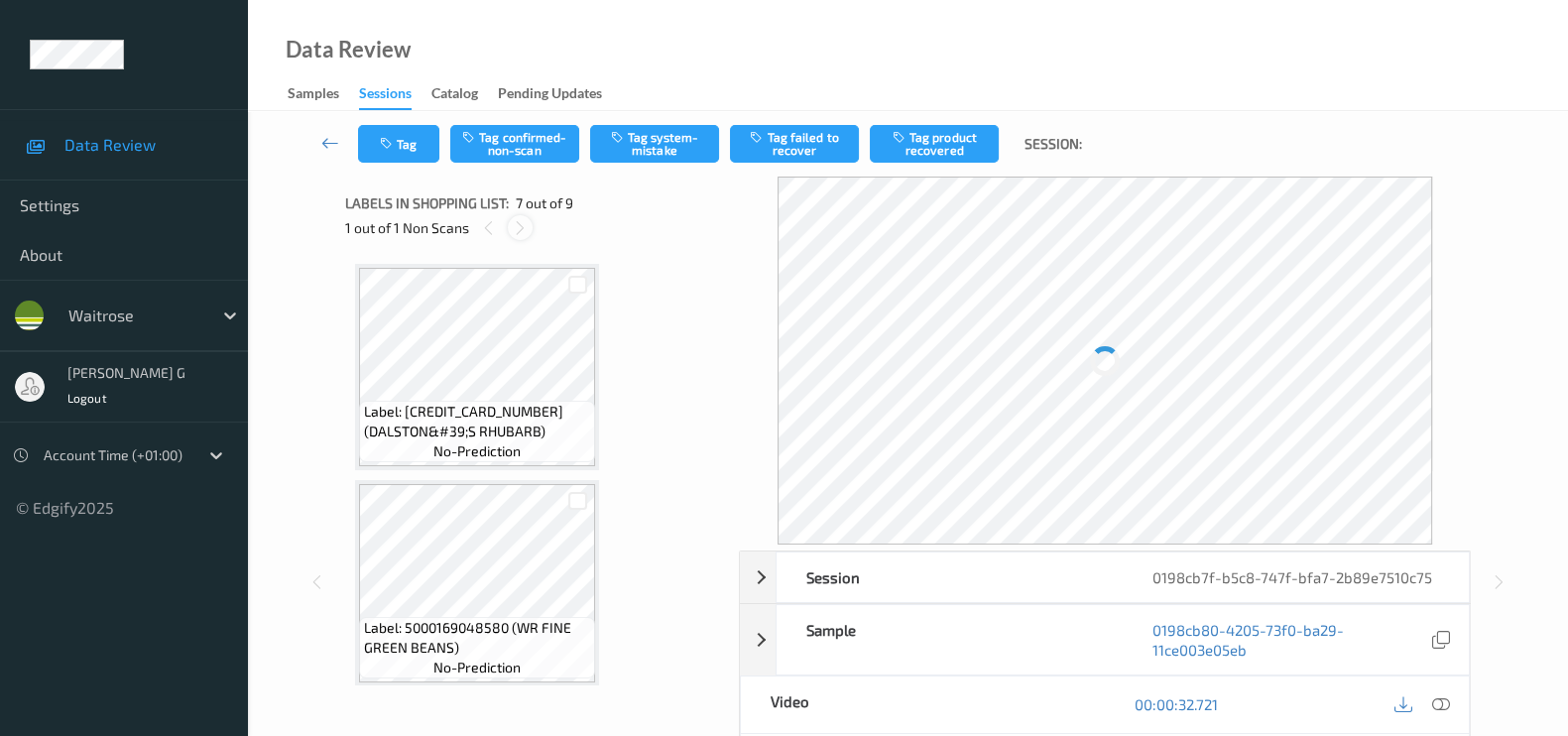
scroll to position [1084, 0]
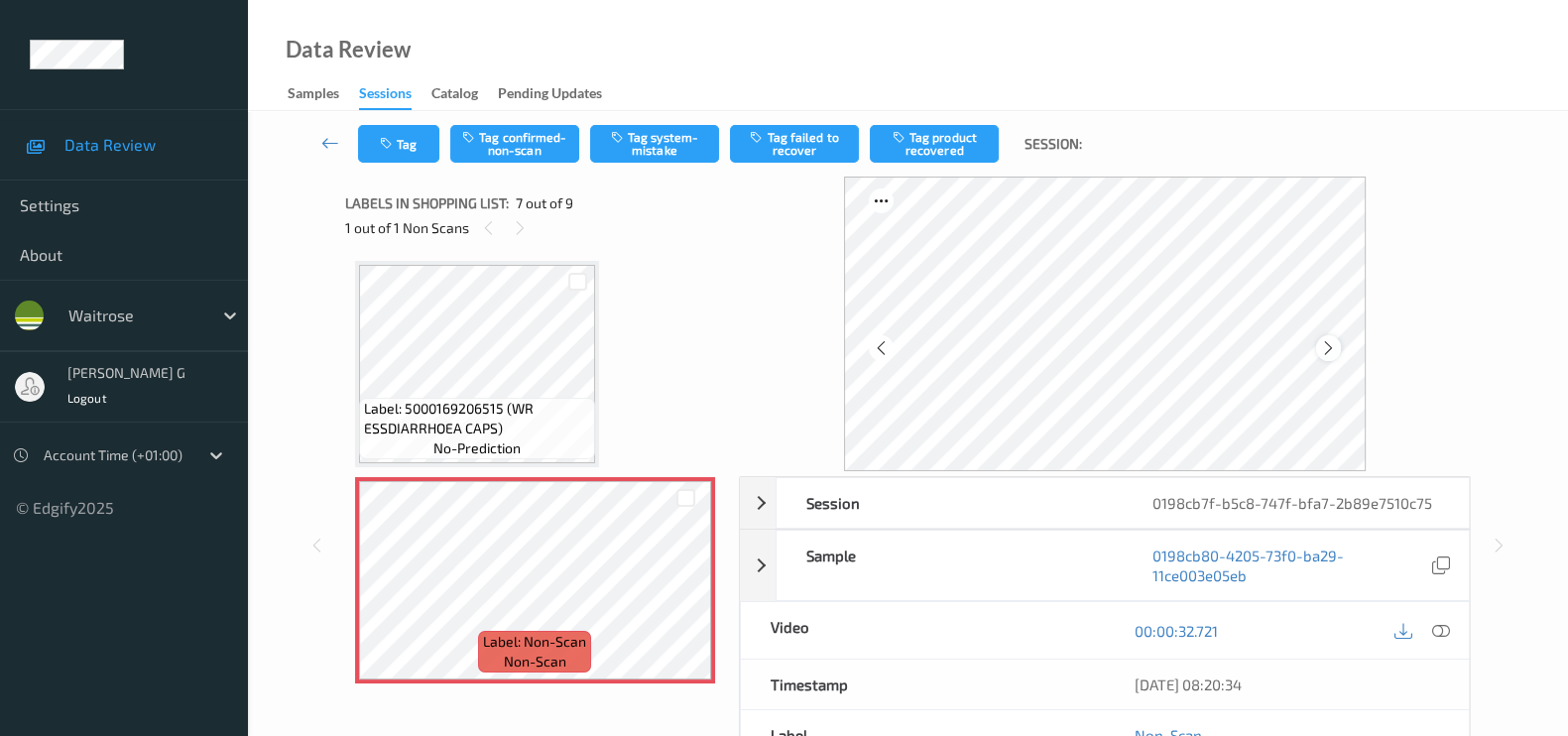
click at [1329, 347] on icon at bounding box center [1328, 348] width 17 height 18
click at [1329, 344] on icon at bounding box center [1328, 348] width 17 height 18
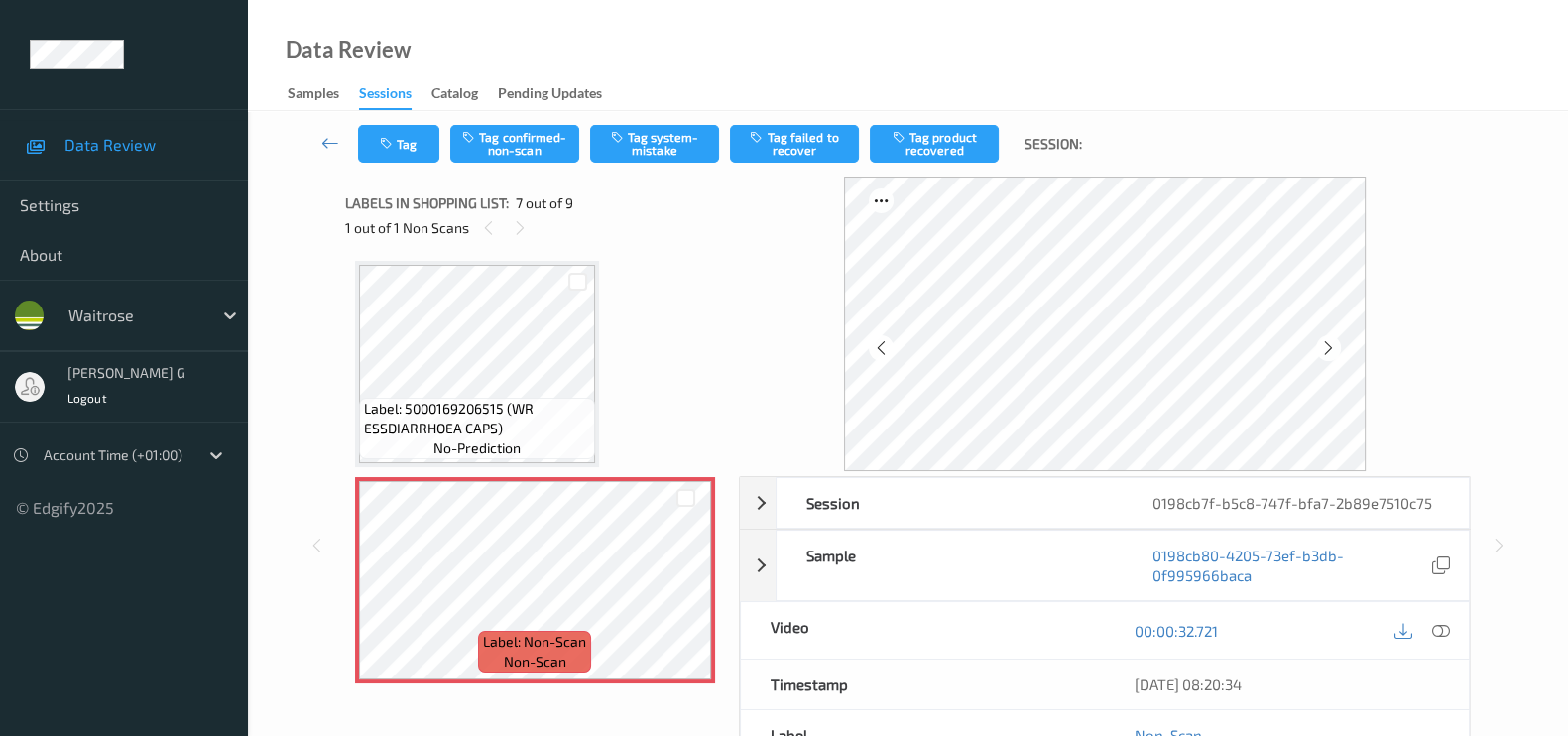
click at [1329, 344] on icon at bounding box center [1328, 348] width 17 height 18
click at [1442, 627] on icon at bounding box center [1440, 631] width 18 height 18
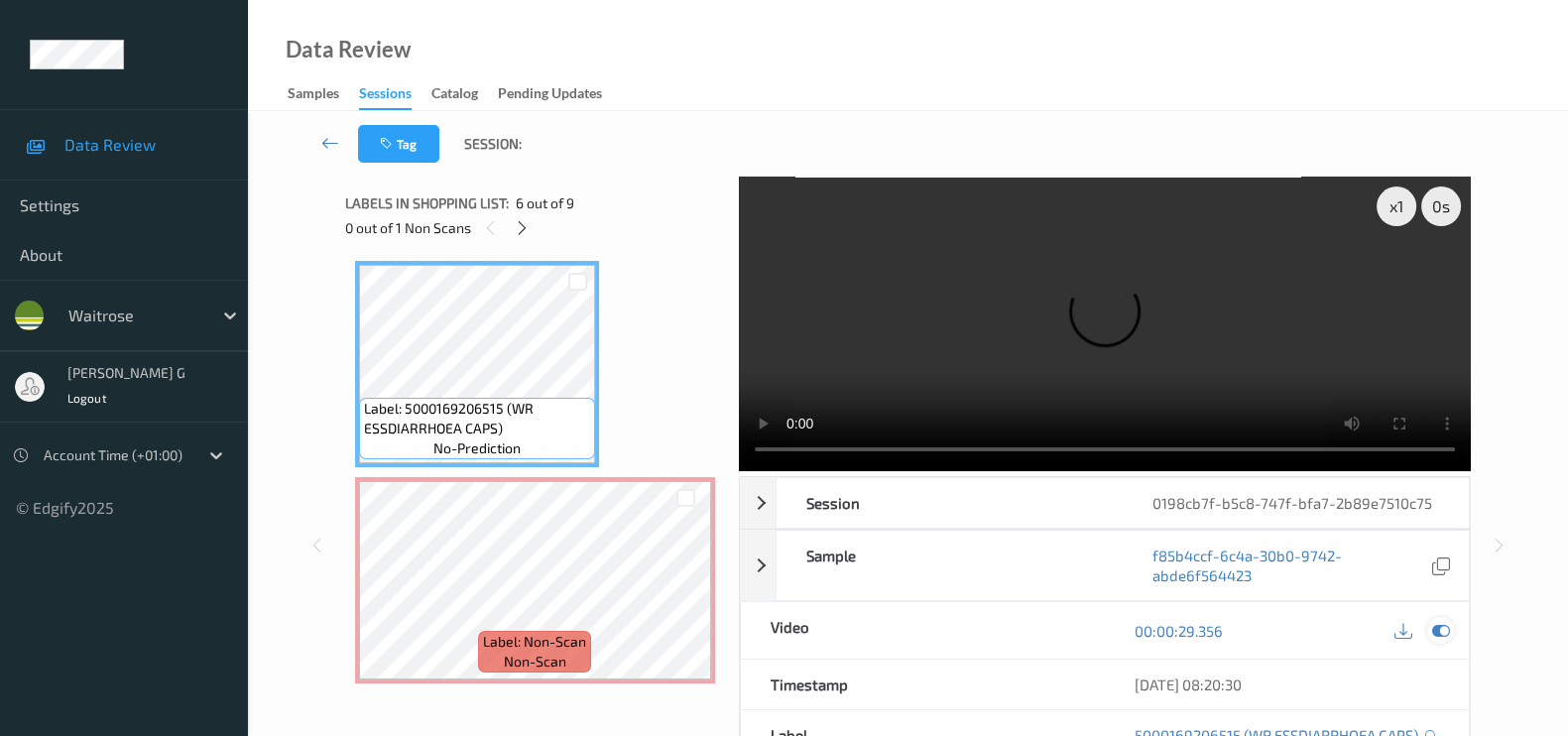
click at [1443, 635] on icon at bounding box center [1440, 631] width 18 height 18
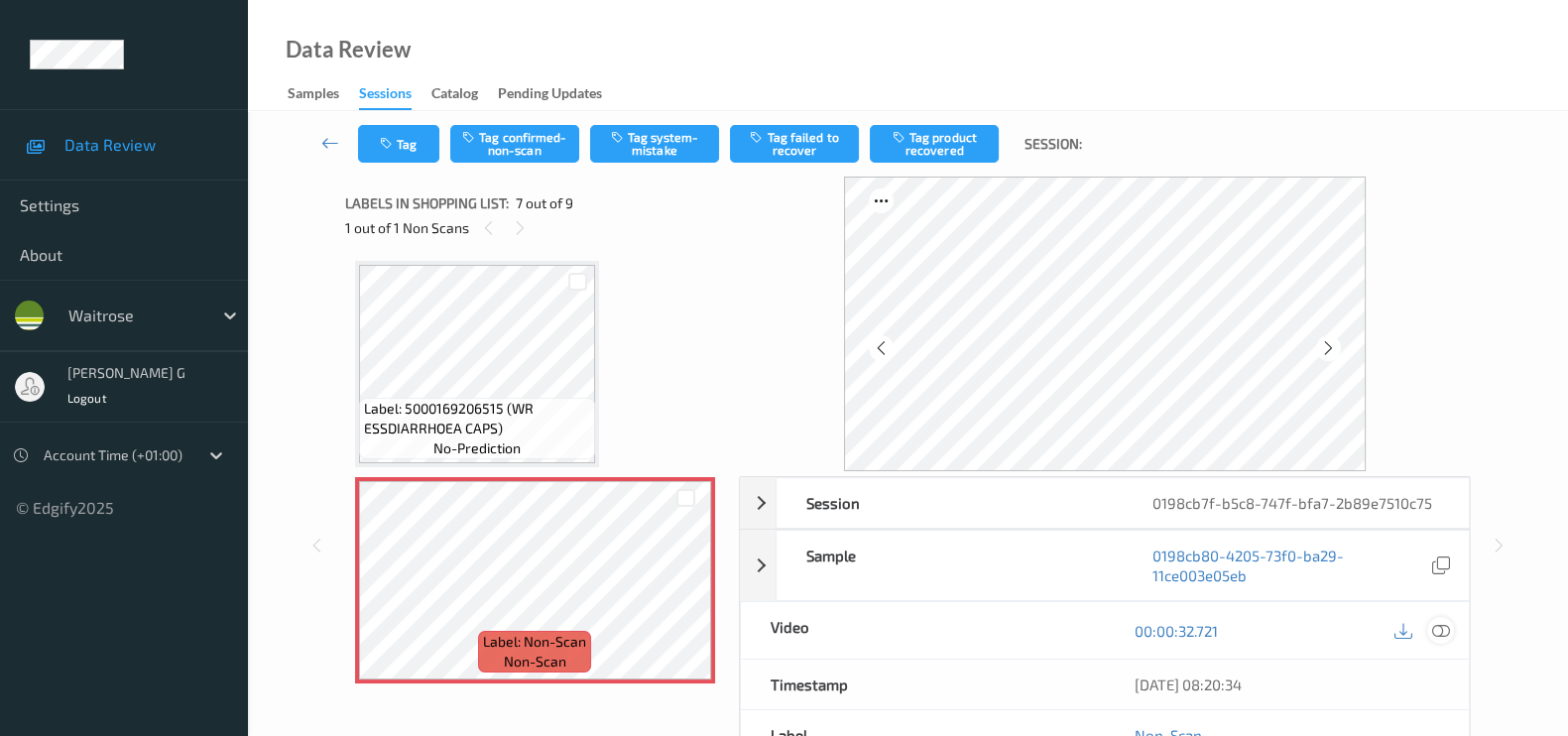
click at [1441, 631] on icon at bounding box center [1440, 631] width 18 height 18
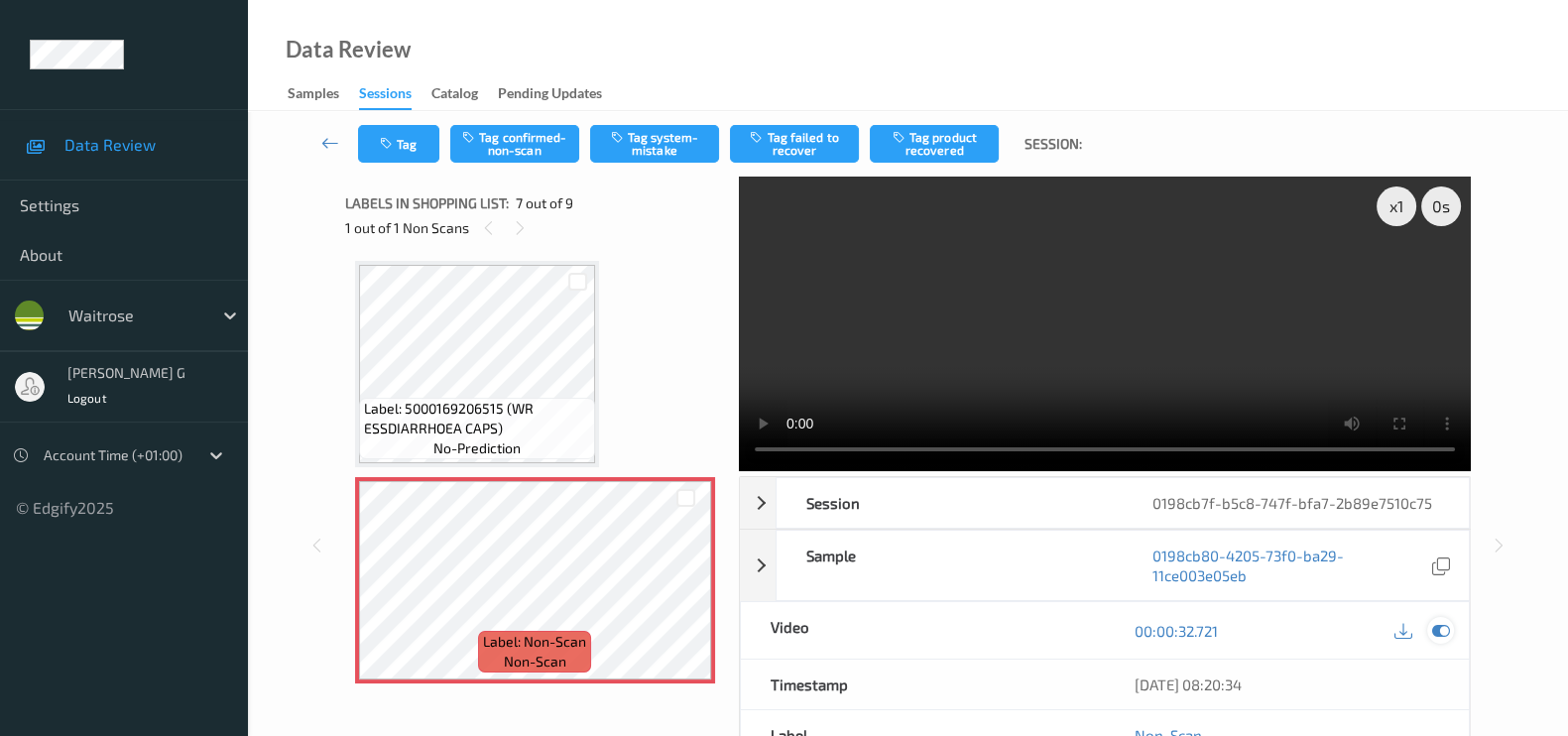
click at [1443, 625] on icon at bounding box center [1440, 631] width 18 height 18
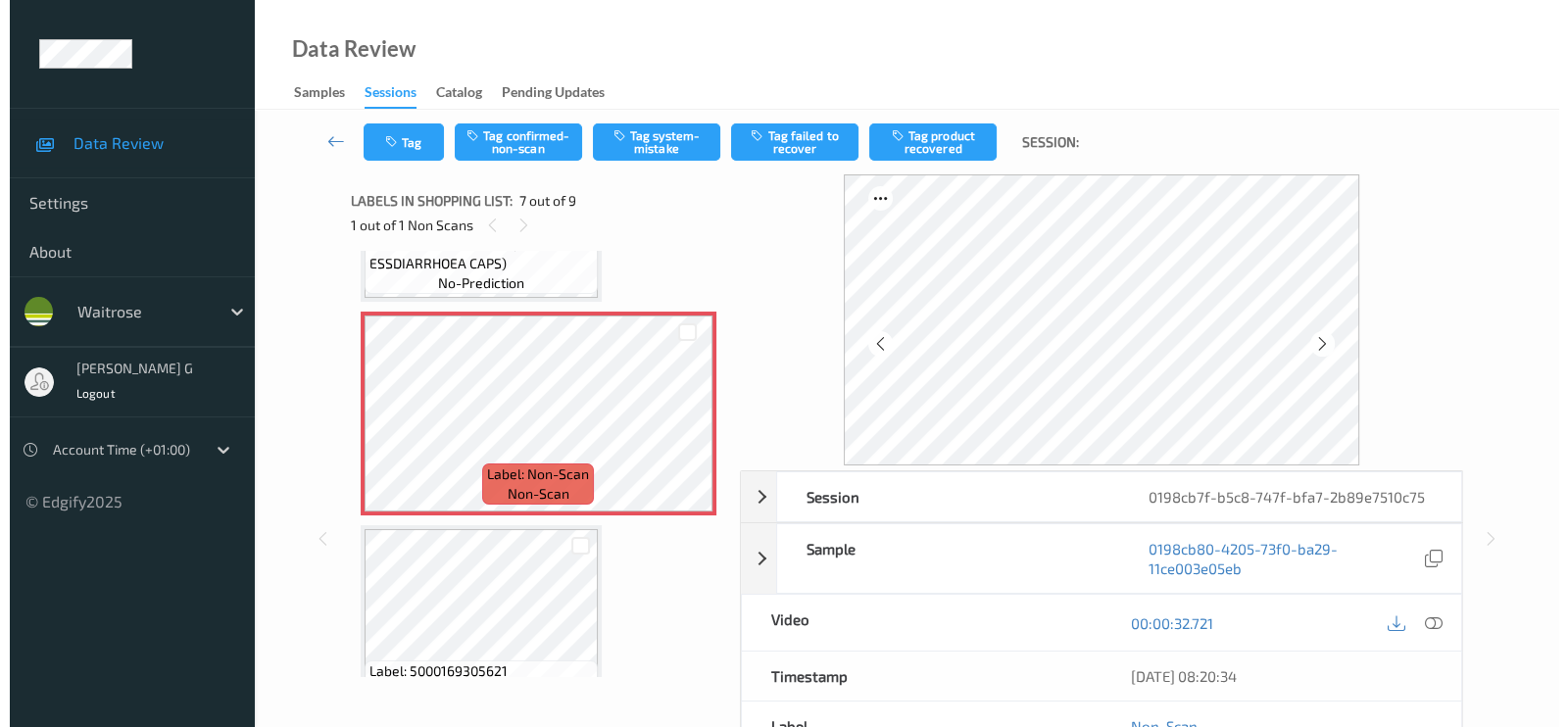
scroll to position [1194, 0]
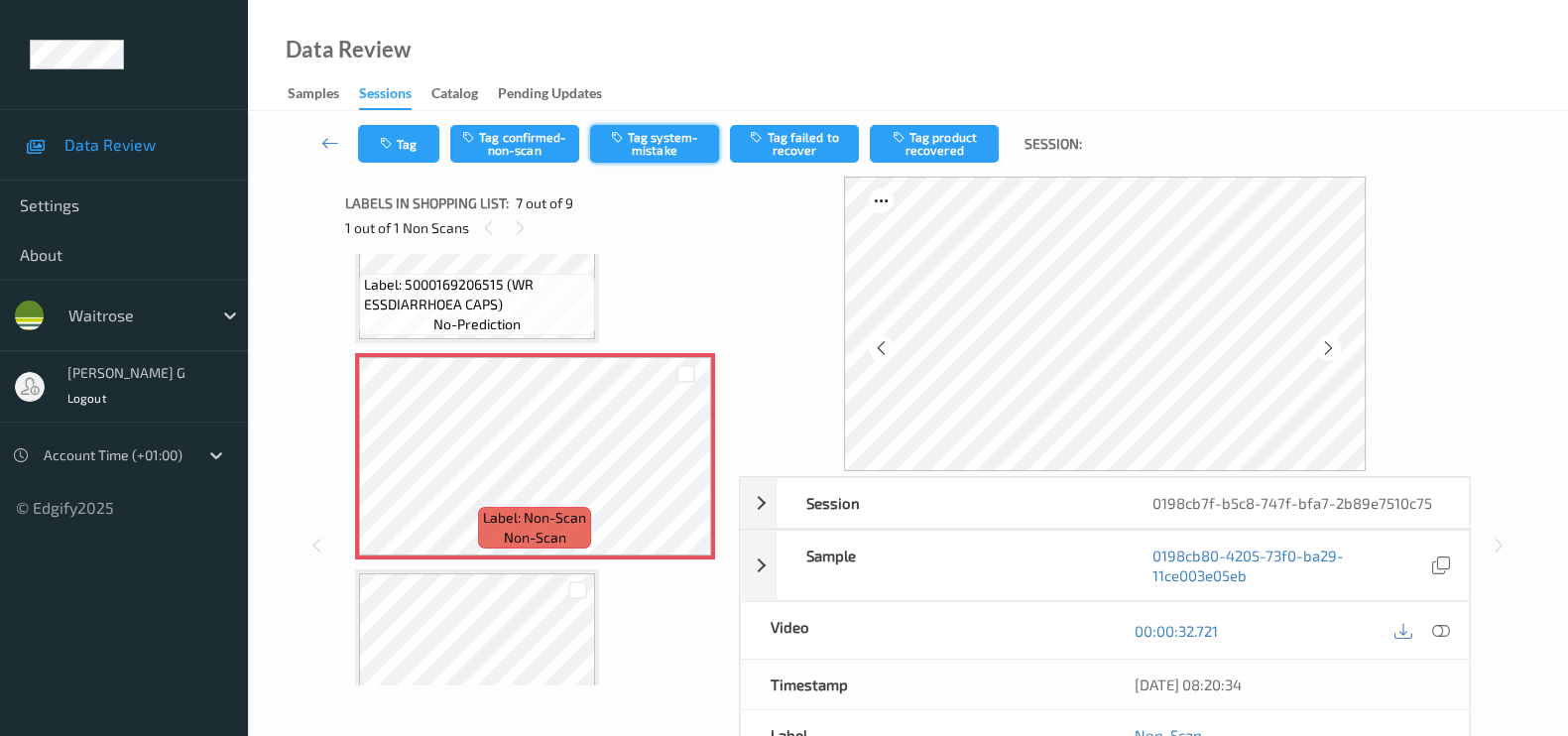
click at [672, 141] on button "Tag system-mistake" at bounding box center [654, 144] width 129 height 38
click at [406, 141] on button "Tag" at bounding box center [399, 144] width 82 height 38
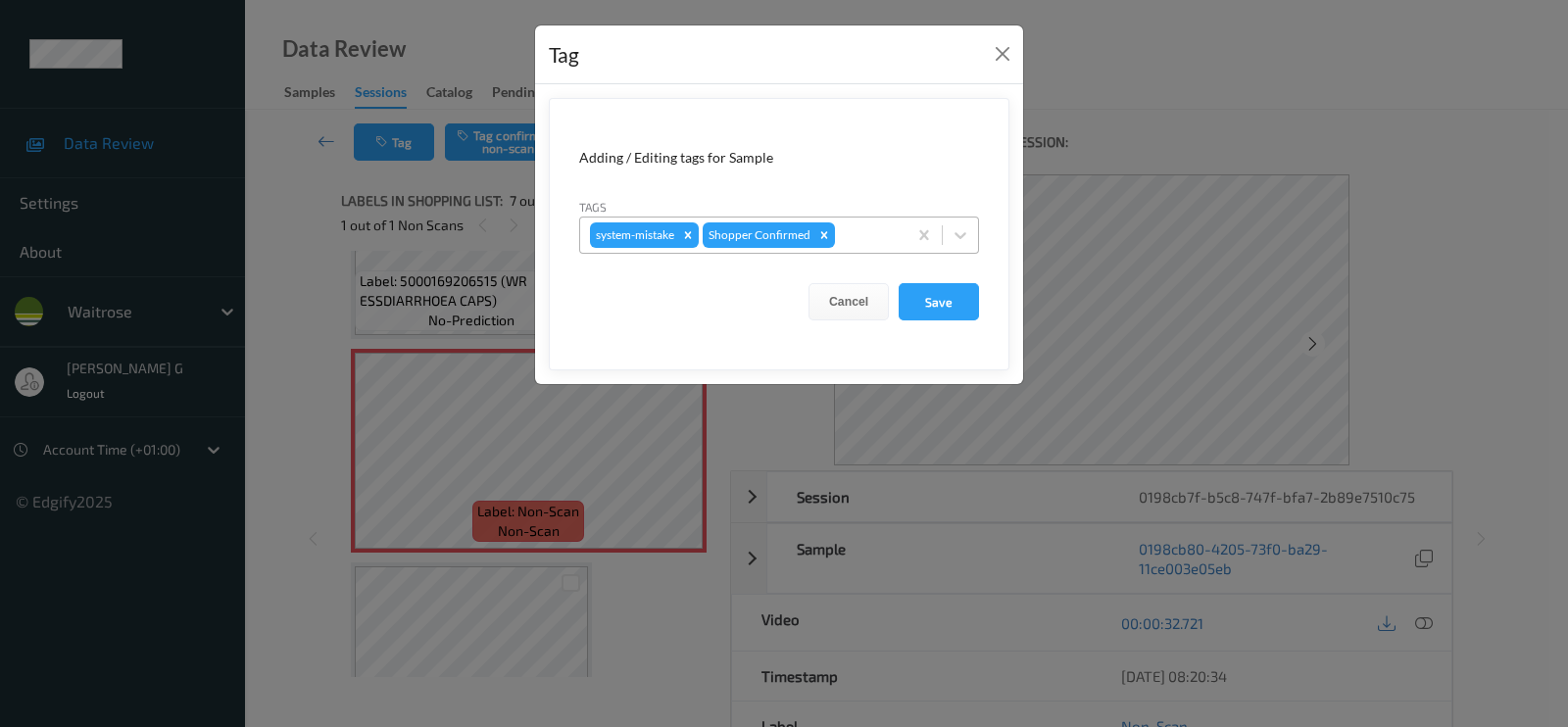
click at [874, 228] on div at bounding box center [867, 235] width 58 height 24
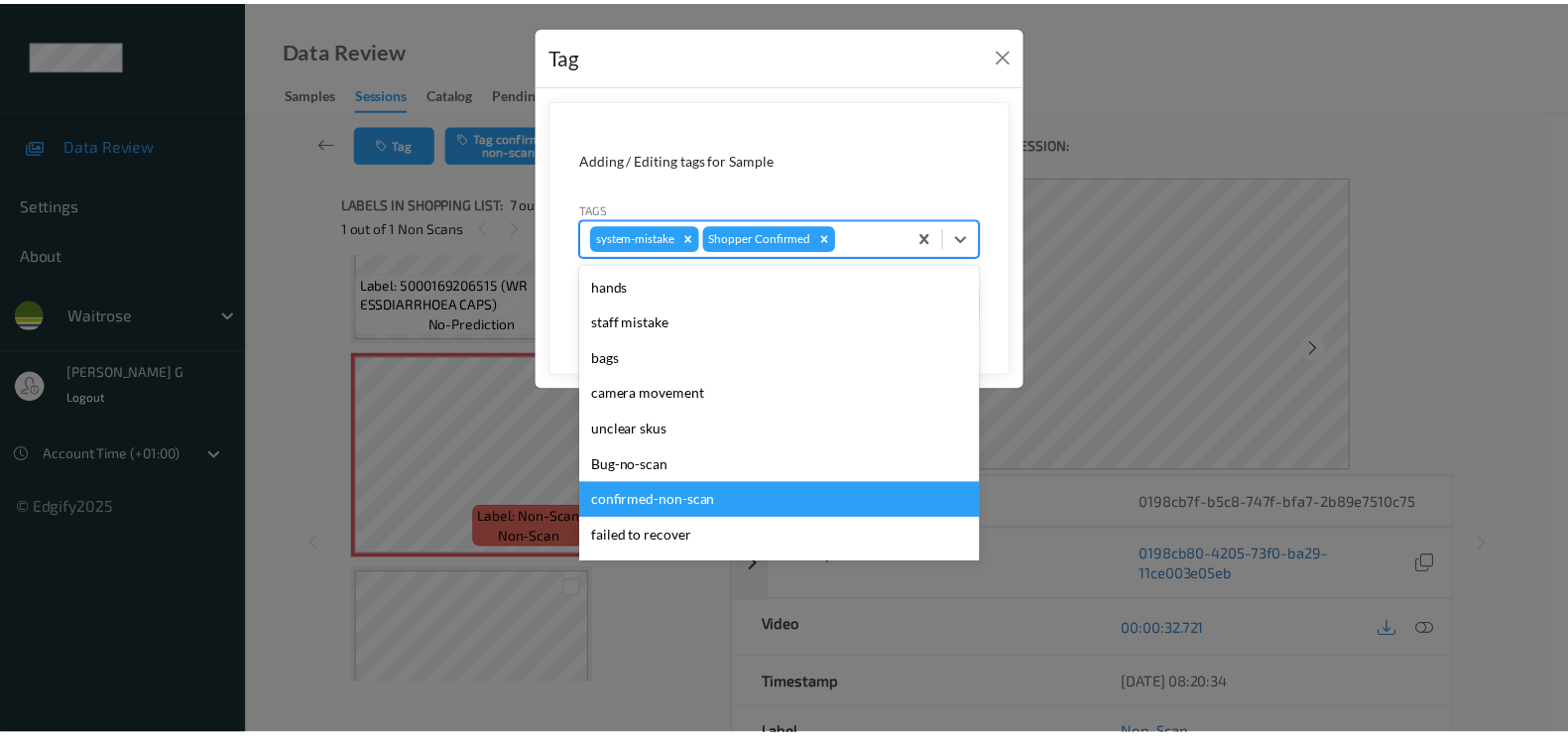
scroll to position [388, 0]
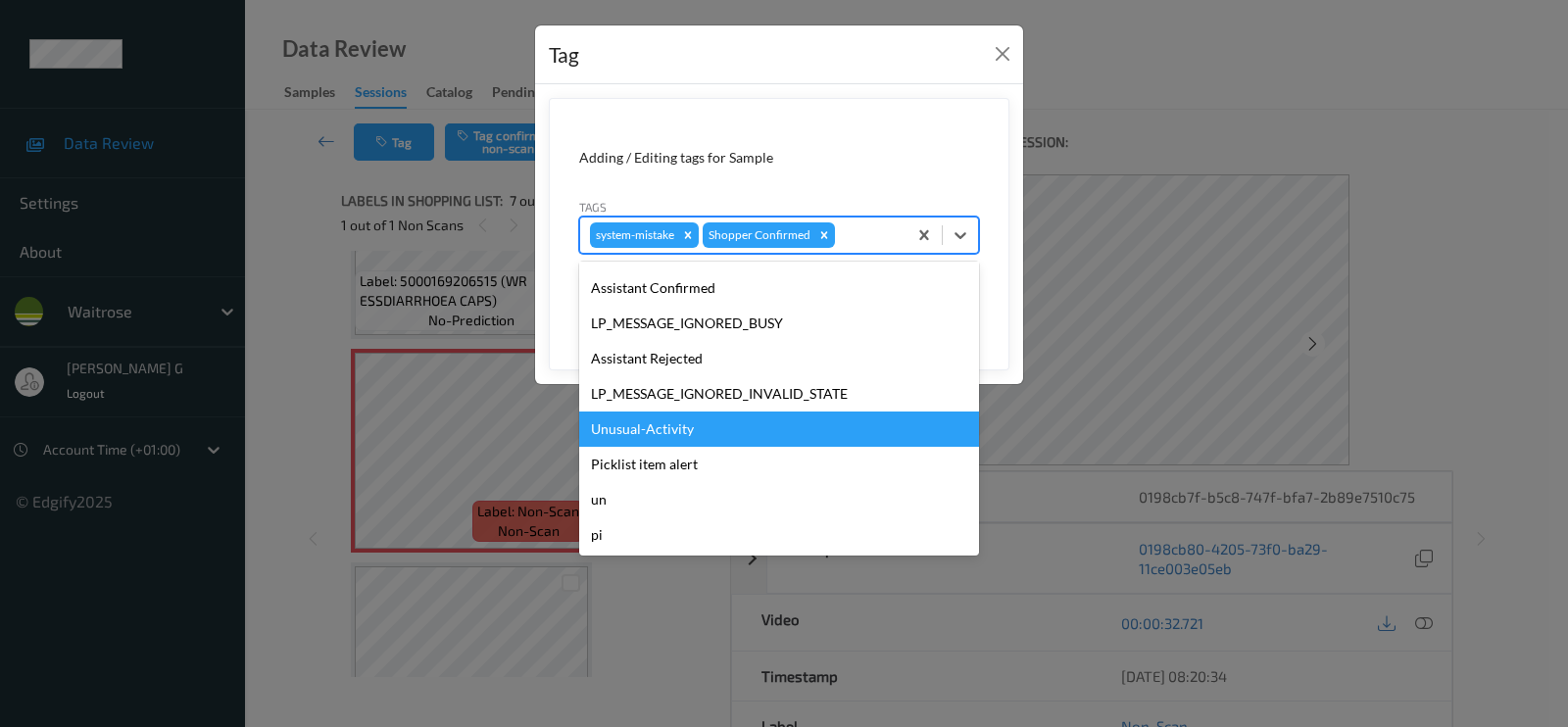
click at [644, 435] on div "Unusual-Activity" at bounding box center [780, 430] width 400 height 35
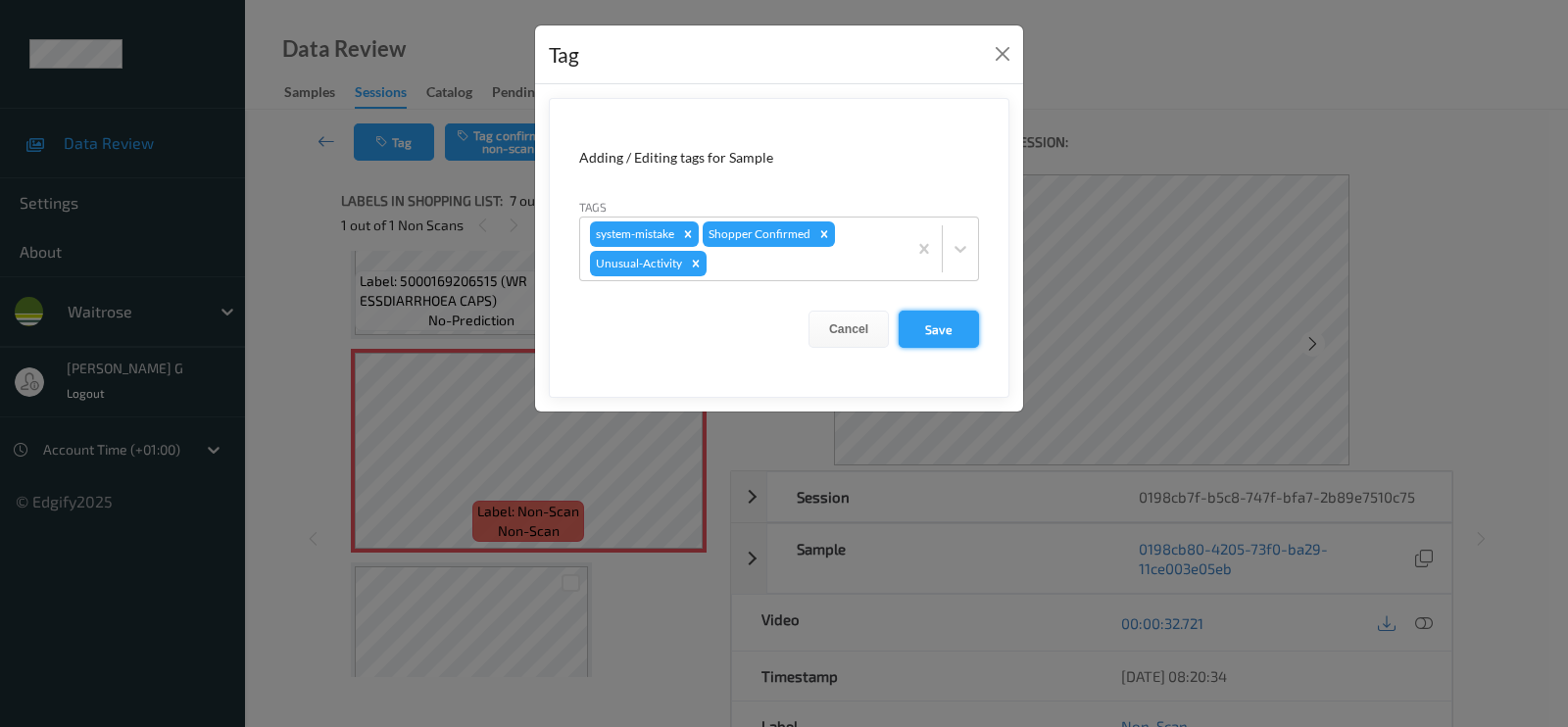
click at [949, 330] on button "Save" at bounding box center [939, 329] width 81 height 37
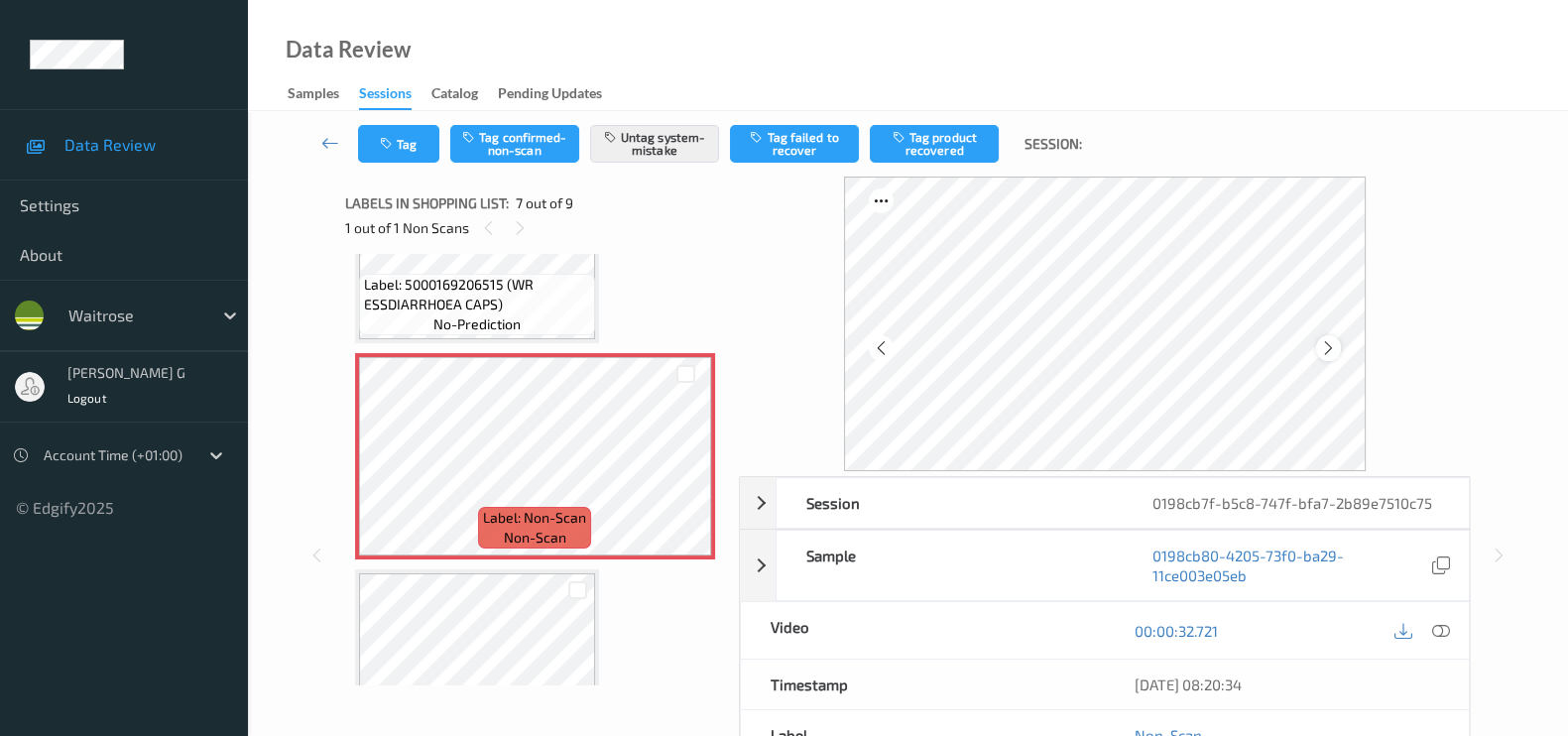
click at [1326, 345] on icon at bounding box center [1328, 348] width 17 height 18
click at [403, 146] on button "Tag" at bounding box center [399, 144] width 82 height 38
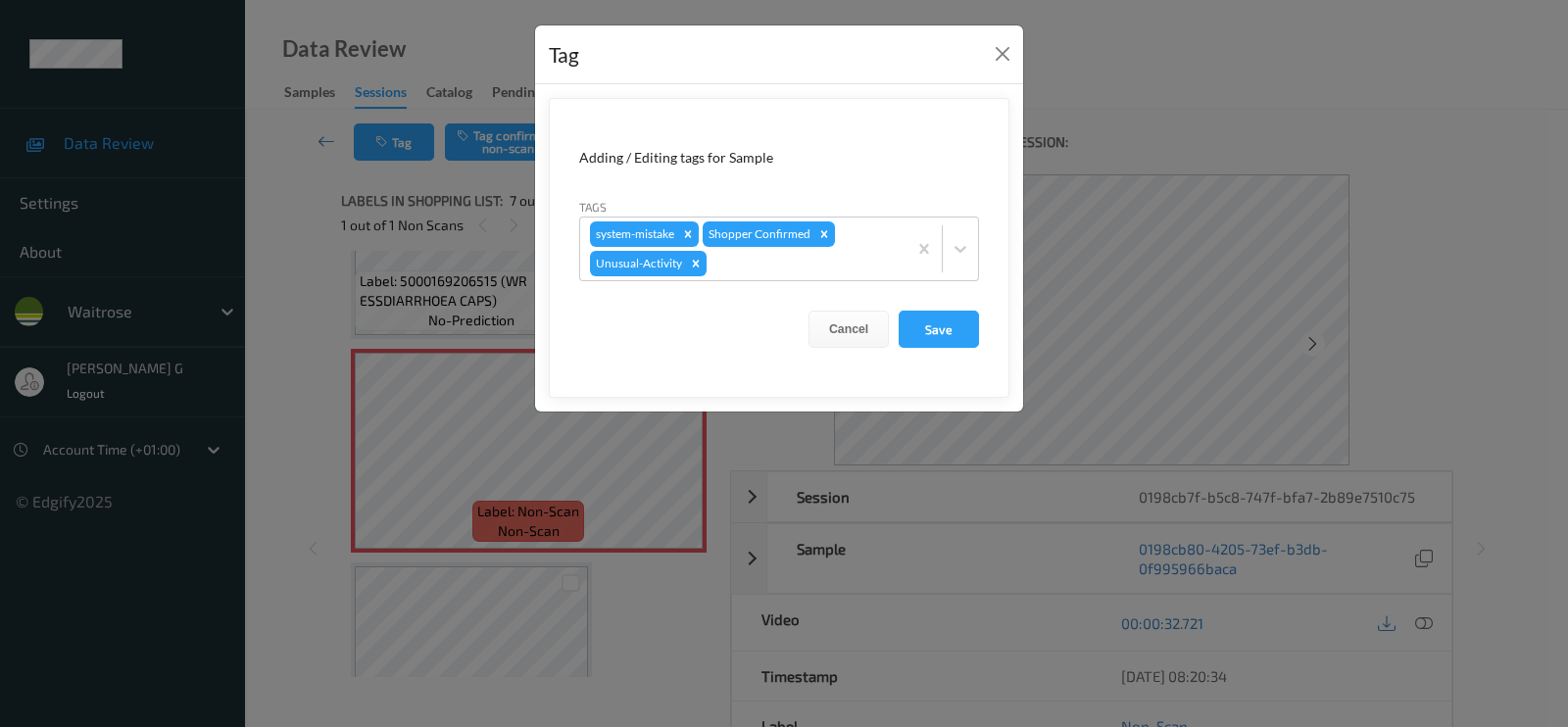
click at [279, 419] on div "Tag Adding / Editing tags for Sample Tags system-mistake Shopper Confirmed Unus…" at bounding box center [784, 364] width 1568 height 727
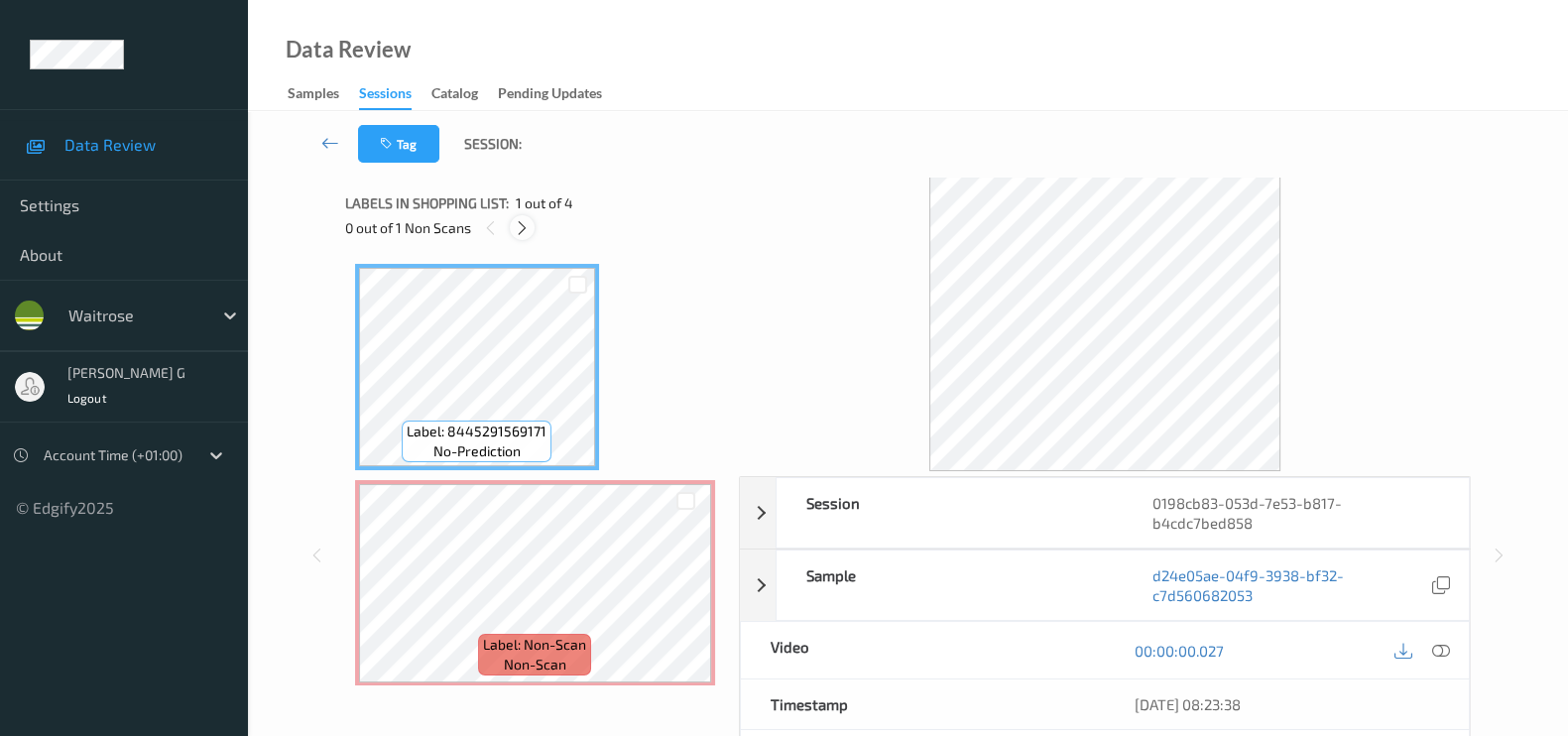
click at [519, 230] on icon at bounding box center [521, 228] width 17 height 18
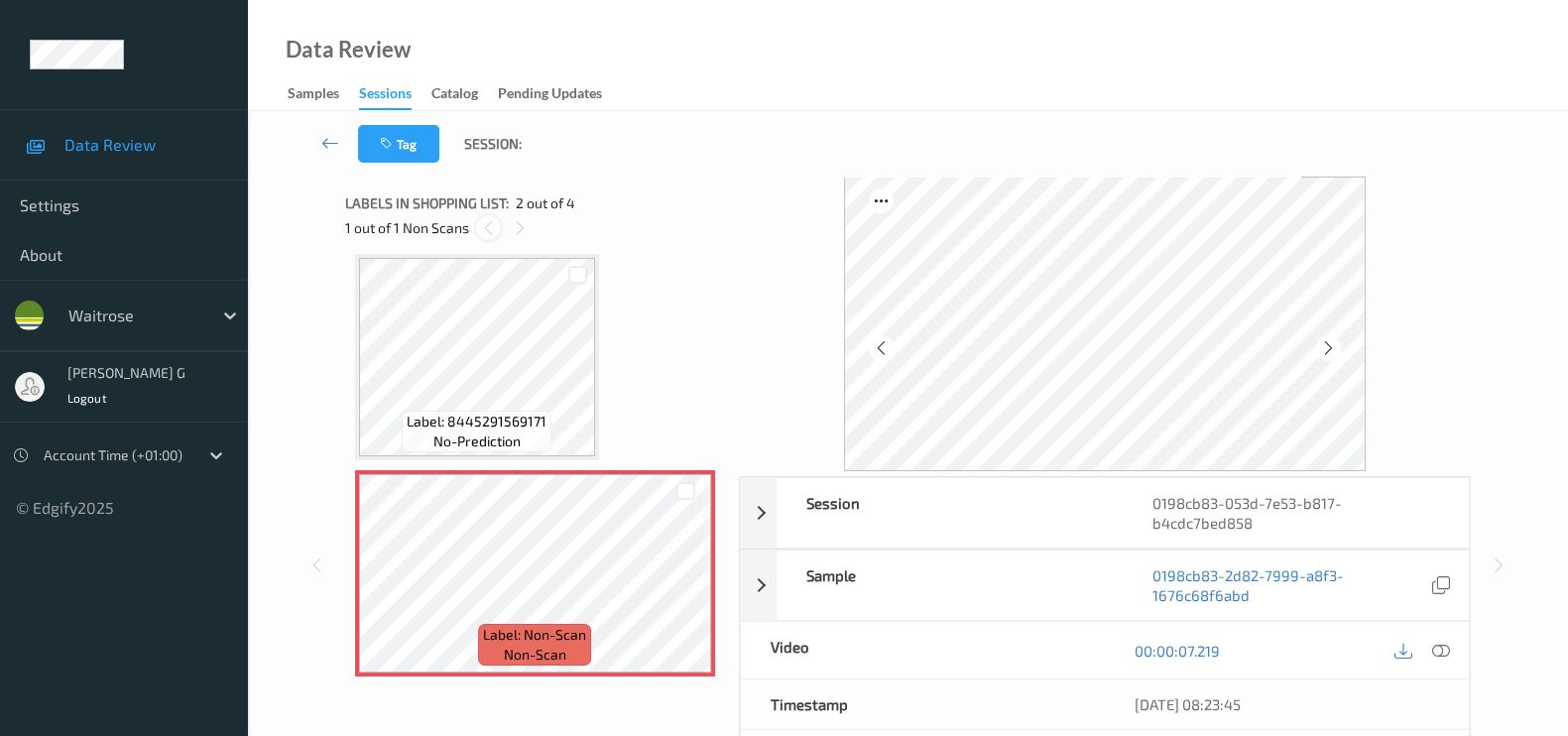
click at [475, 224] on div at bounding box center [487, 227] width 25 height 25
click at [489, 224] on icon at bounding box center [487, 228] width 17 height 18
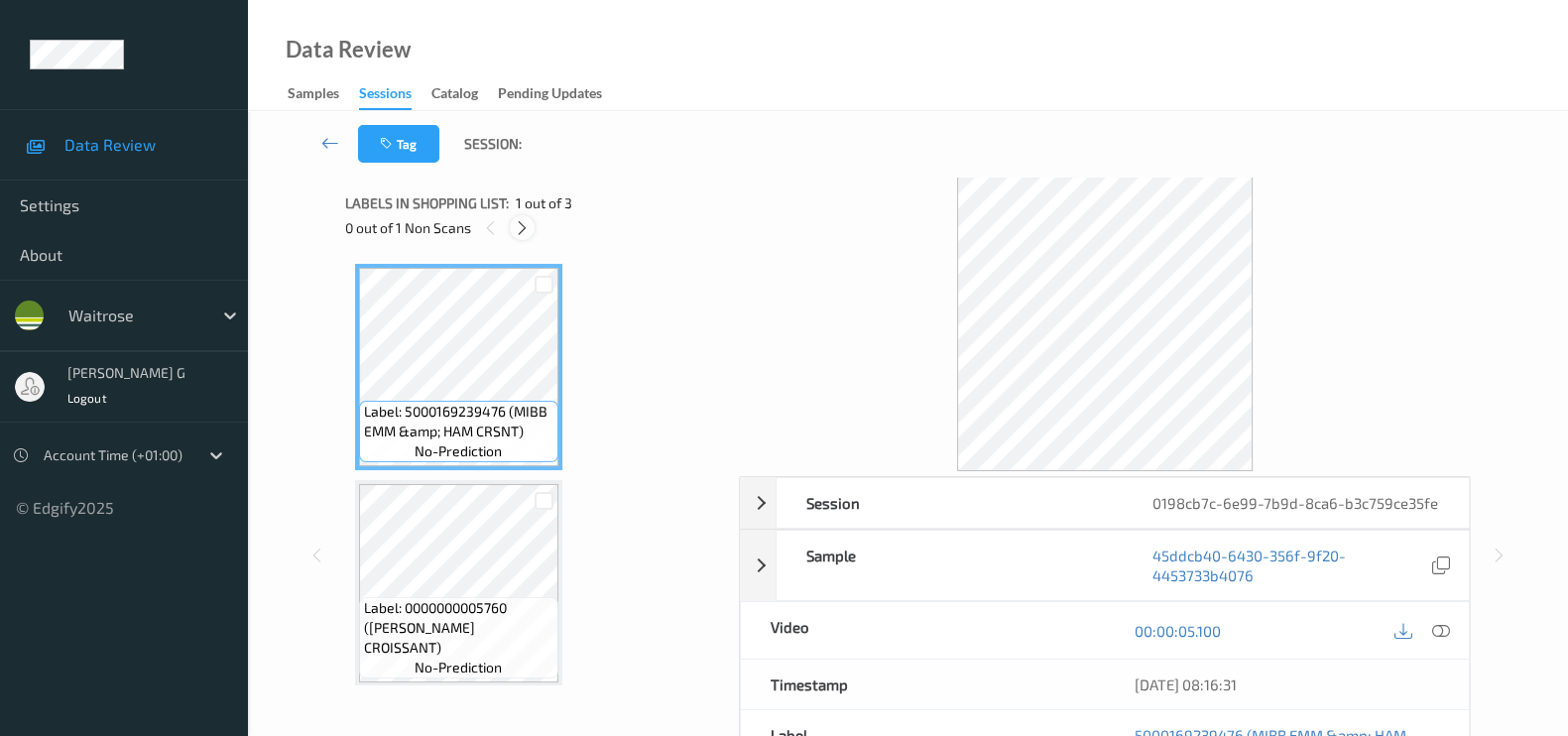
click at [525, 230] on icon at bounding box center [521, 228] width 17 height 18
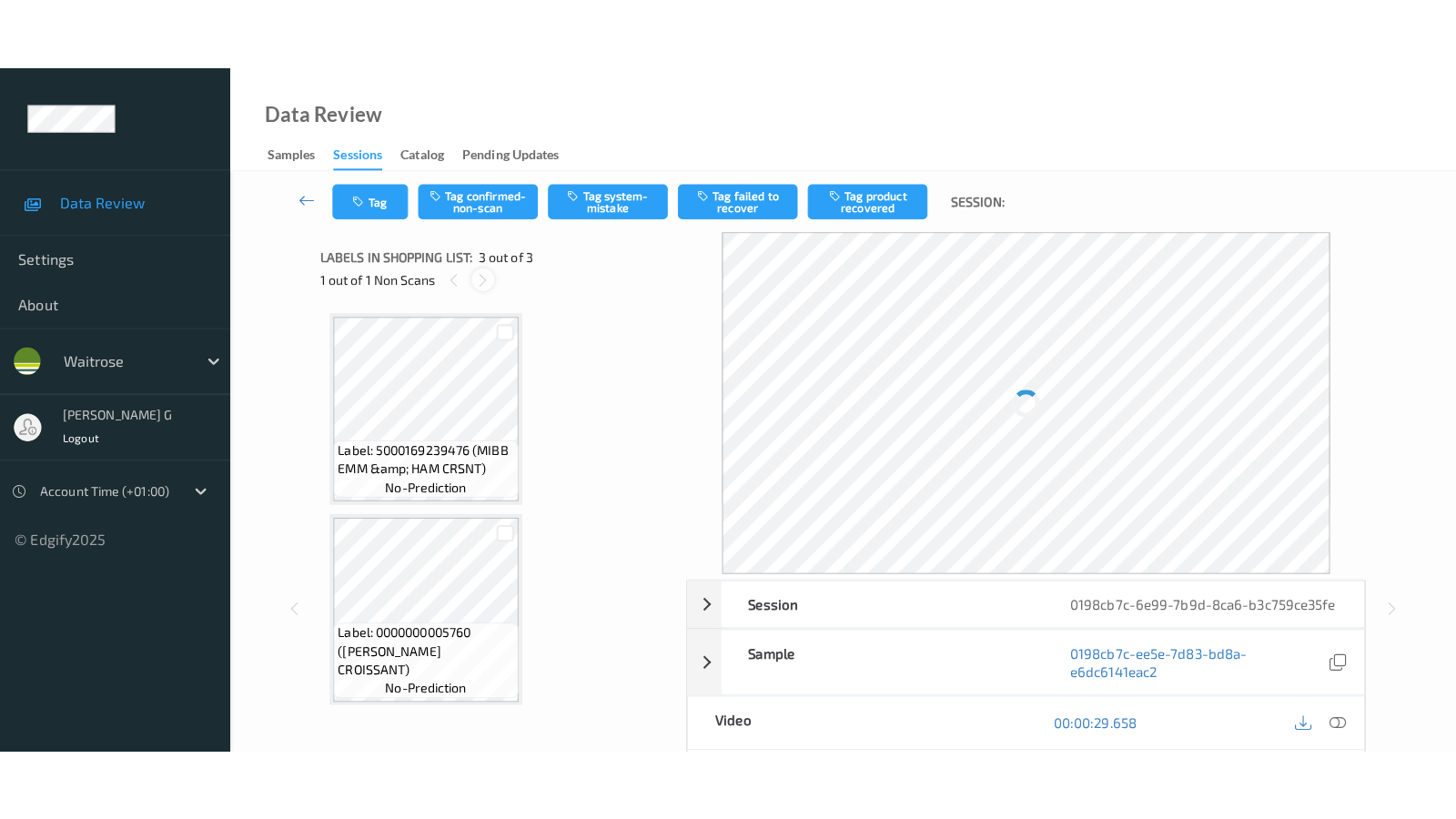
scroll to position [204, 0]
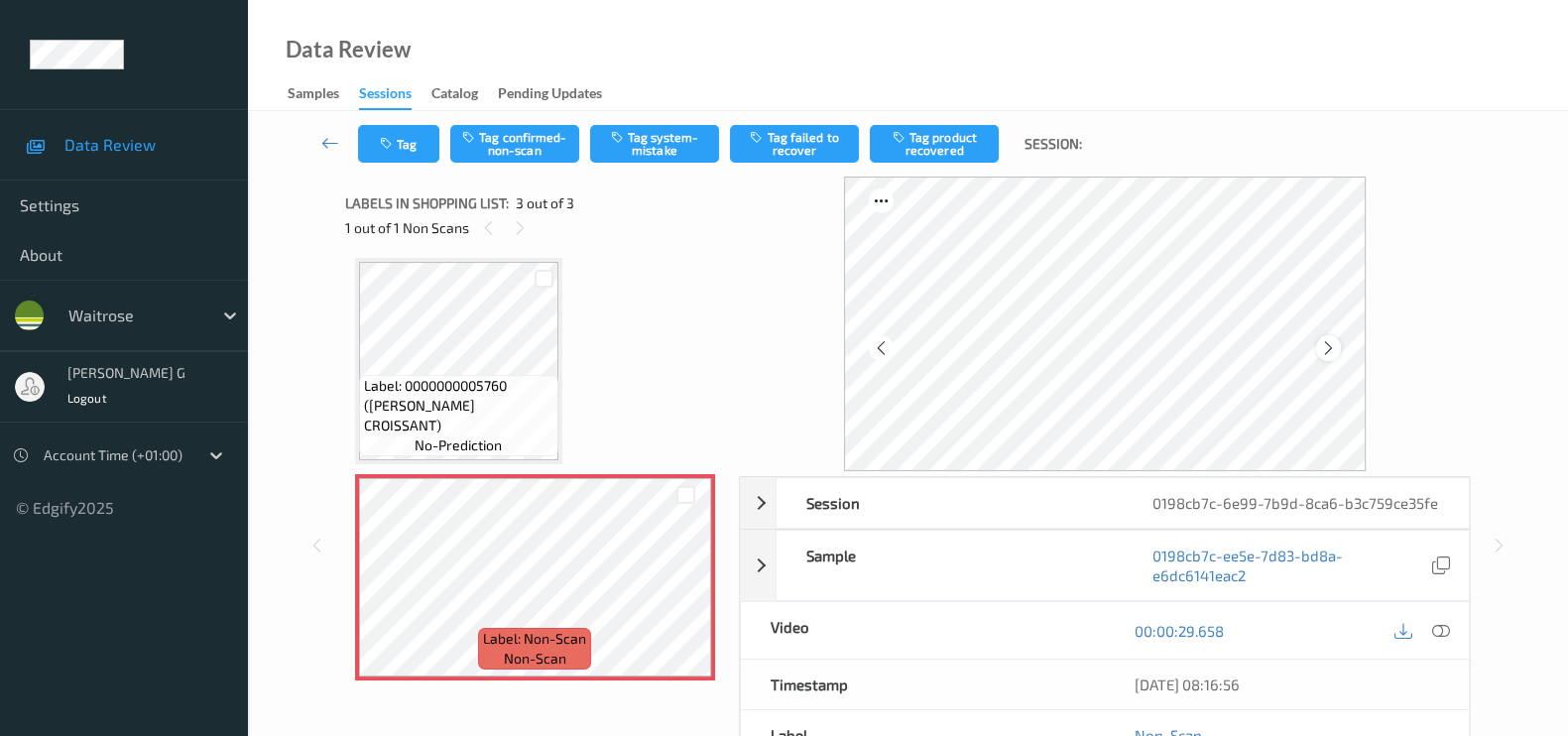
click at [1334, 348] on icon at bounding box center [1328, 348] width 17 height 18
click at [1439, 627] on icon at bounding box center [1440, 631] width 18 height 18
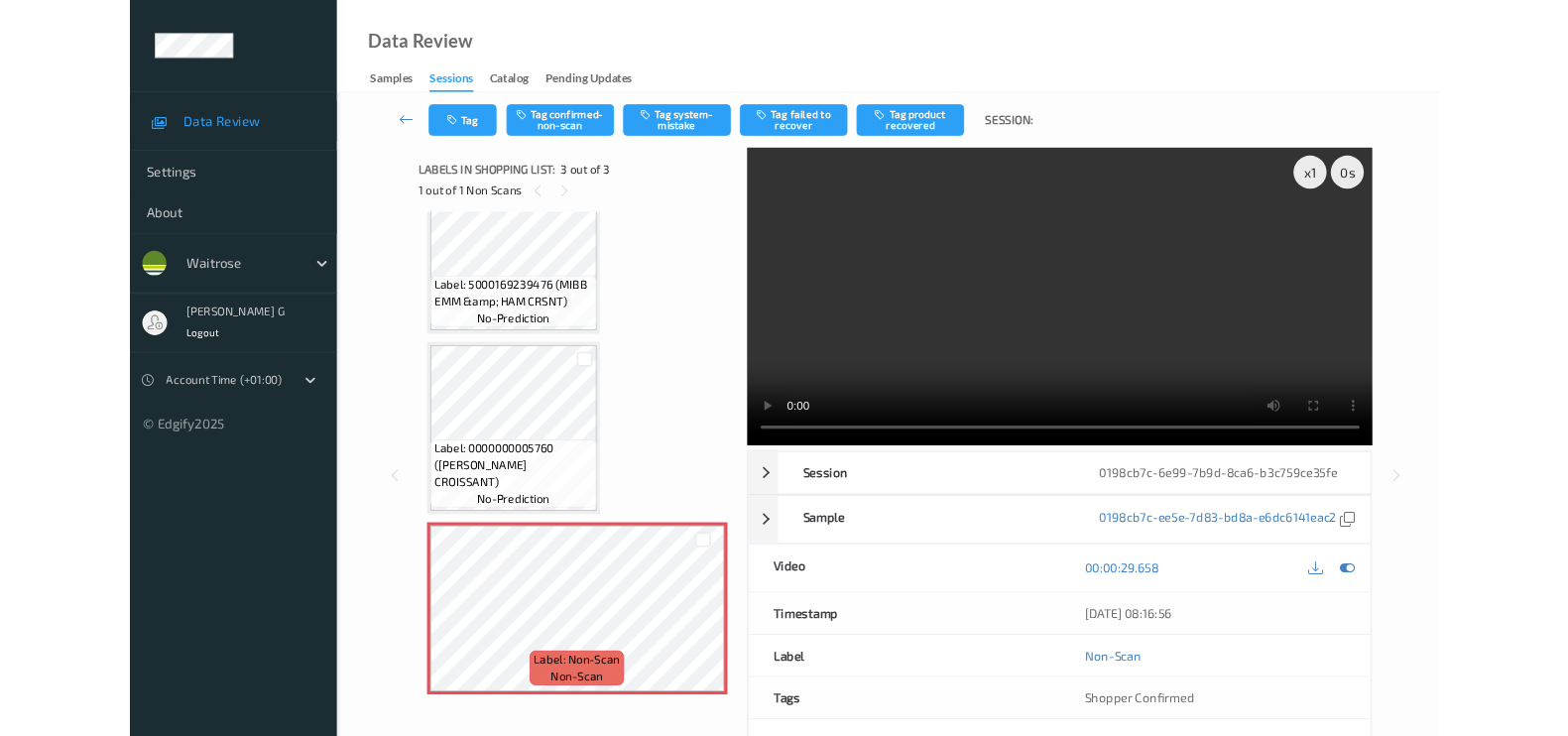
scroll to position [66, 0]
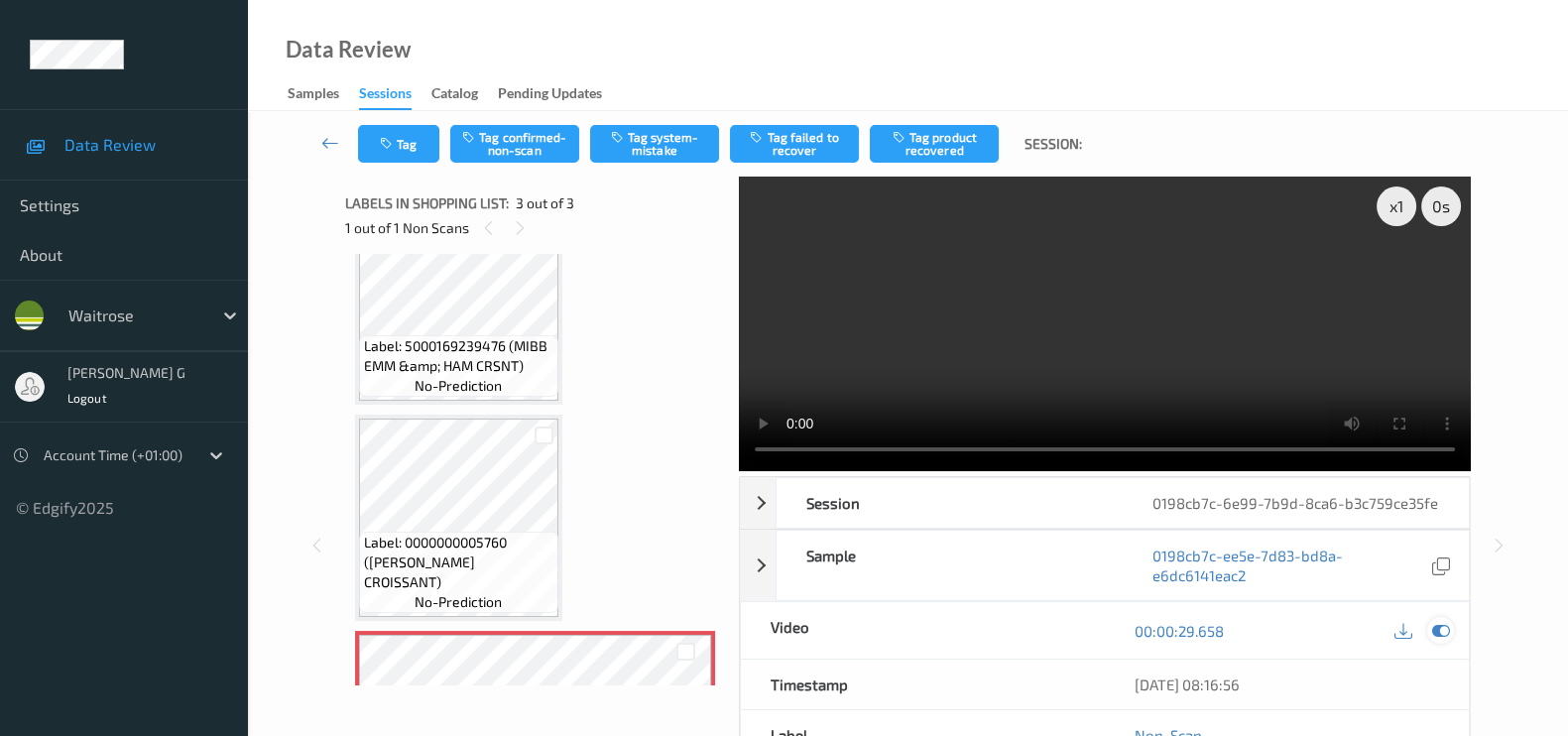
click at [1437, 630] on icon at bounding box center [1440, 631] width 18 height 18
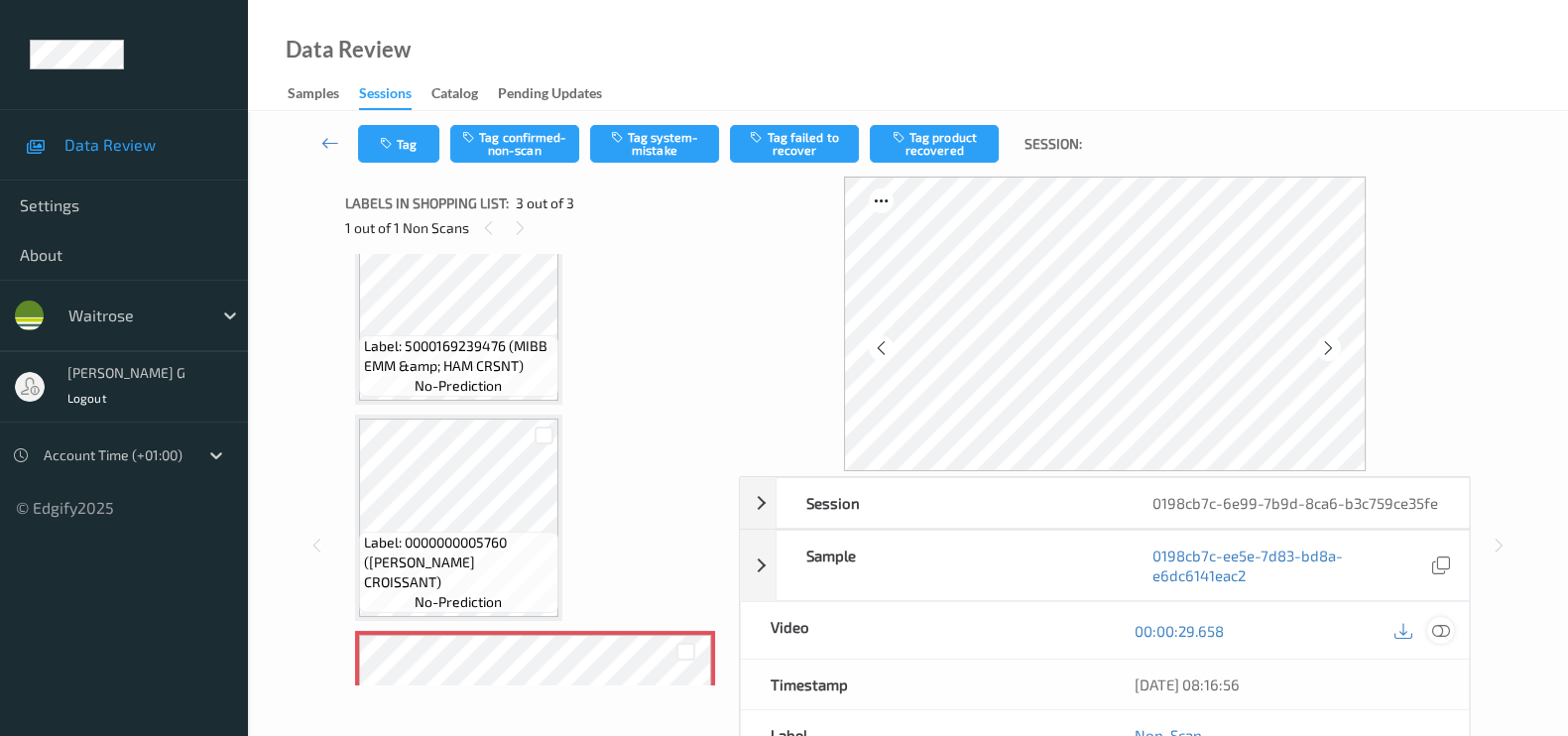
click at [1437, 627] on icon at bounding box center [1440, 631] width 18 height 18
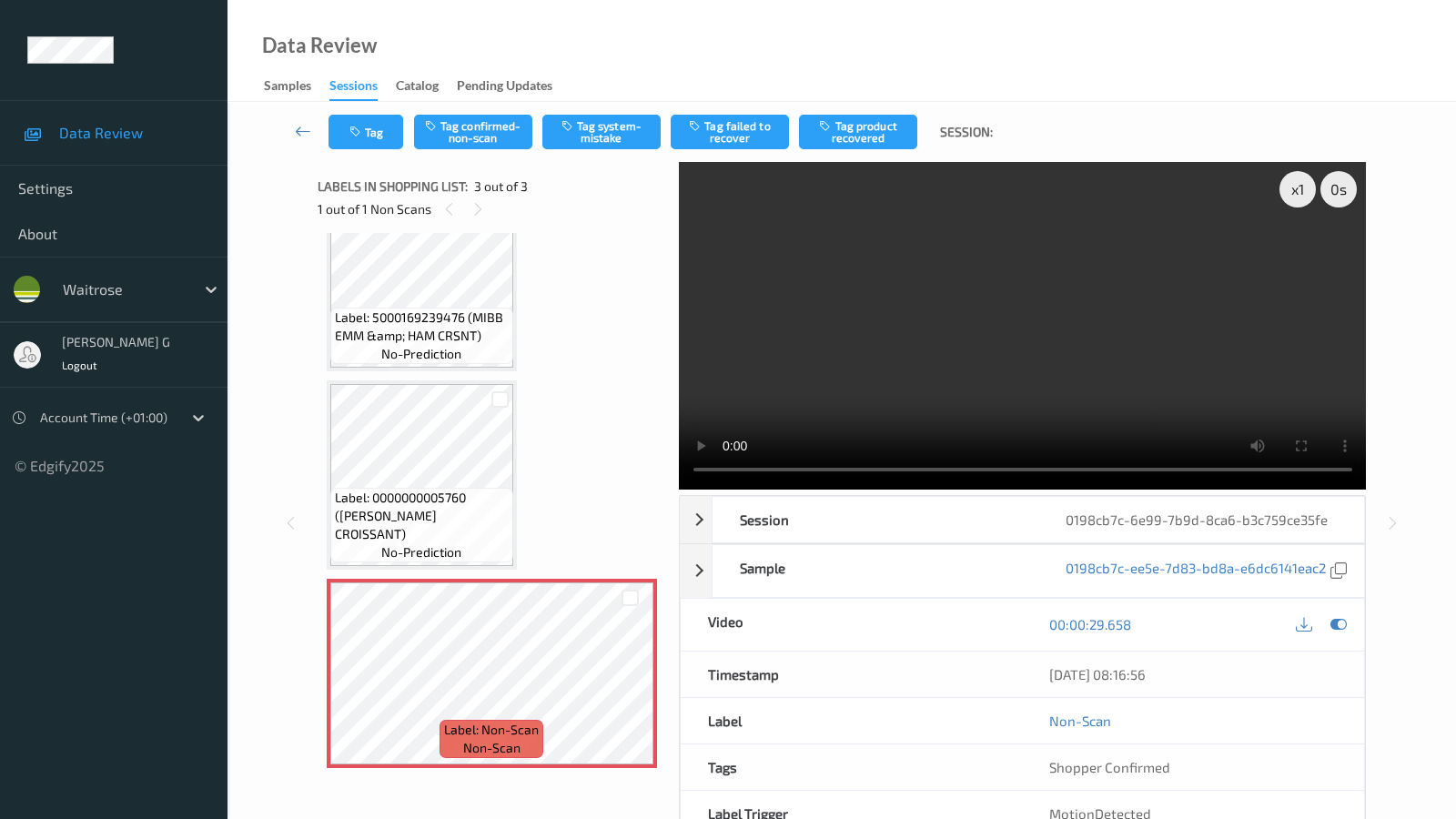
click at [679, 490] on video at bounding box center [1023, 326] width 688 height 328
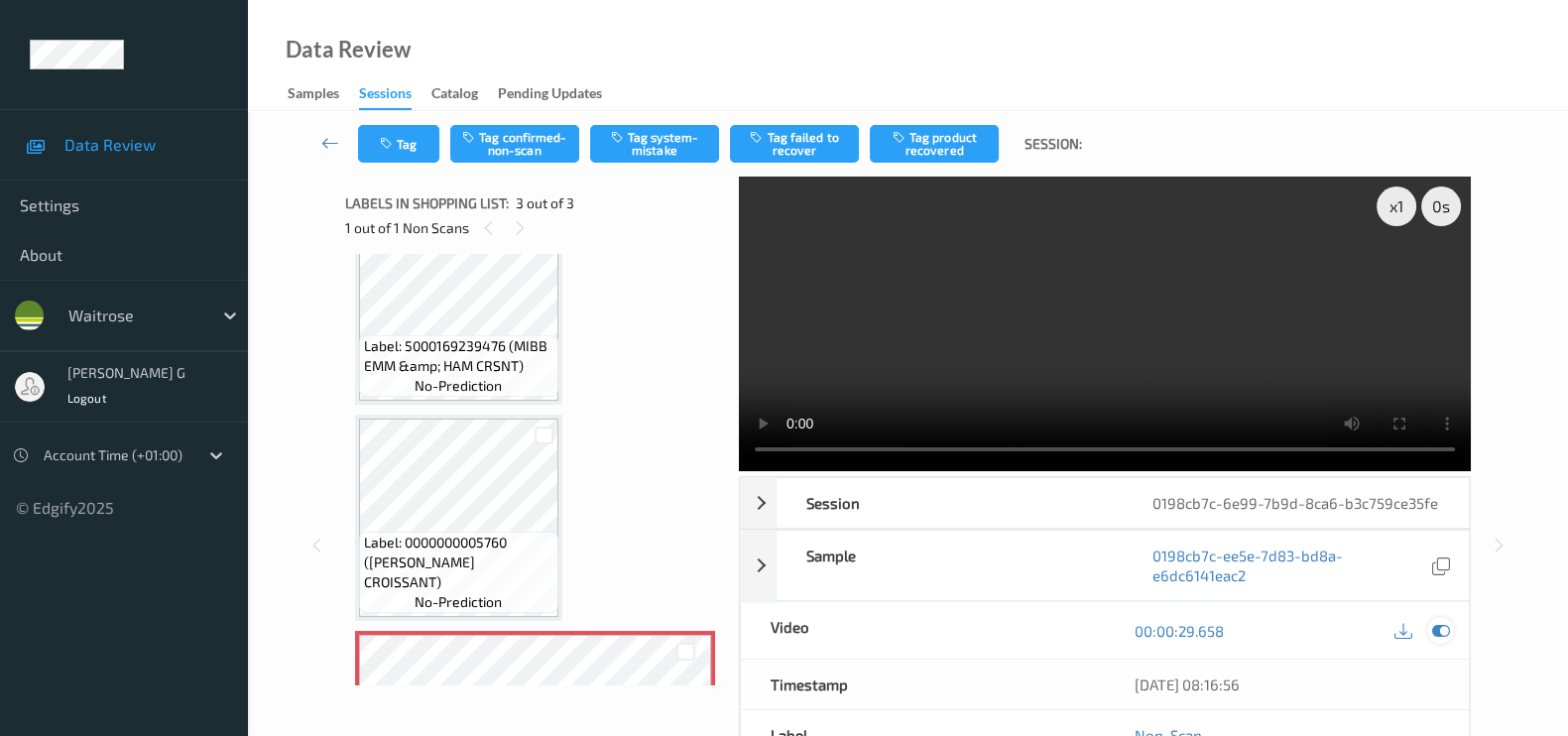
click at [1441, 627] on icon at bounding box center [1440, 631] width 18 height 18
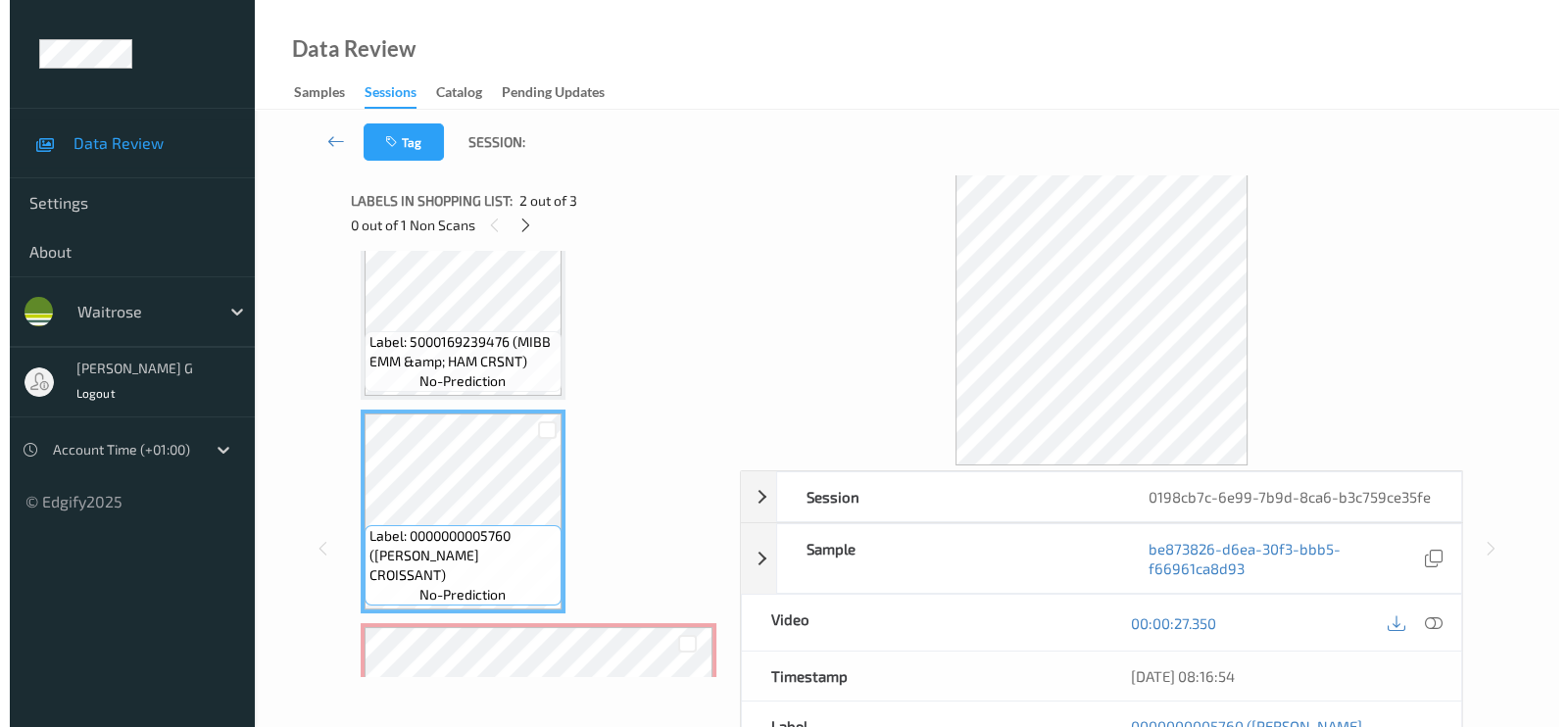
scroll to position [220, 0]
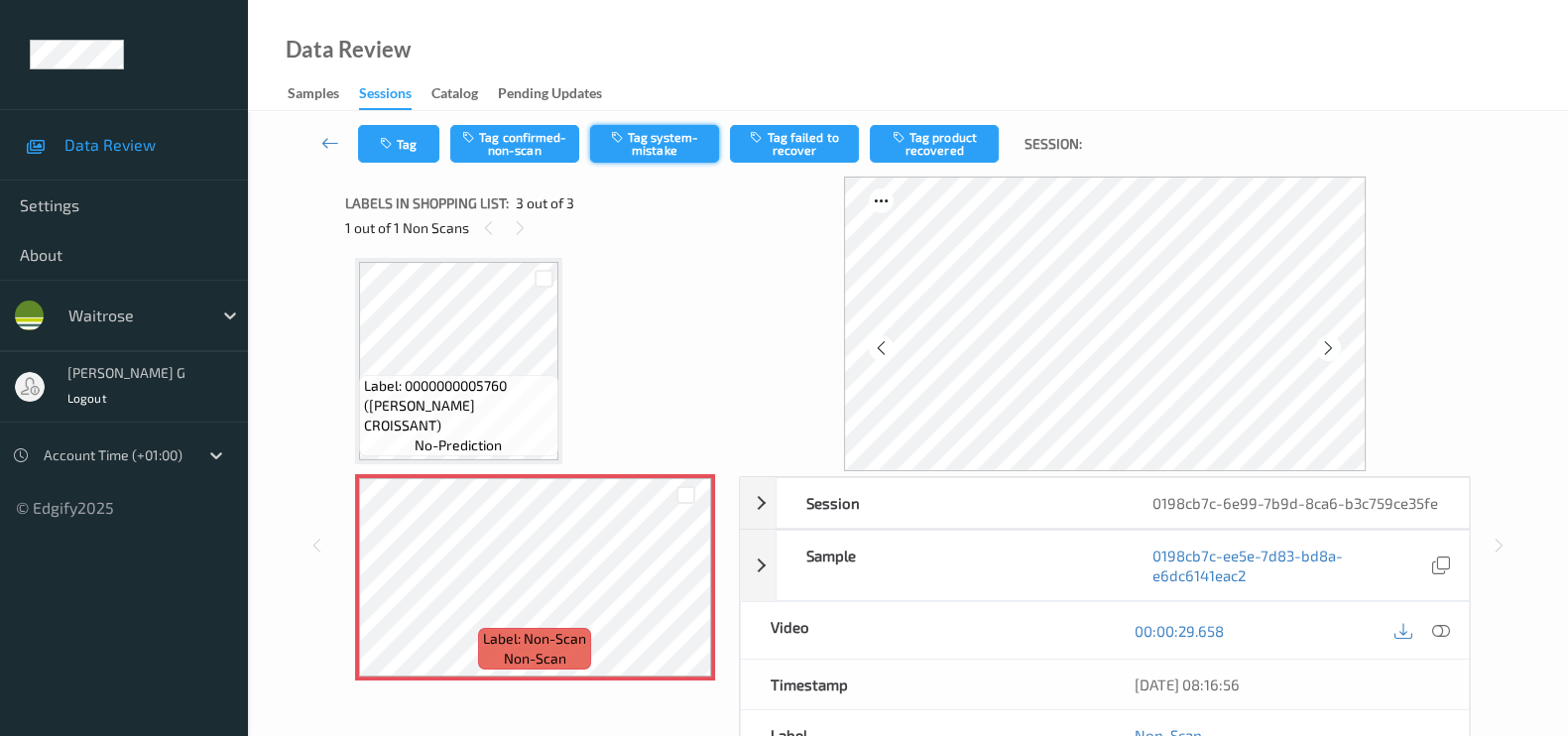
click at [645, 147] on button "Tag system-mistake" at bounding box center [654, 144] width 129 height 38
click at [395, 149] on icon "button" at bounding box center [388, 144] width 17 height 14
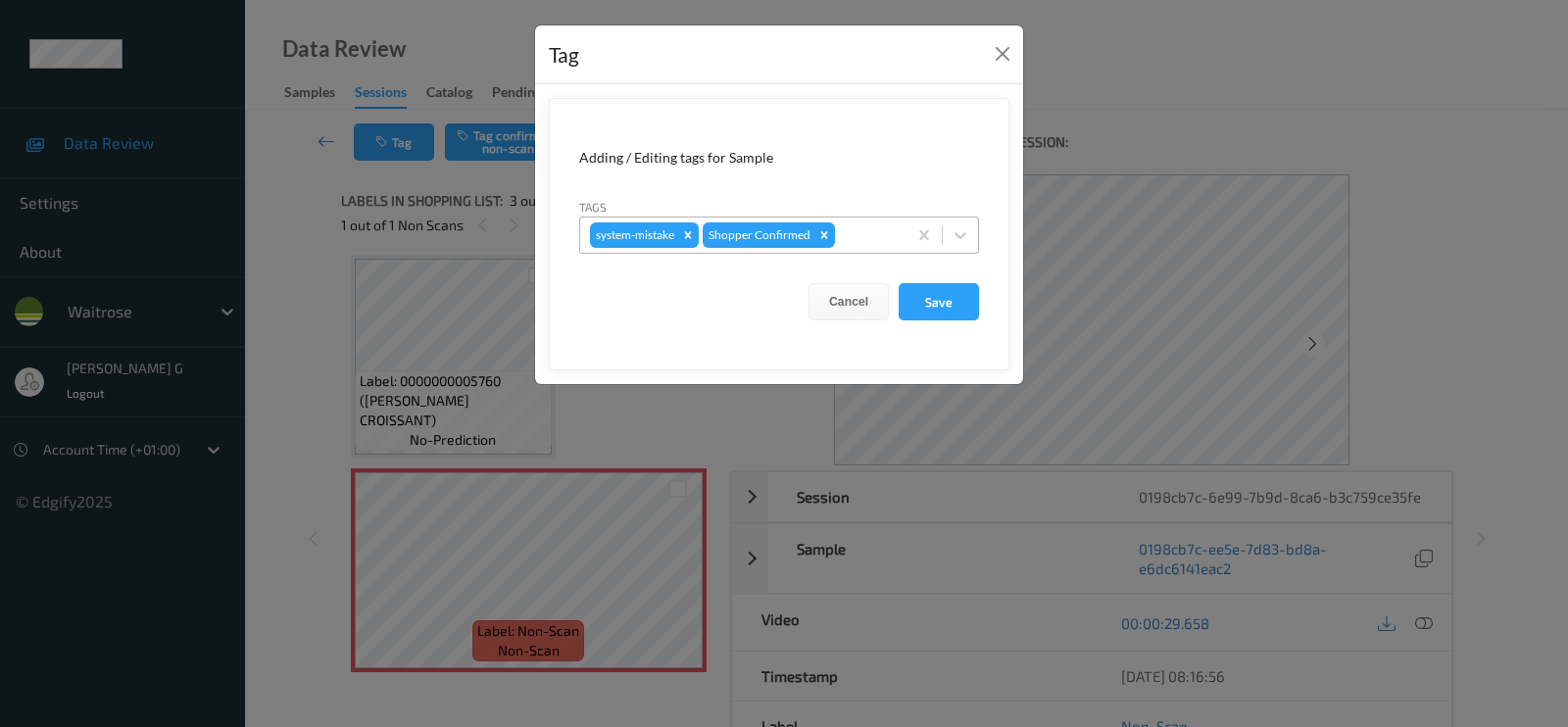
click at [845, 242] on div at bounding box center [867, 235] width 58 height 24
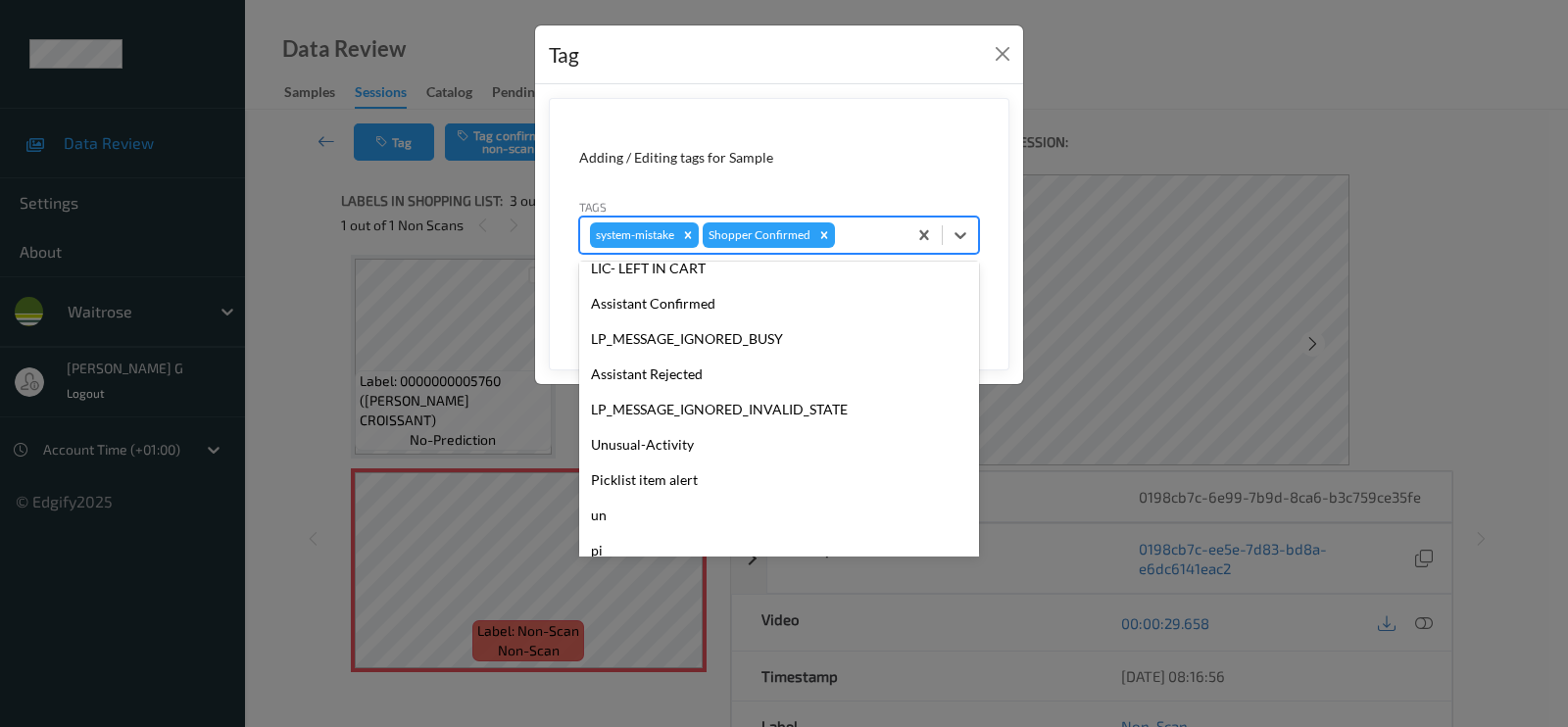
scroll to position [383, 0]
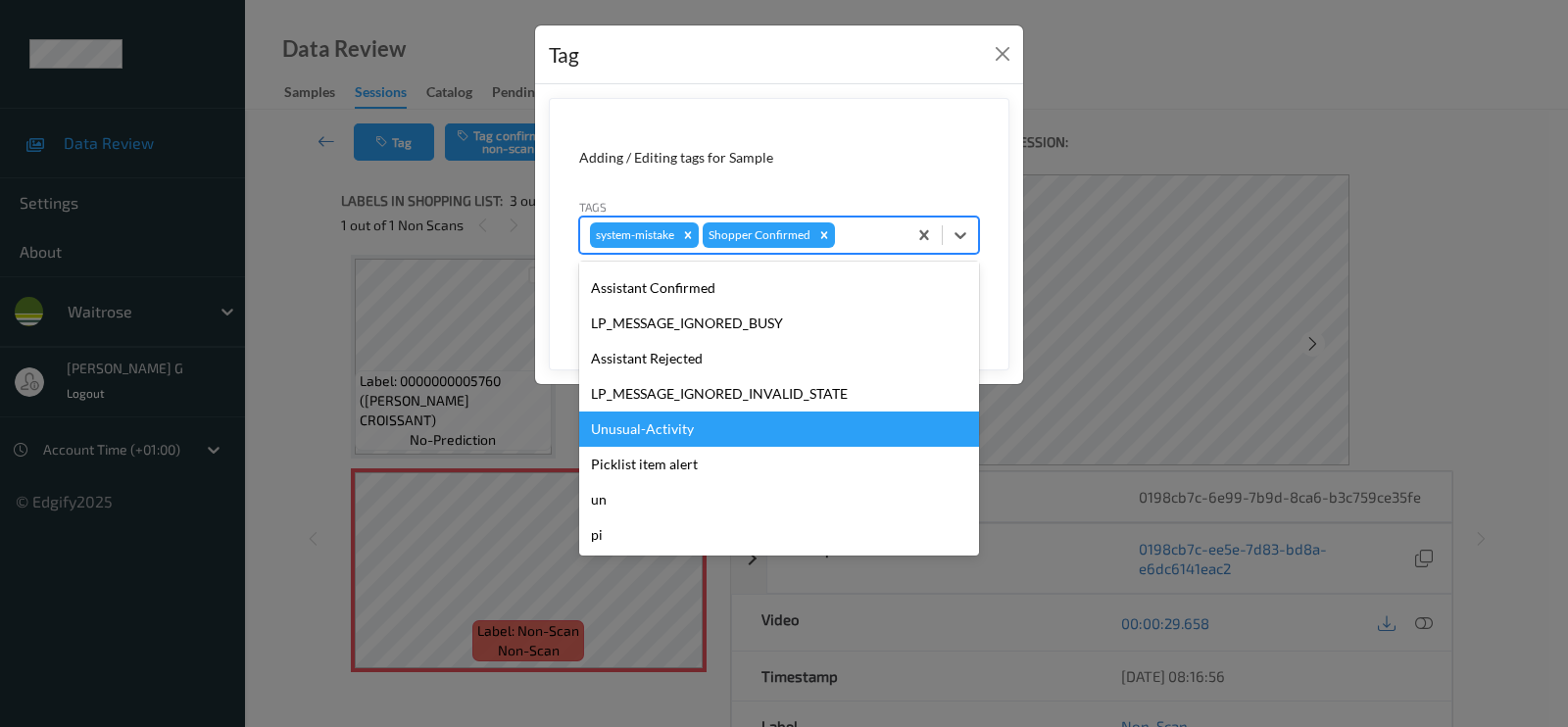
click at [637, 438] on div "Unusual-Activity" at bounding box center [780, 430] width 400 height 35
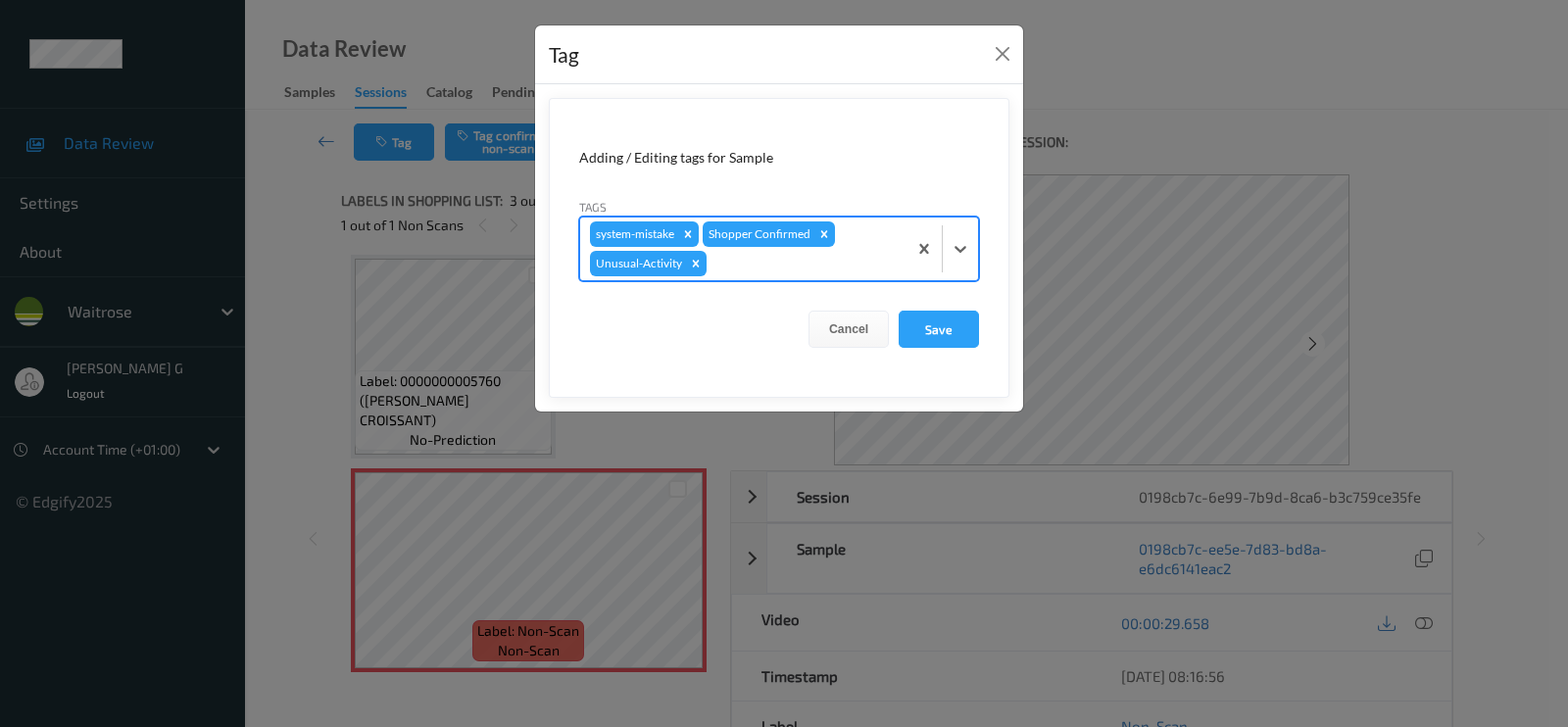
click at [816, 262] on div at bounding box center [803, 264] width 186 height 24
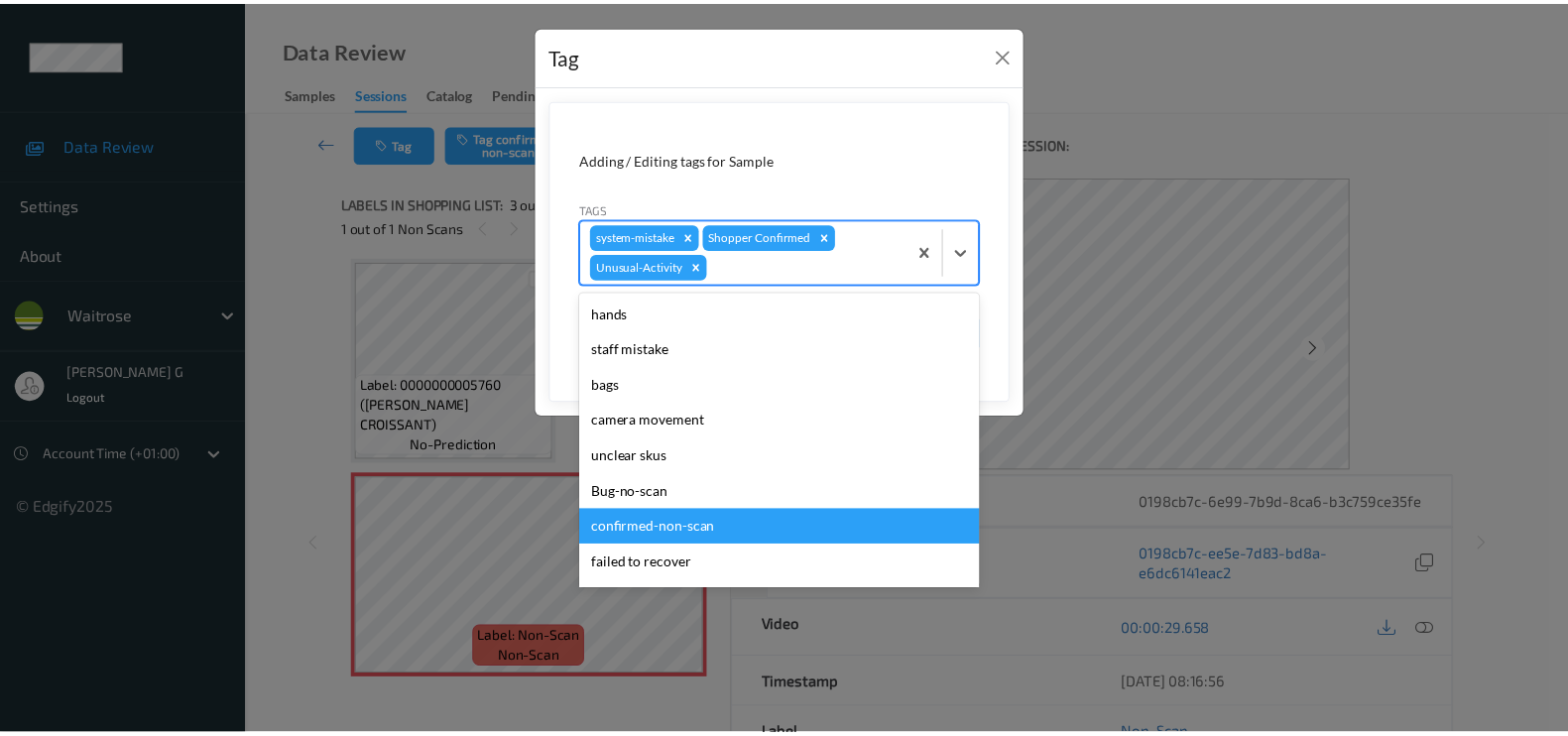
scroll to position [352, 0]
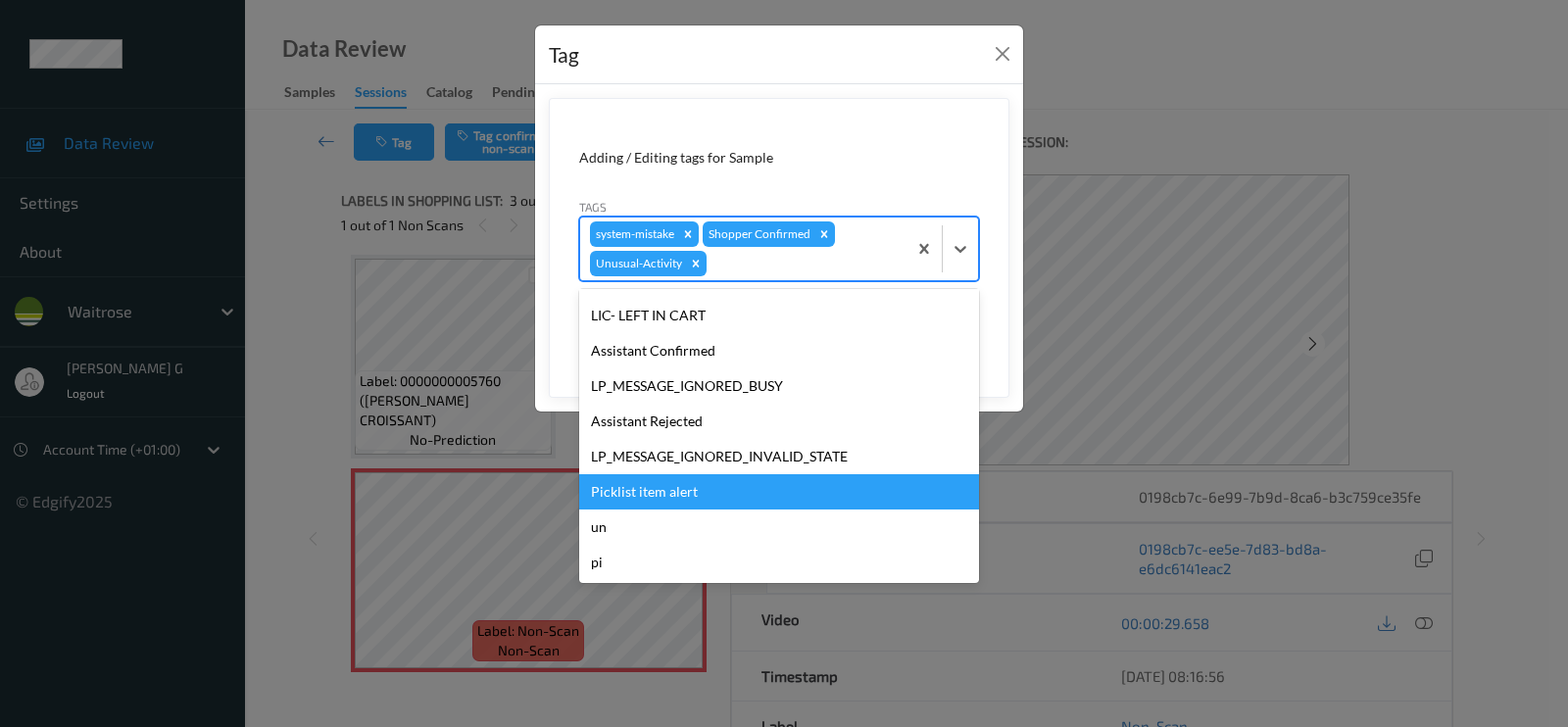
click at [635, 492] on div "Picklist item alert" at bounding box center [780, 492] width 400 height 35
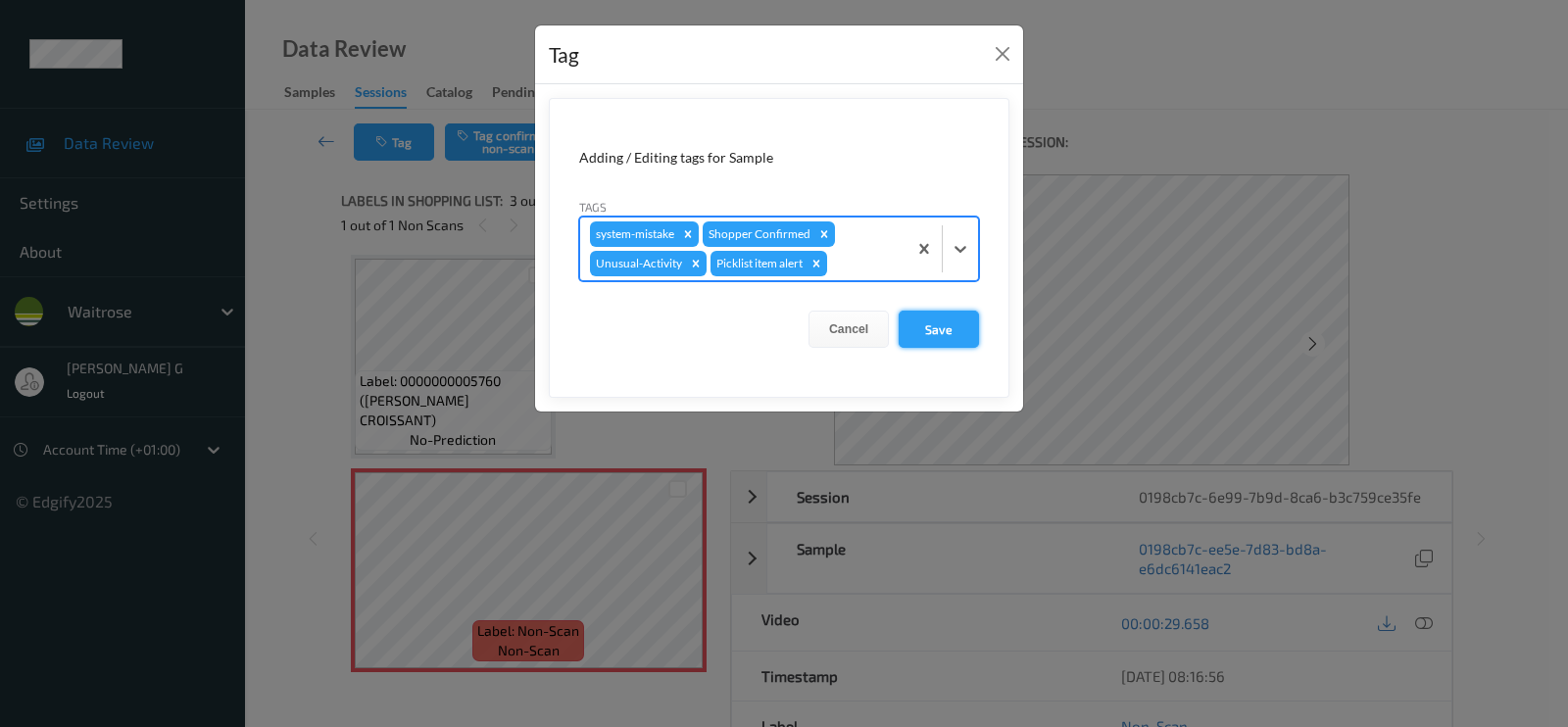
click at [920, 333] on button "Save" at bounding box center [939, 329] width 81 height 37
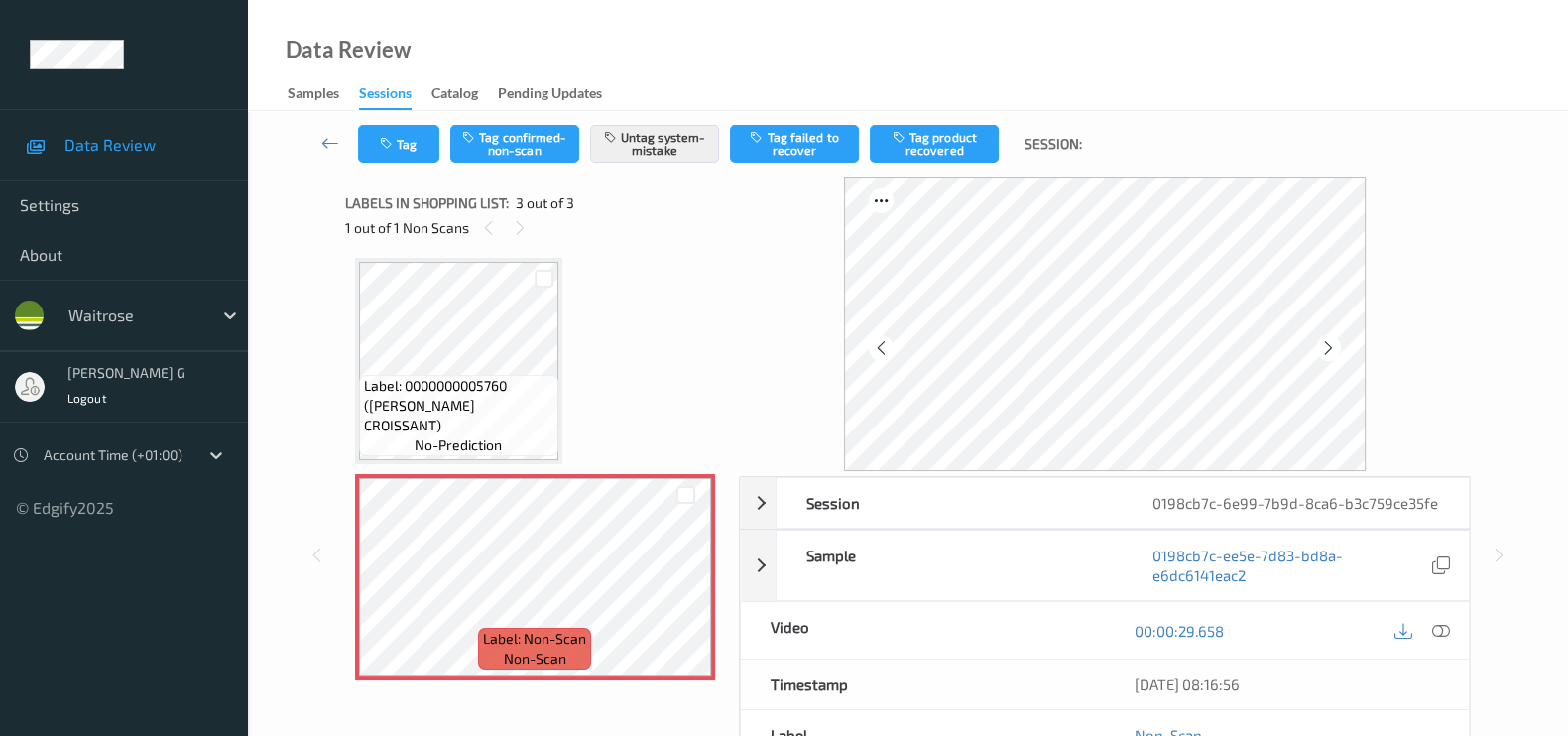
click at [302, 498] on div "Session 0198cb7c-6e99-7b9d-8ca6-b3c759ce35fe Session ID 0198cb7c-6e99-7b9d-8ca6…" at bounding box center [907, 554] width 1238 height 757
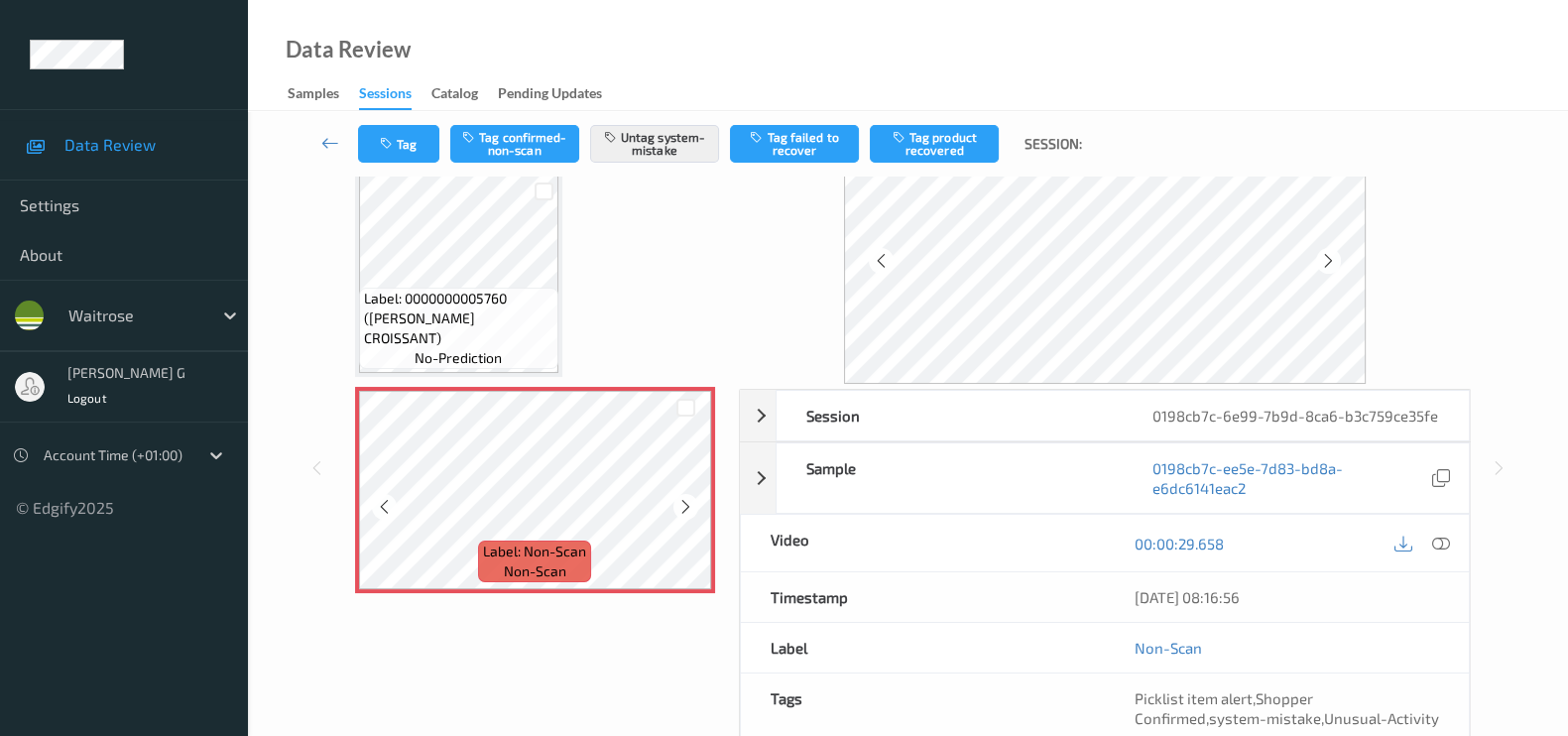
scroll to position [0, 0]
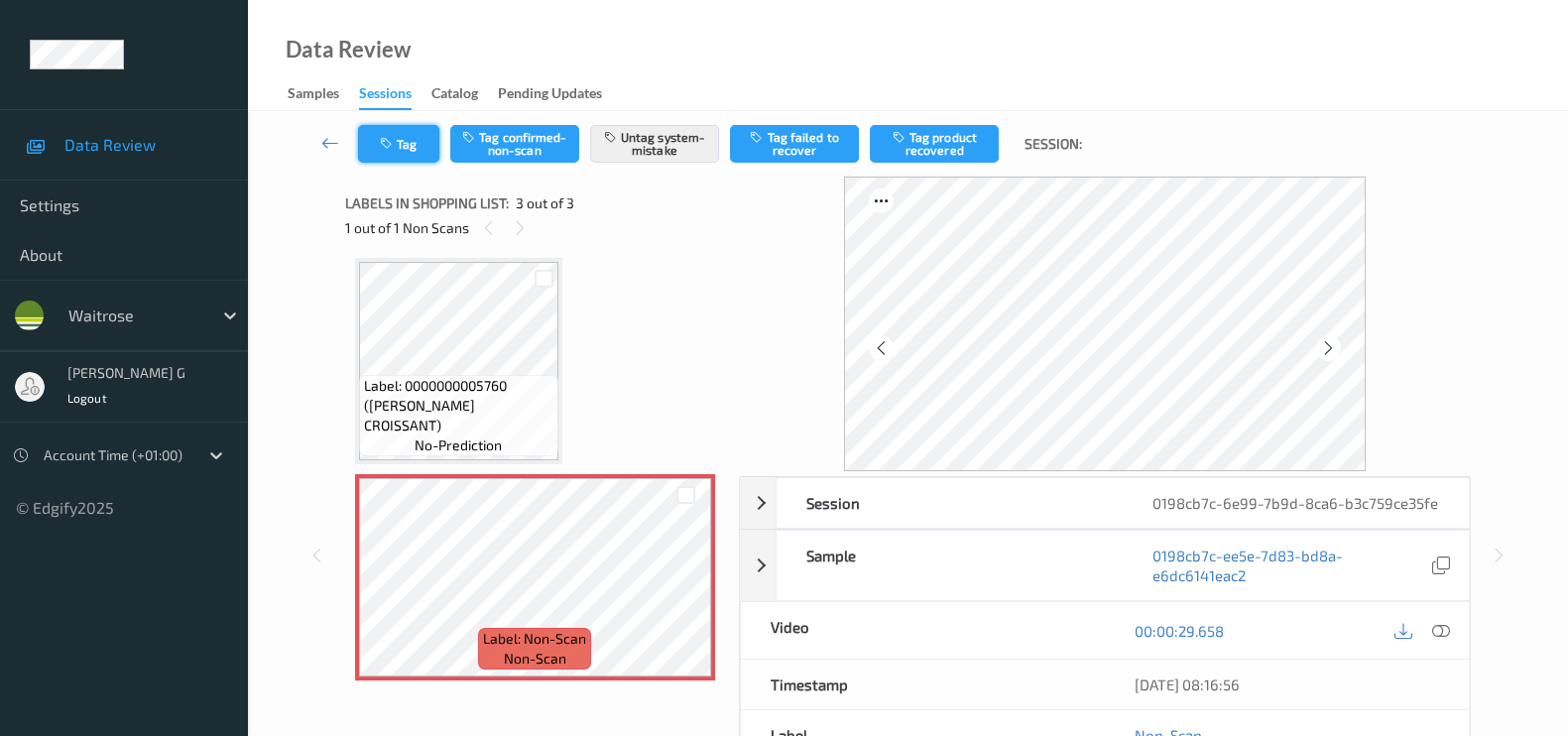
click at [408, 141] on button "Tag" at bounding box center [399, 144] width 82 height 38
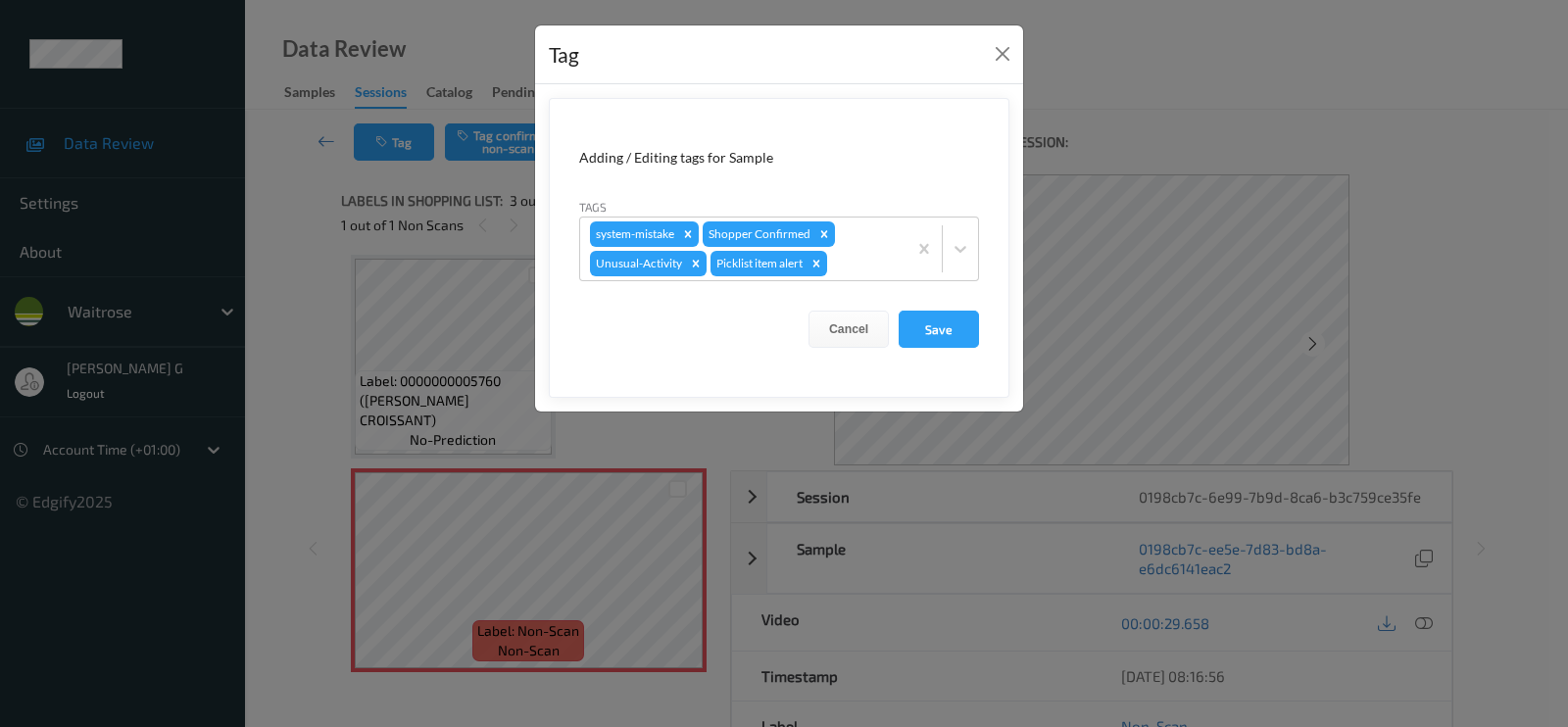
click at [276, 329] on div "Tag Adding / Editing tags for Sample Tags system-mistake Shopper Confirmed Unus…" at bounding box center [784, 364] width 1568 height 727
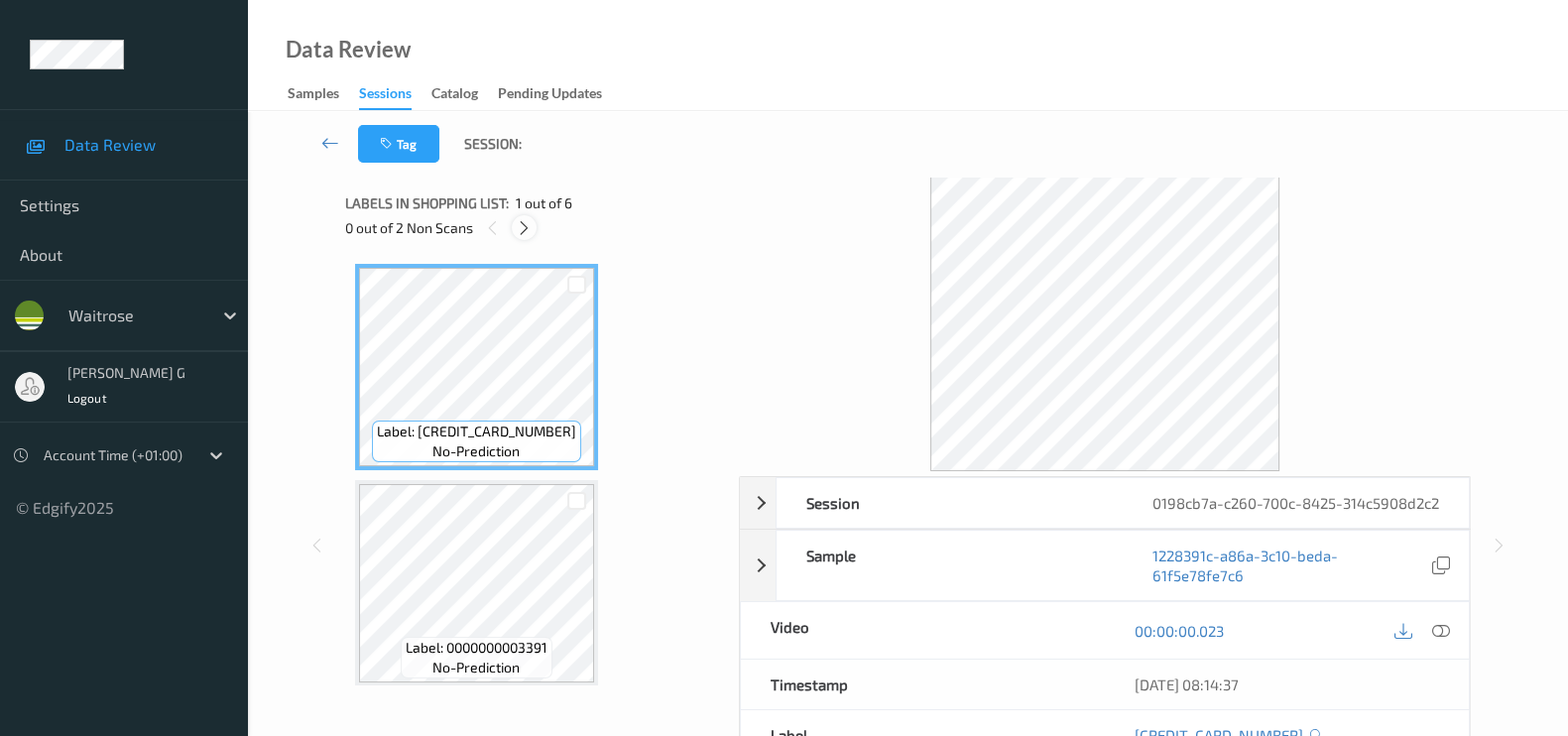
click at [518, 228] on icon at bounding box center [523, 228] width 17 height 18
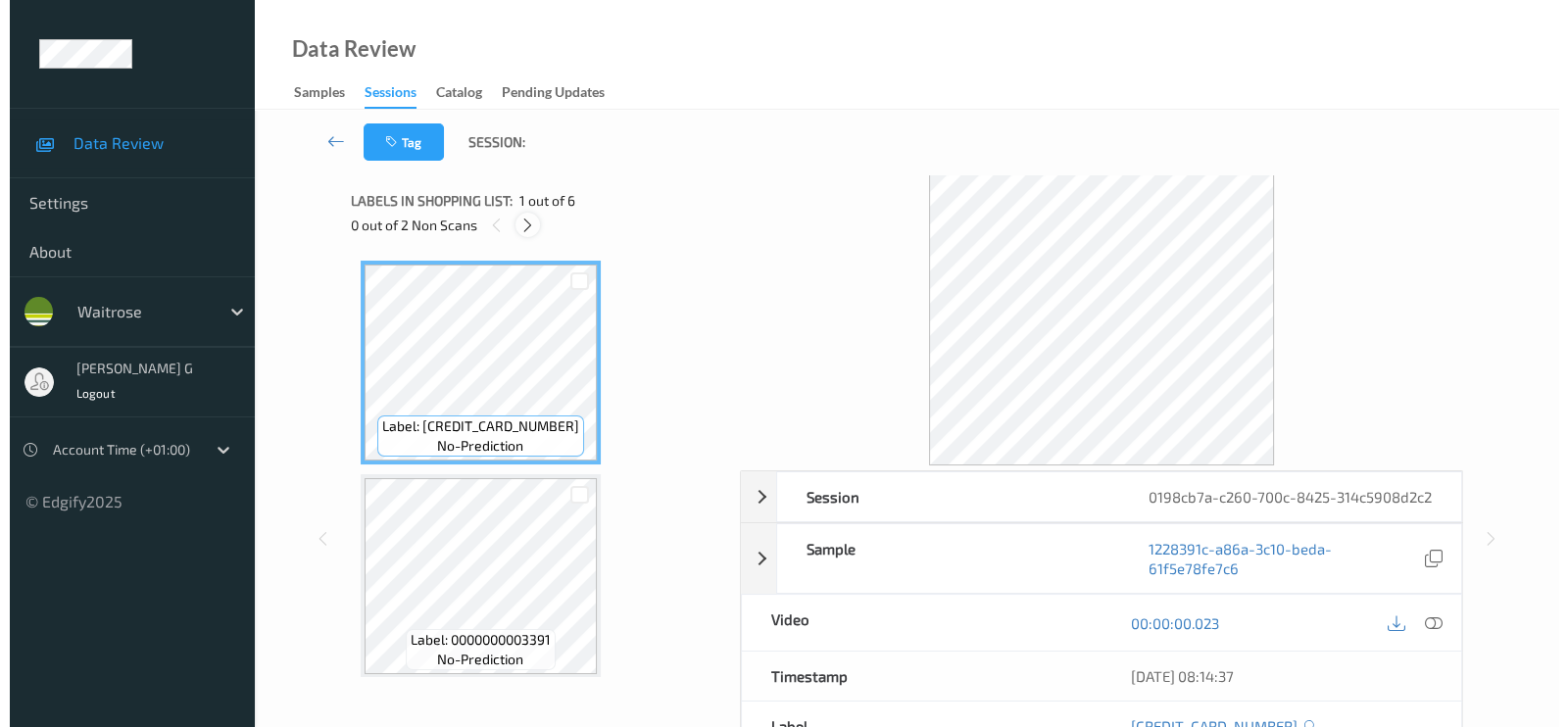
scroll to position [222, 0]
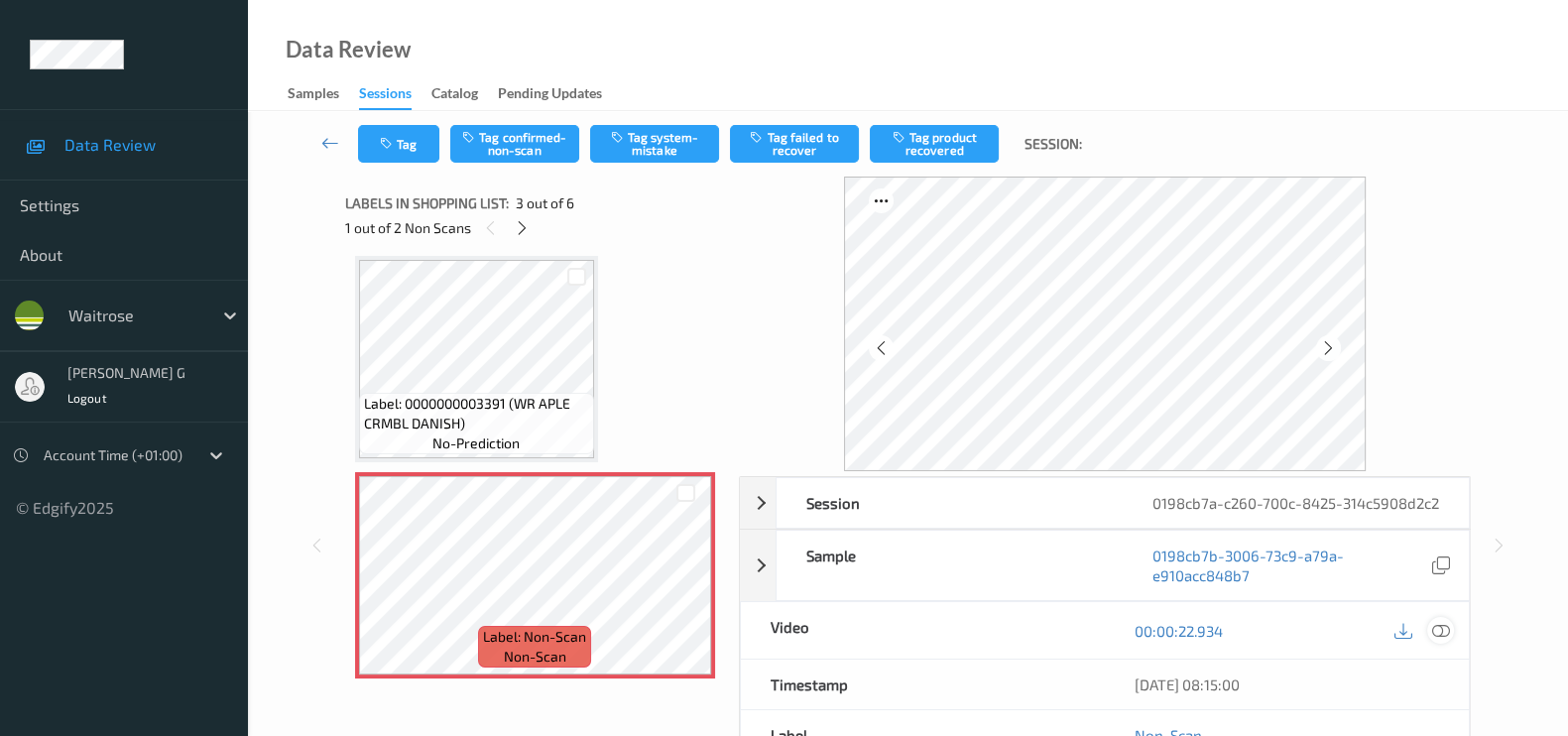
click at [1435, 640] on icon at bounding box center [1440, 631] width 18 height 18
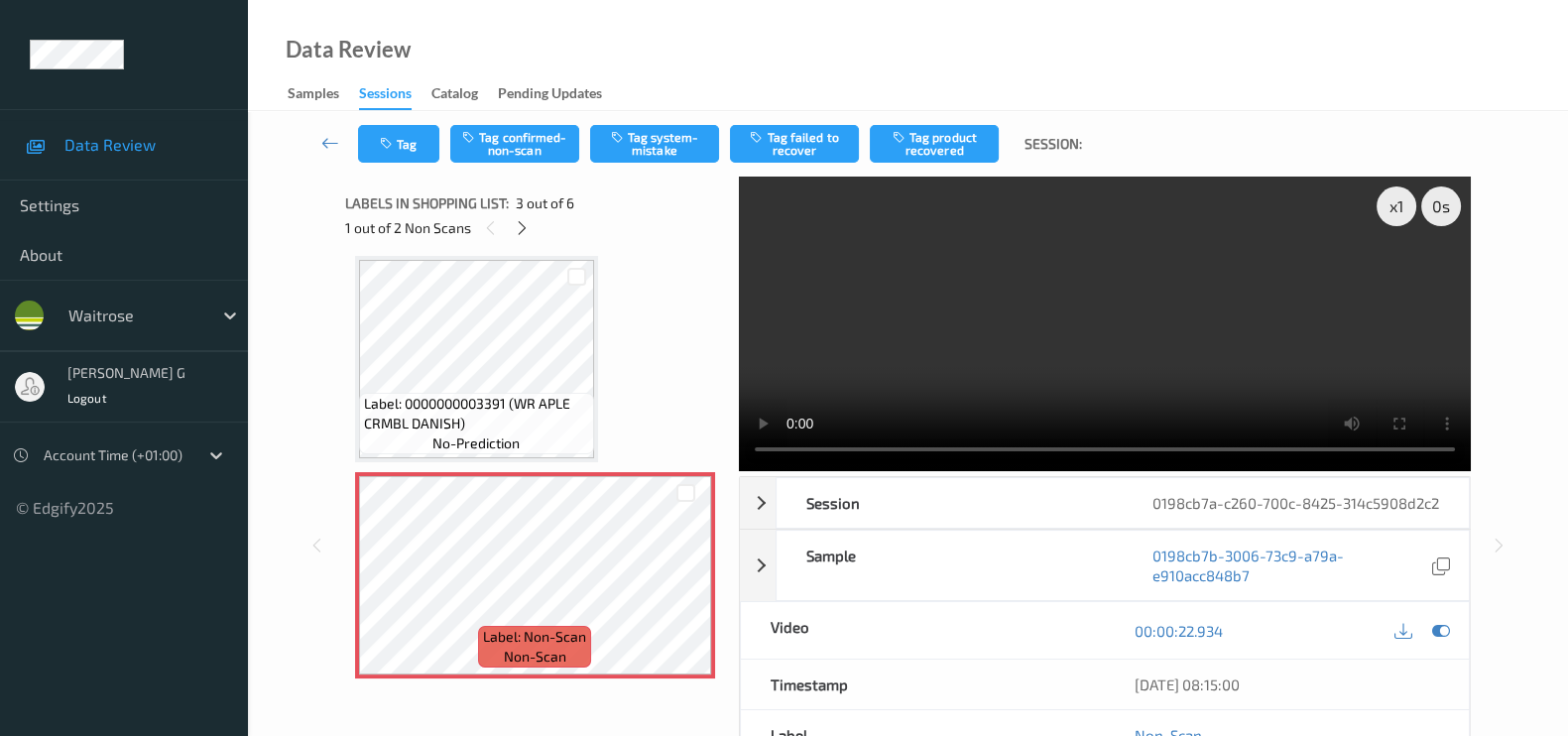
click at [1455, 649] on div "00:00:22.934" at bounding box center [1286, 630] width 364 height 57
click at [1437, 640] on icon at bounding box center [1440, 631] width 18 height 18
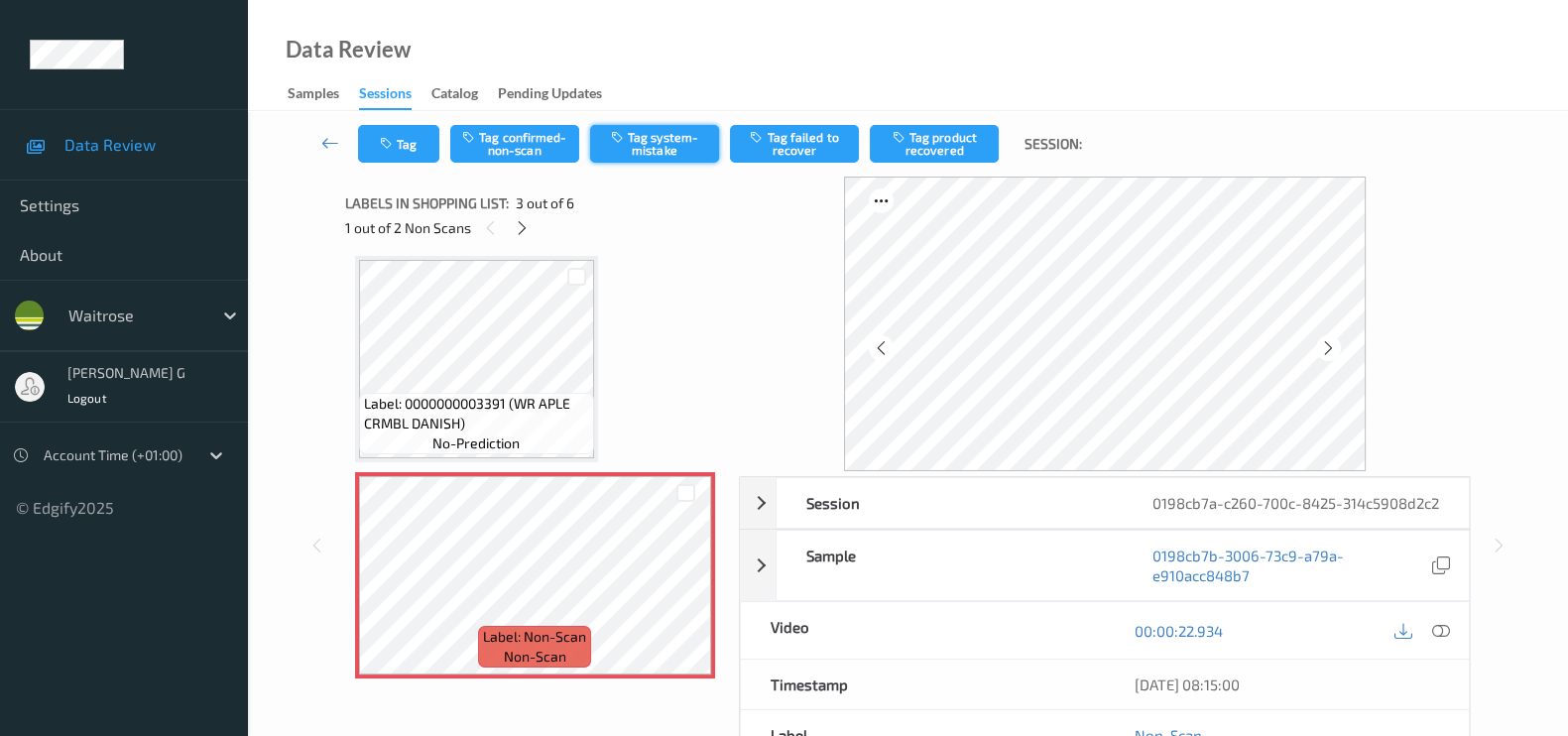
click at [650, 132] on button "Tag system-mistake" at bounding box center [654, 144] width 129 height 38
click at [393, 151] on button "Tag" at bounding box center [399, 144] width 82 height 38
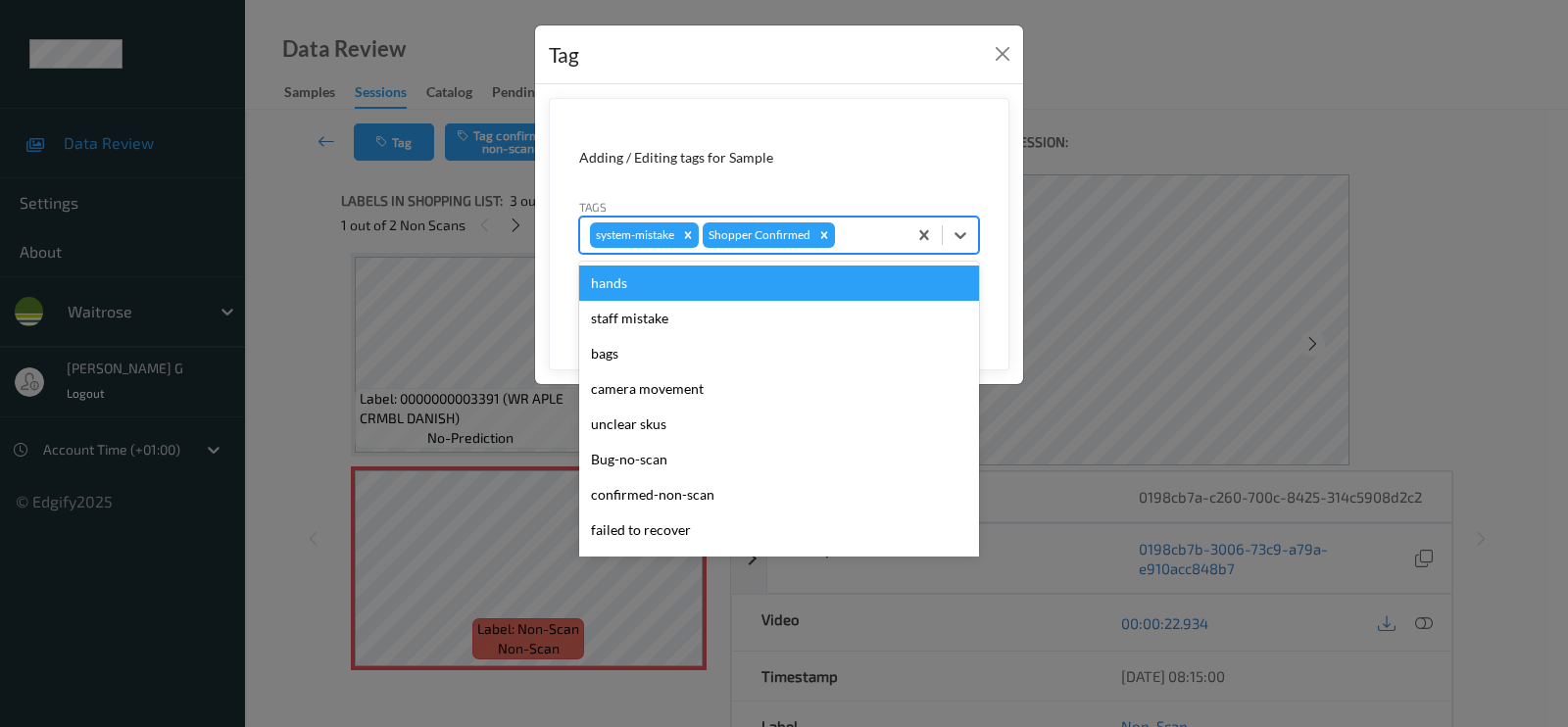
click at [868, 239] on div at bounding box center [867, 235] width 58 height 24
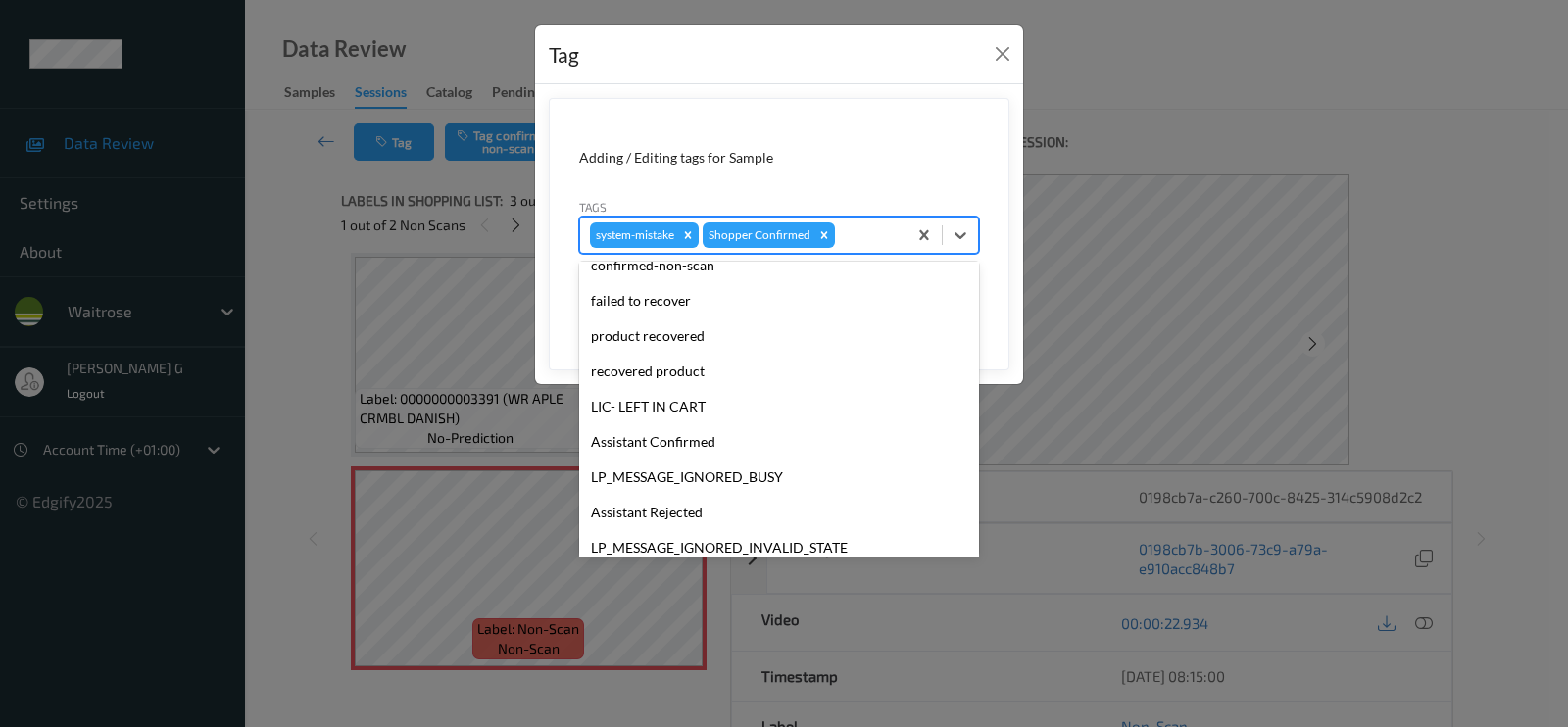
scroll to position [383, 0]
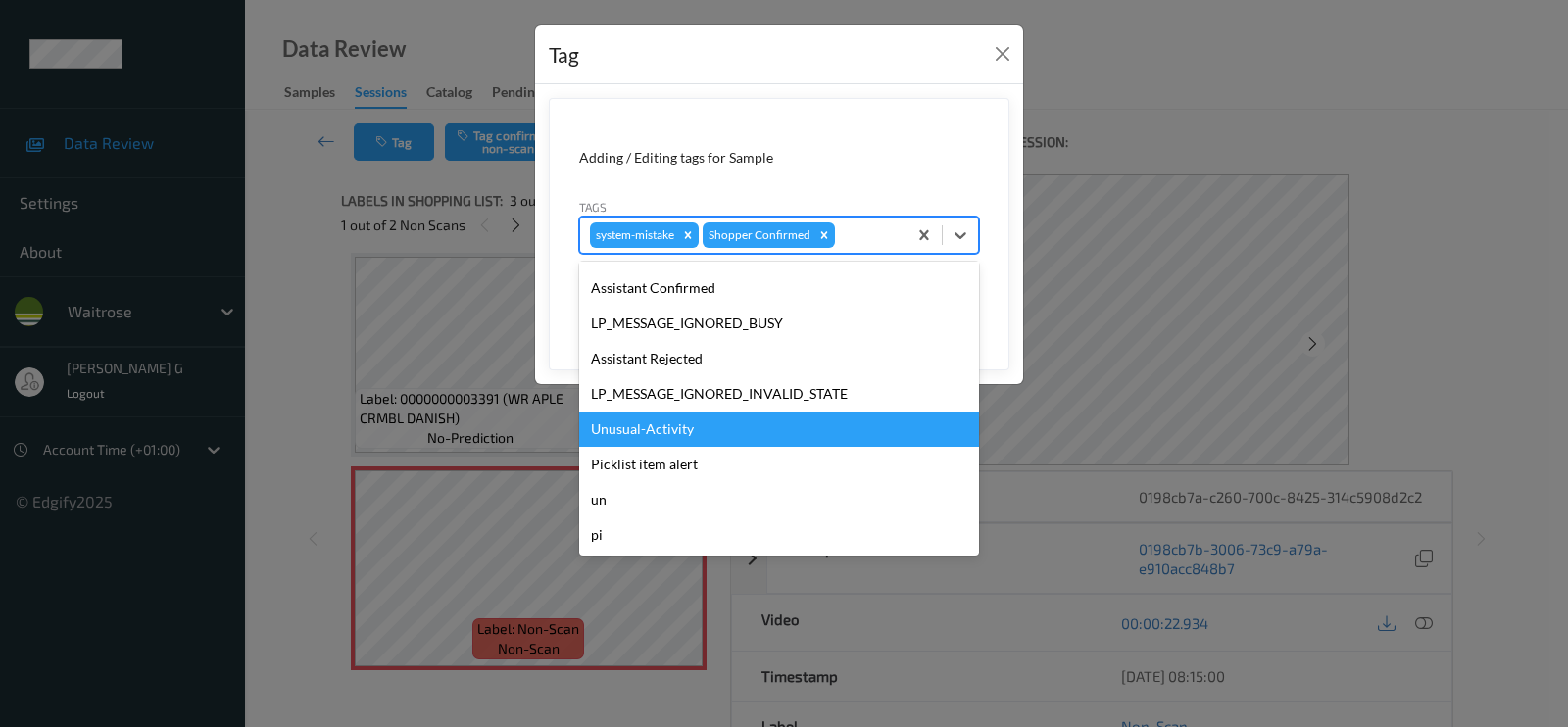
click at [668, 428] on div "Unusual-Activity" at bounding box center [780, 430] width 400 height 35
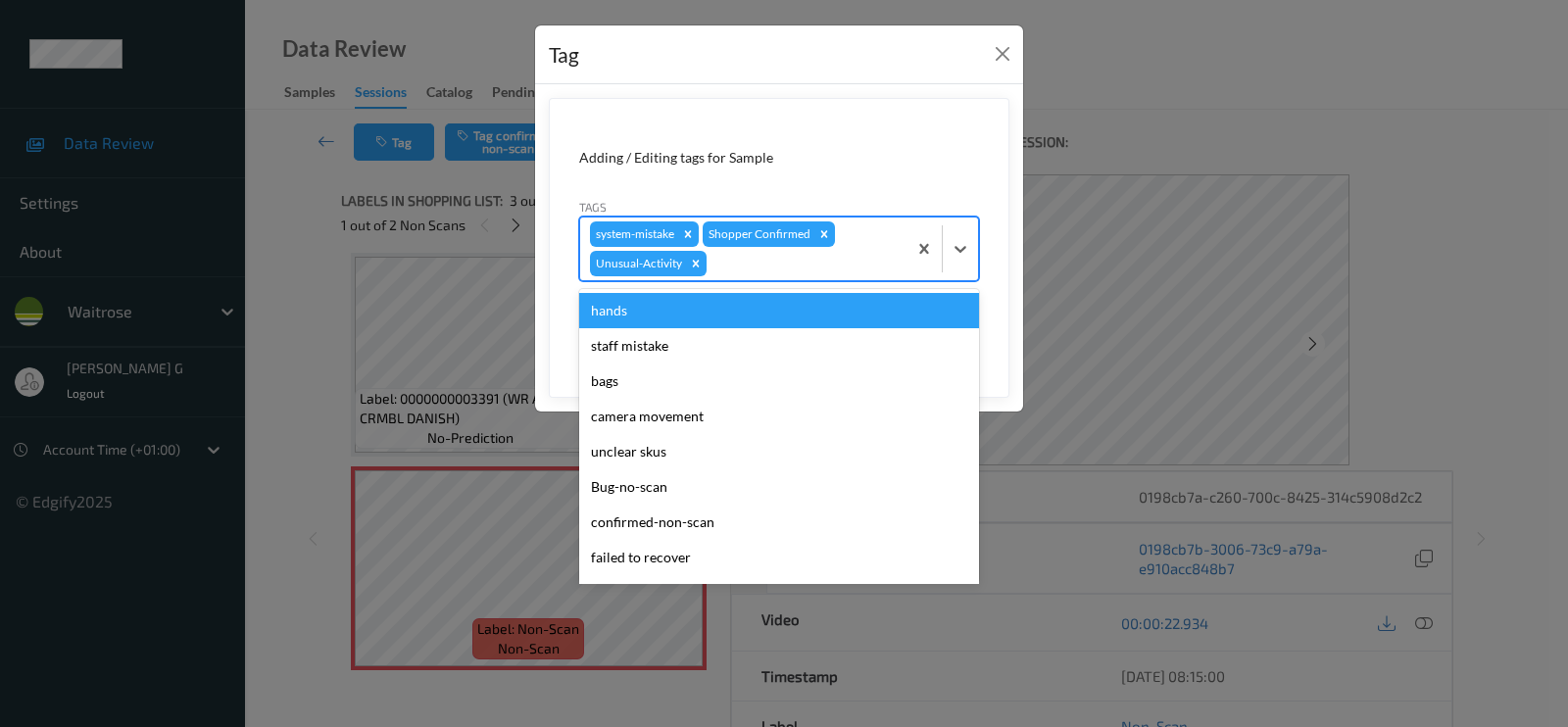
click at [848, 262] on div at bounding box center [803, 264] width 186 height 24
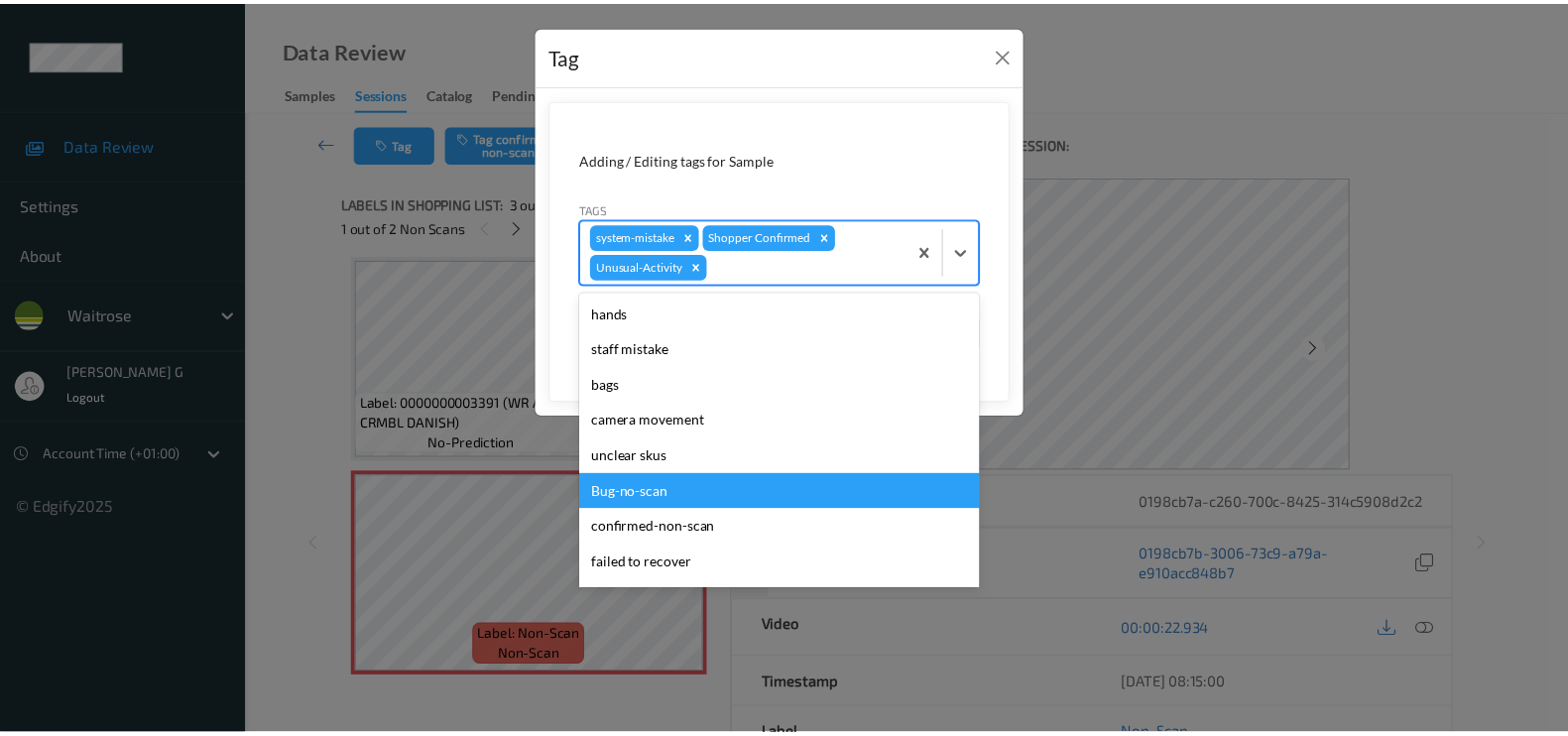
scroll to position [352, 0]
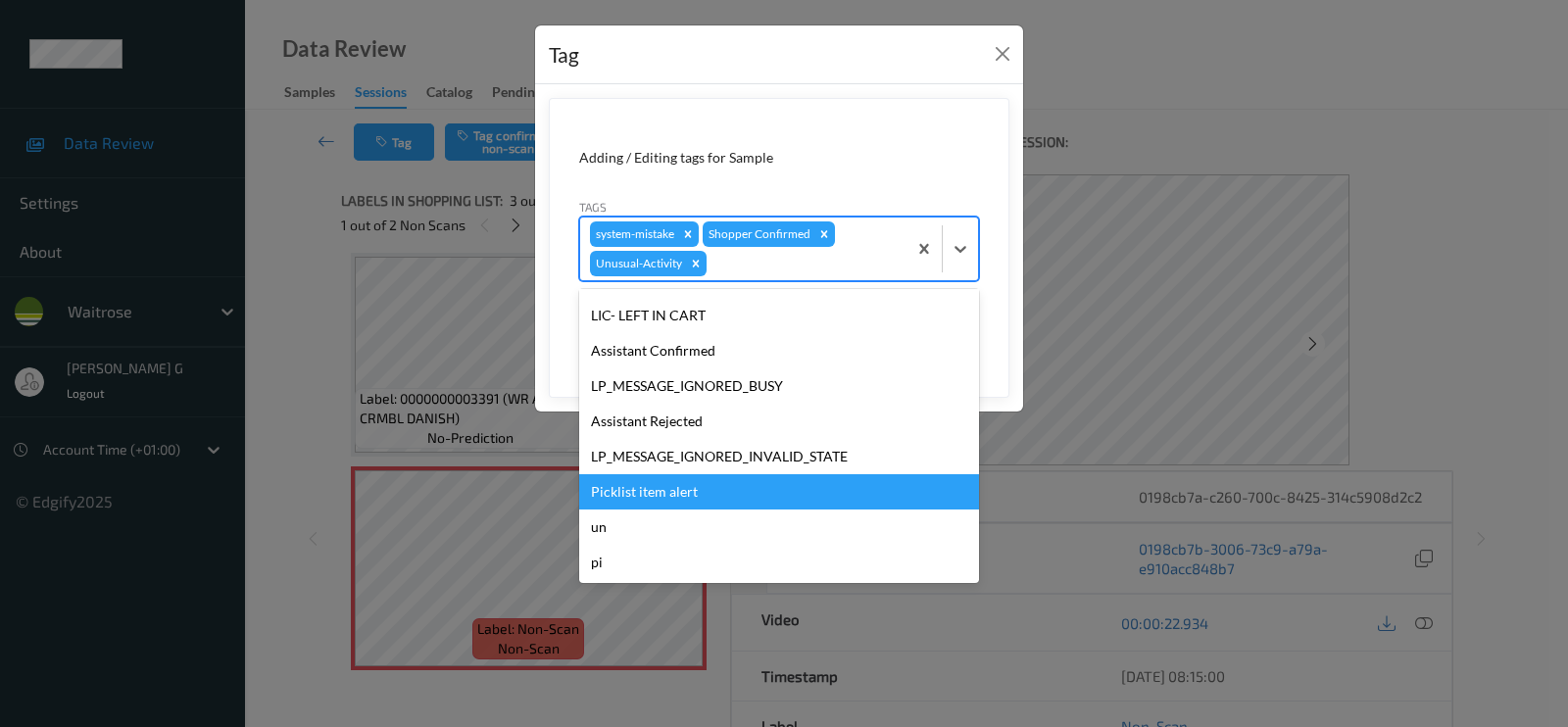
click at [659, 498] on div "Picklist item alert" at bounding box center [780, 492] width 400 height 35
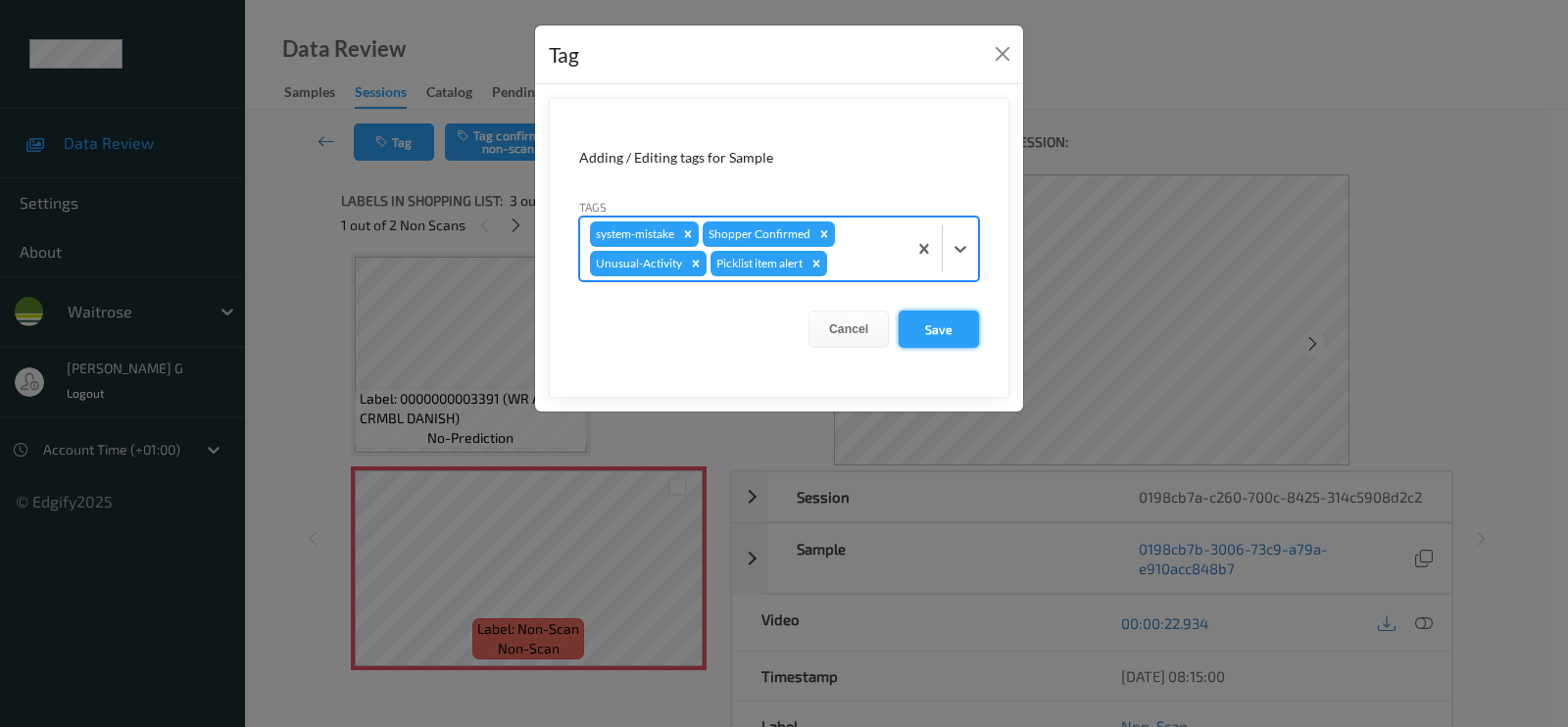
click at [966, 329] on button "Save" at bounding box center [939, 329] width 81 height 37
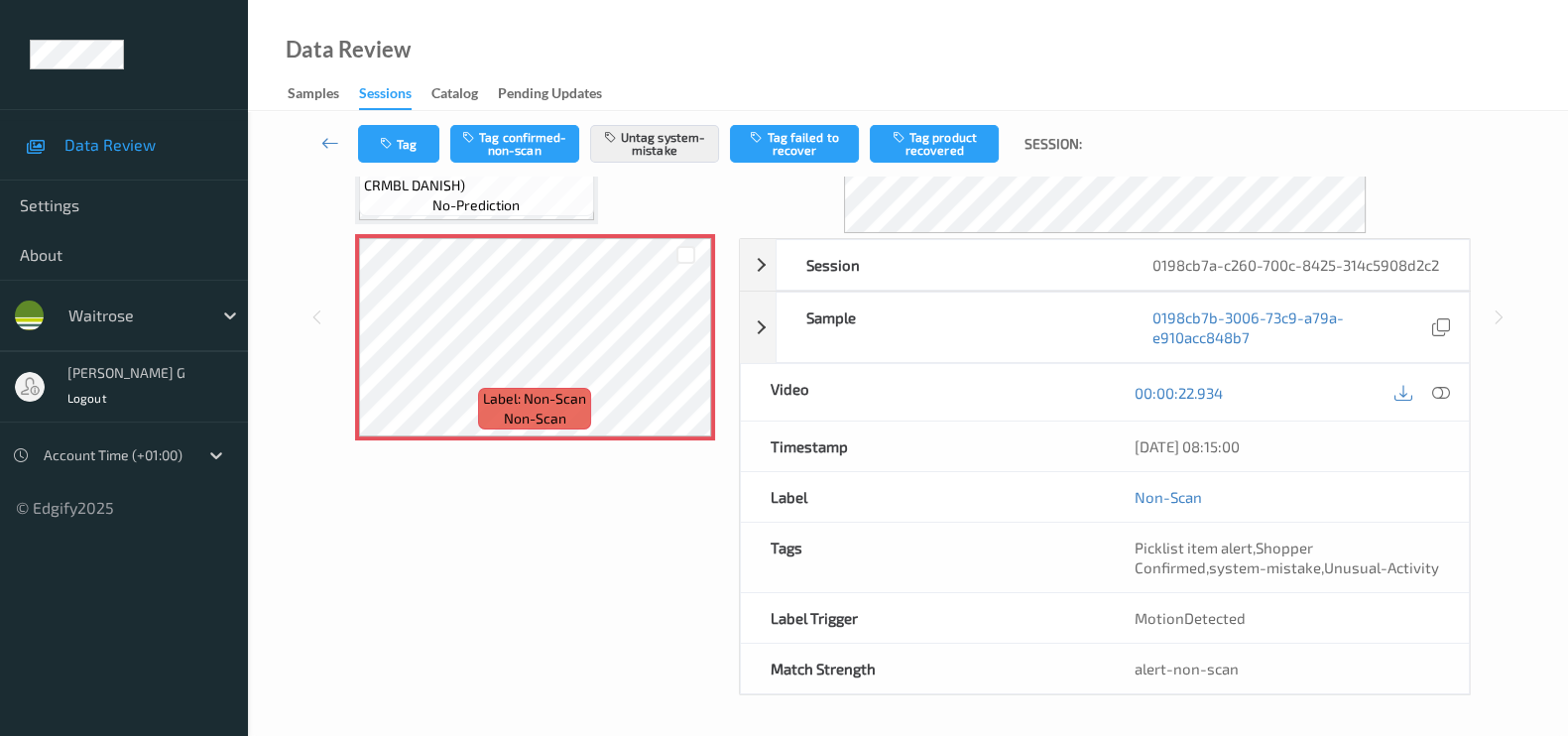
scroll to position [0, 0]
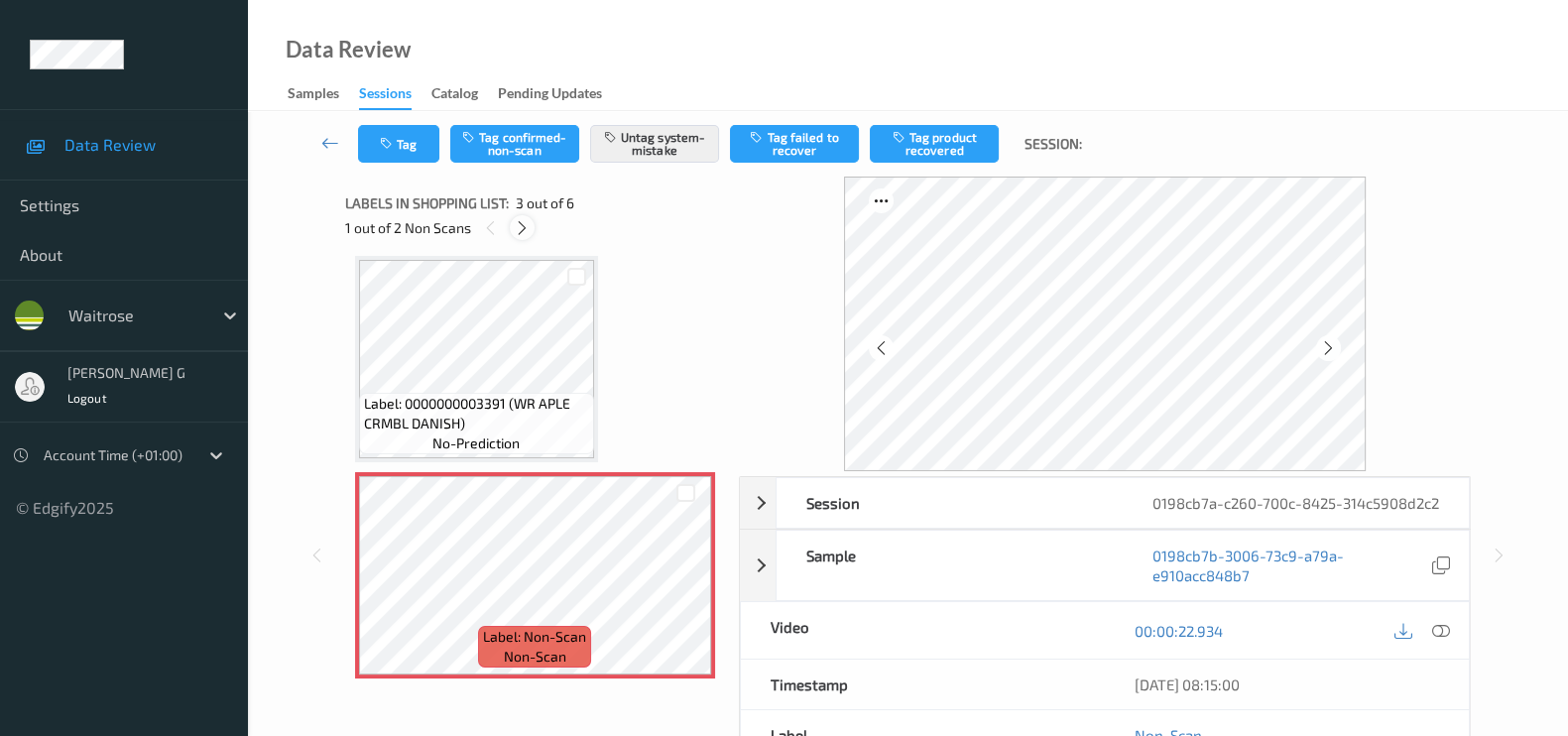
click at [523, 238] on div at bounding box center [521, 227] width 25 height 25
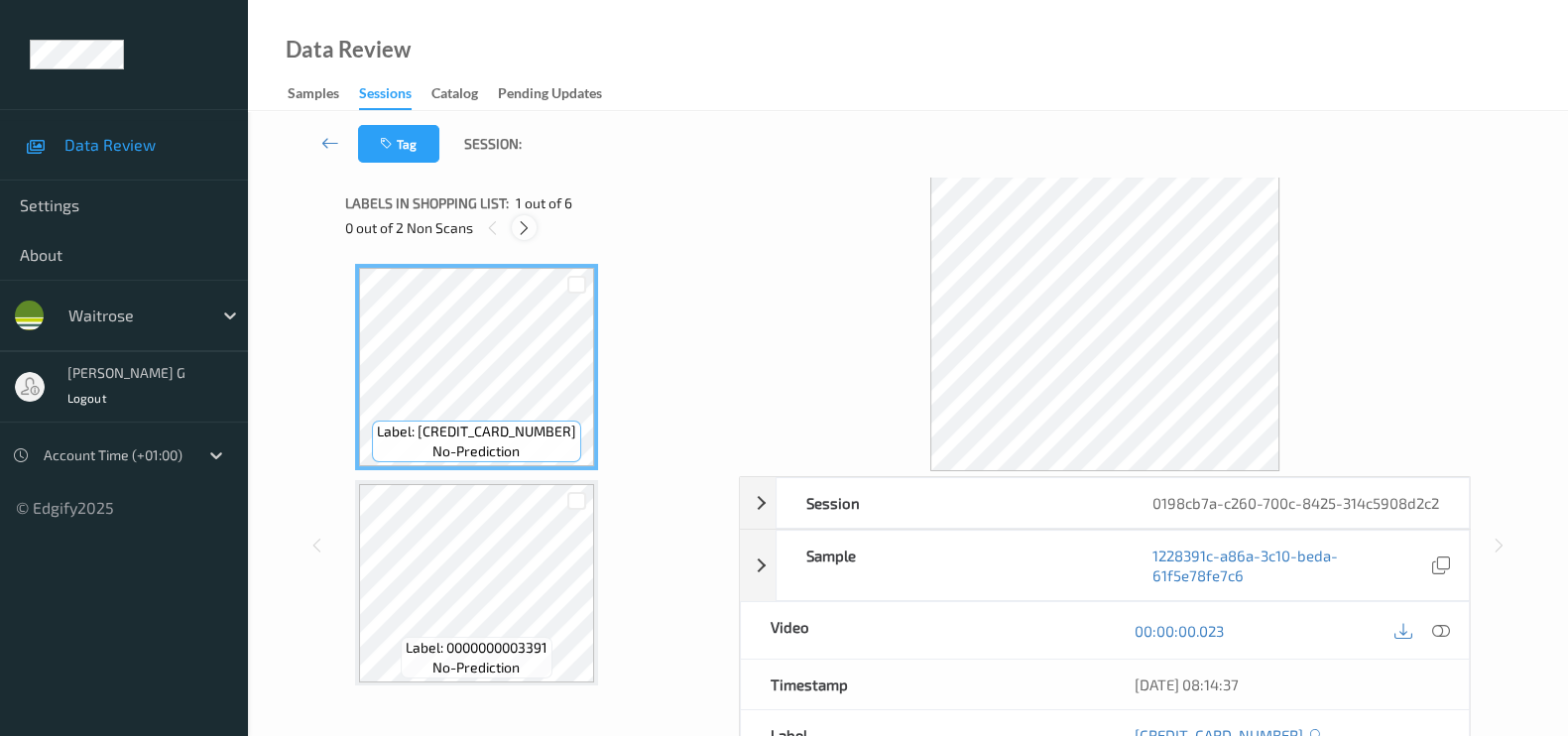
click at [525, 230] on icon at bounding box center [523, 228] width 17 height 18
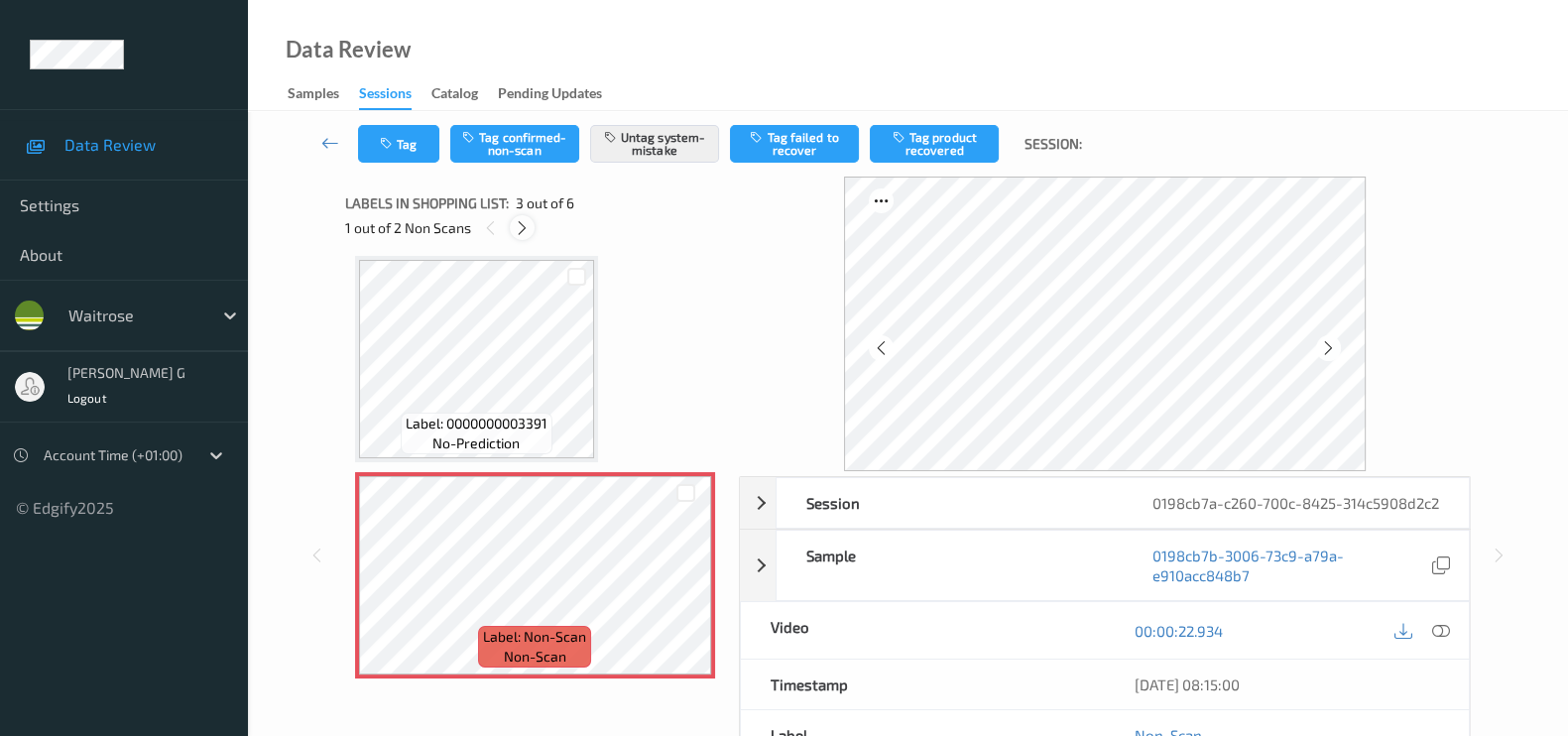
click at [525, 230] on icon at bounding box center [521, 228] width 17 height 18
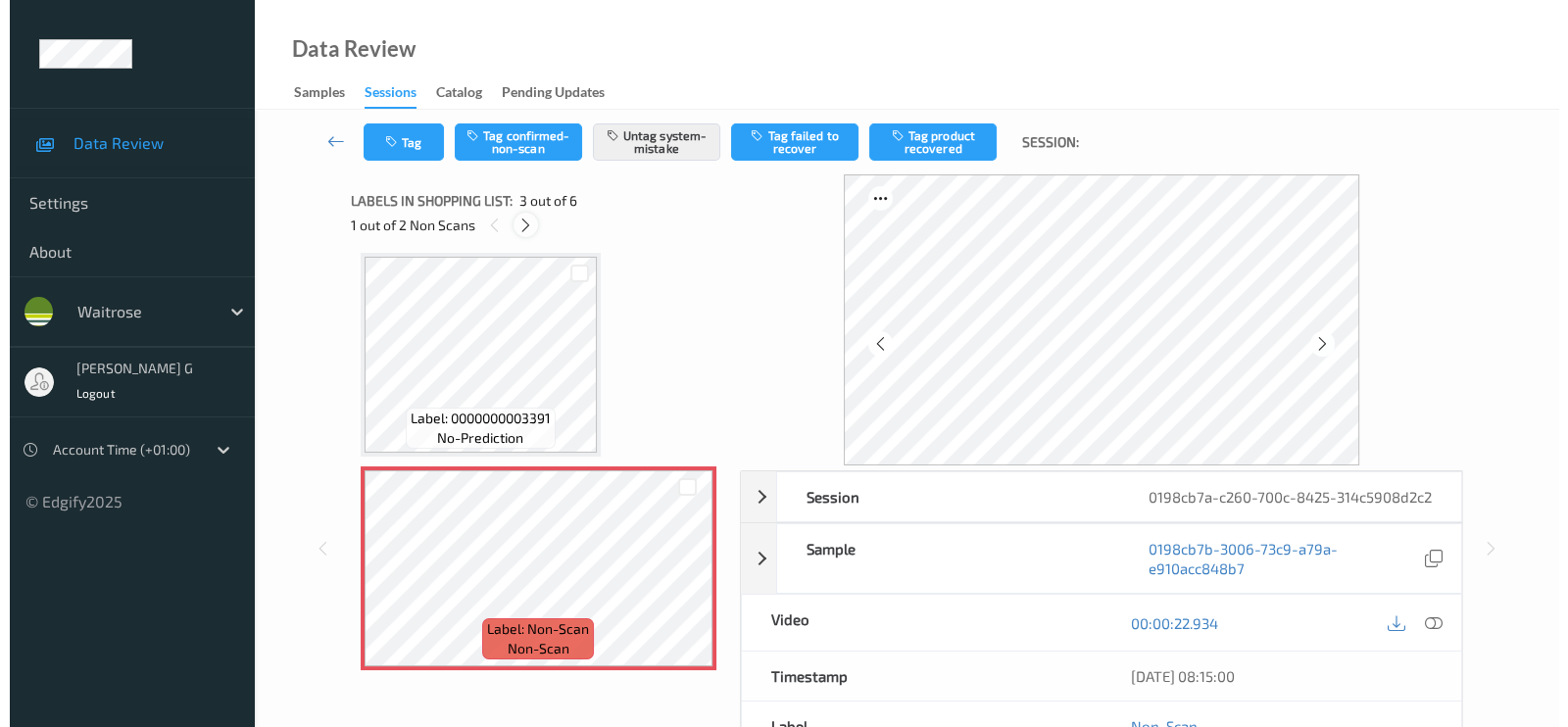
scroll to position [434, 0]
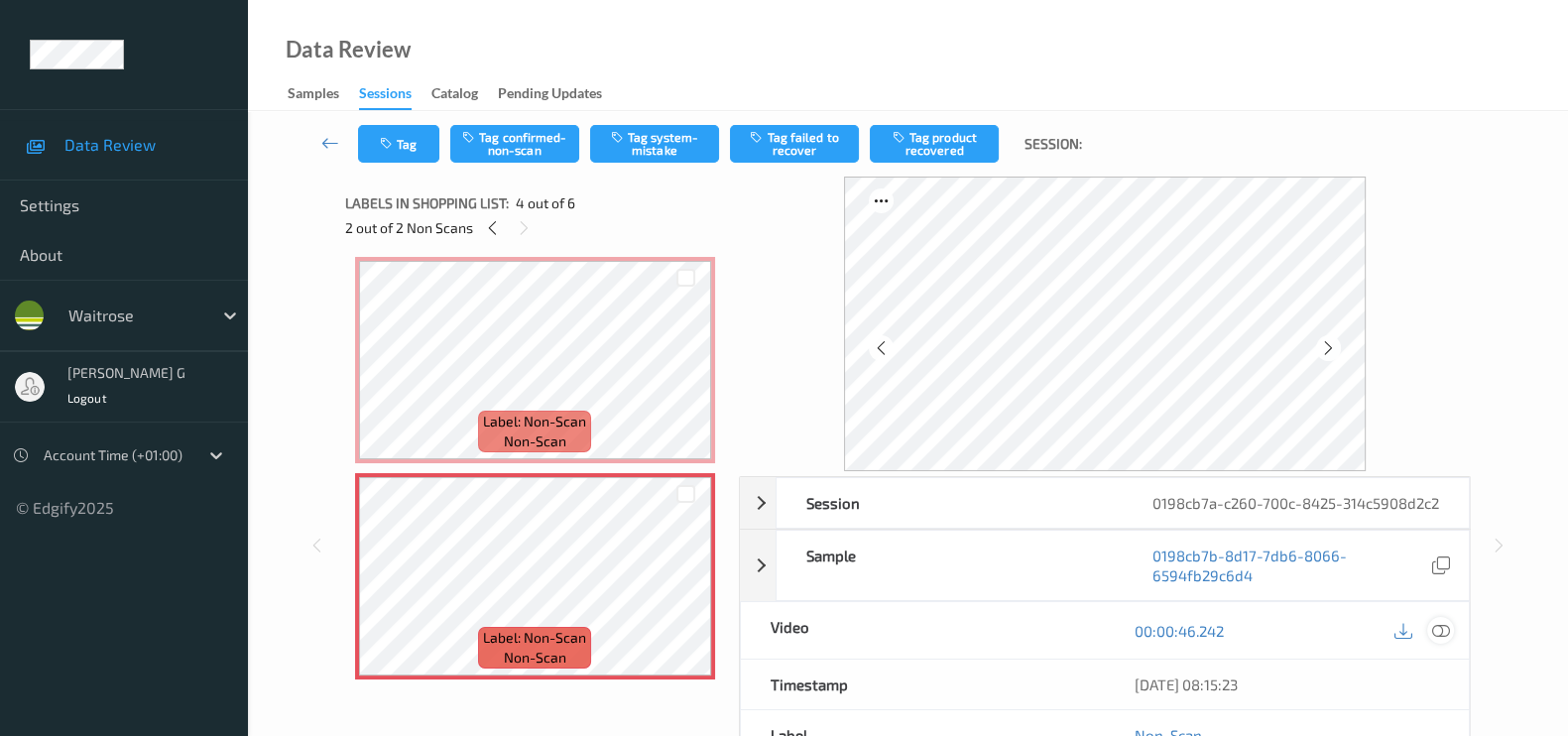
click at [1440, 640] on icon at bounding box center [1440, 631] width 18 height 18
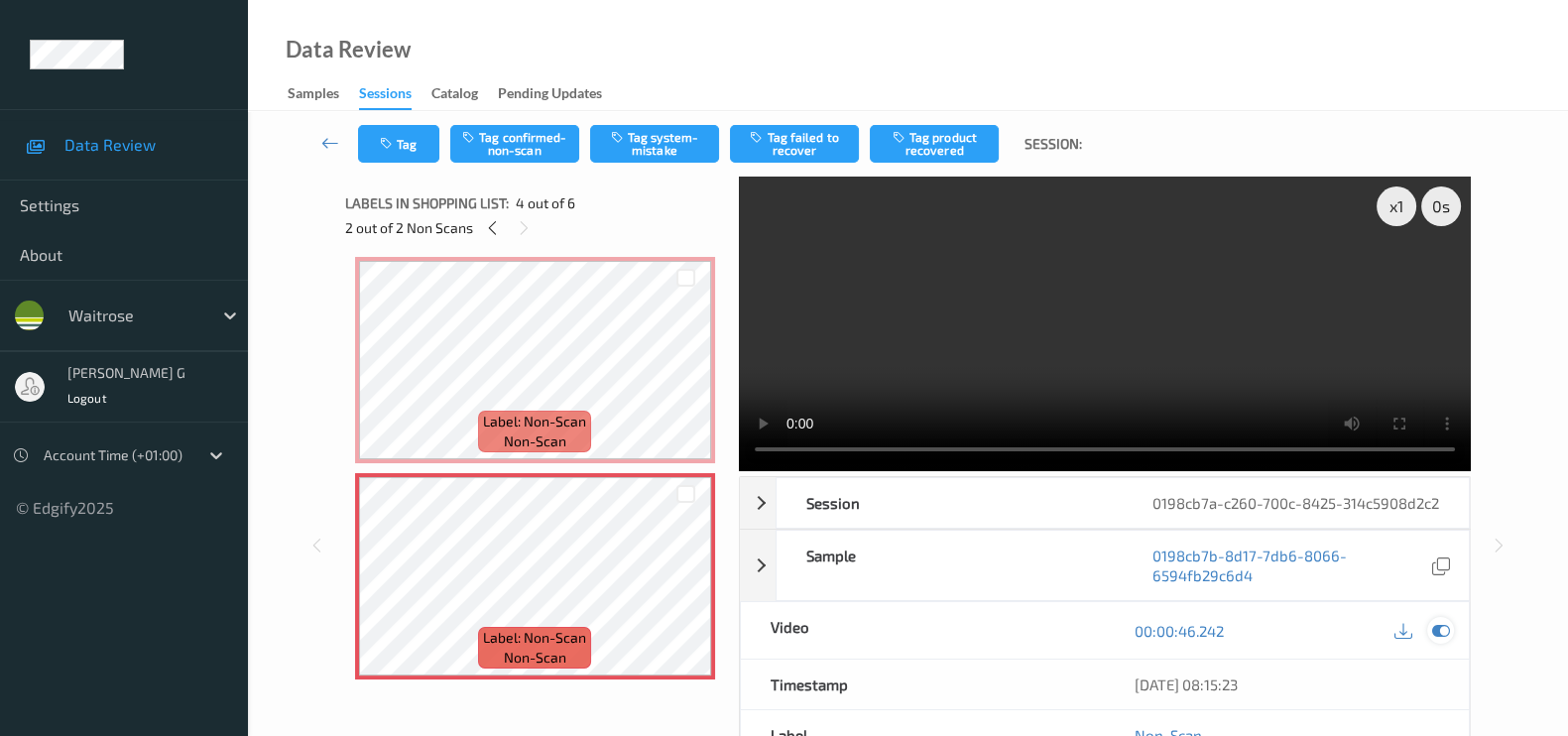
click at [1442, 640] on icon at bounding box center [1440, 631] width 18 height 18
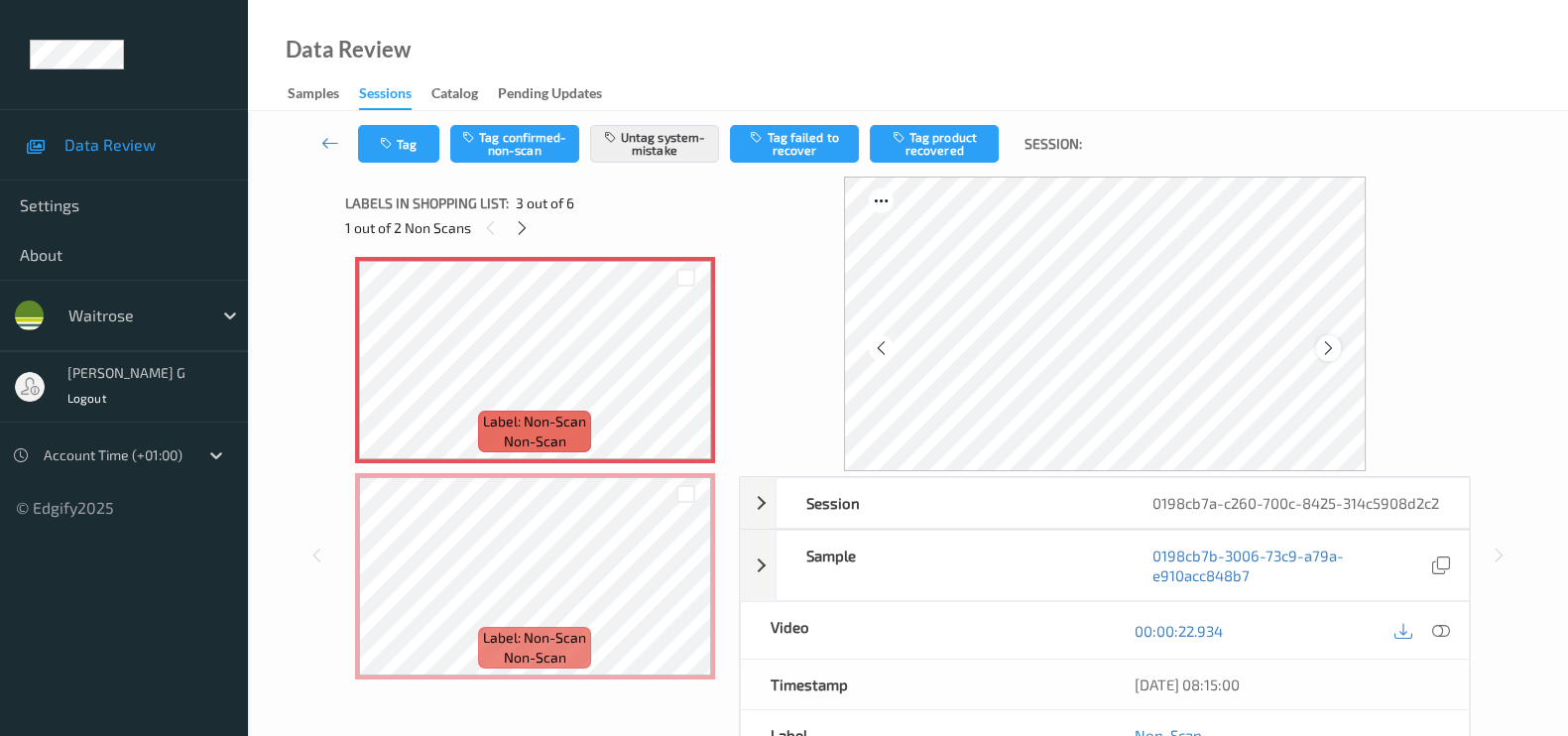
click at [1336, 346] on icon at bounding box center [1328, 348] width 17 height 18
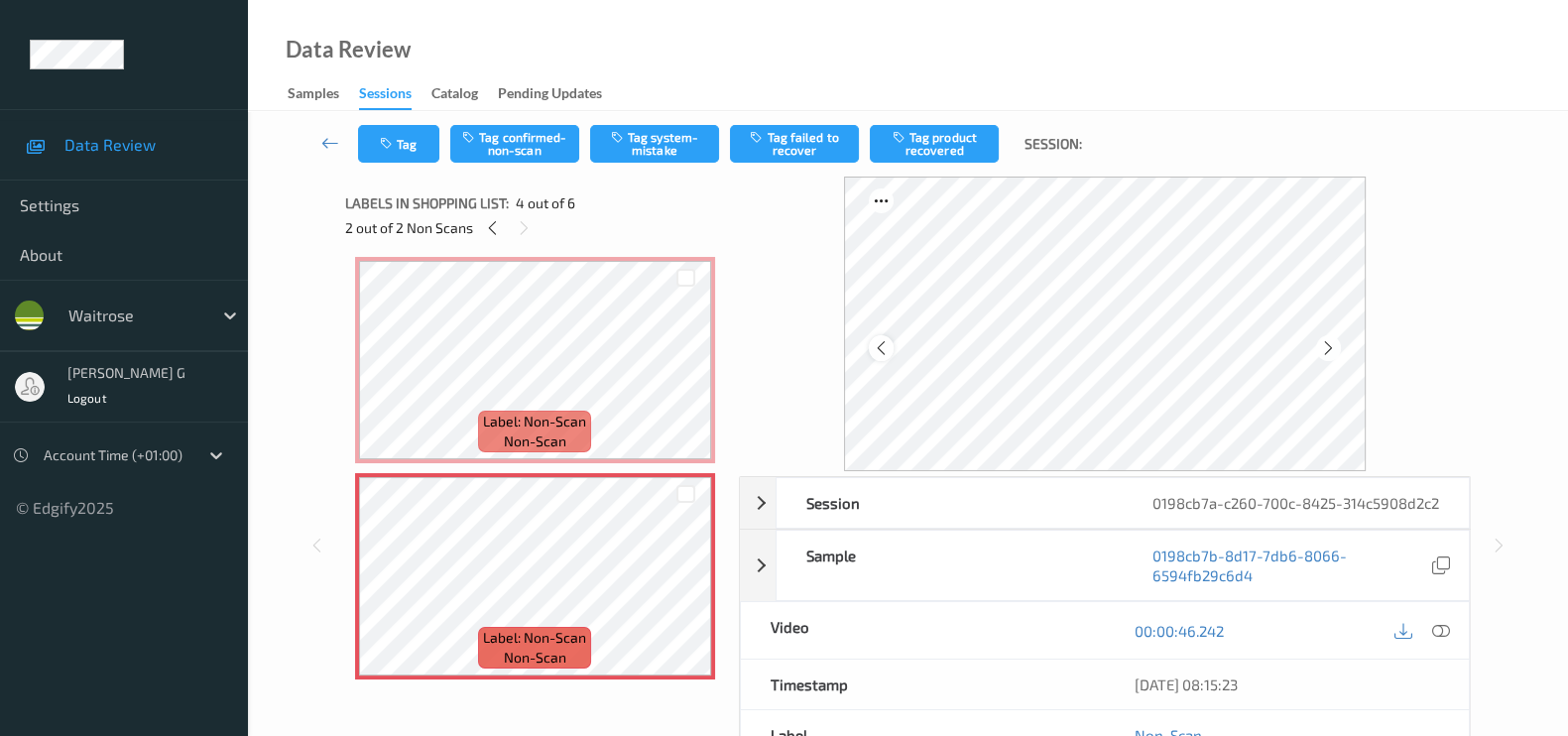
click at [881, 346] on icon at bounding box center [880, 348] width 17 height 18
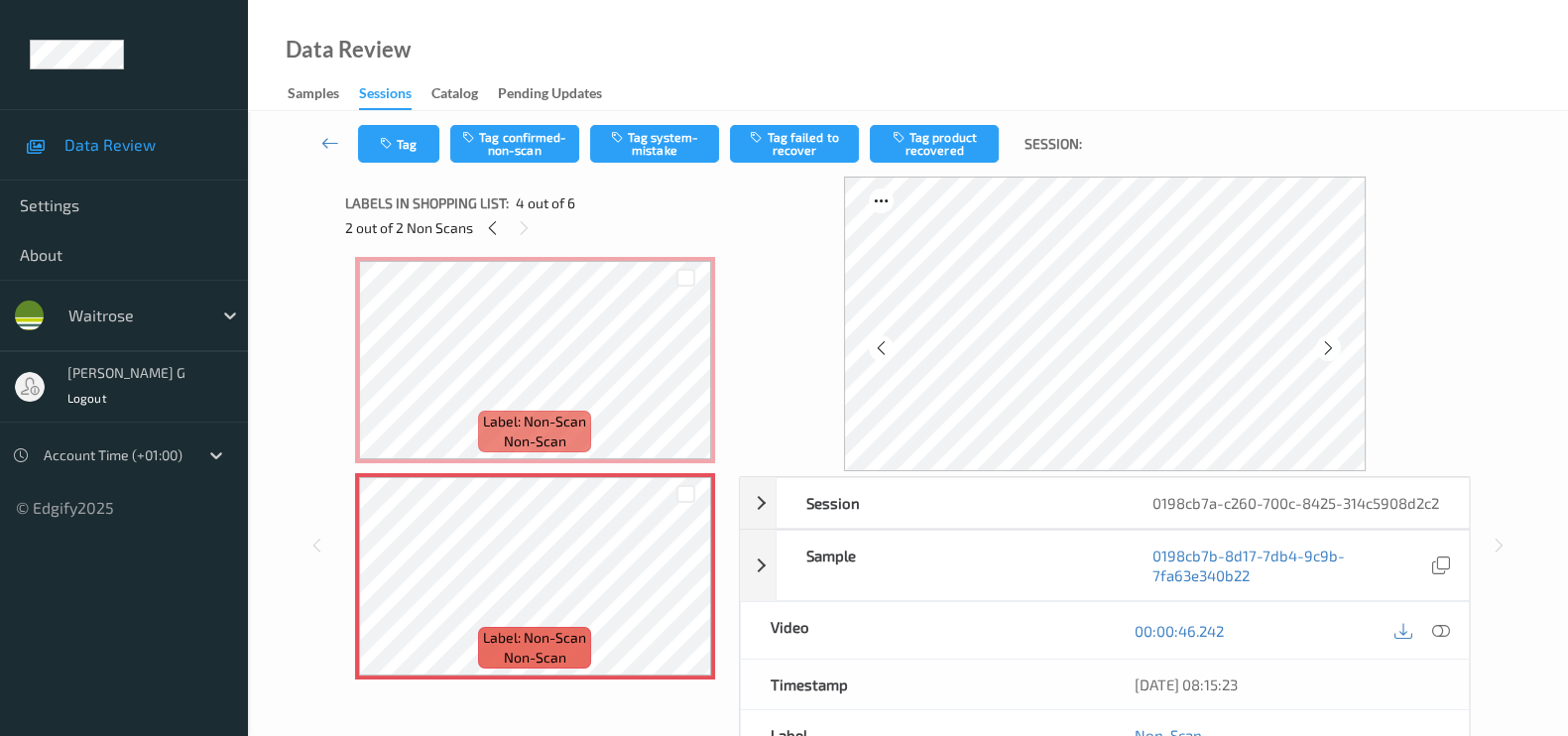
click at [881, 346] on icon at bounding box center [880, 348] width 17 height 18
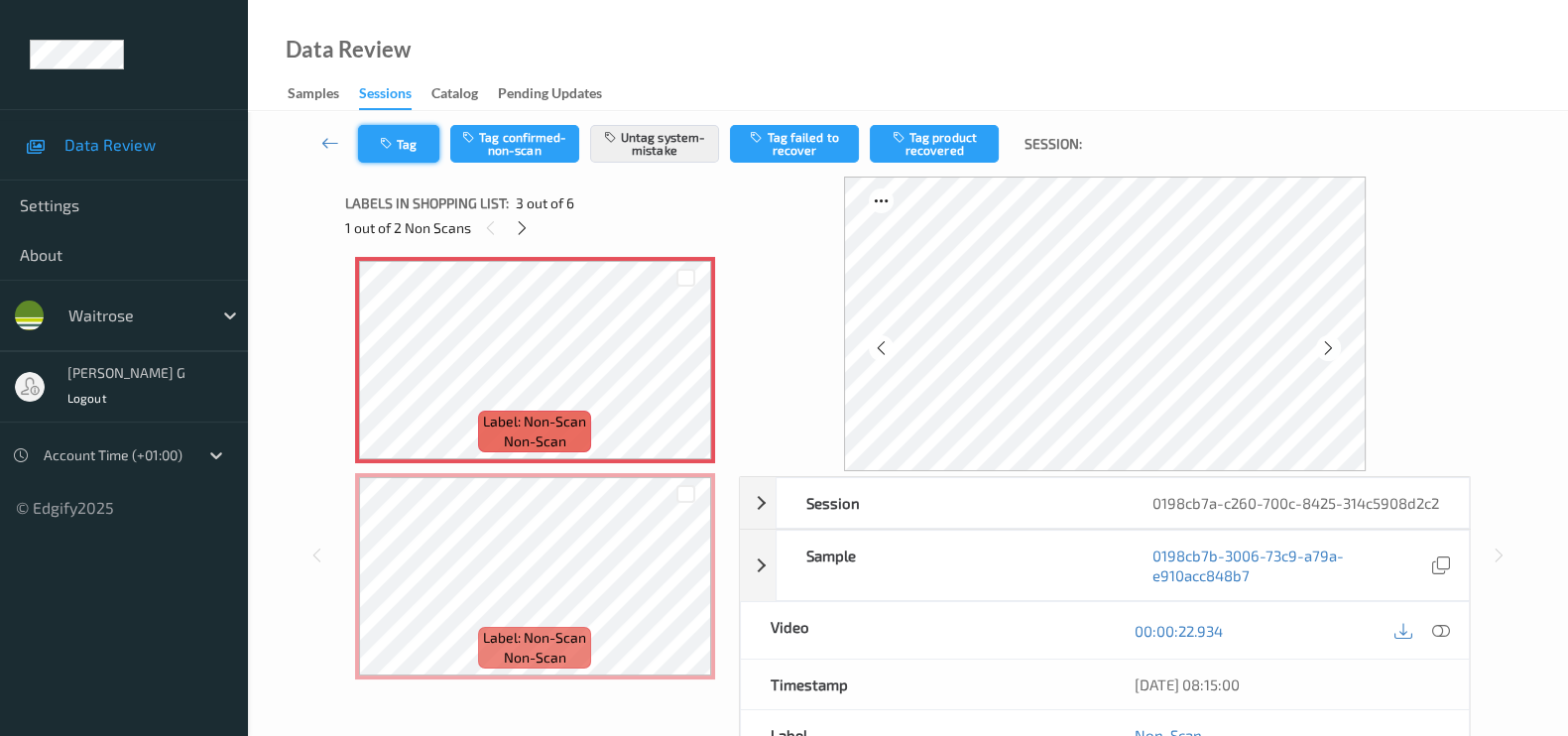
click at [412, 140] on button "Tag" at bounding box center [399, 144] width 82 height 38
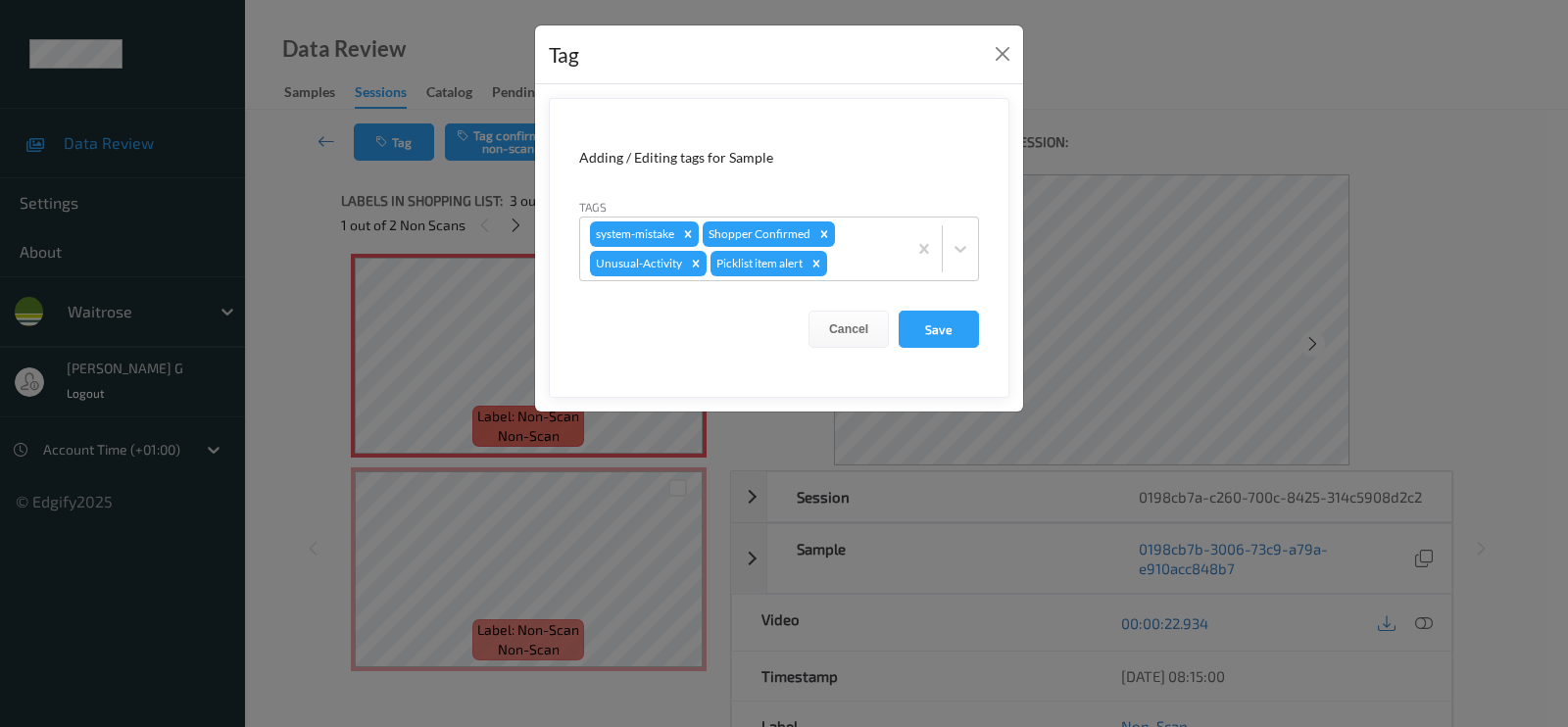
click at [282, 405] on div "Tag Adding / Editing tags for Sample Tags system-mistake Shopper Confirmed Unus…" at bounding box center [784, 364] width 1568 height 727
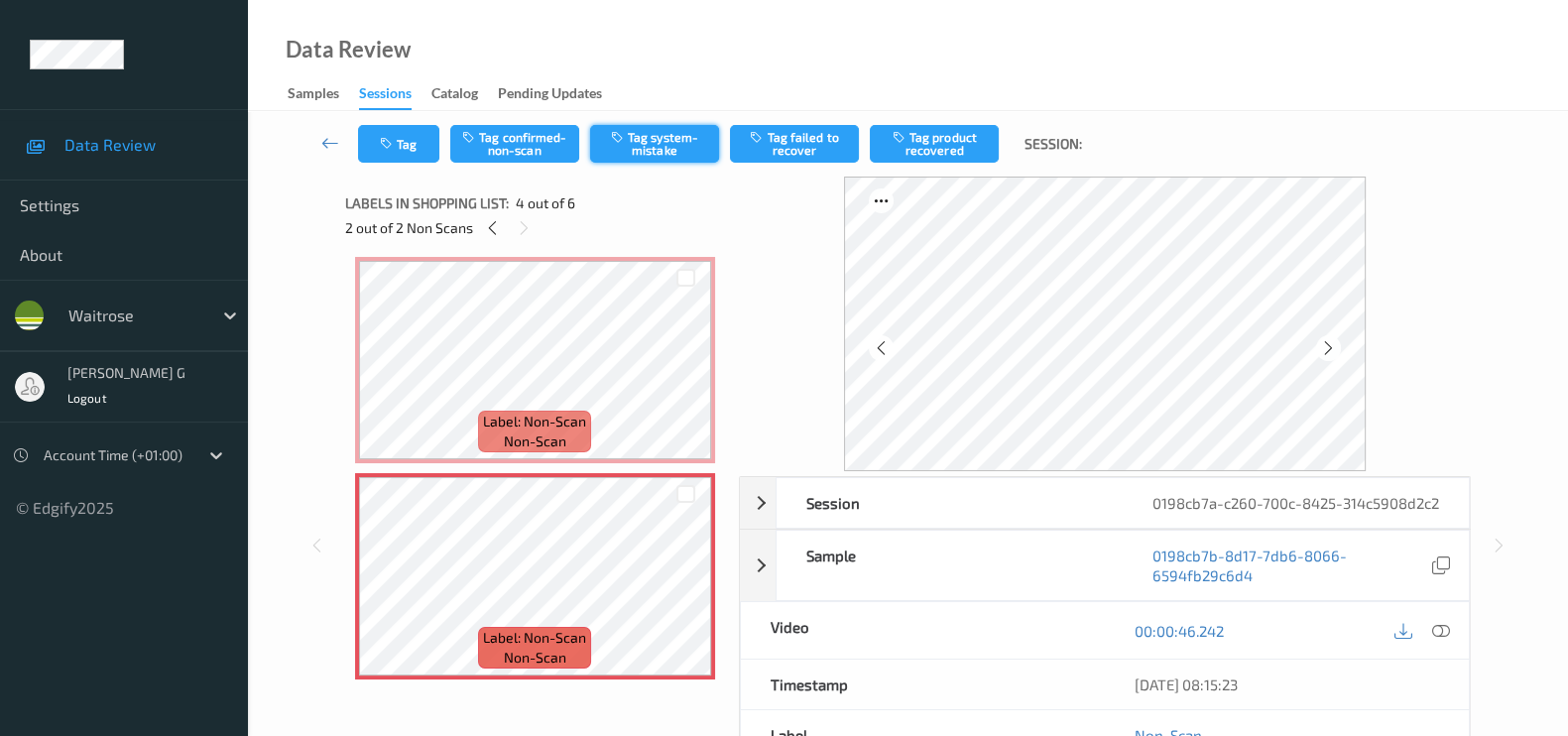
click at [660, 153] on button "Tag system-mistake" at bounding box center [654, 144] width 129 height 38
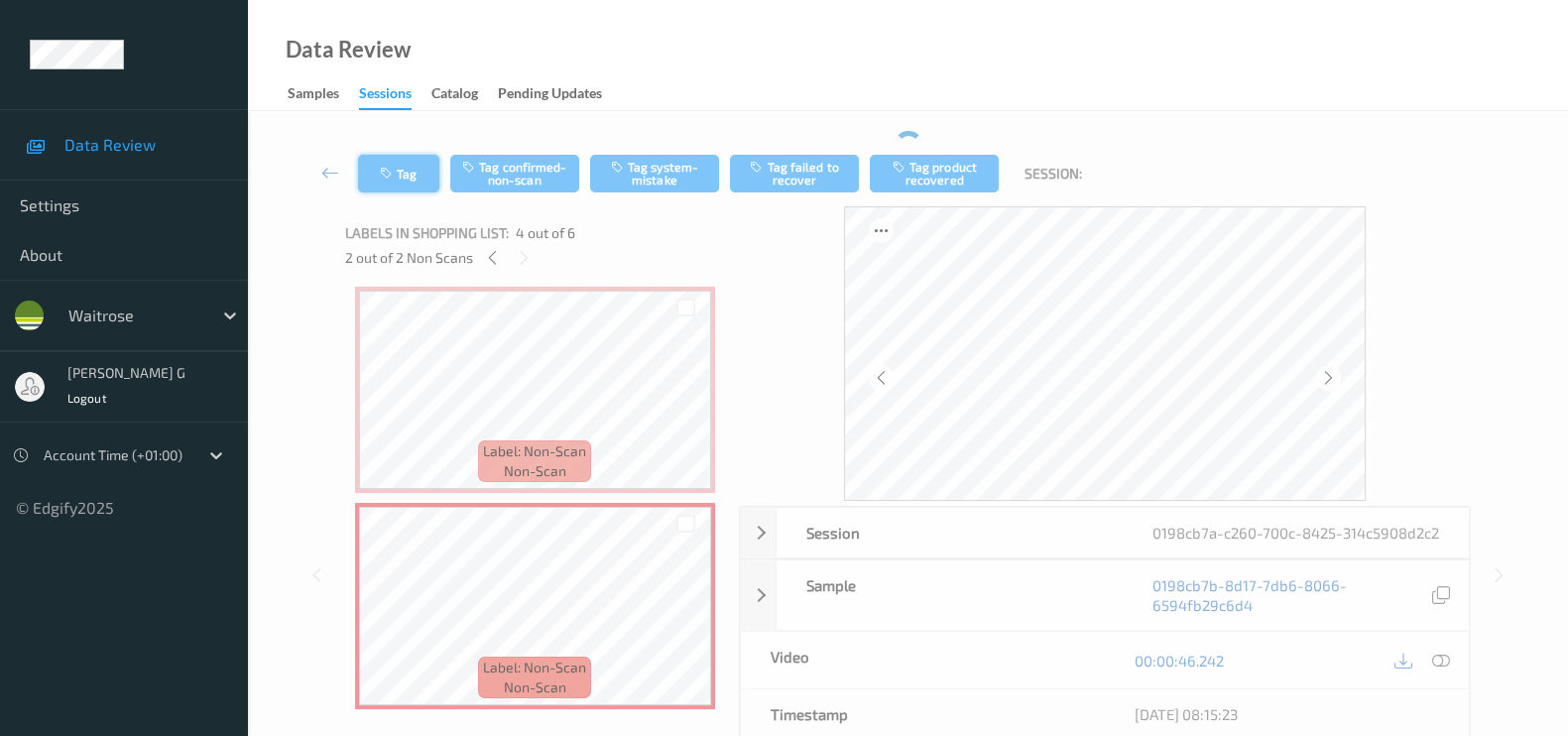
click at [402, 169] on button "Tag" at bounding box center [399, 174] width 82 height 38
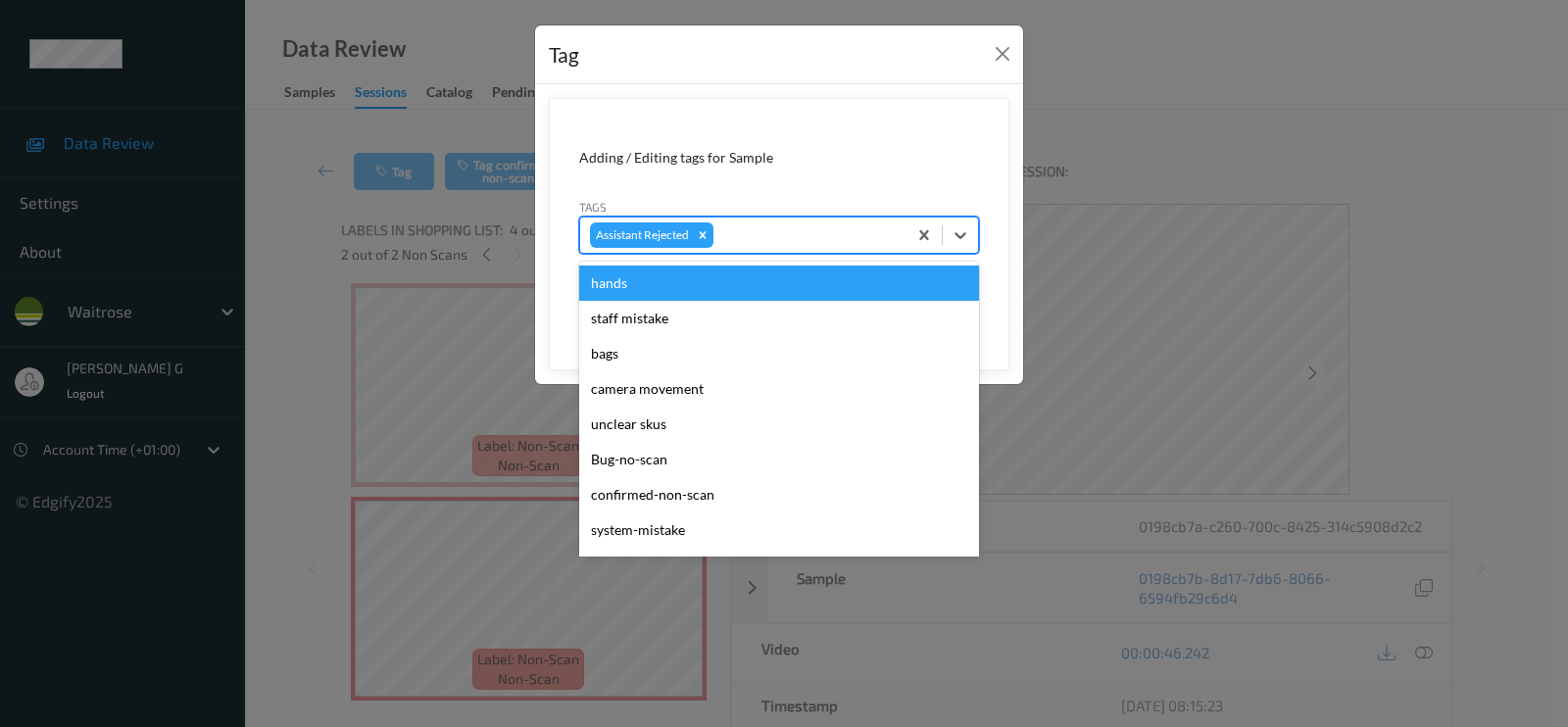
click at [817, 244] on div at bounding box center [807, 235] width 179 height 24
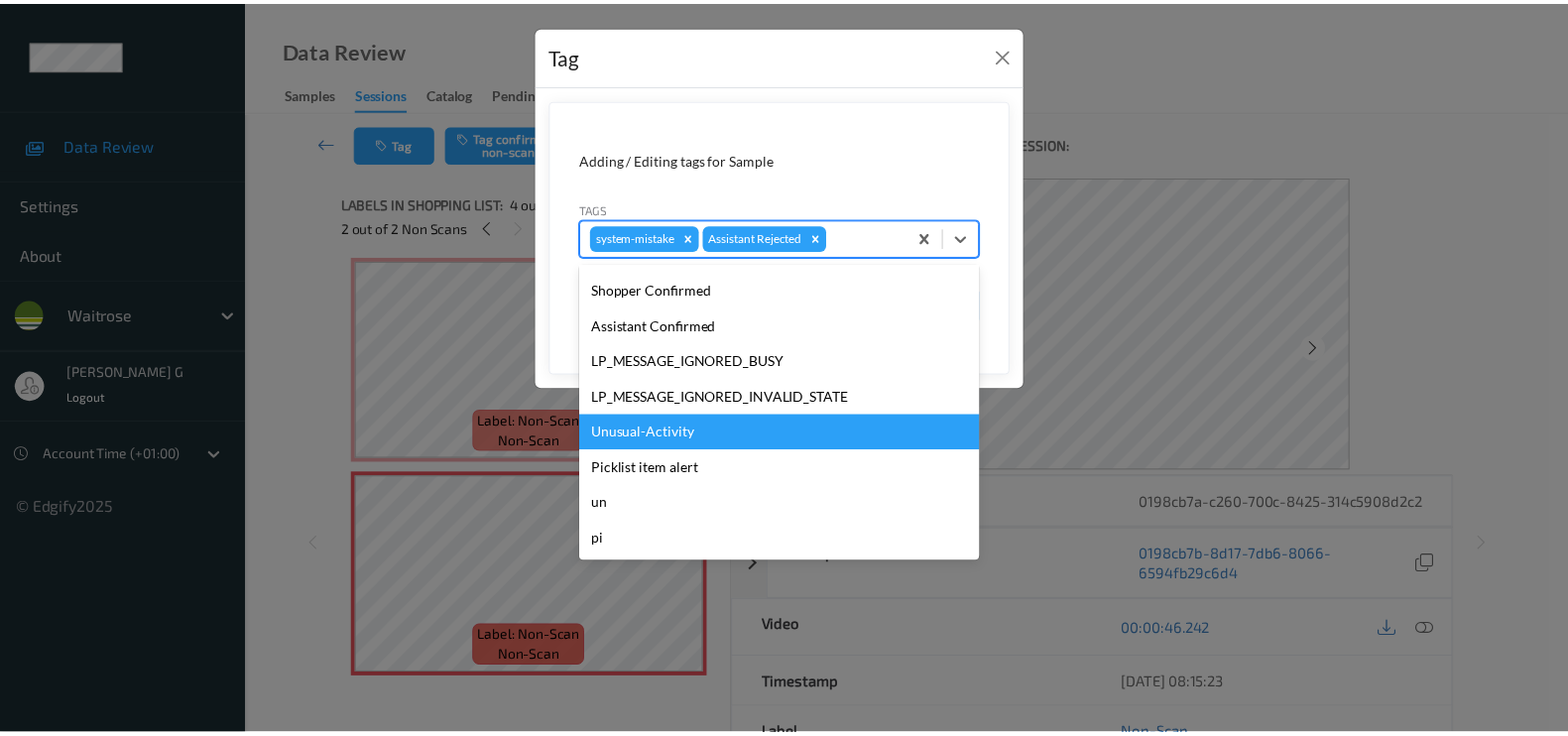
scroll to position [388, 0]
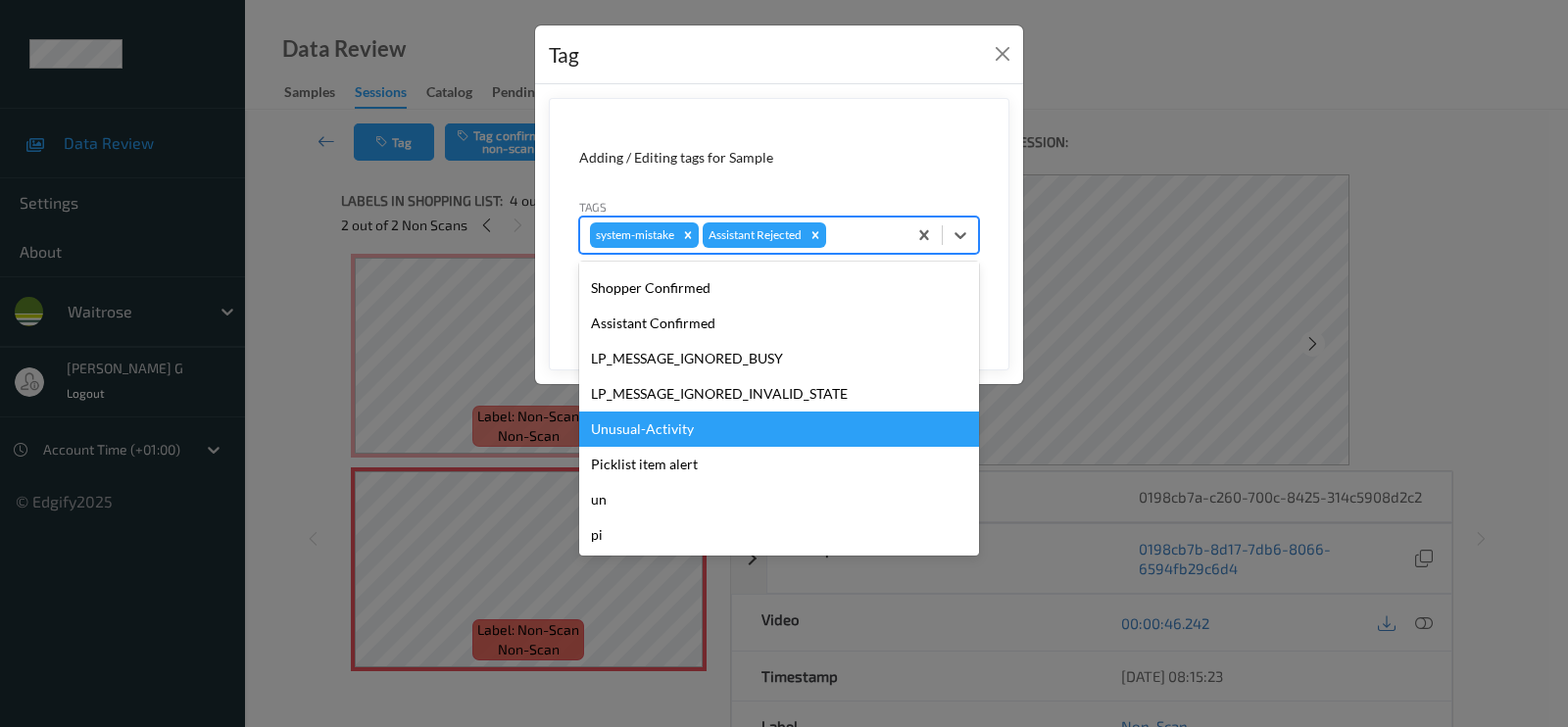
click at [656, 430] on div "Unusual-Activity" at bounding box center [780, 430] width 400 height 35
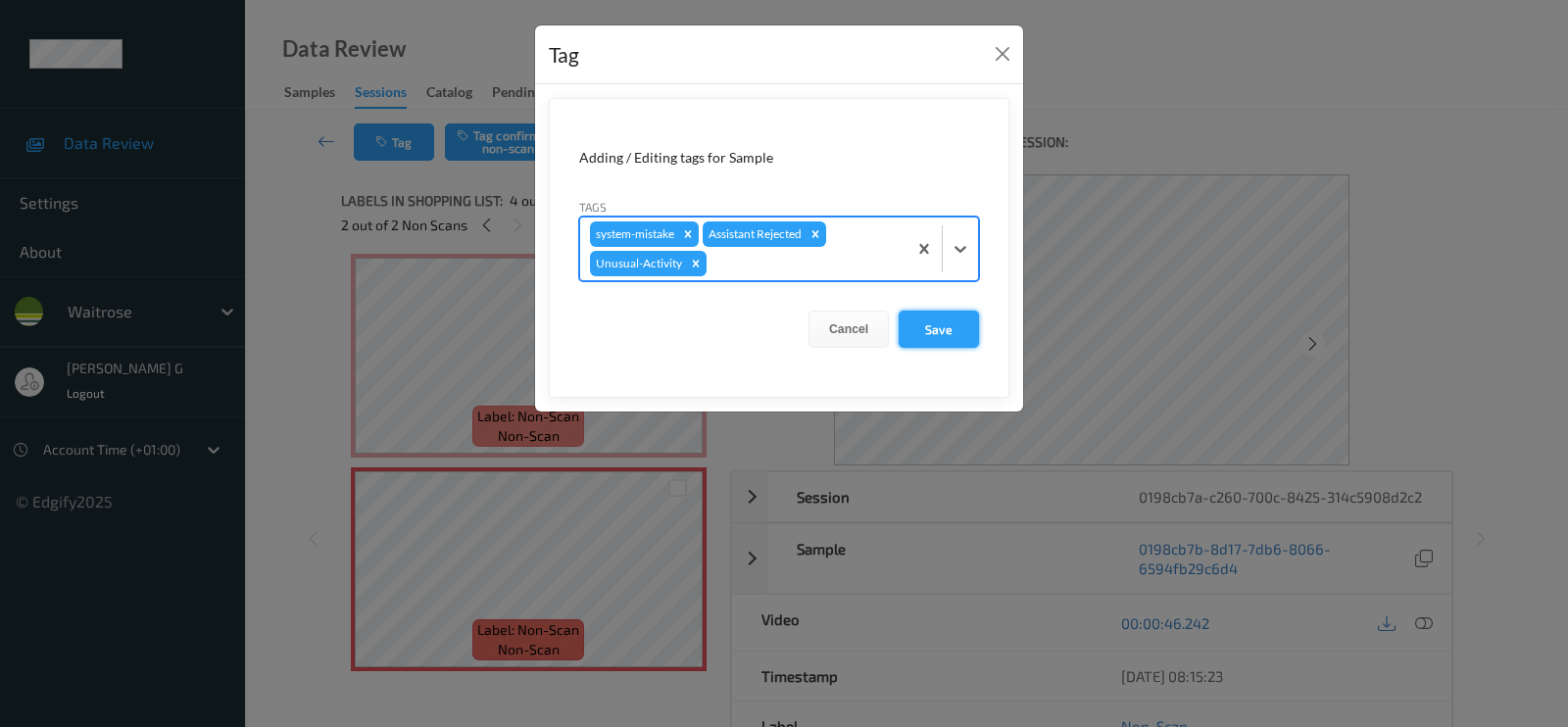
click at [941, 321] on button "Save" at bounding box center [939, 329] width 81 height 37
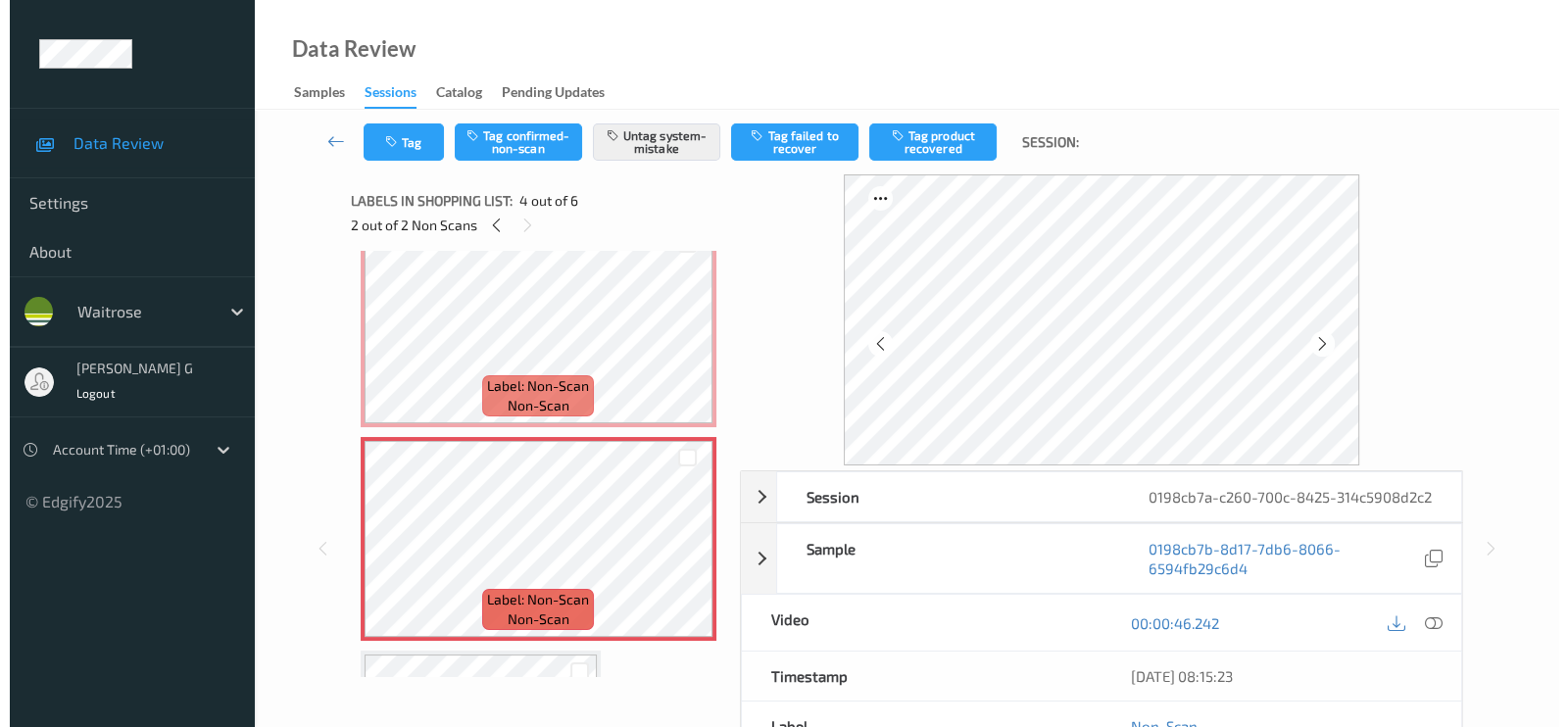
scroll to position [189, 0]
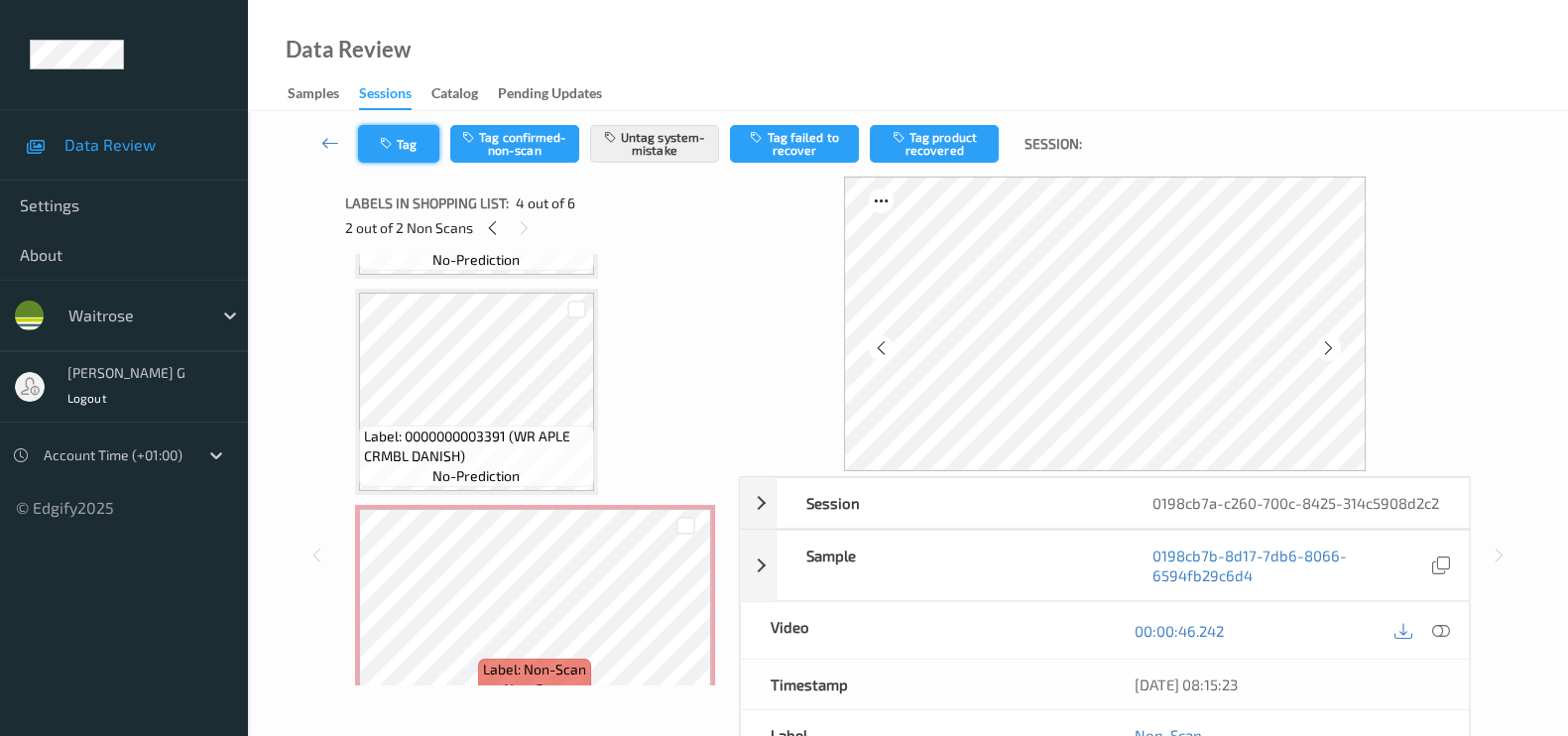
click at [405, 136] on button "Tag" at bounding box center [399, 144] width 82 height 38
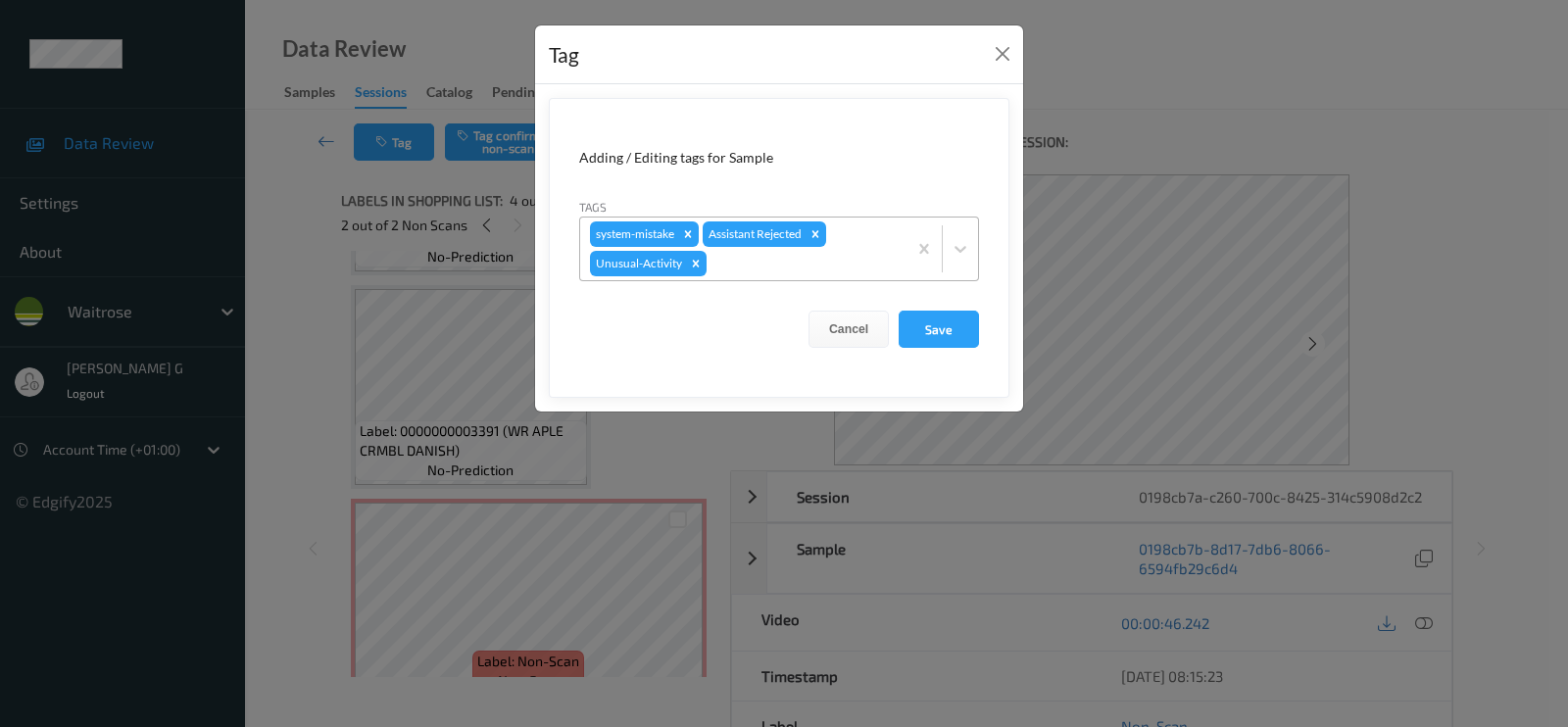
click at [767, 268] on div at bounding box center [803, 264] width 186 height 24
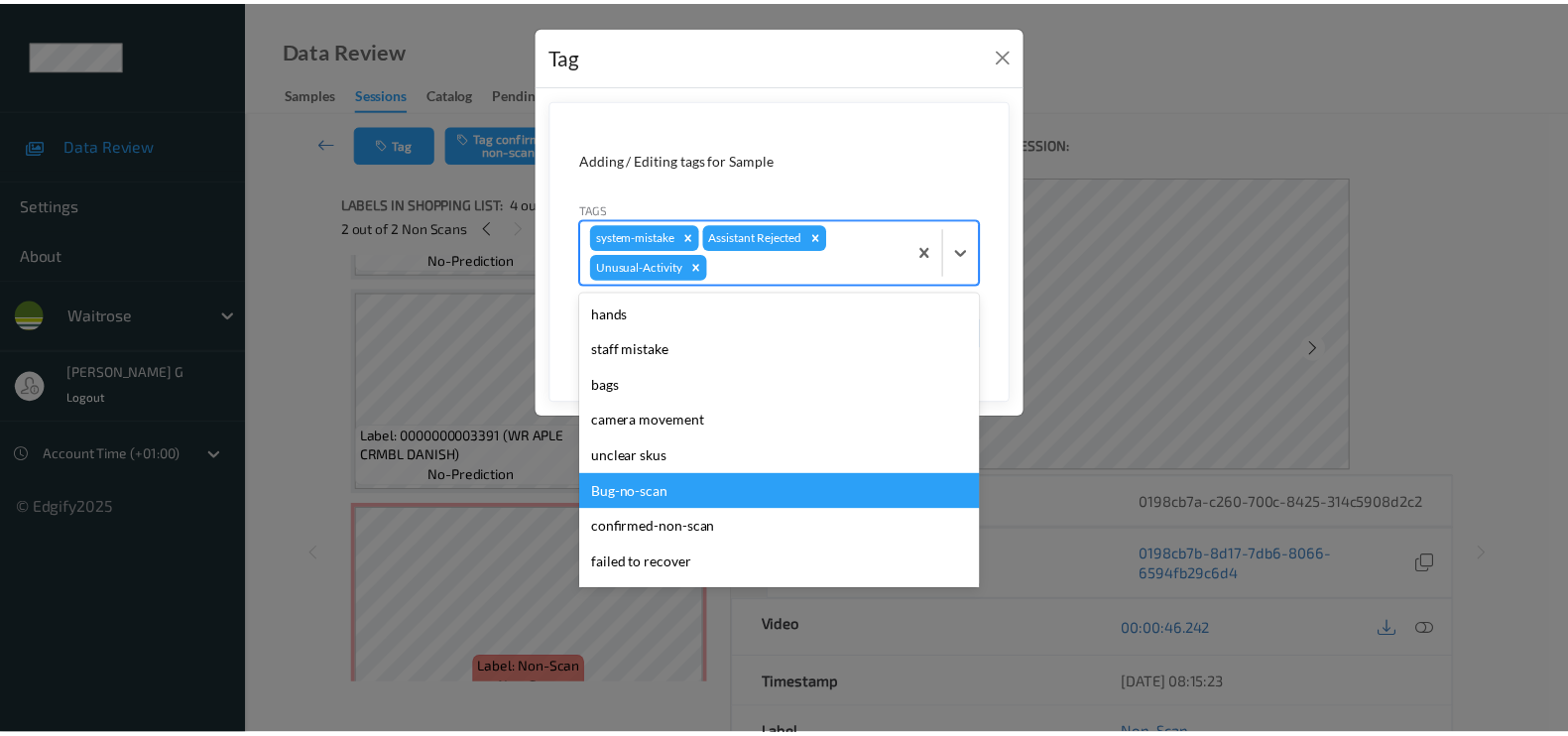
scroll to position [352, 0]
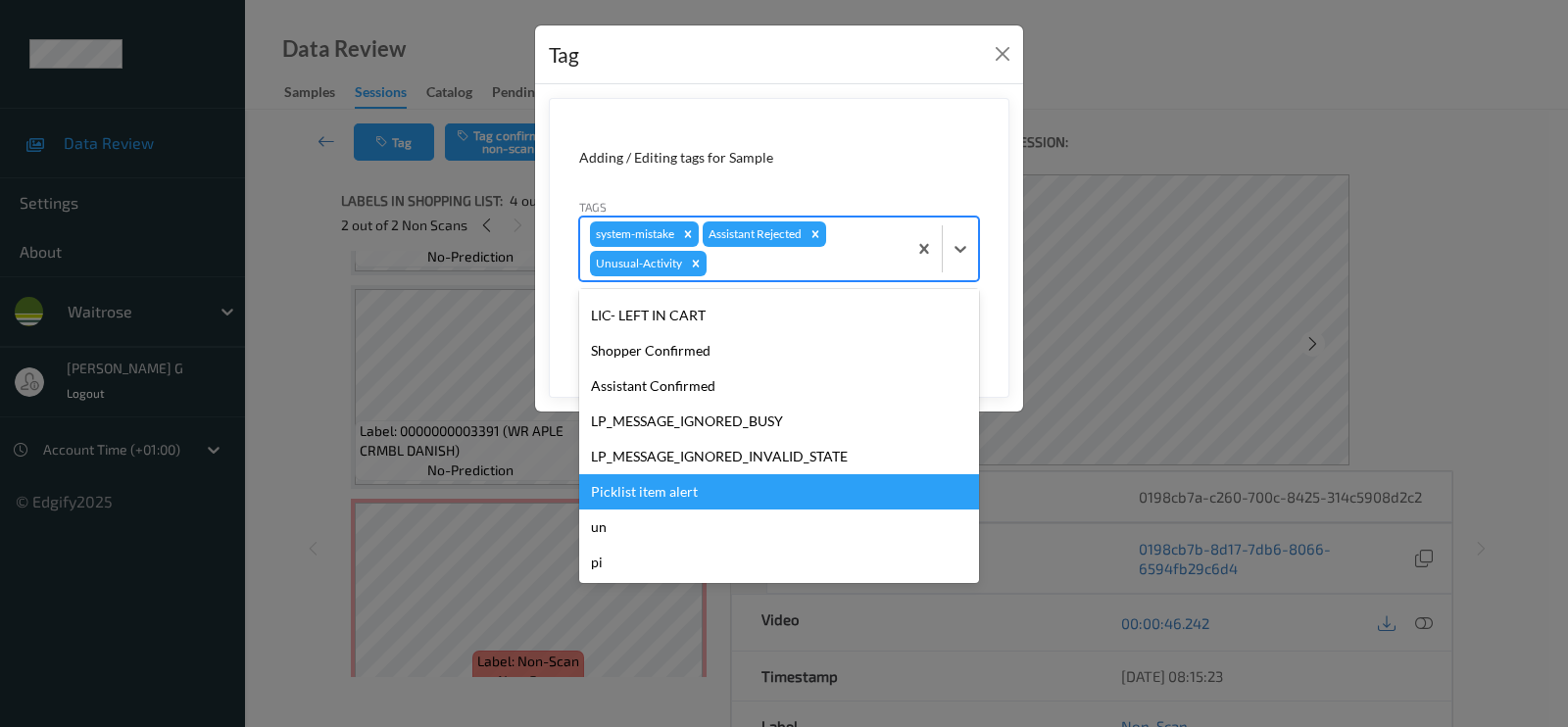
click at [643, 495] on div "Picklist item alert" at bounding box center [780, 492] width 400 height 35
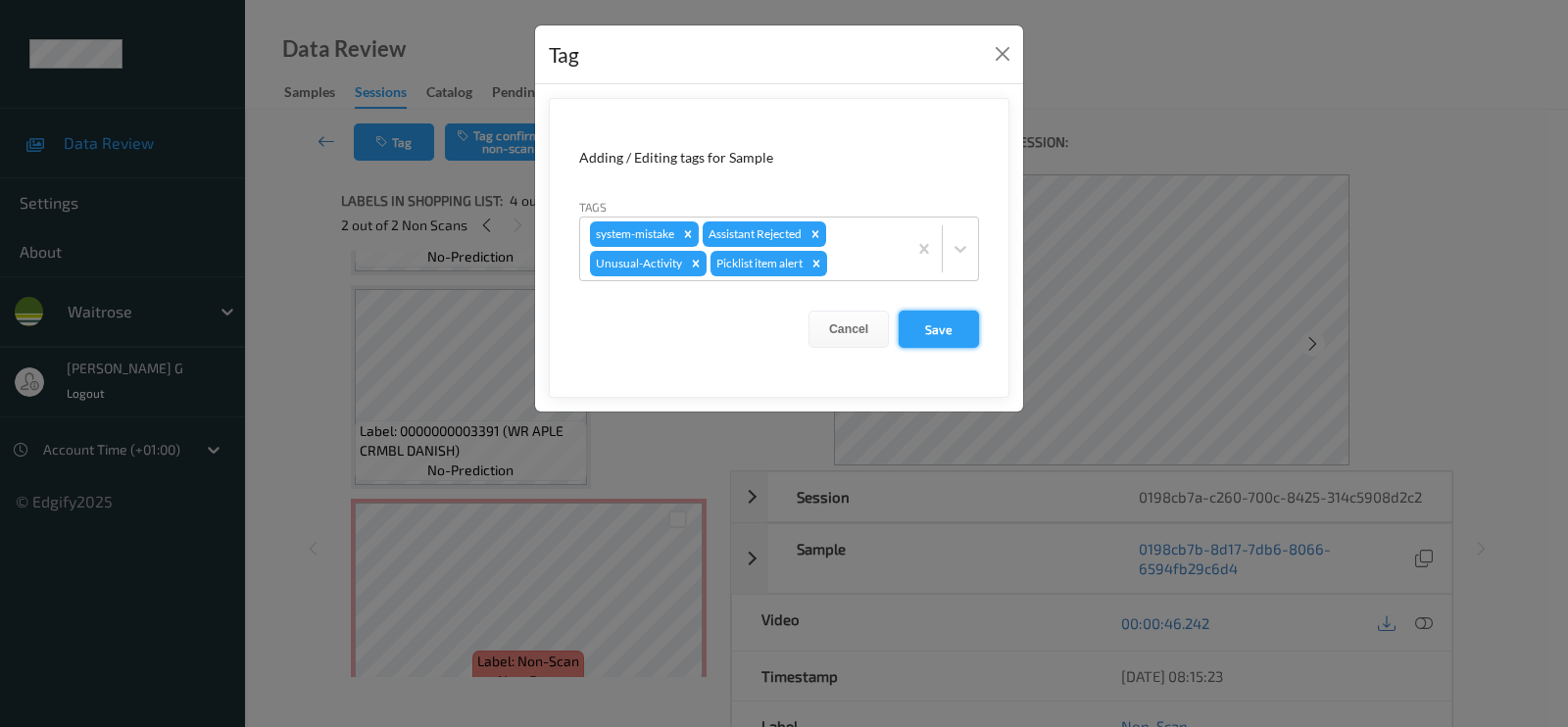
click at [951, 335] on button "Save" at bounding box center [939, 329] width 81 height 37
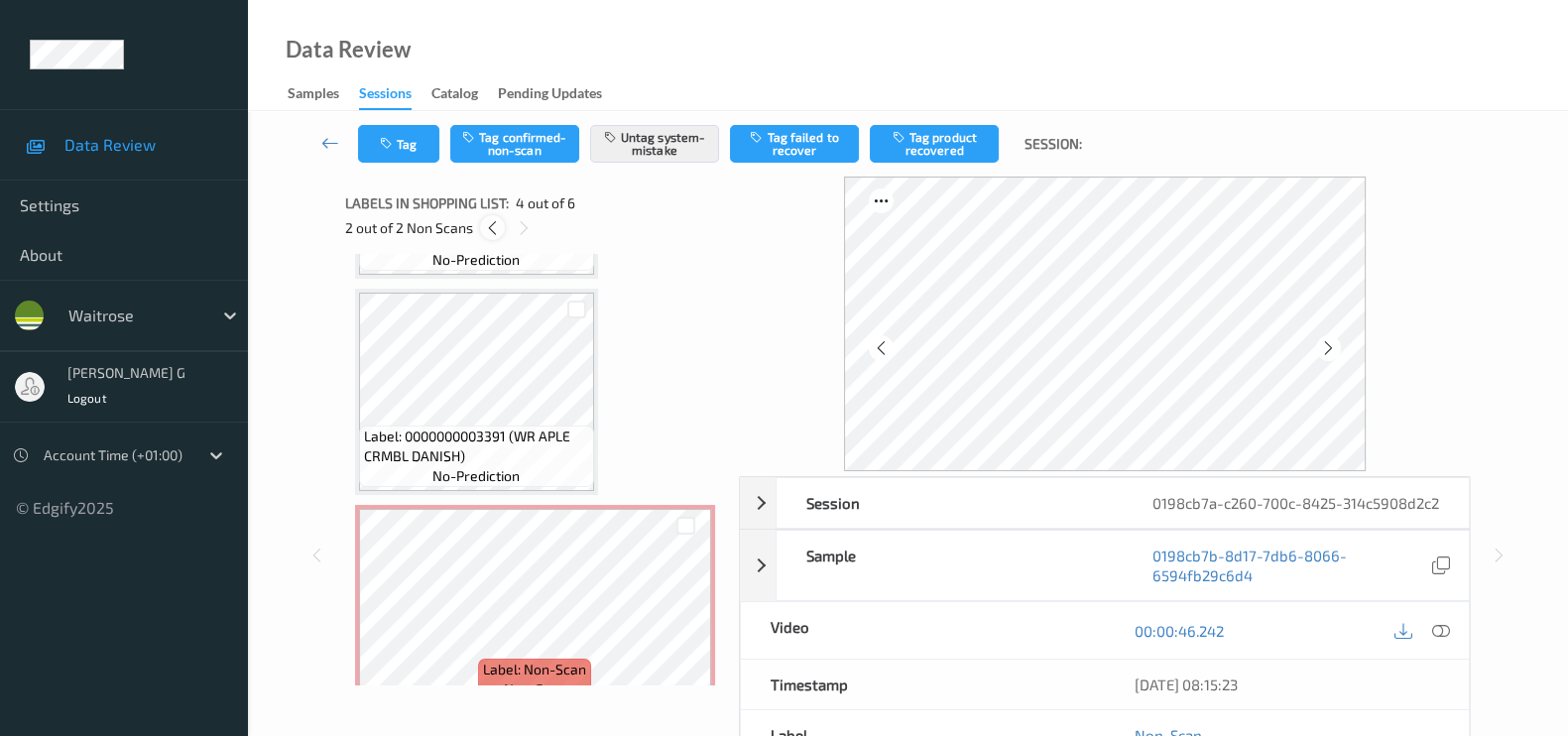
click at [488, 232] on icon at bounding box center [491, 228] width 17 height 18
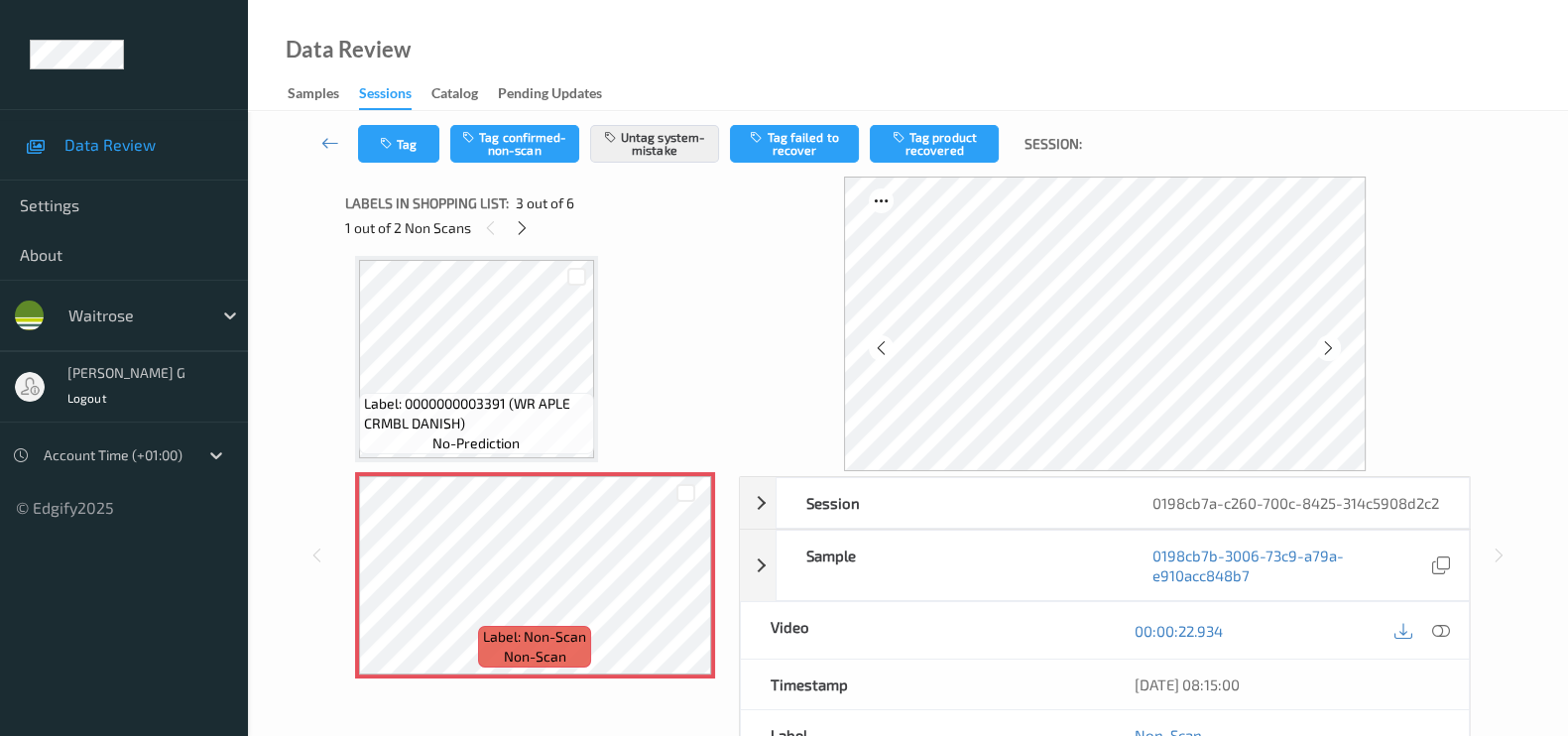
scroll to position [0, 0]
click at [527, 229] on icon at bounding box center [521, 228] width 17 height 18
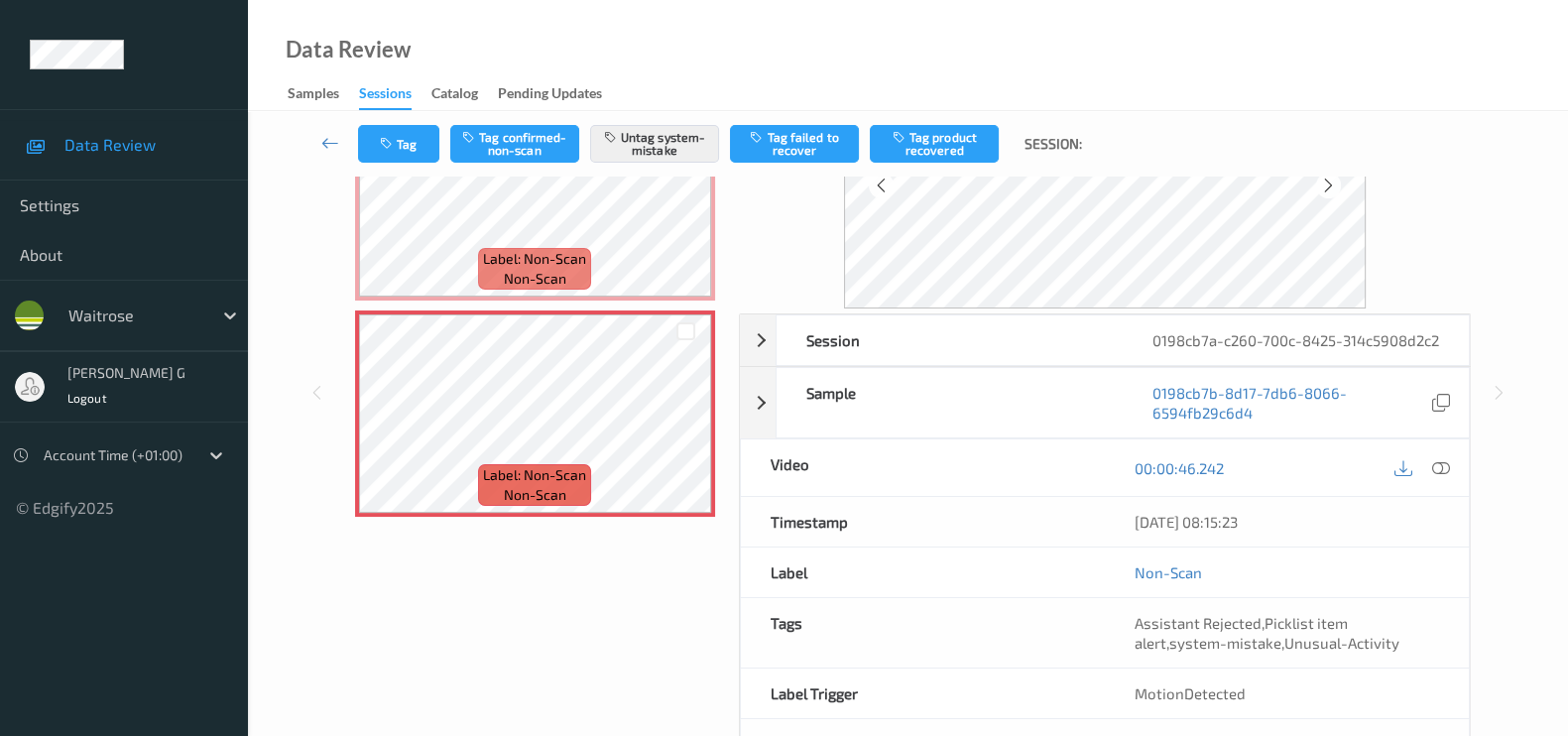
scroll to position [256, 0]
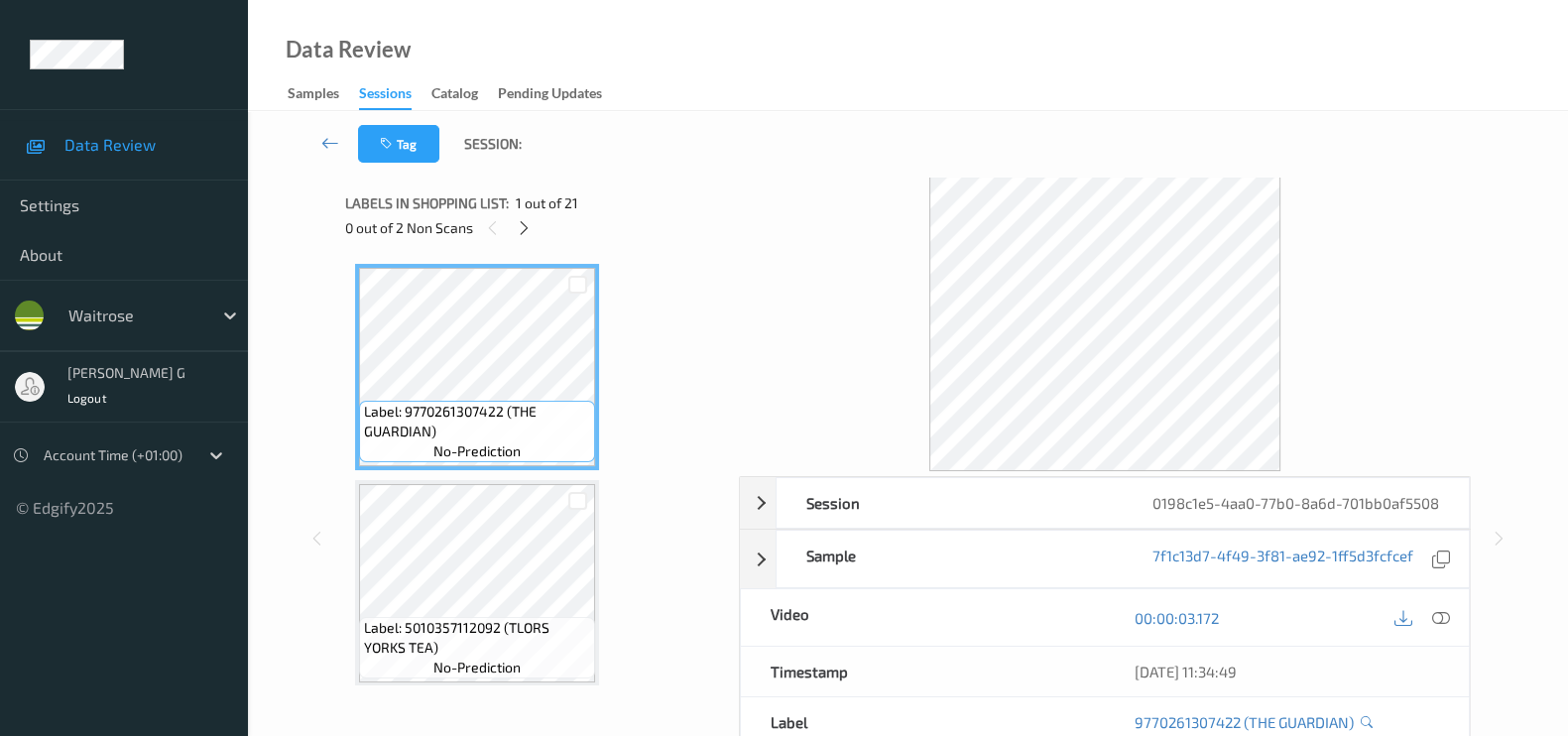
click at [0, 630] on ul "Data Review Settings About waitrose [PERSON_NAME] g Logout Account Time (+01:00…" at bounding box center [124, 368] width 248 height 736
click at [0, 630] on ul "Data Review Settings About waitrose varsha g Logout Account Time (+01:00) © Edg…" at bounding box center [124, 368] width 248 height 736
click at [0, 628] on ul "Data Review Settings About waitrose varsha g Logout Account Time (+01:00) © Edg…" at bounding box center [124, 368] width 248 height 736
click at [0, 630] on ul "Data Review Settings About waitrose varsha g Logout Account Time (+01:00) © Edg…" at bounding box center [124, 368] width 248 height 736
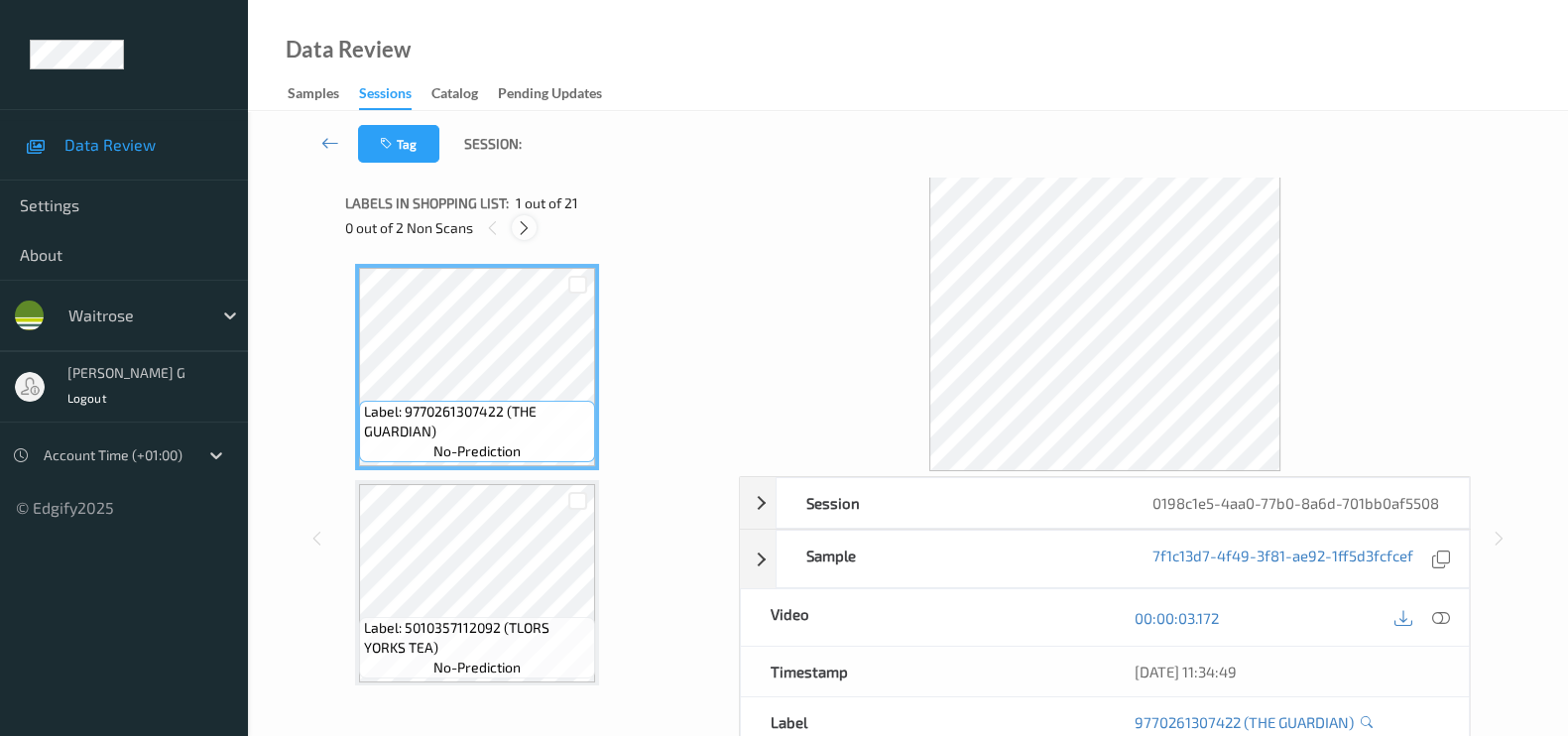
click at [525, 224] on icon at bounding box center [523, 228] width 17 height 18
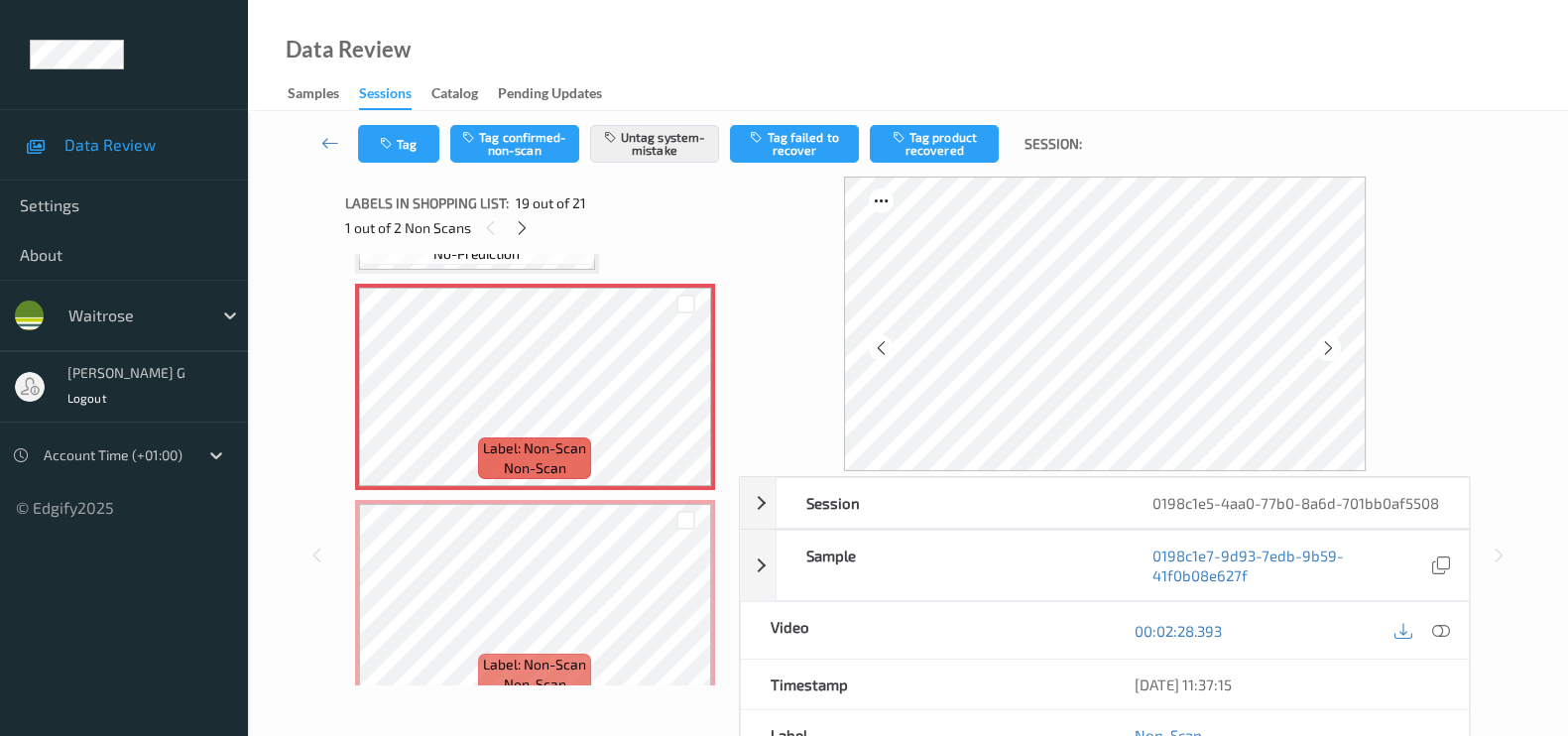
scroll to position [3911, 0]
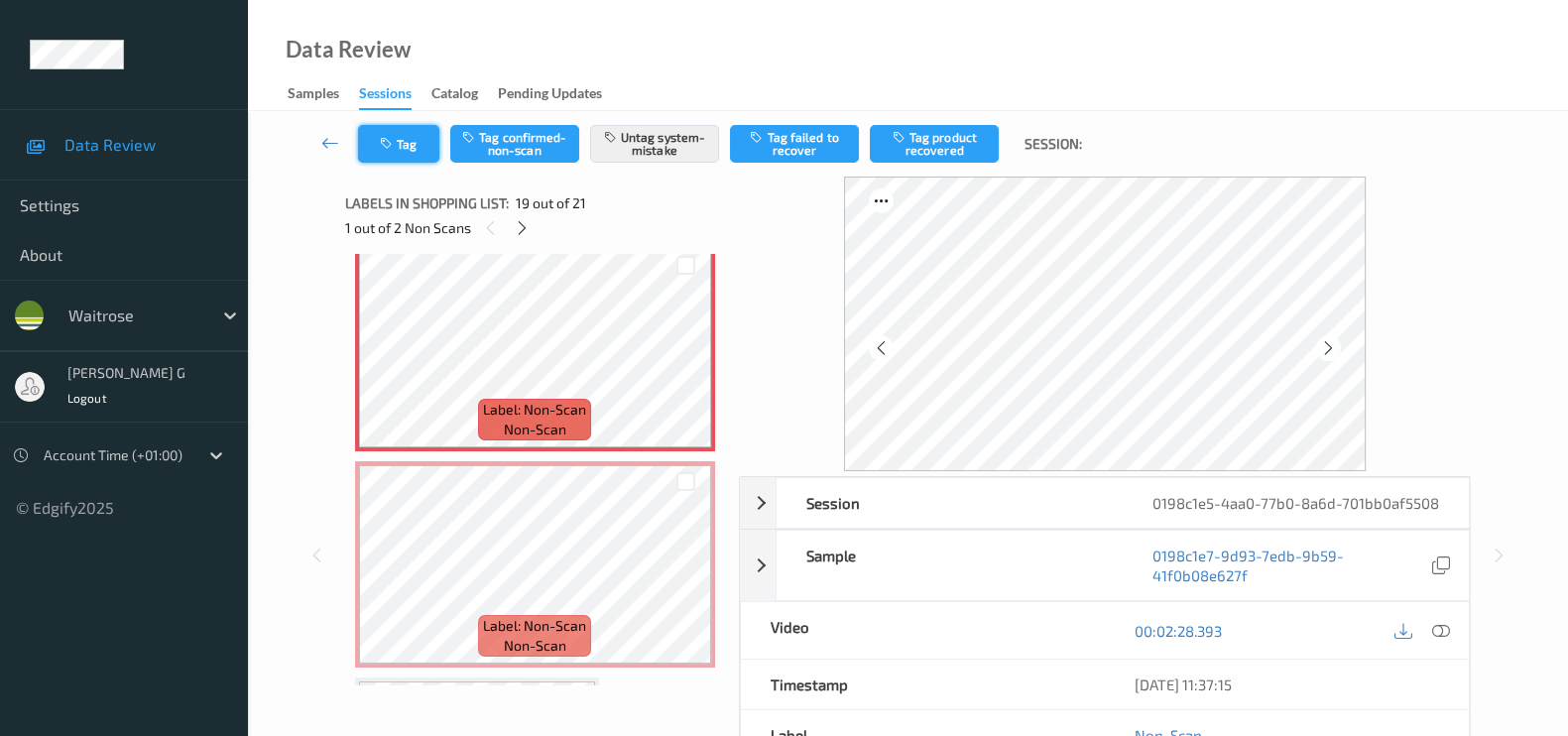
click at [391, 151] on button "Tag" at bounding box center [399, 144] width 82 height 38
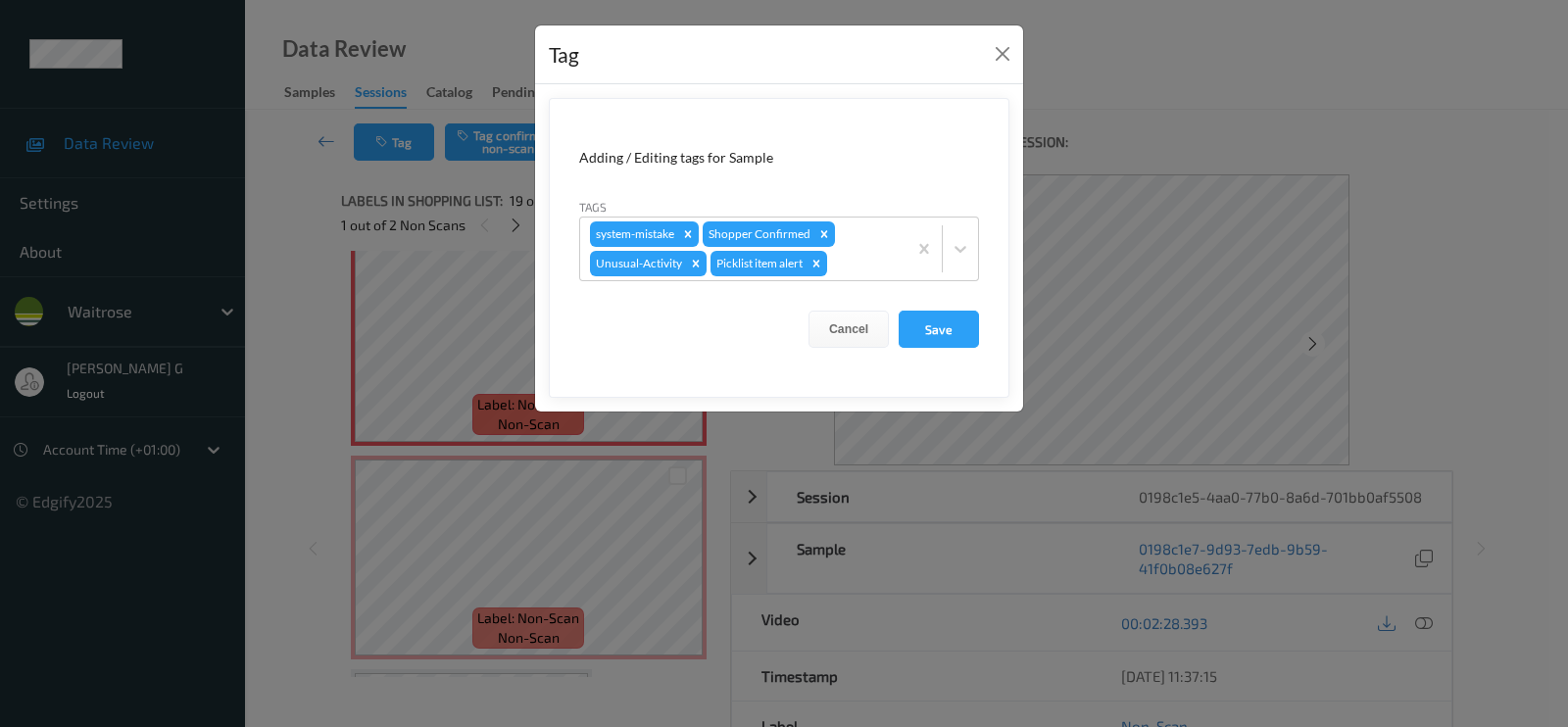
click at [308, 377] on div "Tag Adding / Editing tags for Sample Tags system-mistake Shopper Confirmed Unus…" at bounding box center [784, 364] width 1568 height 727
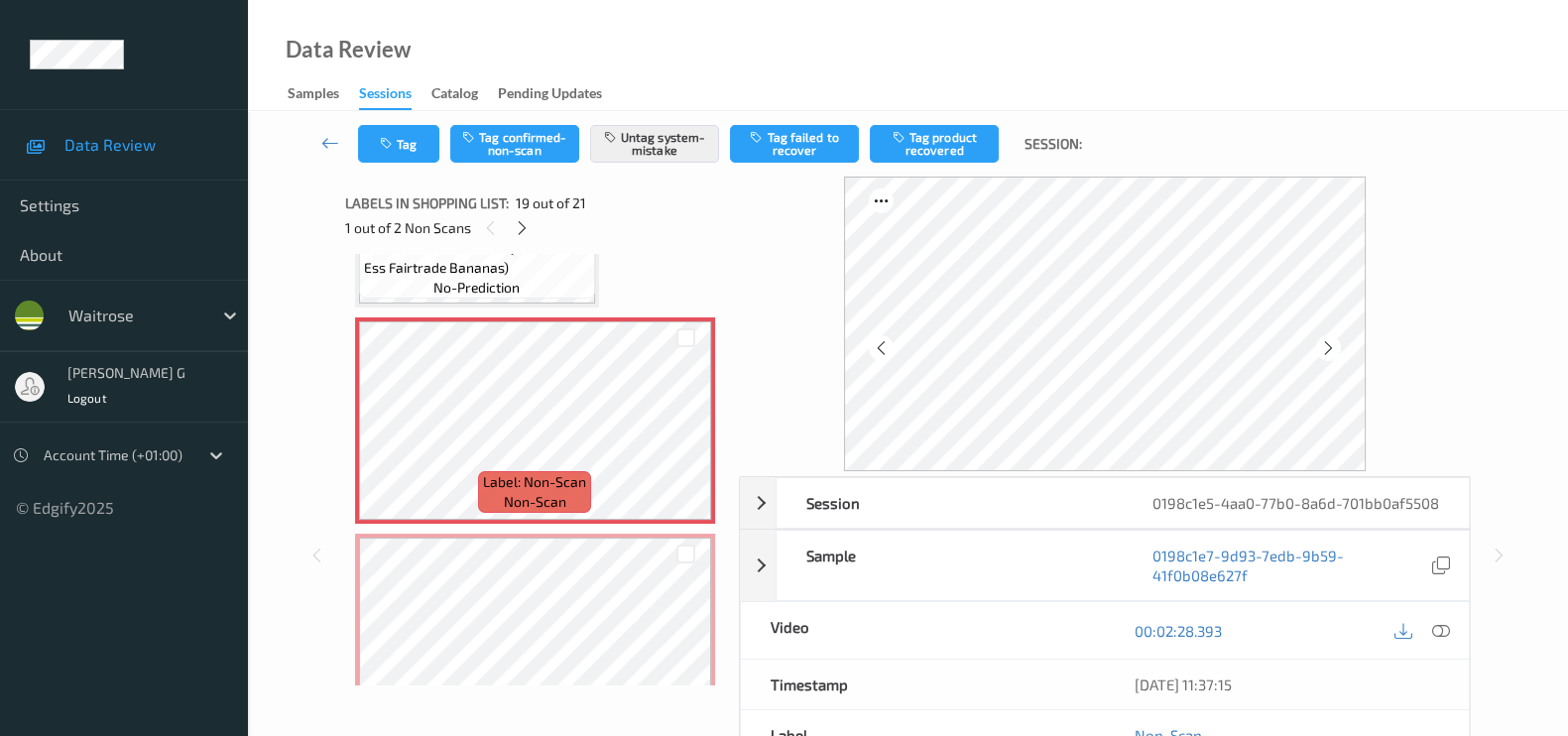
scroll to position [4035, 0]
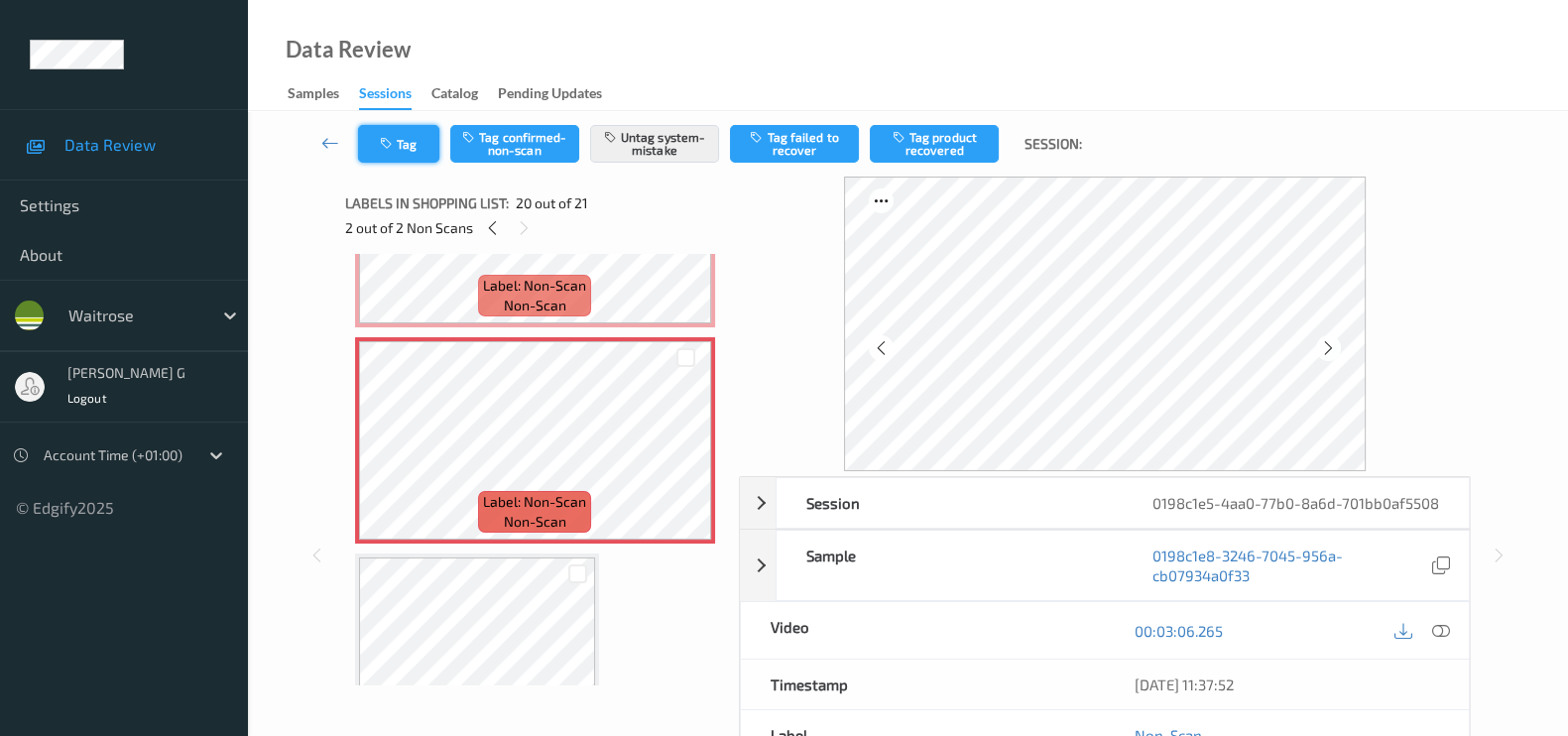
click at [408, 152] on button "Tag" at bounding box center [399, 144] width 82 height 38
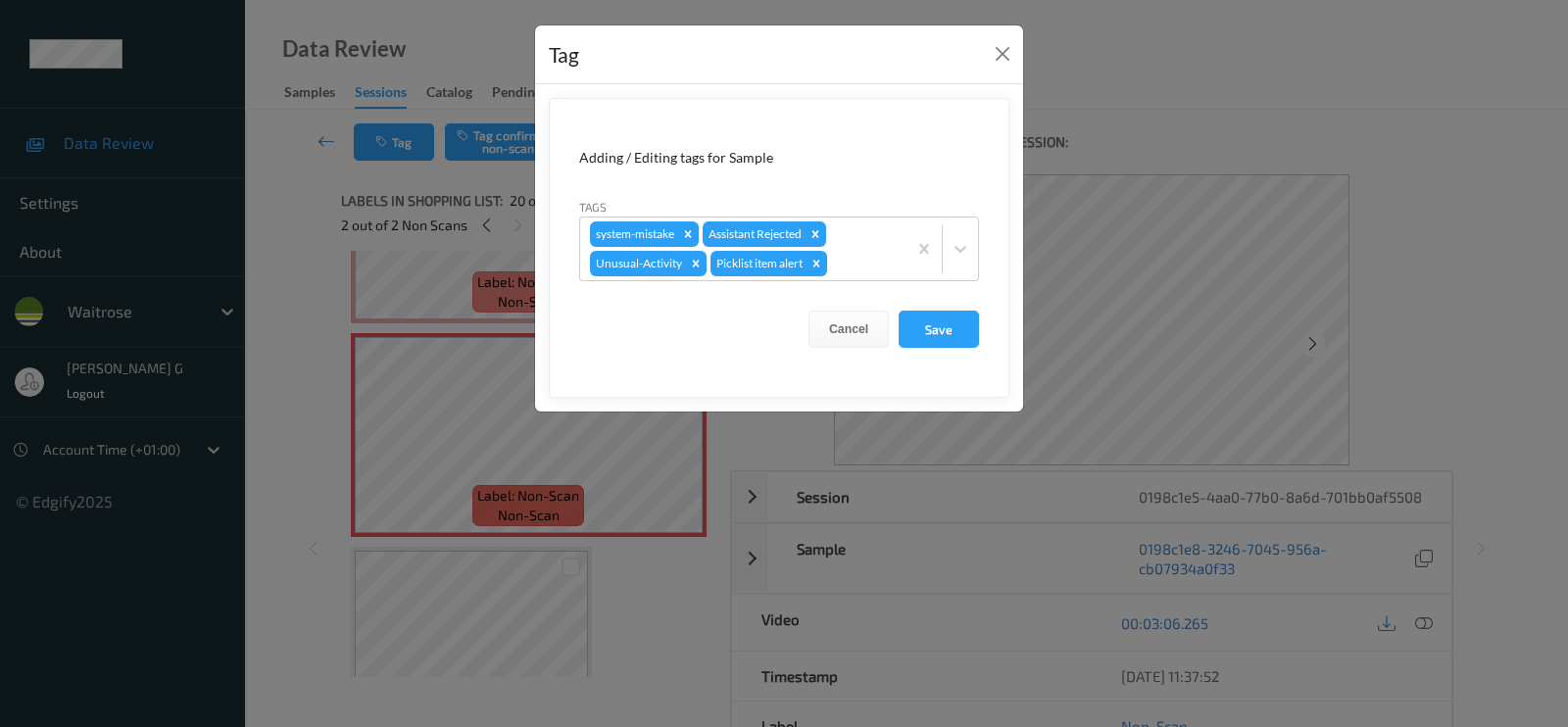
click at [276, 377] on div "Tag Adding / Editing tags for Sample Tags system-mistake Assistant Rejected Unu…" at bounding box center [784, 364] width 1568 height 727
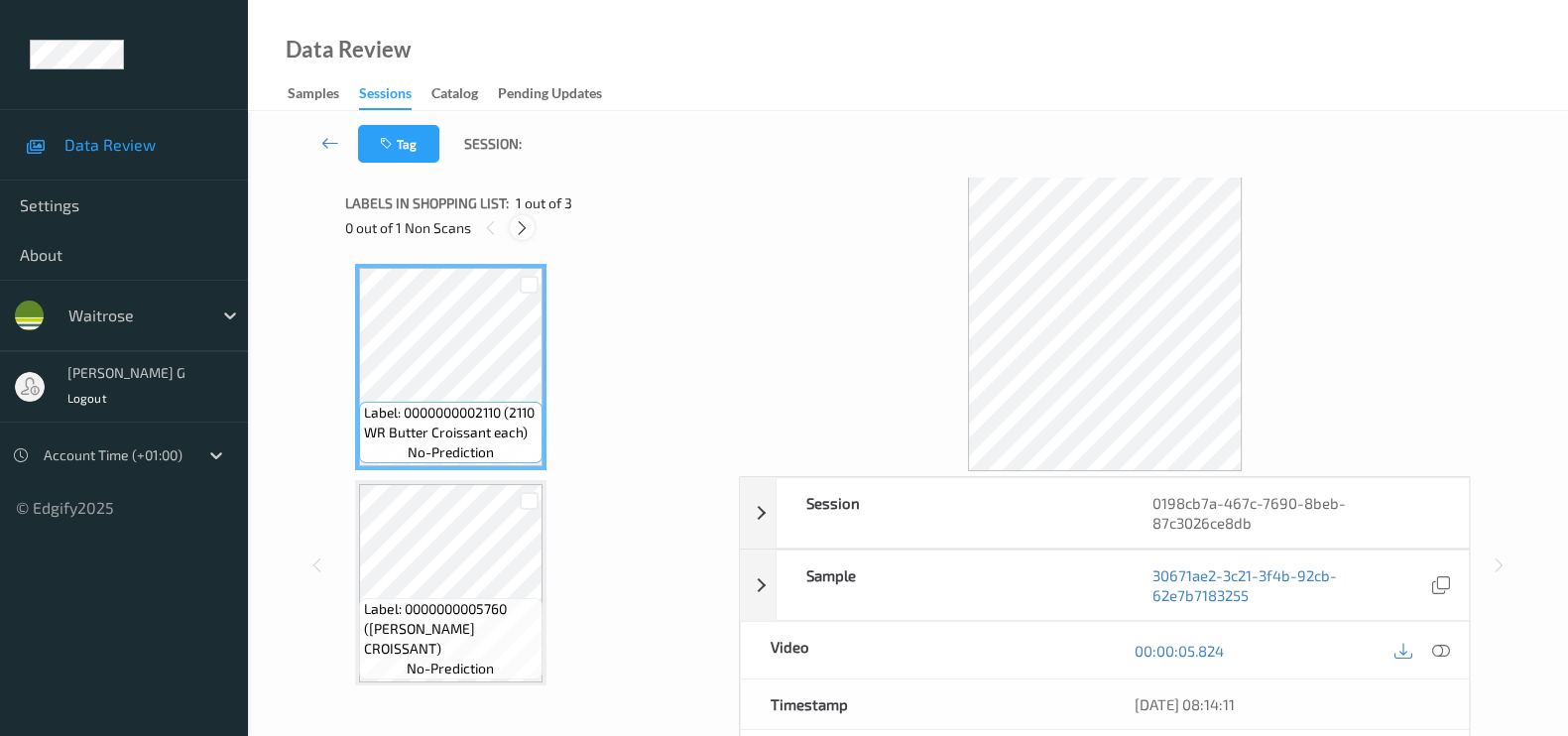
click at [525, 236] on div at bounding box center [521, 227] width 25 height 25
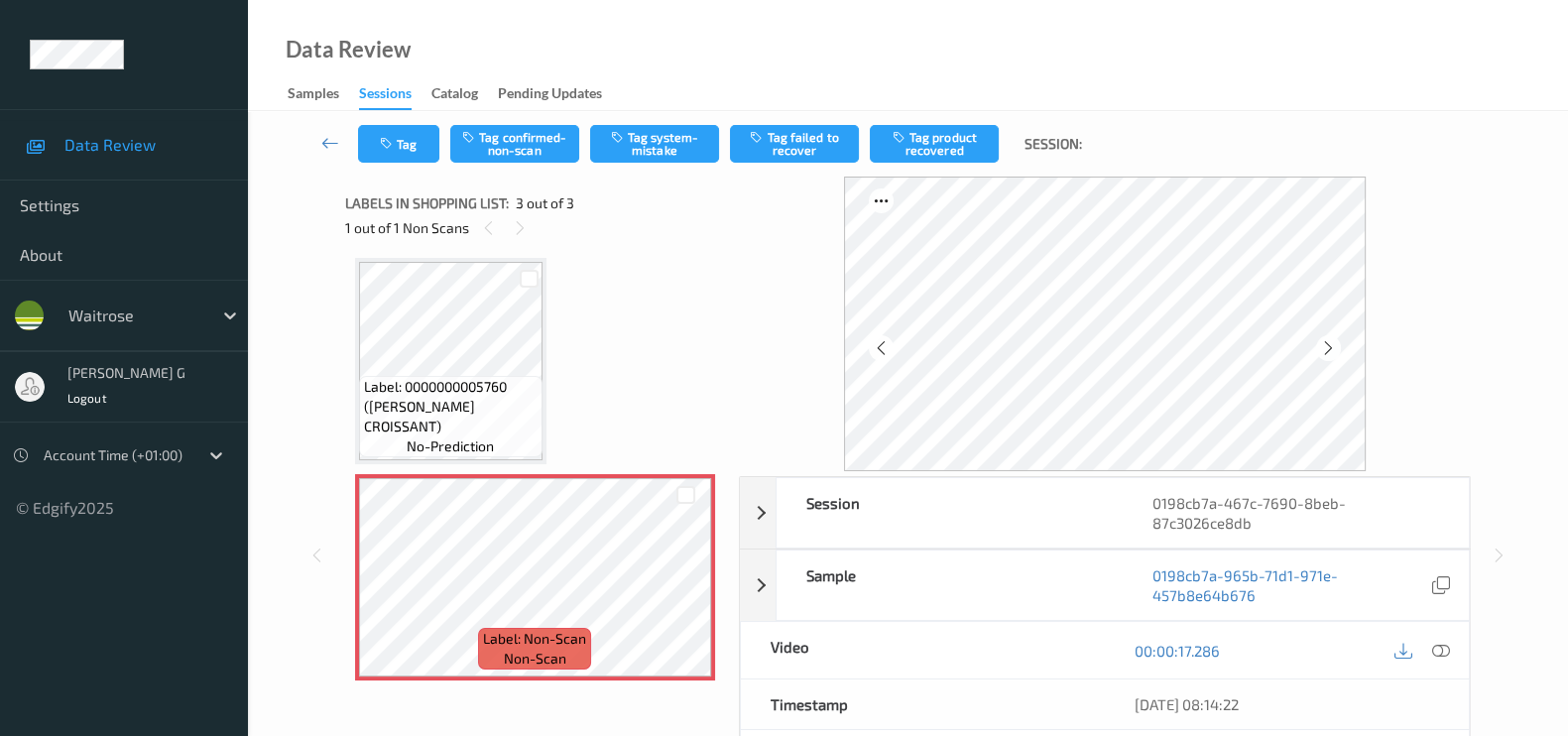
click at [1475, 228] on div "Session 0198cb7a-467c-7690-8beb-87c3026ce8db Session ID 0198cb7a-467c-7690-8beb…" at bounding box center [907, 554] width 1238 height 757
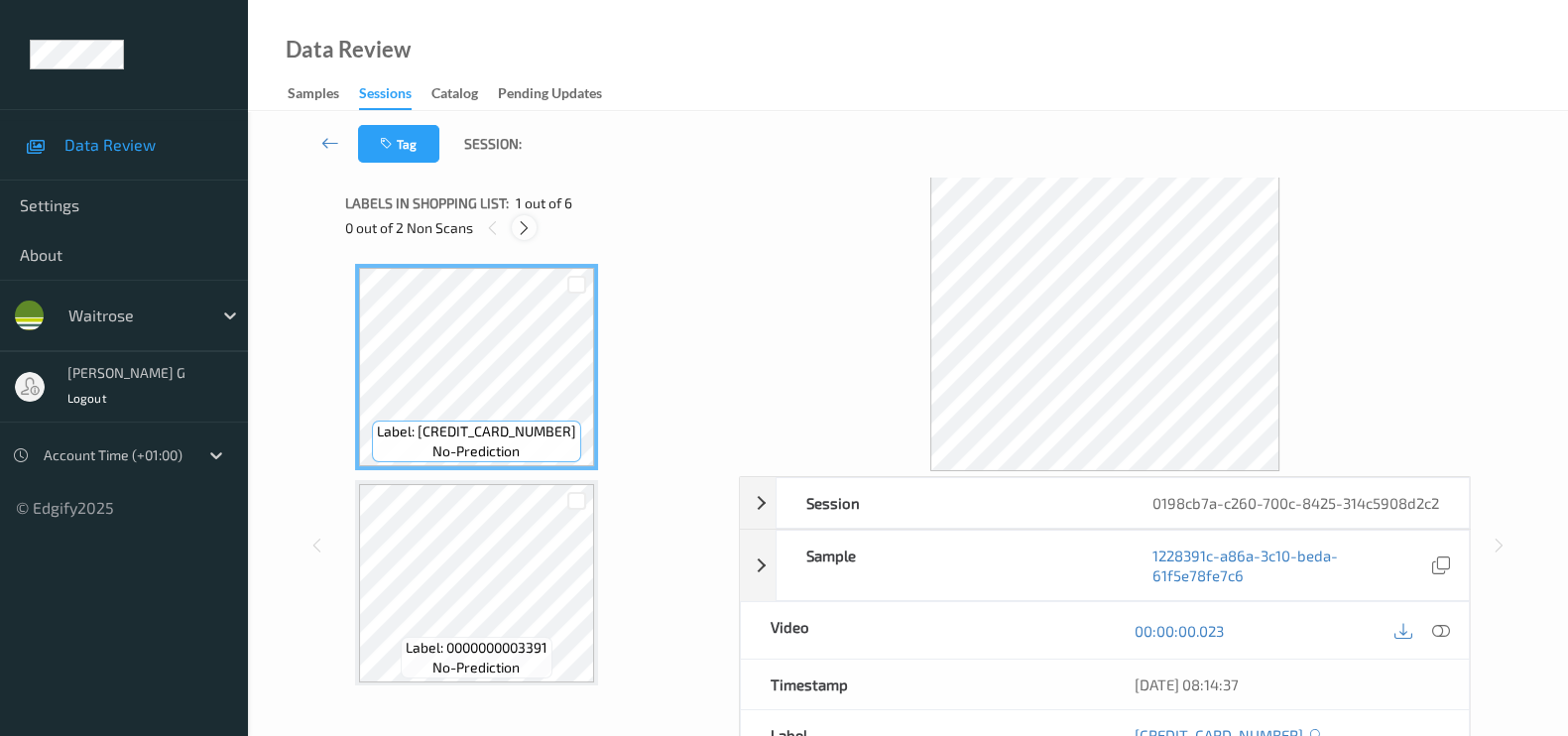
click at [525, 228] on icon at bounding box center [523, 228] width 17 height 18
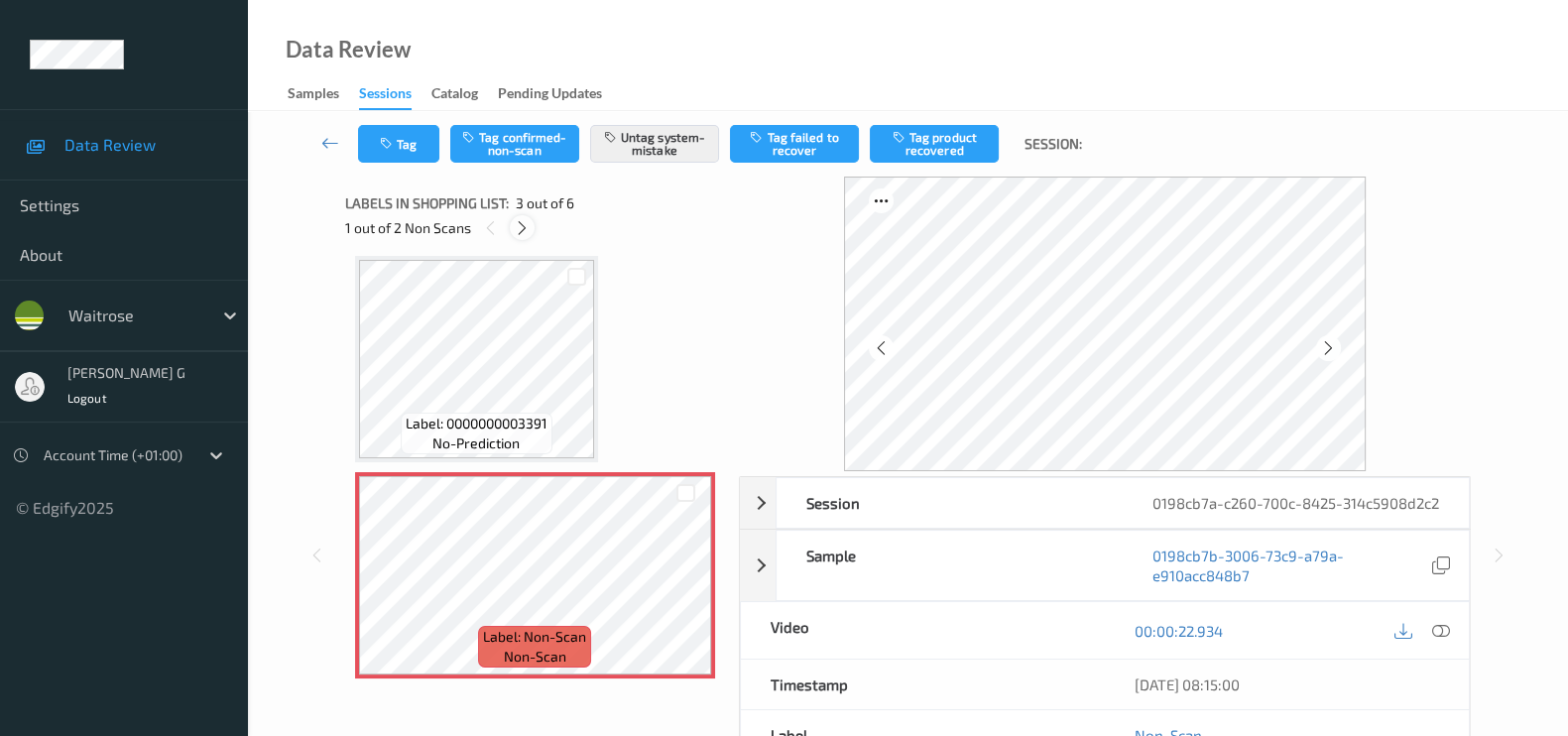
click at [525, 228] on icon at bounding box center [521, 228] width 17 height 18
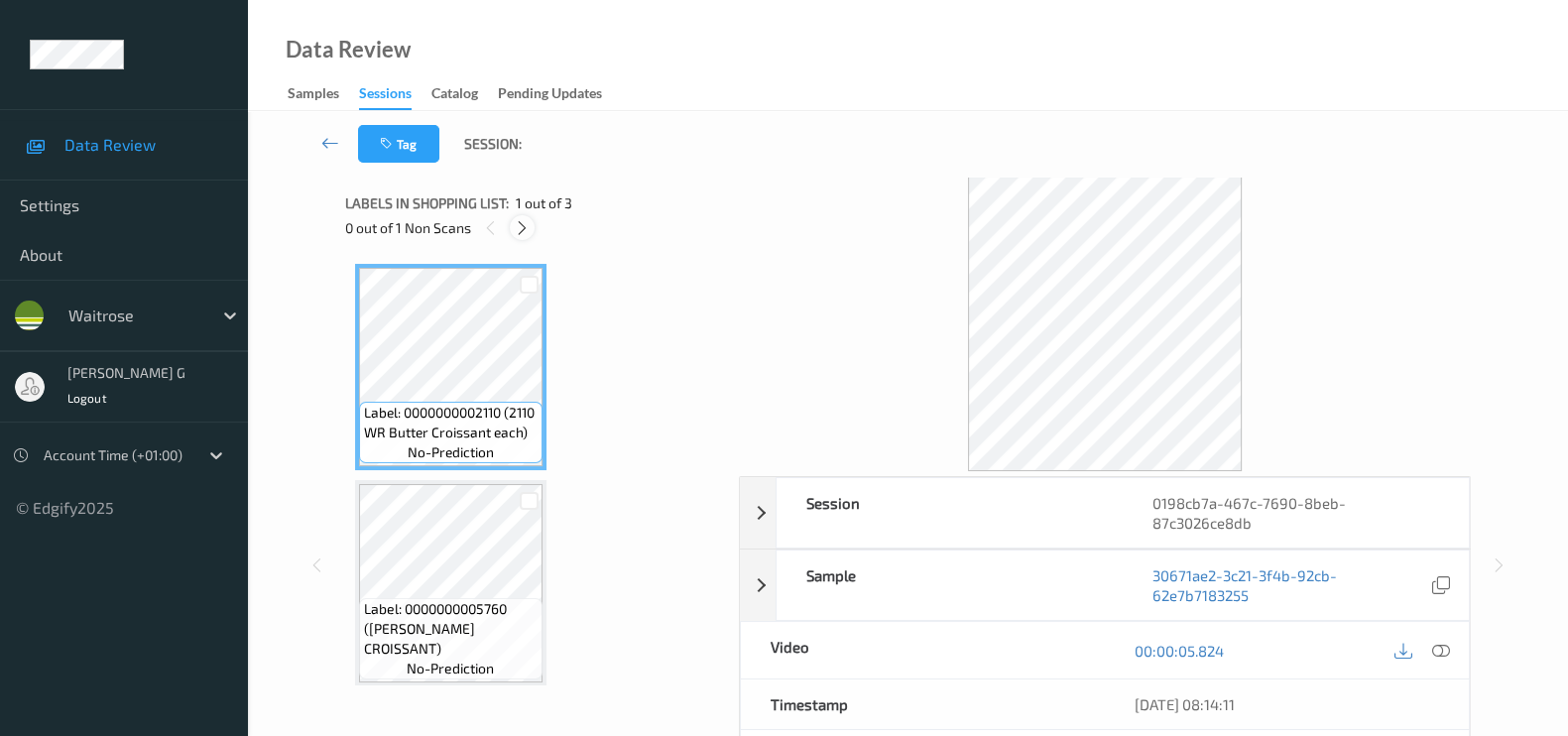
click at [525, 220] on icon at bounding box center [521, 228] width 17 height 18
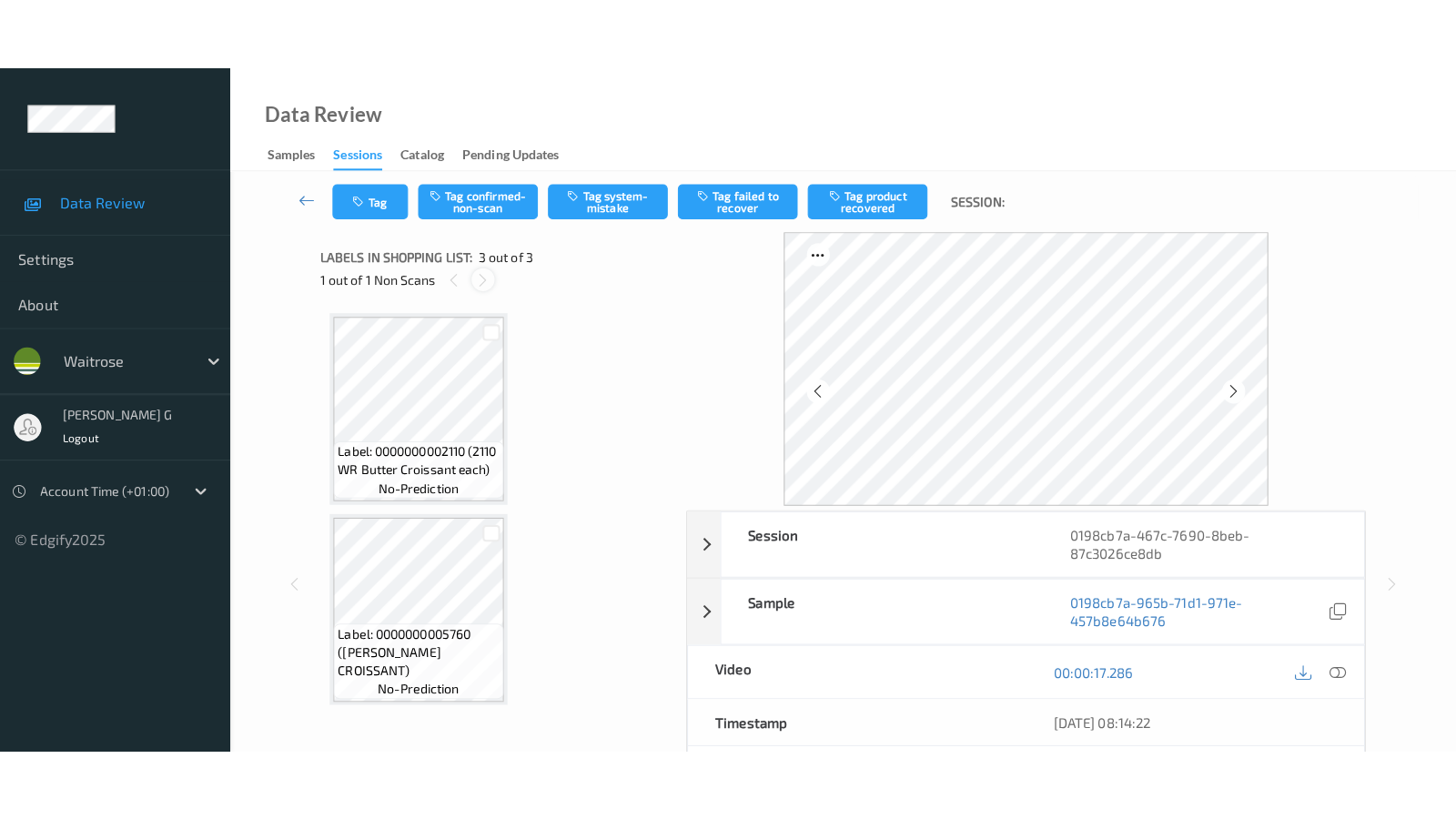
scroll to position [204, 0]
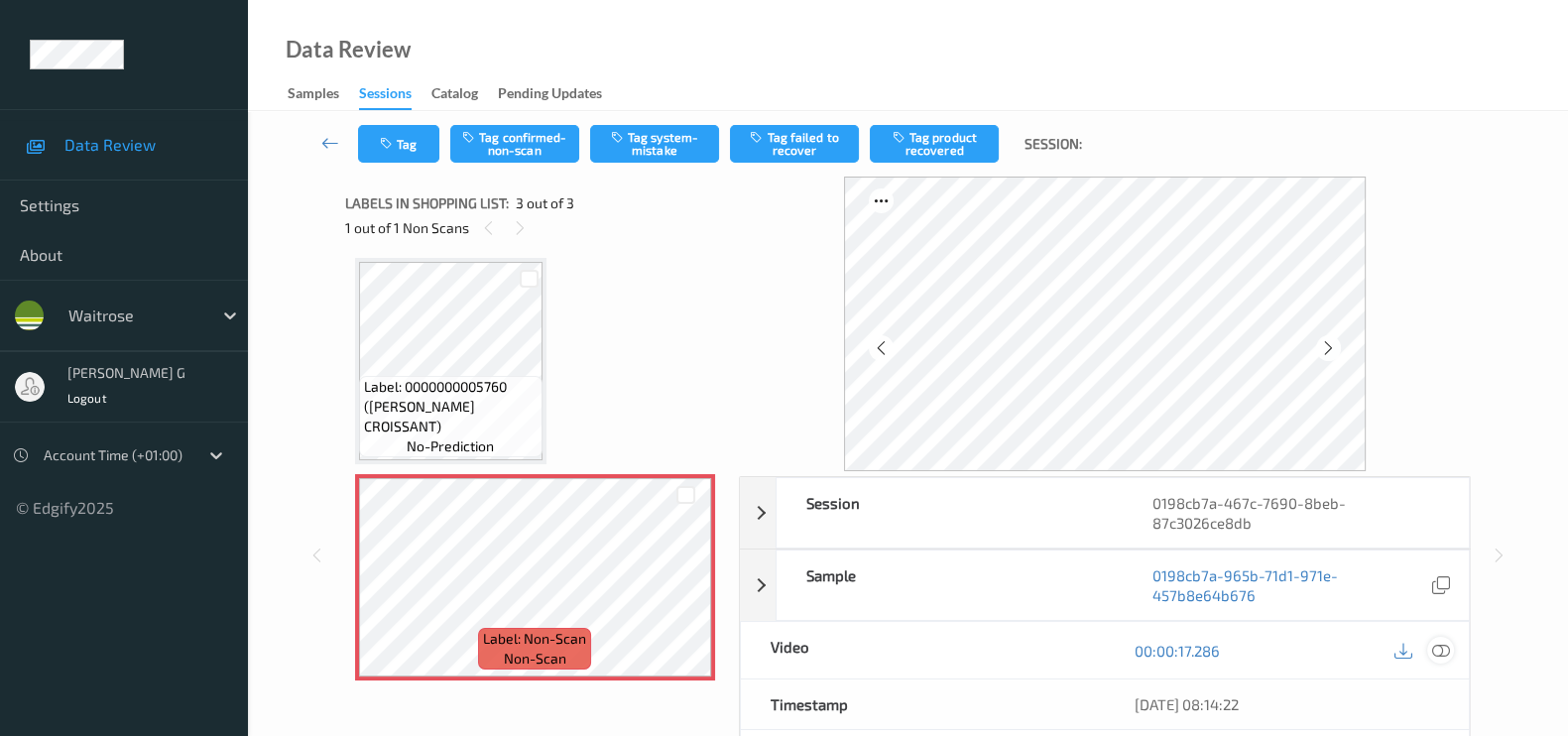
click at [1440, 651] on icon at bounding box center [1440, 651] width 18 height 18
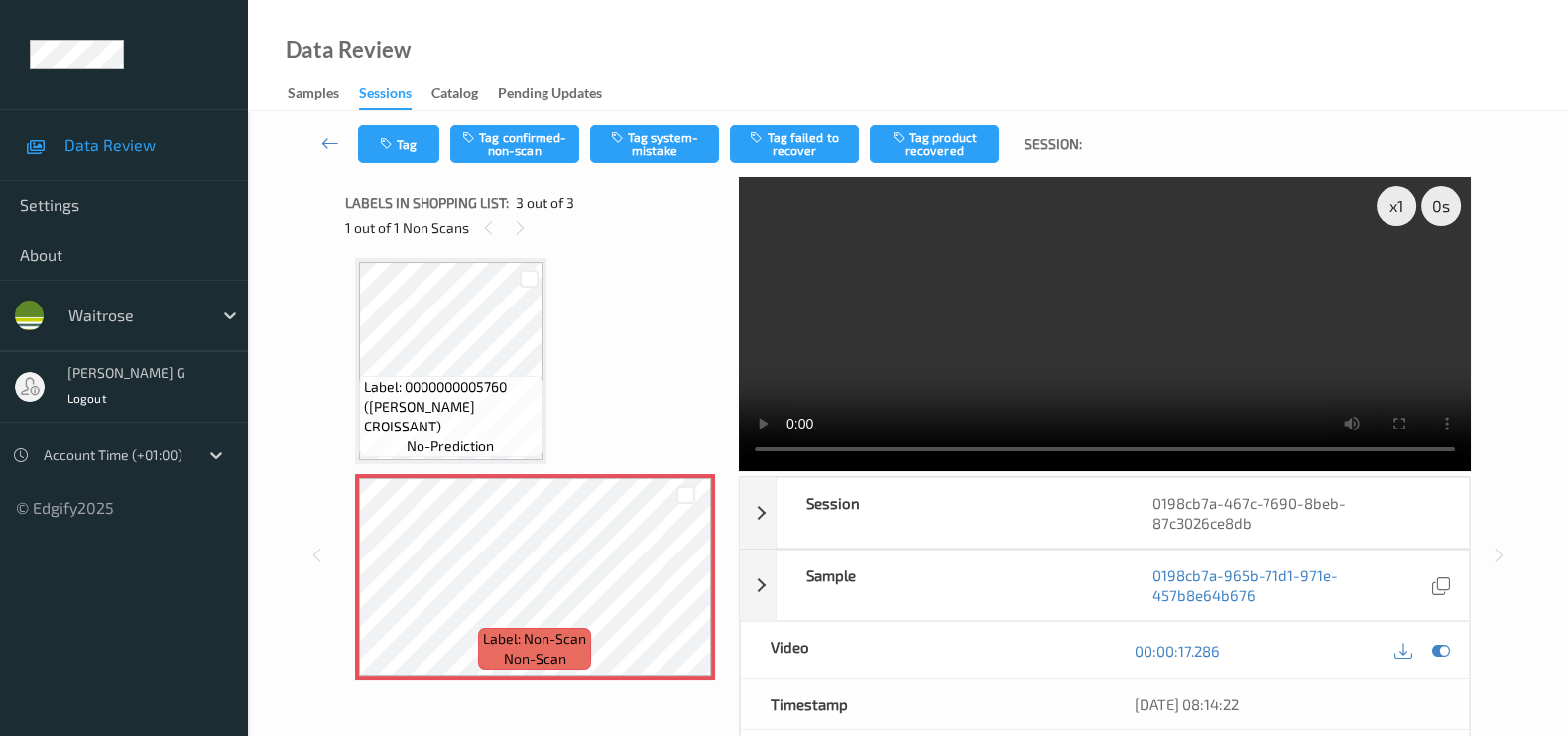
scroll to position [66, 0]
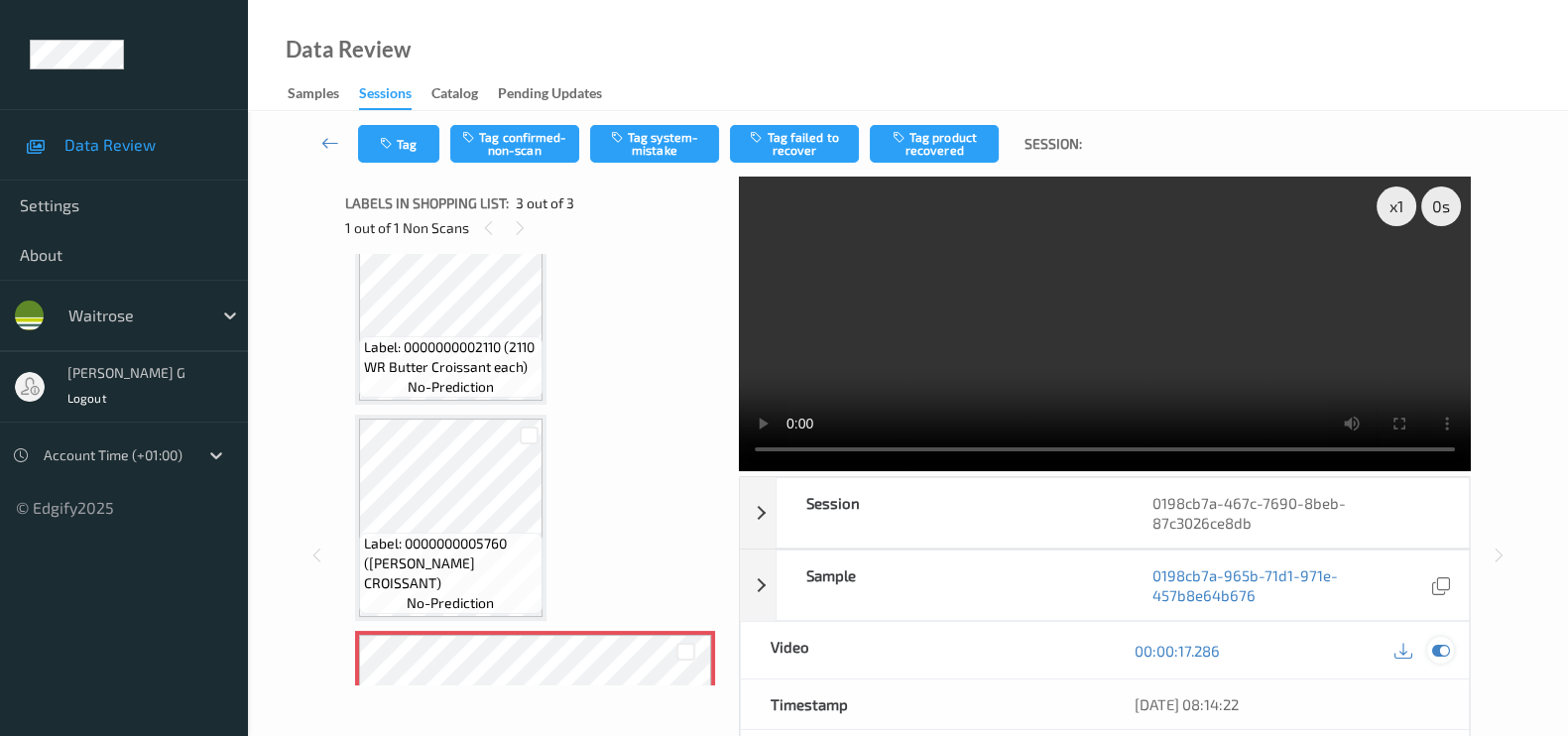
click at [1435, 653] on icon at bounding box center [1440, 651] width 18 height 18
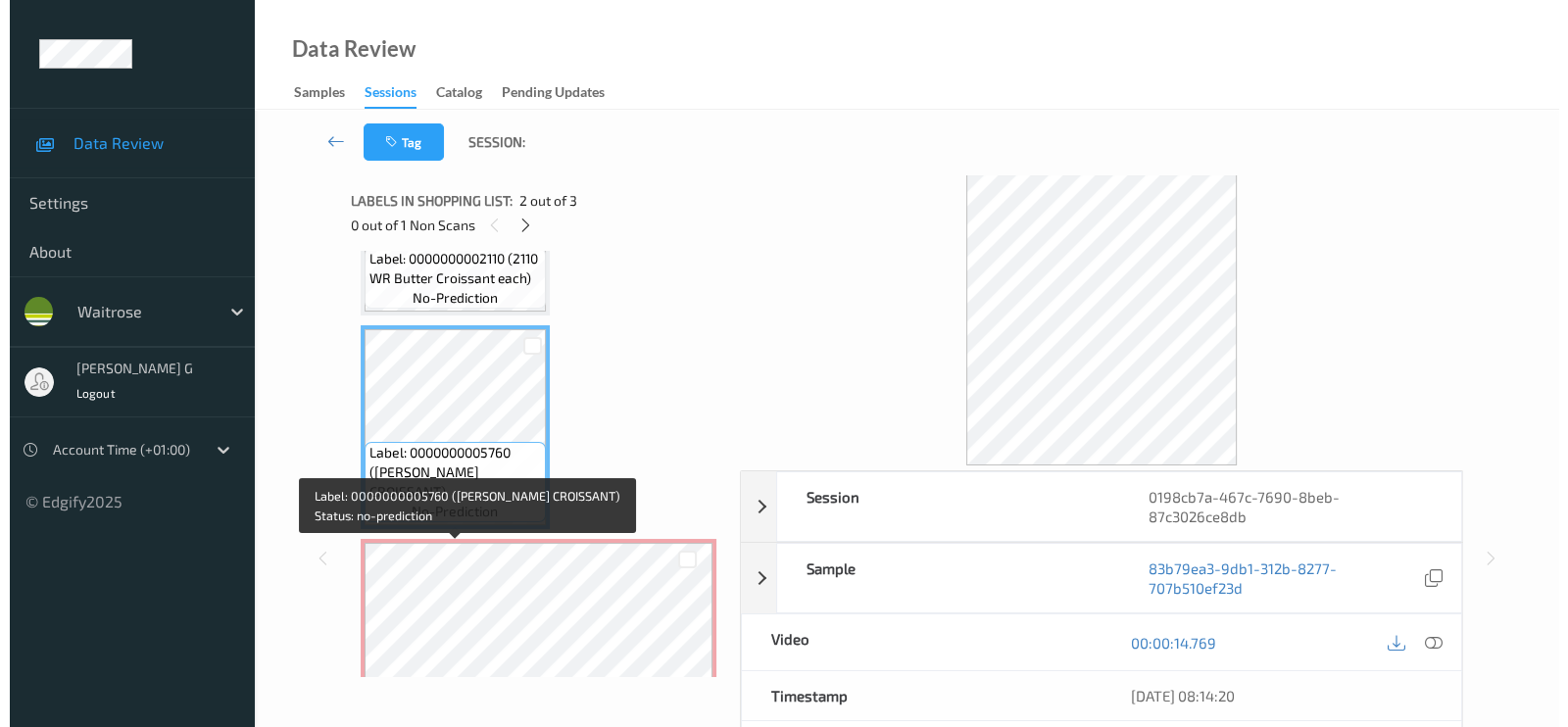
scroll to position [187, 0]
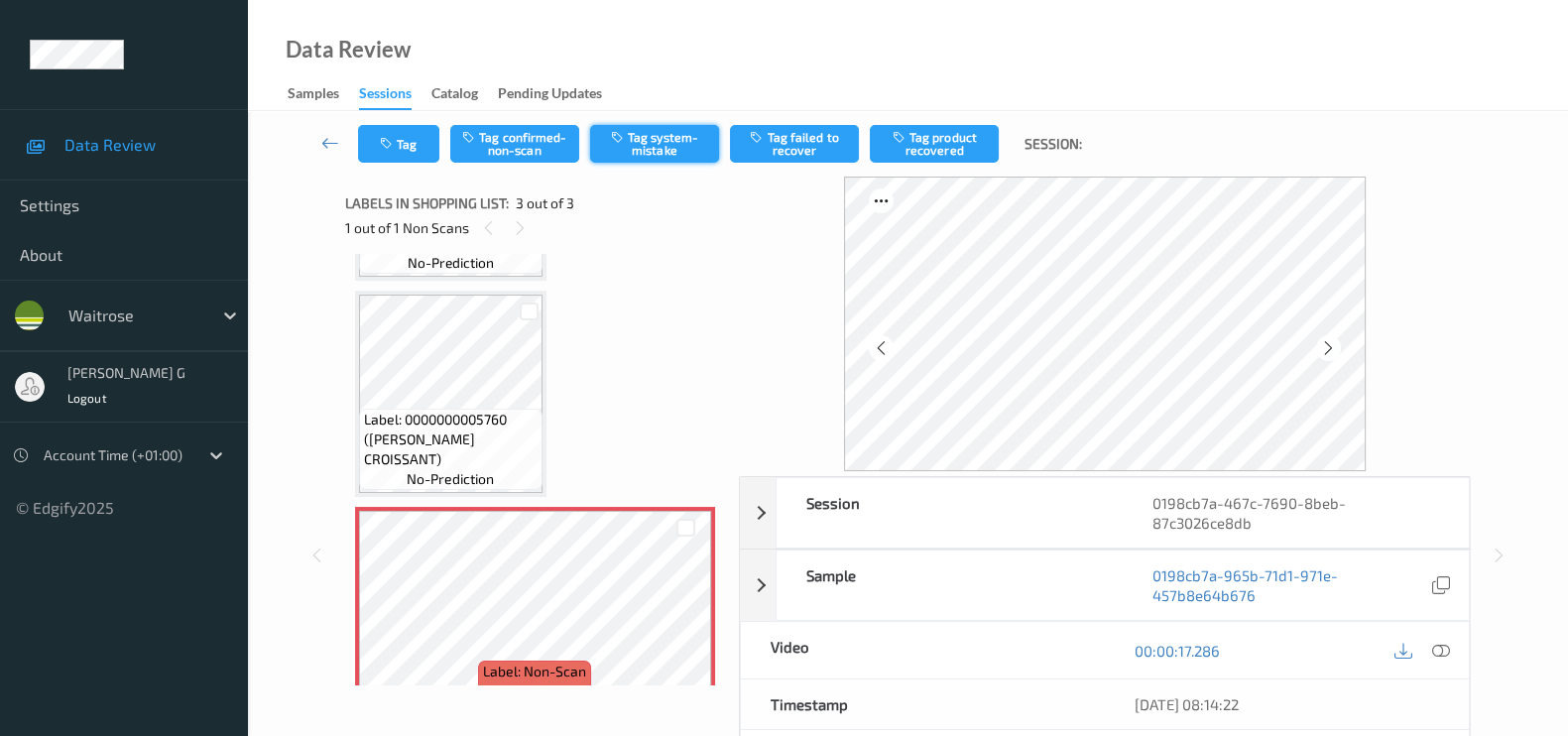
click at [651, 141] on button "Tag system-mistake" at bounding box center [654, 144] width 129 height 38
click at [397, 141] on button "Tag" at bounding box center [399, 144] width 82 height 38
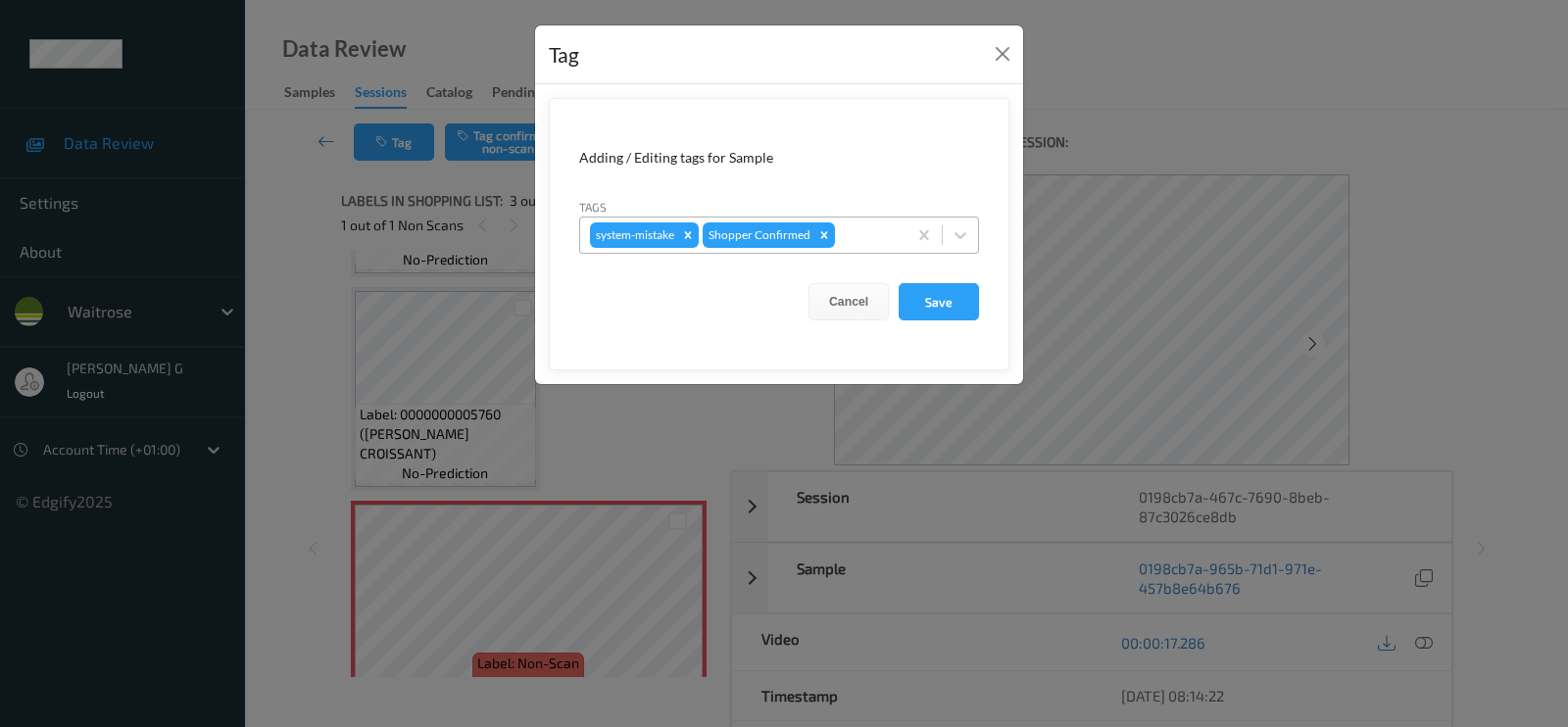
click at [870, 231] on div at bounding box center [867, 235] width 58 height 24
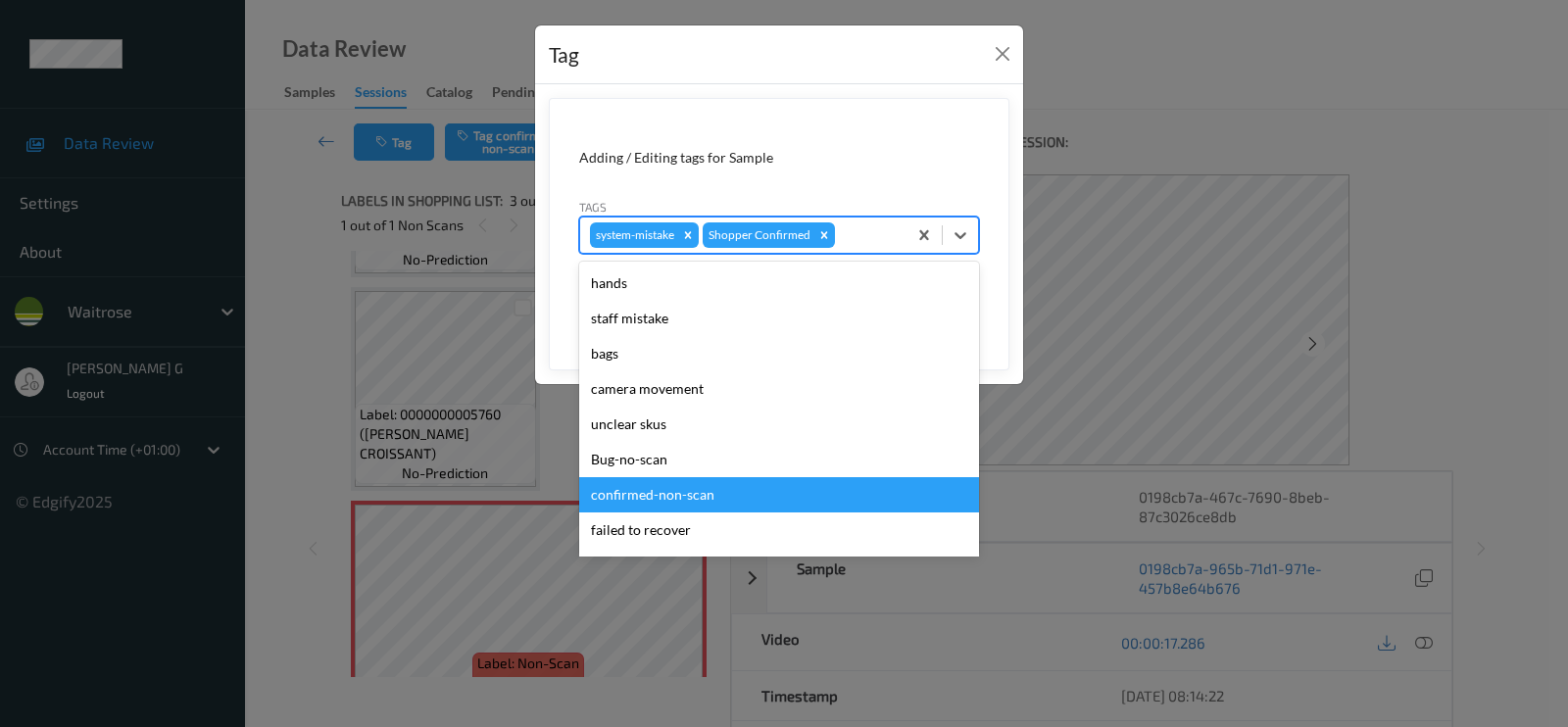
scroll to position [383, 0]
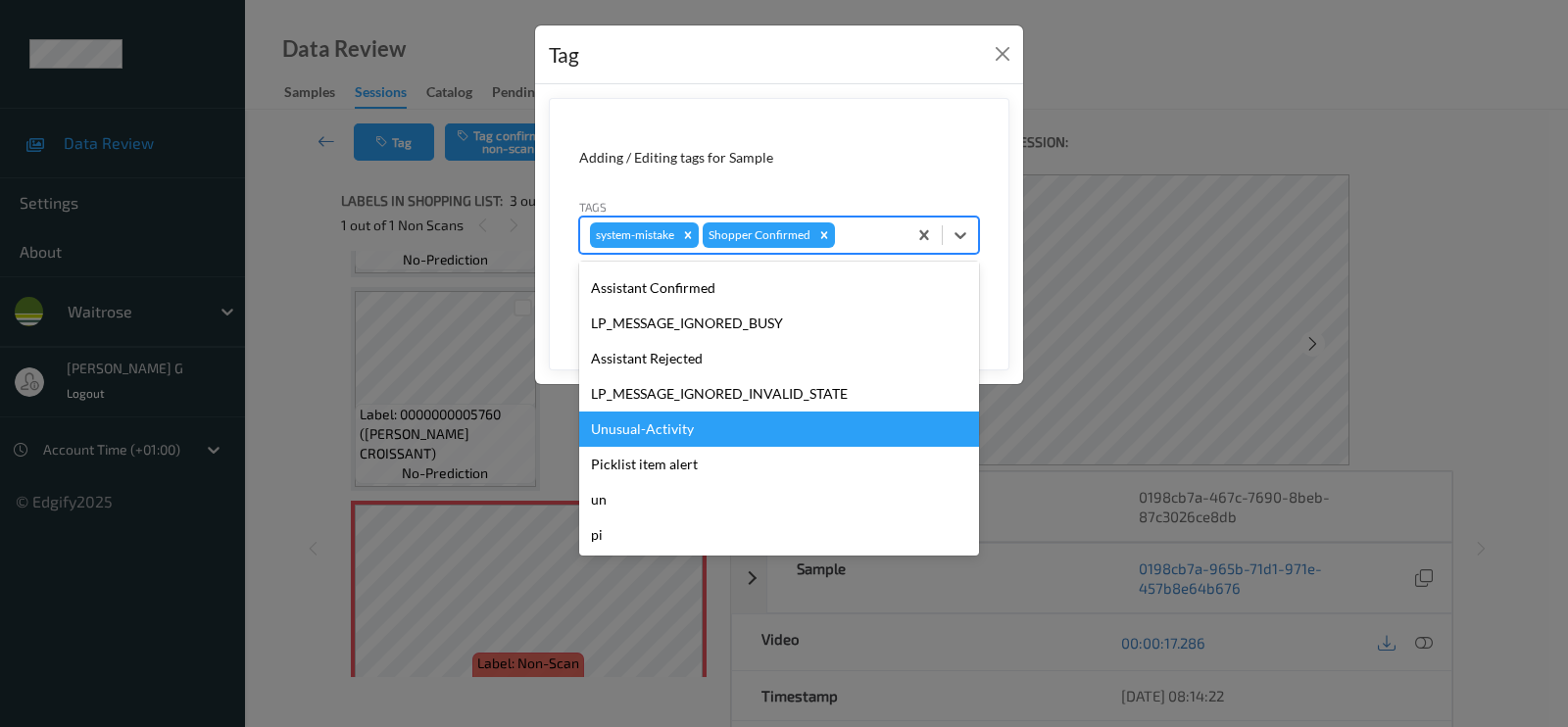
click at [652, 431] on div "Unusual-Activity" at bounding box center [780, 430] width 400 height 35
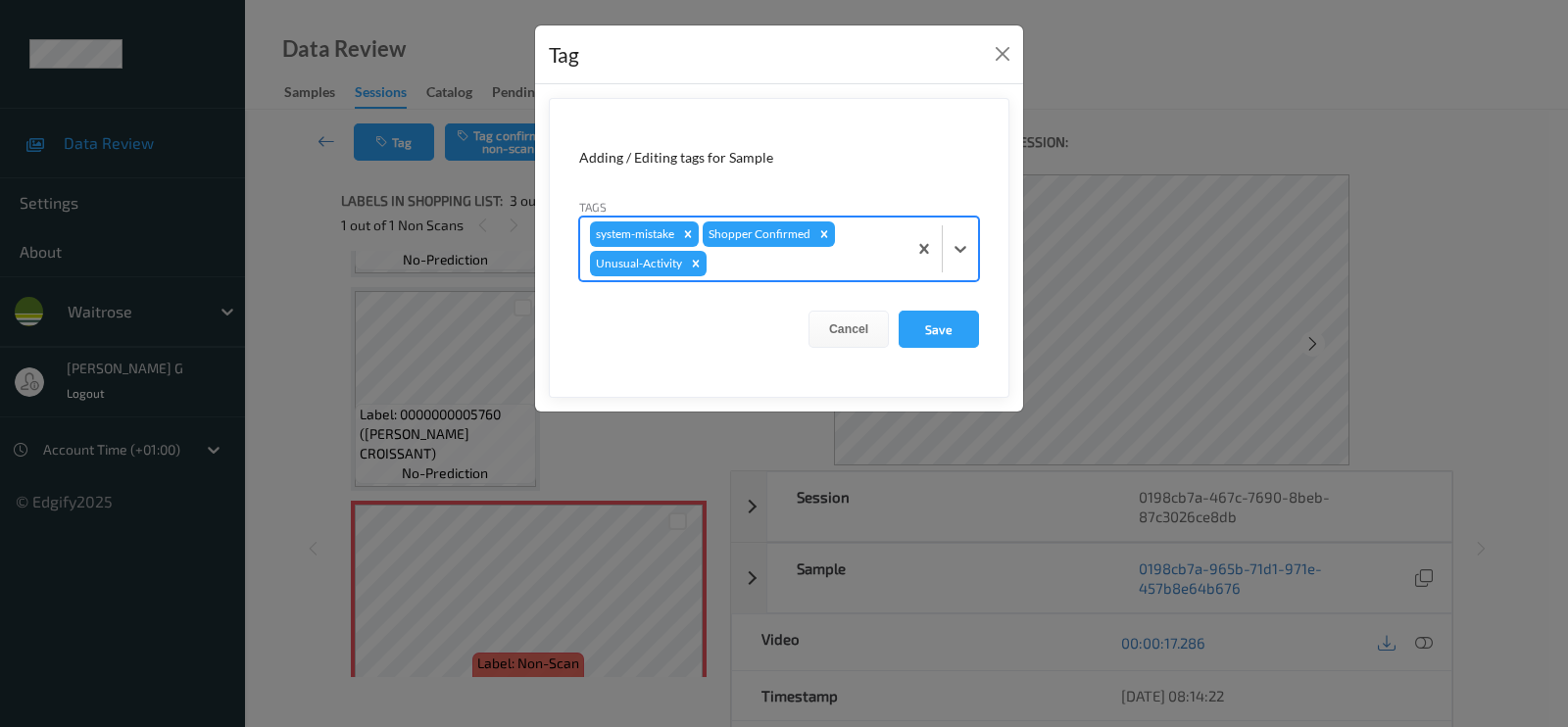
click at [755, 270] on div at bounding box center [803, 264] width 186 height 24
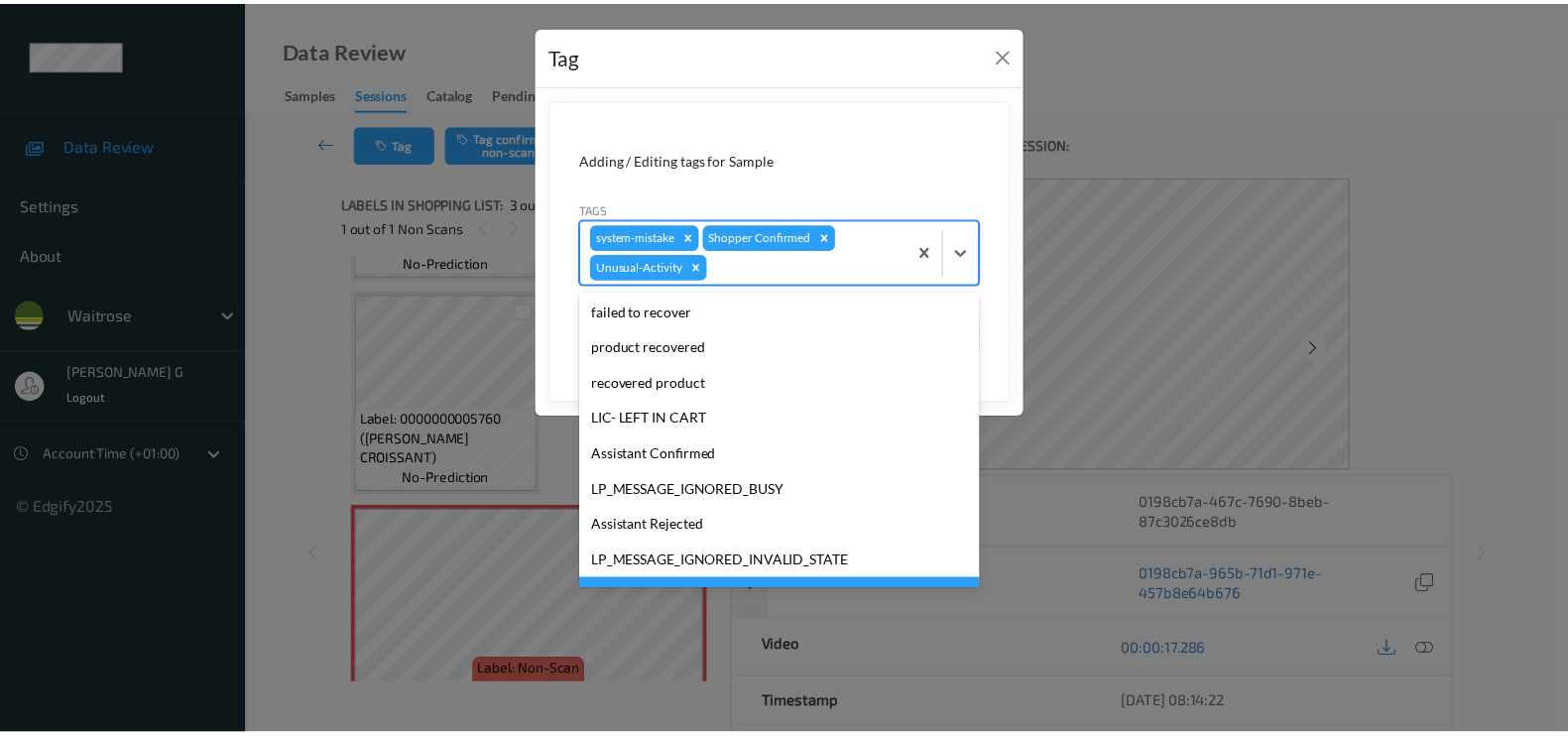
scroll to position [352, 0]
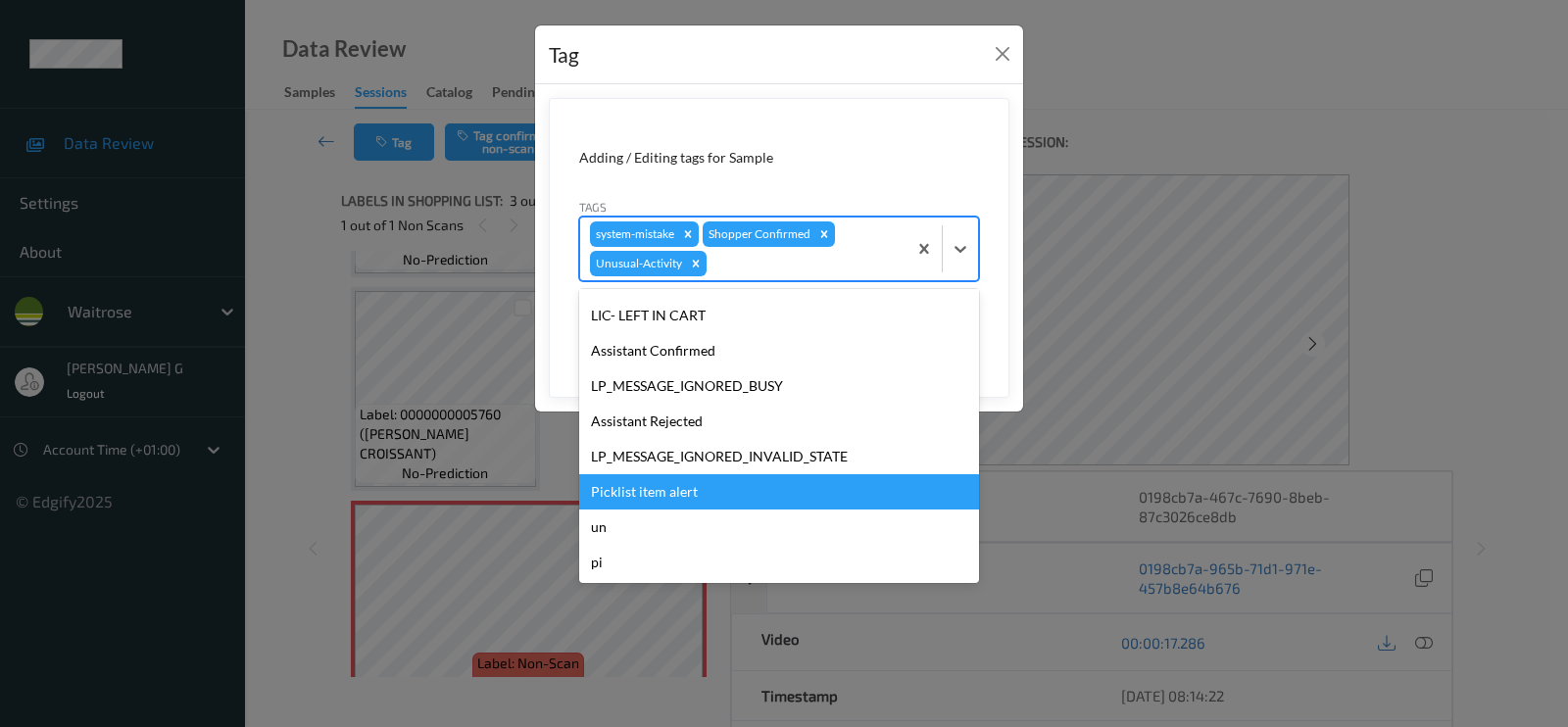
click at [652, 480] on div "Picklist item alert" at bounding box center [780, 492] width 400 height 35
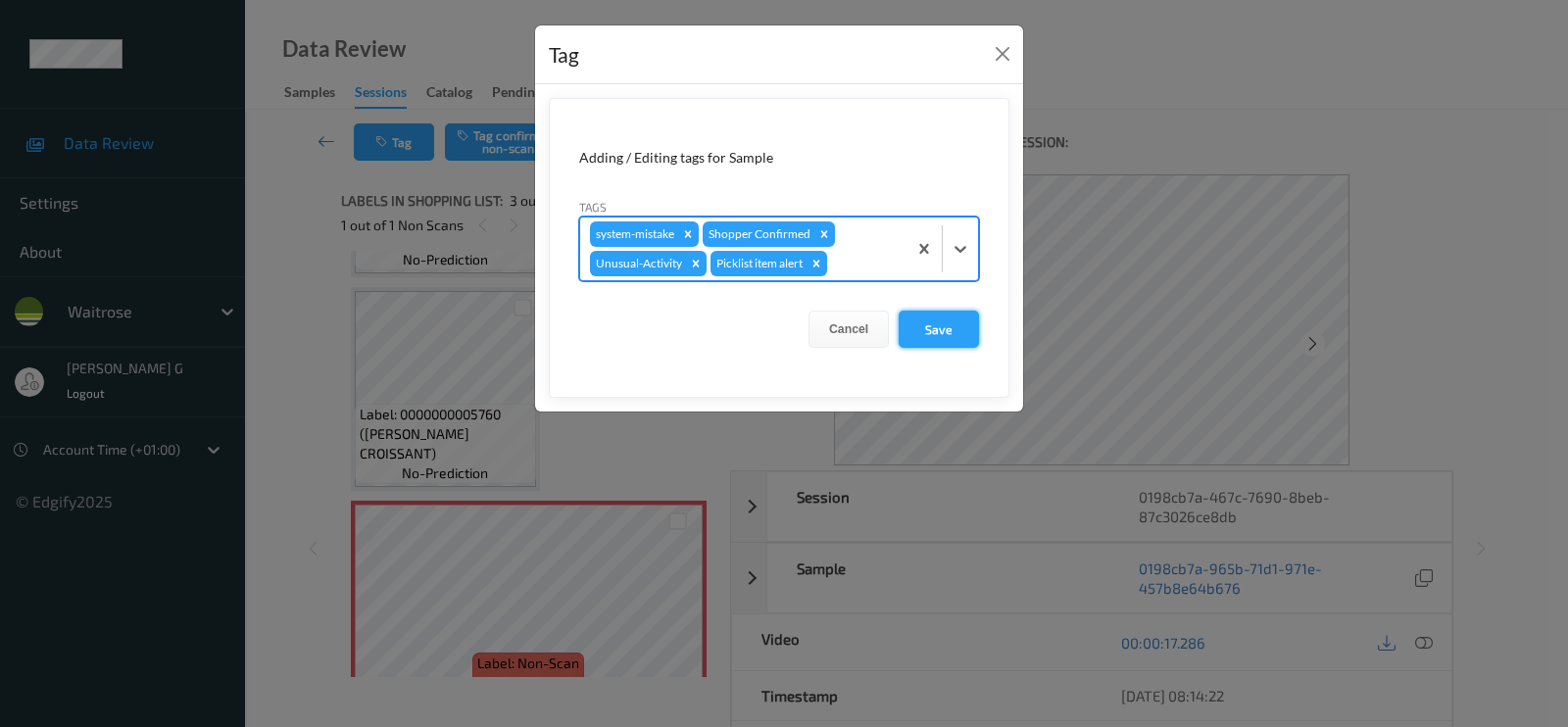
click at [960, 319] on button "Save" at bounding box center [939, 329] width 81 height 37
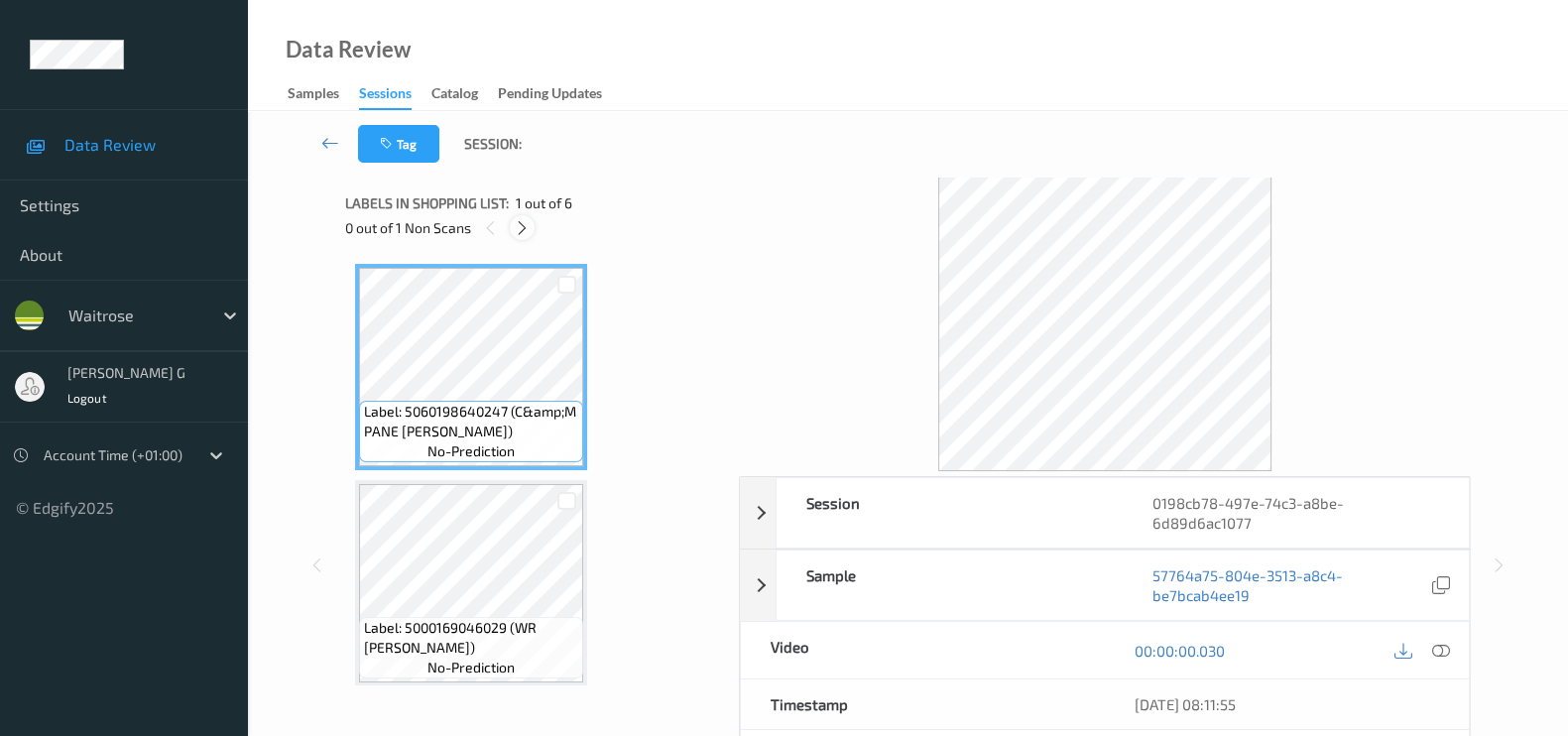
click at [532, 224] on div at bounding box center [521, 227] width 25 height 25
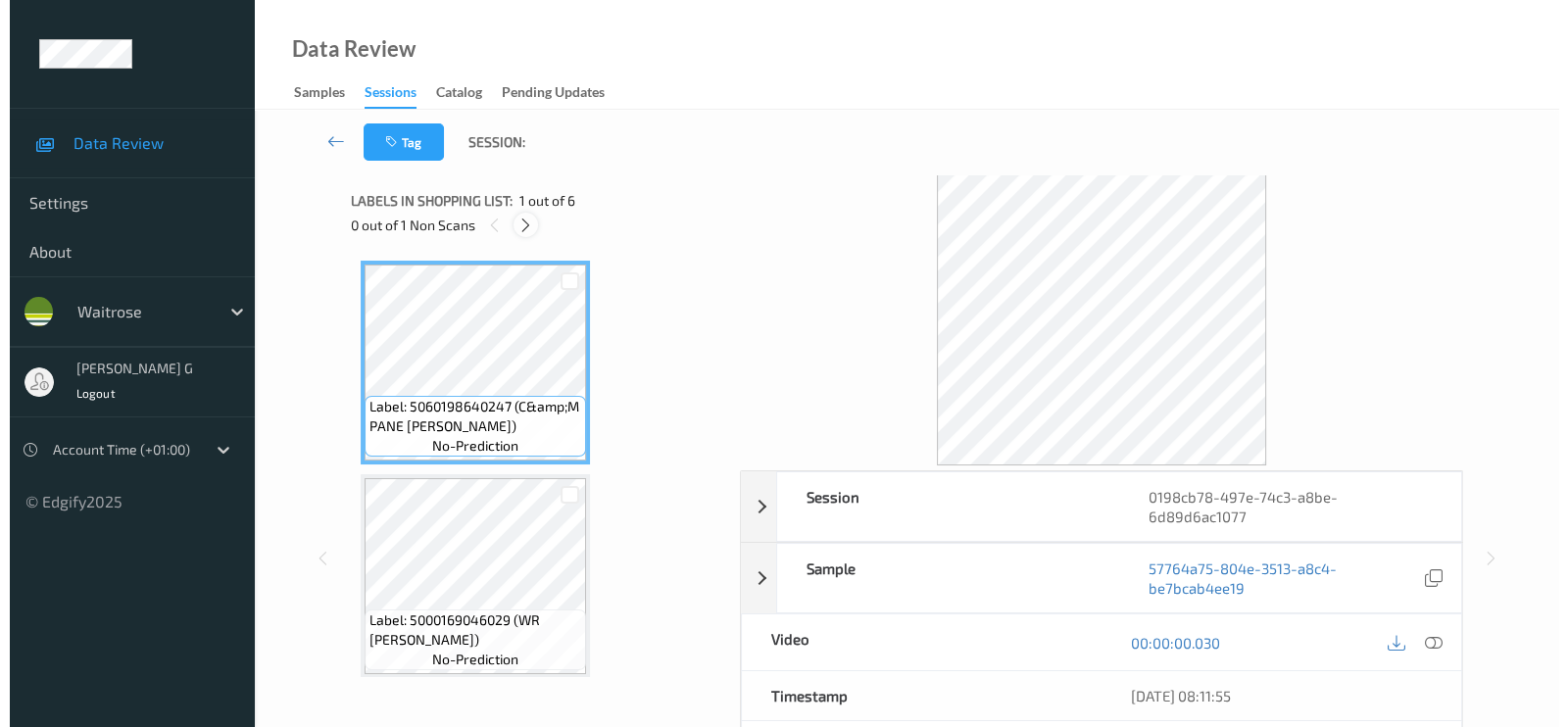
scroll to position [434, 0]
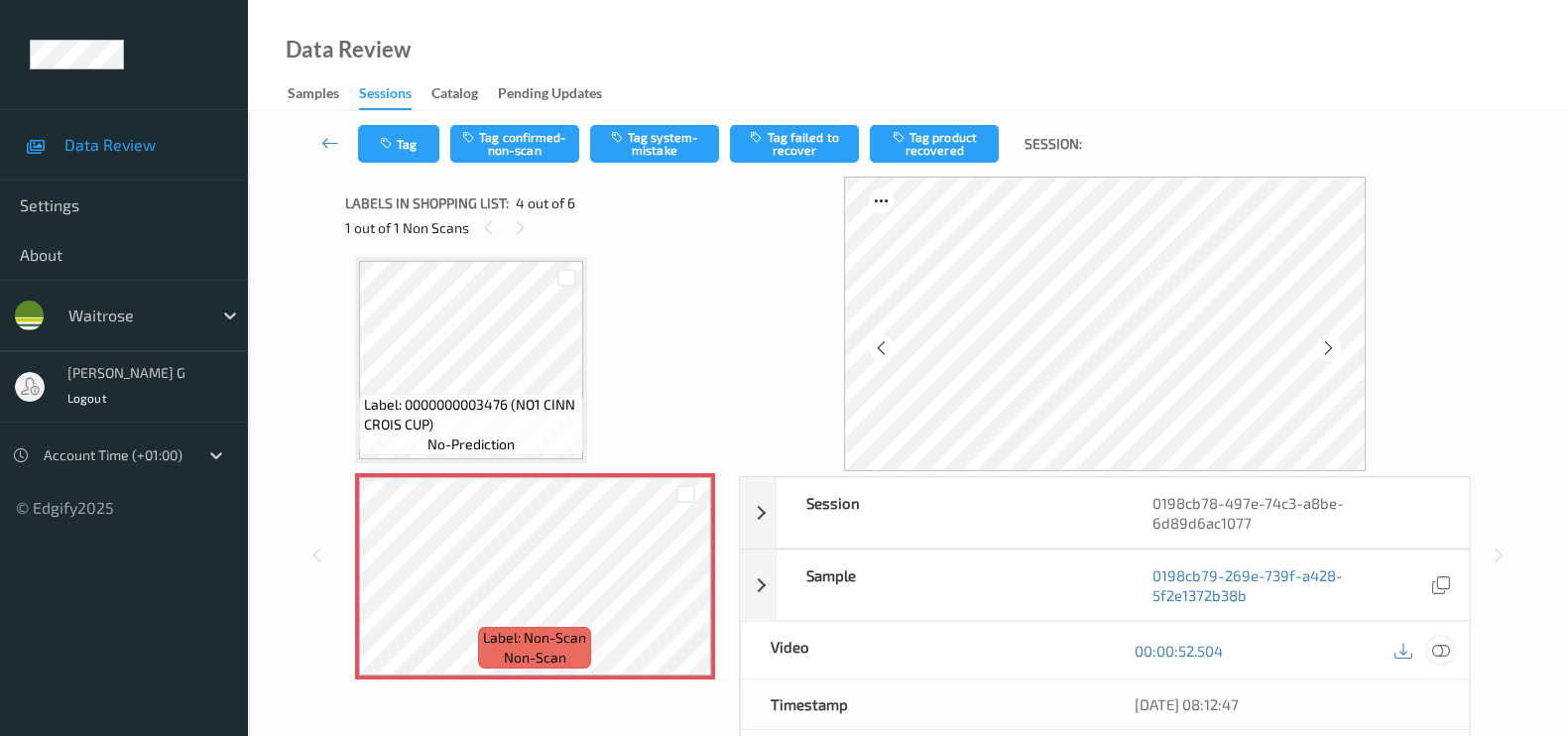
click at [1434, 648] on icon at bounding box center [1440, 651] width 18 height 18
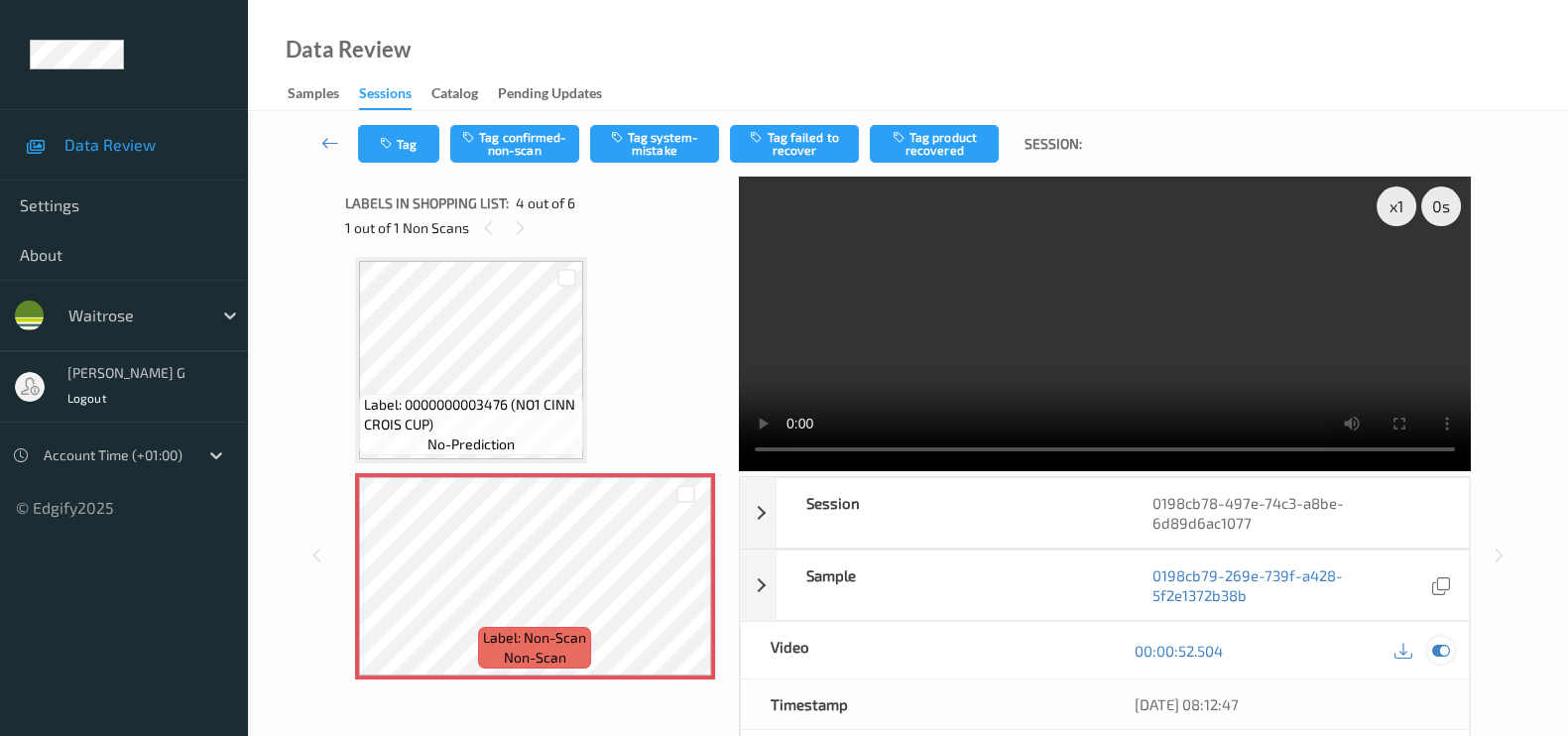
click at [1437, 645] on icon at bounding box center [1440, 651] width 18 height 18
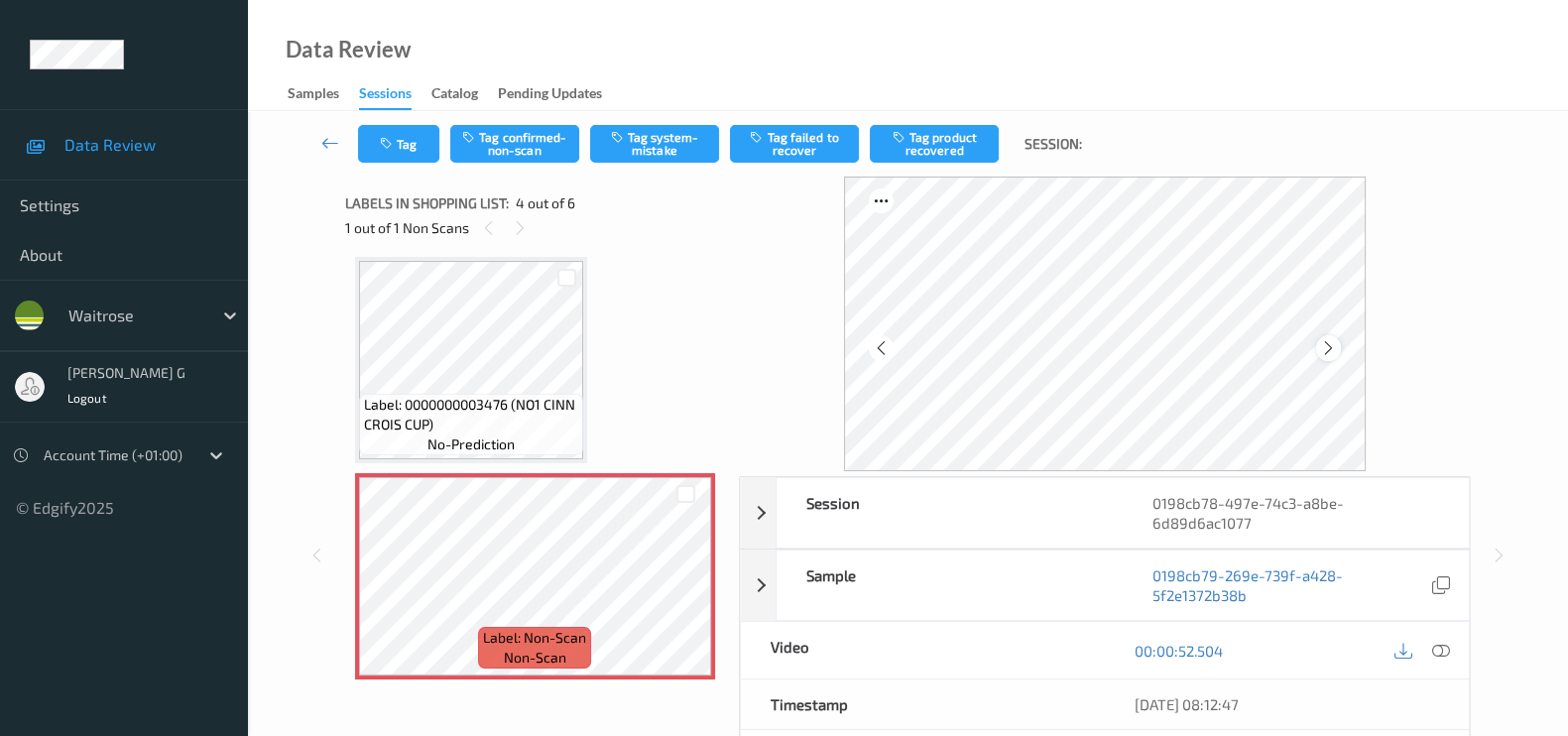
click at [1336, 350] on icon at bounding box center [1328, 348] width 17 height 18
click at [1439, 648] on icon at bounding box center [1440, 651] width 18 height 18
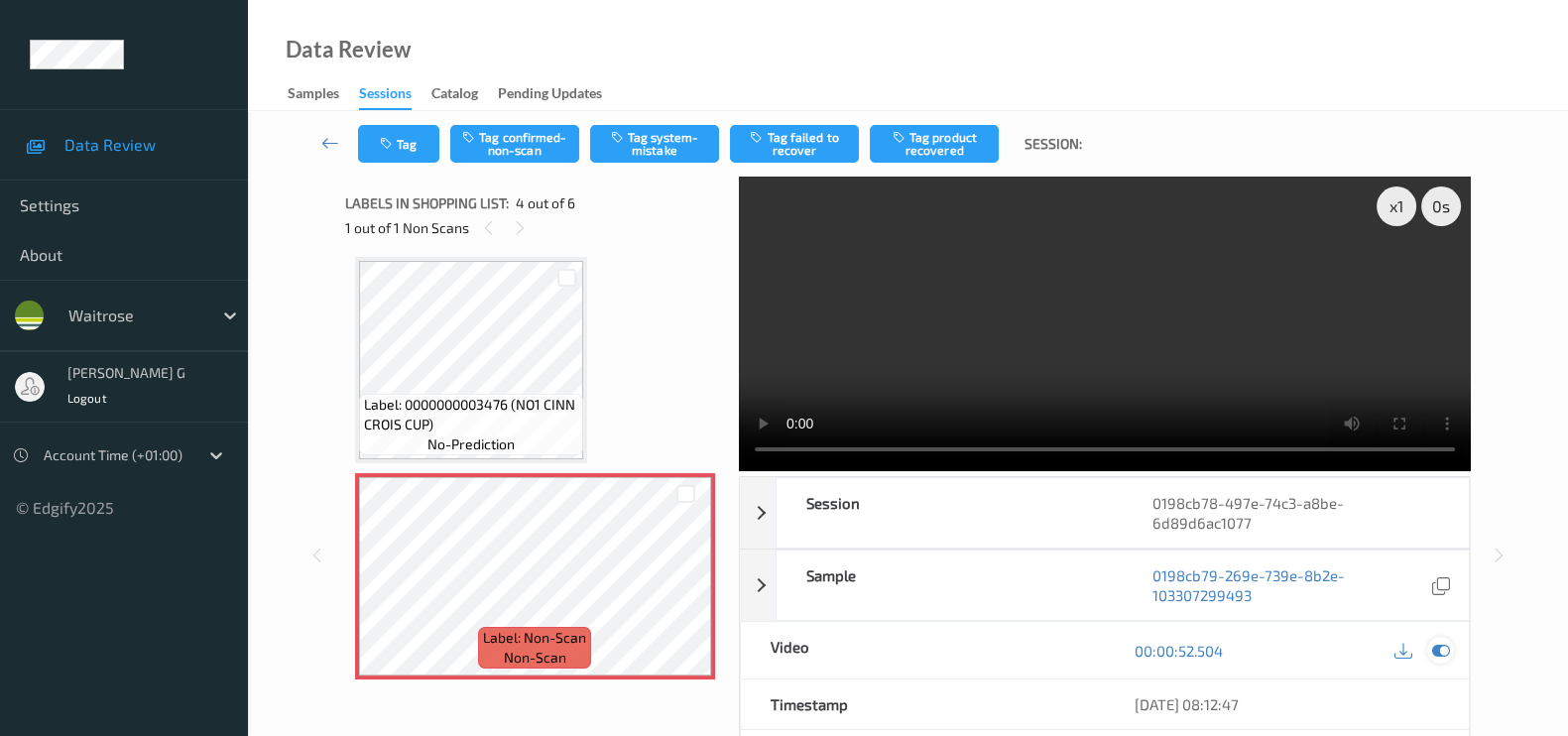
click at [1437, 642] on icon at bounding box center [1440, 651] width 18 height 18
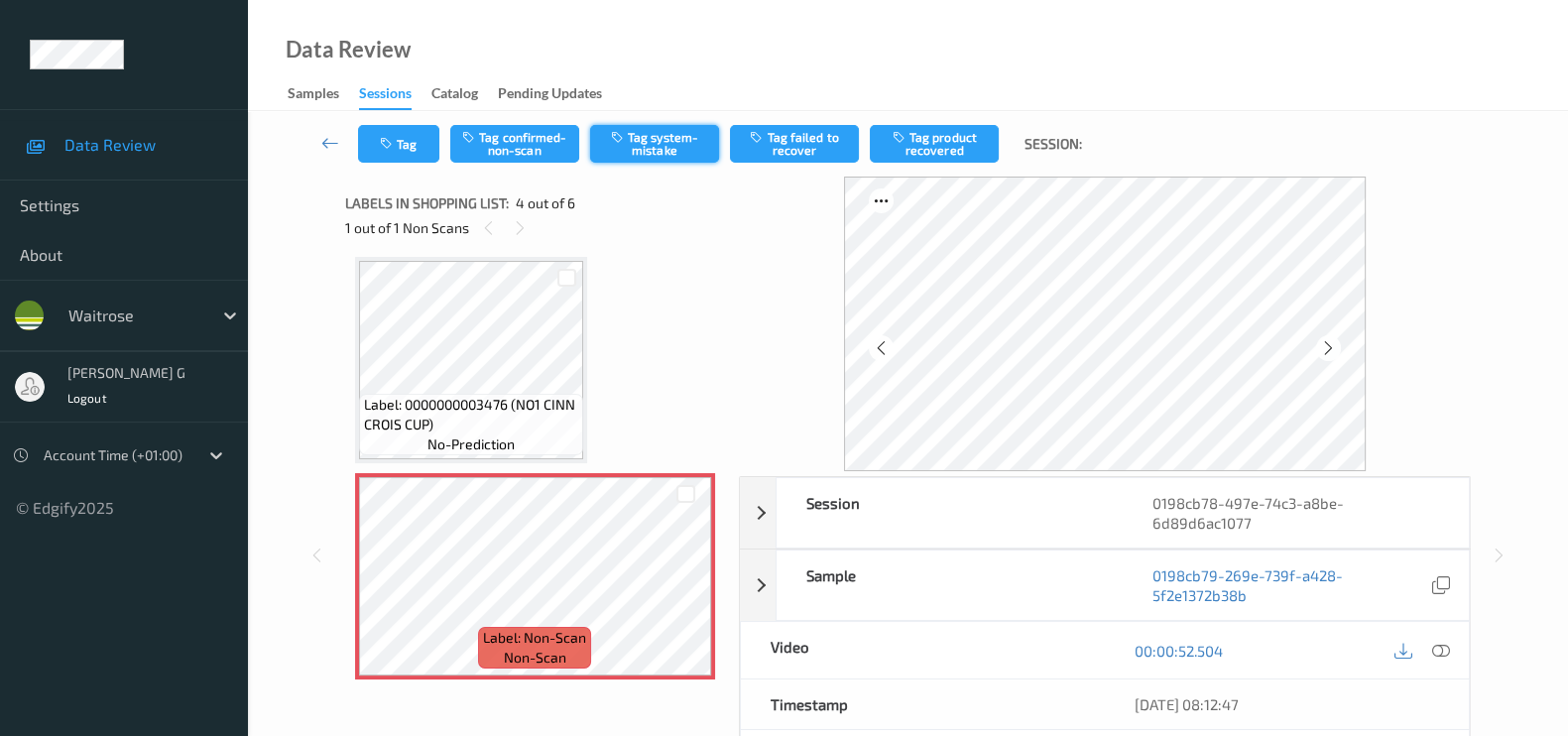
click at [651, 134] on button "Tag system-mistake" at bounding box center [654, 144] width 129 height 38
click at [393, 146] on icon "button" at bounding box center [388, 144] width 17 height 14
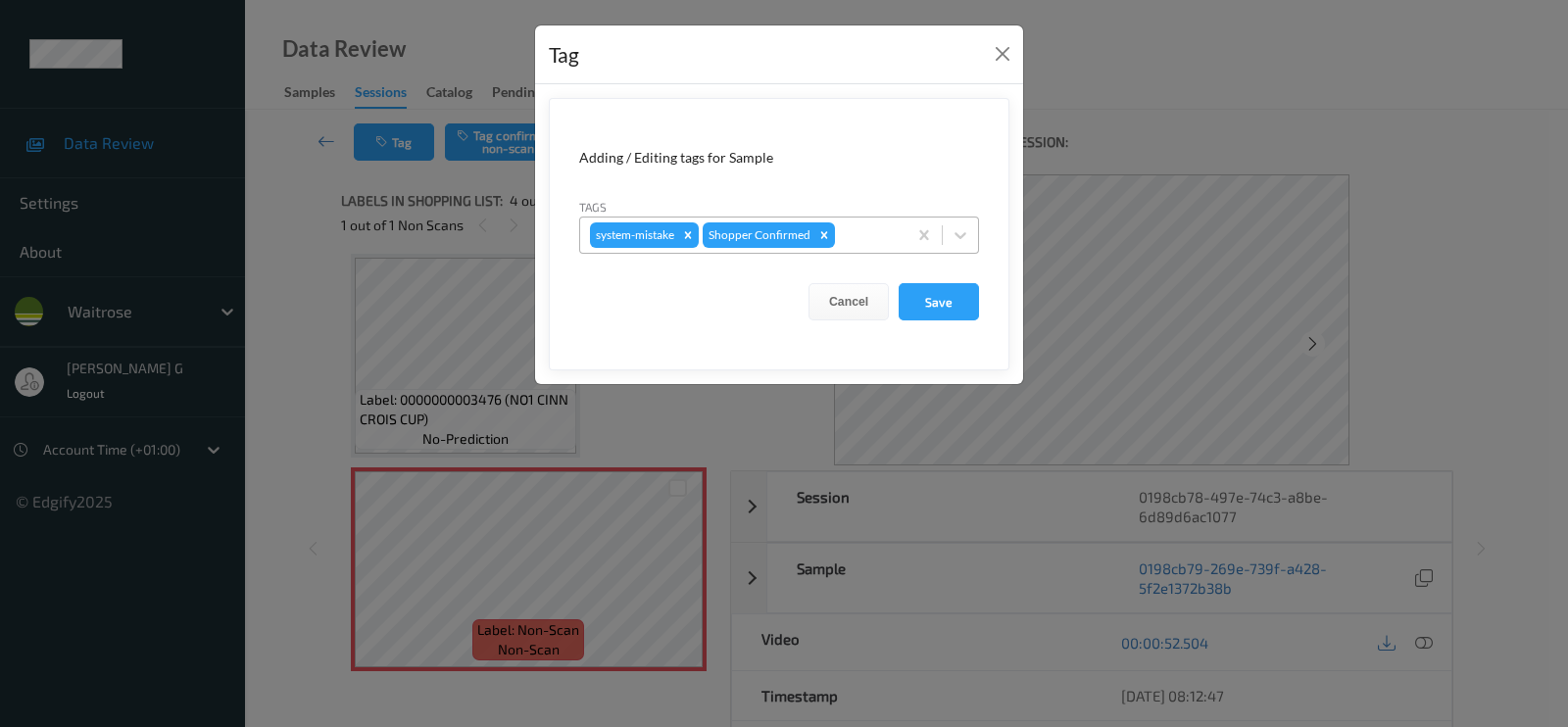
click at [862, 235] on div at bounding box center [867, 235] width 58 height 24
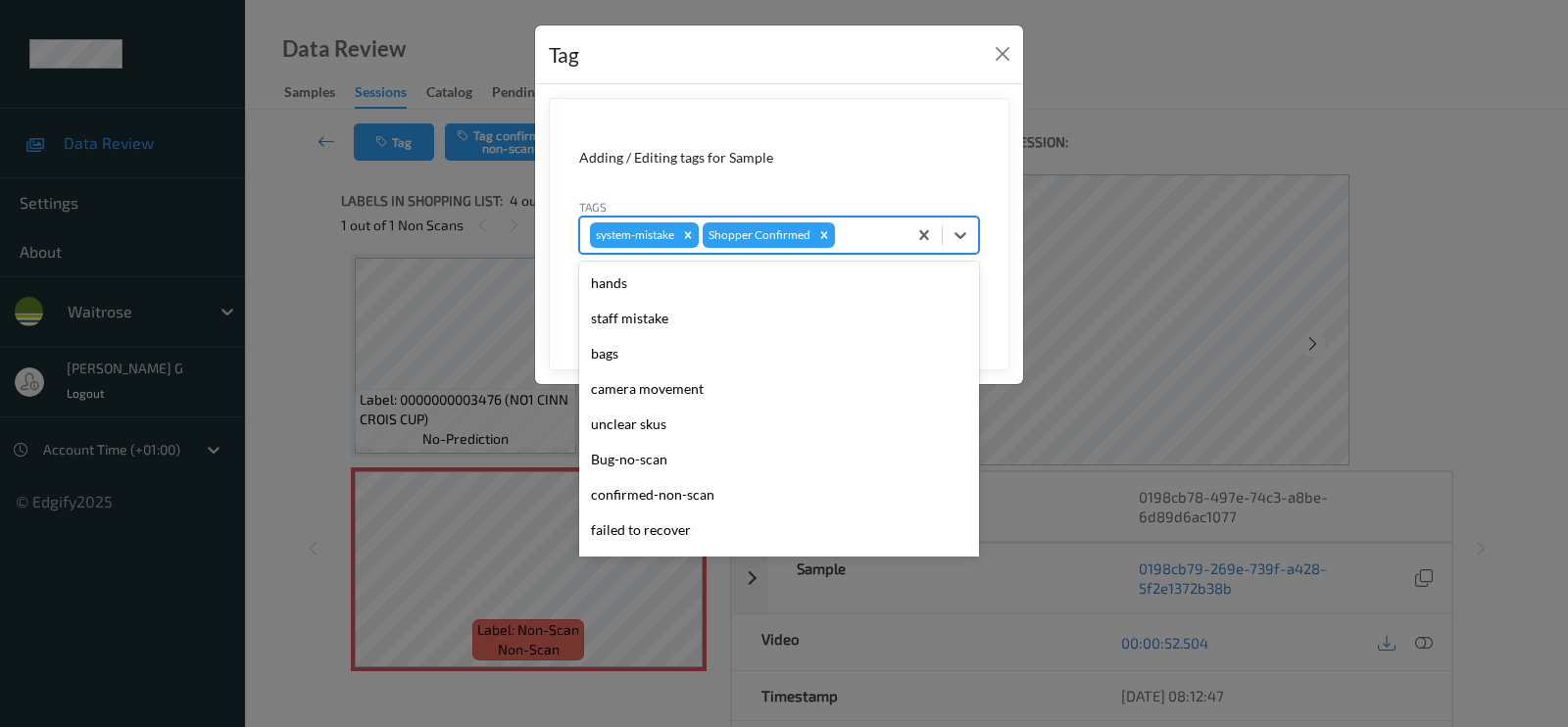
scroll to position [383, 0]
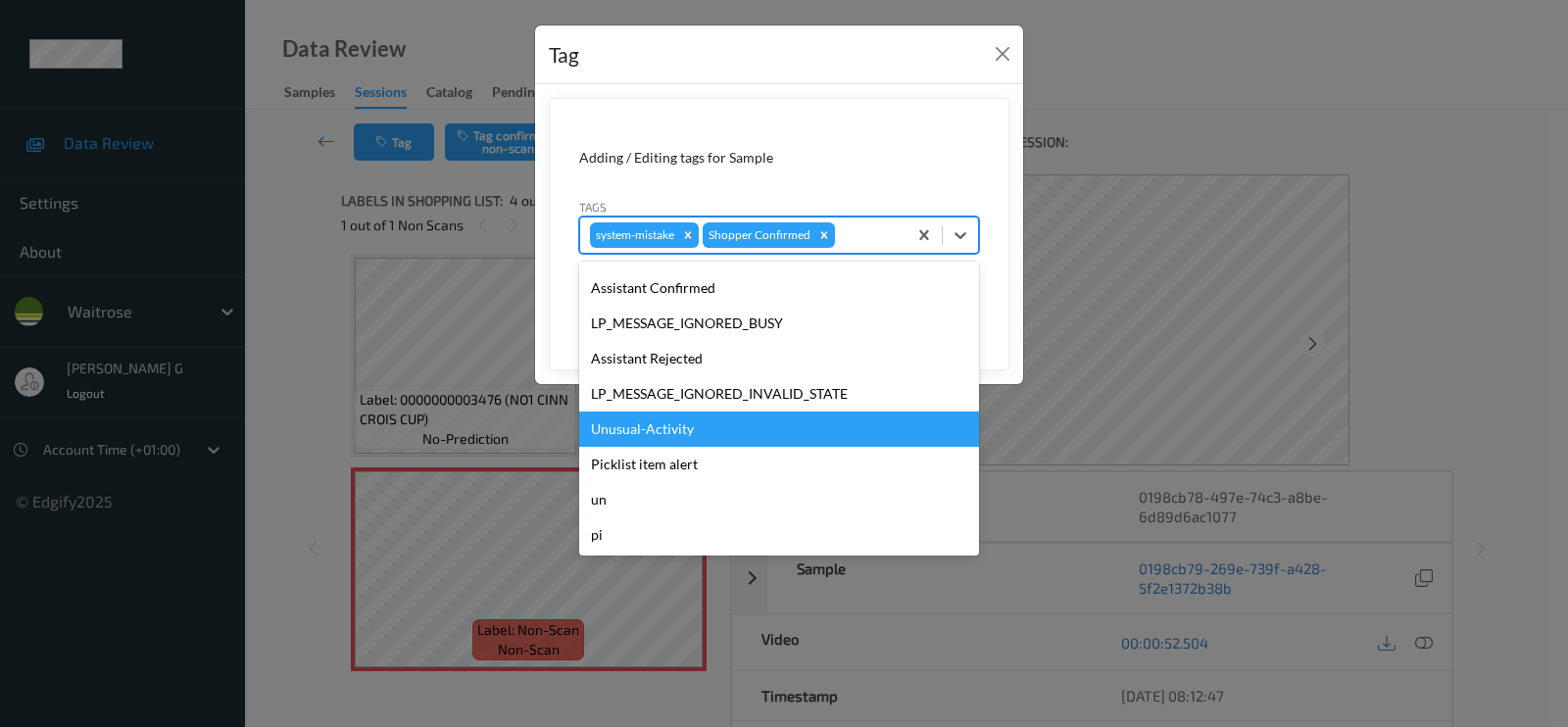
click at [647, 434] on div "Unusual-Activity" at bounding box center [780, 430] width 400 height 35
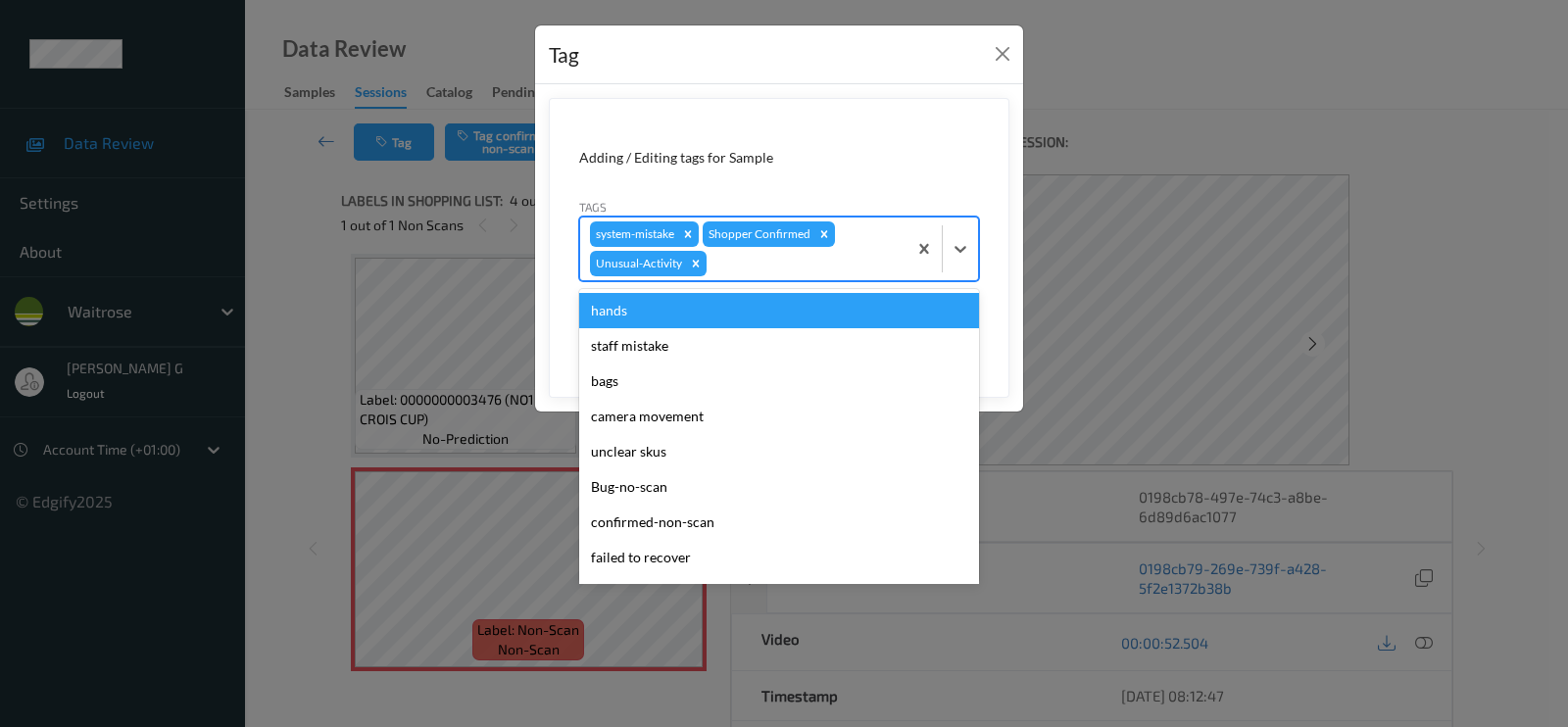
click at [778, 266] on div at bounding box center [803, 264] width 186 height 24
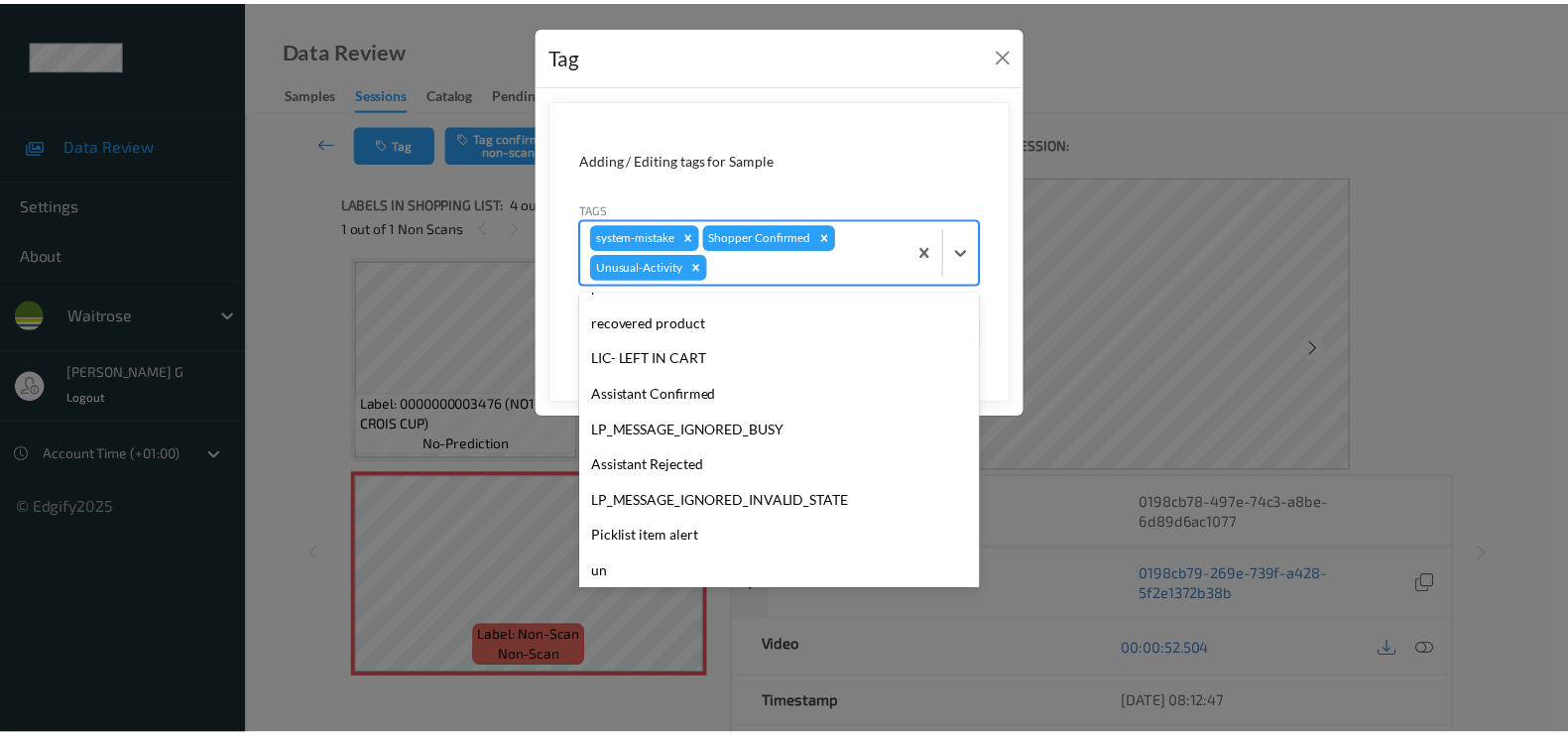
scroll to position [352, 0]
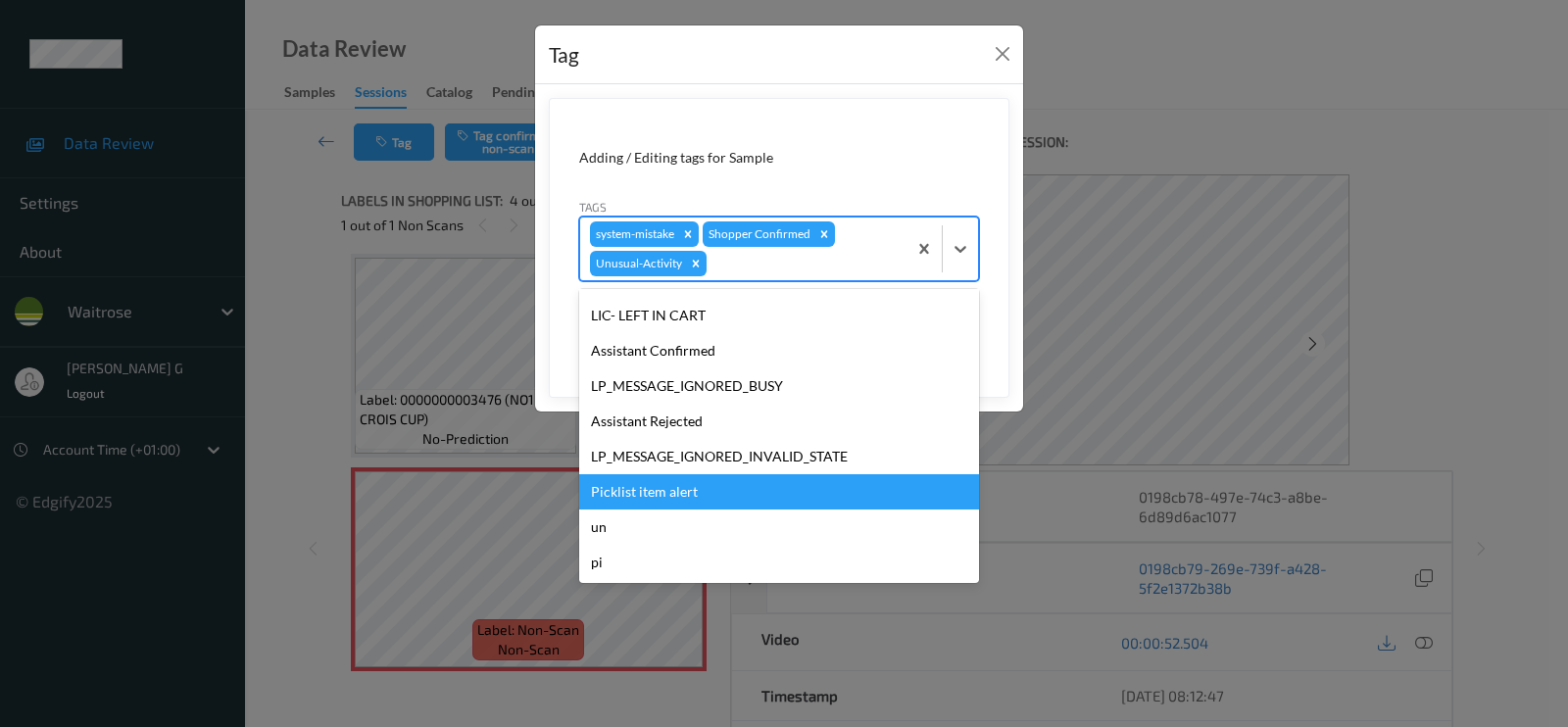
click at [651, 492] on div "Picklist item alert" at bounding box center [780, 492] width 400 height 35
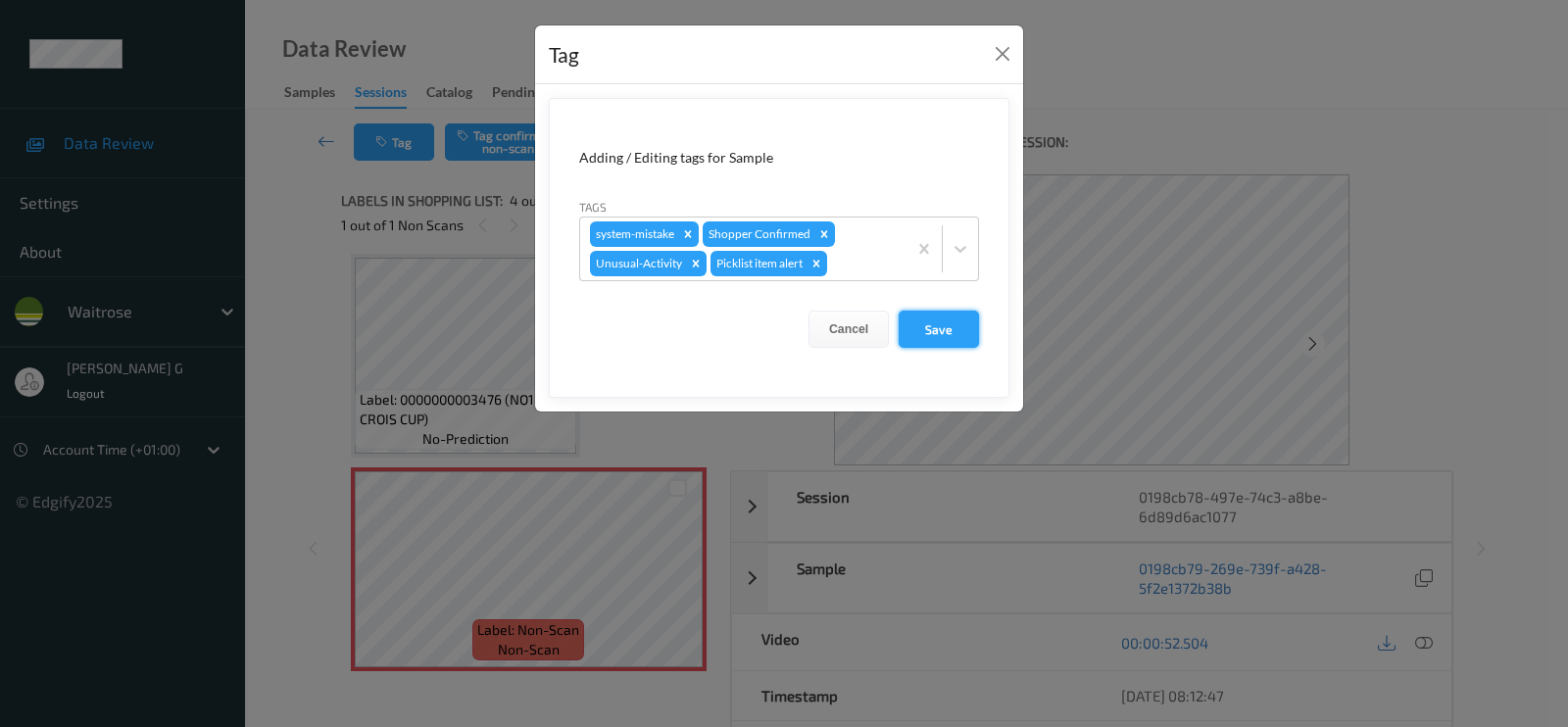
click at [927, 328] on button "Save" at bounding box center [939, 329] width 81 height 37
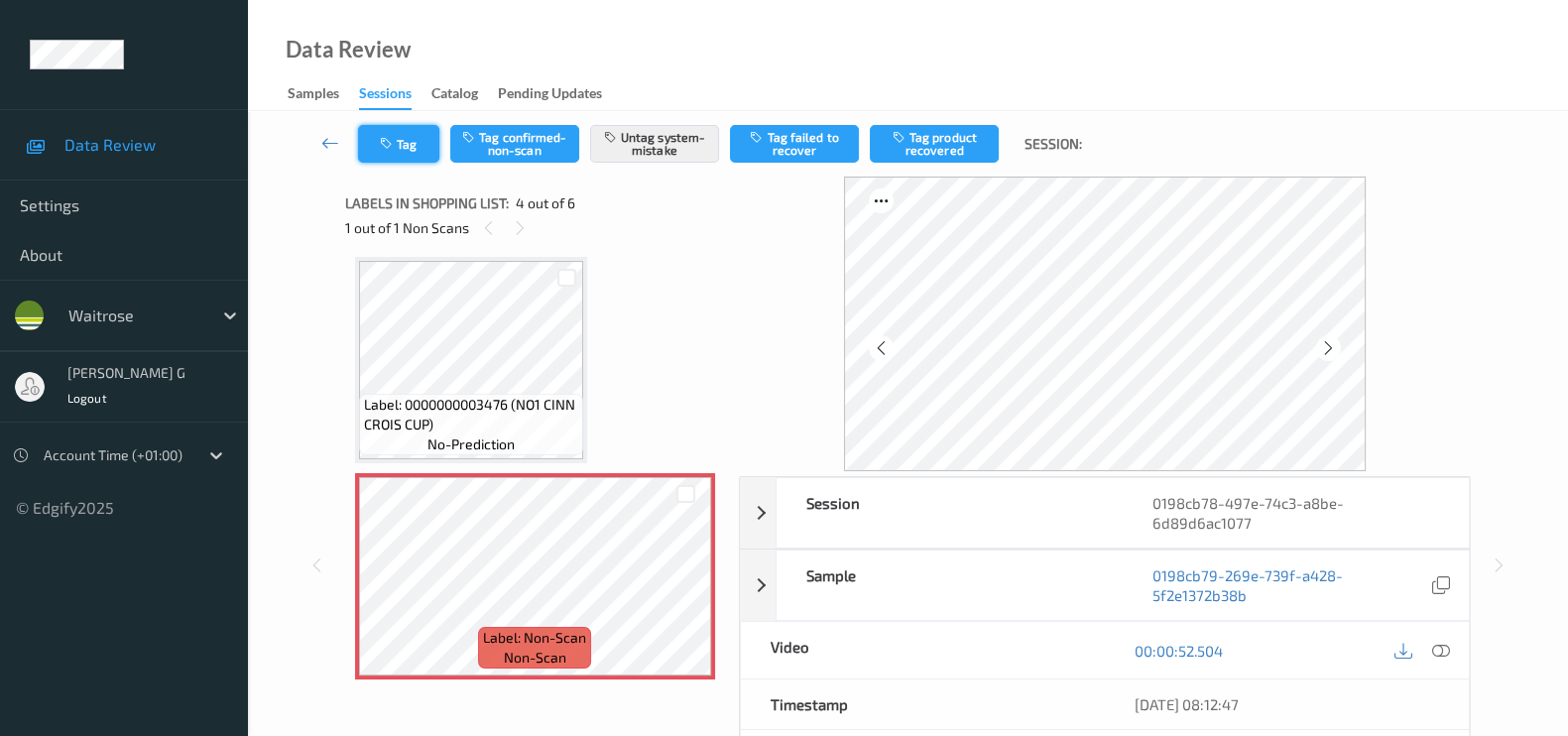
click at [390, 153] on button "Tag" at bounding box center [399, 144] width 82 height 38
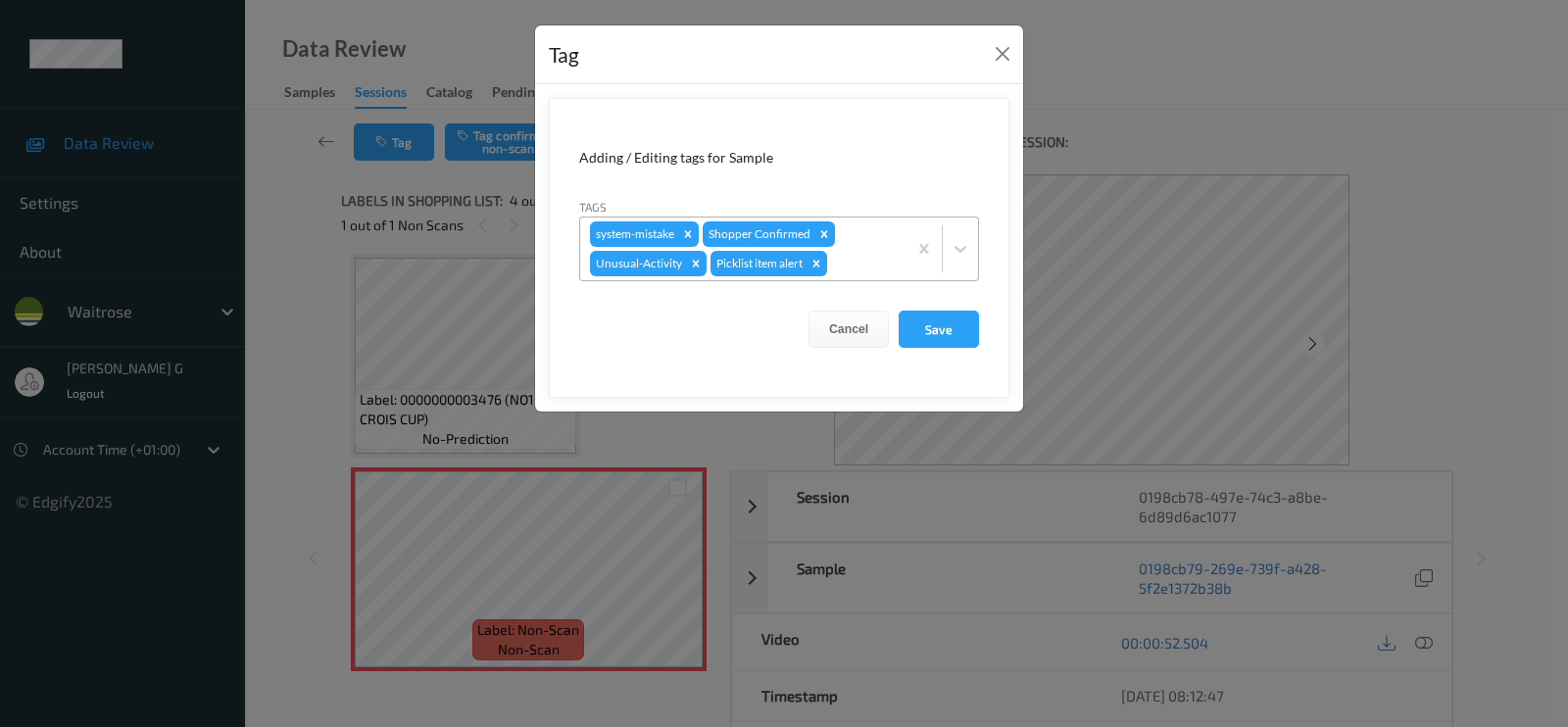
click at [866, 262] on div at bounding box center [863, 264] width 66 height 24
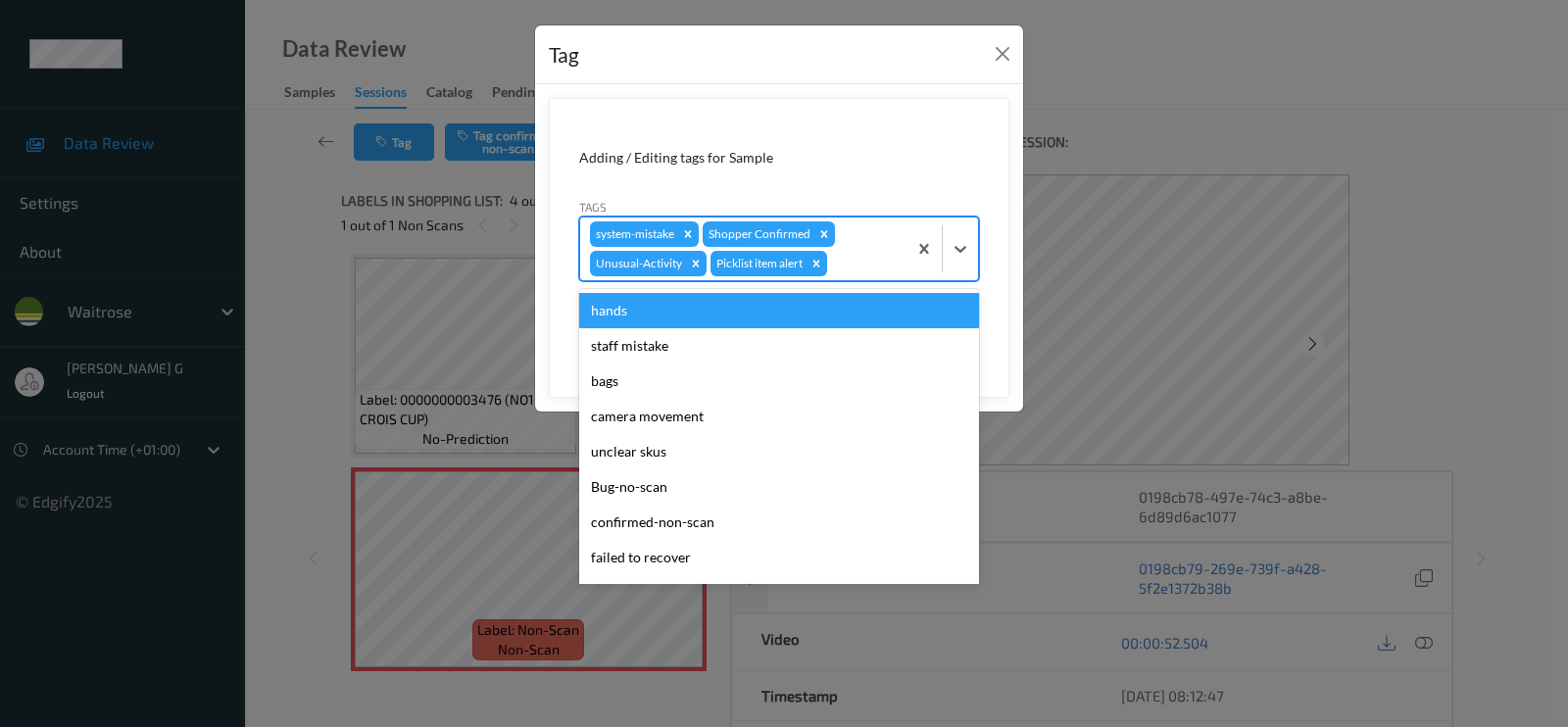
click at [866, 262] on div at bounding box center [863, 264] width 66 height 24
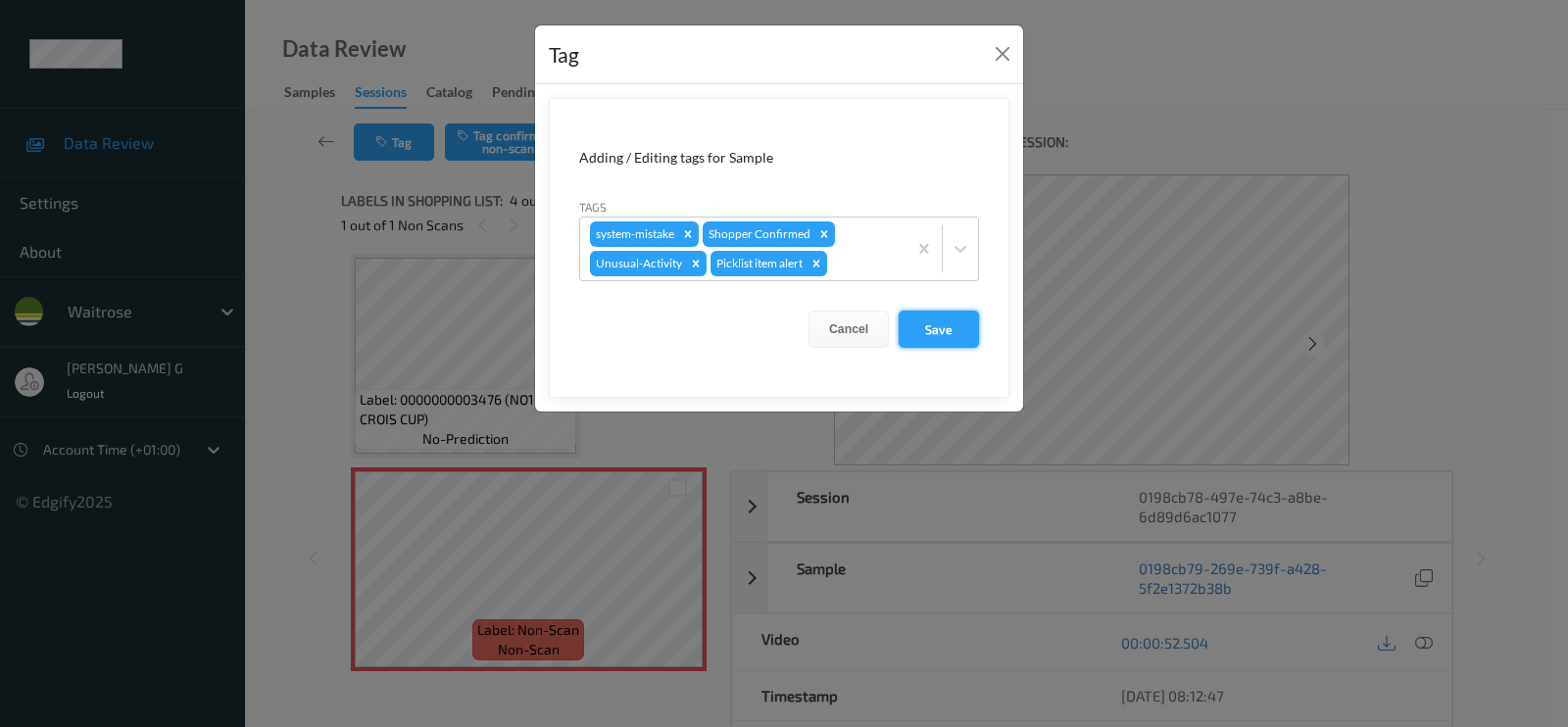
click at [956, 317] on button "Save" at bounding box center [939, 329] width 81 height 37
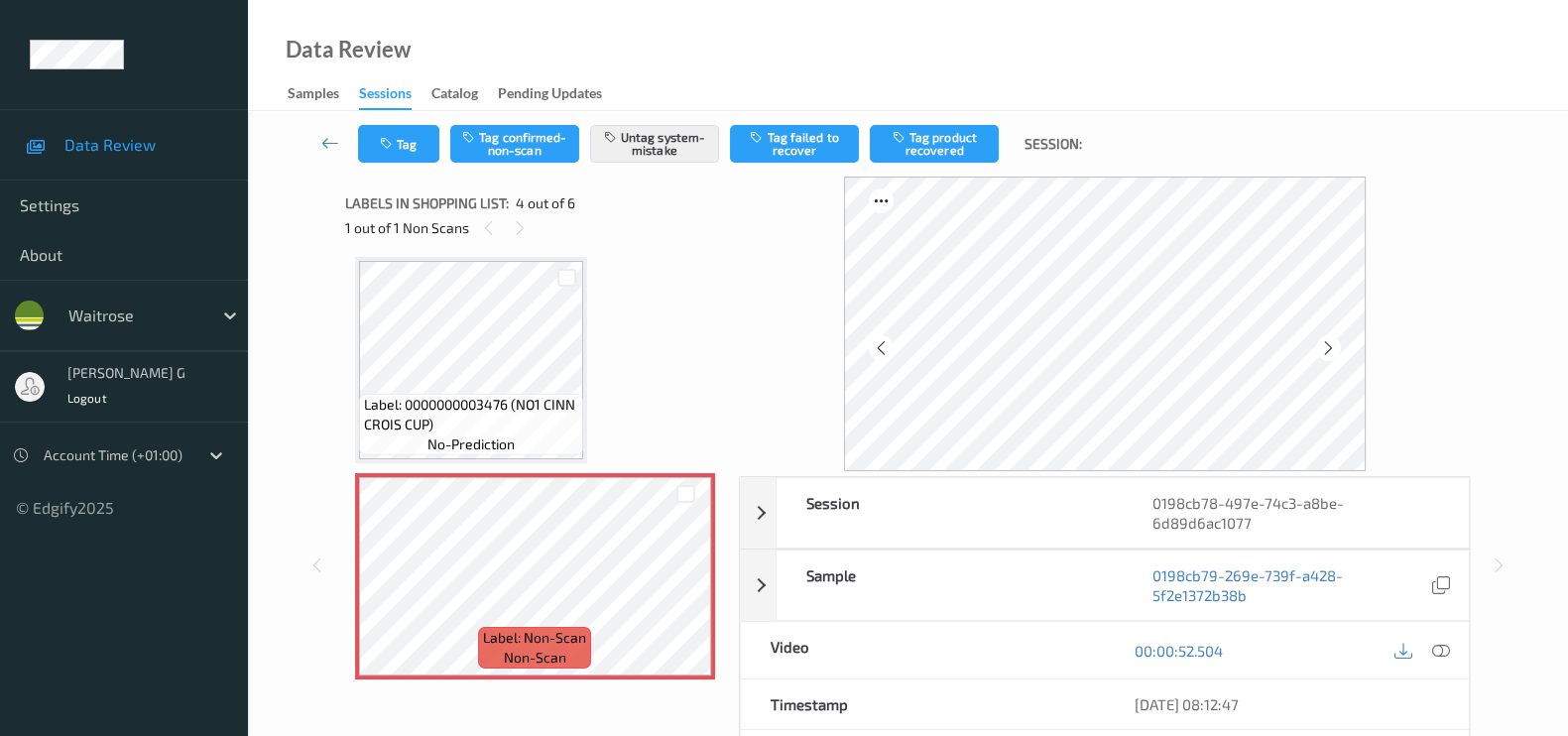
click at [1519, 328] on div "Session 0198cb78-497e-74c3-a8be-6d89d6ac1077 Session ID 0198cb78-497e-74c3-a8be…" at bounding box center [907, 564] width 1238 height 777
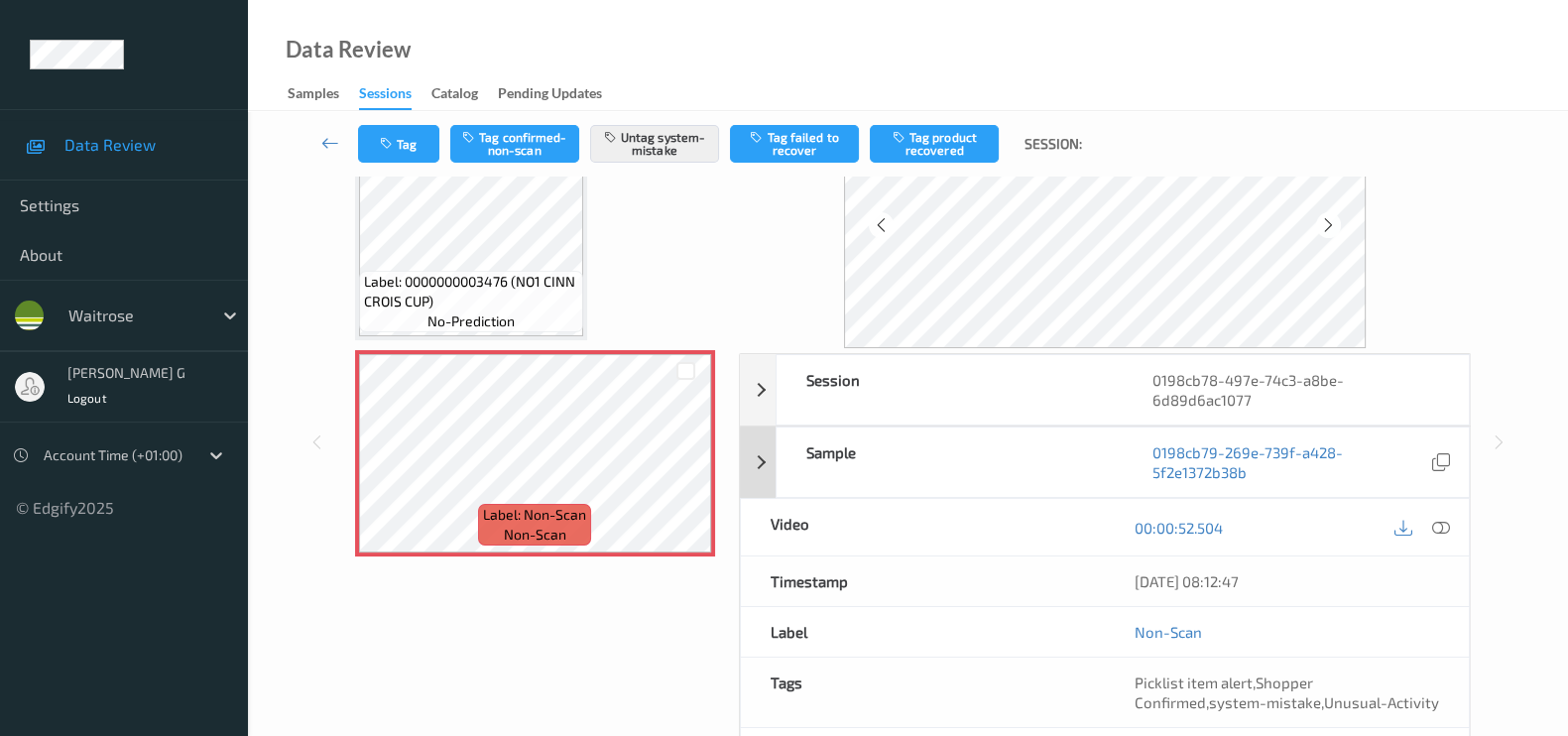
scroll to position [0, 0]
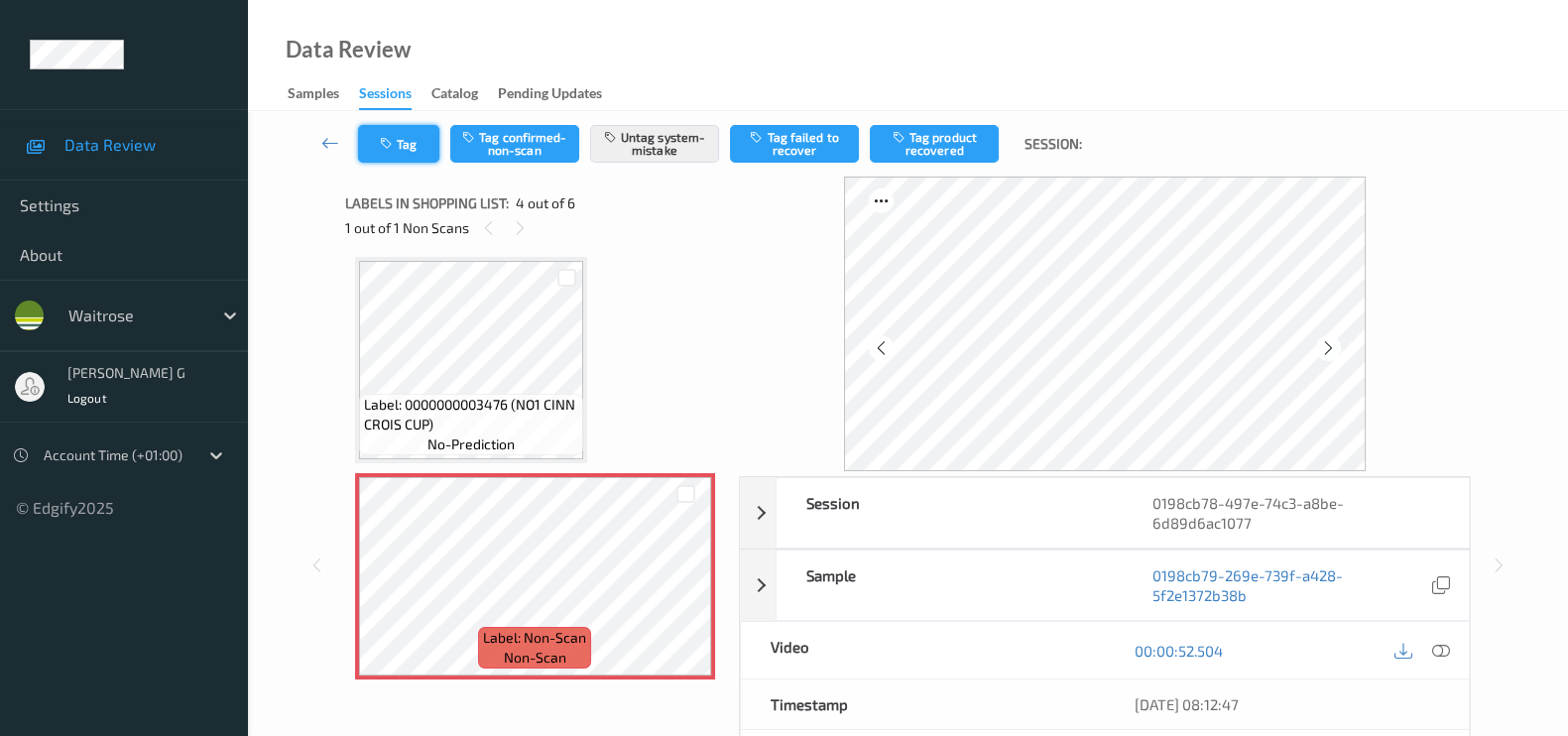
click at [398, 136] on button "Tag" at bounding box center [399, 144] width 82 height 38
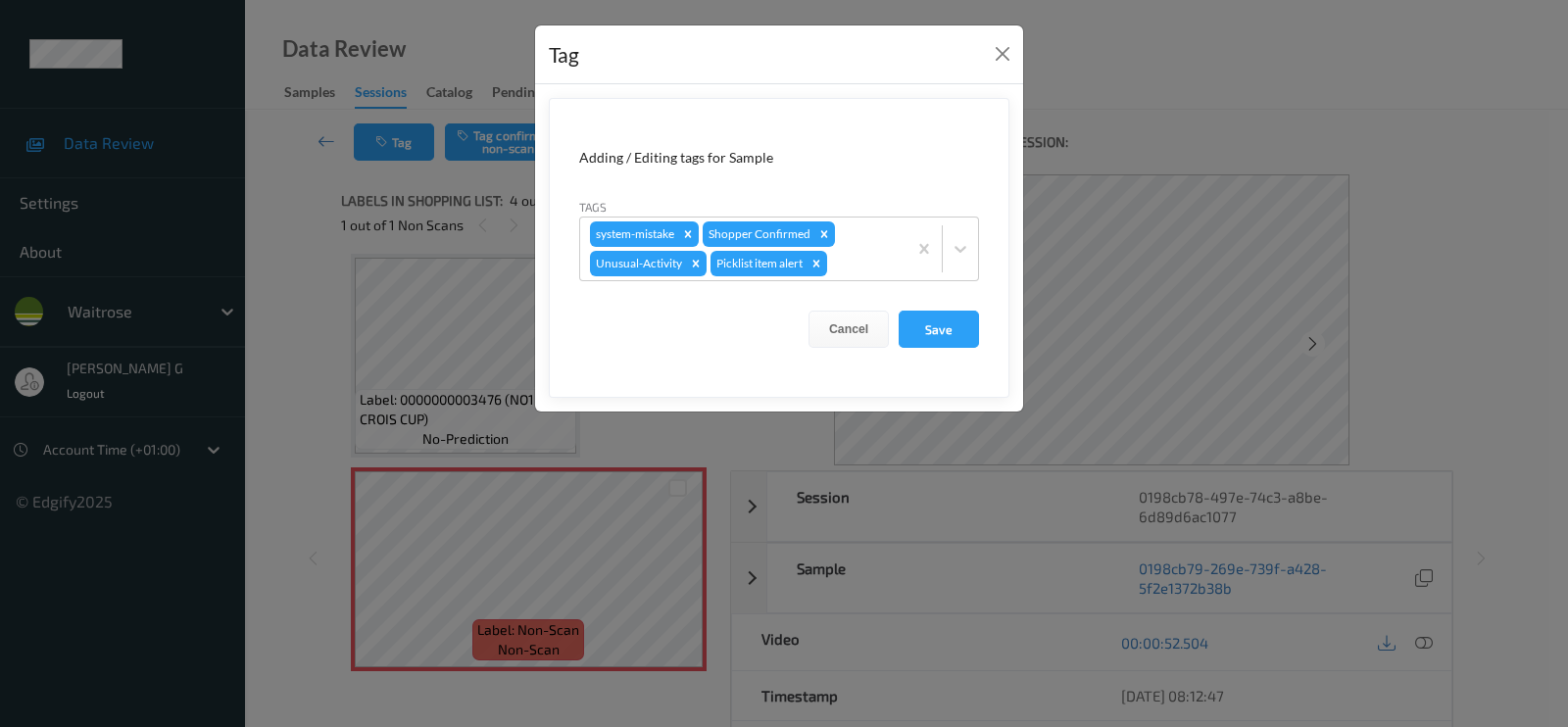
click at [287, 233] on div "Tag Adding / Editing tags for Sample Tags system-mistake Shopper Confirmed Unus…" at bounding box center [784, 364] width 1568 height 727
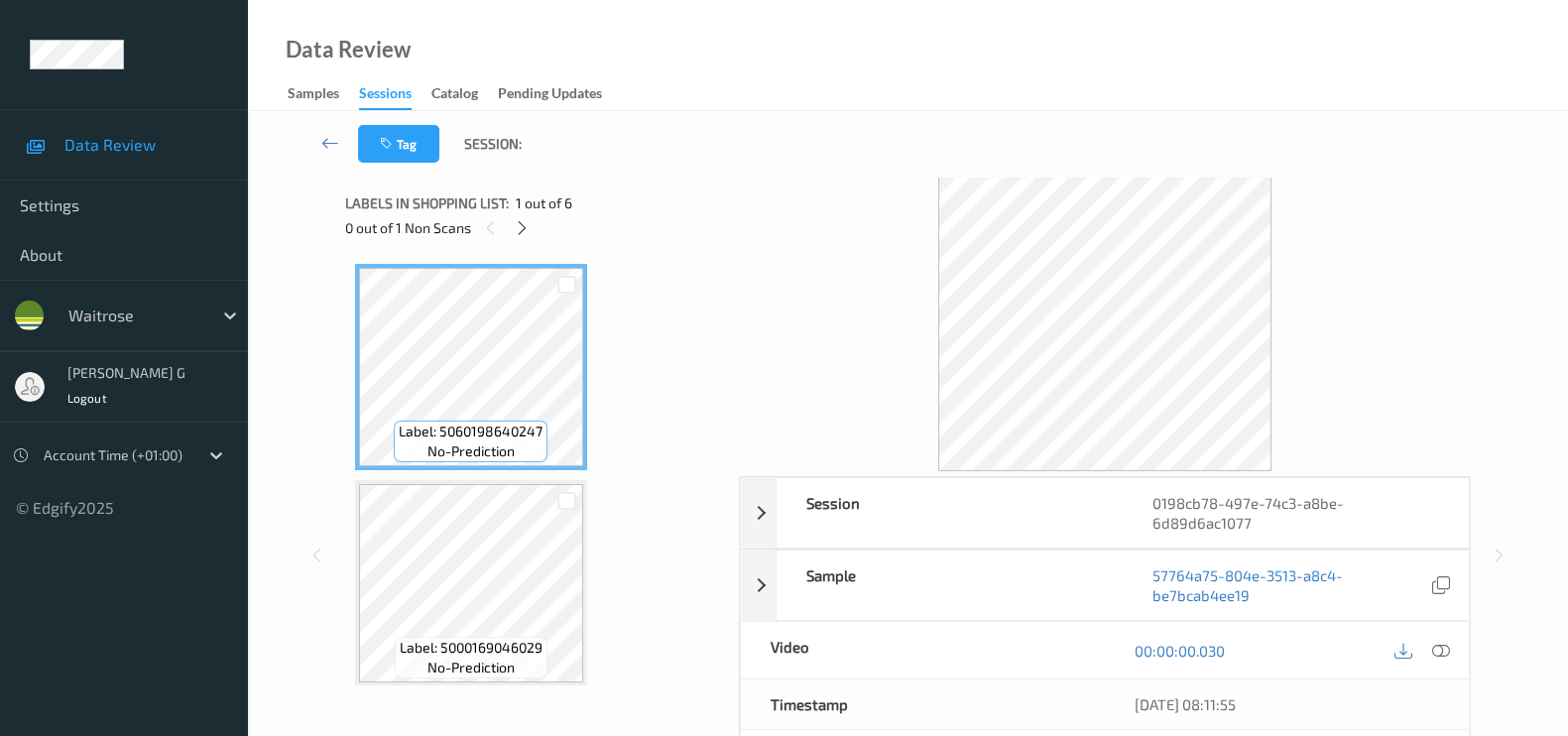
click at [510, 211] on div "Labels in shopping list: 1 out of 6" at bounding box center [534, 202] width 380 height 25
click at [525, 225] on icon at bounding box center [521, 228] width 17 height 18
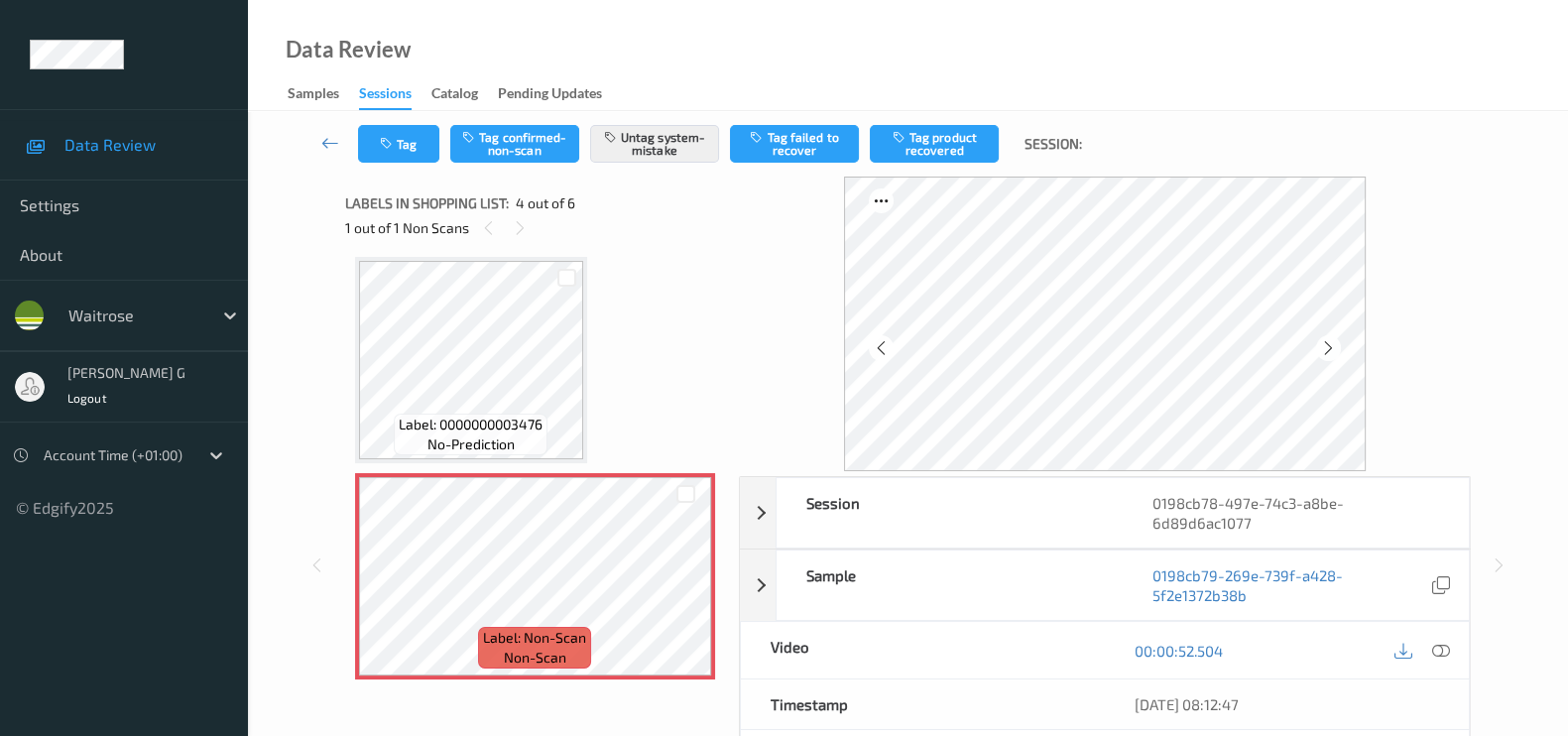
click at [392, 165] on div "Tag Tag confirmed-non-scan Untag system-mistake Tag failed to recover Tag produ…" at bounding box center [907, 144] width 1238 height 66
click at [402, 145] on button "Tag" at bounding box center [399, 144] width 82 height 38
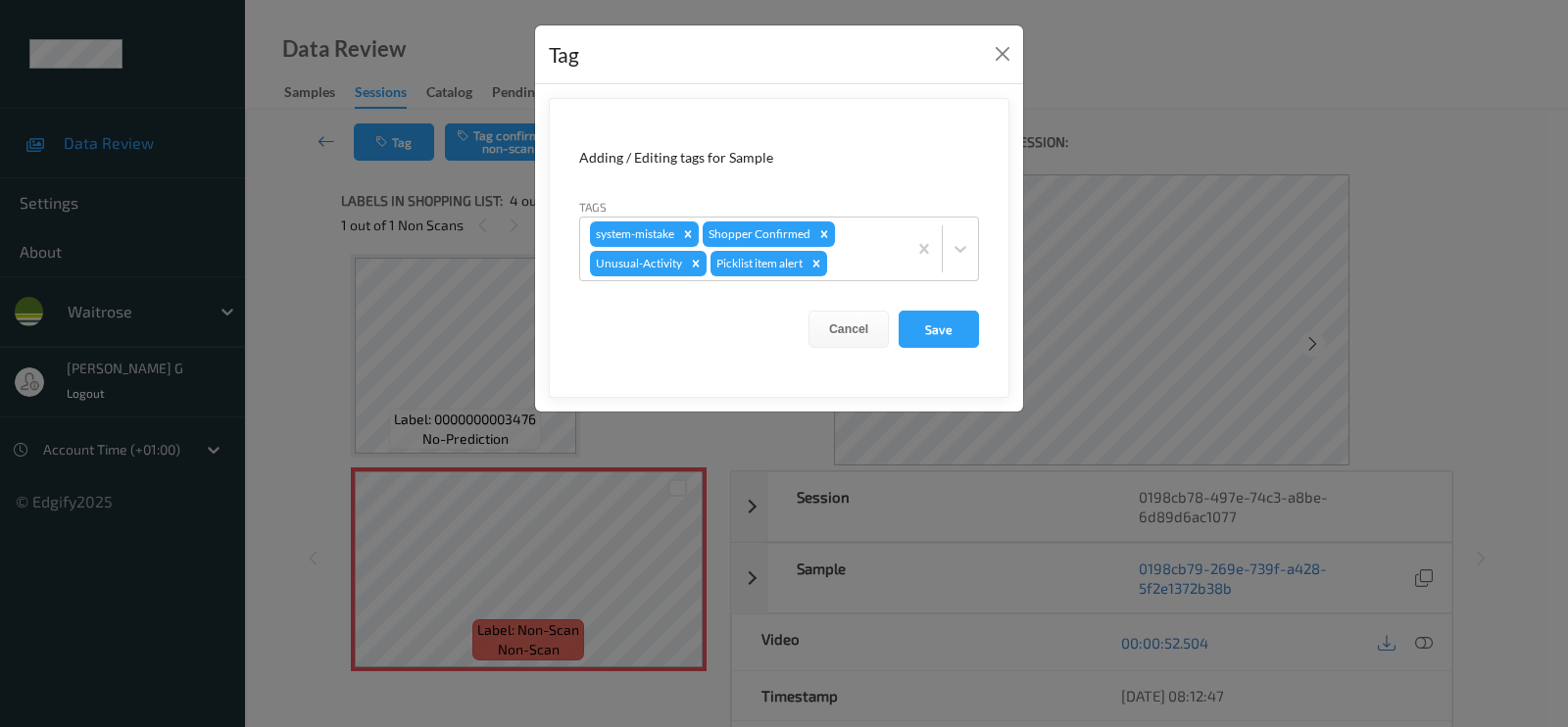
click at [237, 364] on div "Tag Adding / Editing tags for Sample Tags system-mistake Shopper Confirmed Unus…" at bounding box center [784, 364] width 1568 height 727
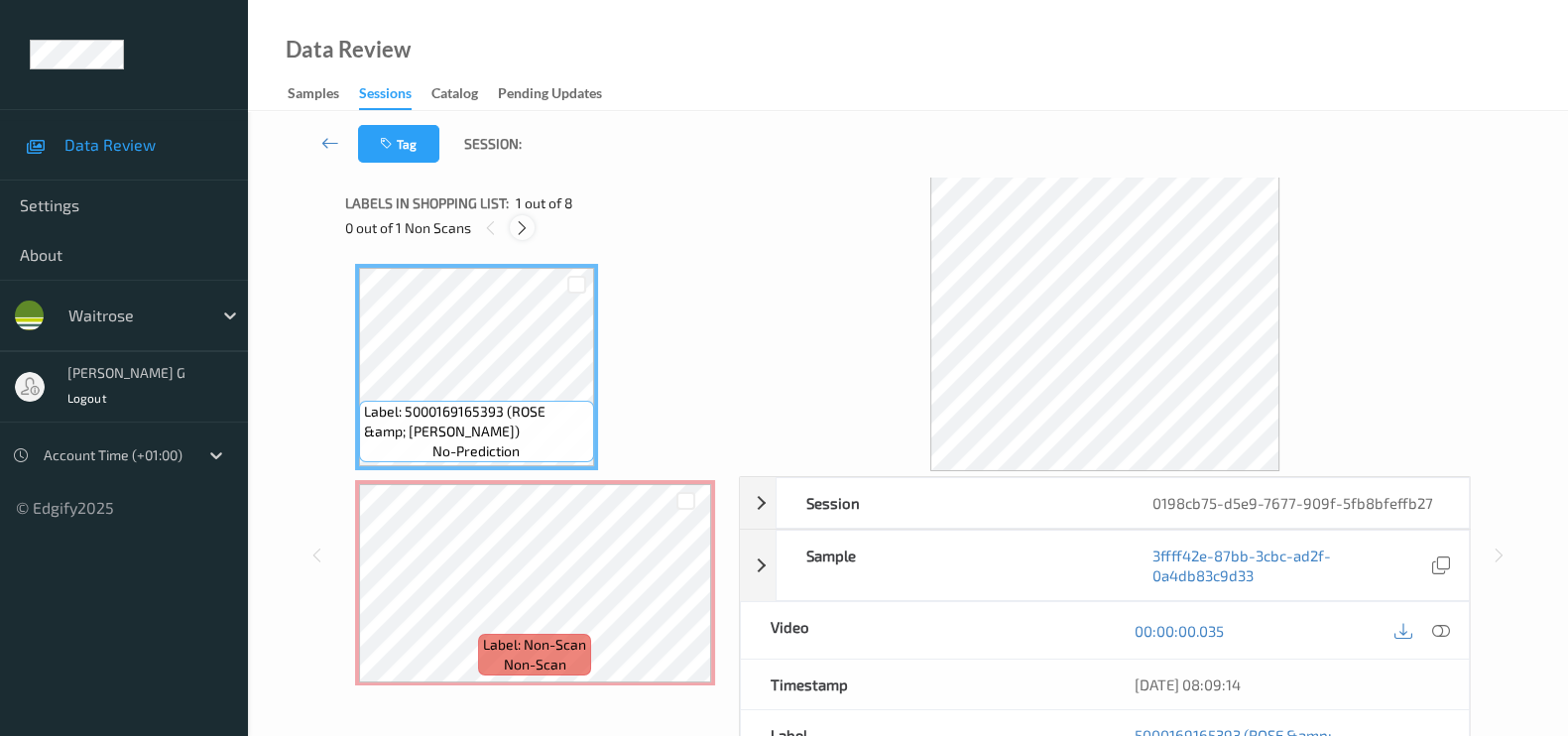
click at [532, 226] on div at bounding box center [521, 227] width 25 height 25
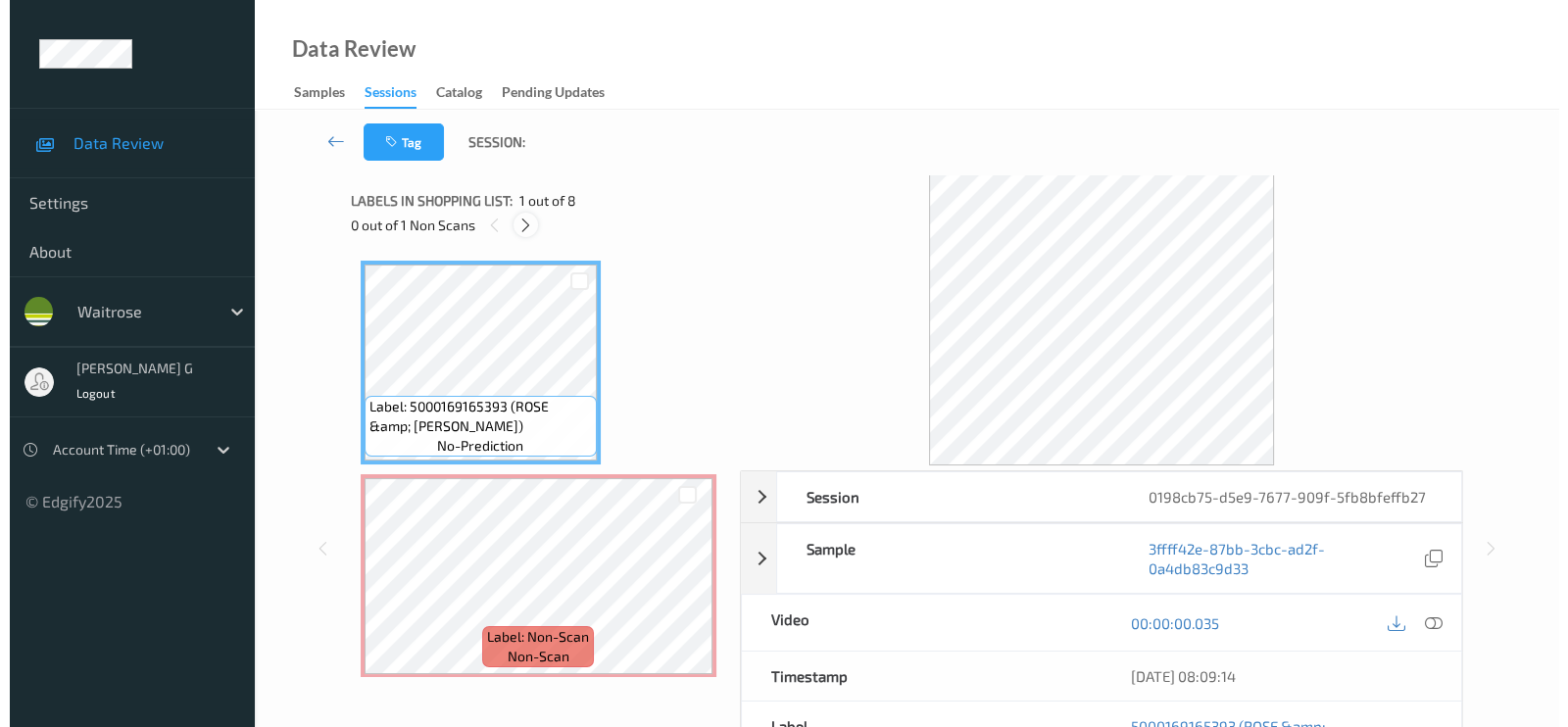
scroll to position [10, 0]
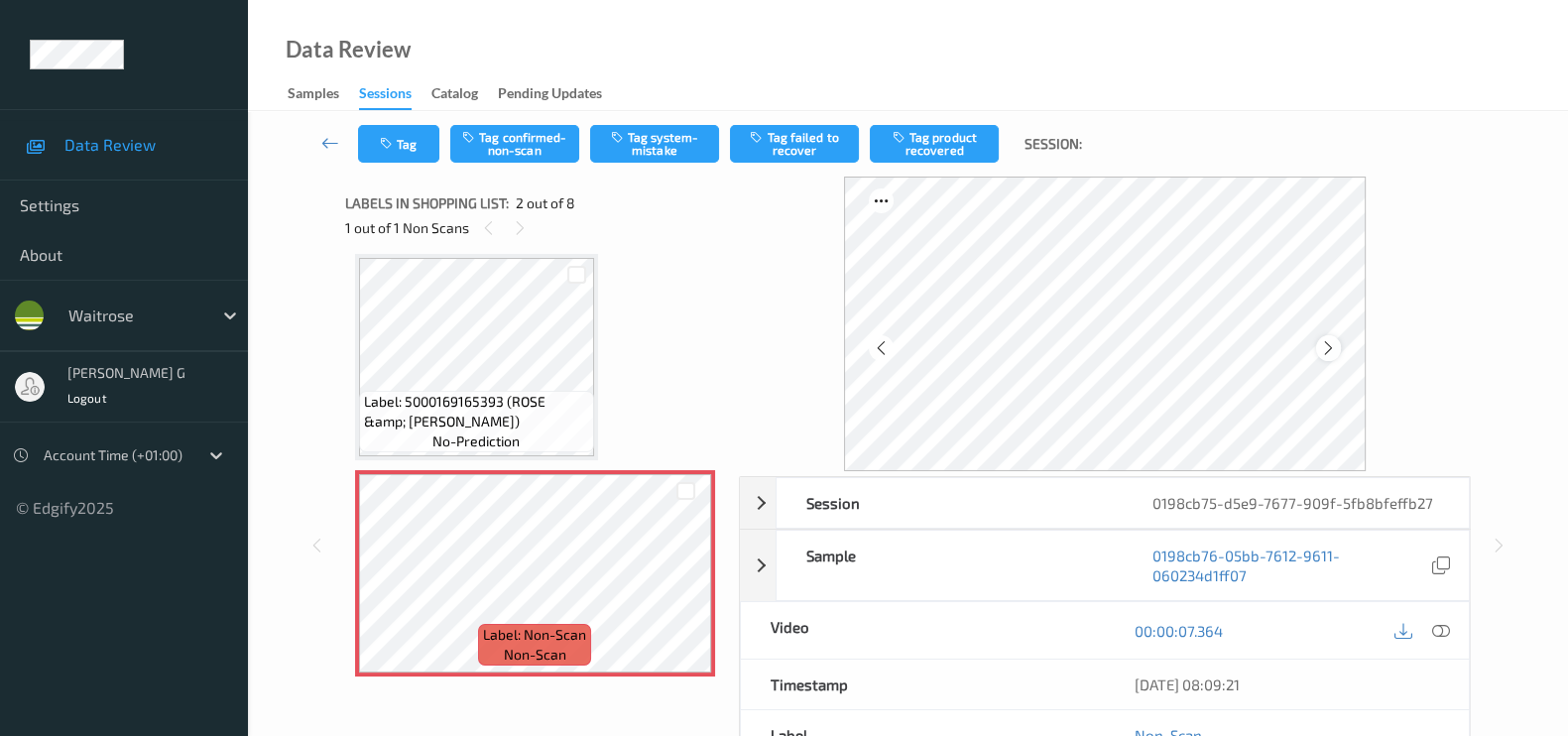
click at [1337, 346] on icon at bounding box center [1328, 348] width 17 height 18
click at [1442, 627] on icon at bounding box center [1440, 631] width 18 height 18
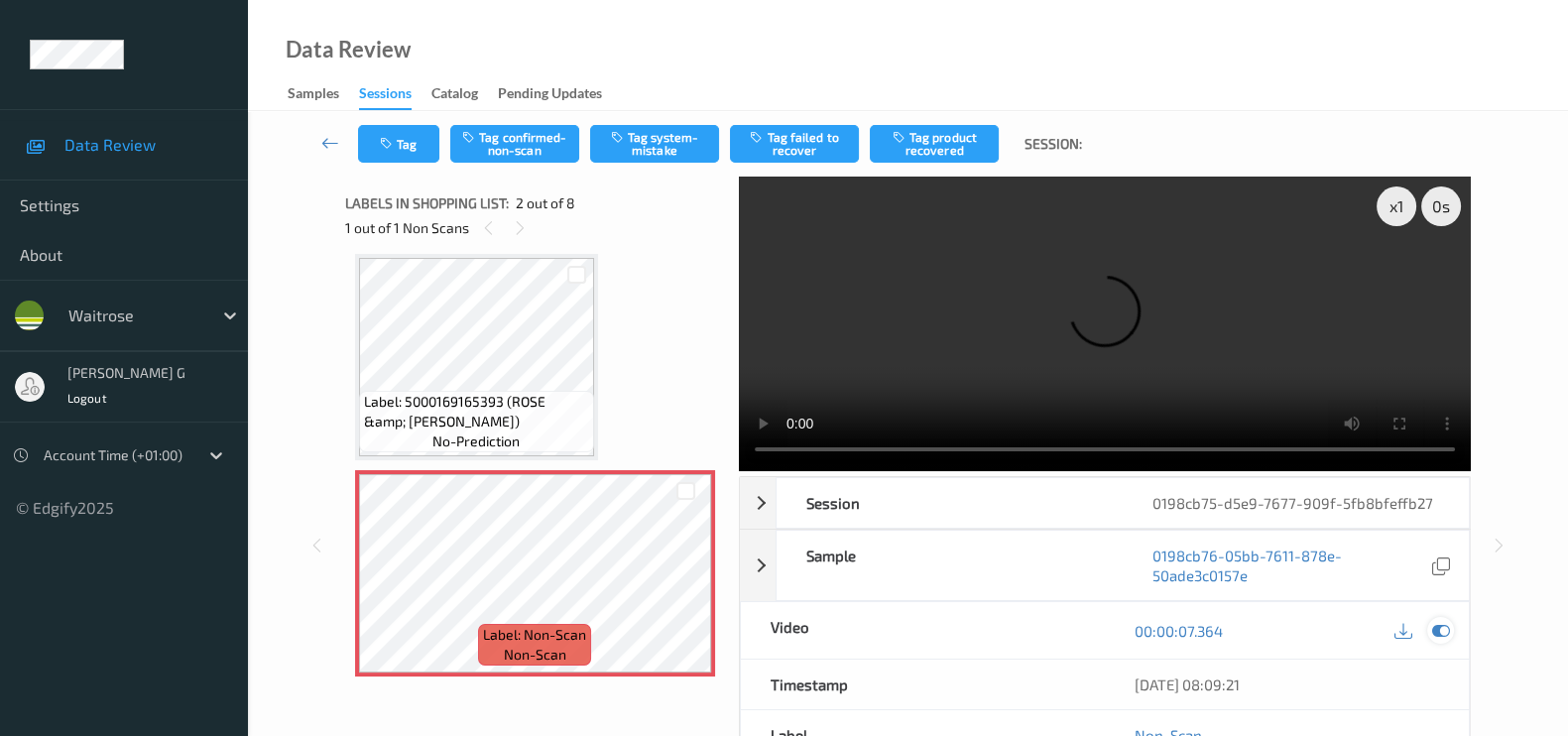
click at [1442, 632] on icon at bounding box center [1440, 631] width 18 height 18
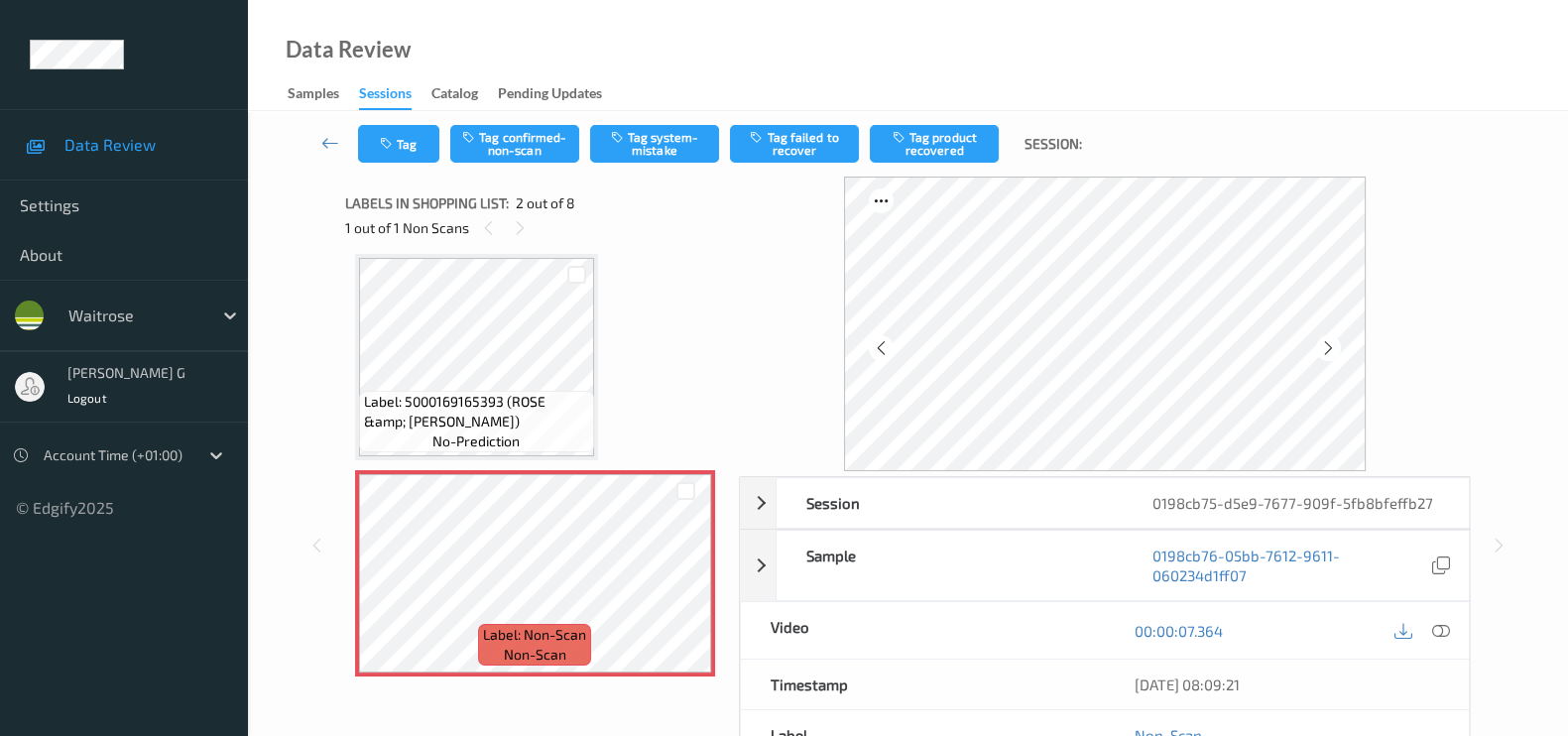
click at [508, 248] on div "Labels in shopping list: 2 out of 8 1 out of 1 Non Scans" at bounding box center [534, 215] width 380 height 78
click at [628, 143] on button "Tag system-mistake" at bounding box center [654, 144] width 129 height 38
click at [392, 157] on button "Tag" at bounding box center [399, 144] width 82 height 38
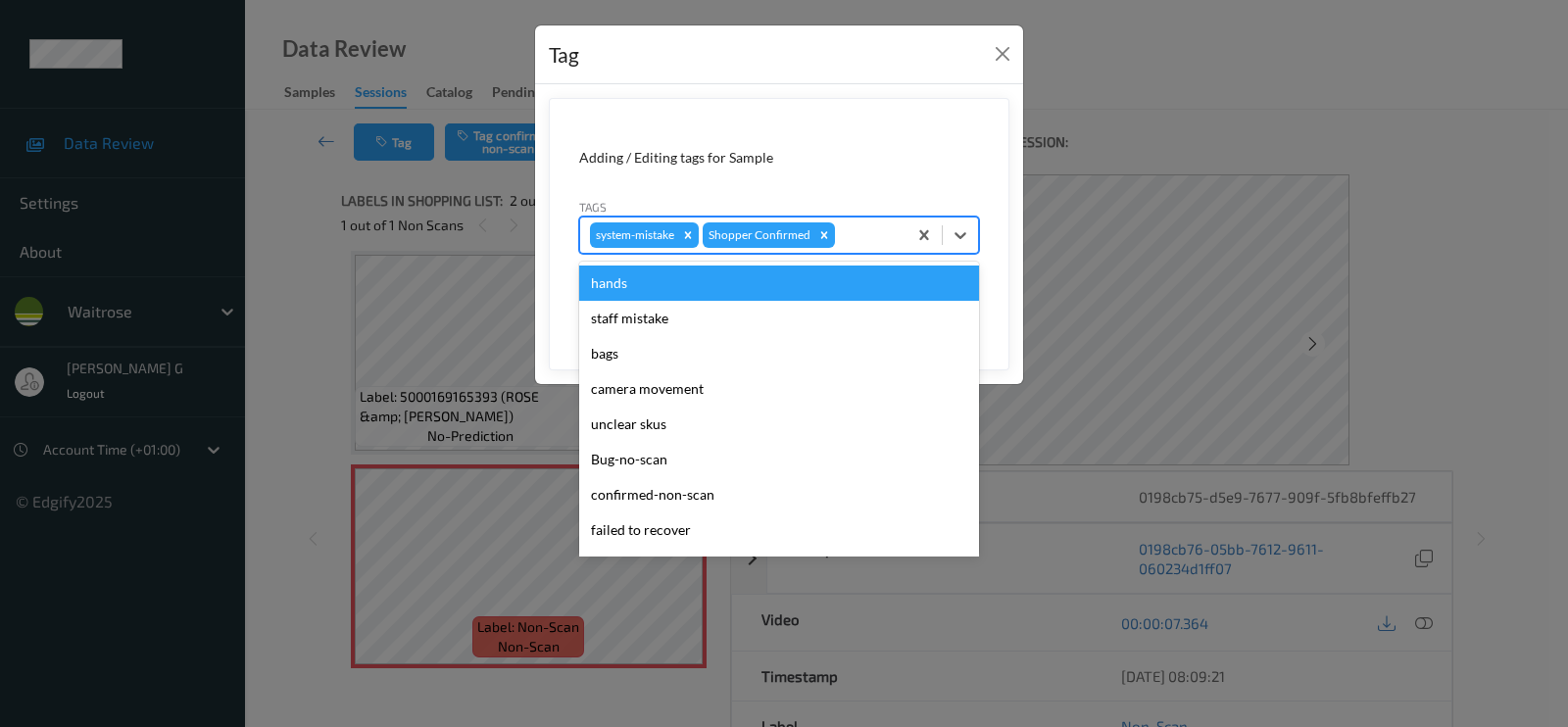
click at [878, 247] on div "system-mistake Shopper Confirmed" at bounding box center [743, 235] width 326 height 33
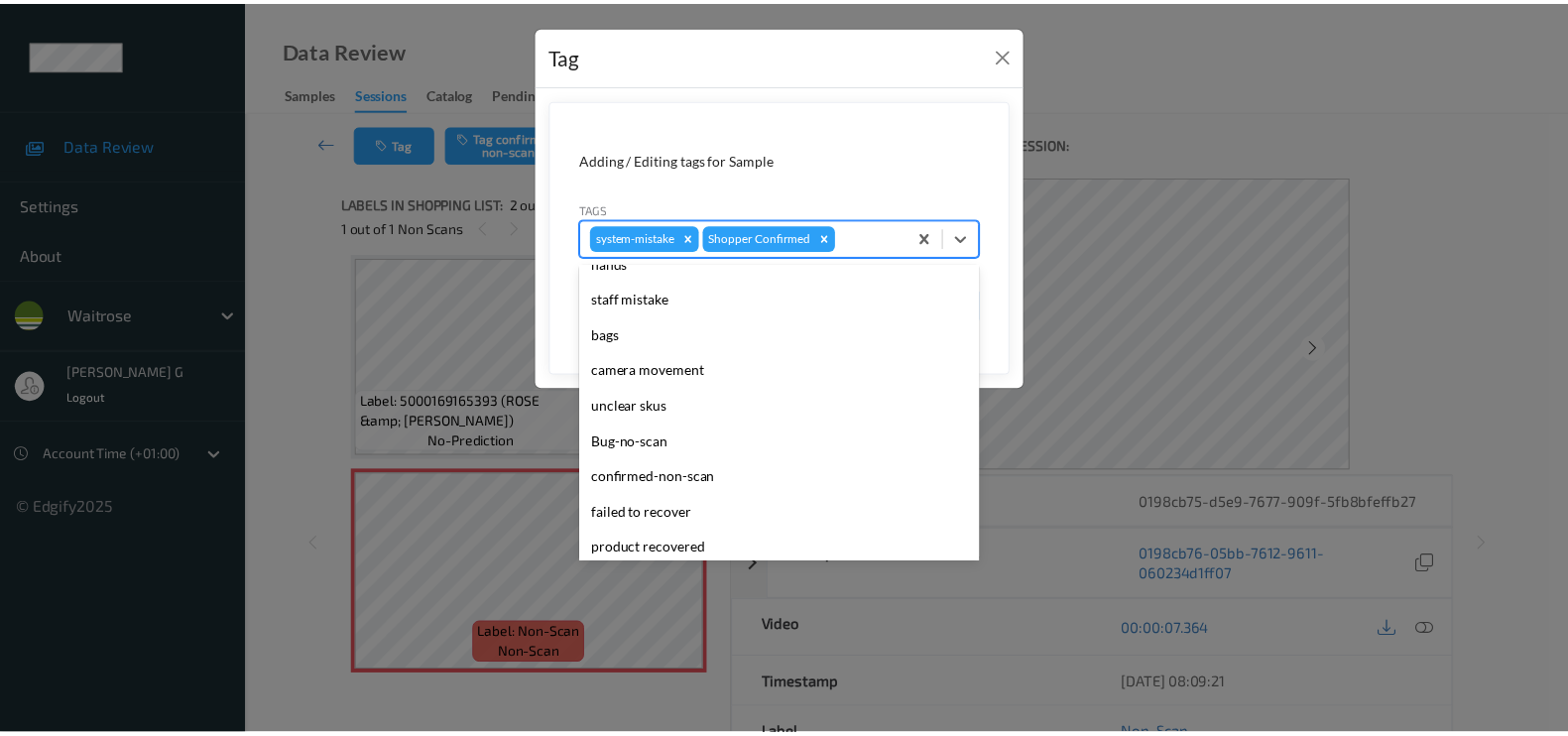
scroll to position [0, 0]
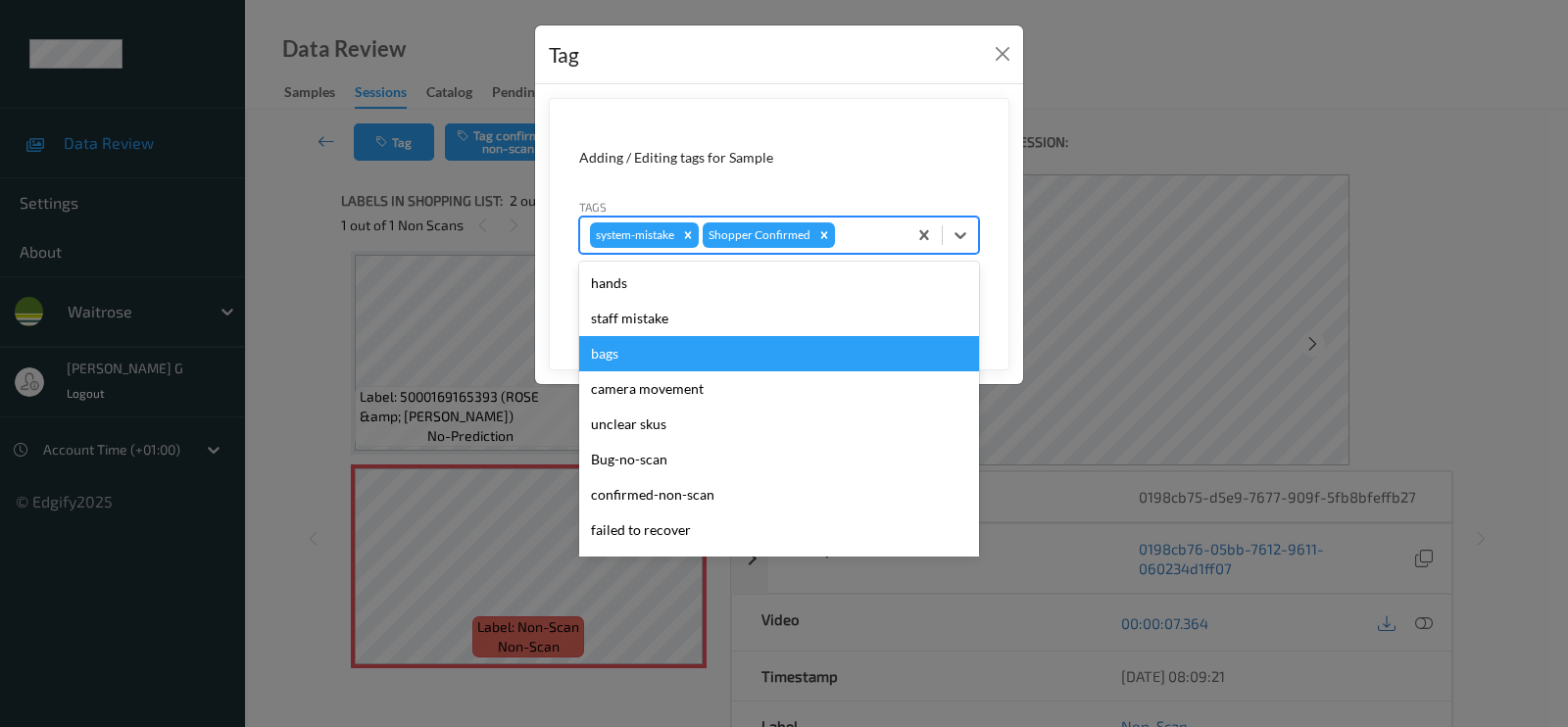
click at [638, 359] on div "bags" at bounding box center [780, 354] width 400 height 35
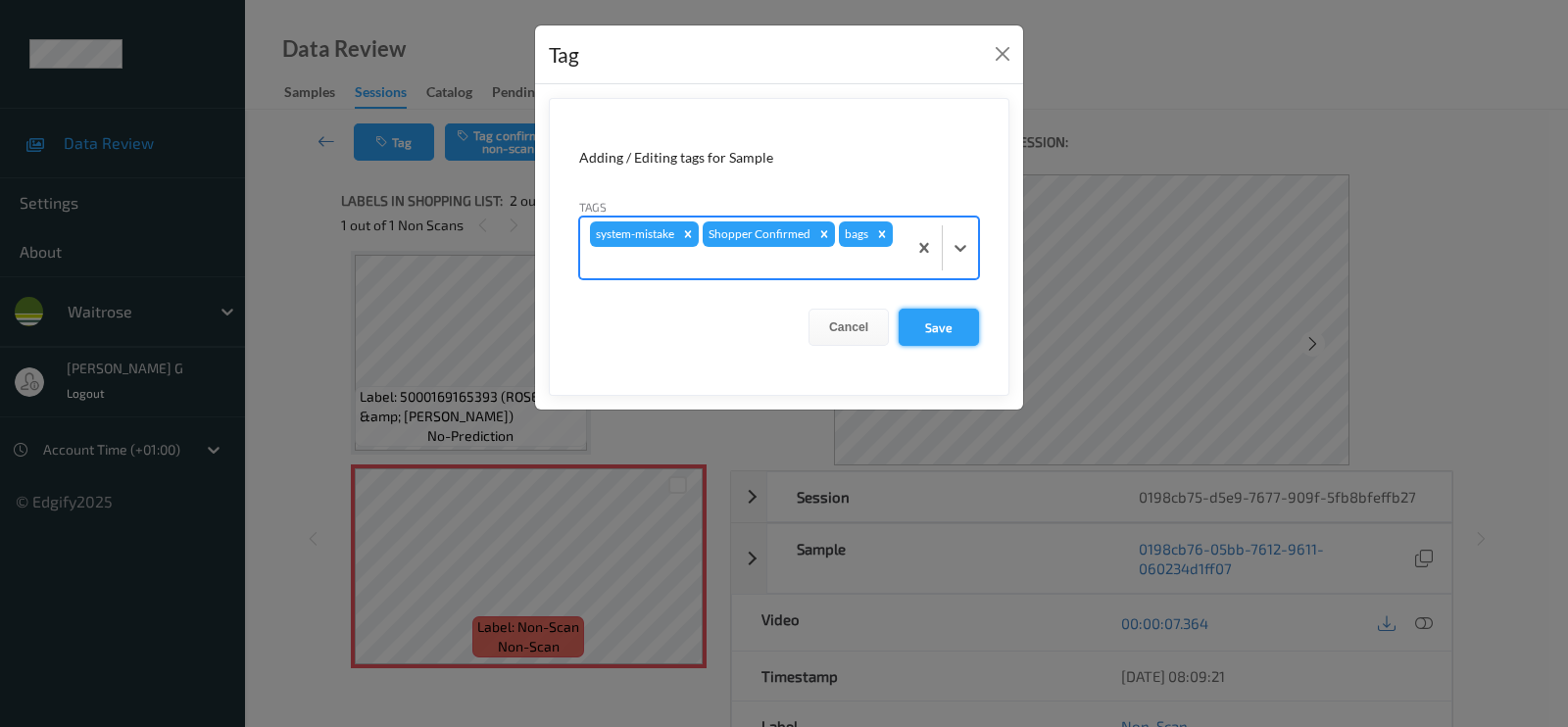
click at [951, 327] on button "Save" at bounding box center [939, 327] width 81 height 37
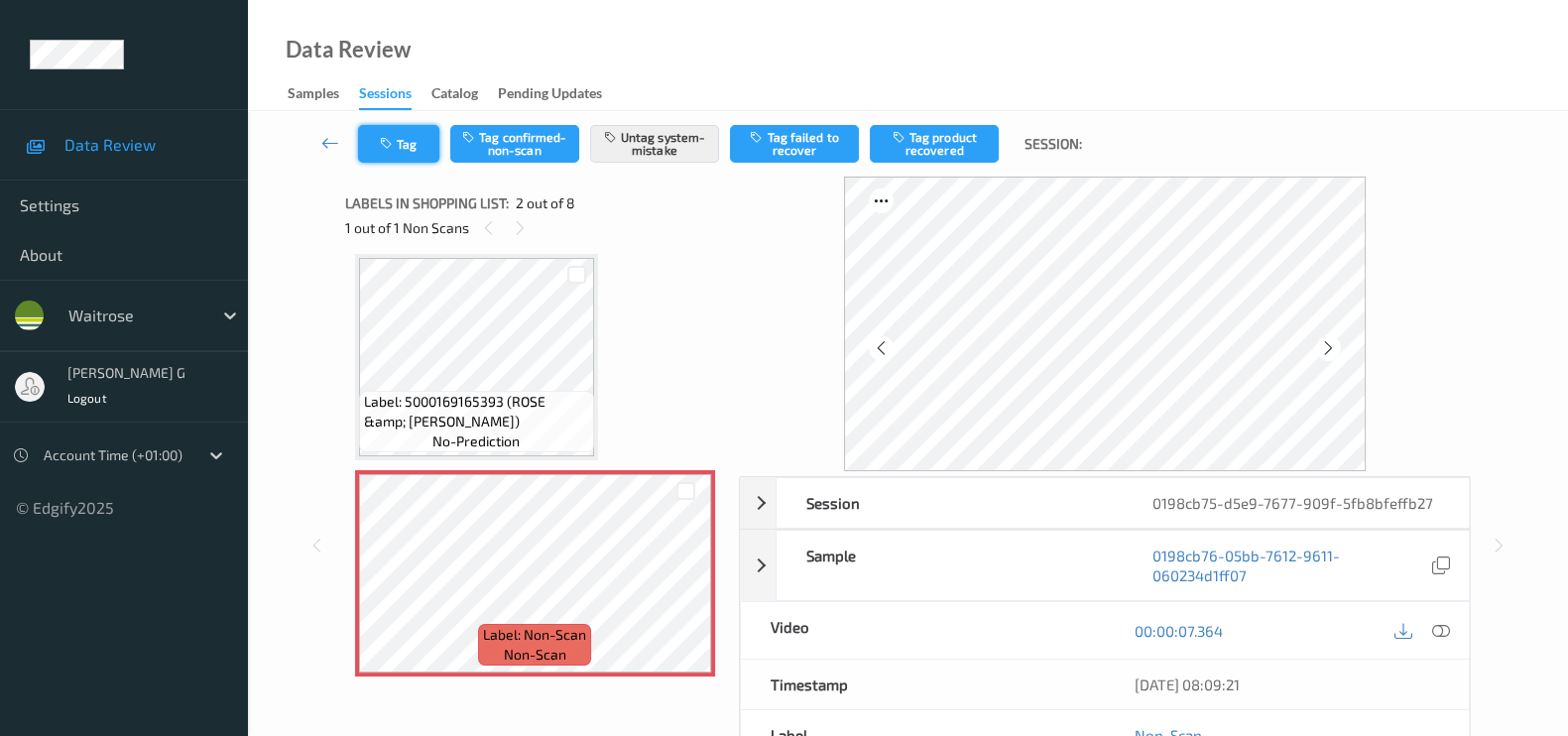
click at [393, 137] on icon "button" at bounding box center [388, 144] width 17 height 14
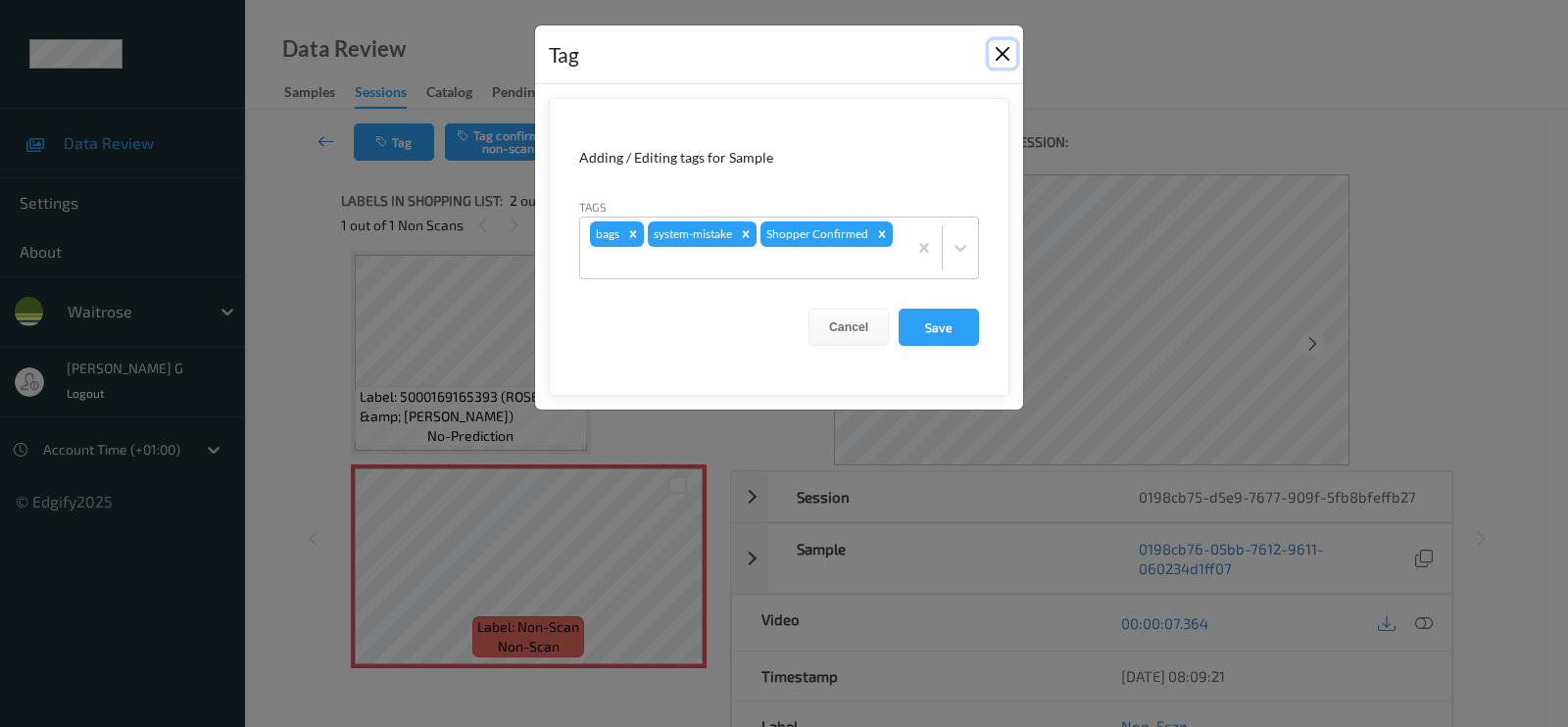
click at [995, 56] on button "Close" at bounding box center [1003, 54] width 28 height 28
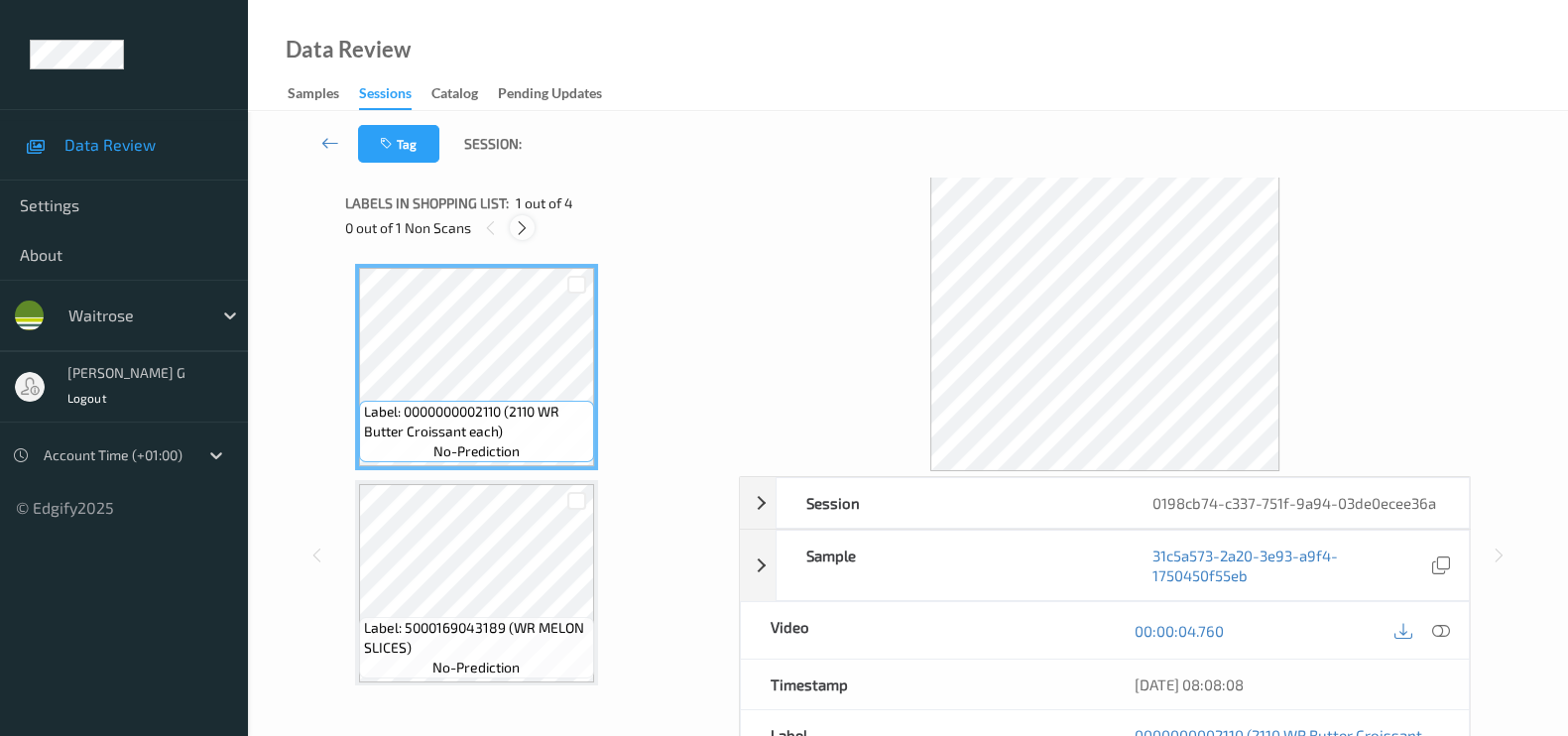
click at [527, 230] on icon at bounding box center [521, 228] width 17 height 18
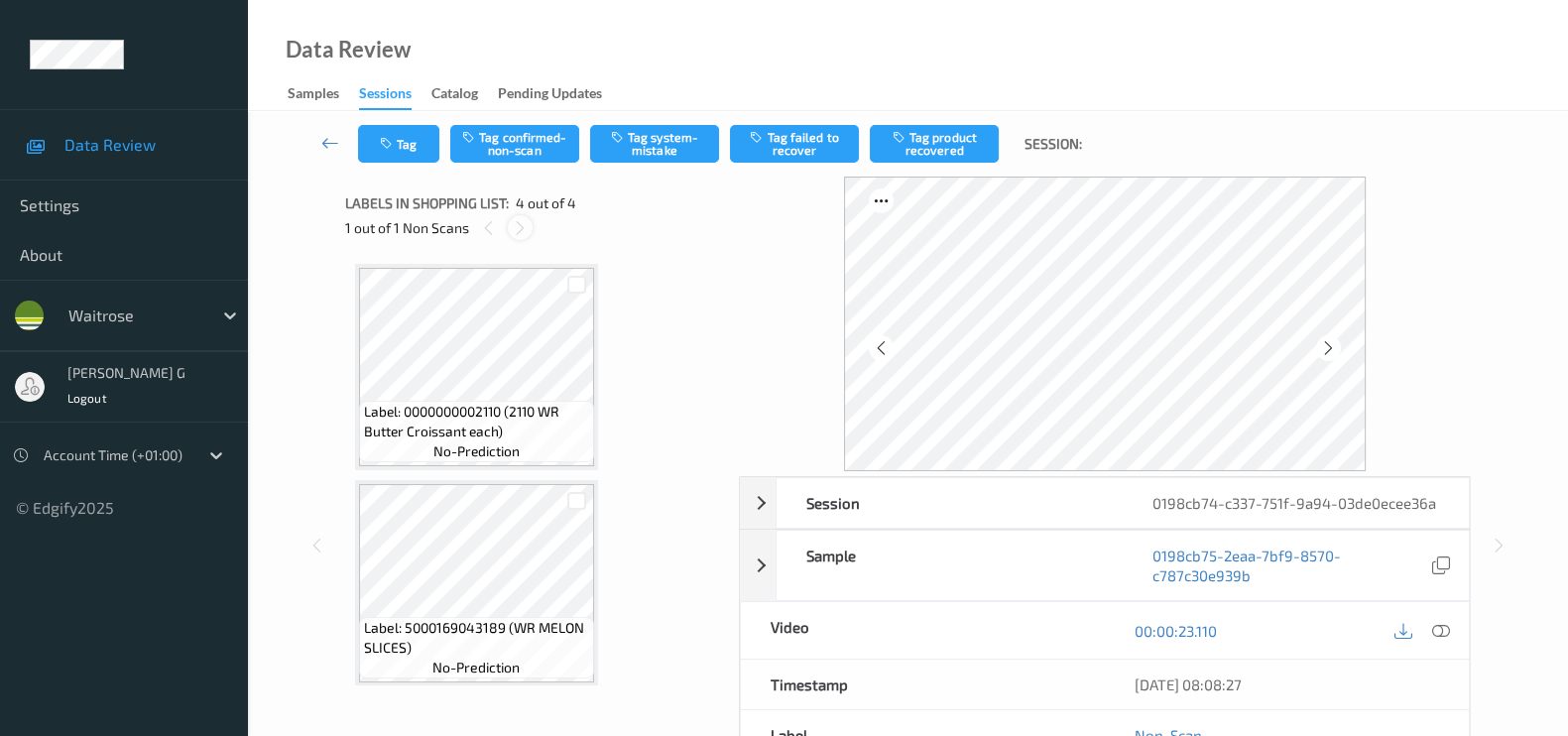
click at [525, 226] on icon at bounding box center [519, 228] width 17 height 18
click at [488, 220] on icon at bounding box center [487, 228] width 17 height 18
click at [523, 228] on icon at bounding box center [519, 228] width 17 height 18
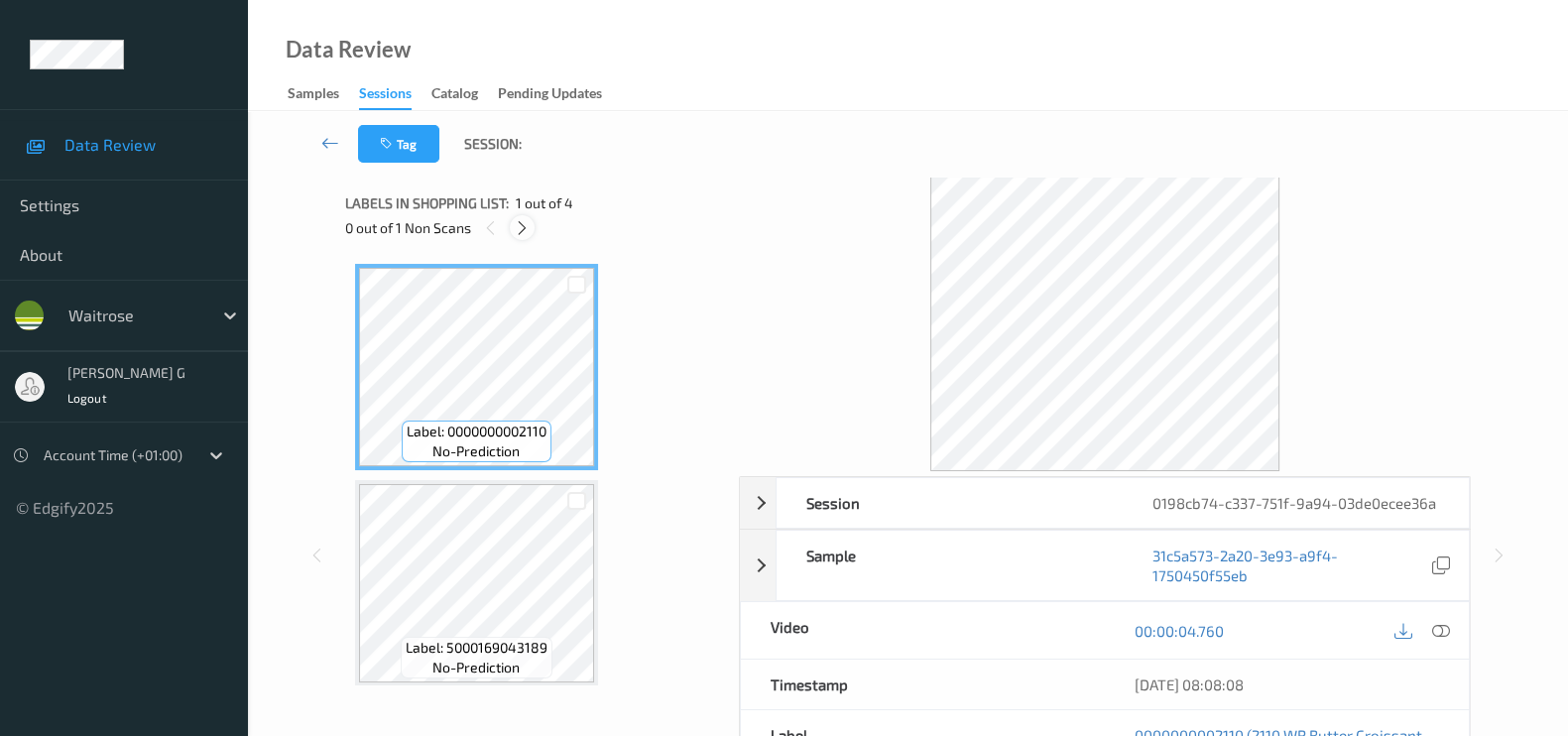
click at [522, 236] on div at bounding box center [521, 227] width 25 height 25
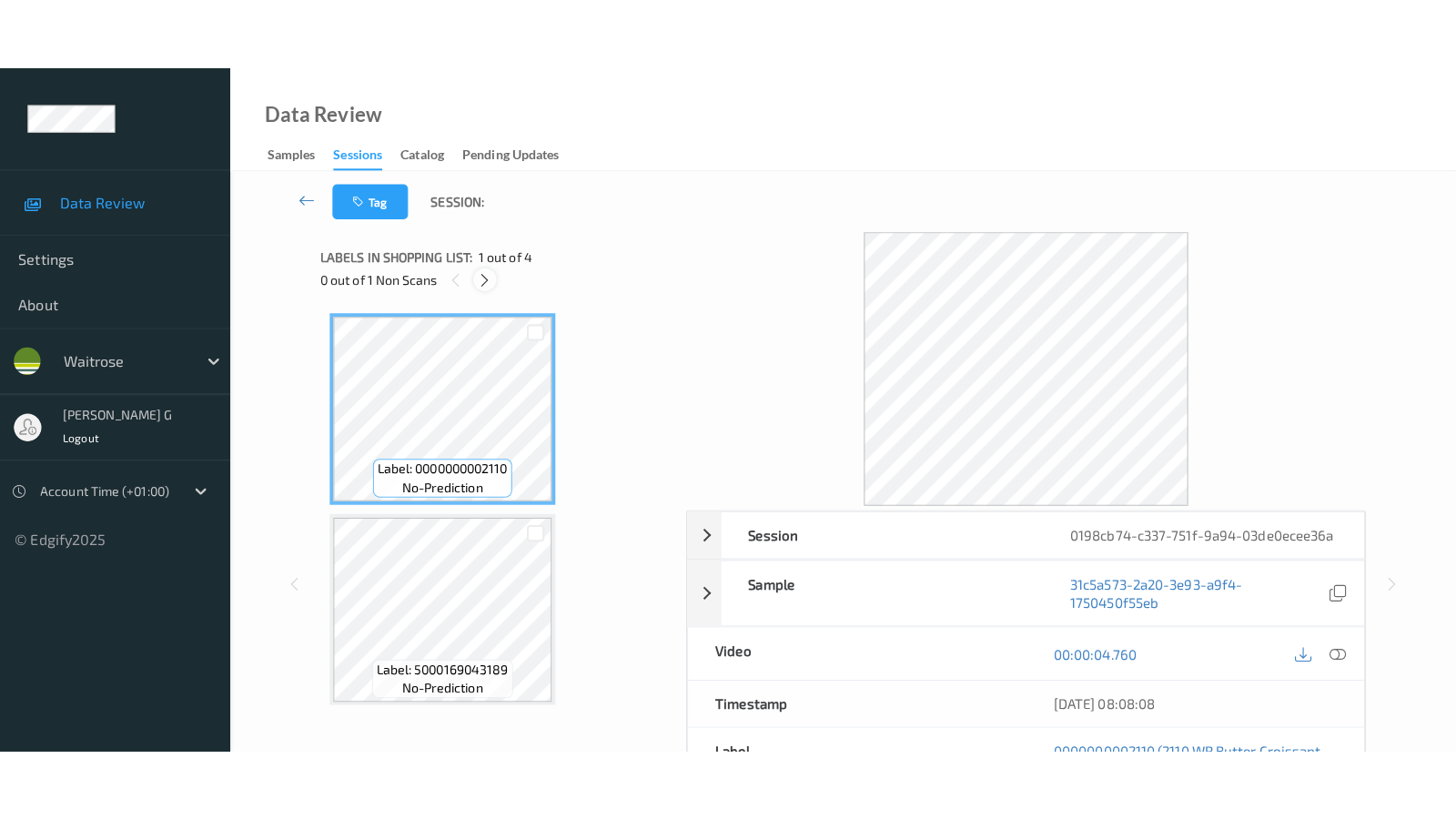
scroll to position [402, 0]
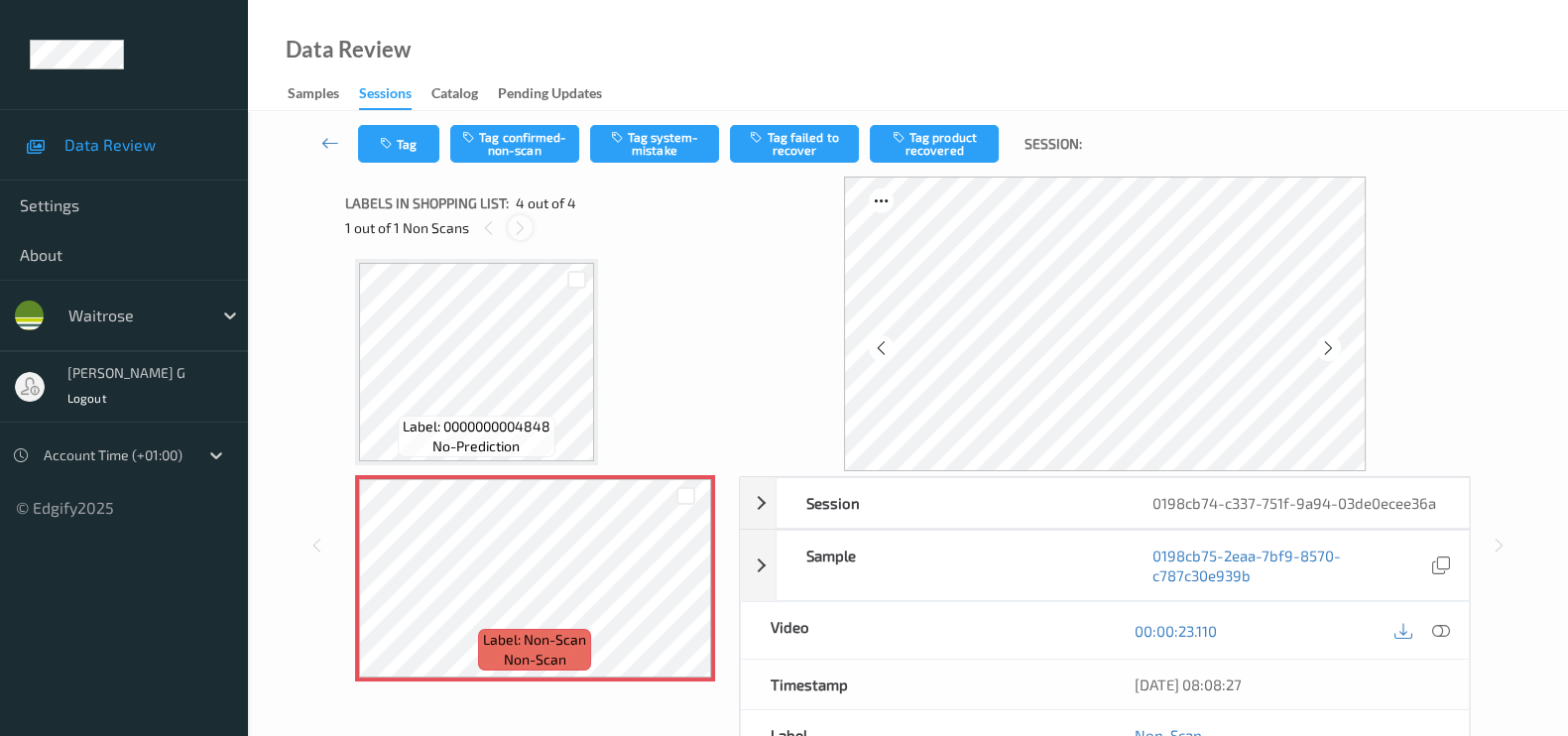
click at [519, 226] on icon at bounding box center [519, 228] width 17 height 18
click at [485, 229] on icon at bounding box center [487, 228] width 17 height 18
click at [1334, 347] on icon at bounding box center [1328, 348] width 17 height 18
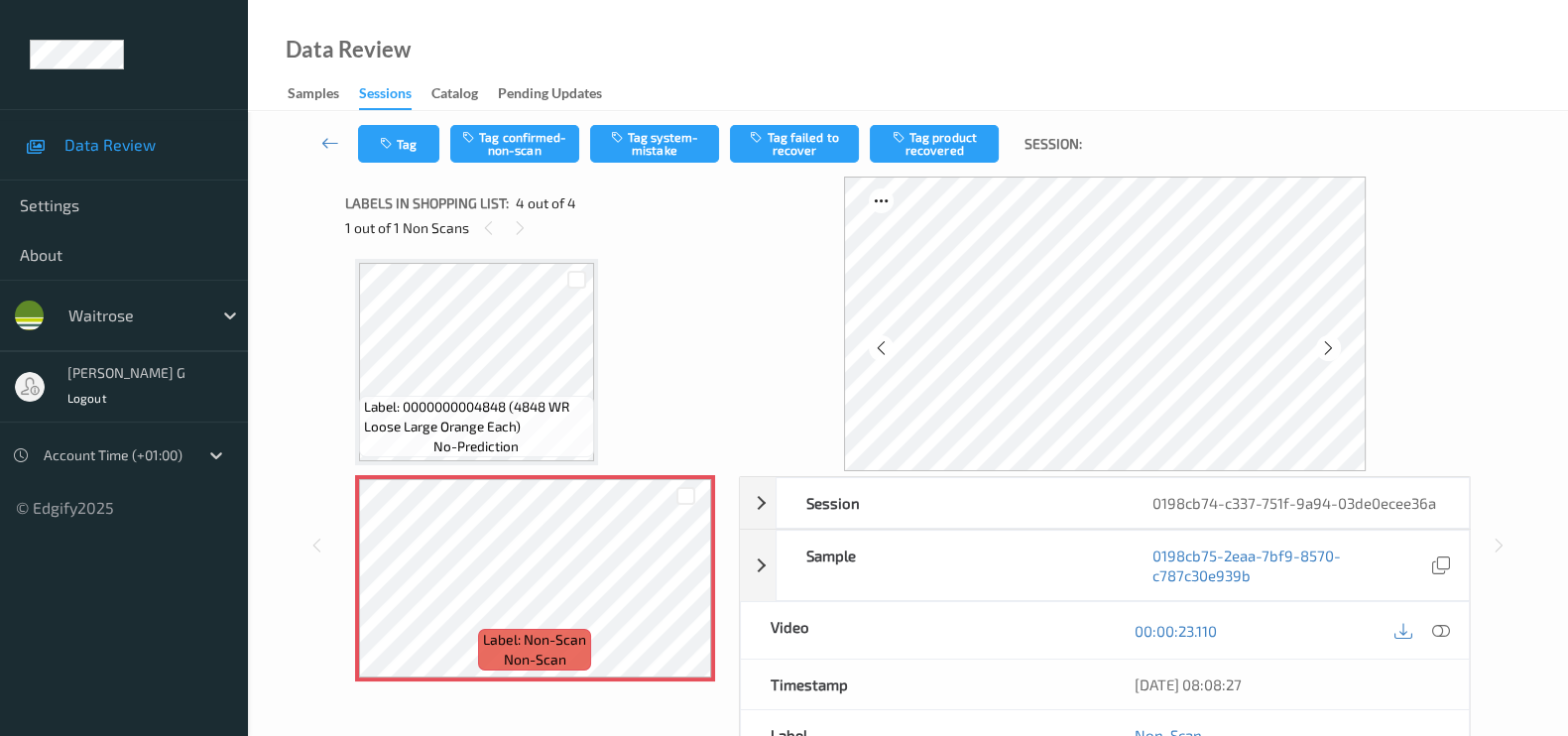
click at [1334, 347] on icon at bounding box center [1328, 348] width 17 height 18
click at [1432, 622] on icon at bounding box center [1440, 631] width 18 height 18
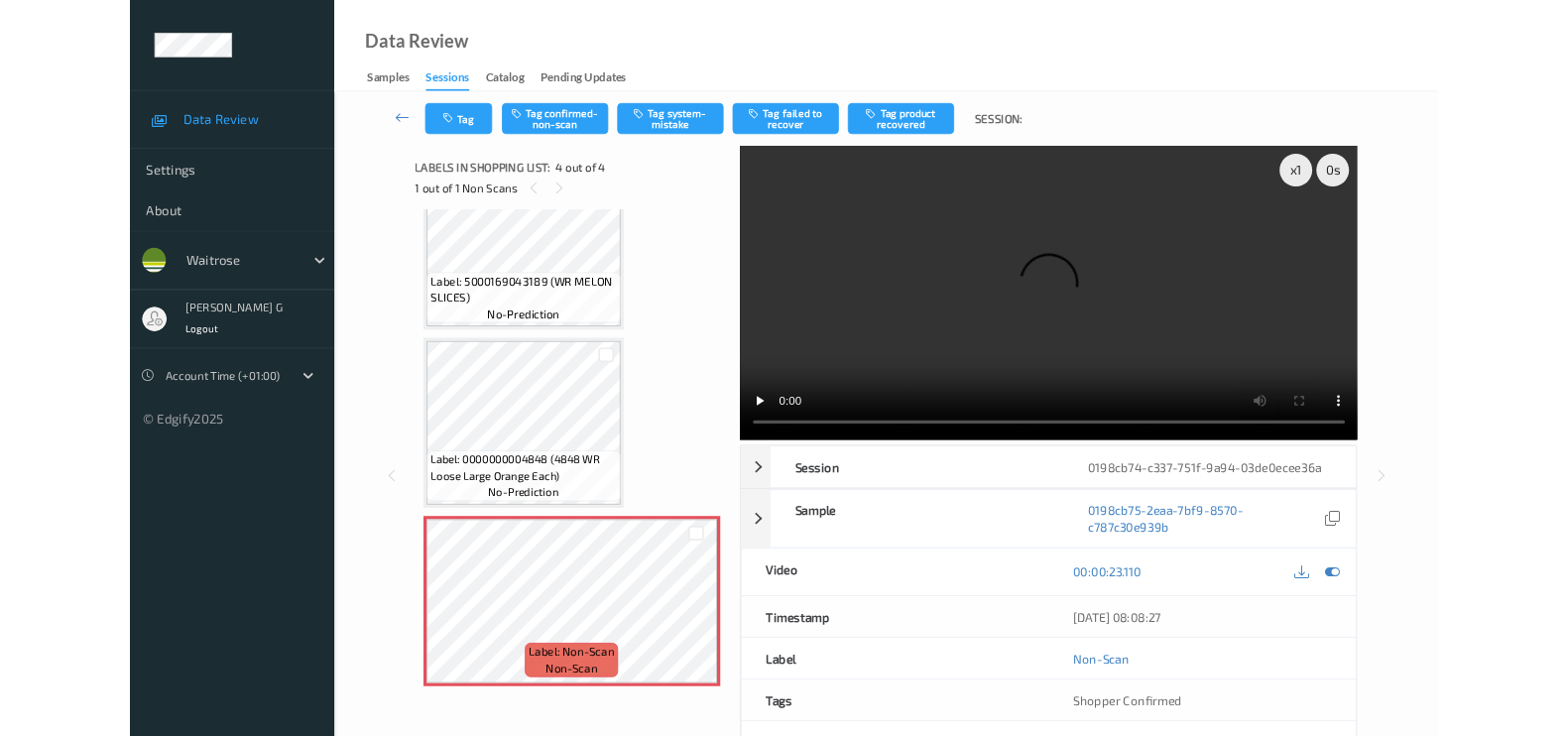
scroll to position [280, 0]
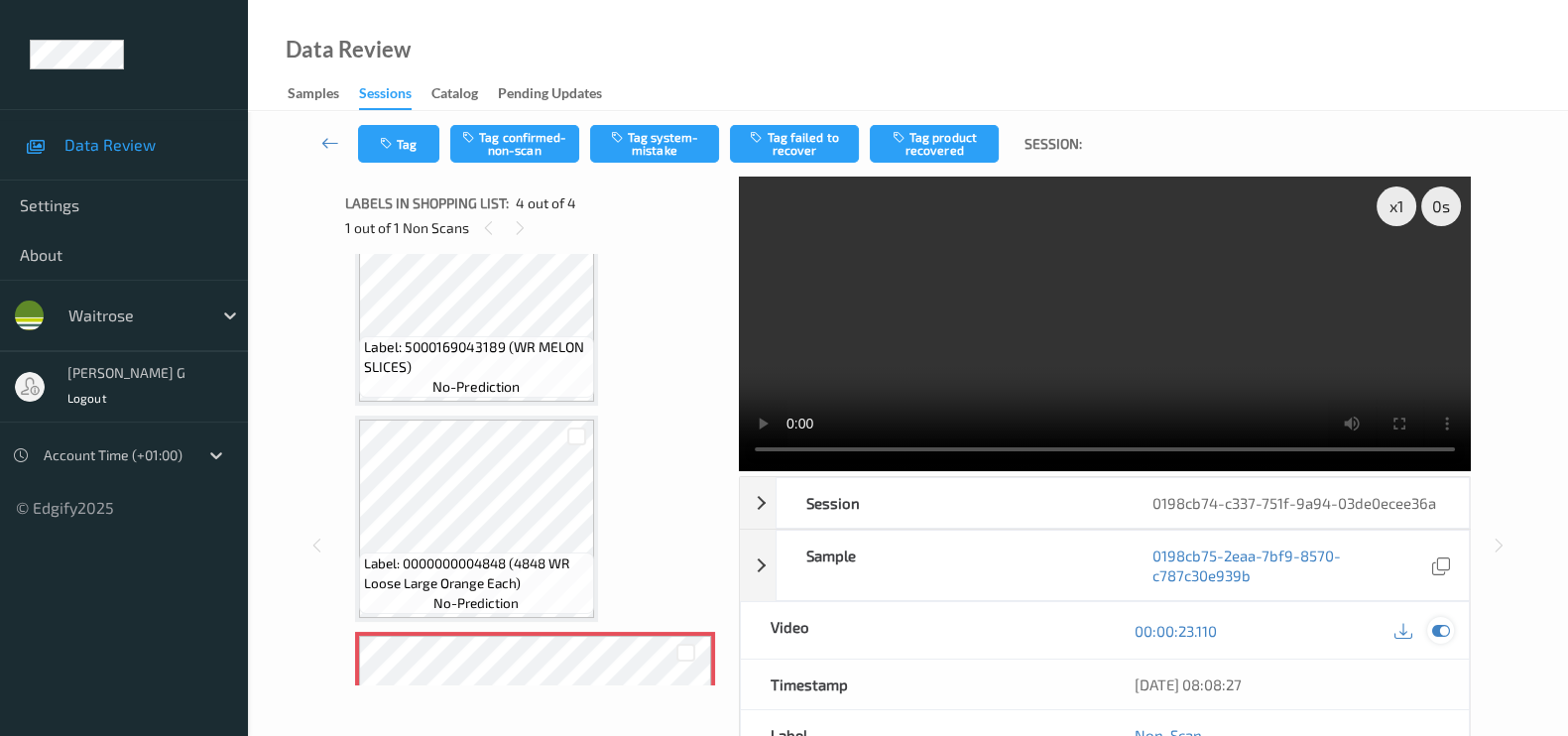
click at [1437, 633] on icon at bounding box center [1440, 631] width 18 height 18
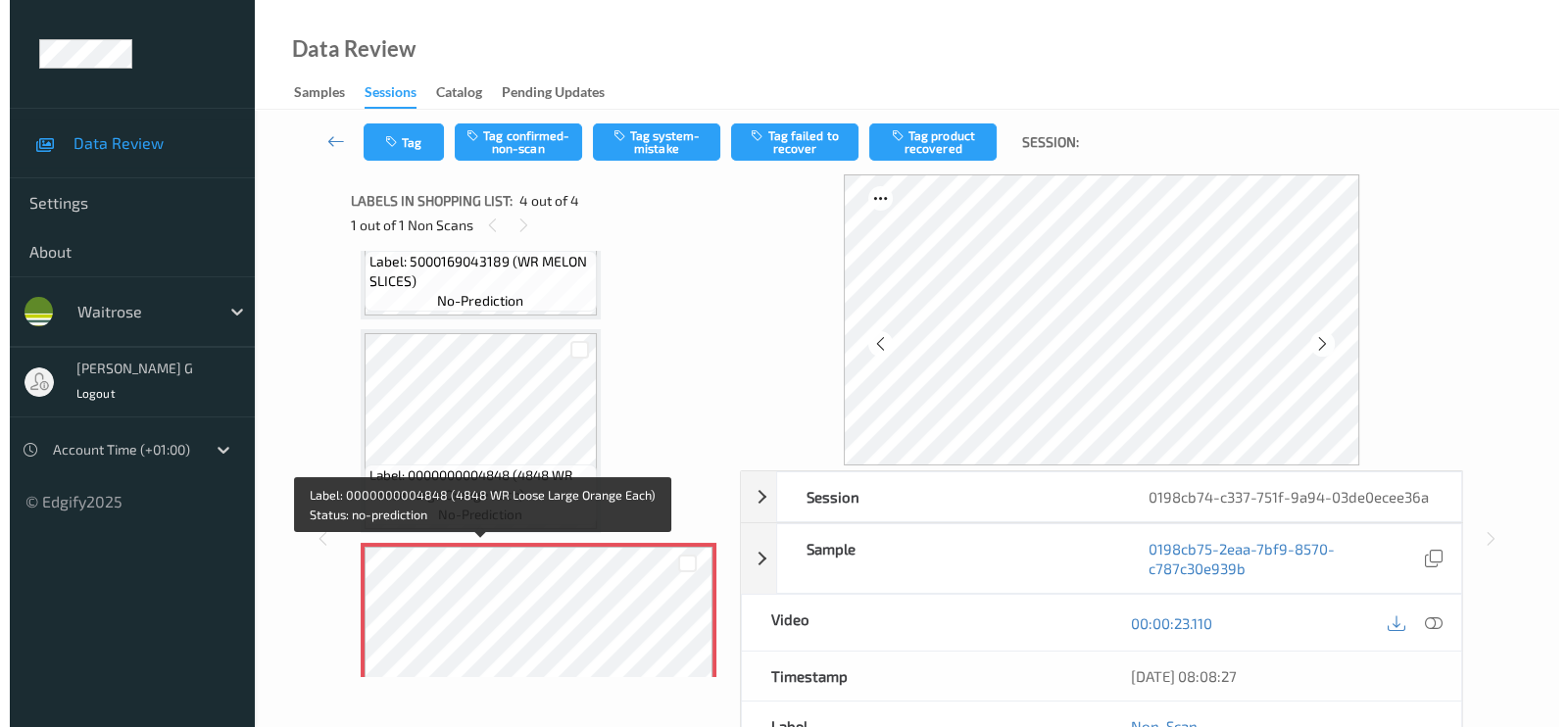
scroll to position [432, 0]
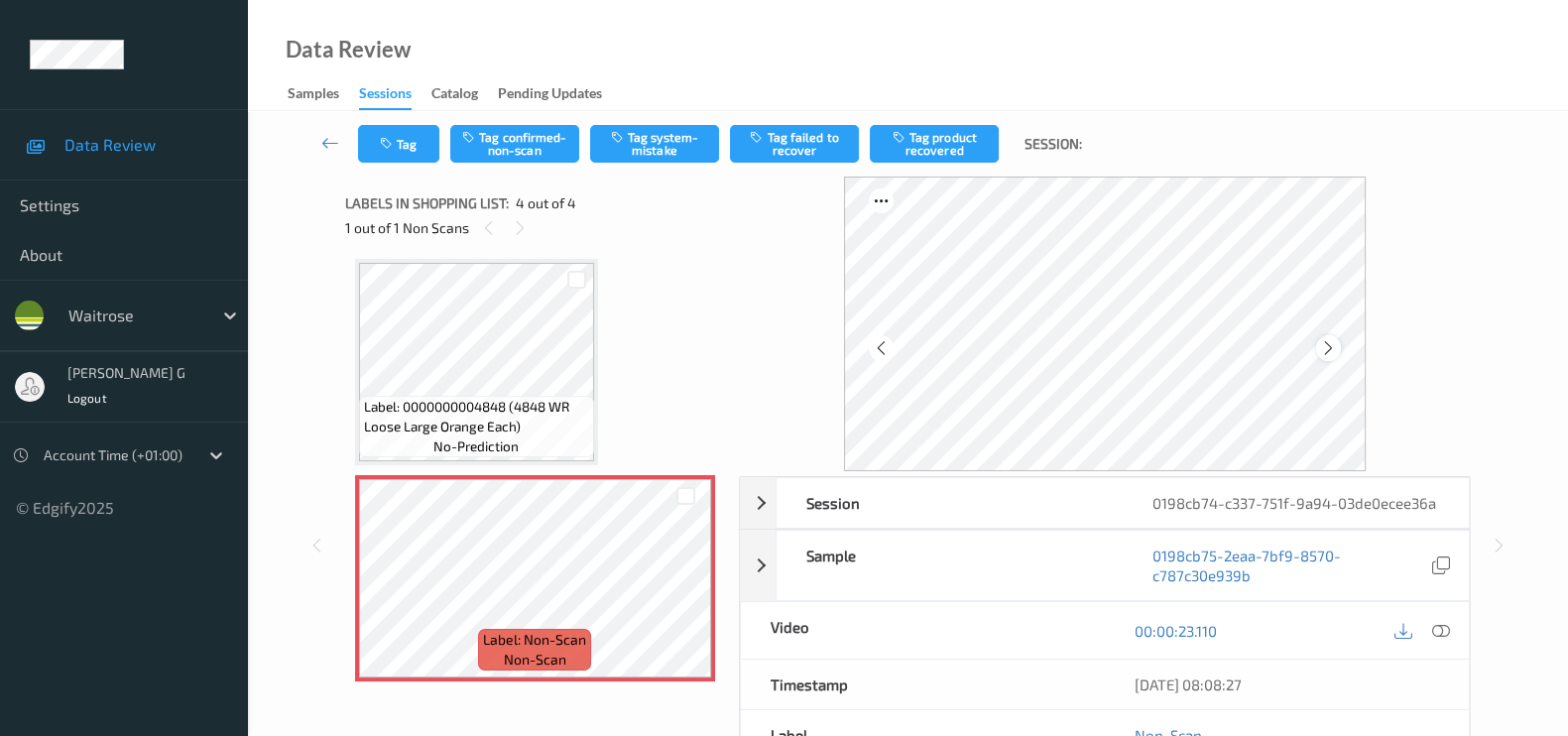
click at [1332, 347] on icon at bounding box center [1328, 348] width 17 height 18
click at [660, 146] on button "Tag system-mistake" at bounding box center [654, 144] width 129 height 38
click at [398, 129] on button "Tag" at bounding box center [399, 144] width 82 height 38
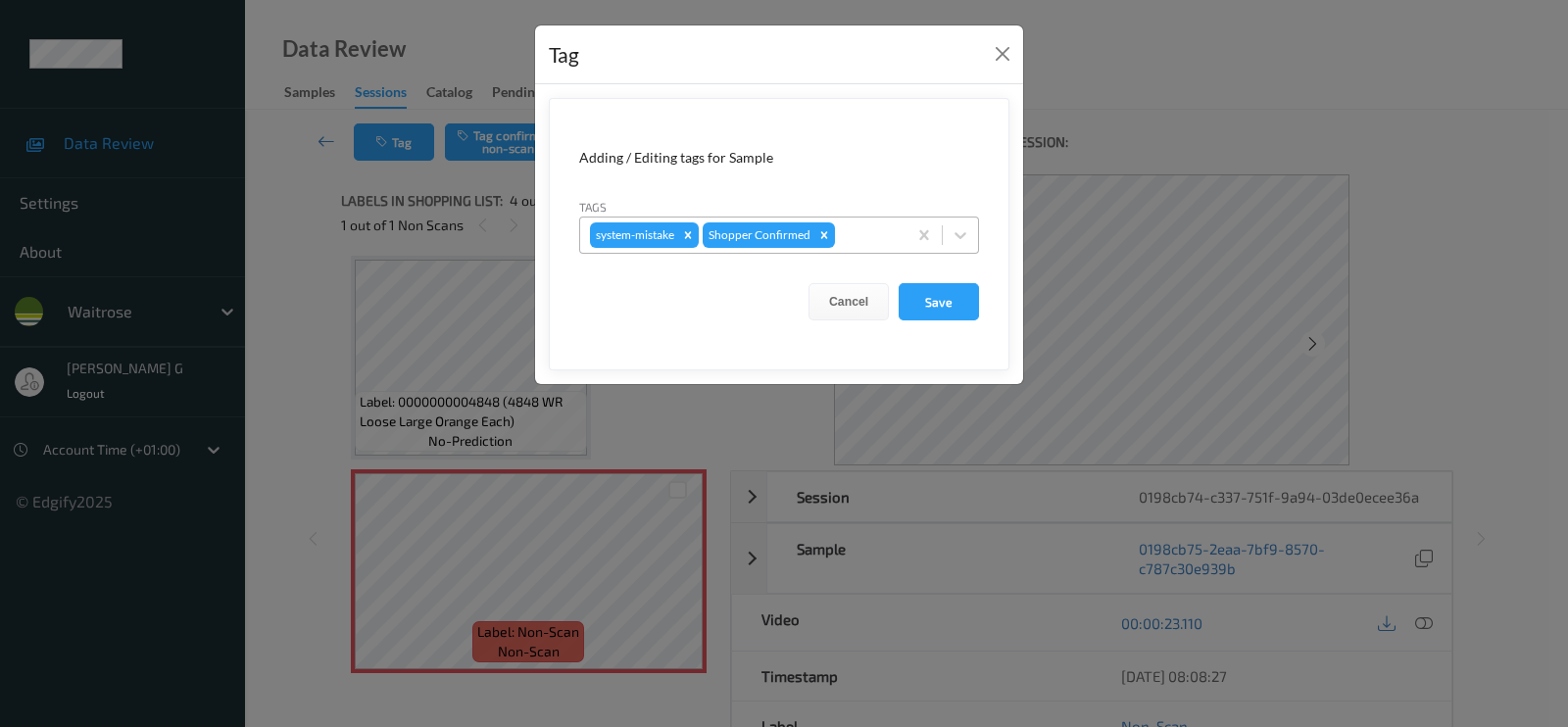
click at [864, 229] on div at bounding box center [867, 235] width 58 height 24
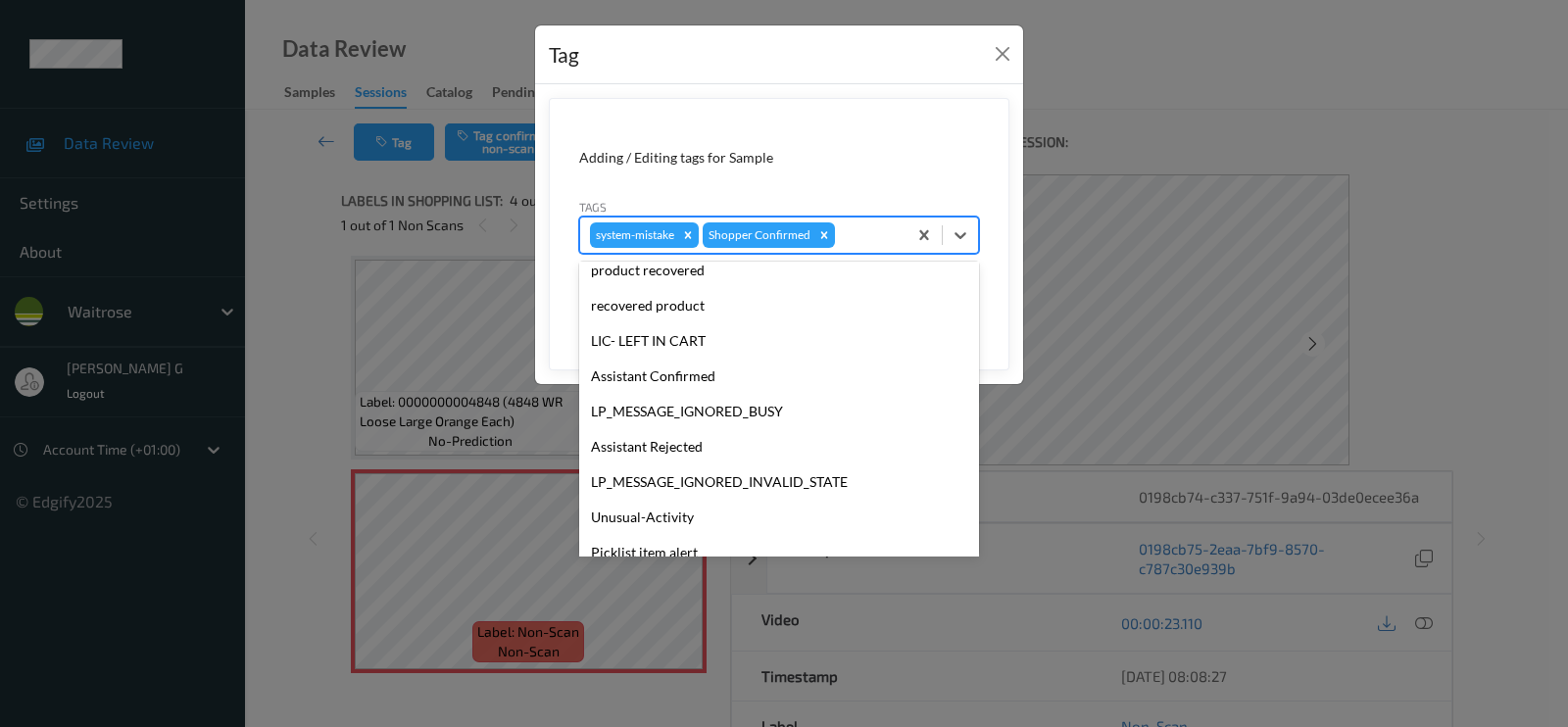
scroll to position [383, 0]
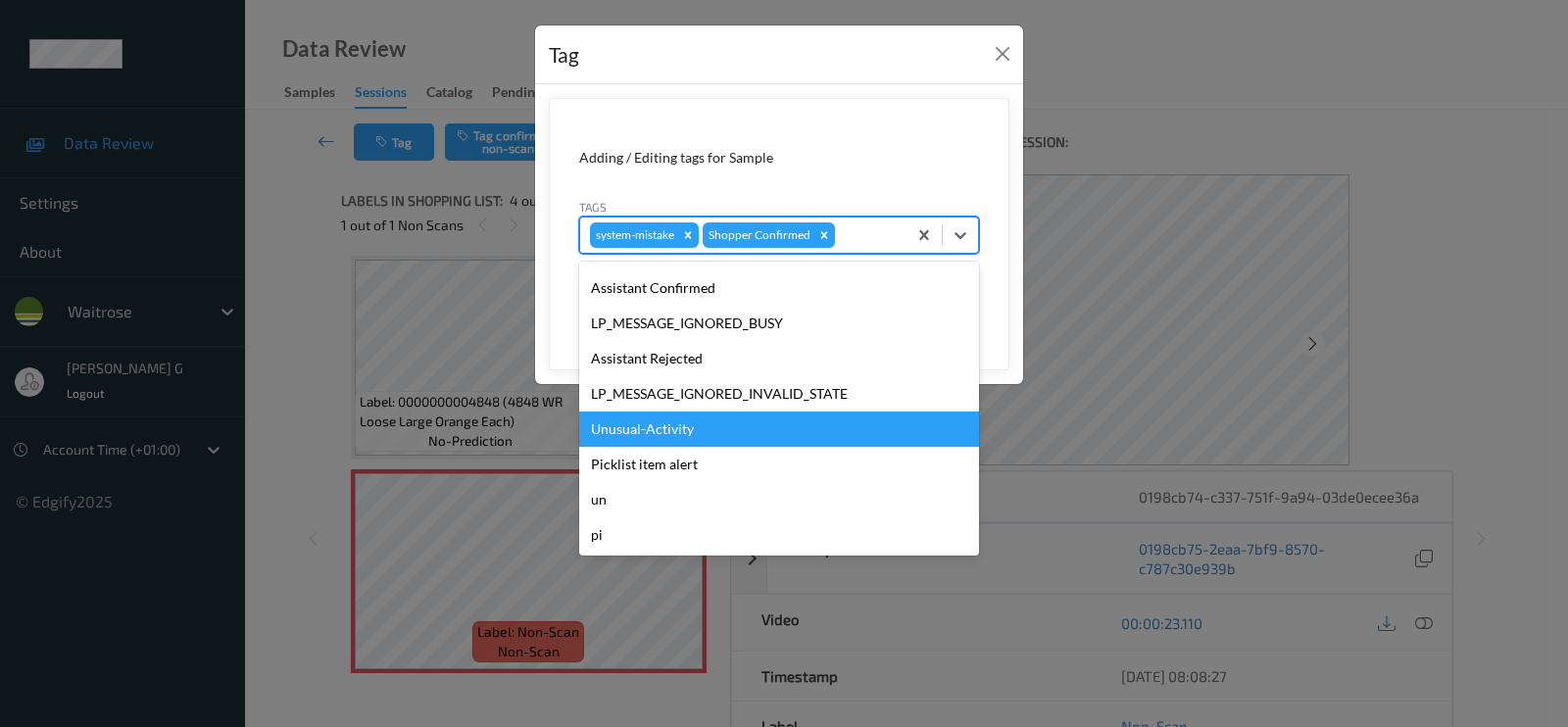
click at [661, 438] on div "Unusual-Activity" at bounding box center [780, 430] width 400 height 35
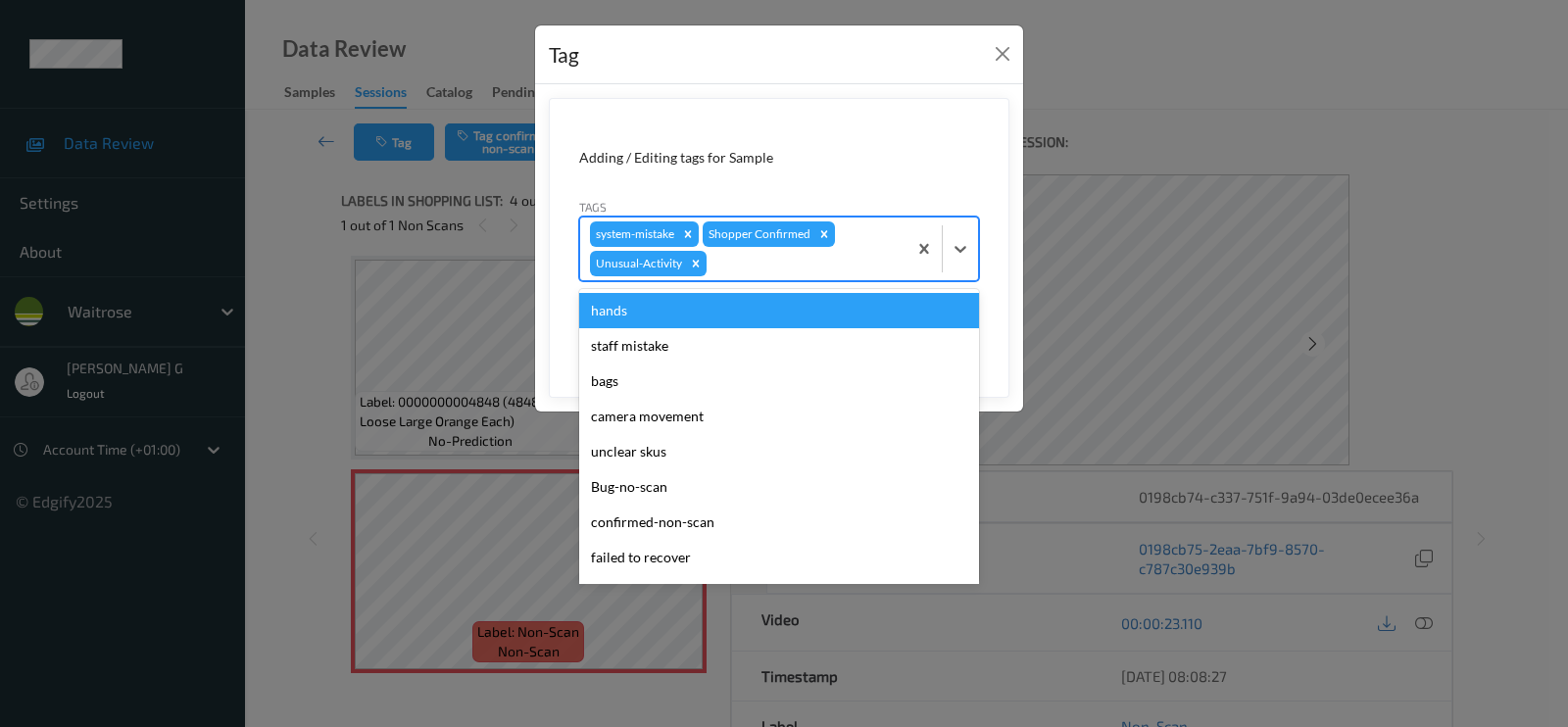
click at [808, 261] on div at bounding box center [803, 264] width 186 height 24
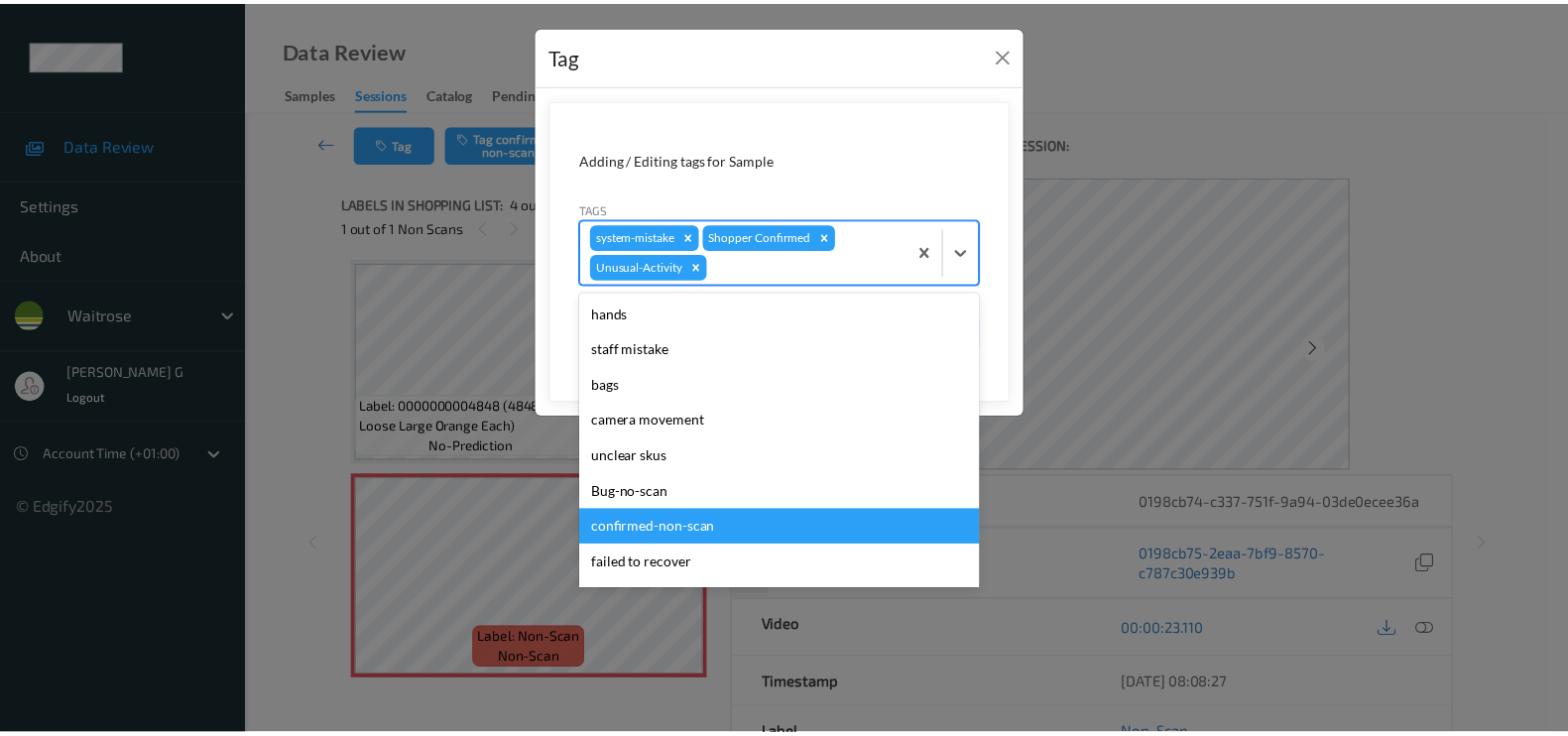
scroll to position [352, 0]
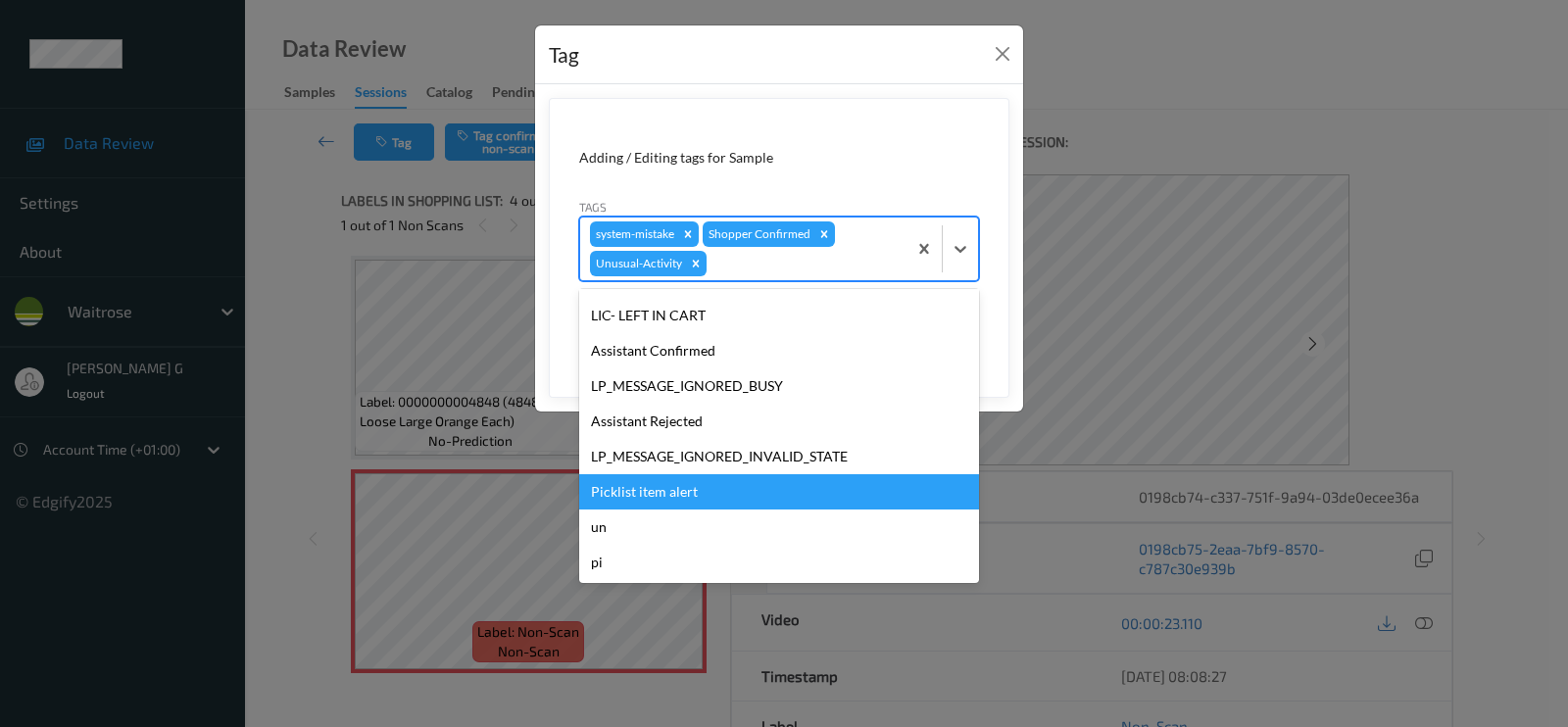
click at [666, 492] on div "Picklist item alert" at bounding box center [780, 492] width 400 height 35
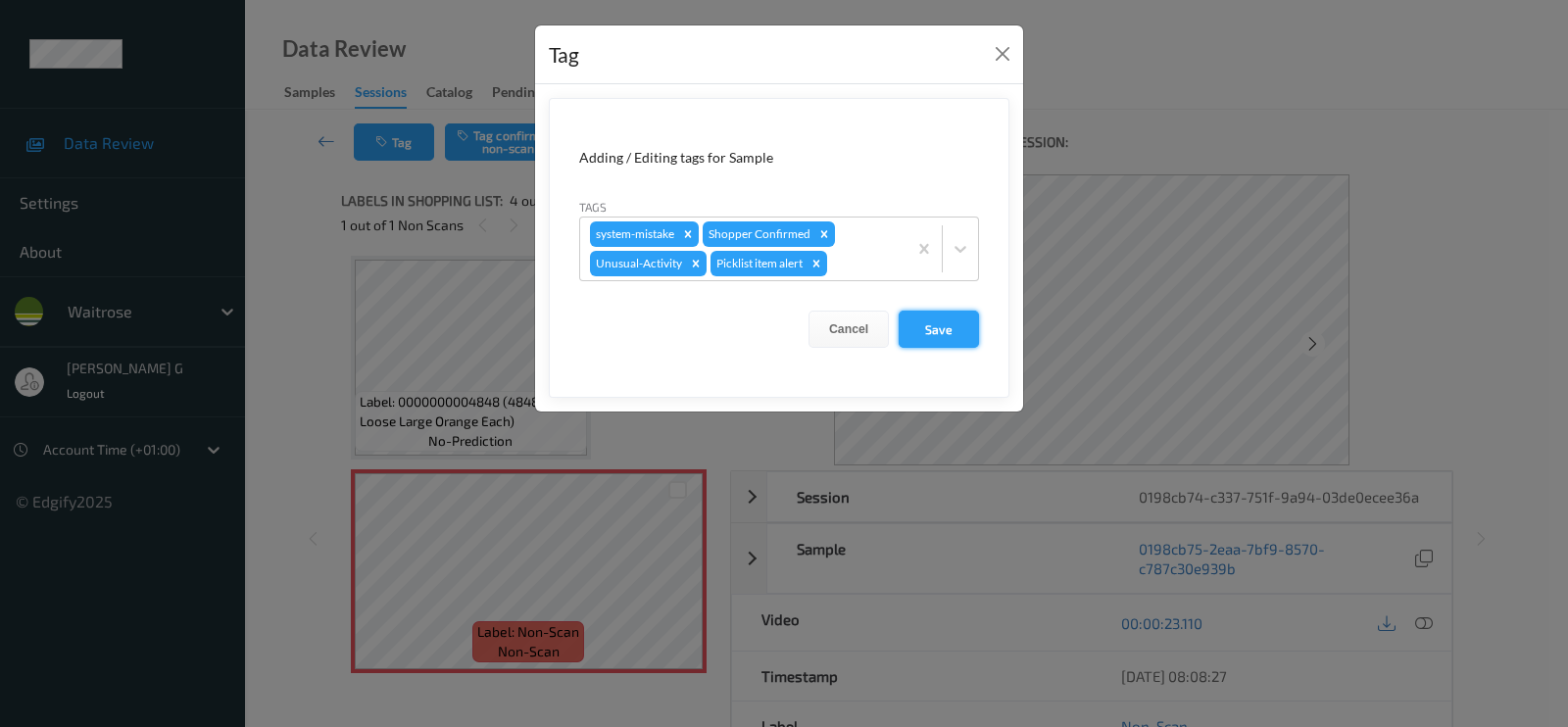
click at [961, 330] on button "Save" at bounding box center [939, 329] width 81 height 37
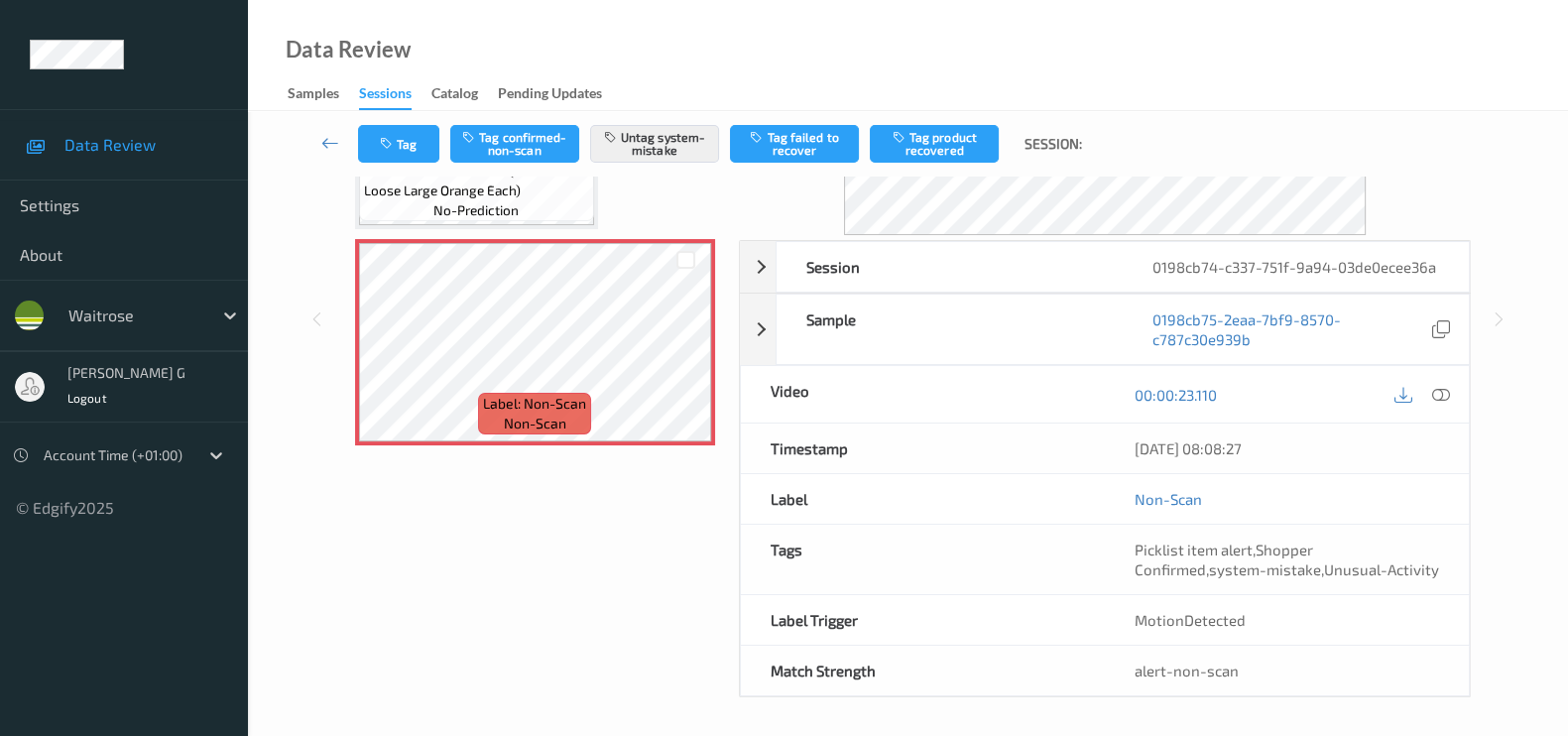
scroll to position [66, 0]
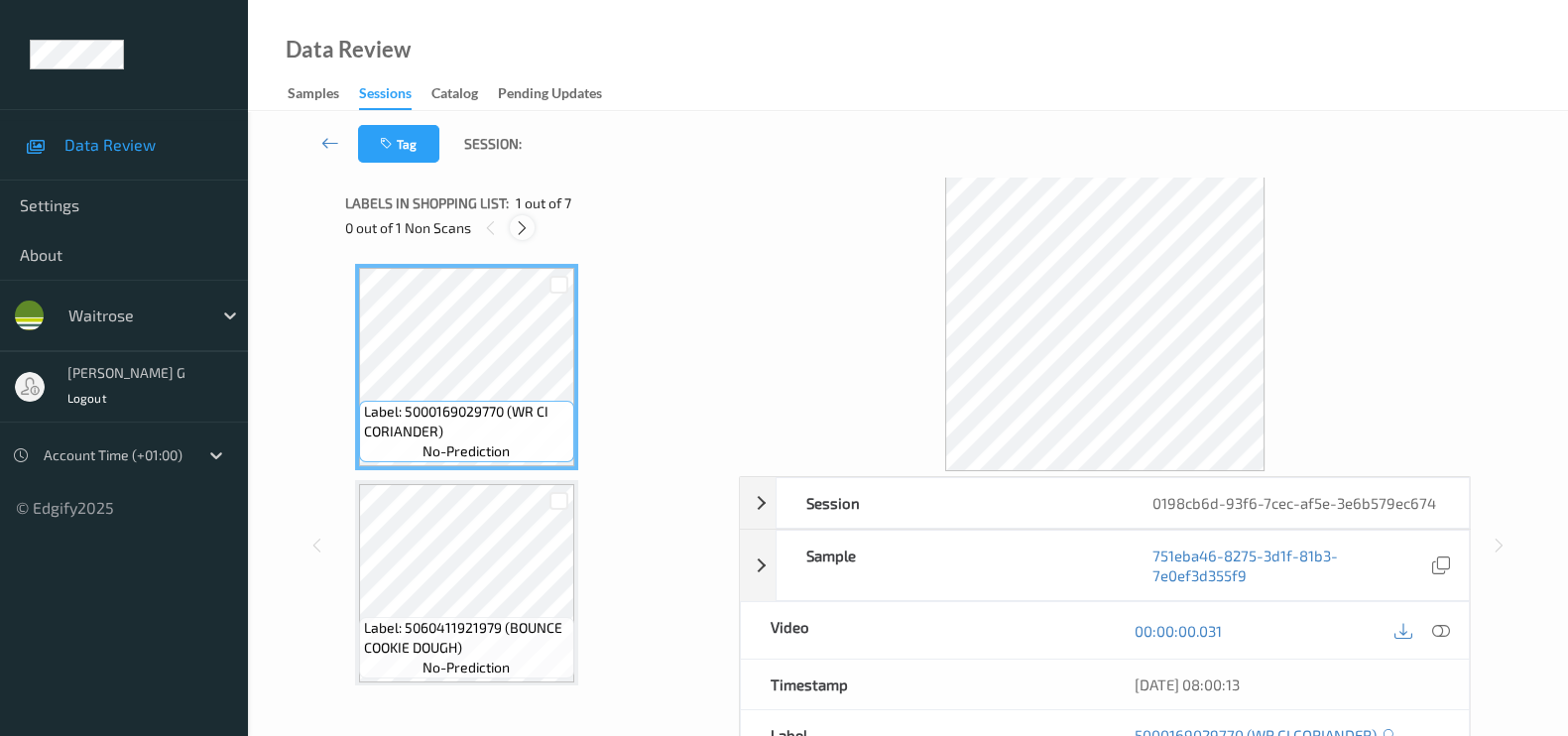
click at [528, 225] on icon at bounding box center [521, 228] width 17 height 18
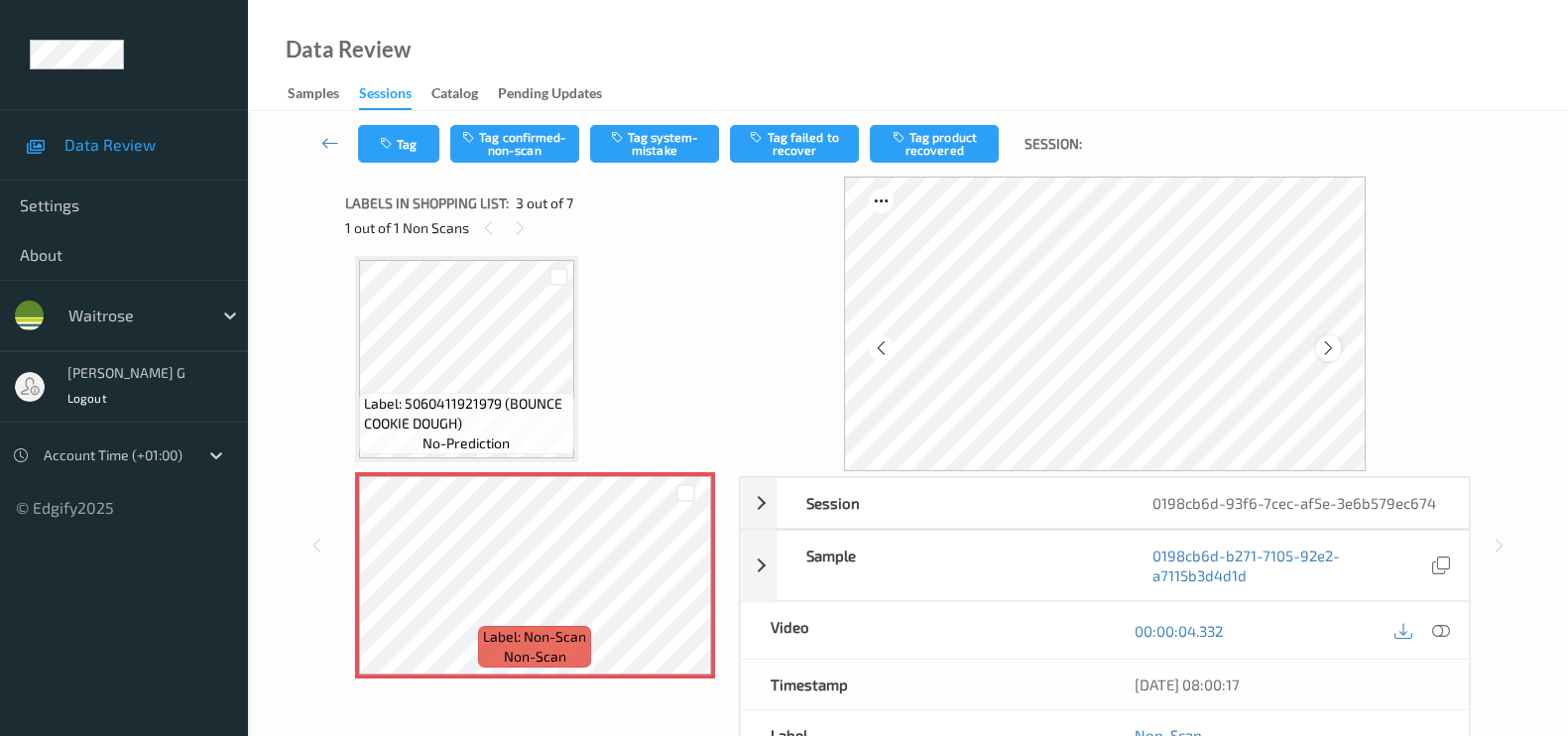
click at [1331, 349] on icon at bounding box center [1328, 348] width 17 height 18
click at [1447, 622] on icon at bounding box center [1440, 631] width 18 height 18
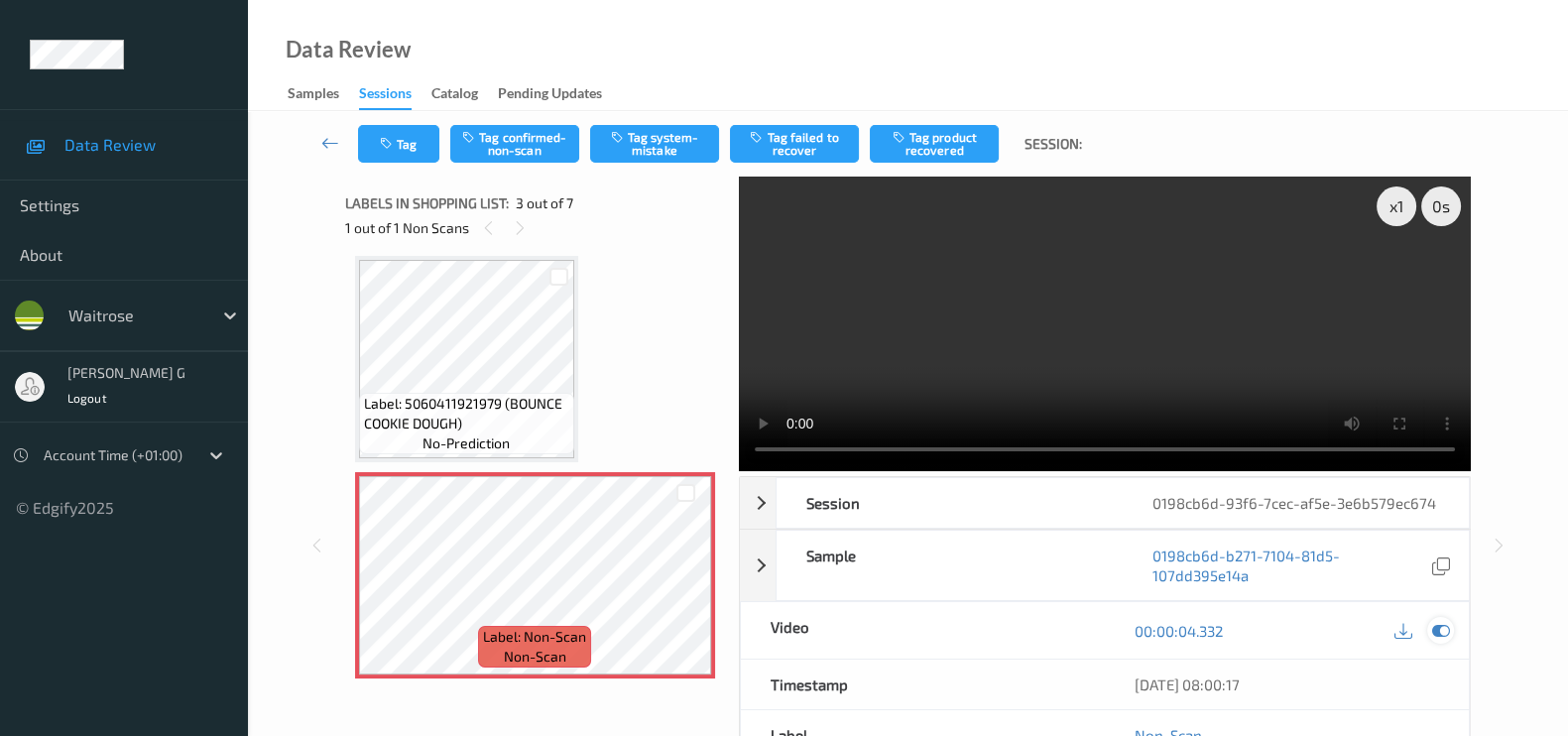
click at [1438, 624] on icon at bounding box center [1440, 631] width 18 height 18
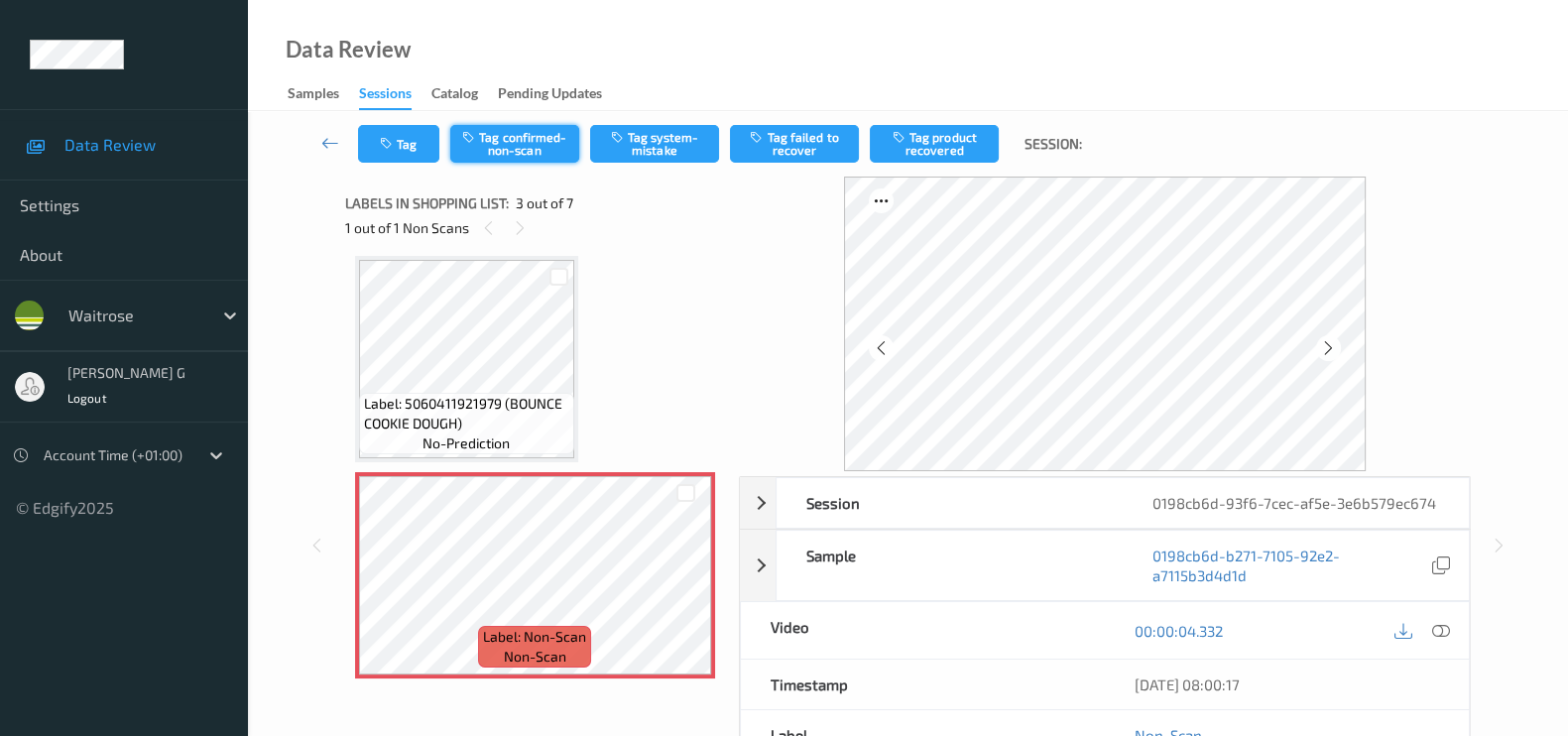
click at [523, 142] on button "Tag confirmed-non-scan" at bounding box center [514, 144] width 129 height 38
click at [883, 342] on icon at bounding box center [880, 348] width 17 height 18
click at [874, 352] on div at bounding box center [880, 347] width 25 height 25
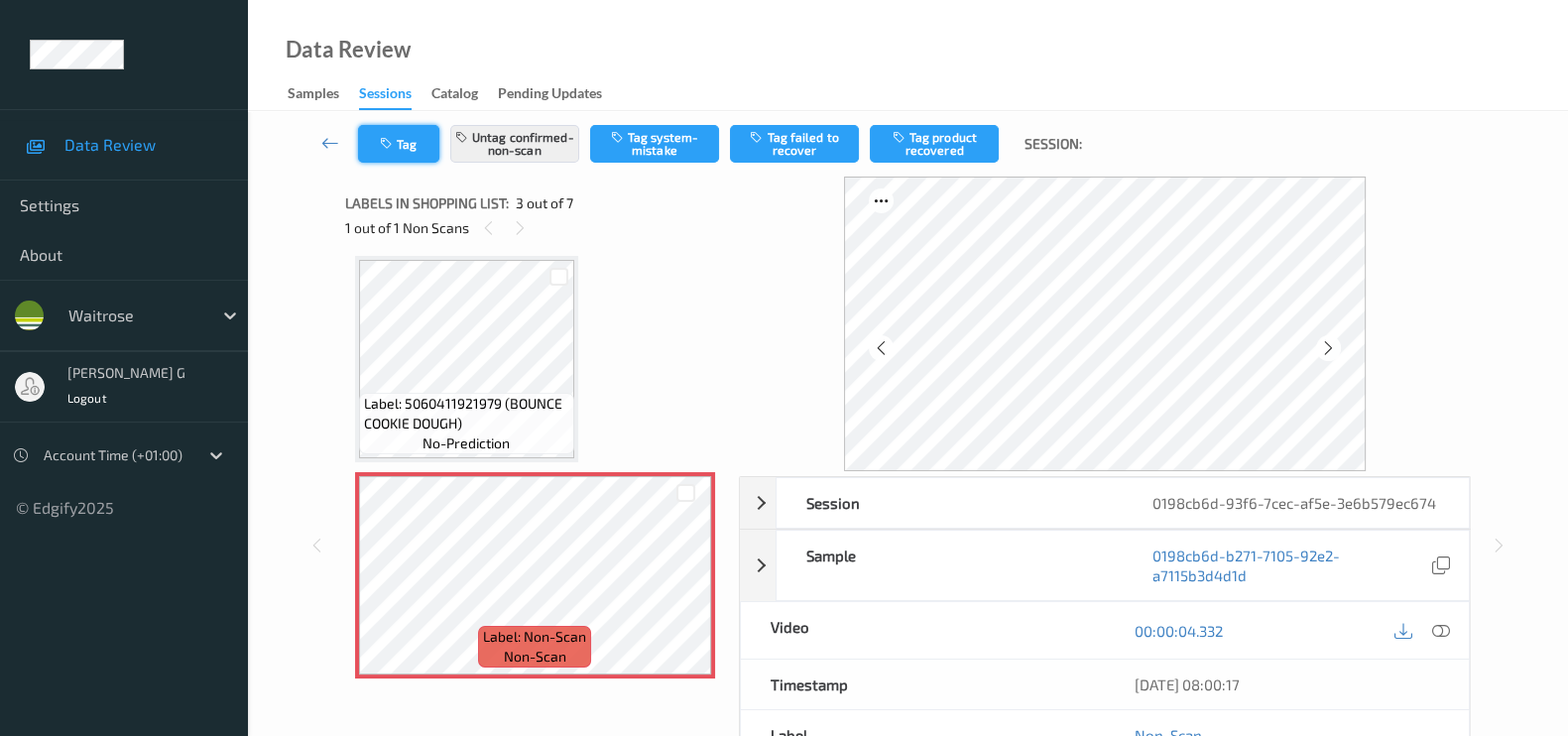
click at [415, 151] on button "Tag" at bounding box center [399, 144] width 82 height 38
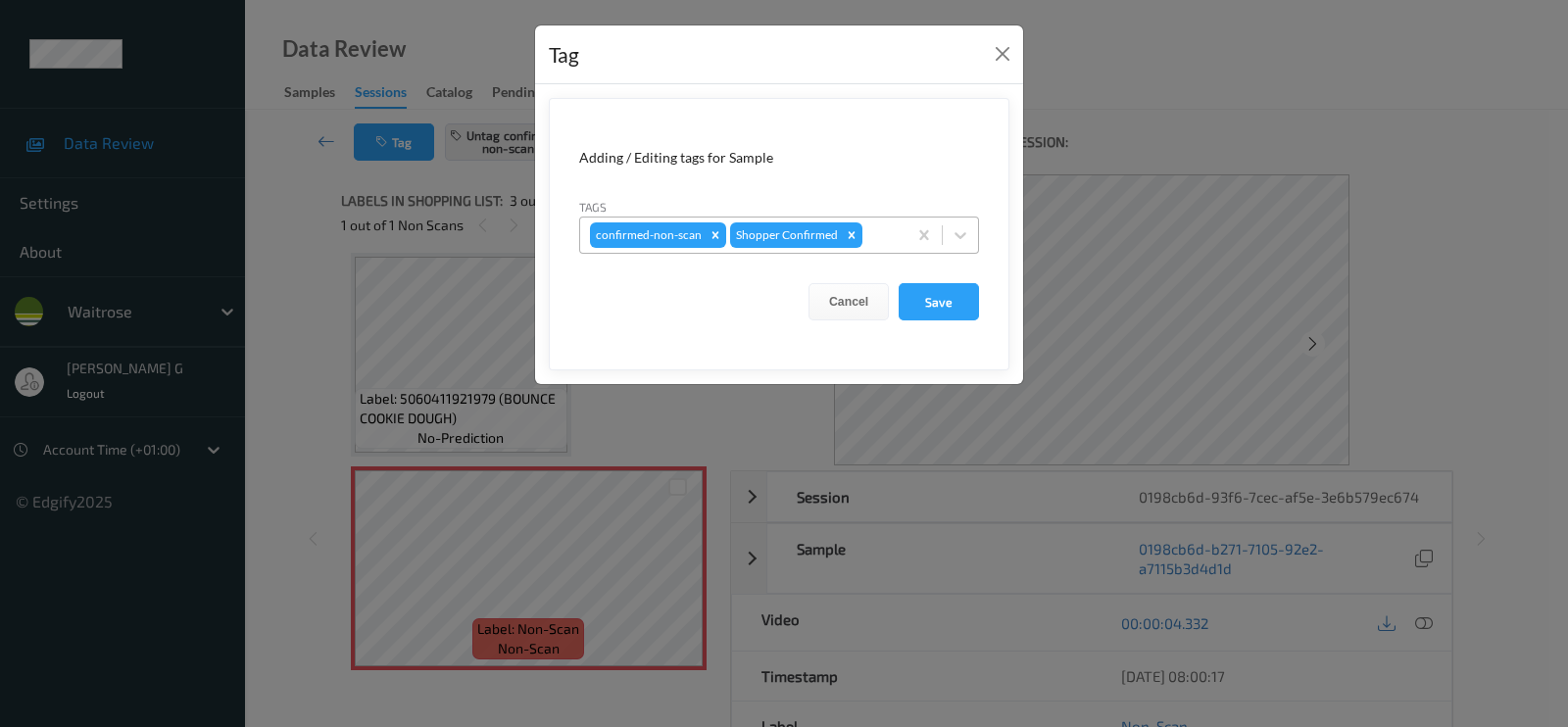
click at [866, 234] on input "text" at bounding box center [867, 235] width 3 height 20
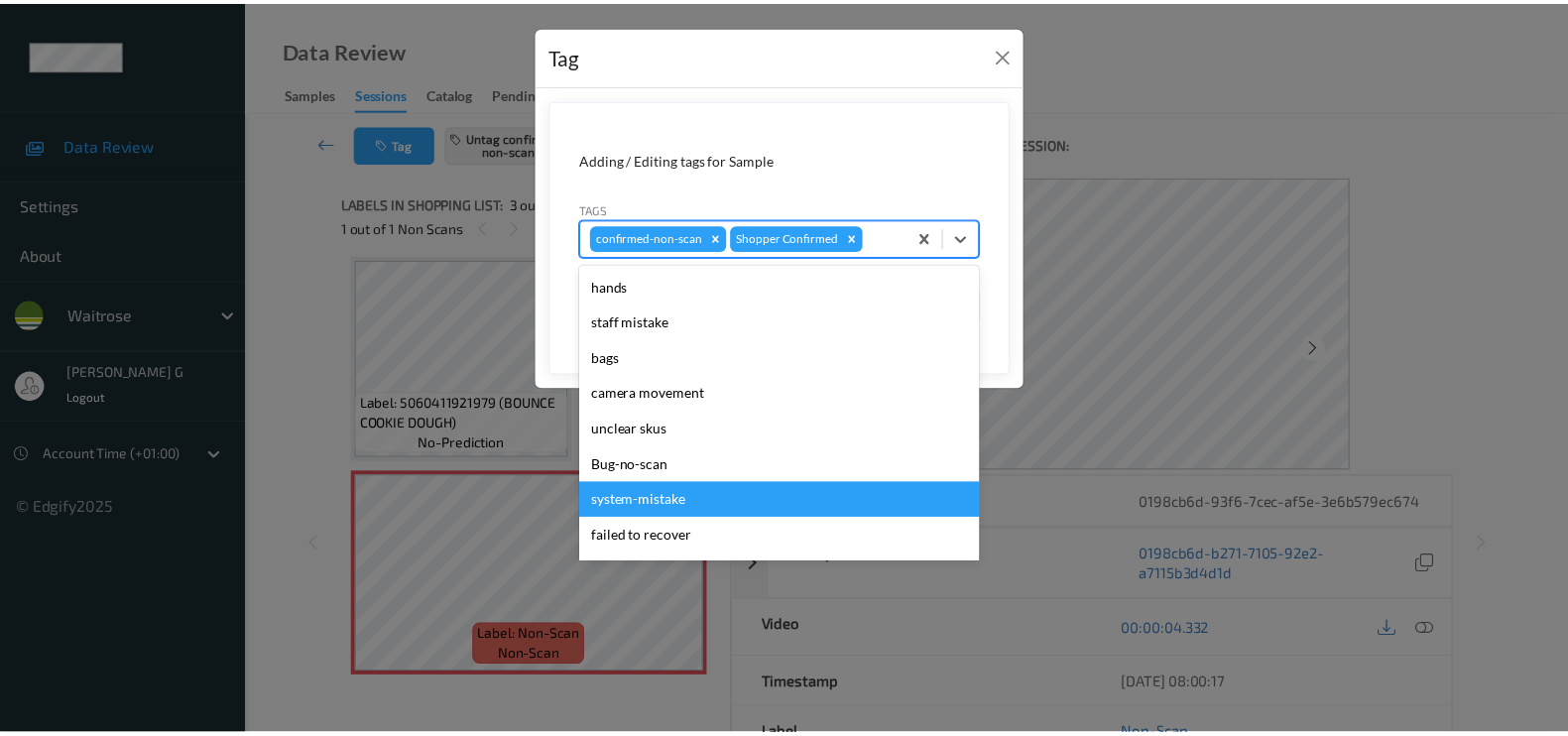
scroll to position [388, 0]
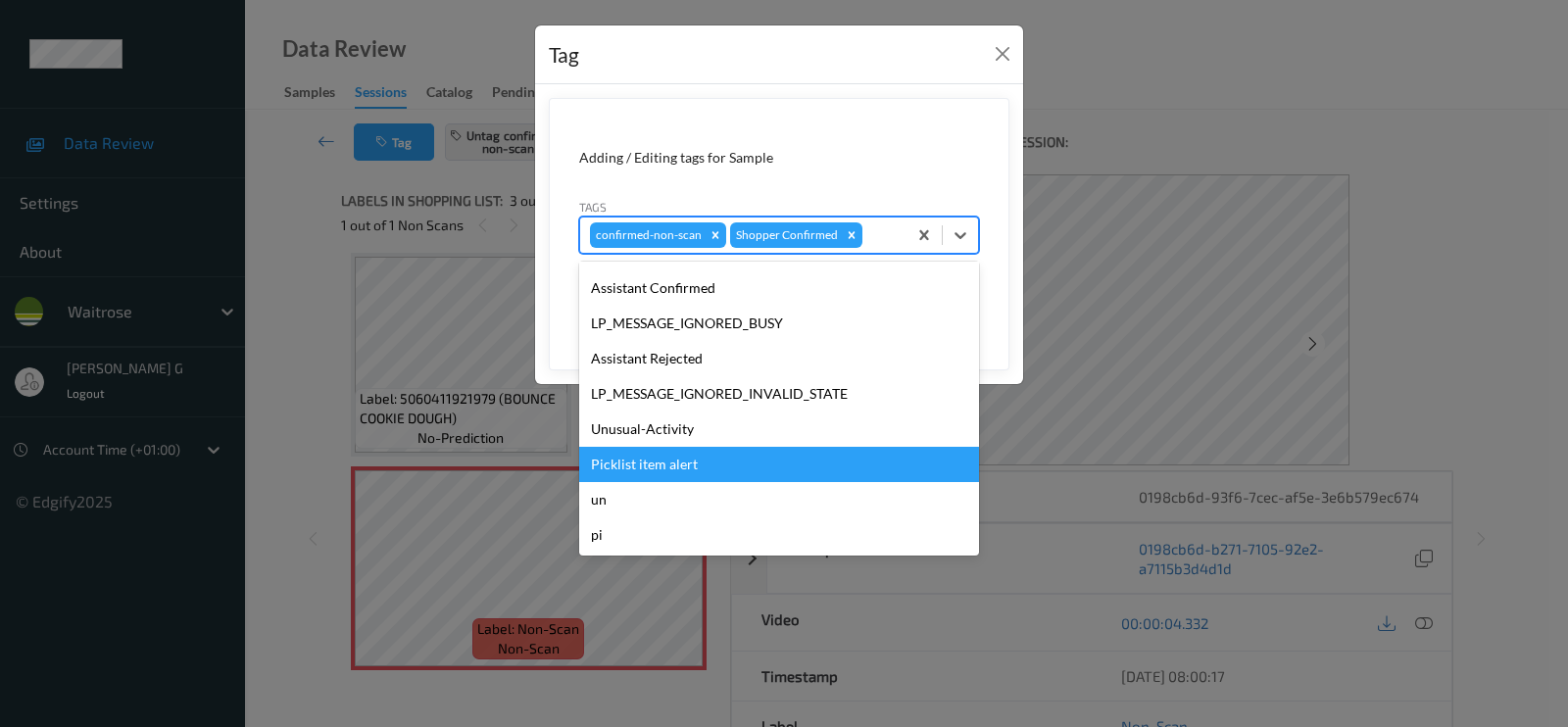
click at [635, 458] on div "Picklist item alert" at bounding box center [780, 465] width 400 height 35
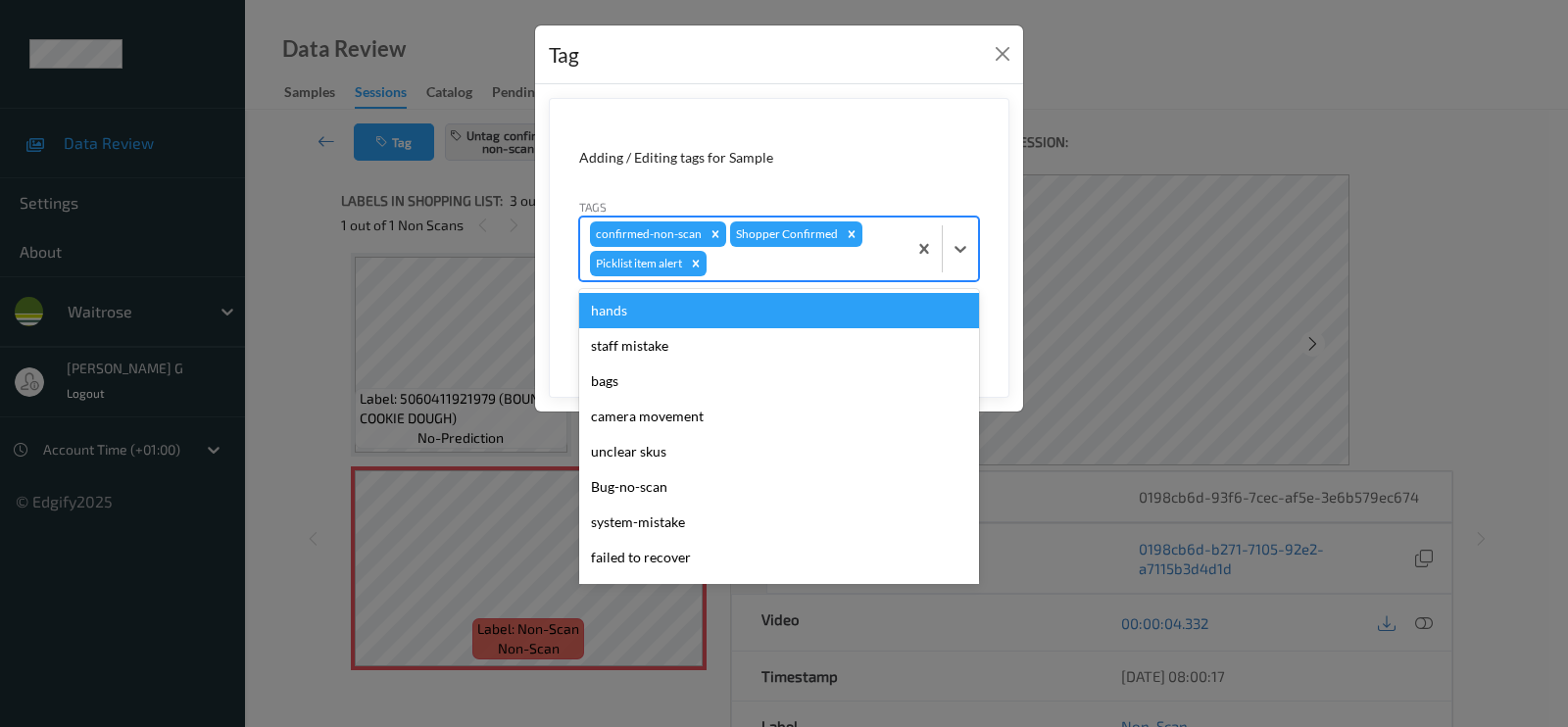
click at [798, 268] on div at bounding box center [803, 264] width 186 height 24
click at [1107, 166] on div "Tag Adding / Editing tags for Sample Tags option Picklist item alert, selected.…" at bounding box center [784, 364] width 1568 height 727
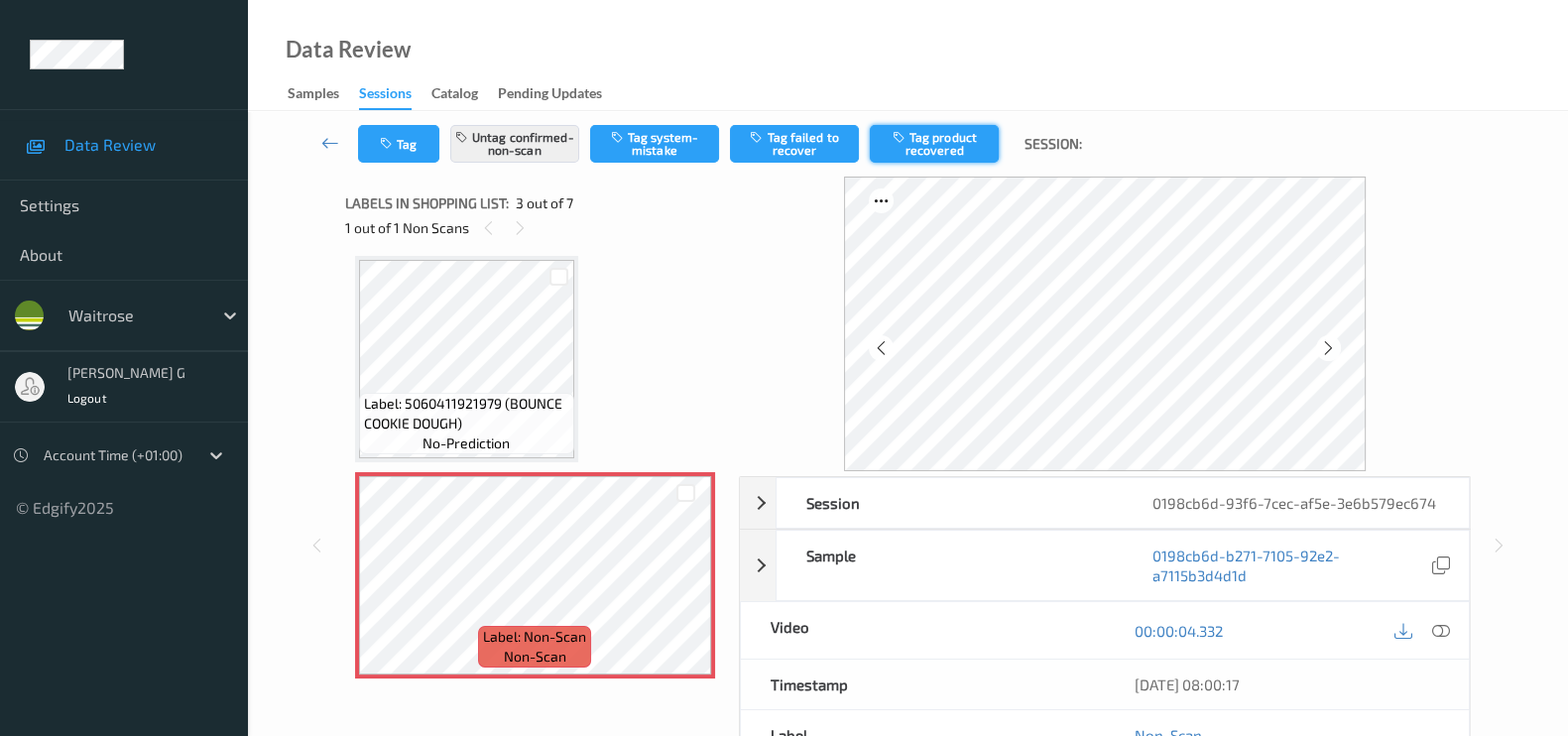
click at [933, 149] on button "Tag product recovered" at bounding box center [933, 144] width 129 height 38
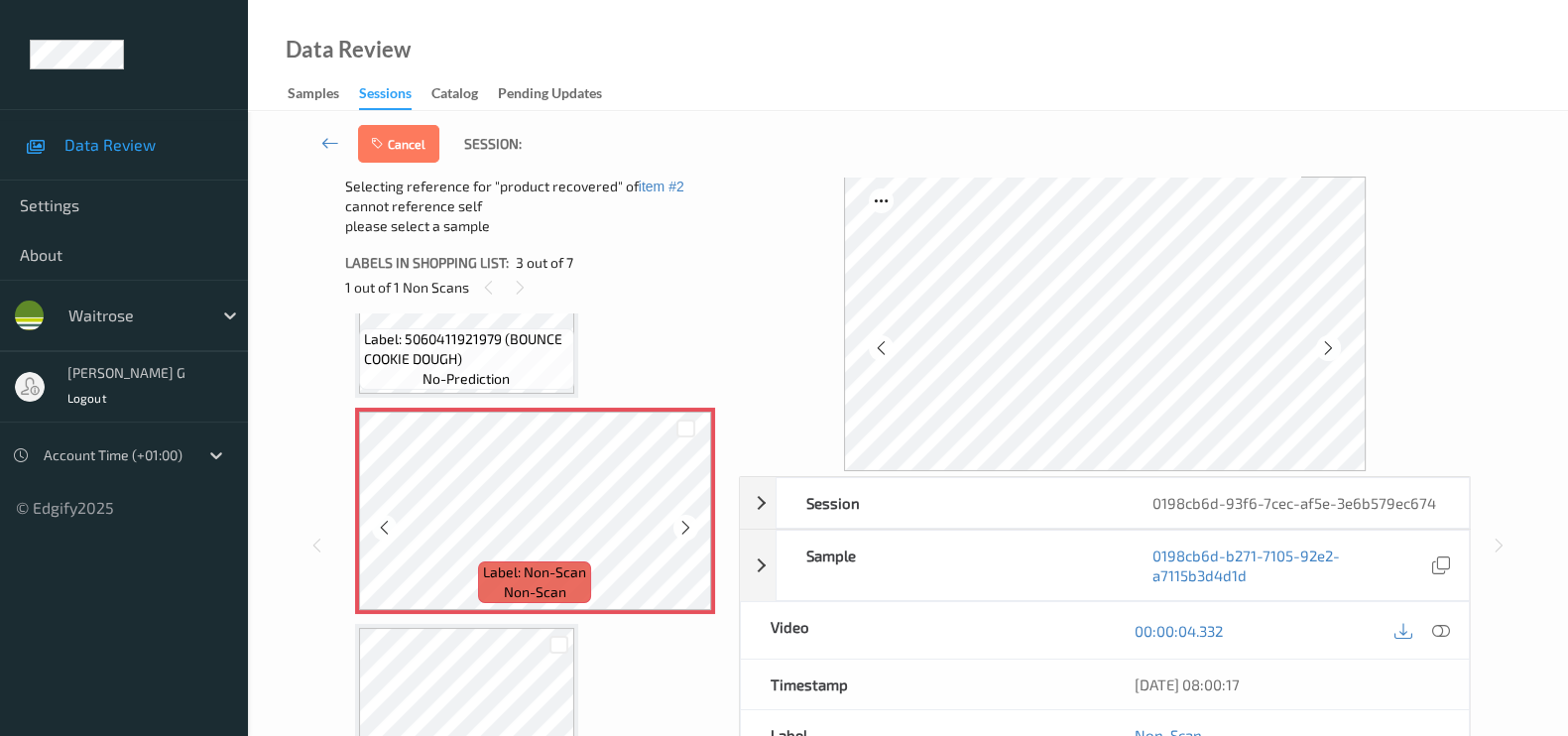
scroll to position [720, 0]
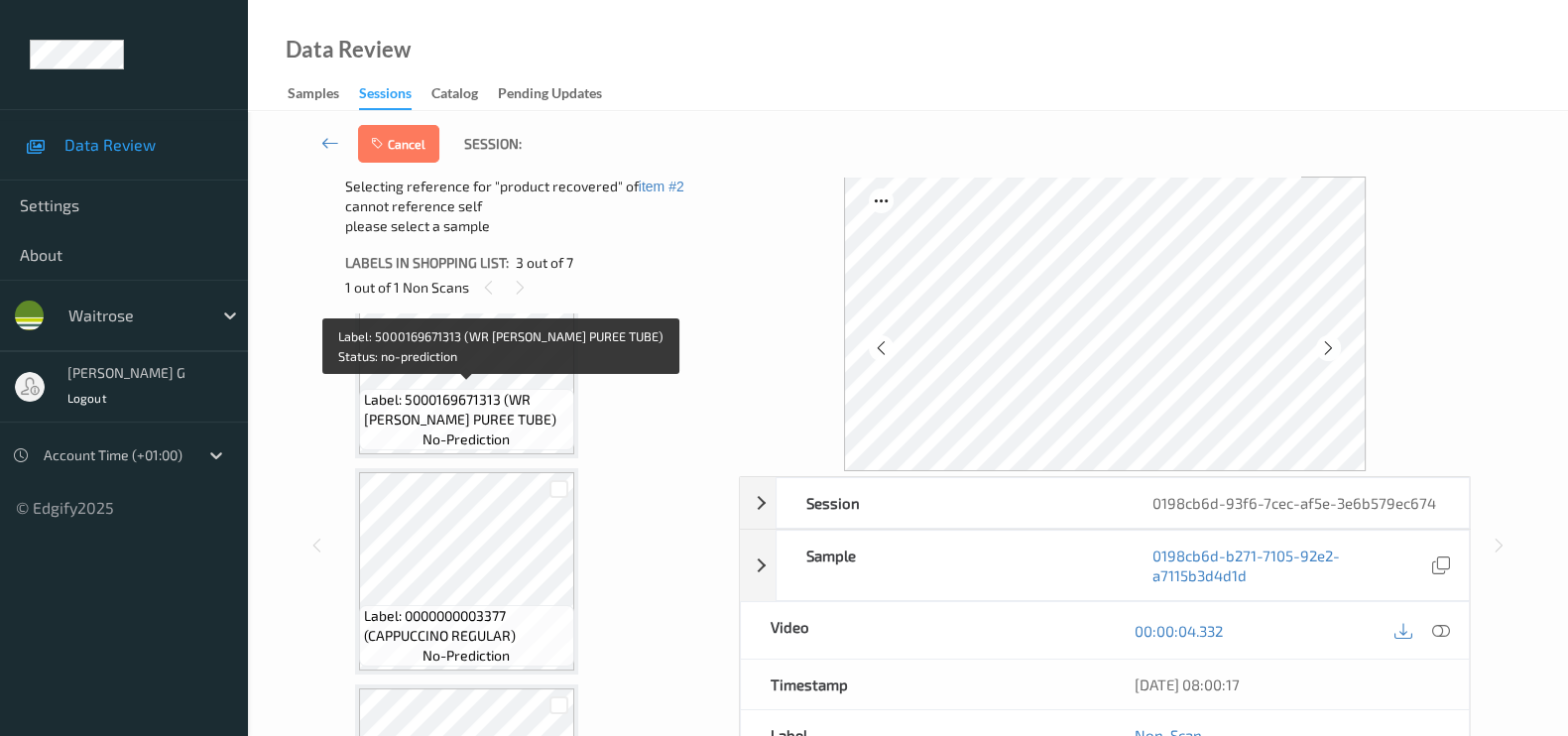
click at [474, 390] on span "Label: 5000169671313 (WR TOM PUREE TUBE)" at bounding box center [467, 410] width 205 height 40
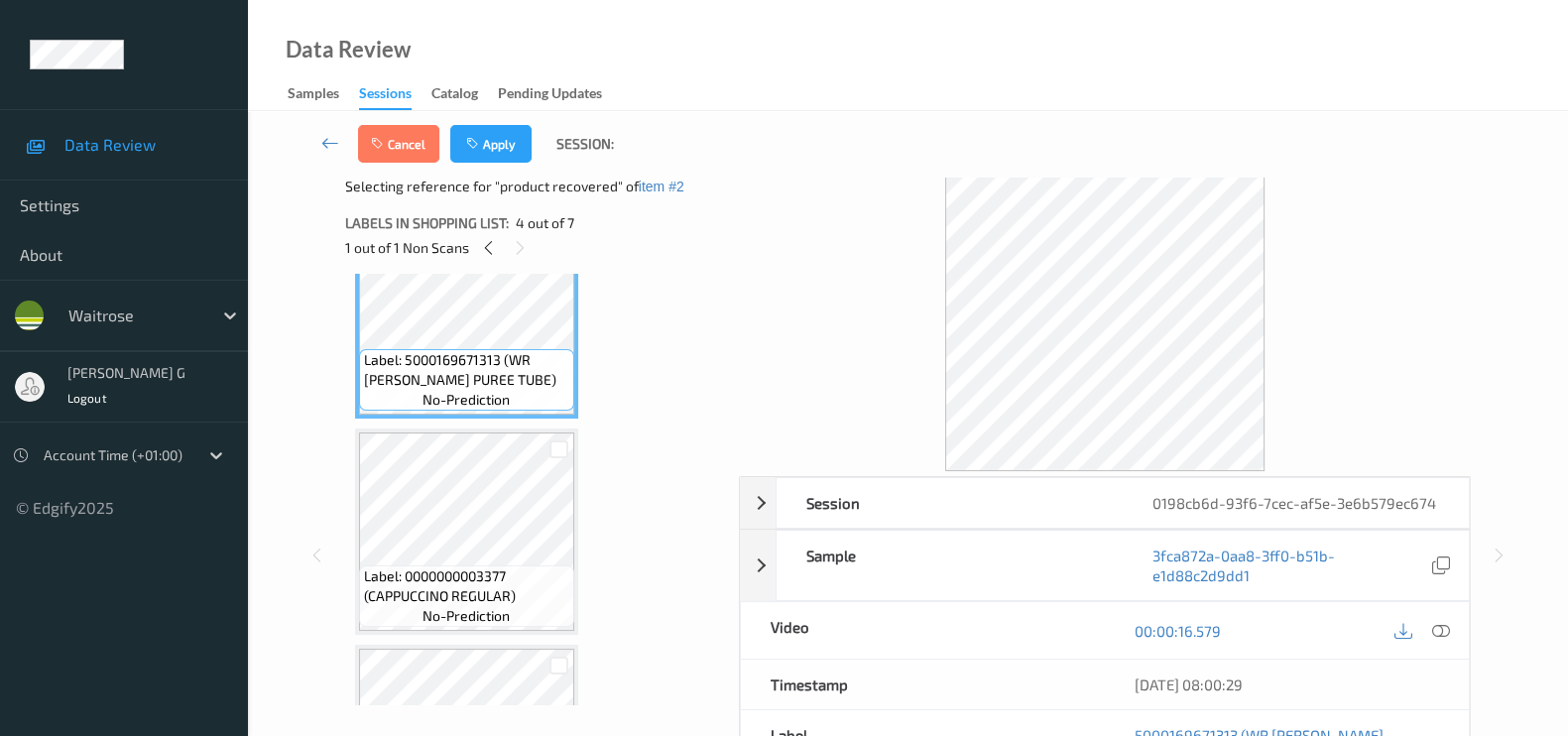
scroll to position [596, 0]
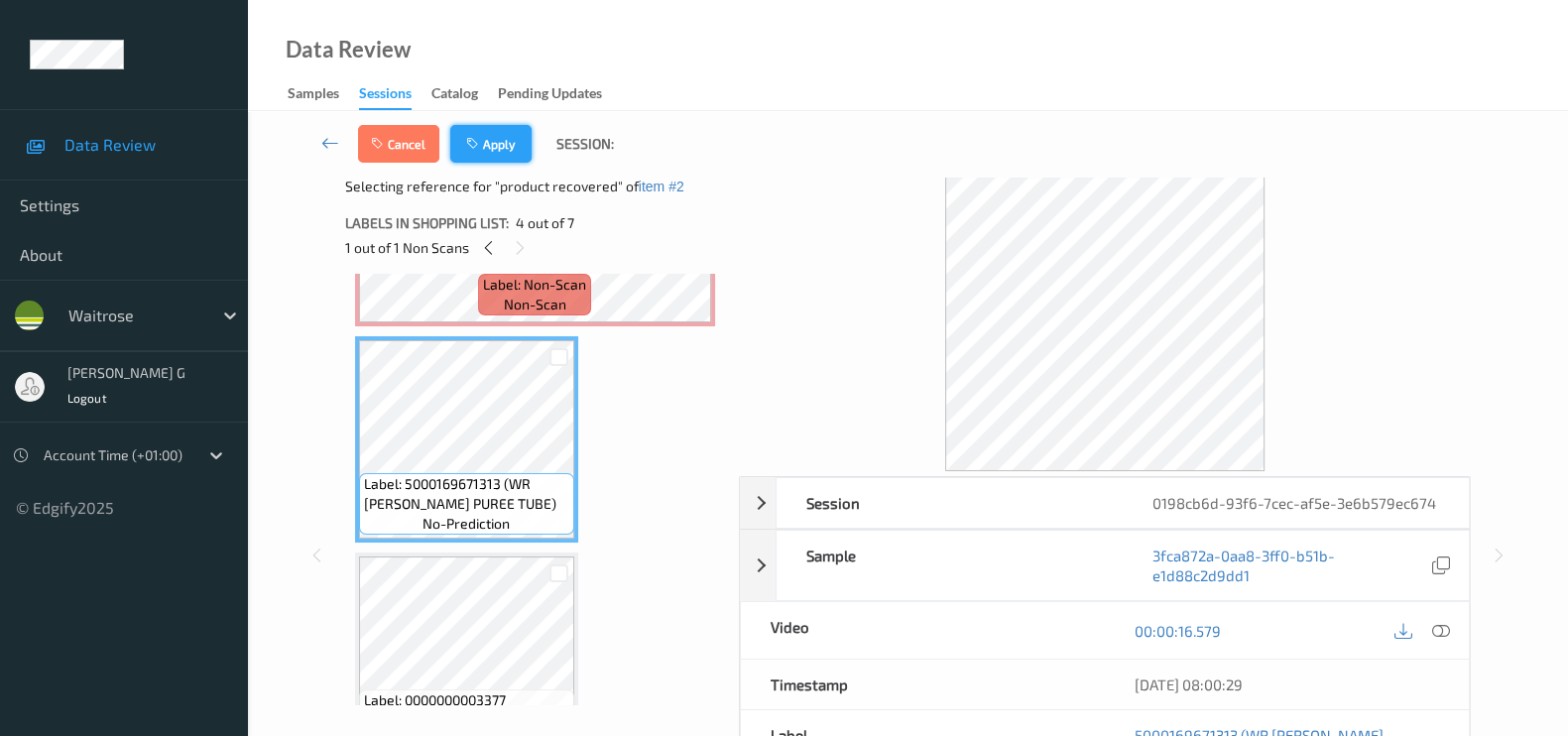
click at [490, 141] on button "Apply" at bounding box center [491, 144] width 82 height 38
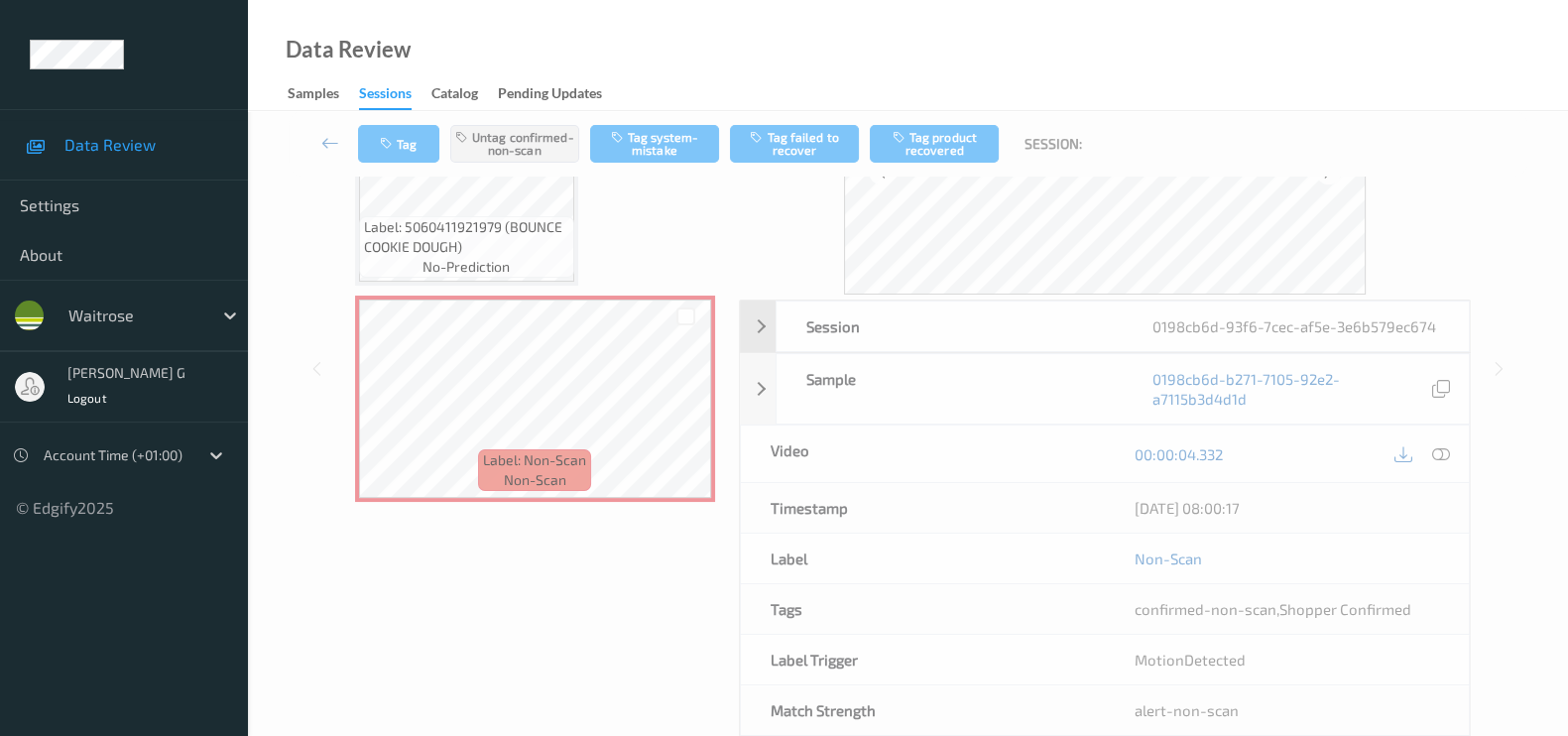
scroll to position [246, 0]
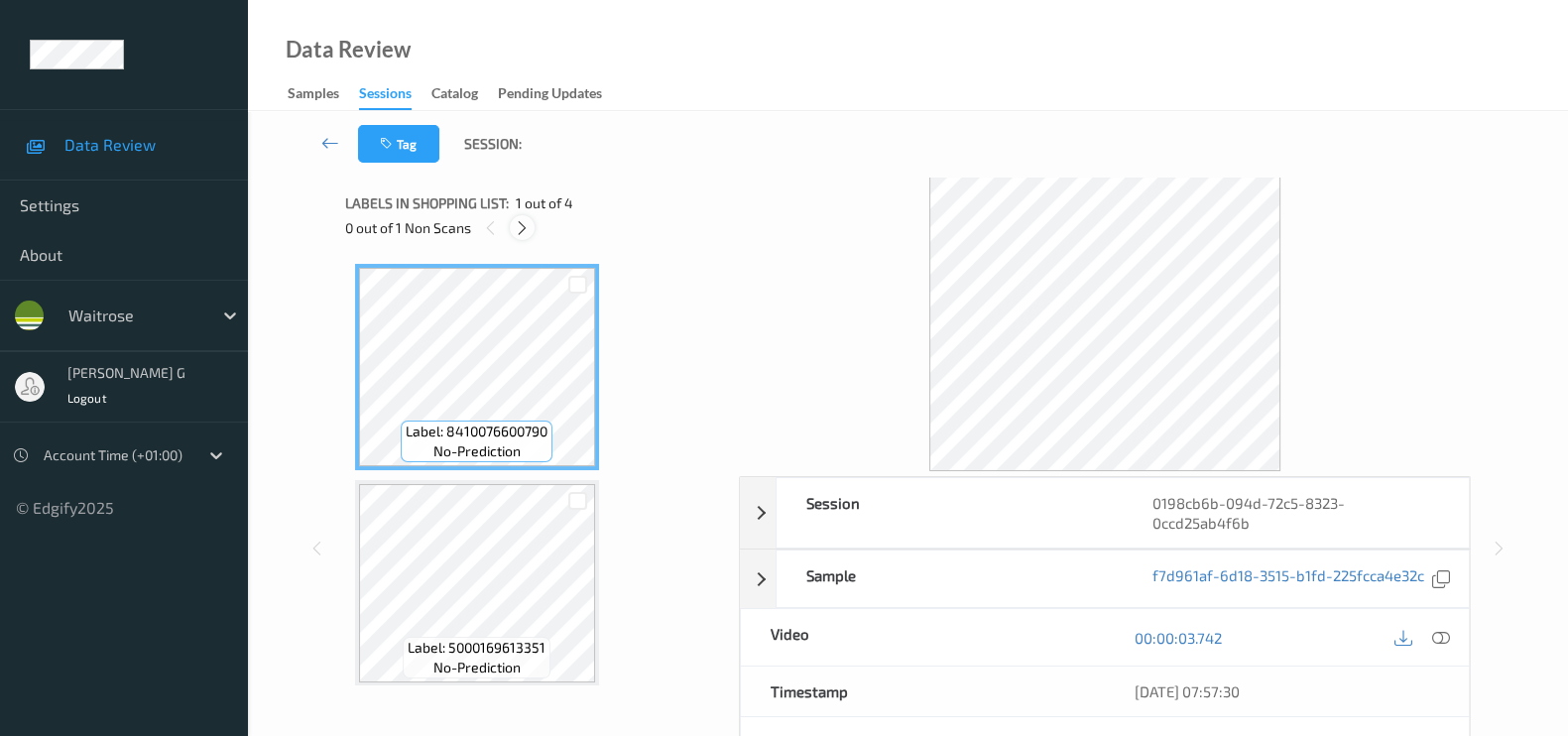
click at [527, 230] on icon at bounding box center [521, 228] width 17 height 18
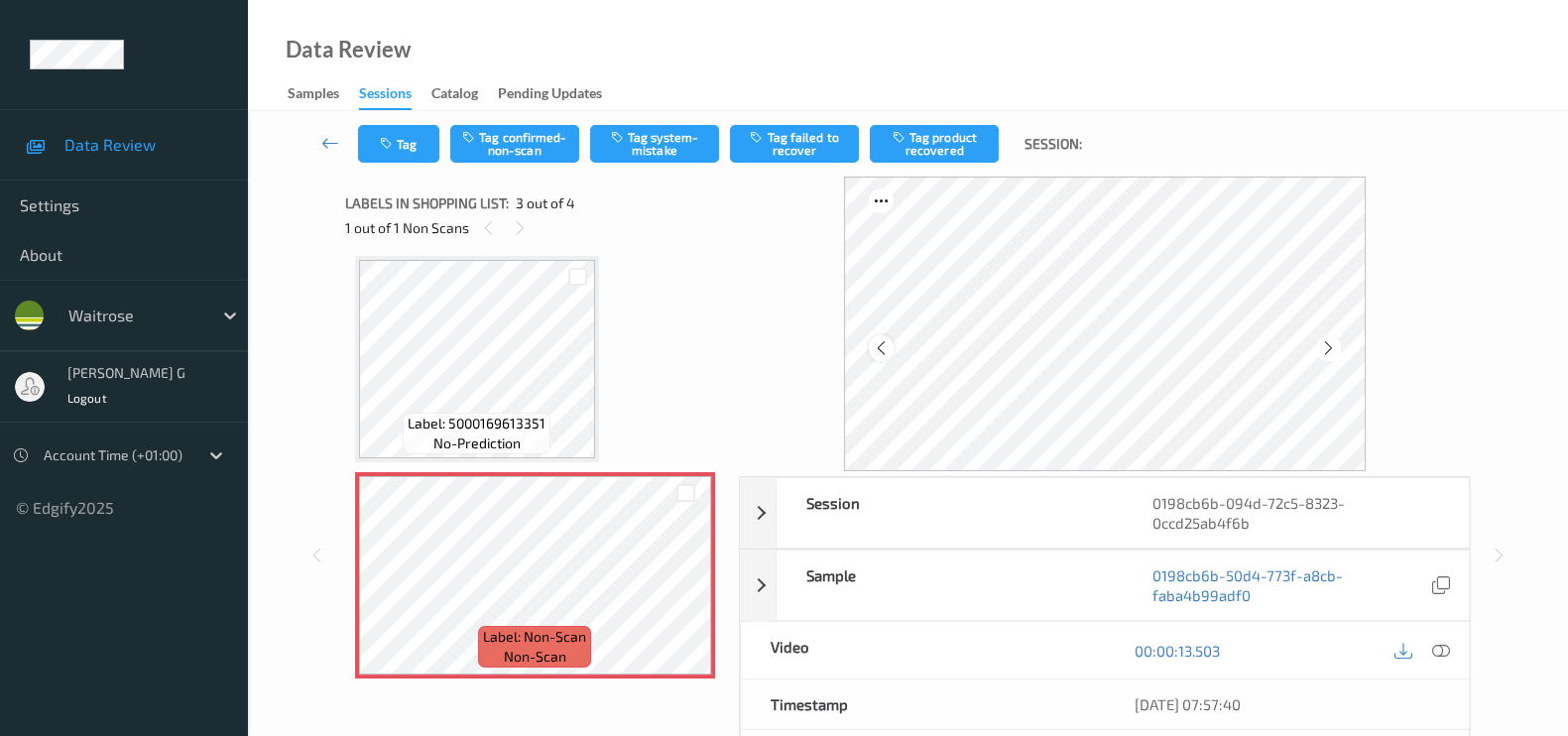
click at [893, 339] on div at bounding box center [880, 347] width 25 height 25
click at [879, 343] on icon at bounding box center [880, 348] width 17 height 18
click at [518, 229] on icon at bounding box center [519, 228] width 17 height 18
click at [1441, 646] on icon at bounding box center [1440, 651] width 18 height 18
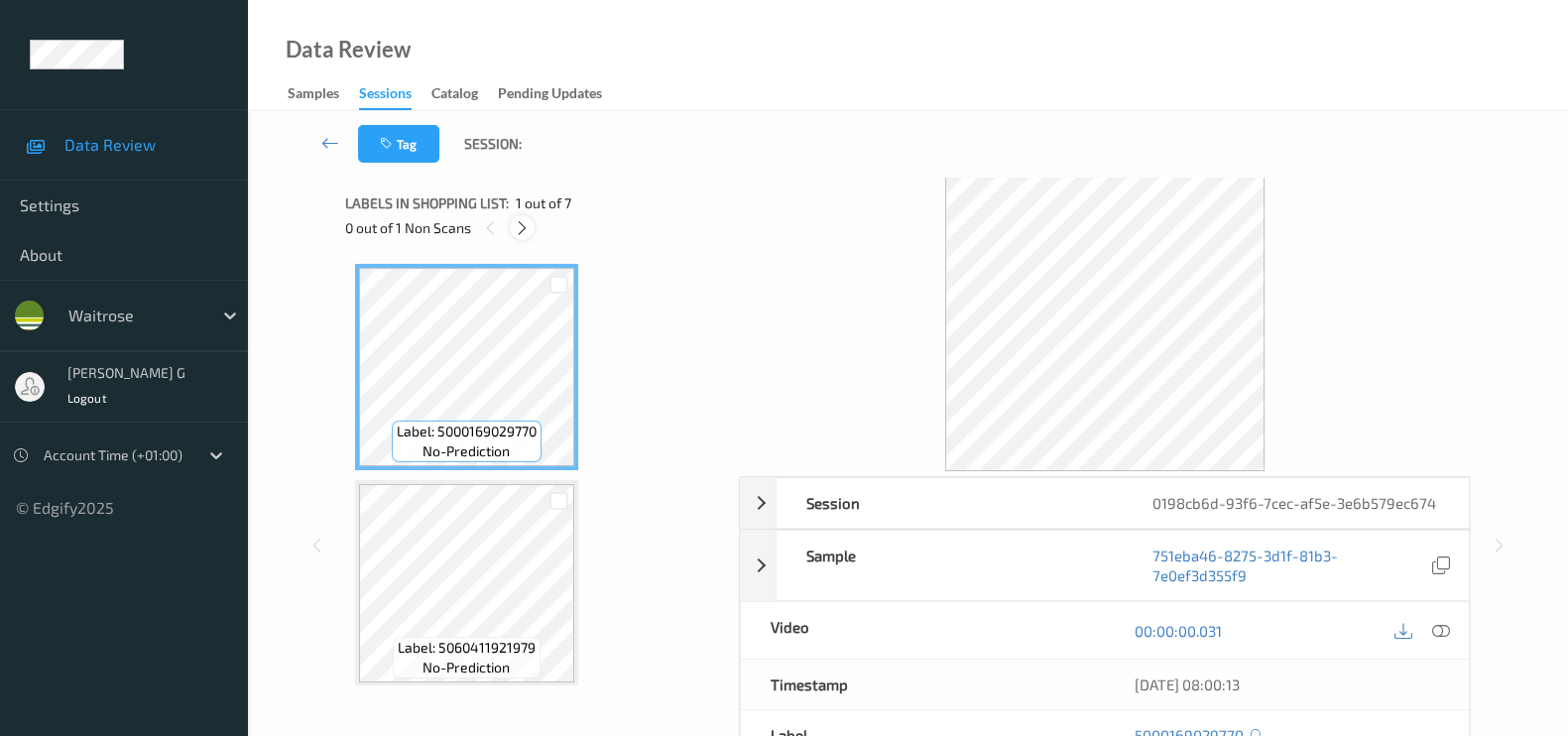
click at [519, 227] on icon at bounding box center [521, 228] width 17 height 18
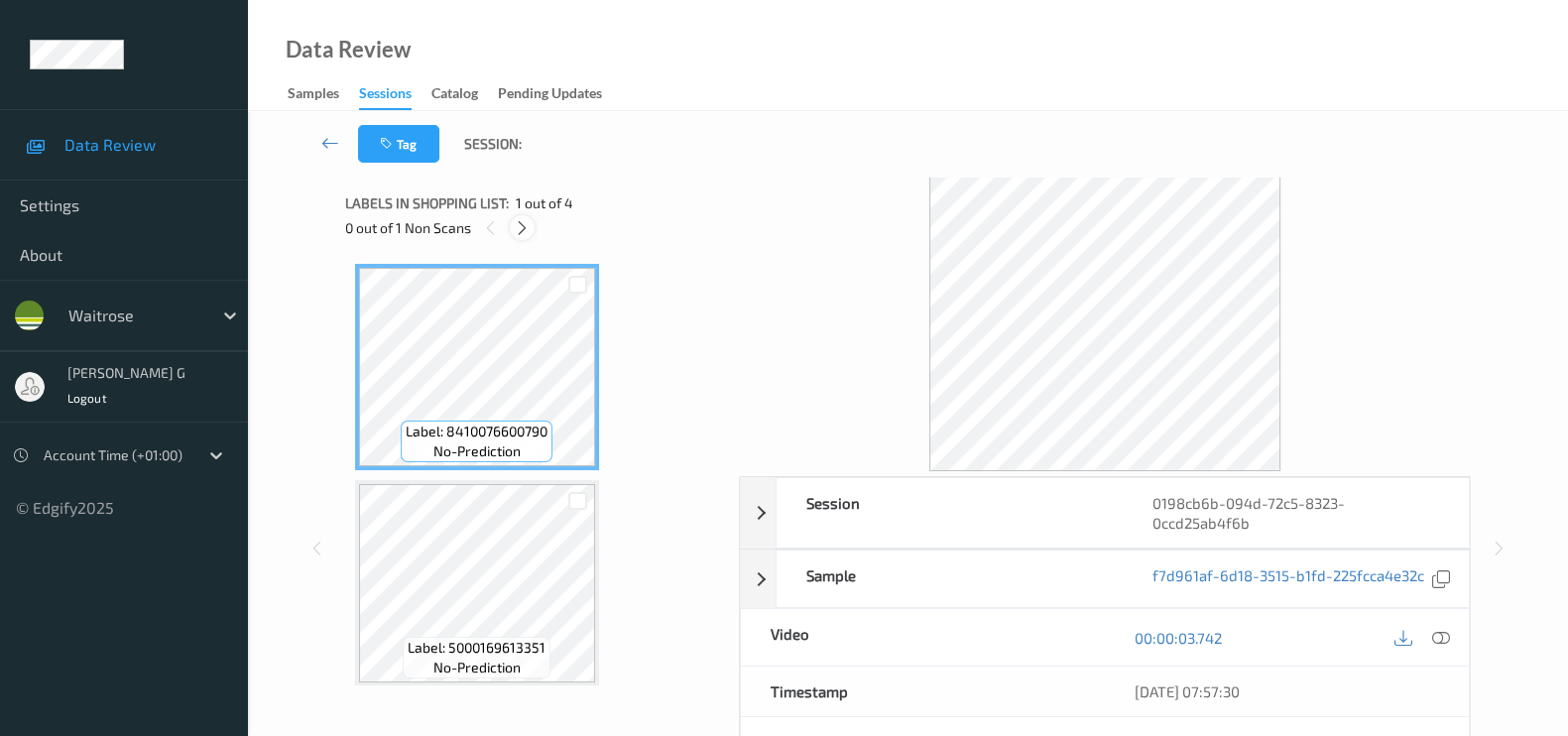
click at [516, 222] on icon at bounding box center [521, 228] width 17 height 18
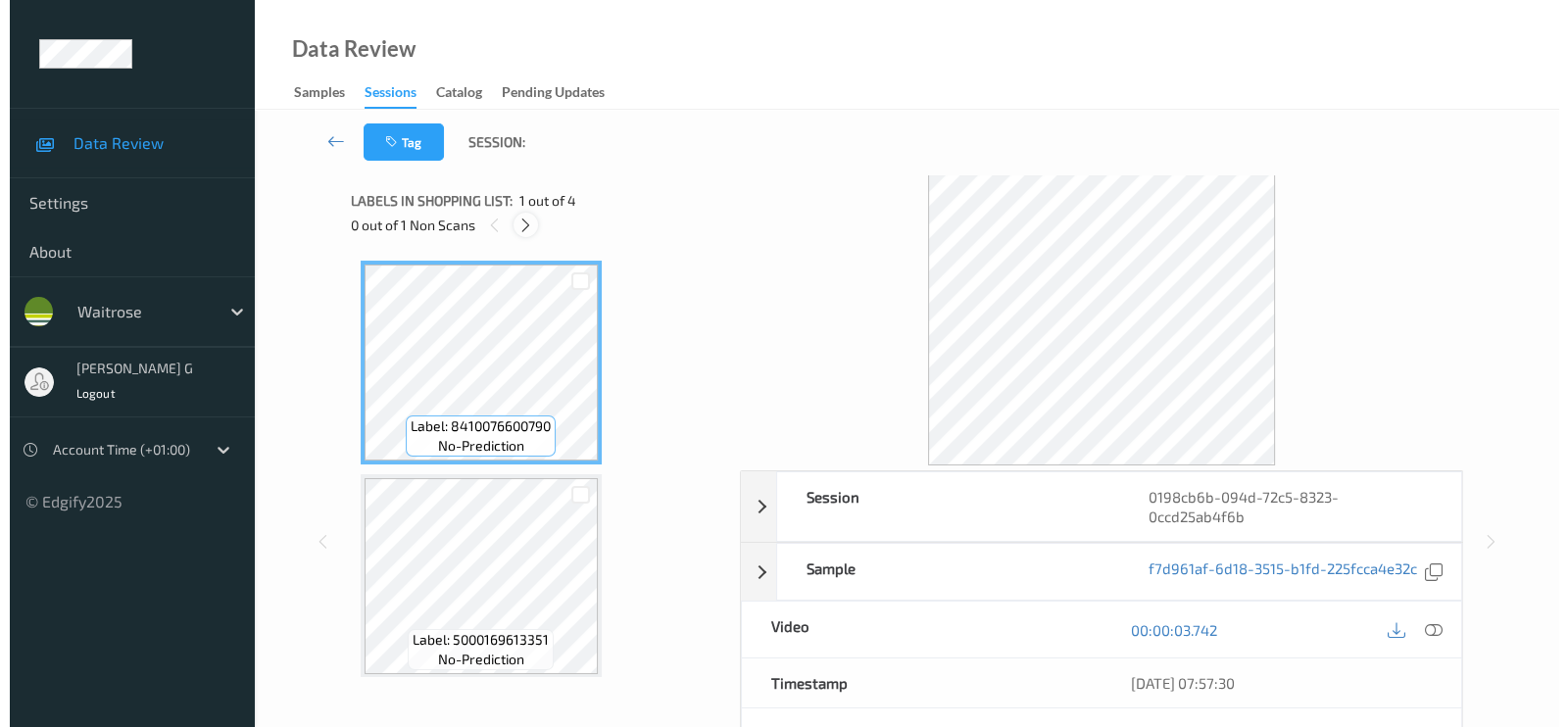
scroll to position [222, 0]
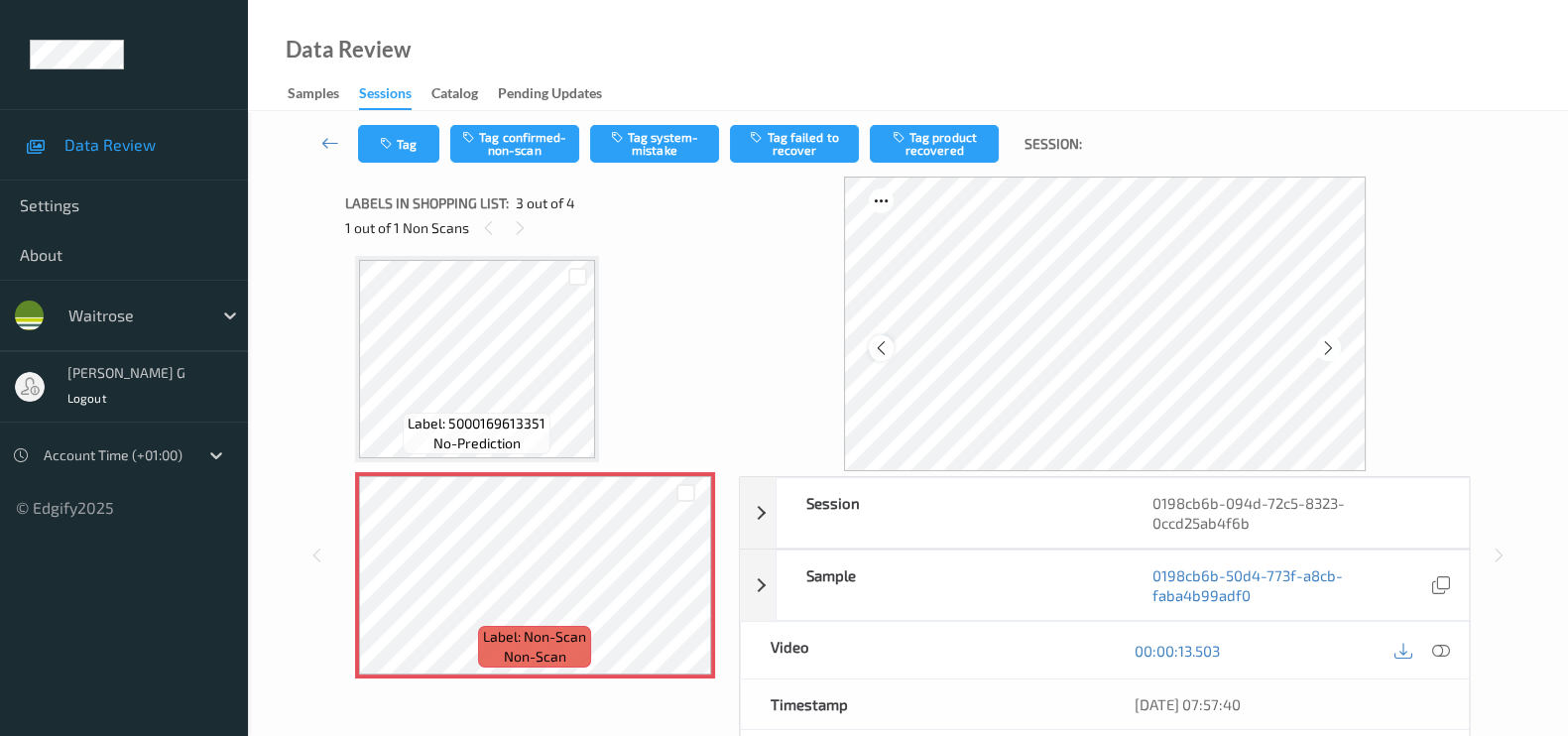
click at [882, 350] on icon at bounding box center [880, 348] width 17 height 18
click at [1447, 651] on icon at bounding box center [1440, 651] width 18 height 18
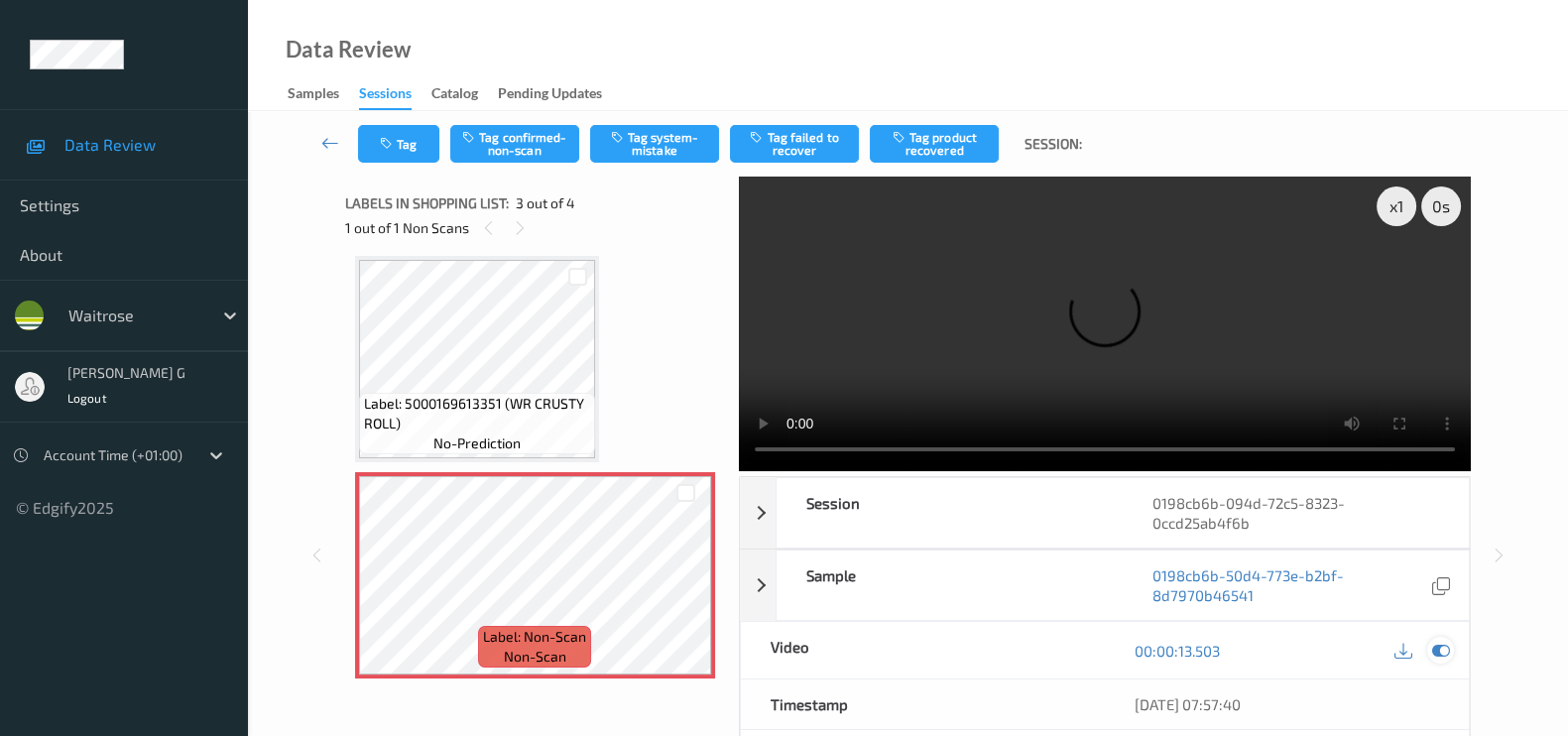
click at [1440, 651] on icon at bounding box center [1440, 651] width 18 height 18
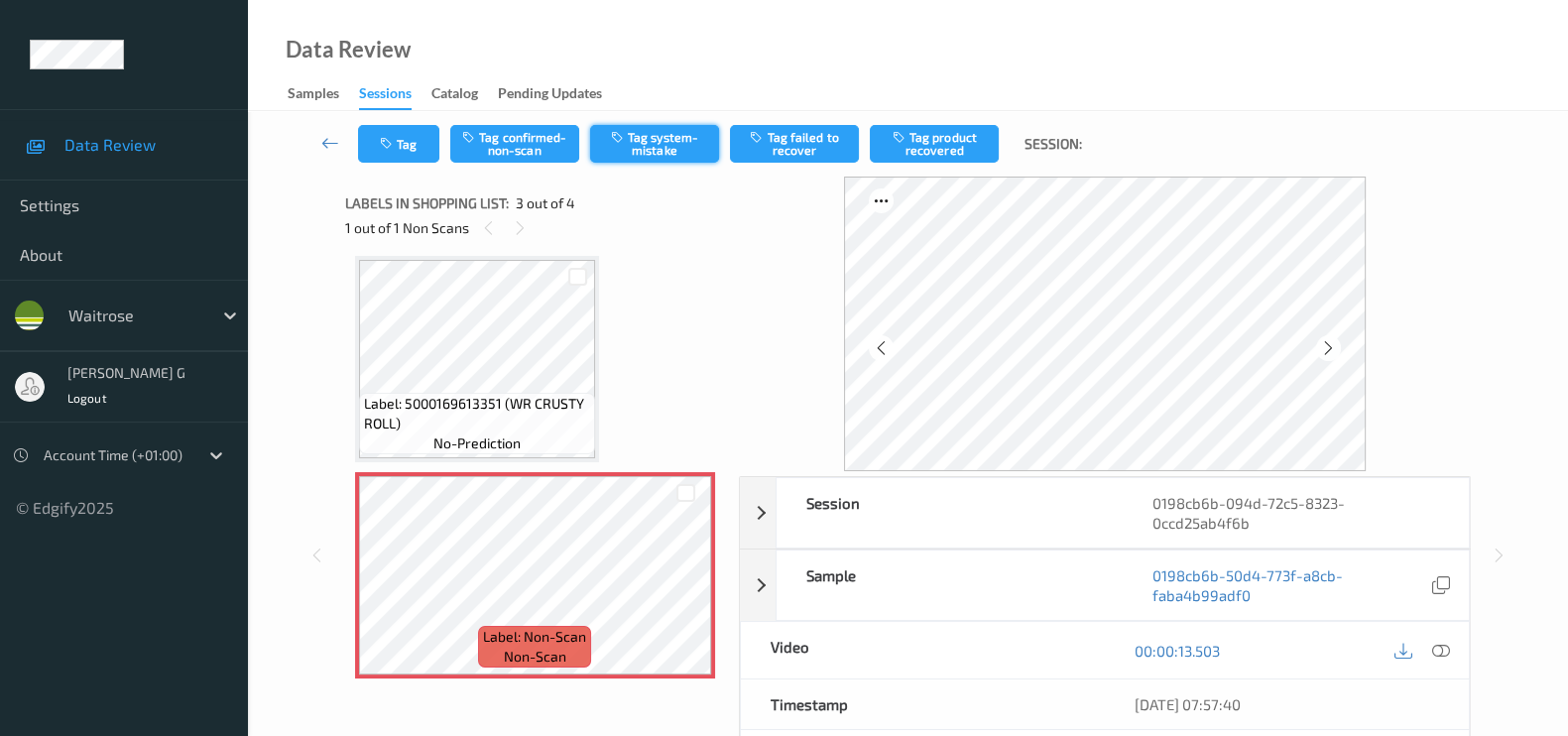
click at [633, 140] on button "Tag system-mistake" at bounding box center [654, 144] width 129 height 38
click at [387, 146] on icon "button" at bounding box center [388, 144] width 17 height 14
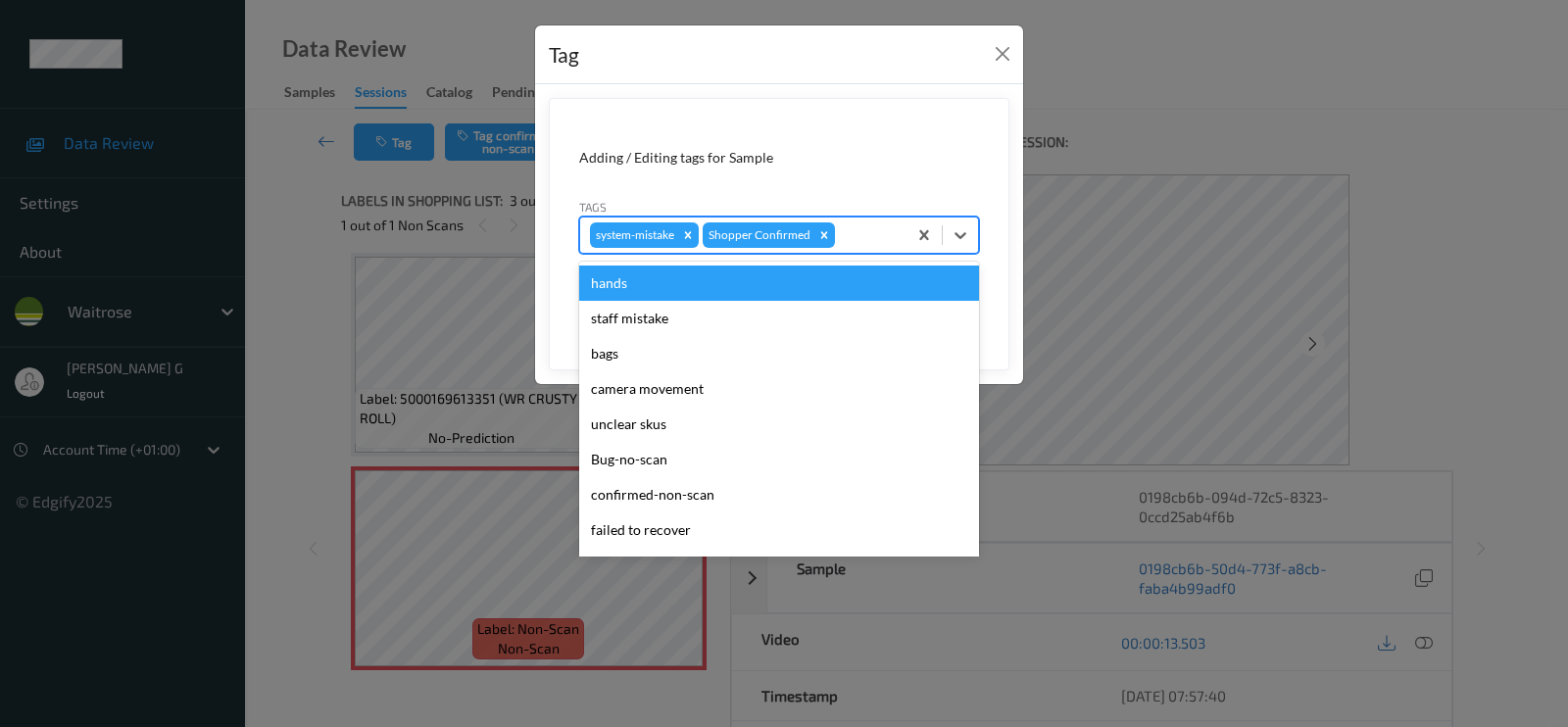
click at [871, 244] on div at bounding box center [867, 235] width 58 height 24
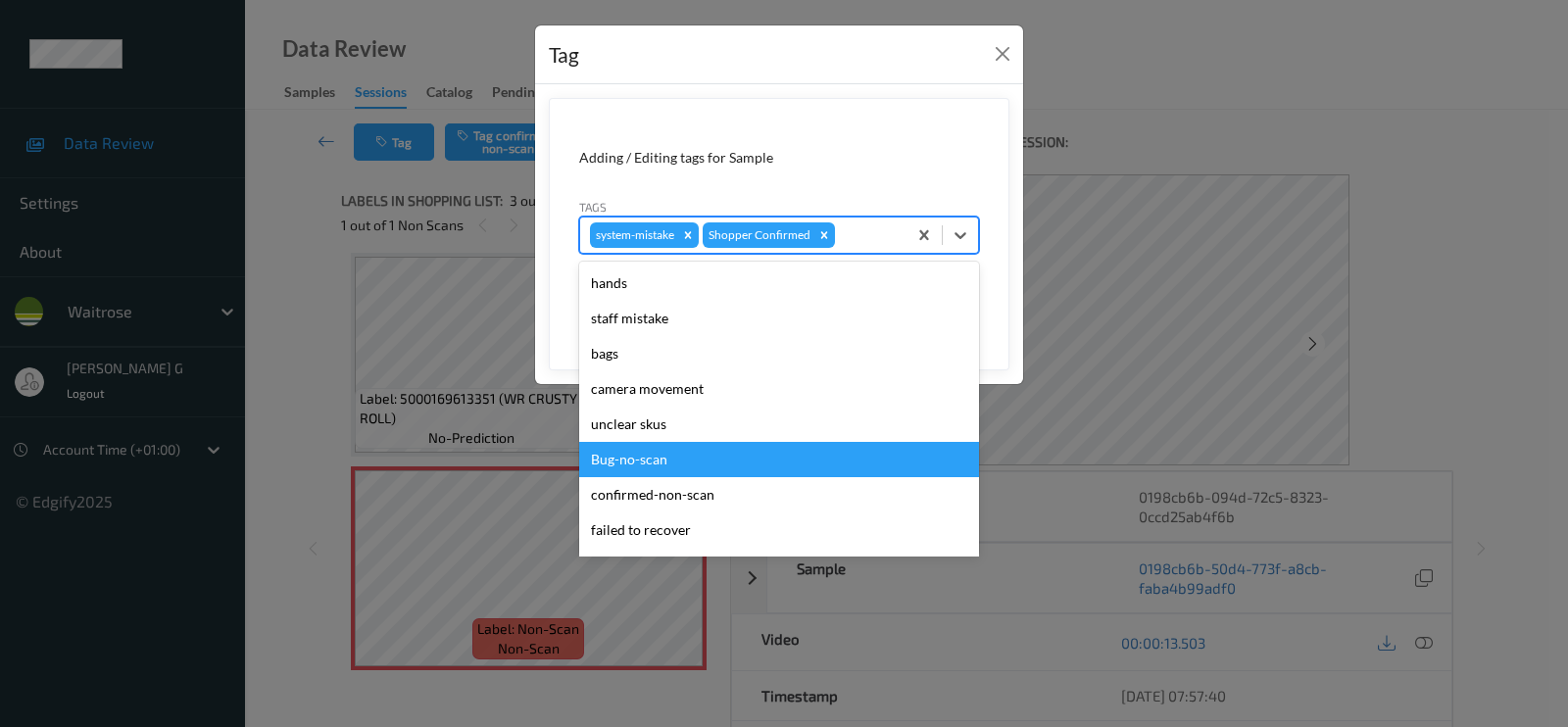
scroll to position [367, 0]
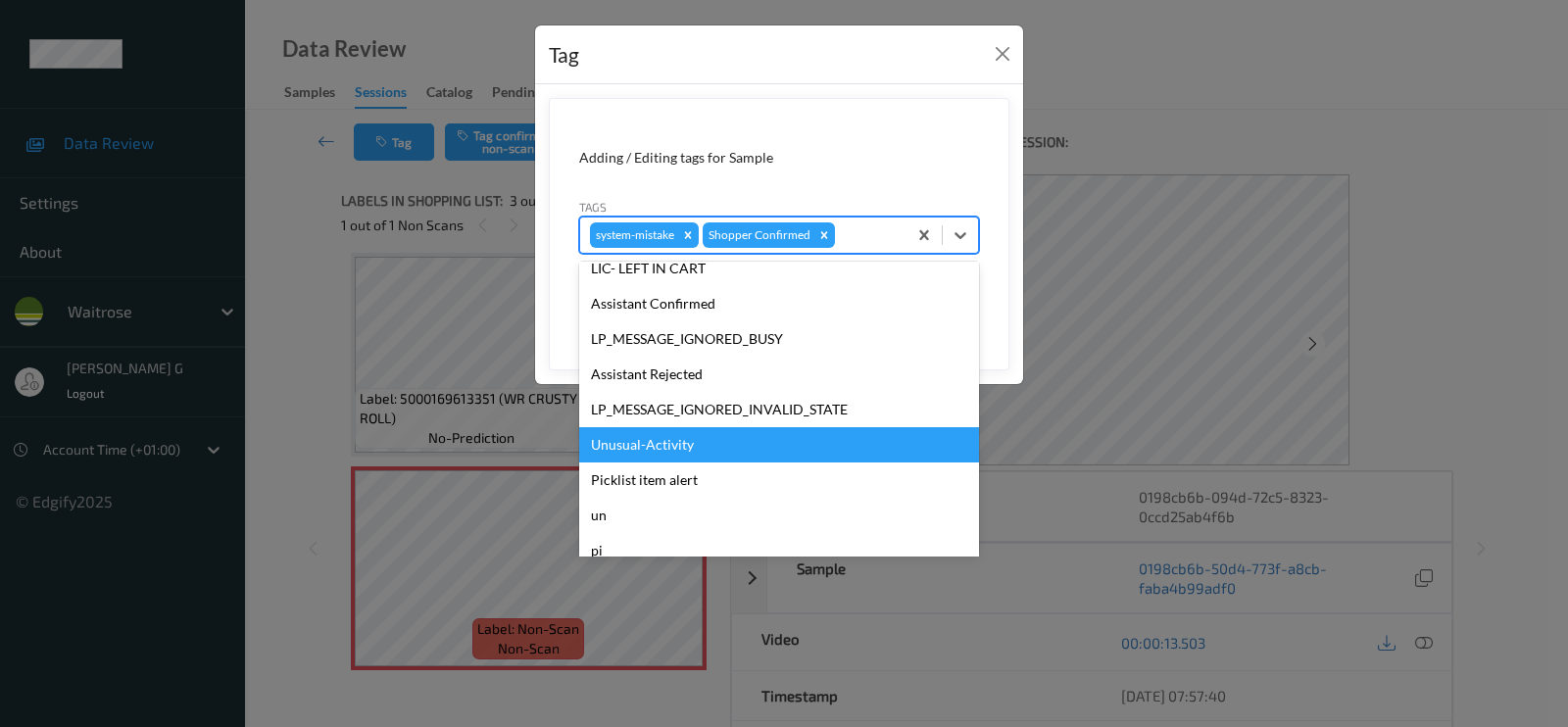
click at [657, 441] on div "Unusual-Activity" at bounding box center [780, 445] width 400 height 35
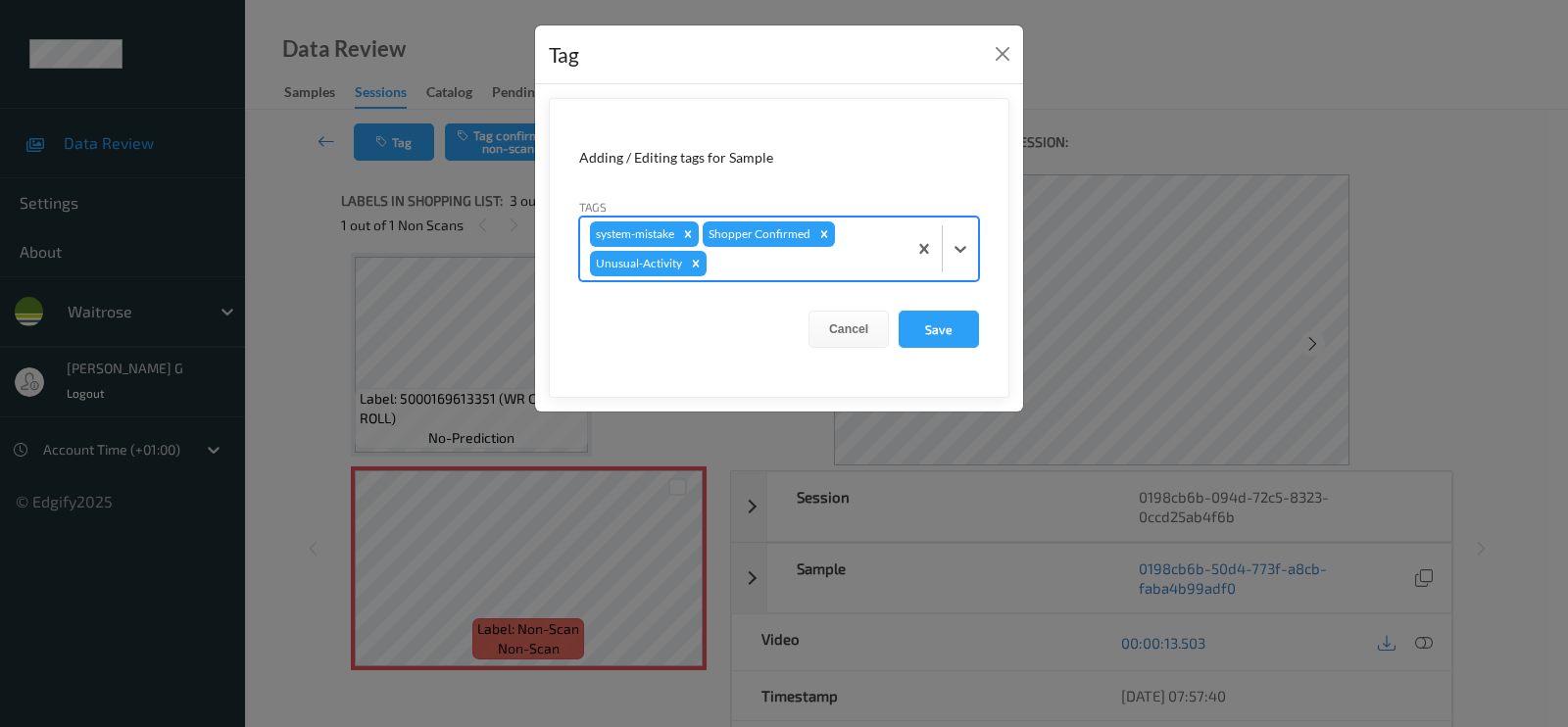
click at [791, 267] on div at bounding box center [803, 264] width 186 height 24
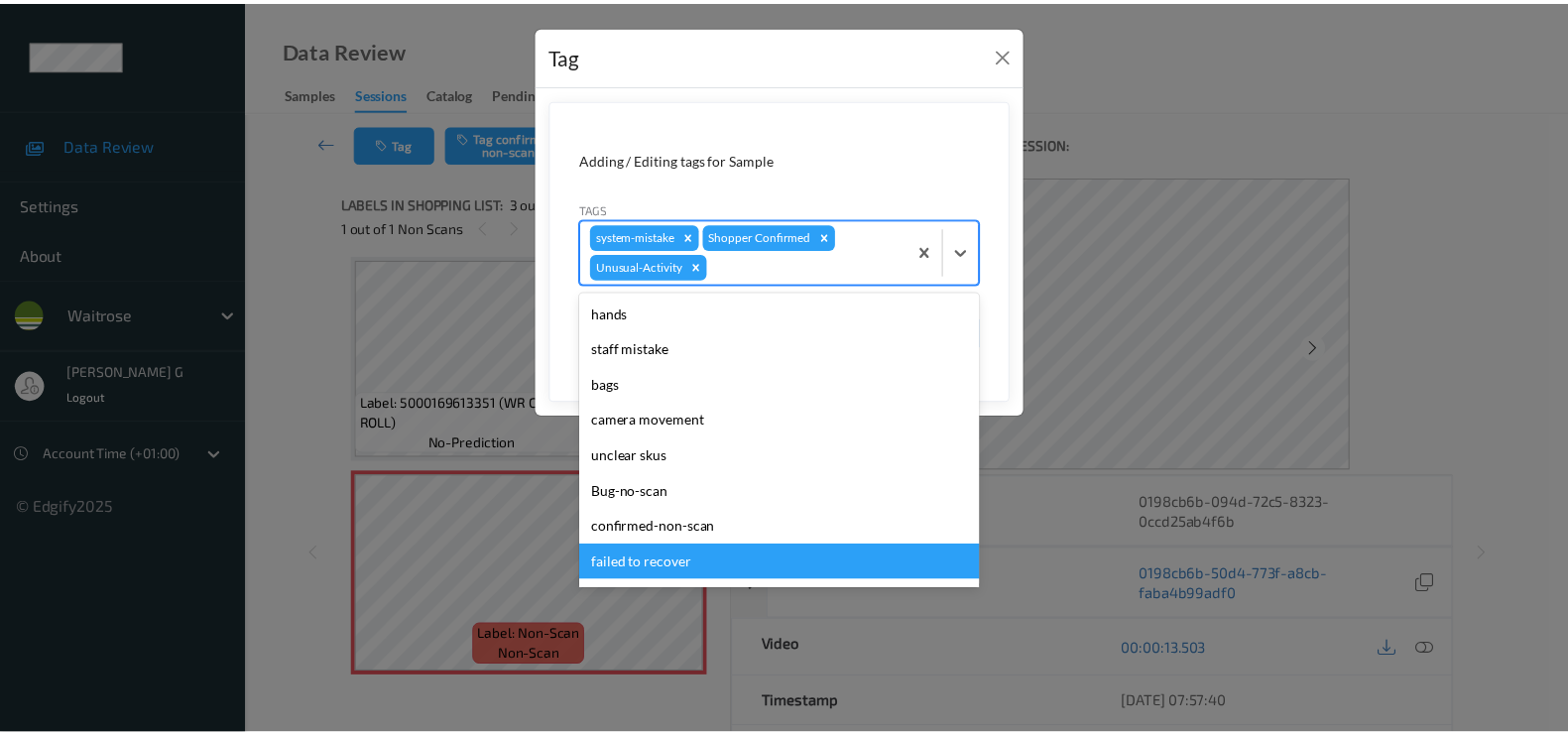
scroll to position [352, 0]
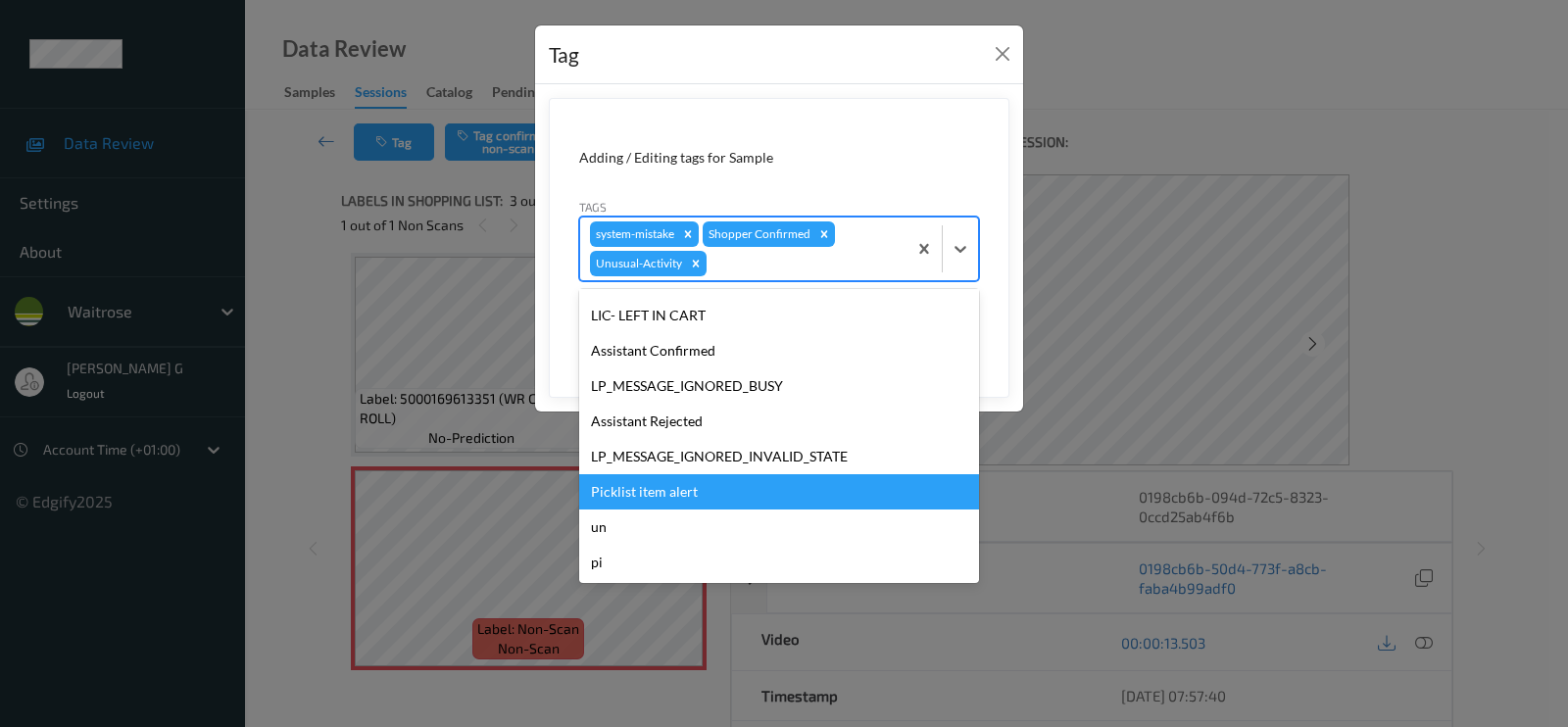
click at [664, 493] on div "Picklist item alert" at bounding box center [780, 492] width 400 height 35
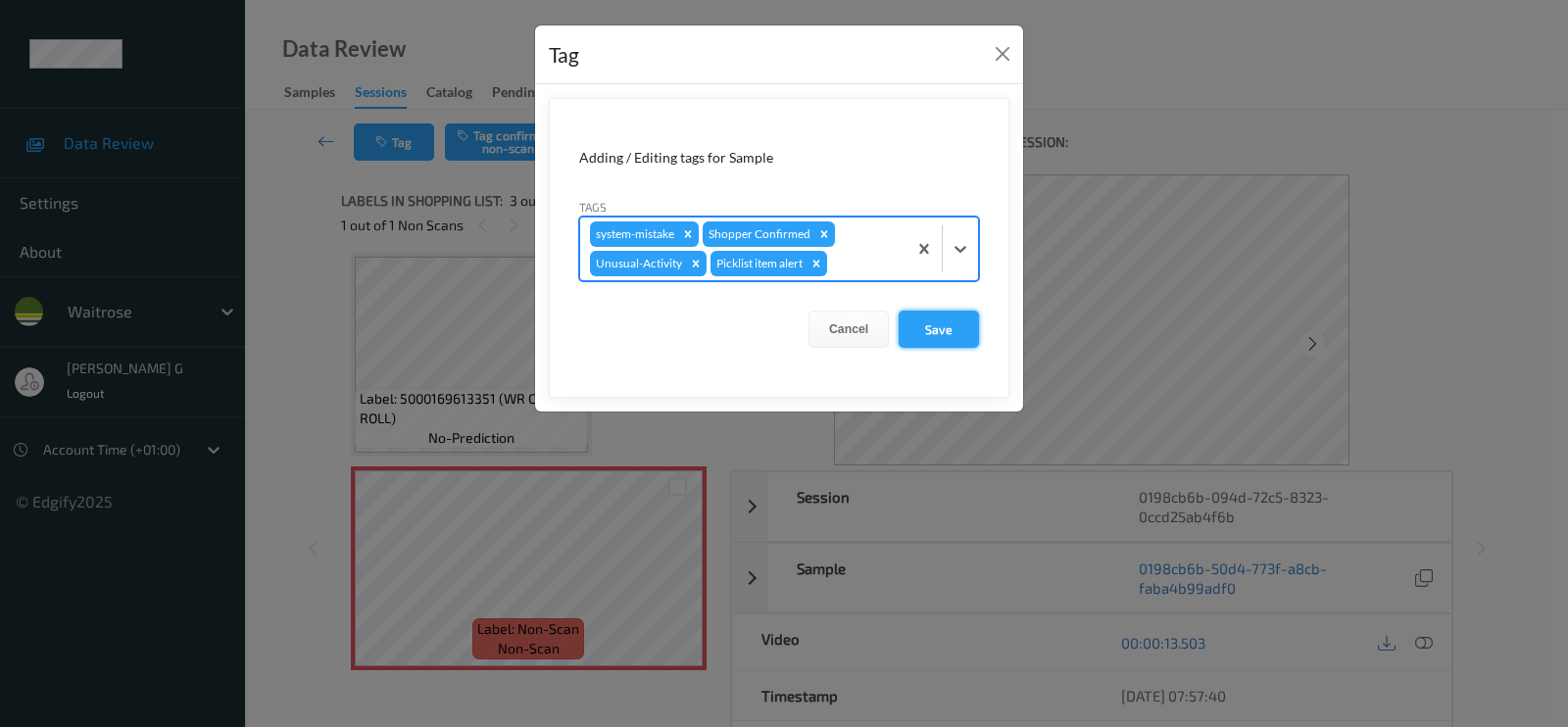
click at [931, 329] on button "Save" at bounding box center [939, 329] width 81 height 37
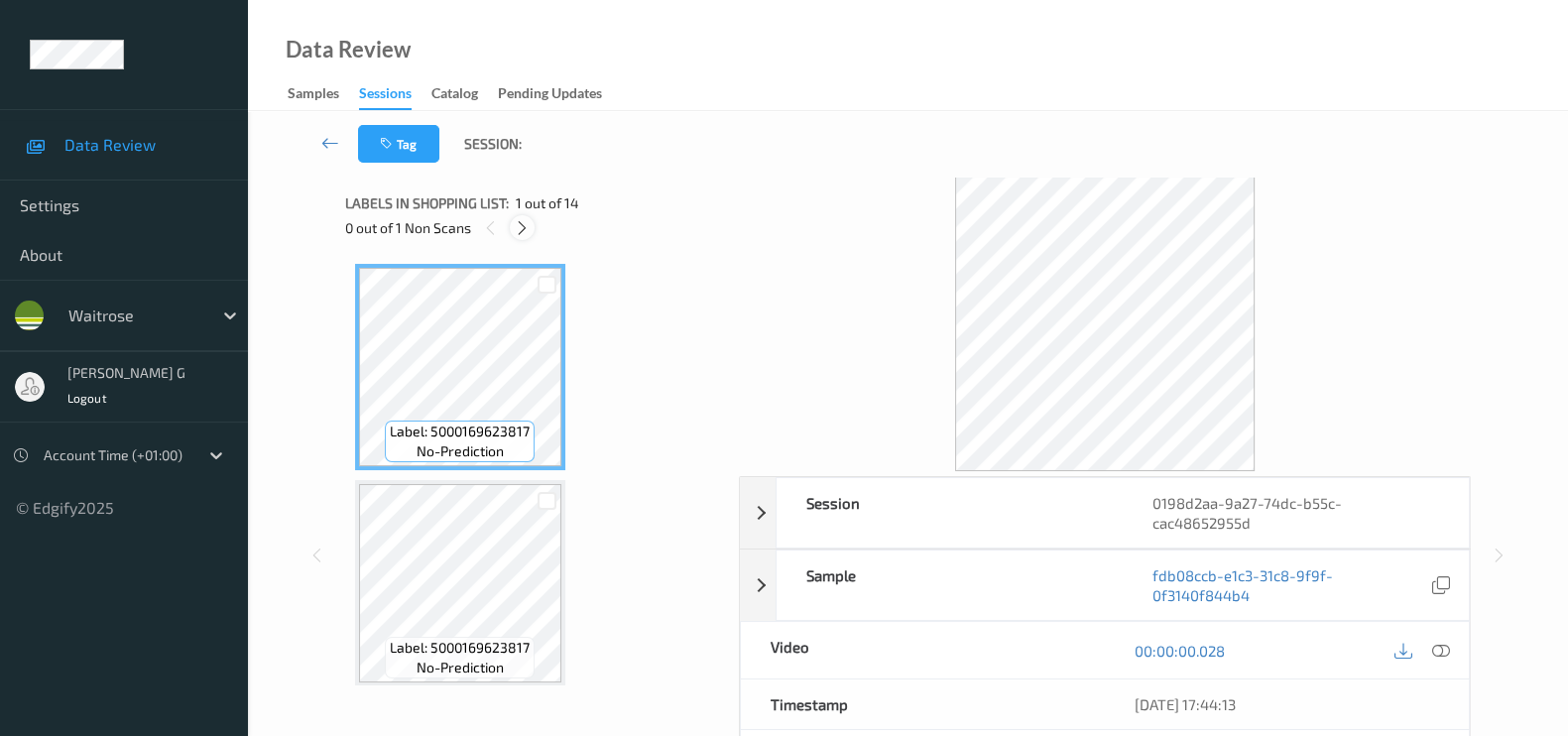
click at [522, 229] on icon at bounding box center [521, 228] width 17 height 18
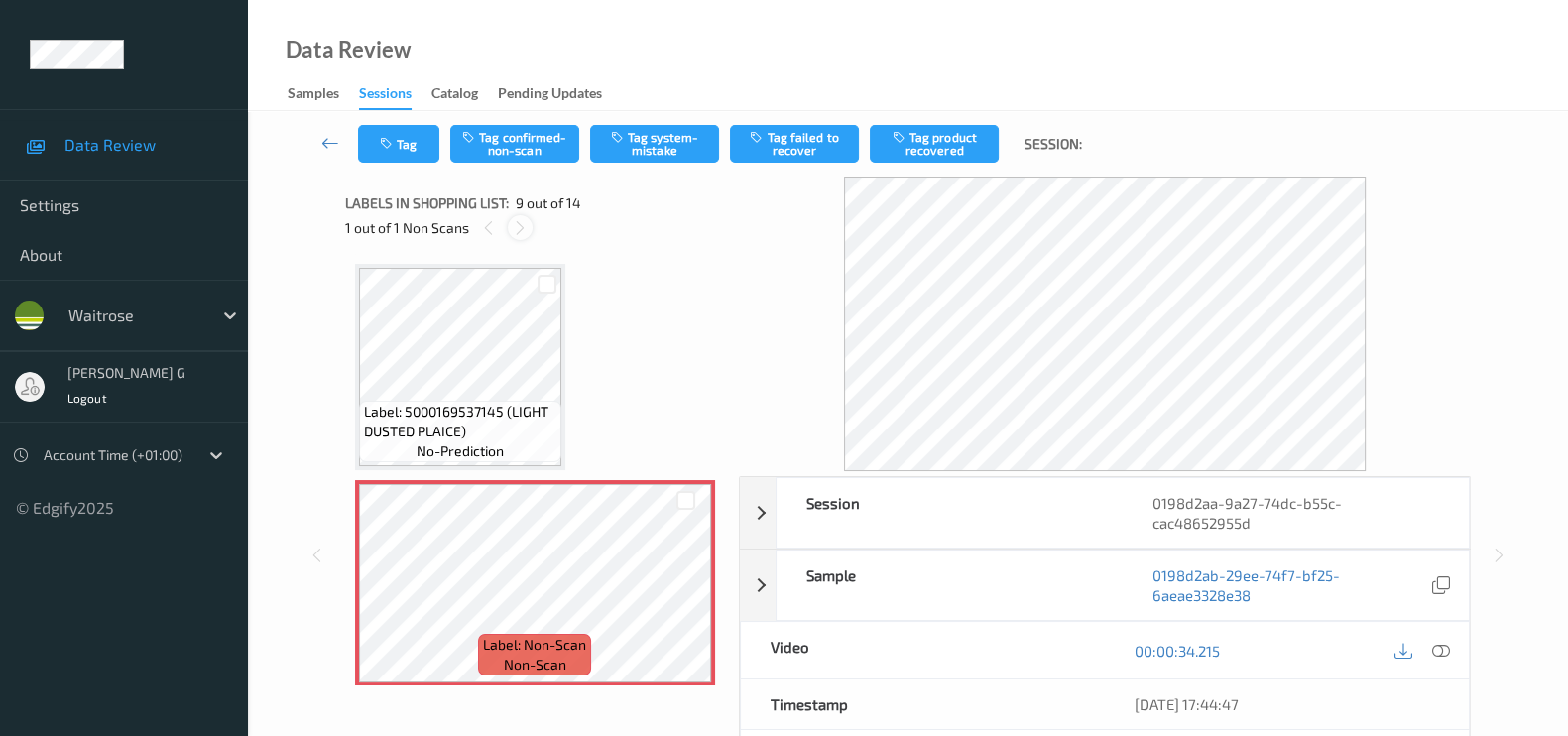
click at [517, 224] on icon at bounding box center [519, 228] width 17 height 18
click at [1432, 648] on icon at bounding box center [1440, 651] width 18 height 18
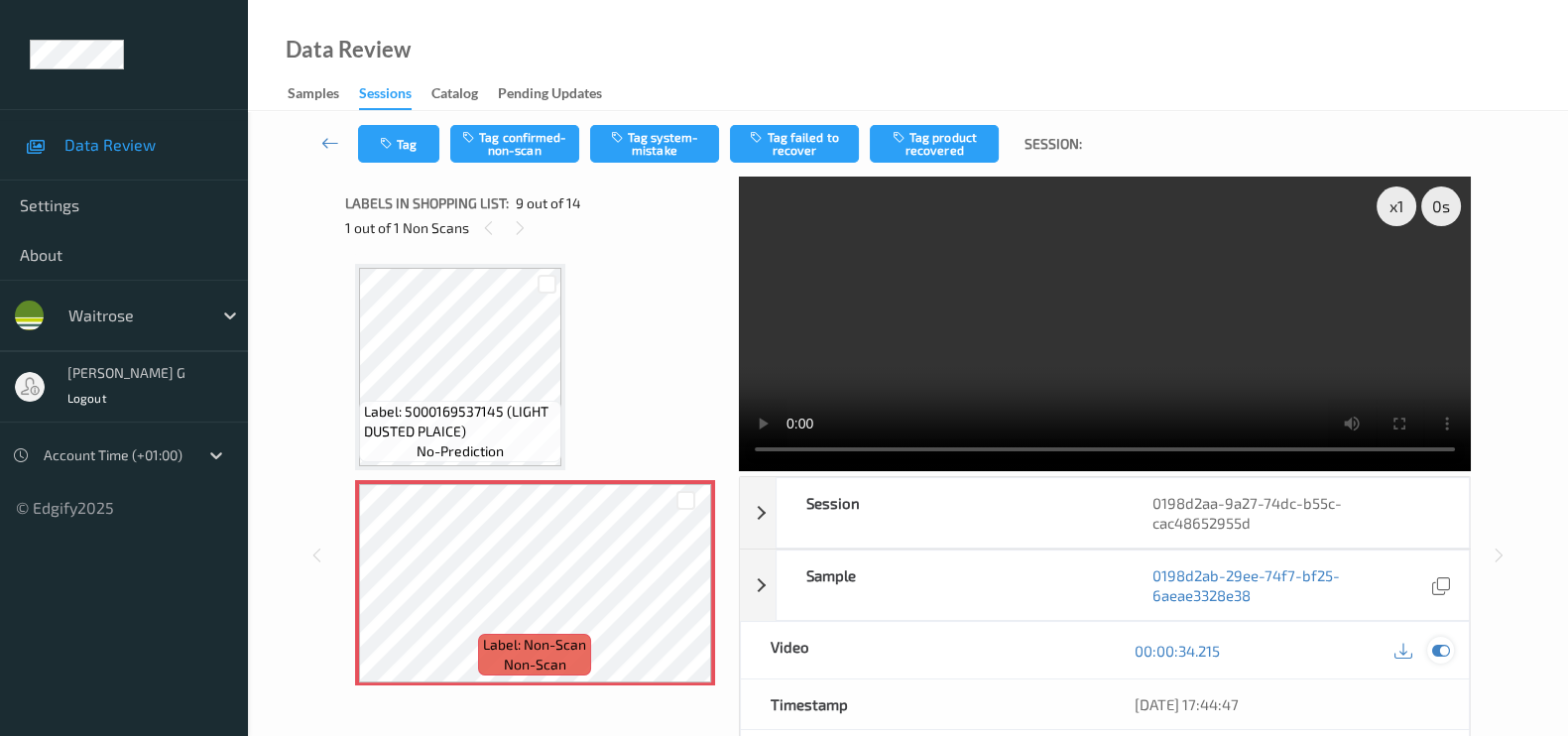
click at [1447, 654] on icon at bounding box center [1440, 651] width 18 height 18
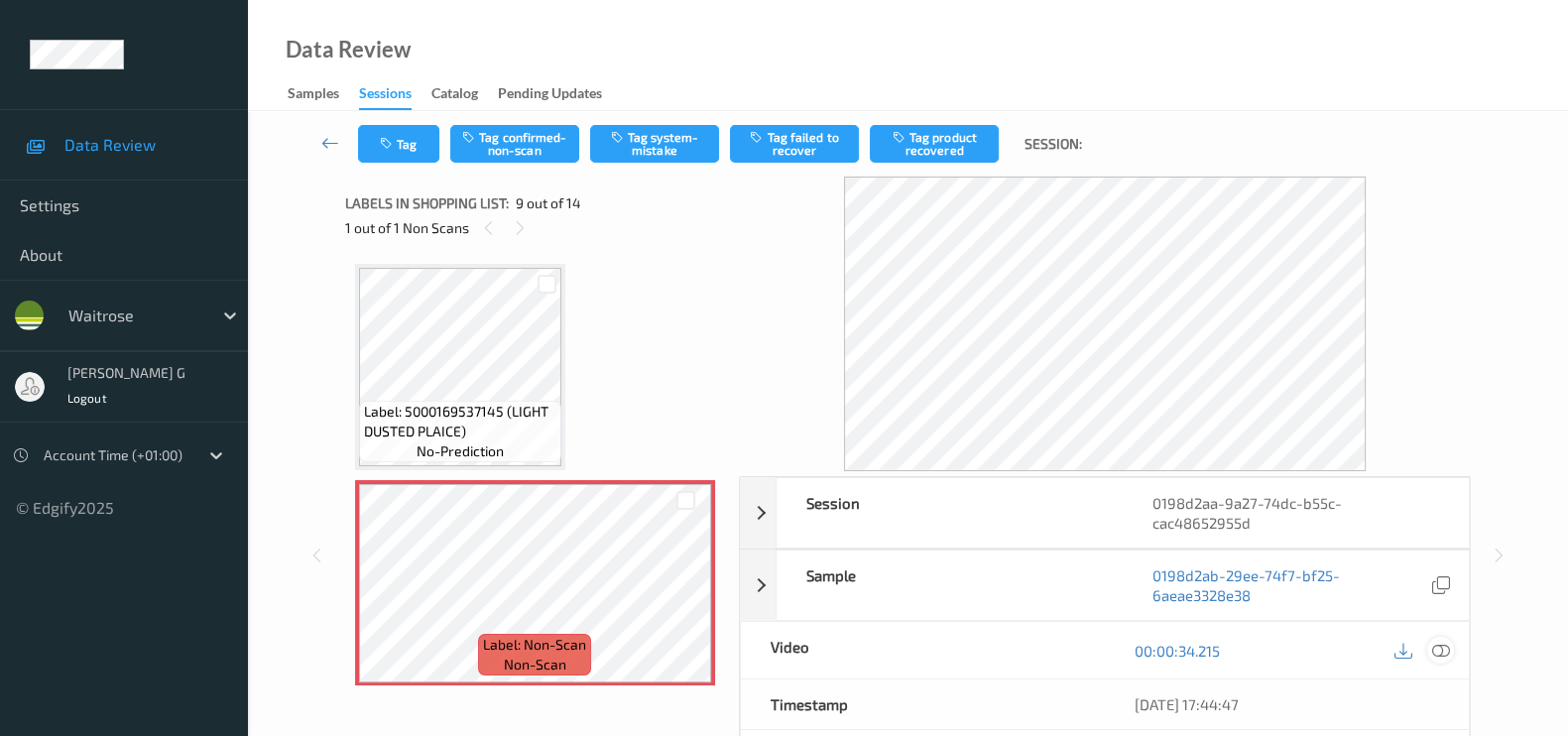
click at [1442, 650] on icon at bounding box center [1440, 651] width 18 height 18
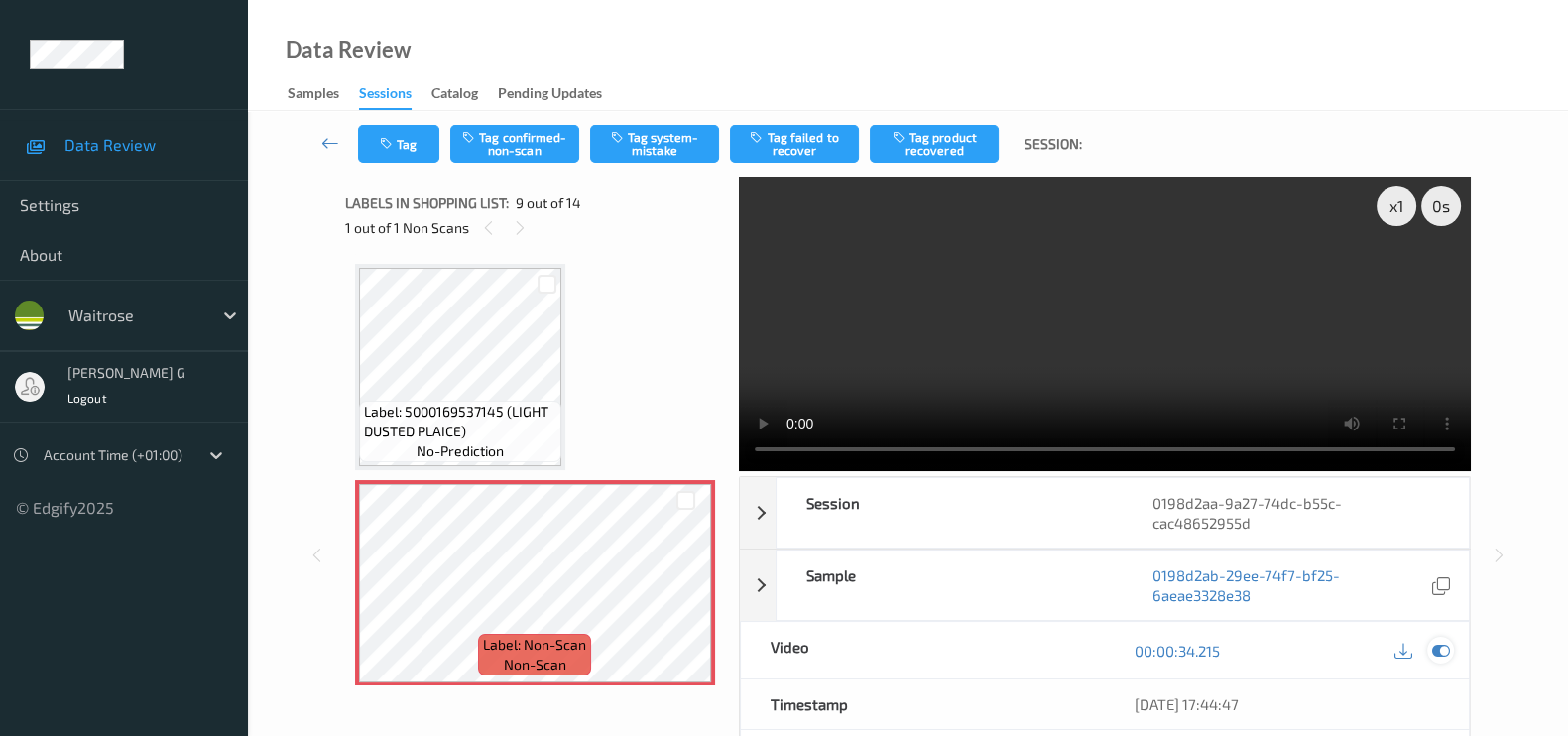
click at [1438, 647] on icon at bounding box center [1440, 651] width 18 height 18
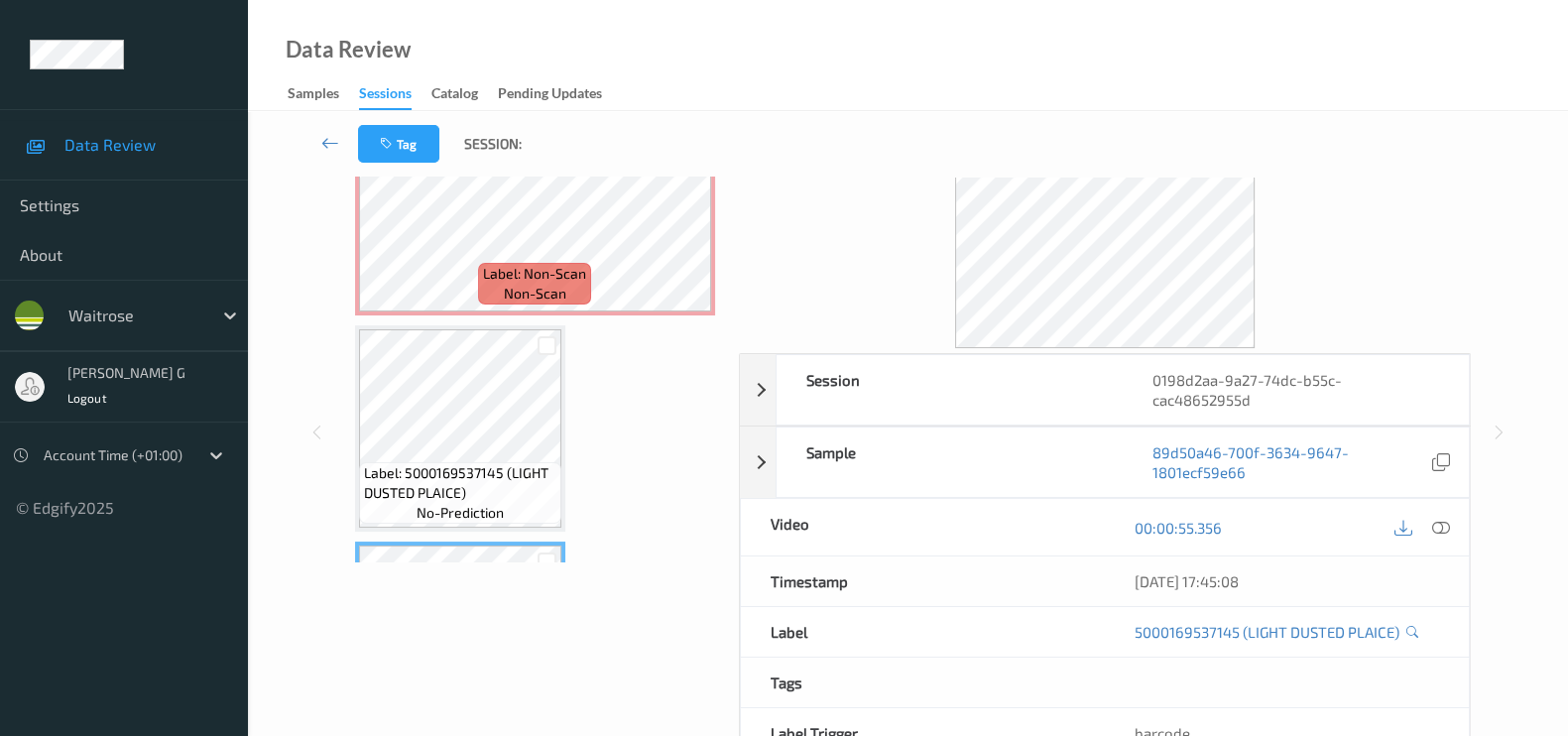
scroll to position [0, 0]
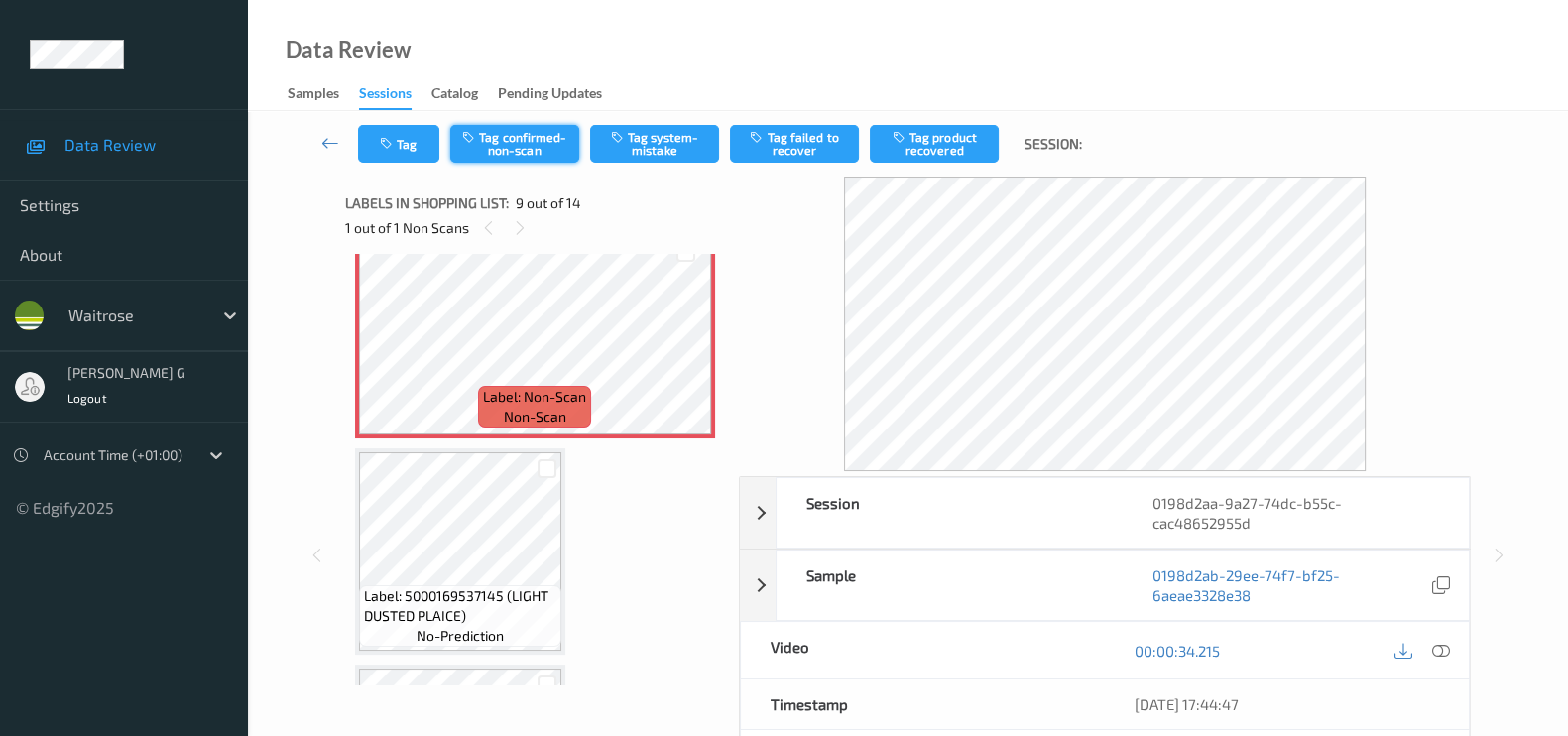
click at [523, 150] on button "Tag confirmed-non-scan" at bounding box center [514, 144] width 129 height 38
click at [952, 141] on button "Tag product recovered" at bounding box center [933, 144] width 129 height 38
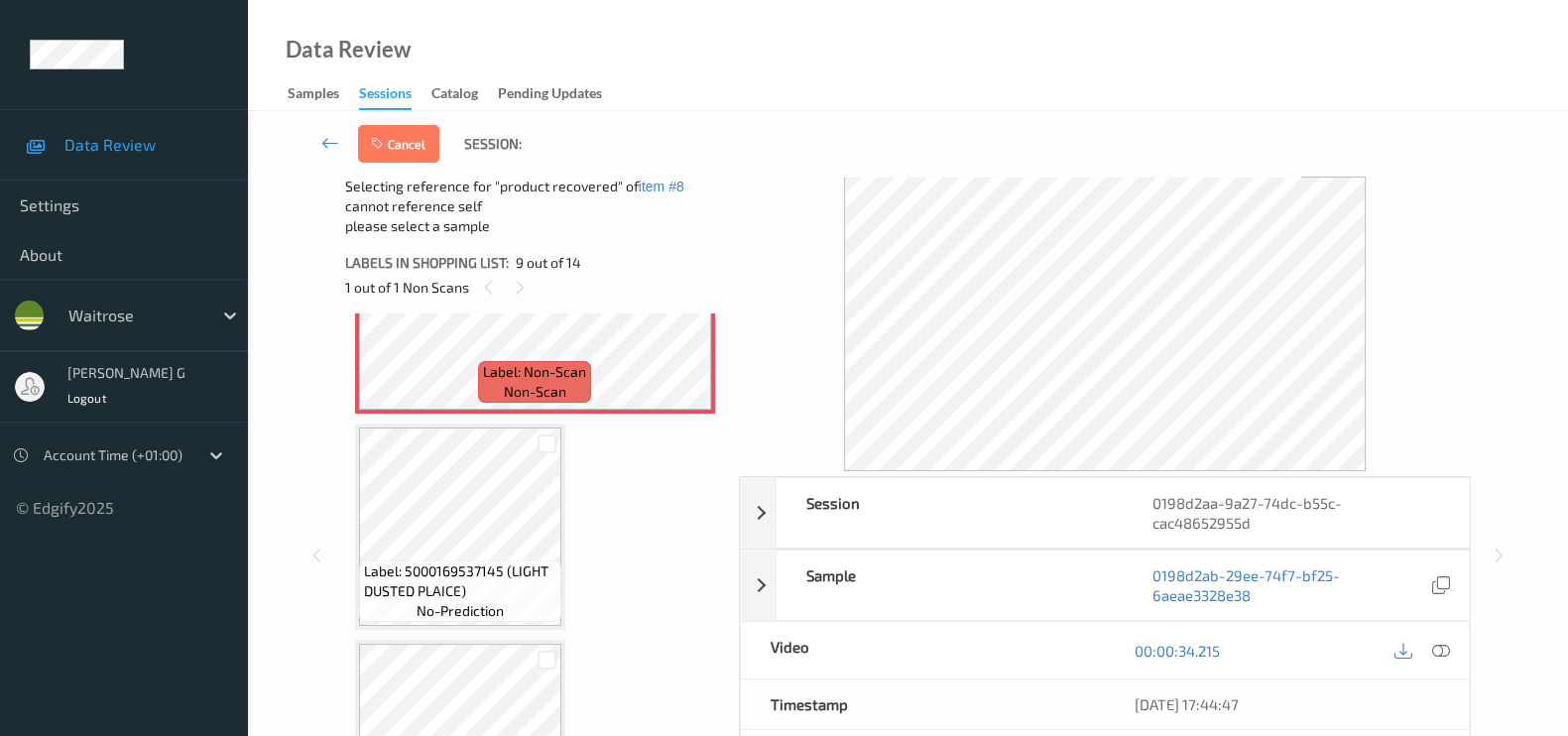
scroll to position [1886, 0]
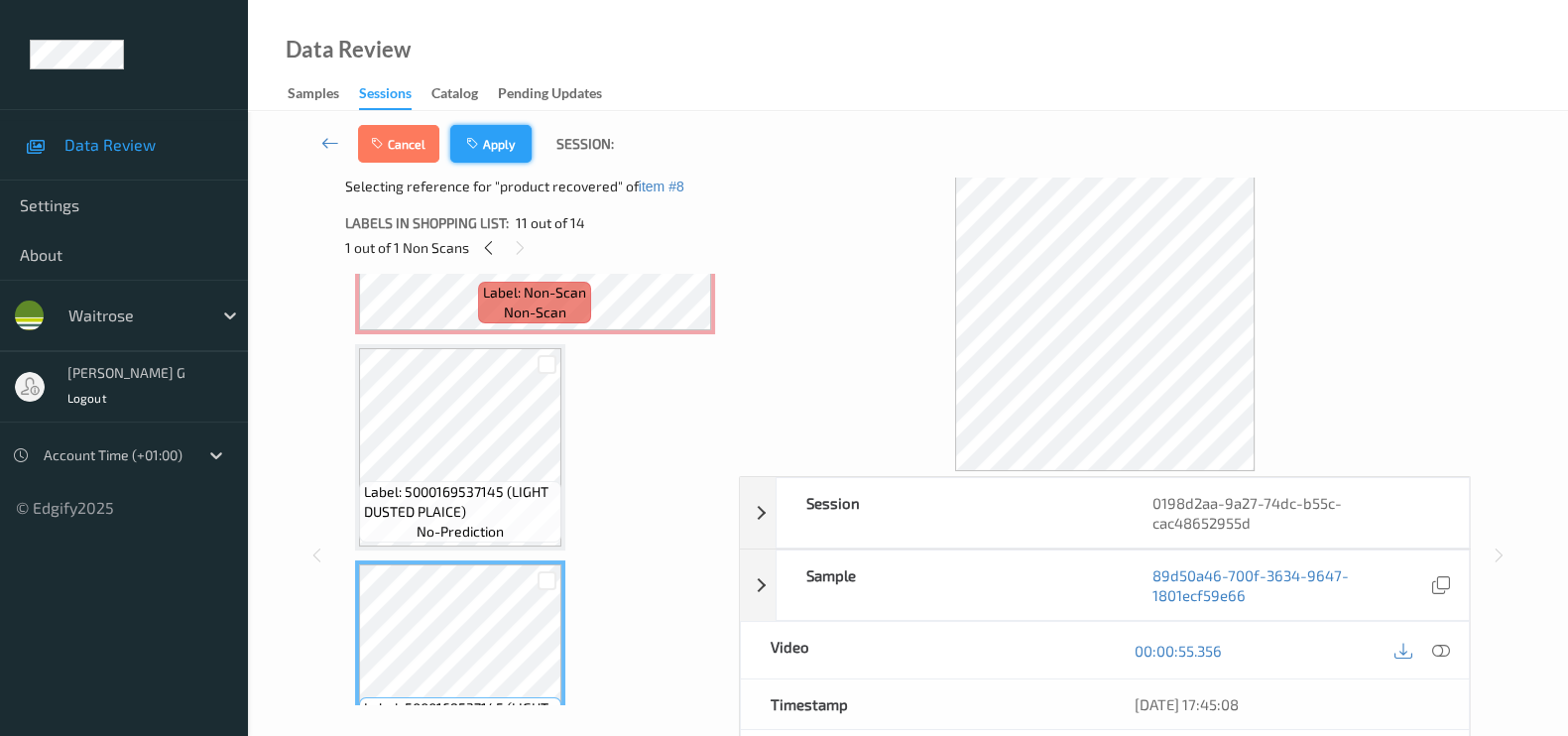
click at [497, 153] on button "Apply" at bounding box center [491, 144] width 82 height 38
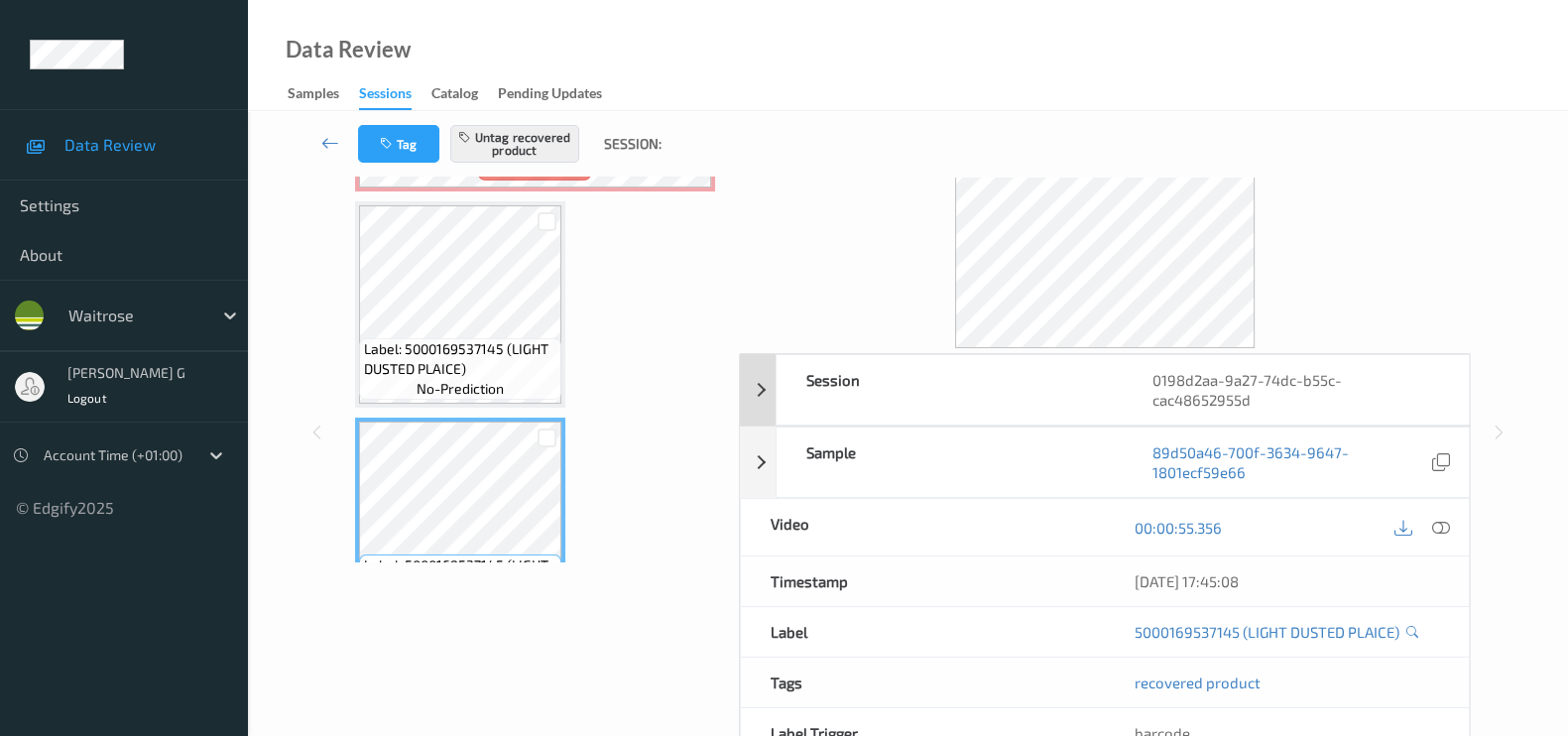
scroll to position [236, 0]
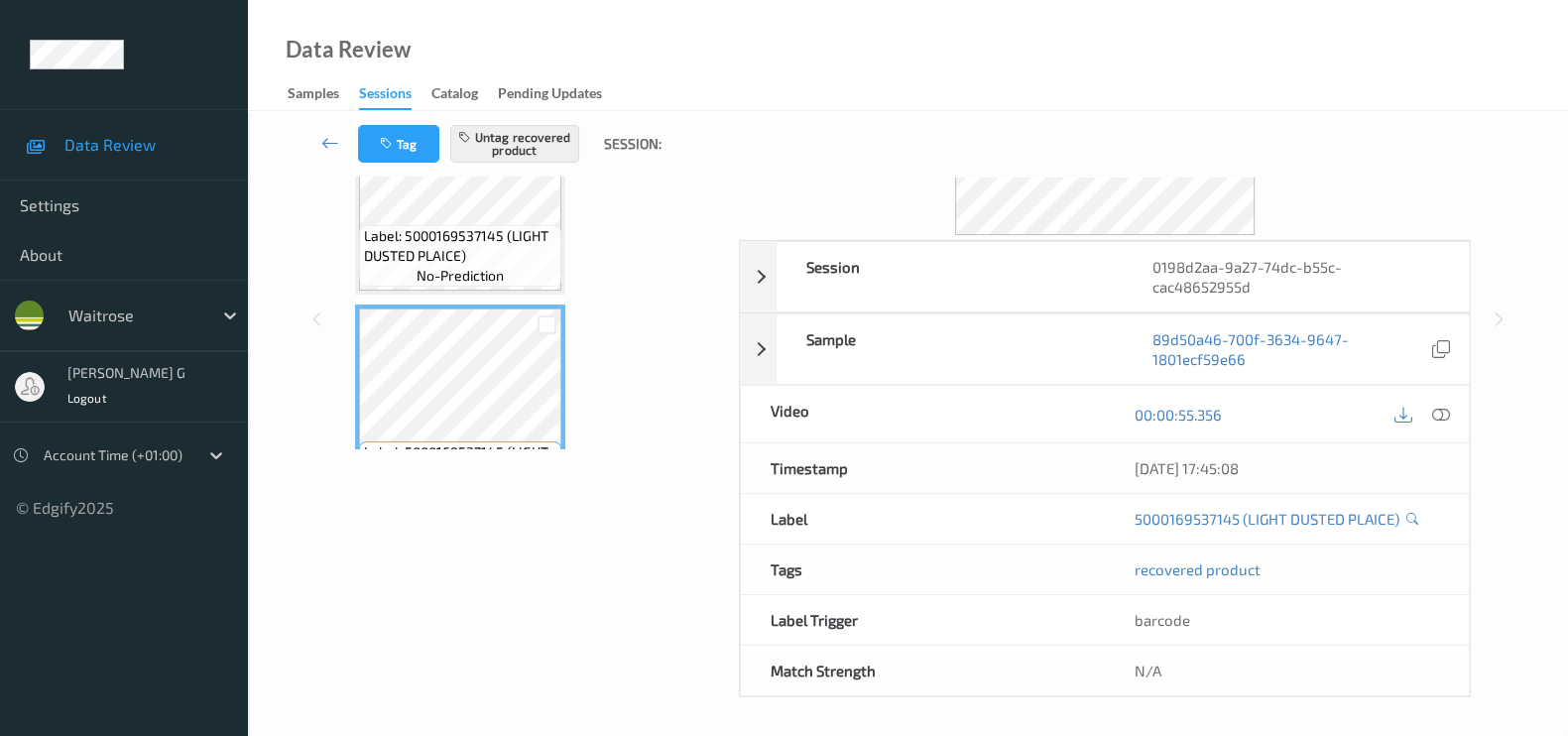
click at [508, 621] on div "Labels in shopping list: 11 out of 14 1 out of 1 Non Scans Label: 5000169623817…" at bounding box center [534, 318] width 380 height 757
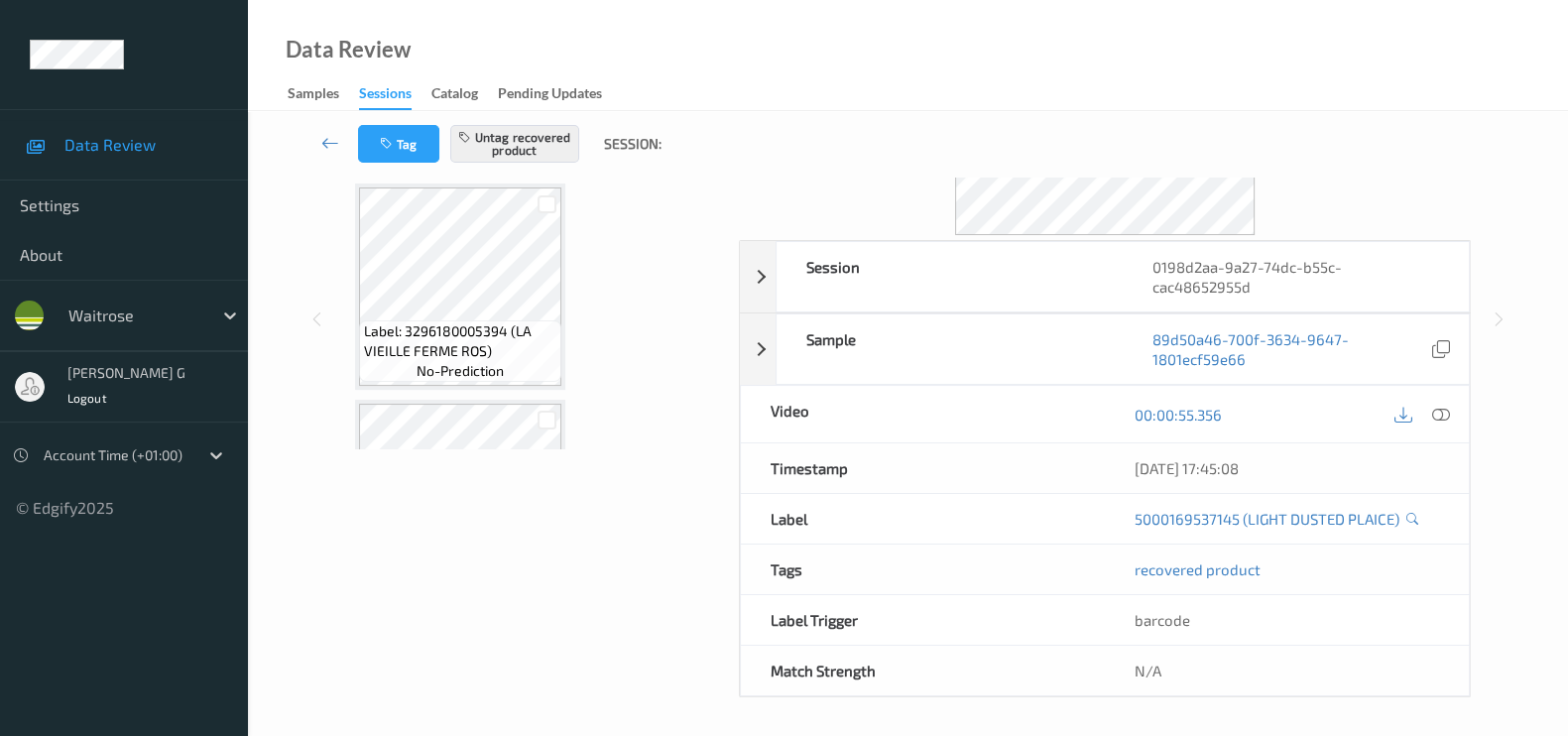
scroll to position [0, 0]
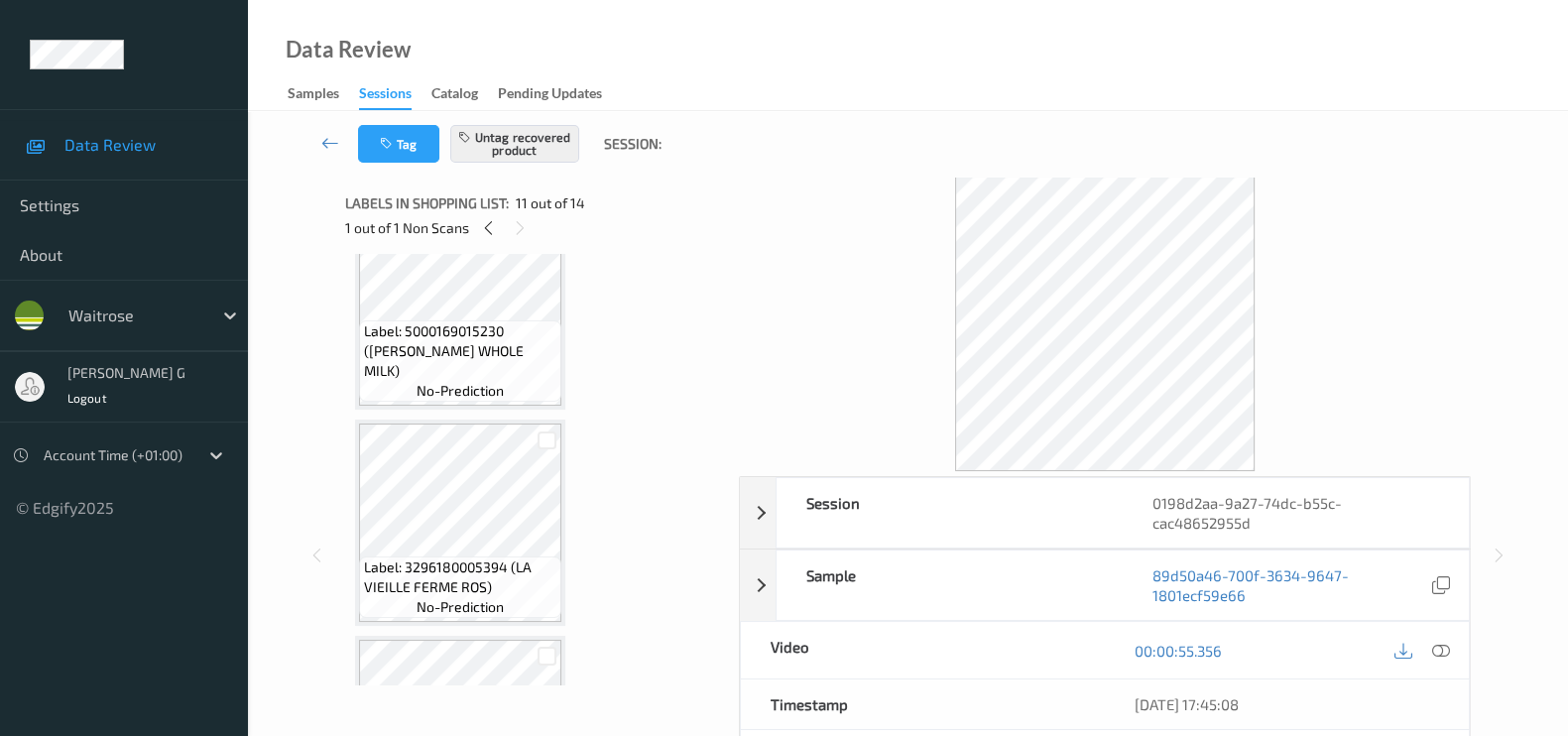
click at [315, 372] on div "Session 0198d2aa-9a27-74dc-b55c-cac48652955d Session ID 0198d2aa-9a27-74dc-b55c…" at bounding box center [907, 554] width 1238 height 757
click at [469, 219] on div "1 out of 1 Non Scans" at bounding box center [534, 227] width 380 height 25
click at [493, 226] on icon at bounding box center [487, 228] width 17 height 18
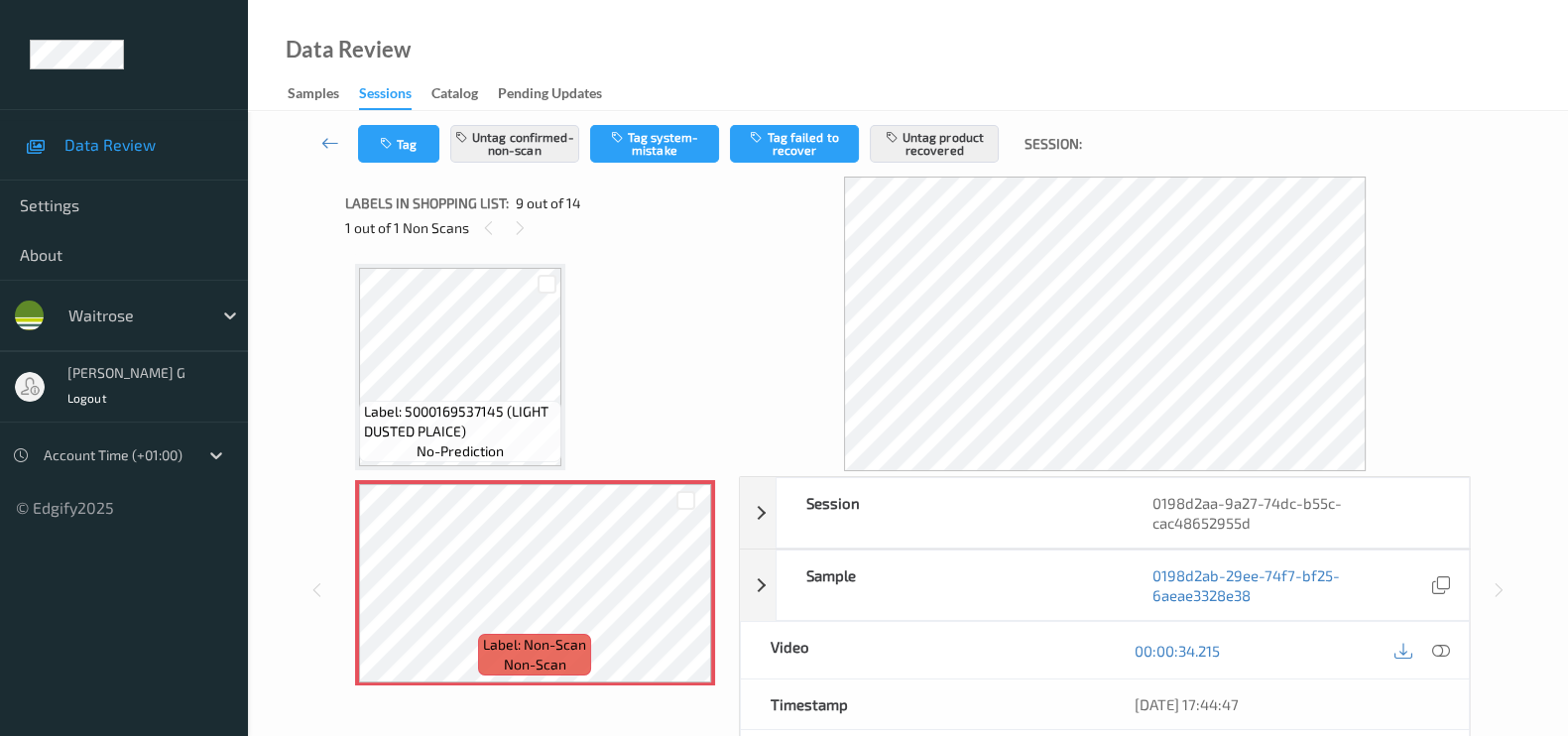
click at [1507, 513] on div "Session 0198d2aa-9a27-74dc-b55c-cac48652955d Session ID 0198d2aa-9a27-74dc-b55c…" at bounding box center [907, 590] width 1238 height 828
click at [1438, 651] on icon at bounding box center [1440, 651] width 18 height 18
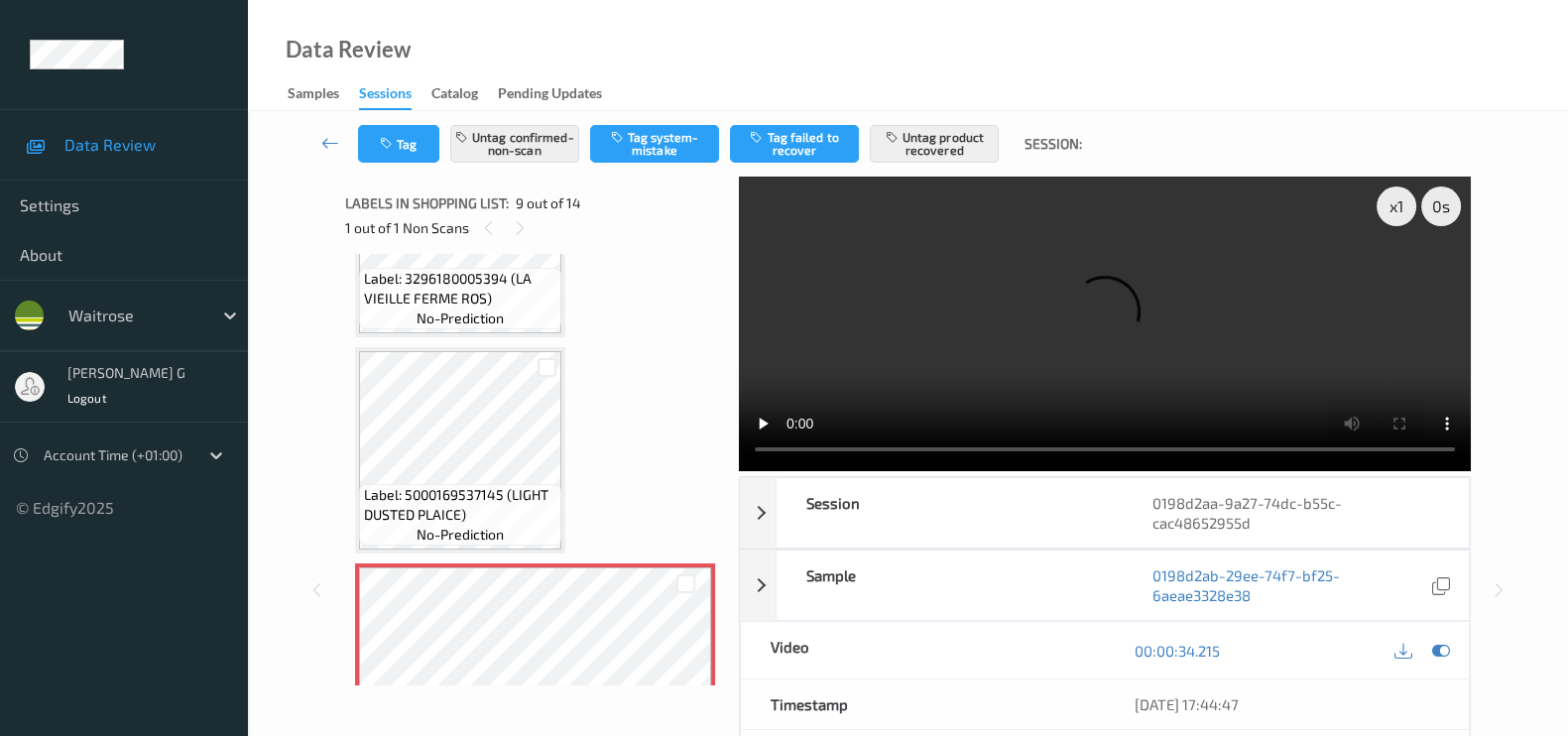
scroll to position [1142, 0]
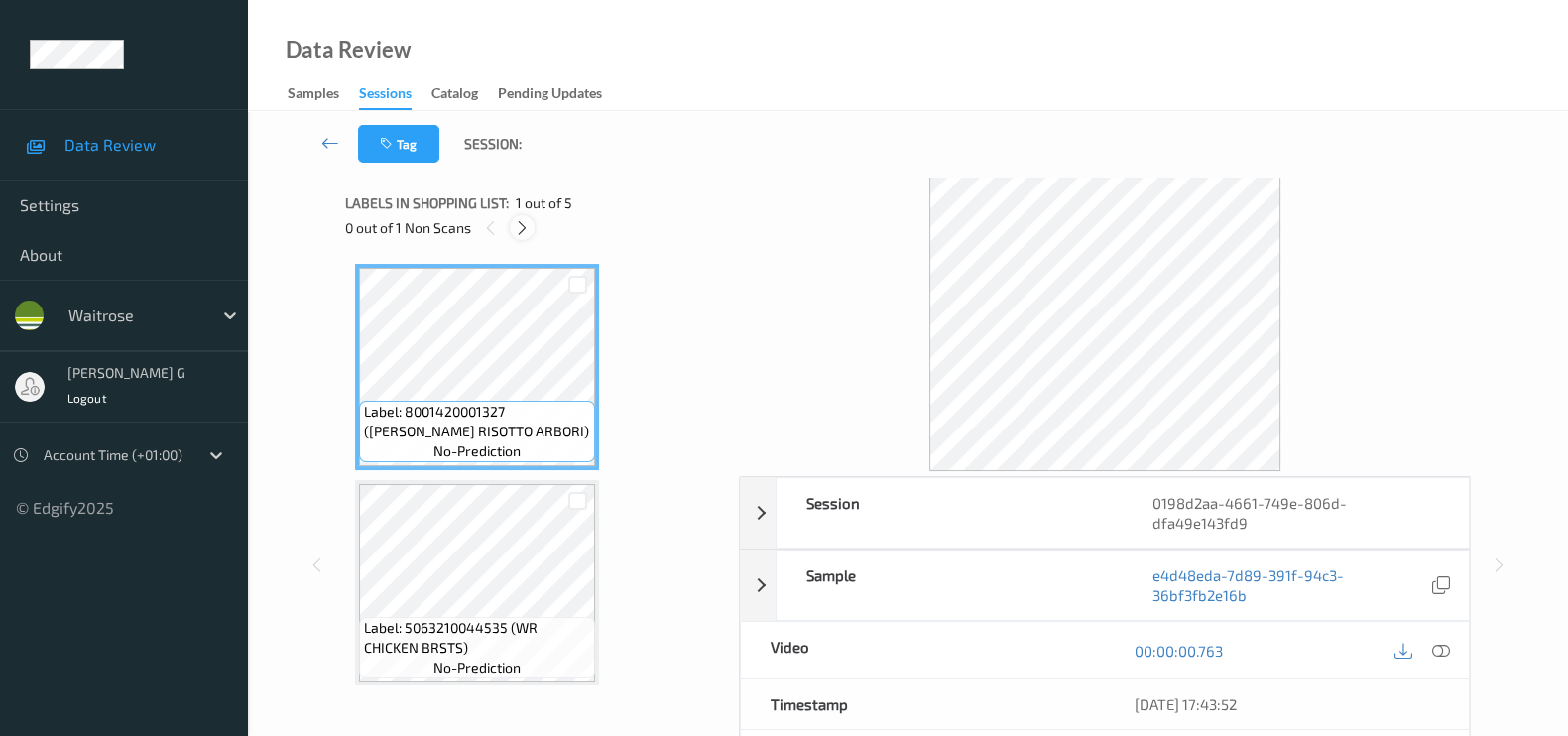
click at [524, 215] on div at bounding box center [521, 227] width 25 height 25
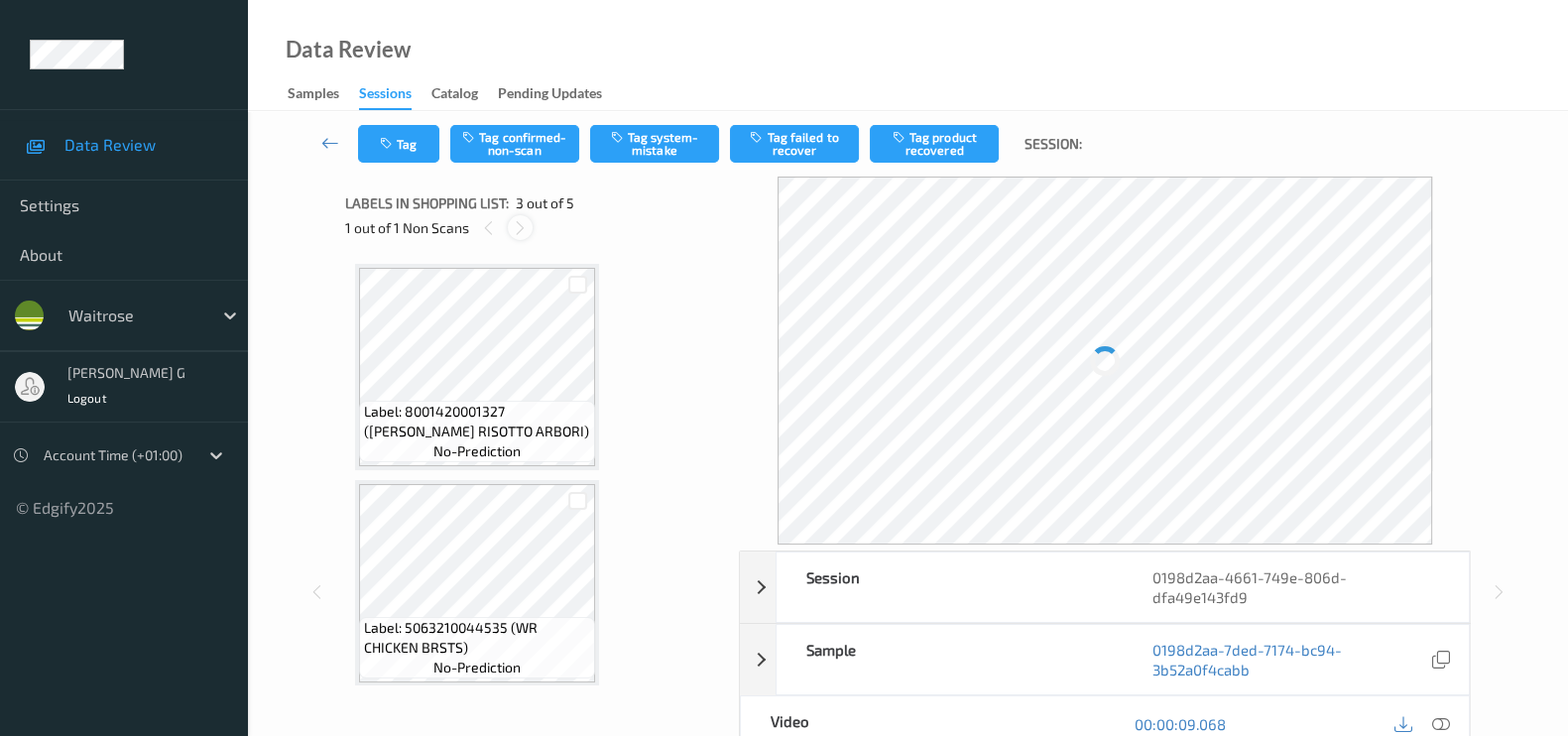
scroll to position [224, 0]
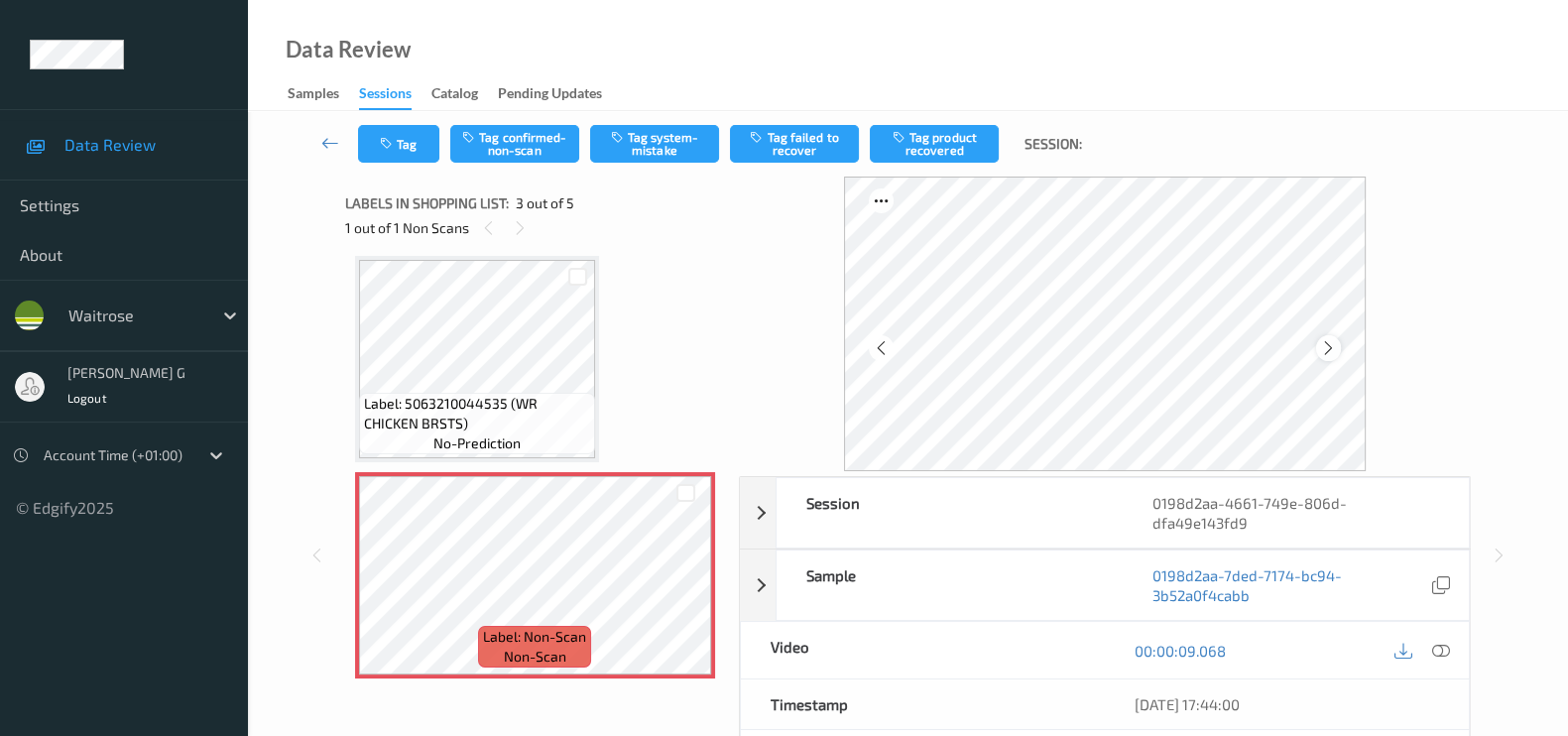
click at [1337, 352] on icon at bounding box center [1328, 348] width 17 height 18
click at [1432, 647] on icon at bounding box center [1440, 651] width 18 height 18
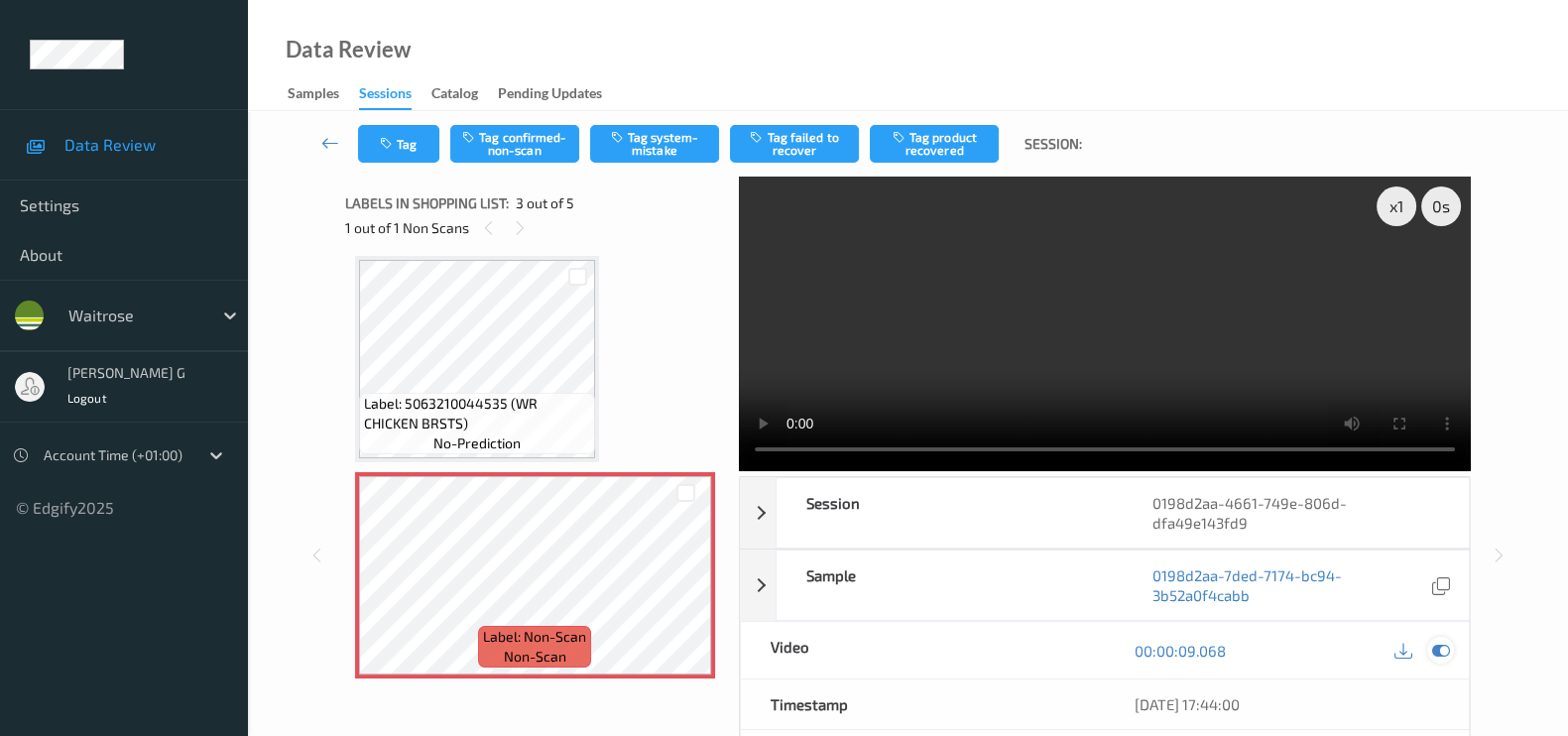
click at [1444, 656] on icon at bounding box center [1440, 651] width 18 height 18
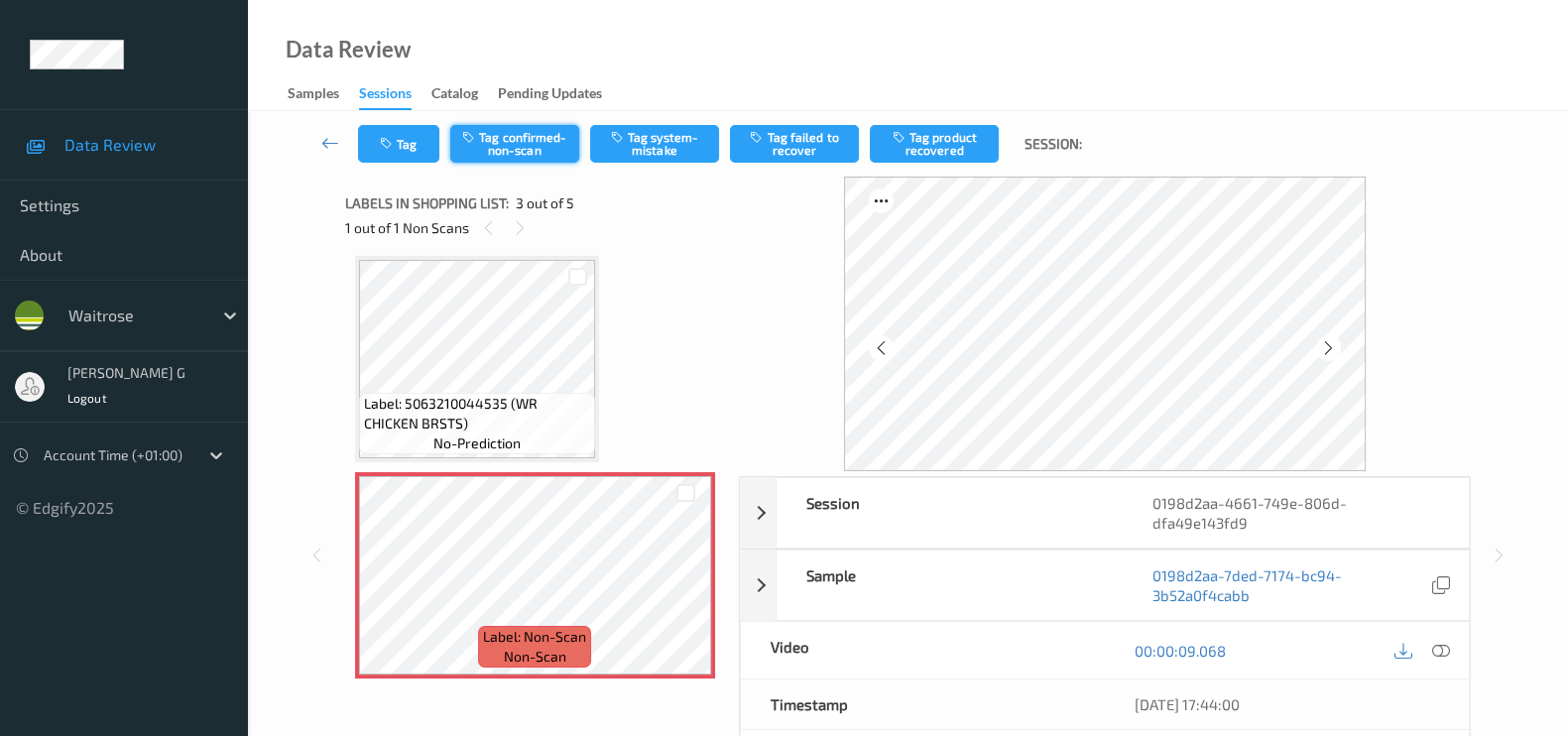
click at [512, 153] on button "Tag confirmed-non-scan" at bounding box center [514, 144] width 129 height 38
click at [918, 140] on button "Tag product recovered" at bounding box center [933, 144] width 129 height 38
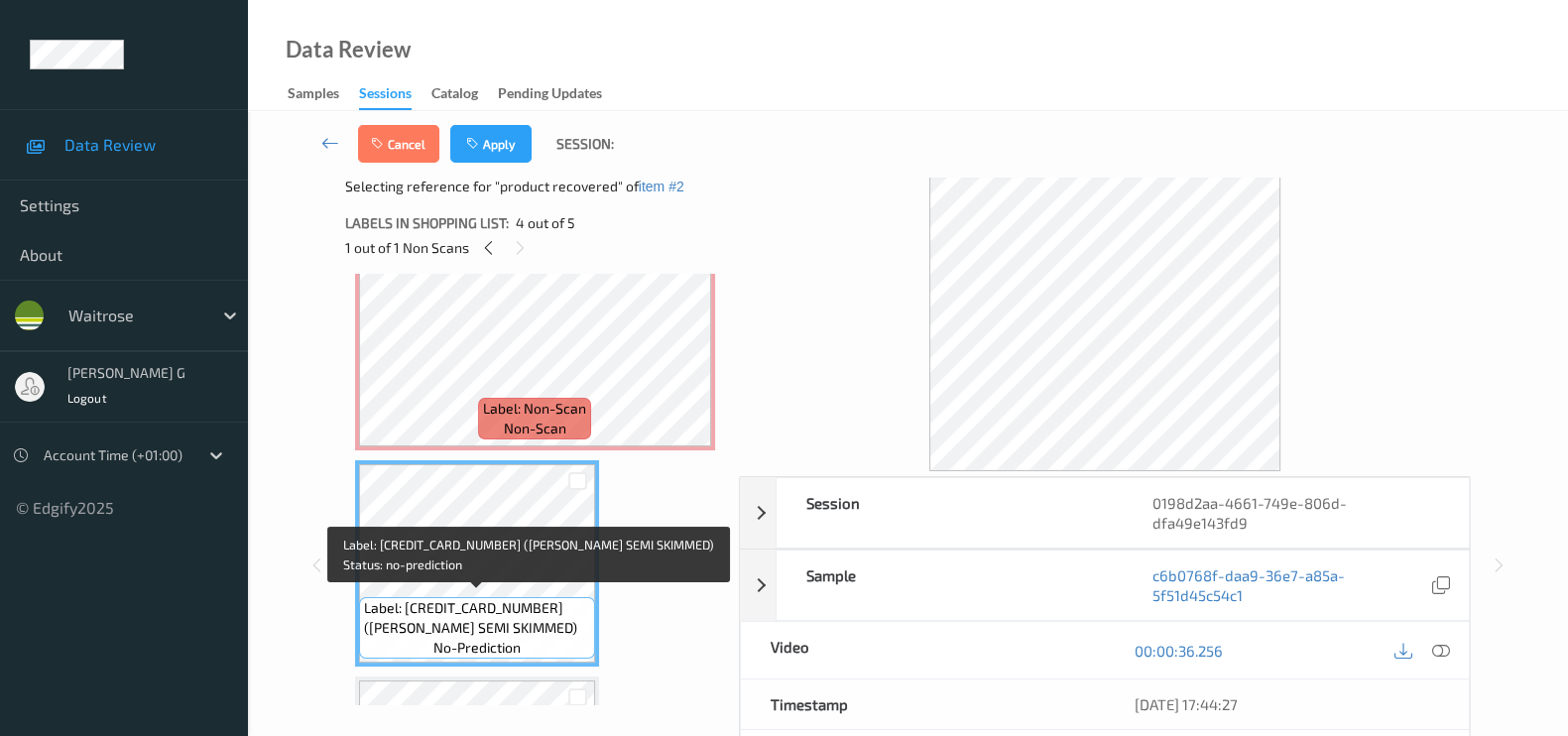
scroll to position [596, 0]
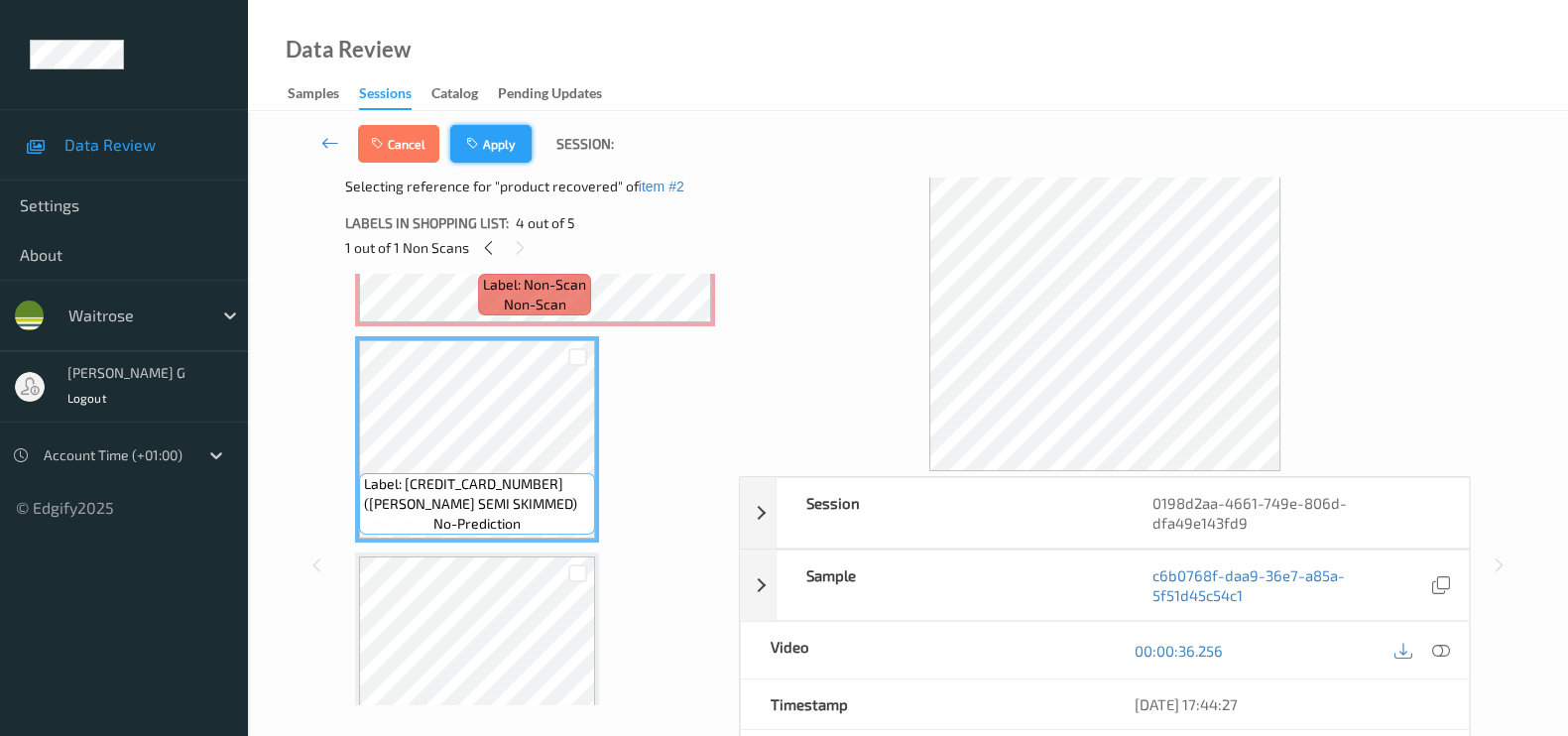
click at [505, 141] on button "Apply" at bounding box center [491, 144] width 82 height 38
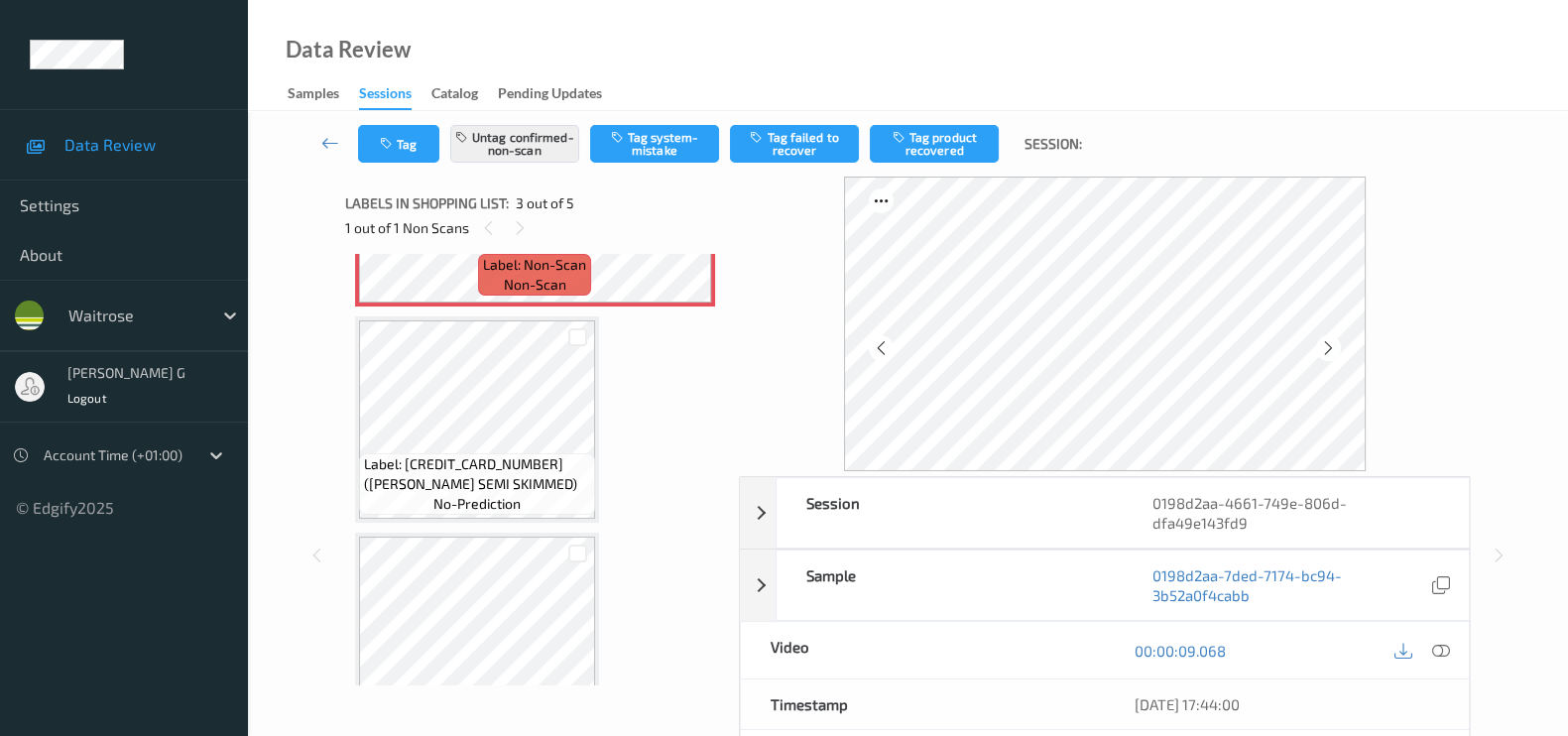
scroll to position [224, 0]
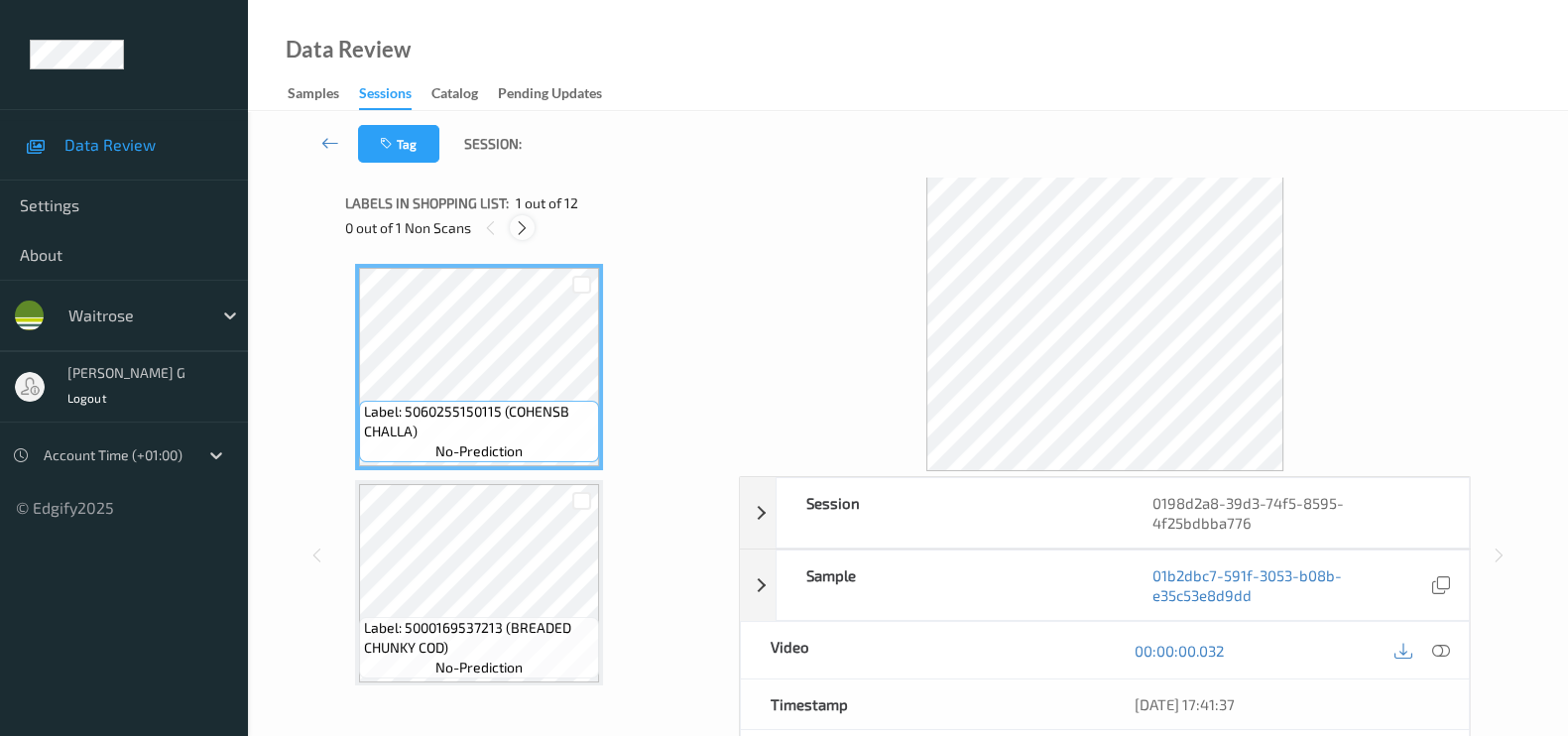
click at [525, 226] on icon at bounding box center [521, 228] width 17 height 18
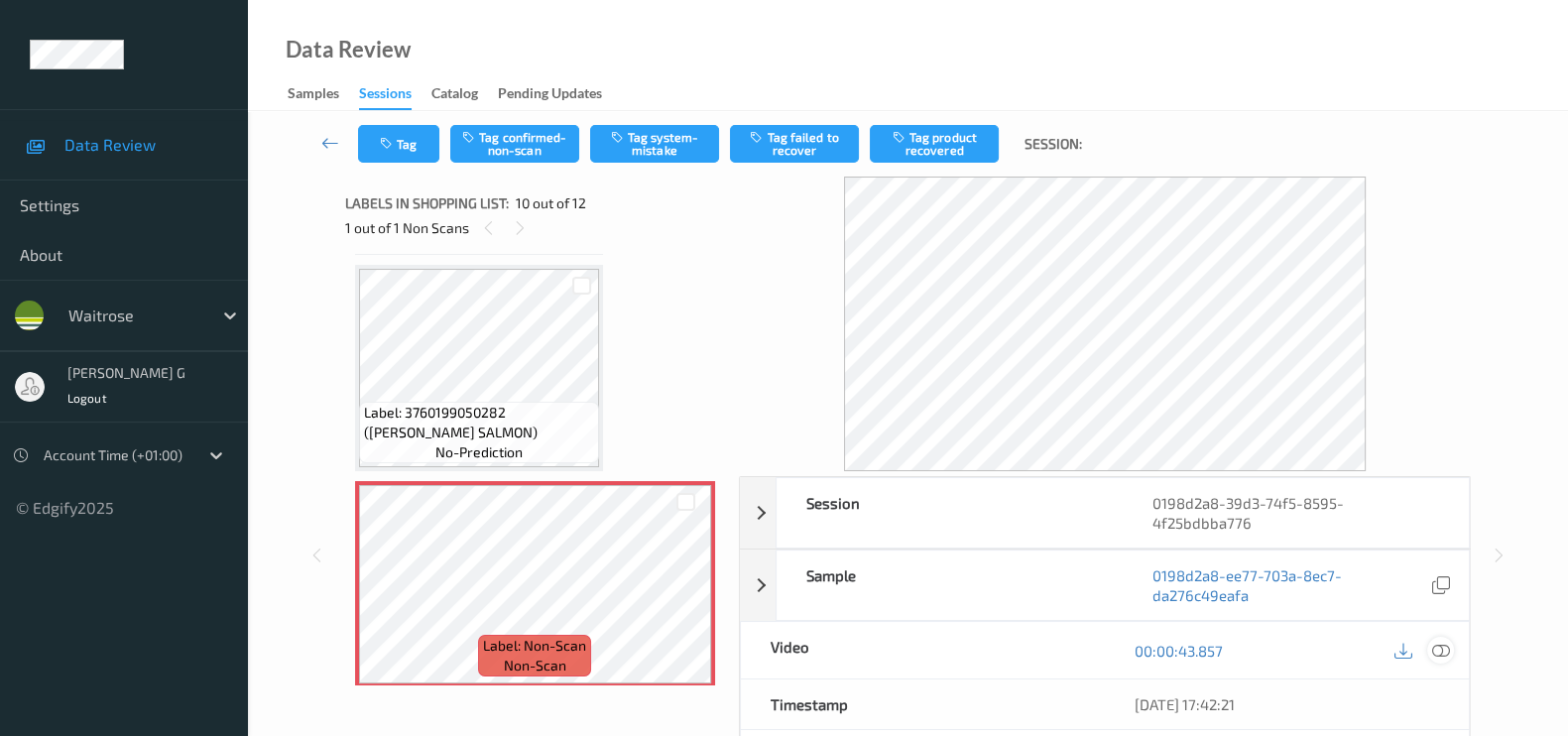
click at [1442, 647] on icon at bounding box center [1440, 651] width 18 height 18
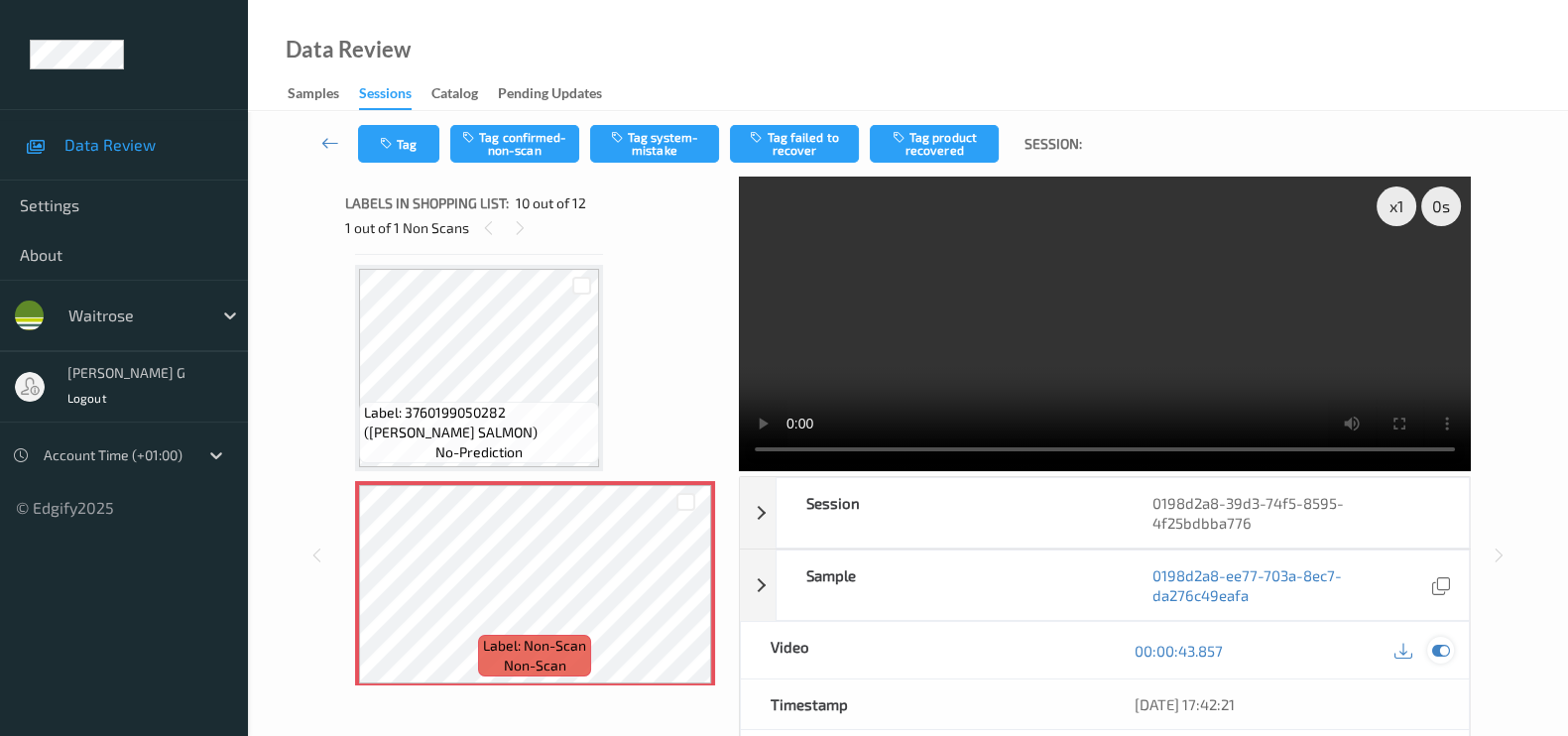
click at [1444, 647] on icon at bounding box center [1440, 651] width 18 height 18
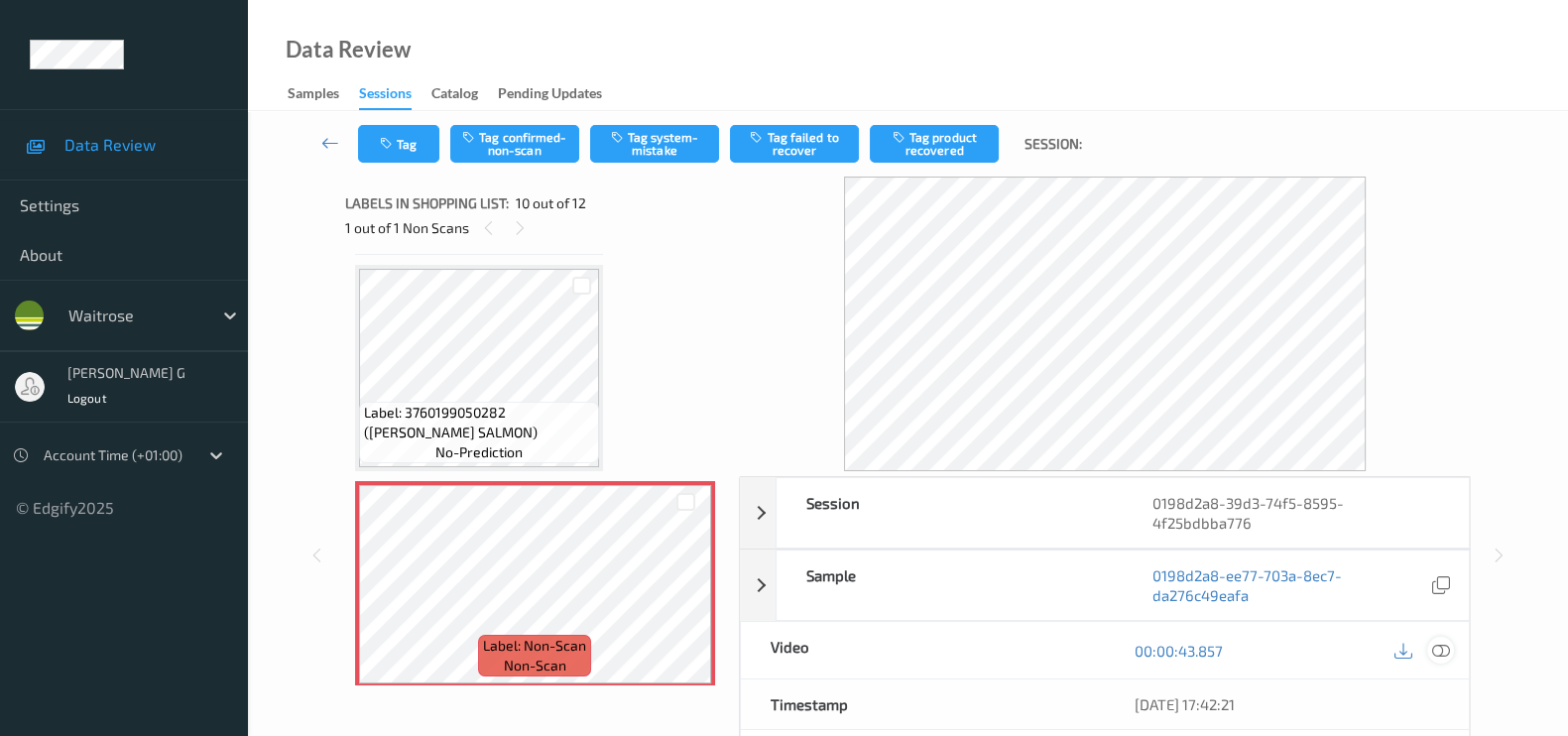
click at [1440, 649] on icon at bounding box center [1440, 651] width 18 height 18
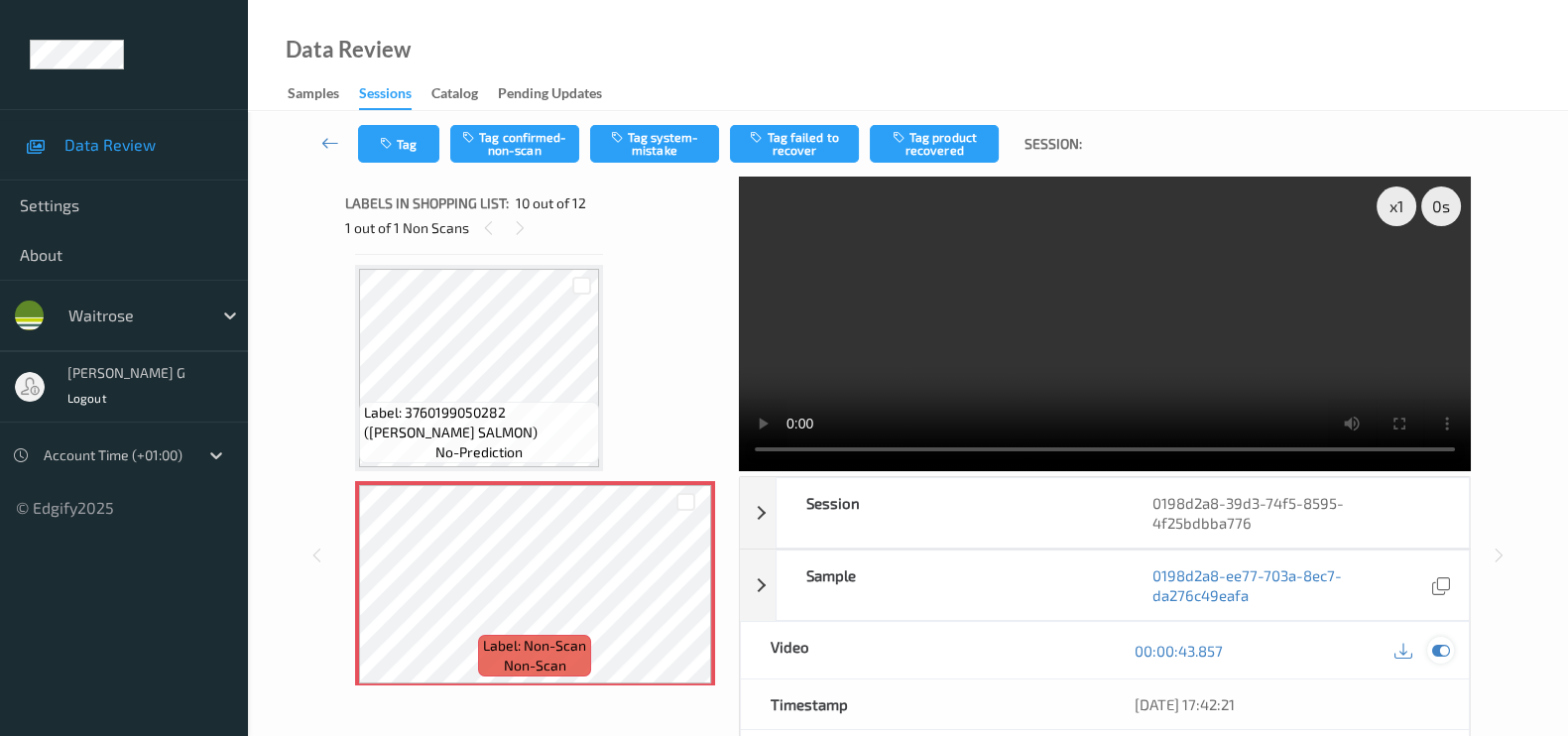
click at [1443, 642] on icon at bounding box center [1440, 651] width 18 height 18
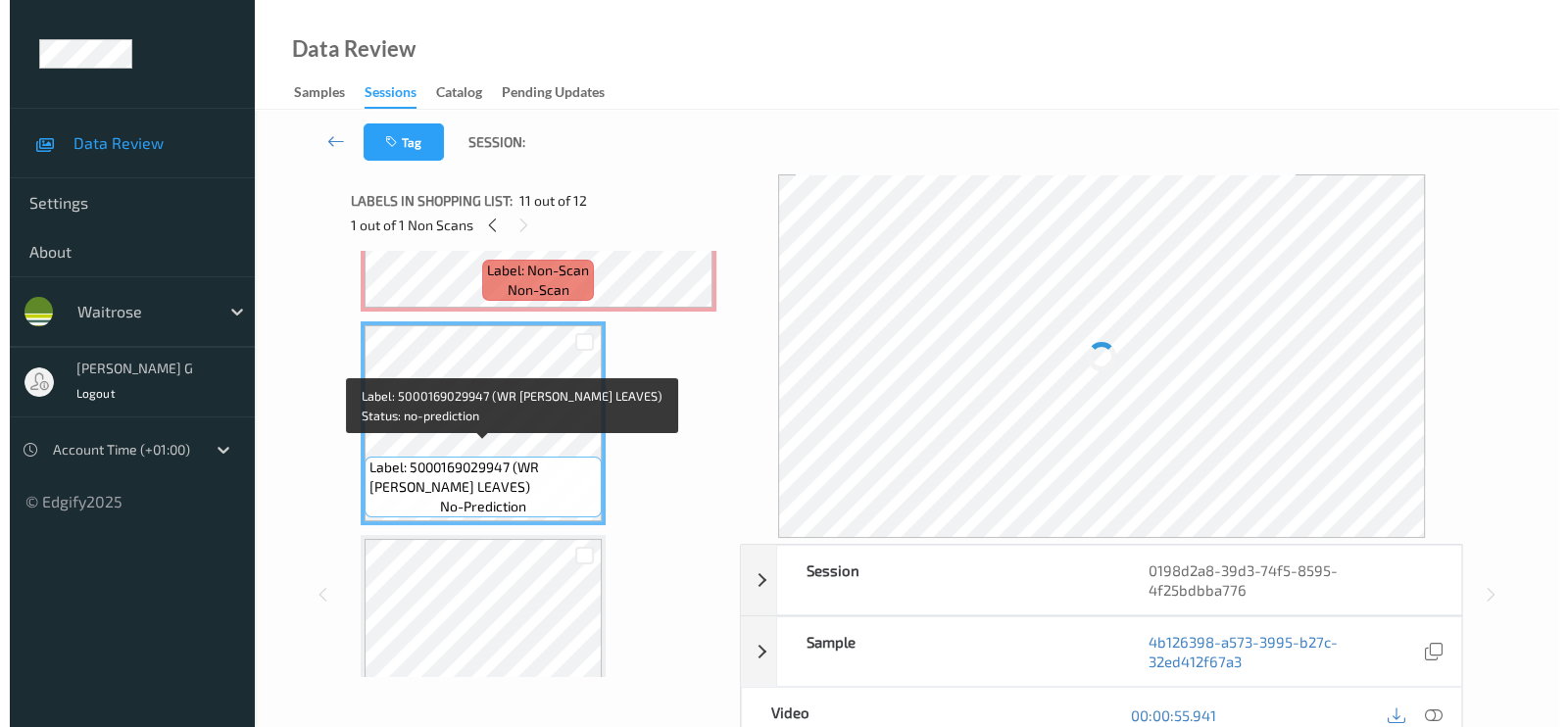
scroll to position [1952, 0]
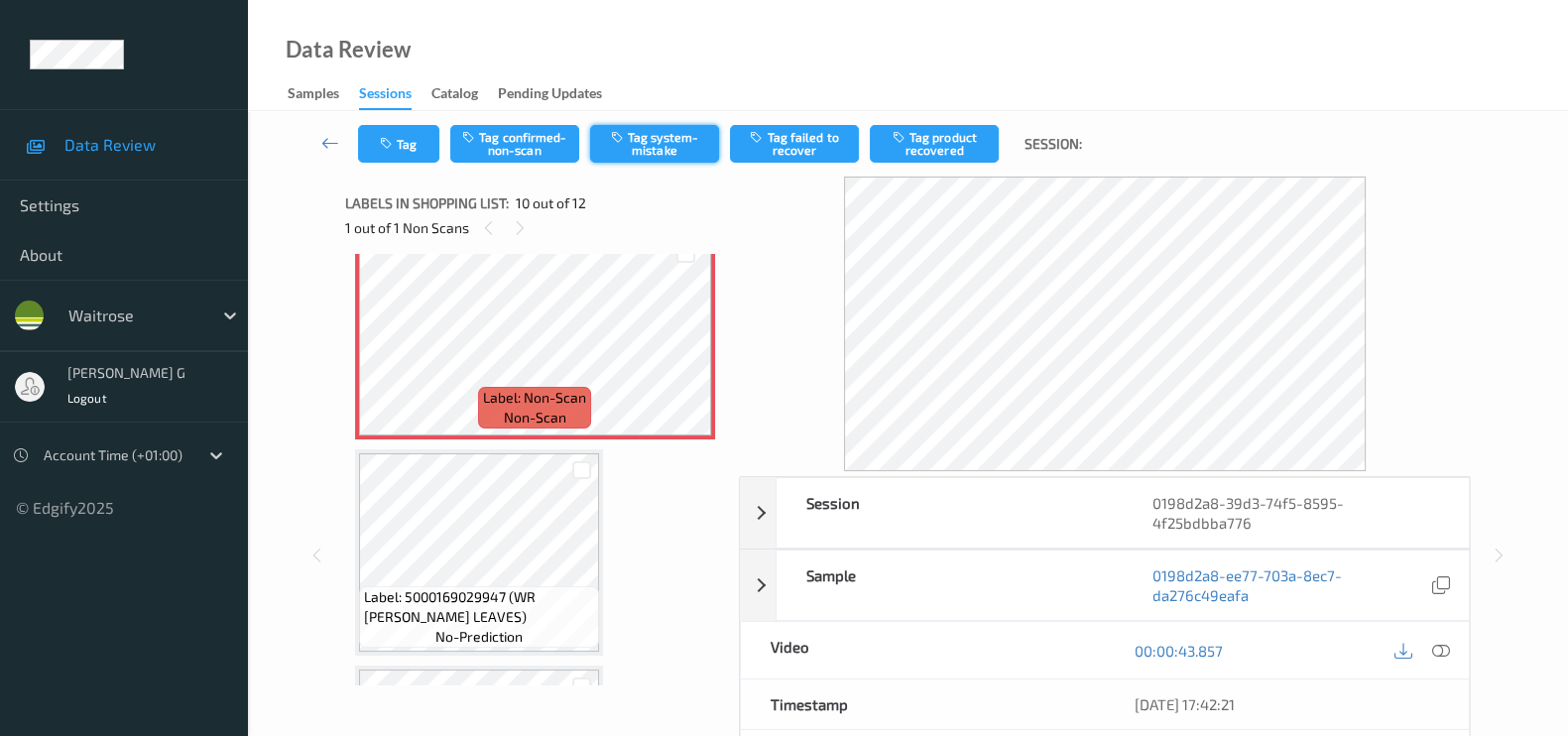
click at [655, 147] on button "Tag system-mistake" at bounding box center [654, 144] width 129 height 38
click at [408, 144] on button "Tag" at bounding box center [399, 144] width 82 height 38
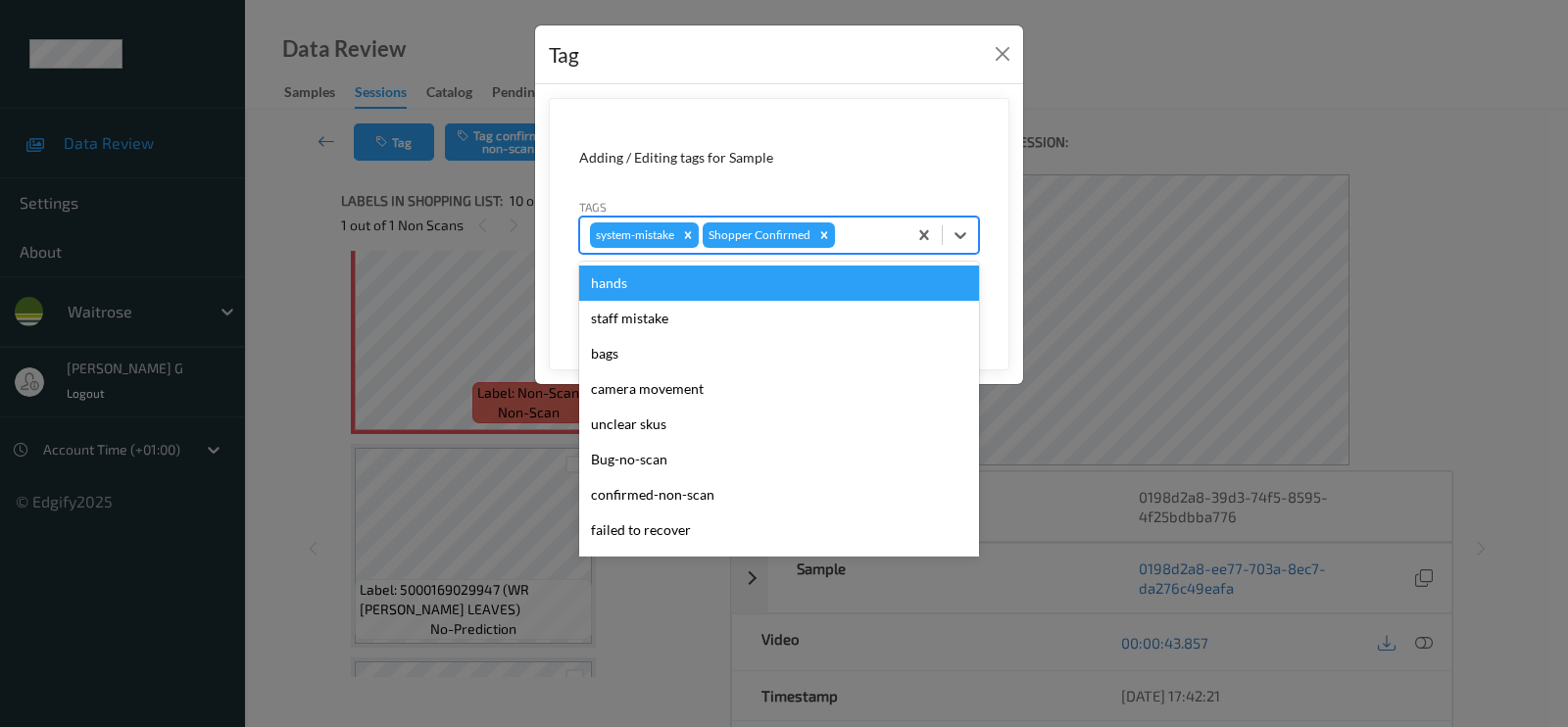
click at [880, 245] on div at bounding box center [867, 235] width 58 height 24
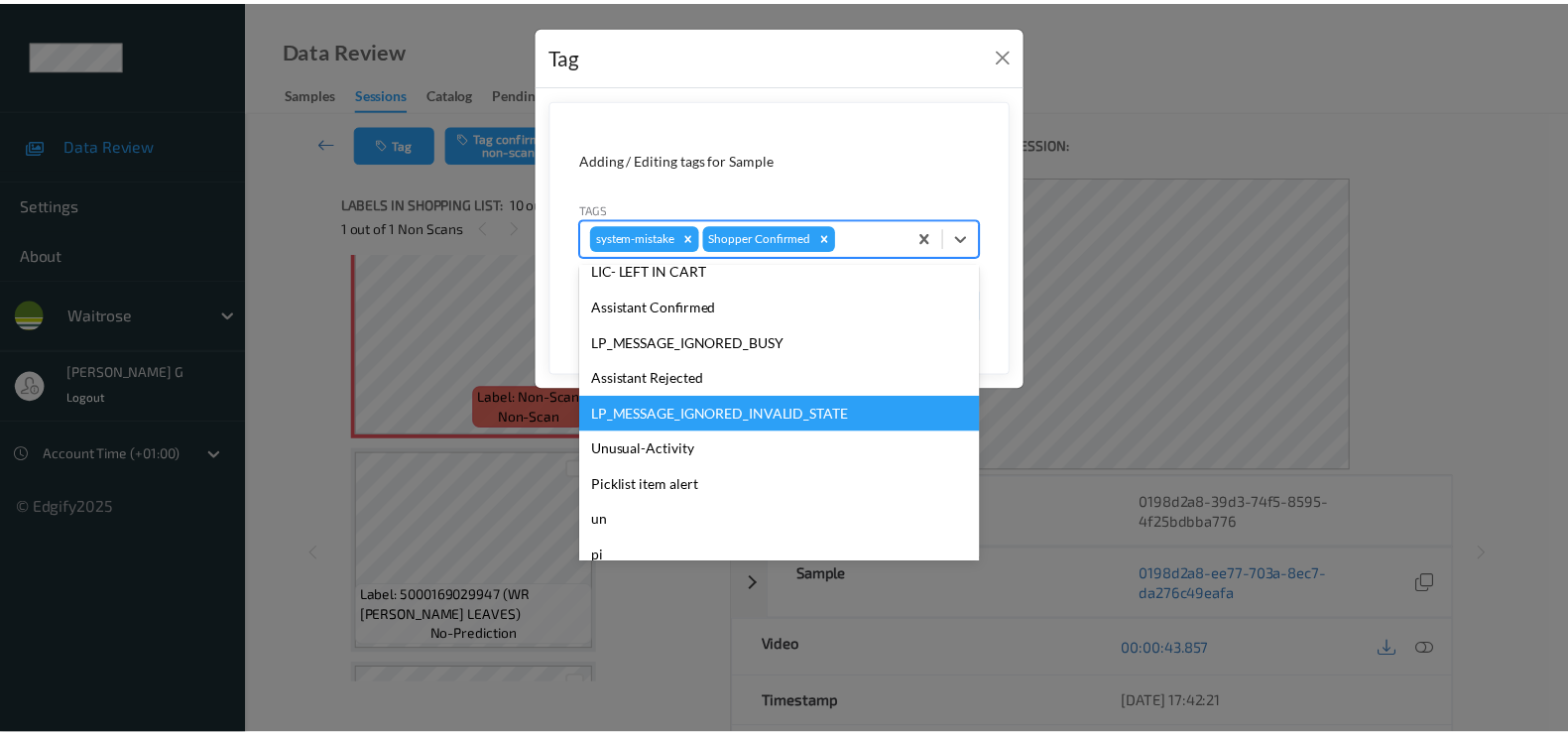
scroll to position [388, 0]
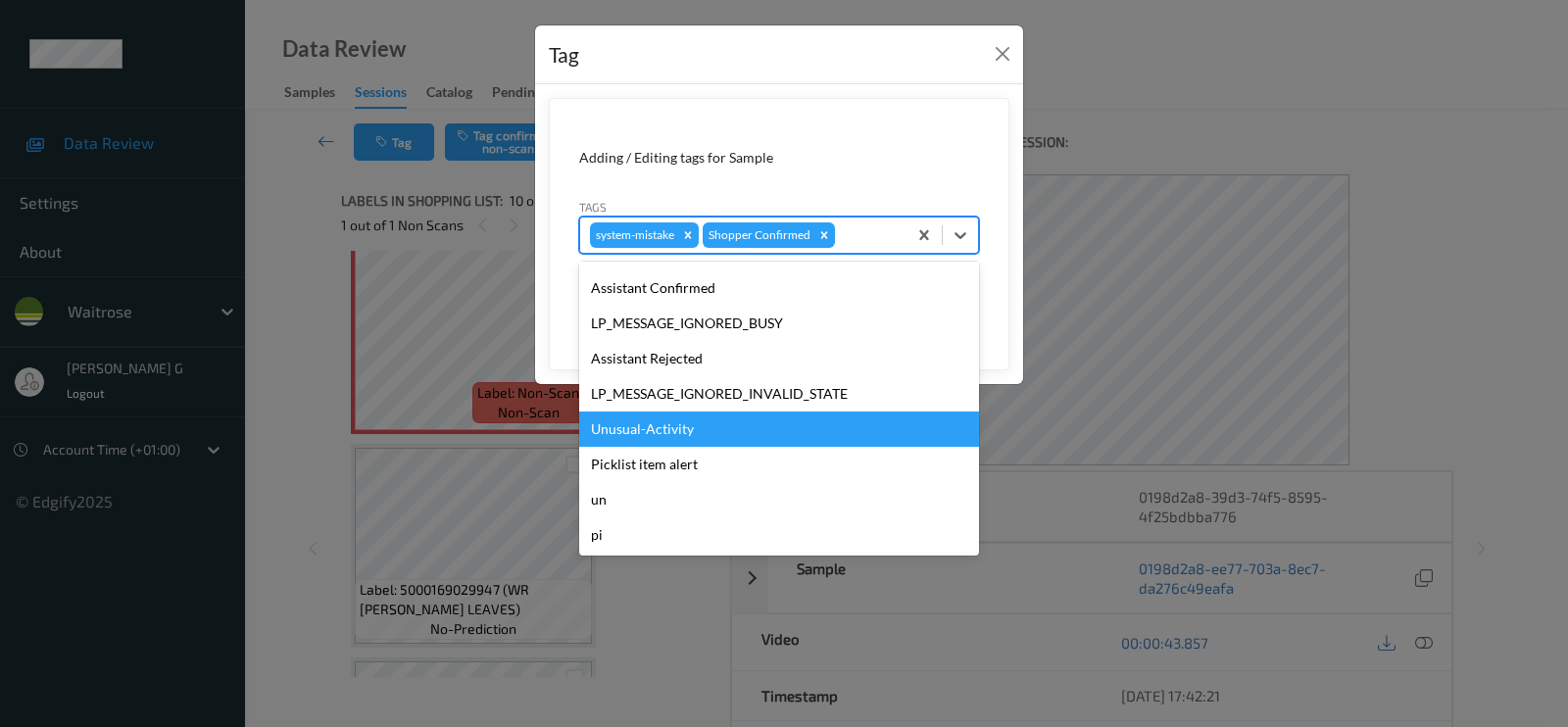
click at [639, 439] on div "Unusual-Activity" at bounding box center [780, 430] width 400 height 35
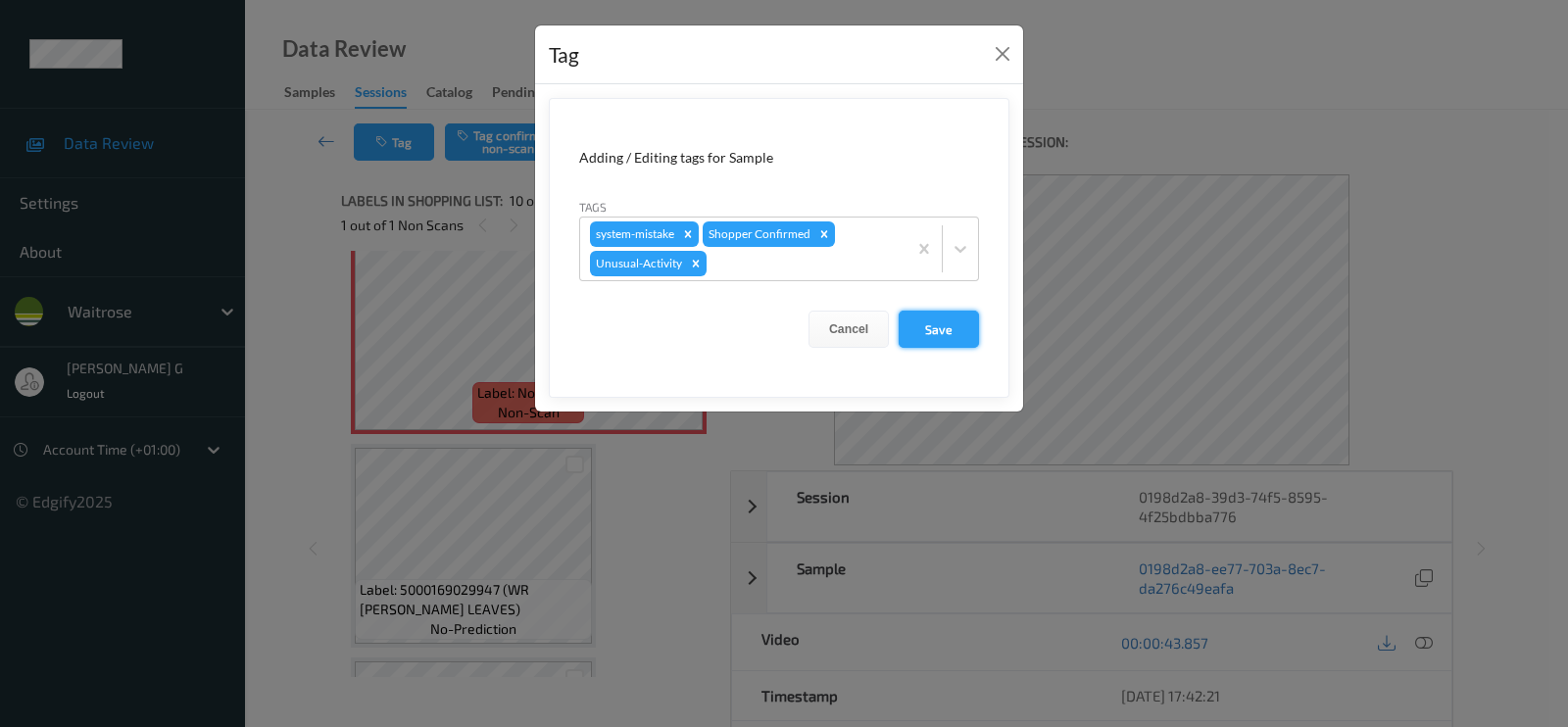
click at [926, 325] on button "Save" at bounding box center [939, 329] width 81 height 37
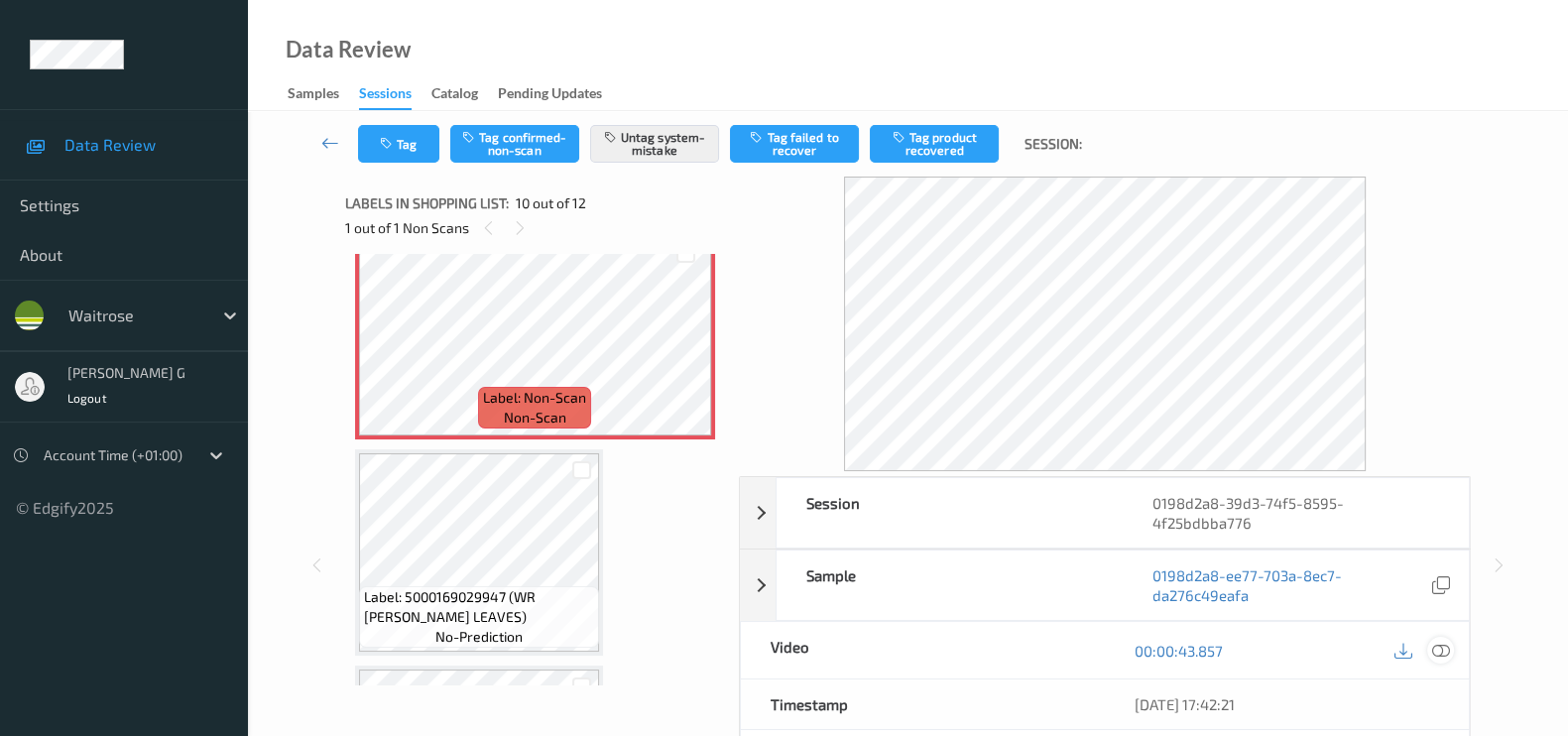
click at [1437, 645] on icon at bounding box center [1440, 651] width 18 height 18
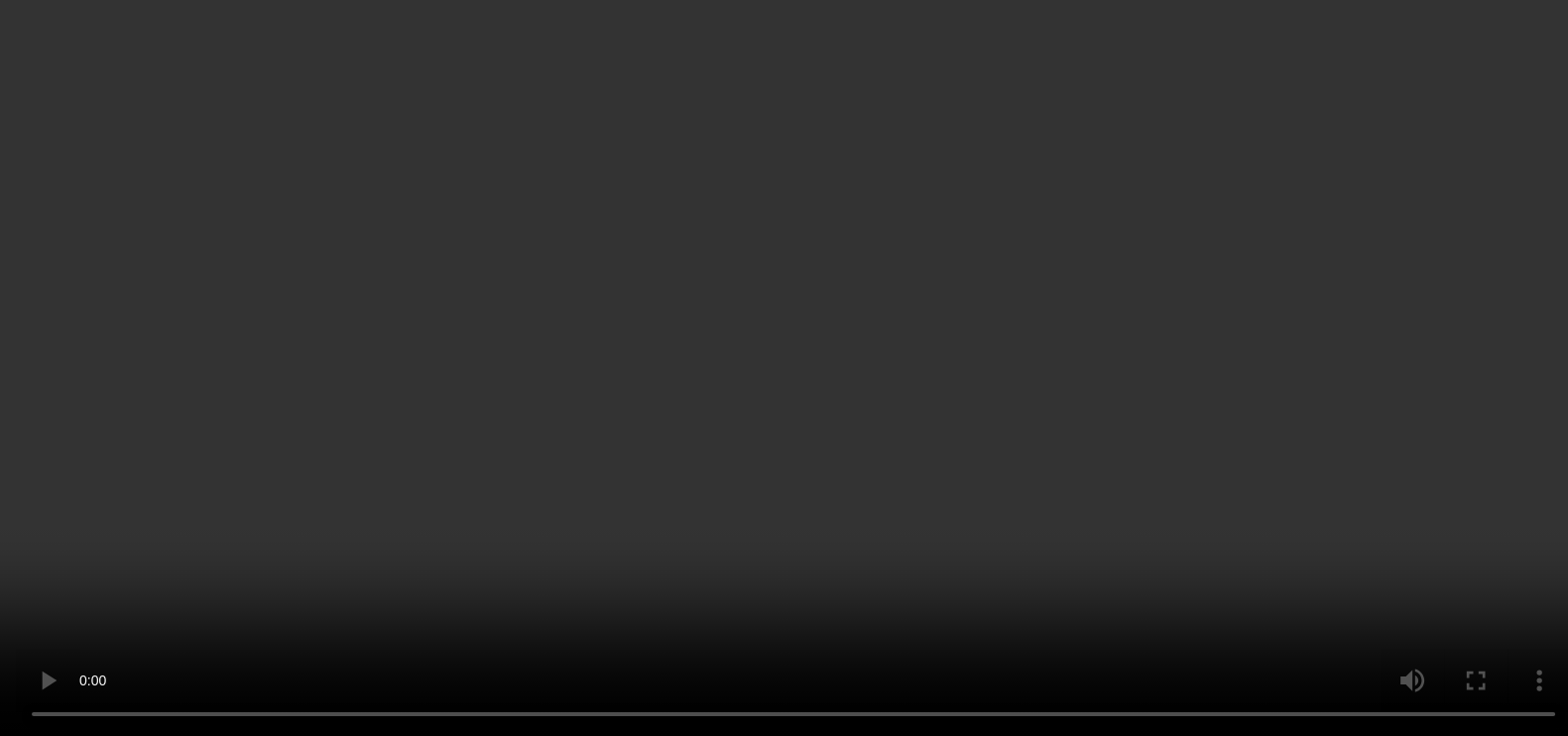
scroll to position [1729, 0]
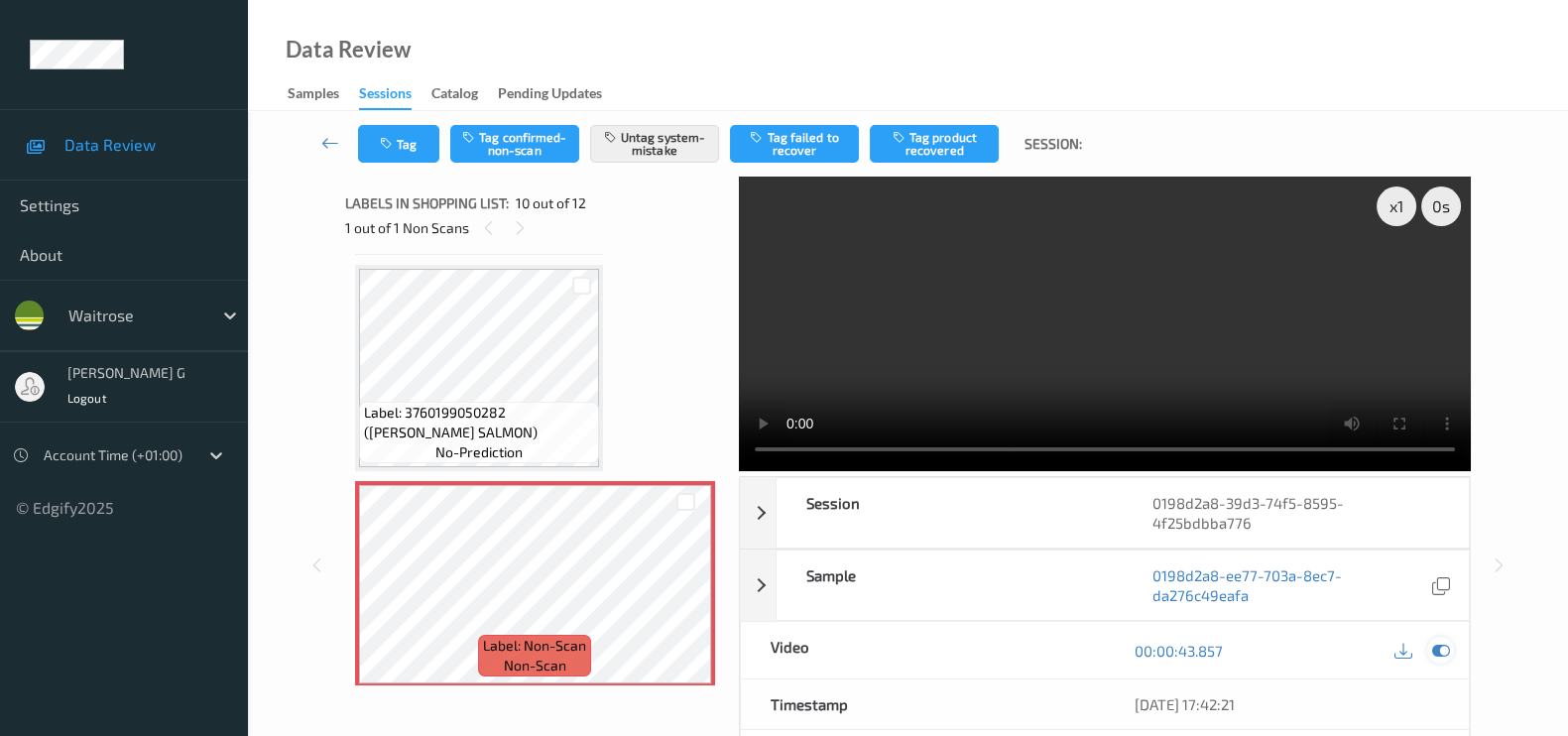
click at [1438, 651] on icon at bounding box center [1440, 651] width 18 height 18
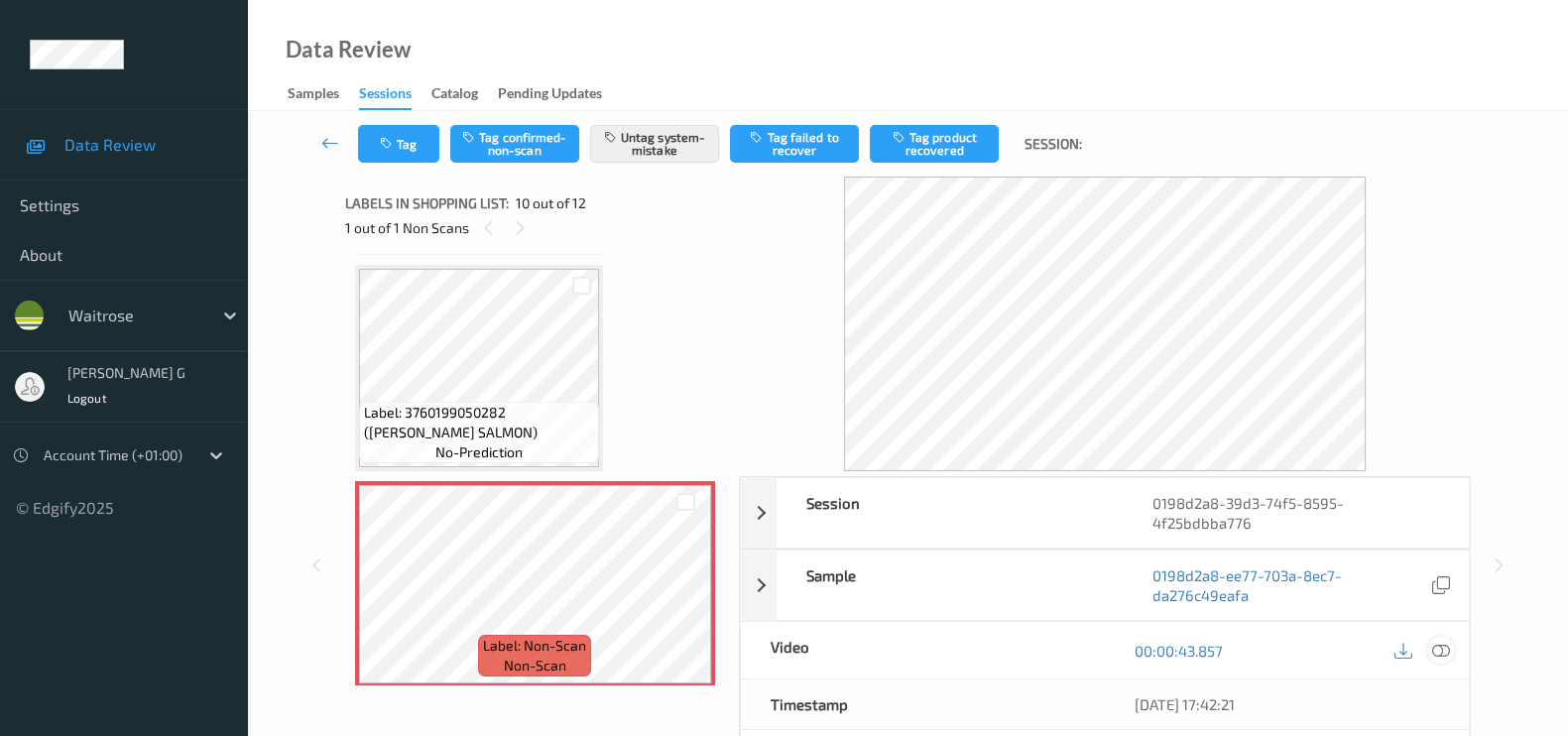
click at [1438, 649] on icon at bounding box center [1440, 651] width 18 height 18
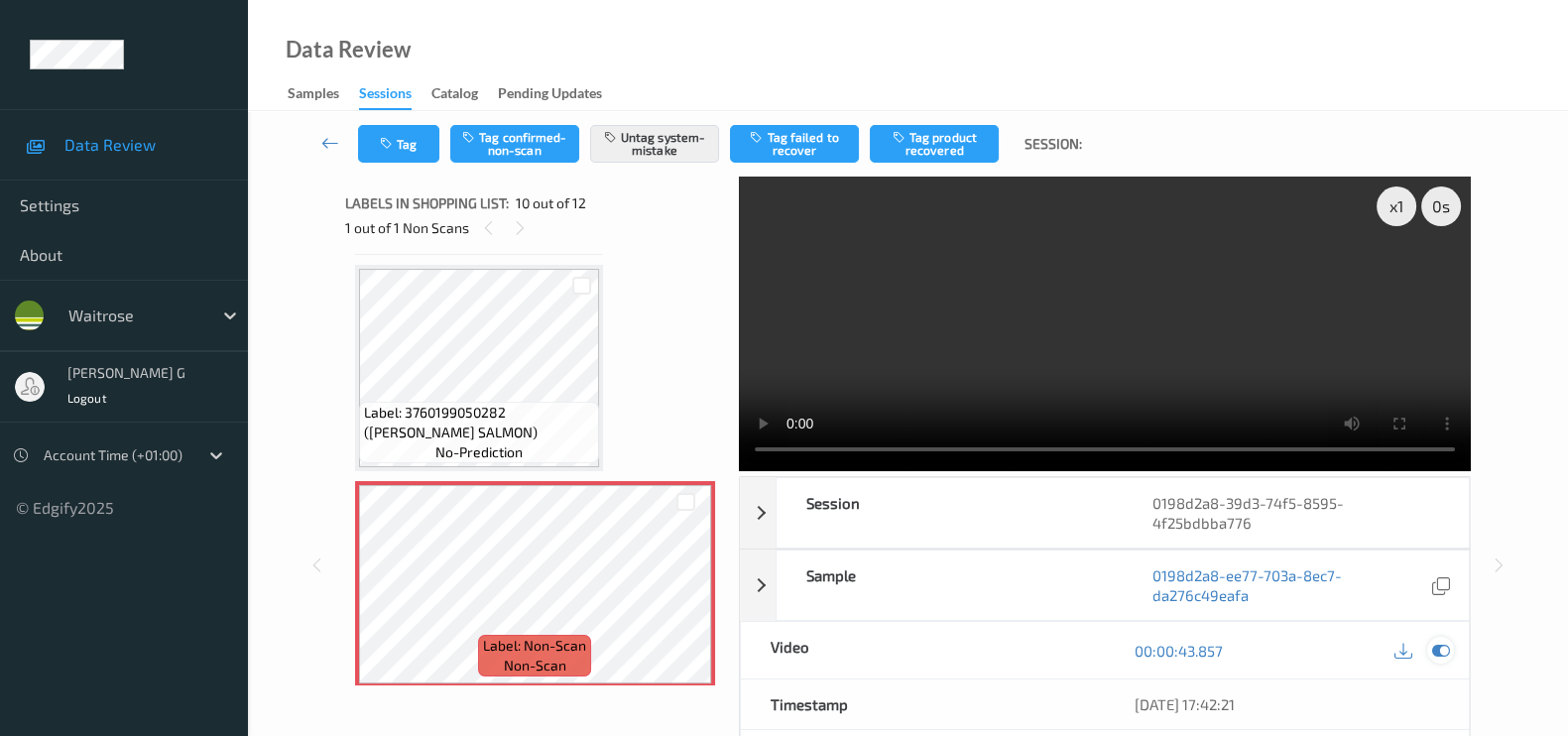
click at [1446, 646] on icon at bounding box center [1440, 651] width 18 height 18
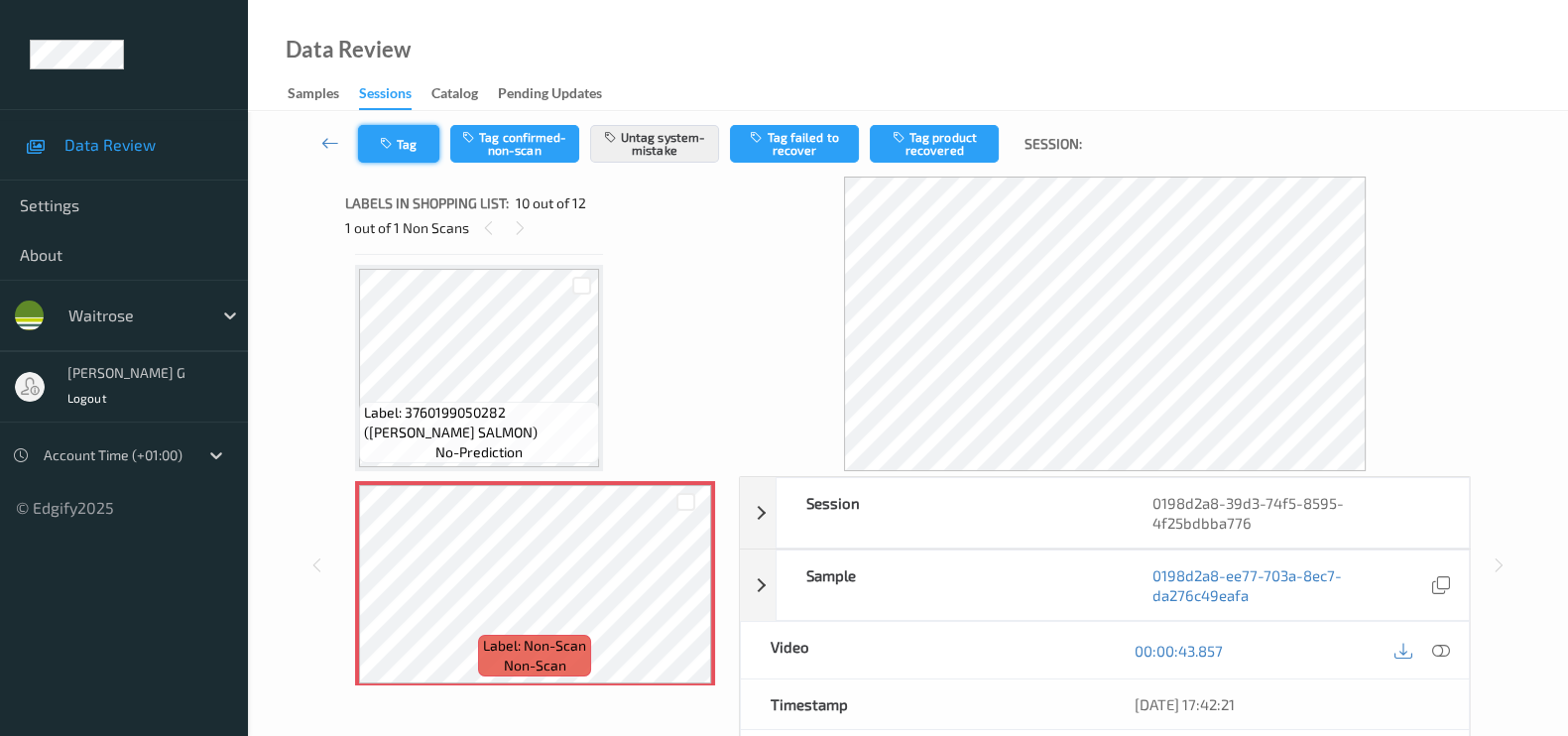
click at [392, 154] on button "Tag" at bounding box center [399, 144] width 82 height 38
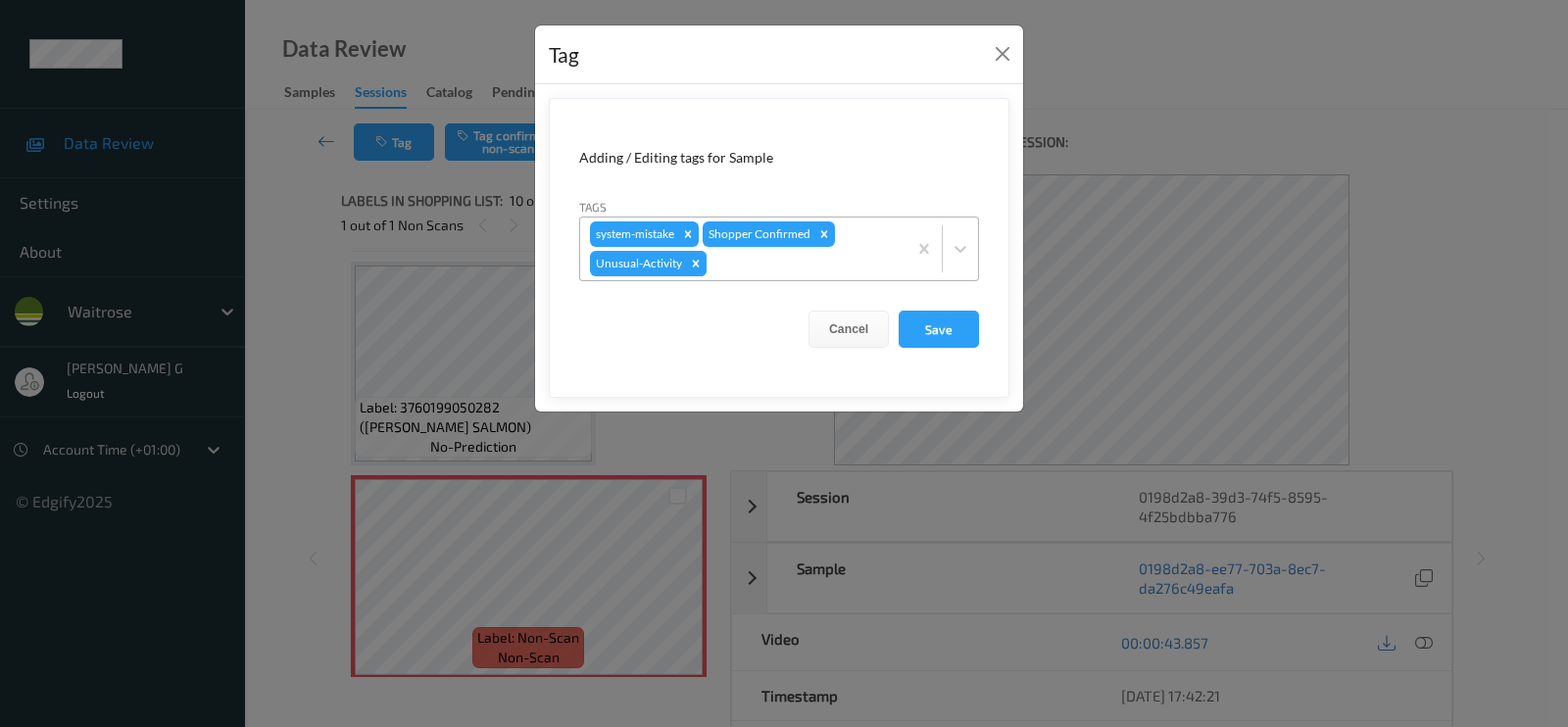
click at [699, 258] on icon "Remove Unusual-Activity" at bounding box center [696, 264] width 14 height 14
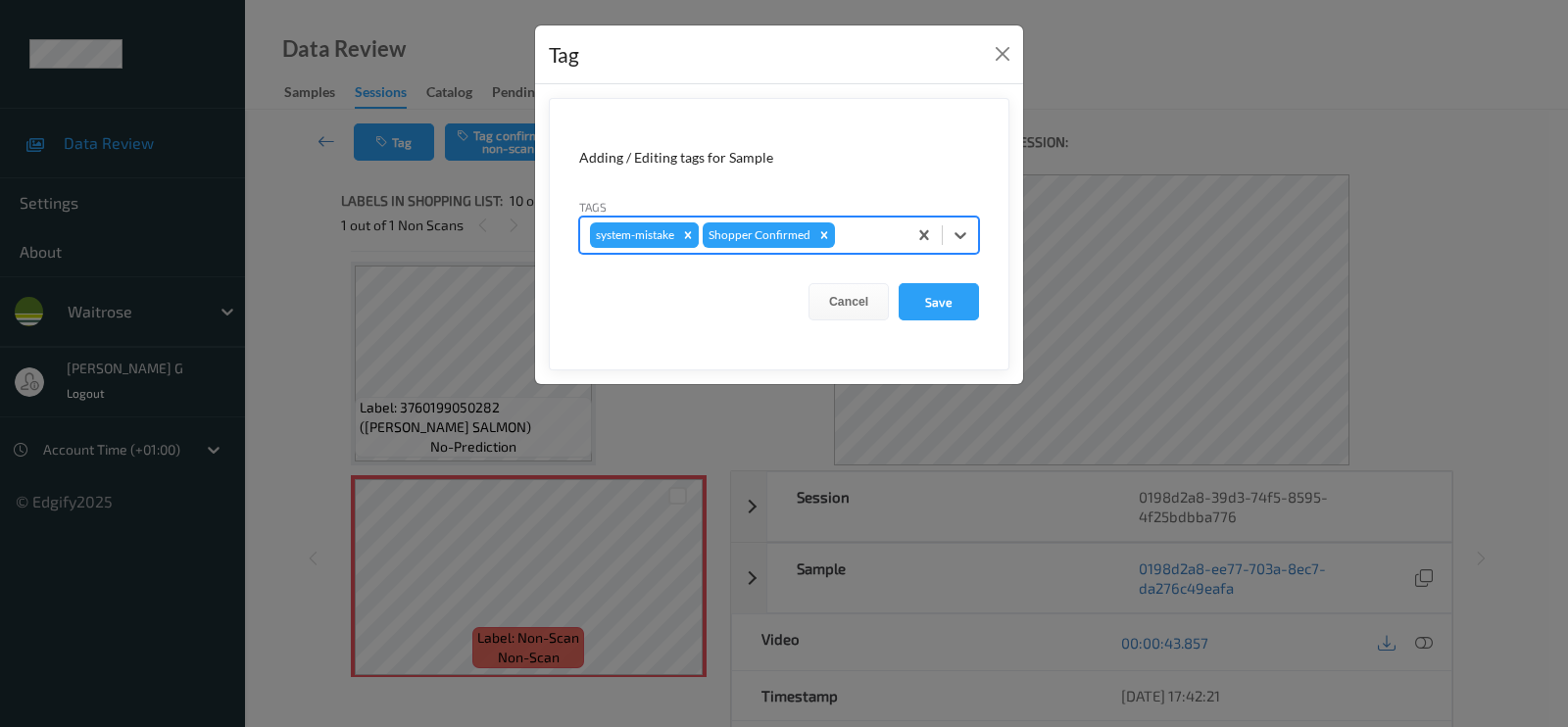
click at [696, 232] on div "Remove system-mistake" at bounding box center [688, 235] width 22 height 26
click at [935, 302] on button "Save" at bounding box center [939, 301] width 81 height 37
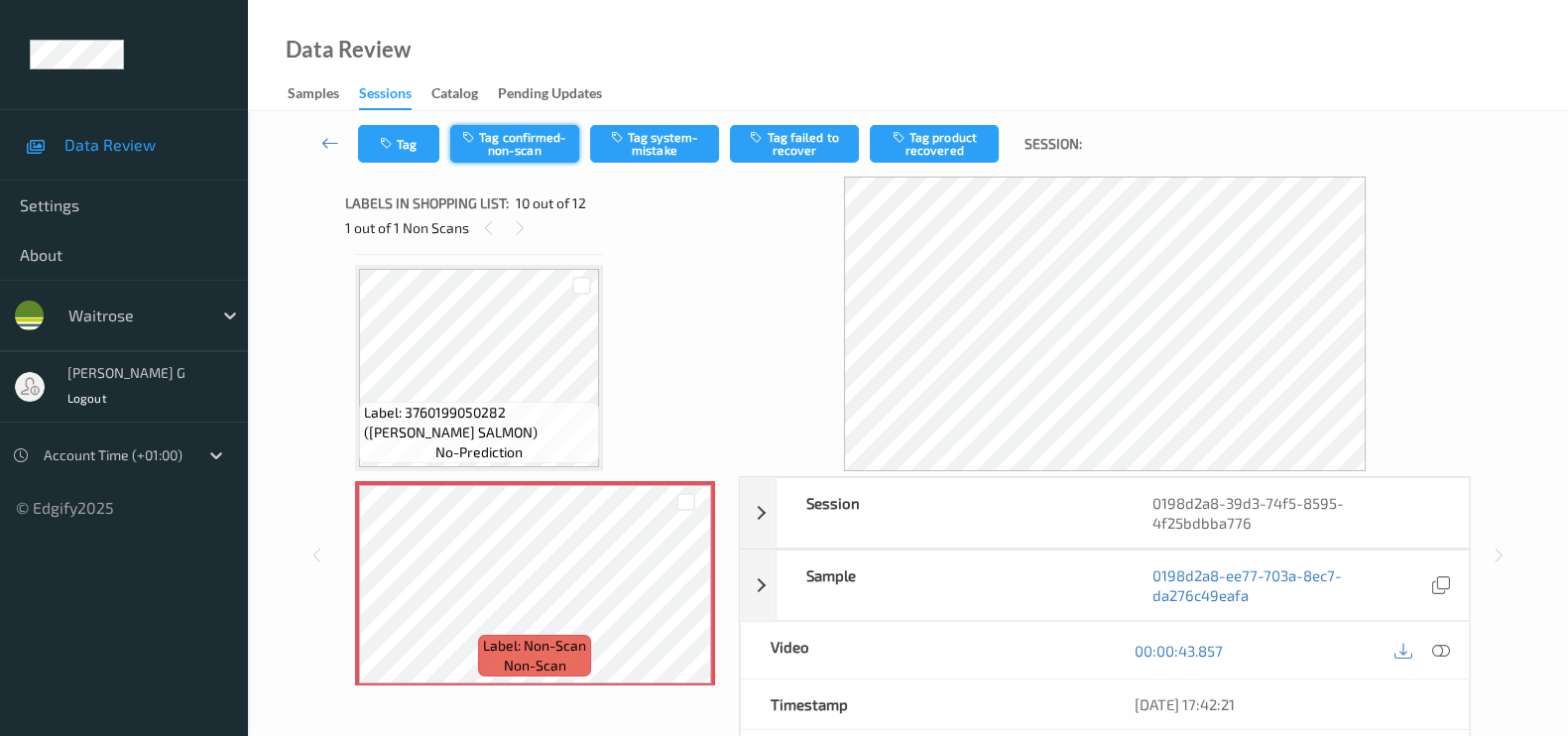
click at [520, 146] on button "Tag confirmed-non-scan" at bounding box center [514, 144] width 129 height 38
click at [809, 149] on button "Tag failed to recover" at bounding box center [793, 144] width 129 height 38
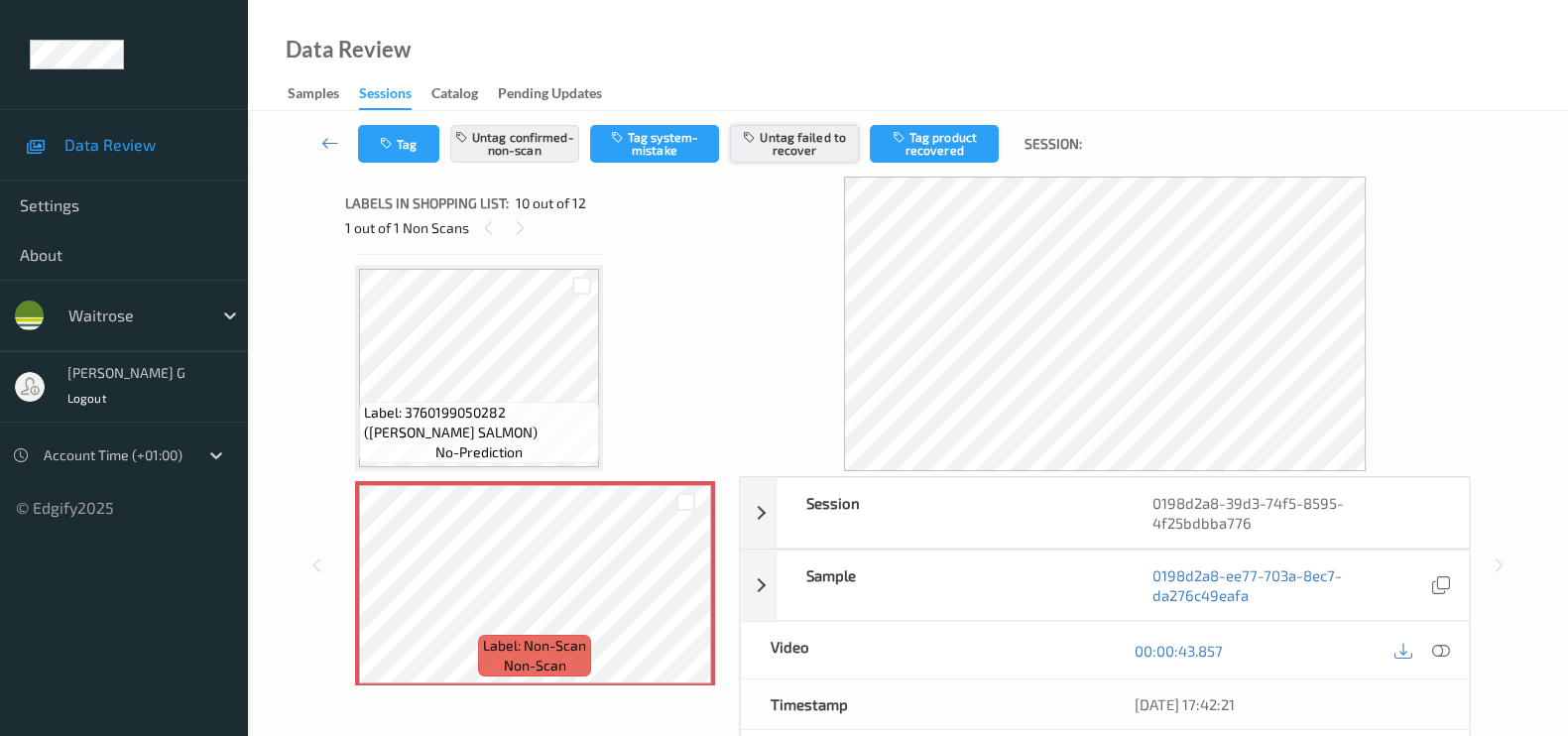
click at [809, 146] on button "Untag failed to recover" at bounding box center [793, 144] width 129 height 38
click at [930, 155] on button "Tag product recovered" at bounding box center [933, 144] width 129 height 38
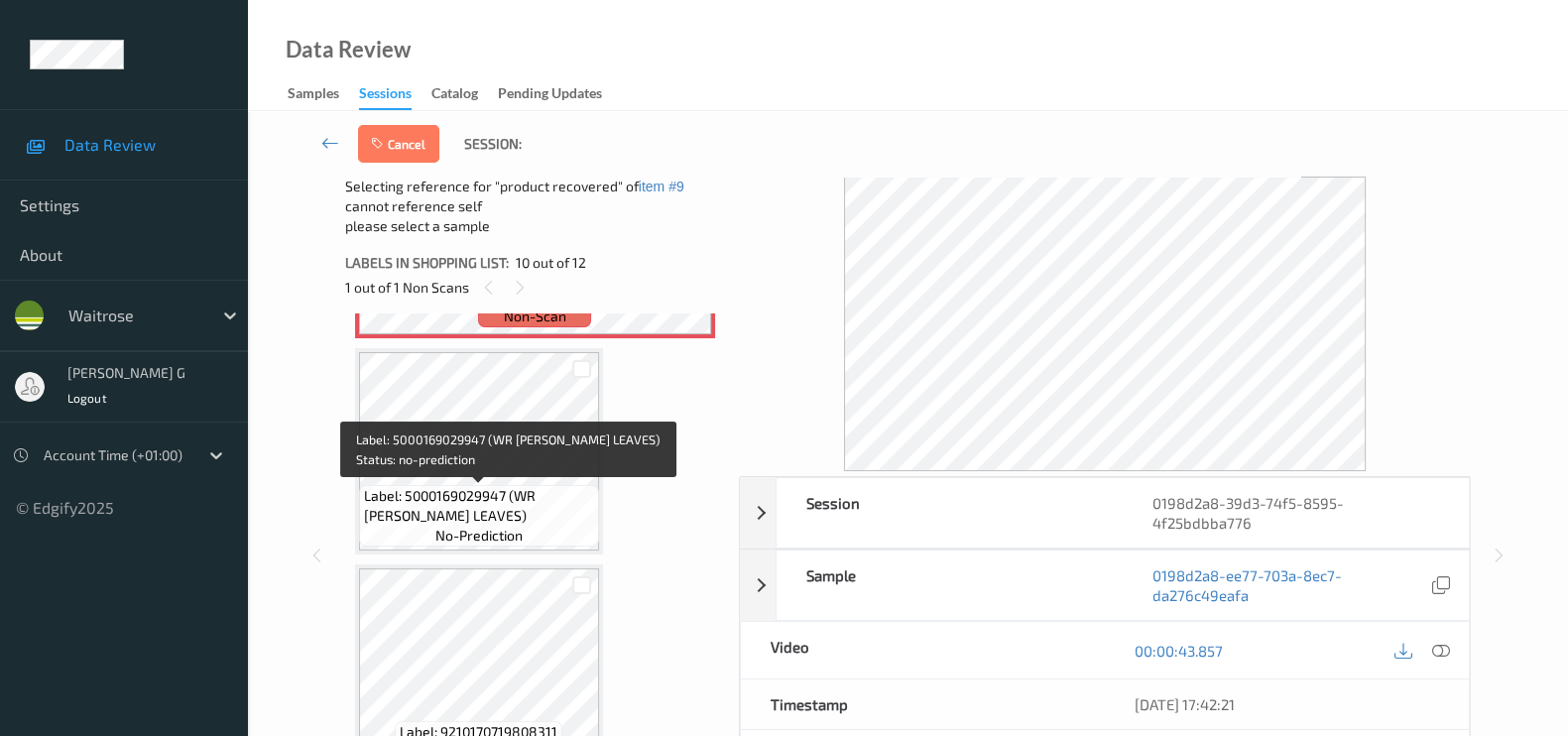
scroll to position [2157, 0]
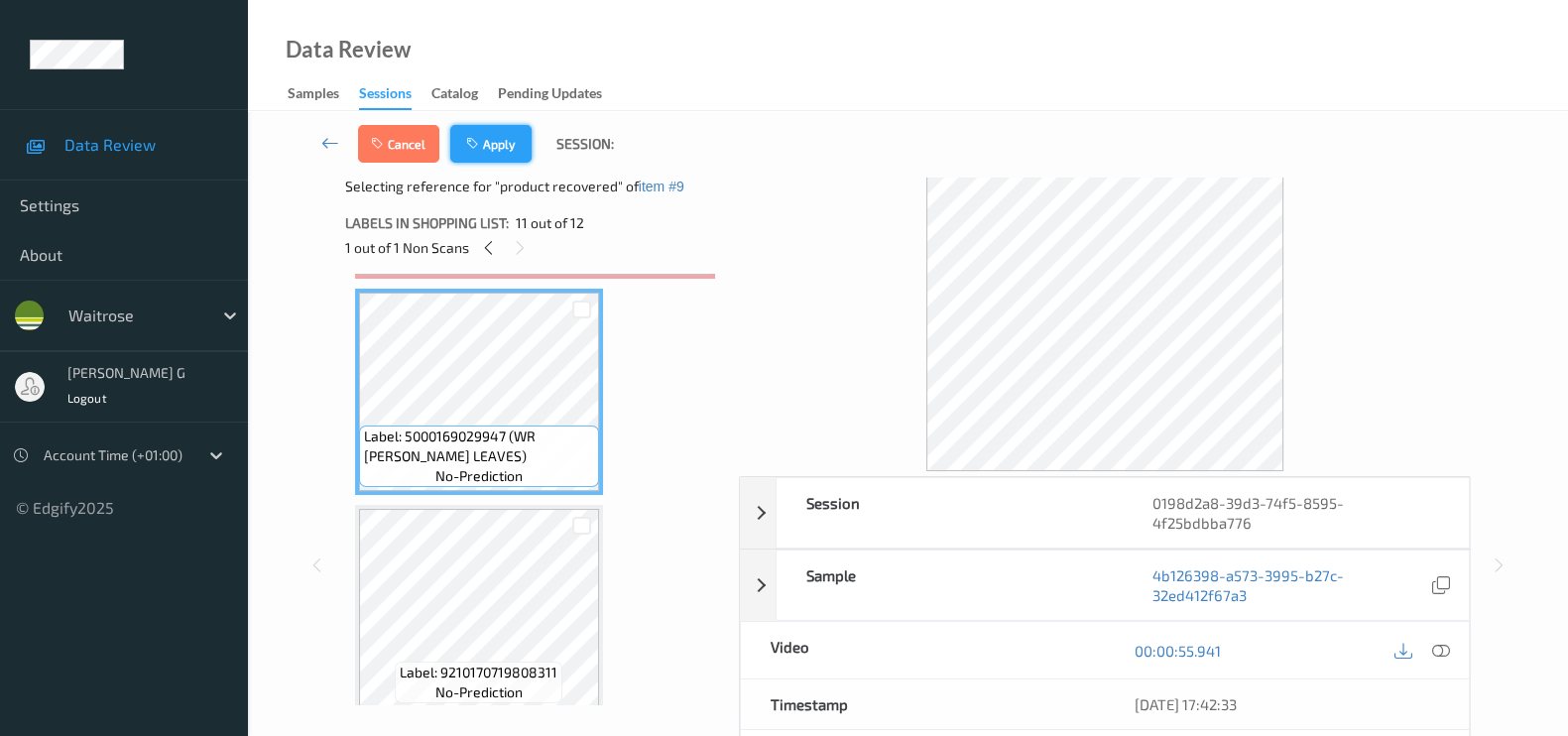
click at [507, 141] on button "Apply" at bounding box center [491, 144] width 82 height 38
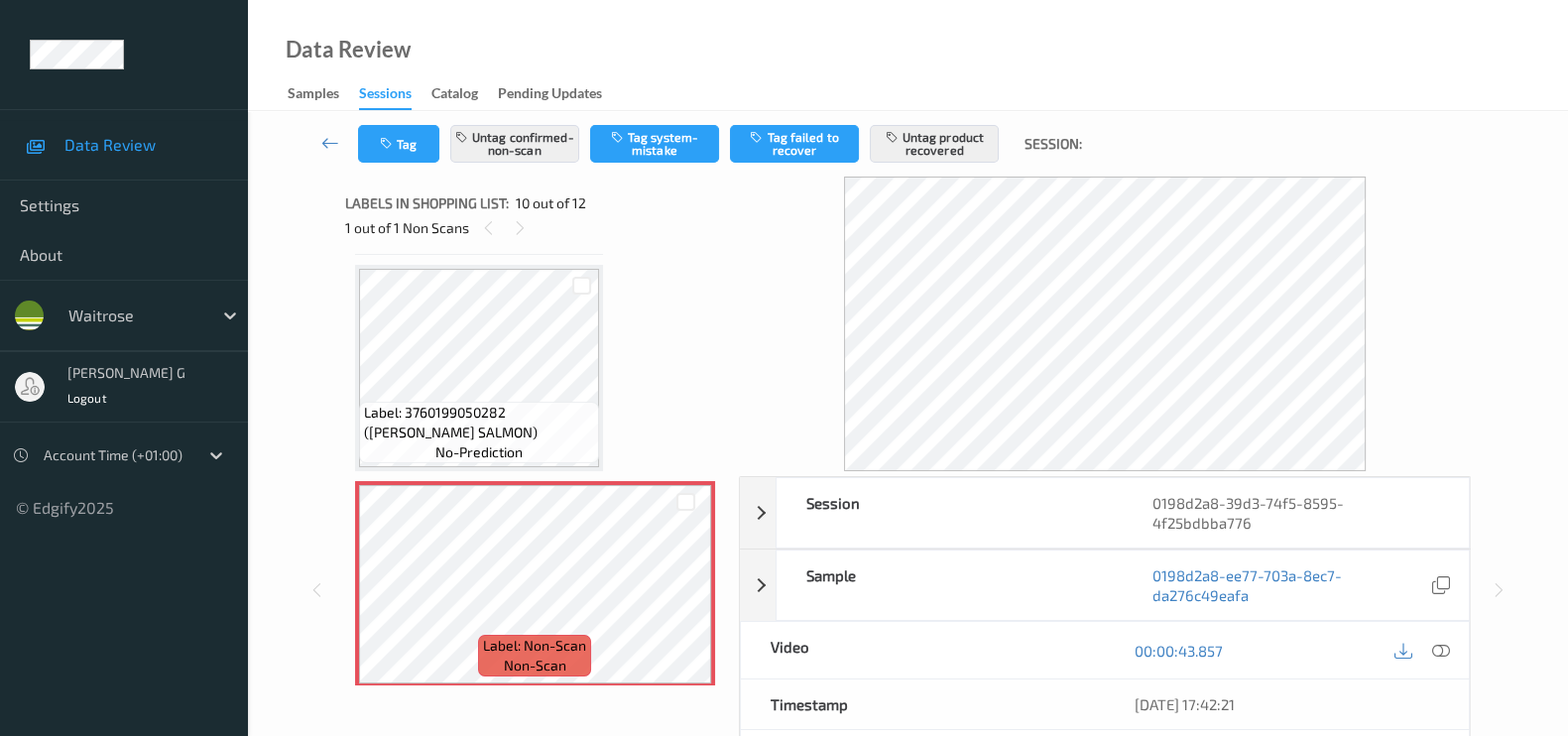
click at [1512, 462] on div "Session 0198d2a8-39d3-74f5-8595-4f25bdbba776 Session ID 0198d2a8-39d3-74f5-8595…" at bounding box center [907, 590] width 1238 height 828
